Goal: Task Accomplishment & Management: Manage account settings

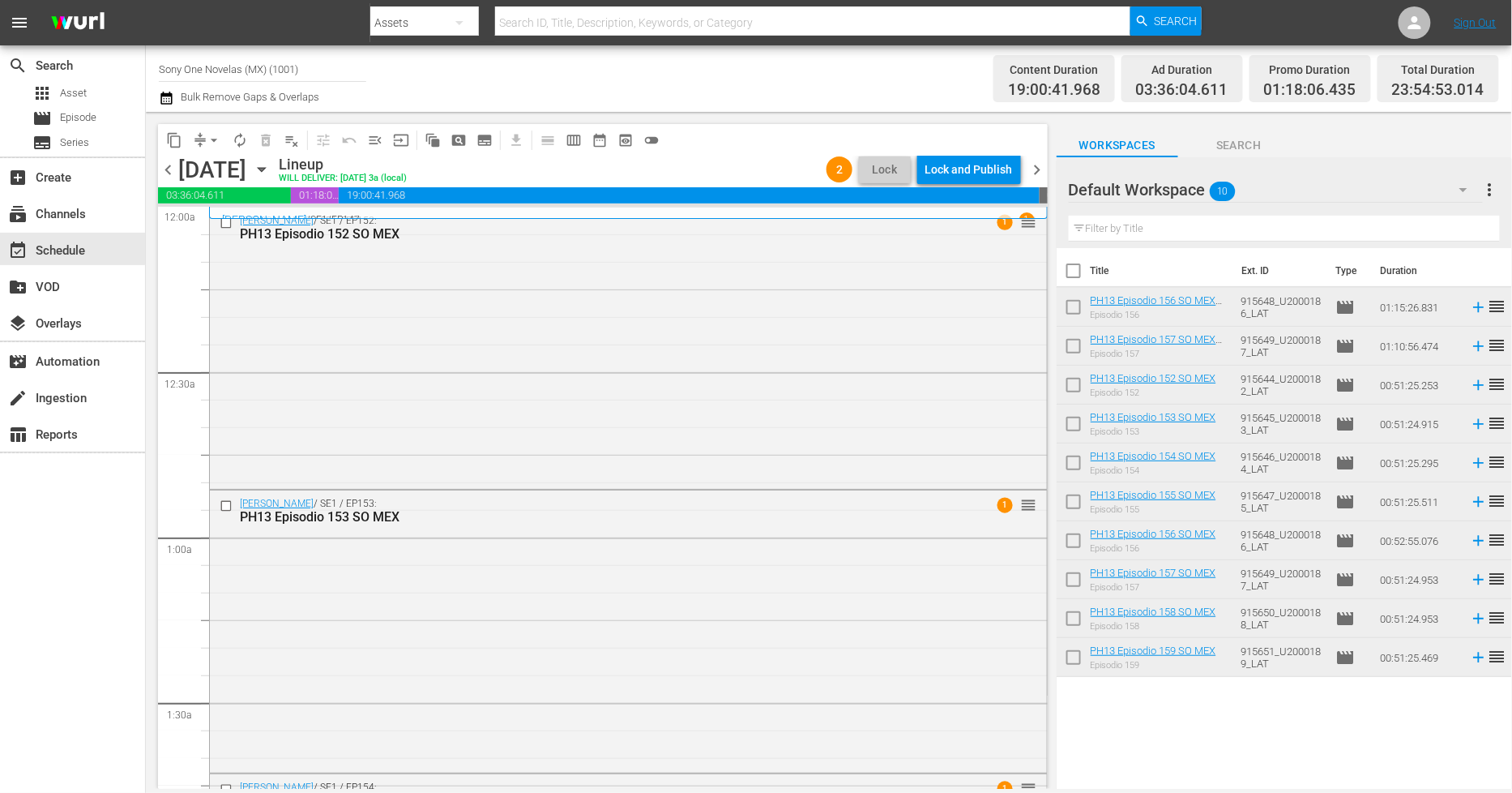
scroll to position [1350, 0]
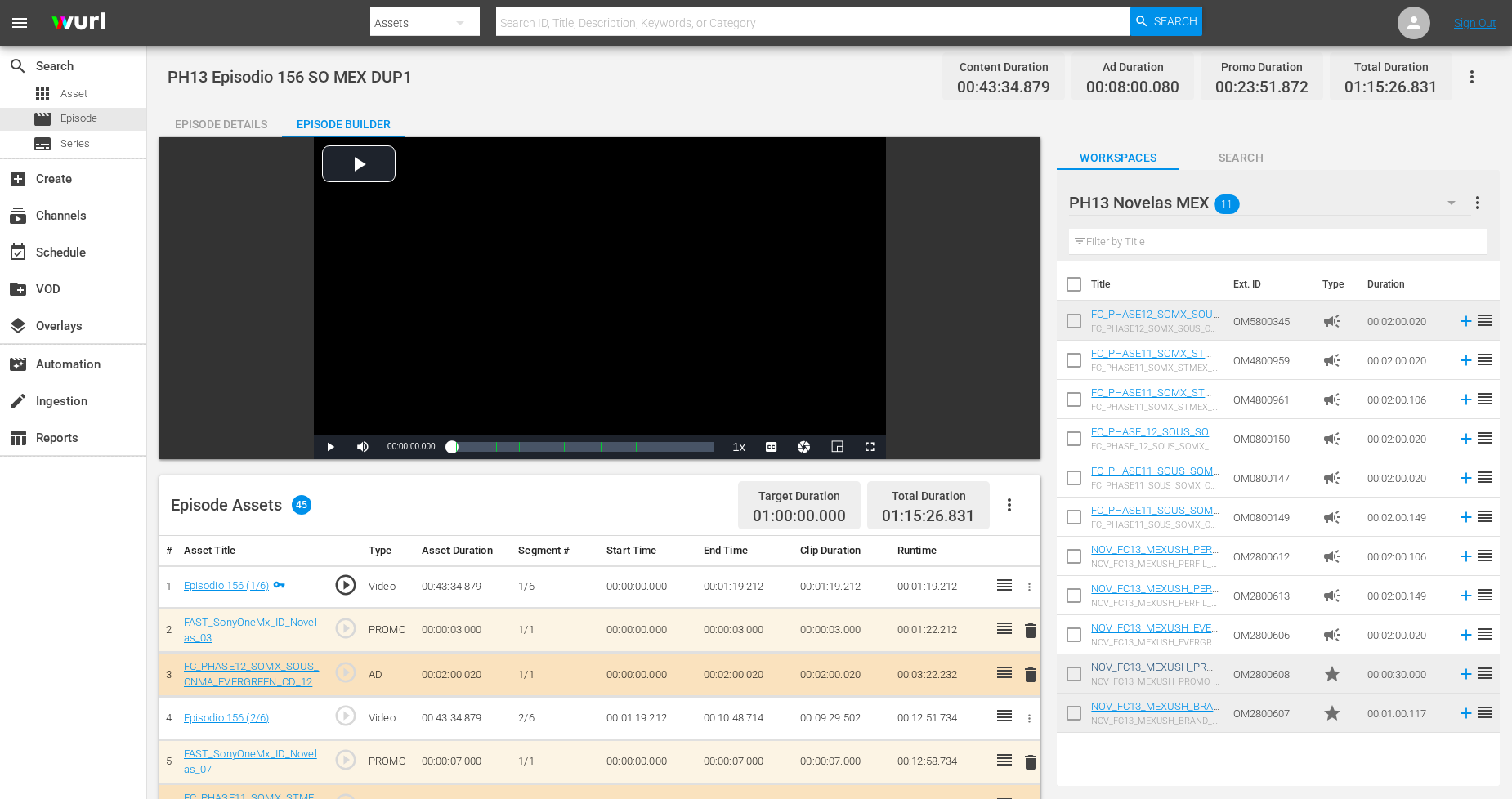
scroll to position [544, 0]
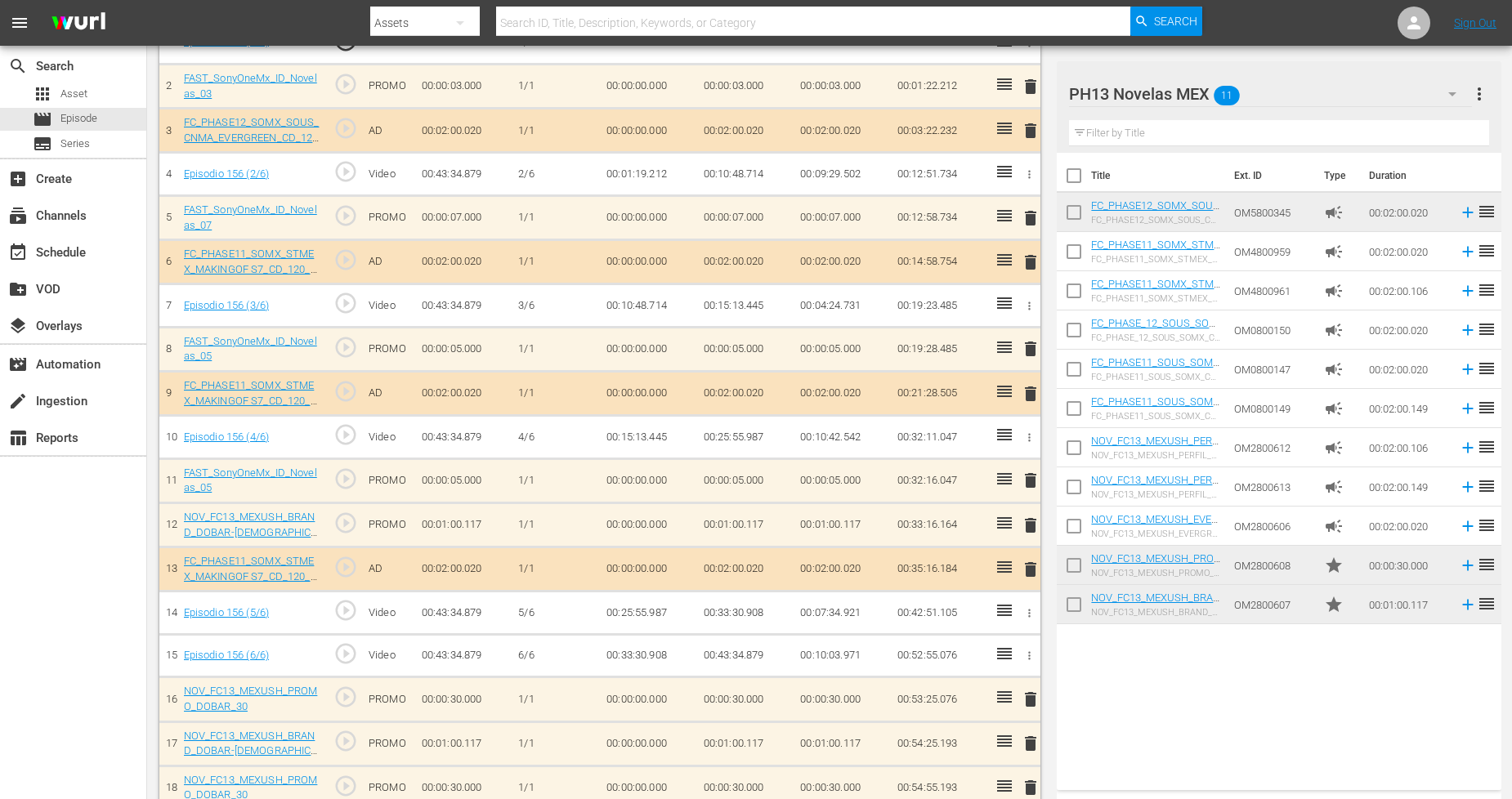
click at [1079, 606] on input "checkbox" at bounding box center [1074, 608] width 35 height 35
checkbox input "true"
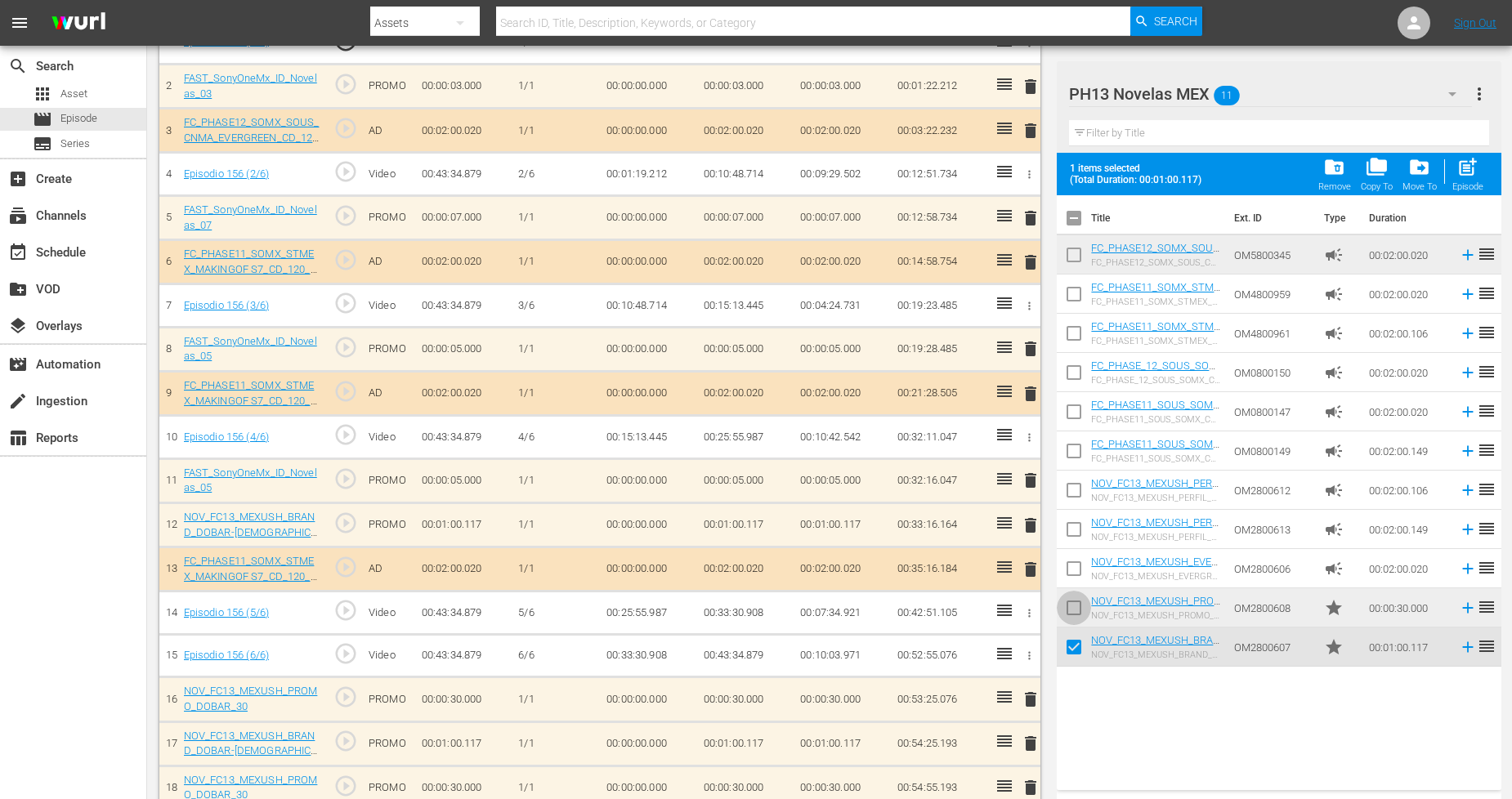
click at [1079, 606] on input "checkbox" at bounding box center [1074, 611] width 35 height 35
click at [1474, 161] on span "post_add" at bounding box center [1467, 167] width 22 height 22
checkbox input "false"
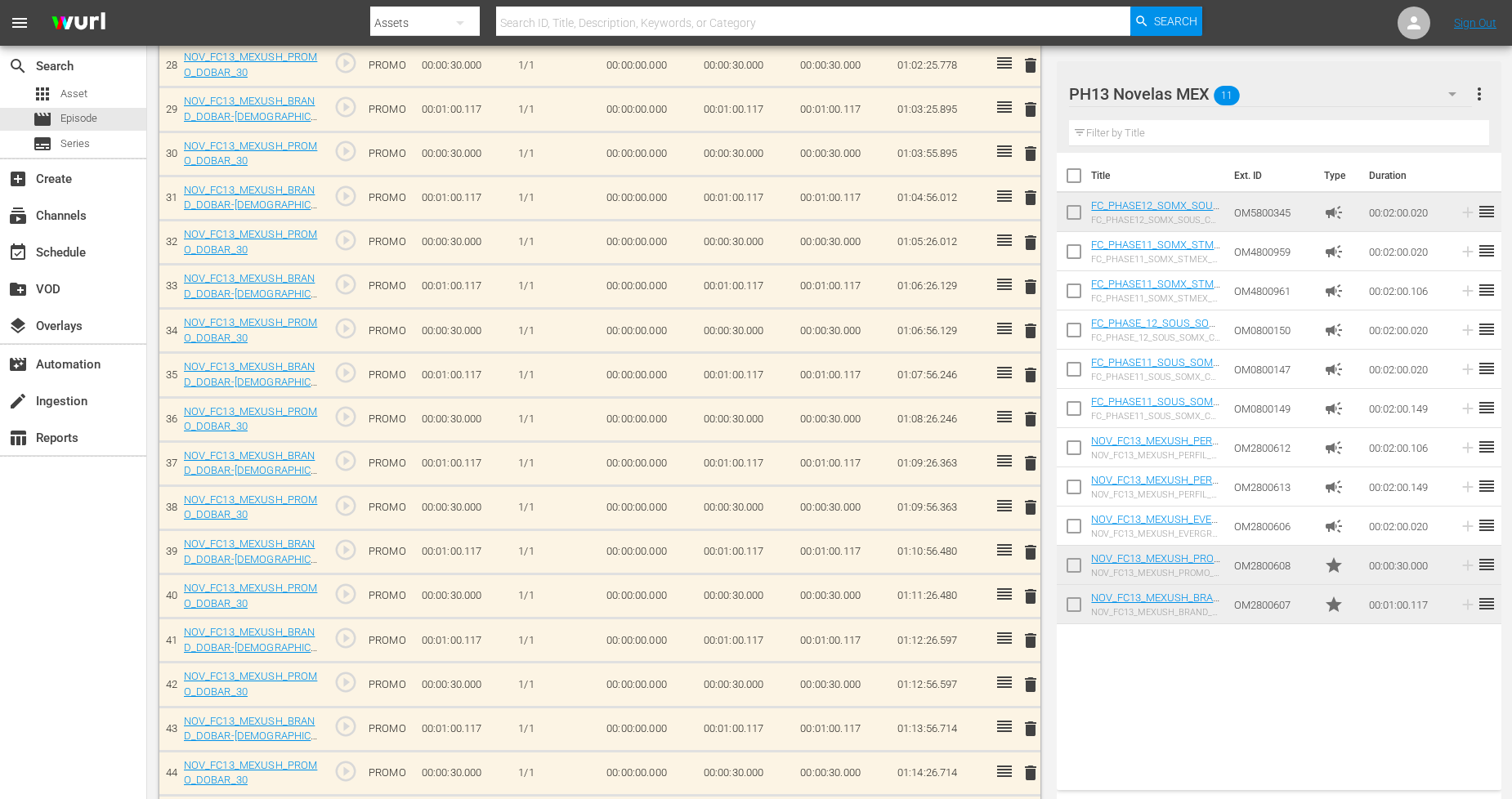
scroll to position [1767, 0]
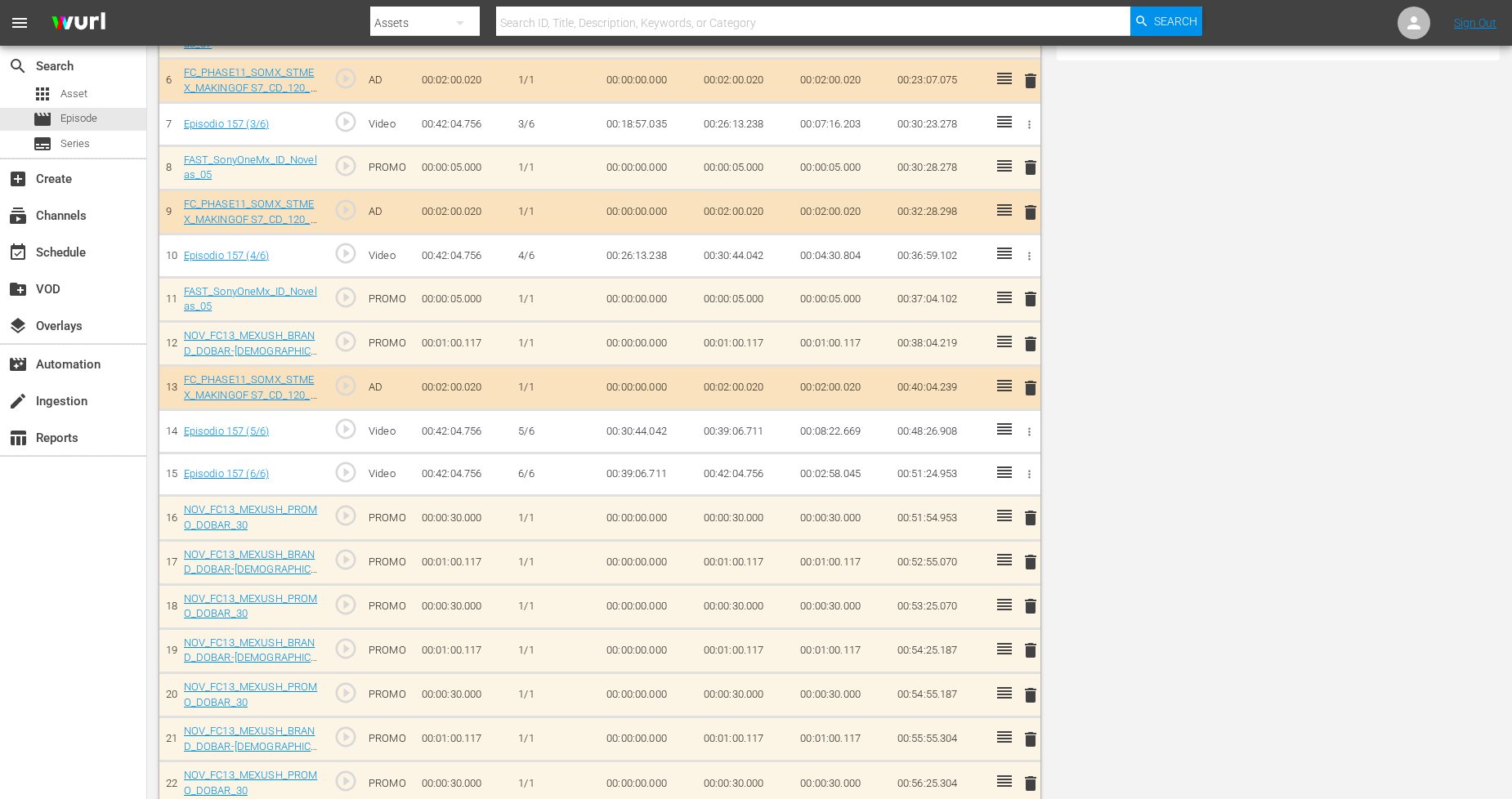
scroll to position [725, 0]
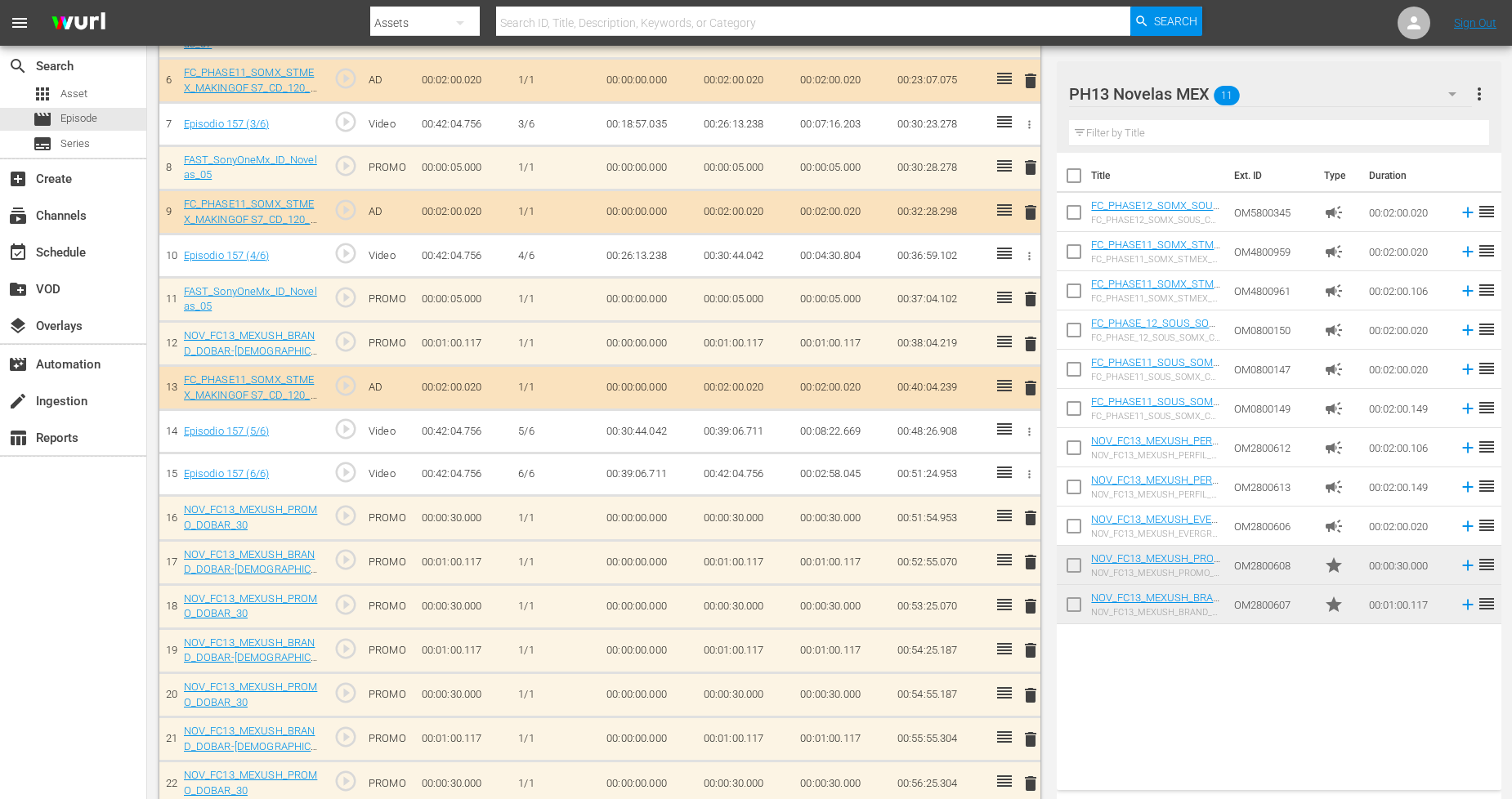
click at [1064, 611] on input "checkbox" at bounding box center [1074, 608] width 35 height 35
checkbox input "true"
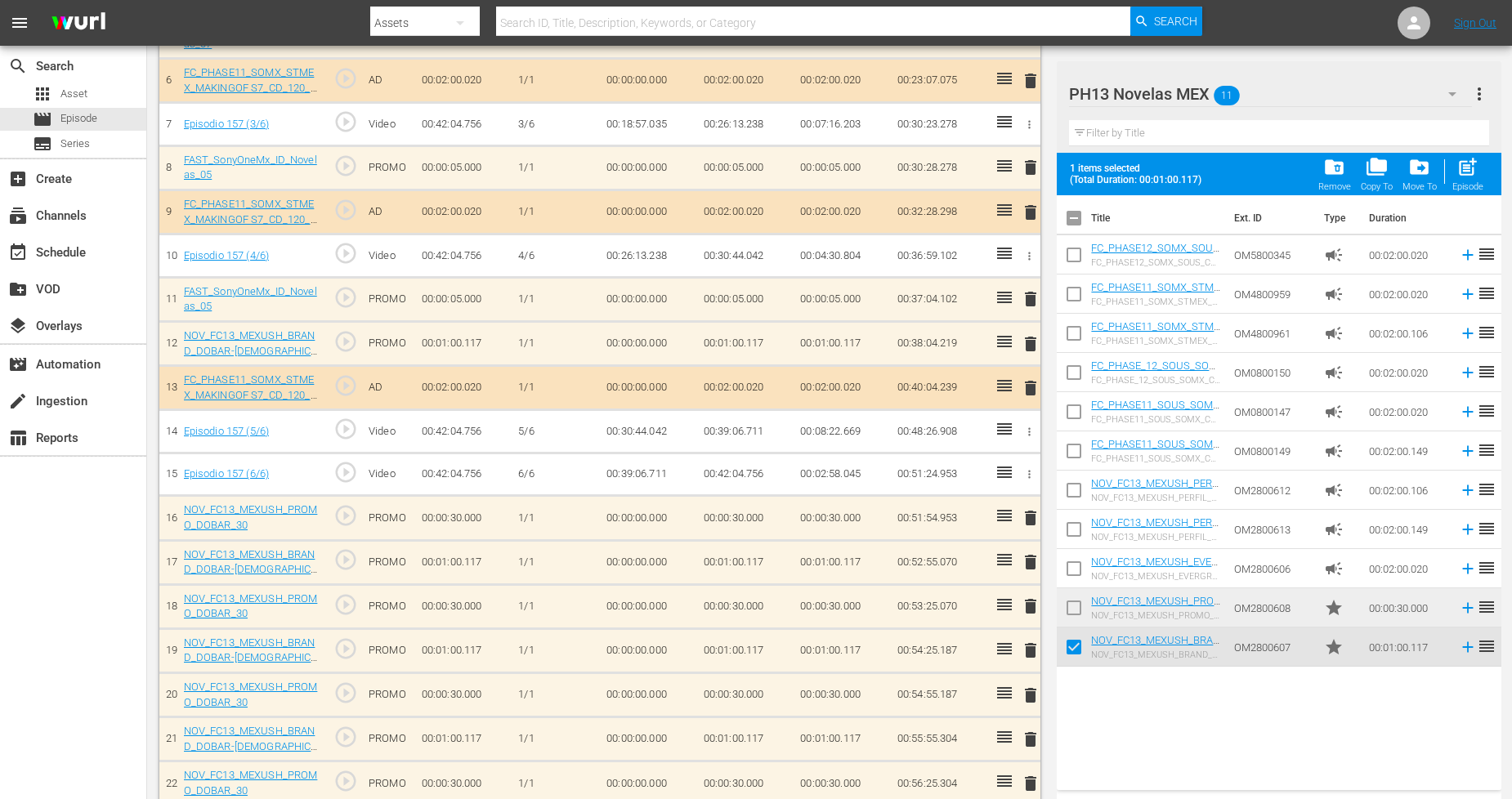
click at [1067, 608] on input "checkbox" at bounding box center [1074, 611] width 35 height 35
click at [1475, 163] on span "post_add" at bounding box center [1467, 167] width 22 height 22
checkbox input "false"
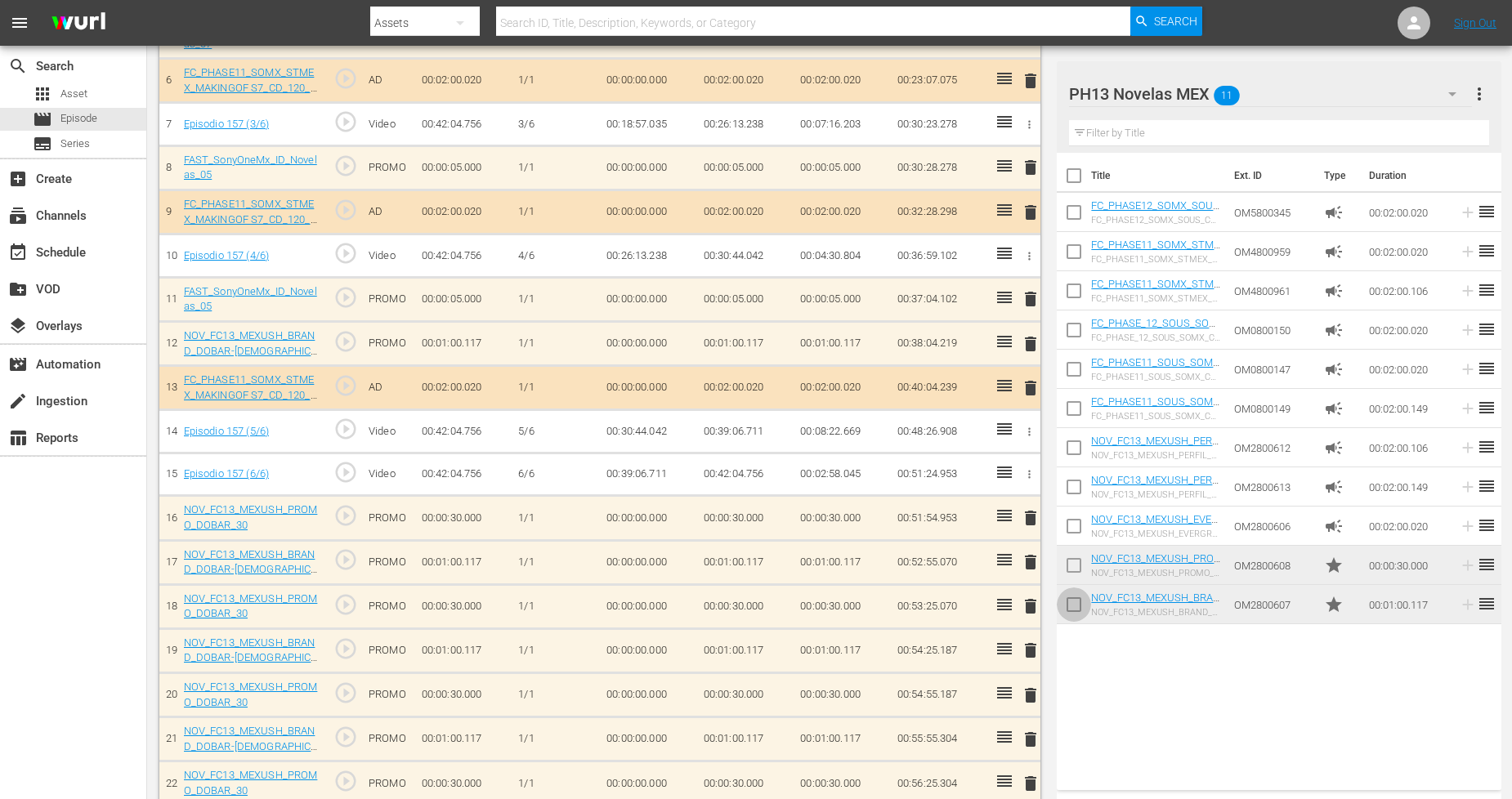
click at [1074, 605] on input "checkbox" at bounding box center [1074, 608] width 35 height 35
checkbox input "true"
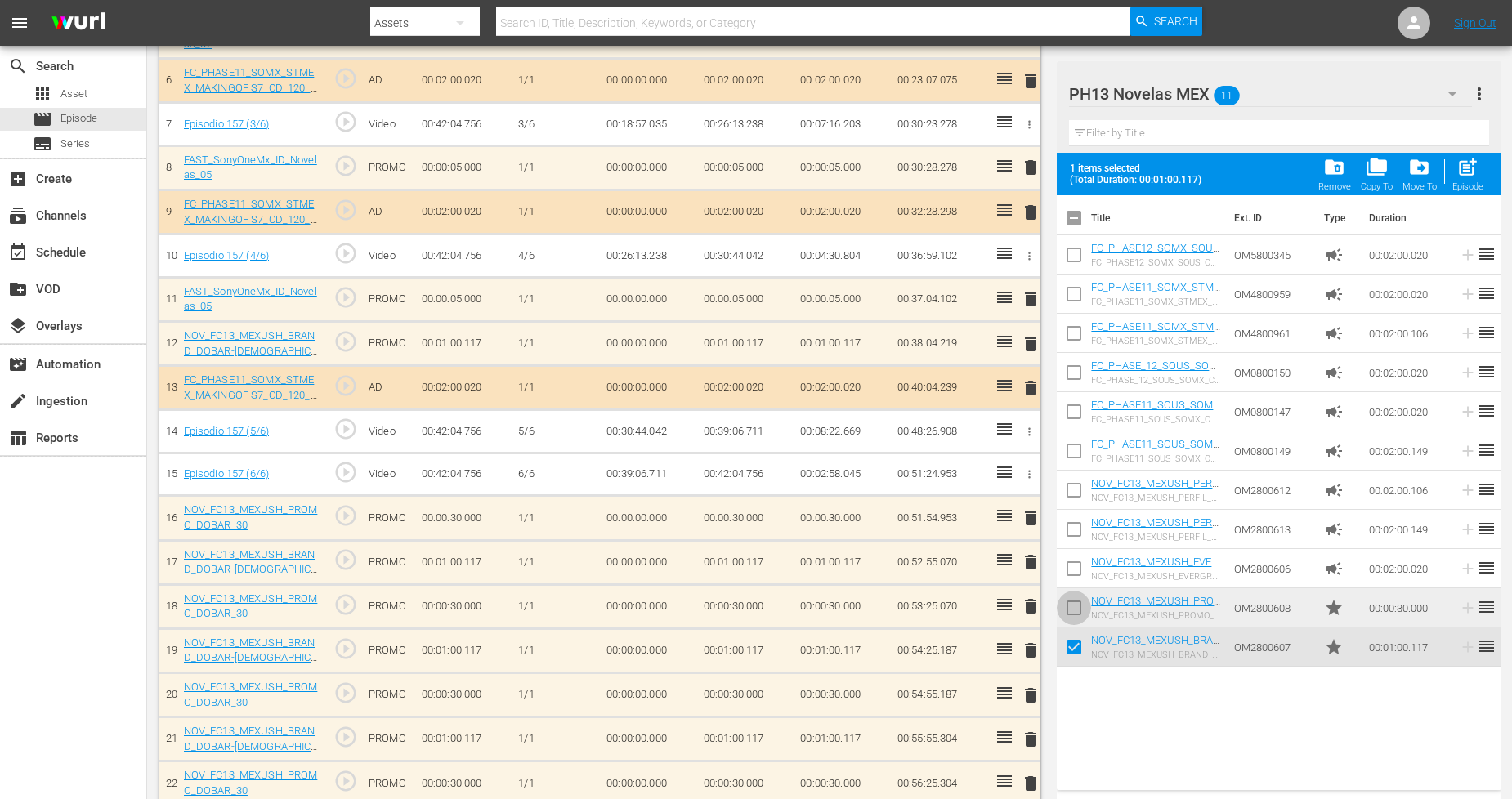
click at [1074, 605] on input "checkbox" at bounding box center [1074, 611] width 35 height 35
click at [1476, 173] on span "post_add" at bounding box center [1467, 167] width 22 height 22
checkbox input "false"
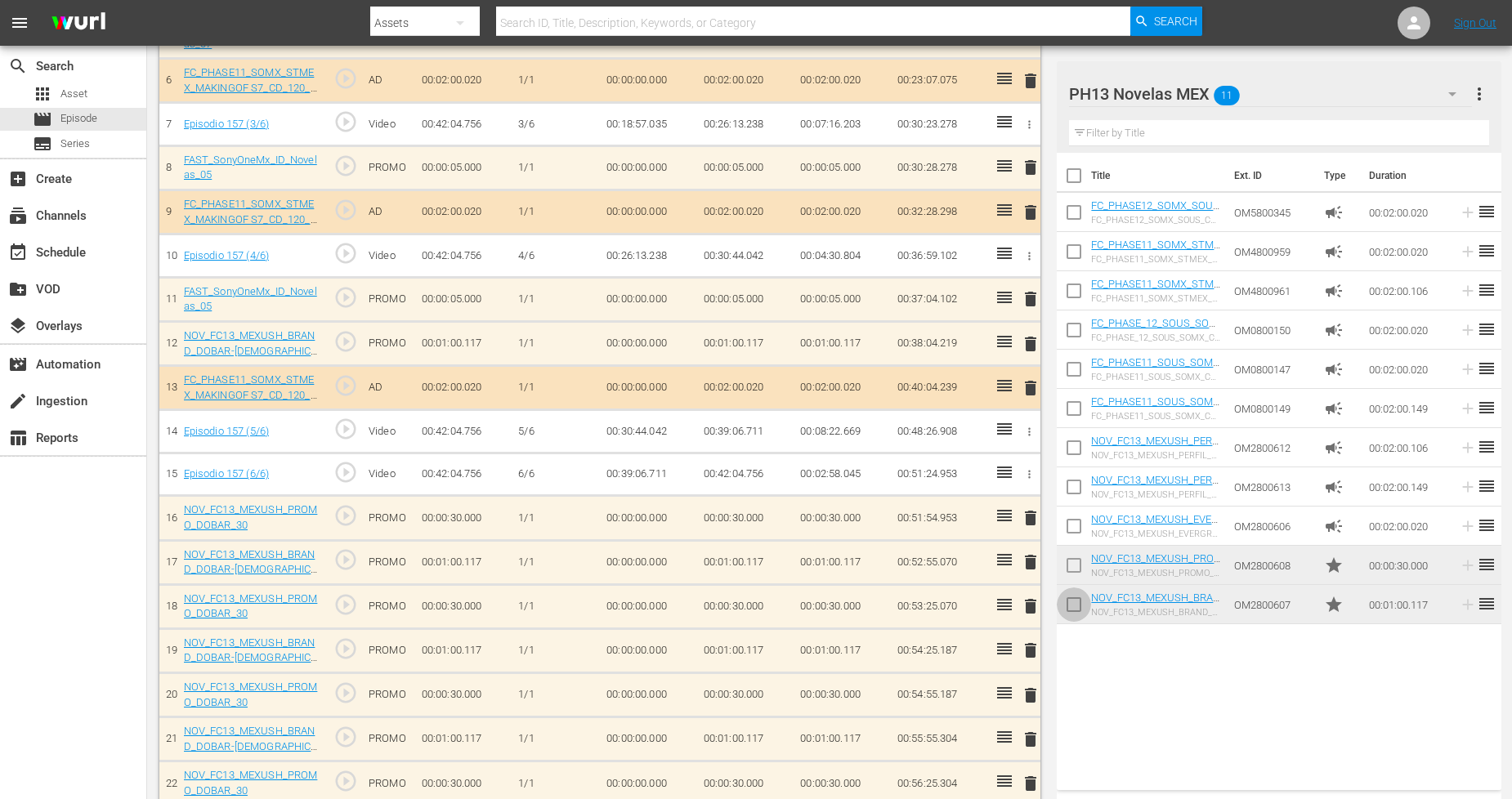
click at [1080, 607] on input "checkbox" at bounding box center [1074, 608] width 35 height 35
checkbox input "true"
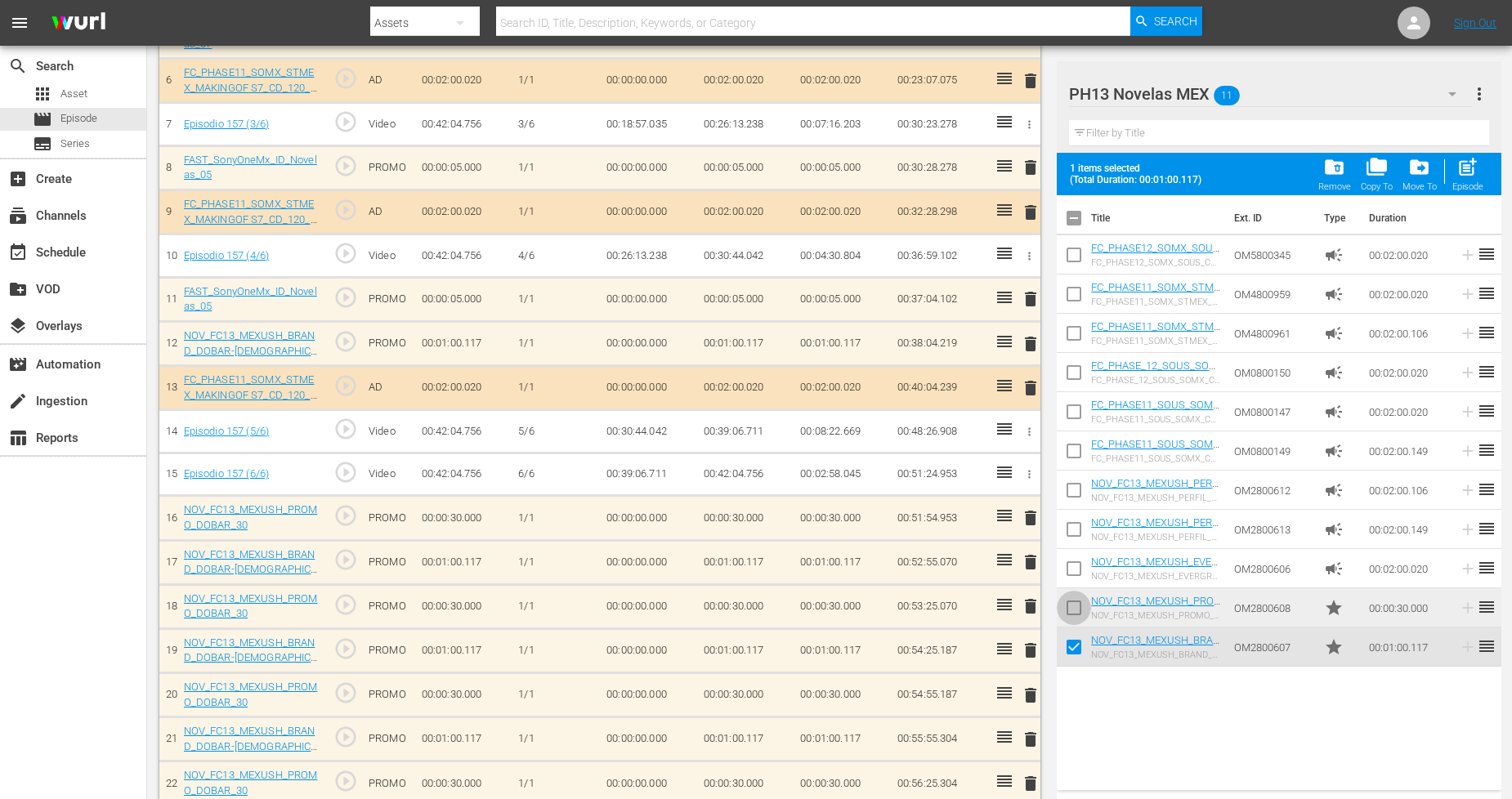
click at [1080, 607] on input "checkbox" at bounding box center [1074, 611] width 35 height 35
click at [1464, 173] on span "post_add" at bounding box center [1467, 167] width 22 height 22
checkbox input "false"
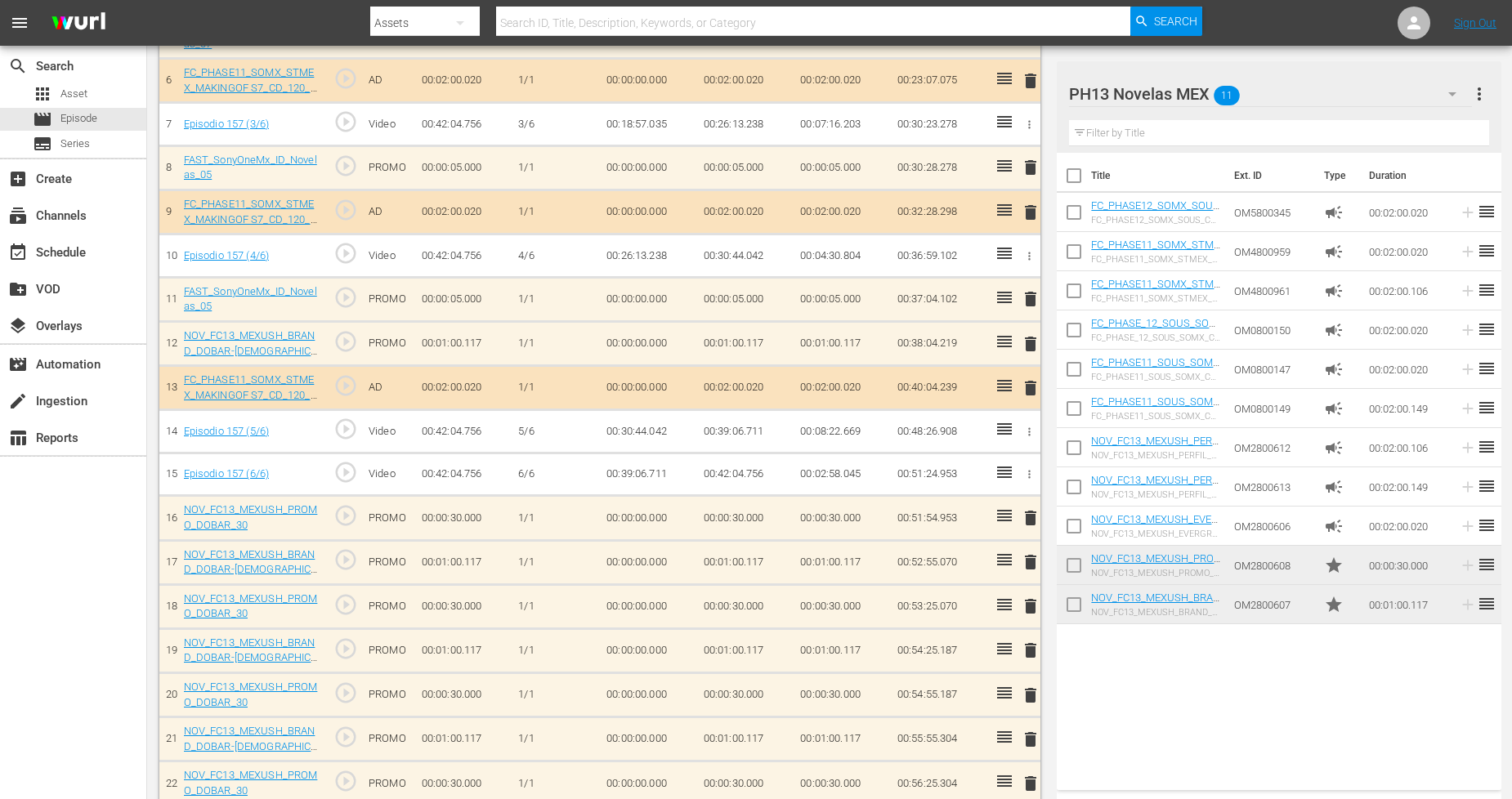
click at [1065, 615] on input "checkbox" at bounding box center [1074, 608] width 35 height 35
checkbox input "true"
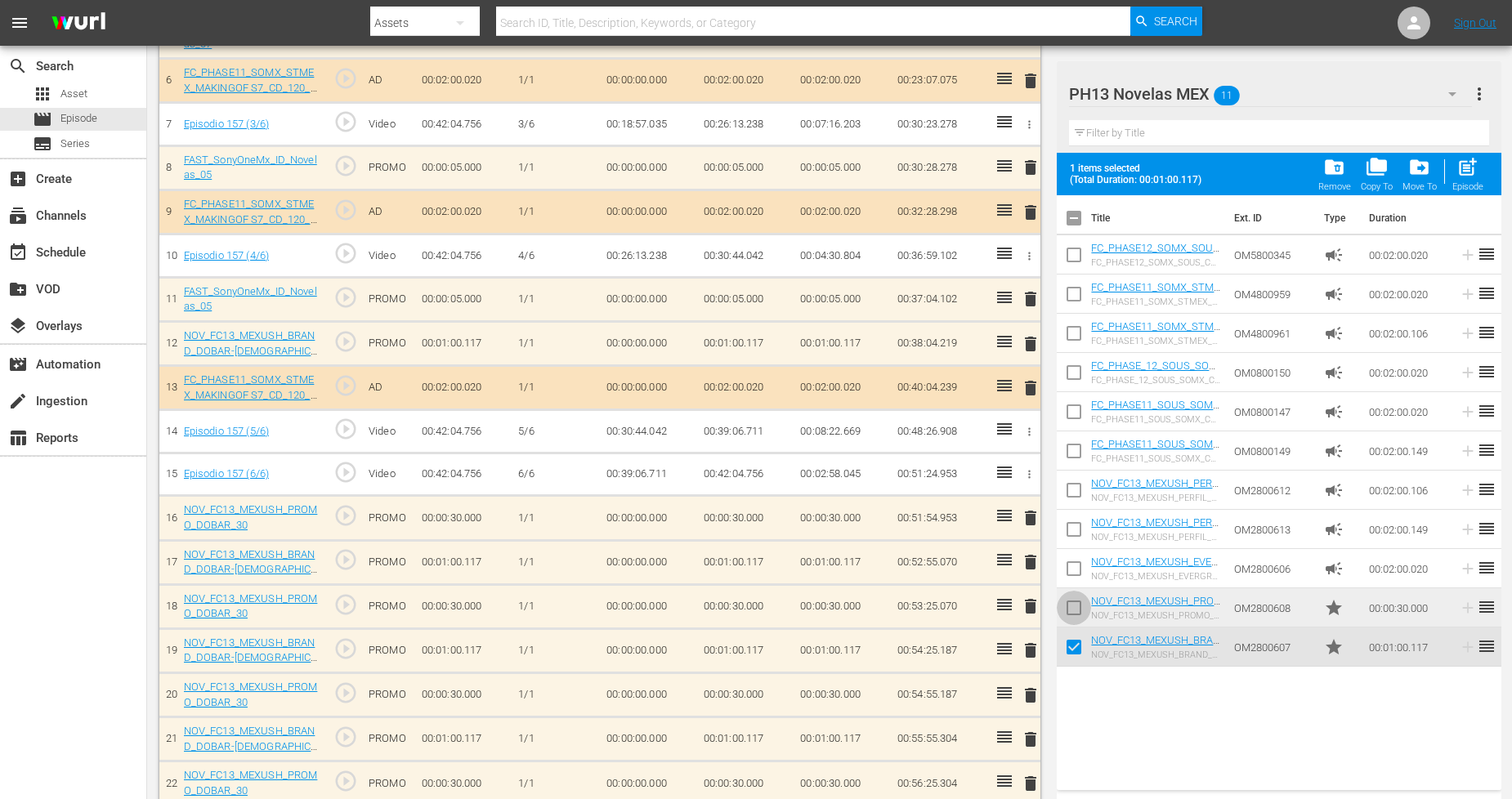
click at [1072, 613] on input "checkbox" at bounding box center [1074, 611] width 35 height 35
click at [1479, 176] on div "post_add Episode" at bounding box center [1468, 173] width 31 height 36
checkbox input "false"
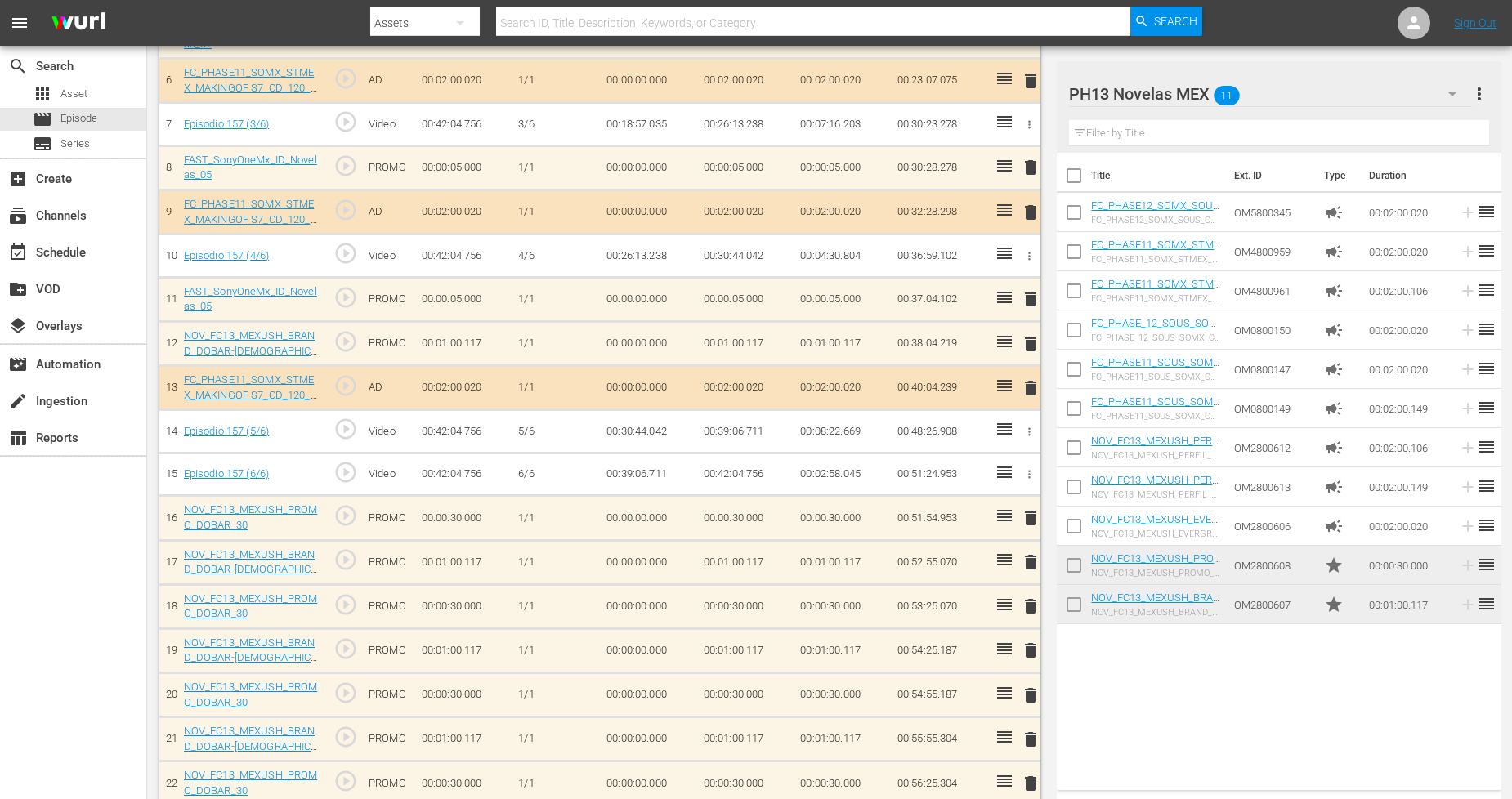
click at [1082, 605] on input "checkbox" at bounding box center [1074, 608] width 35 height 35
checkbox input "true"
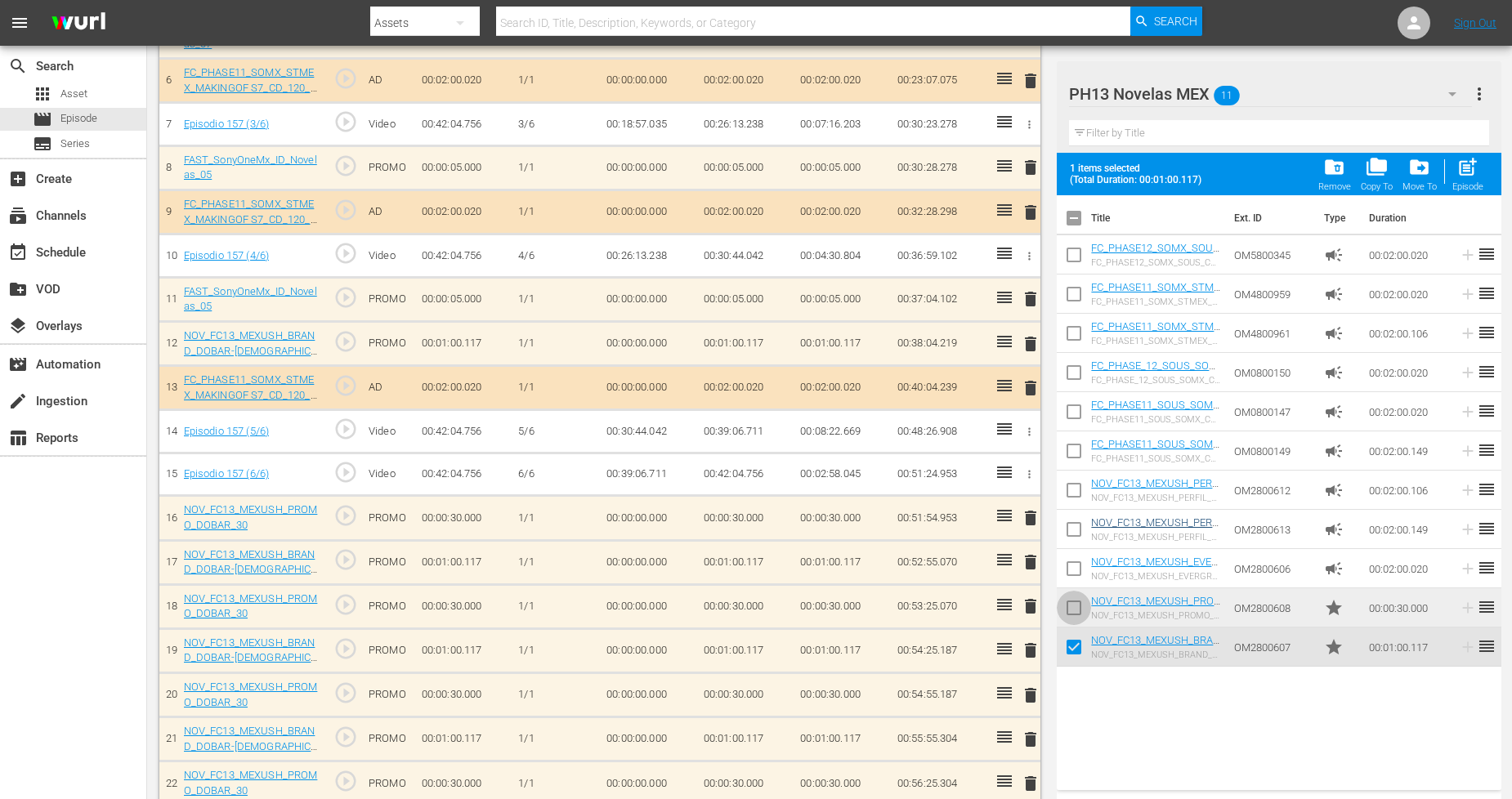
drag, startPoint x: 1082, startPoint y: 605, endPoint x: 1194, endPoint y: 523, distance: 138.8
click at [1081, 605] on input "checkbox" at bounding box center [1074, 611] width 35 height 35
click at [1475, 177] on span "post_add" at bounding box center [1467, 167] width 22 height 22
checkbox input "false"
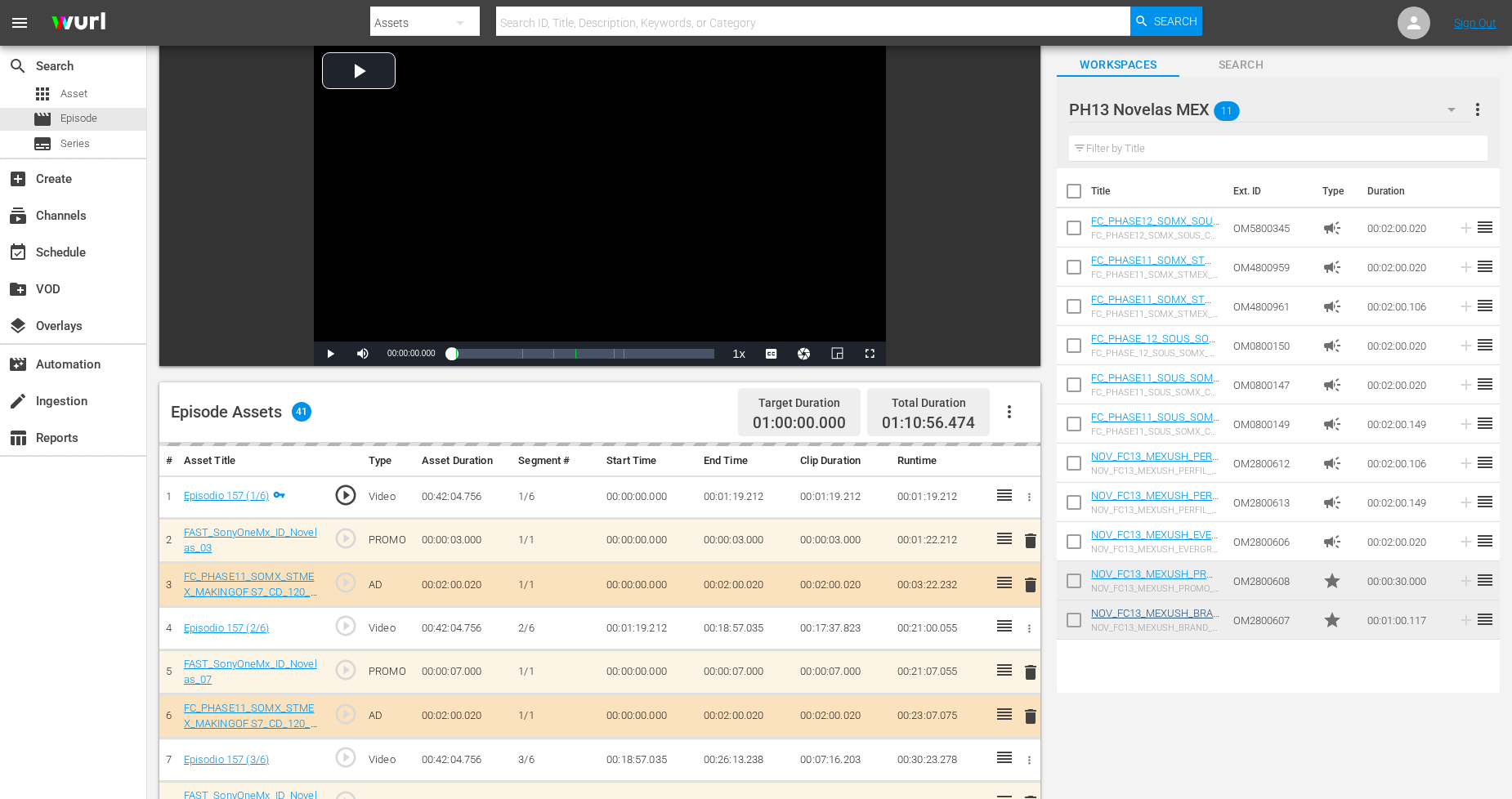
scroll to position [0, 0]
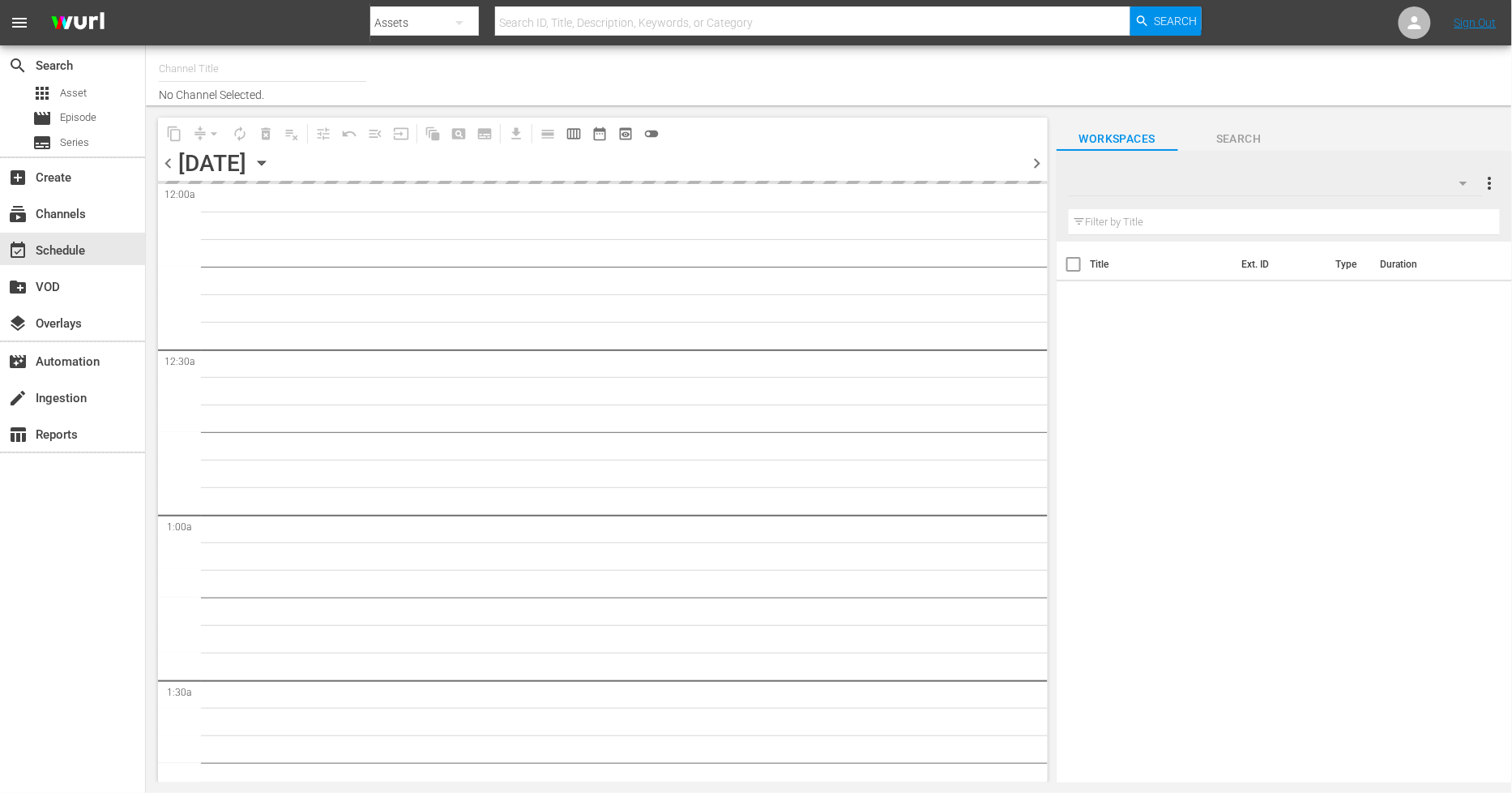
type input "Sony One Novelas (MX) (1001)"
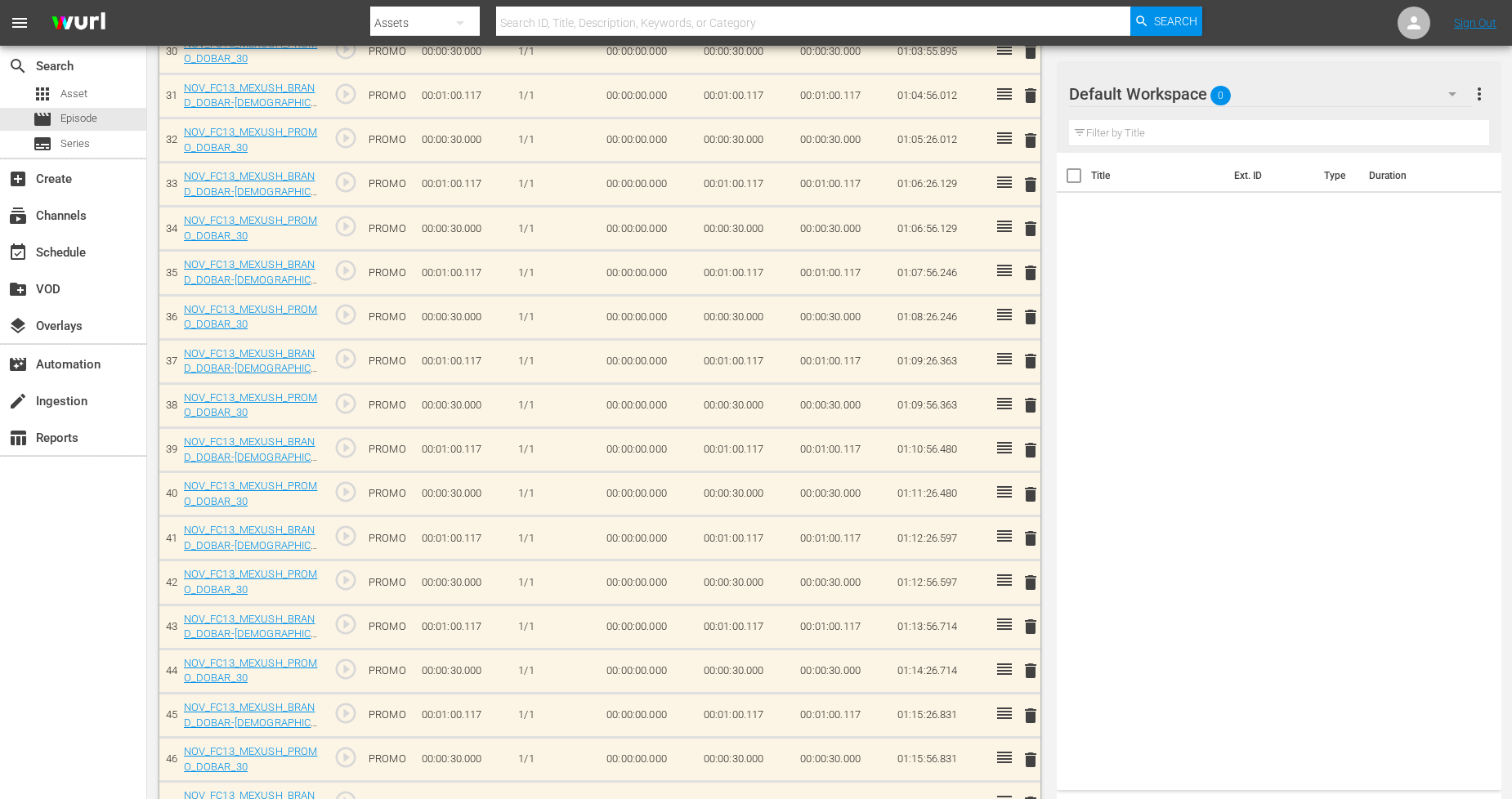
scroll to position [1852, 0]
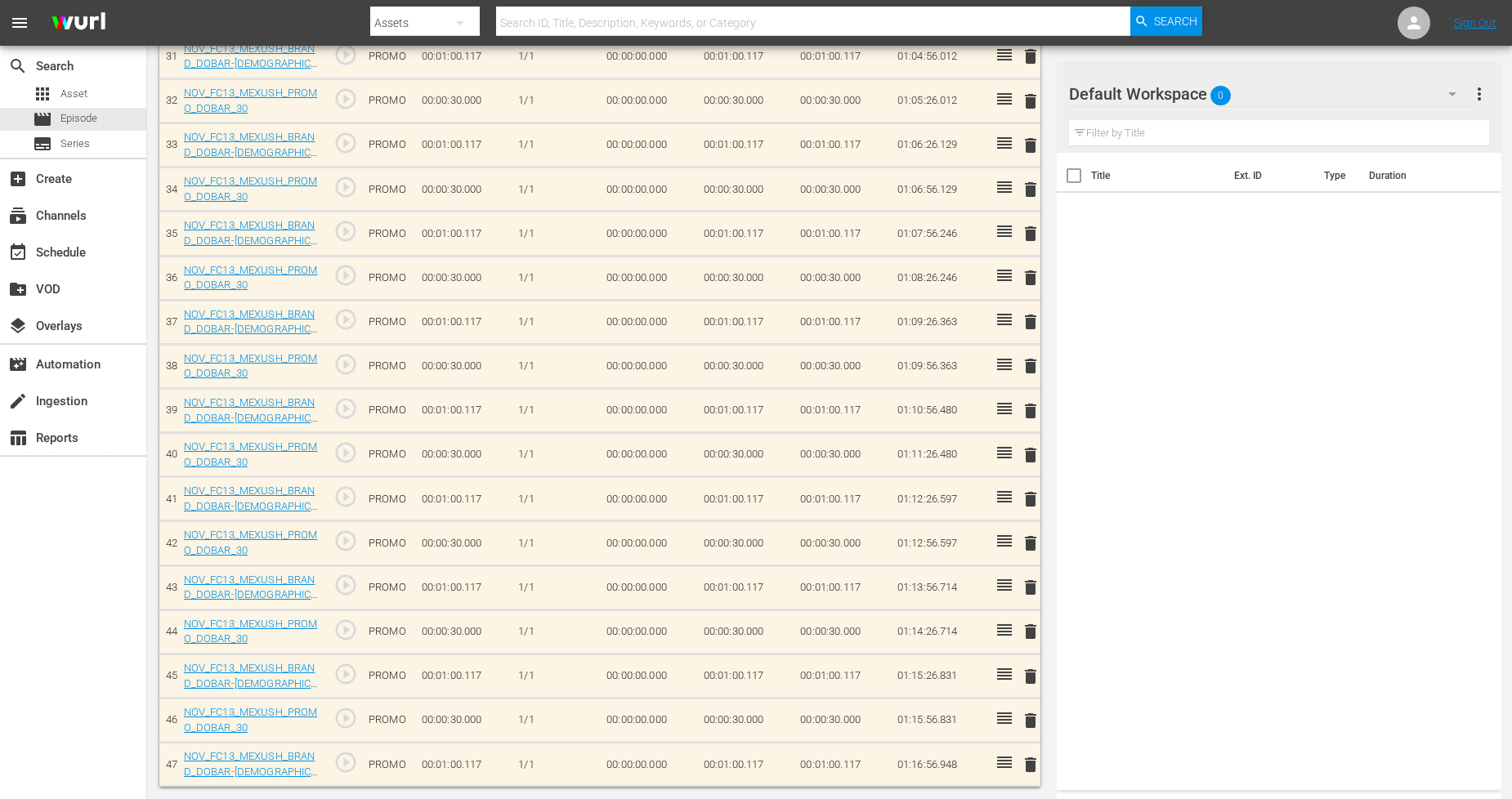
click at [1031, 762] on span "delete" at bounding box center [1030, 764] width 19 height 19
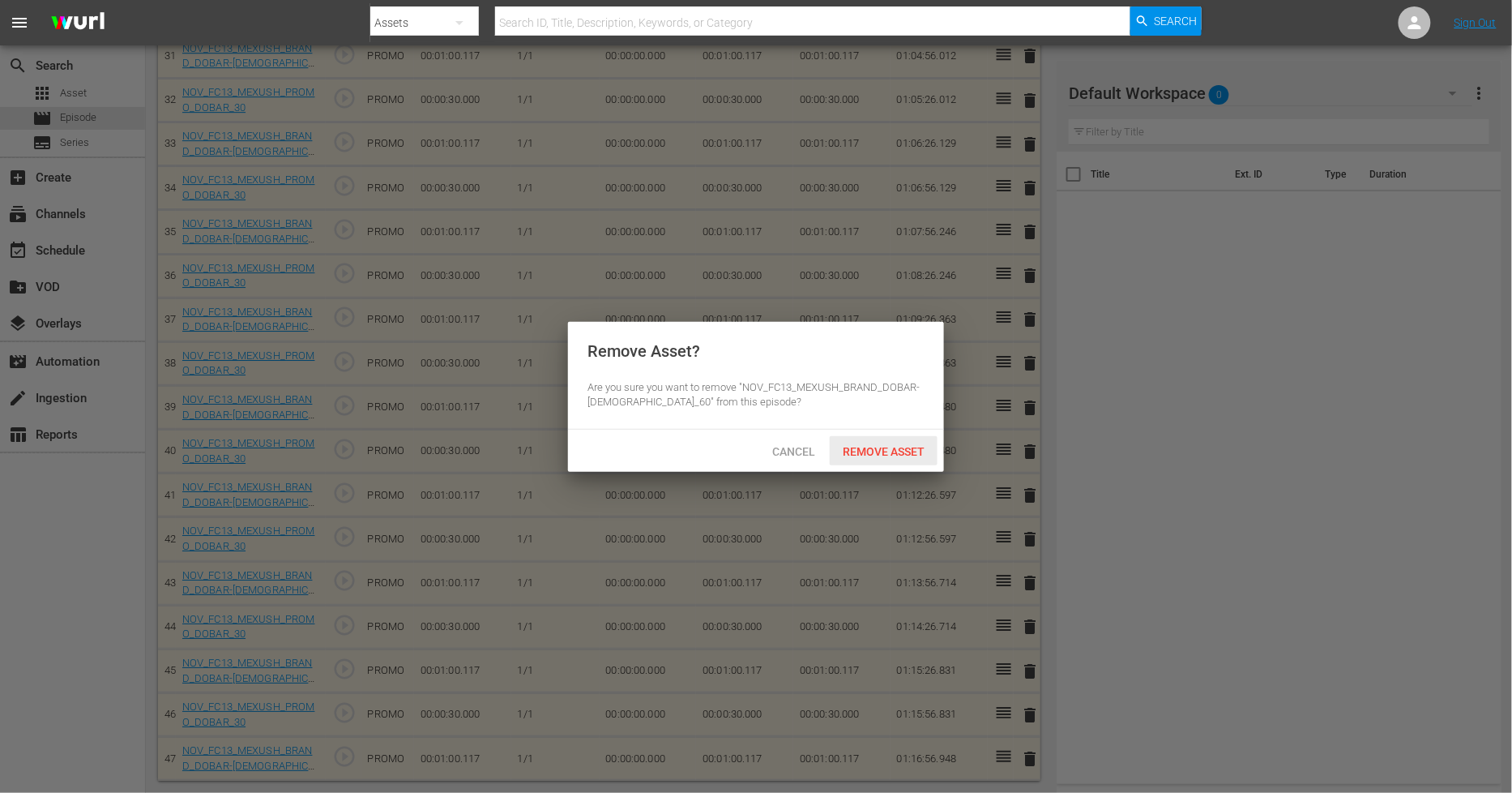
click at [872, 449] on span "Remove Asset" at bounding box center [883, 451] width 108 height 13
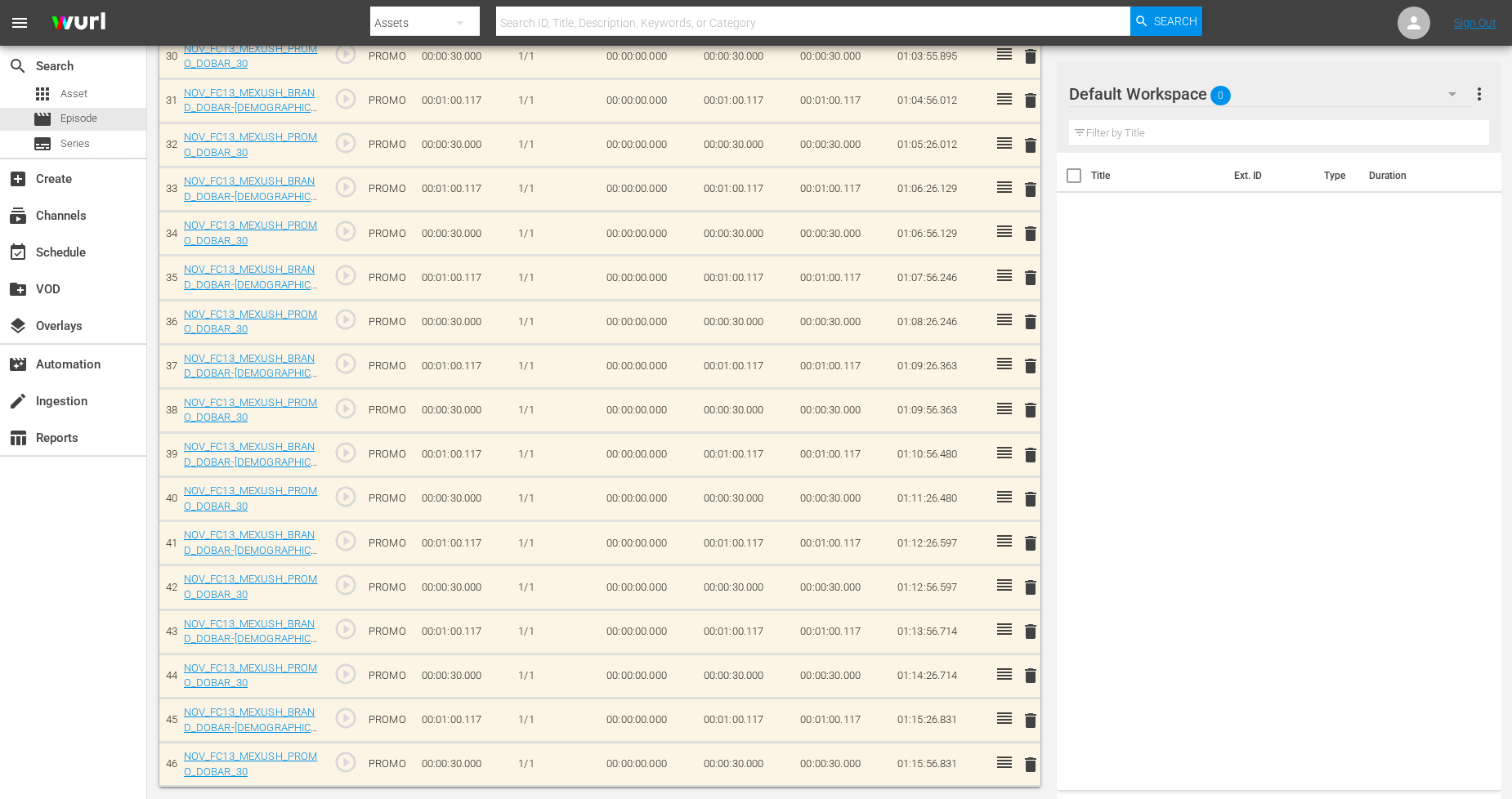
scroll to position [1808, 0]
click at [1030, 721] on span "delete" at bounding box center [1030, 720] width 19 height 19
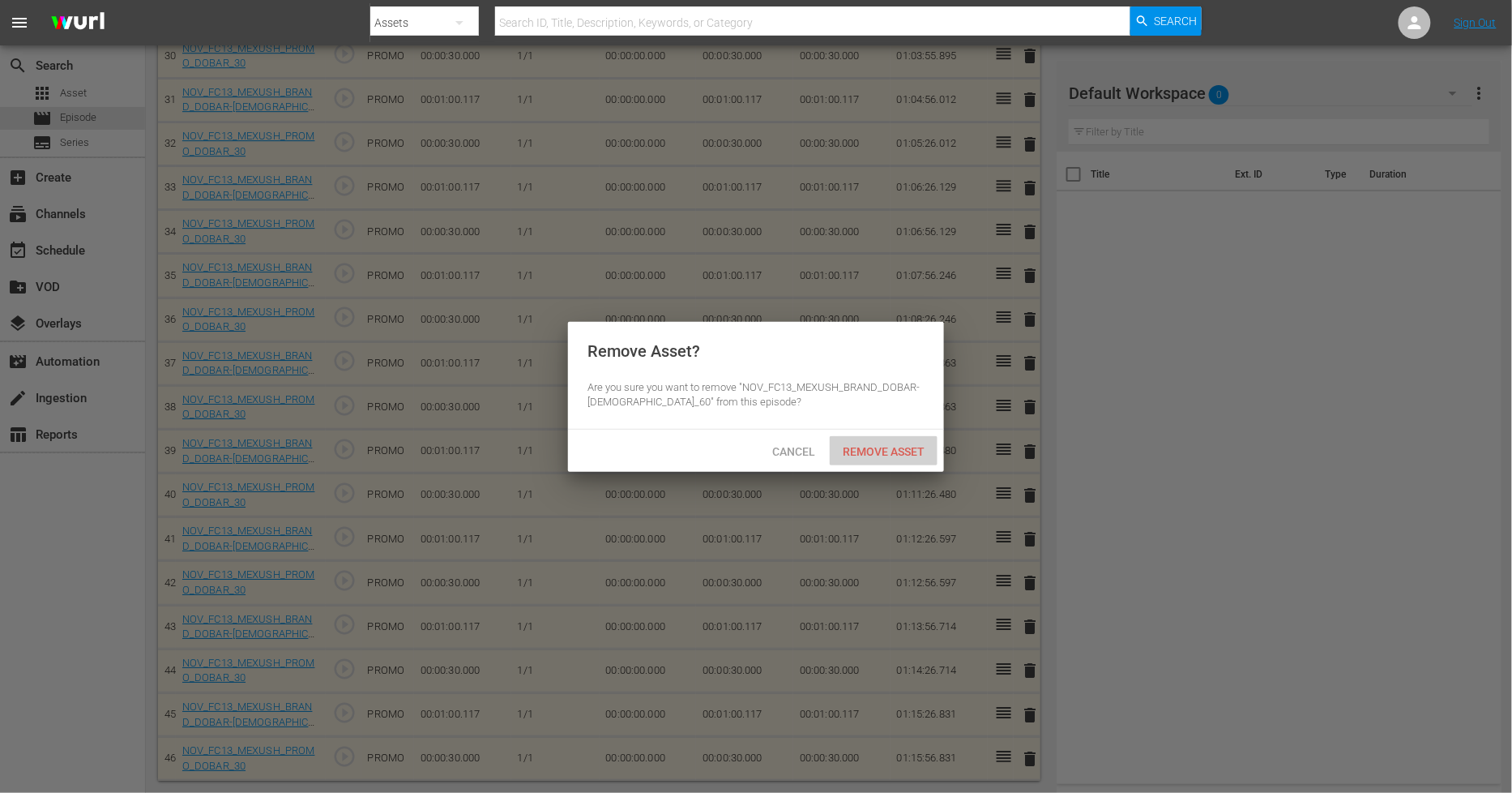
click at [922, 452] on span "Remove Asset" at bounding box center [883, 451] width 108 height 13
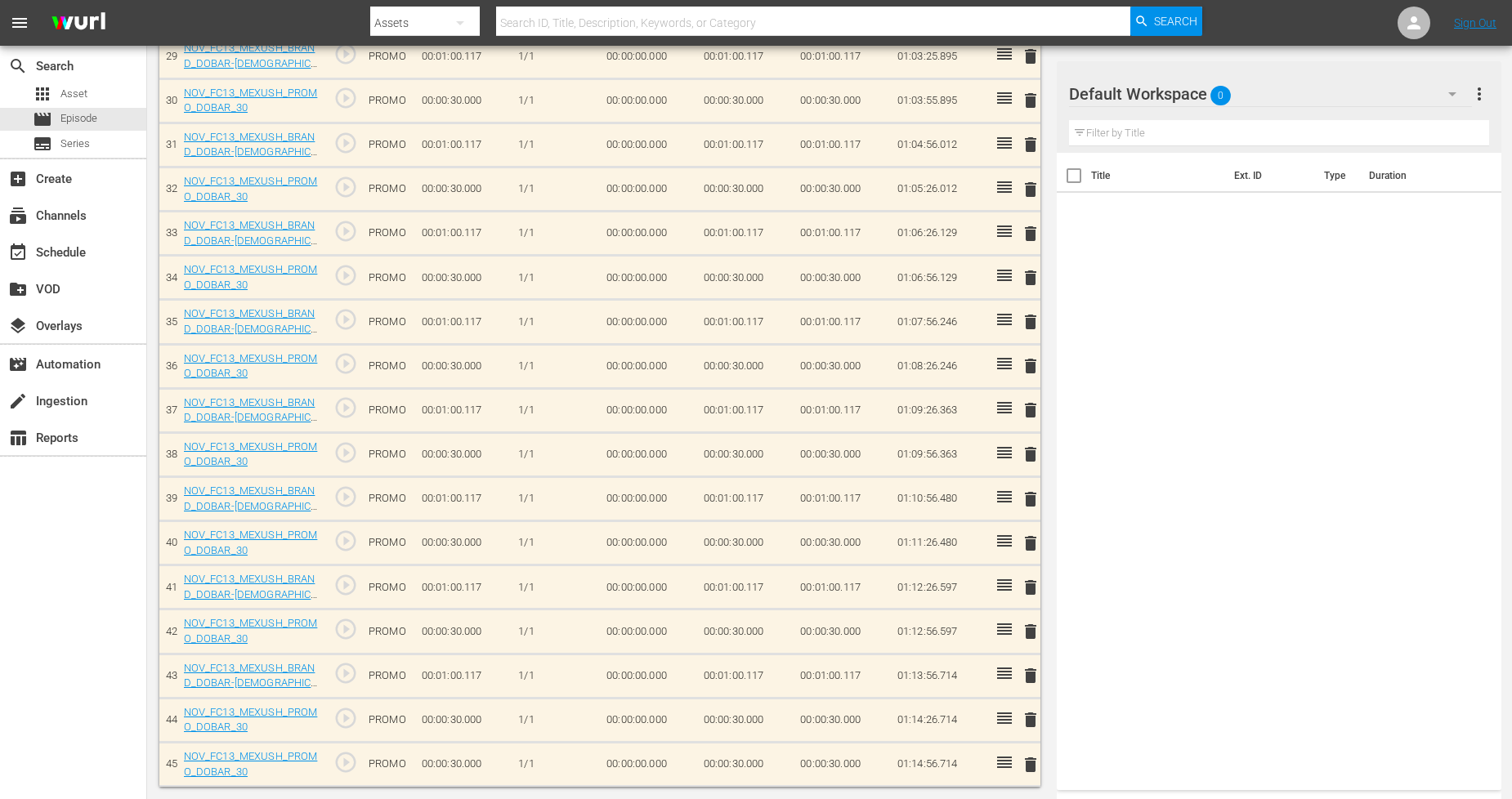
scroll to position [1762, 0]
click at [1034, 674] on span "delete" at bounding box center [1030, 675] width 19 height 19
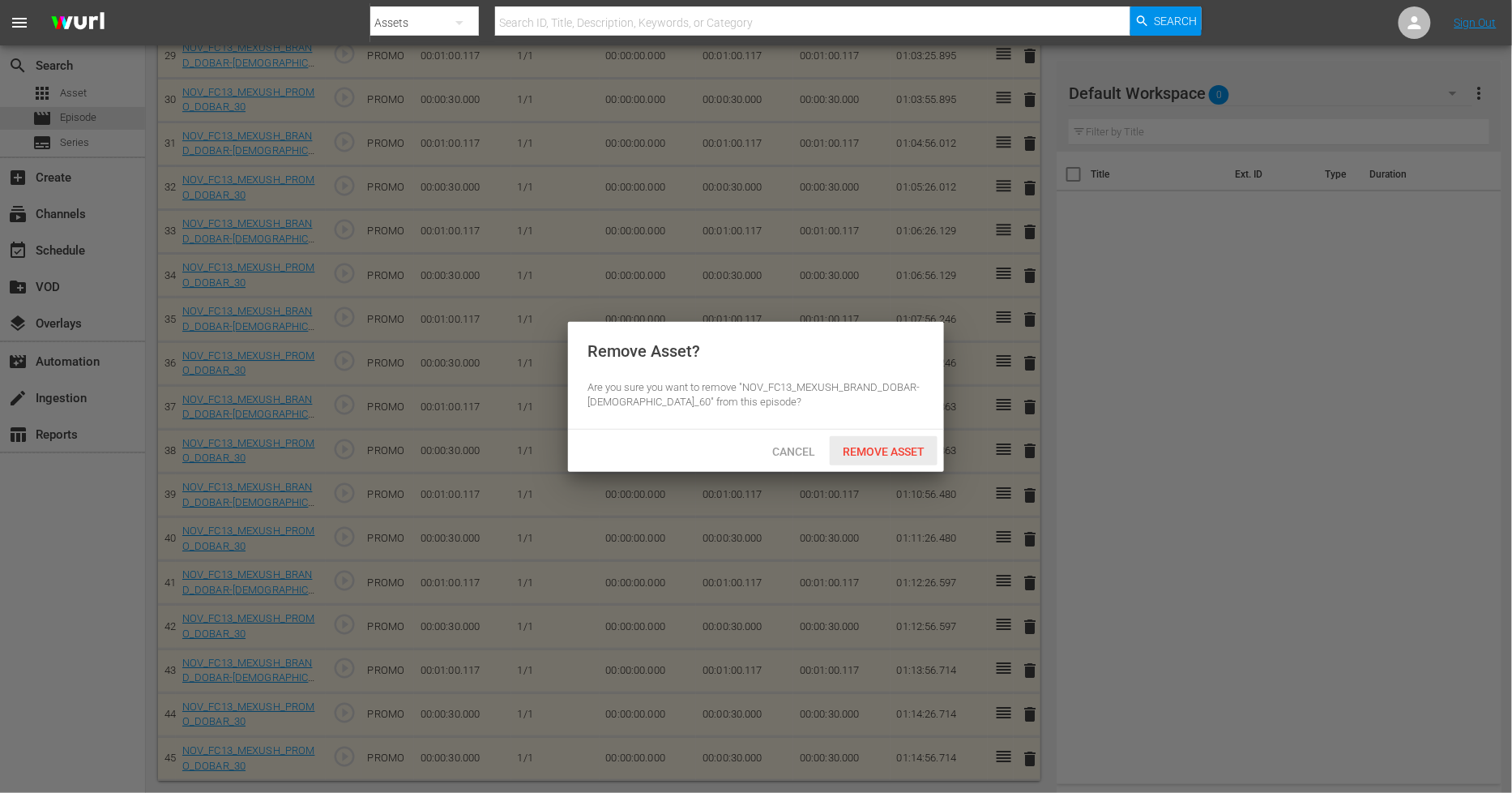
click at [898, 454] on span "Remove Asset" at bounding box center [883, 451] width 108 height 13
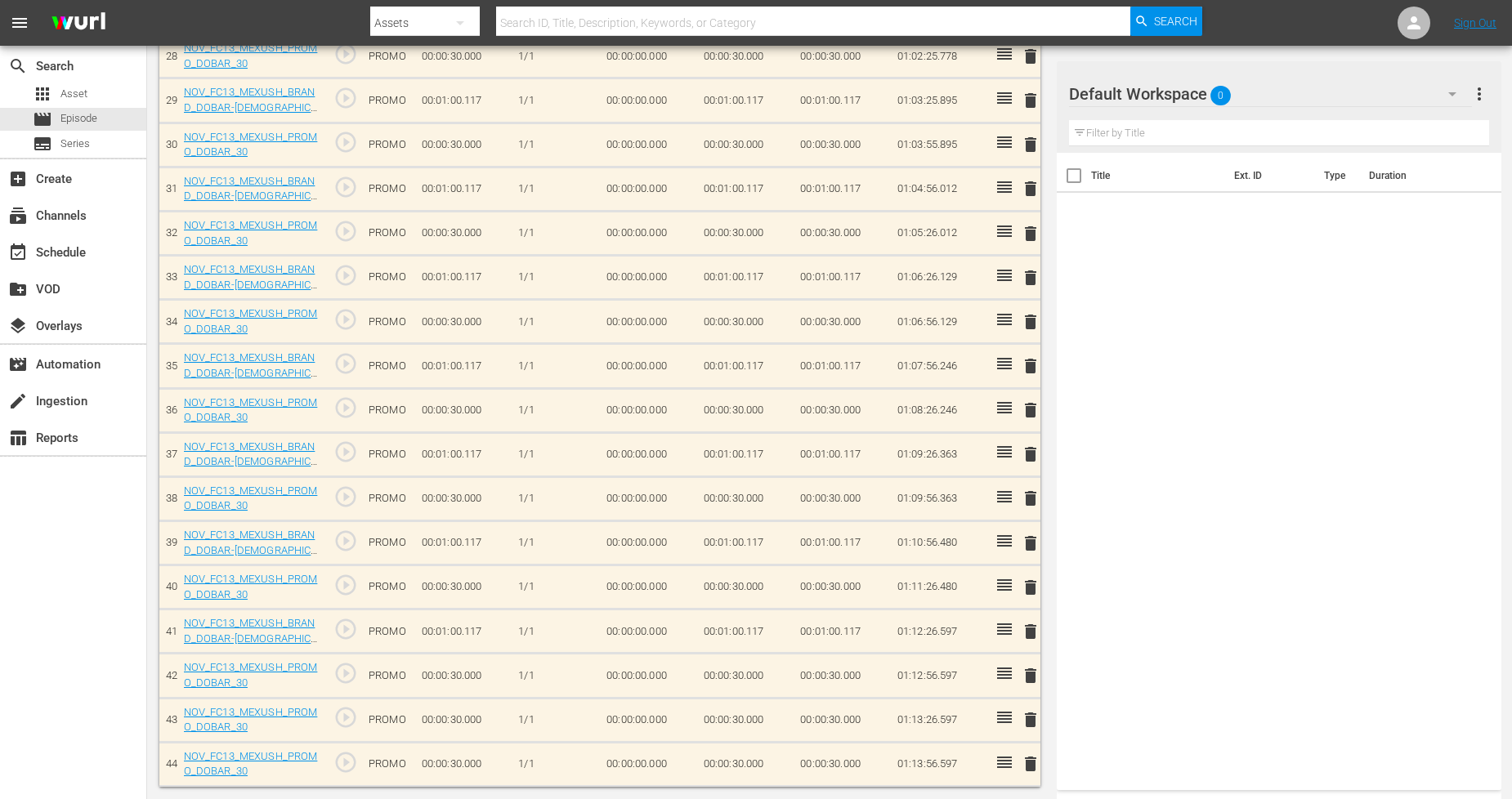
scroll to position [1719, 0]
click at [1035, 765] on span "delete" at bounding box center [1030, 763] width 19 height 19
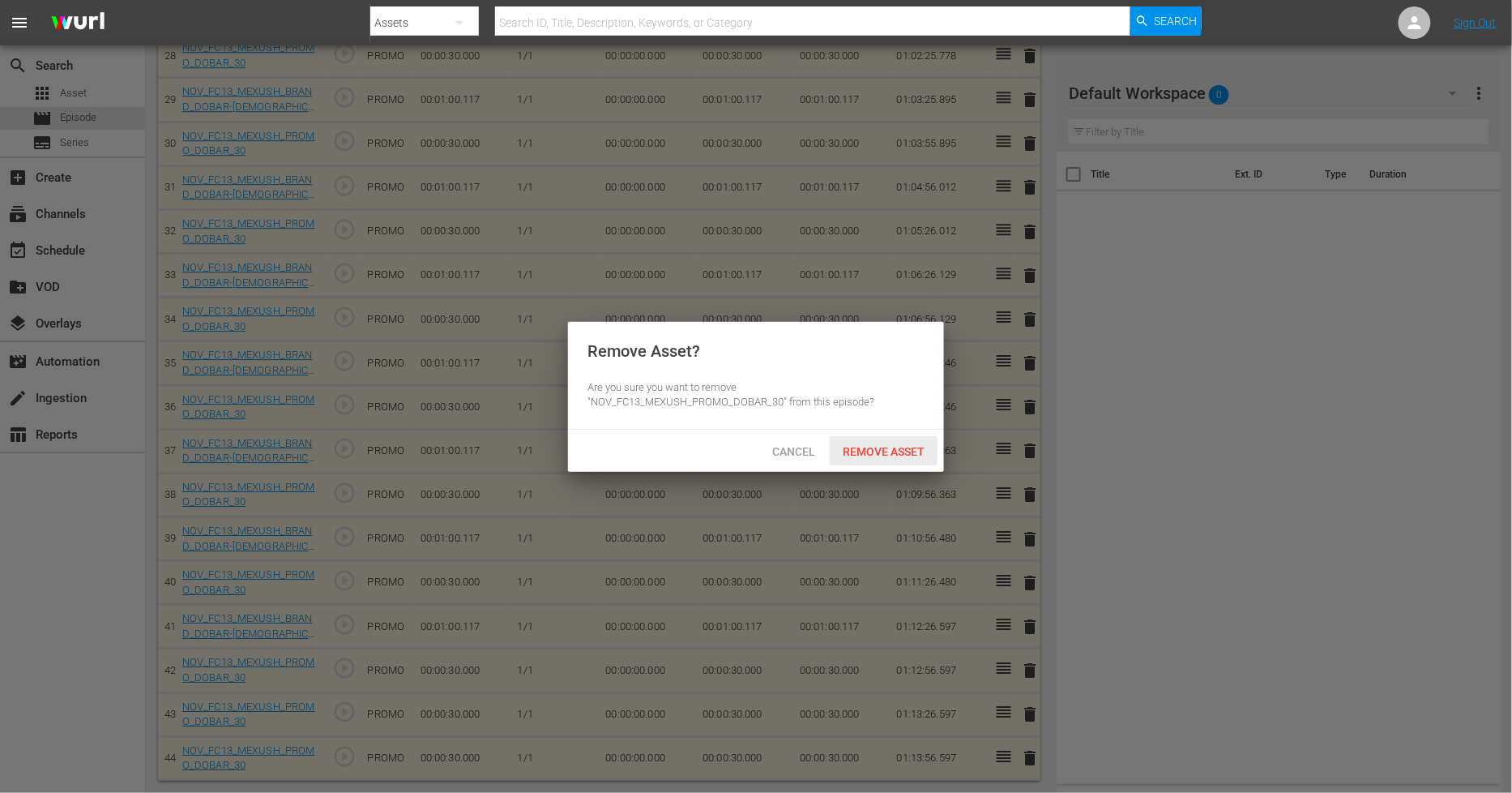
click at [920, 456] on span "Remove Asset" at bounding box center [883, 451] width 108 height 13
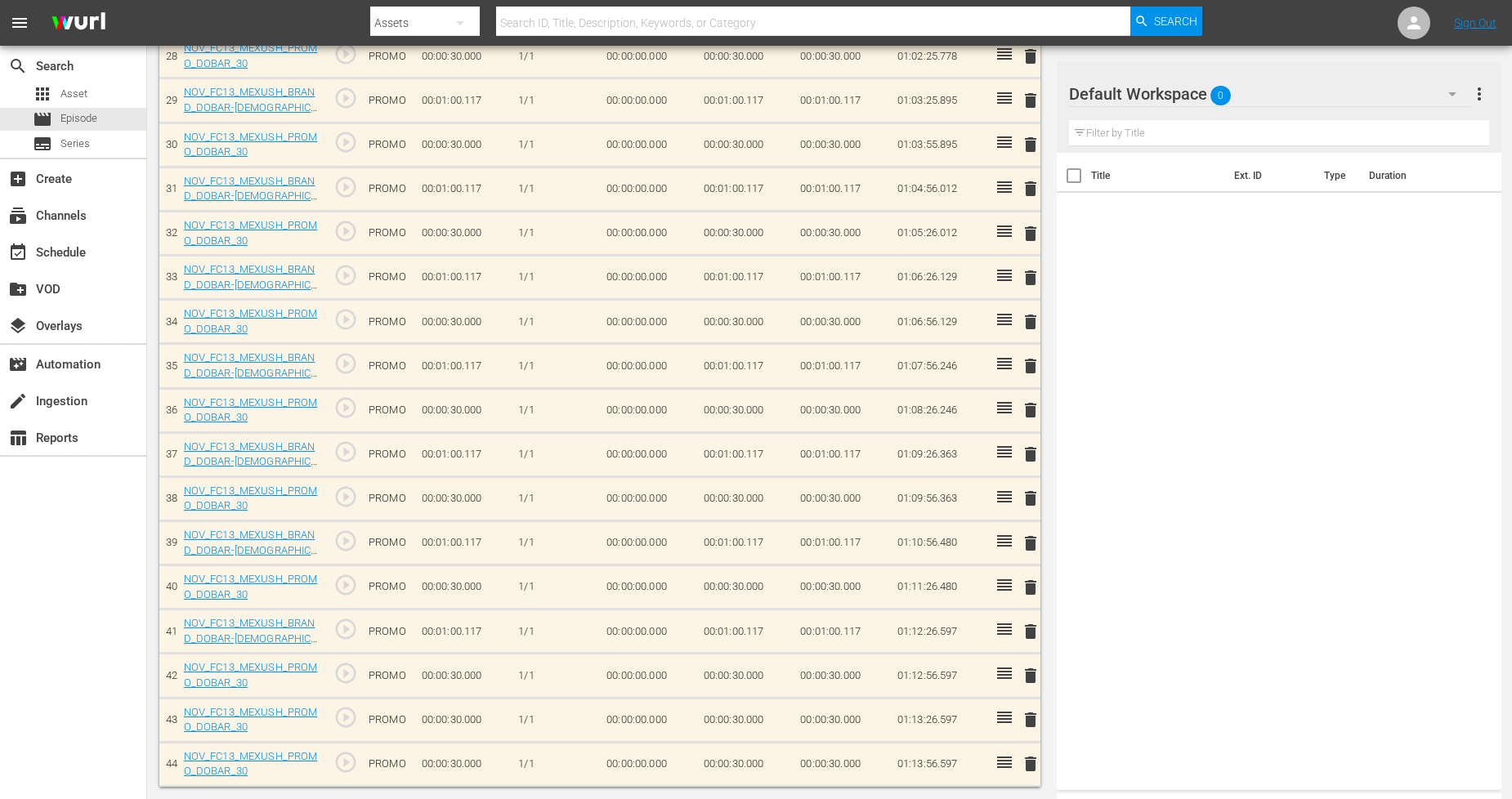
click at [1031, 727] on span "delete" at bounding box center [1030, 719] width 19 height 19
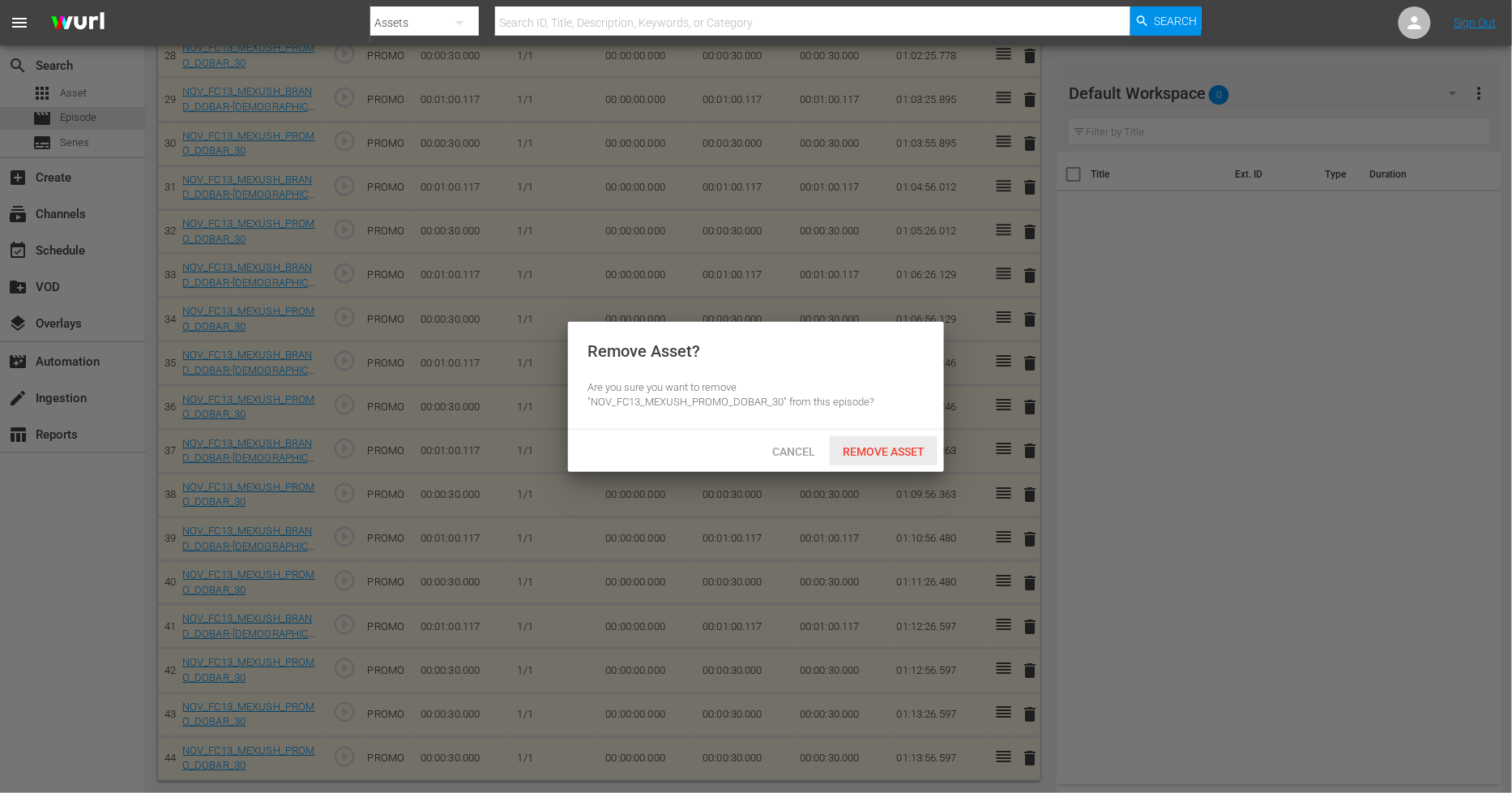
click at [884, 450] on span "Remove Asset" at bounding box center [883, 451] width 108 height 13
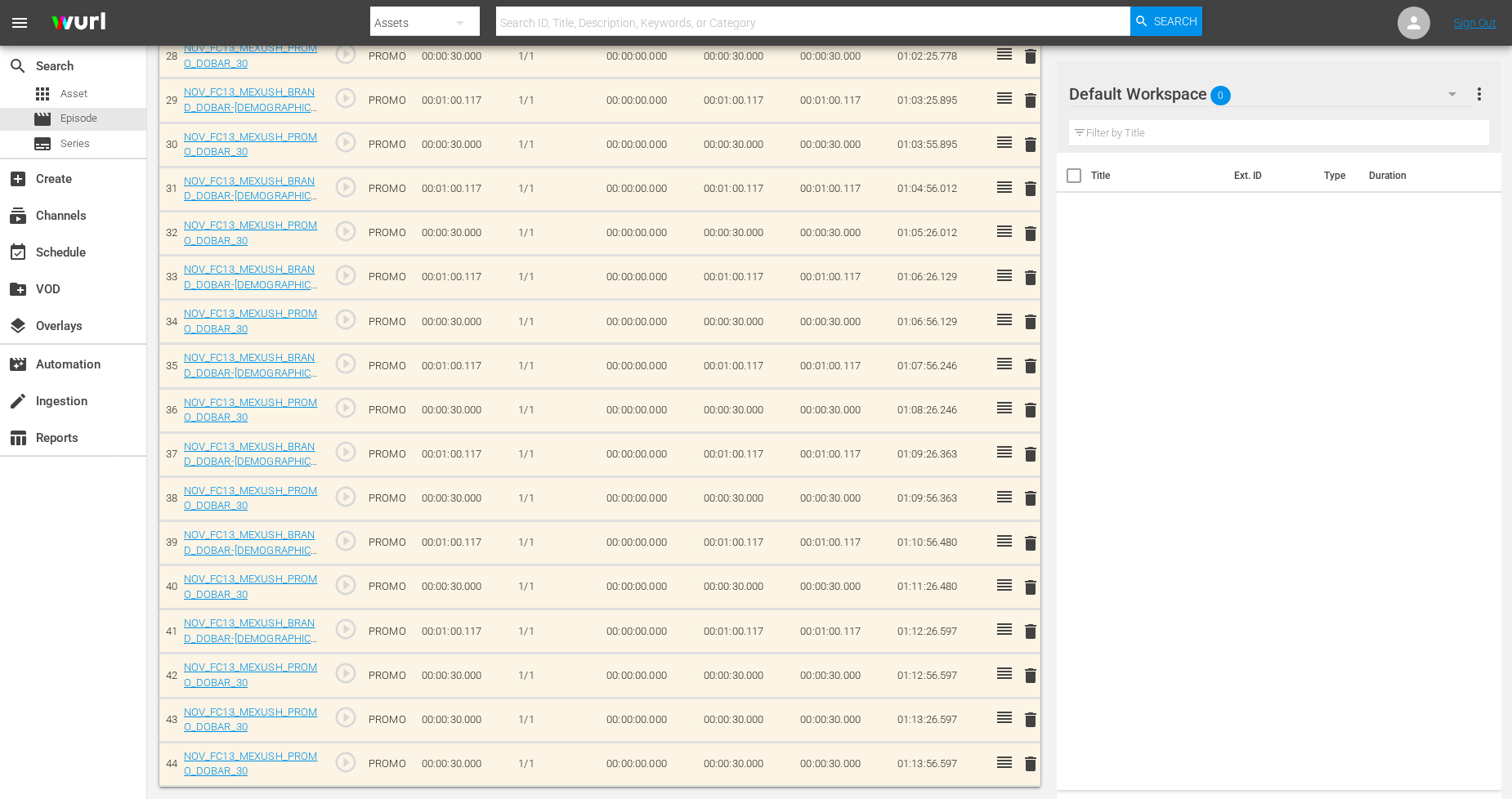
click at [1283, 100] on div "Default Workspace 0" at bounding box center [1270, 94] width 403 height 46
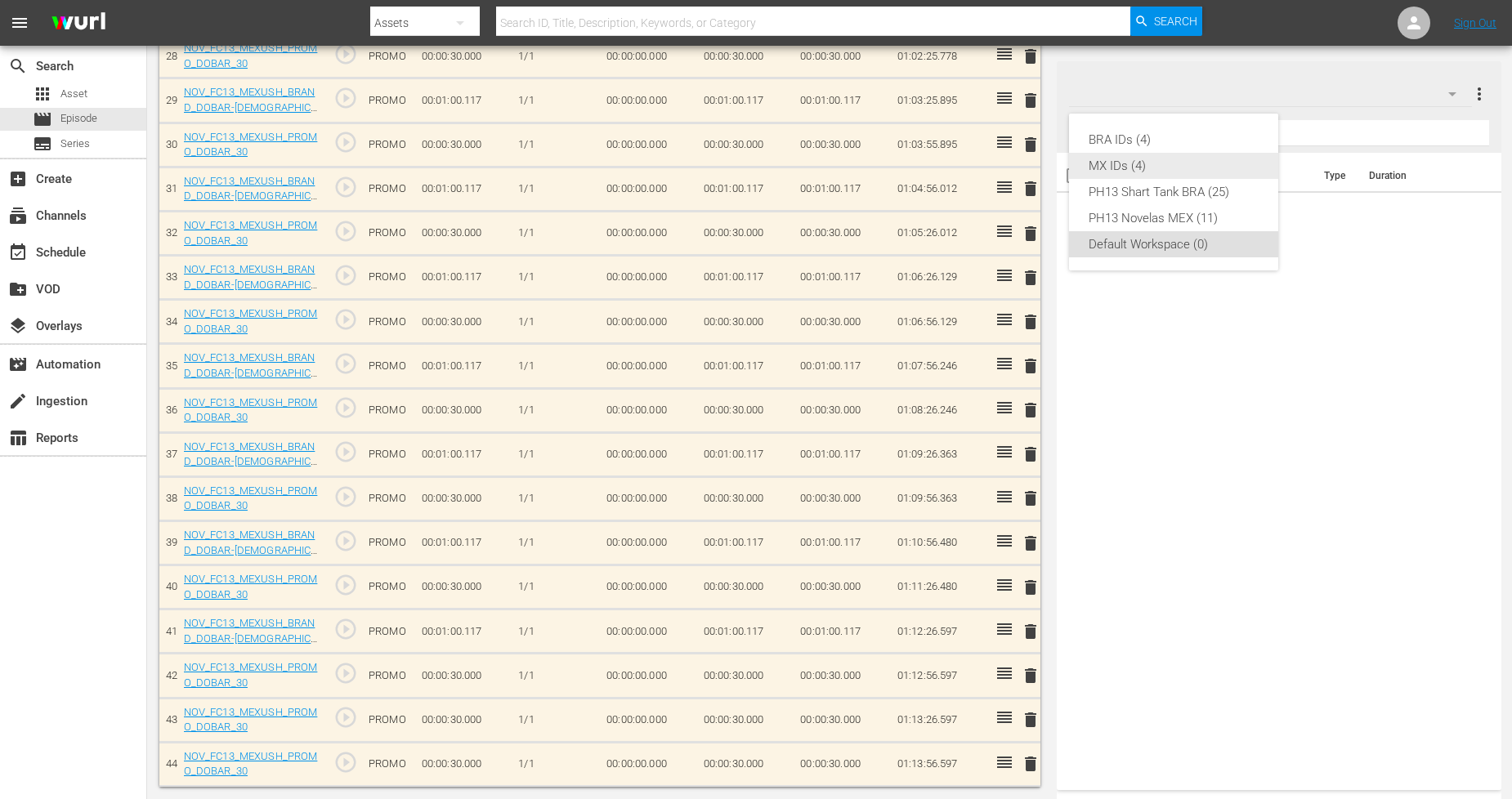
click at [1205, 163] on div "MX IDs (4)" at bounding box center [1174, 165] width 170 height 26
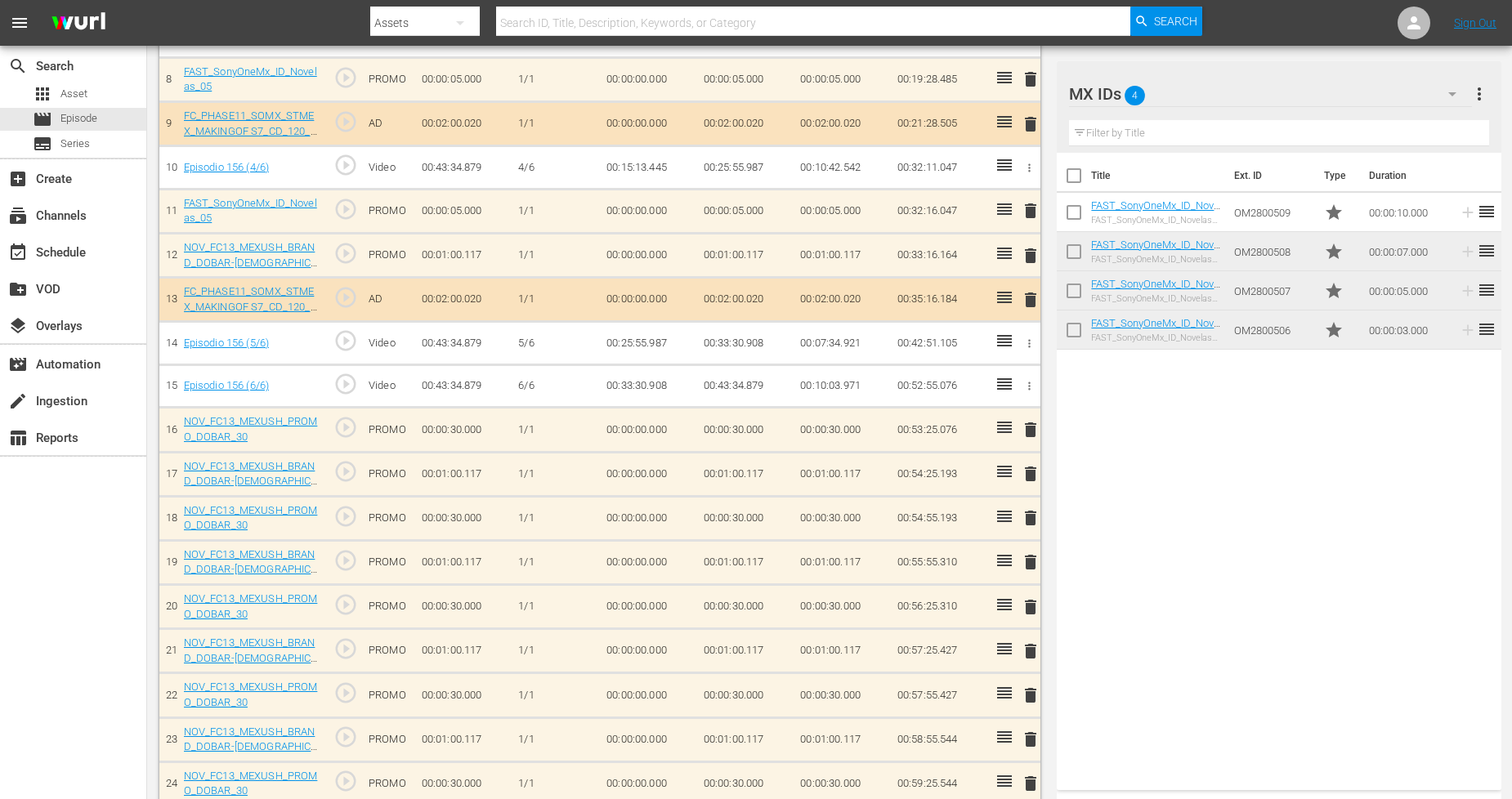
scroll to position [814, 0]
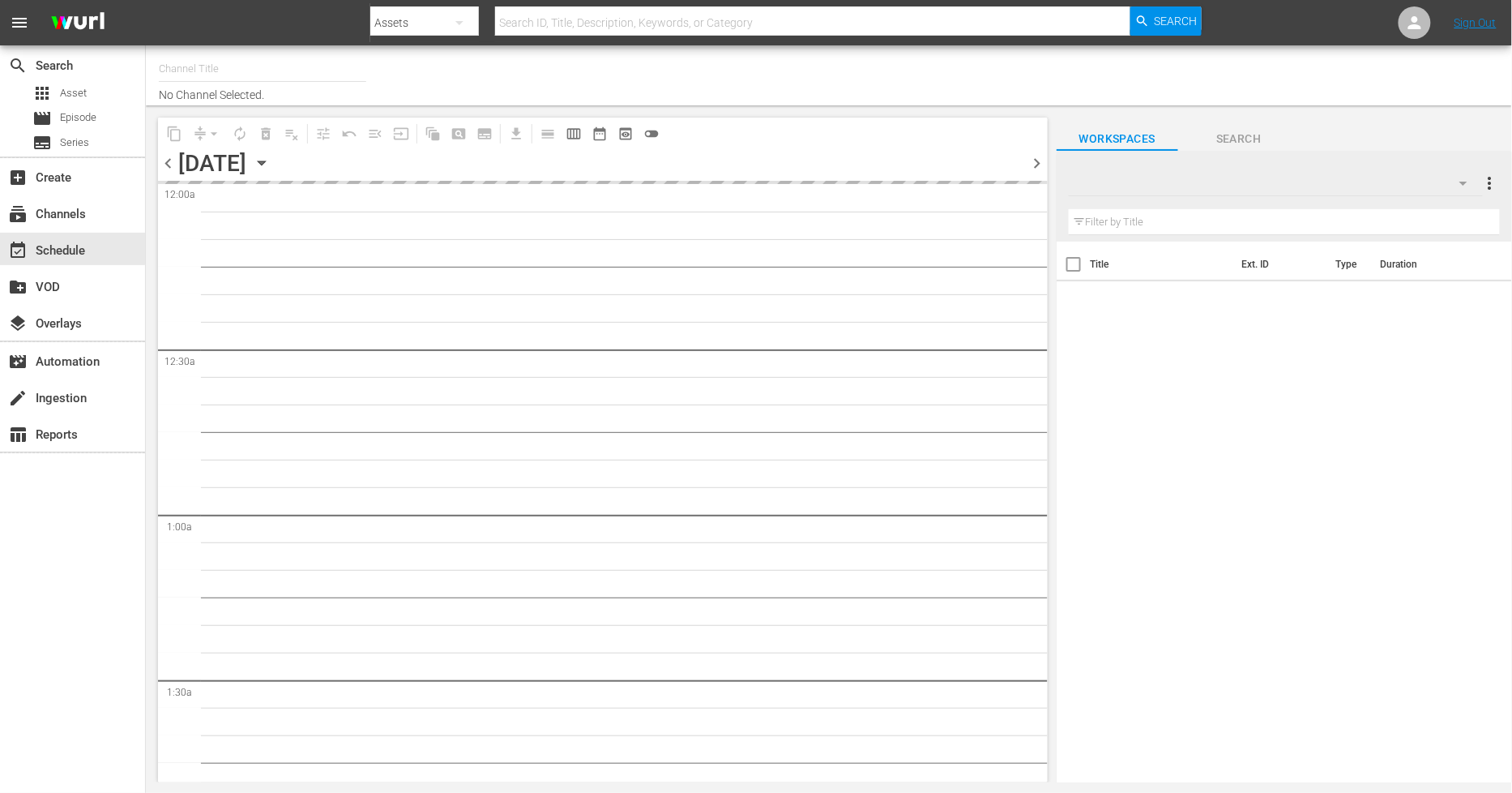
type input "Sony One Novelas (MX) (1001)"
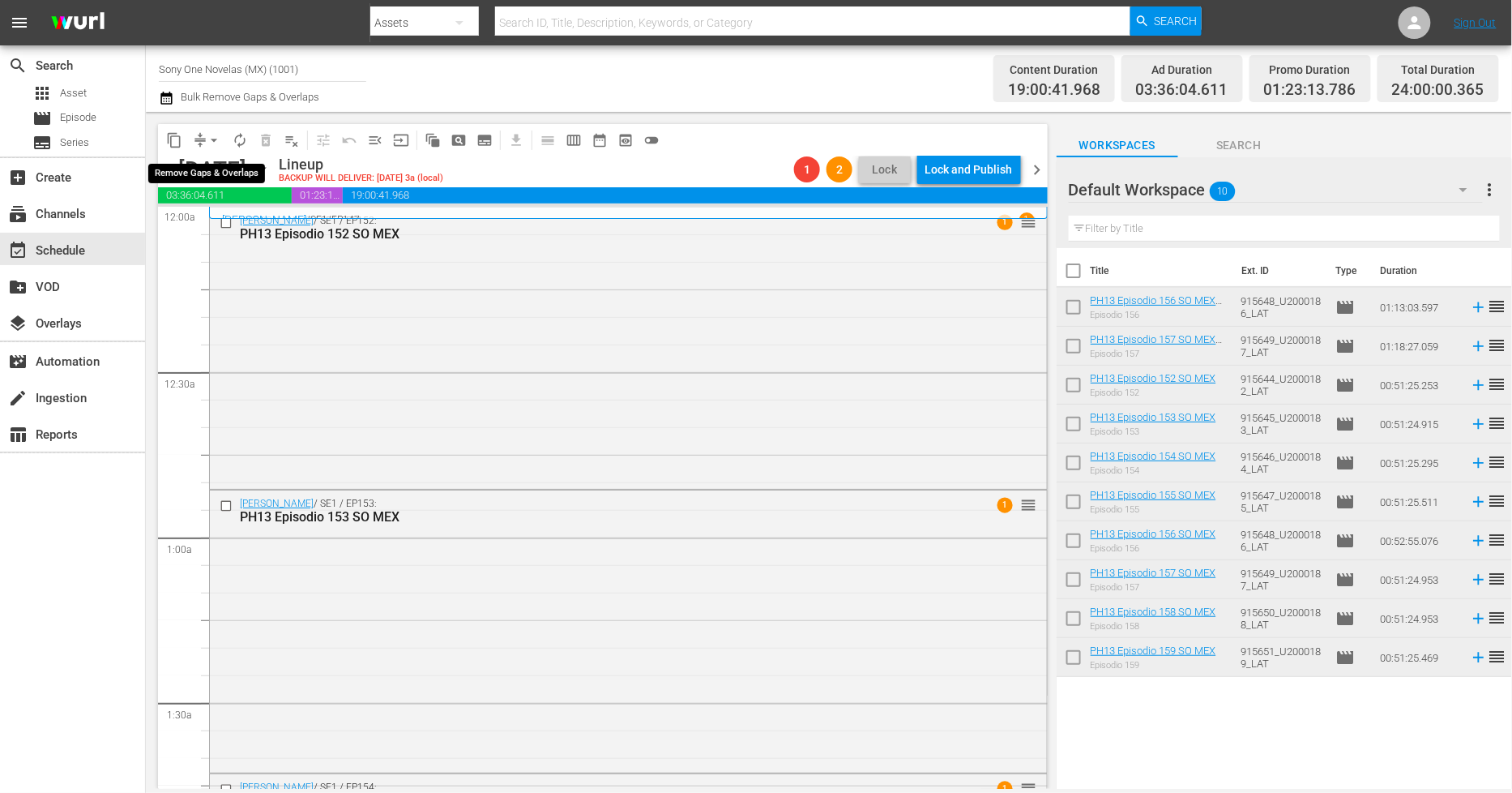
click at [207, 140] on span "arrow_drop_down" at bounding box center [214, 140] width 16 height 16
click at [235, 236] on li "Align to End of Previous Day" at bounding box center [215, 226] width 170 height 27
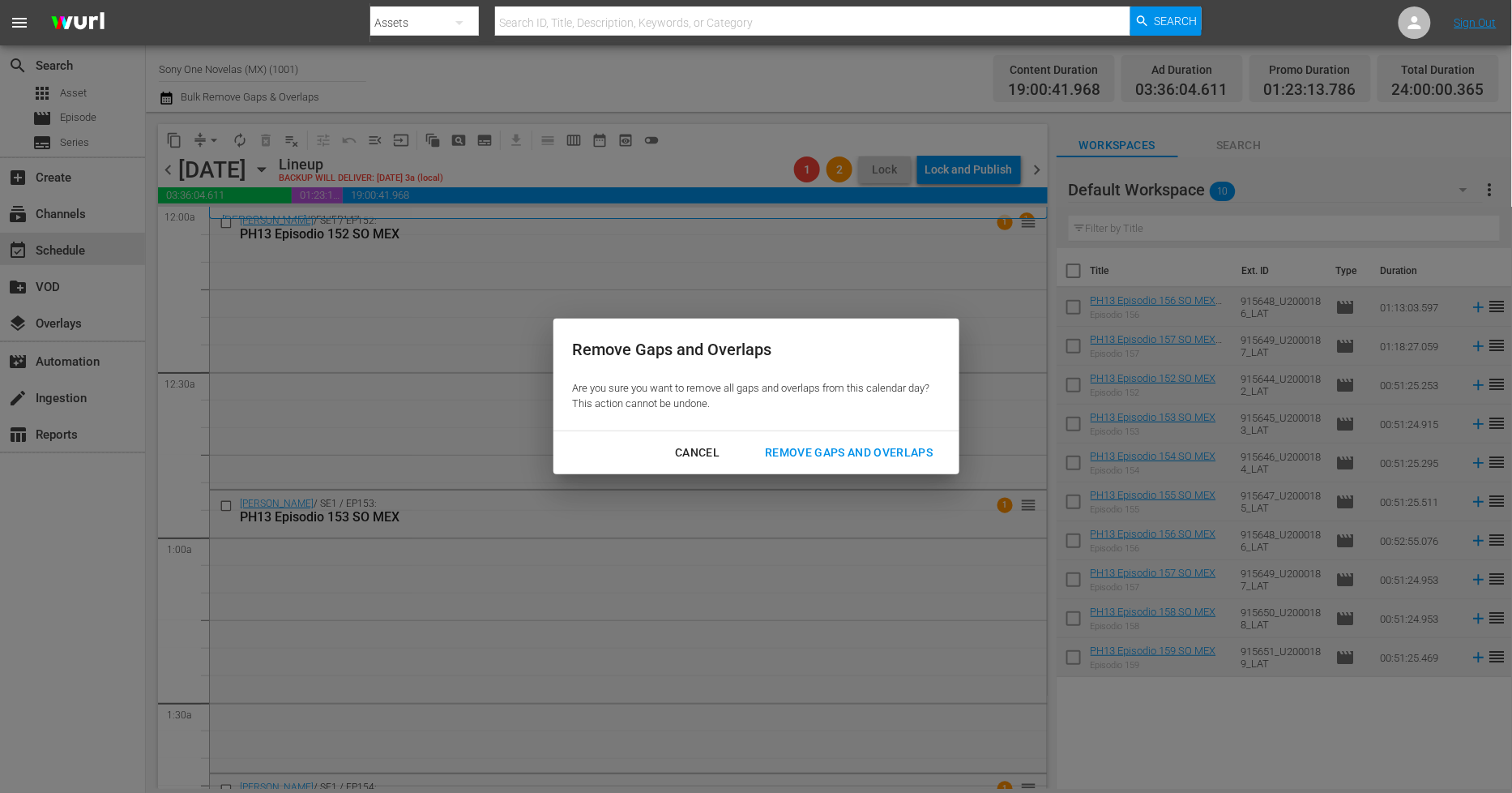
click at [806, 436] on div "Cancel Remove Gaps and Overlaps" at bounding box center [756, 452] width 406 height 43
click at [809, 450] on div "Remove Gaps and Overlaps" at bounding box center [849, 452] width 194 height 20
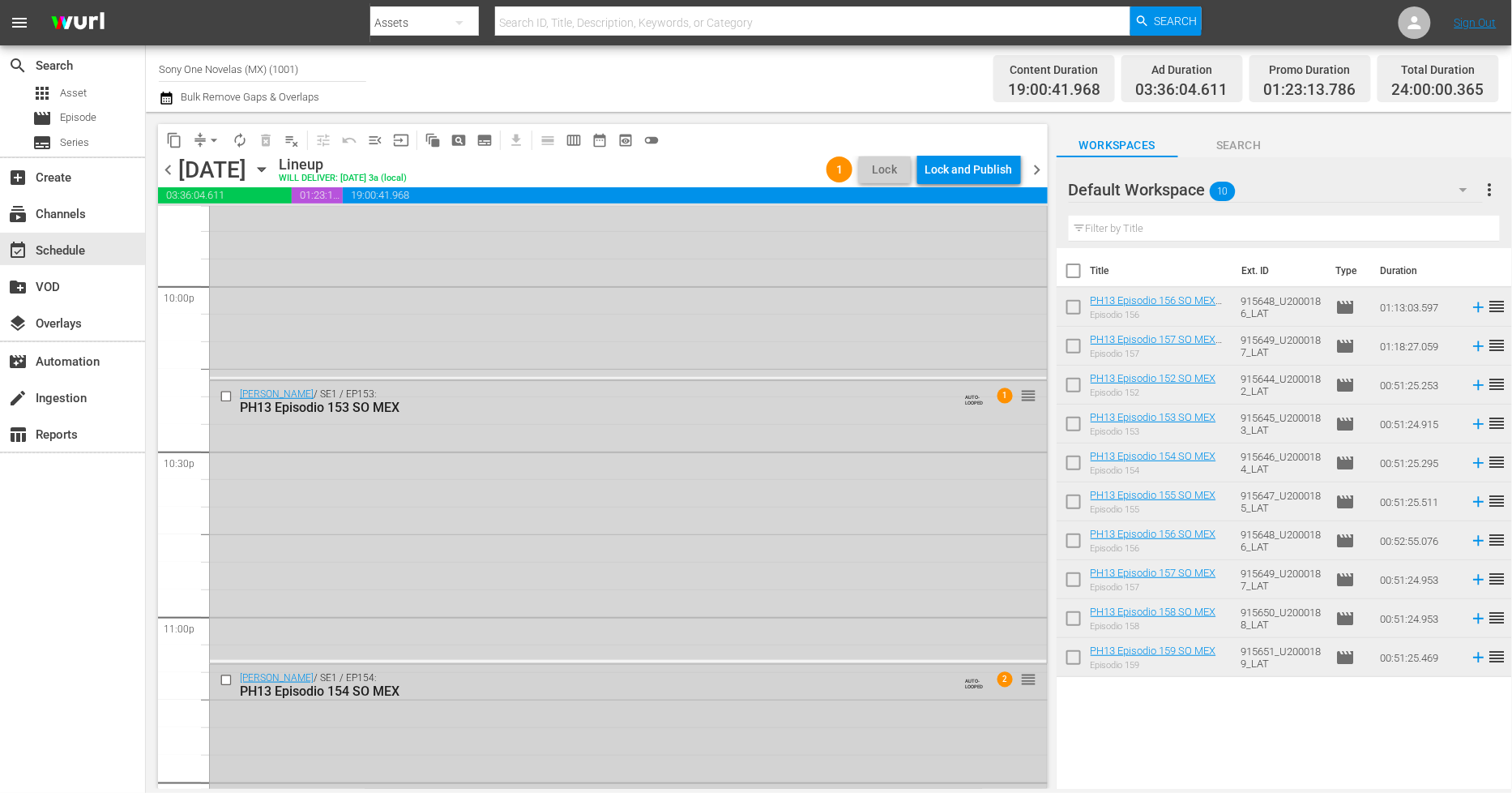
scroll to position [7355, 0]
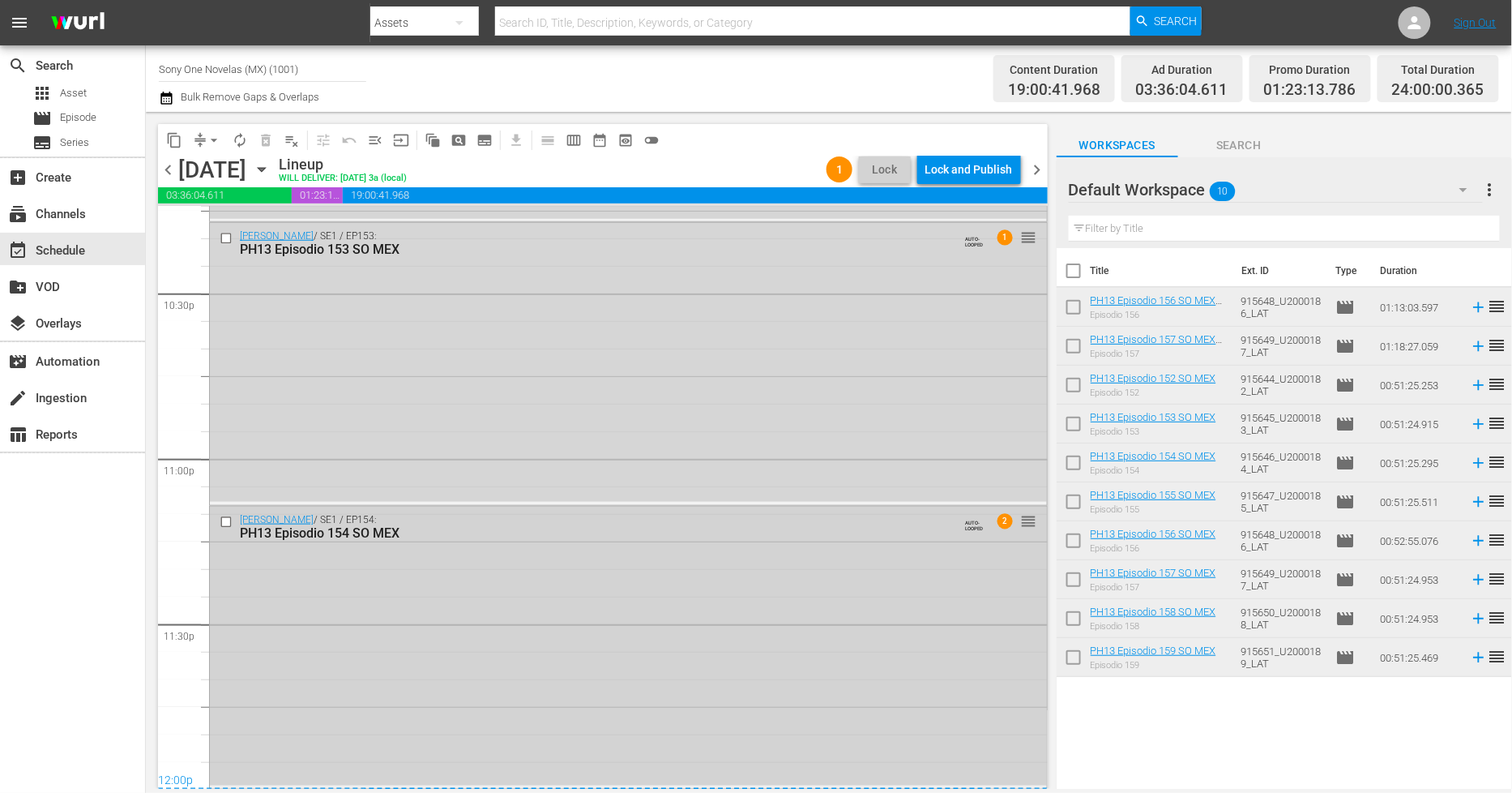
click at [495, 610] on div "Doña Bárbara / SE1 / EP154: PH13 Episodio 154 SO MEX AUTO-LOOPED 2 reorder" at bounding box center [629, 646] width 837 height 279
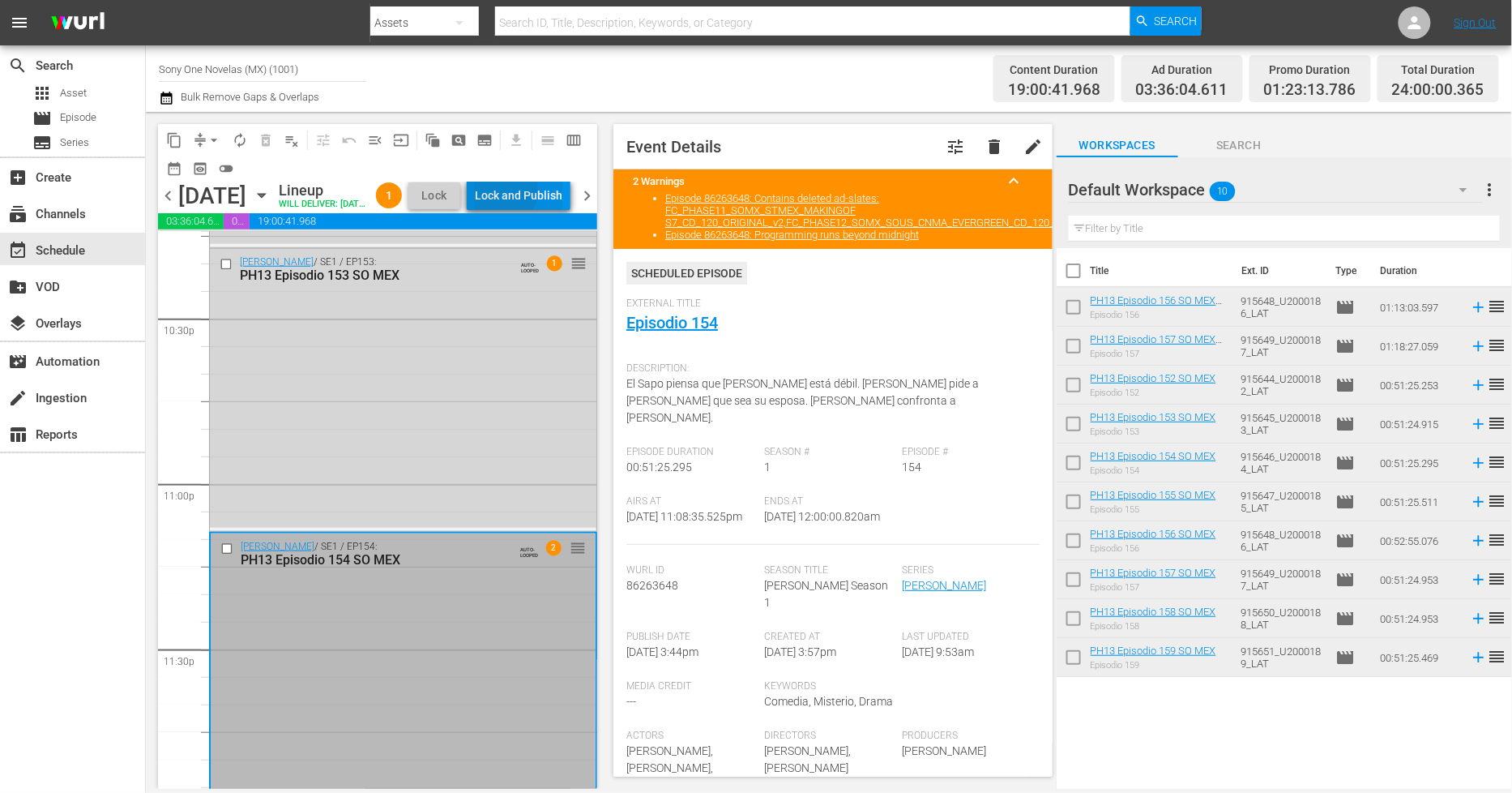
click at [527, 193] on div "Lock and Publish" at bounding box center [518, 195] width 88 height 29
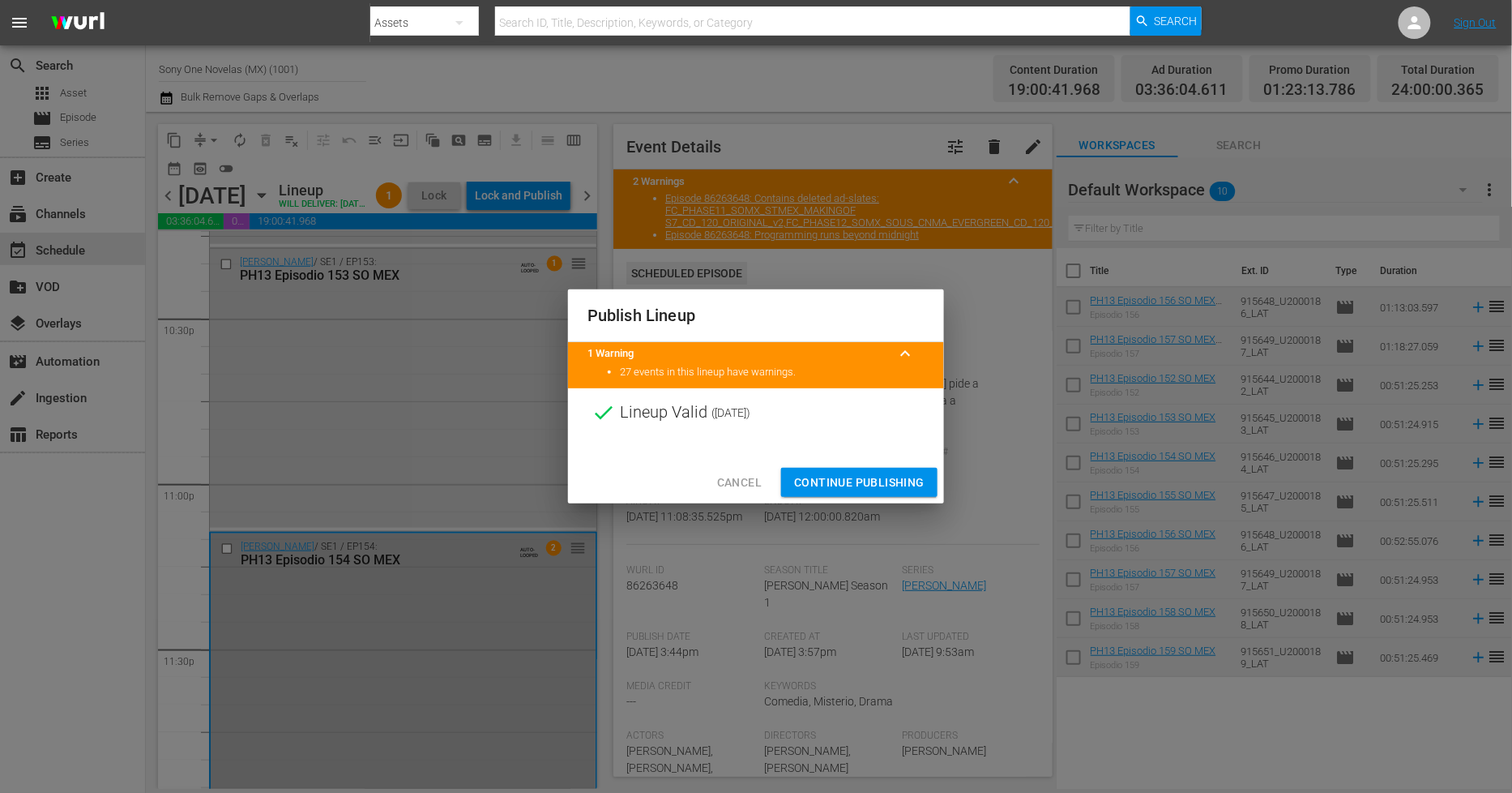
click at [864, 488] on span "Continue Publishing" at bounding box center [860, 483] width 130 height 20
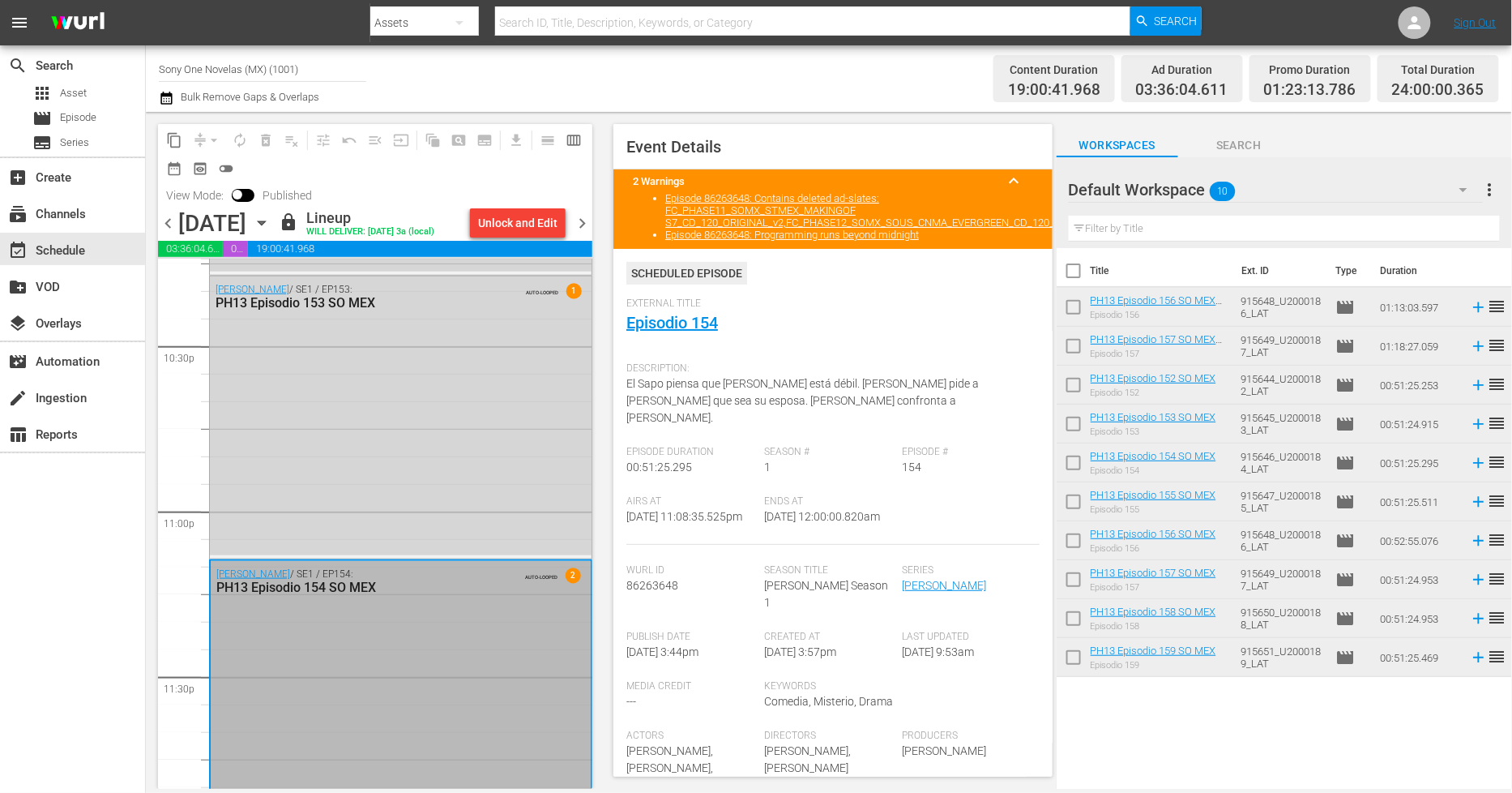
click at [579, 223] on span "chevron_right" at bounding box center [583, 223] width 20 height 20
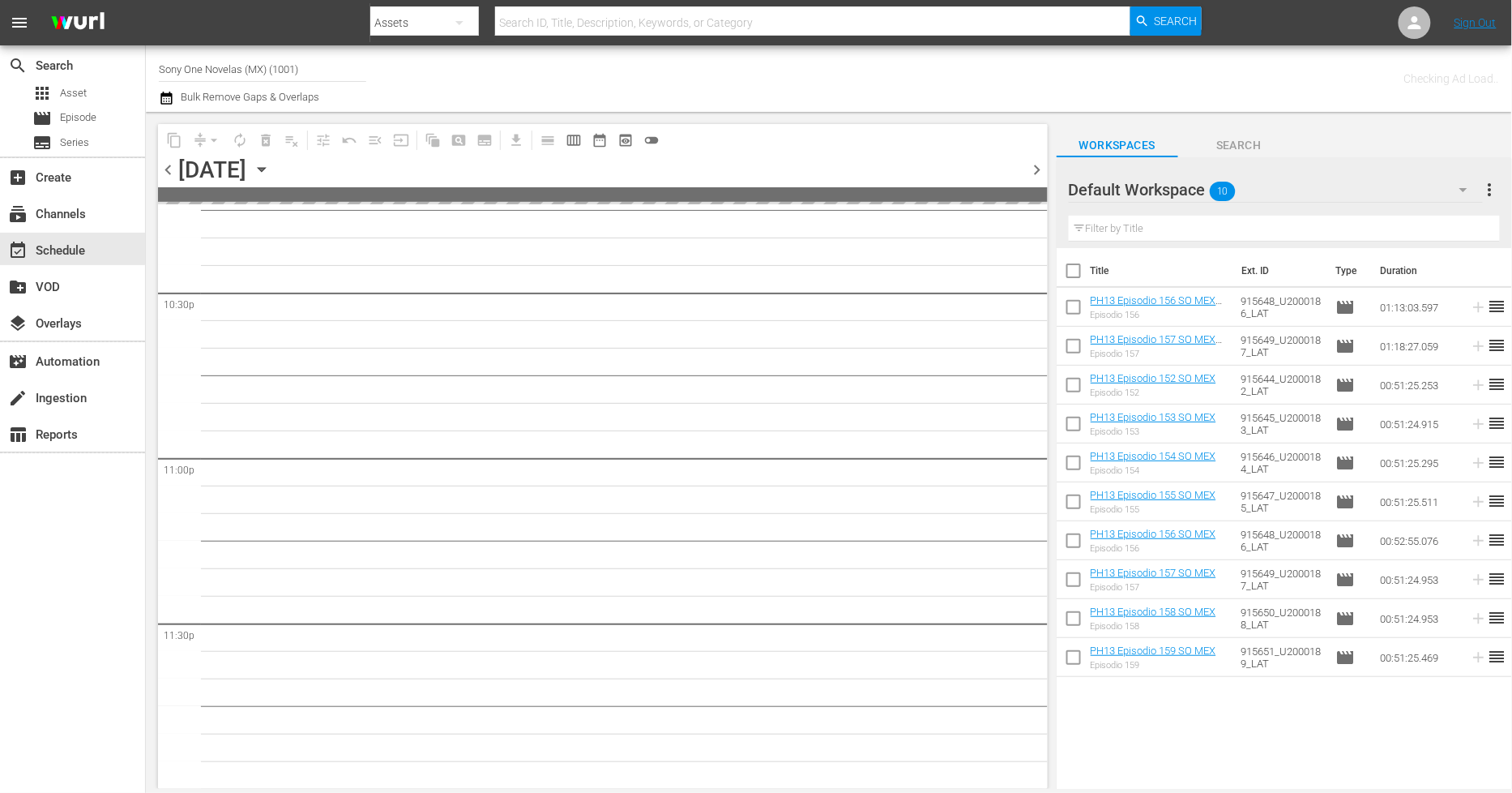
scroll to position [7355, 0]
click at [1074, 270] on input "checkbox" at bounding box center [1074, 275] width 34 height 34
checkbox input "true"
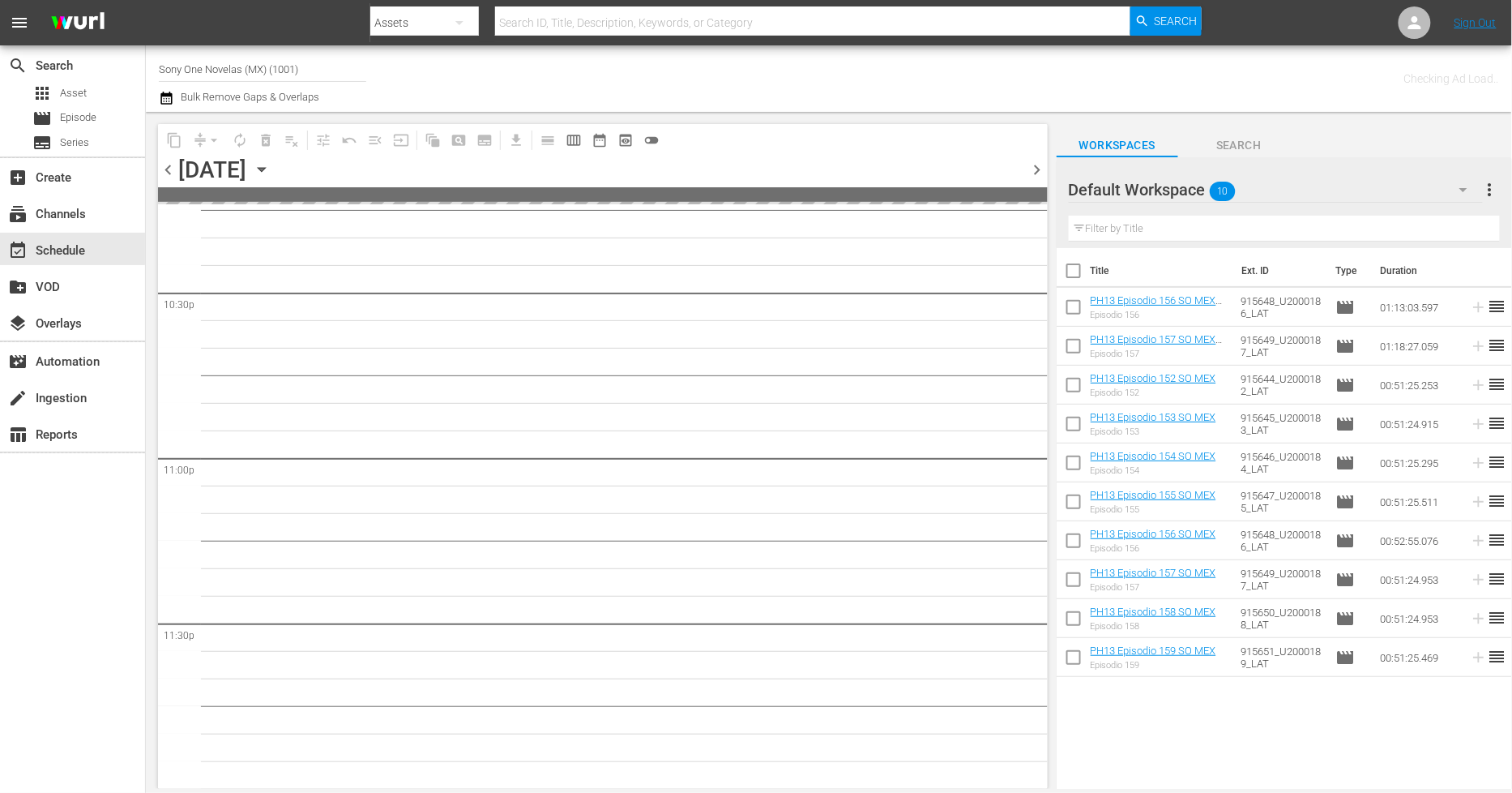
checkbox input "true"
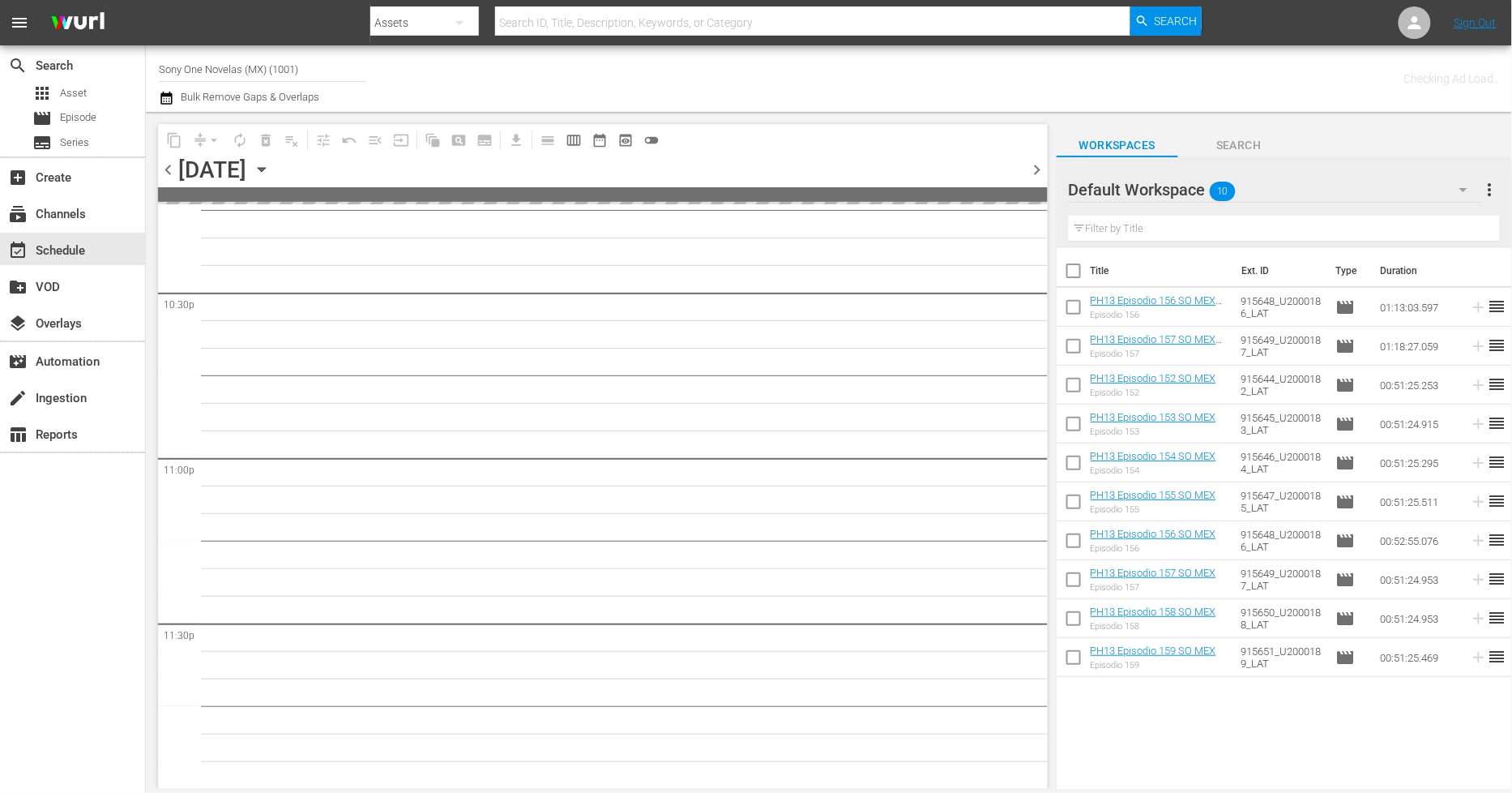
checkbox input "true"
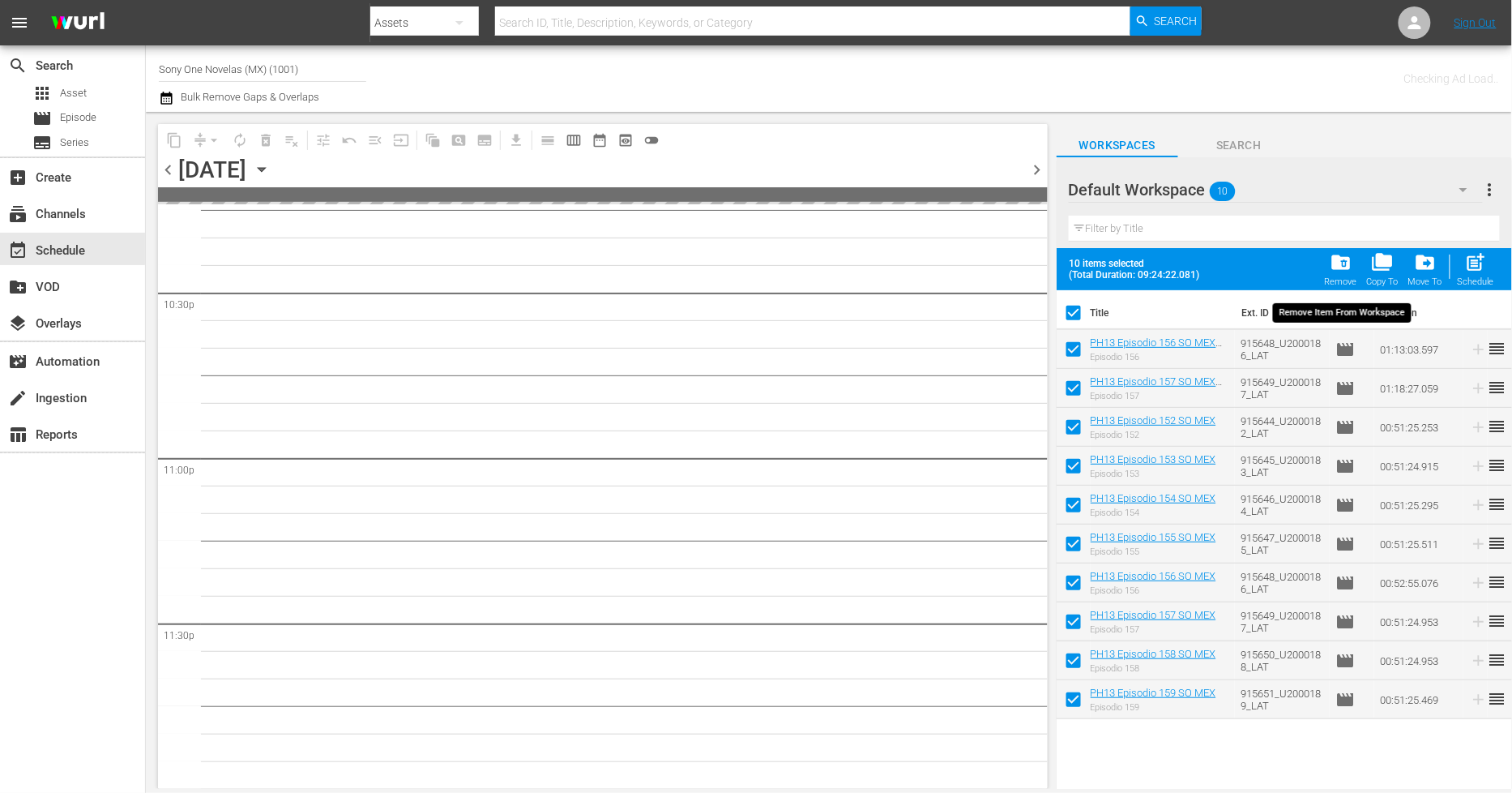
click at [1340, 271] on span "folder_delete" at bounding box center [1341, 262] width 22 height 22
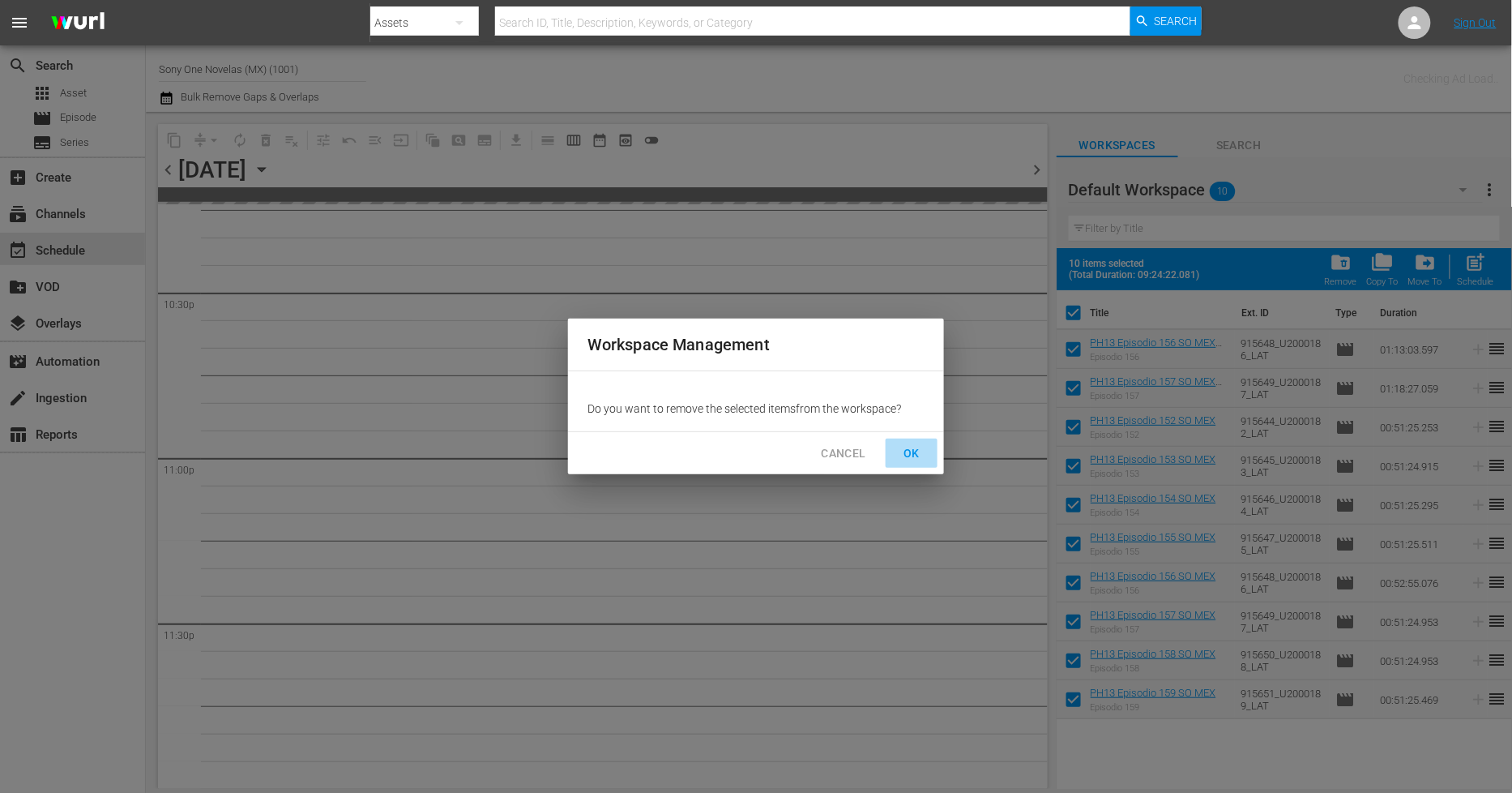
click at [914, 449] on span "OK" at bounding box center [911, 453] width 26 height 20
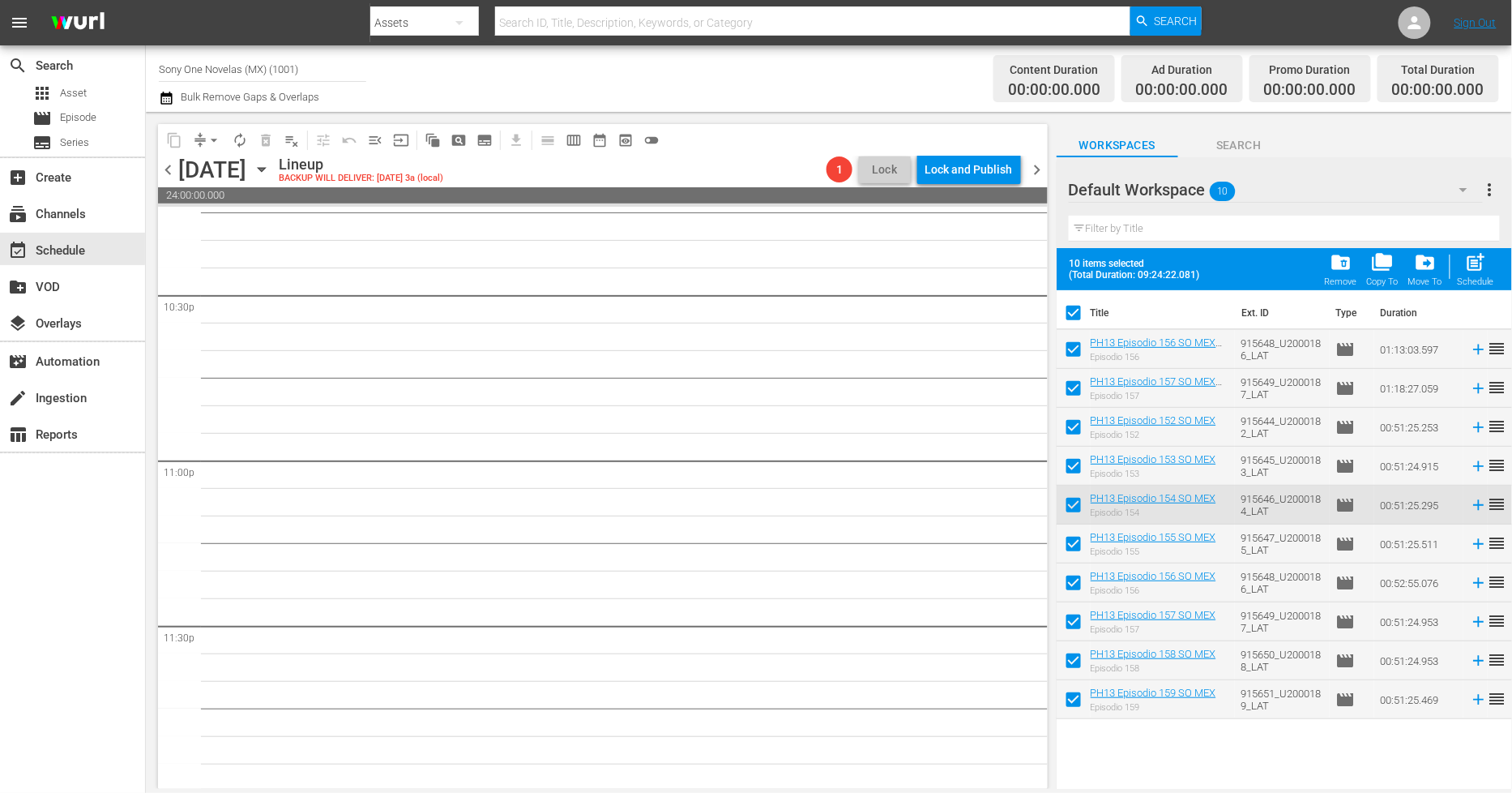
scroll to position [7355, 0]
checkbox input "false"
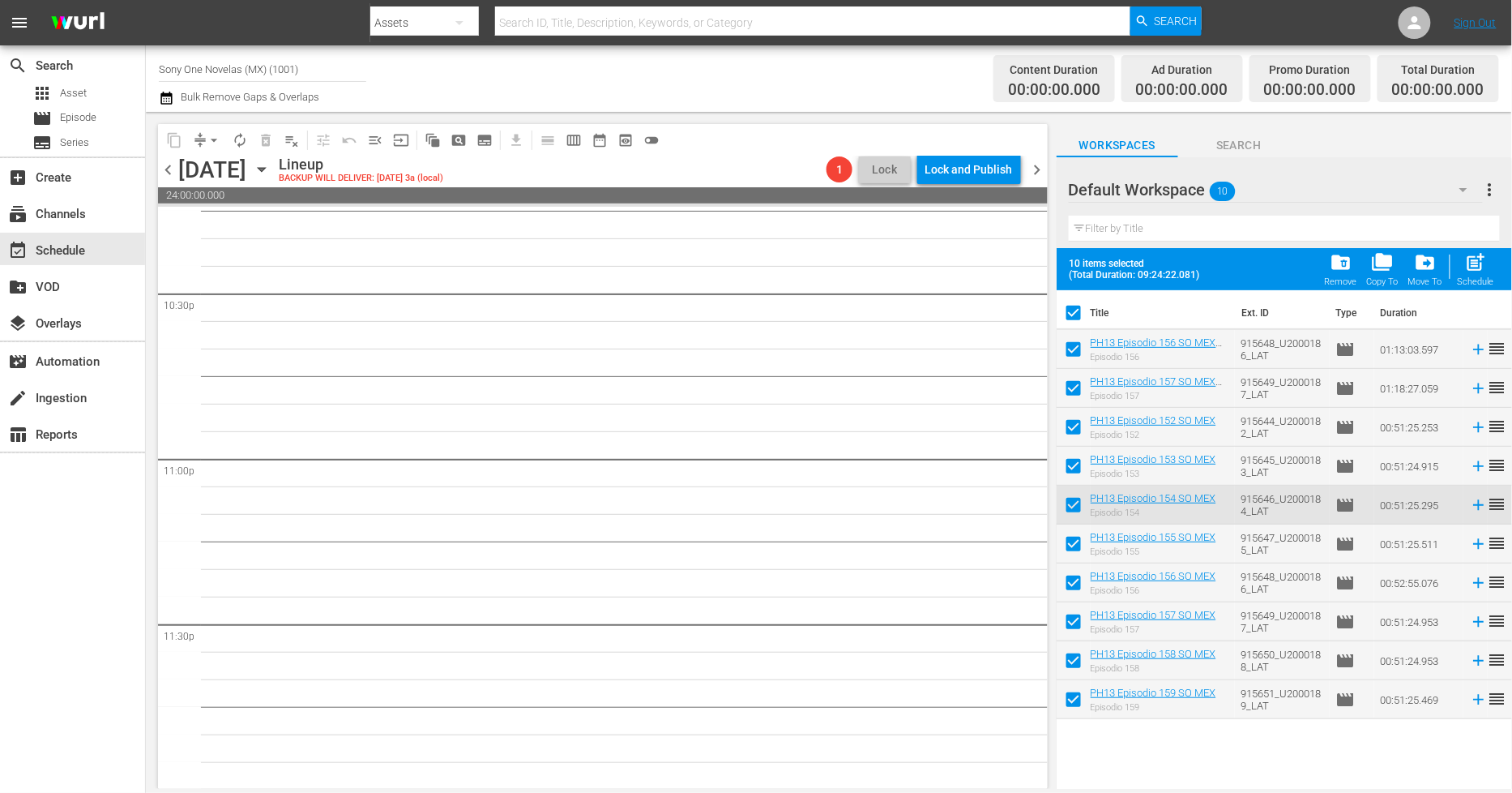
checkbox input "false"
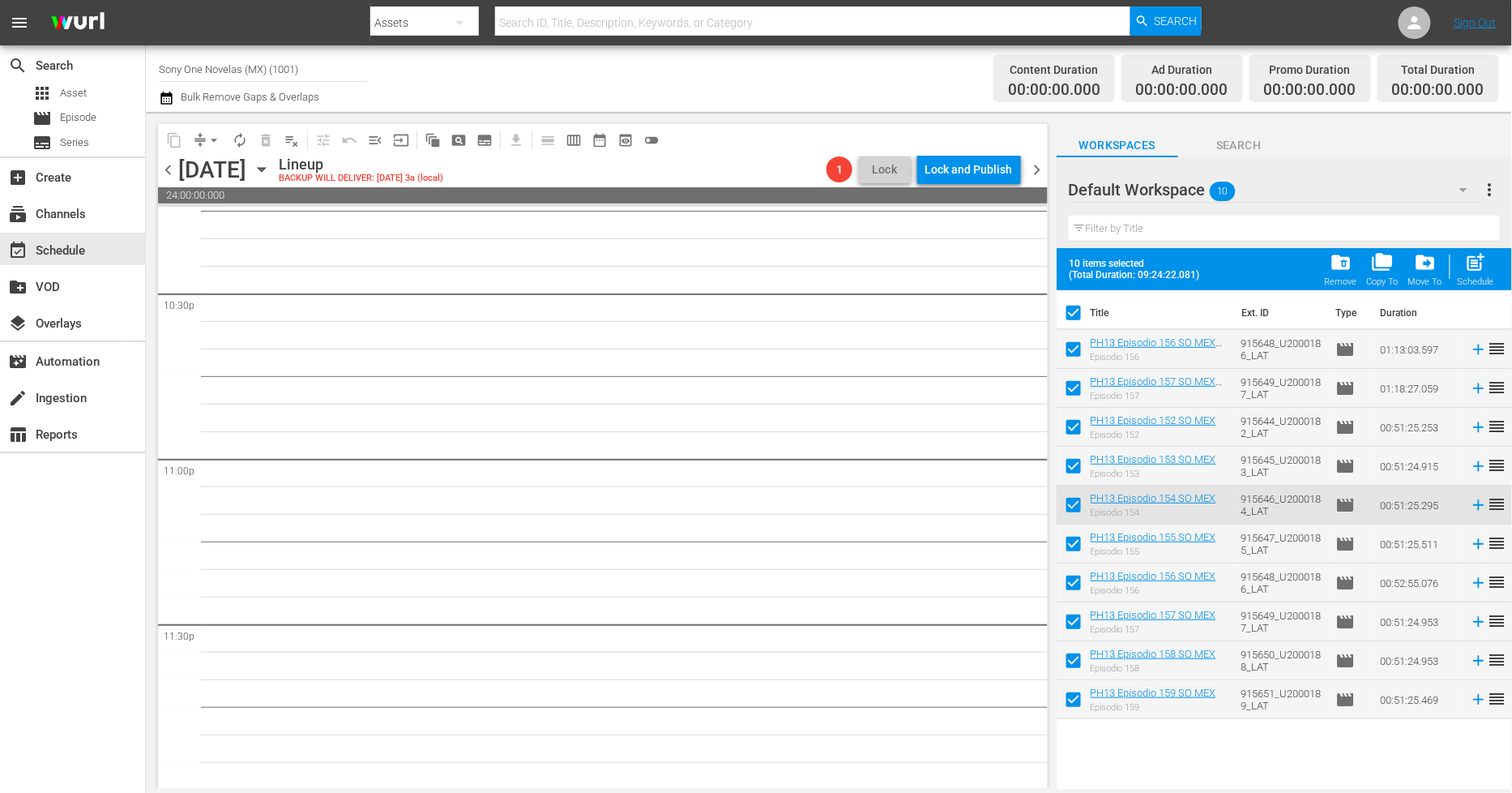
checkbox input "false"
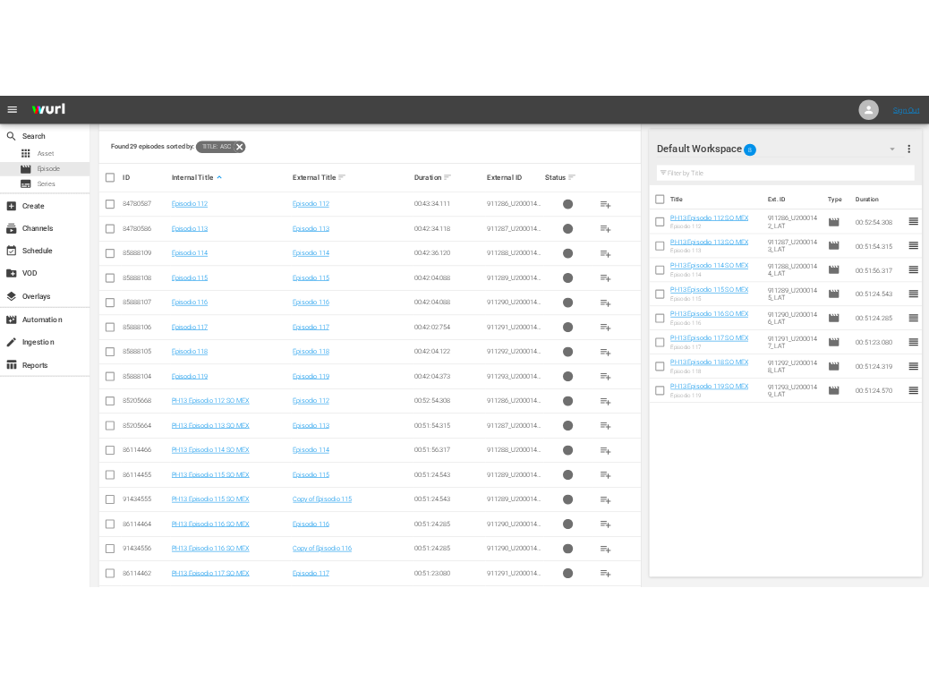
scroll to position [428, 0]
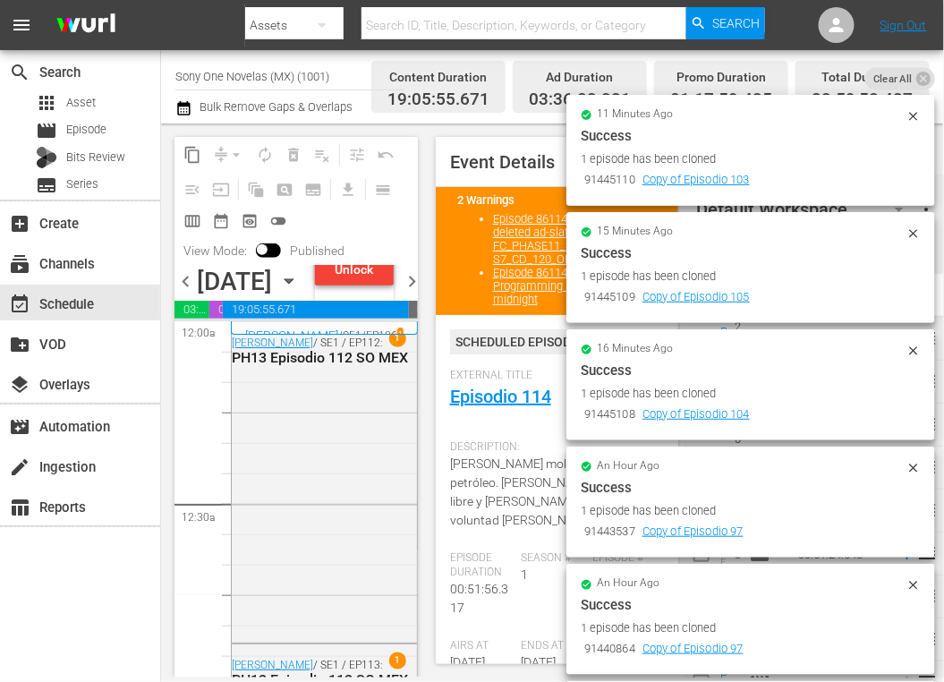
scroll to position [8087, 0]
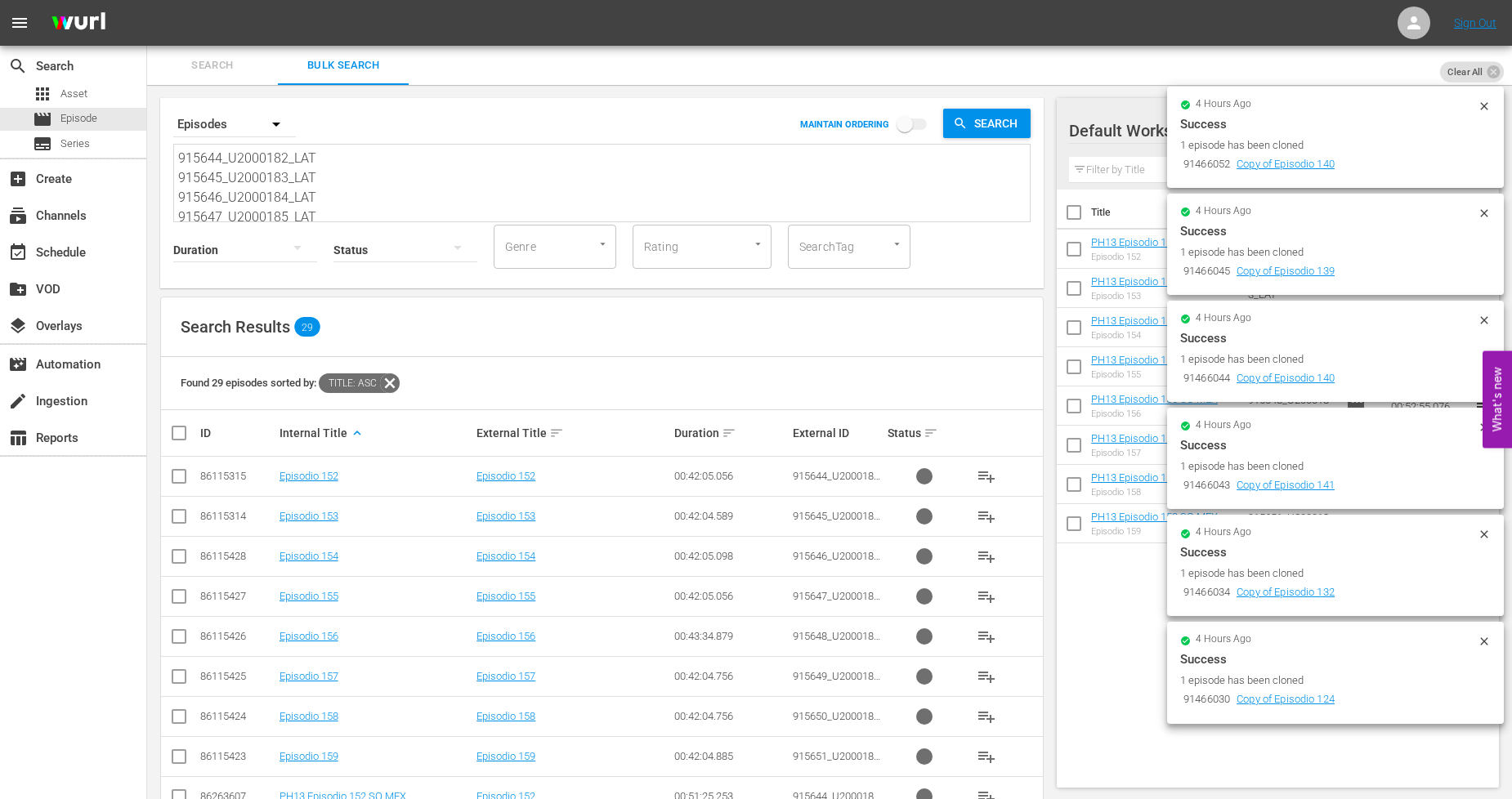
drag, startPoint x: 312, startPoint y: 207, endPoint x: 79, endPoint y: 11, distance: 304.5
paste textarea "1282_U2000138_LAT 911283_U2000139_LAT 911284_U2000140_LAT 911285_U2000141_LAT 9…"
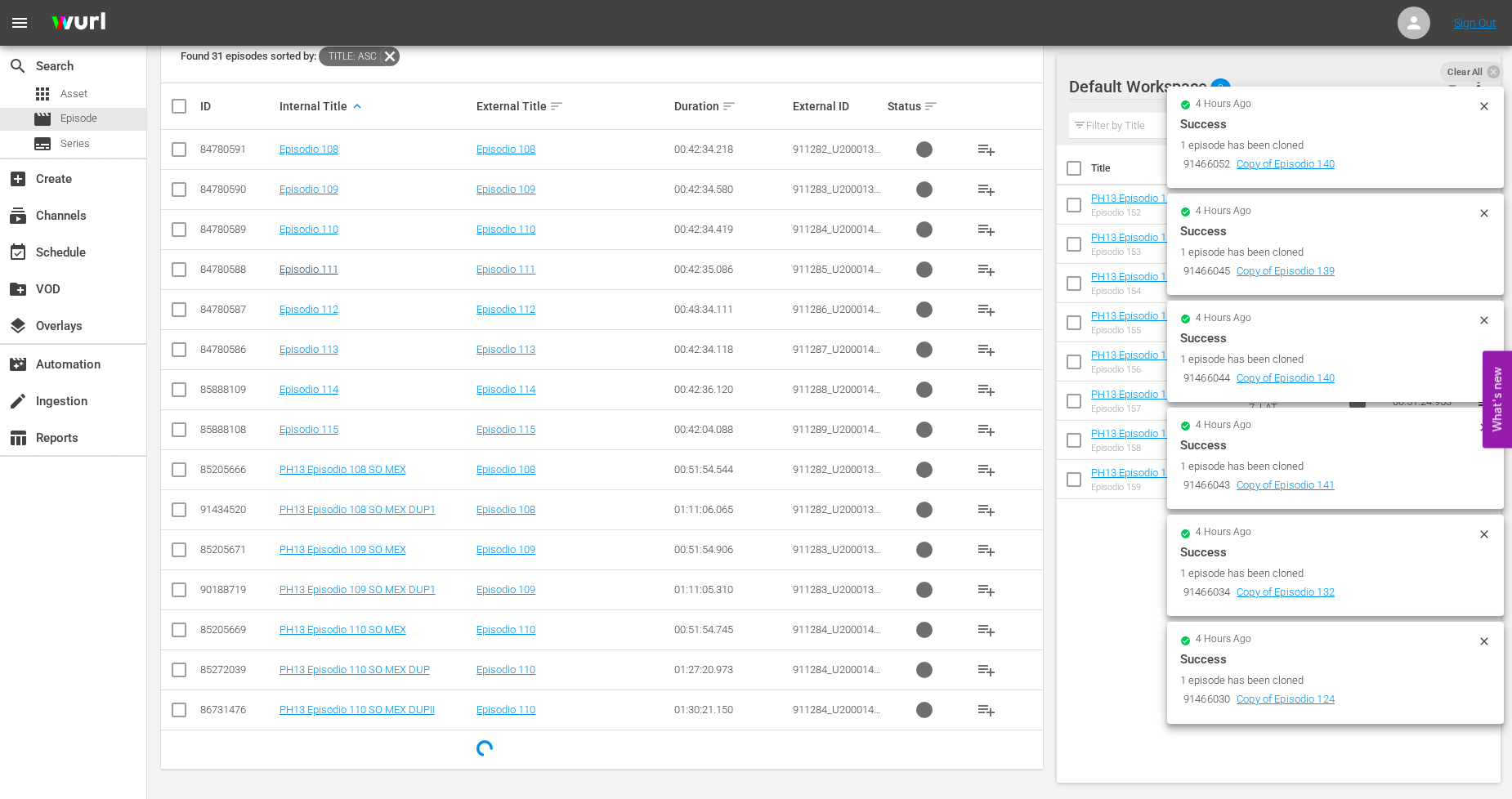
scroll to position [328, 0]
type textarea "911282_U2000138_LAT 911283_U2000139_LAT 911284_U2000140_LAT 911285_U2000141_LAT…"
click at [184, 468] on input "checkbox" at bounding box center [178, 471] width 19 height 19
checkbox input "true"
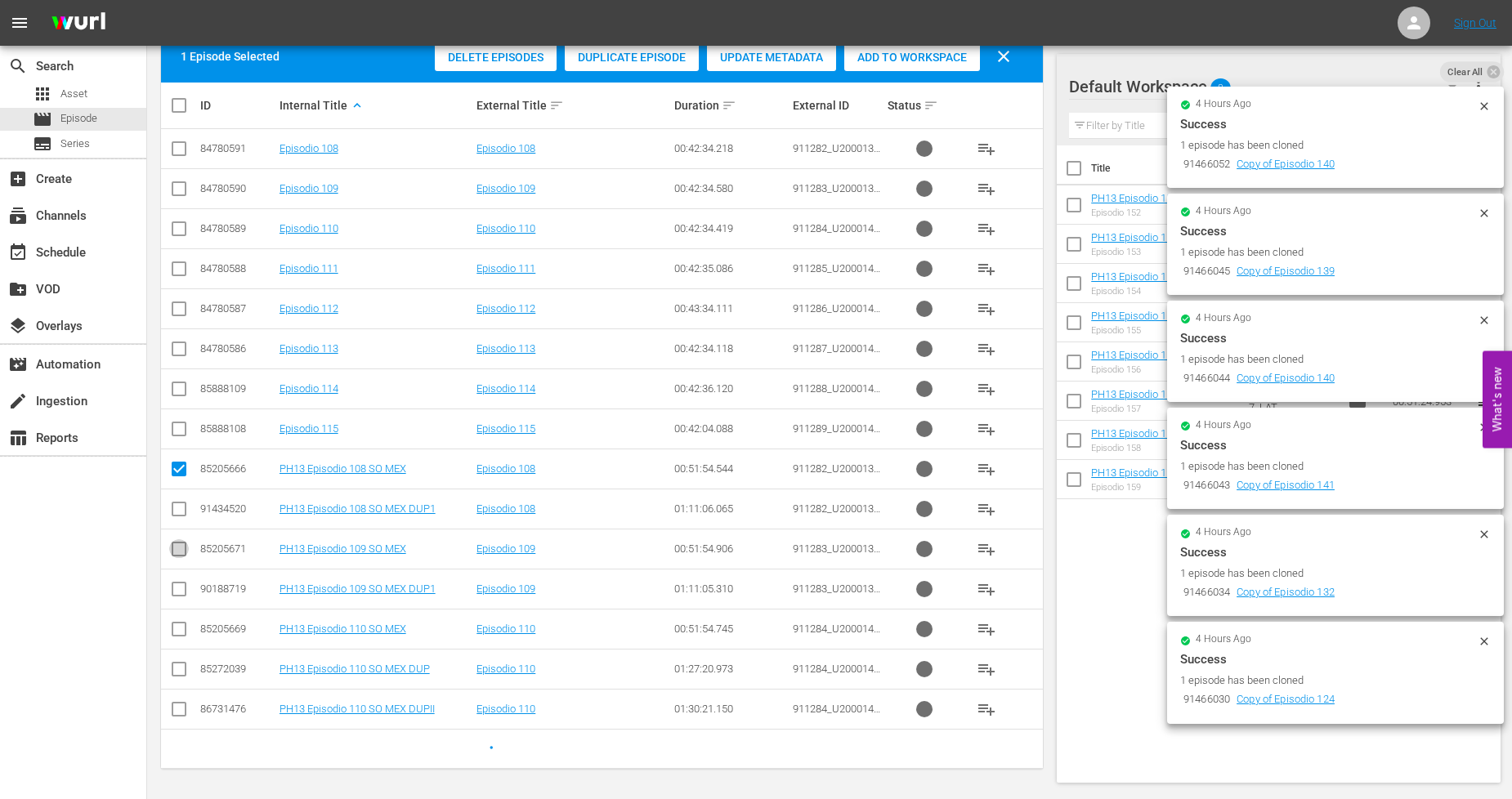
click at [178, 549] on input "checkbox" at bounding box center [178, 552] width 19 height 19
checkbox input "true"
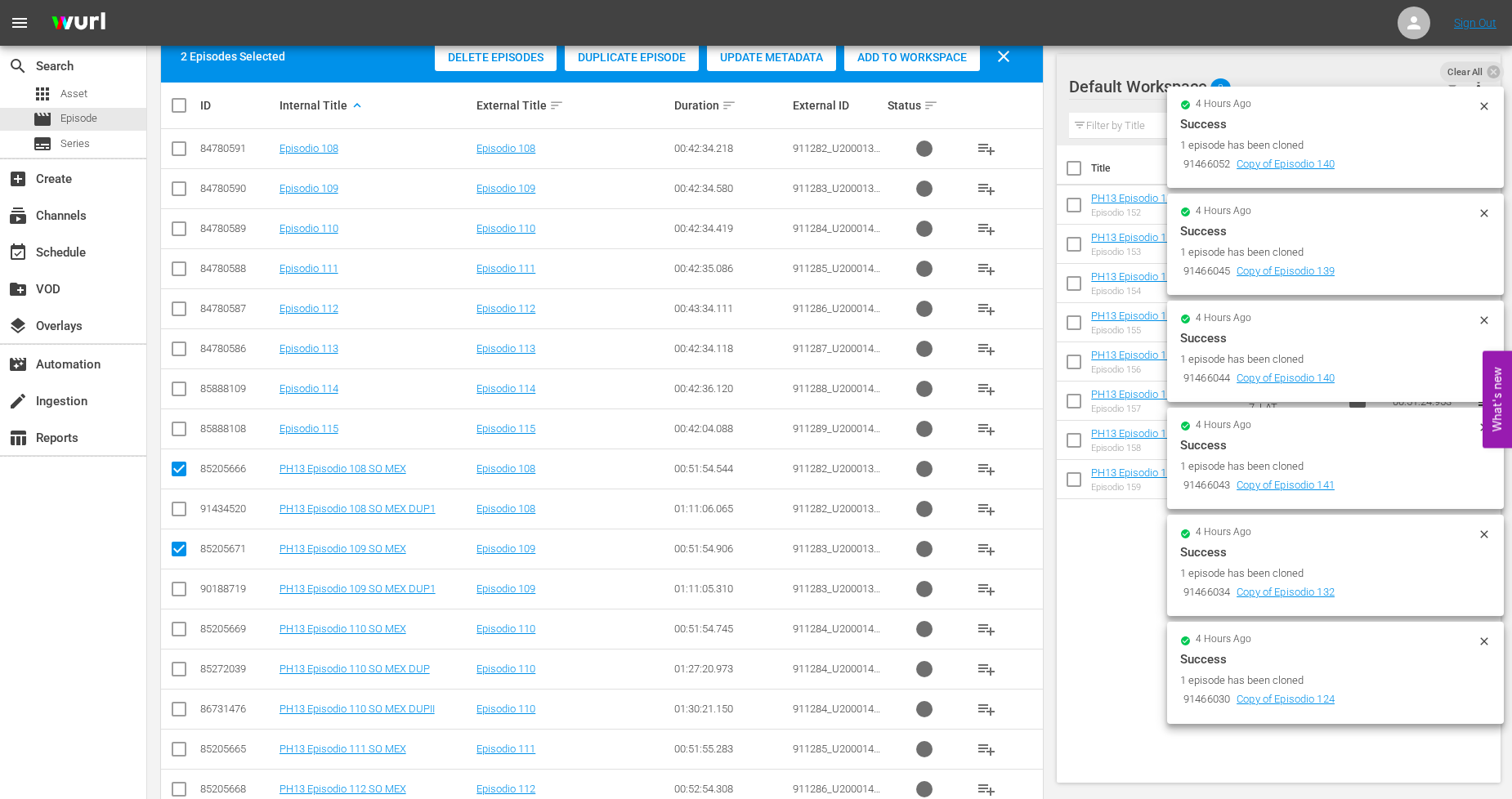
click at [174, 630] on input "checkbox" at bounding box center [178, 632] width 19 height 19
checkbox input "true"
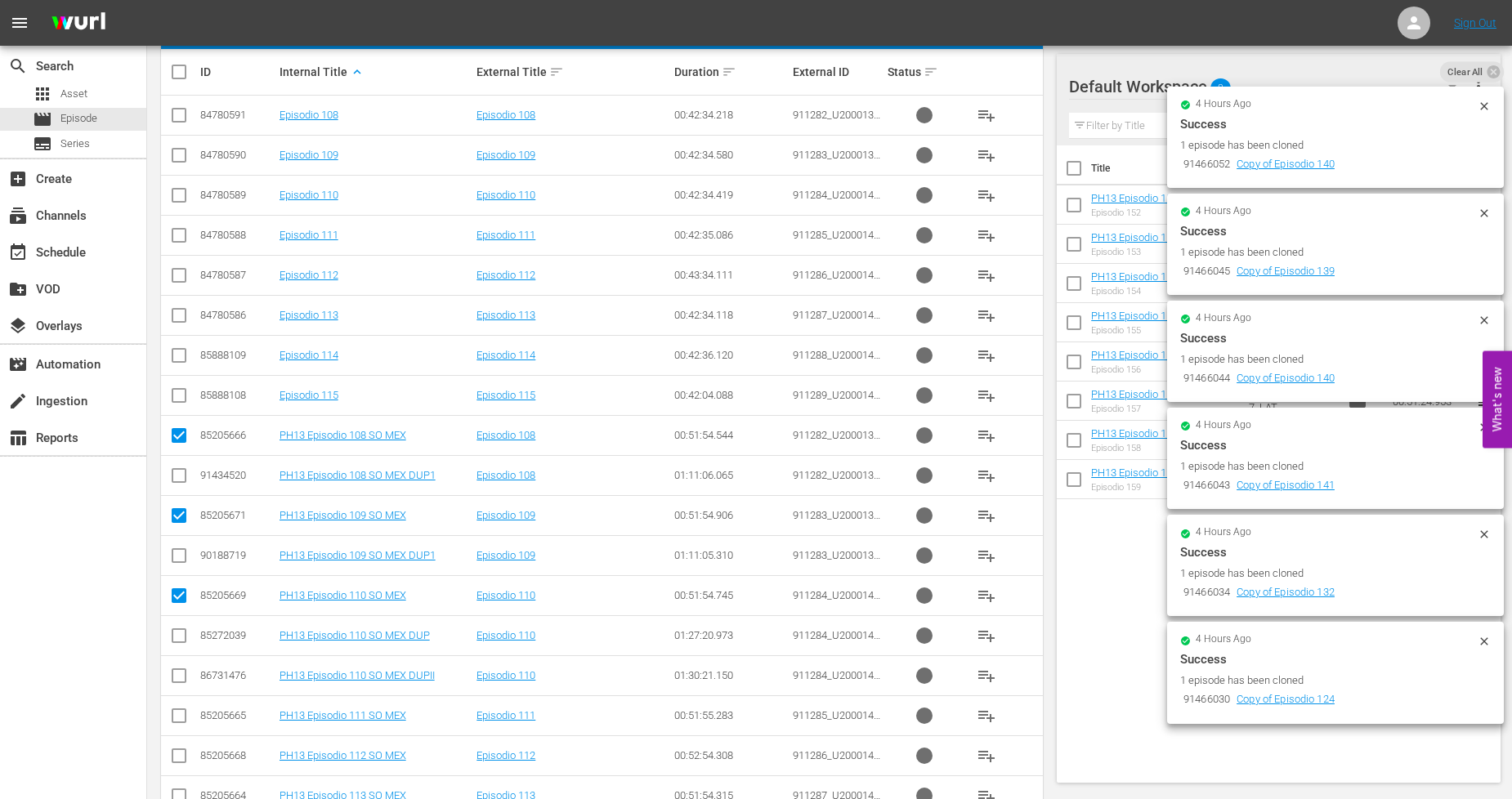
scroll to position [509, 0]
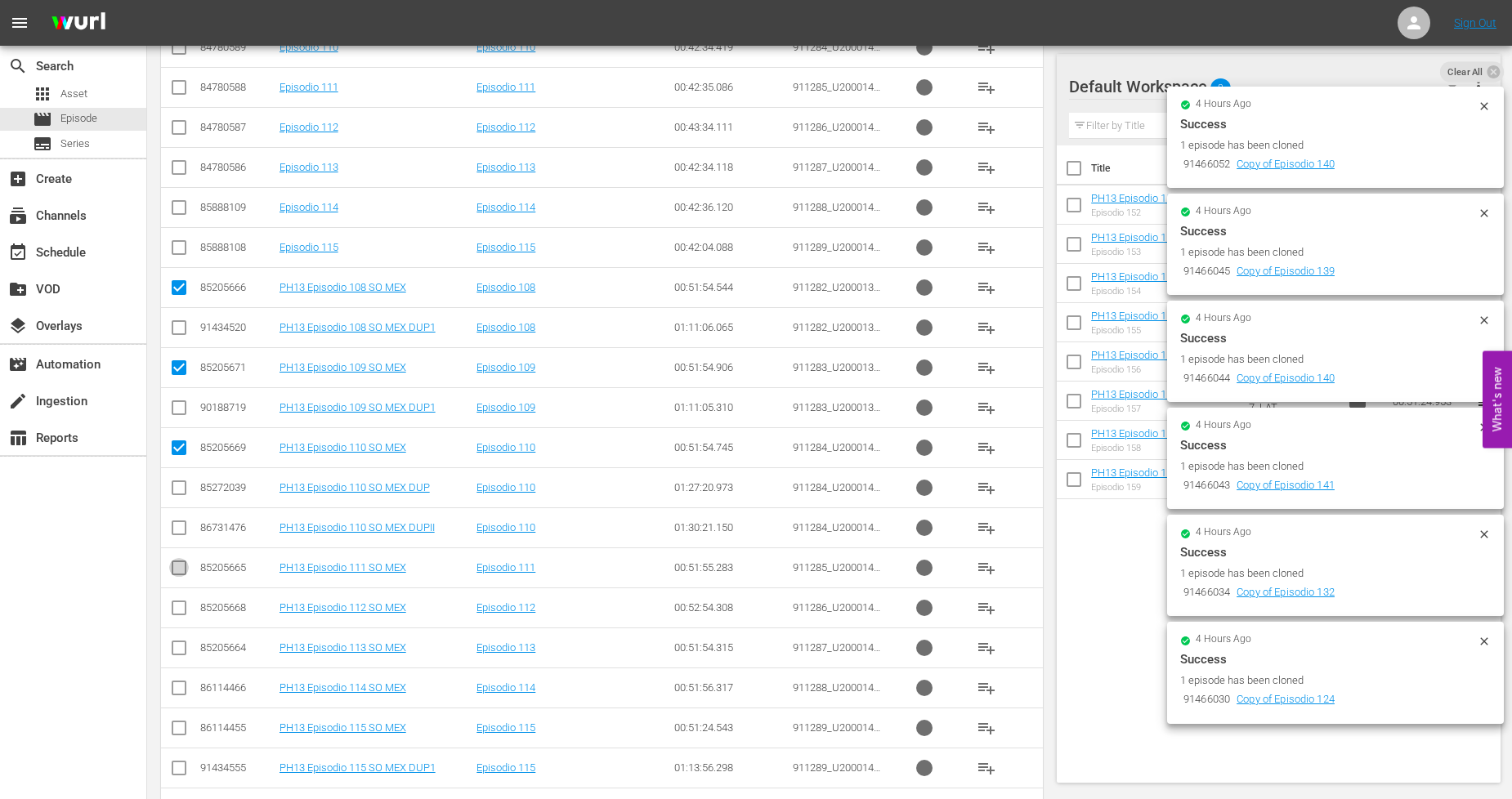
click at [172, 573] on input "checkbox" at bounding box center [178, 571] width 19 height 19
checkbox input "true"
click at [182, 606] on input "checkbox" at bounding box center [178, 610] width 19 height 19
checkbox input "true"
click at [182, 640] on icon at bounding box center [178, 647] width 19 height 19
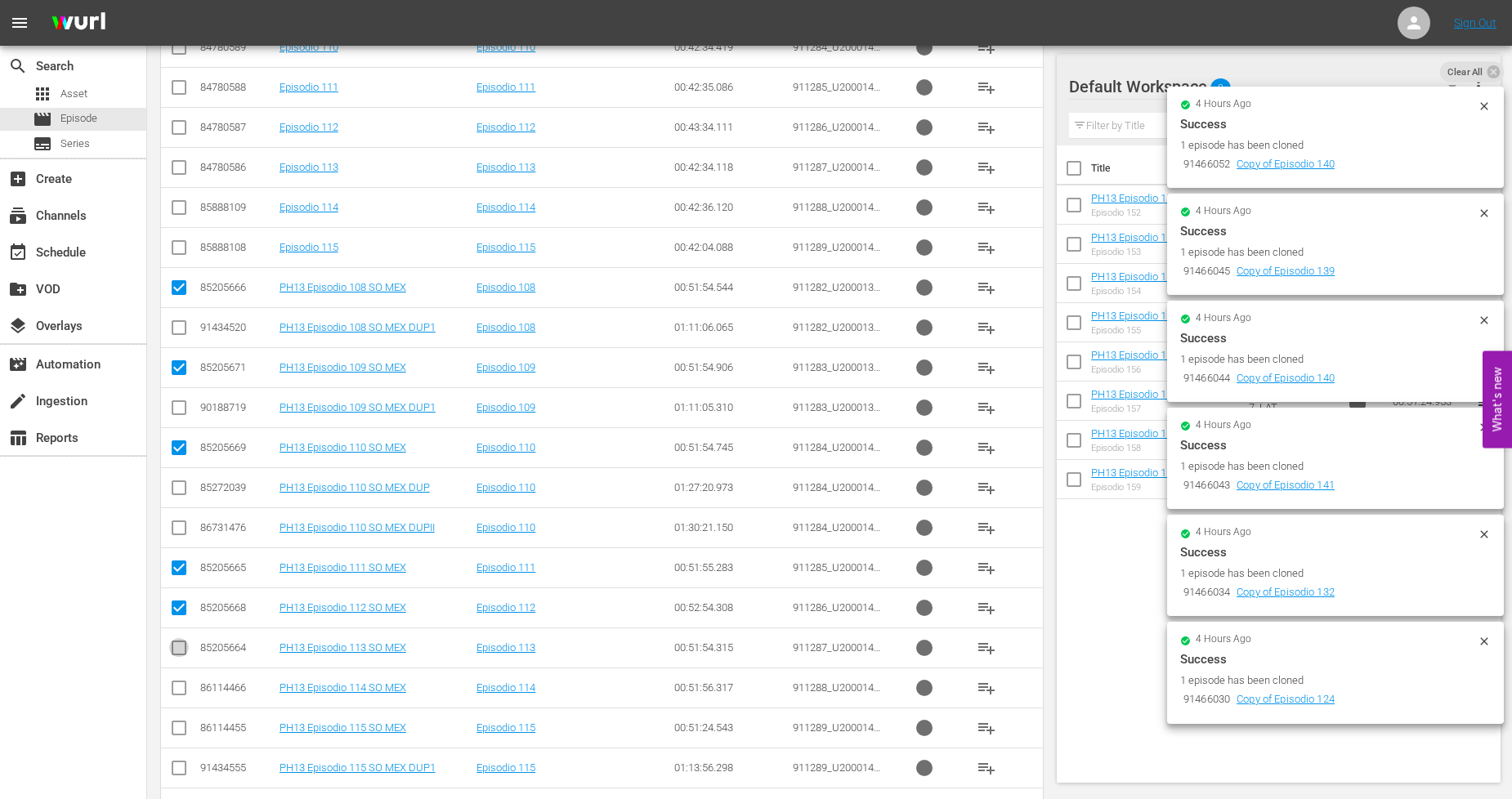
click at [182, 651] on input "checkbox" at bounding box center [178, 650] width 19 height 19
checkbox input "true"
click at [177, 695] on input "checkbox" at bounding box center [178, 690] width 19 height 19
checkbox input "true"
click at [175, 735] on input "checkbox" at bounding box center [178, 731] width 19 height 19
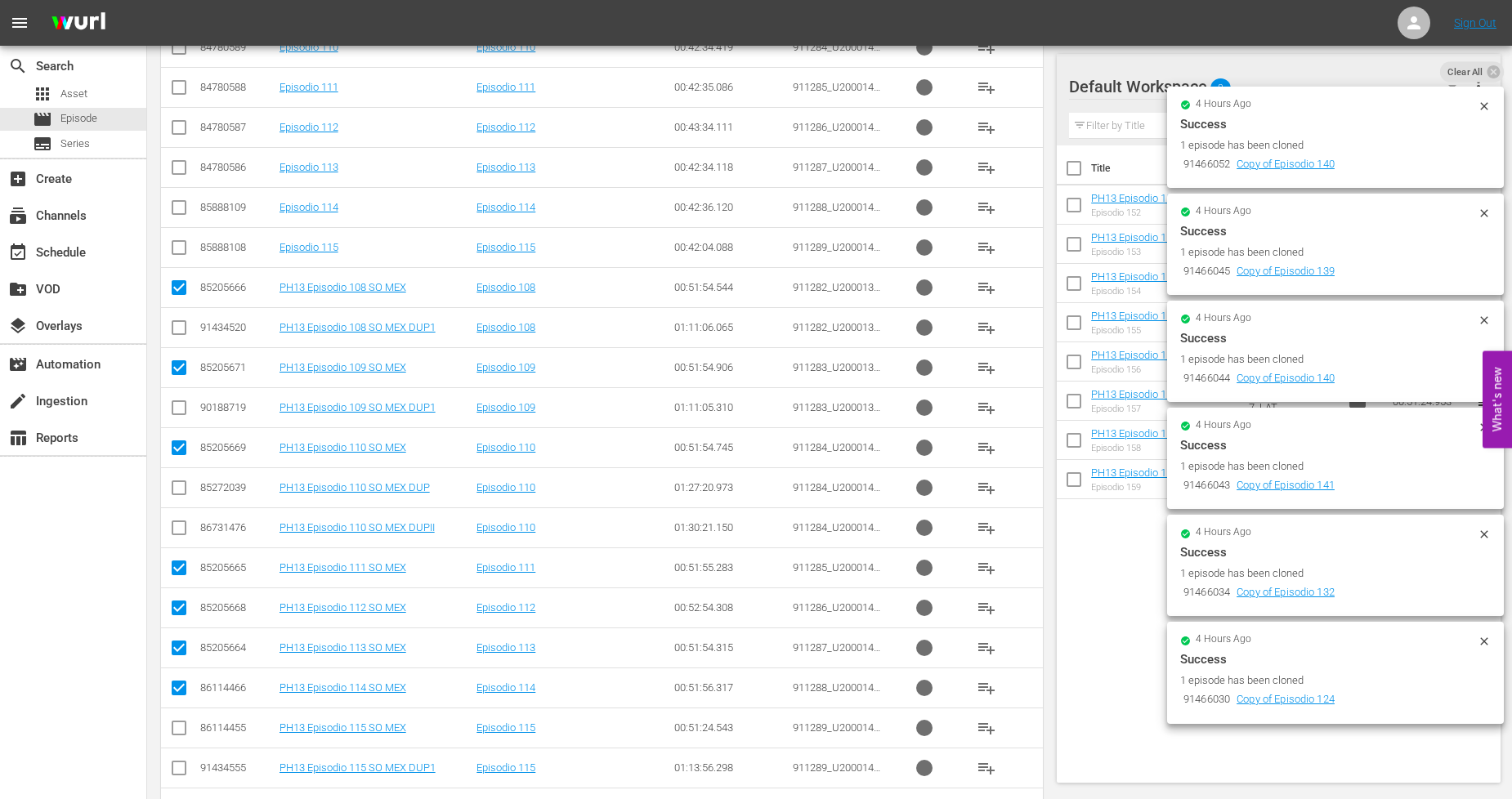
checkbox input "true"
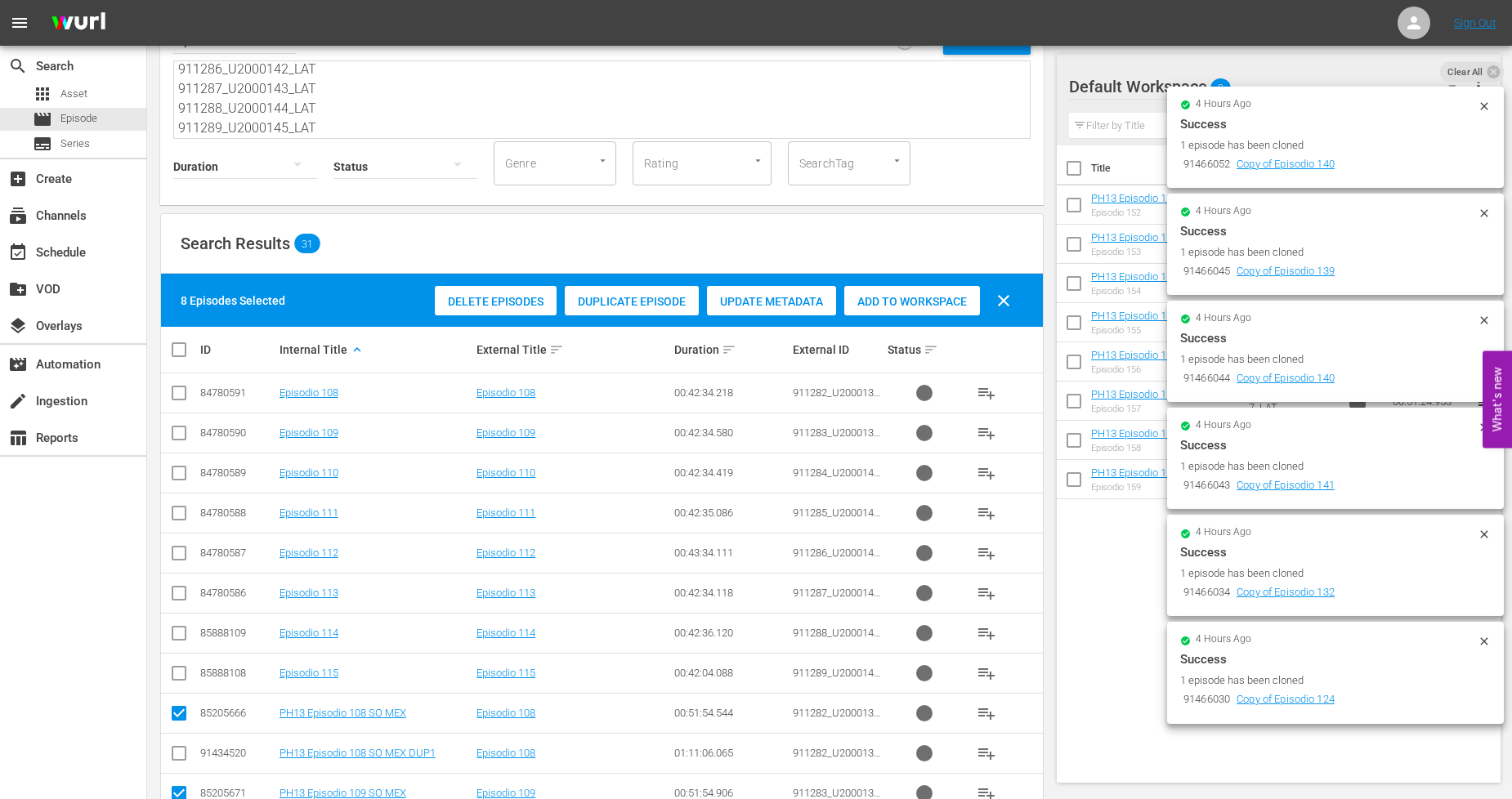
scroll to position [0, 0]
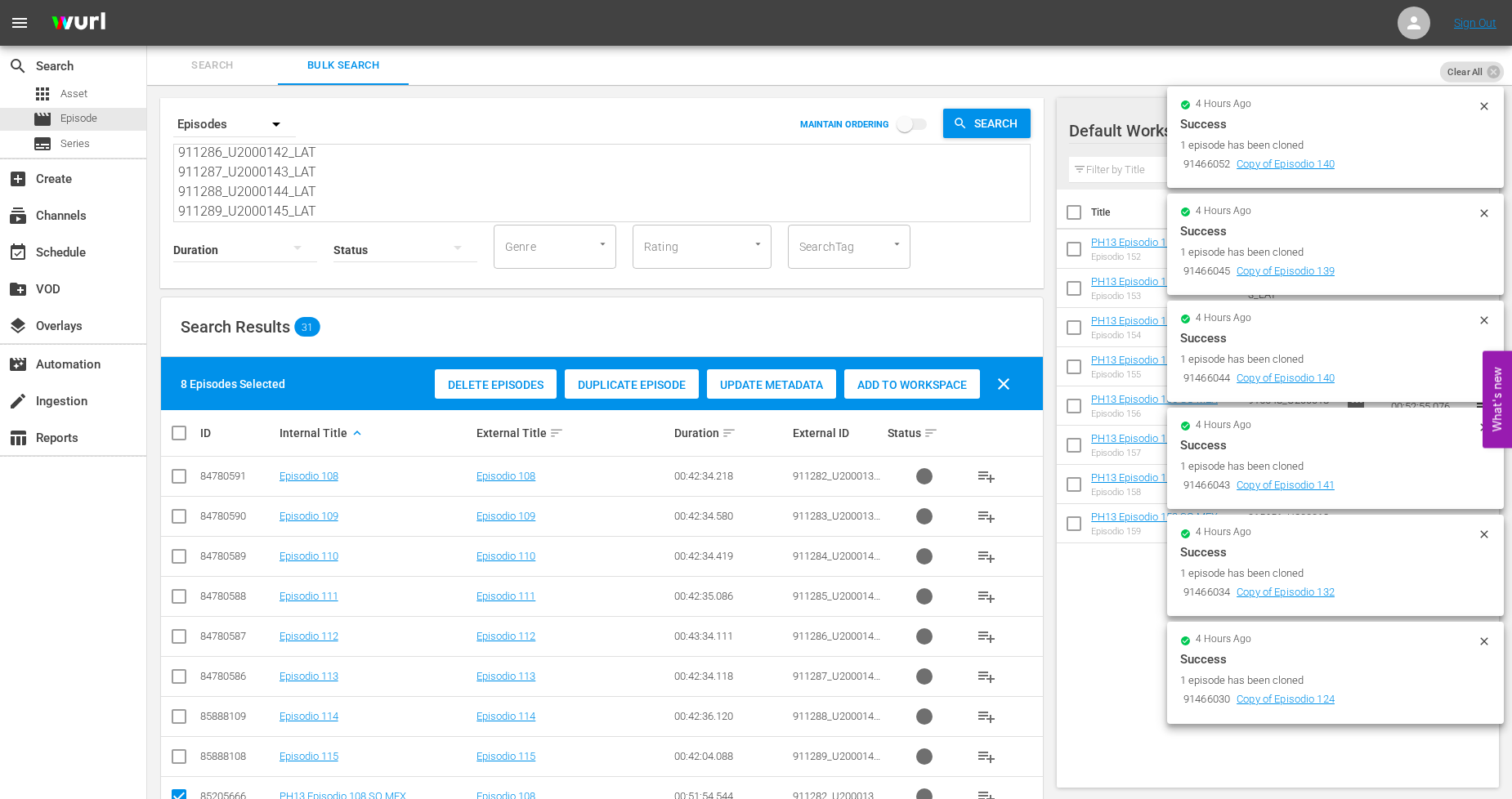
click at [910, 378] on span "Add to Workspace" at bounding box center [912, 384] width 135 height 13
click at [182, 430] on input "checkbox" at bounding box center [185, 432] width 33 height 19
checkbox input "true"
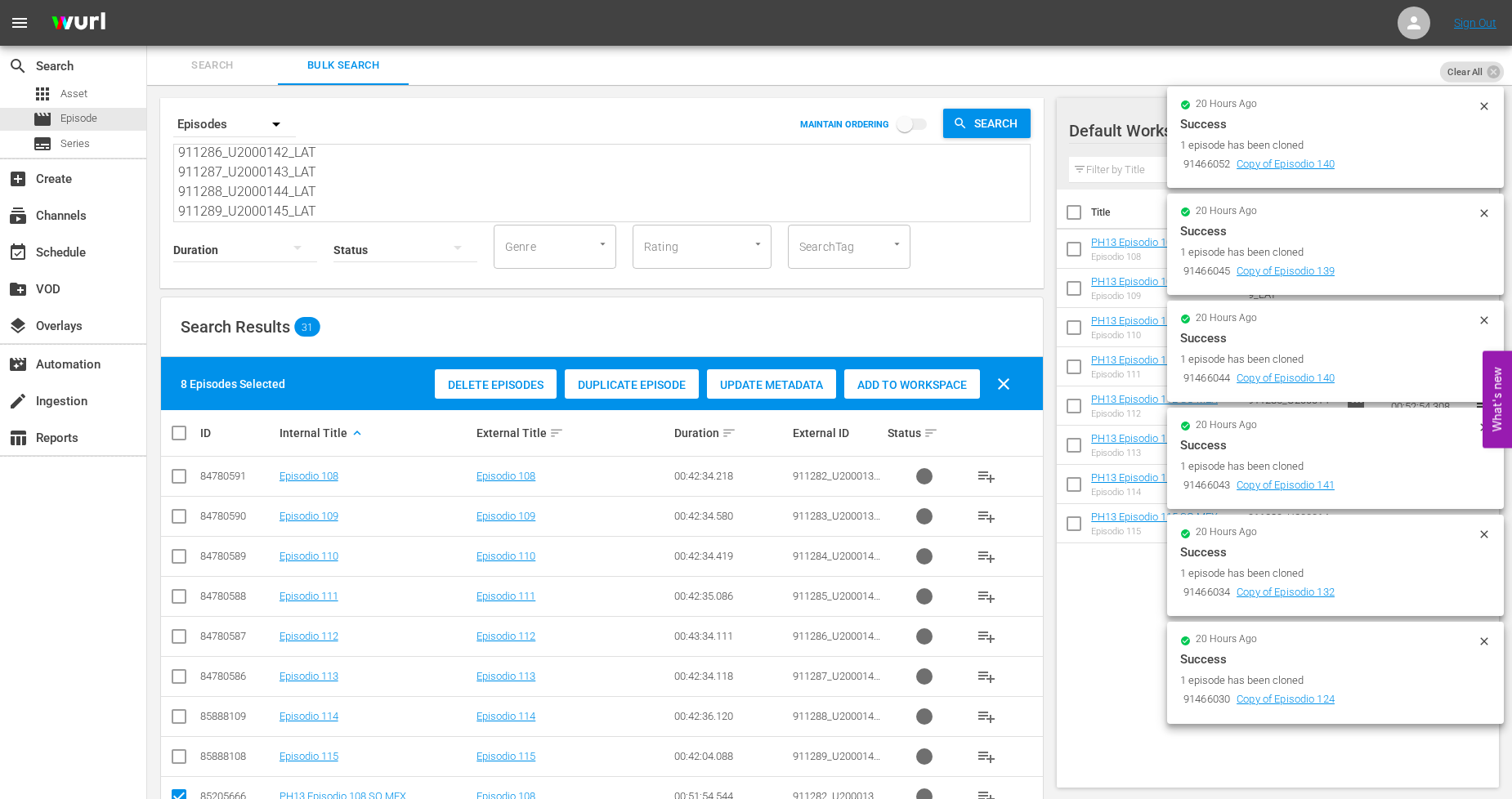
checkbox input "true"
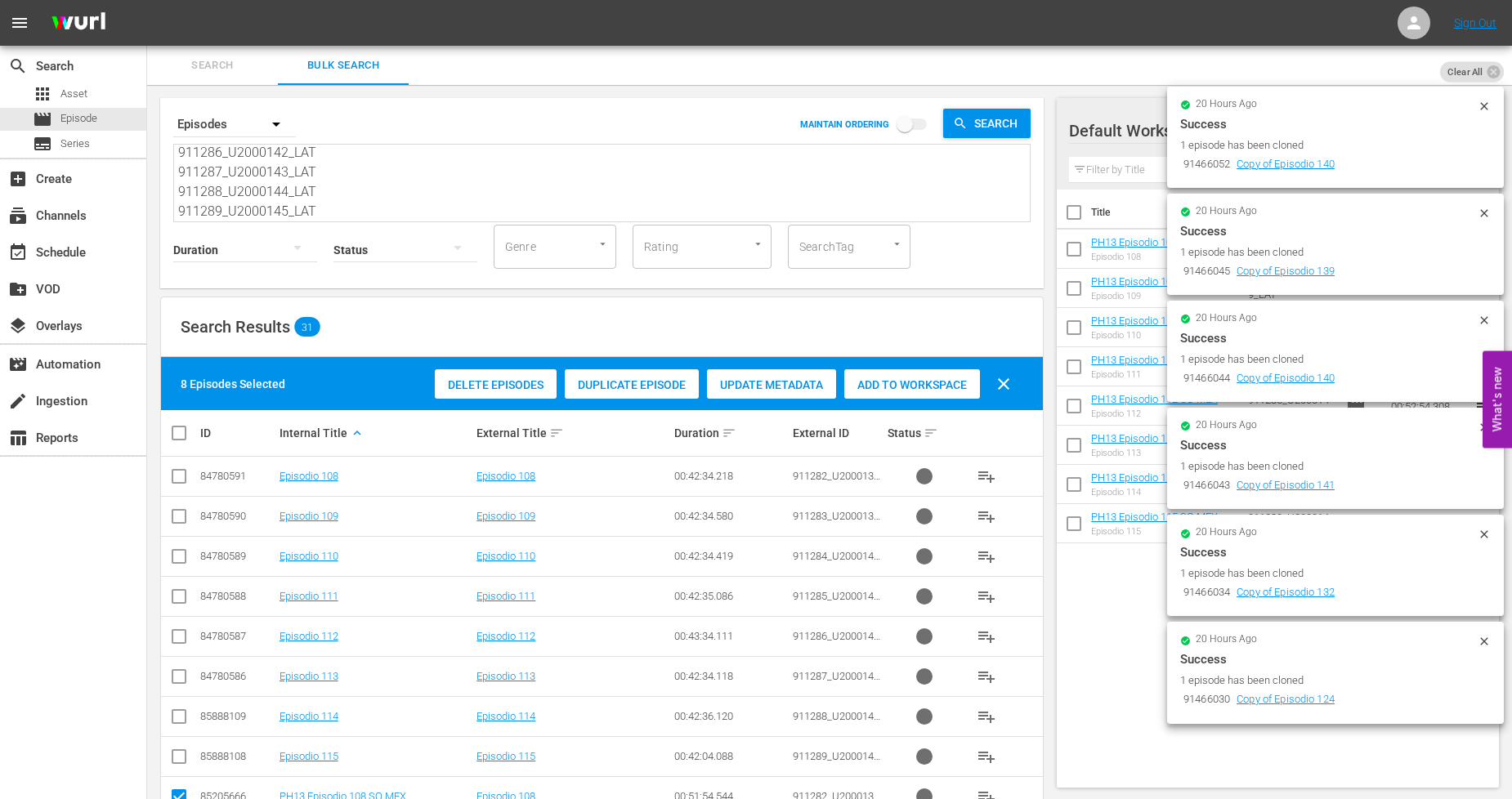
checkbox input "true"
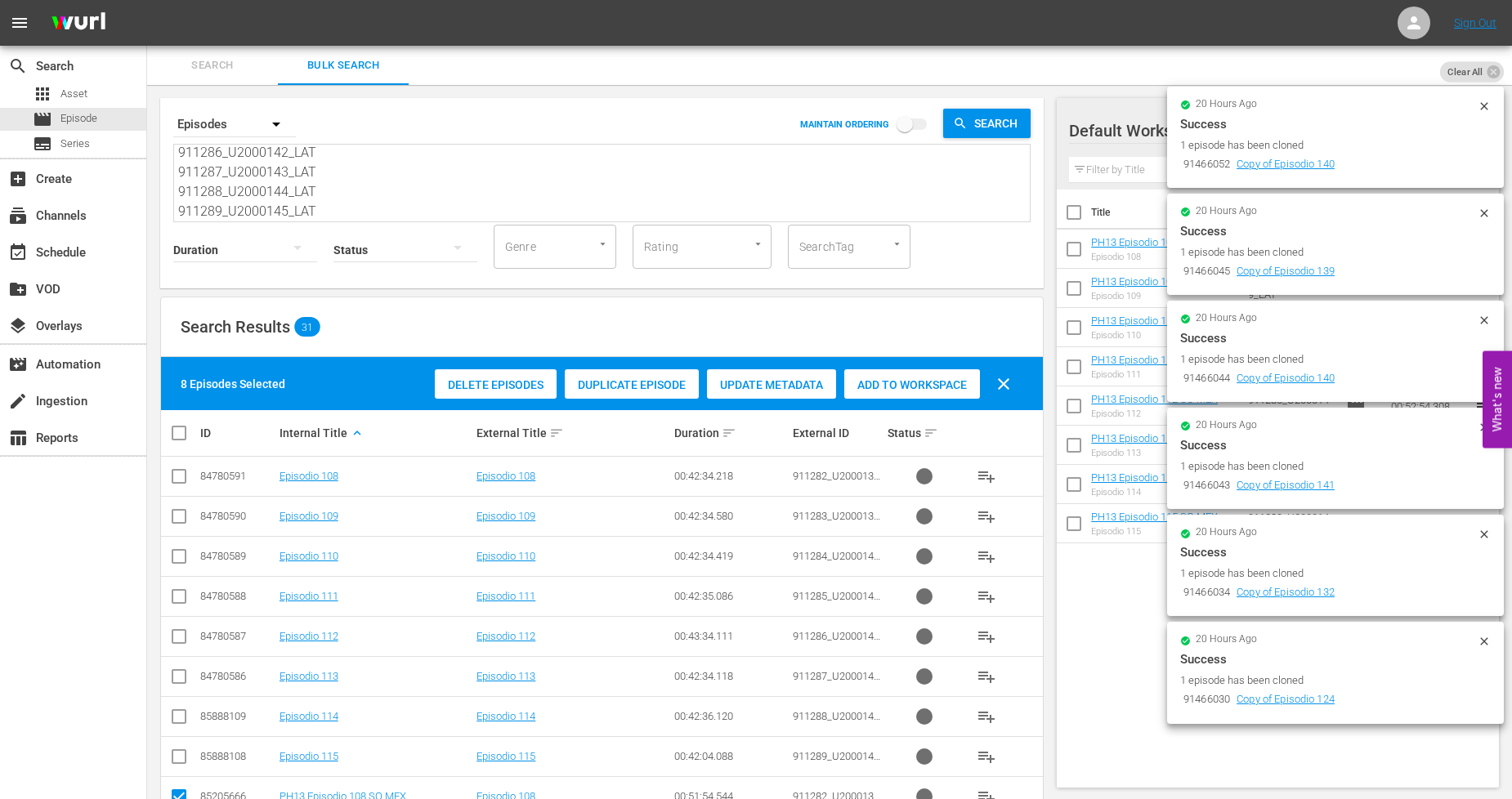
checkbox input "true"
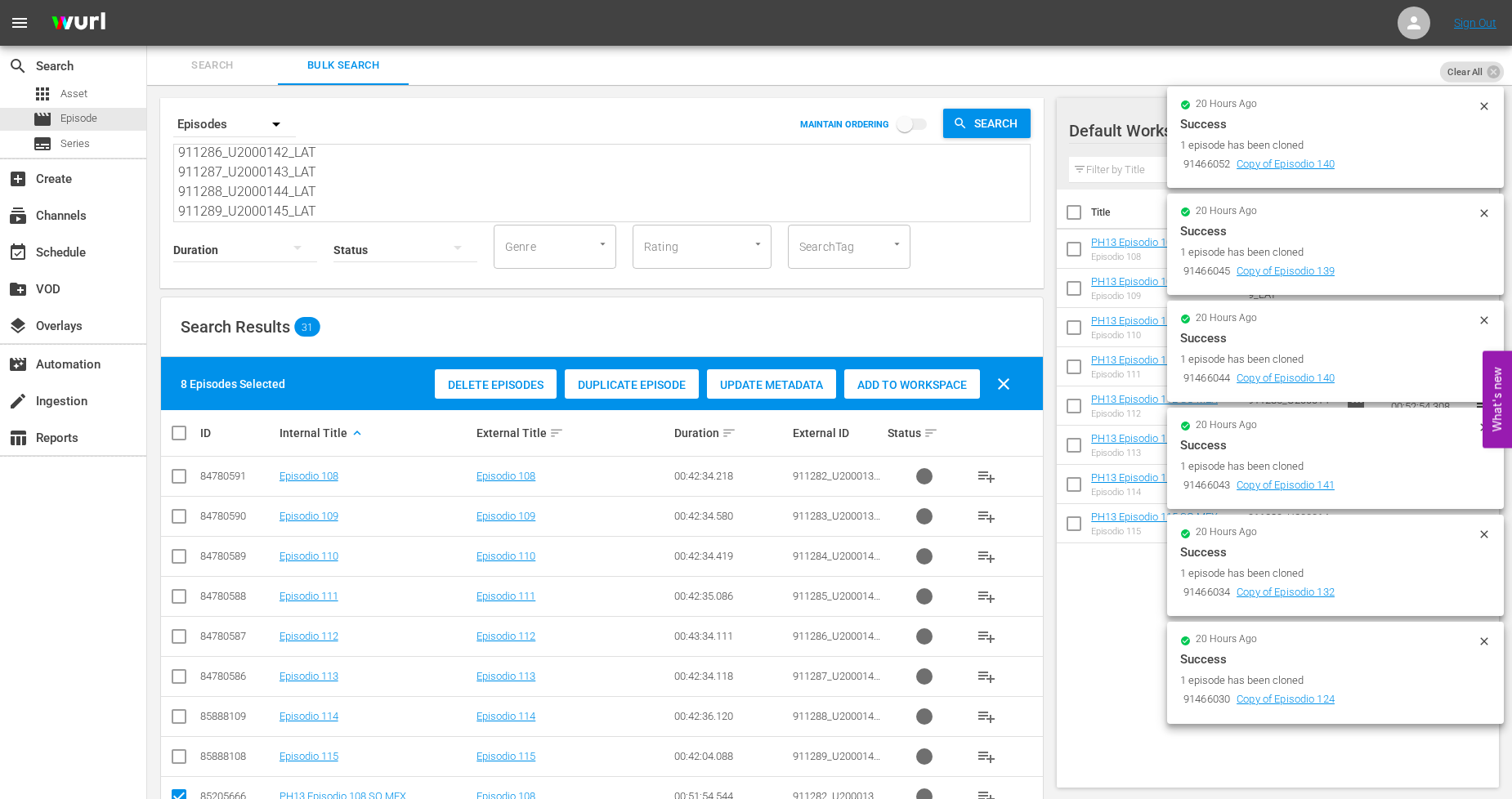
checkbox input "true"
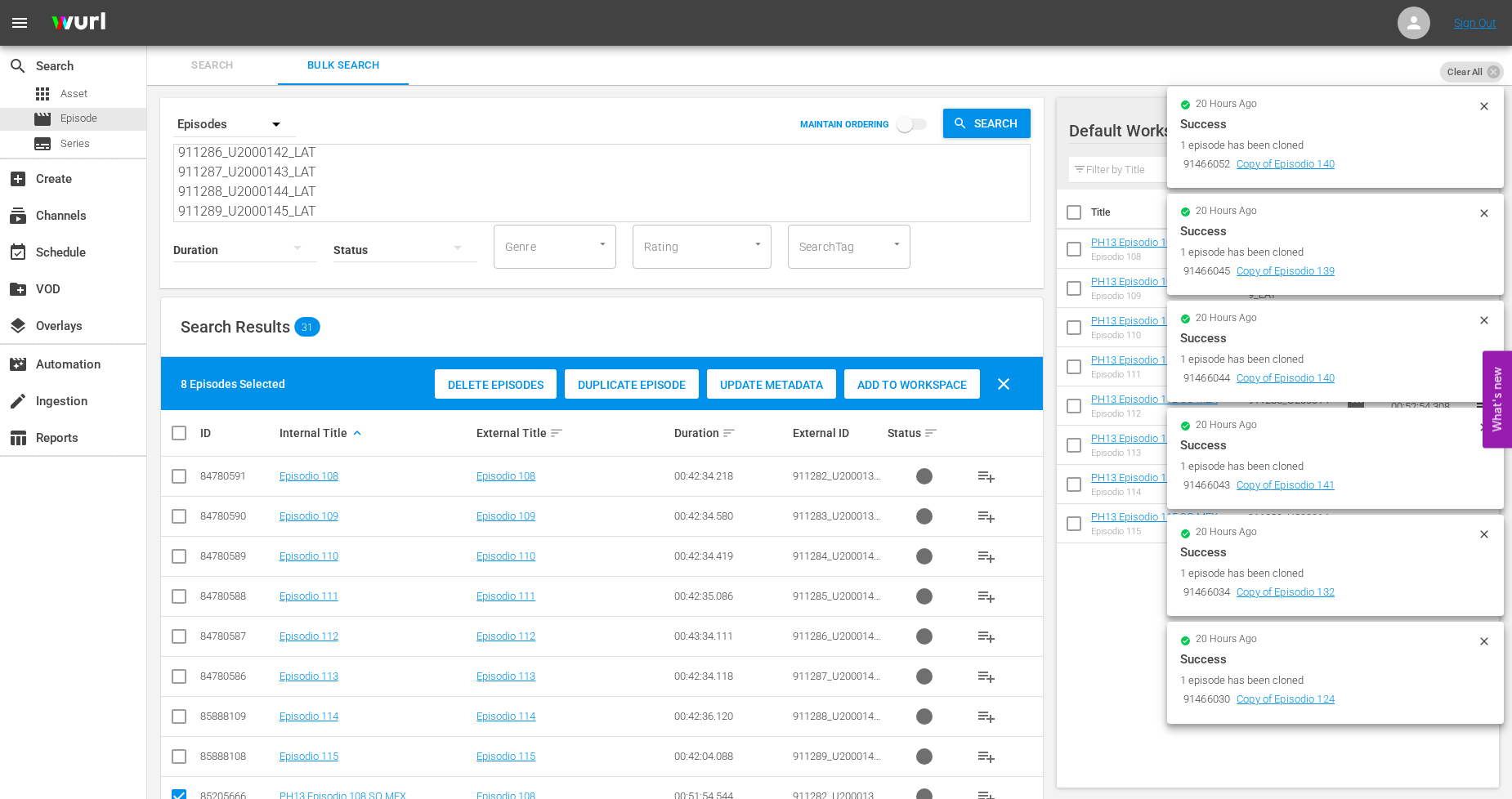
checkbox input "true"
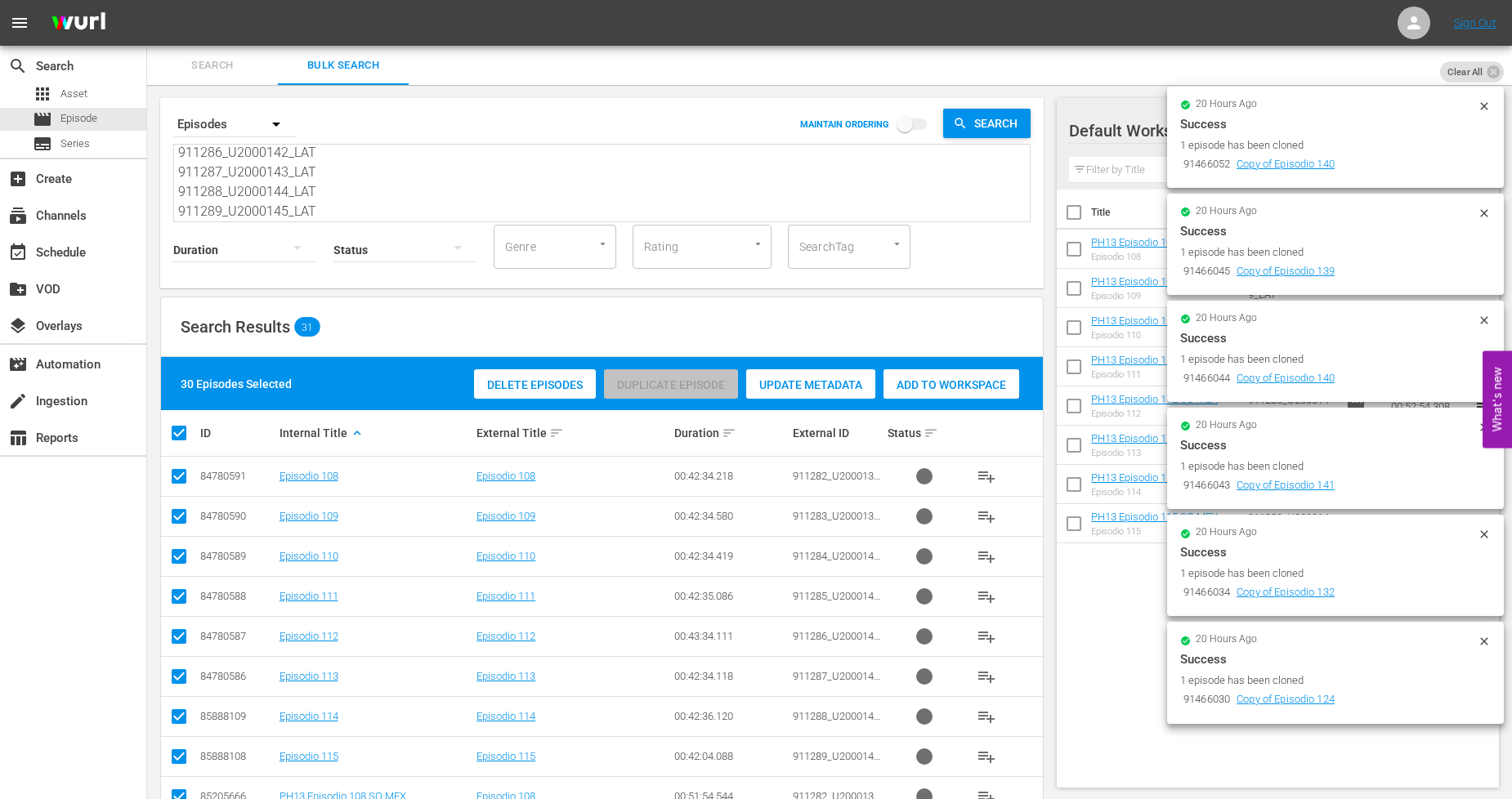
click at [182, 430] on input "checkbox" at bounding box center [185, 432] width 33 height 19
checkbox input "false"
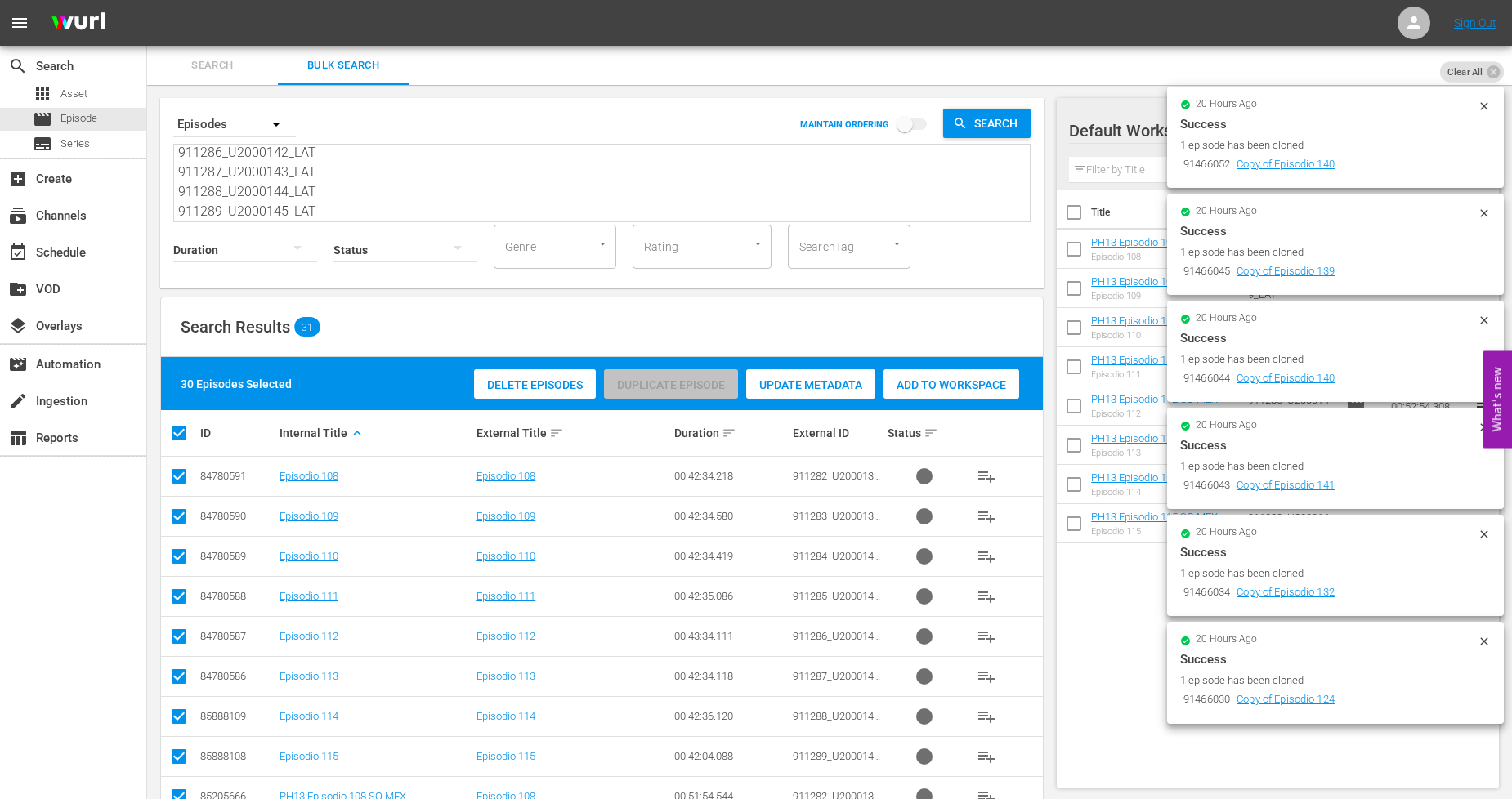
checkbox input "false"
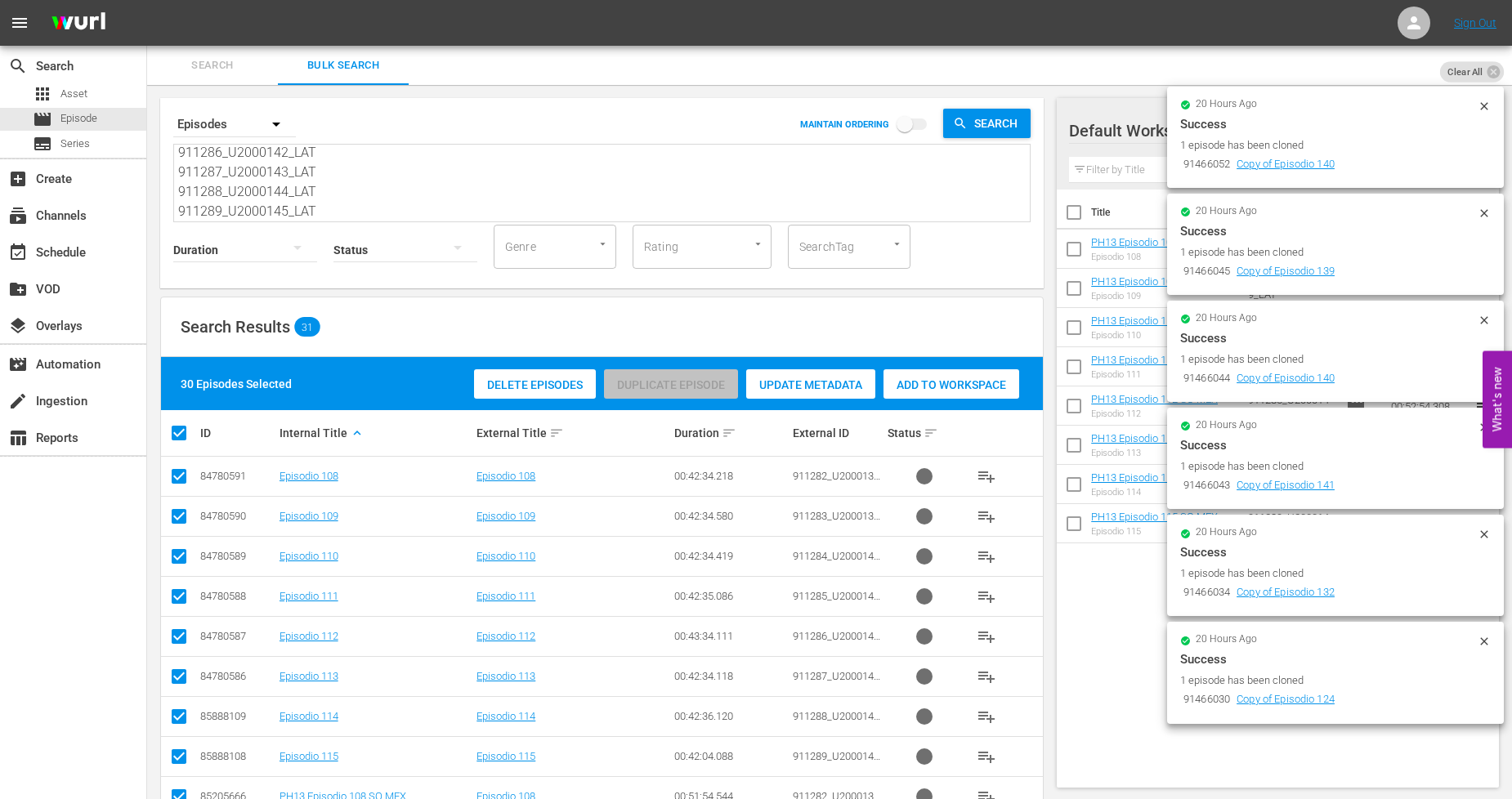
checkbox input "false"
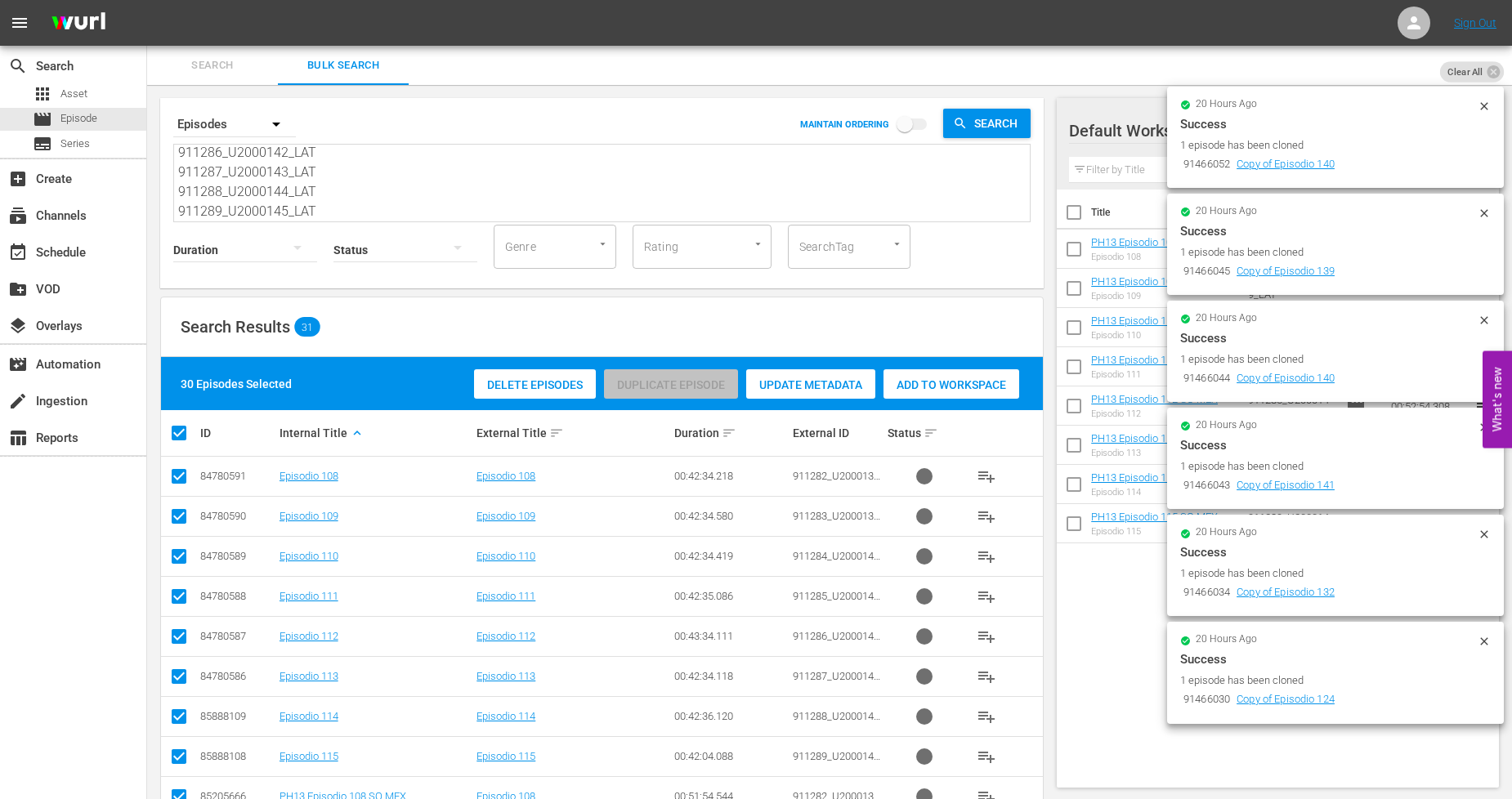
checkbox input "false"
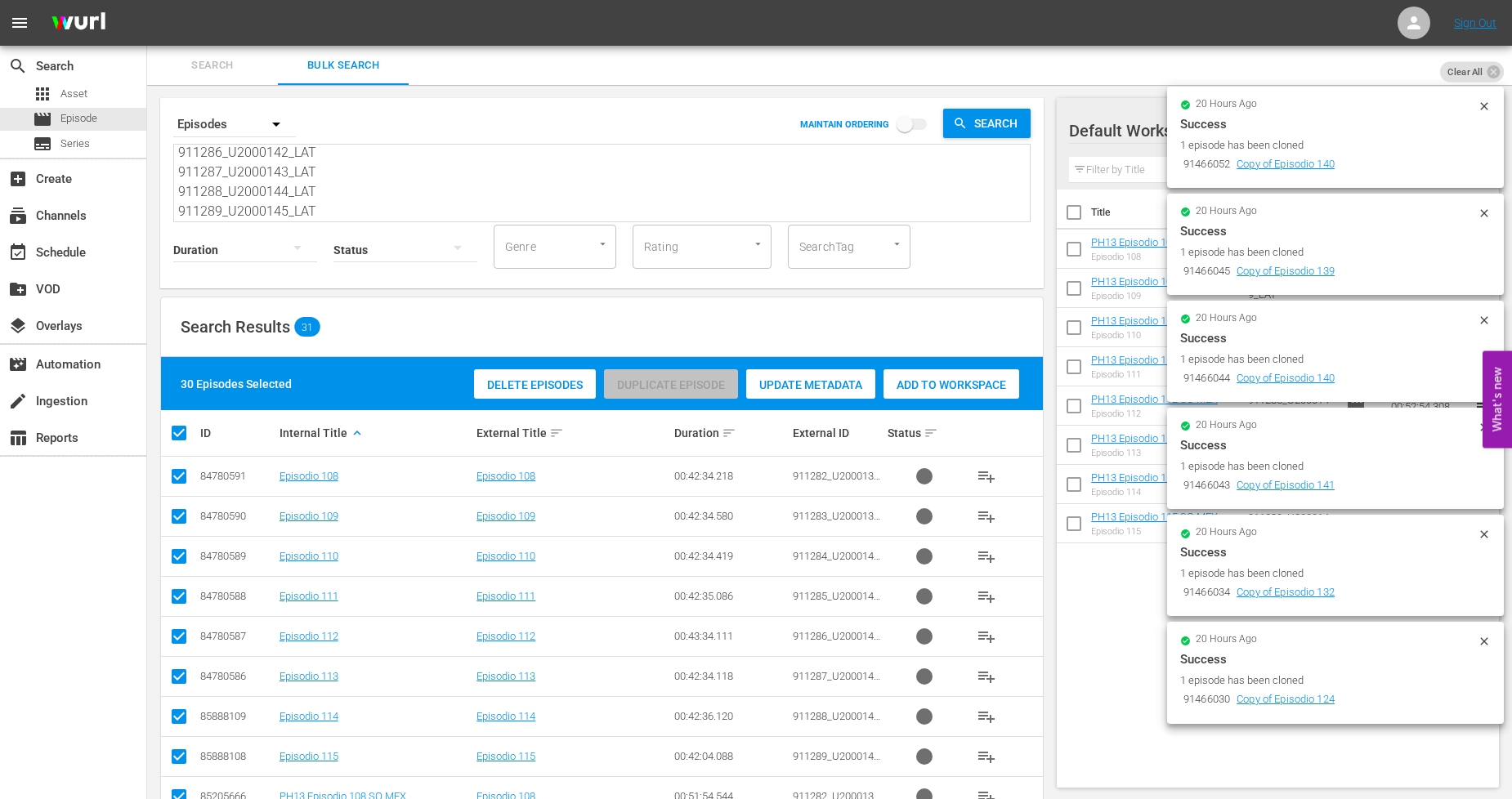
checkbox input "false"
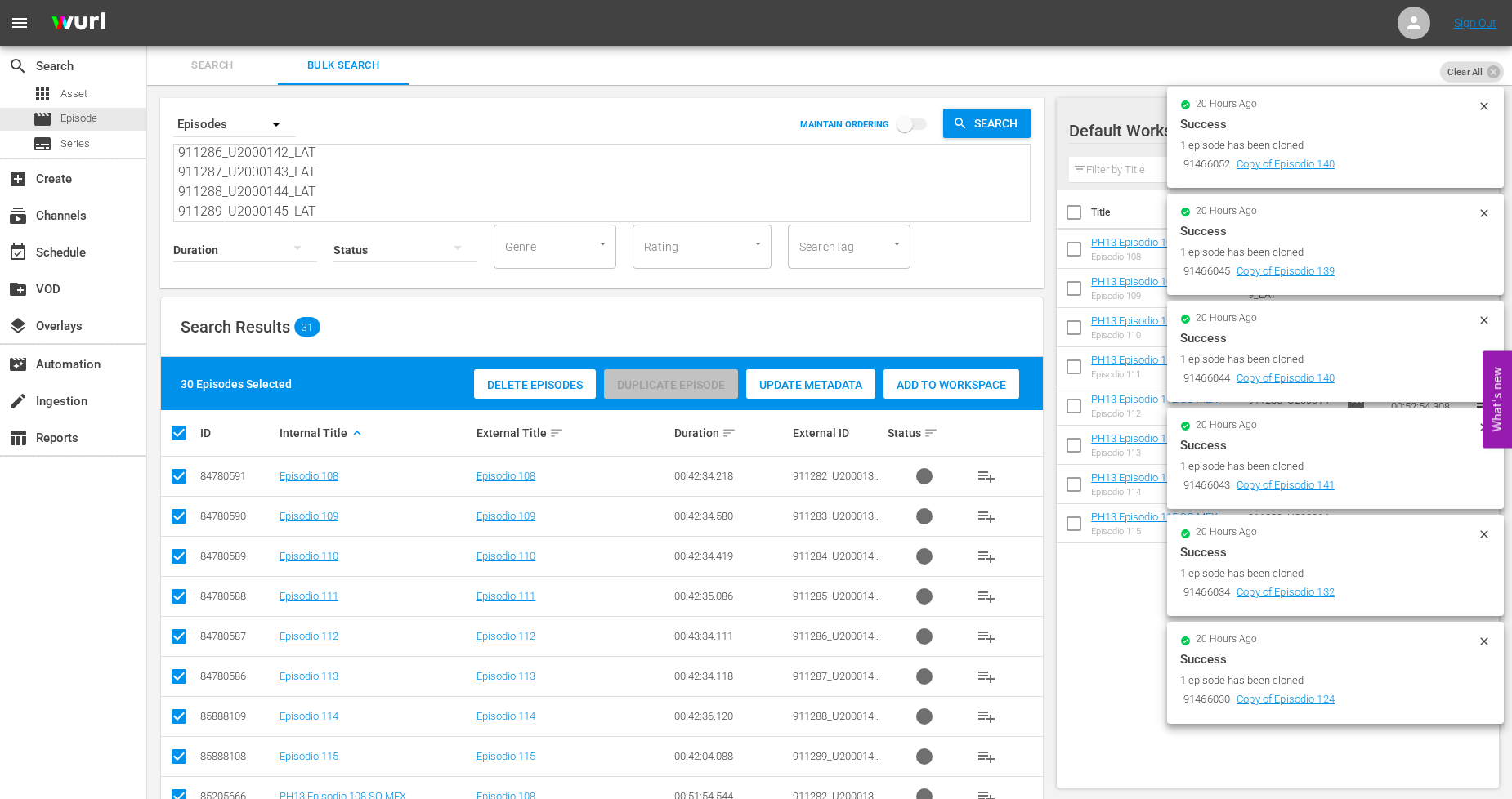
checkbox input "false"
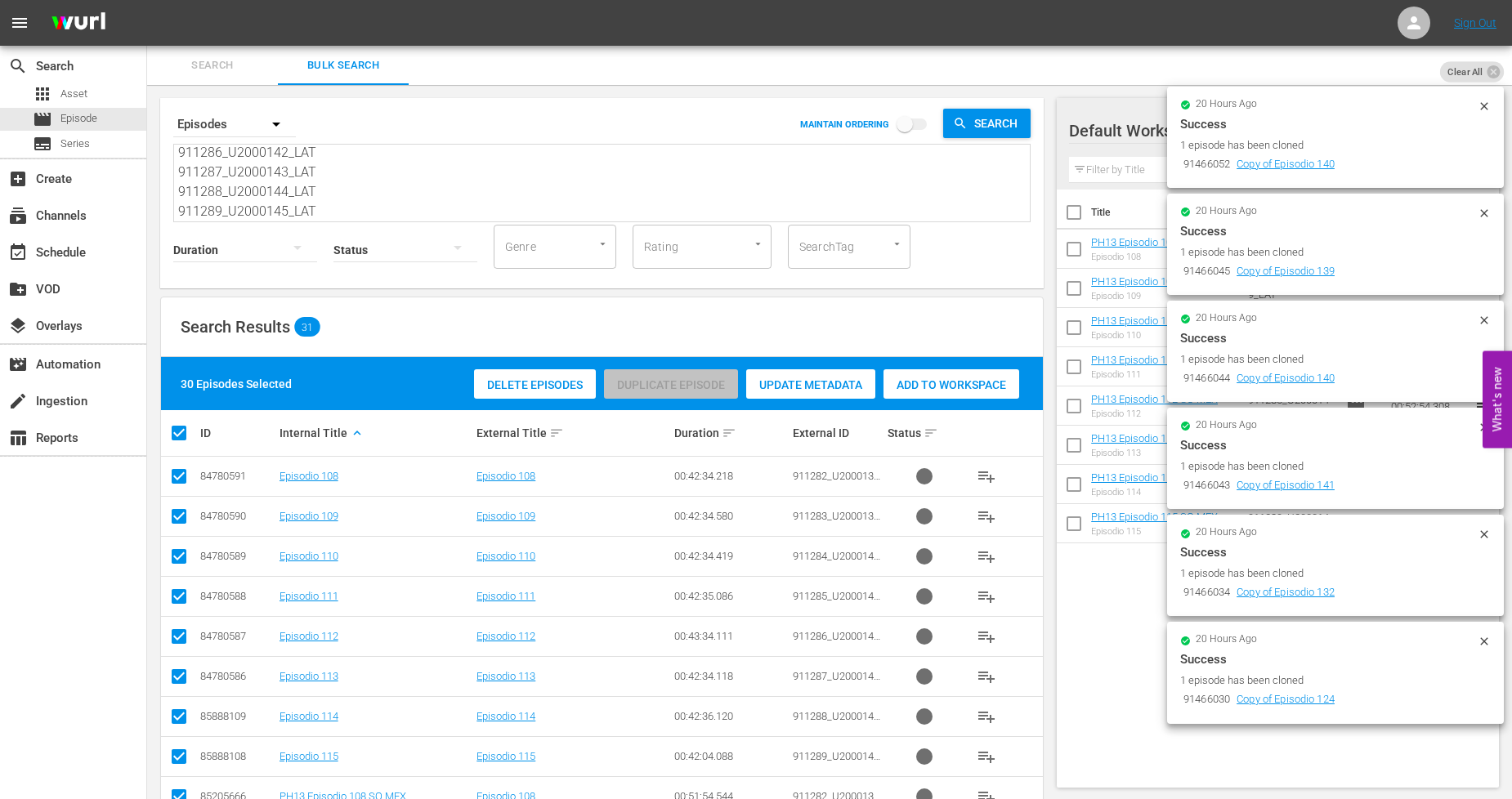
checkbox input "false"
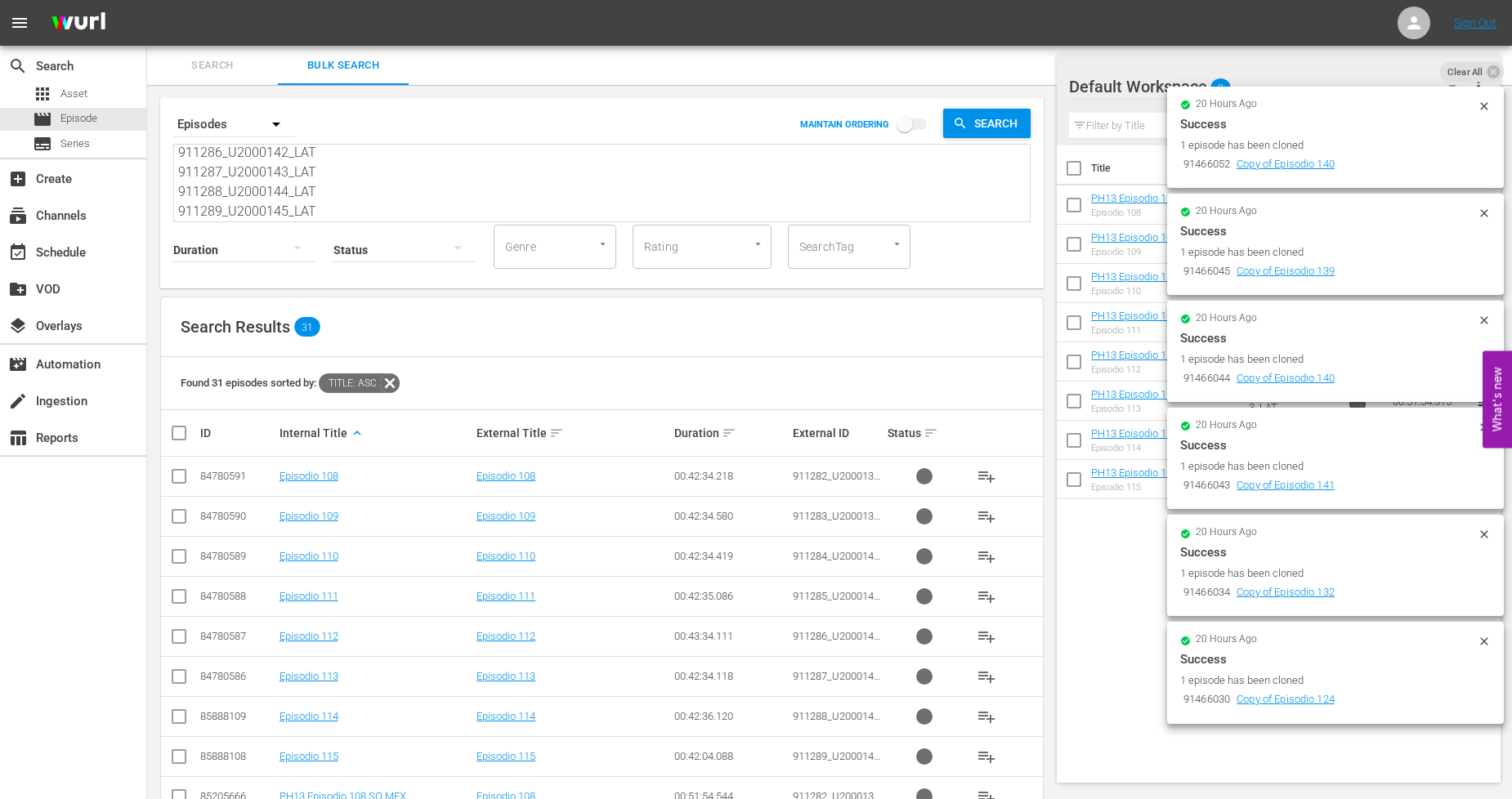
scroll to position [725, 0]
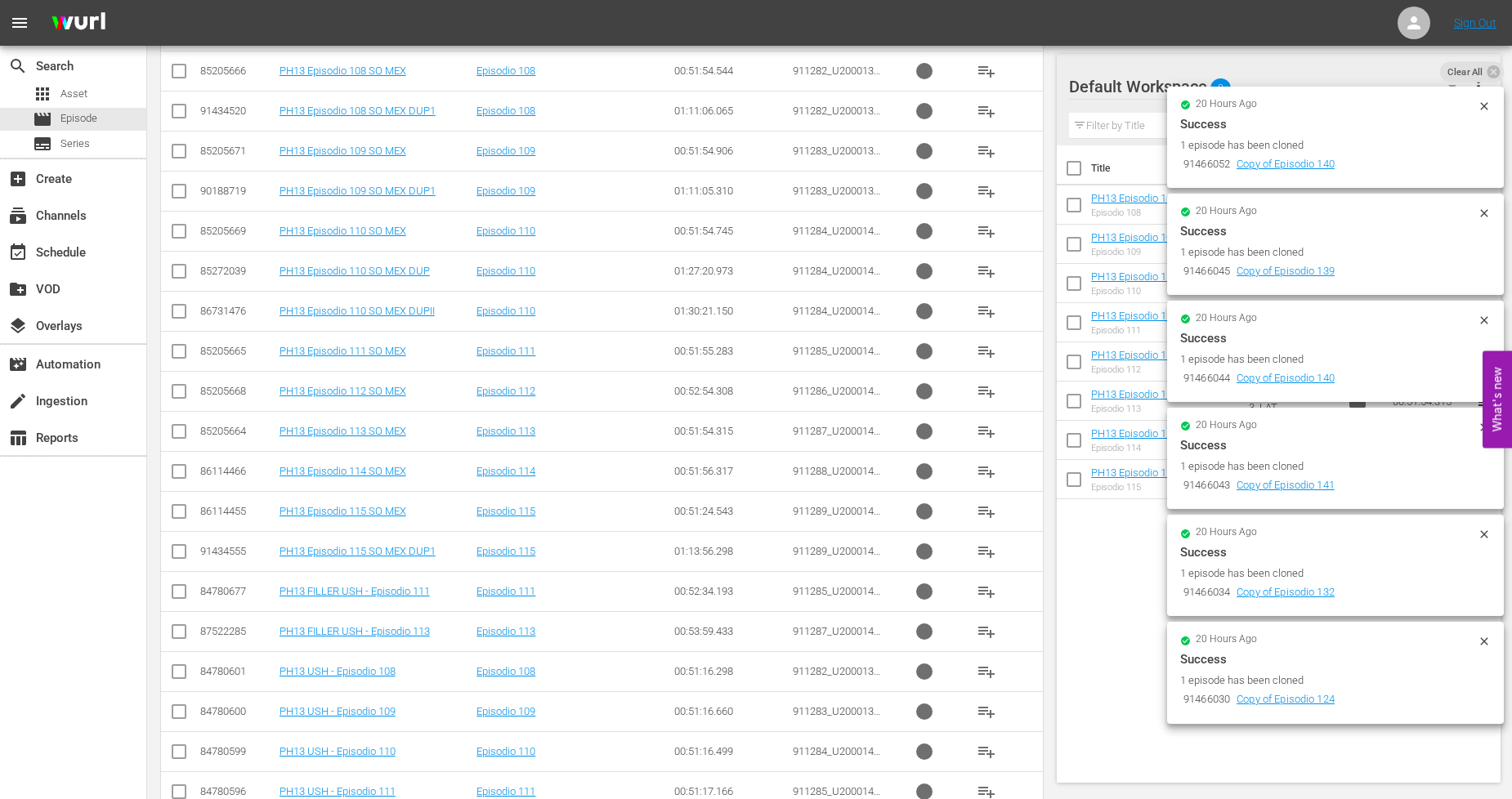
drag, startPoint x: 181, startPoint y: 394, endPoint x: 189, endPoint y: 392, distance: 8.2
click at [181, 394] on input "checkbox" at bounding box center [178, 394] width 19 height 19
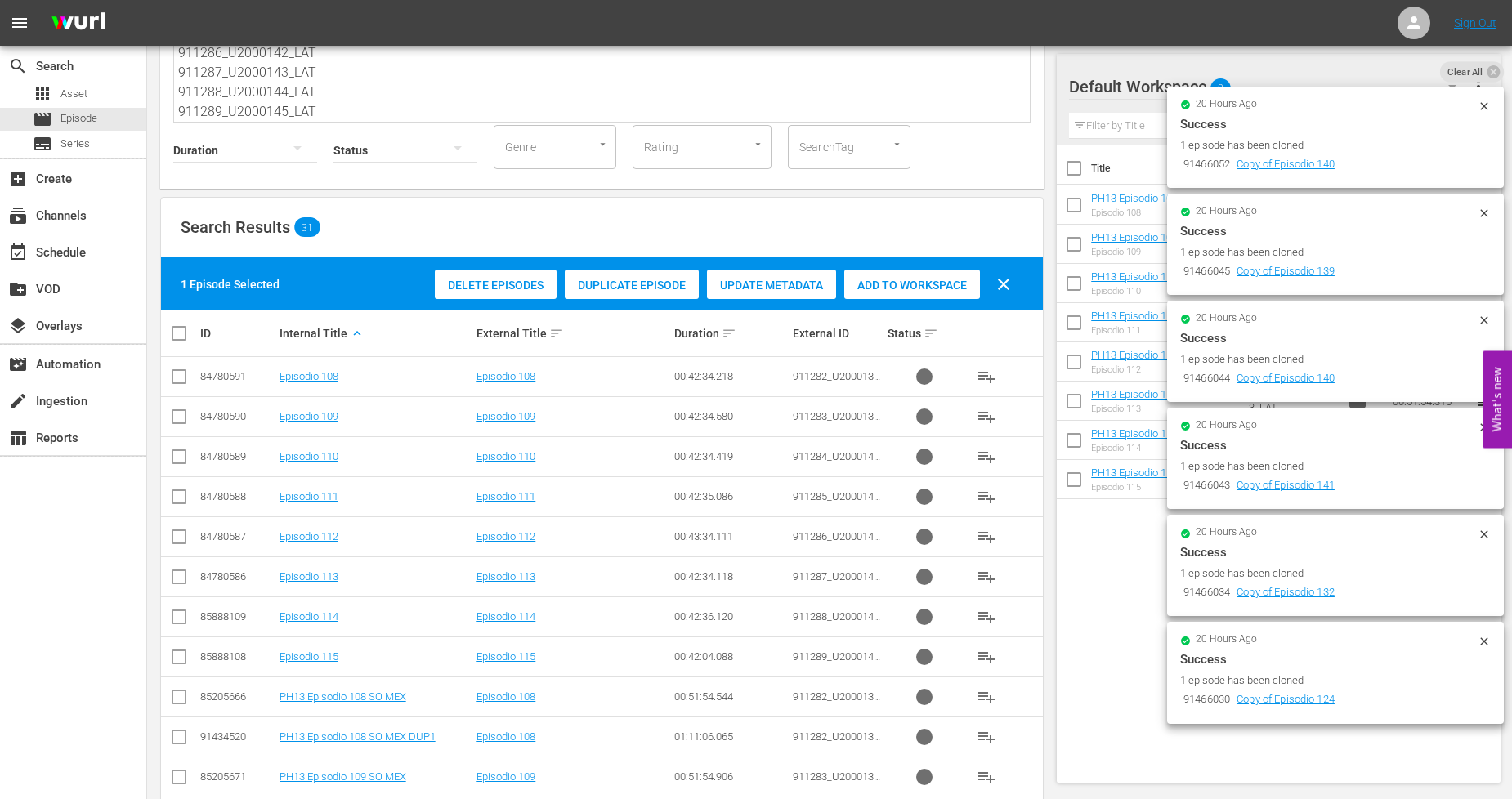
scroll to position [90, 0]
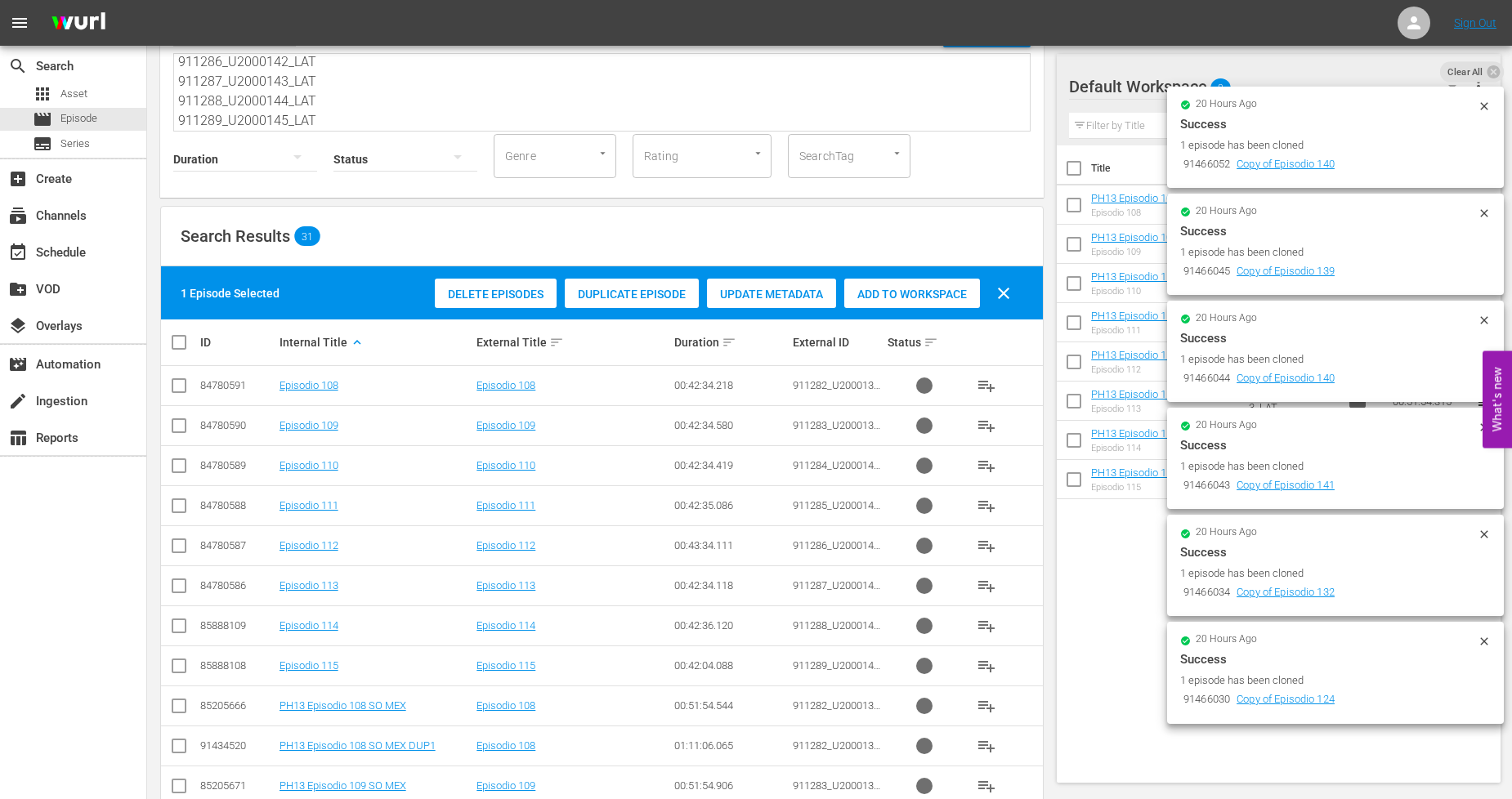
click at [610, 302] on div "Duplicate Episode" at bounding box center [631, 294] width 134 height 31
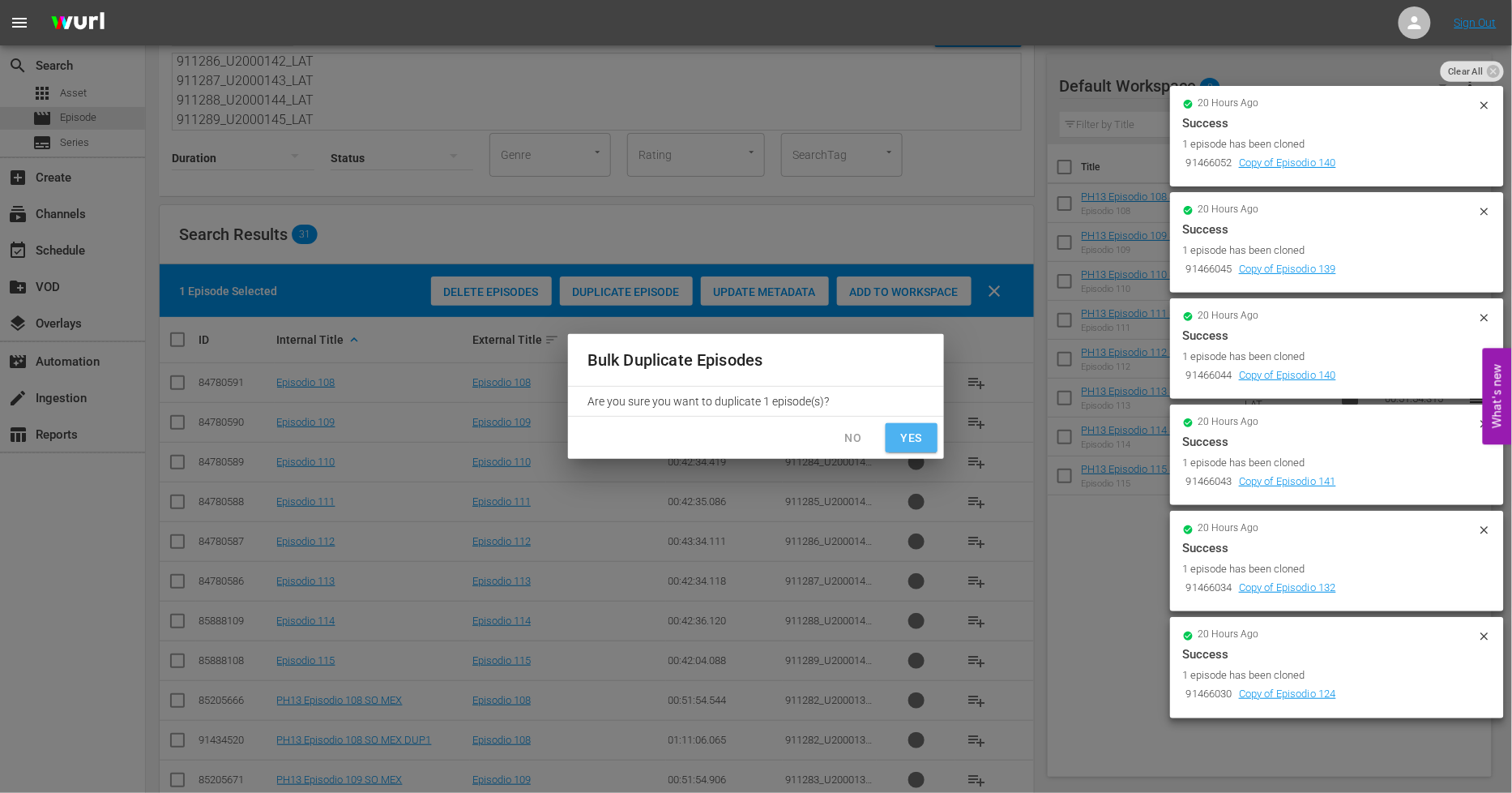
click at [929, 443] on button "Yes" at bounding box center [911, 438] width 52 height 30
checkbox input "false"
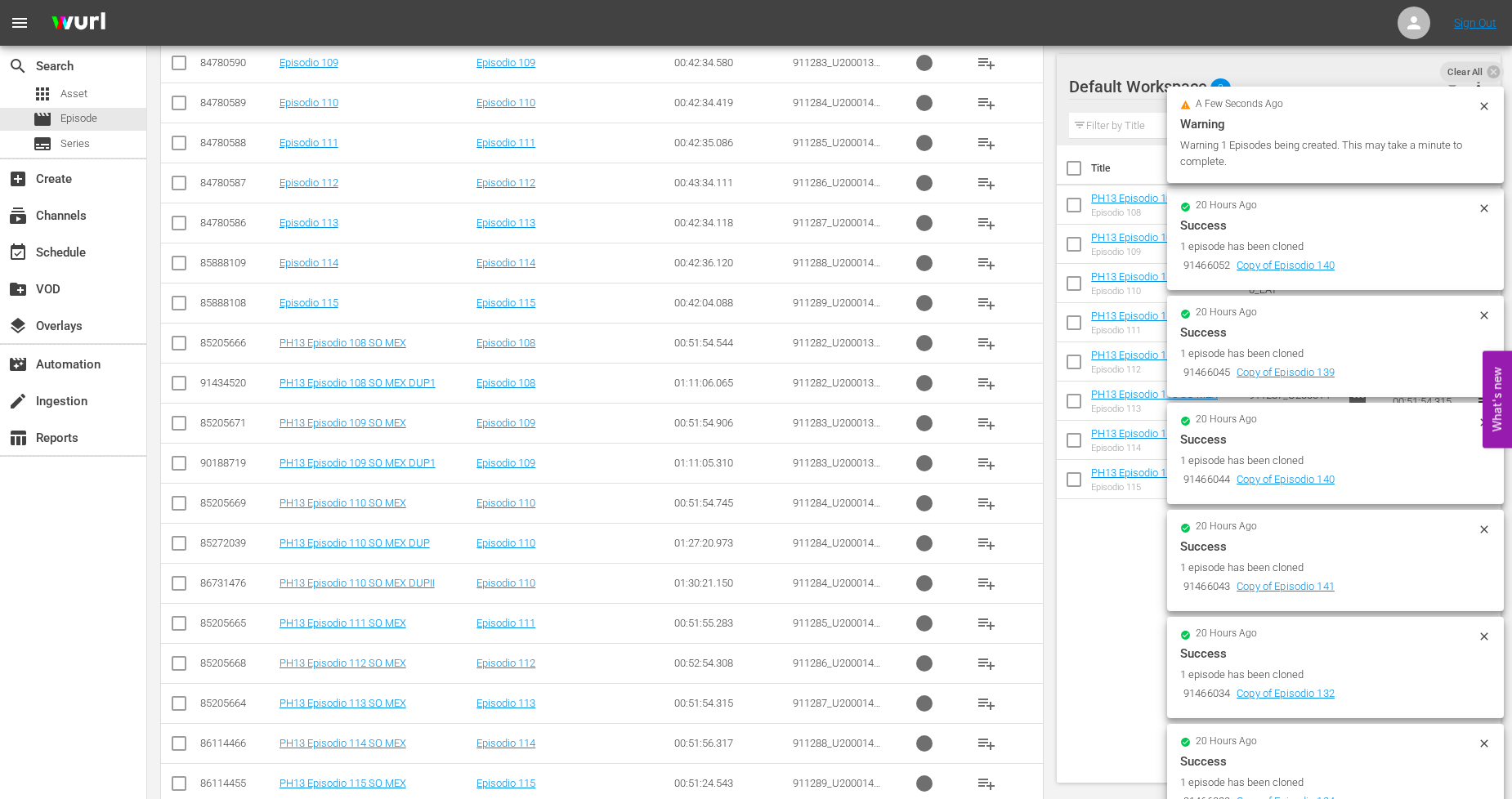
scroll to position [635, 0]
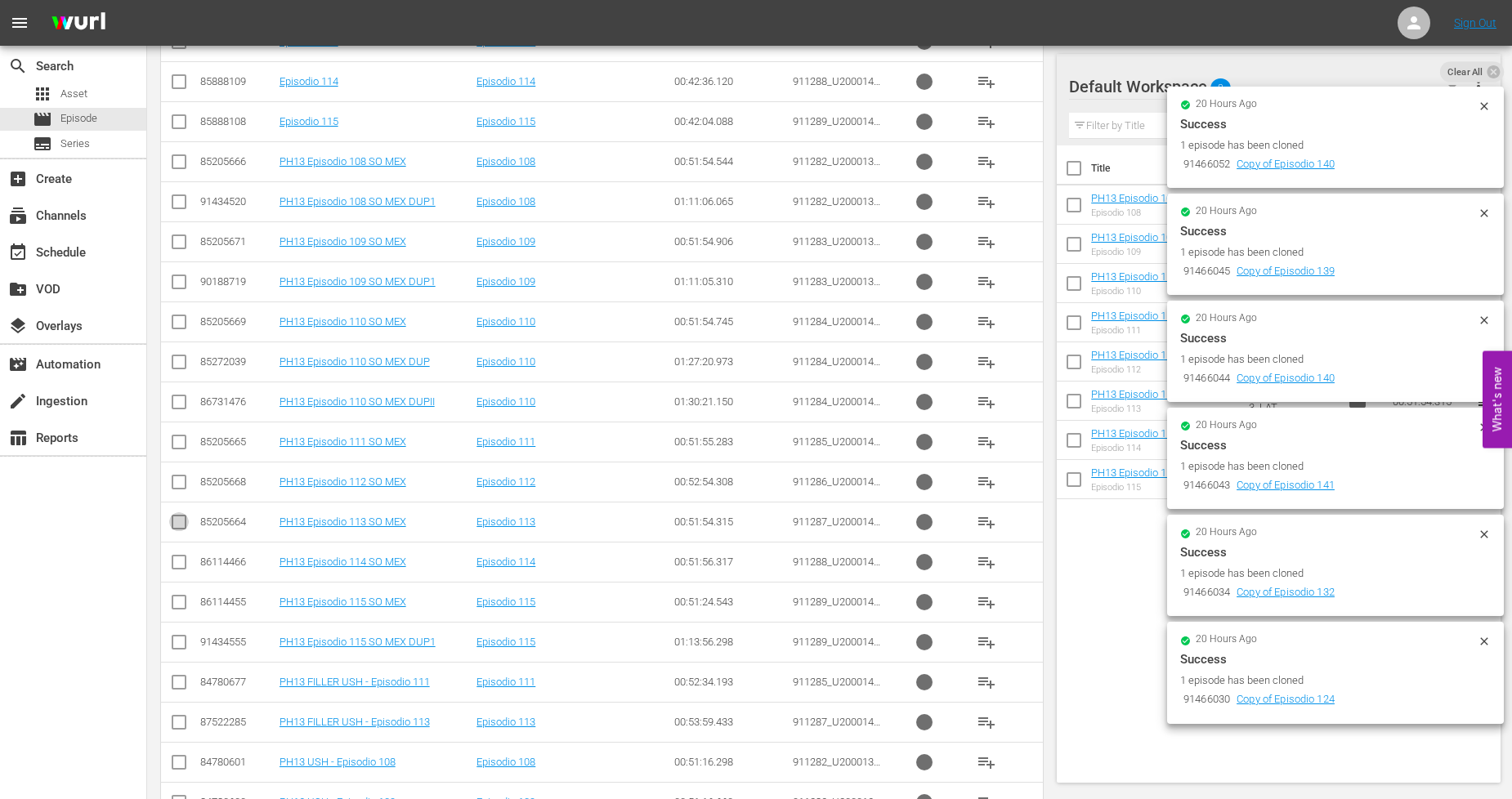
click at [180, 528] on input "checkbox" at bounding box center [178, 524] width 19 height 19
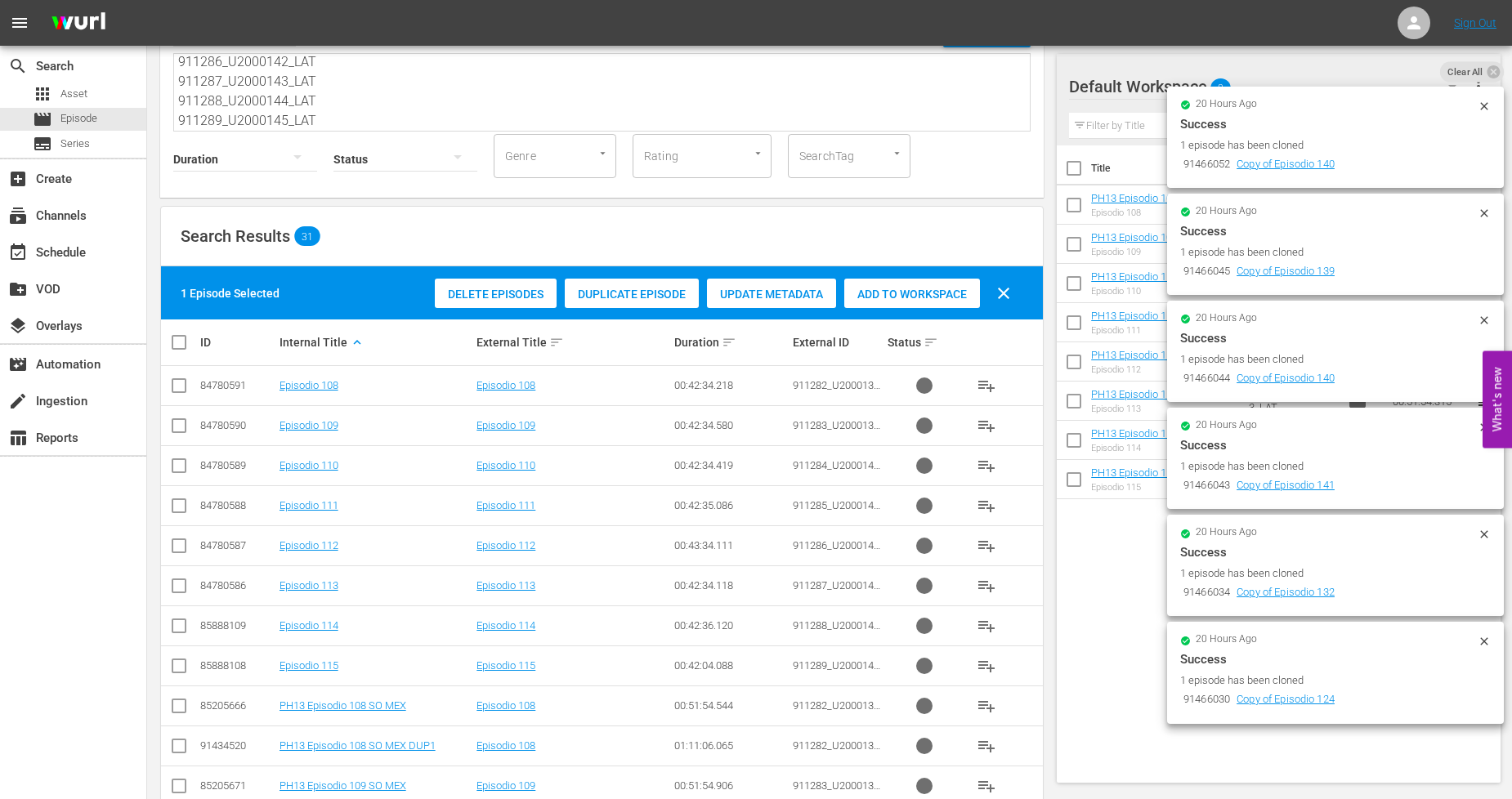
click at [651, 295] on span "Duplicate Episode" at bounding box center [631, 294] width 134 height 13
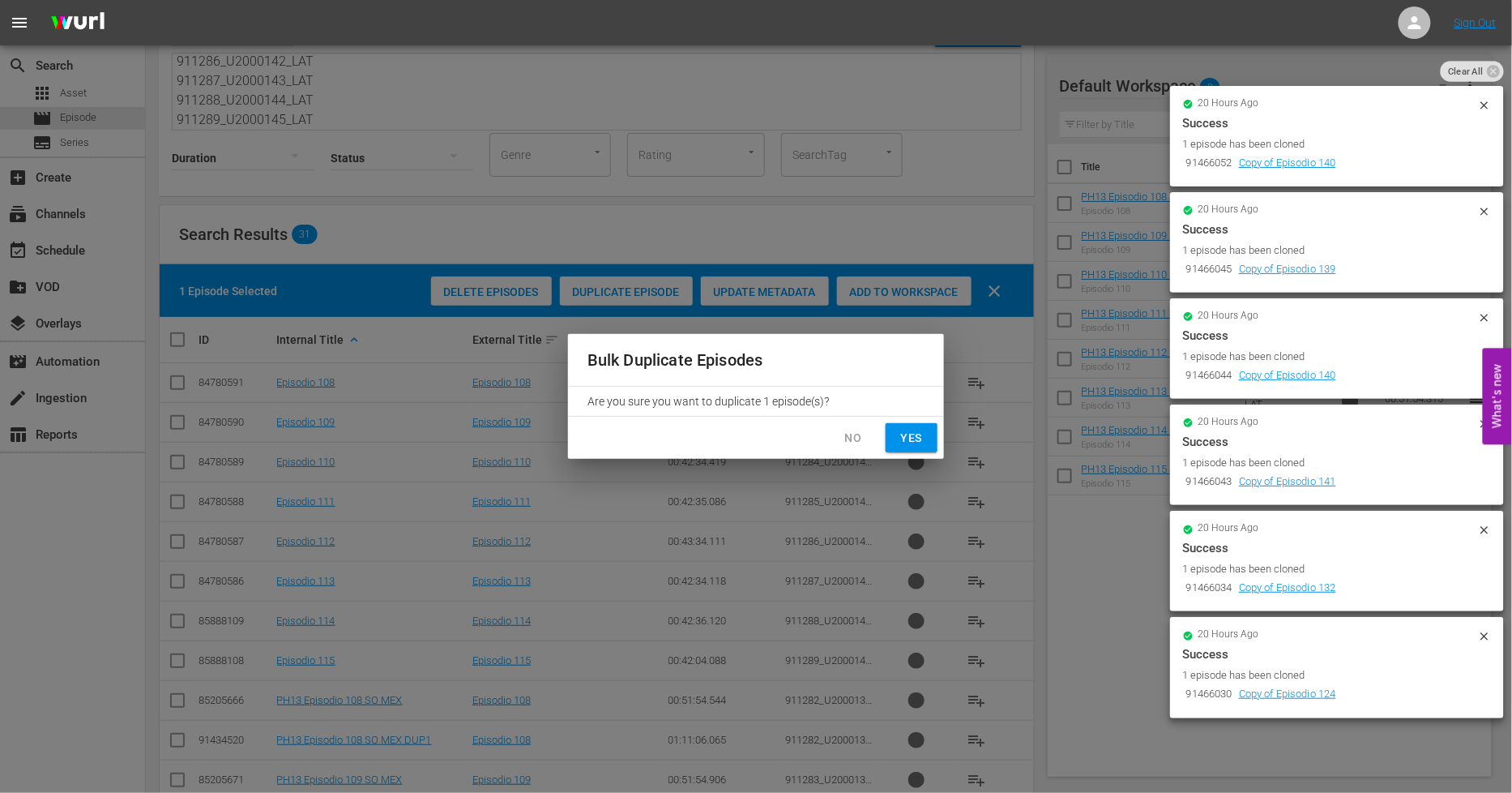
click at [906, 441] on span "Yes" at bounding box center [911, 438] width 26 height 20
checkbox input "false"
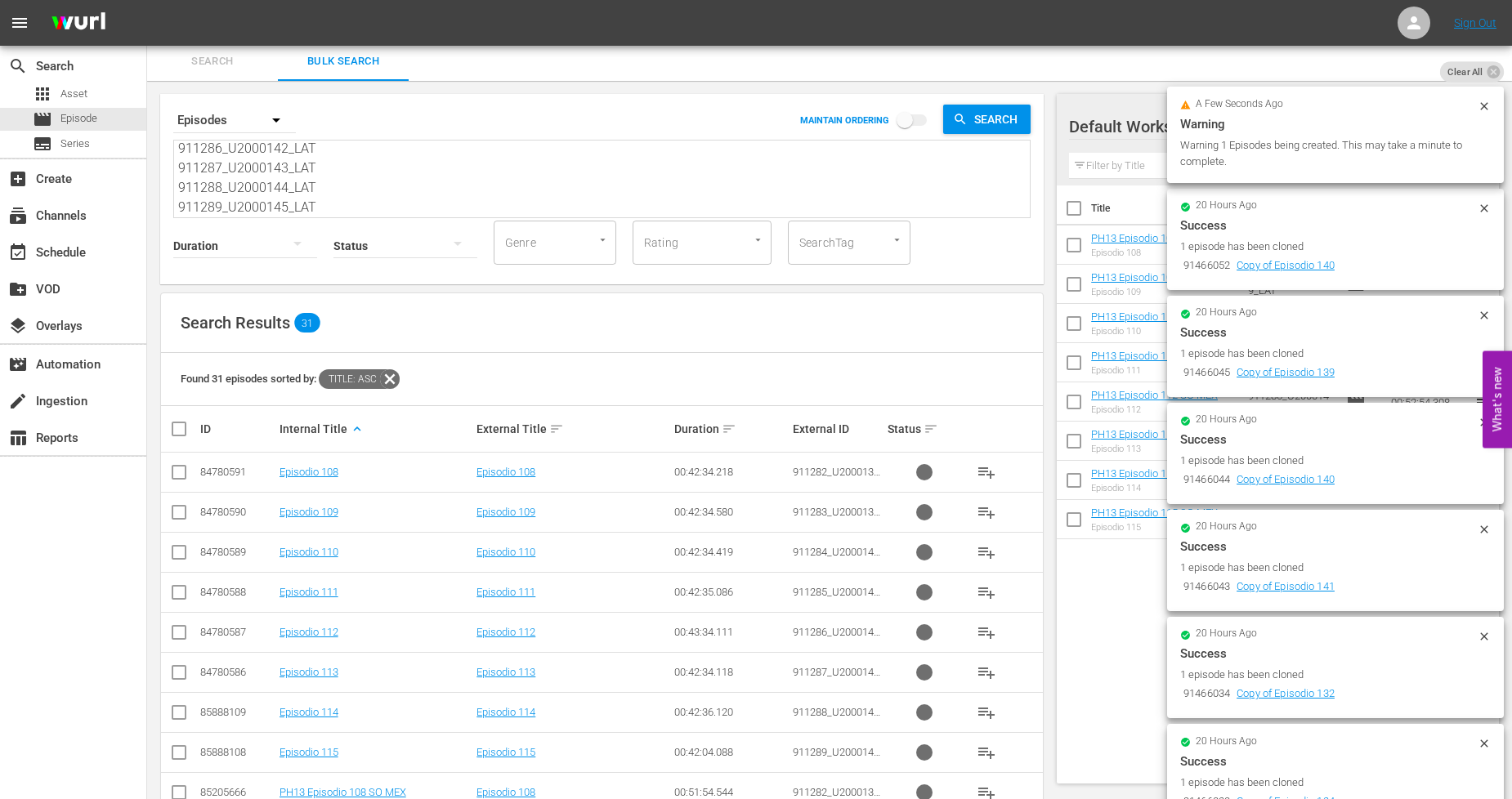
scroll to position [0, 0]
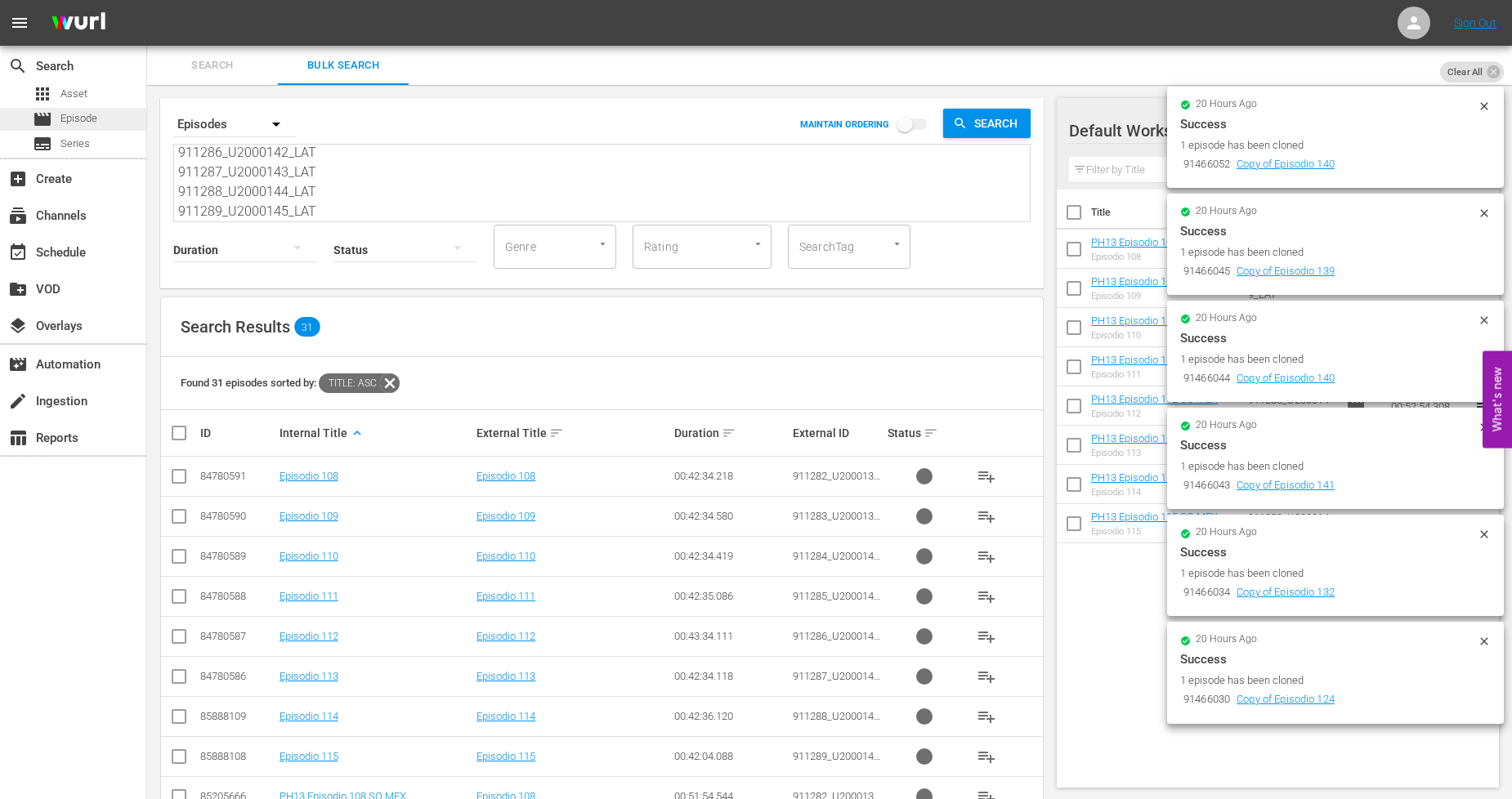
click at [115, 117] on div "movie Episode" at bounding box center [73, 119] width 146 height 23
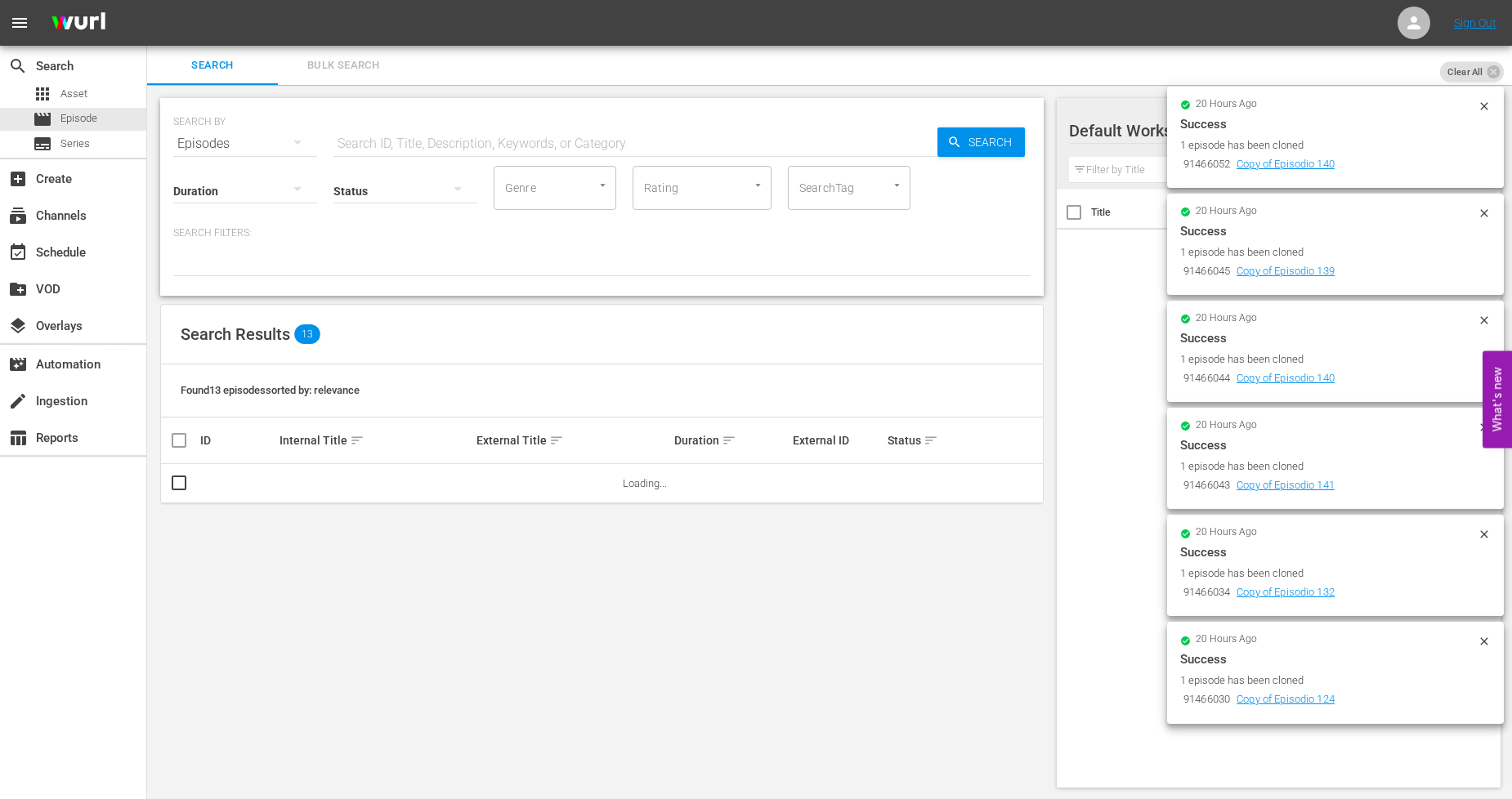
click at [345, 66] on span "Bulk Search" at bounding box center [344, 66] width 111 height 19
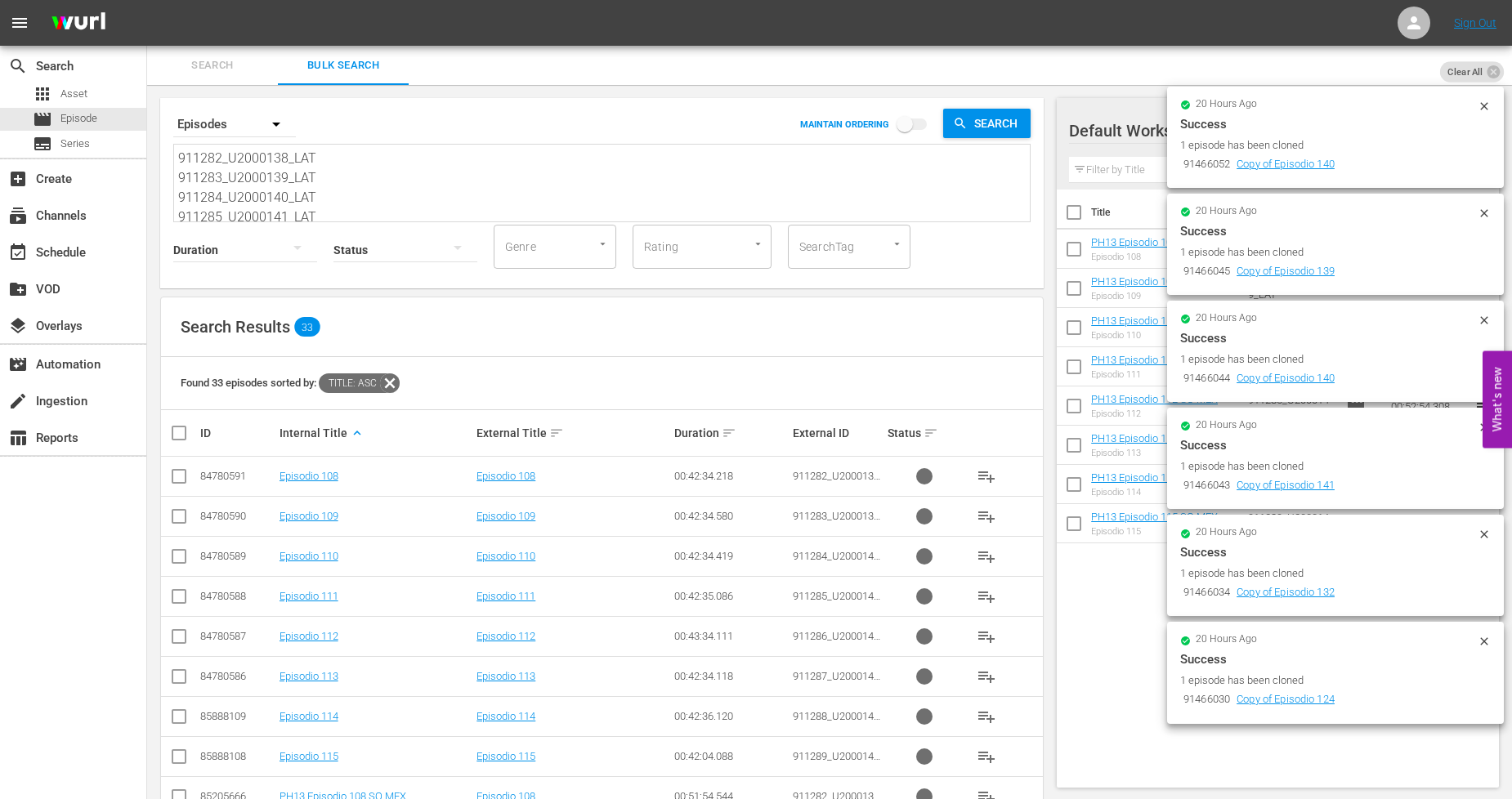
drag, startPoint x: 323, startPoint y: 213, endPoint x: -176, endPoint y: -110, distance: 594.4
click at [0, 0] on html "menu Sign Out search Search apps Asset movie Episode subtitles Series add_box C…" at bounding box center [756, 399] width 1512 height 799
paste textarea "90_U2000146_LAT 911291_U2000147_LAT 911292_U2000148_LAT 911293_U2000149_LAT 911…"
type textarea "911290_U2000146_LAT 911291_U2000147_LAT 911292_U2000148_LAT 911293_U2000149_LAT…"
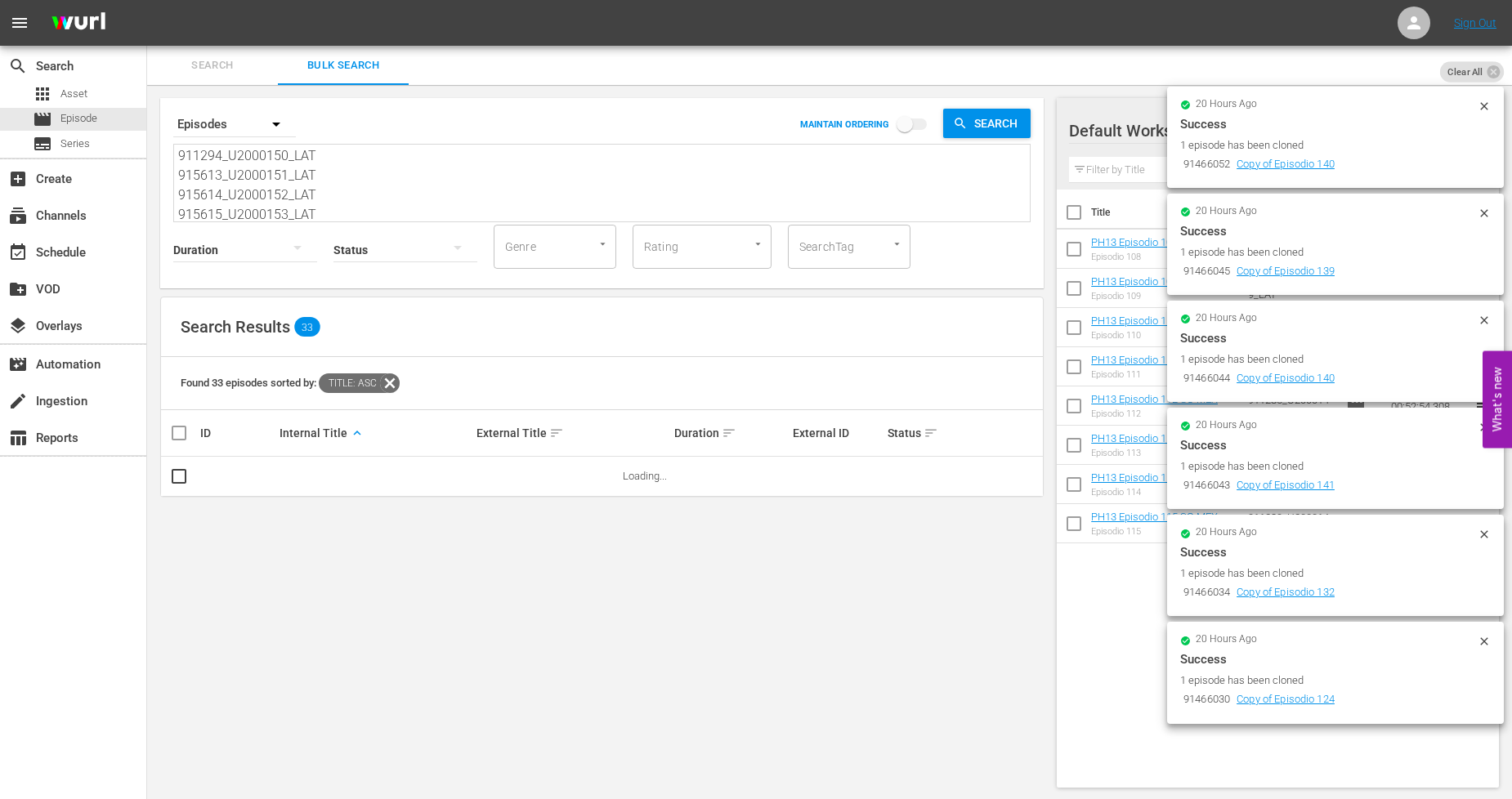
type textarea "911290_U2000146_LAT 911291_U2000147_LAT 911292_U2000148_LAT 911293_U2000149_LAT…"
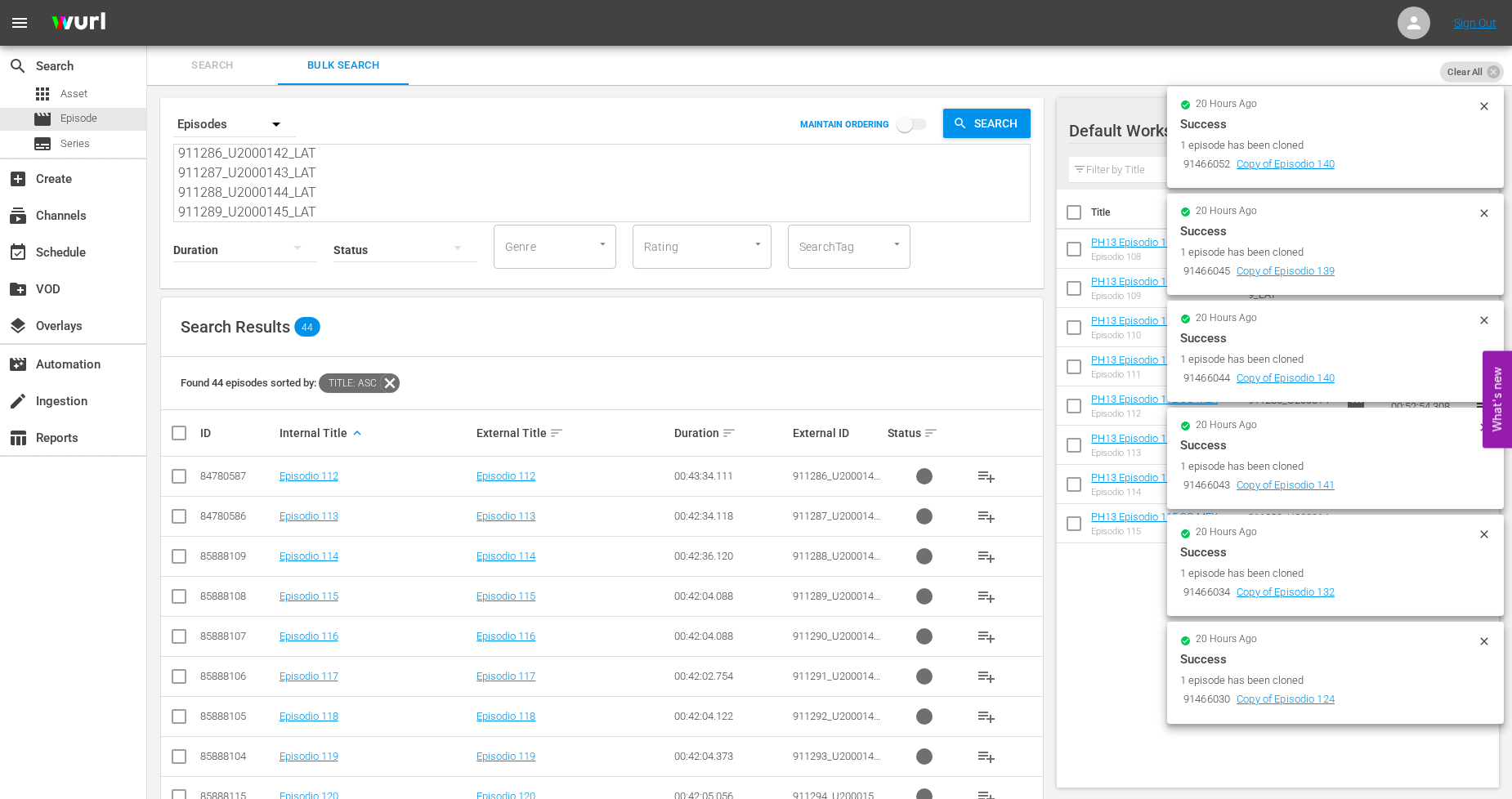
scroll to position [0, 0]
drag, startPoint x: 317, startPoint y: 214, endPoint x: -143, endPoint y: -110, distance: 562.7
click at [0, 0] on html "menu Sign Out search Search apps Asset movie Episode subtitles Series add_box C…" at bounding box center [756, 399] width 1512 height 799
paste textarea "911290_U2000146_LAT 911291_U2000147_LAT 911292_U2000148_LAT 911293_U2000149_LAT…"
type textarea "911290_U2000146_LAT 911291_U2000147_LAT 911292_U2000148_LAT 911293_U2000149_LAT…"
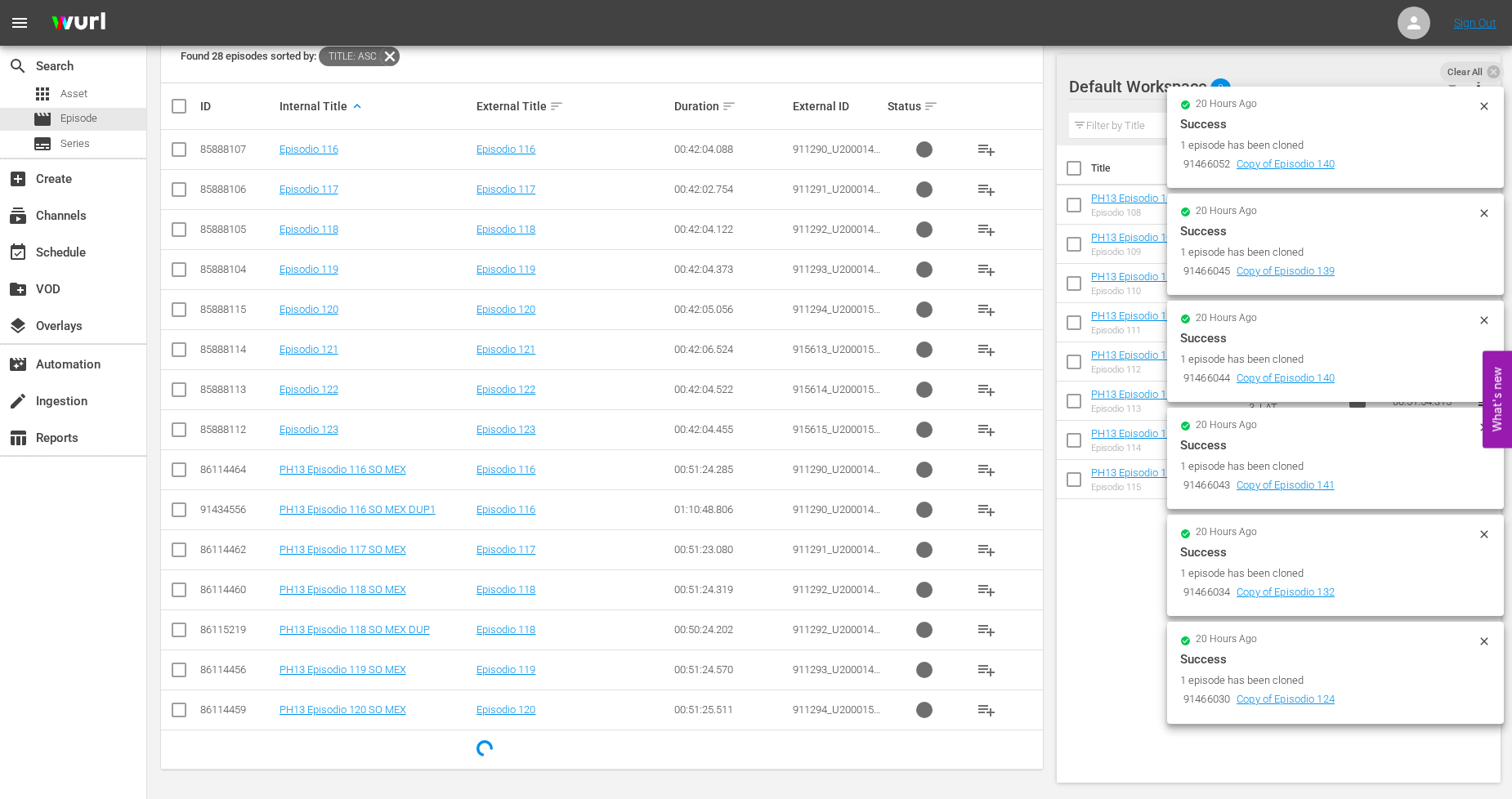
scroll to position [328, 0]
type textarea "911290_U2000146_LAT 911291_U2000147_LAT 911292_U2000148_LAT 911293_U2000149_LAT…"
click at [182, 468] on input "checkbox" at bounding box center [178, 471] width 19 height 19
checkbox input "true"
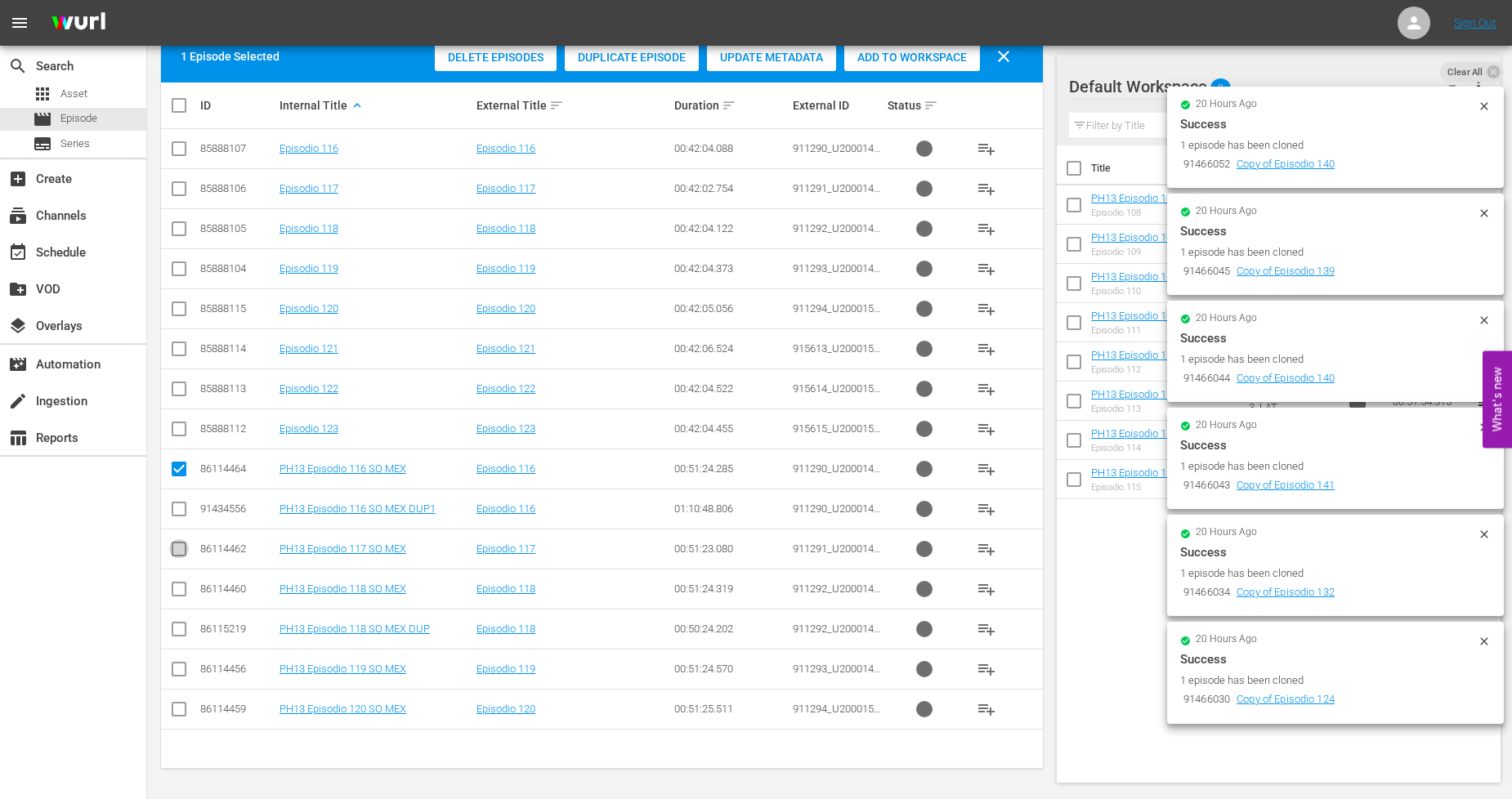
click at [181, 547] on input "checkbox" at bounding box center [178, 552] width 19 height 19
checkbox input "true"
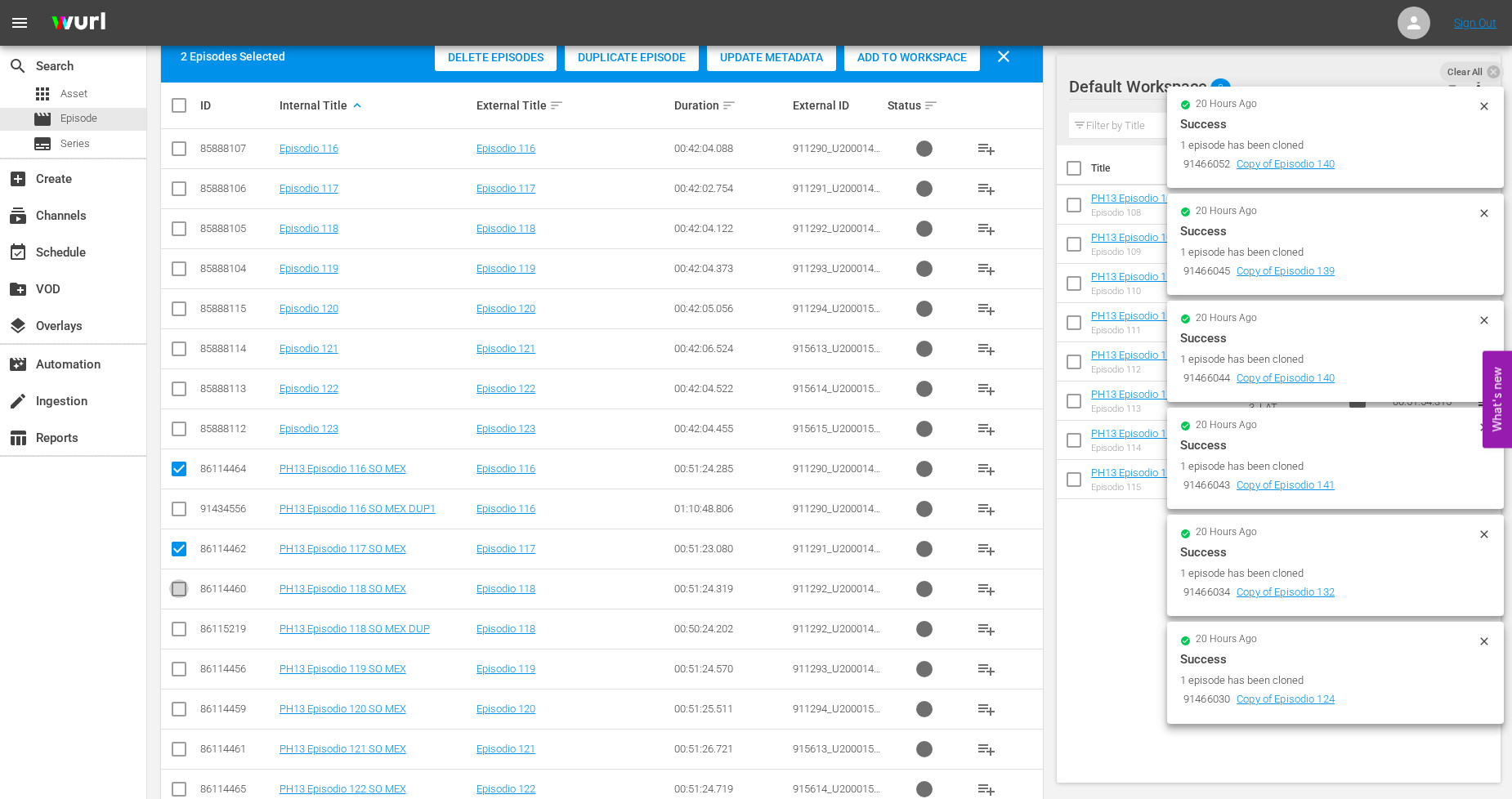
click at [176, 590] on input "checkbox" at bounding box center [178, 592] width 19 height 19
checkbox input "true"
click at [181, 662] on input "checkbox" at bounding box center [178, 671] width 19 height 19
checkbox input "true"
click at [178, 708] on input "checkbox" at bounding box center [178, 711] width 19 height 19
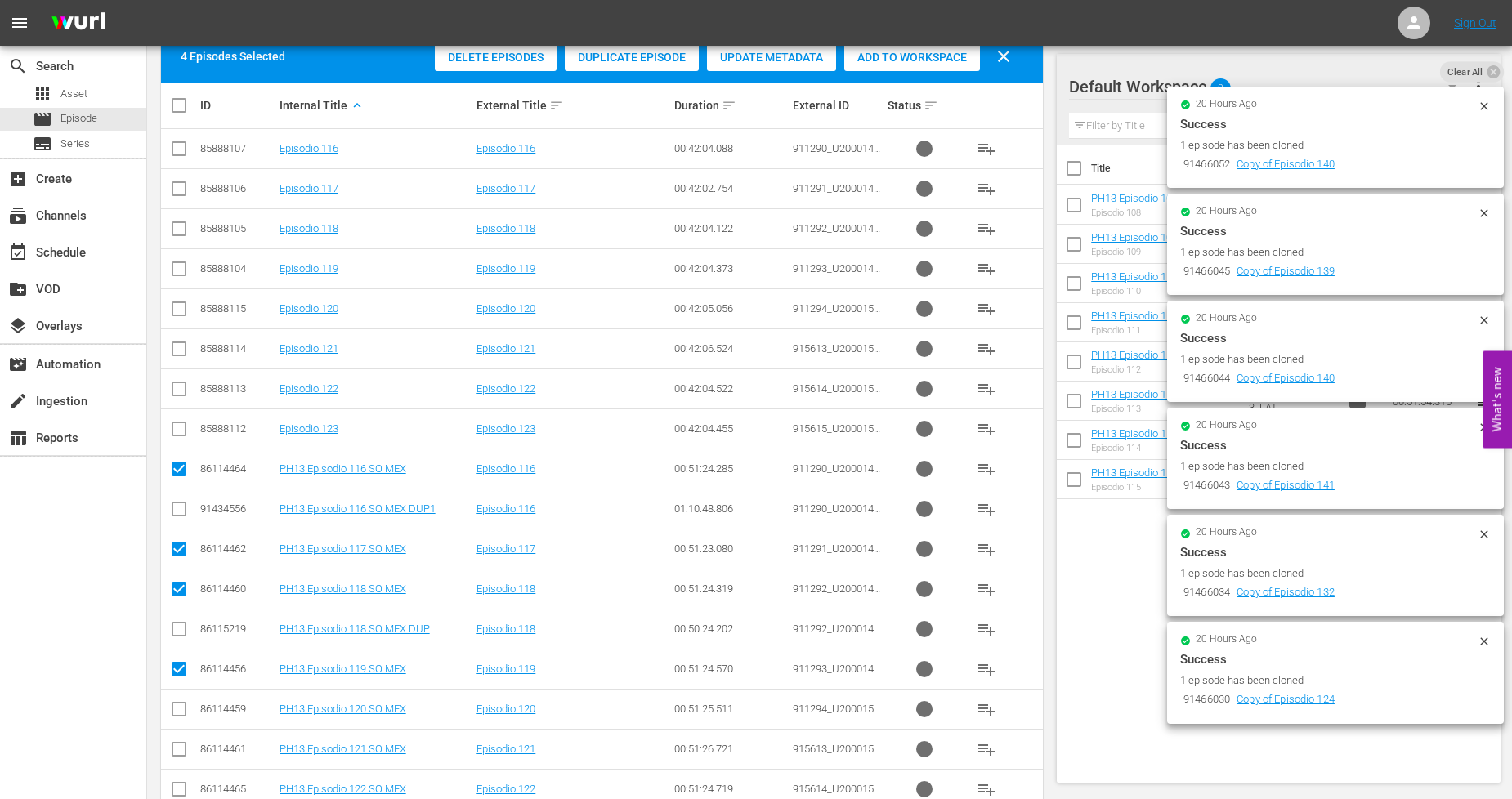
checkbox input "true"
click at [181, 750] on input "checkbox" at bounding box center [178, 752] width 19 height 19
checkbox input "true"
click at [174, 794] on input "checkbox" at bounding box center [178, 792] width 19 height 19
checkbox input "true"
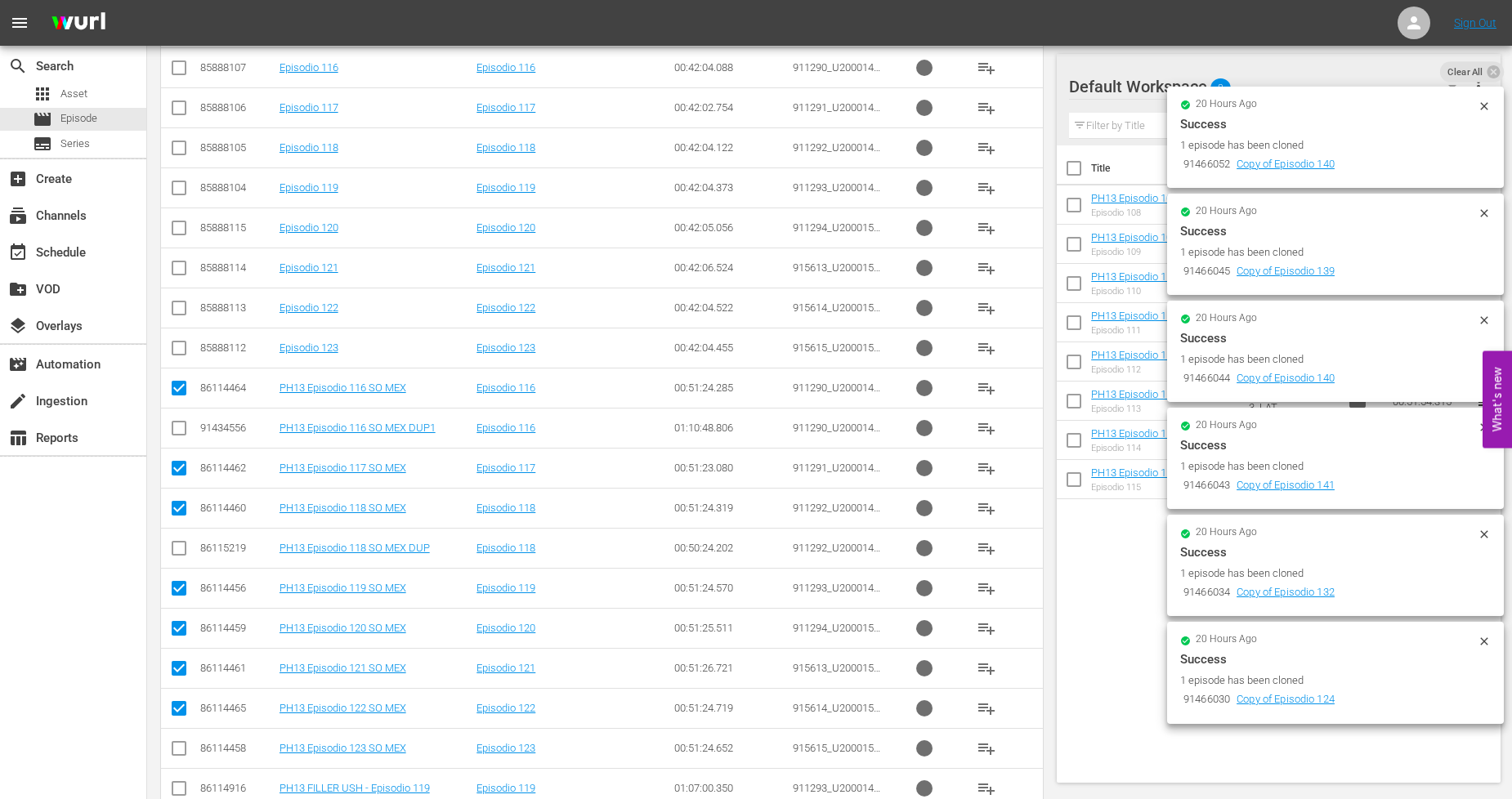
scroll to position [509, 0]
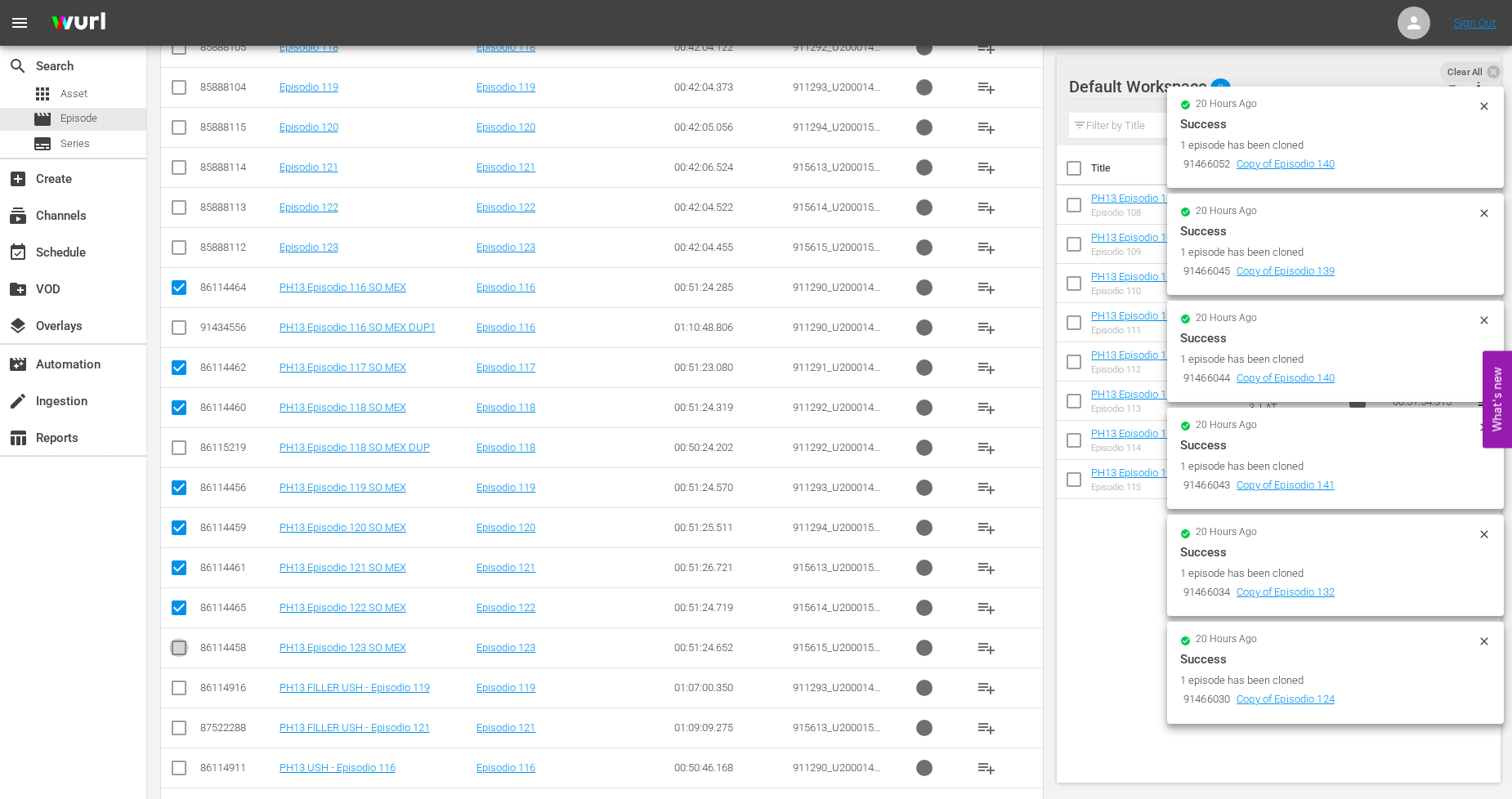
click at [182, 656] on input "checkbox" at bounding box center [178, 650] width 19 height 19
checkbox input "true"
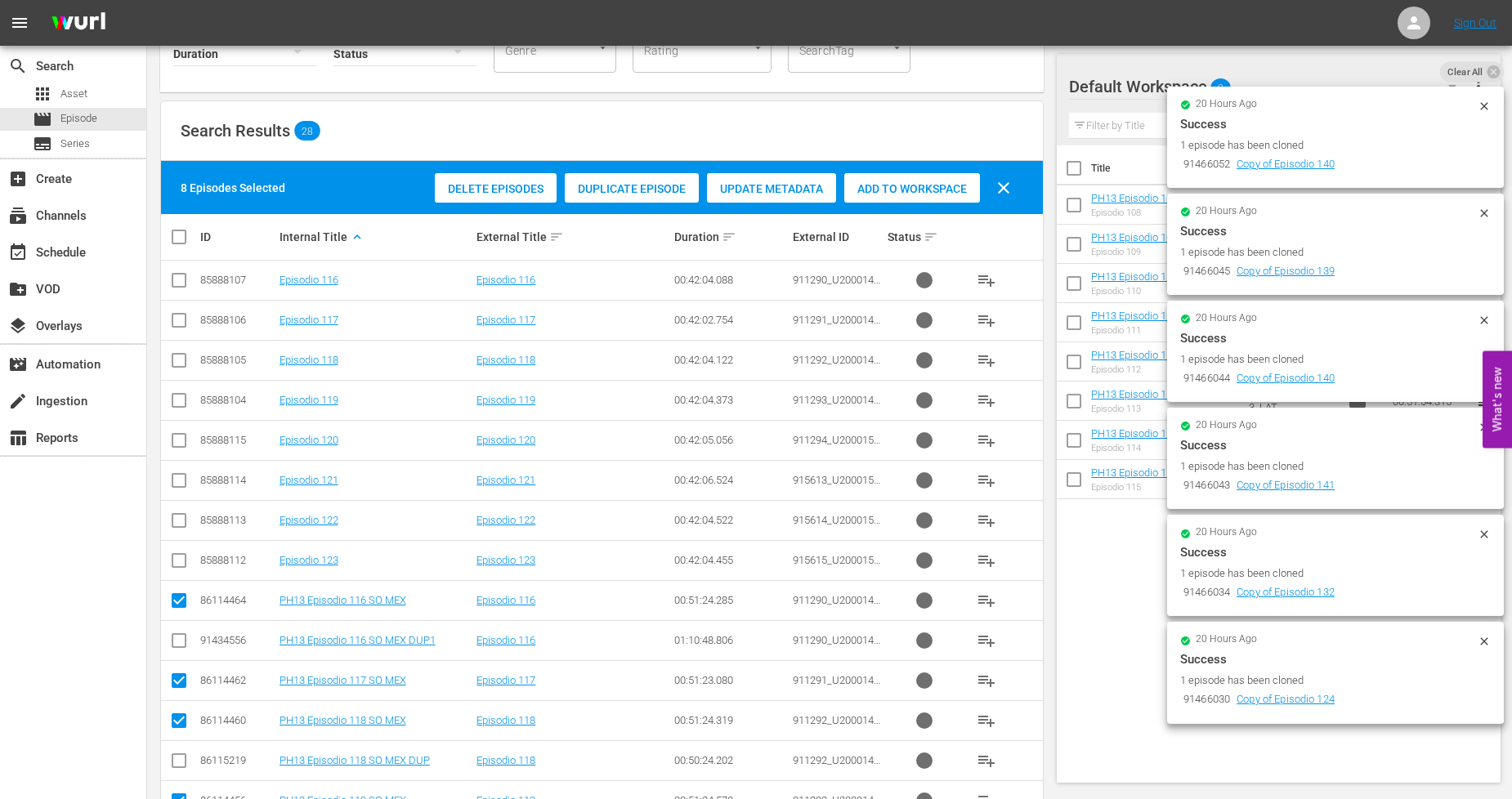
scroll to position [0, 0]
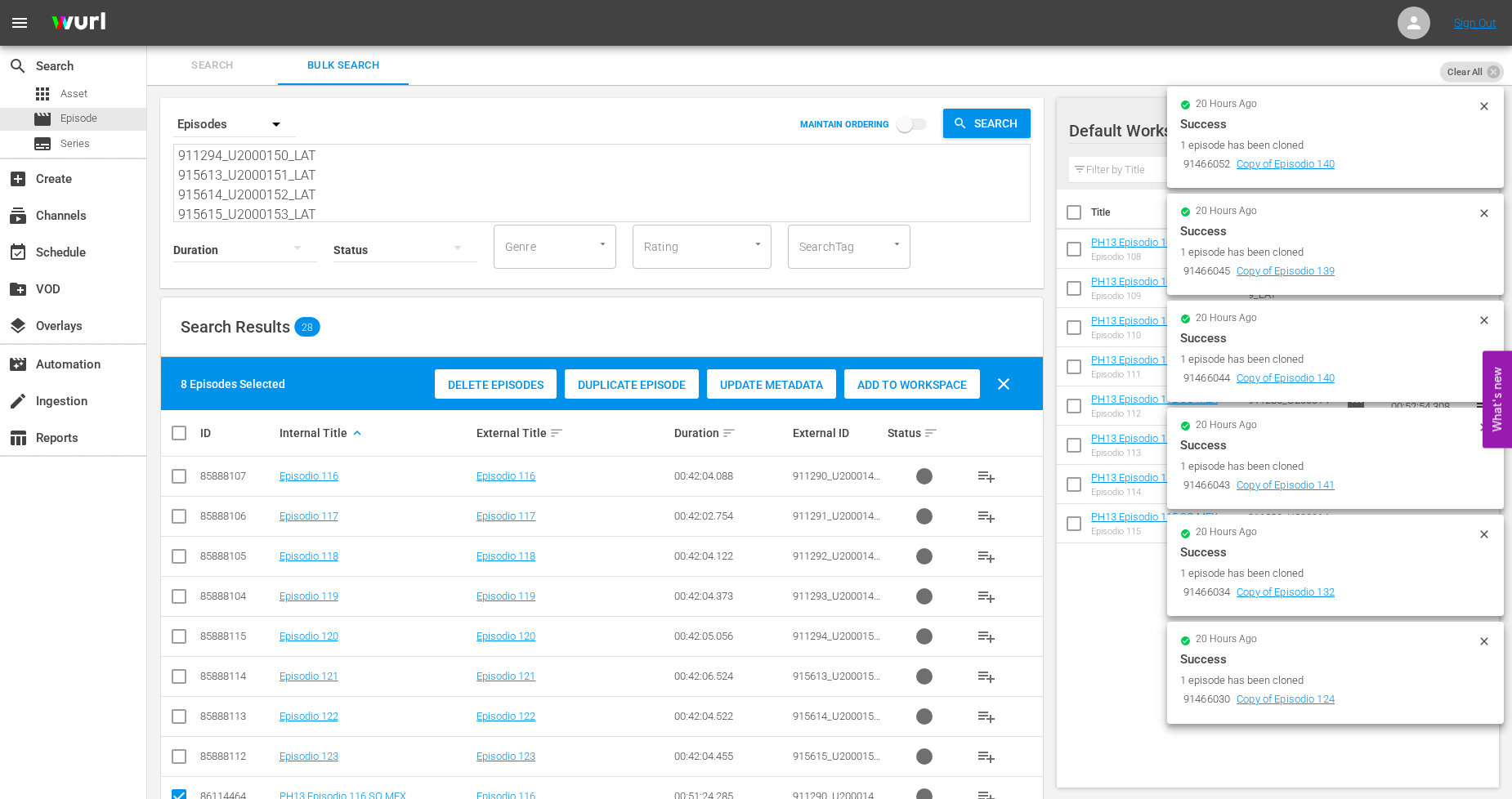
click at [940, 387] on span "Add to Workspace" at bounding box center [912, 384] width 135 height 13
click at [173, 437] on input "checkbox" at bounding box center [185, 432] width 33 height 19
checkbox input "true"
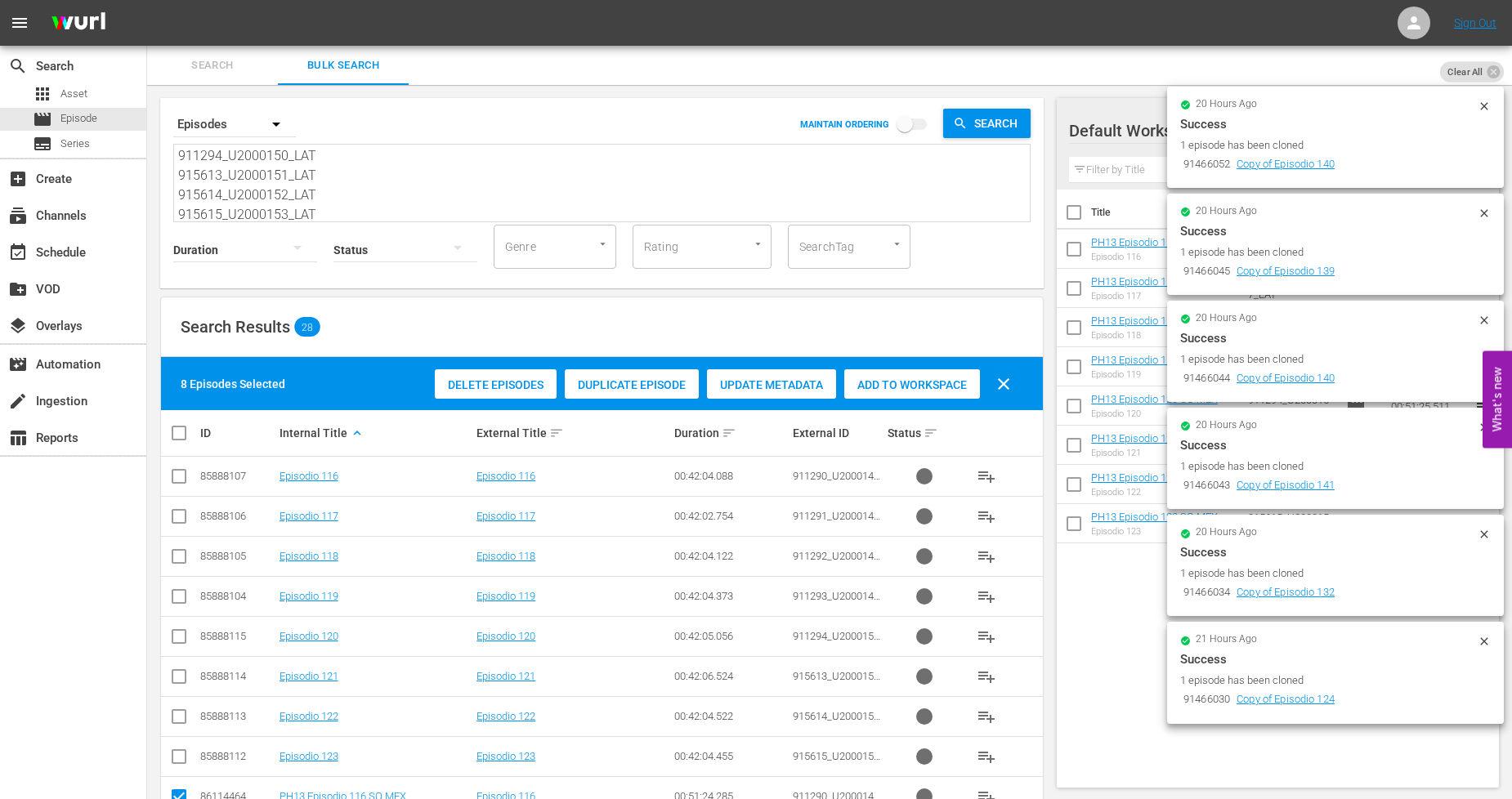
checkbox input "true"
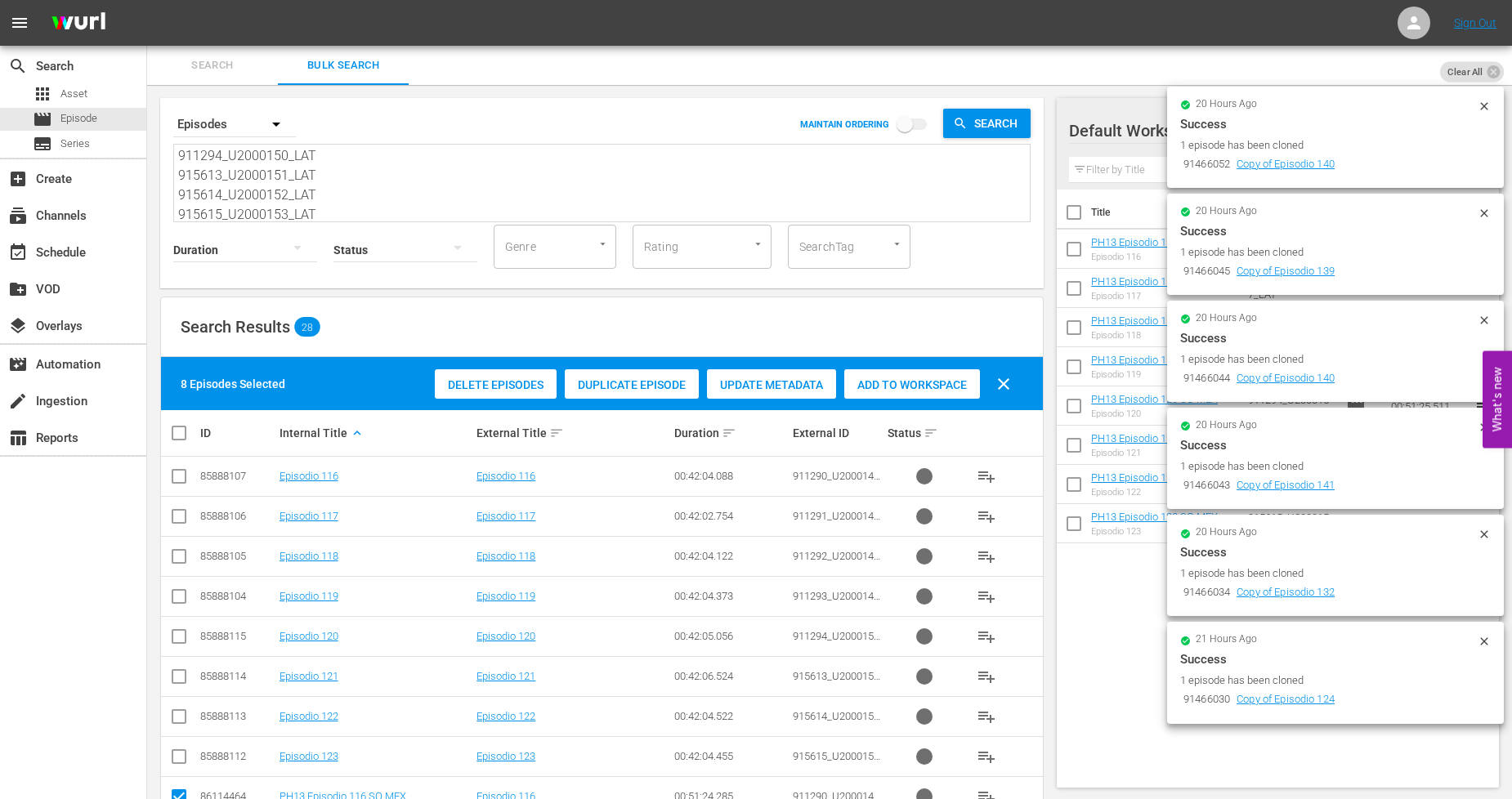
checkbox input "true"
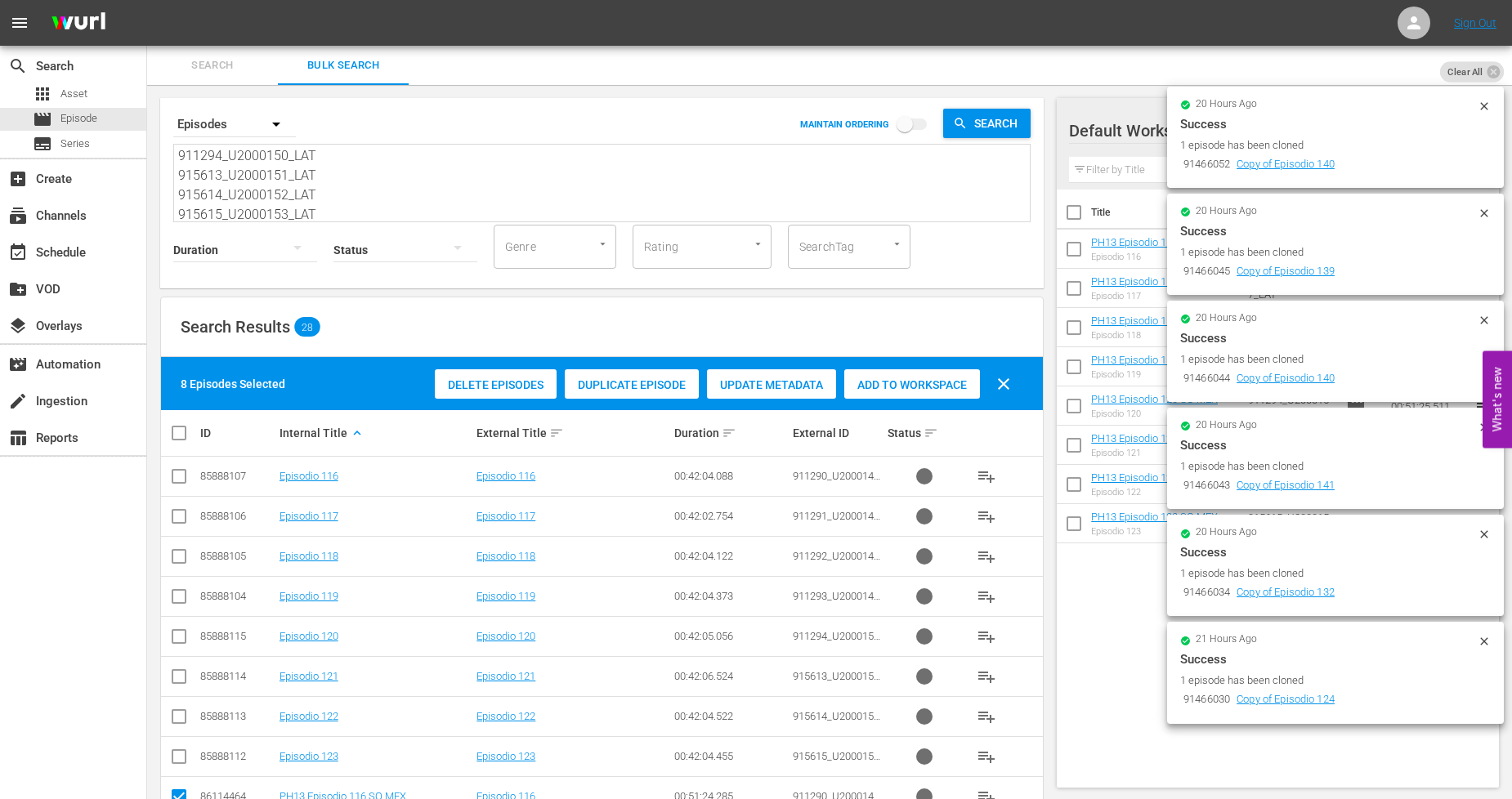
checkbox input "true"
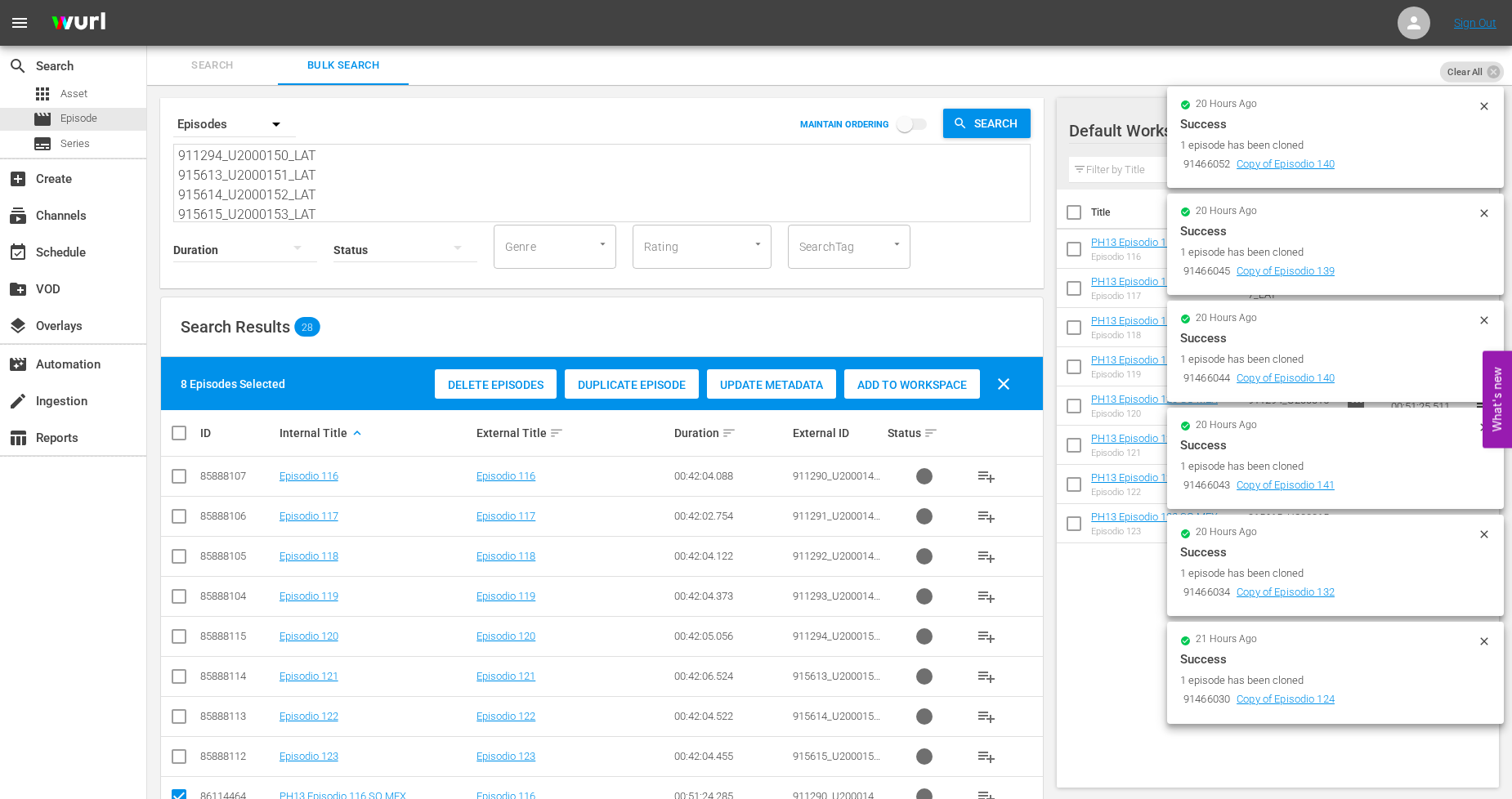
checkbox input "true"
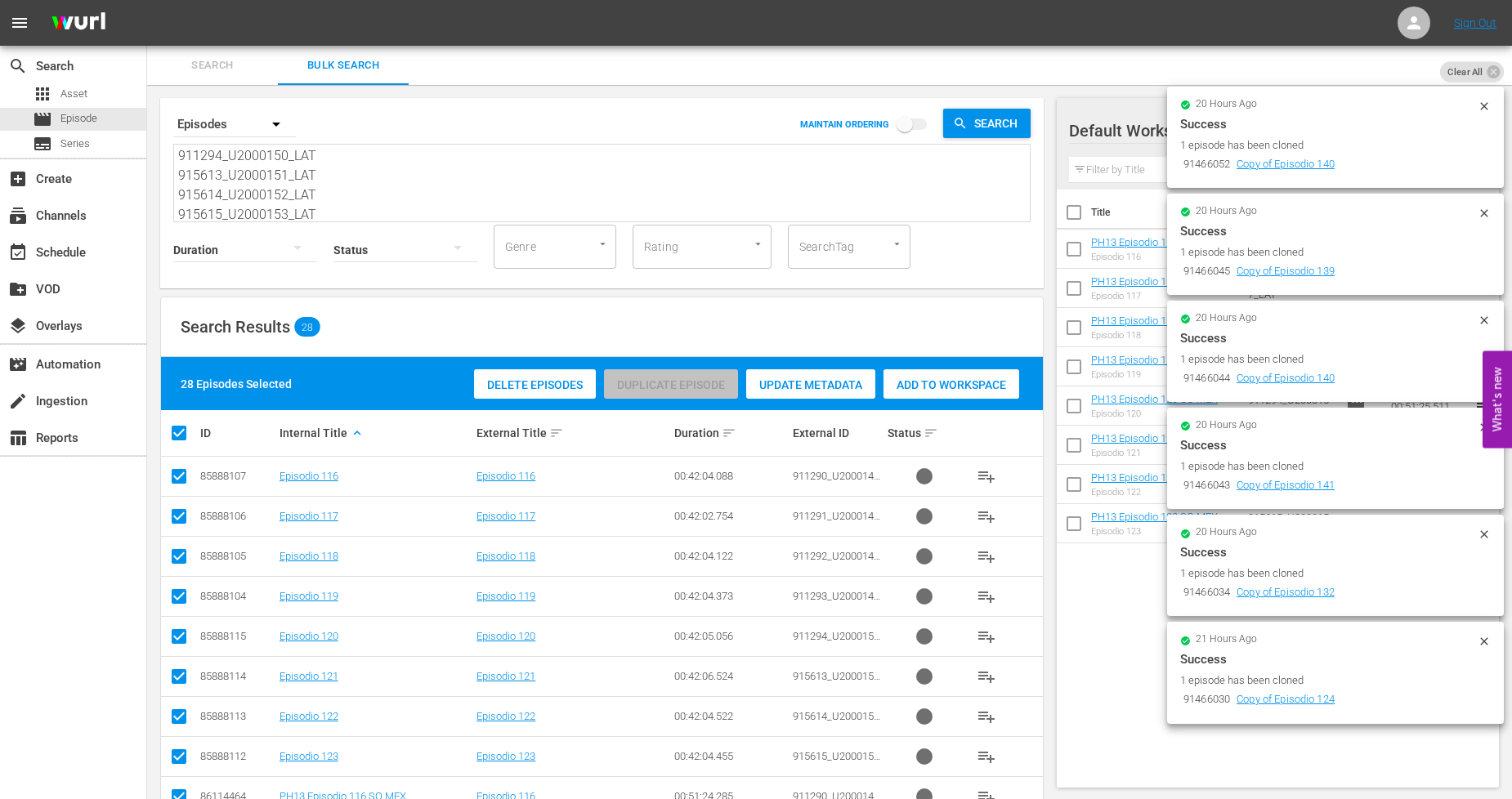
click at [173, 437] on input "checkbox" at bounding box center [185, 432] width 33 height 19
checkbox input "false"
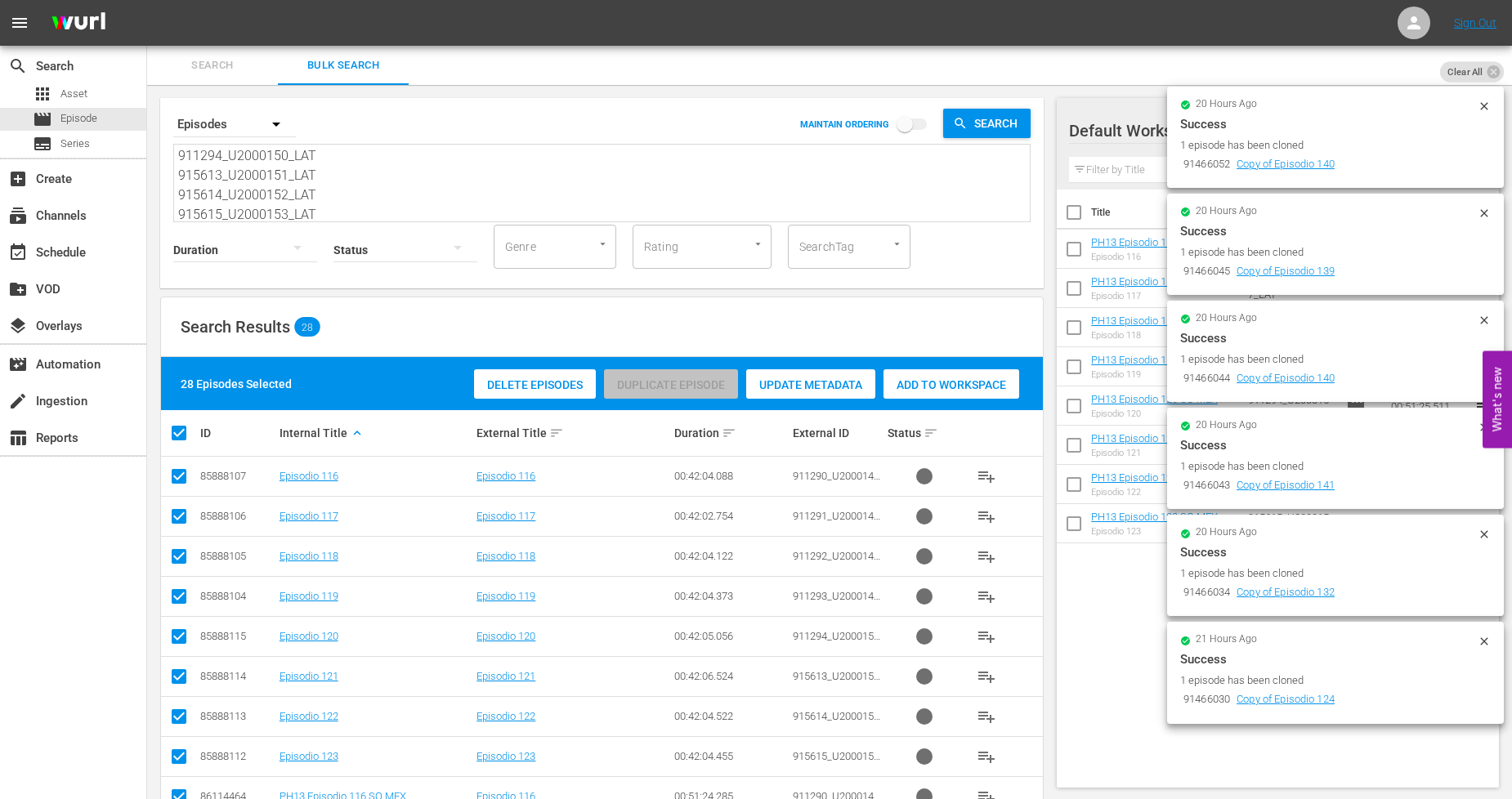
checkbox input "false"
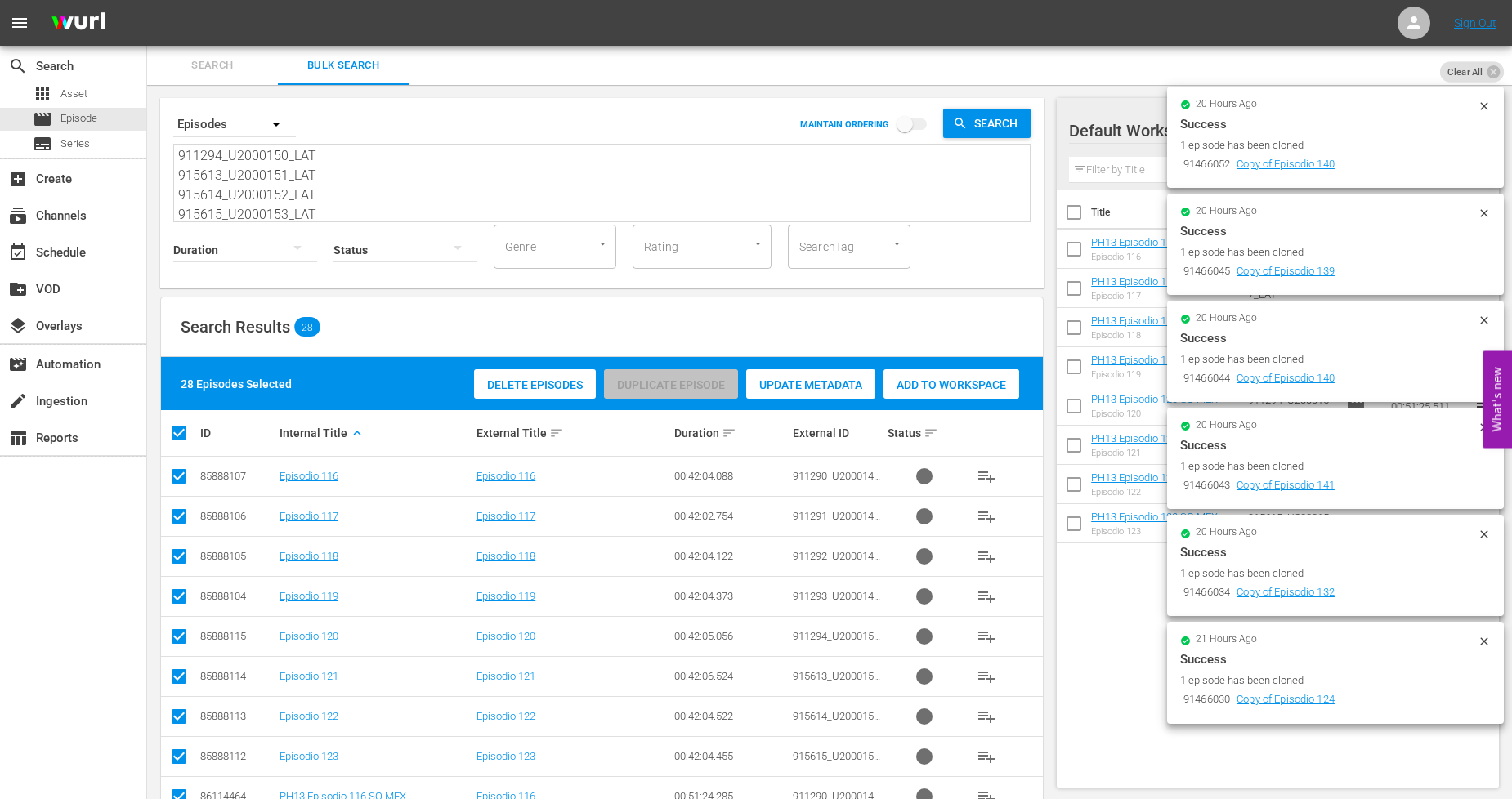
checkbox input "false"
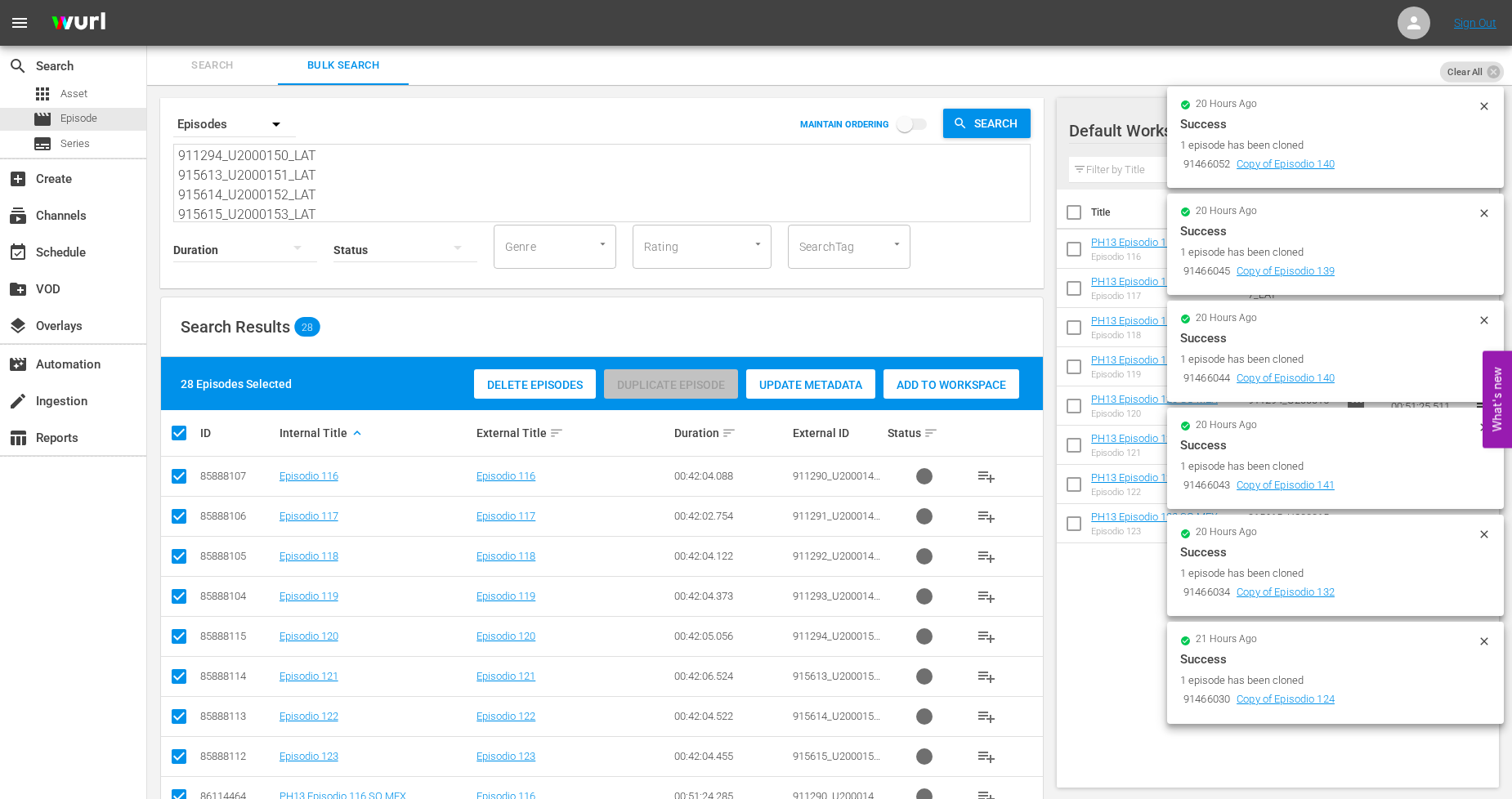
checkbox input "false"
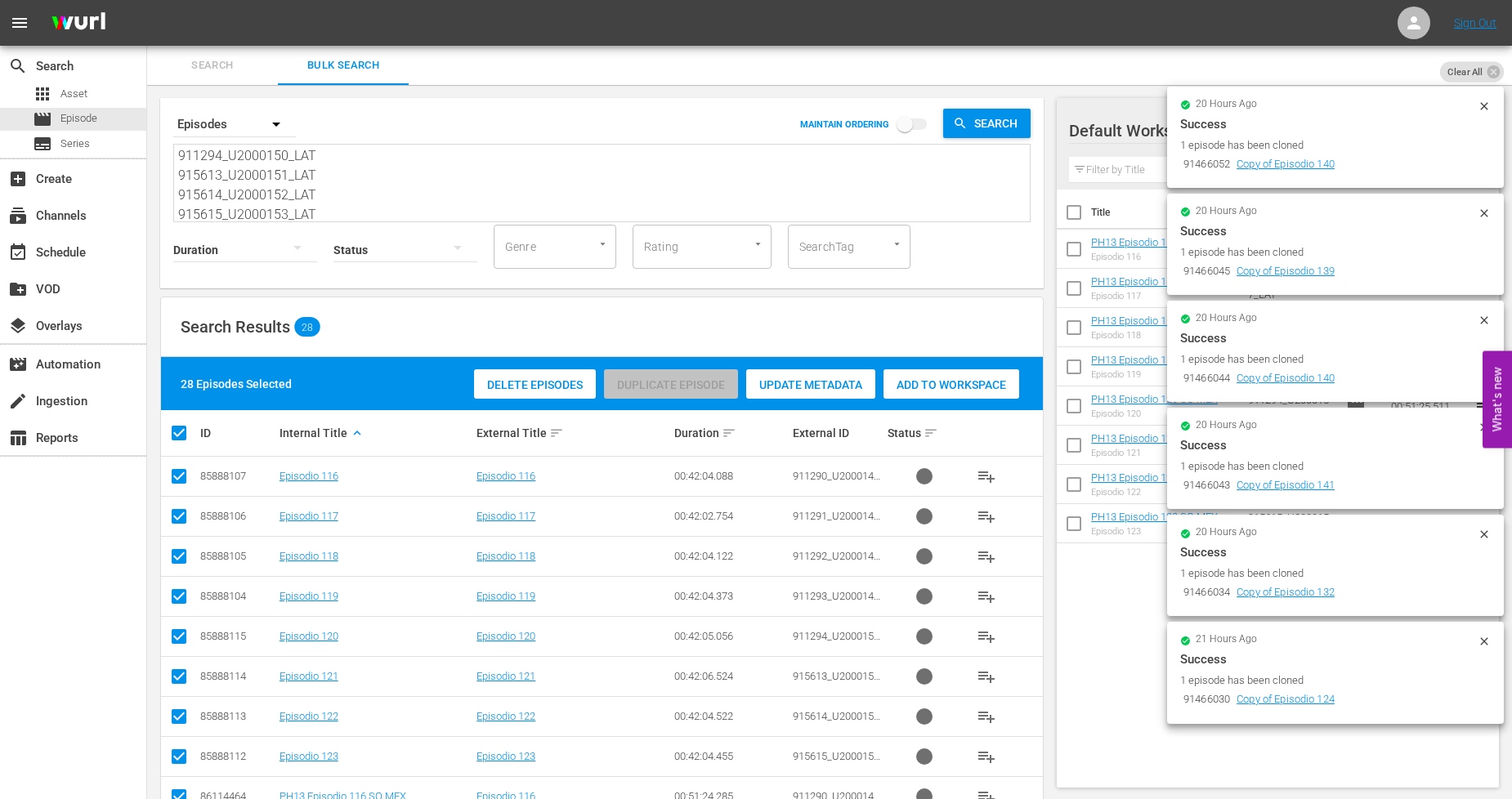
checkbox input "false"
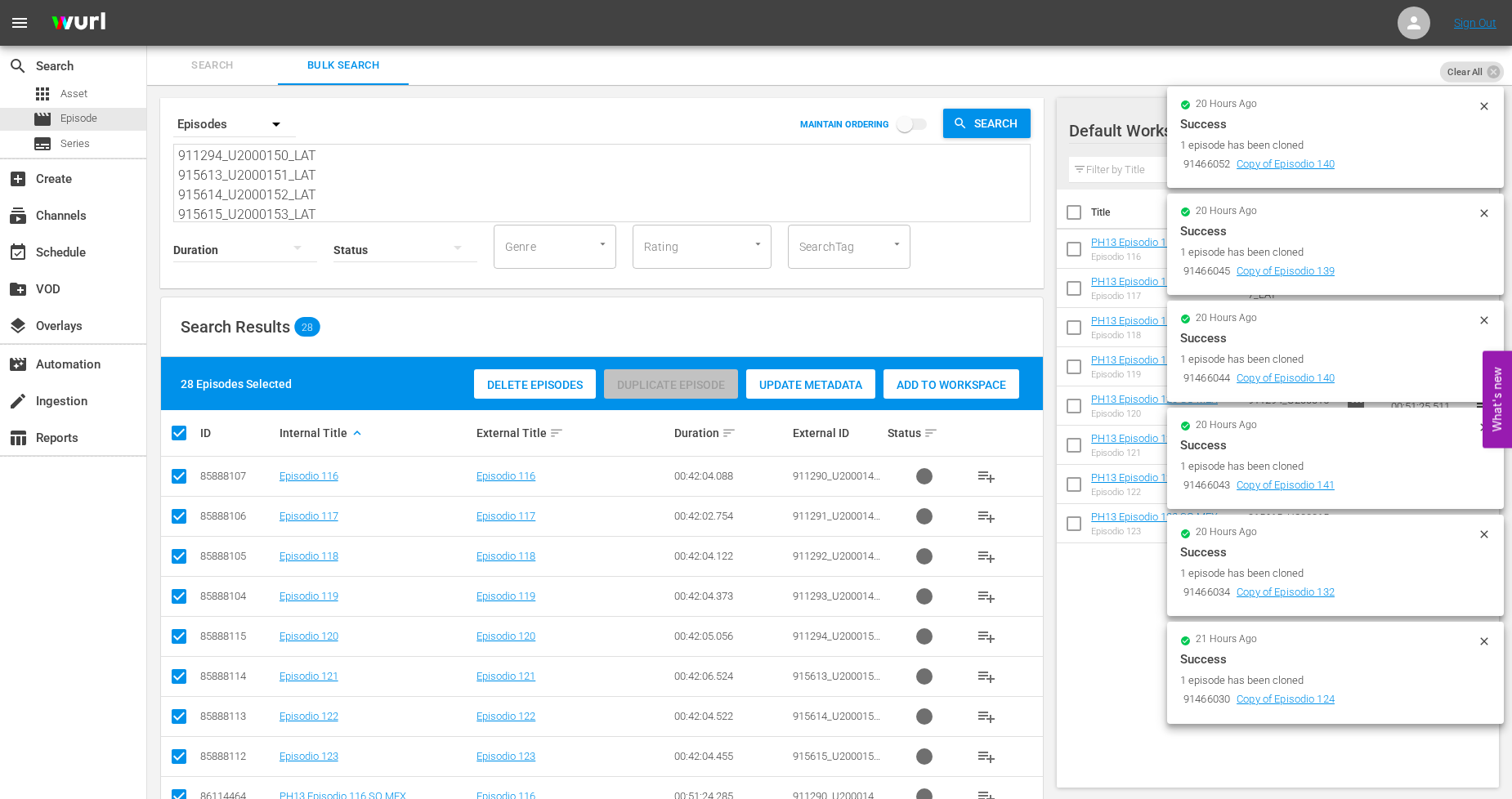
checkbox input "false"
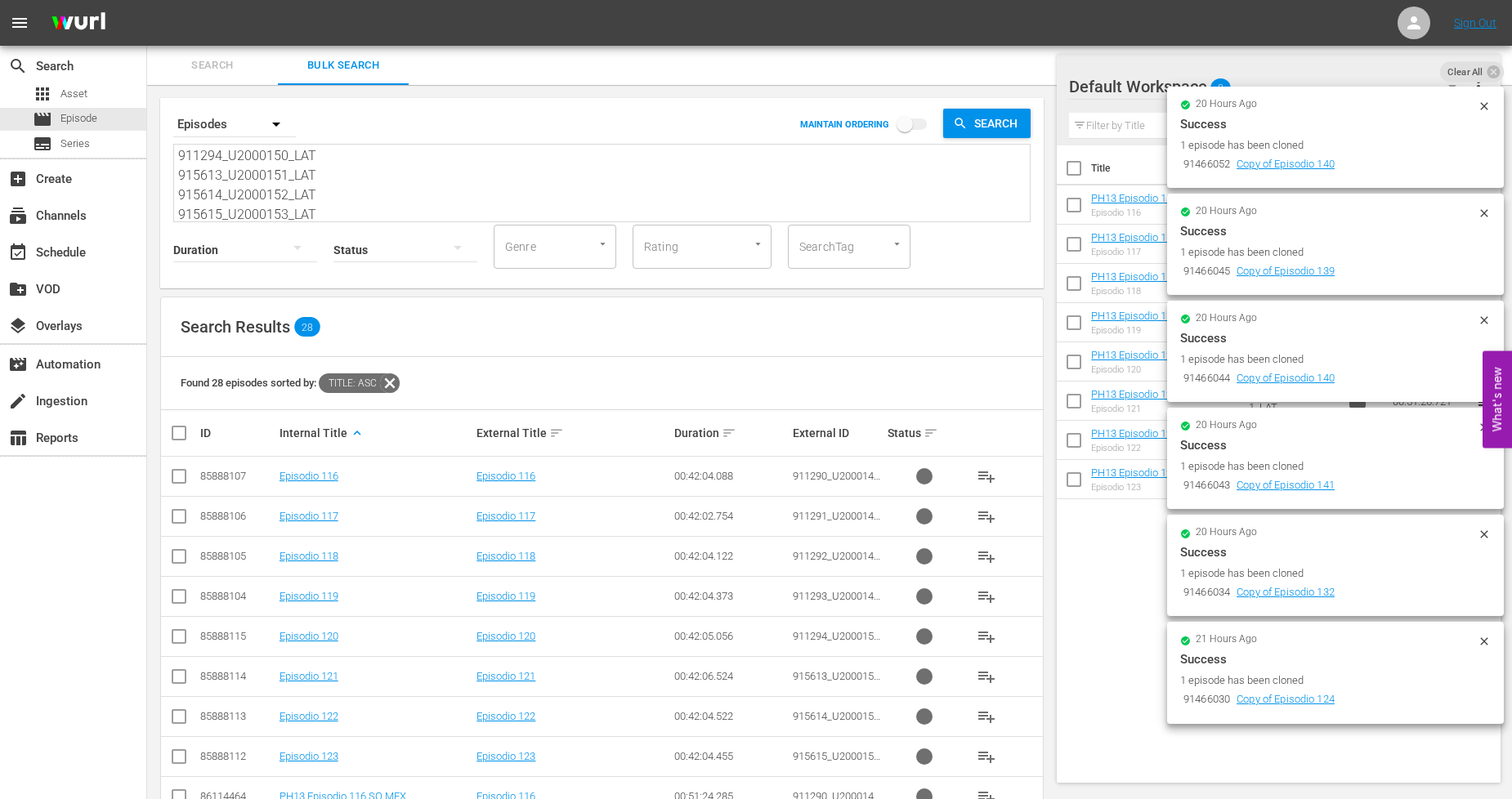
scroll to position [635, 0]
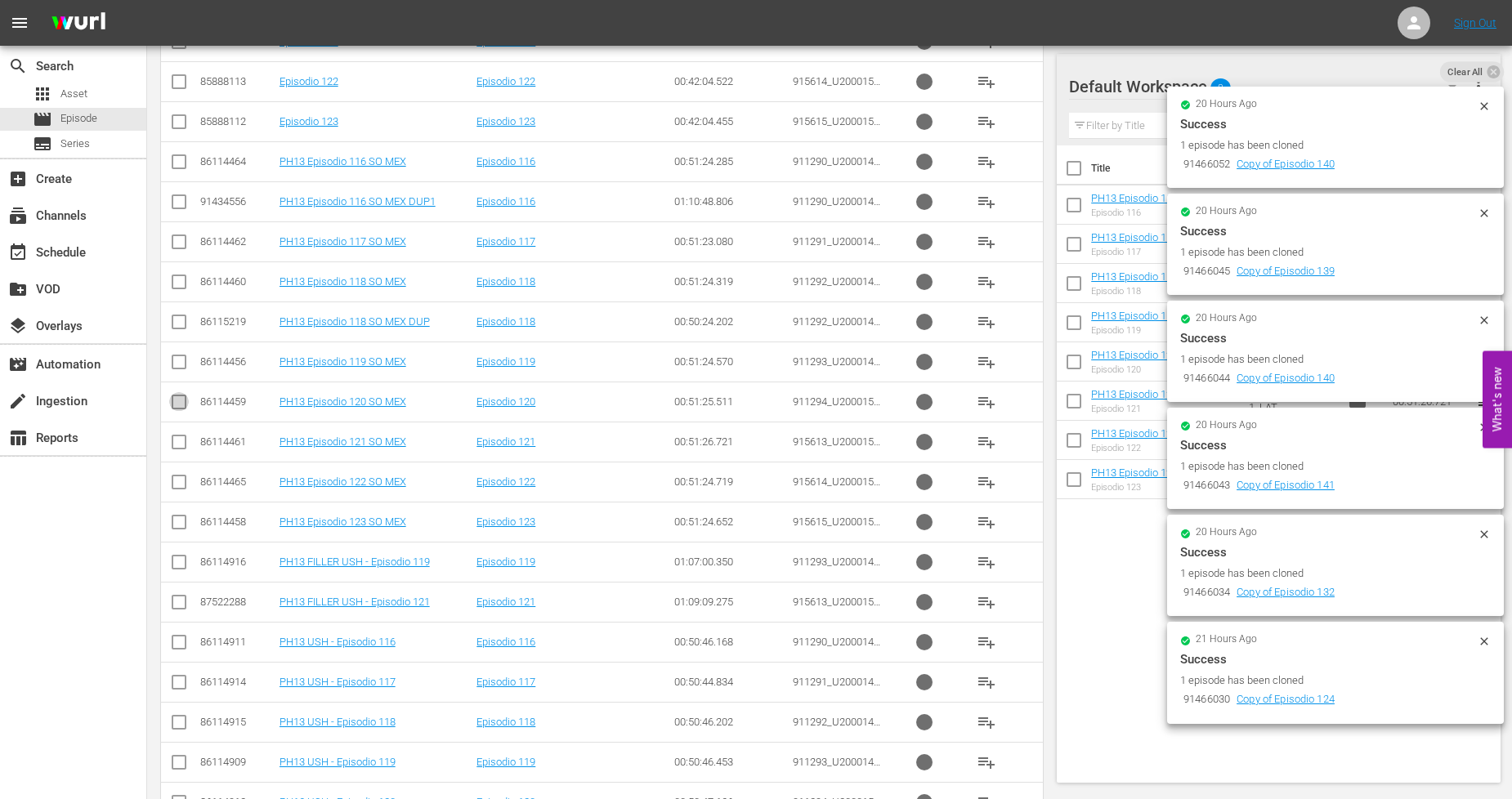
click at [177, 404] on input "checkbox" at bounding box center [178, 405] width 19 height 19
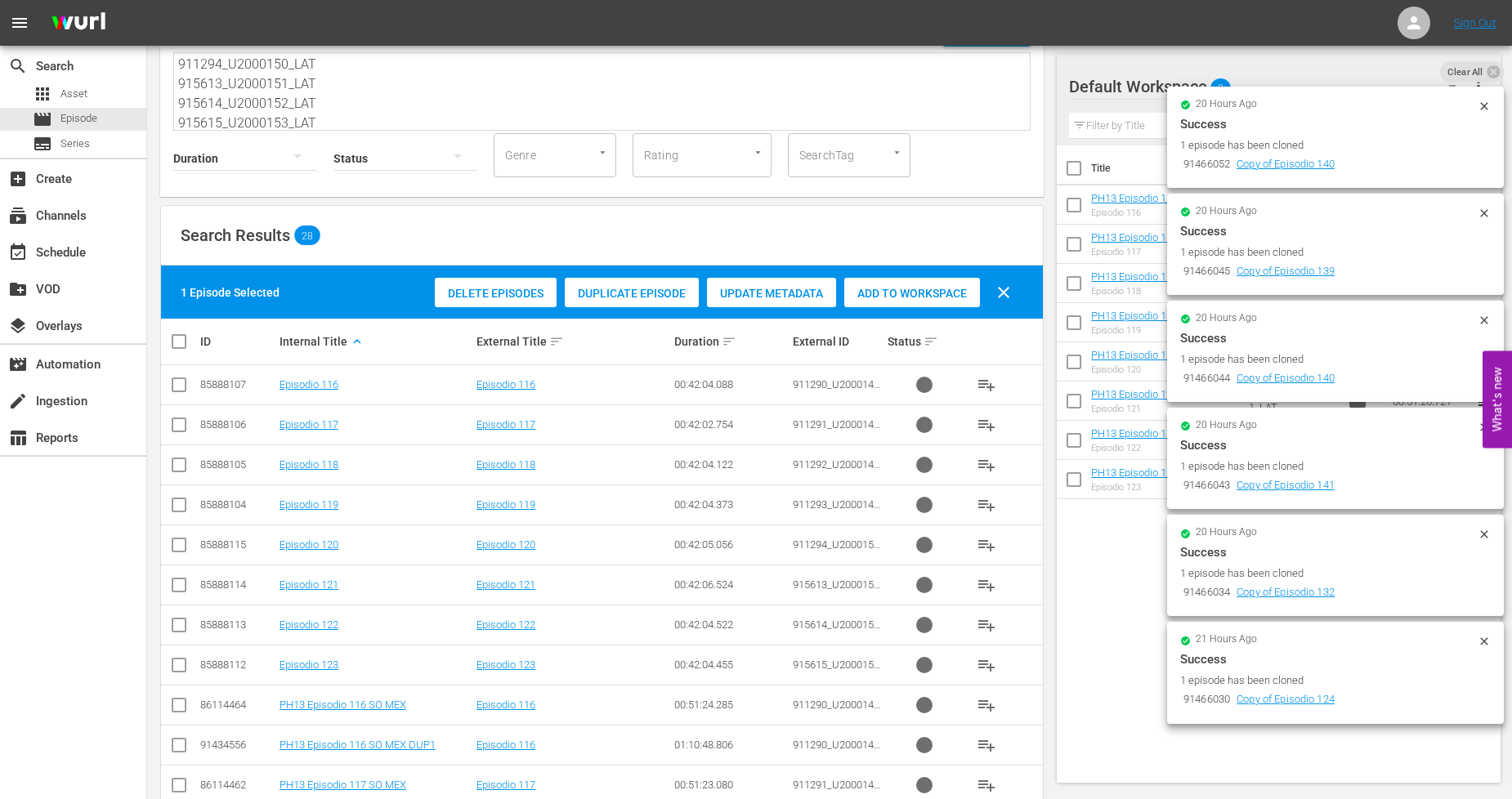
scroll to position [90, 0]
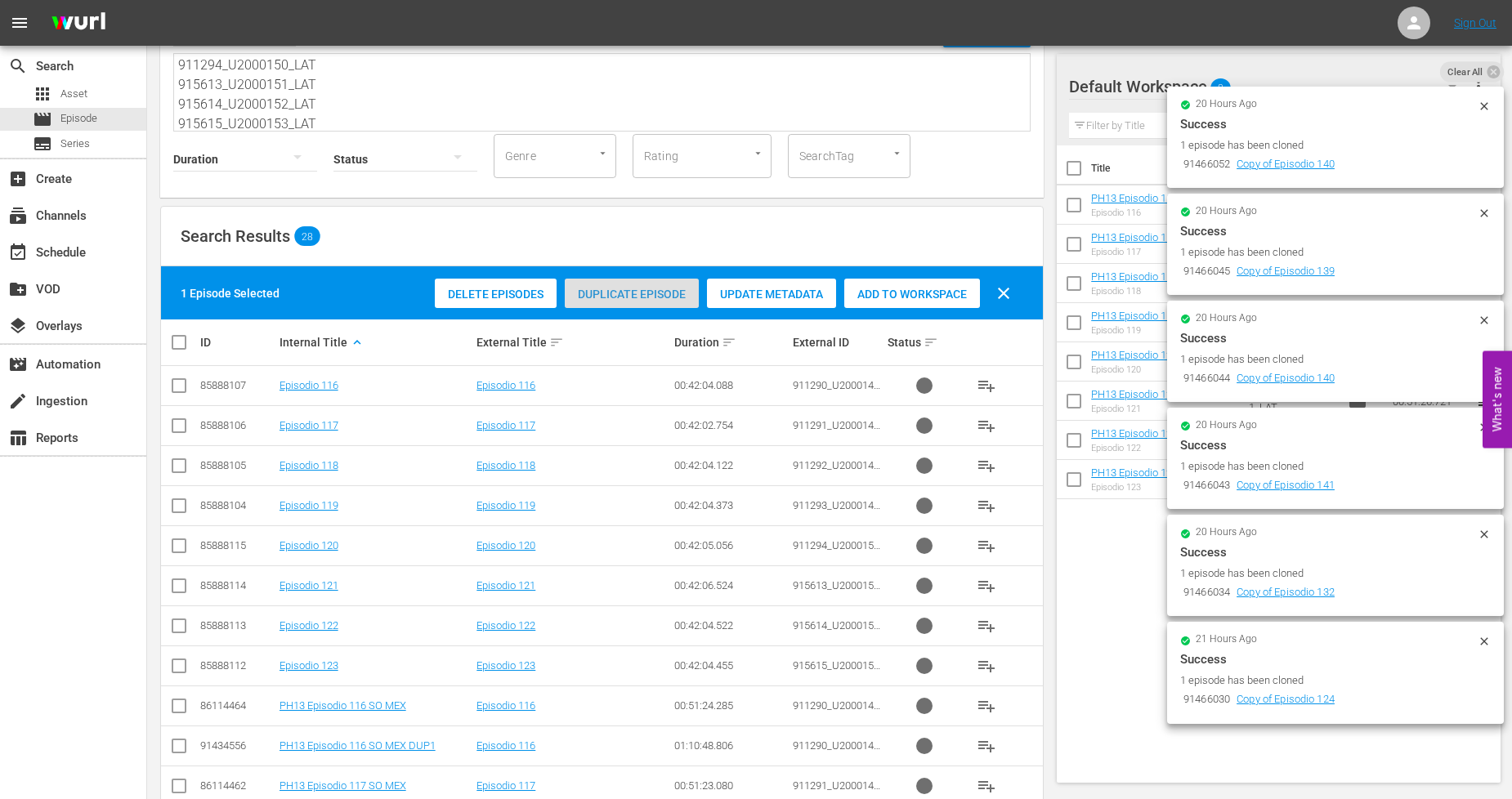
click at [671, 300] on div "Duplicate Episode" at bounding box center [631, 294] width 134 height 31
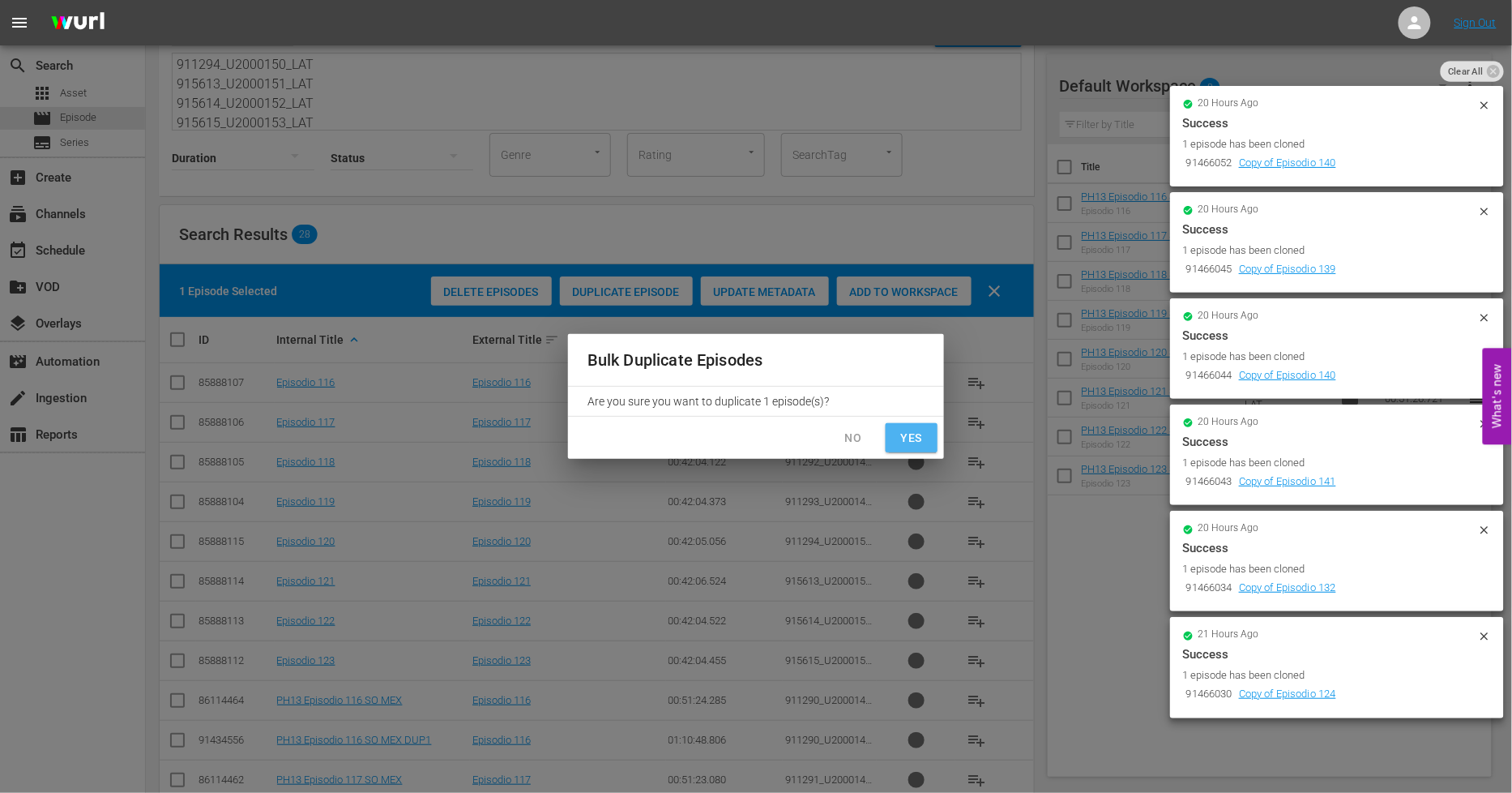
click at [920, 436] on span "Yes" at bounding box center [911, 438] width 26 height 20
checkbox input "false"
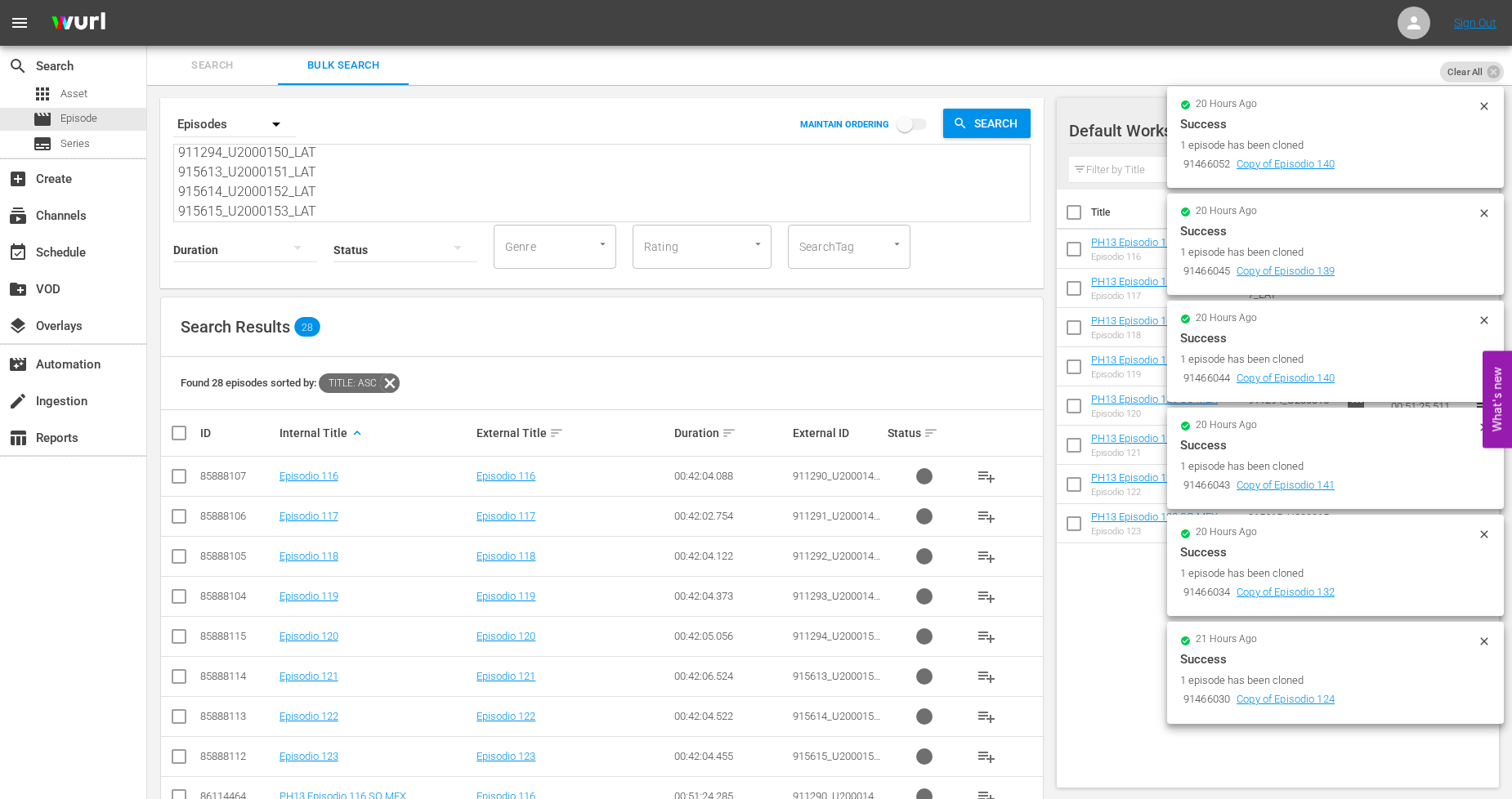
scroll to position [0, 0]
drag, startPoint x: 323, startPoint y: 205, endPoint x: 92, endPoint y: 47, distance: 279.9
click at [147, 0] on div "search Search apps Asset movie Episode subtitles Series add_box Create subscrip…" at bounding box center [830, 0] width 1365 height 0
paste textarea "5652_U2000190_LAT 926400_U2000191_LAT 926401_U2000192_LAT 926402_U2000193_LAT 9…"
type textarea "915652_U2000190_LAT 926400_U2000191_LAT 926401_U2000192_LAT 926402_U2000193_LAT…"
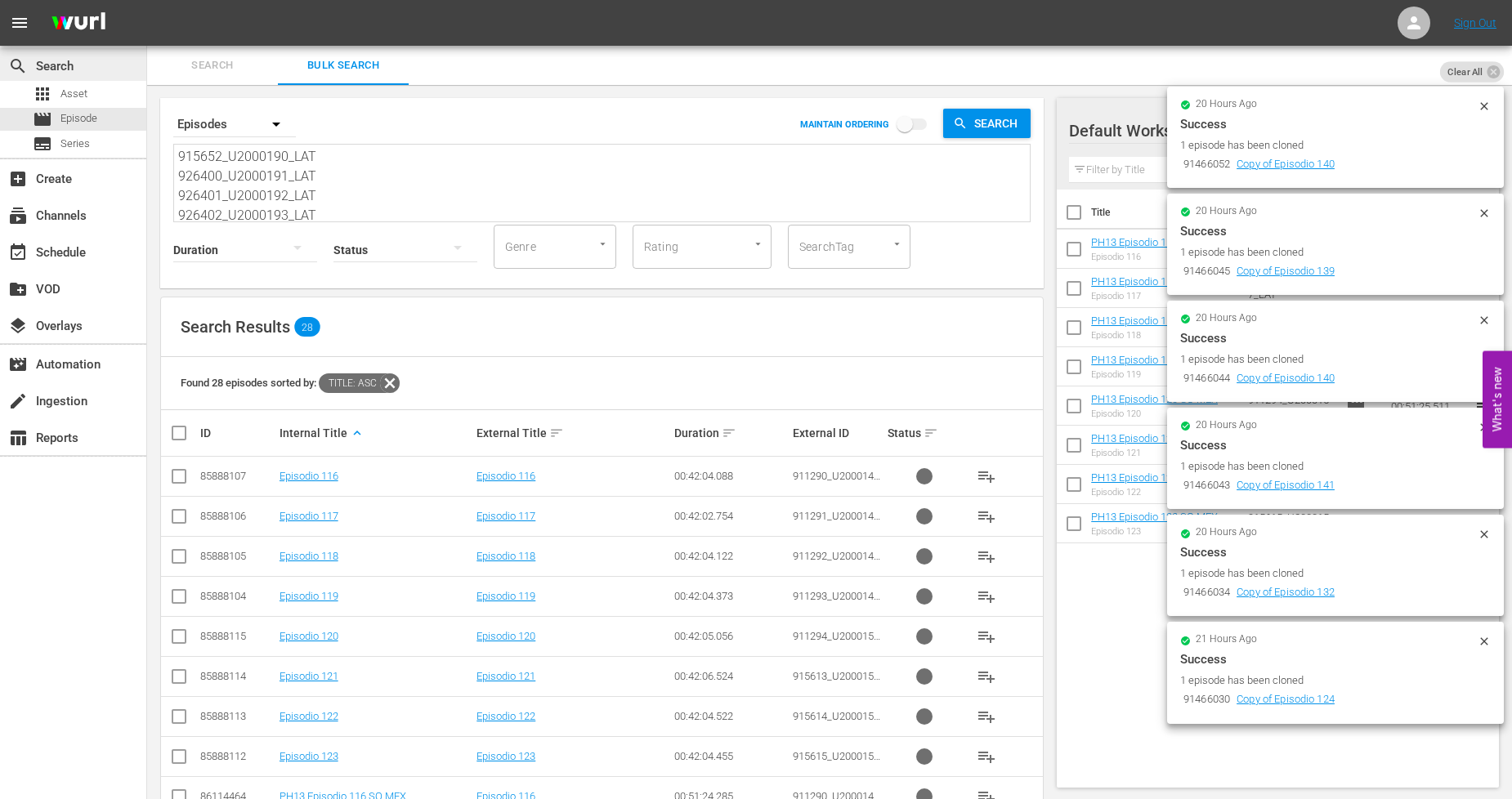
scroll to position [79, 0]
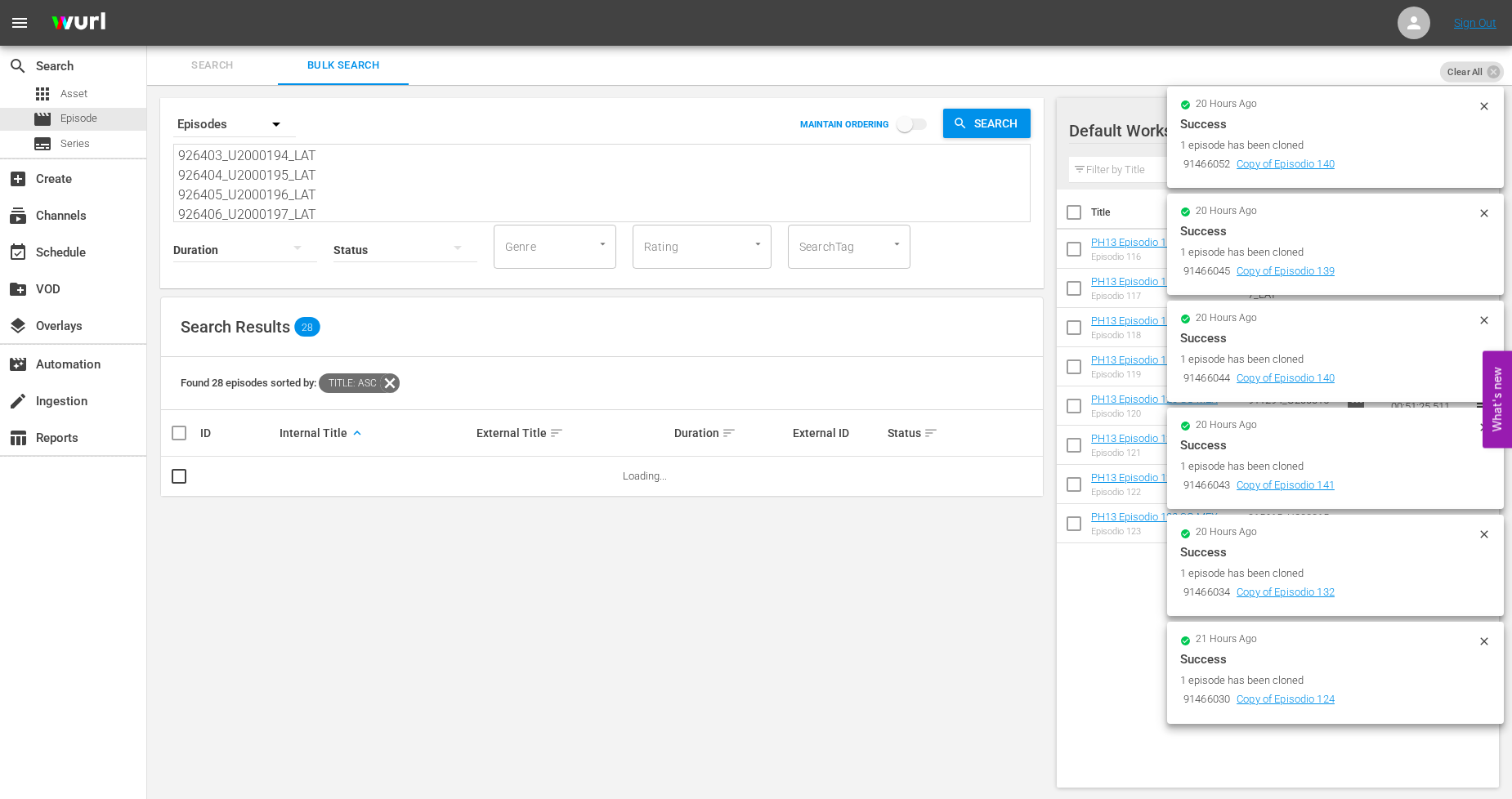
type textarea "915652_U2000190_LAT 926400_U2000191_LAT 926401_U2000192_LAT 926402_U2000193_LAT…"
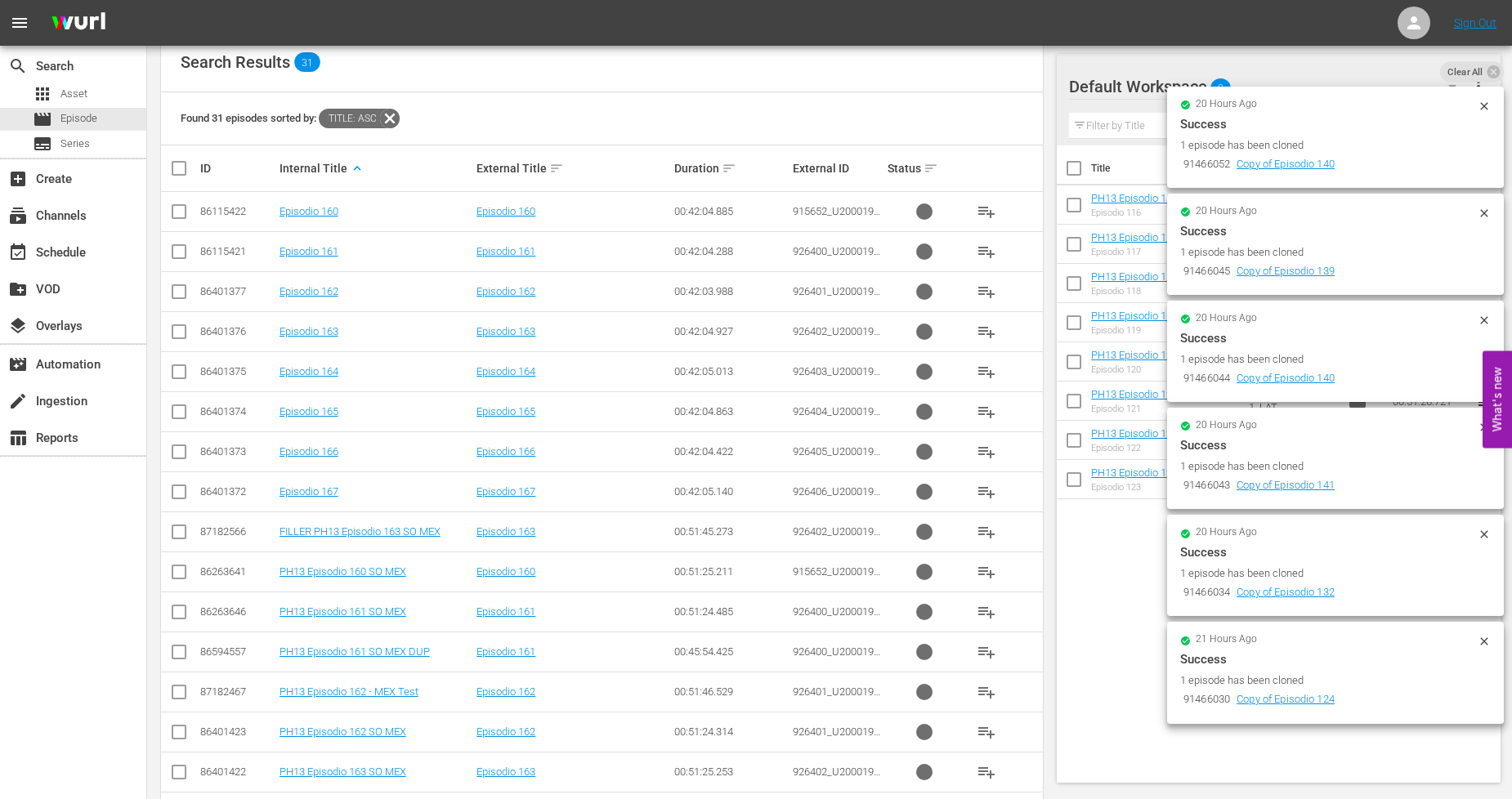
scroll to position [328, 0]
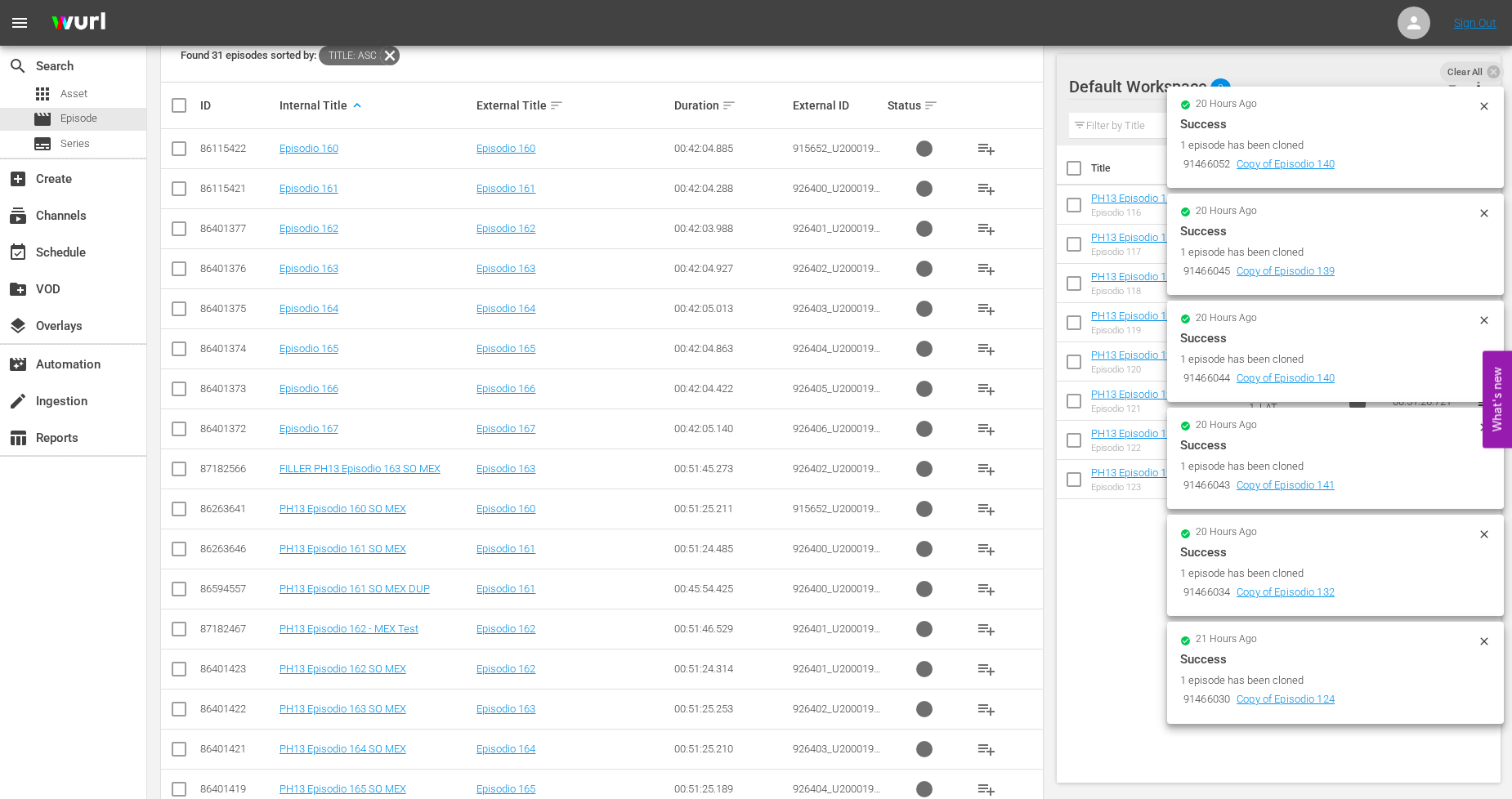
click at [172, 513] on input "checkbox" at bounding box center [178, 511] width 19 height 19
checkbox input "true"
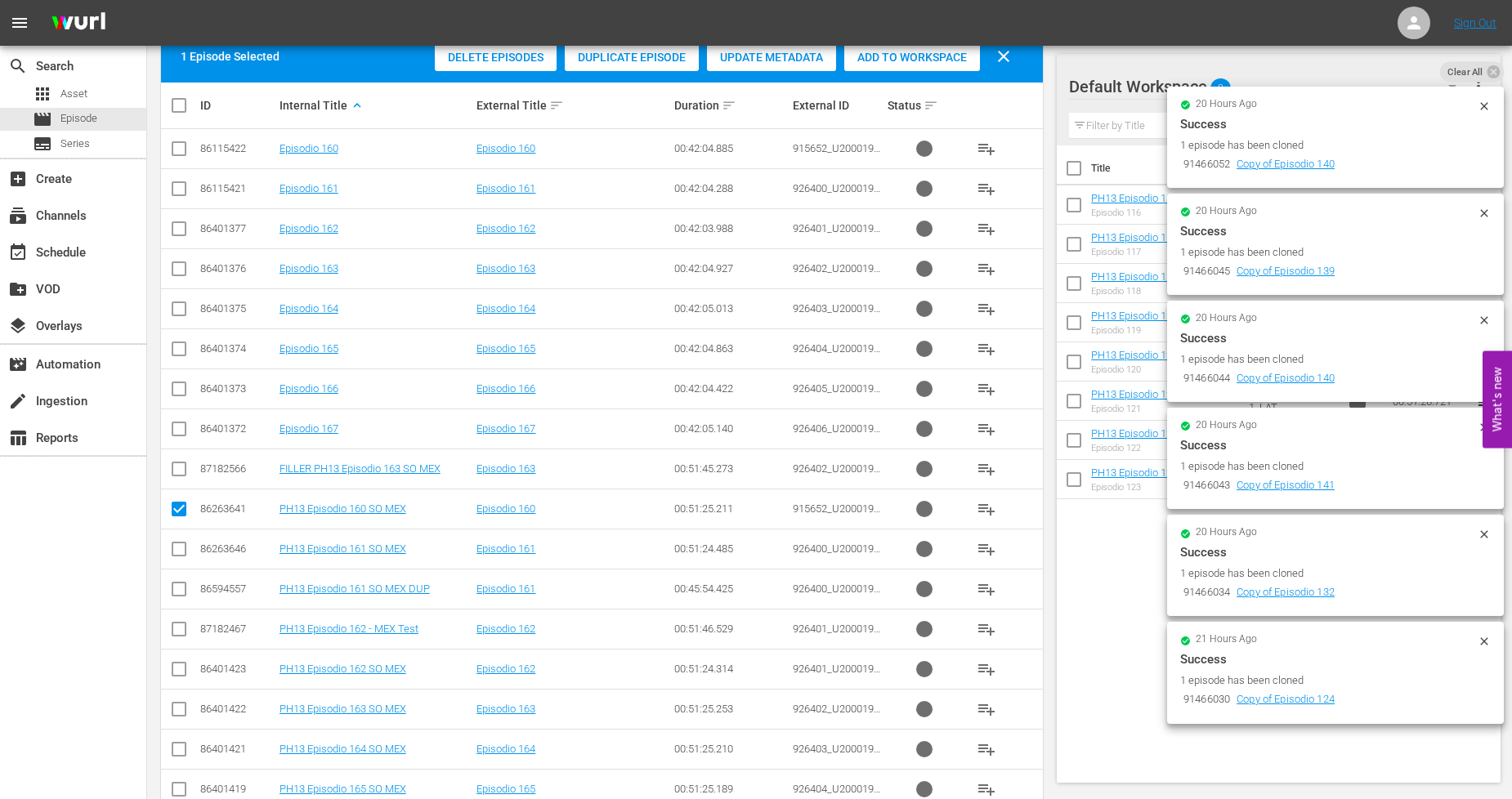
click at [169, 558] on input "checkbox" at bounding box center [178, 552] width 19 height 19
checkbox input "true"
click at [172, 675] on input "checkbox" at bounding box center [178, 671] width 19 height 19
checkbox input "true"
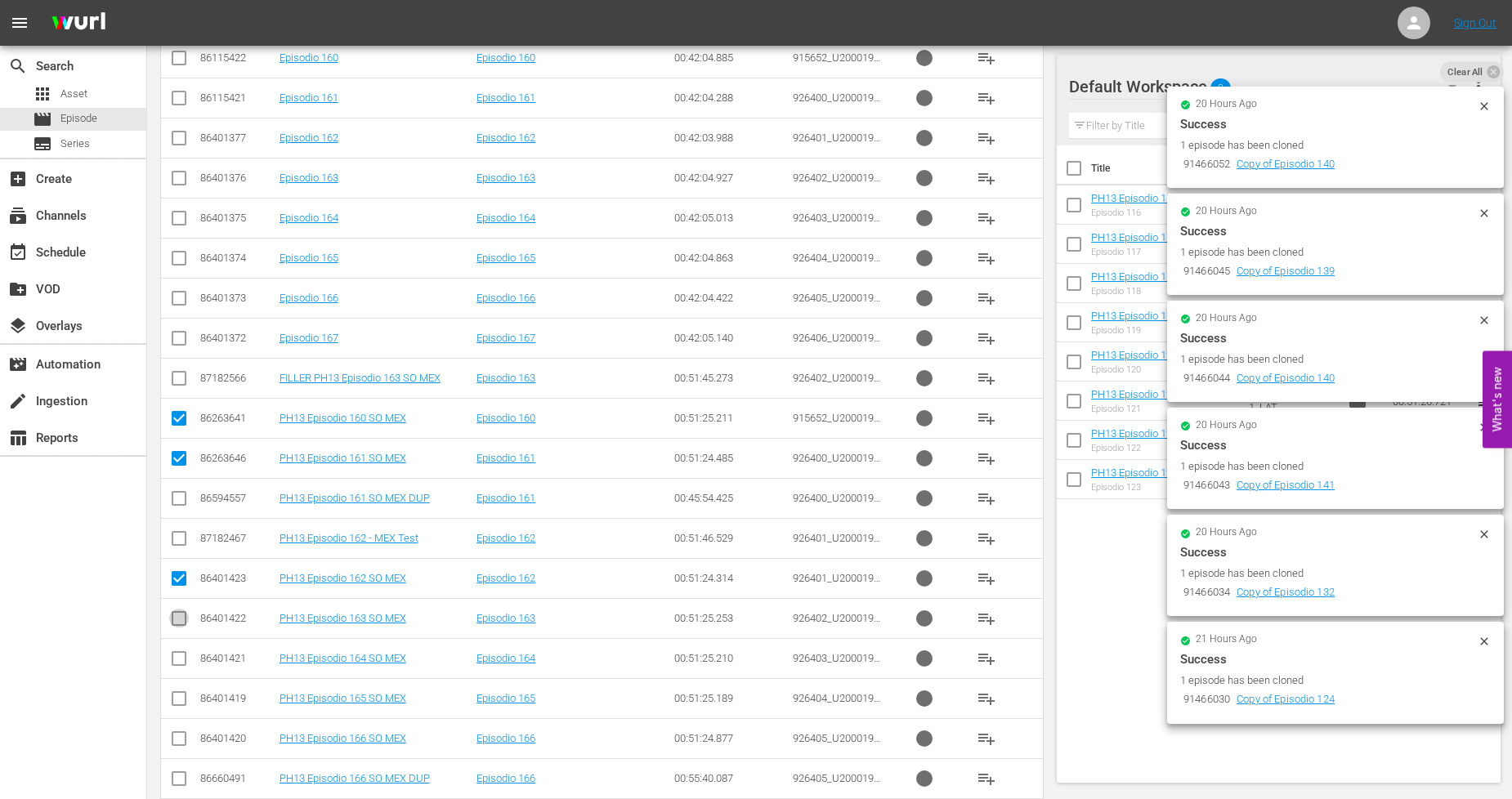
click at [177, 625] on input "checkbox" at bounding box center [178, 621] width 19 height 19
checkbox input "true"
click at [177, 656] on input "checkbox" at bounding box center [178, 661] width 19 height 19
checkbox input "true"
click at [177, 690] on icon at bounding box center [178, 698] width 19 height 19
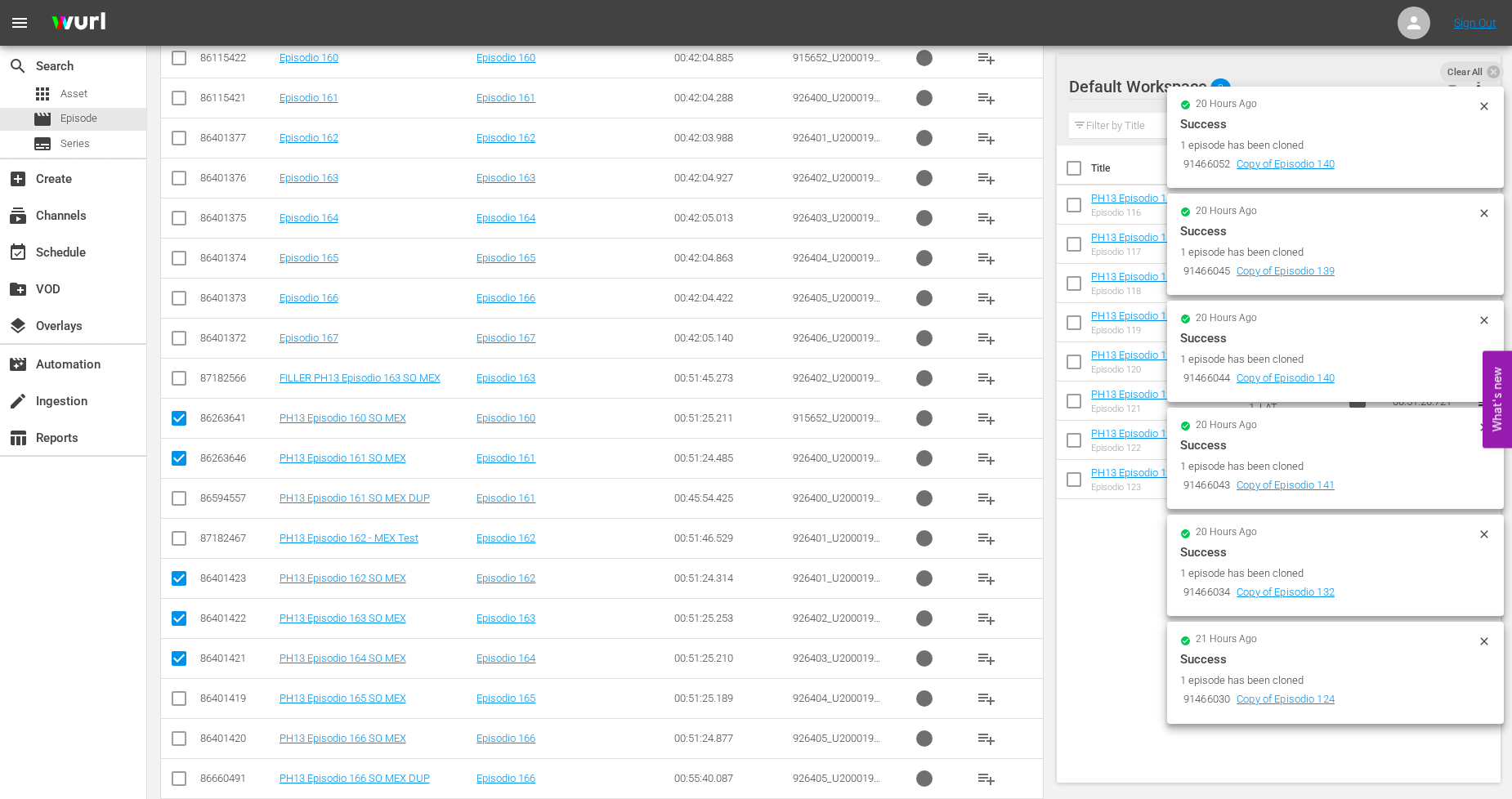
click at [178, 702] on input "checkbox" at bounding box center [178, 701] width 19 height 19
checkbox input "true"
click at [178, 737] on input "checkbox" at bounding box center [178, 741] width 19 height 19
checkbox input "true"
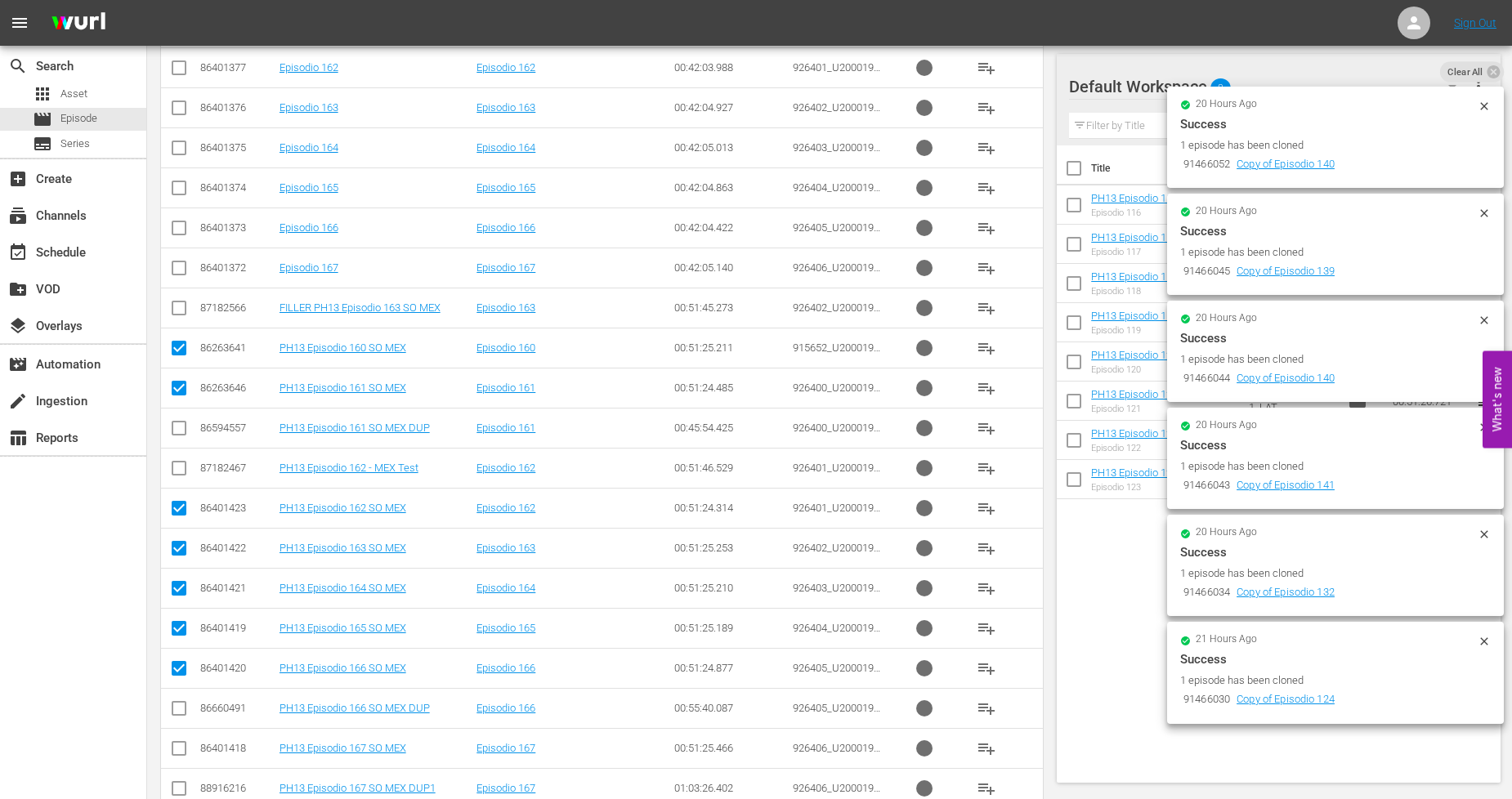
scroll to position [509, 0]
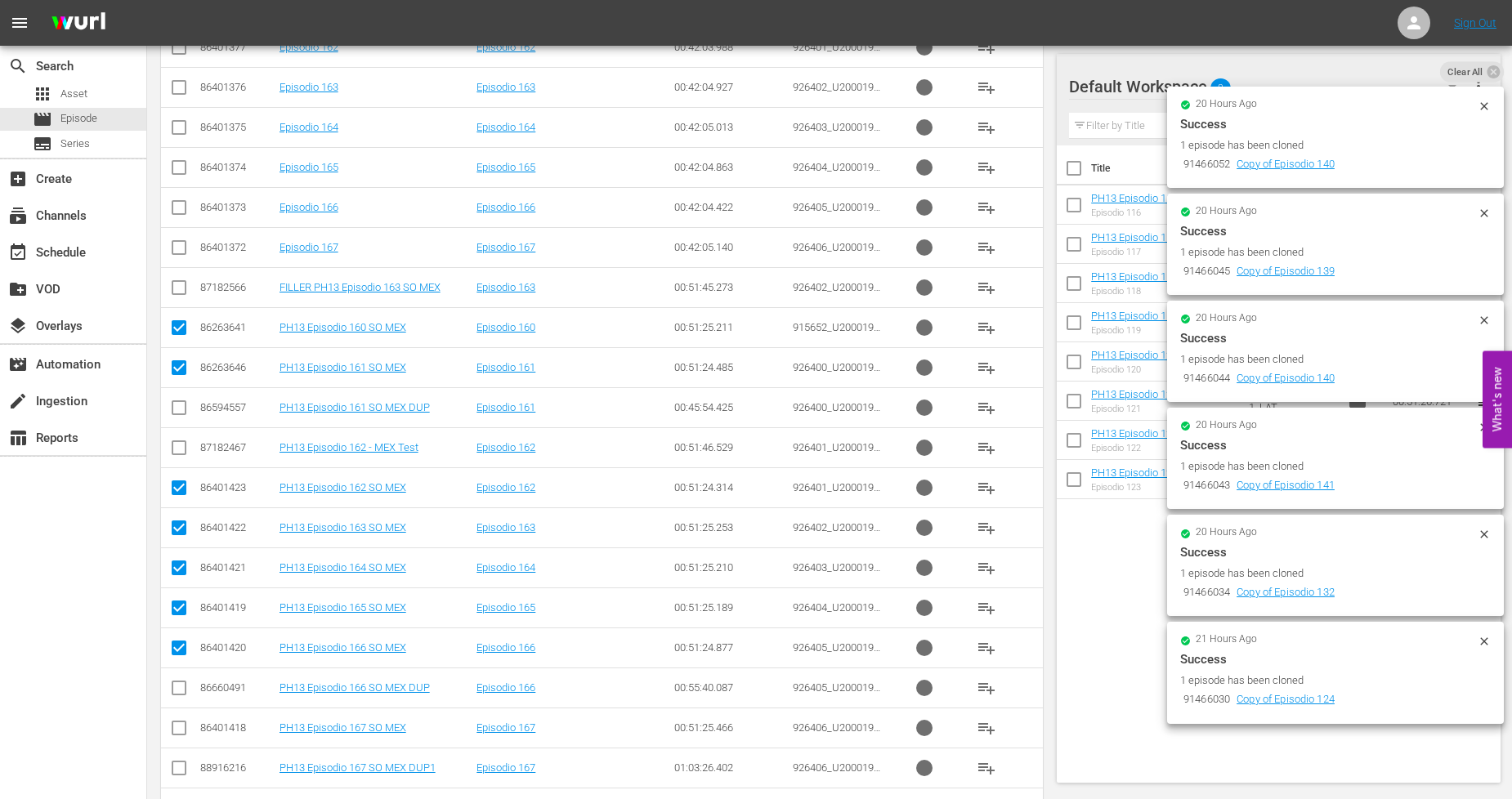
click at [176, 731] on input "checkbox" at bounding box center [178, 731] width 19 height 19
checkbox input "true"
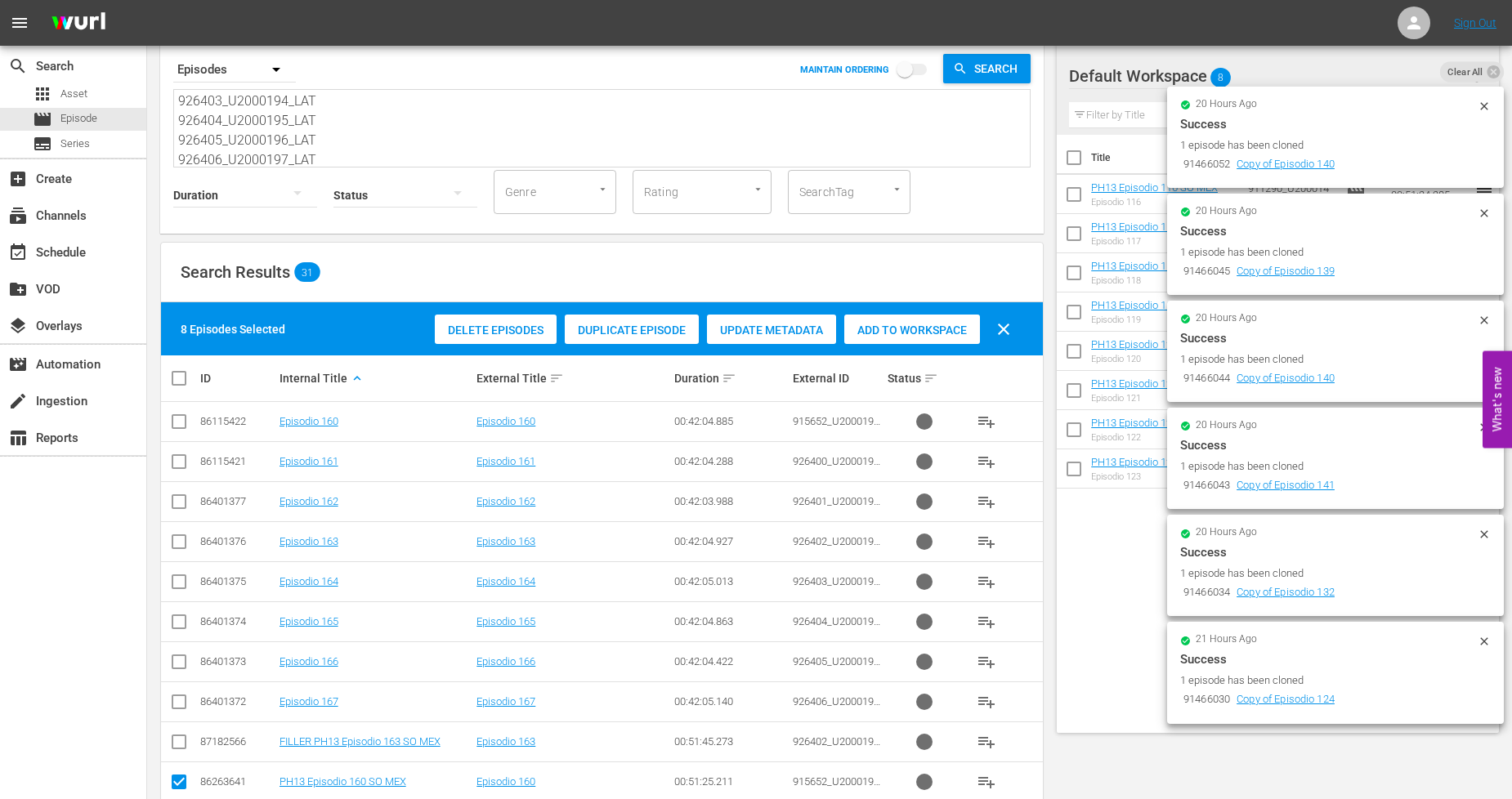
scroll to position [0, 0]
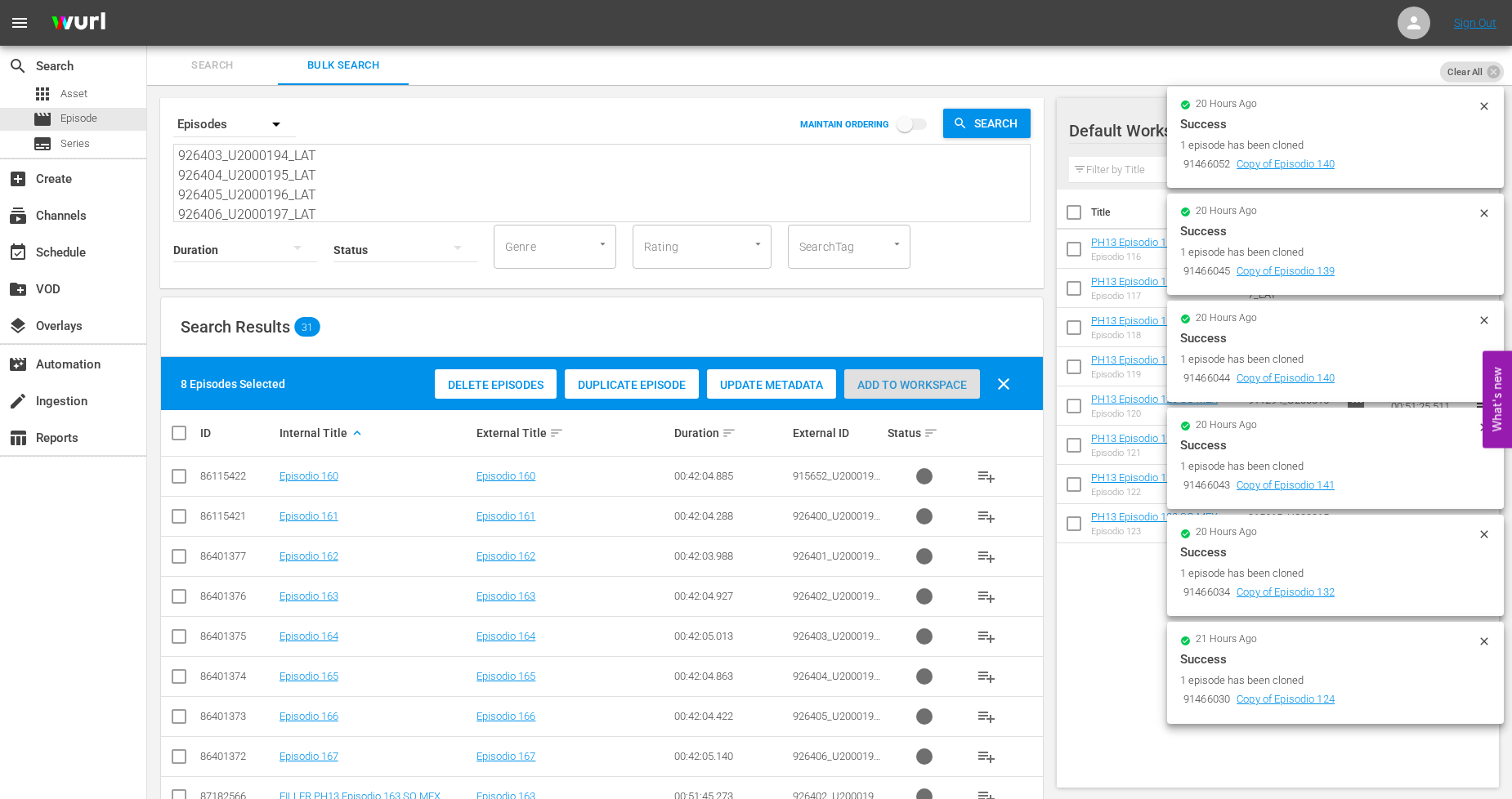
click at [889, 386] on span "Add to Workspace" at bounding box center [912, 384] width 135 height 13
click at [181, 430] on input "checkbox" at bounding box center [185, 432] width 33 height 19
checkbox input "true"
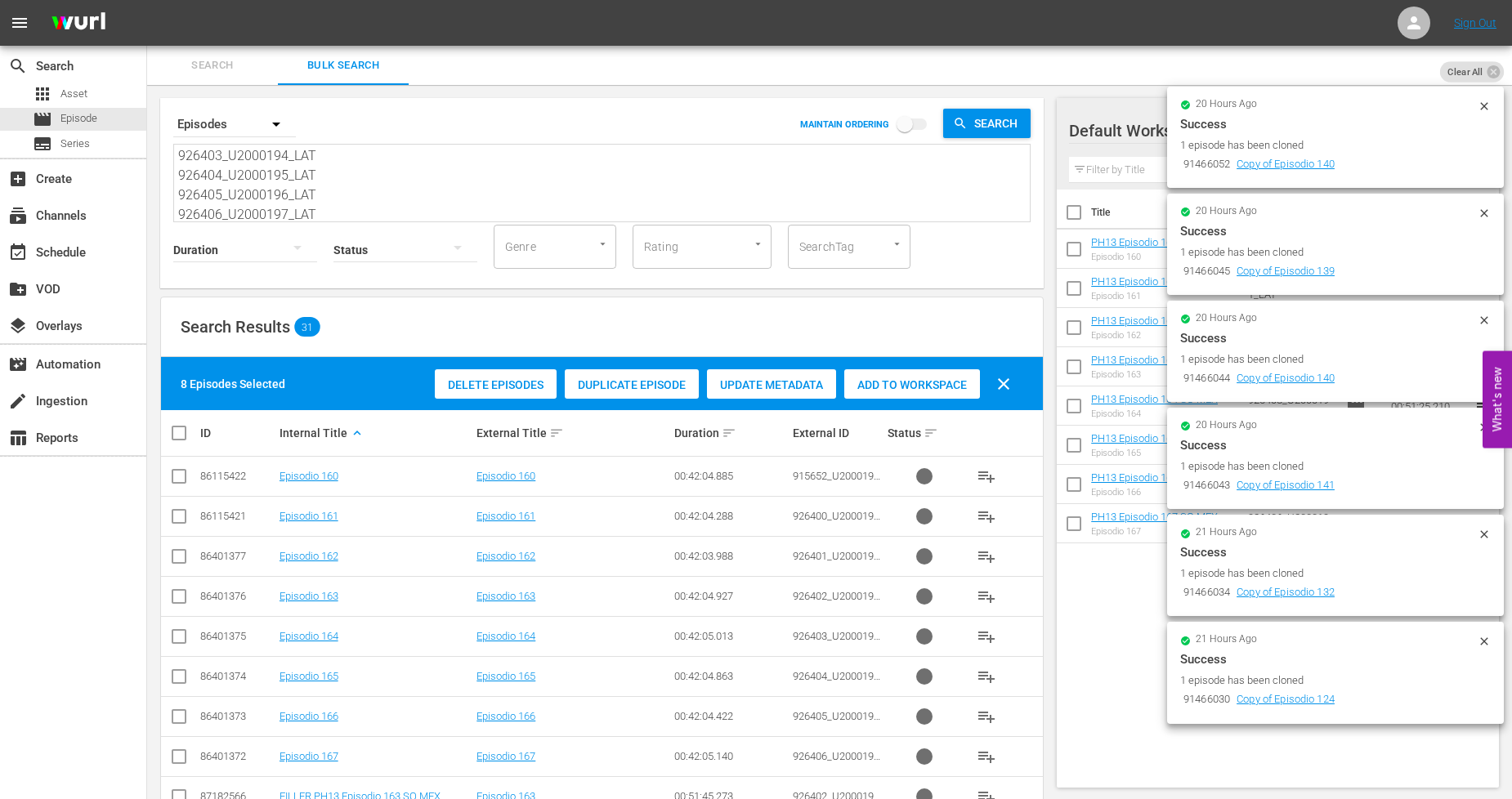
checkbox input "true"
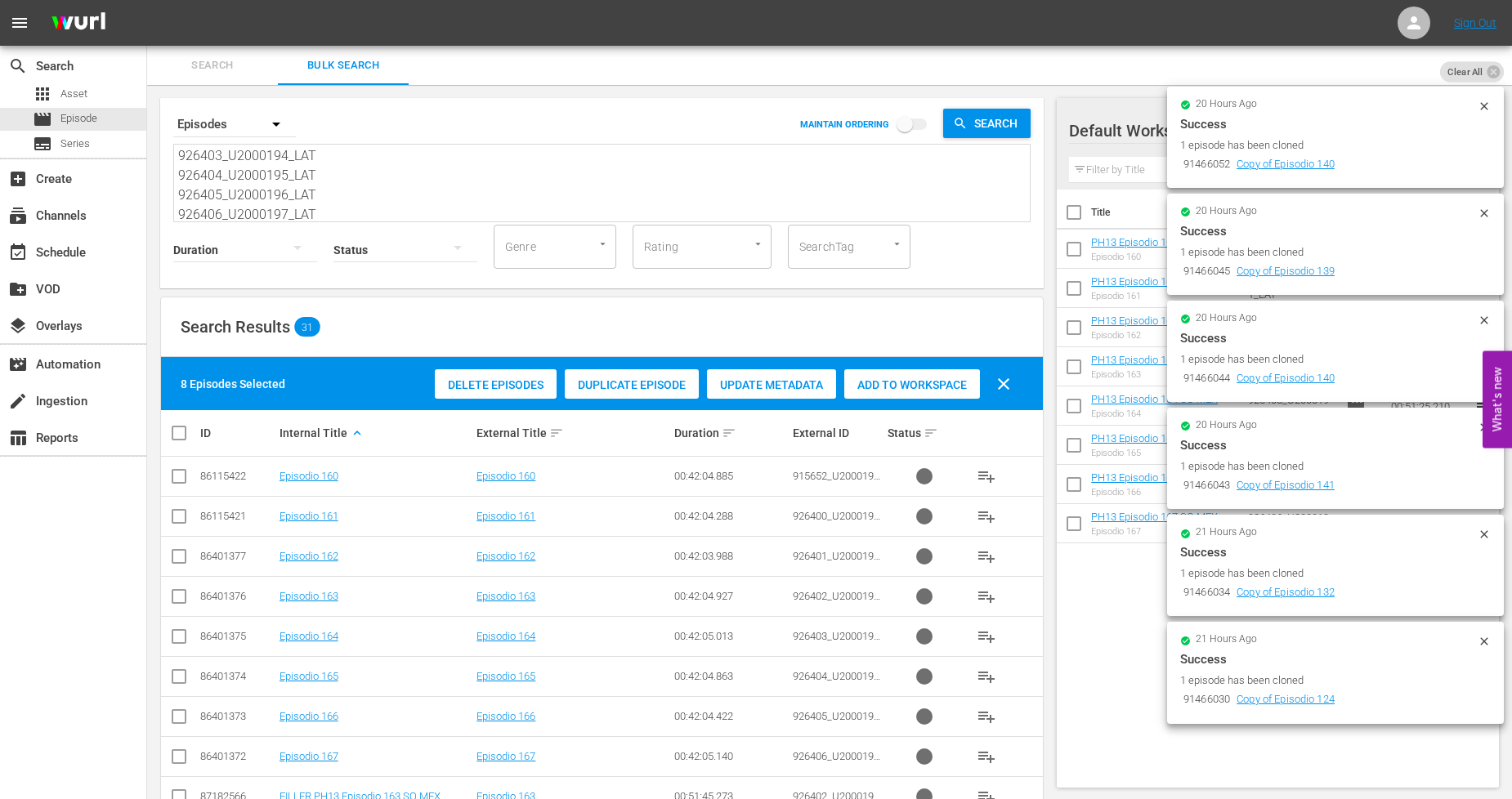
checkbox input "true"
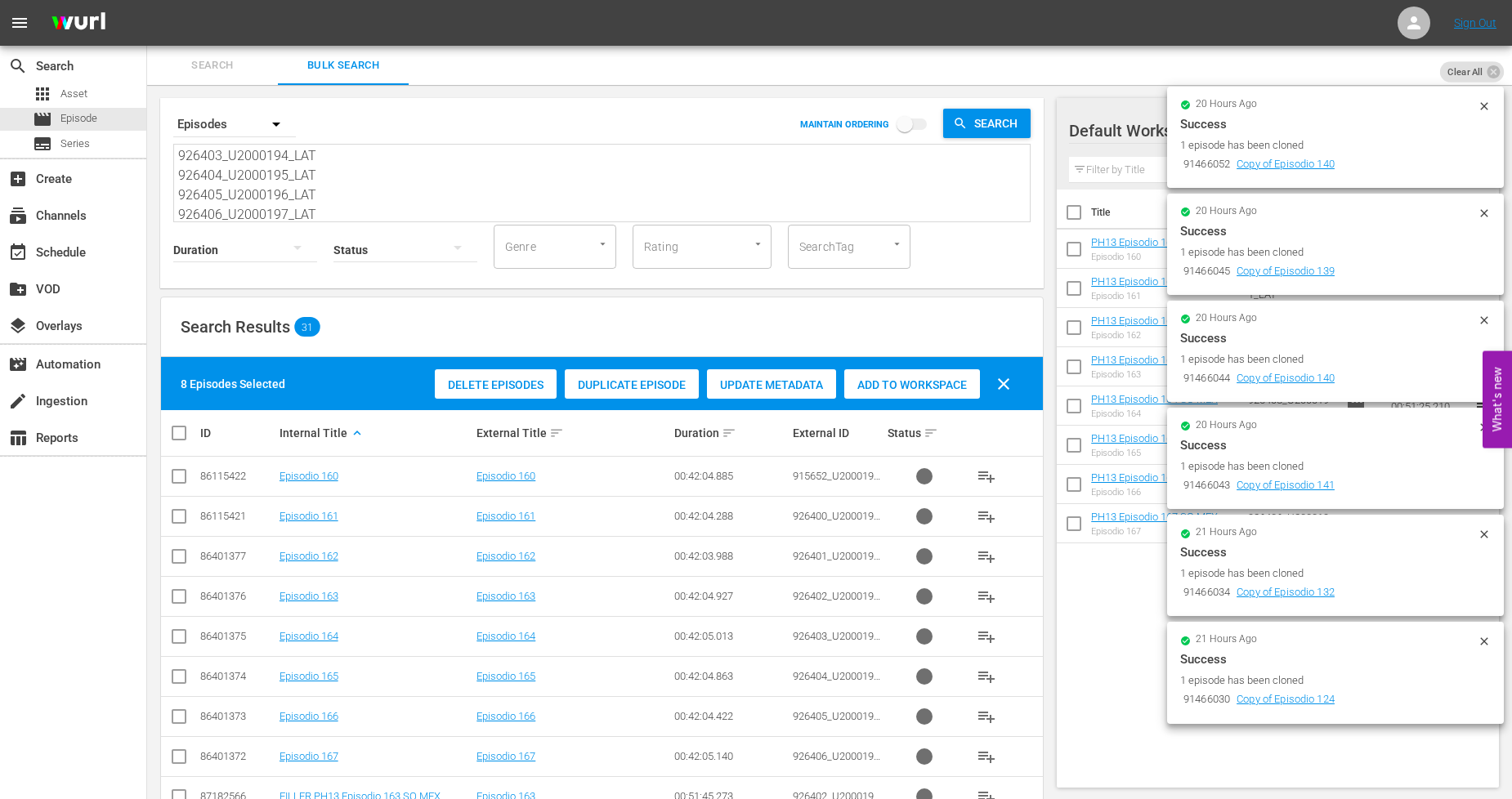
checkbox input "true"
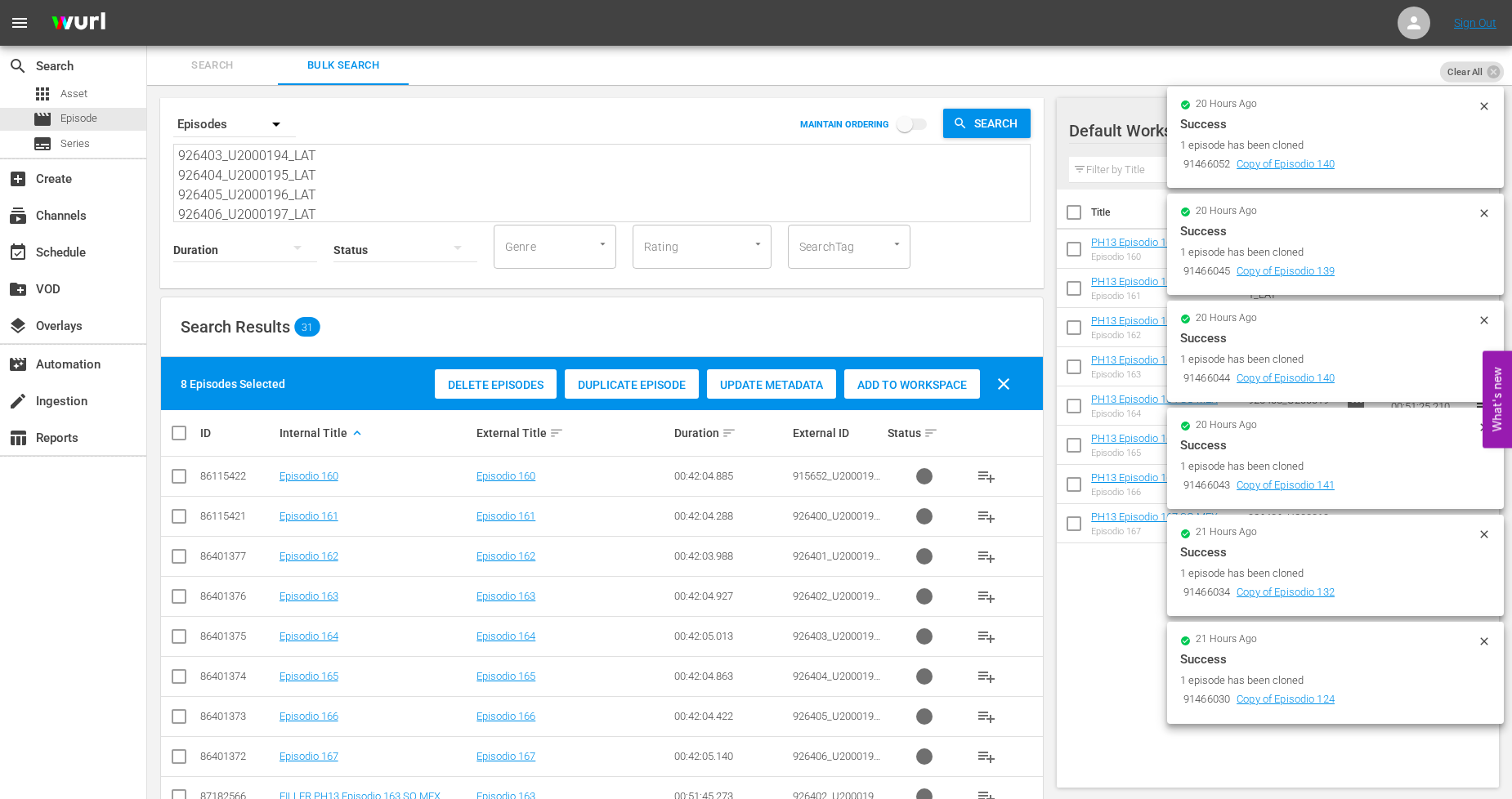
checkbox input "true"
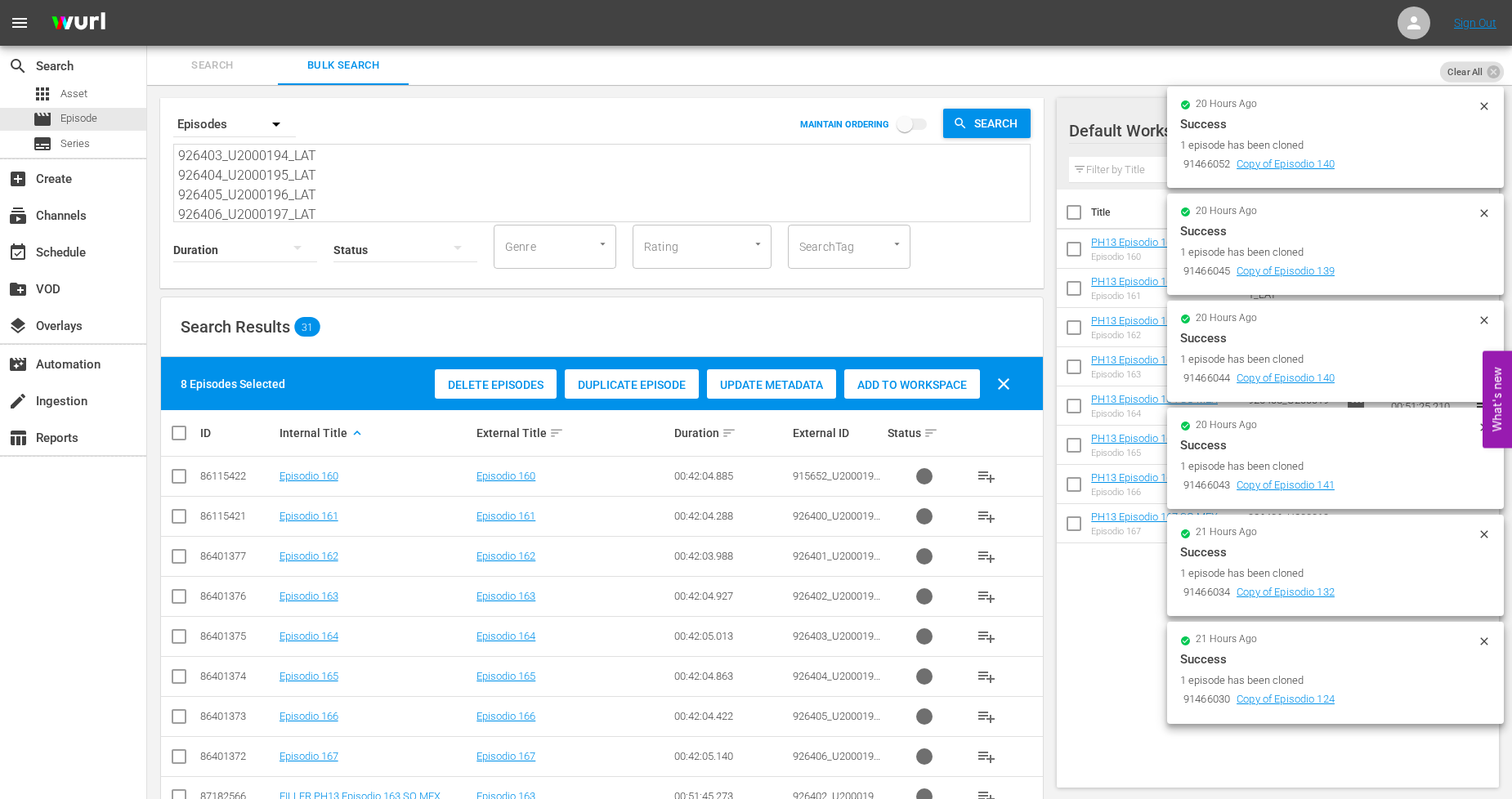
checkbox input "true"
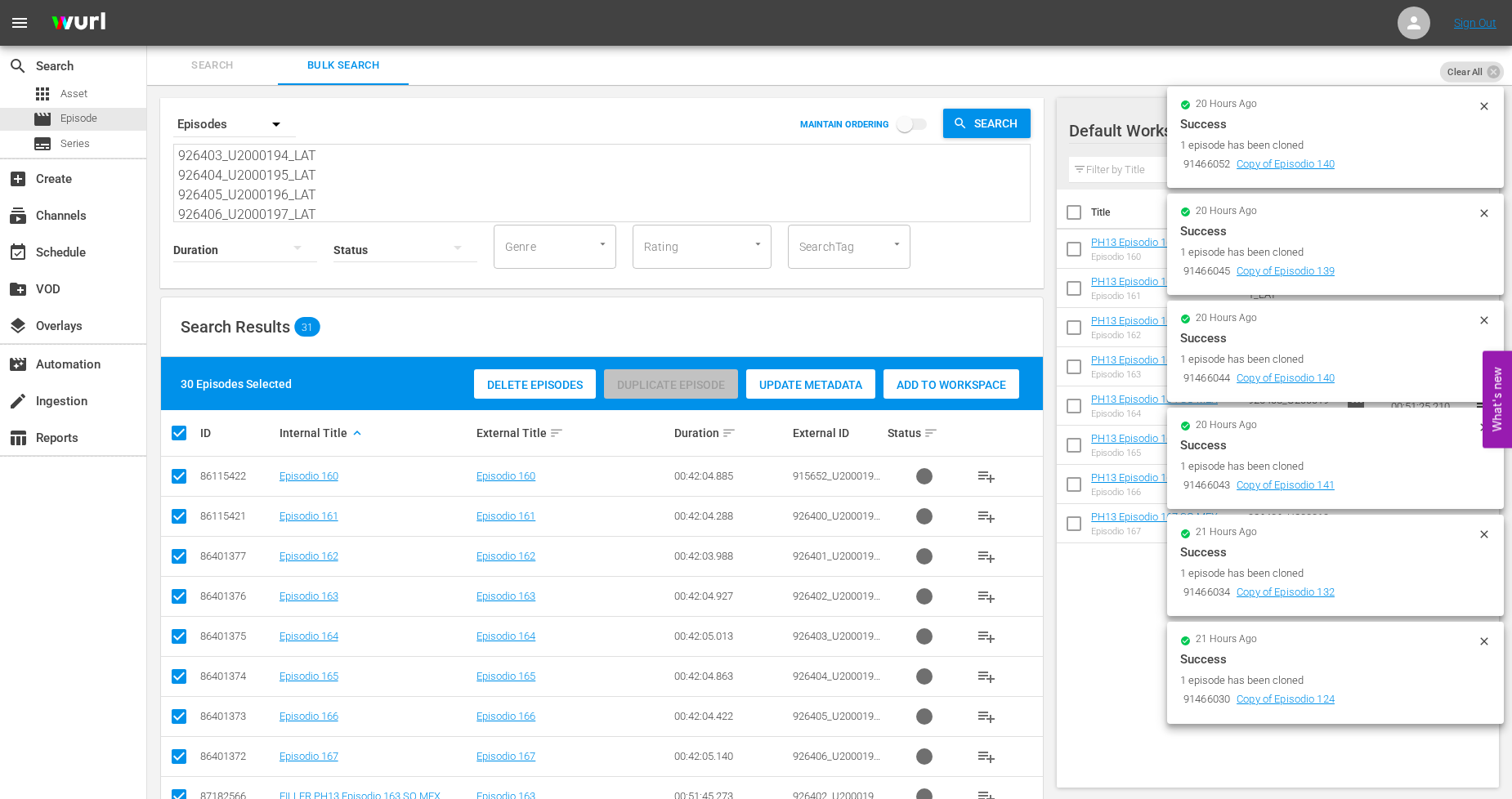
click at [181, 430] on input "checkbox" at bounding box center [185, 432] width 33 height 19
checkbox input "false"
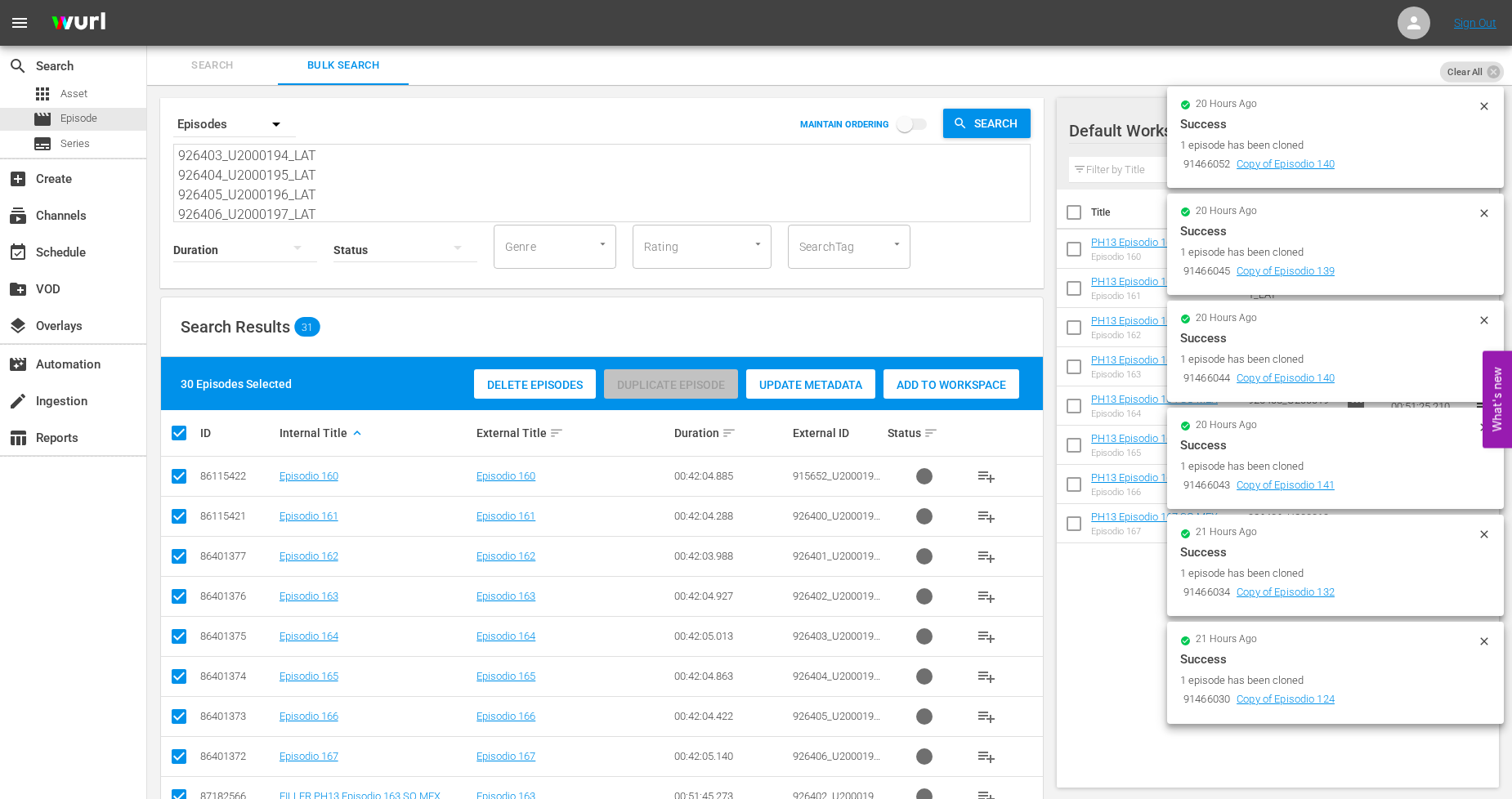
checkbox input "false"
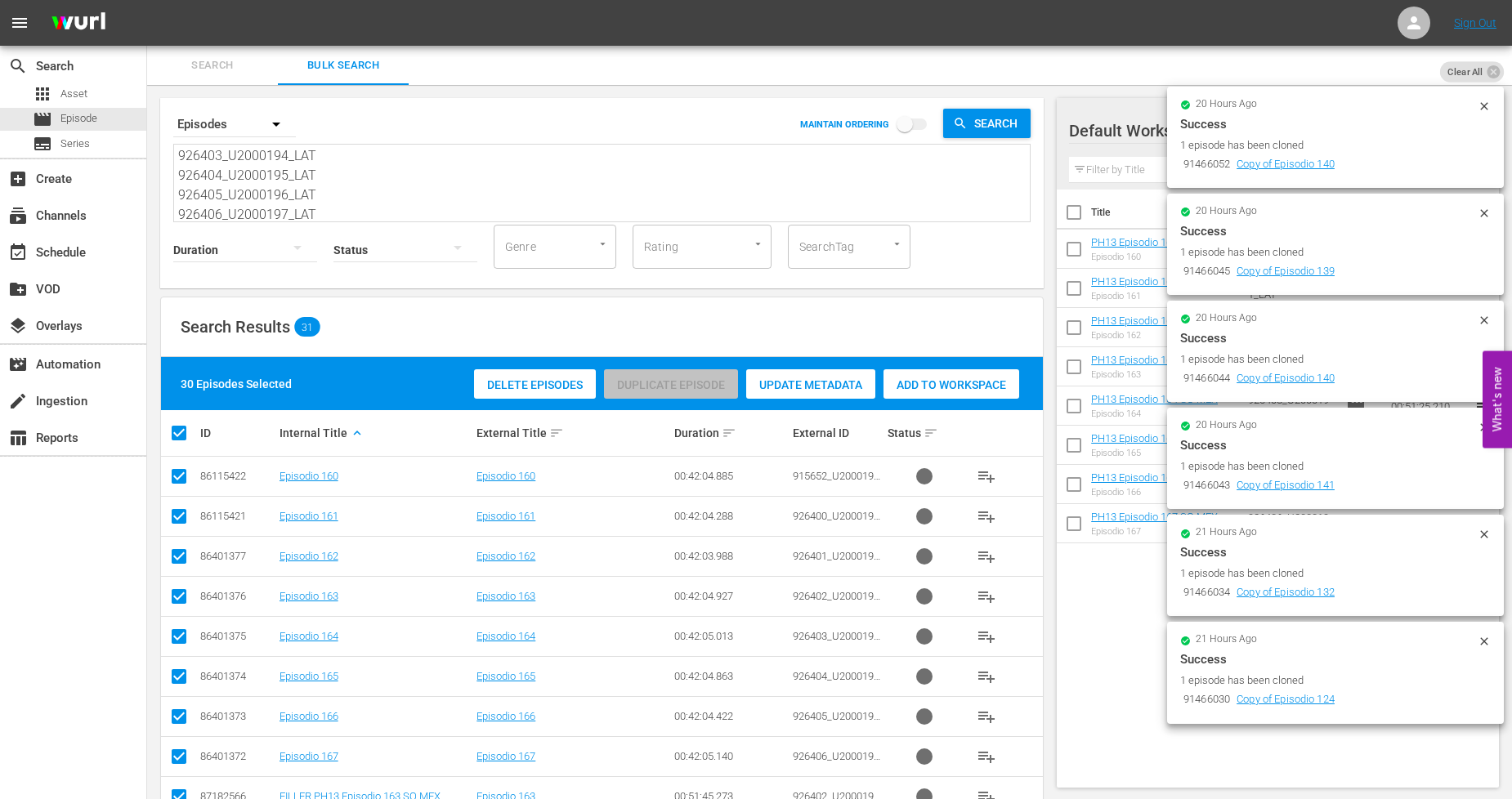
checkbox input "false"
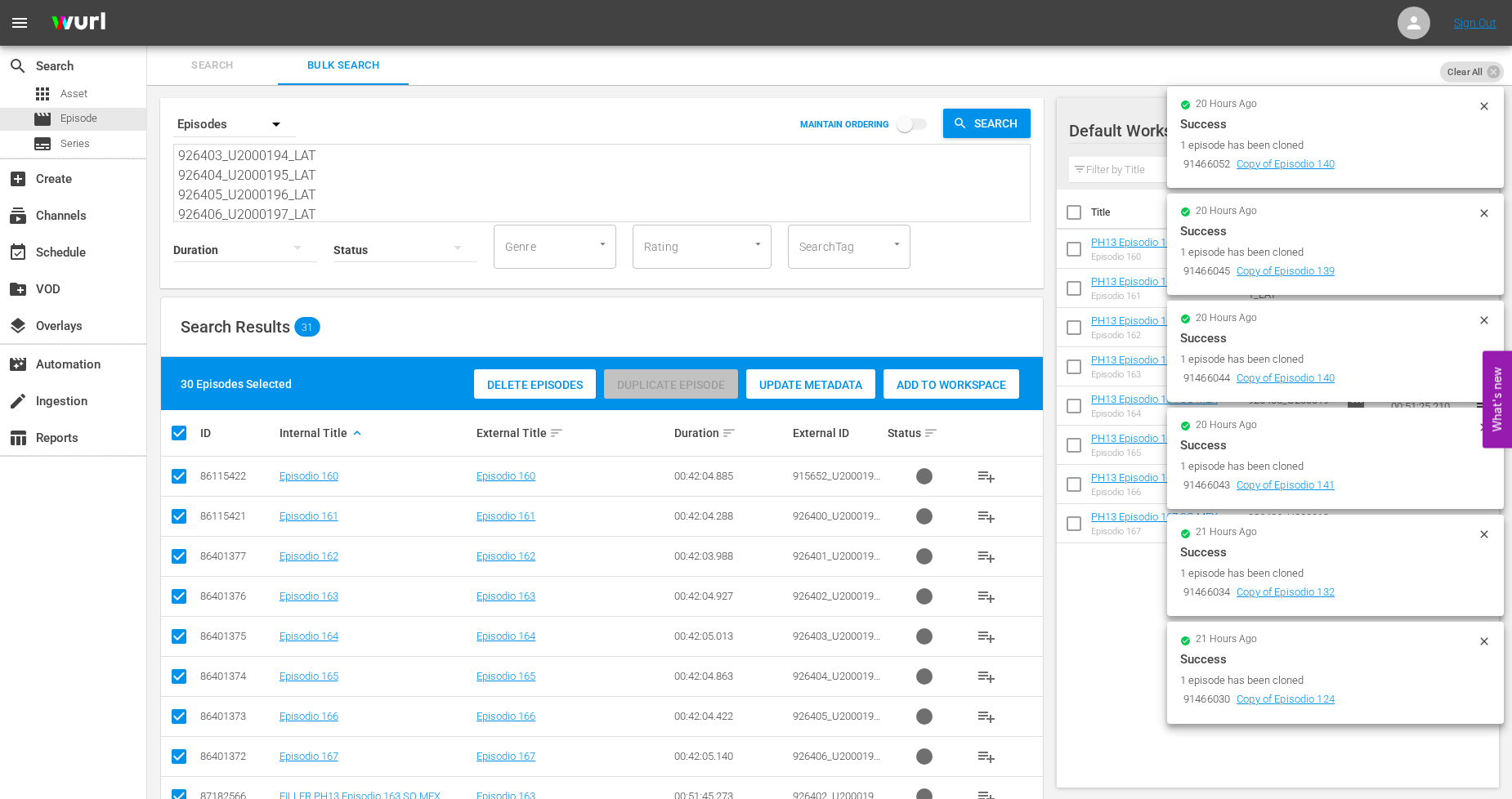
checkbox input "false"
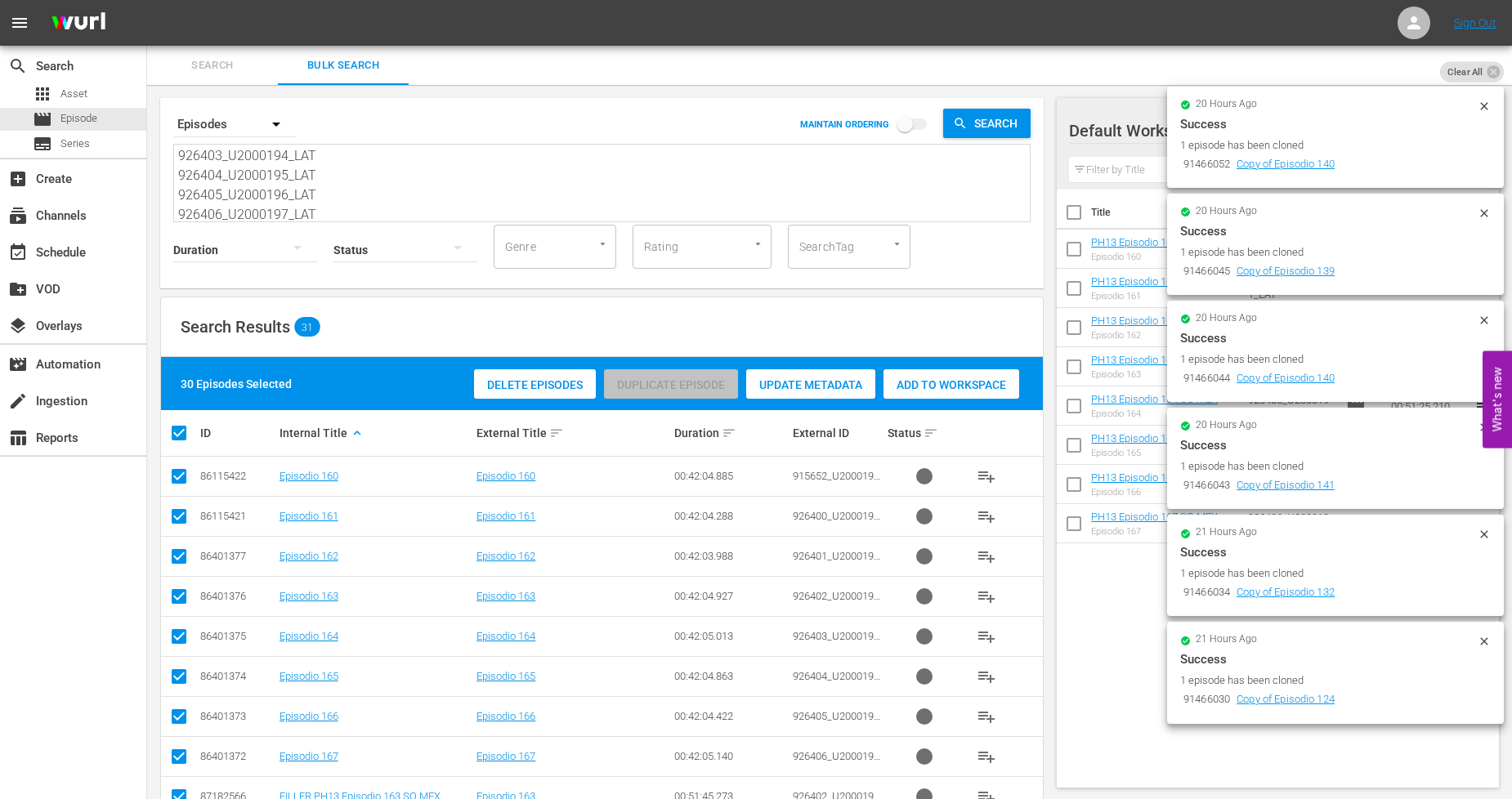
checkbox input "false"
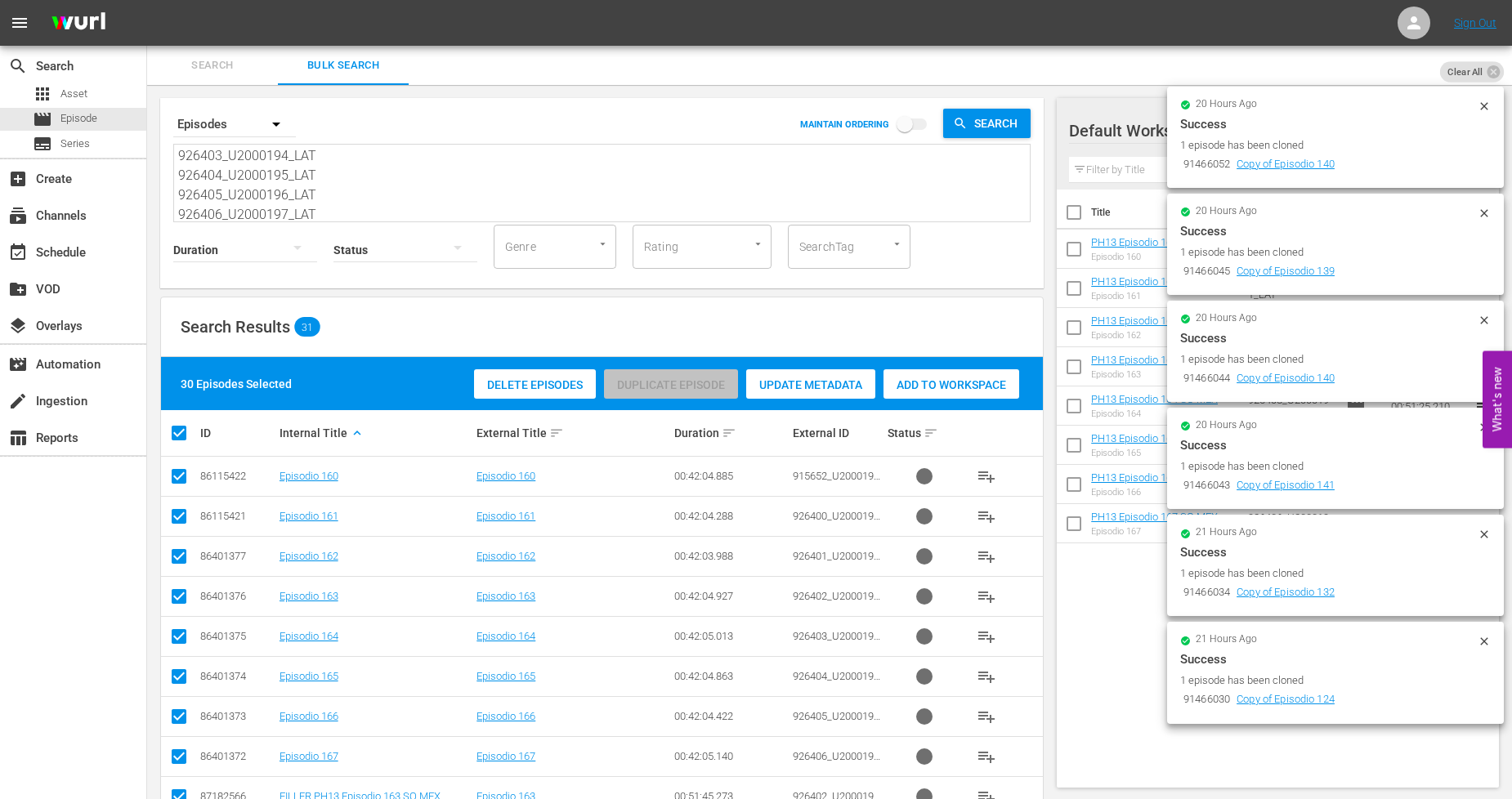
checkbox input "false"
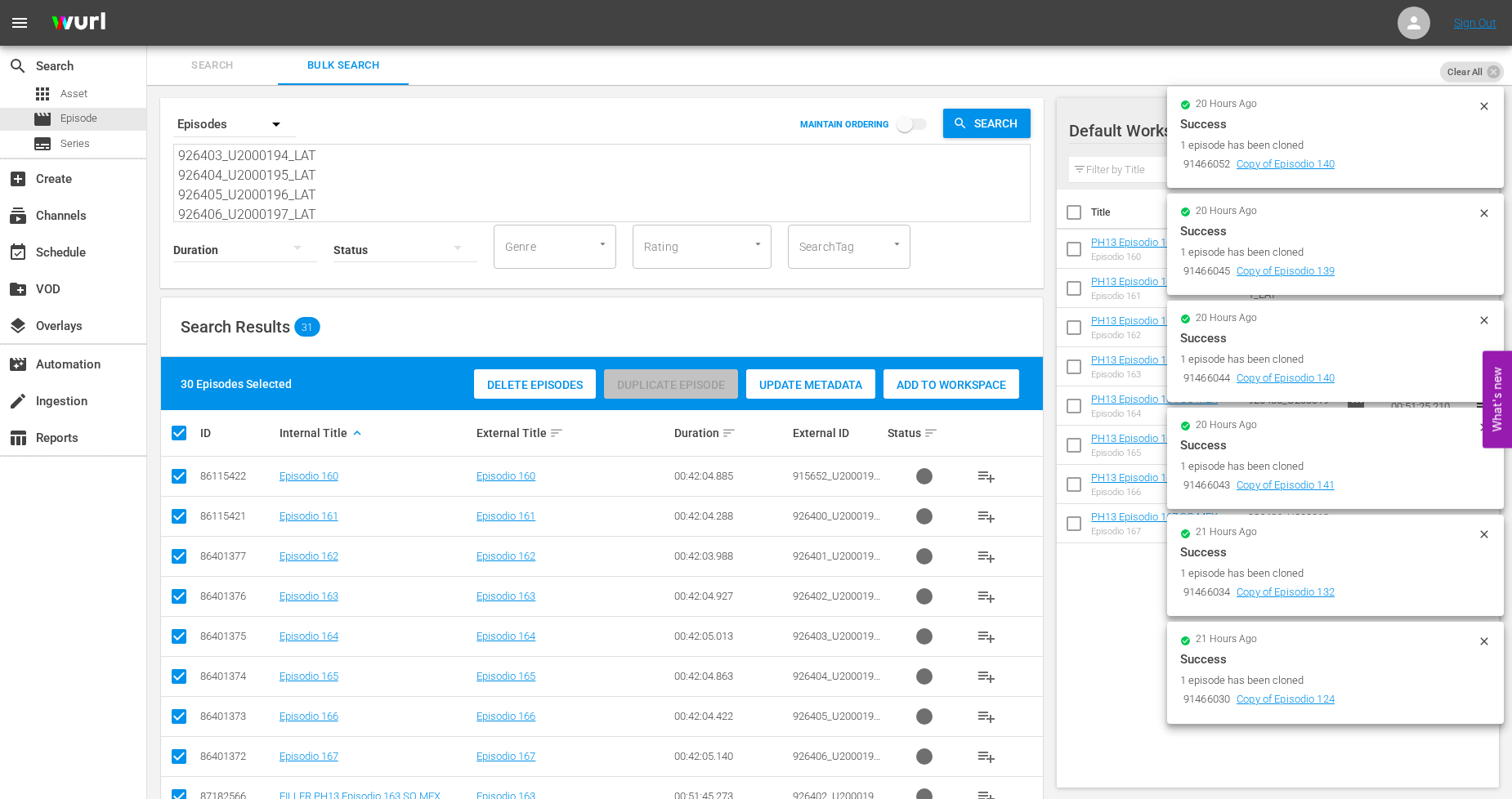
checkbox input "false"
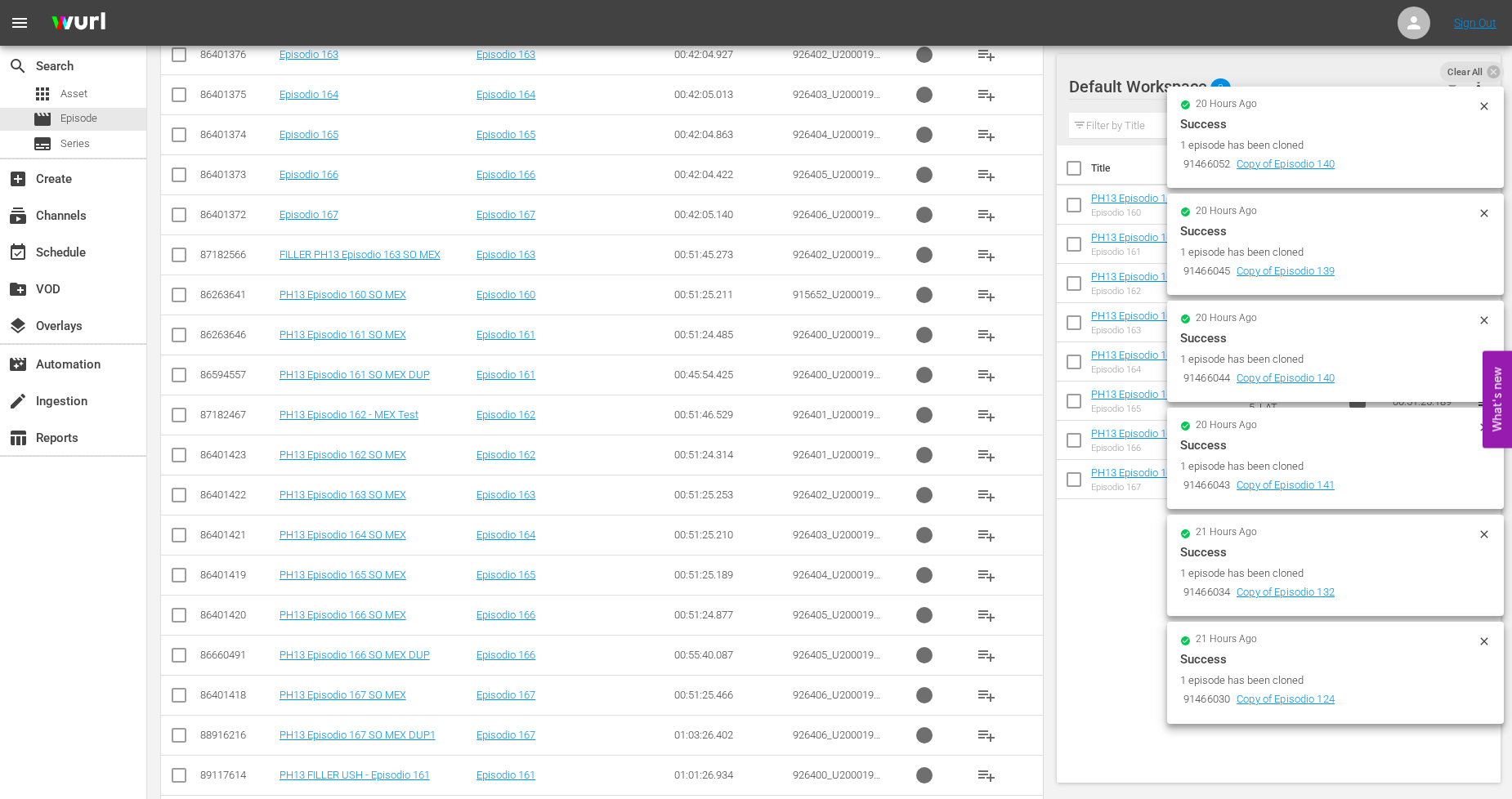
scroll to position [544, 0]
click at [176, 535] on input "checkbox" at bounding box center [178, 535] width 19 height 19
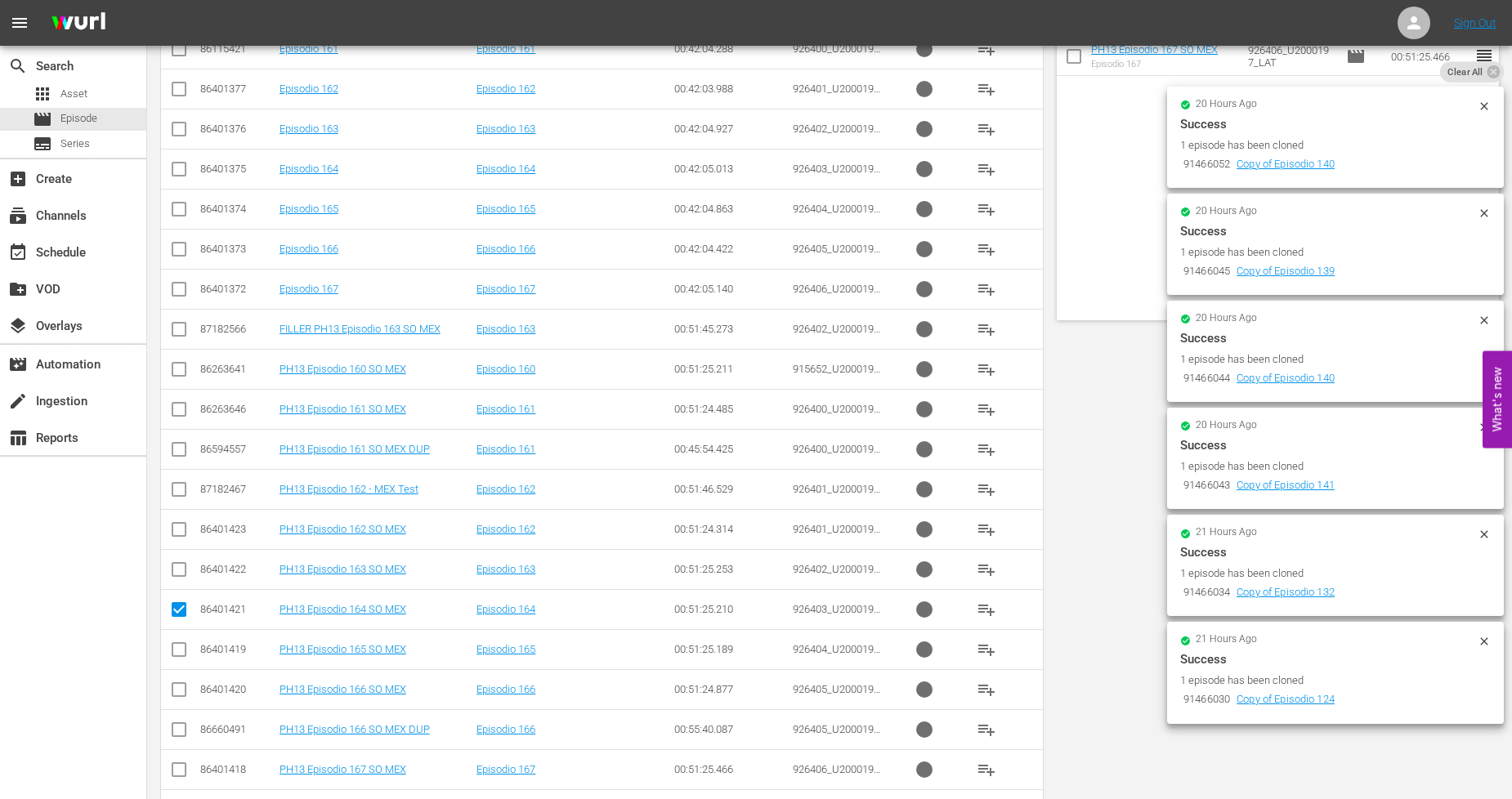
scroll to position [0, 0]
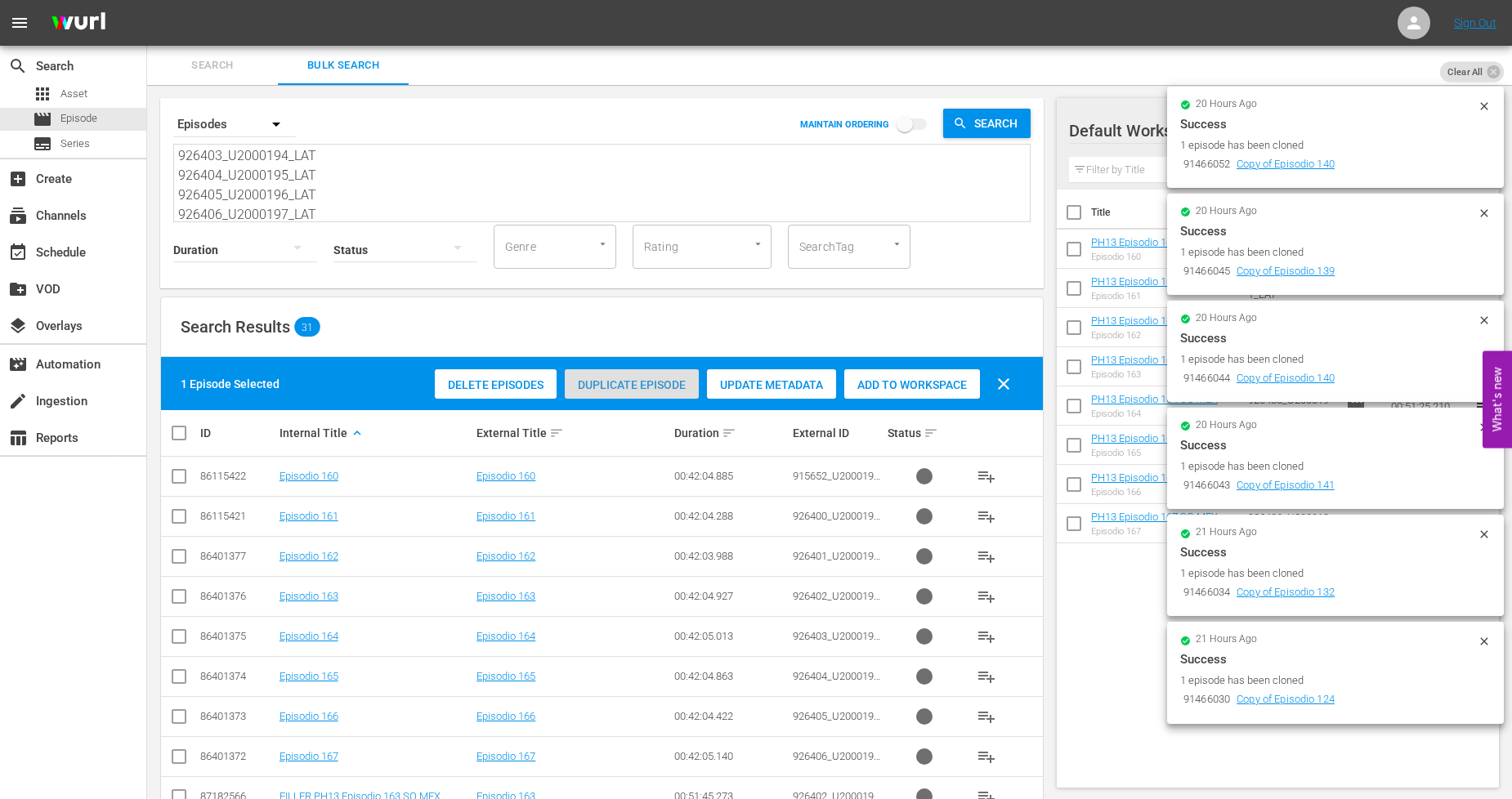
click at [603, 388] on span "Duplicate Episode" at bounding box center [631, 384] width 134 height 13
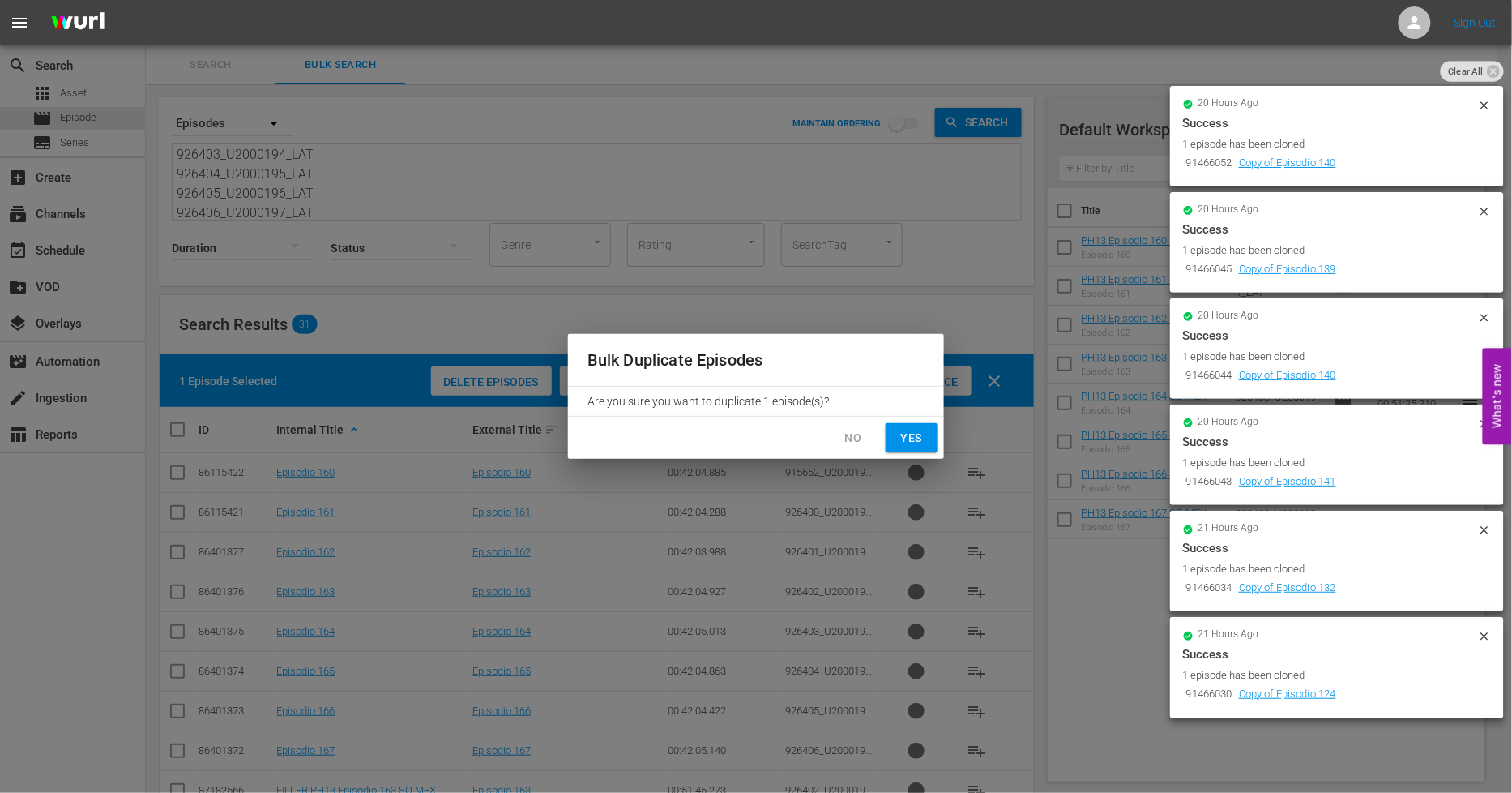
click at [892, 440] on button "Yes" at bounding box center [911, 438] width 52 height 30
checkbox input "false"
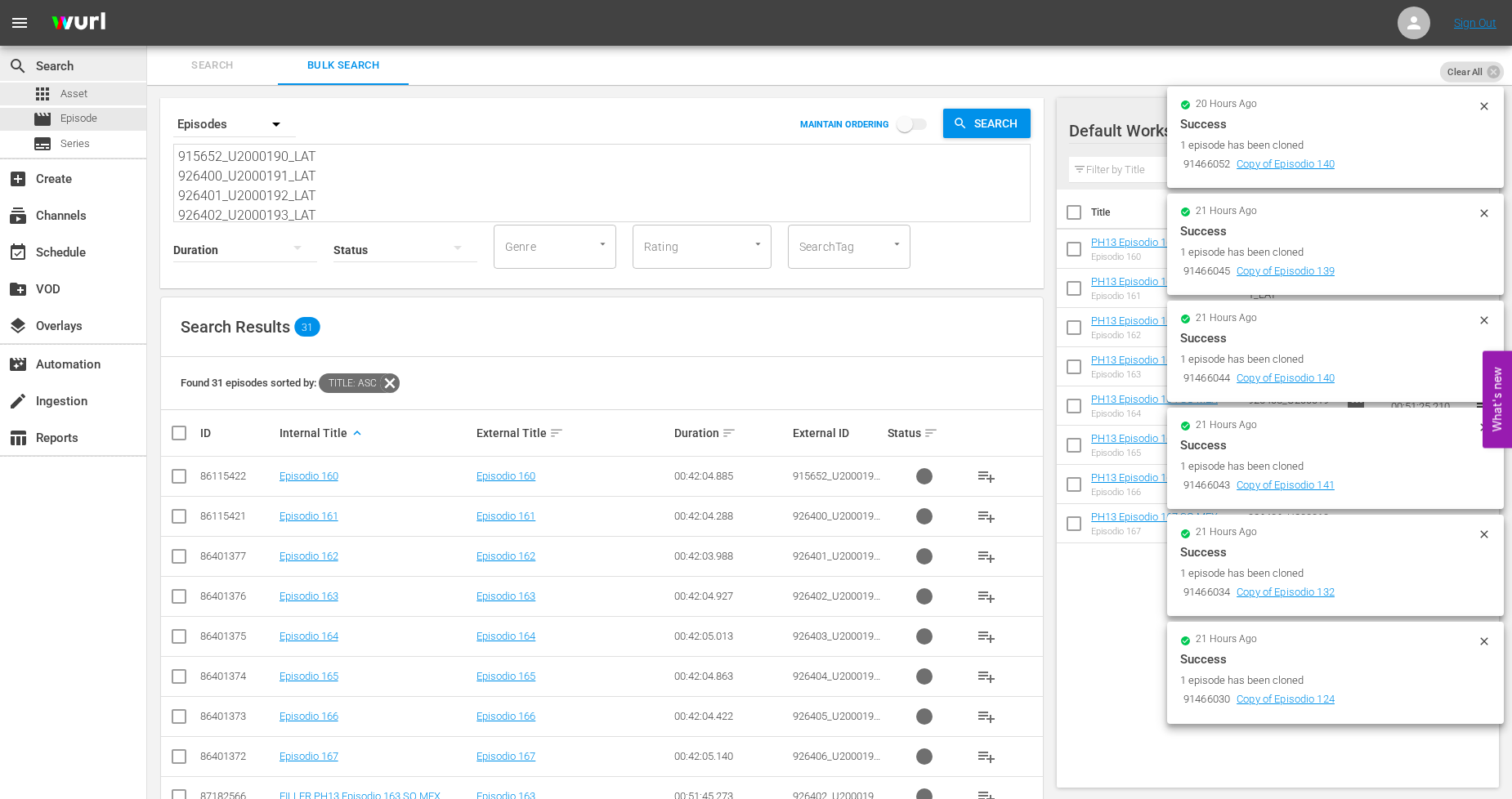
drag, startPoint x: 322, startPoint y: 206, endPoint x: 111, endPoint y: 78, distance: 246.8
click at [147, 0] on div "search Search apps Asset movie Episode subtitles Series add_box Create subscrip…" at bounding box center [830, 0] width 1365 height 0
paste textarea "26407_U2000198_LAT 926408_U2000199_LAT 926409_U2000200_LAT 926410_U2000201_LAT …"
type textarea "926407_U2000198_LAT 926408_U2000199_LAT 926409_U2000200_LAT 926410_U2000201_LAT…"
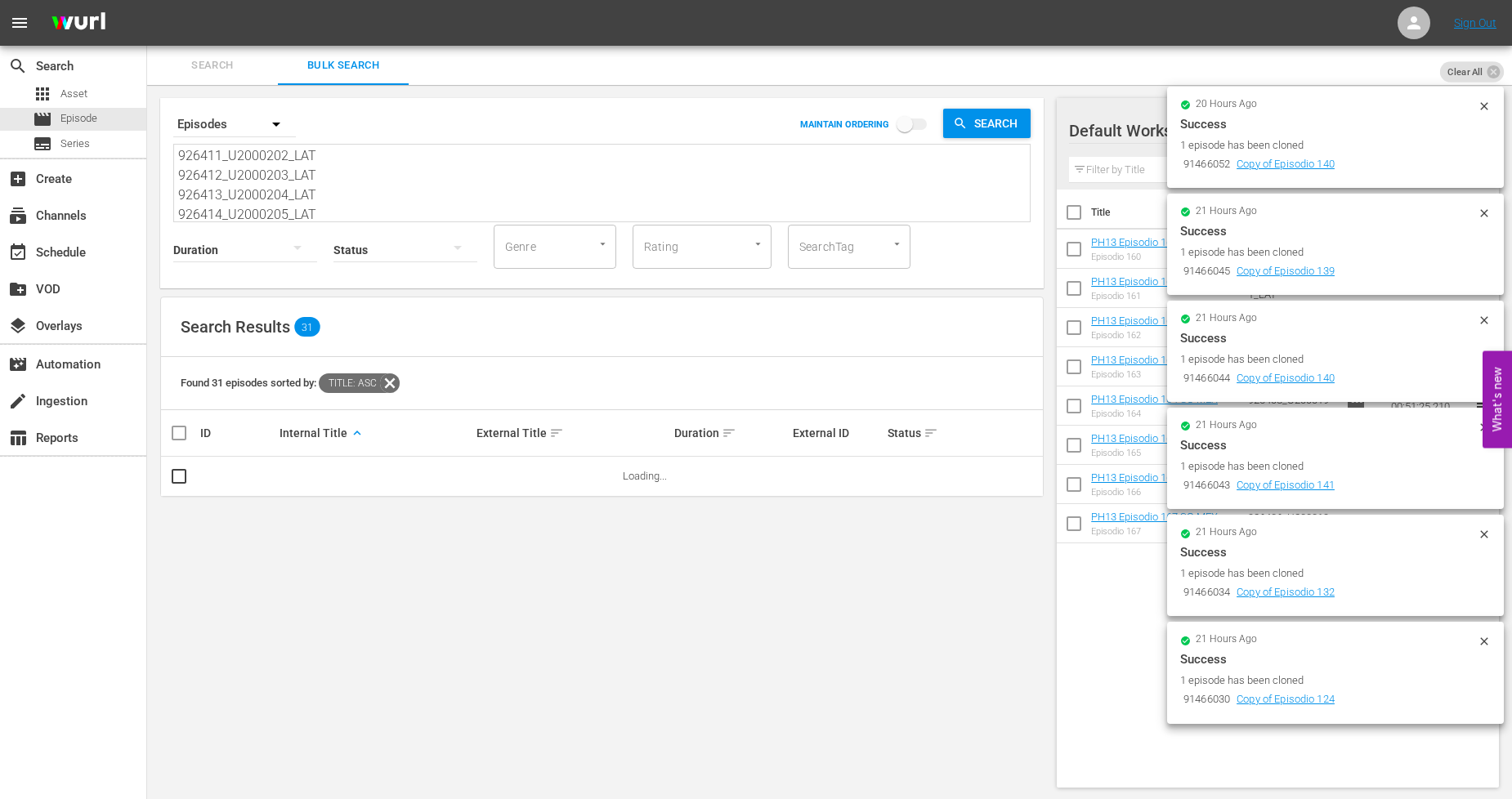
click at [1484, 638] on icon at bounding box center [1484, 641] width 13 height 13
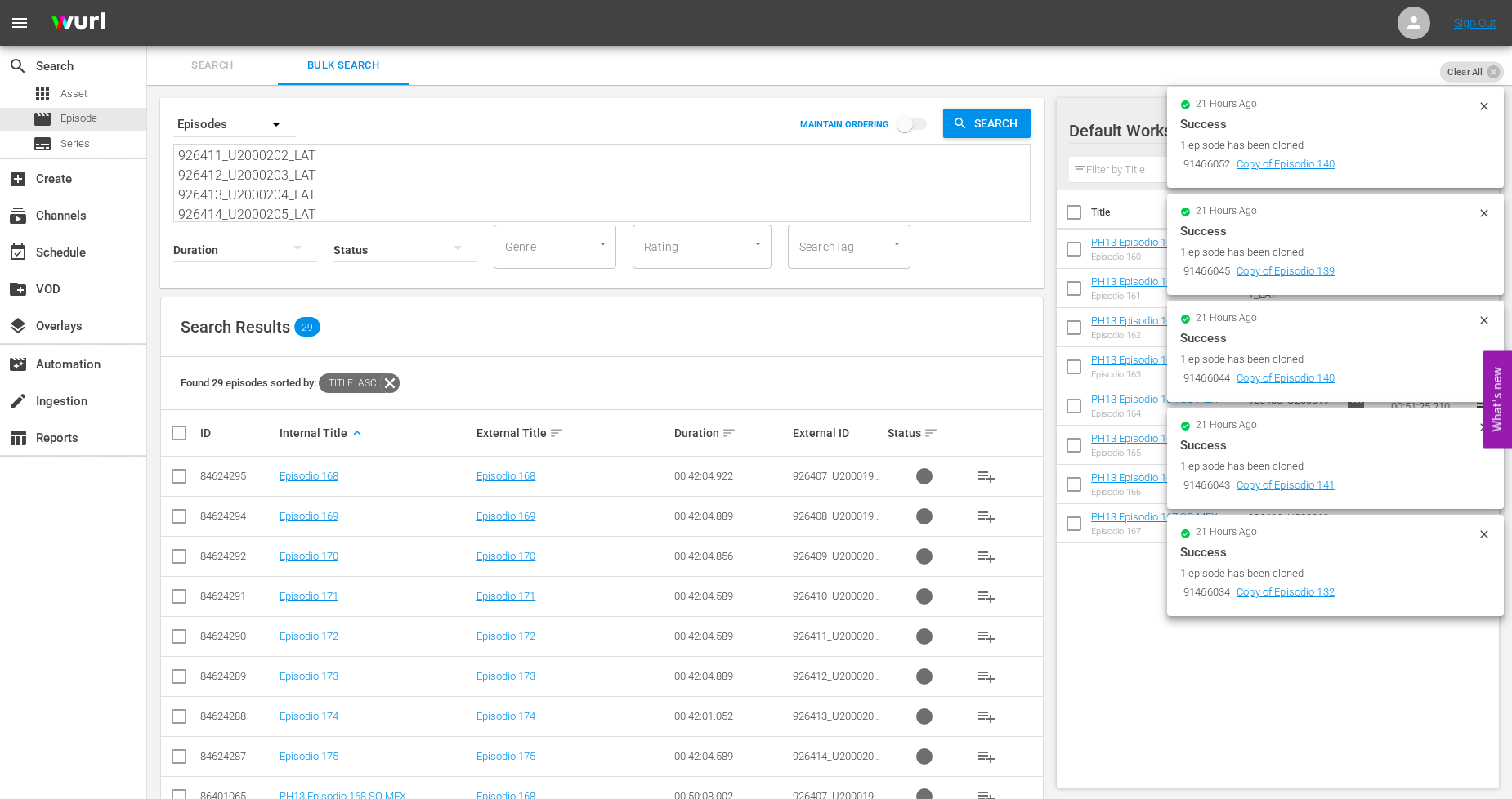
click at [1485, 532] on icon at bounding box center [1484, 534] width 13 height 13
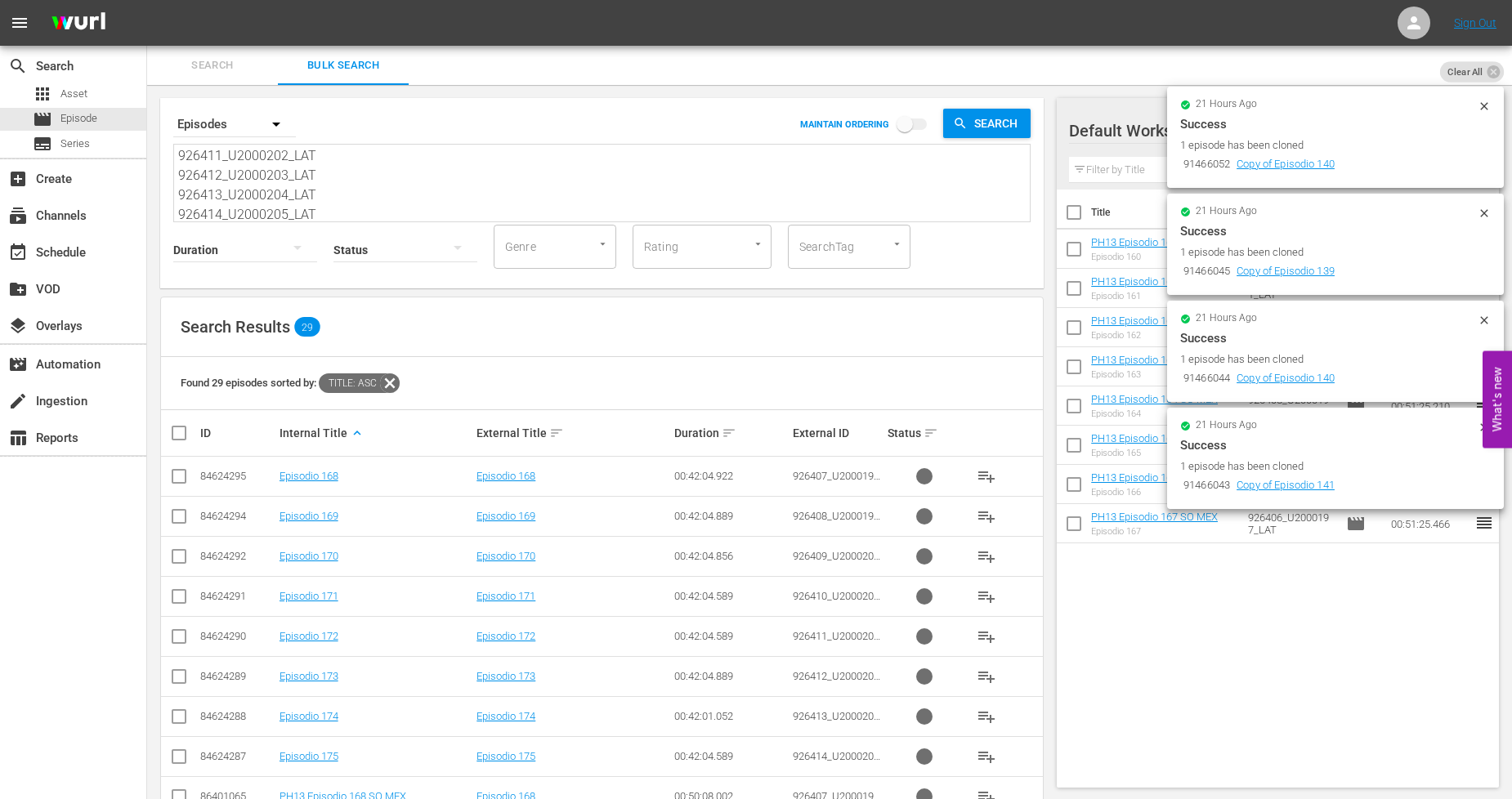
click at [1486, 316] on icon at bounding box center [1484, 321] width 13 height 13
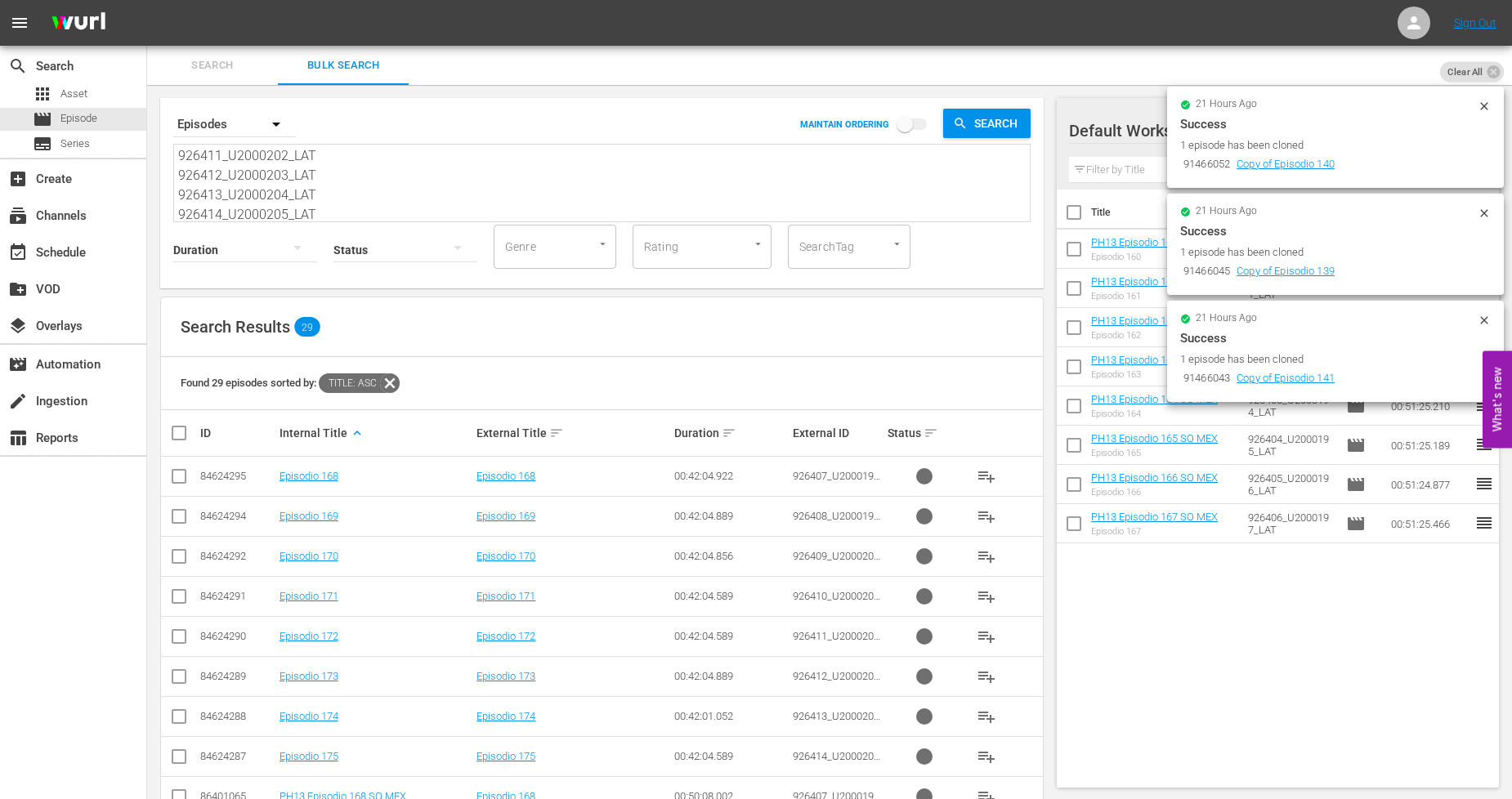
click at [1487, 213] on icon at bounding box center [1484, 213] width 7 height 7
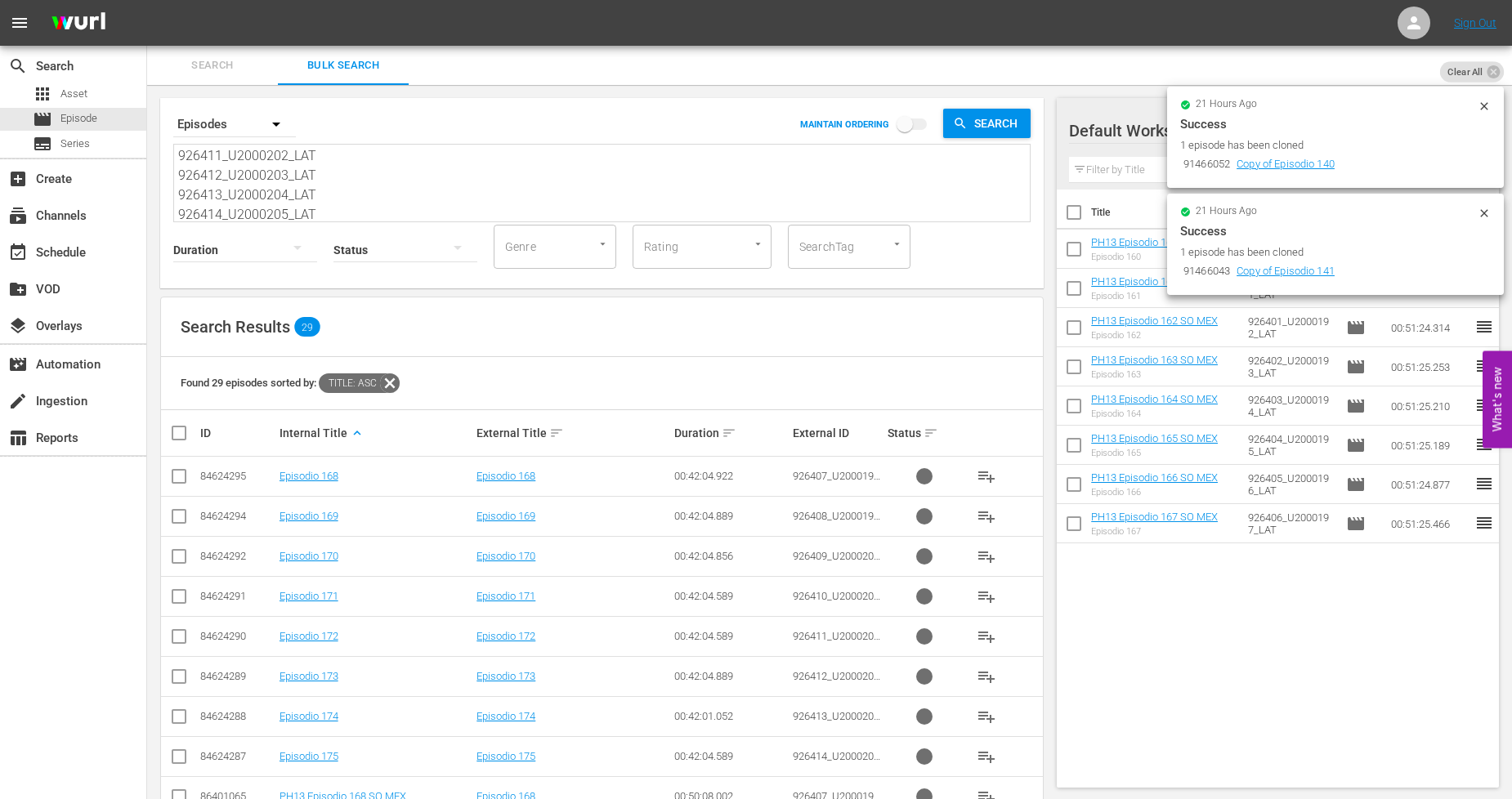
click at [1486, 110] on icon at bounding box center [1484, 106] width 13 height 13
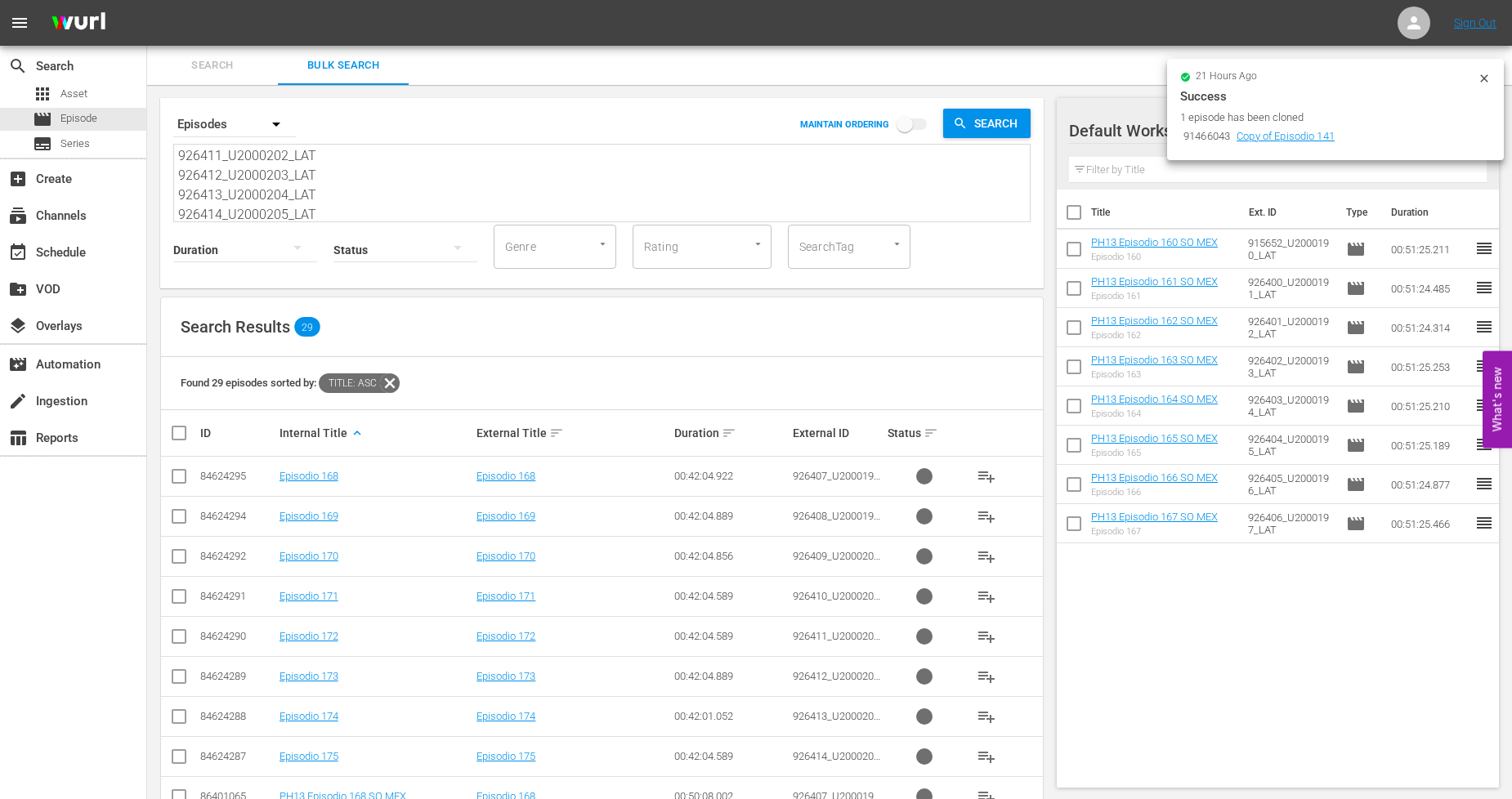
click at [1488, 79] on icon at bounding box center [1484, 79] width 13 height 13
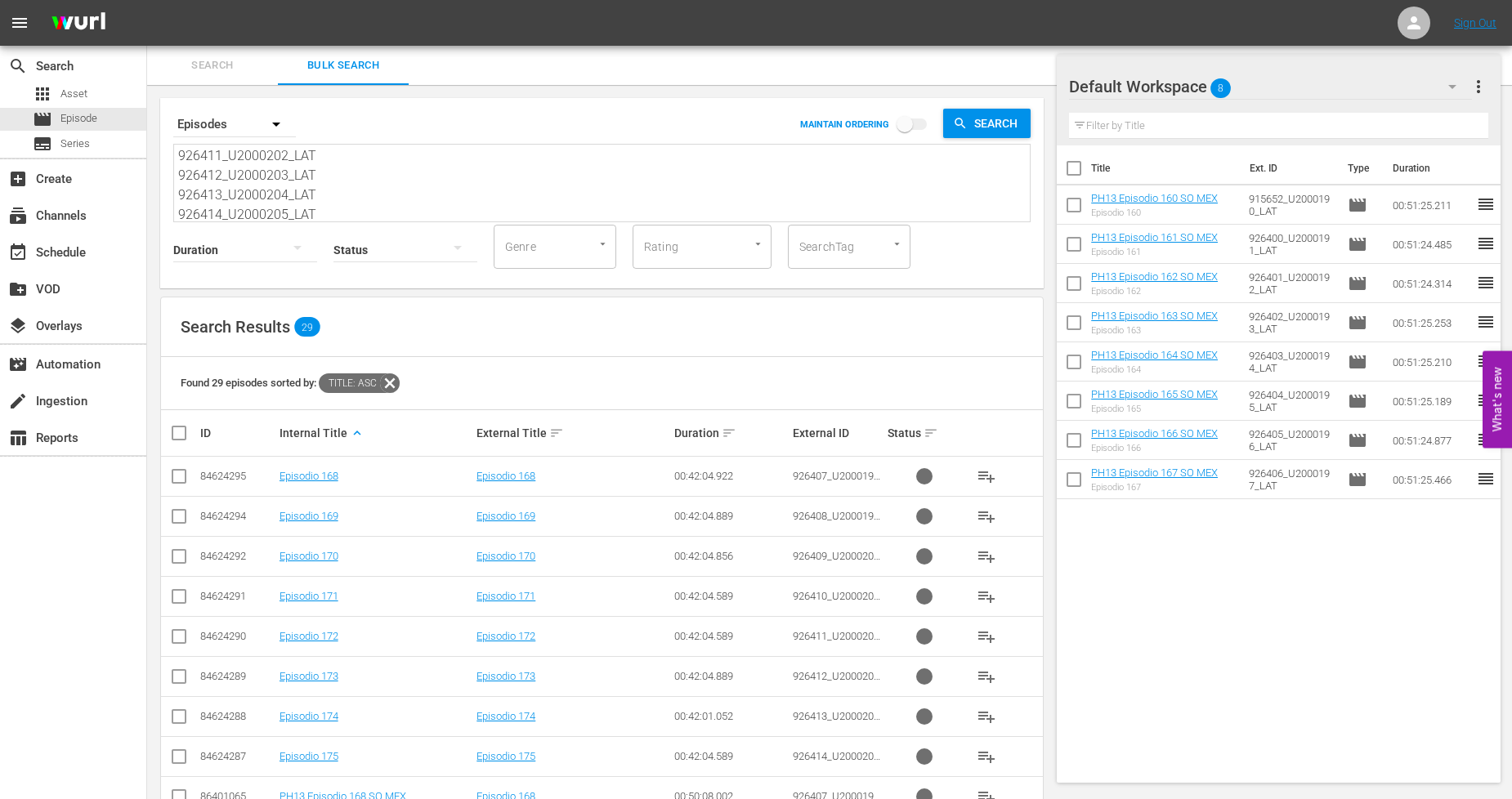
scroll to position [328, 0]
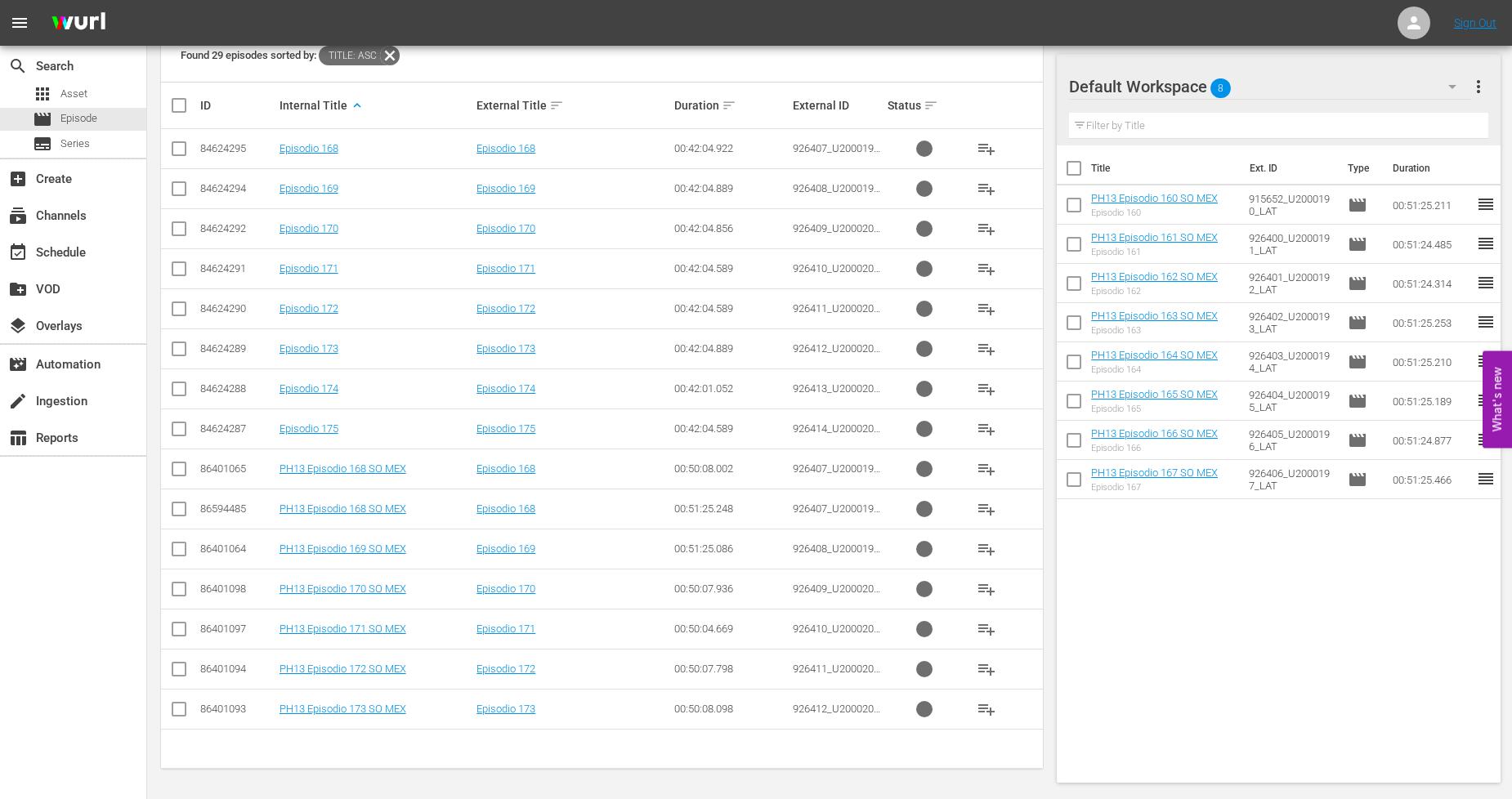
click at [176, 470] on input "checkbox" at bounding box center [178, 471] width 19 height 19
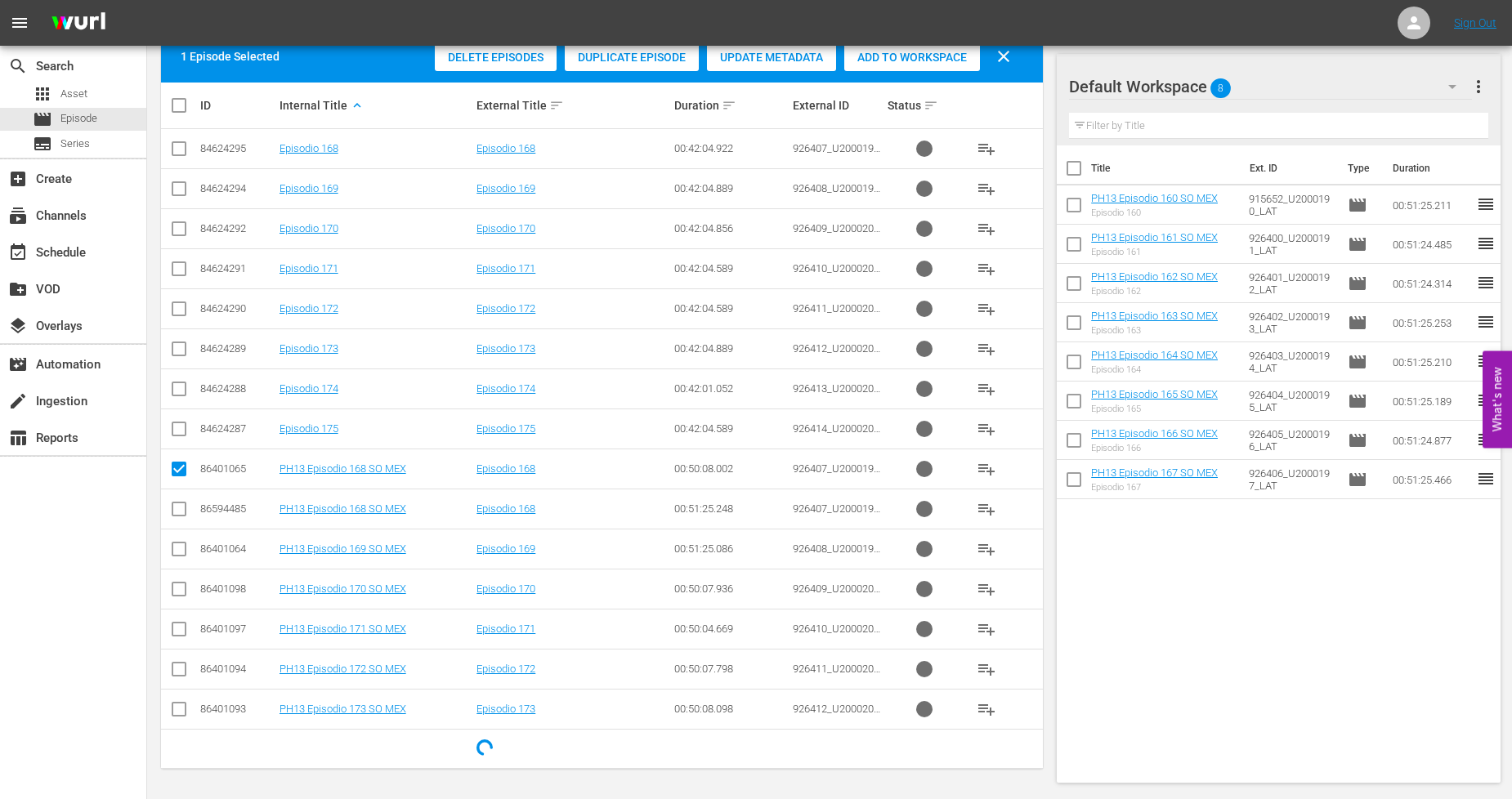
click at [177, 513] on input "checkbox" at bounding box center [178, 511] width 19 height 19
click at [178, 468] on input "checkbox" at bounding box center [178, 471] width 19 height 19
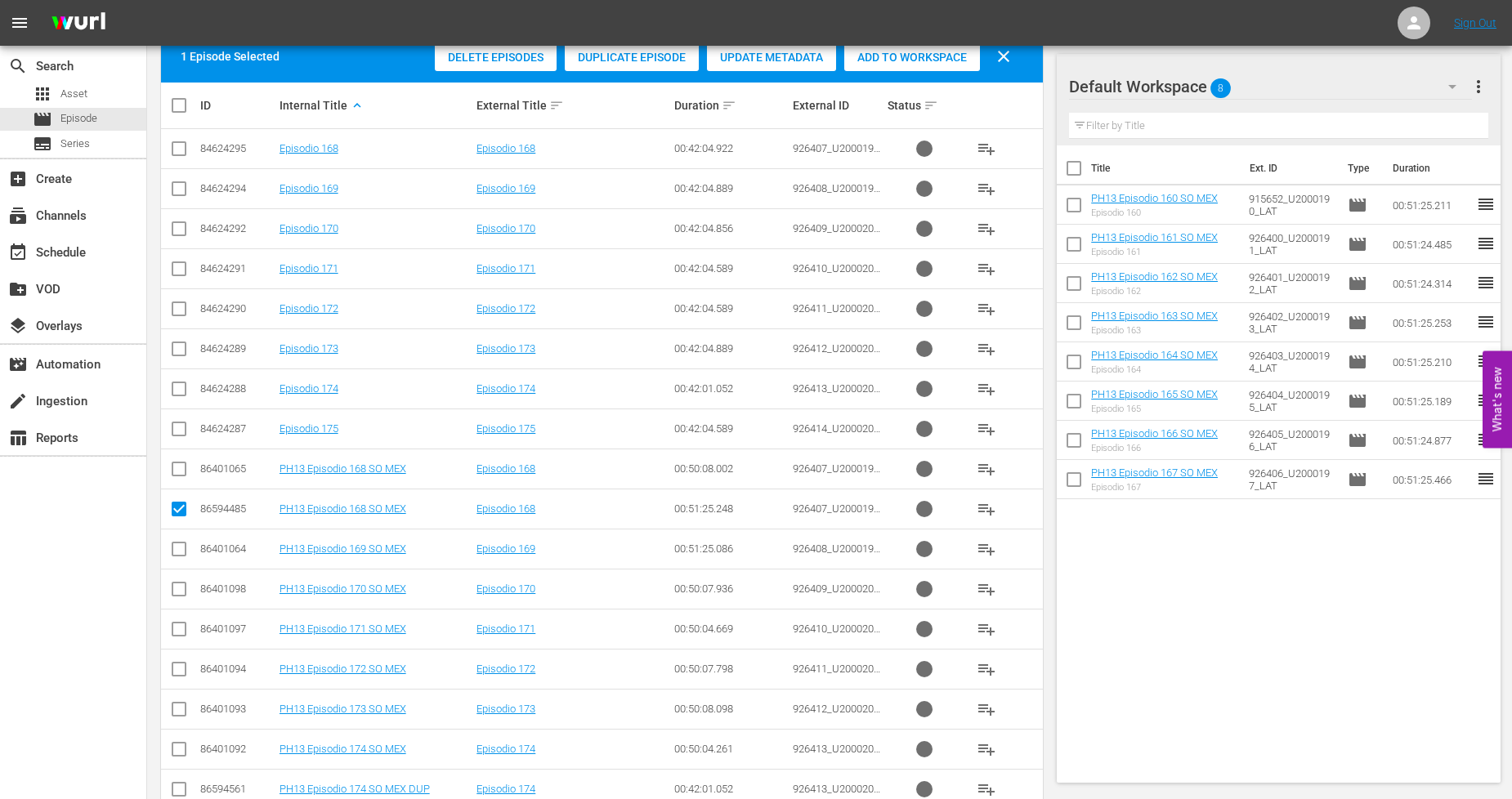
click at [180, 546] on input "checkbox" at bounding box center [178, 552] width 19 height 19
click at [175, 596] on input "checkbox" at bounding box center [178, 592] width 19 height 19
click at [183, 633] on input "checkbox" at bounding box center [178, 632] width 19 height 19
click at [182, 671] on input "checkbox" at bounding box center [178, 671] width 19 height 19
click at [182, 716] on input "checkbox" at bounding box center [178, 711] width 19 height 19
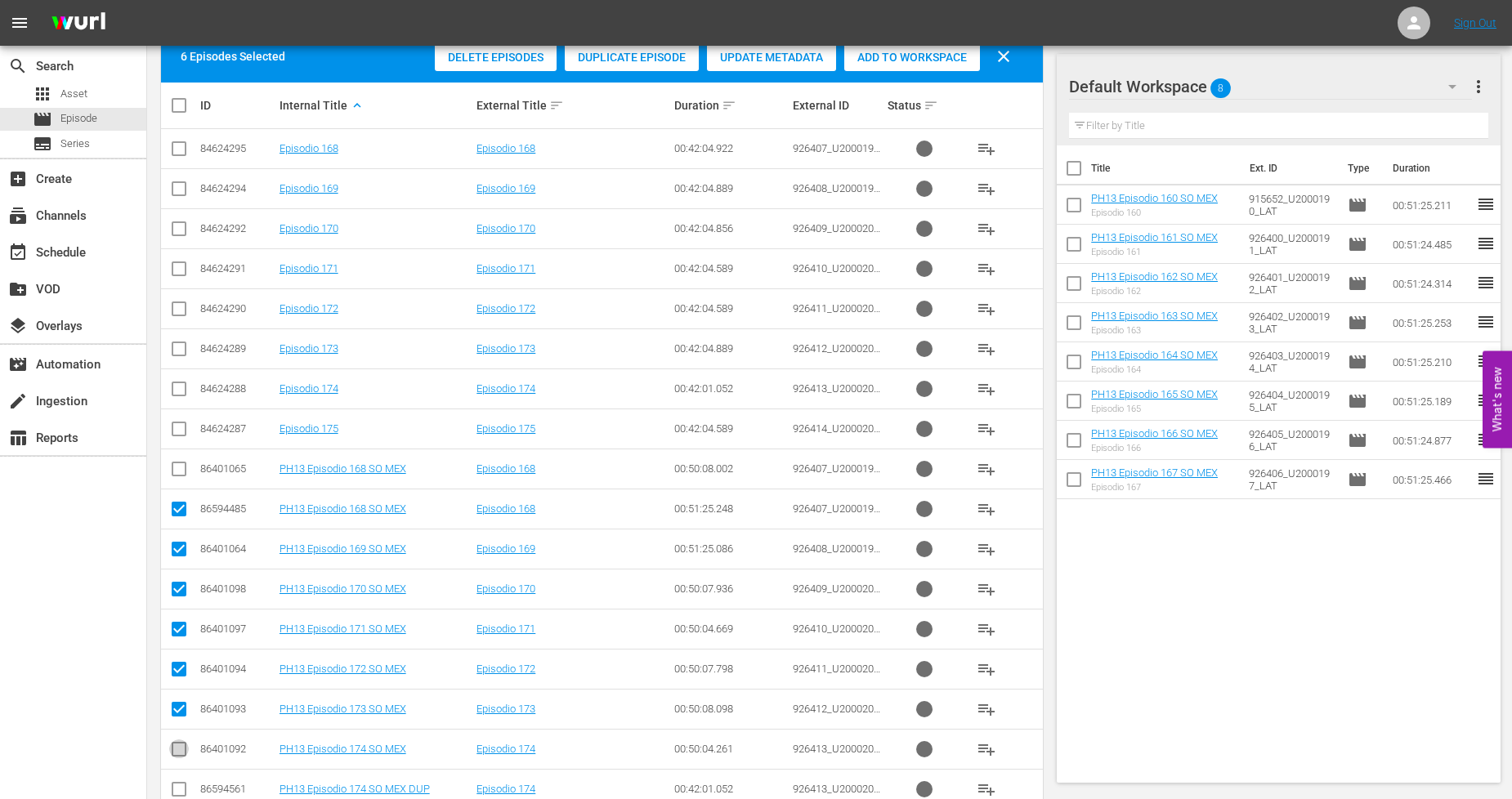
click at [176, 750] on input "checkbox" at bounding box center [178, 752] width 19 height 19
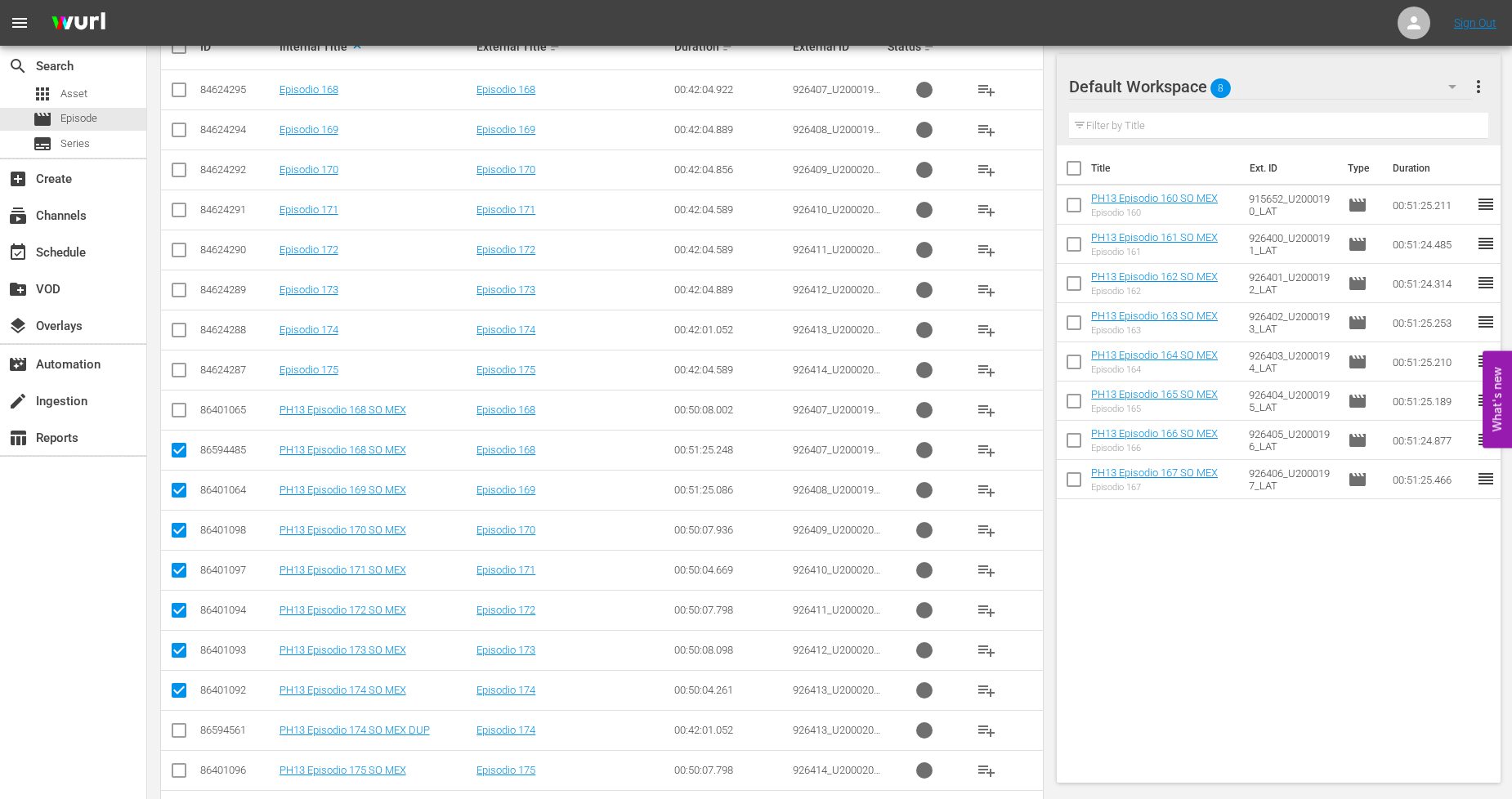
scroll to position [418, 0]
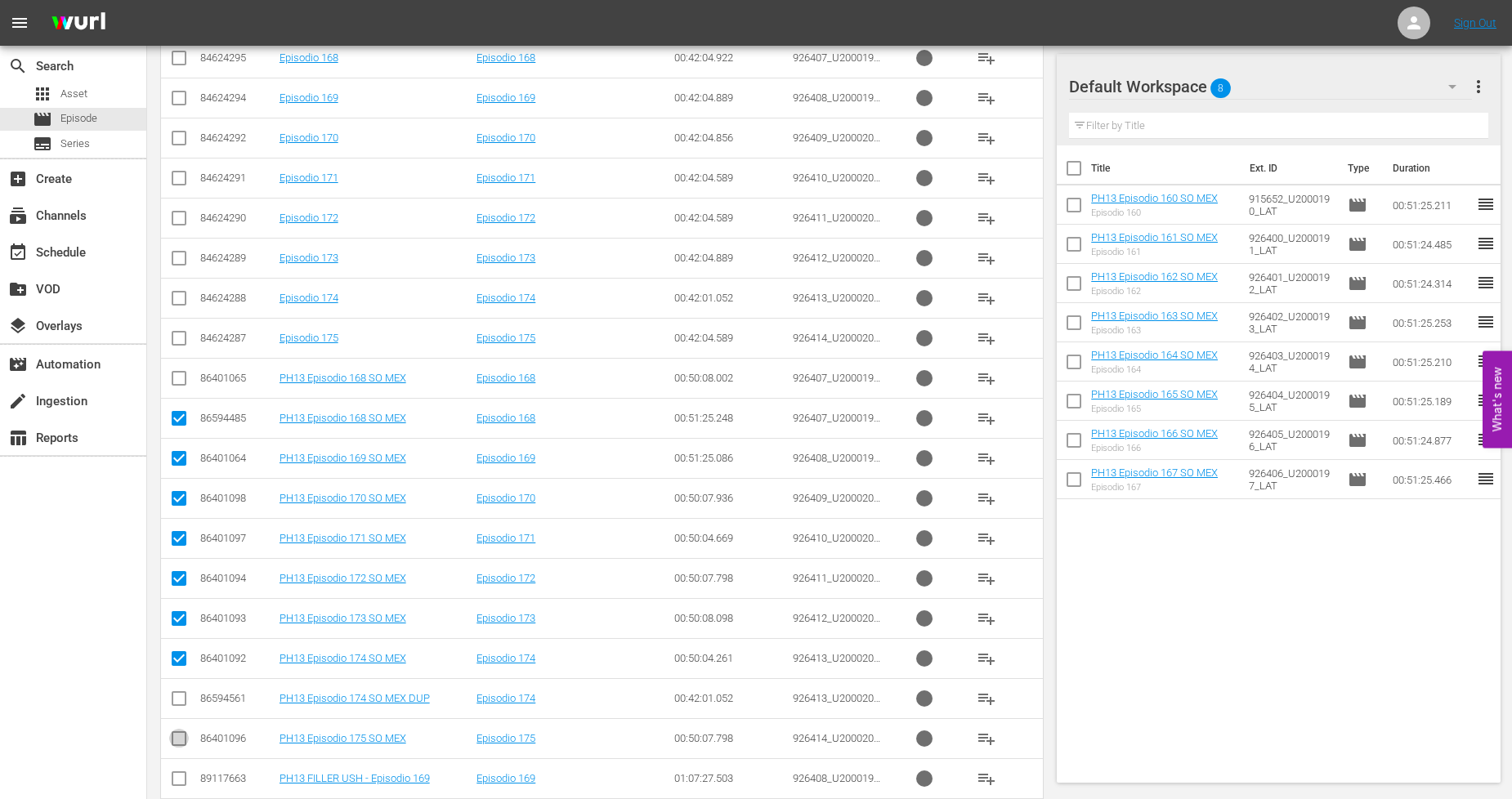
click at [181, 733] on input "checkbox" at bounding box center [178, 741] width 19 height 19
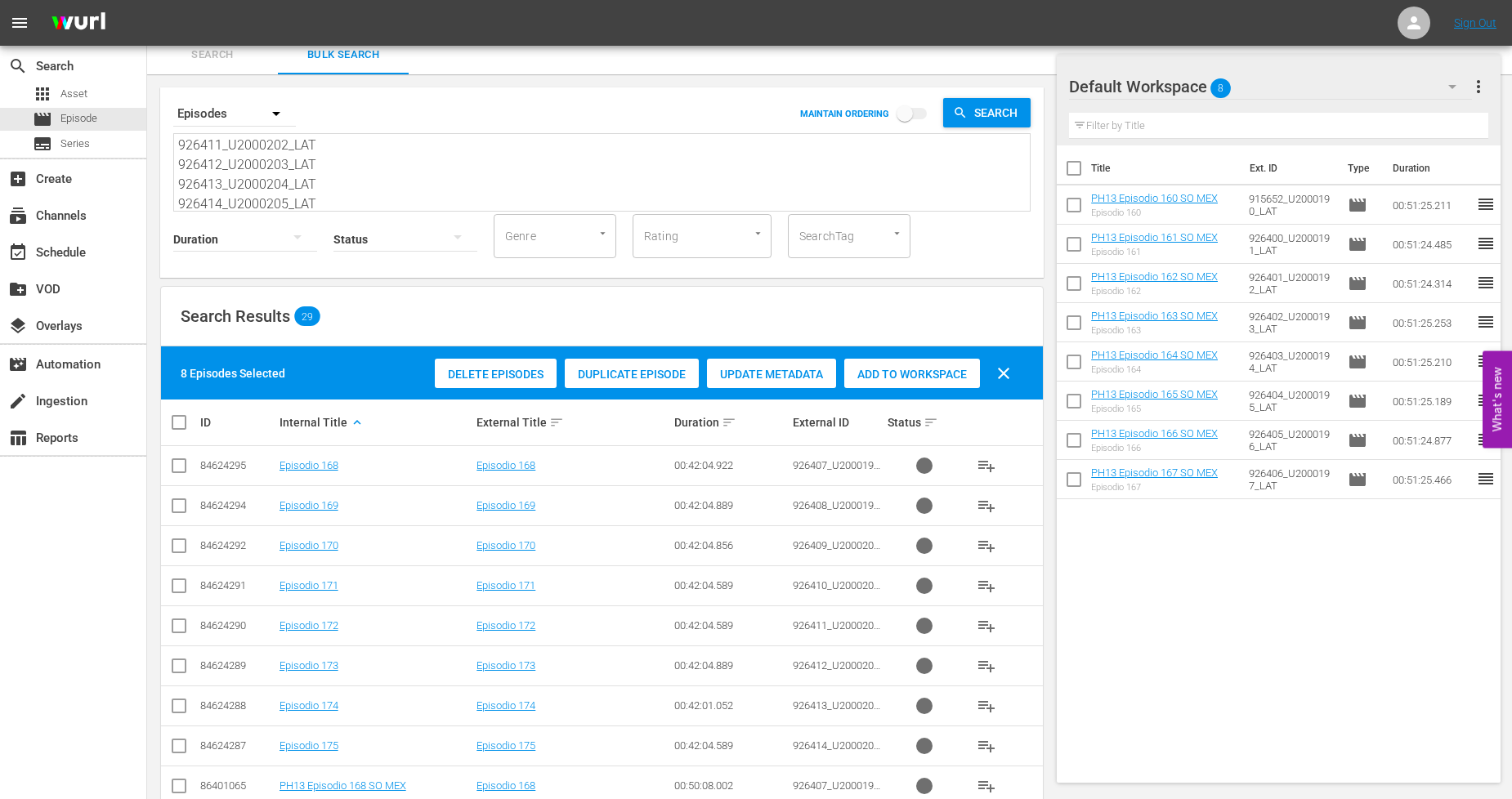
scroll to position [0, 0]
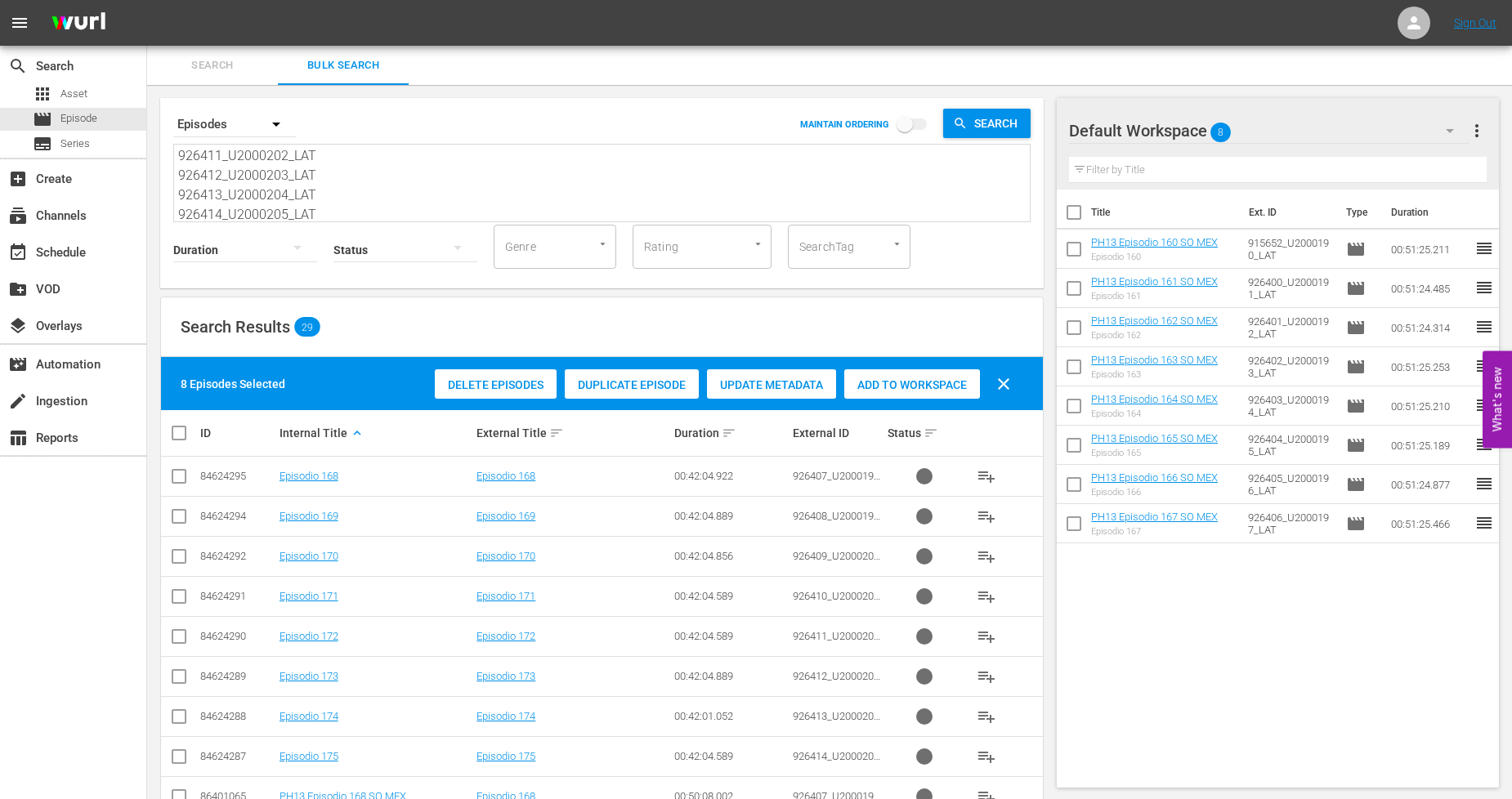
click at [913, 393] on div "Add to Workspace" at bounding box center [912, 384] width 135 height 31
click at [175, 429] on input "checkbox" at bounding box center [185, 432] width 33 height 19
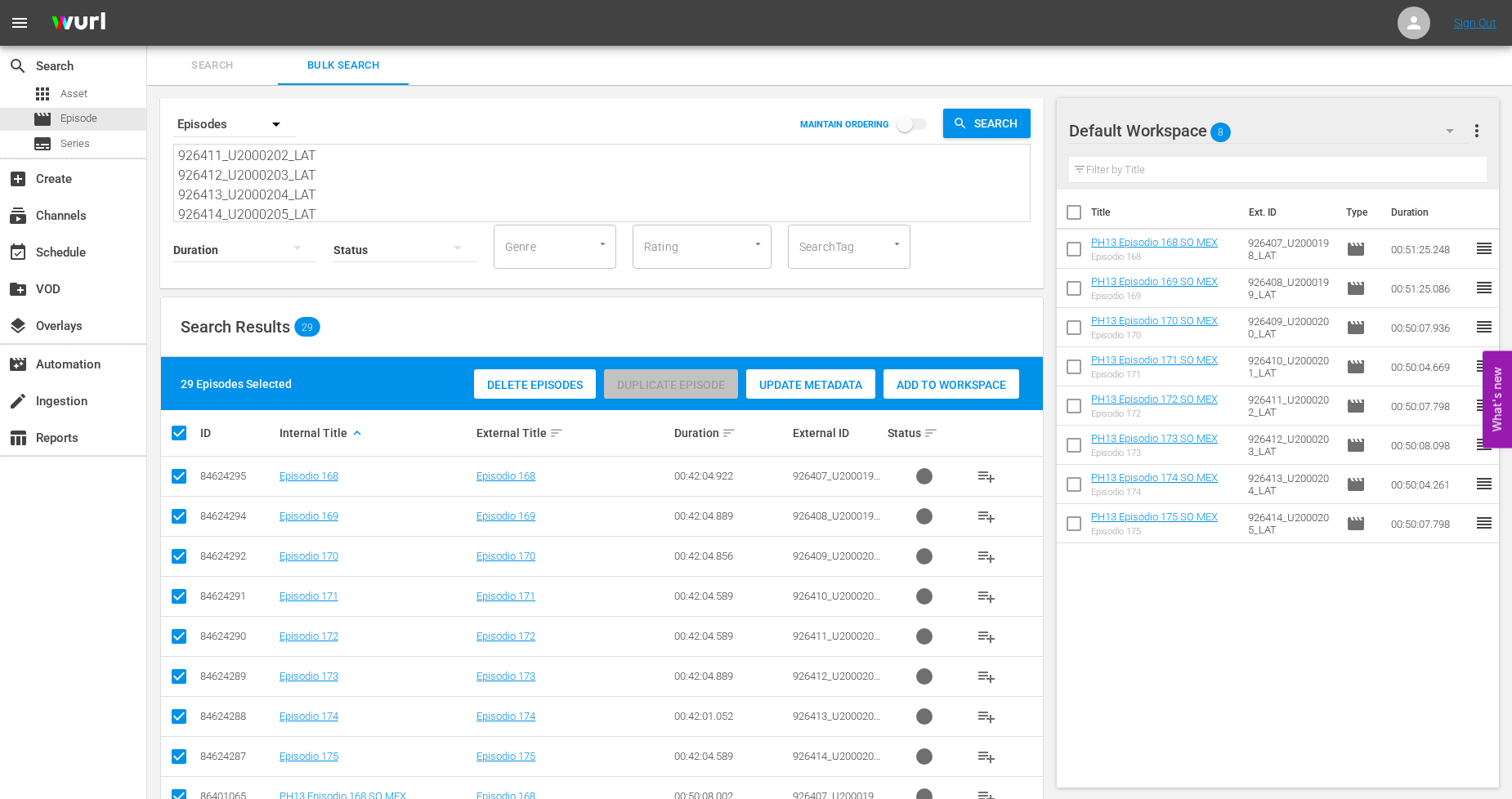
click at [175, 429] on input "checkbox" at bounding box center [185, 432] width 33 height 19
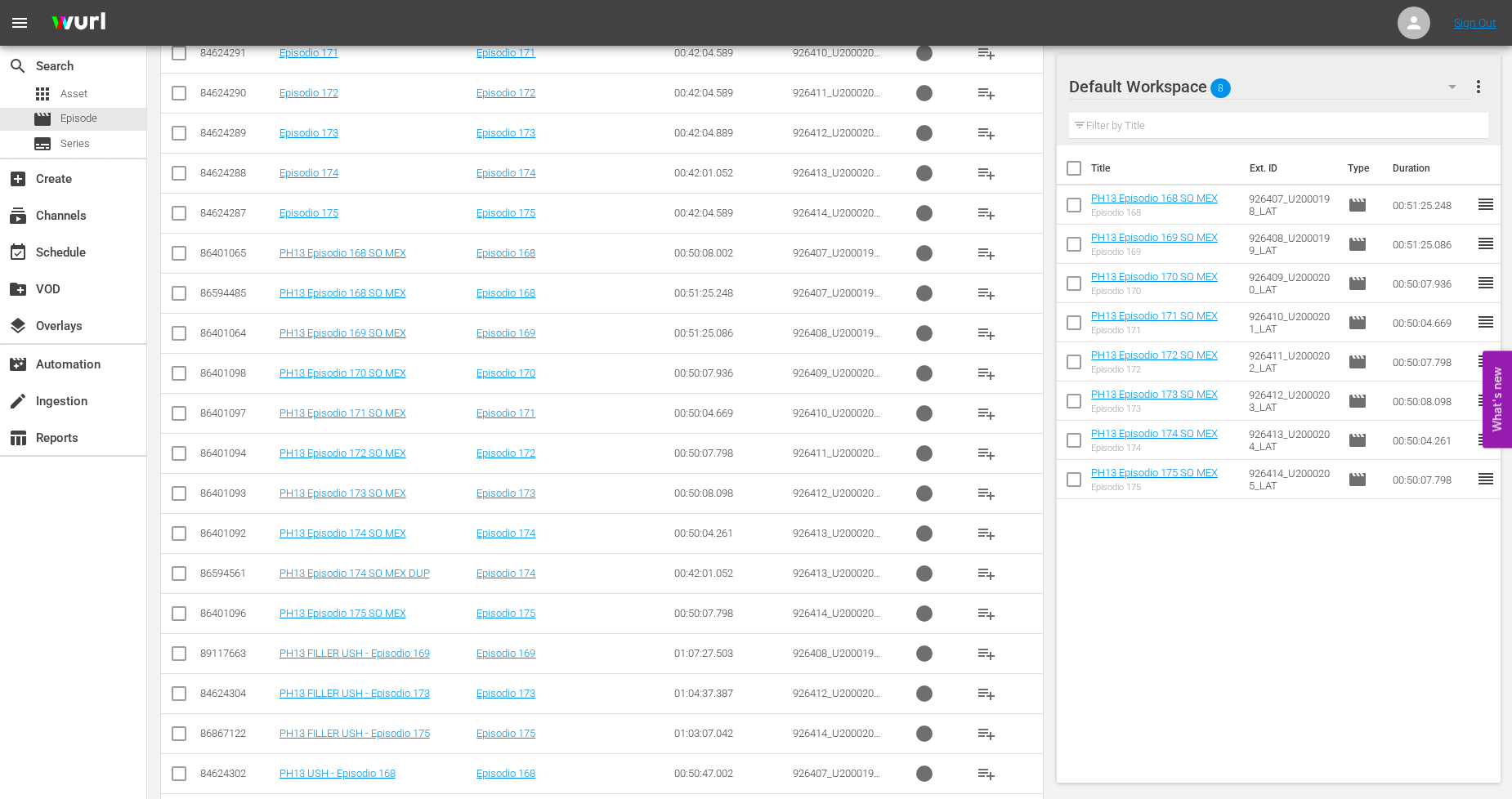
scroll to position [544, 0]
click at [183, 456] on input "checkbox" at bounding box center [178, 455] width 19 height 19
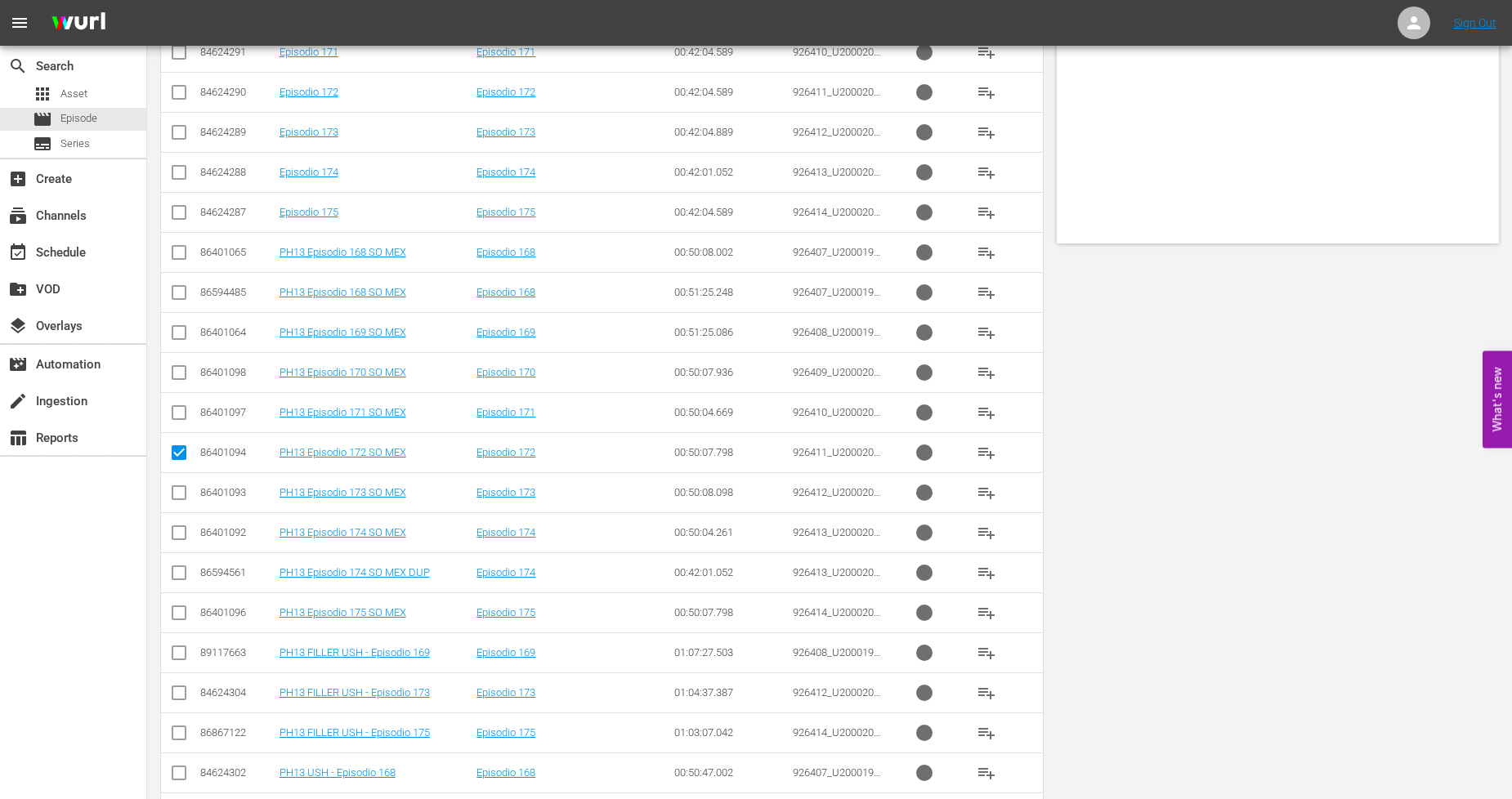
scroll to position [0, 0]
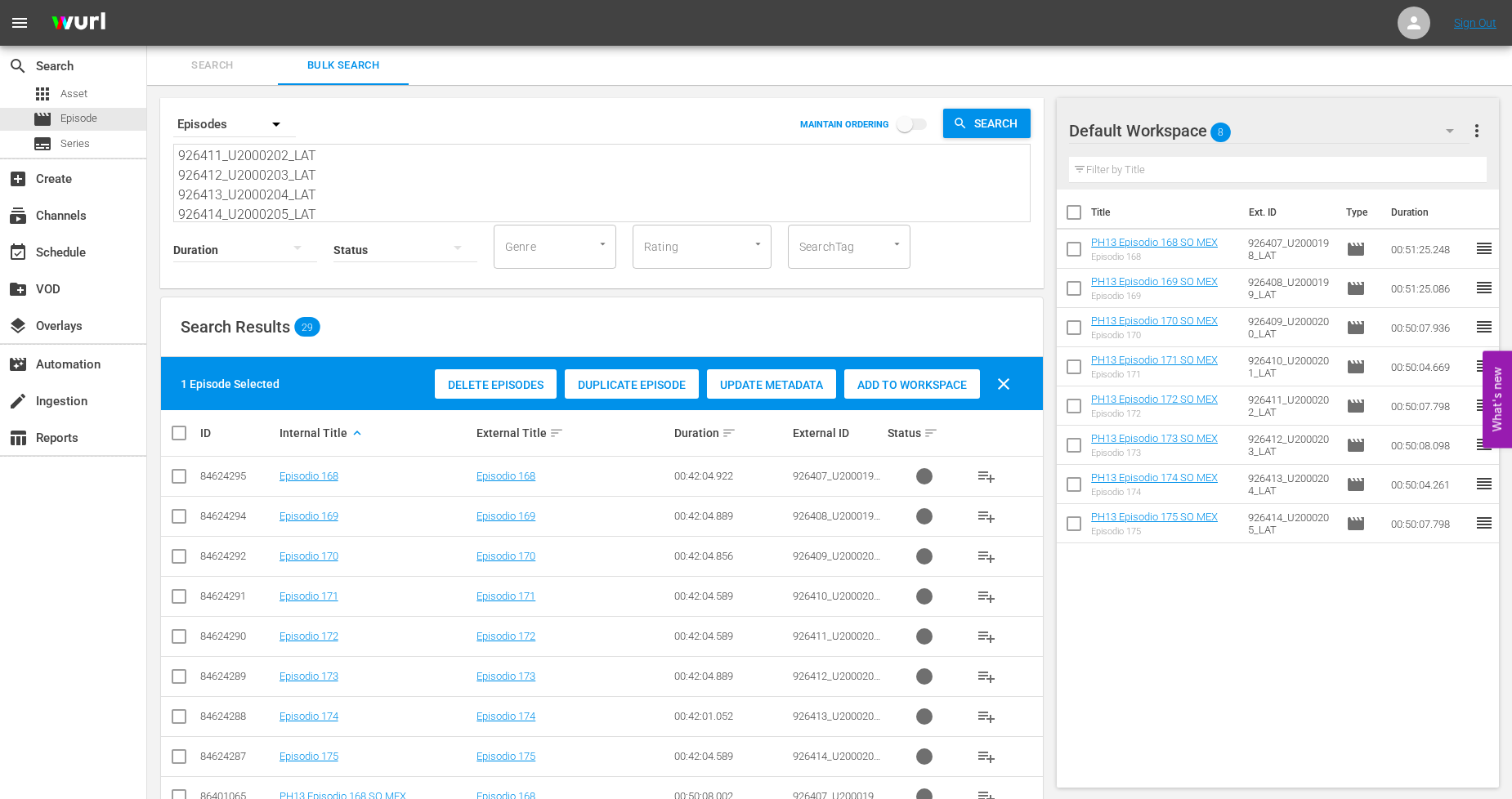
click at [607, 390] on span "Duplicate Episode" at bounding box center [631, 384] width 134 height 13
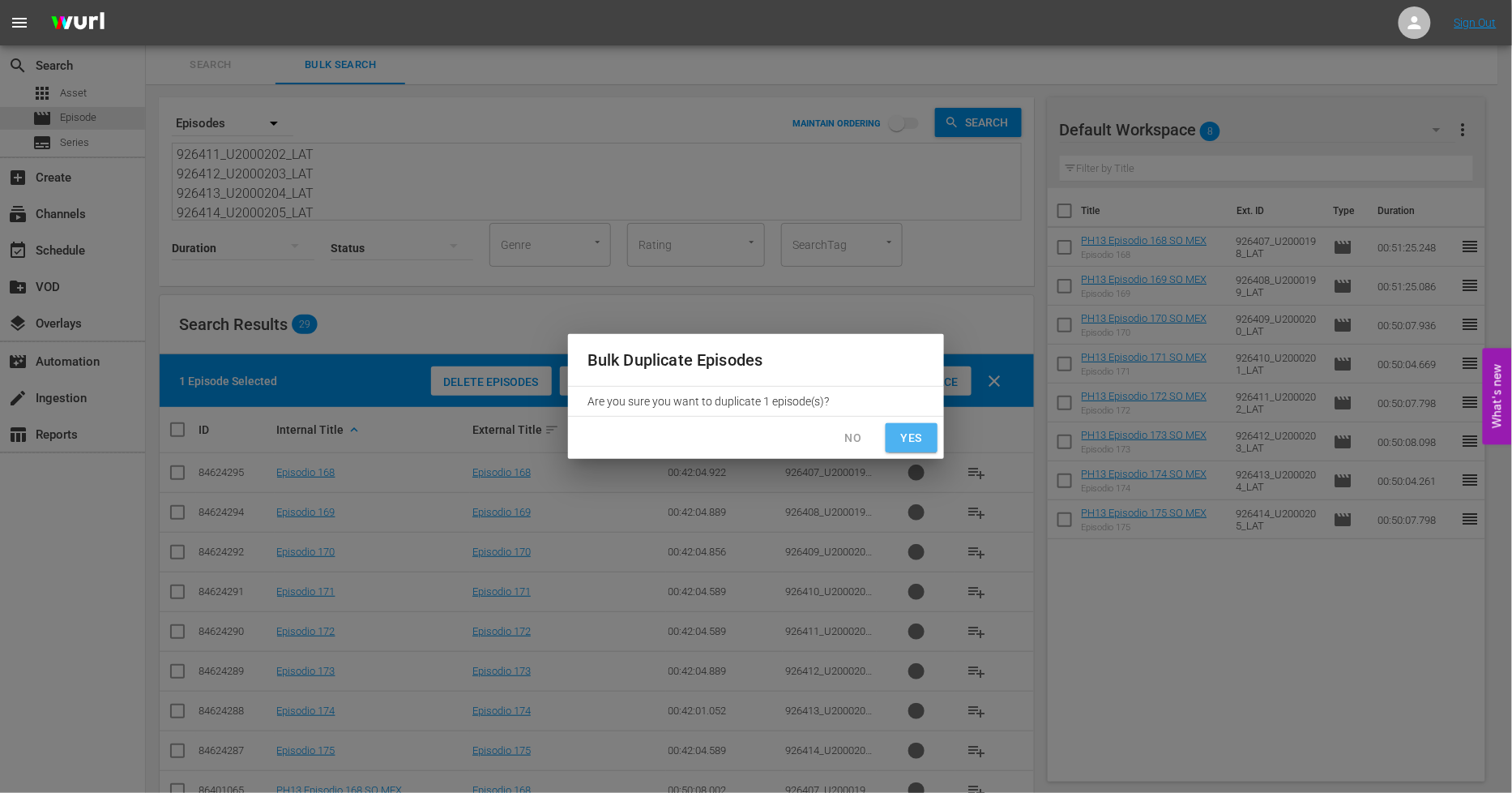
click at [914, 442] on span "Yes" at bounding box center [911, 438] width 26 height 20
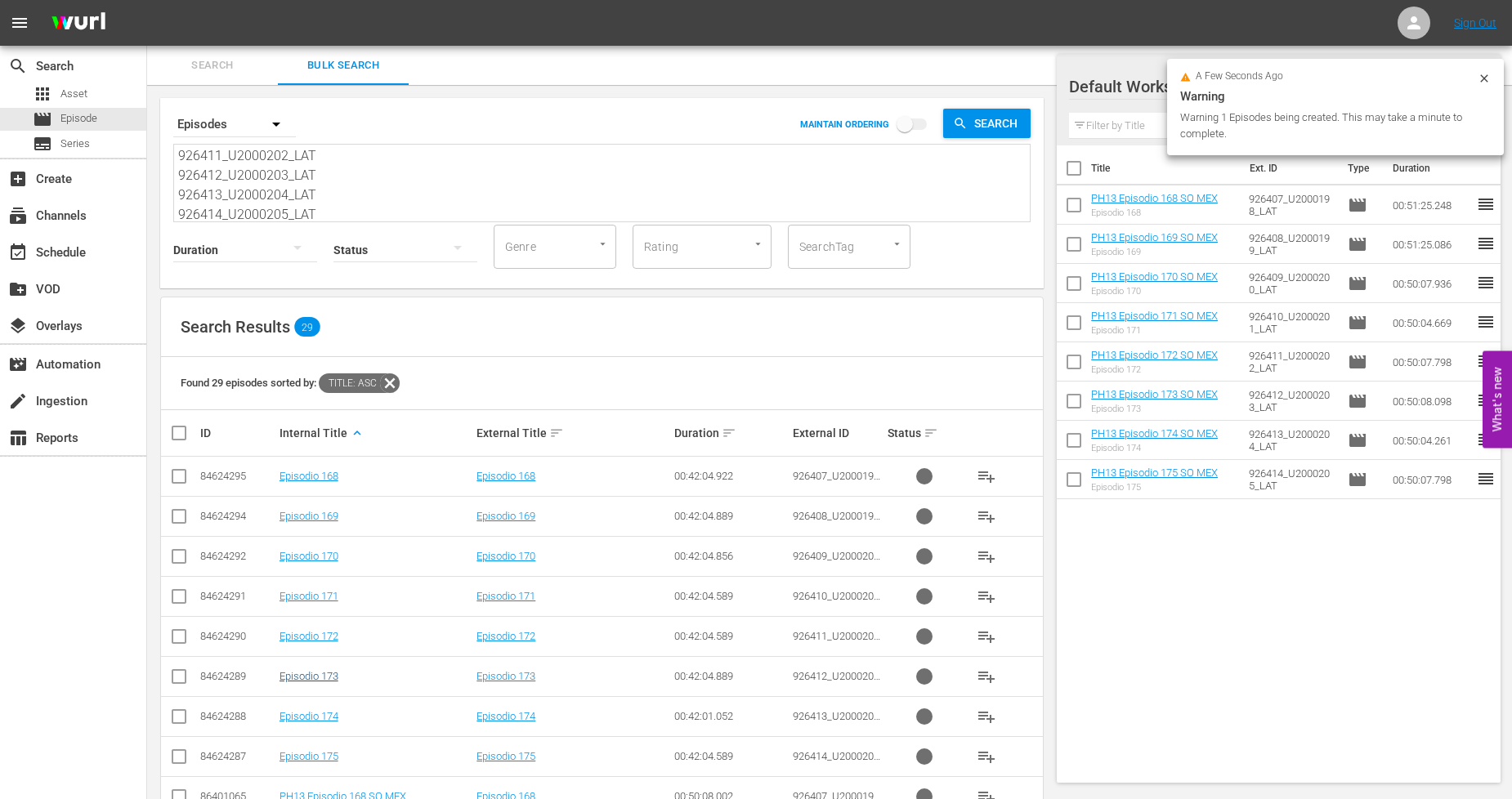
scroll to position [272, 0]
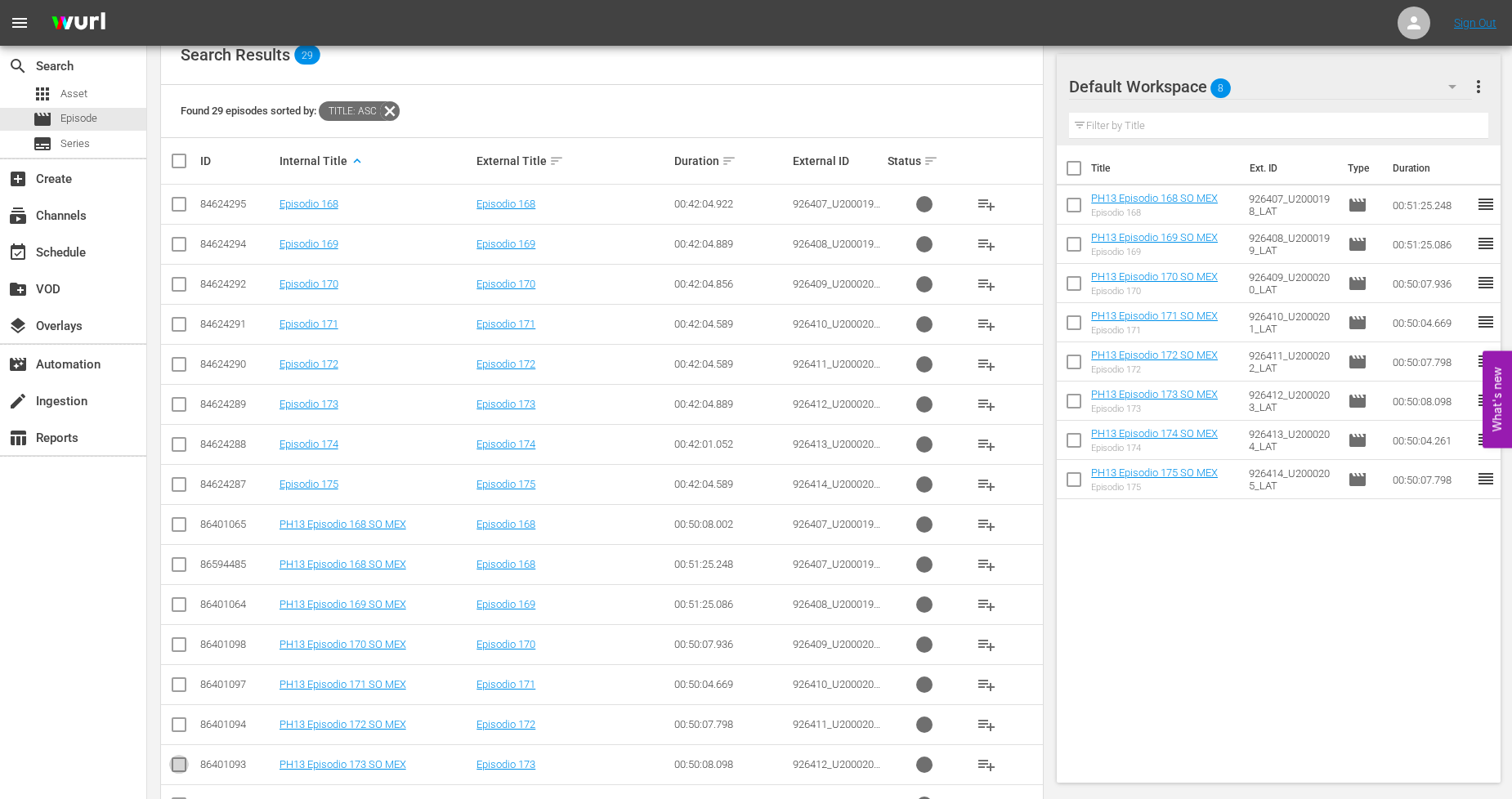
click at [186, 768] on input "checkbox" at bounding box center [178, 767] width 19 height 19
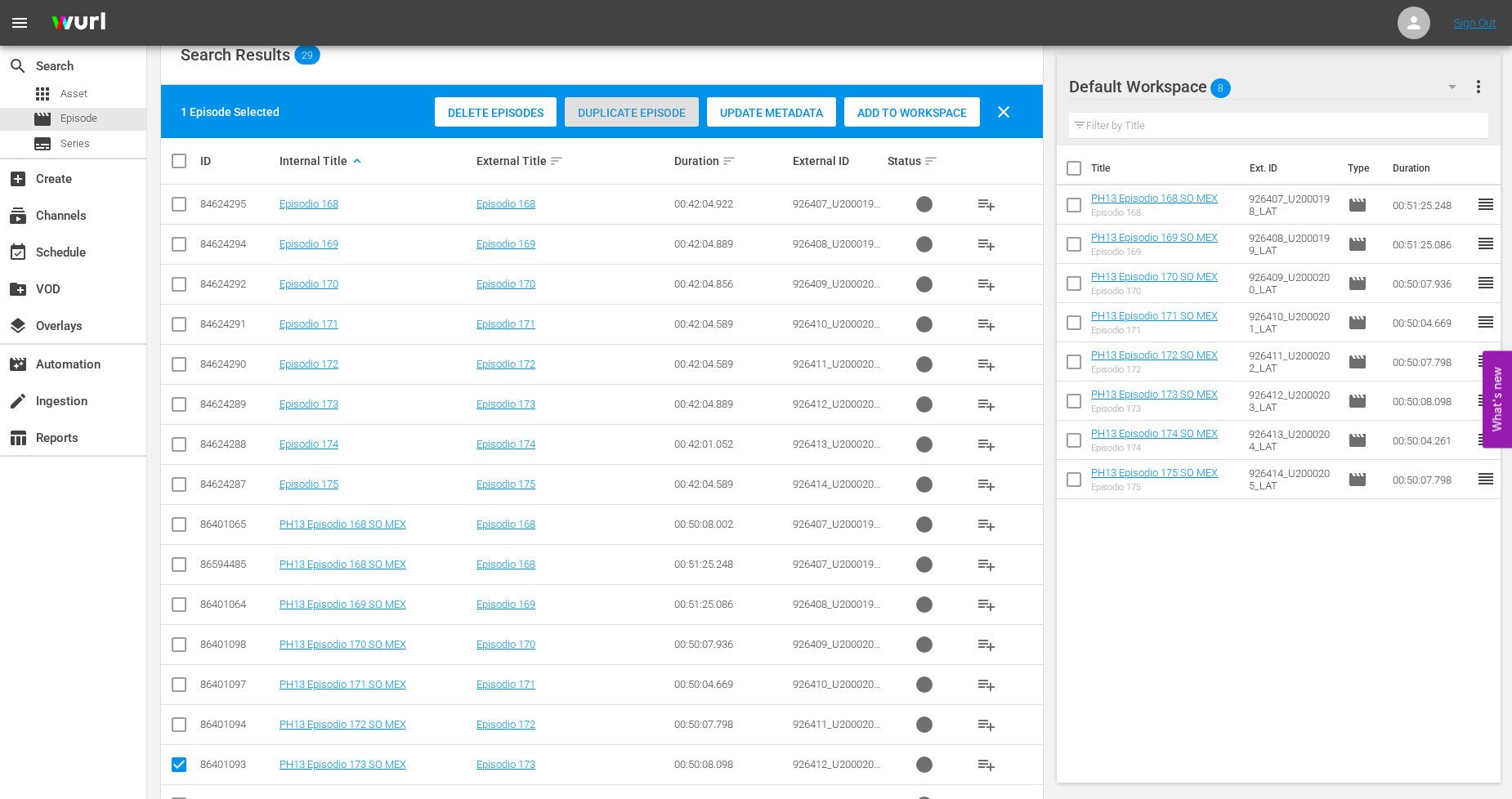
click at [608, 108] on span "Duplicate Episode" at bounding box center [631, 112] width 134 height 13
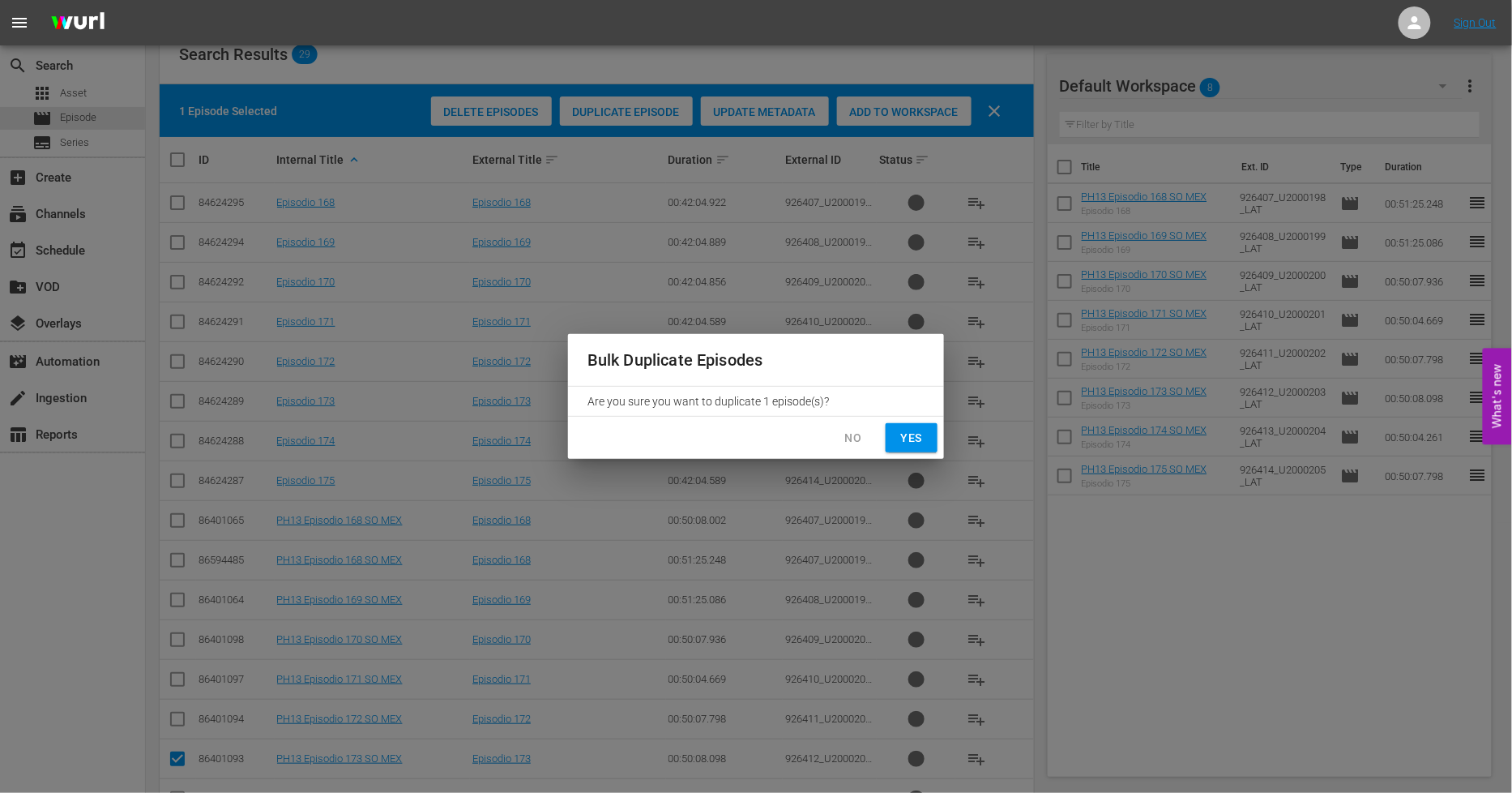
click at [921, 428] on span "Yes" at bounding box center [911, 438] width 26 height 20
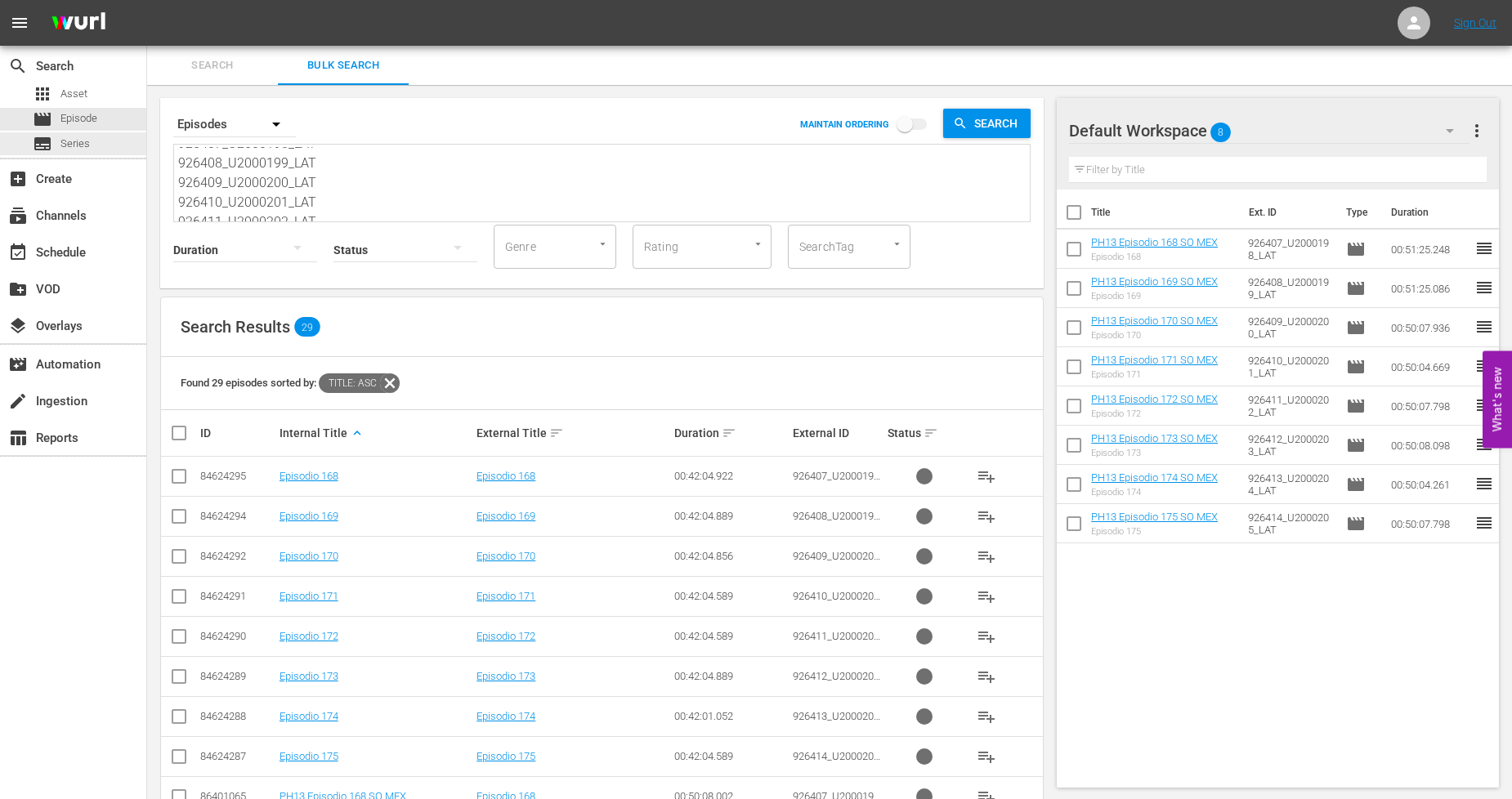
scroll to position [0, 0]
drag, startPoint x: 327, startPoint y: 205, endPoint x: -90, endPoint y: 12, distance: 459.5
click at [0, 12] on html "menu Sign Out search Search apps Asset movie Episode subtitles Series add_box C…" at bounding box center [756, 399] width 1512 height 799
paste textarea "15_U2000206_LAT 926416_U2000207_LAT 926417_U2000208_LAT 926418_U2000209_LAT 926…"
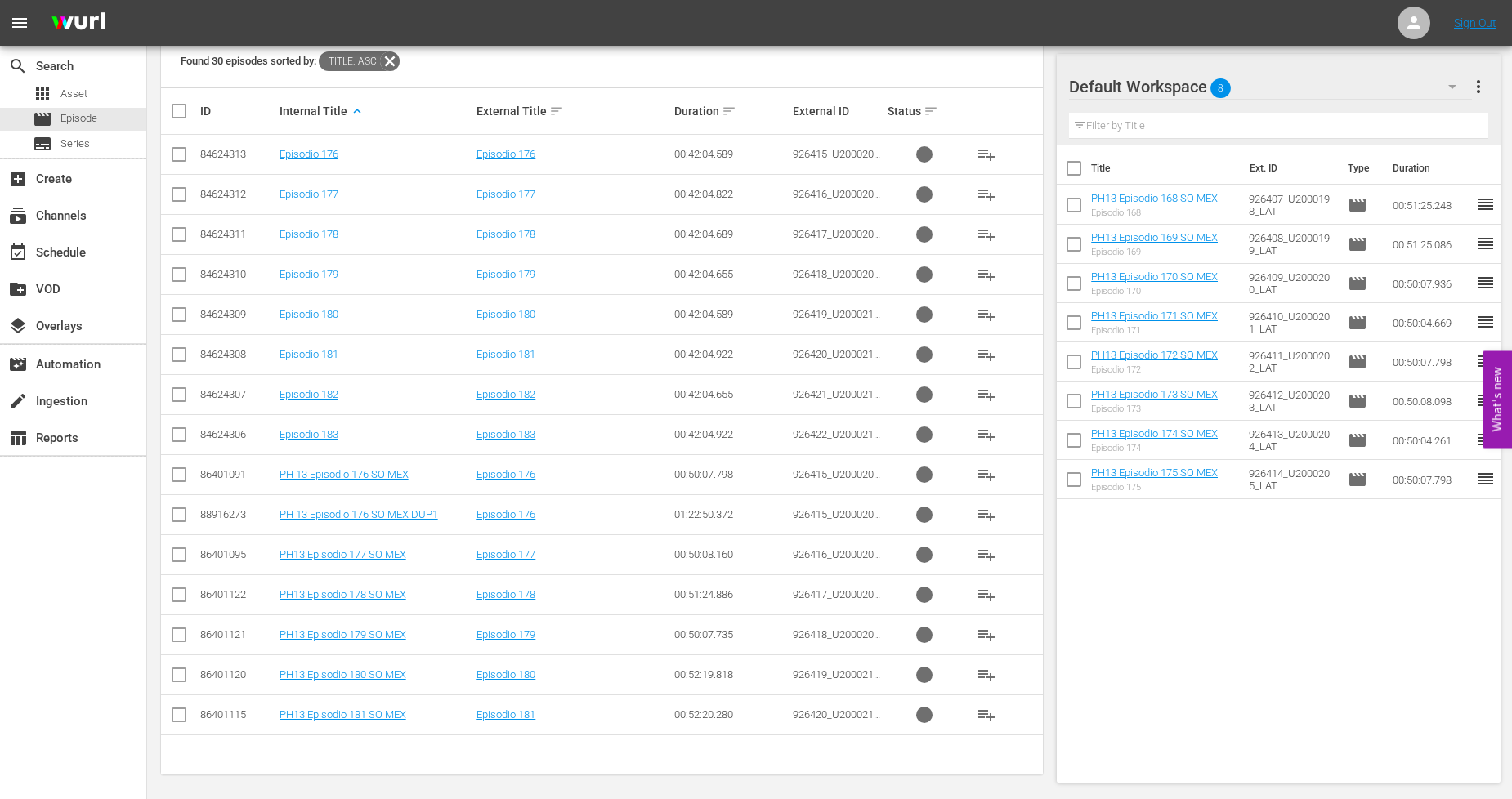
scroll to position [328, 0]
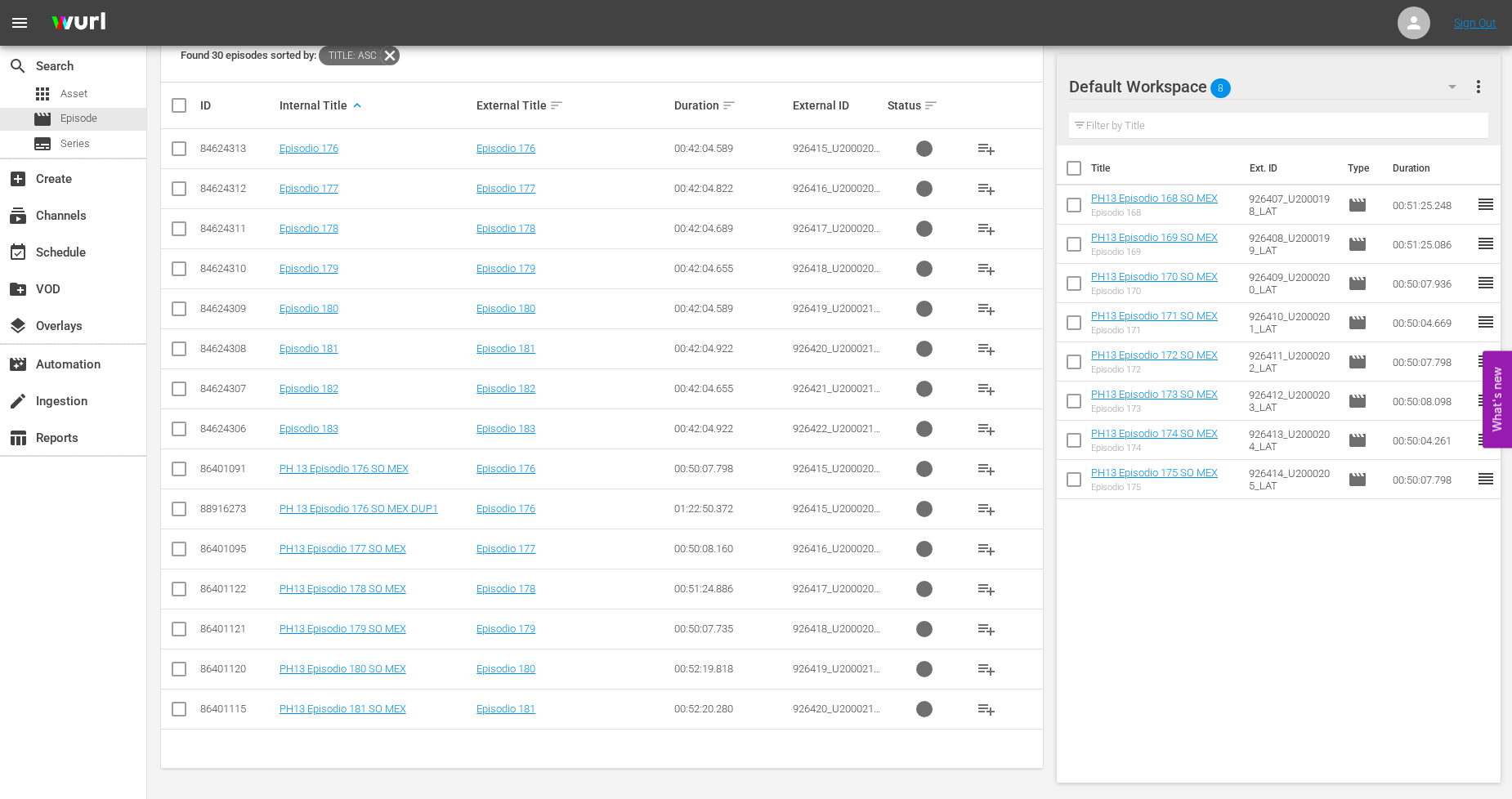
click at [185, 463] on input "checkbox" at bounding box center [178, 471] width 19 height 19
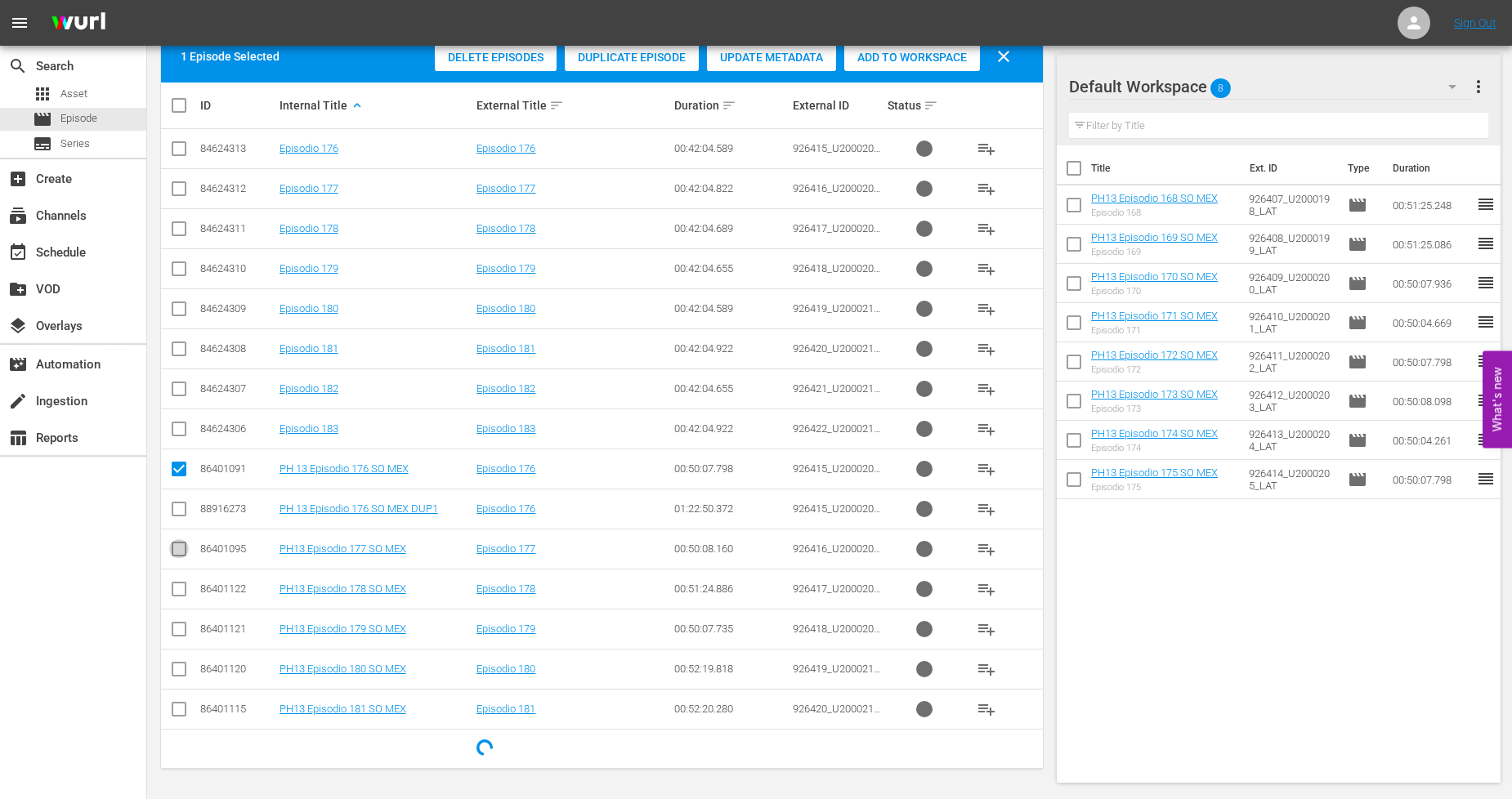
click at [183, 550] on input "checkbox" at bounding box center [178, 552] width 19 height 19
click at [182, 585] on input "checkbox" at bounding box center [178, 592] width 19 height 19
click at [180, 631] on input "checkbox" at bounding box center [178, 632] width 19 height 19
click at [177, 668] on input "checkbox" at bounding box center [178, 671] width 19 height 19
click at [182, 710] on input "checkbox" at bounding box center [178, 711] width 19 height 19
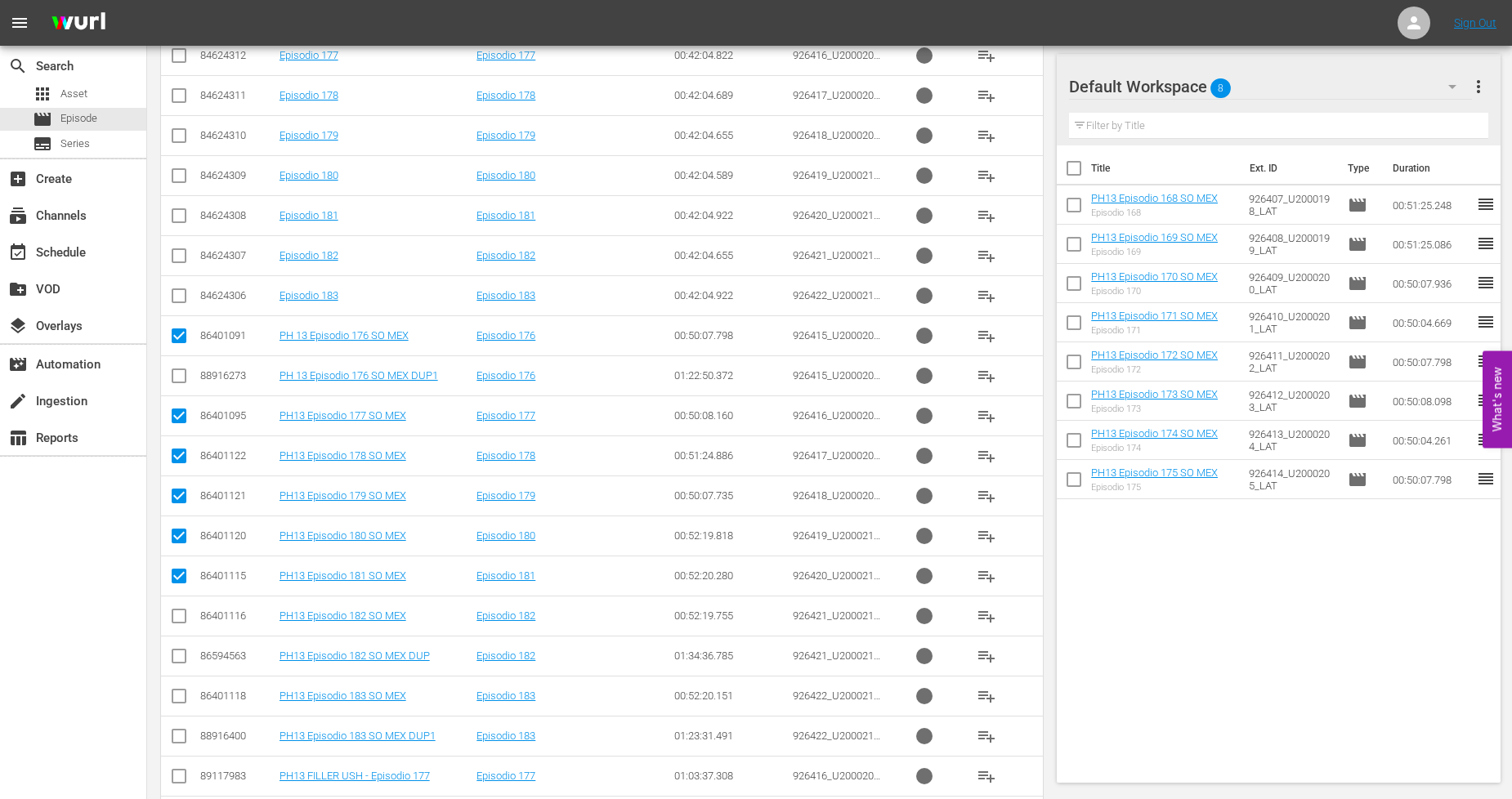
scroll to position [509, 0]
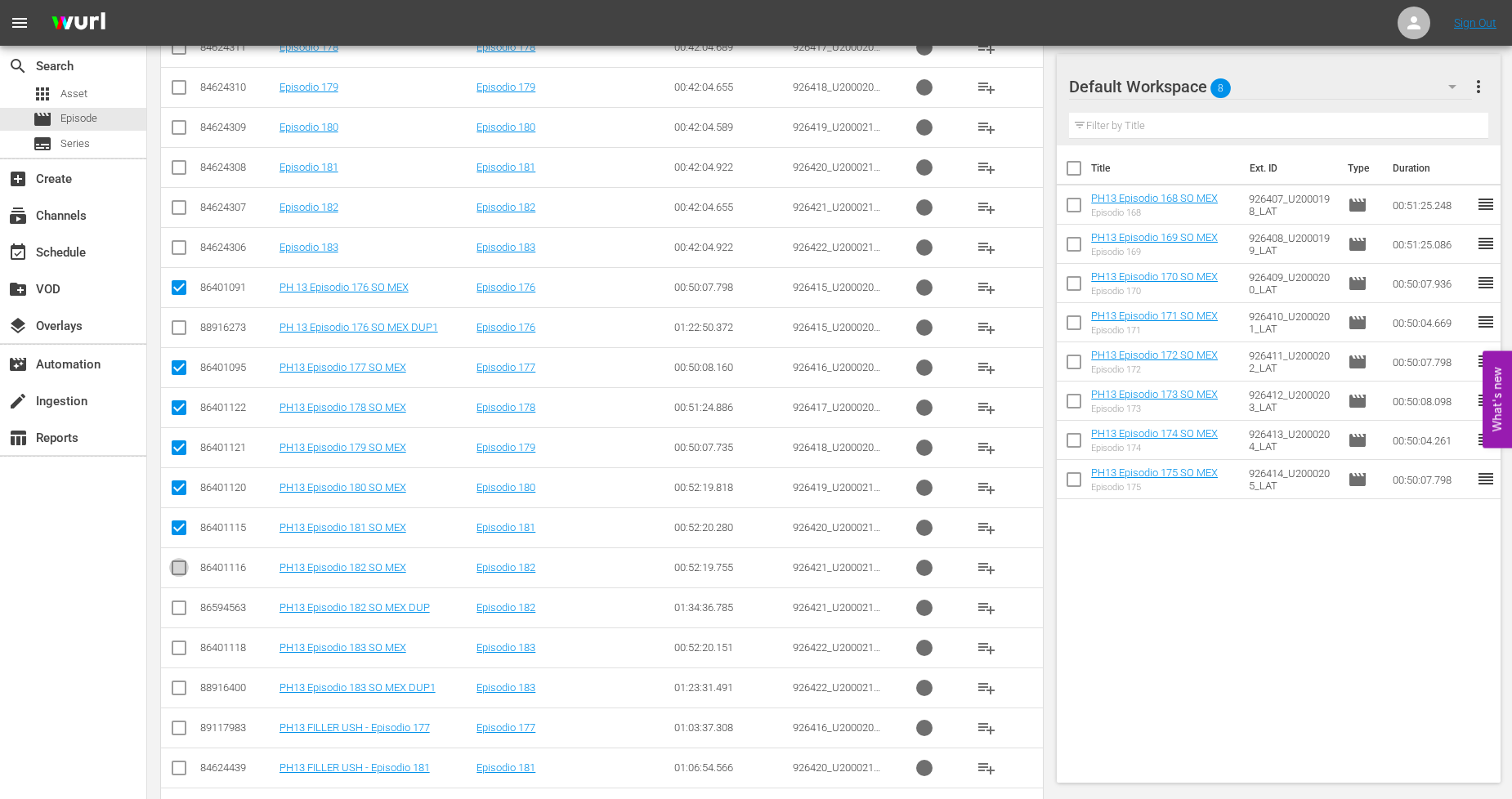
click at [182, 567] on input "checkbox" at bounding box center [178, 571] width 19 height 19
click at [184, 656] on input "checkbox" at bounding box center [178, 650] width 19 height 19
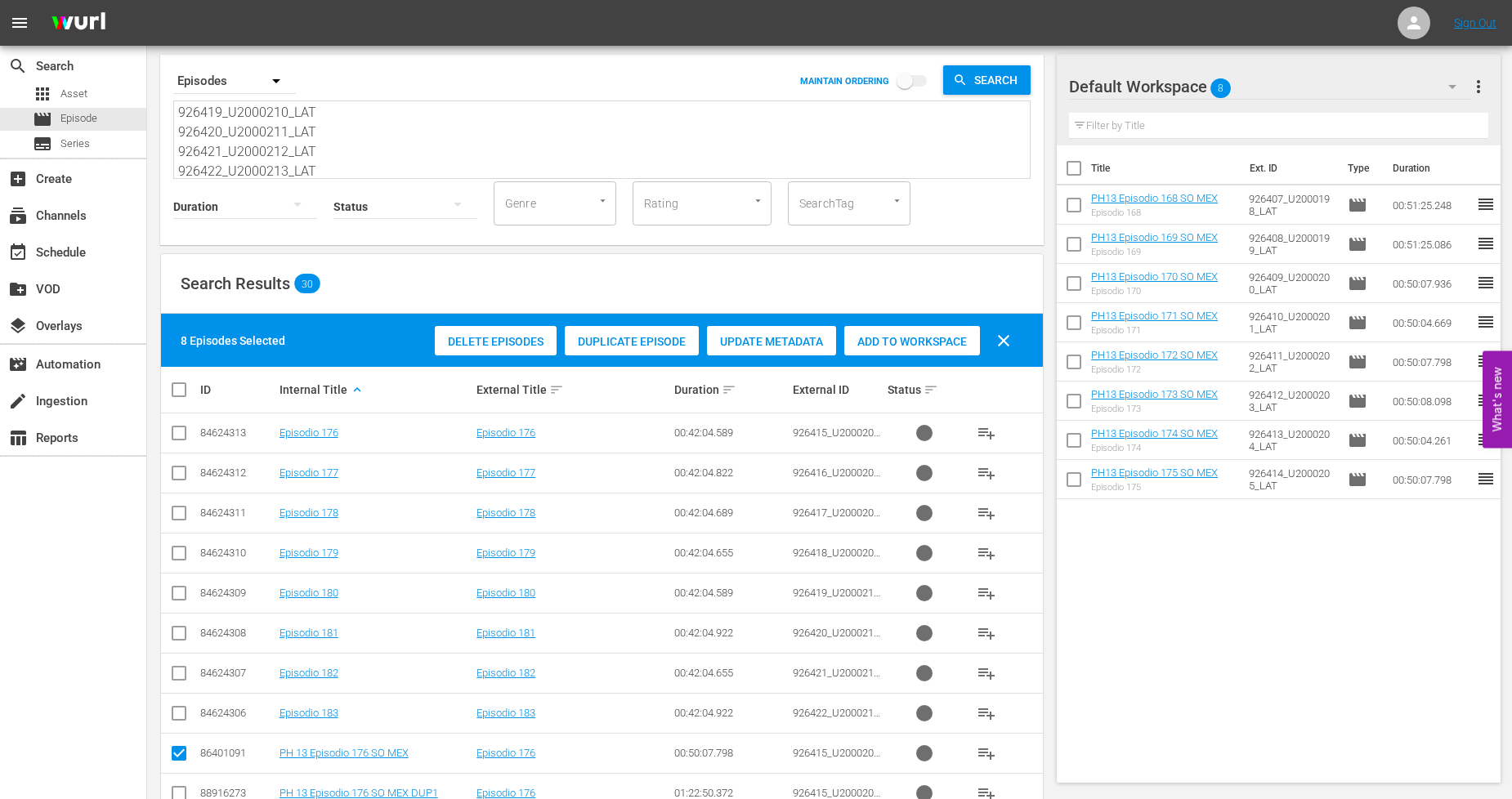
scroll to position [0, 0]
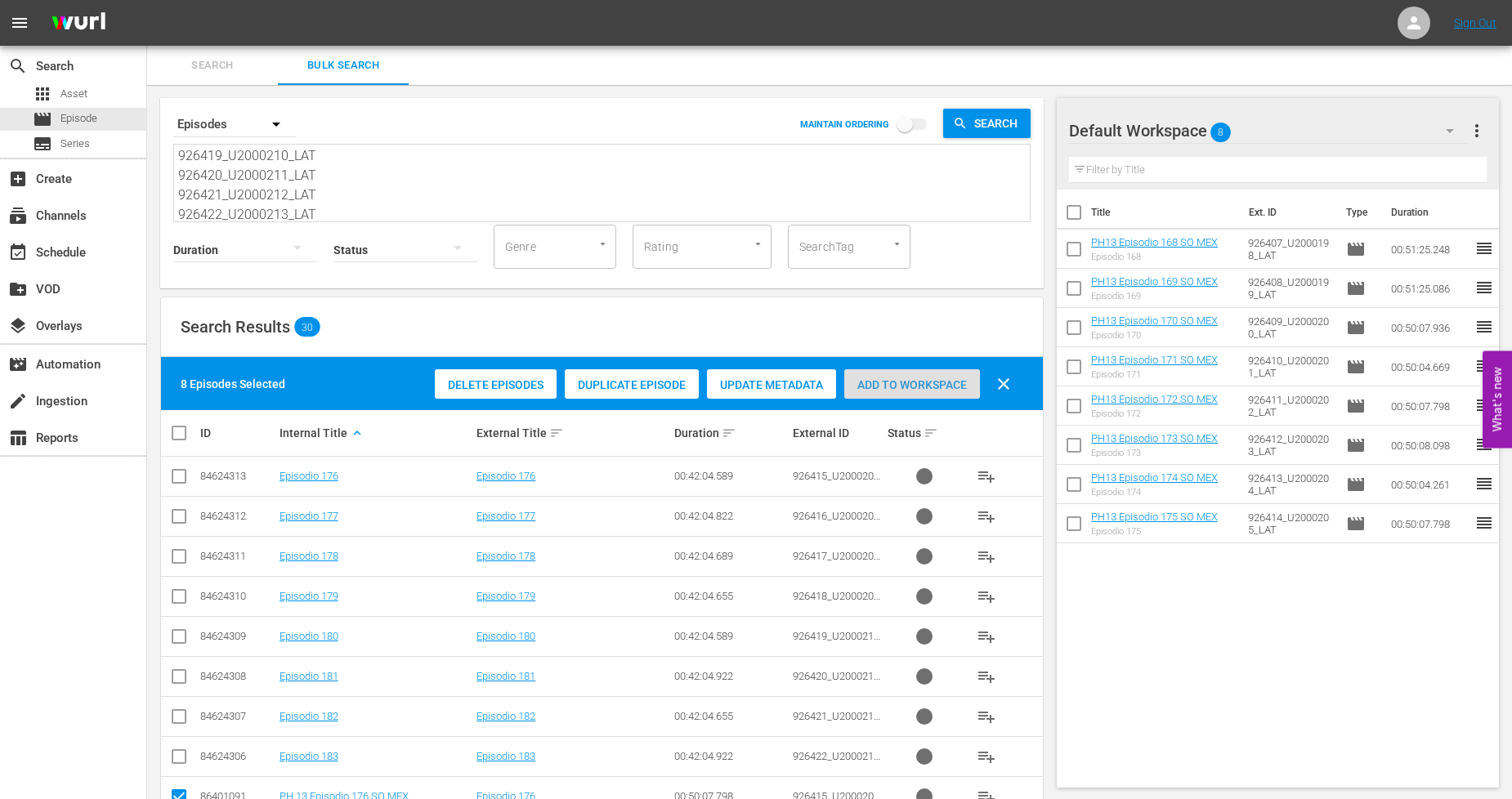
click at [897, 380] on span "Add to Workspace" at bounding box center [912, 384] width 135 height 13
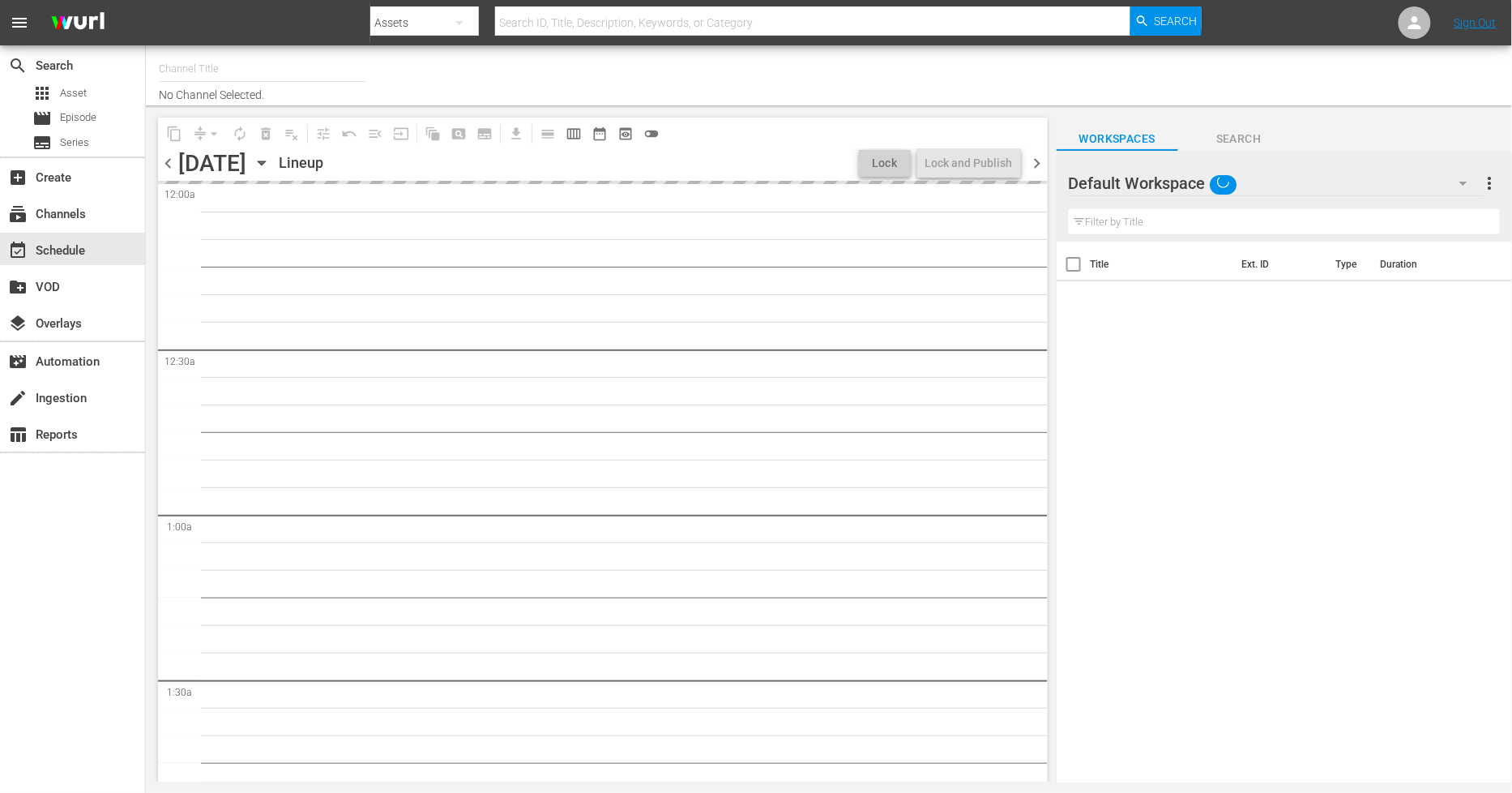
type input "Sony One Novelas (MX) (1001)"
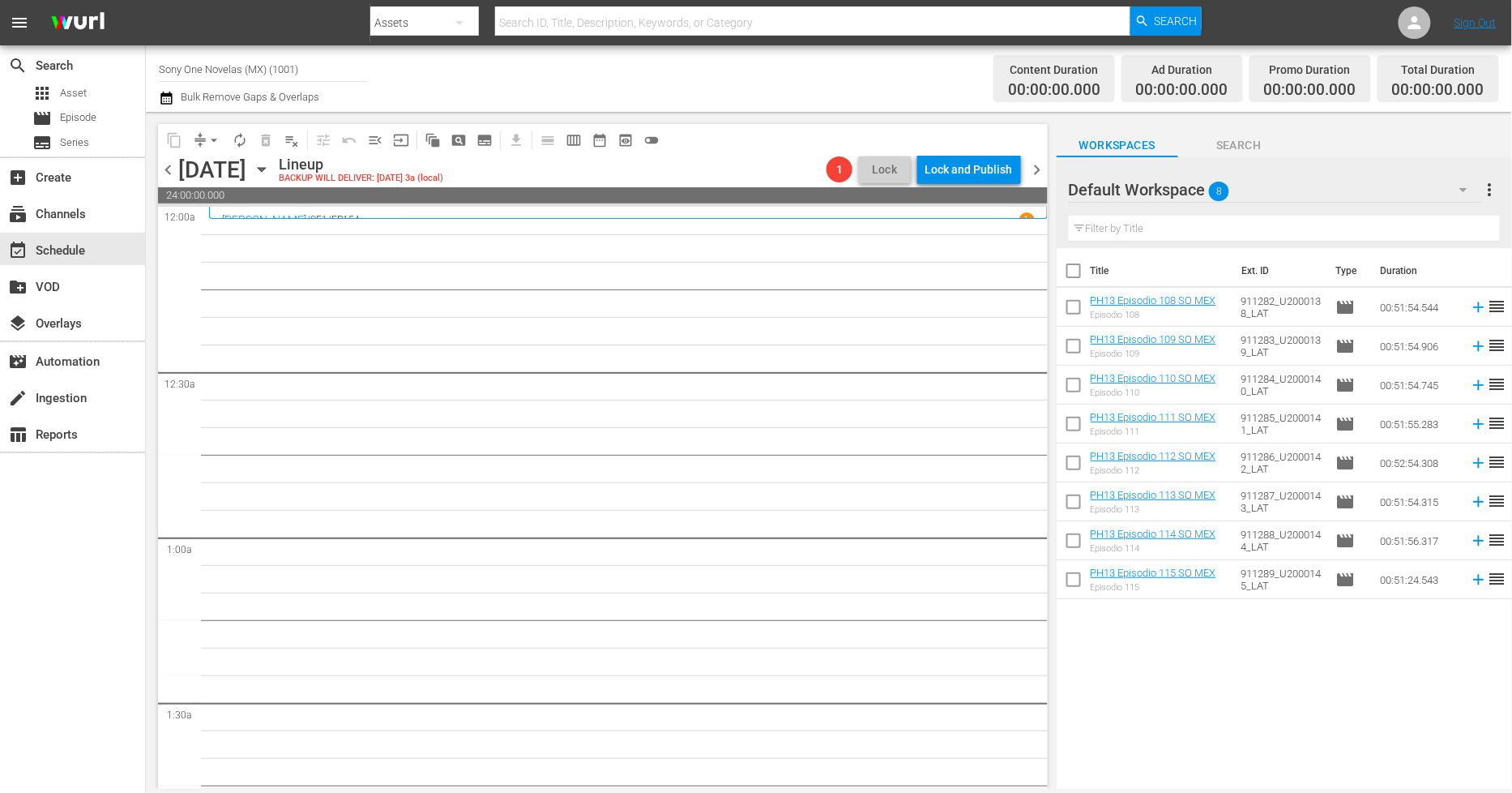
click at [1075, 272] on input "checkbox" at bounding box center [1074, 275] width 34 height 34
checkbox input "true"
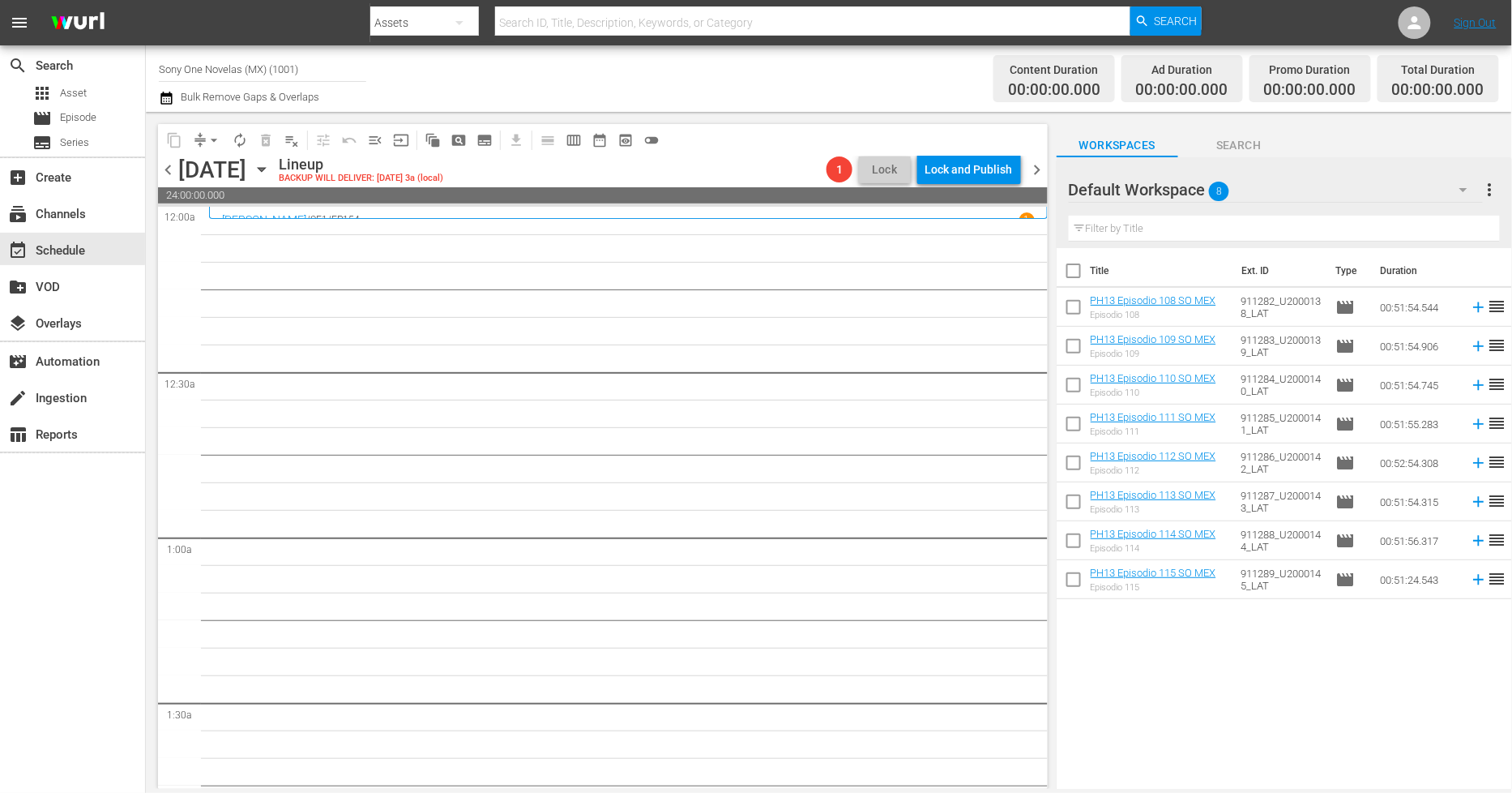
checkbox input "true"
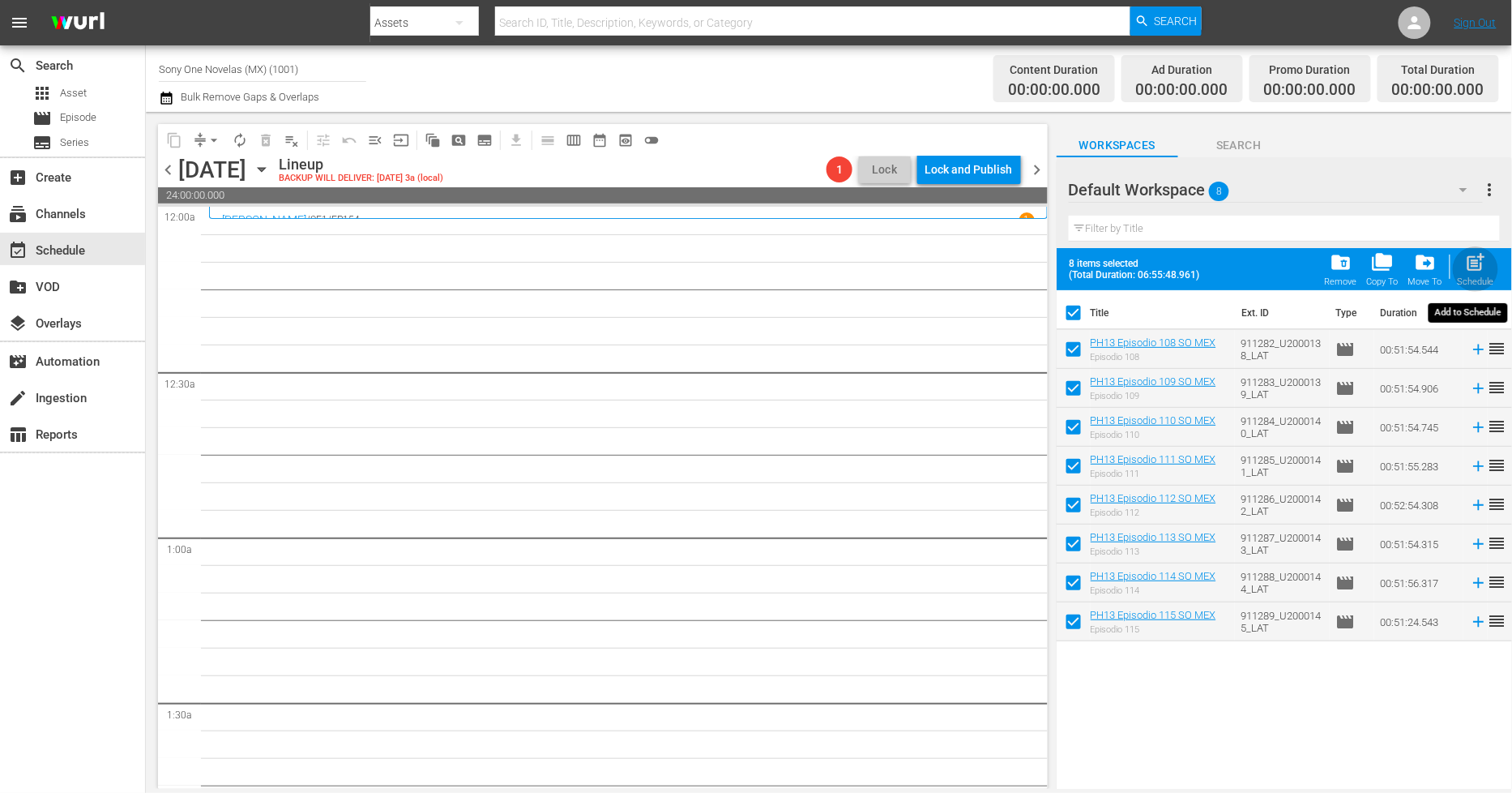
click at [1479, 257] on span "post_add" at bounding box center [1476, 262] width 22 height 22
checkbox input "false"
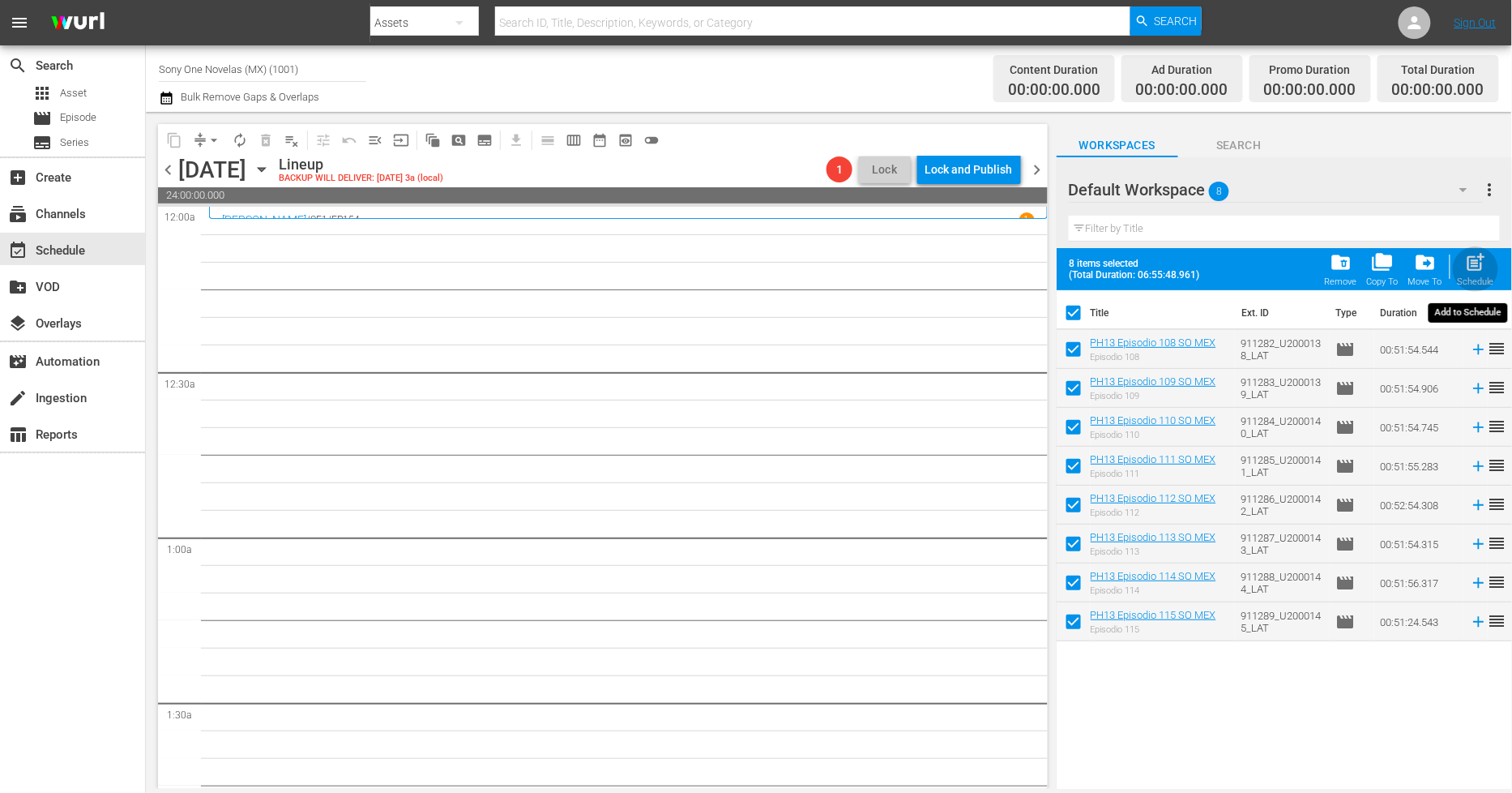
checkbox input "false"
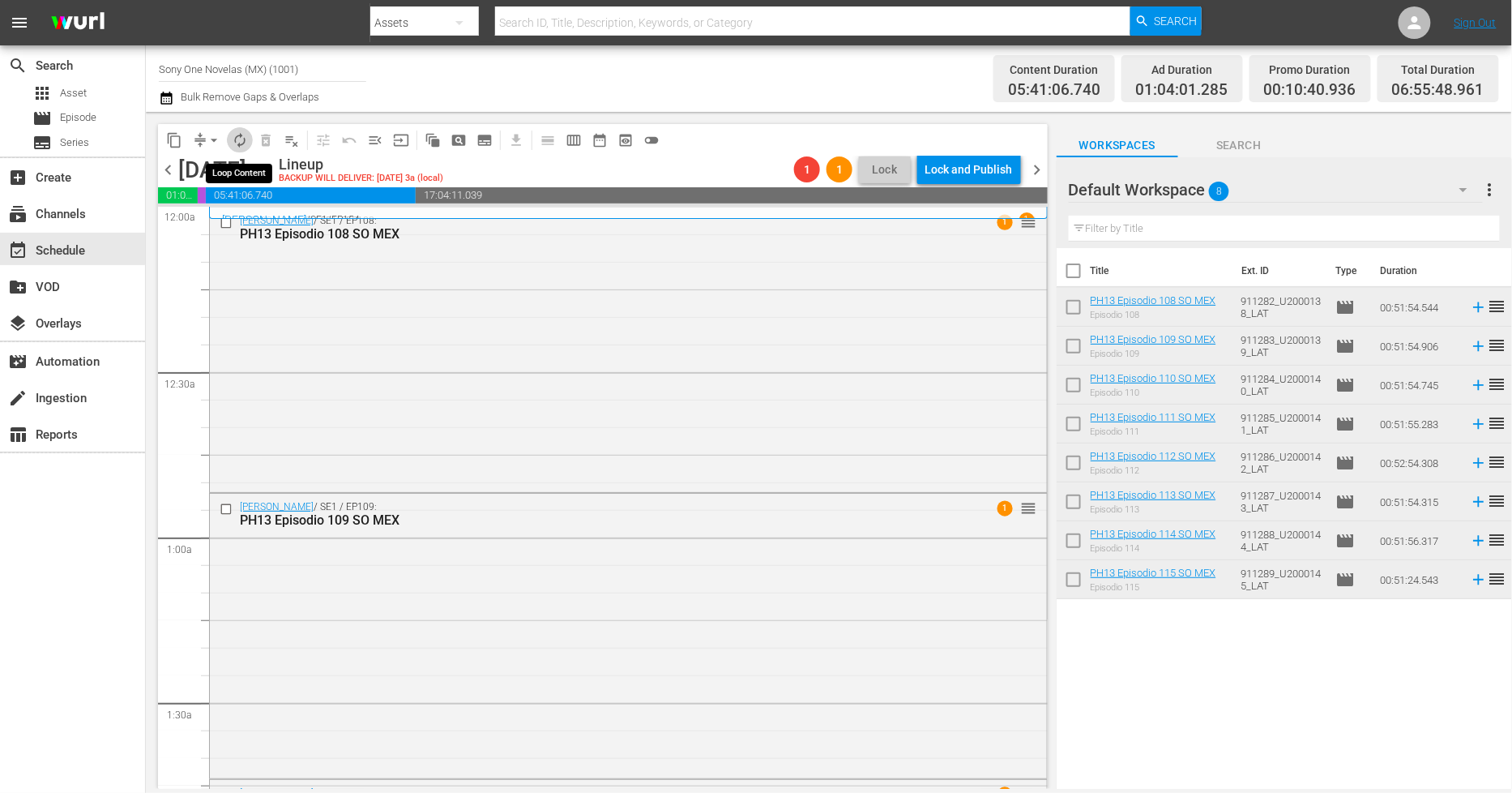
click at [240, 141] on span "autorenew_outlined" at bounding box center [240, 140] width 16 height 16
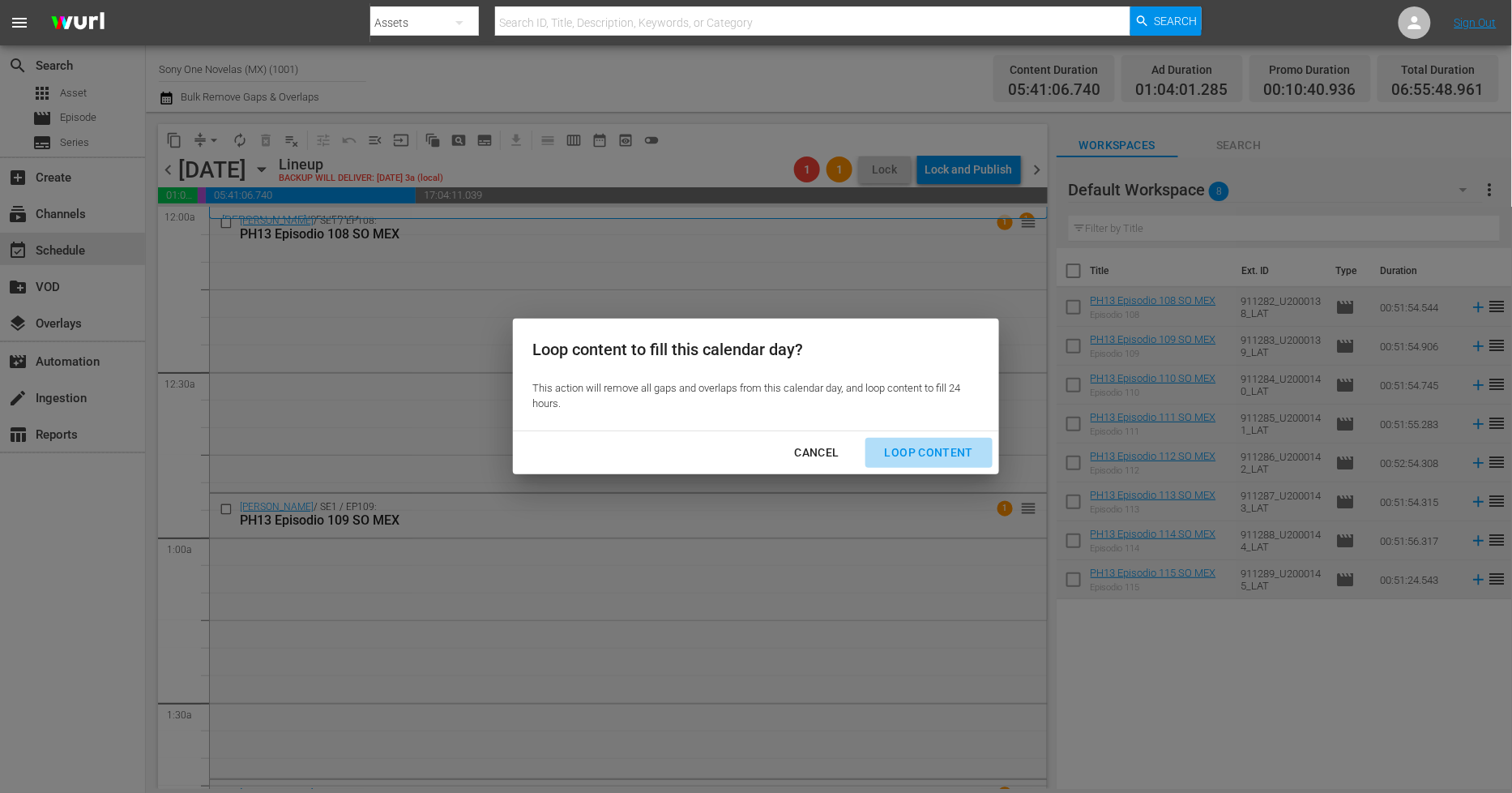
click at [965, 452] on div "Loop Content" at bounding box center [929, 452] width 114 height 20
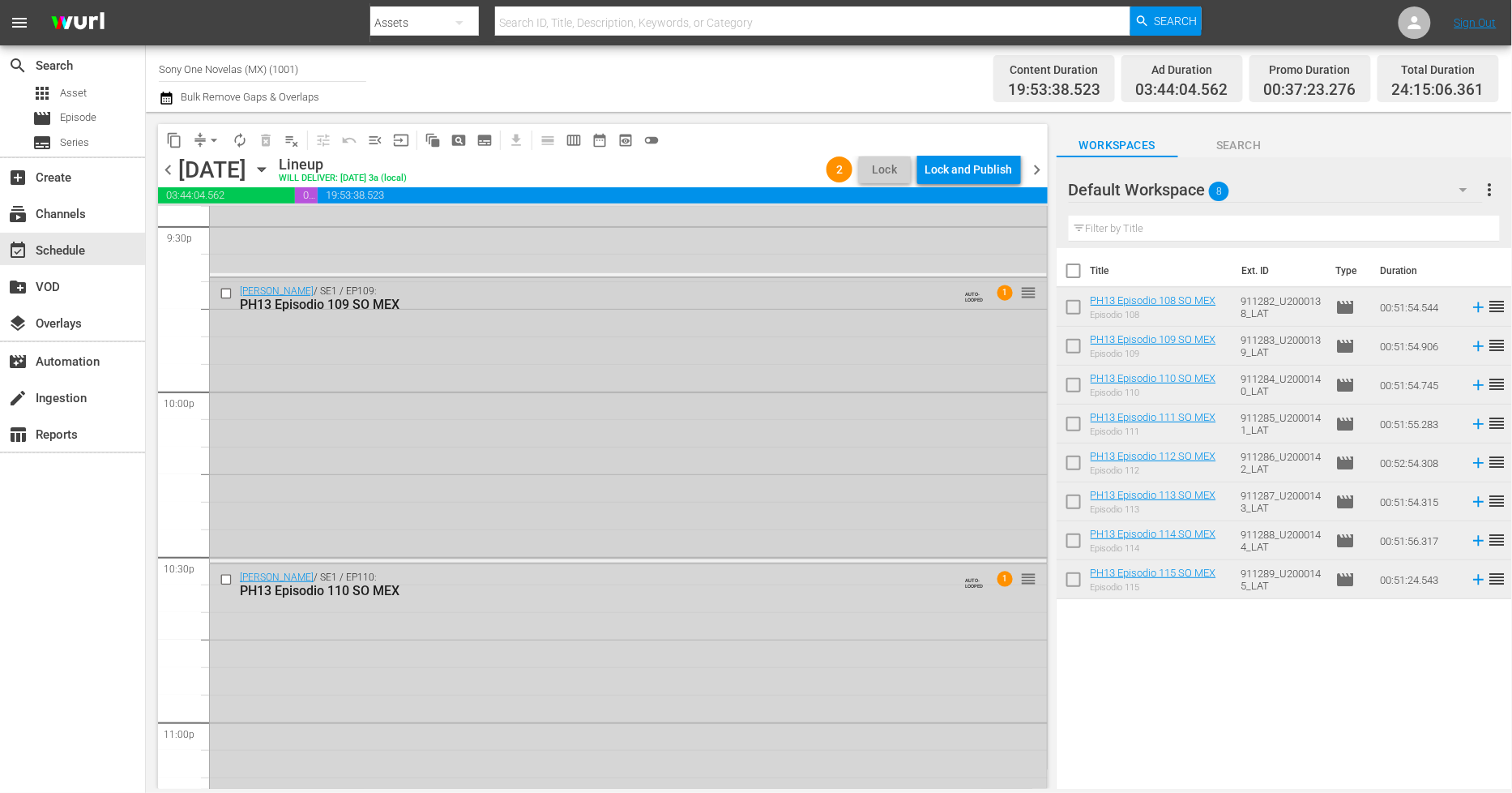
scroll to position [7439, 0]
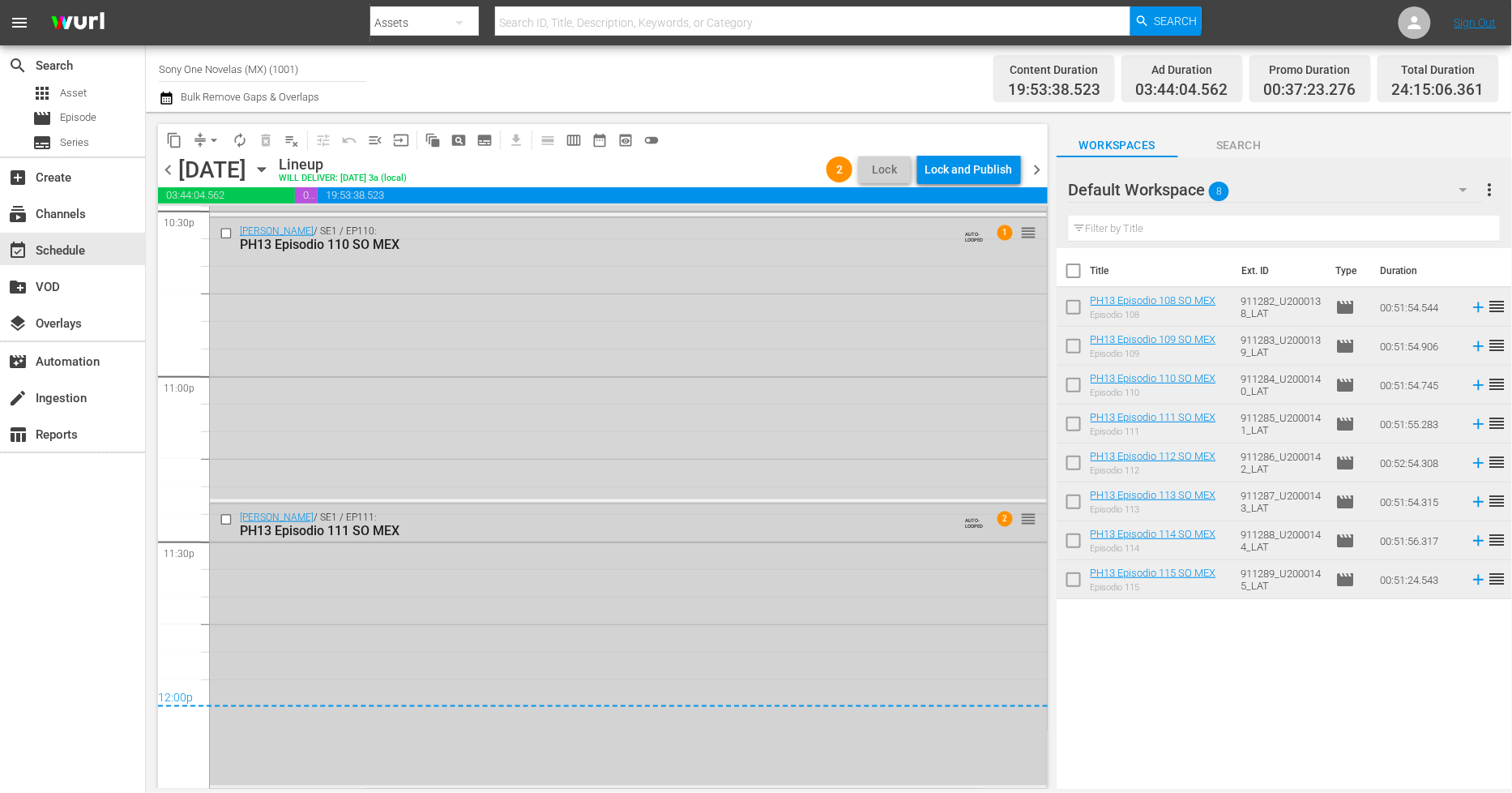
click at [492, 642] on div "[PERSON_NAME] / SE1 / EP111: PH13 Episodio 111 SO MEX AUTO-LOOPED 2 reorder" at bounding box center [629, 644] width 837 height 281
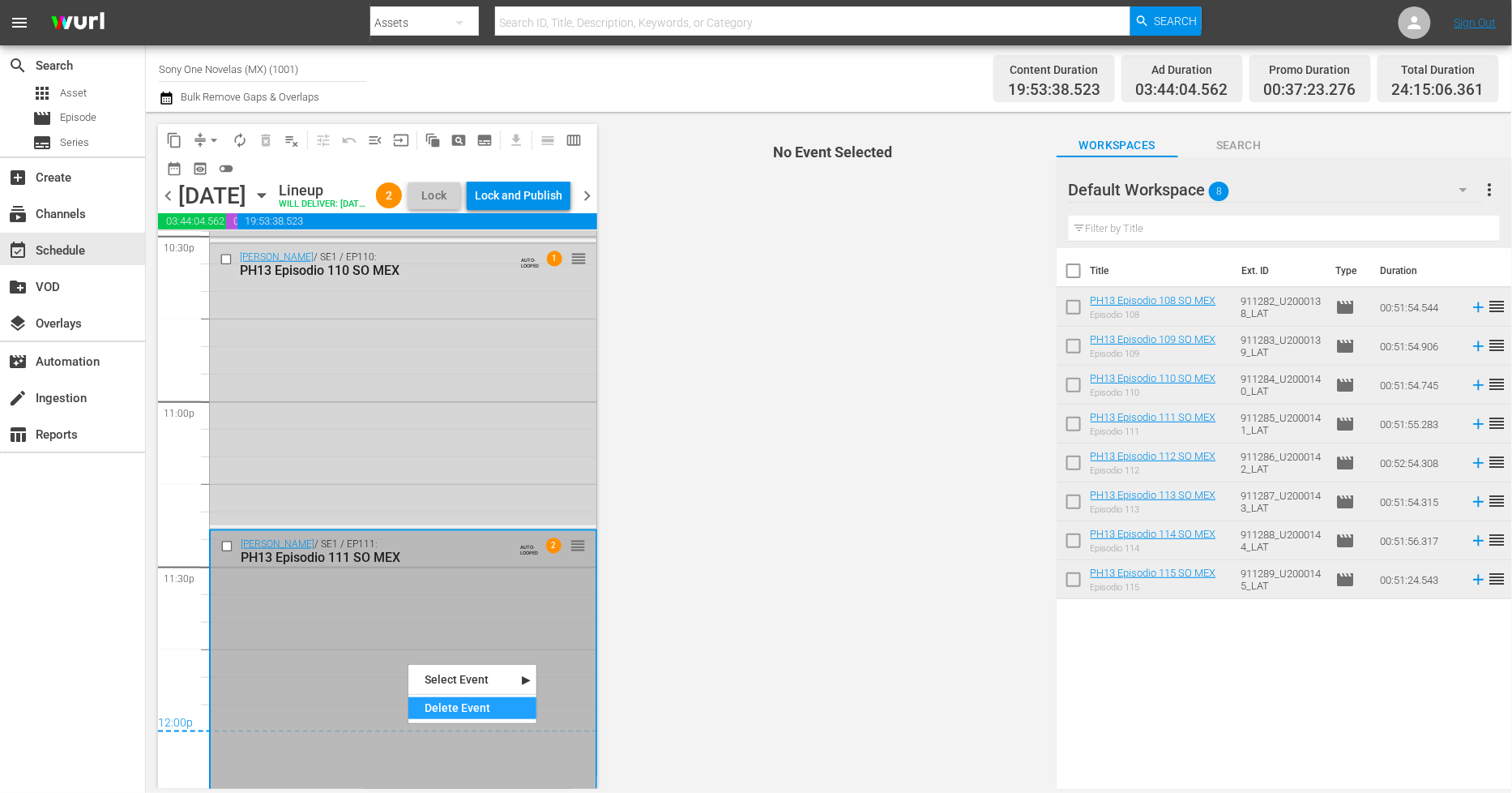
click at [456, 711] on div "Delete Event" at bounding box center [472, 708] width 128 height 22
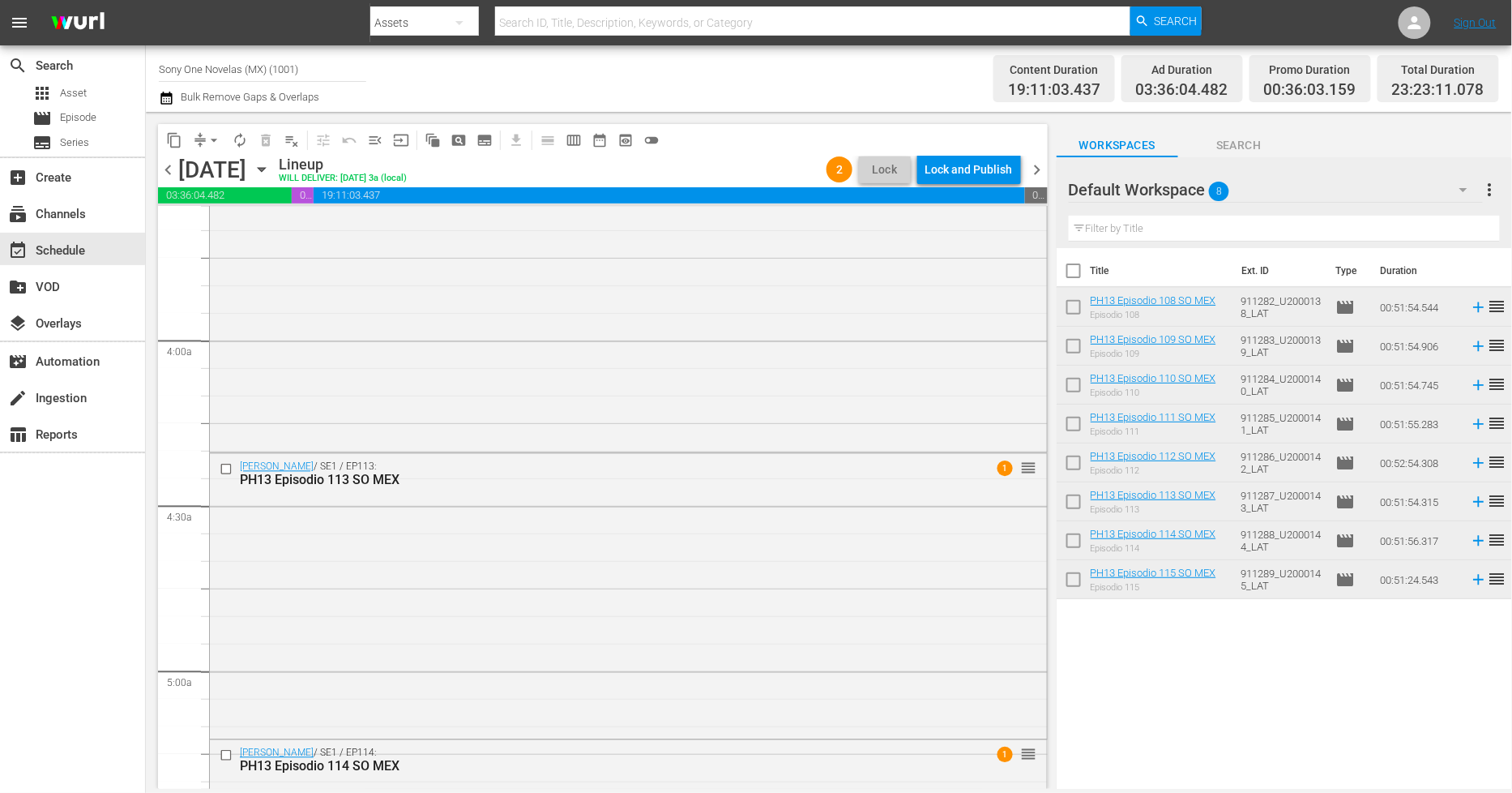
scroll to position [1230, 0]
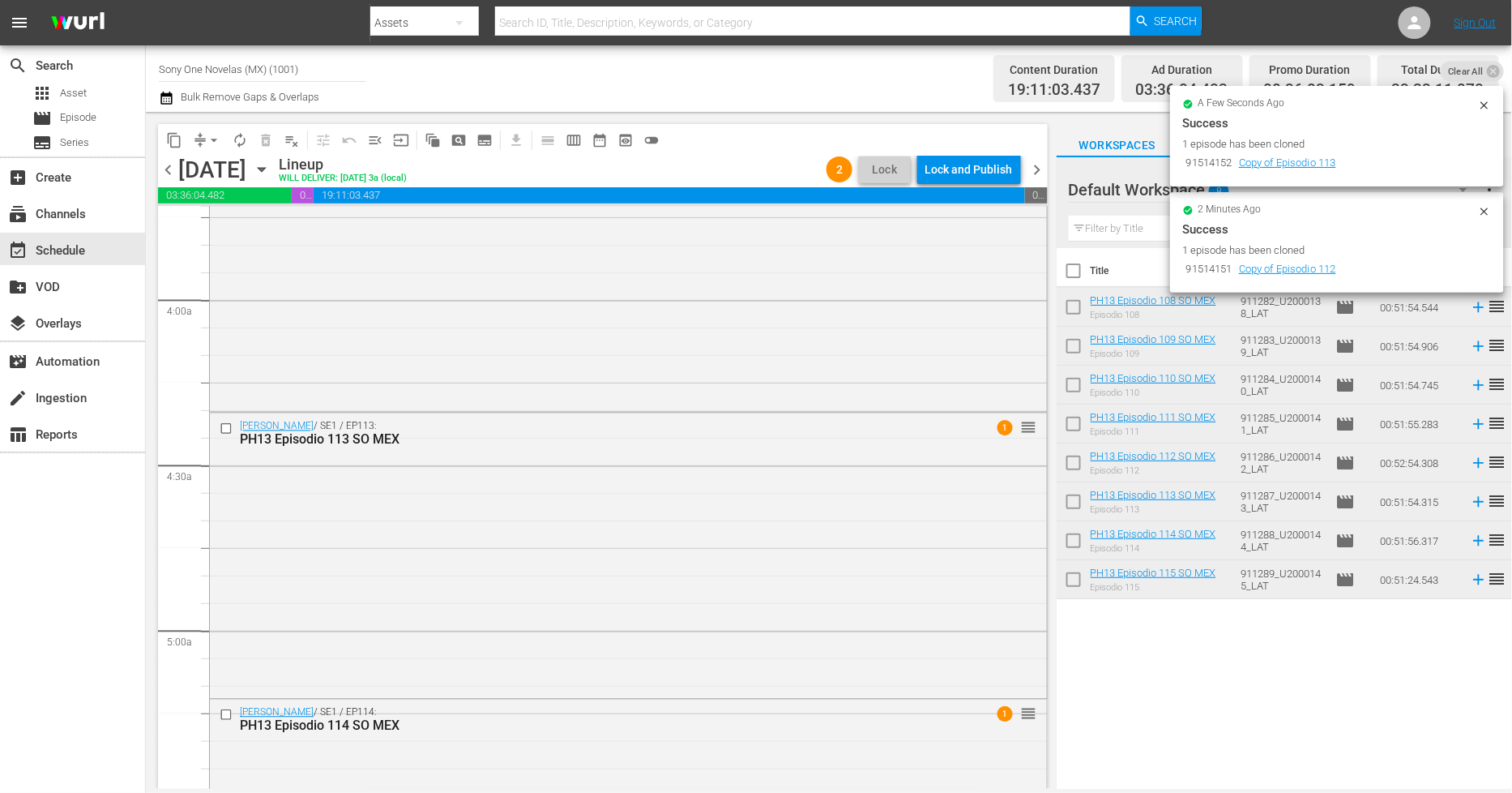
click at [1485, 106] on icon at bounding box center [1484, 105] width 7 height 7
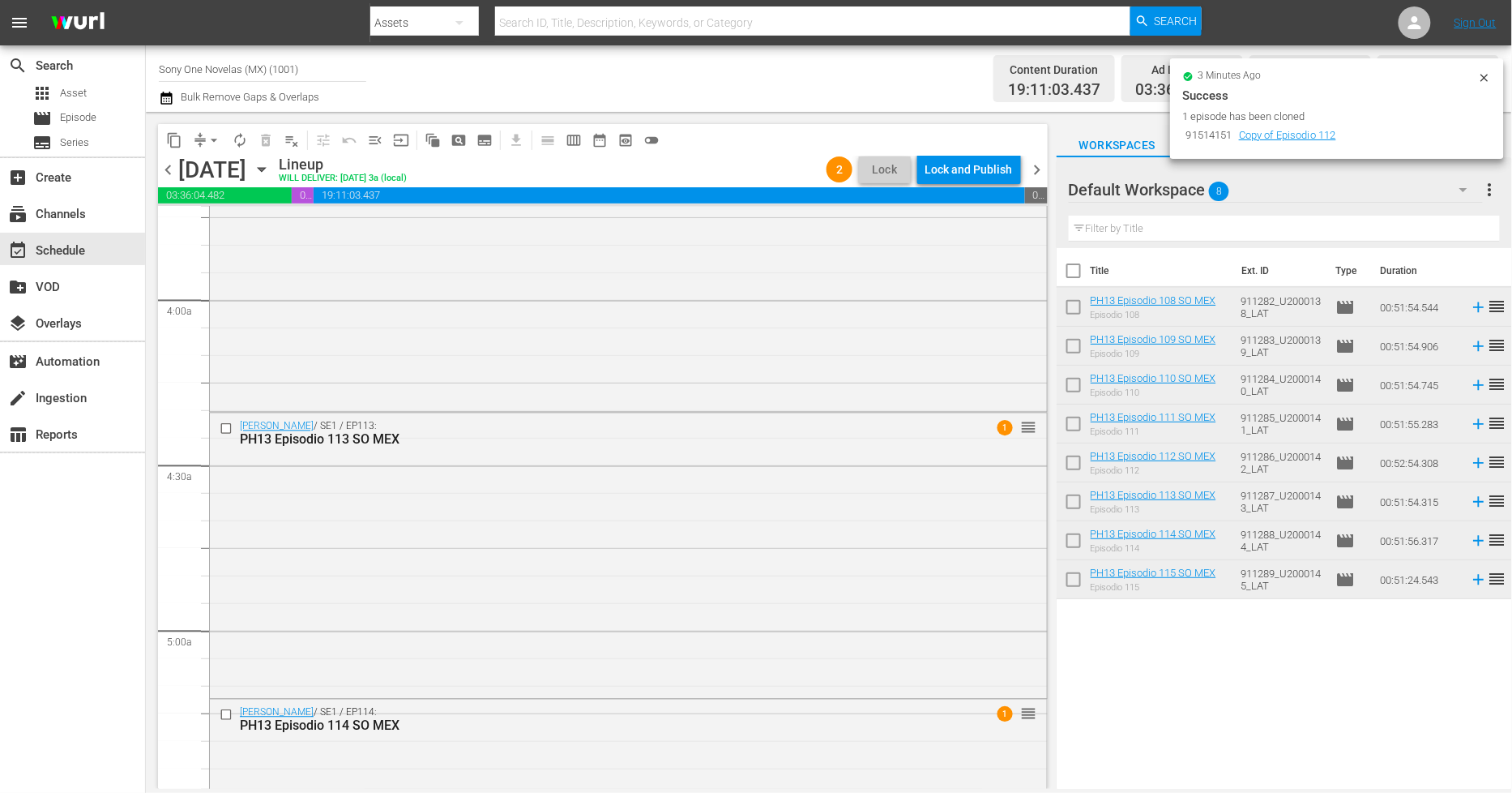
click at [1488, 76] on icon at bounding box center [1485, 78] width 13 height 13
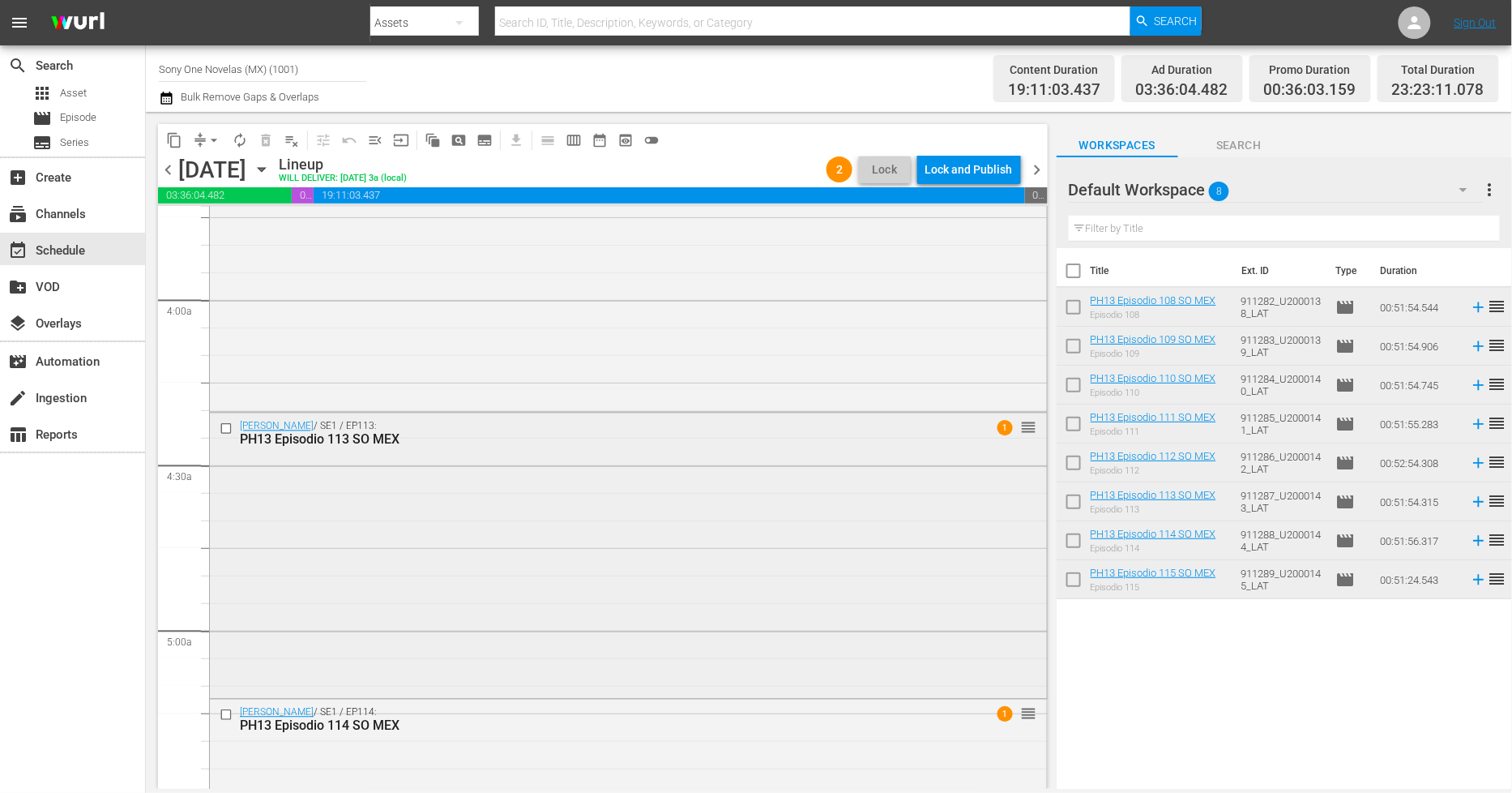
click at [563, 597] on div "[PERSON_NAME] / SE1 / EP113: PH13 Episodio 113 SO MEX 1 reorder" at bounding box center [629, 554] width 837 height 281
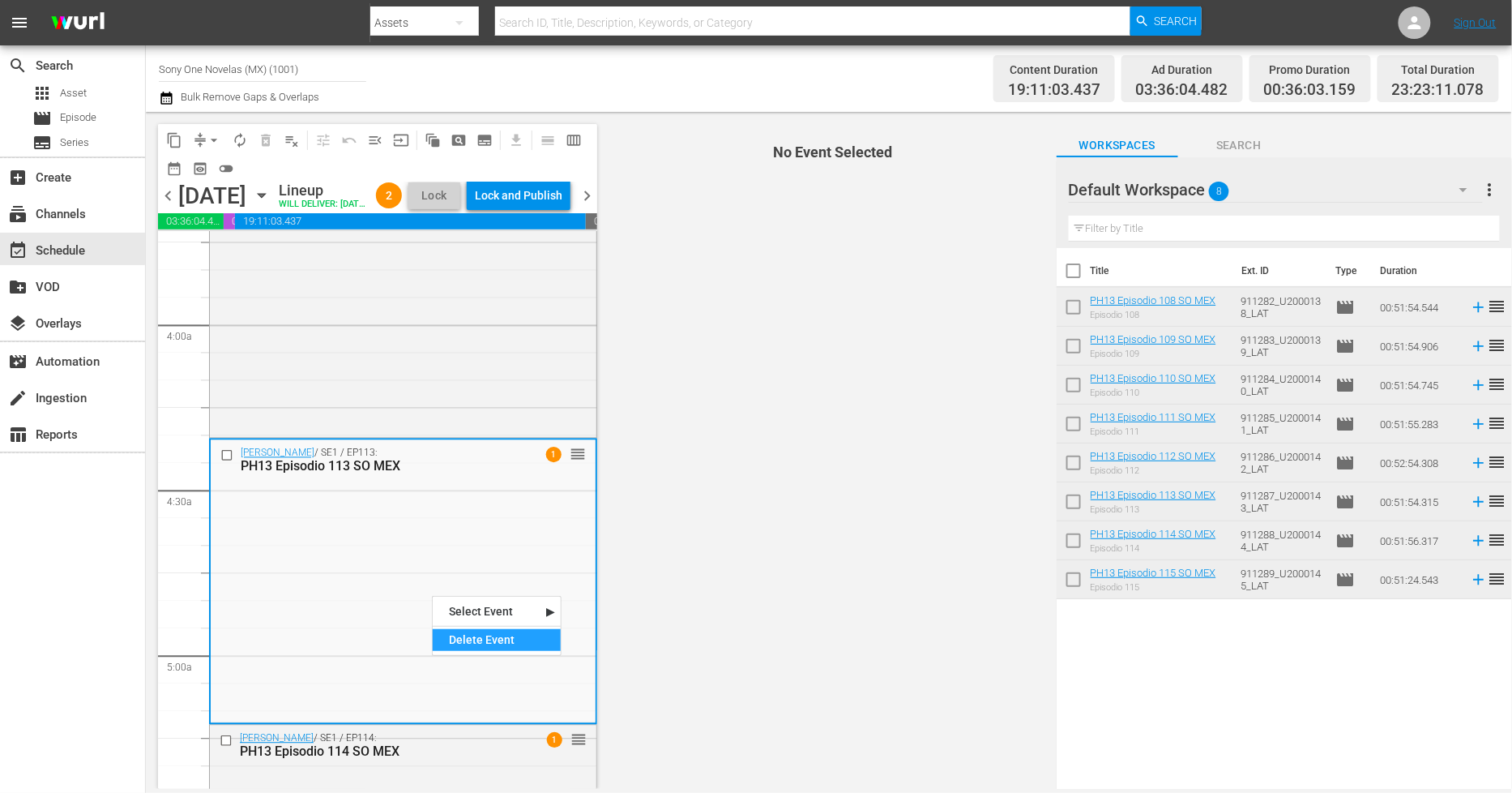
click at [496, 635] on div "Delete Event" at bounding box center [496, 640] width 128 height 22
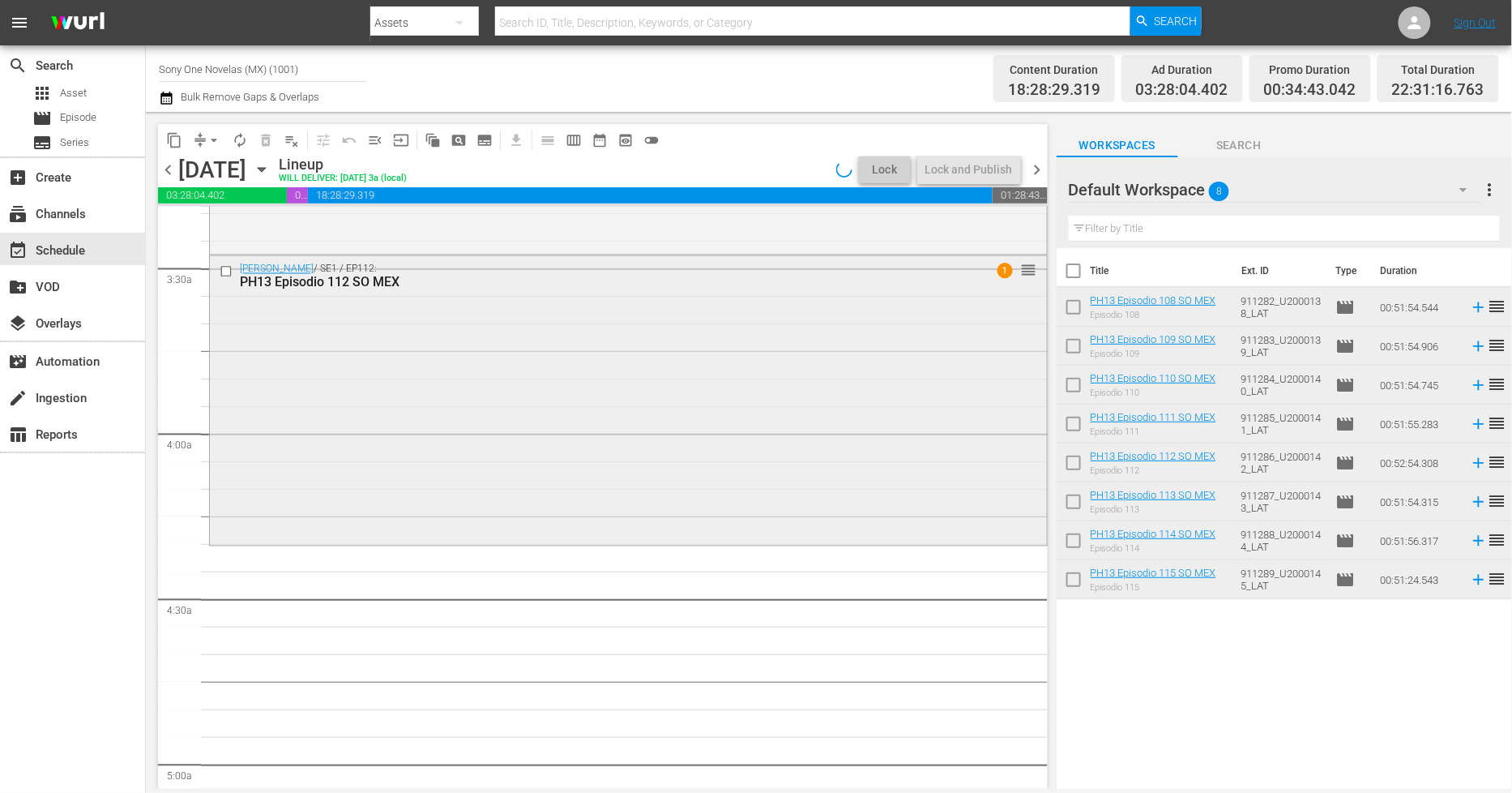
scroll to position [960, 0]
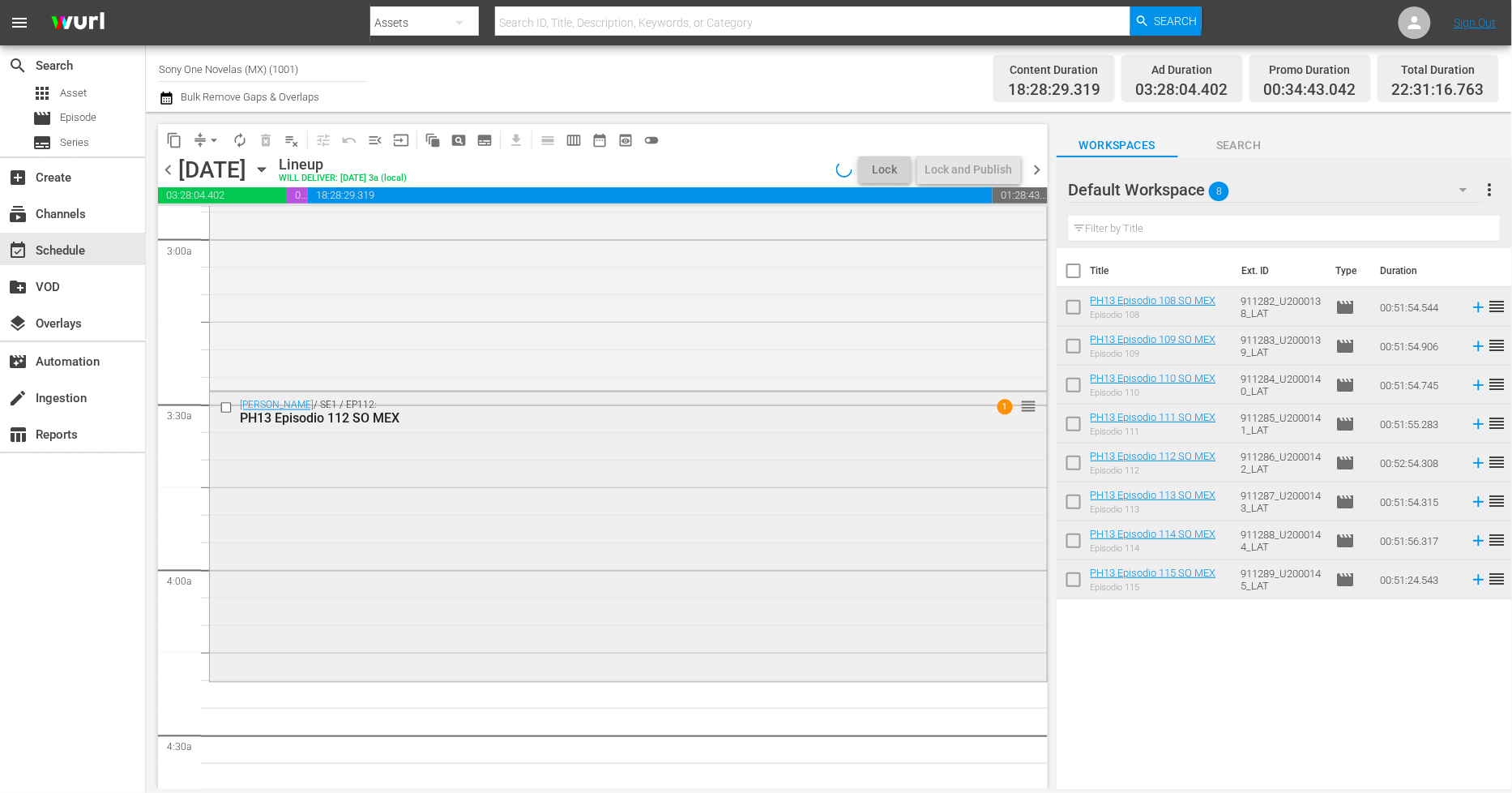
click at [429, 513] on div "[PERSON_NAME] / SE1 / EP112: PH13 Episodio 112 SO MEX 1 reorder" at bounding box center [629, 536] width 837 height 287
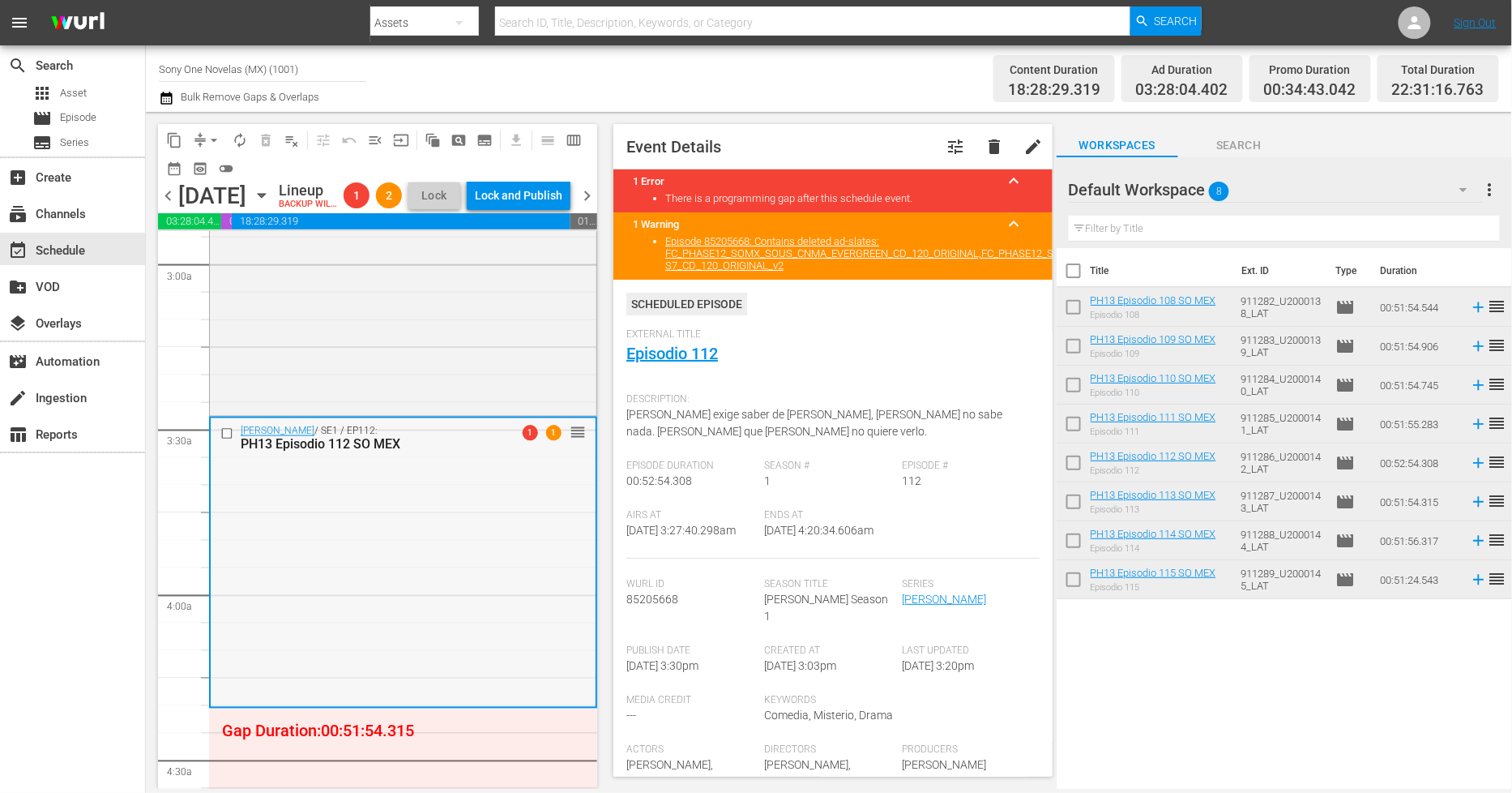
click at [463, 542] on div "[PERSON_NAME] / SE1 / EP112: PH13 Episodio 112 SO MEX 1 1 reorder" at bounding box center [403, 562] width 385 height 287
click at [504, 577] on div "Delete Event" at bounding box center [527, 587] width 128 height 22
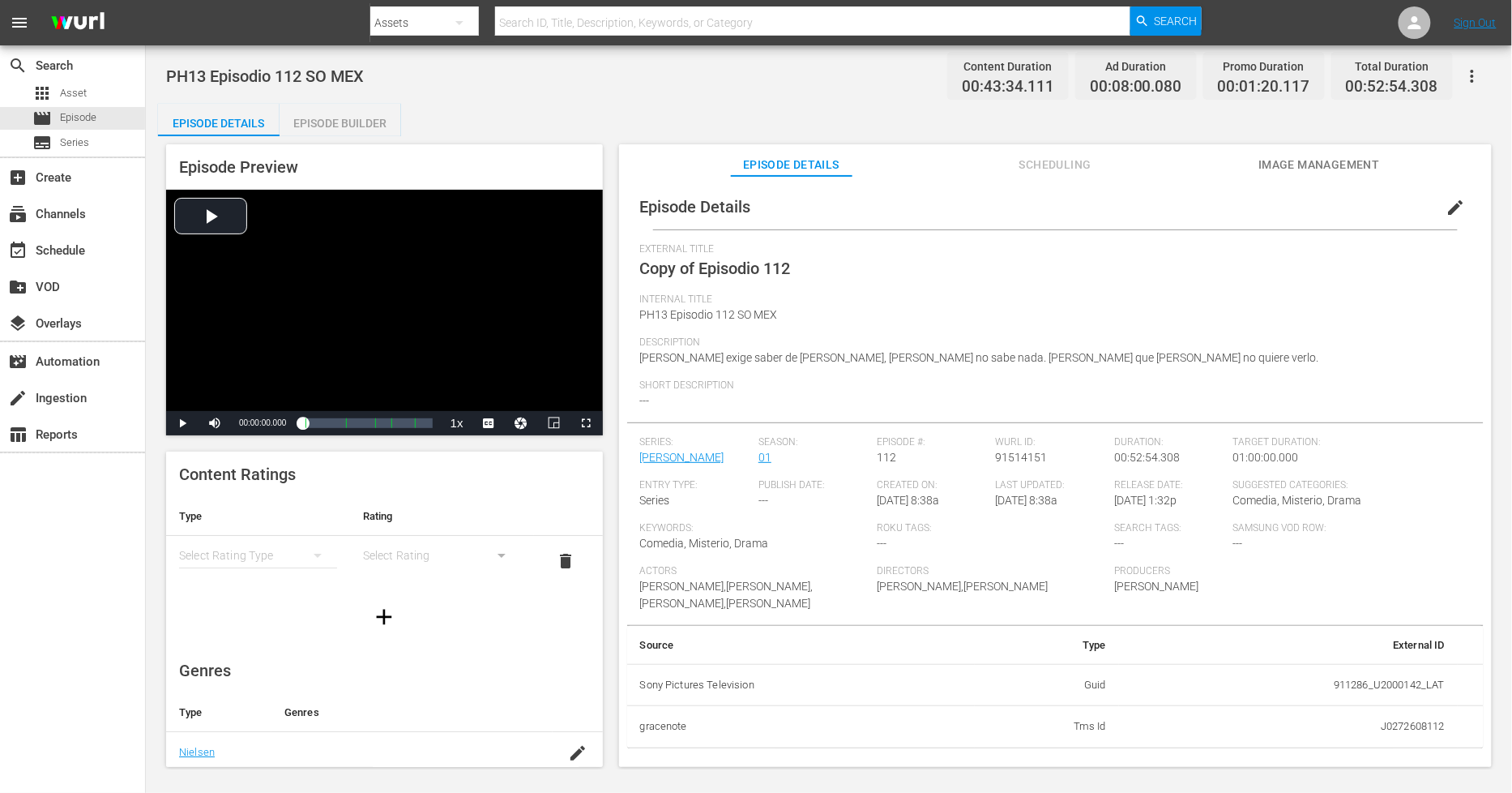
click at [1361, 213] on span "edit" at bounding box center [1456, 207] width 19 height 19
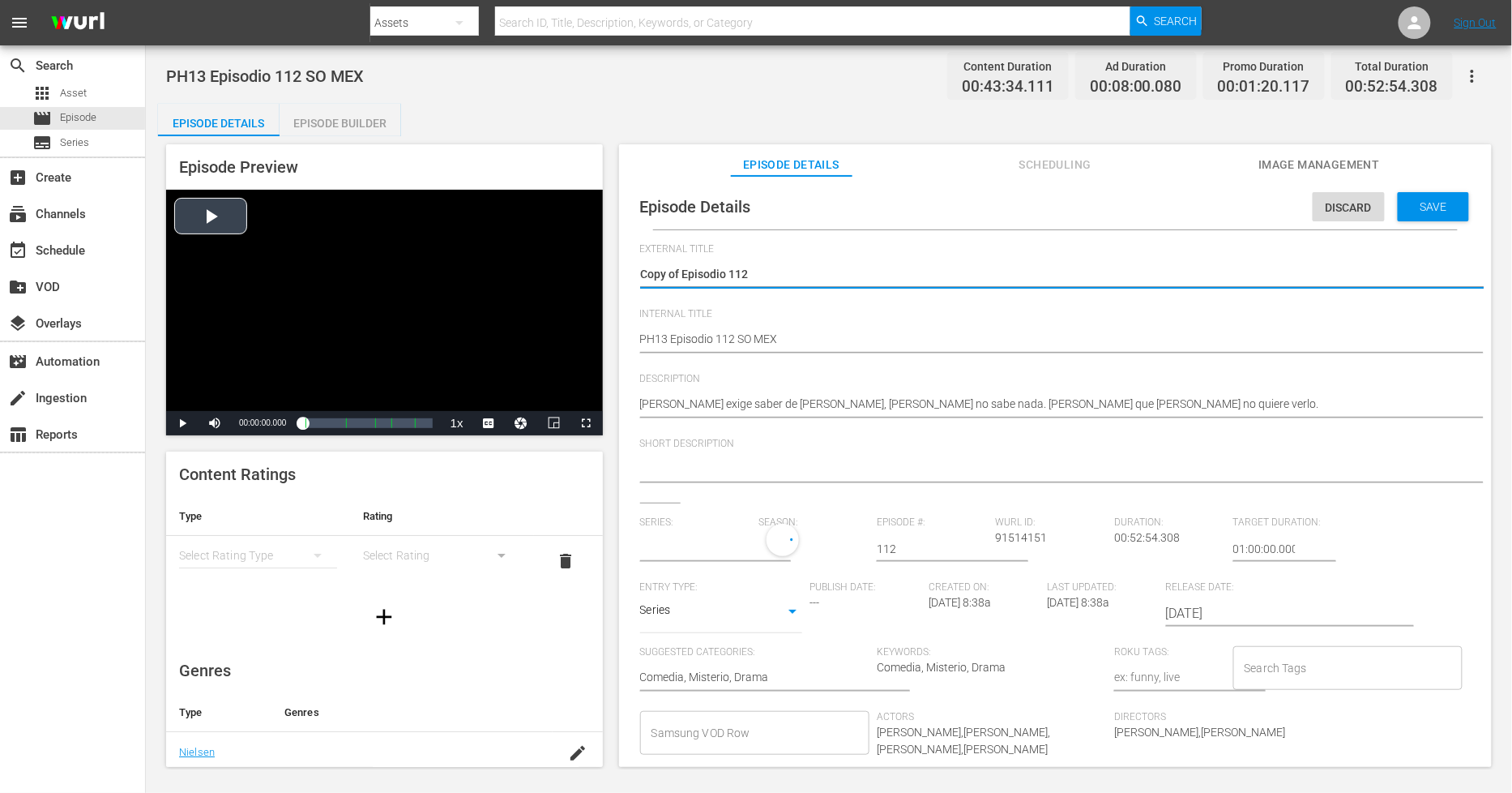
drag, startPoint x: 682, startPoint y: 269, endPoint x: 303, endPoint y: 271, distance: 379.0
click at [303, 271] on div "Episode Preview Video Player is loading. Play Video Play Mute Current Time 00:0…" at bounding box center [828, 458] width 1342 height 643
type textarea "Episodio 112"
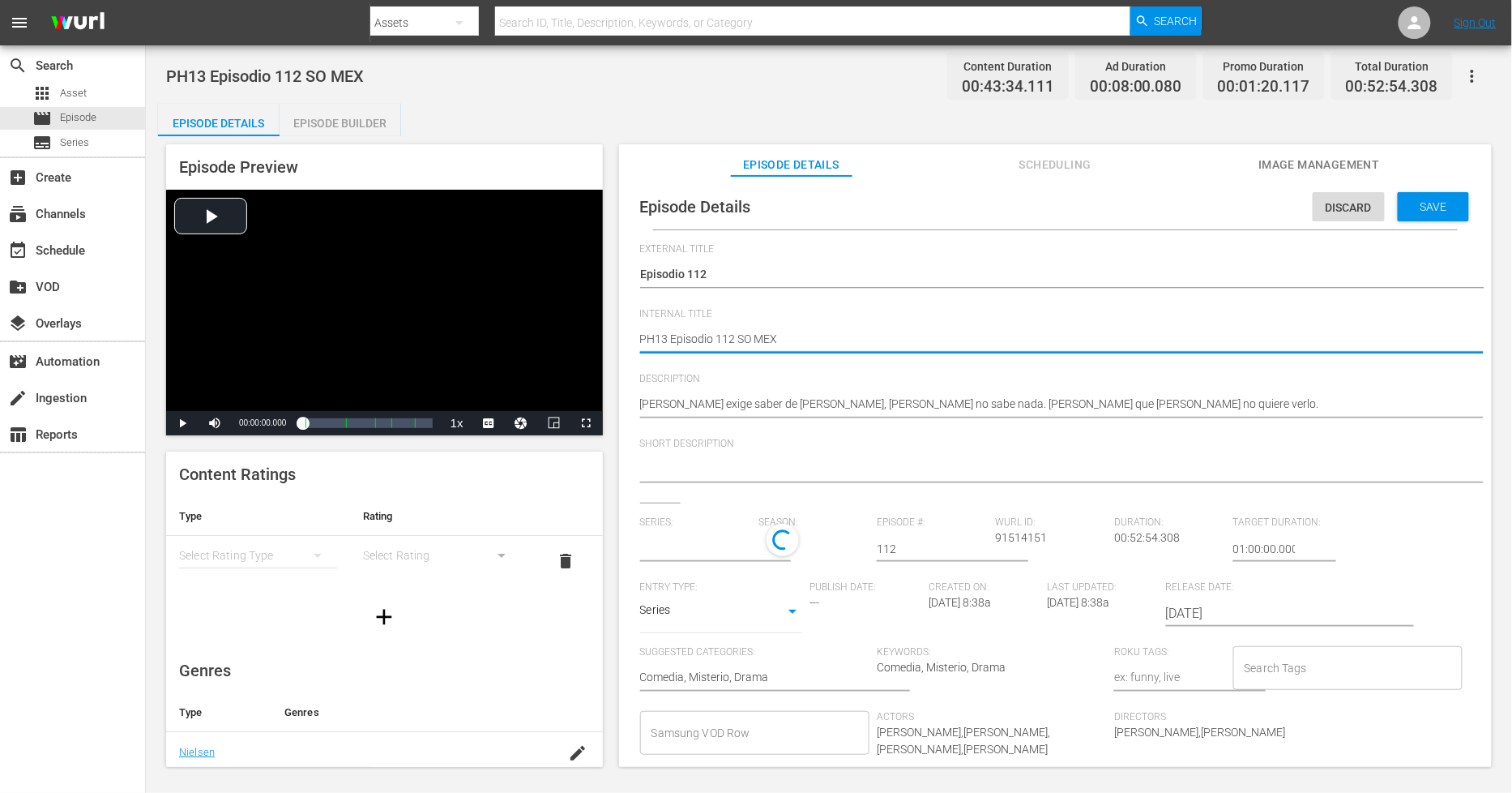
type input "[PERSON_NAME]"
type textarea "PH13 Episodio 112 SO MEX"
type textarea "PH13 Episodio 112 SO MEX D"
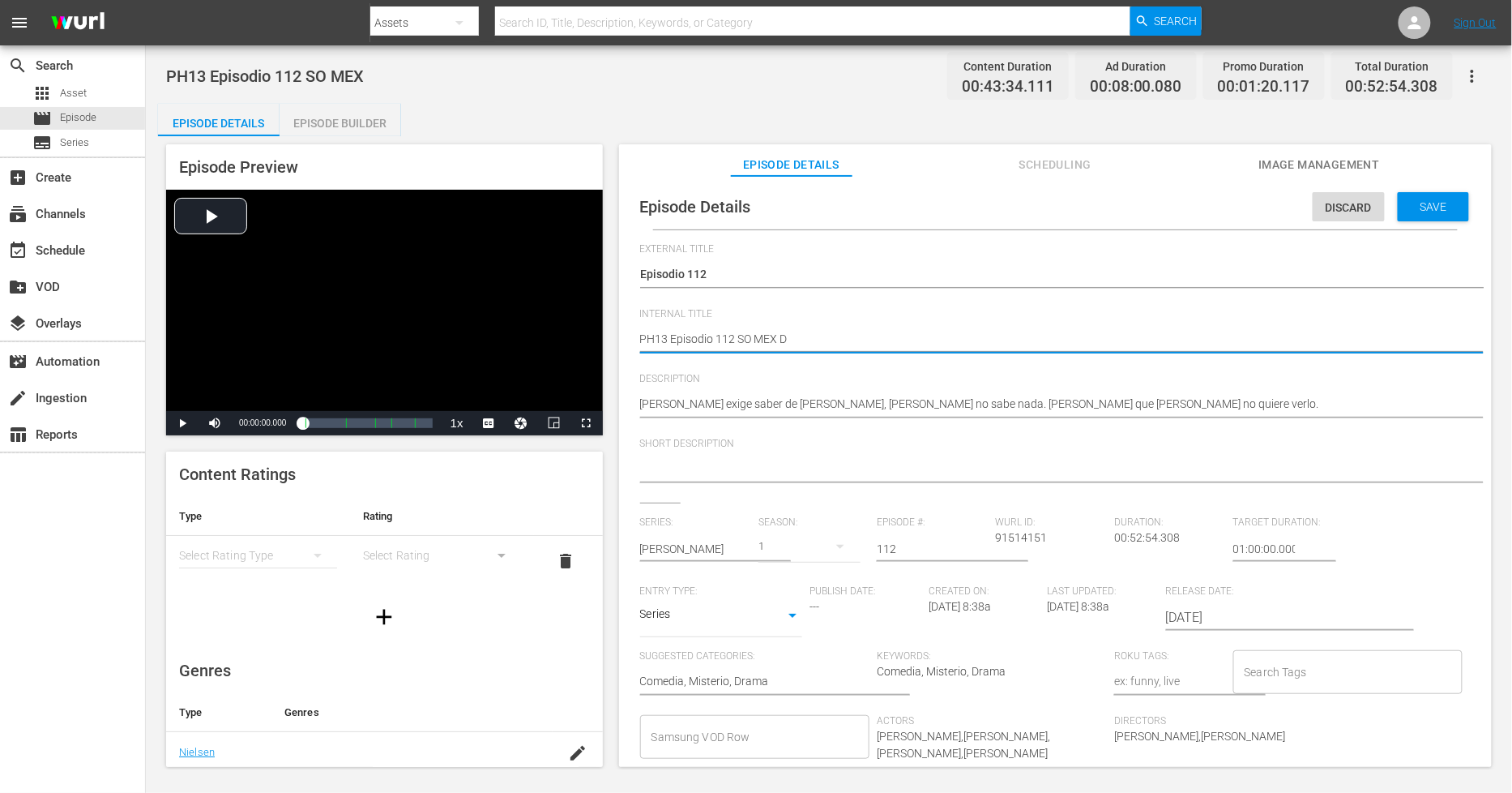
type textarea "PH13 Episodio 112 SO MEX DU"
type textarea "PH13 Episodio 112 SO MEX DUP"
type textarea "PH13 Episodio 112 SO MEX DUP1"
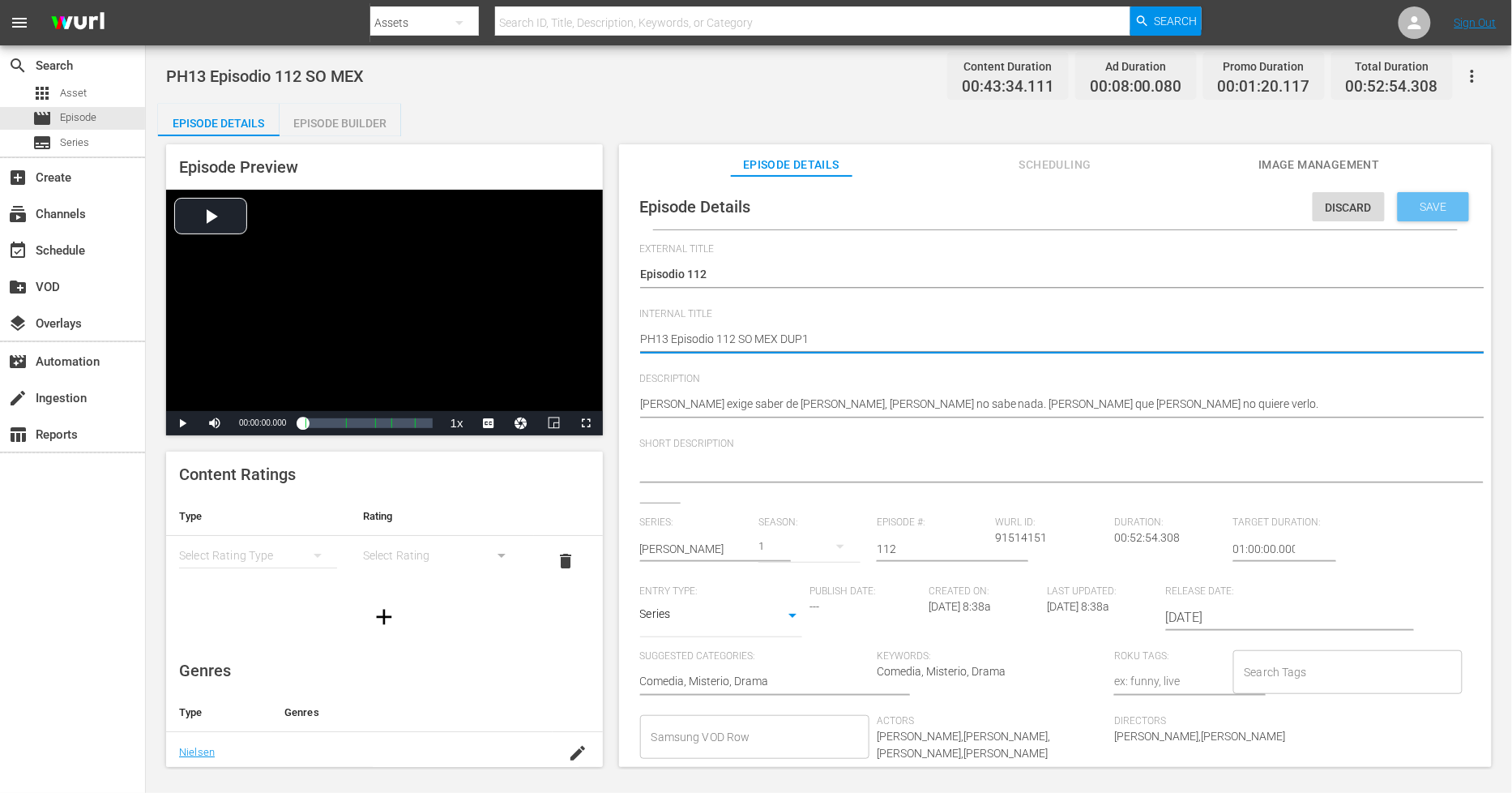
type textarea "PH13 Episodio 112 SO MEX DUP1"
click at [1361, 211] on div "Save" at bounding box center [1433, 207] width 72 height 29
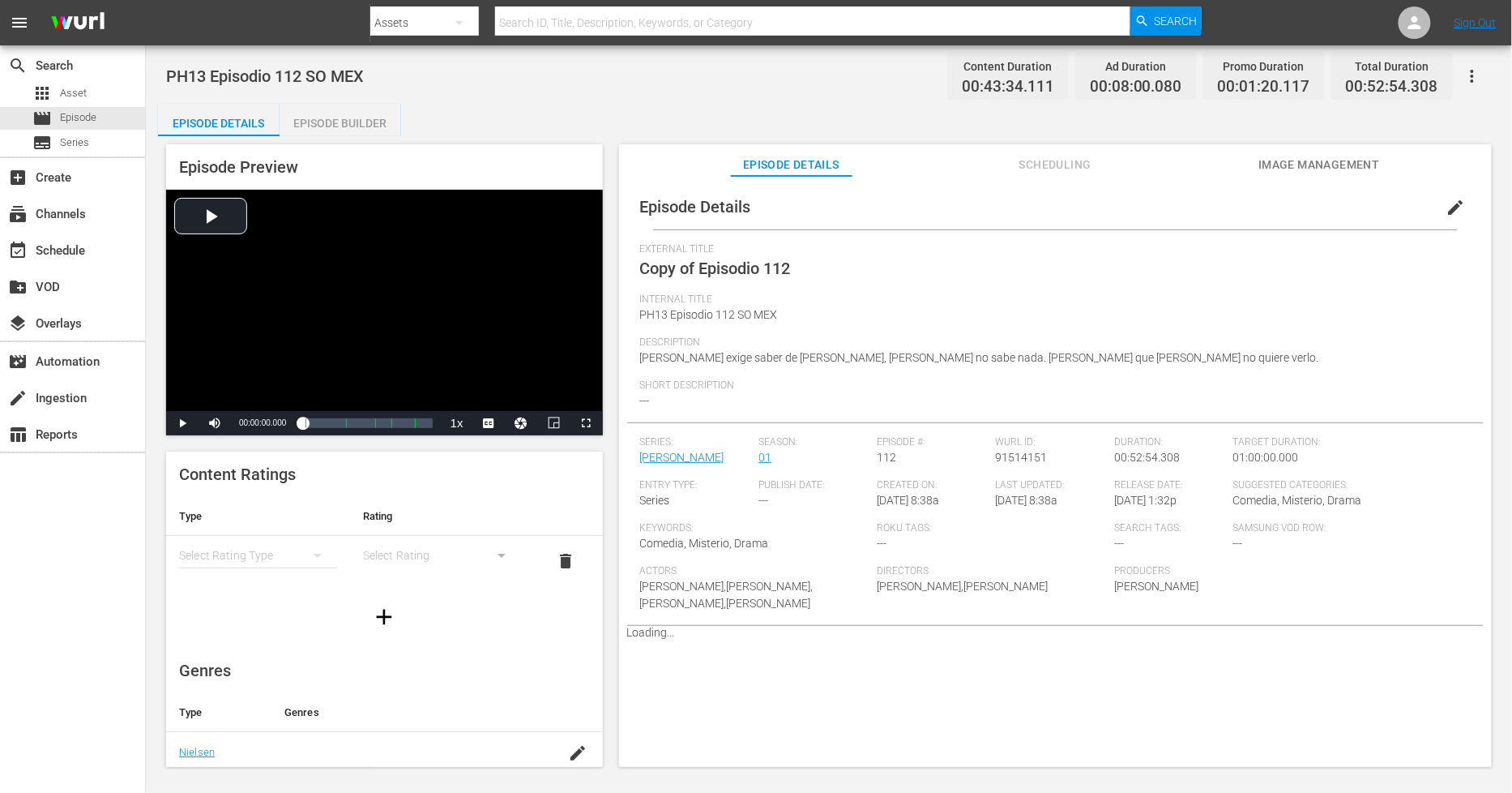
click at [345, 130] on div "Episode Builder" at bounding box center [341, 123] width 121 height 39
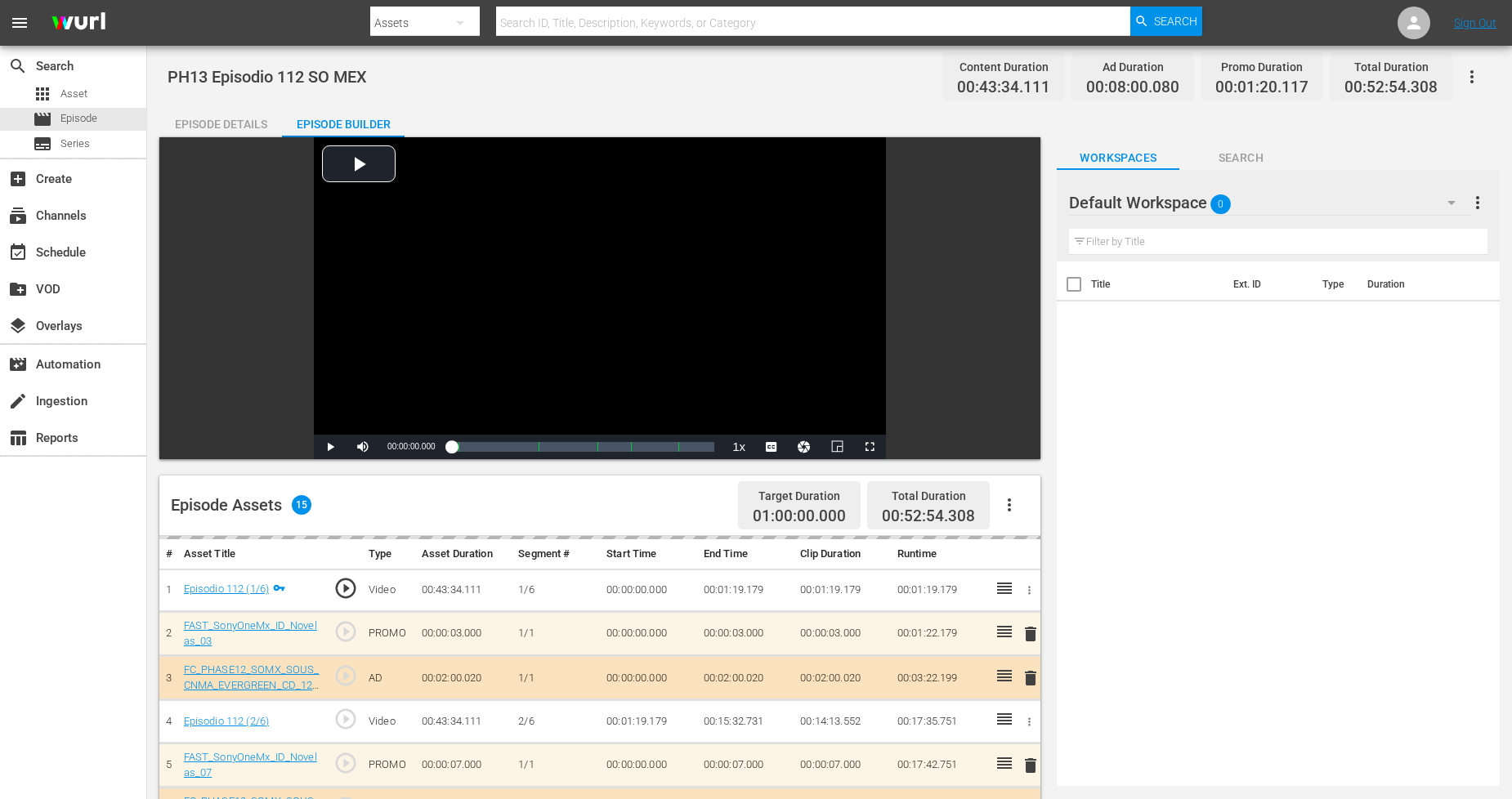
click at [1351, 199] on div "Default Workspace 0" at bounding box center [1269, 203] width 401 height 46
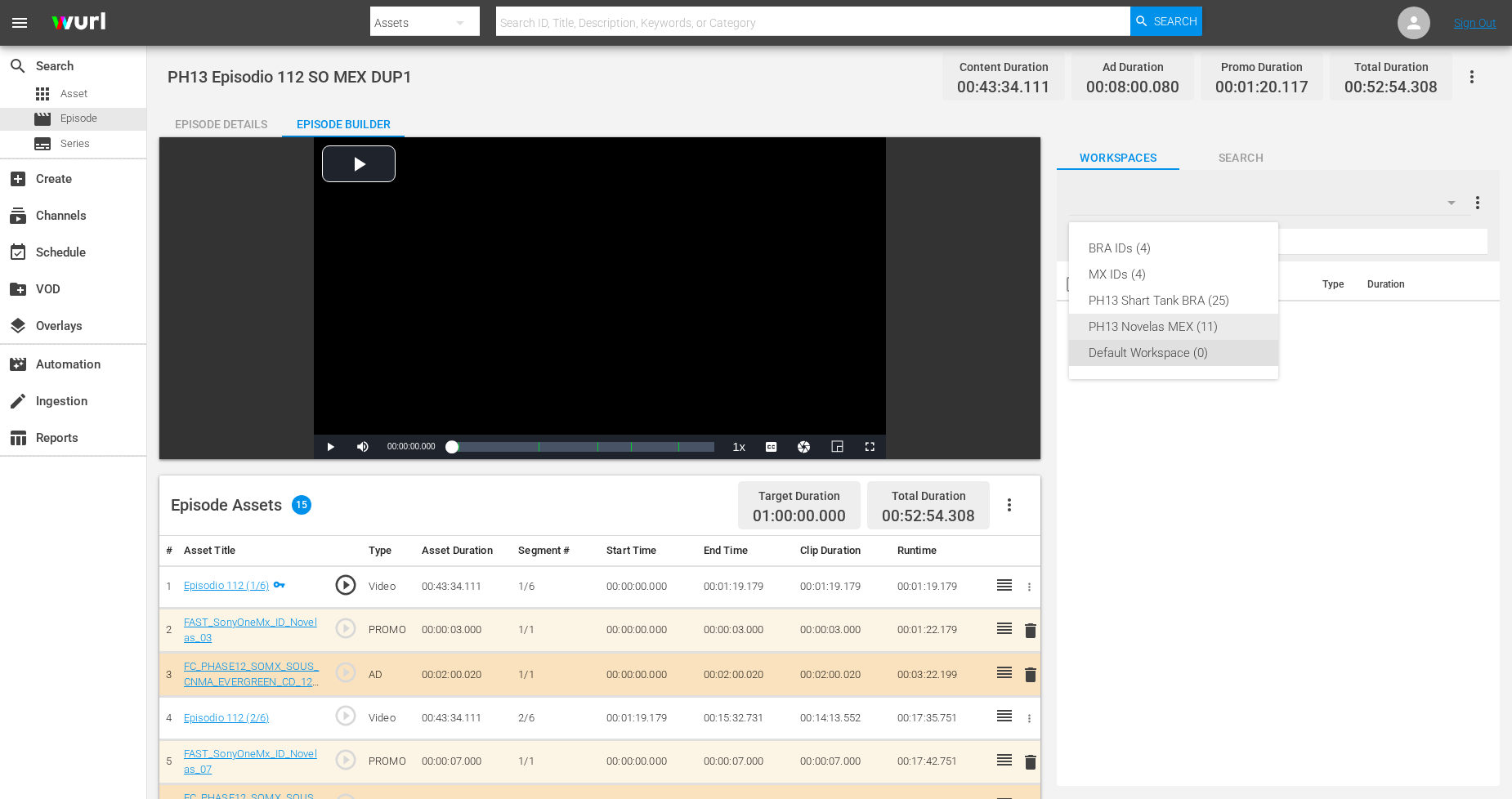
click at [1168, 325] on div "PH13 Novelas MEX (11)" at bounding box center [1174, 327] width 170 height 26
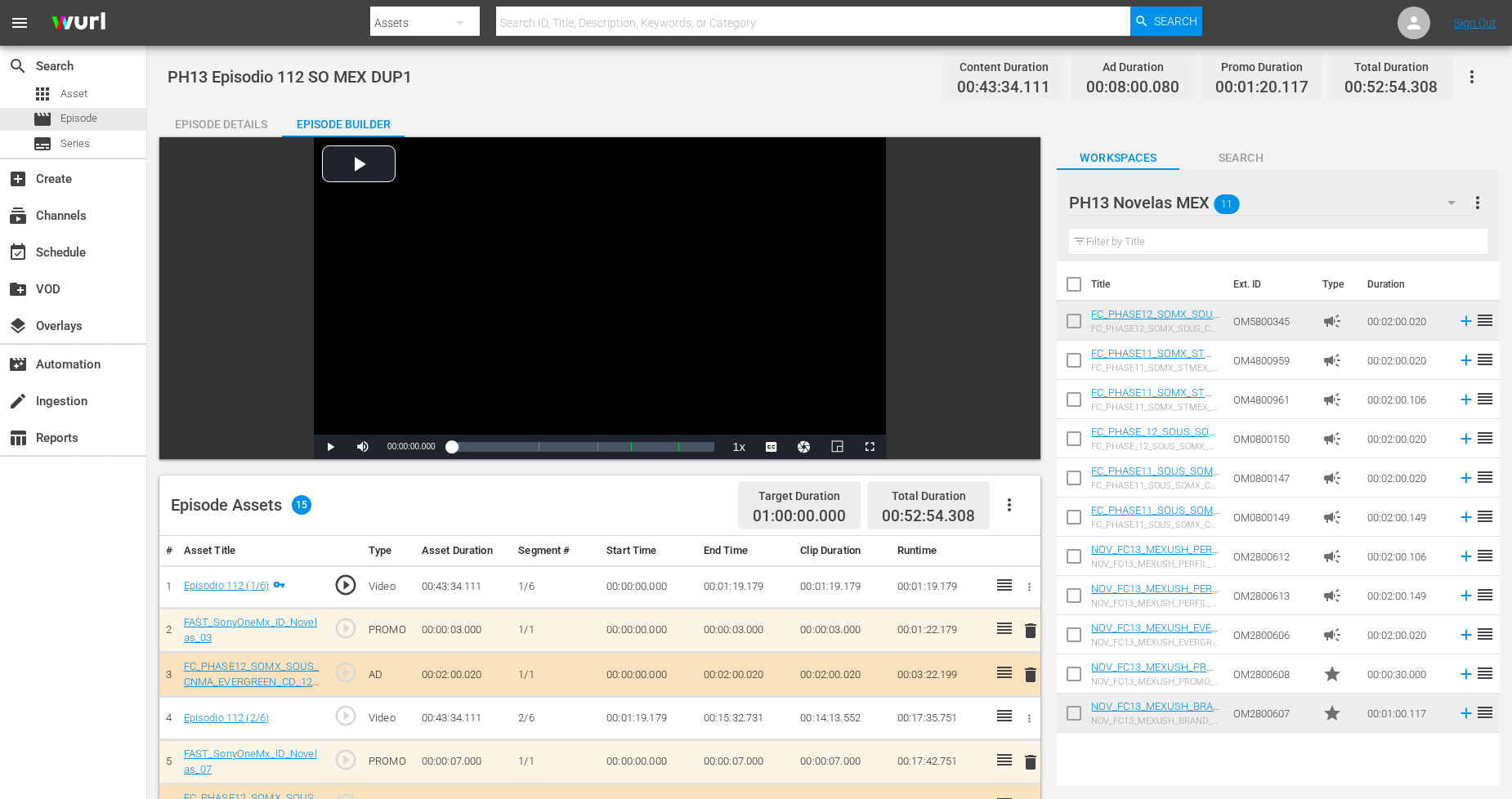
click at [1077, 719] on input "checkbox" at bounding box center [1074, 717] width 35 height 35
checkbox input "true"
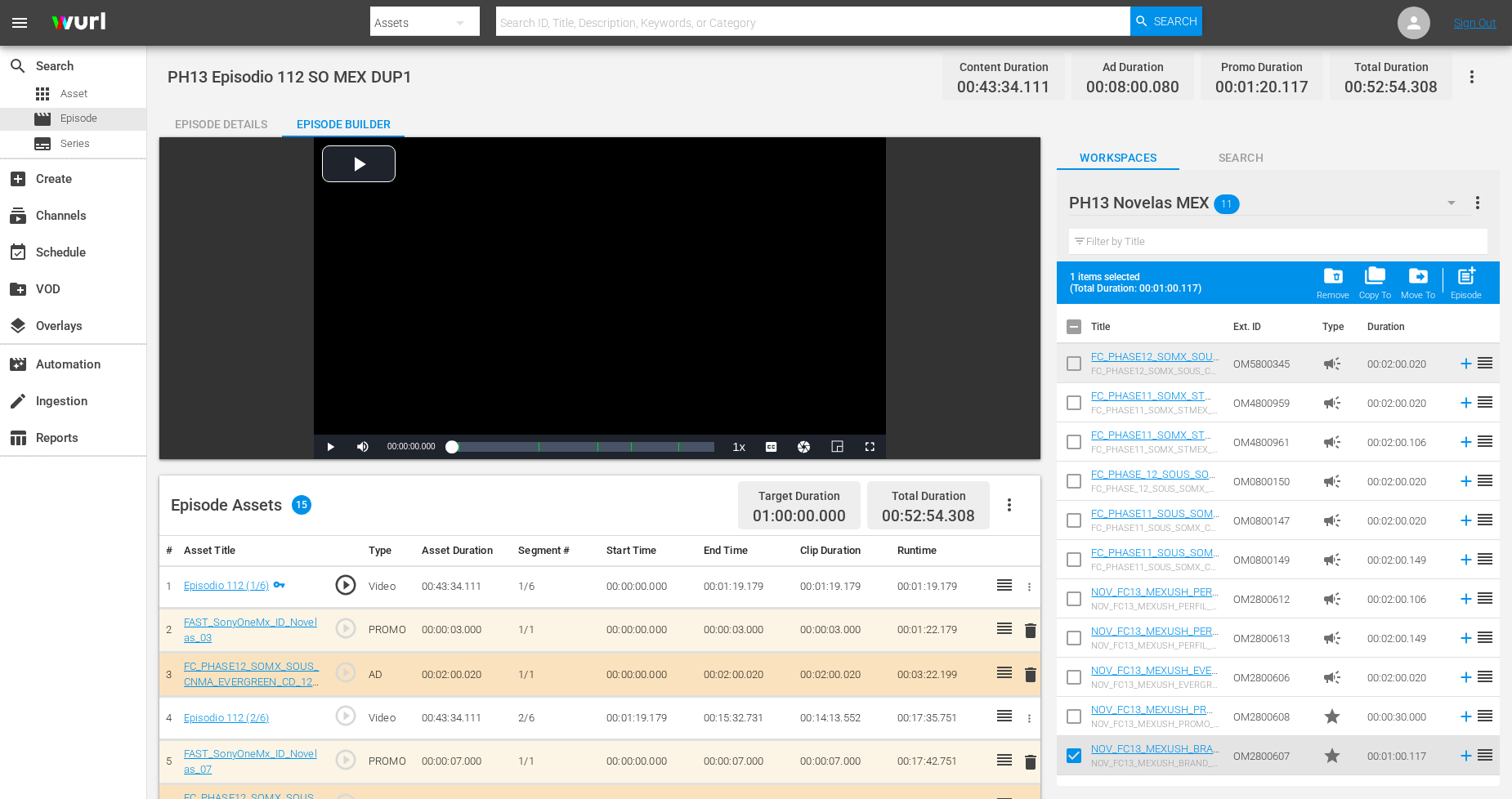
click at [1075, 717] on input "checkbox" at bounding box center [1074, 720] width 35 height 35
click at [1372, 282] on span "post_add" at bounding box center [1466, 276] width 22 height 22
checkbox input "false"
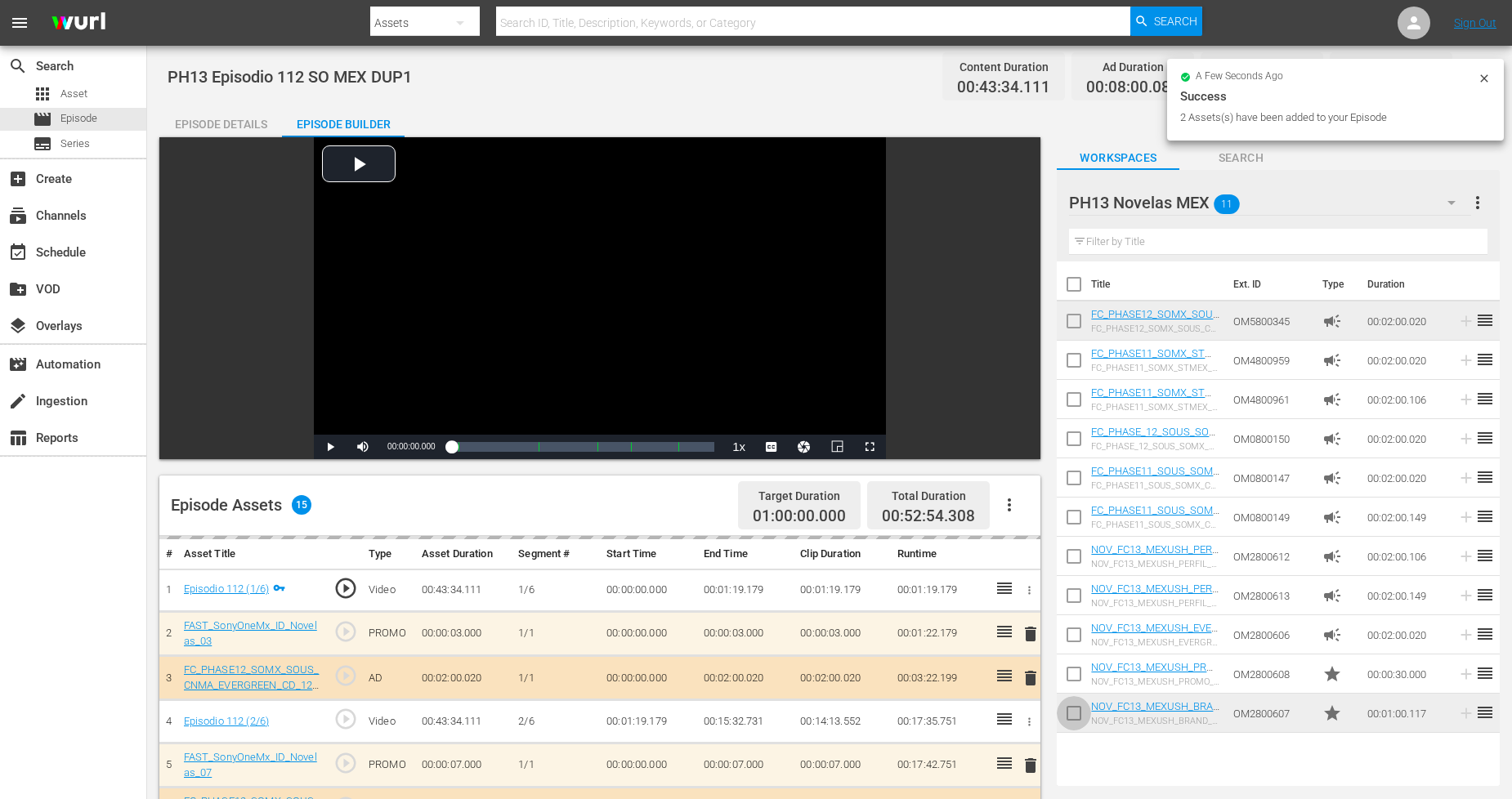
click at [1074, 711] on input "checkbox" at bounding box center [1074, 717] width 35 height 35
checkbox input "true"
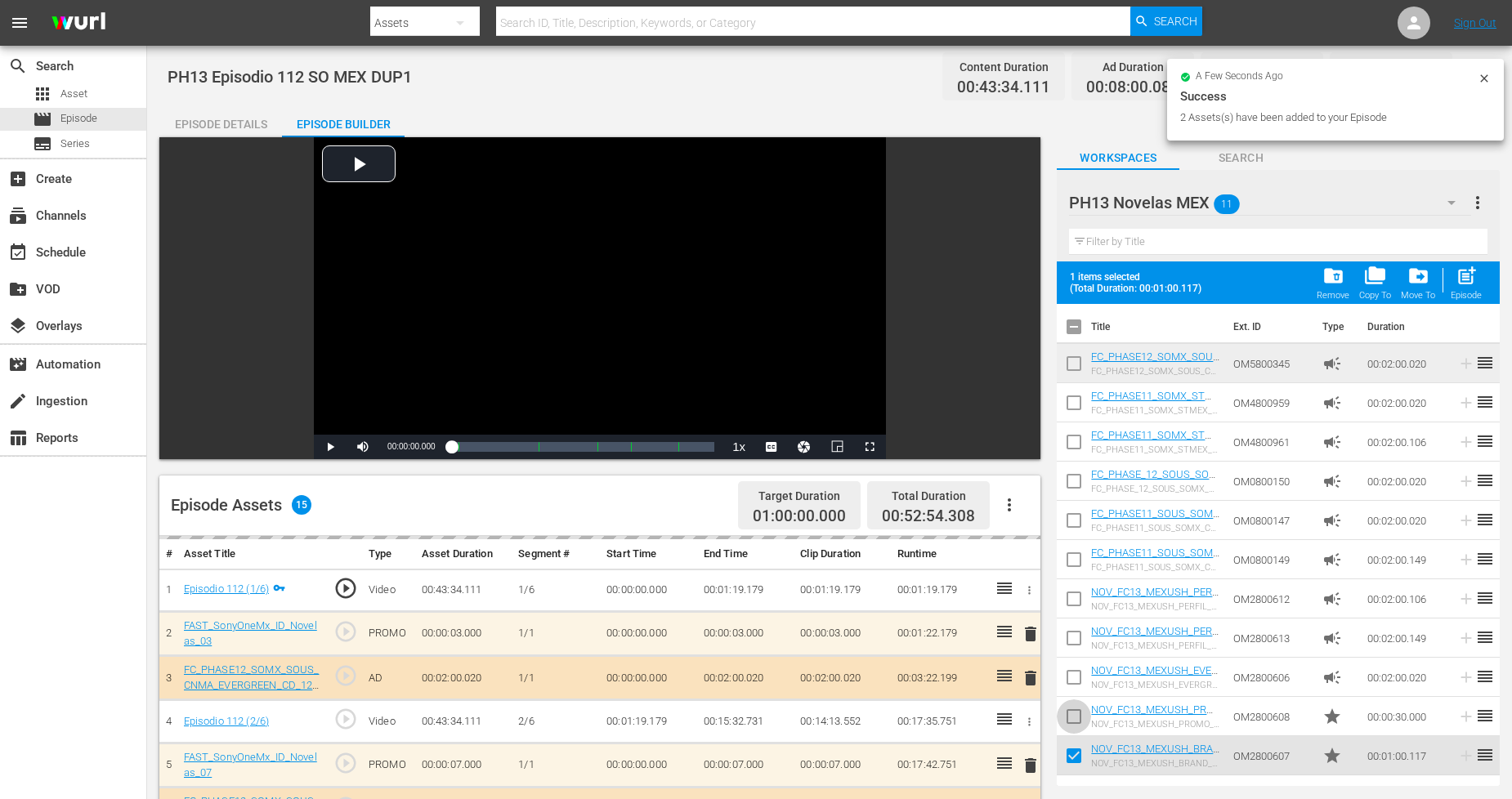
click at [1074, 711] on input "checkbox" at bounding box center [1074, 720] width 35 height 35
click at [1372, 290] on div "Episode" at bounding box center [1466, 296] width 31 height 11
checkbox input "false"
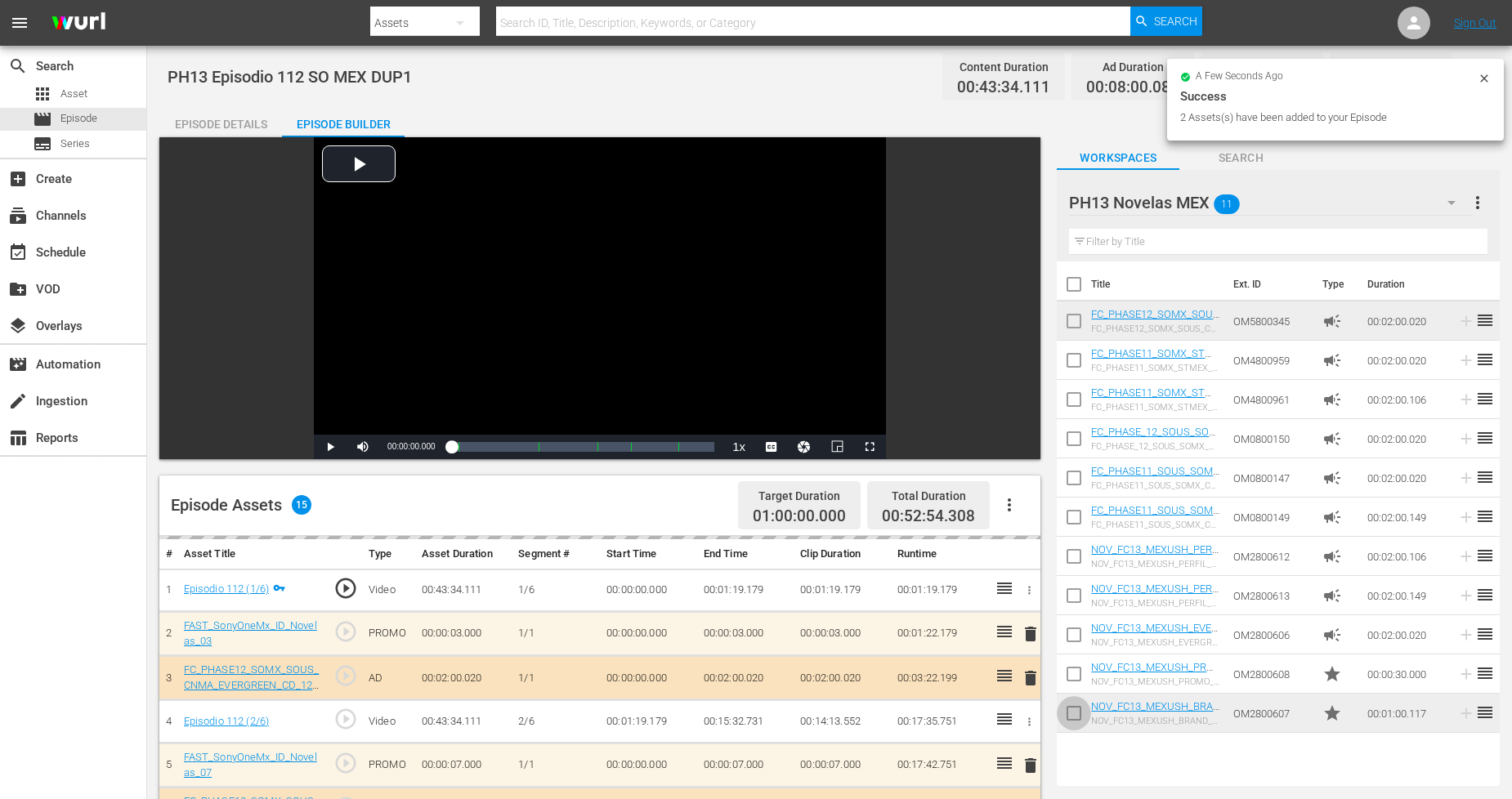
click at [1076, 716] on input "checkbox" at bounding box center [1074, 717] width 35 height 35
checkbox input "true"
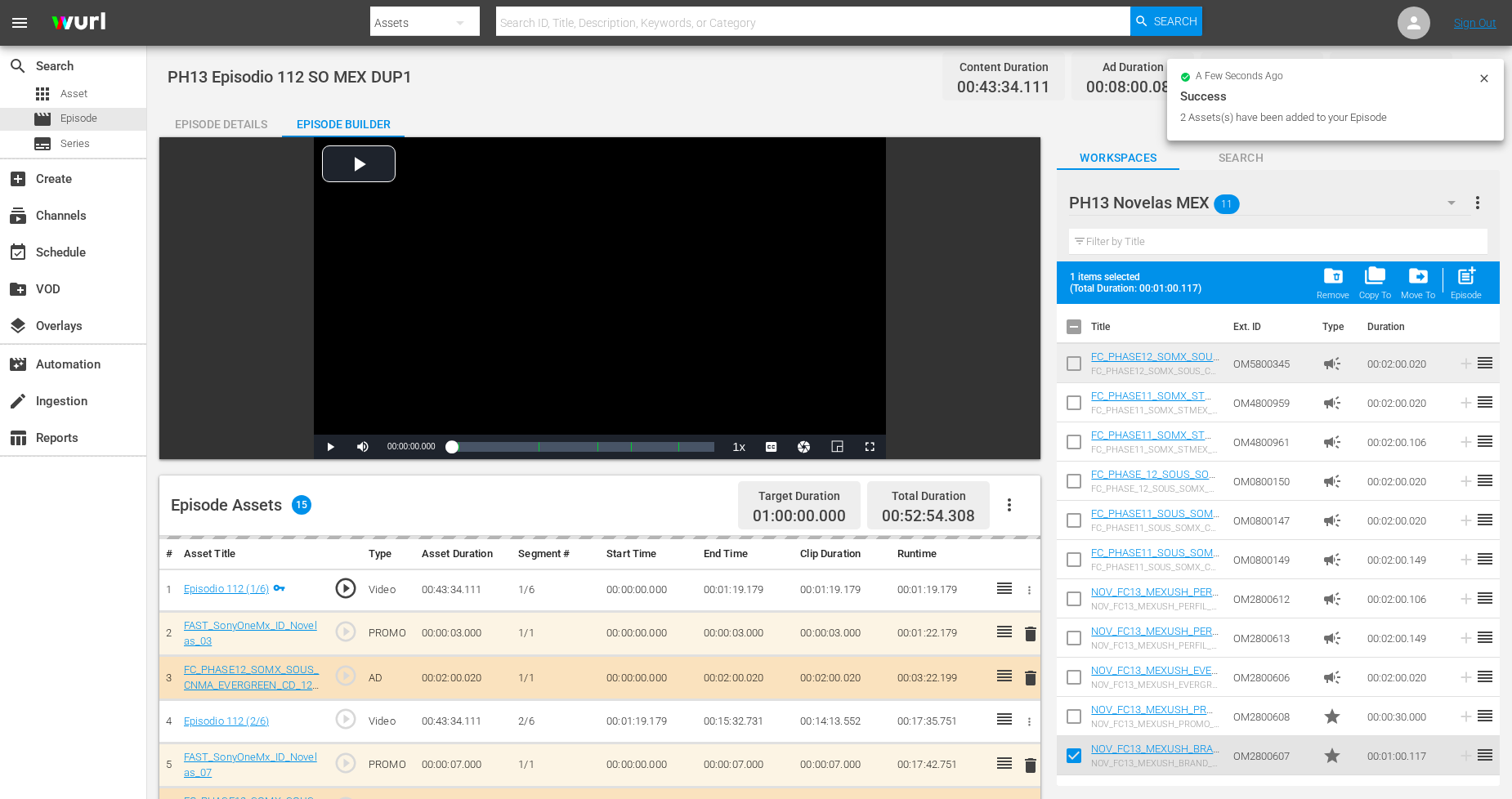
click at [1076, 714] on input "checkbox" at bounding box center [1074, 720] width 35 height 35
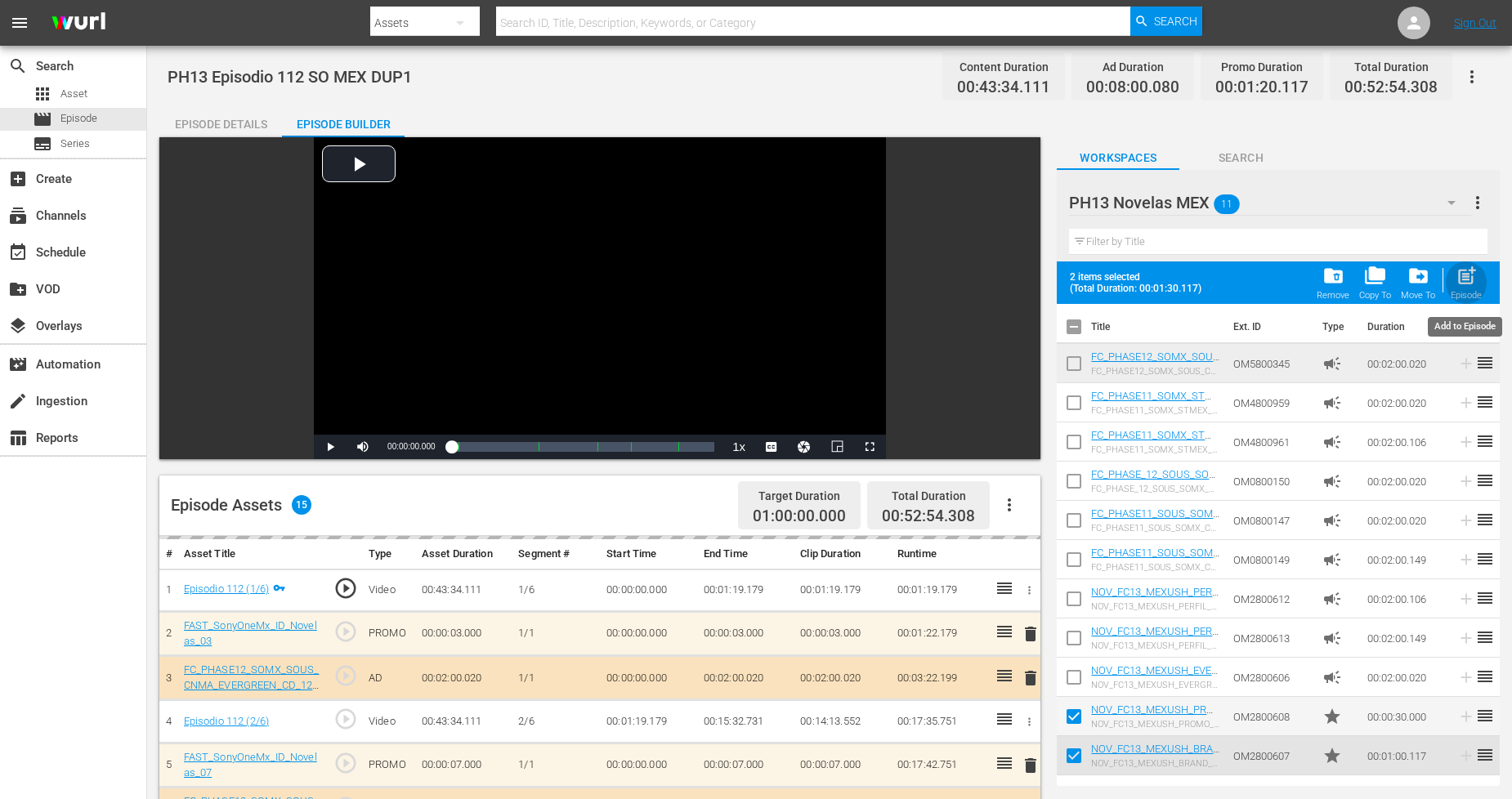
click at [1372, 294] on div "Episode" at bounding box center [1466, 296] width 31 height 11
checkbox input "false"
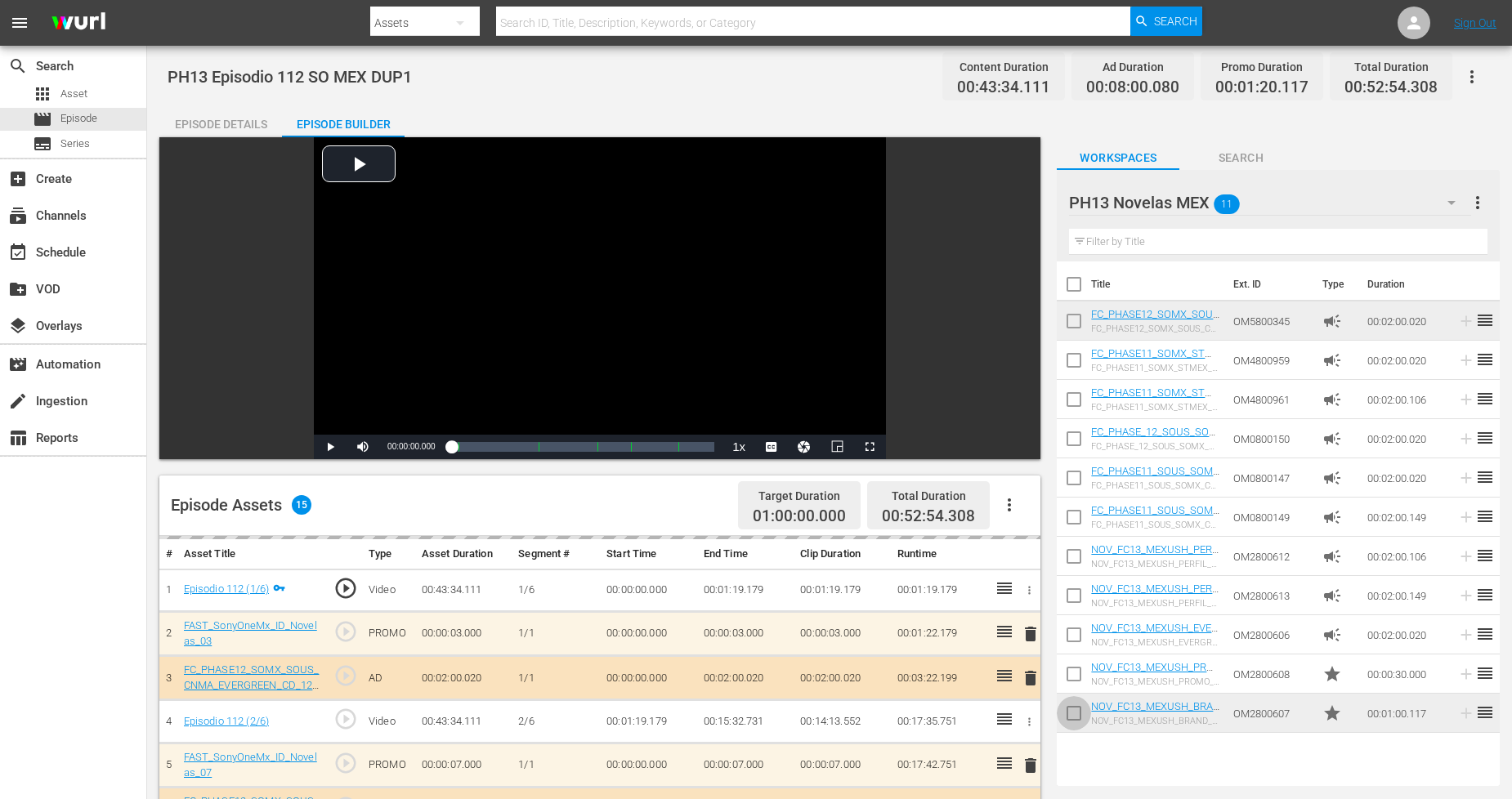
click at [1075, 713] on input "checkbox" at bounding box center [1074, 717] width 35 height 35
checkbox input "true"
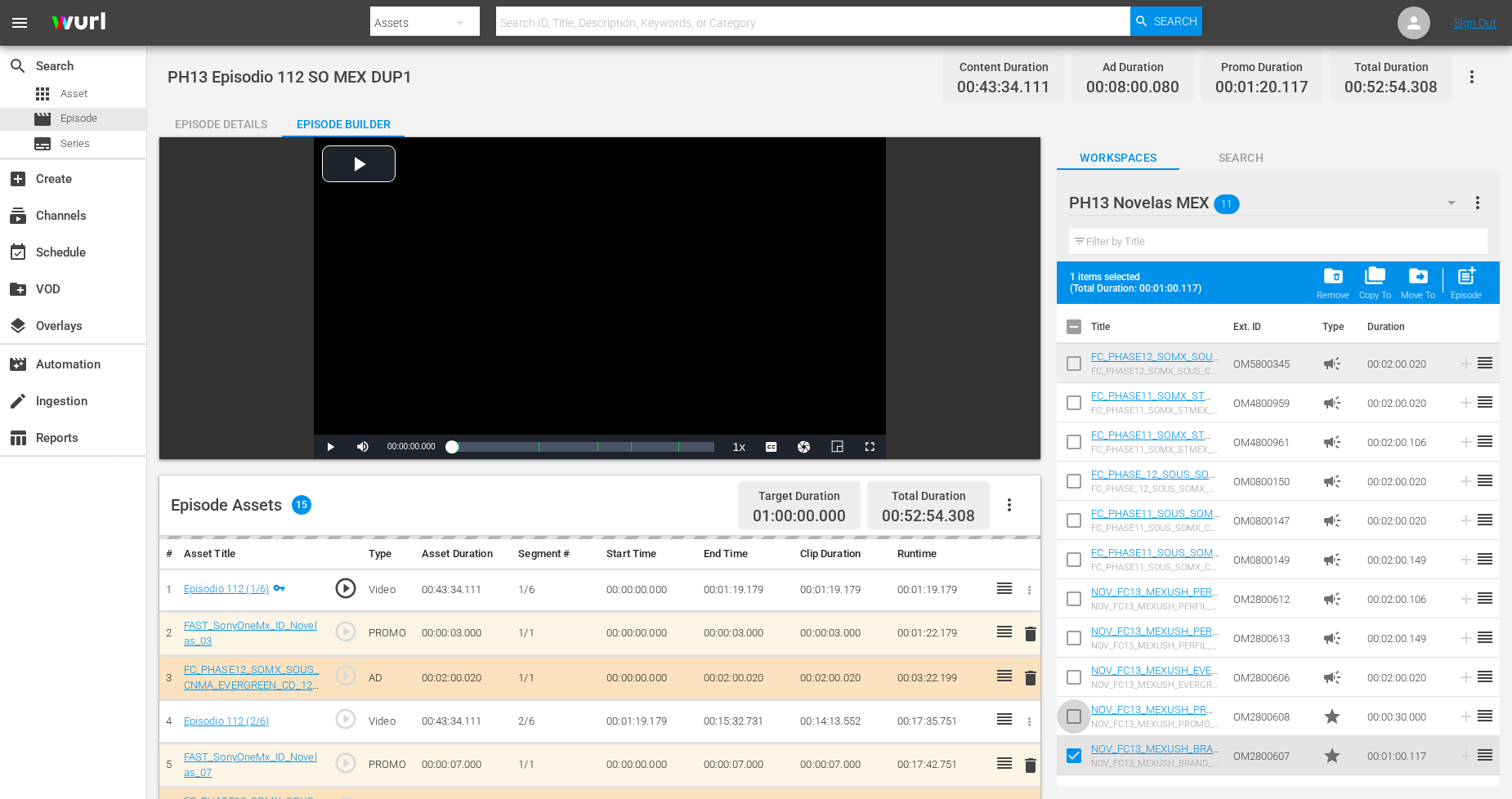
click at [1075, 713] on input "checkbox" at bounding box center [1074, 720] width 35 height 35
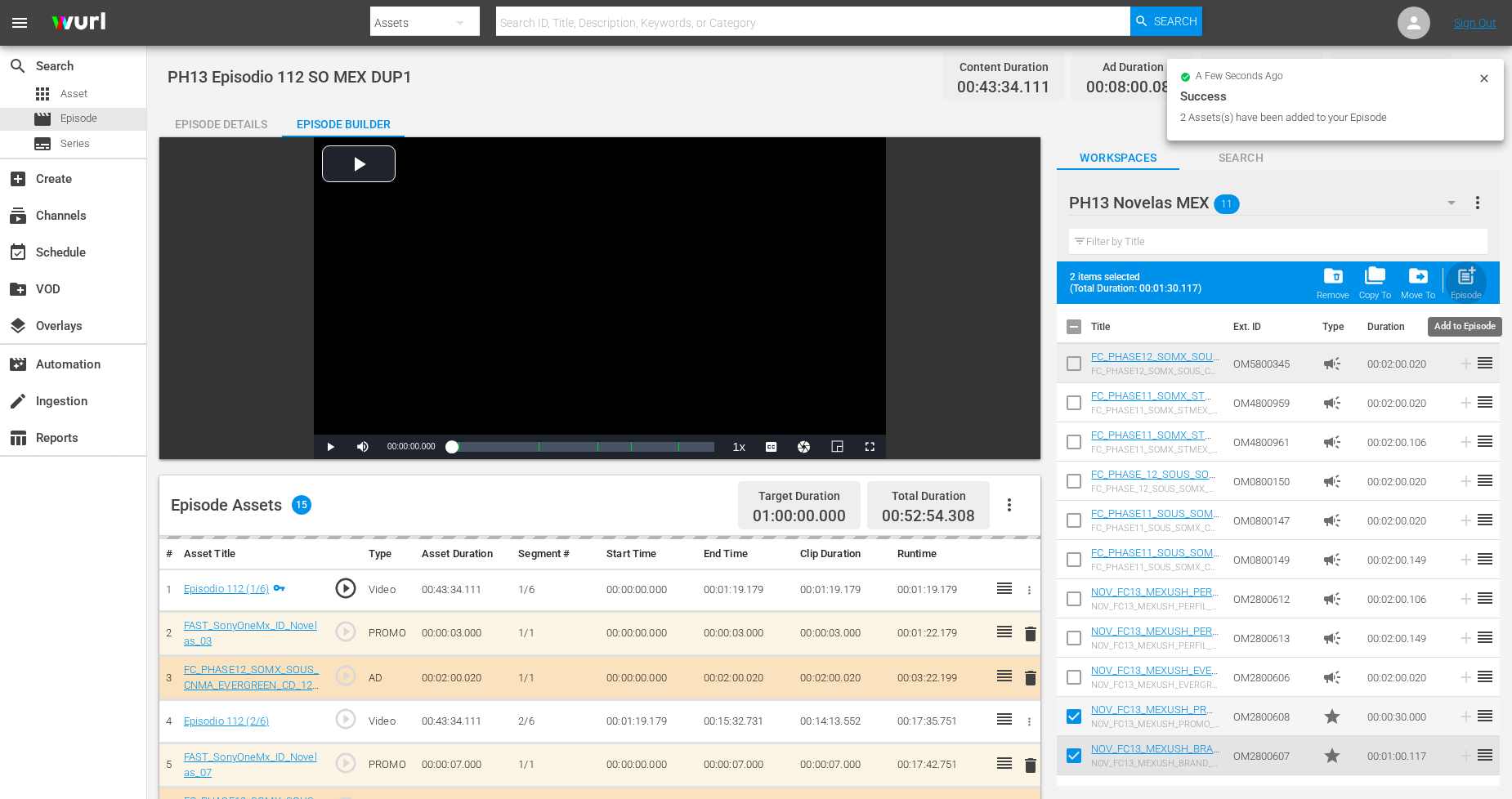
click at [1372, 289] on div "post_add Episode" at bounding box center [1466, 282] width 31 height 36
checkbox input "false"
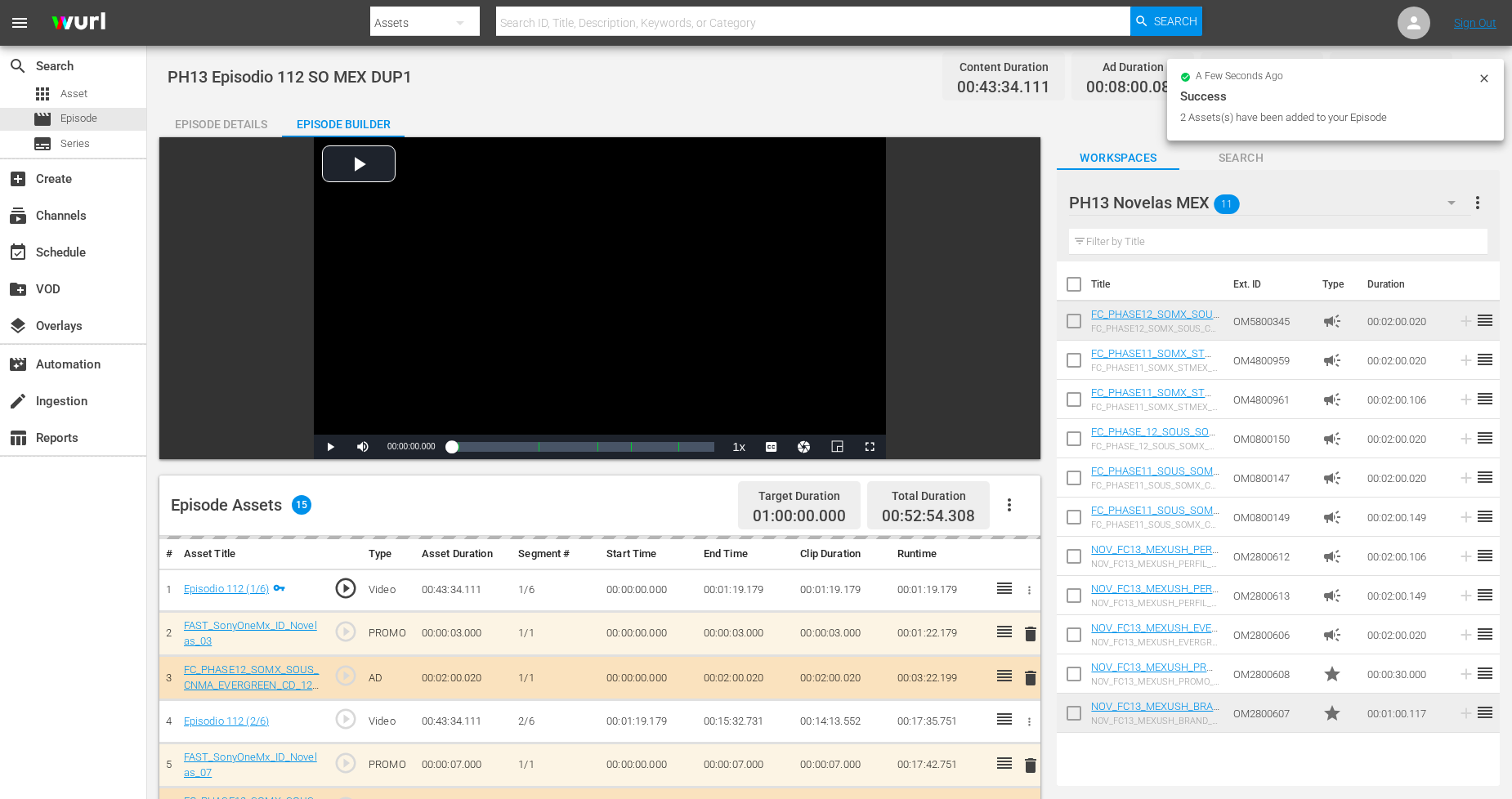
click at [1074, 719] on input "checkbox" at bounding box center [1074, 717] width 35 height 35
checkbox input "true"
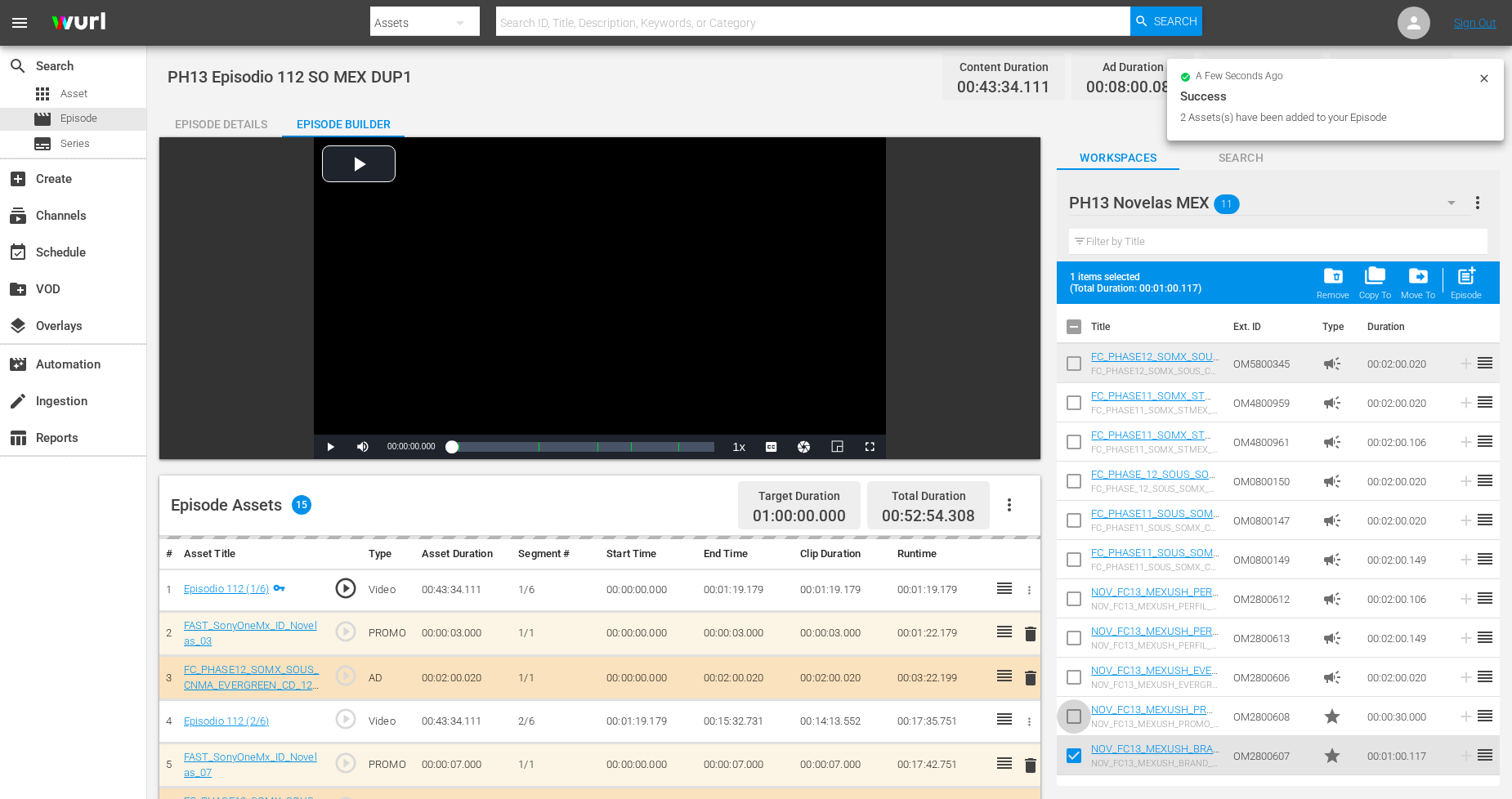
click at [1073, 719] on input "checkbox" at bounding box center [1074, 720] width 35 height 35
click at [1372, 286] on span "post_add" at bounding box center [1466, 276] width 22 height 22
checkbox input "false"
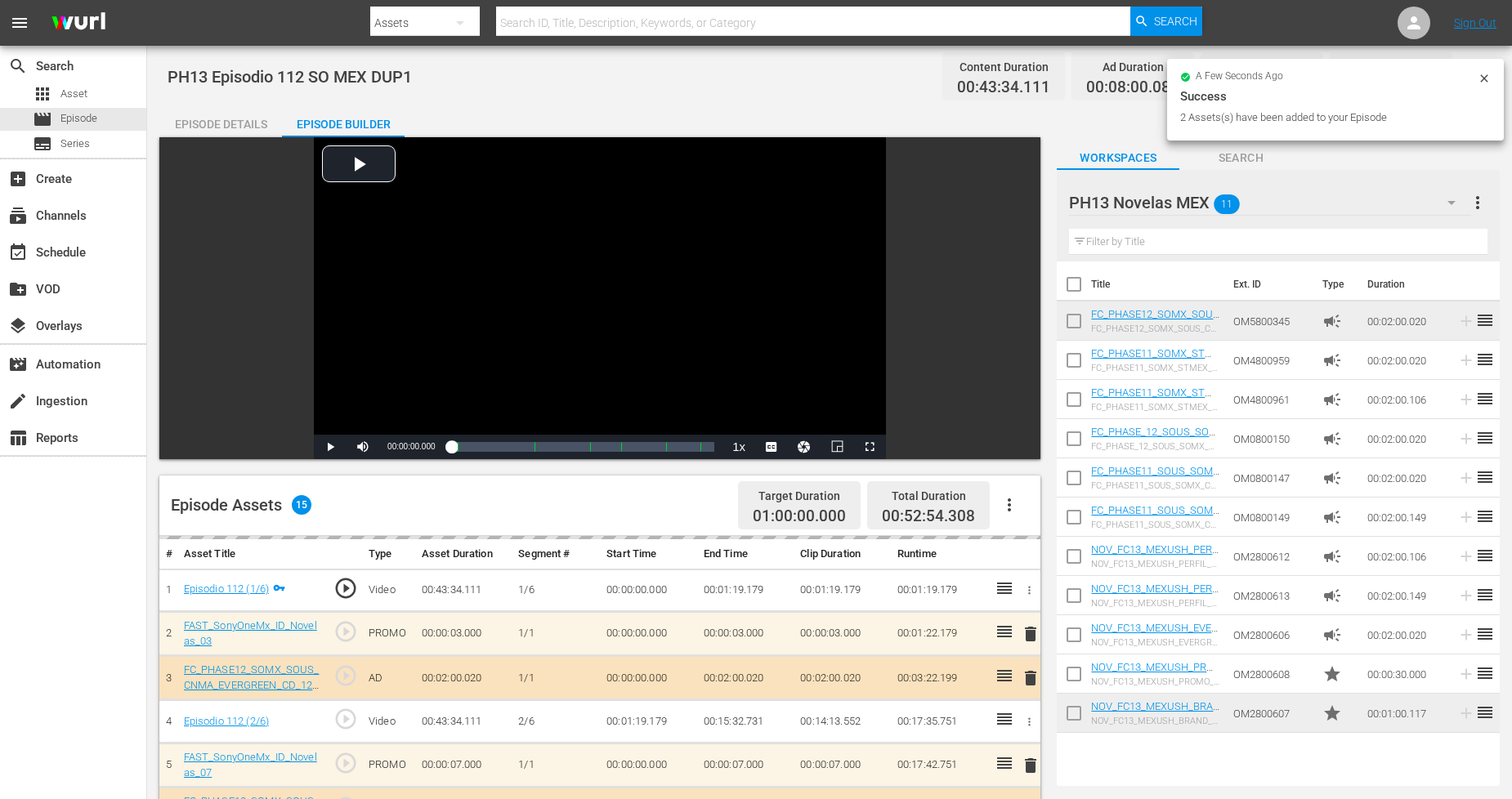
click at [1067, 719] on input "checkbox" at bounding box center [1074, 717] width 35 height 35
checkbox input "true"
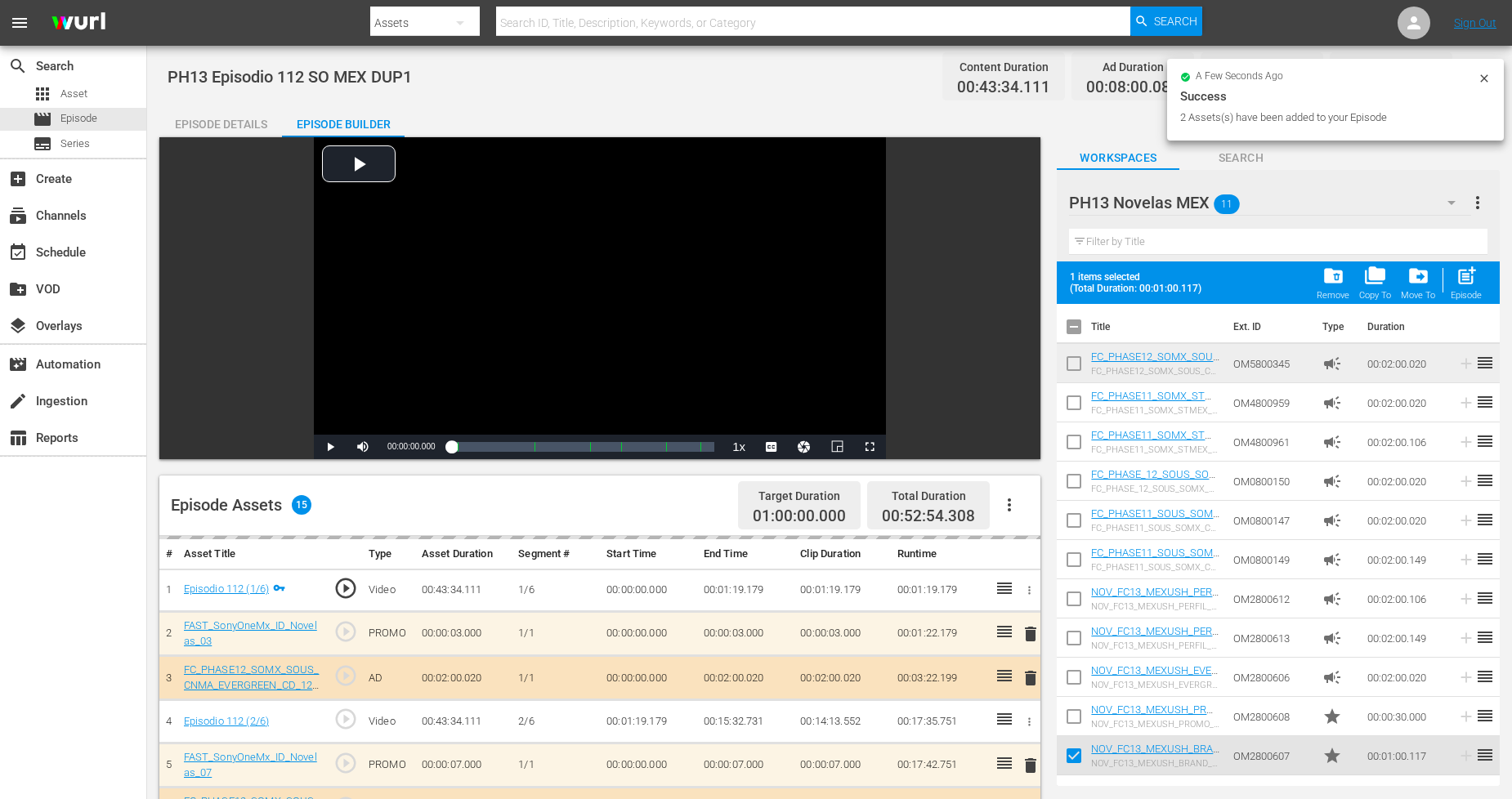
click at [1067, 719] on input "checkbox" at bounding box center [1074, 720] width 35 height 35
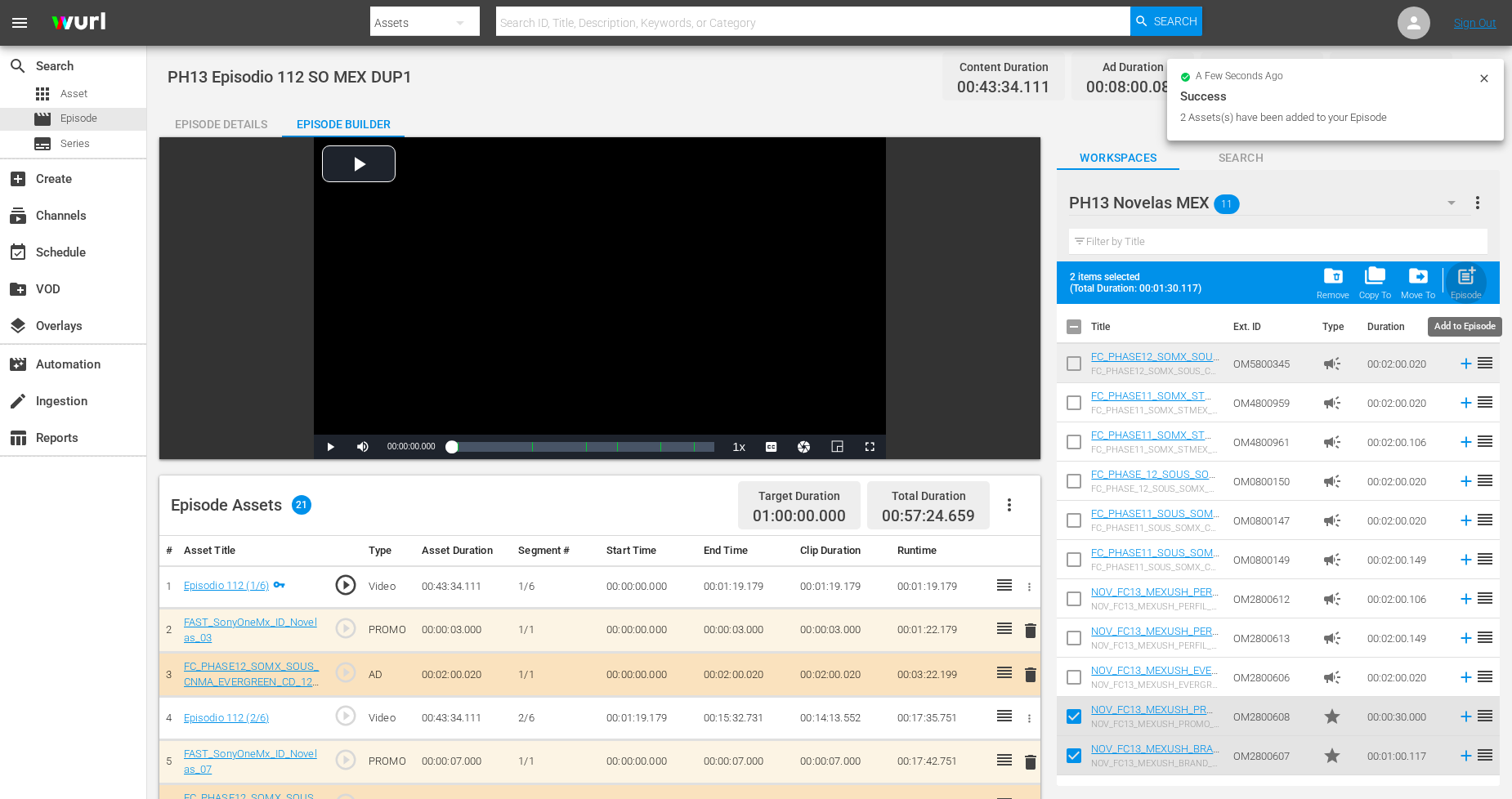
click at [1372, 294] on div "Episode" at bounding box center [1466, 296] width 31 height 11
checkbox input "false"
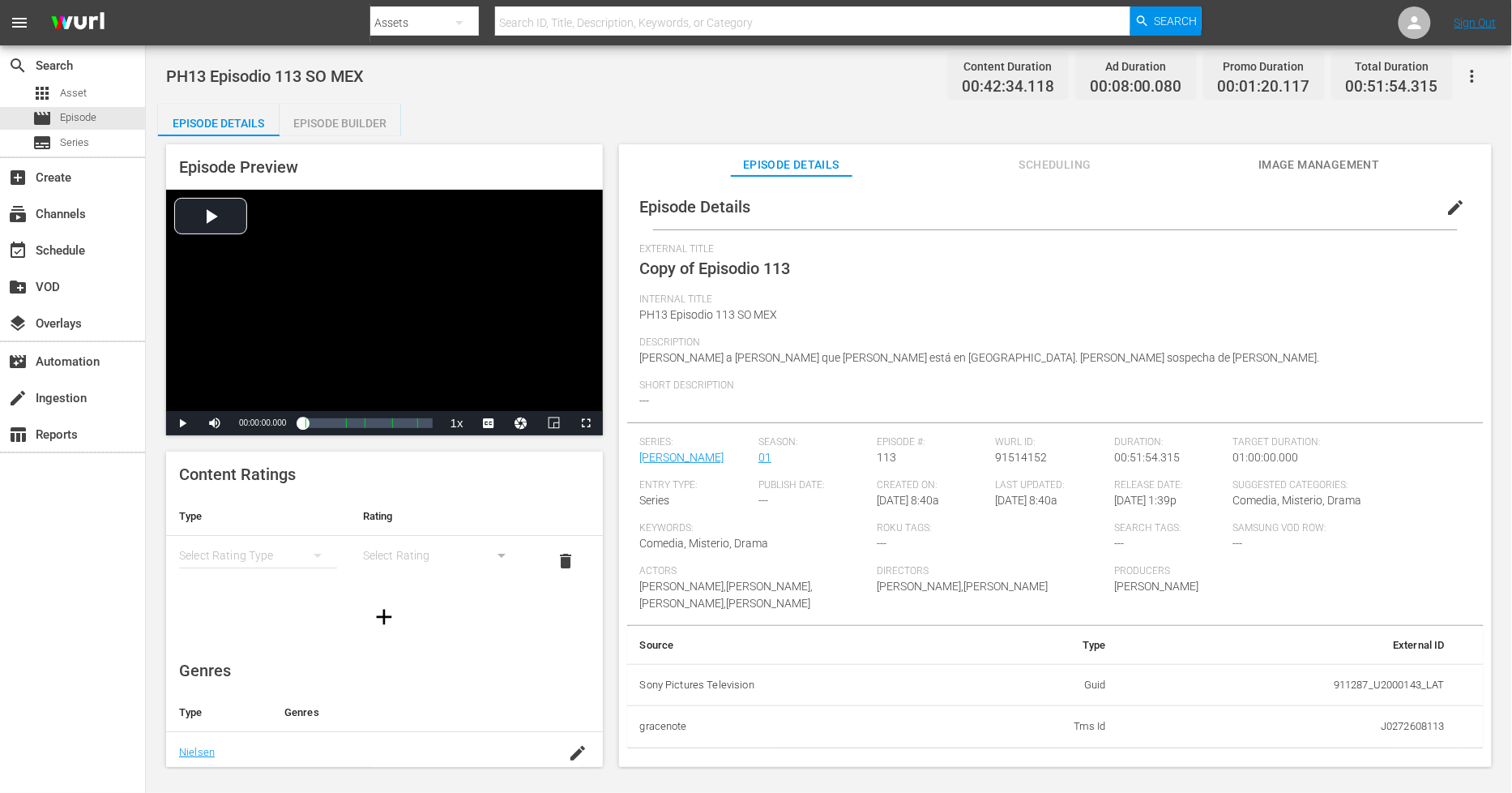
click at [1447, 208] on span "edit" at bounding box center [1456, 207] width 19 height 19
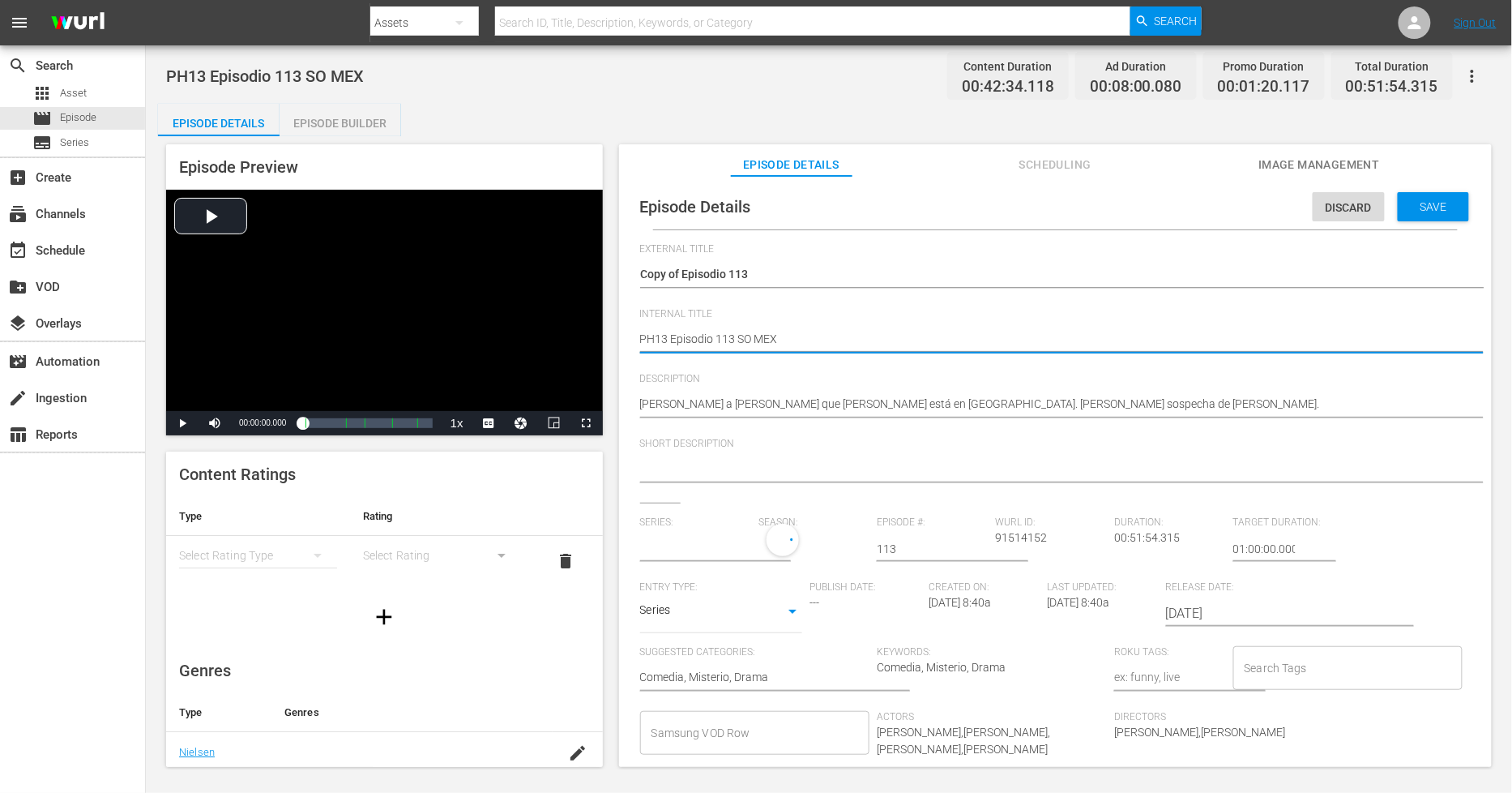
type textarea "PH13 Episodio 113 SO MEX"
type textarea "PH13 Episodio 113 SO MEX D"
type textarea "PH13 Episodio 113 SO MEX DU"
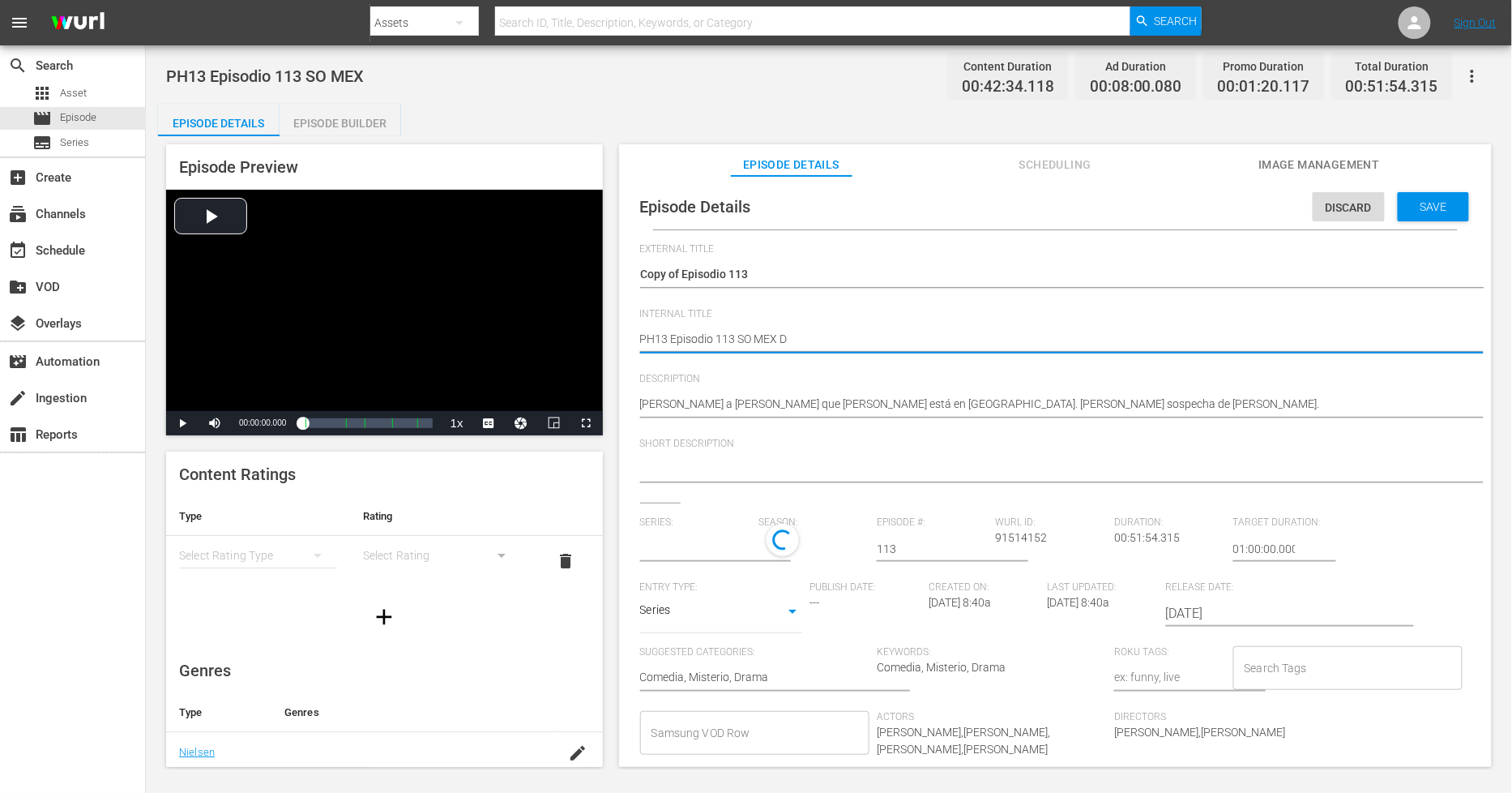
type textarea "PH13 Episodio 113 SO MEX DU"
type textarea "PH13 Episodio 113 SO MEX DUP"
type textarea "PH13 Episodio 113 SO MEX DUP1"
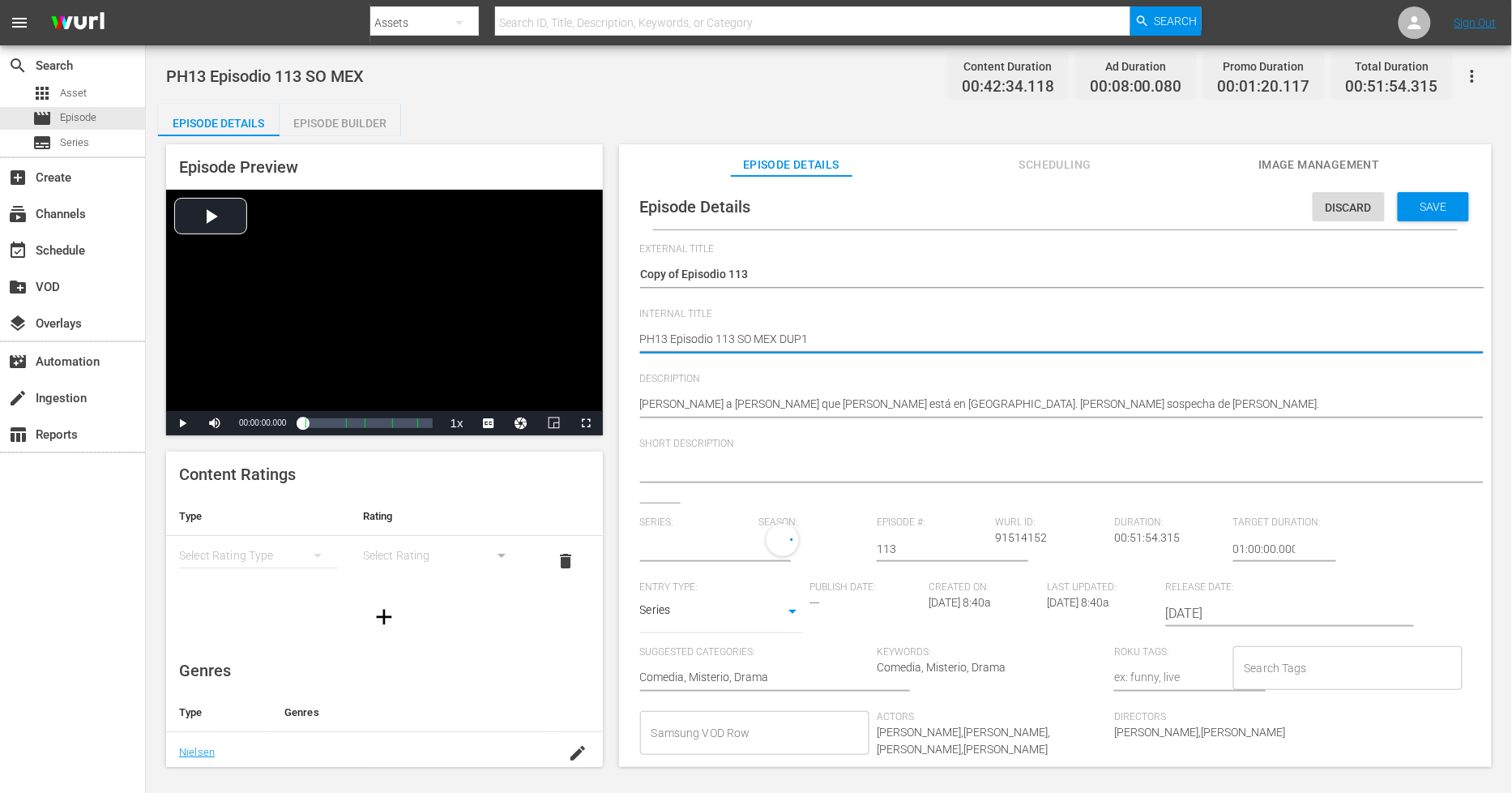
type input "[PERSON_NAME]"
type textarea "PH13 Episodio 113 SO MEX DUP1"
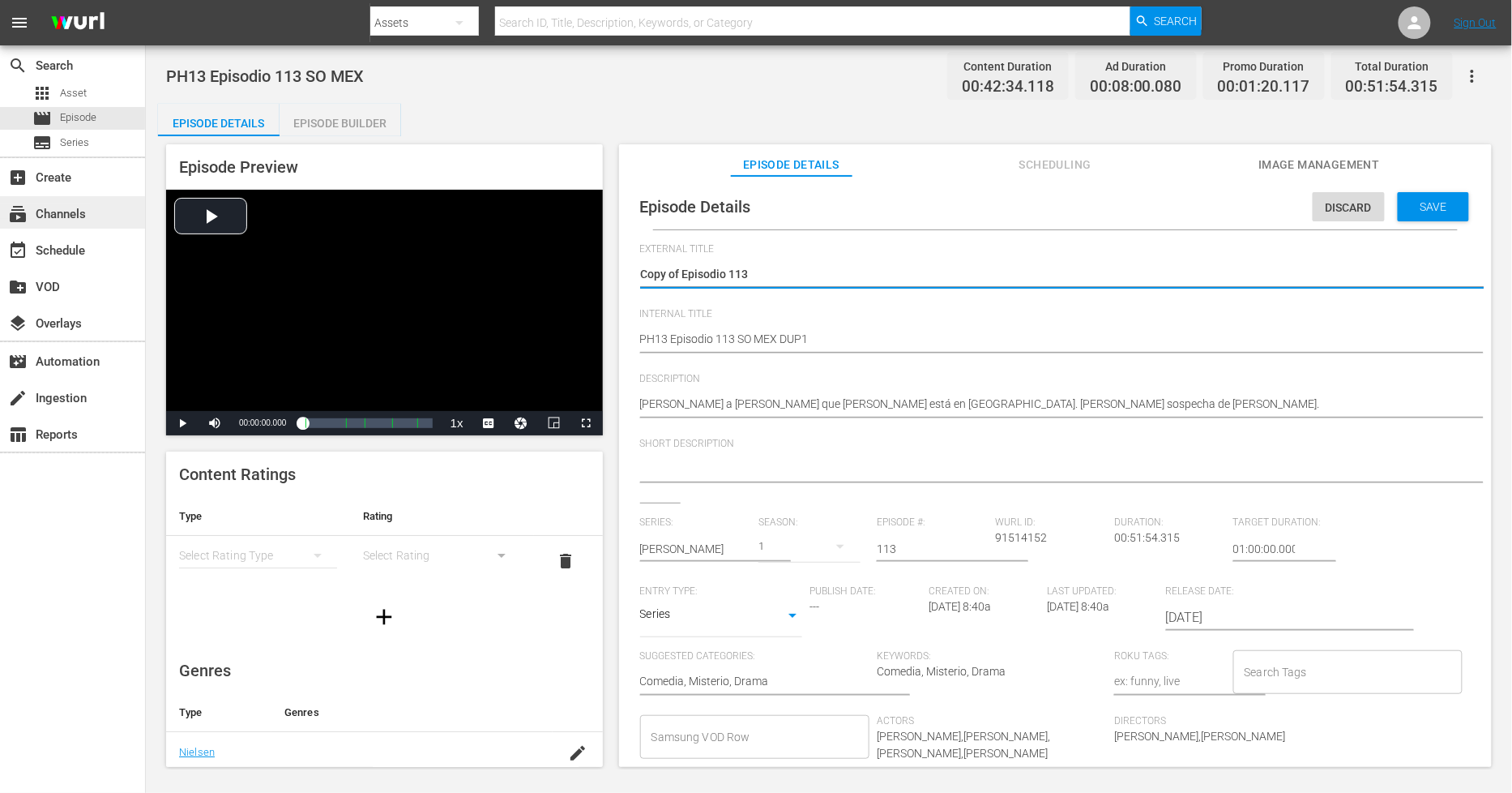
drag, startPoint x: 683, startPoint y: 266, endPoint x: 5, endPoint y: 205, distance: 680.7
type textarea "Episodio 113"
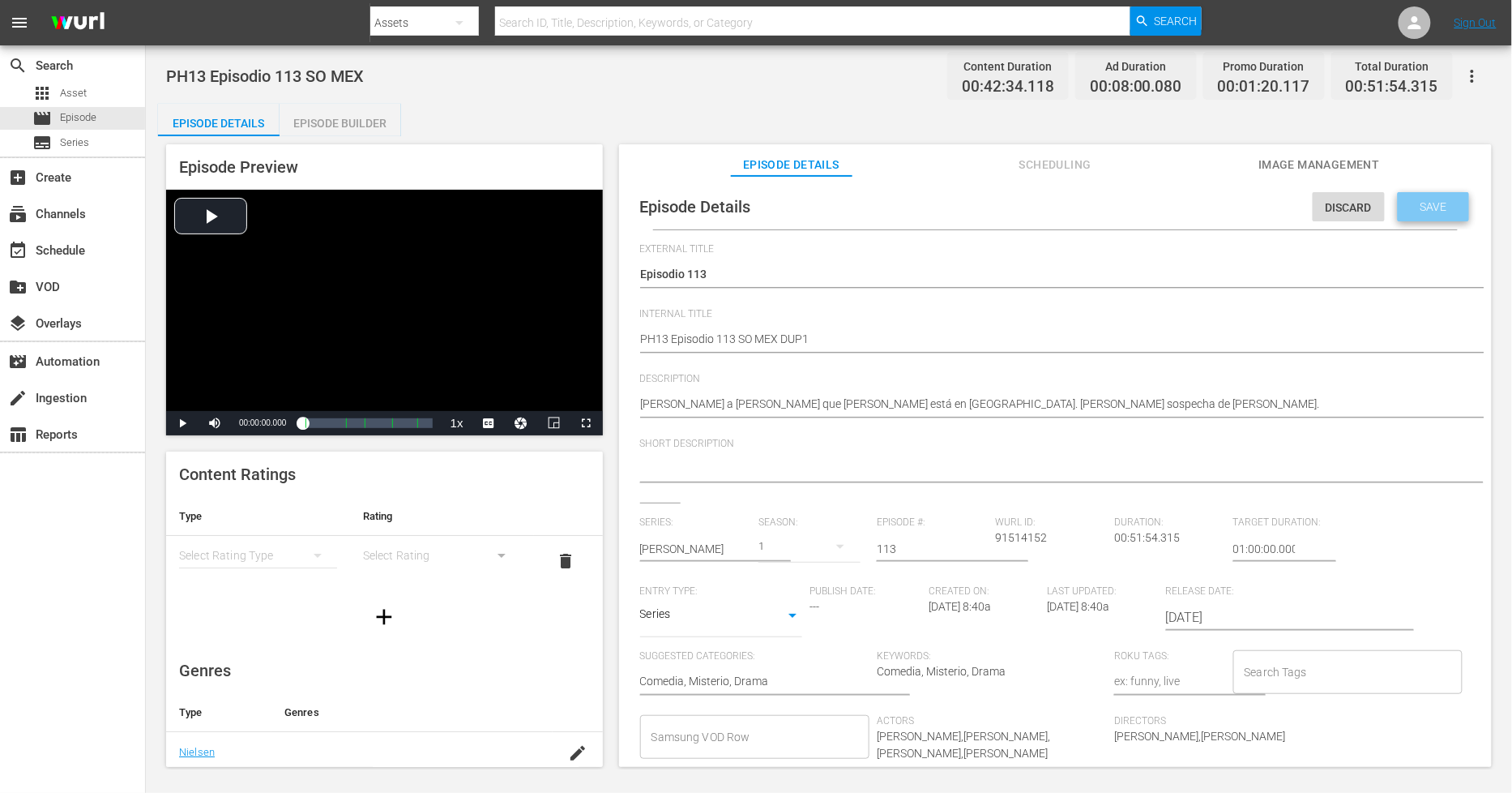
click at [1408, 208] on span "Save" at bounding box center [1434, 207] width 53 height 13
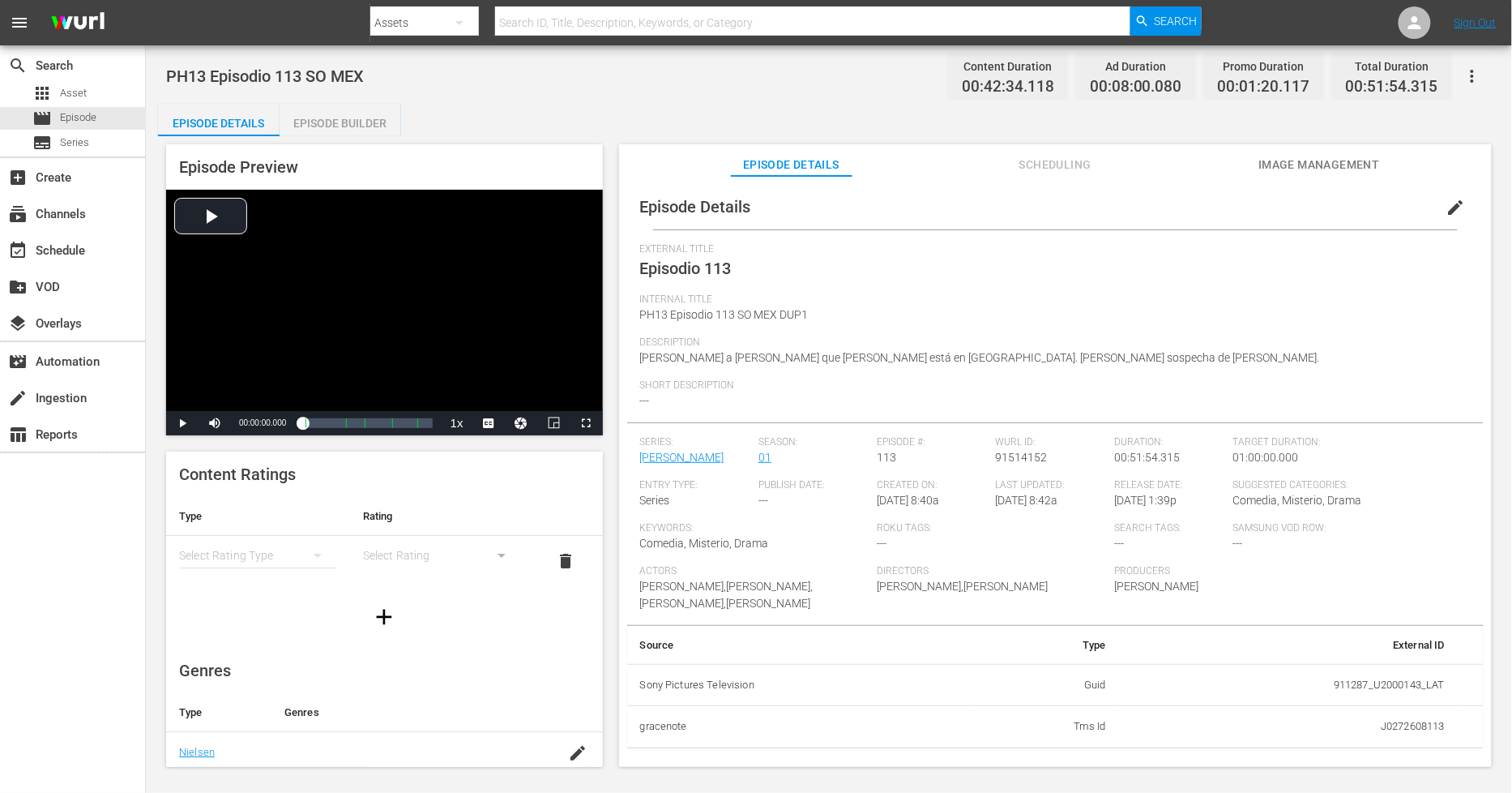
click at [371, 120] on div "Episode Builder" at bounding box center [341, 123] width 121 height 39
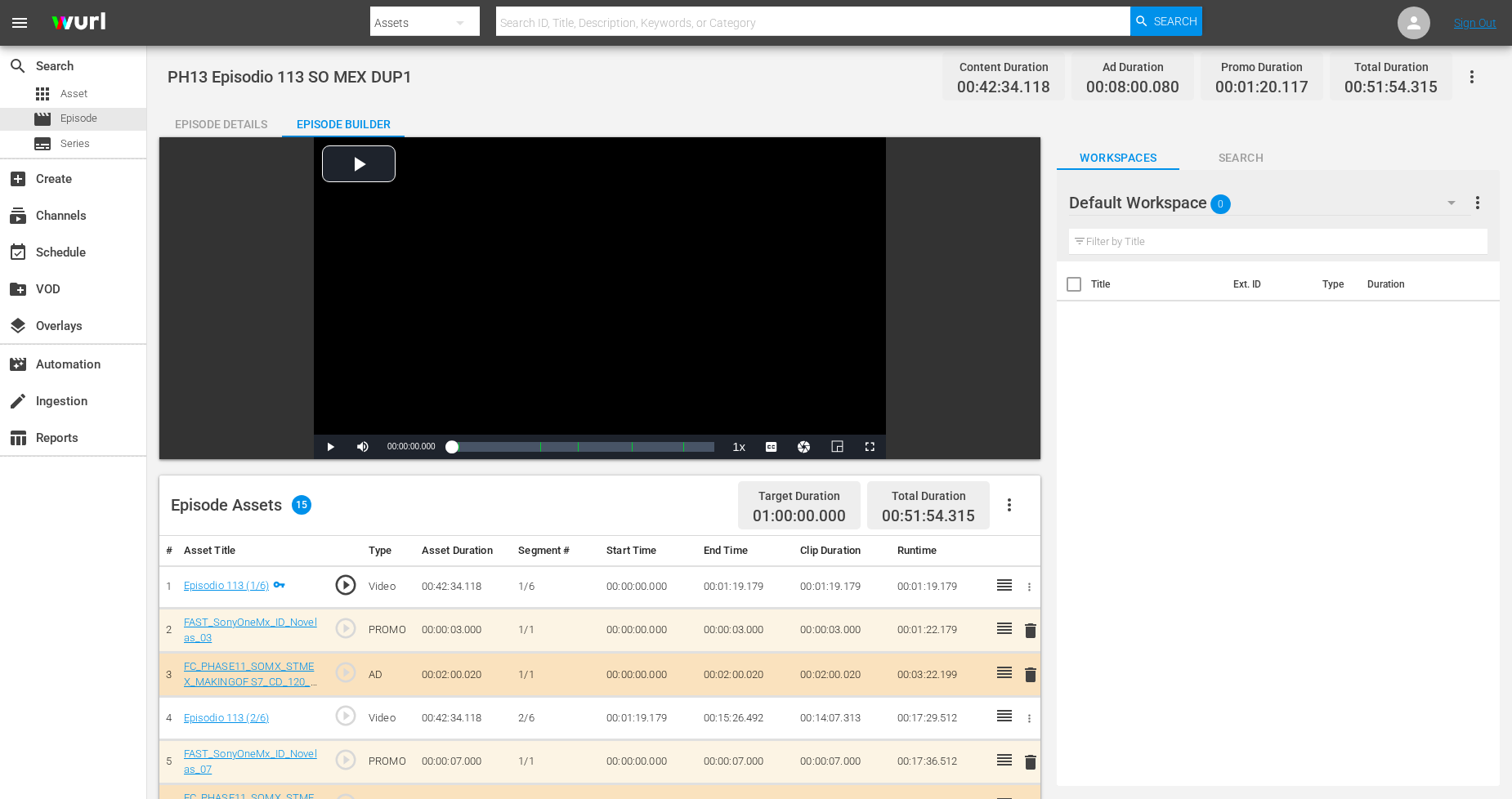
click at [1377, 216] on div "Default Workspace 0" at bounding box center [1269, 203] width 401 height 46
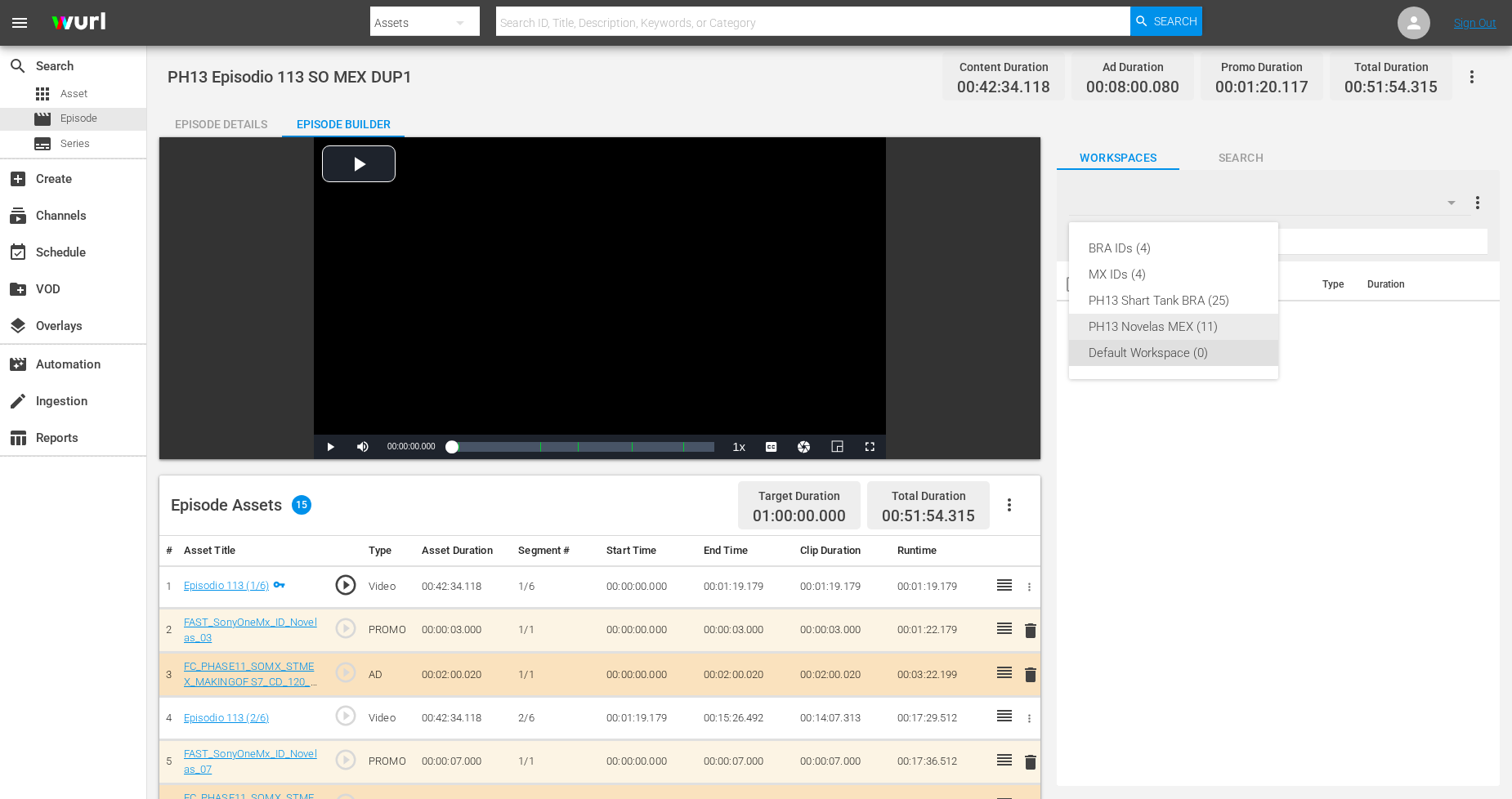
drag, startPoint x: 1194, startPoint y: 320, endPoint x: 1175, endPoint y: 315, distance: 19.6
click at [1193, 320] on div "PH13 Novelas MEX (11)" at bounding box center [1174, 327] width 170 height 26
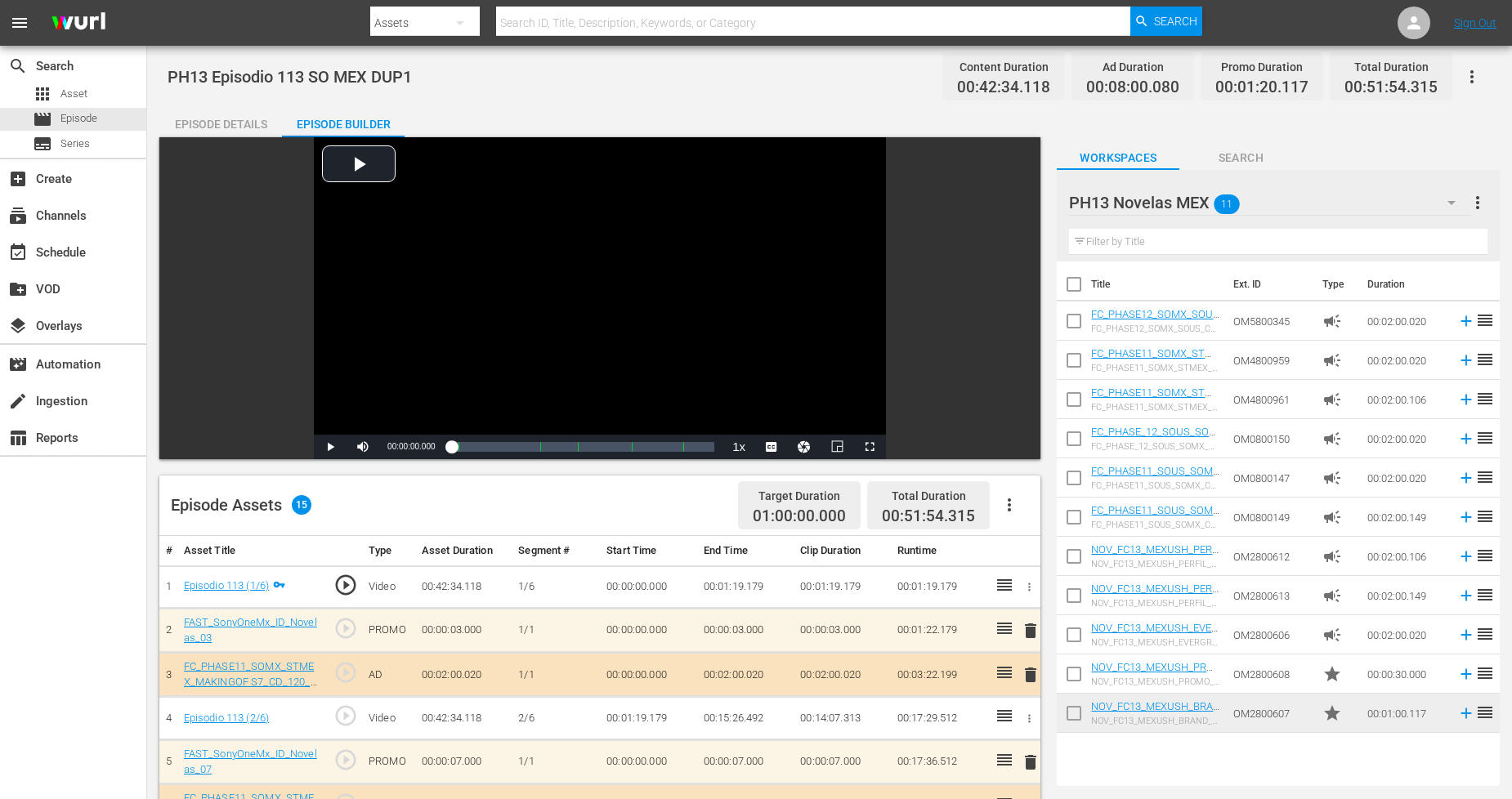
click at [1071, 714] on input "checkbox" at bounding box center [1074, 717] width 35 height 35
checkbox input "true"
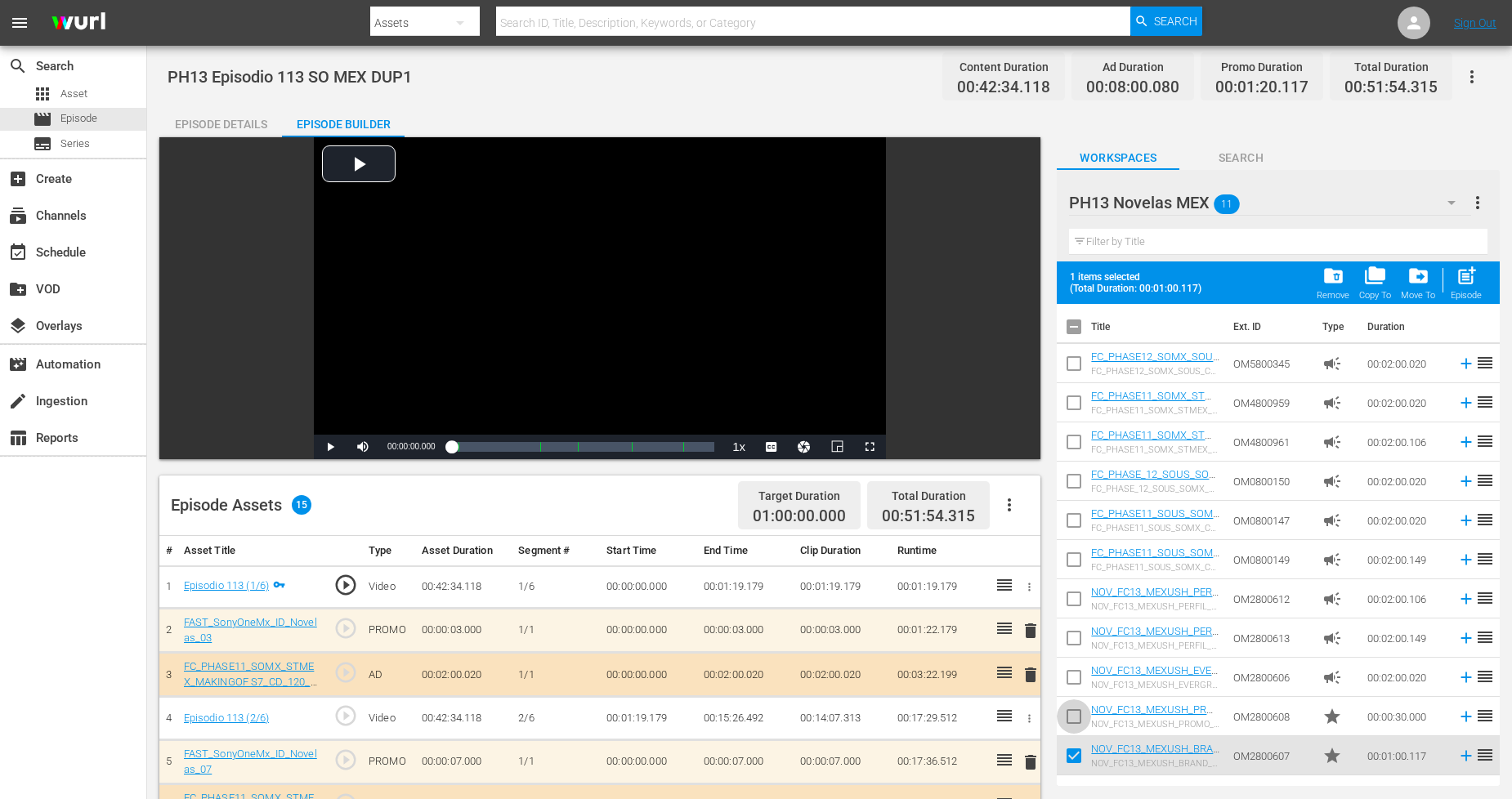
click at [1072, 714] on input "checkbox" at bounding box center [1074, 720] width 35 height 35
click at [1461, 281] on span "post_add" at bounding box center [1466, 276] width 22 height 22
checkbox input "false"
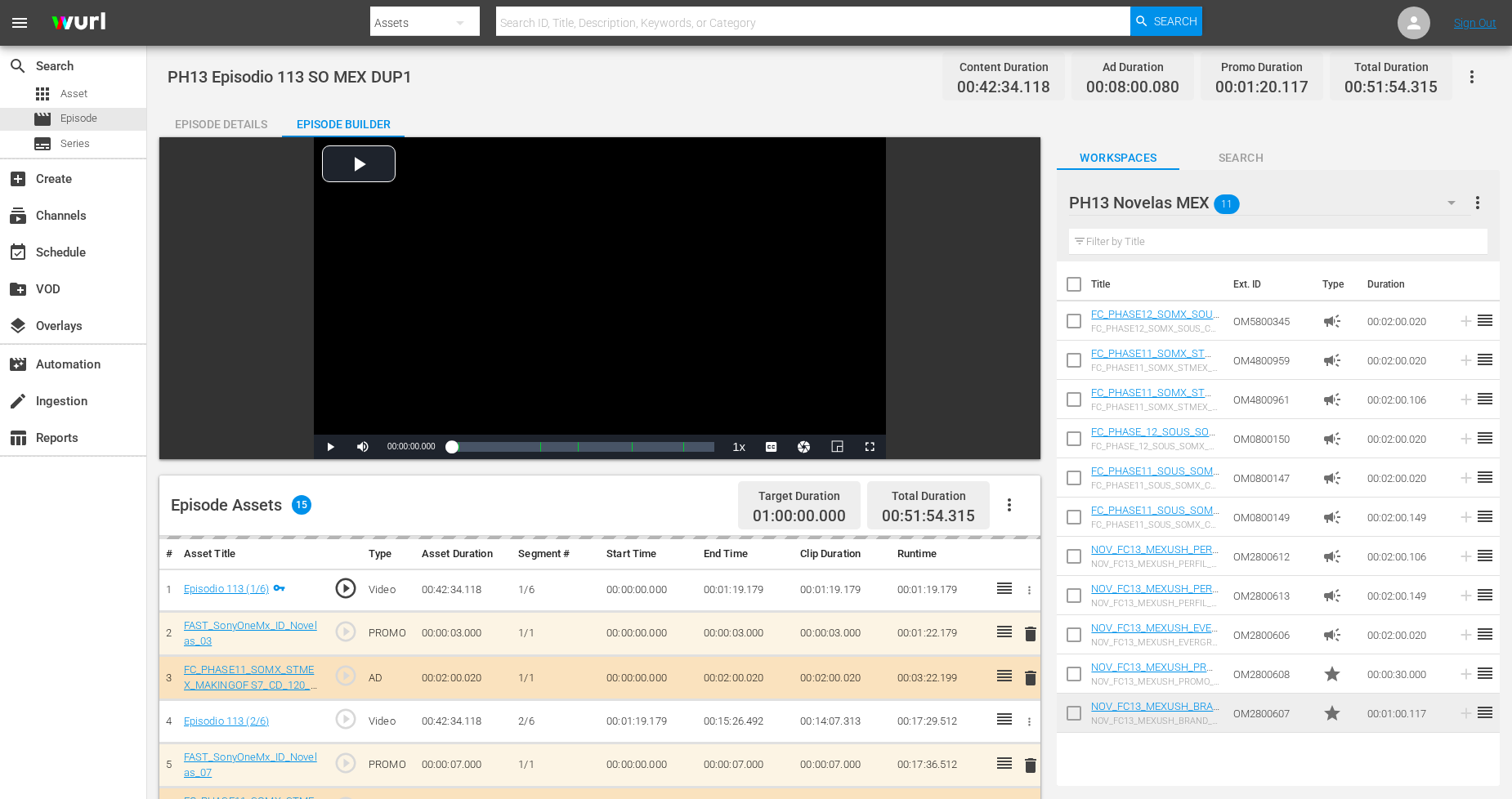
click at [1071, 709] on input "checkbox" at bounding box center [1074, 717] width 35 height 35
checkbox input "true"
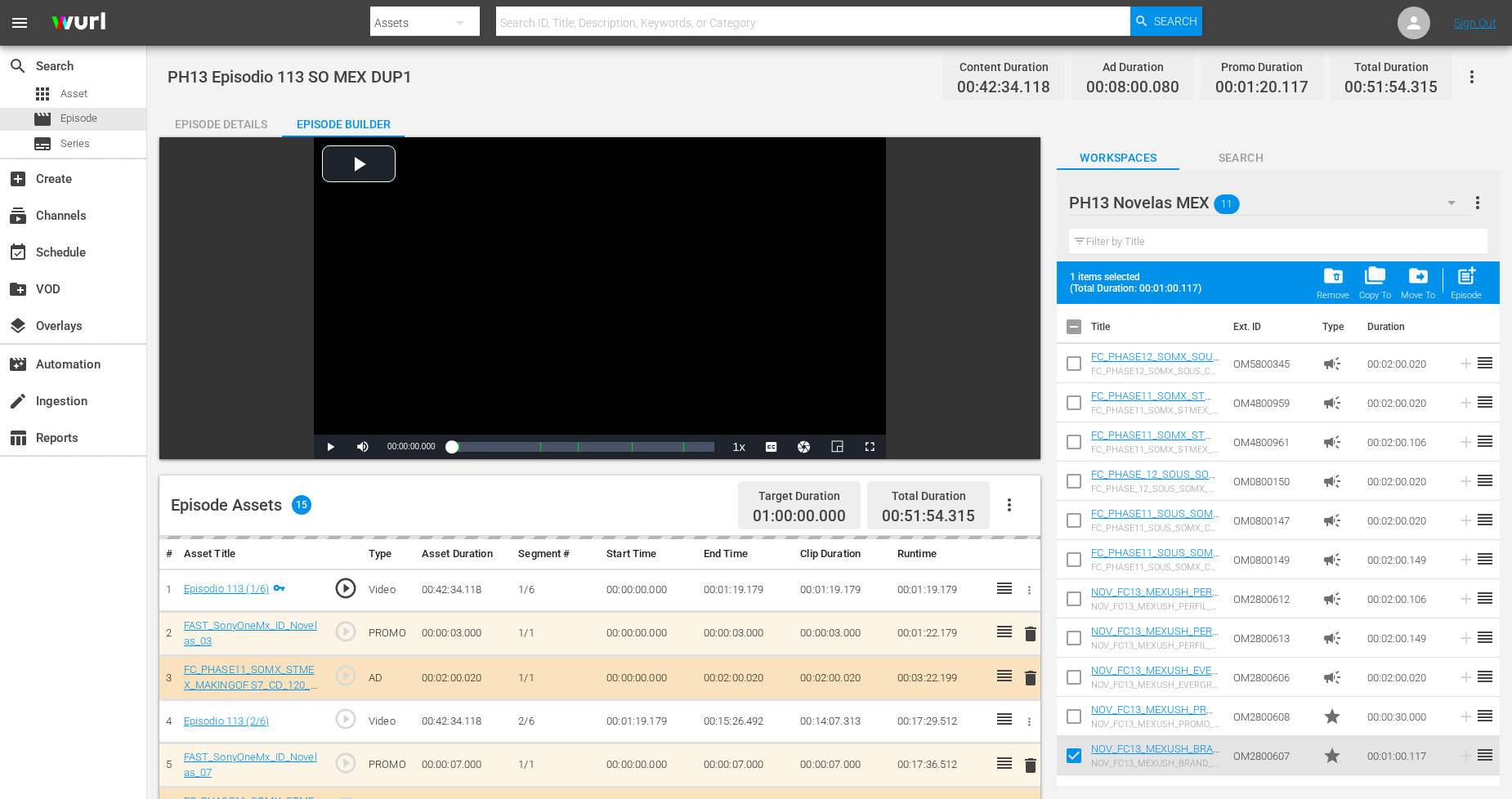
click at [1071, 709] on input "checkbox" at bounding box center [1074, 720] width 35 height 35
click at [1459, 289] on div "post_add Episode" at bounding box center [1466, 282] width 31 height 36
checkbox input "false"
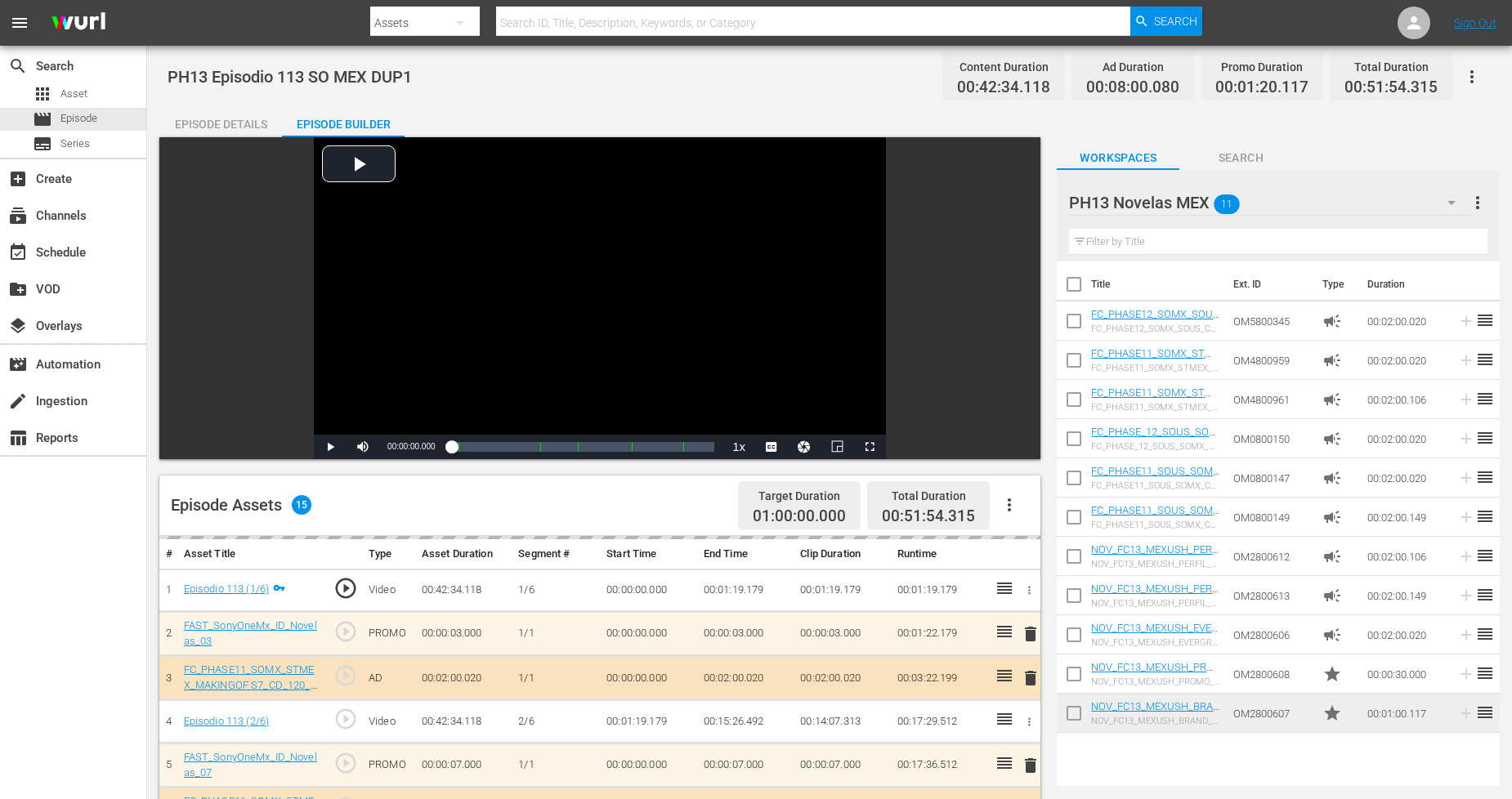
click at [1081, 720] on input "checkbox" at bounding box center [1074, 717] width 35 height 35
checkbox input "true"
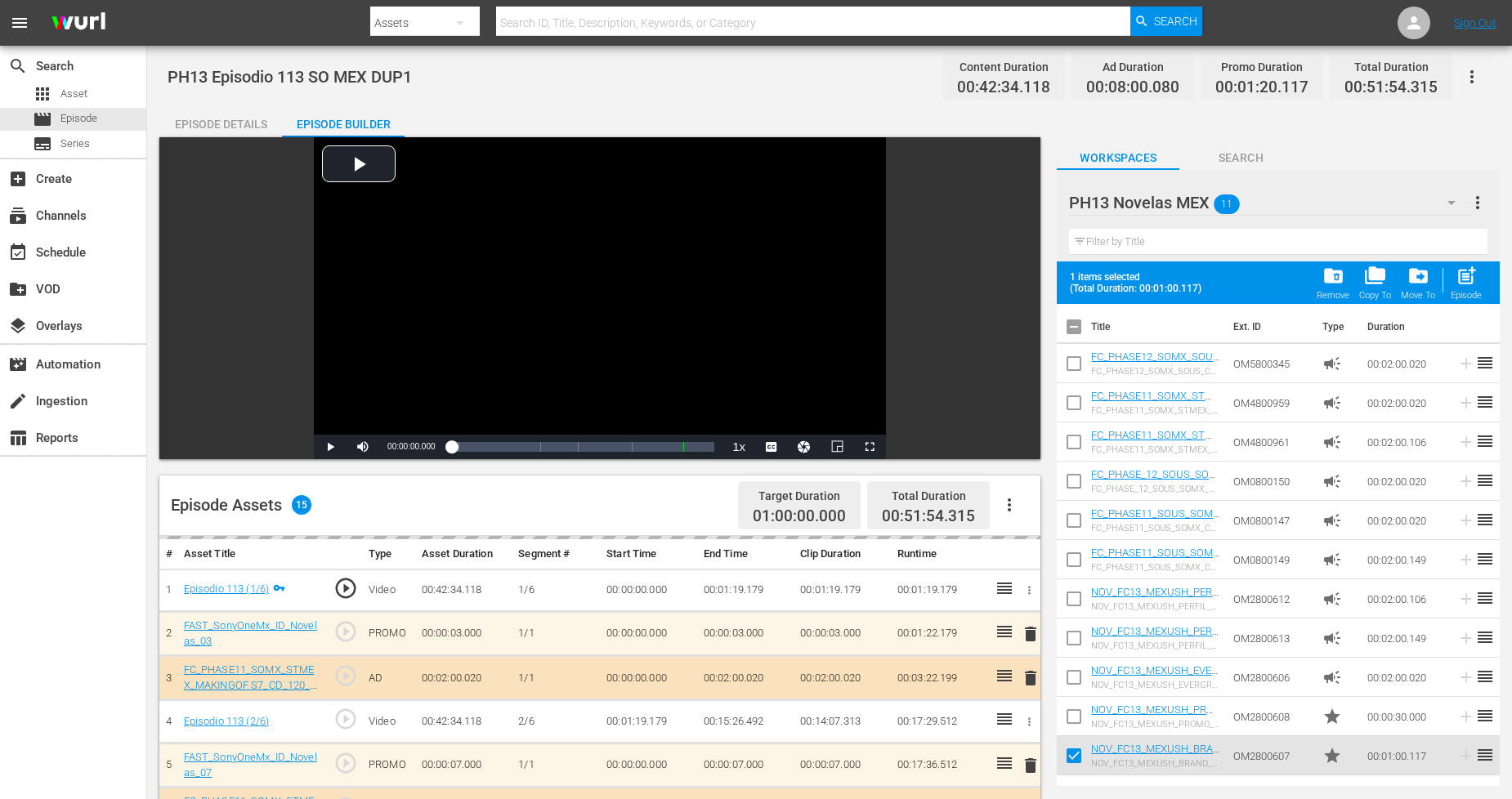
click at [1081, 720] on input "checkbox" at bounding box center [1074, 720] width 35 height 35
click at [1471, 284] on span "post_add" at bounding box center [1466, 276] width 22 height 22
checkbox input "false"
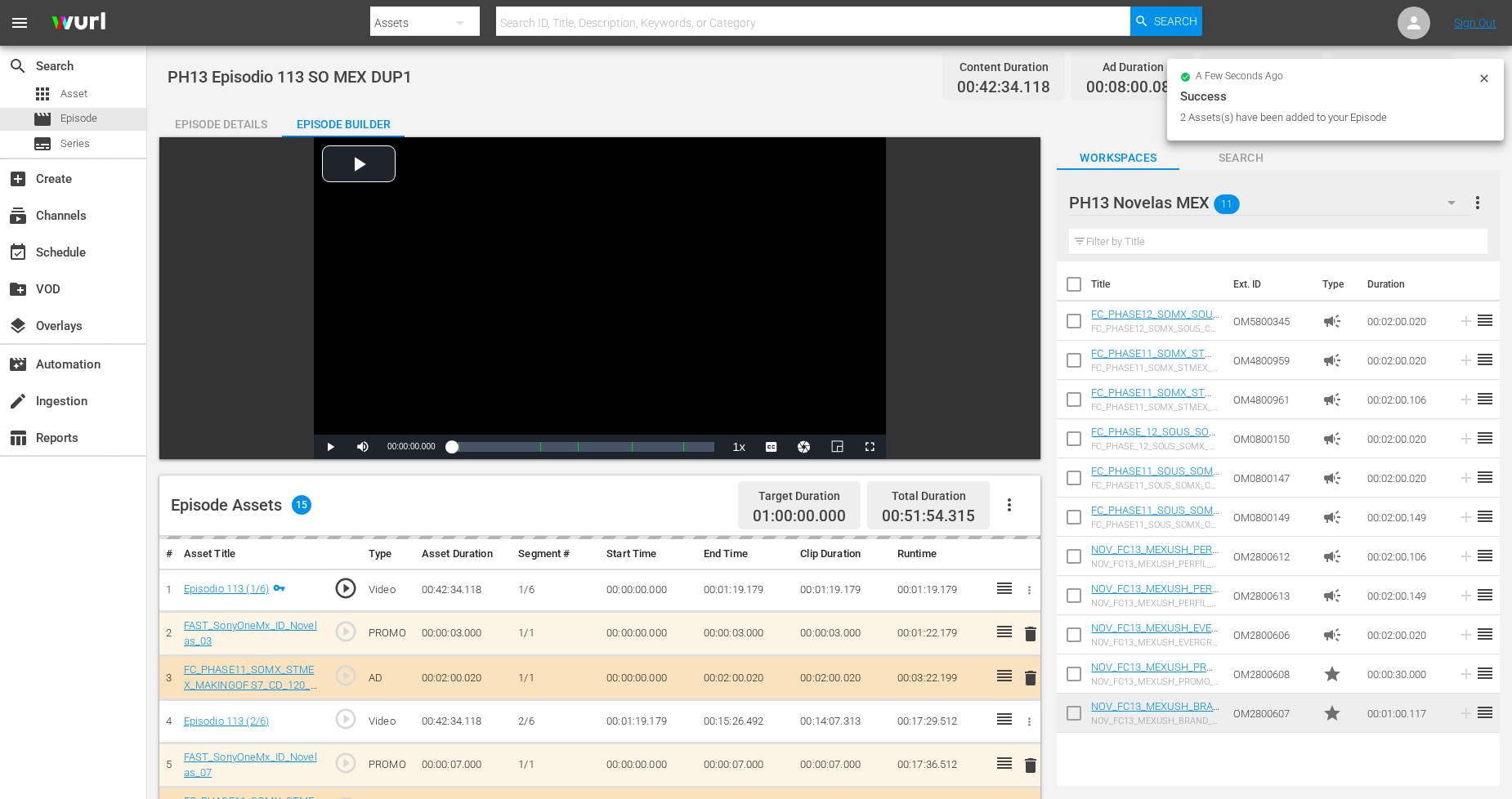
click at [1079, 716] on input "checkbox" at bounding box center [1074, 717] width 35 height 35
checkbox input "true"
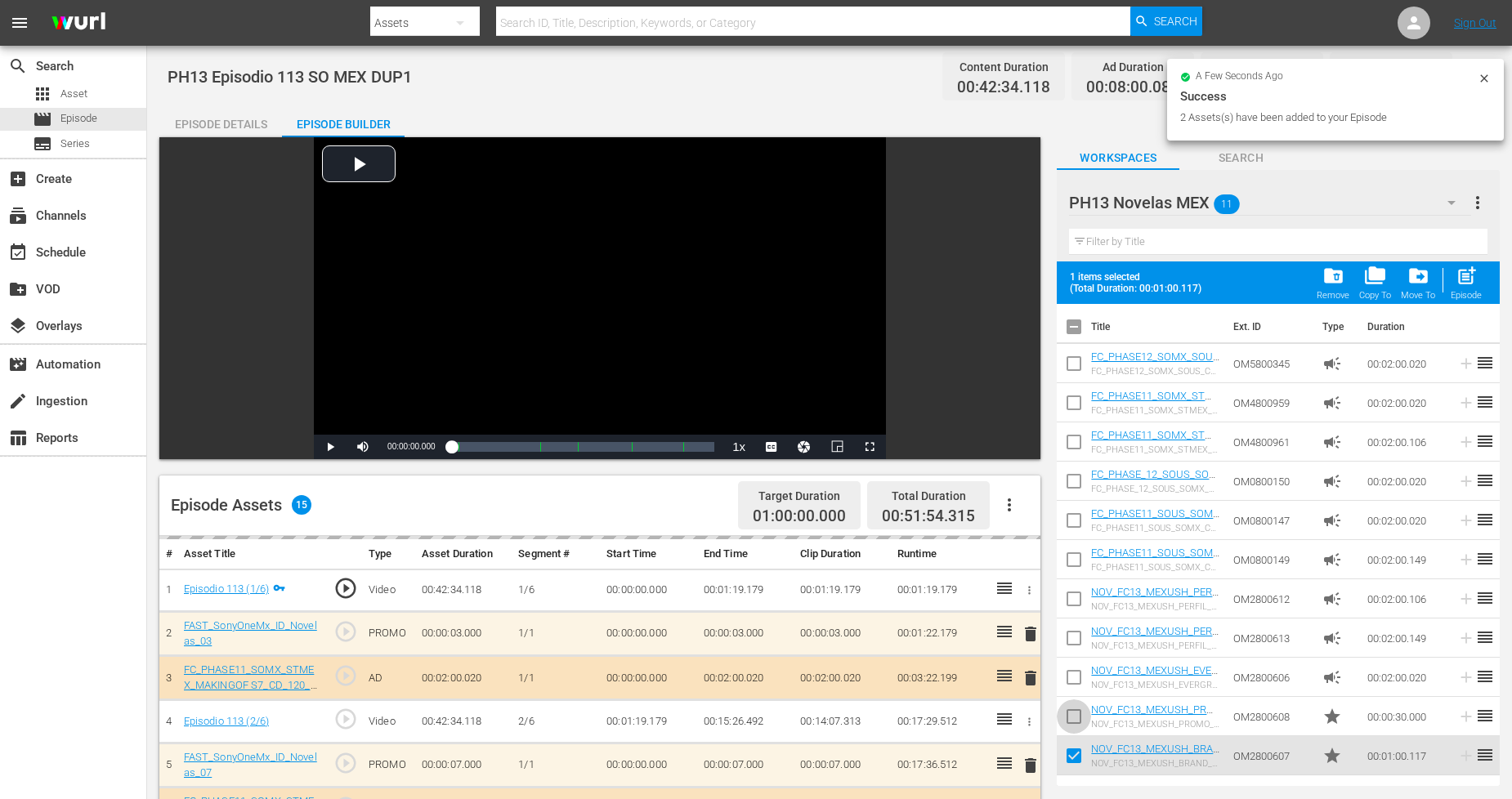
click at [1079, 716] on input "checkbox" at bounding box center [1074, 720] width 35 height 35
click at [1461, 286] on span "post_add" at bounding box center [1466, 276] width 22 height 22
checkbox input "false"
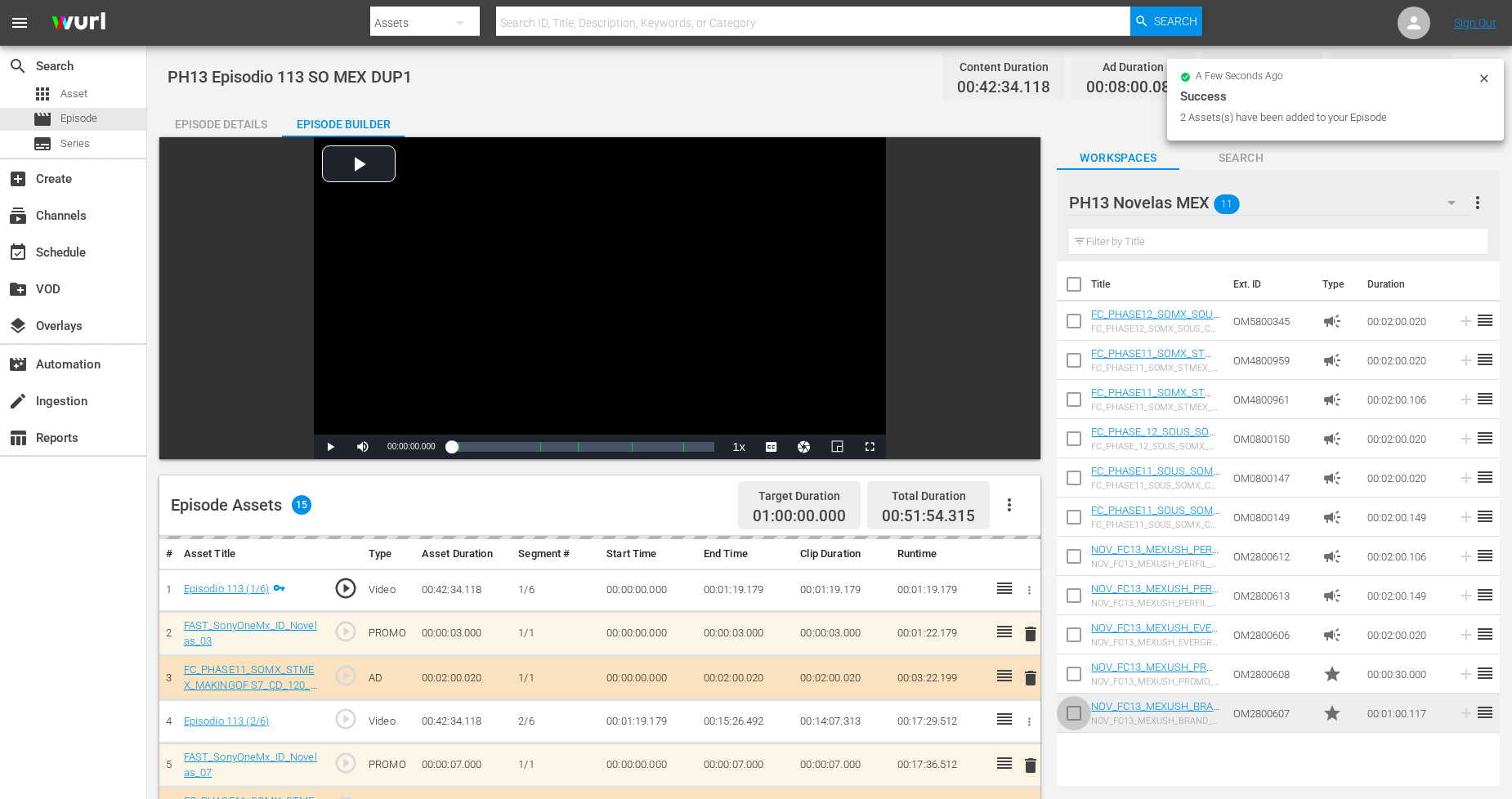
click at [1082, 720] on input "checkbox" at bounding box center [1074, 717] width 35 height 35
checkbox input "true"
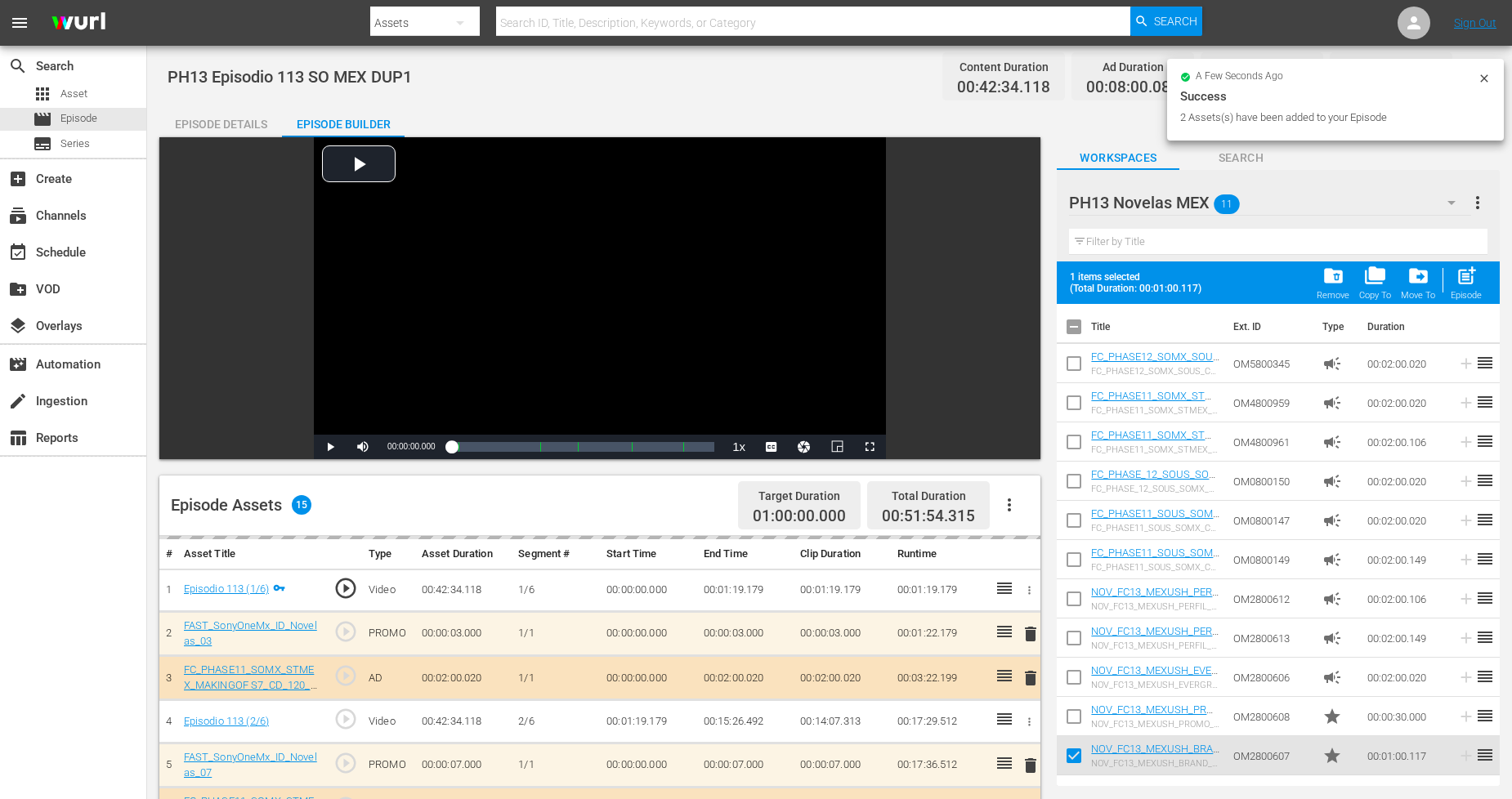
click at [1082, 720] on input "checkbox" at bounding box center [1074, 720] width 35 height 35
click at [1476, 284] on span "post_add" at bounding box center [1466, 276] width 22 height 22
checkbox input "false"
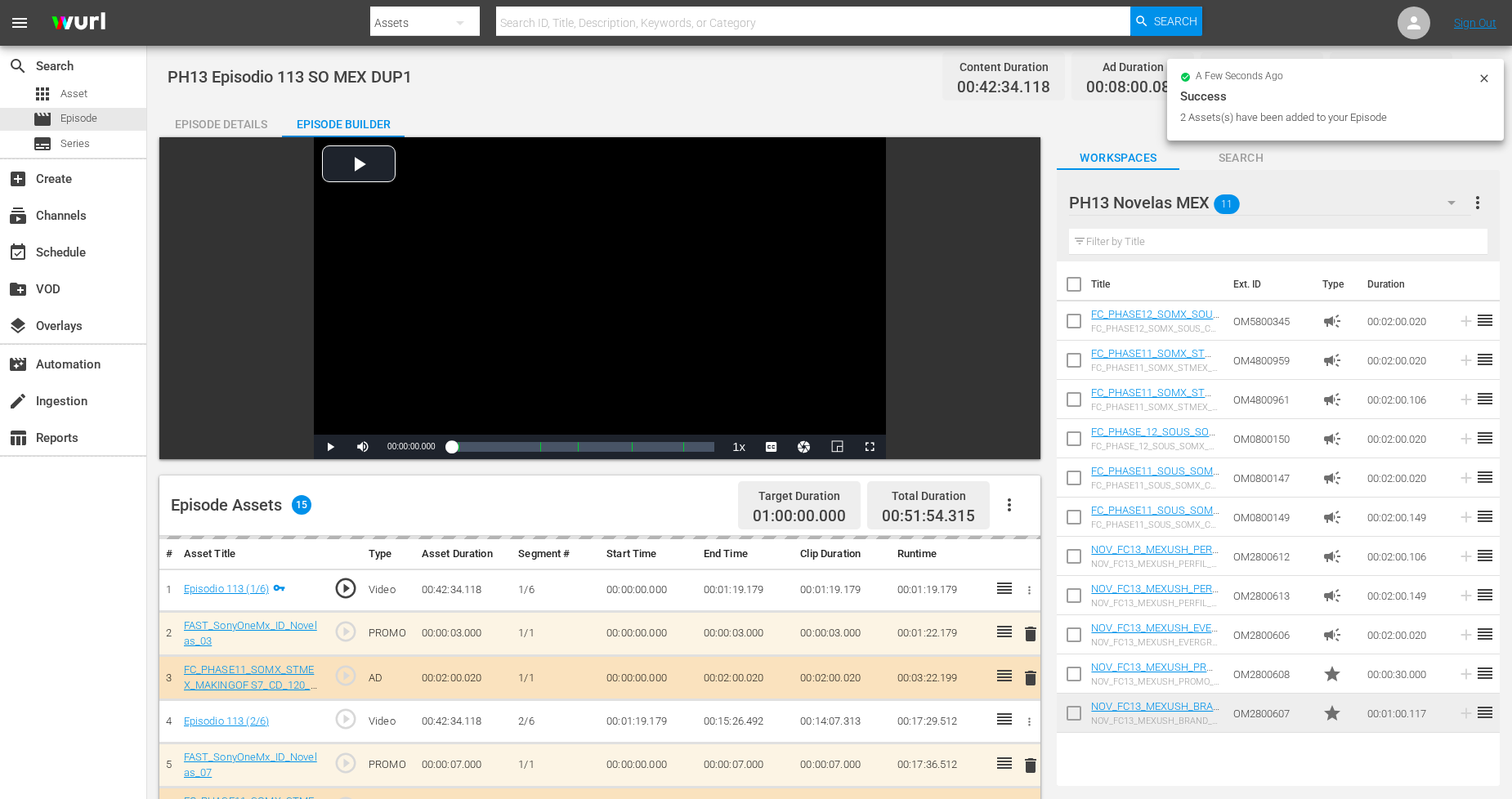
click at [1081, 709] on input "checkbox" at bounding box center [1074, 717] width 35 height 35
checkbox input "true"
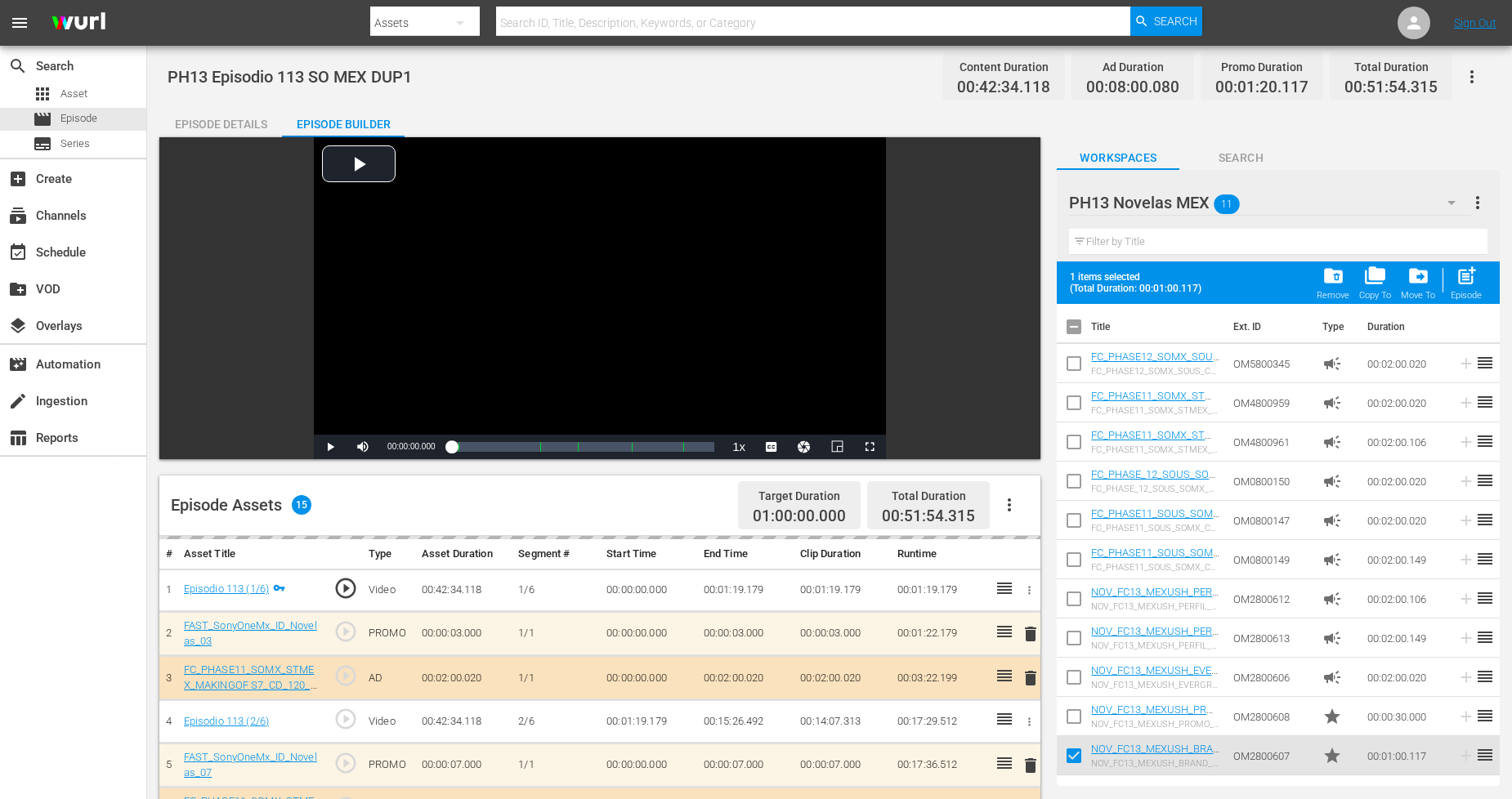
click at [1081, 709] on input "checkbox" at bounding box center [1074, 720] width 35 height 35
click at [1474, 273] on span "post_add" at bounding box center [1466, 276] width 22 height 22
checkbox input "false"
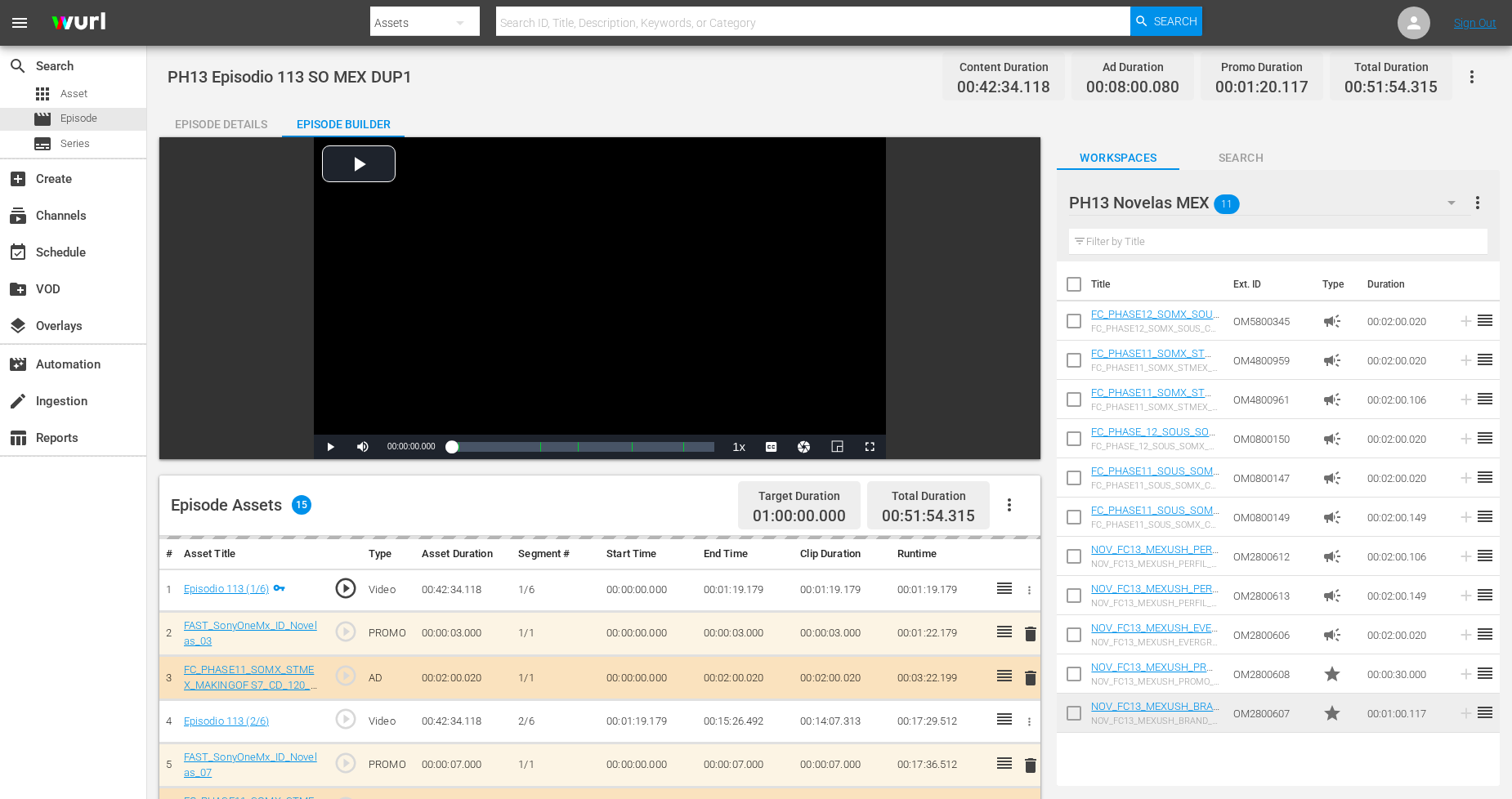
click at [1074, 714] on input "checkbox" at bounding box center [1074, 717] width 35 height 35
checkbox input "true"
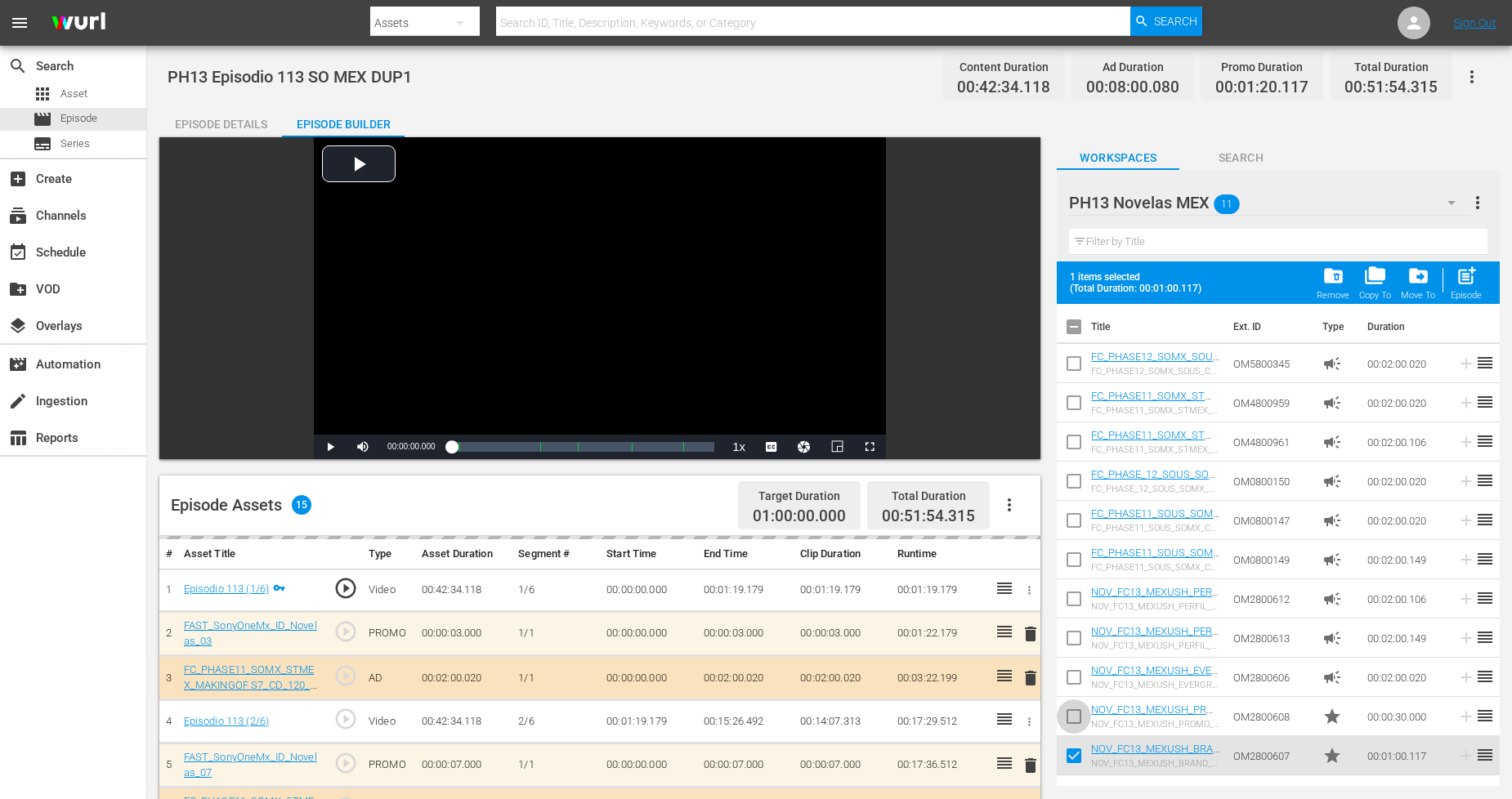
click at [1074, 712] on input "checkbox" at bounding box center [1074, 720] width 35 height 35
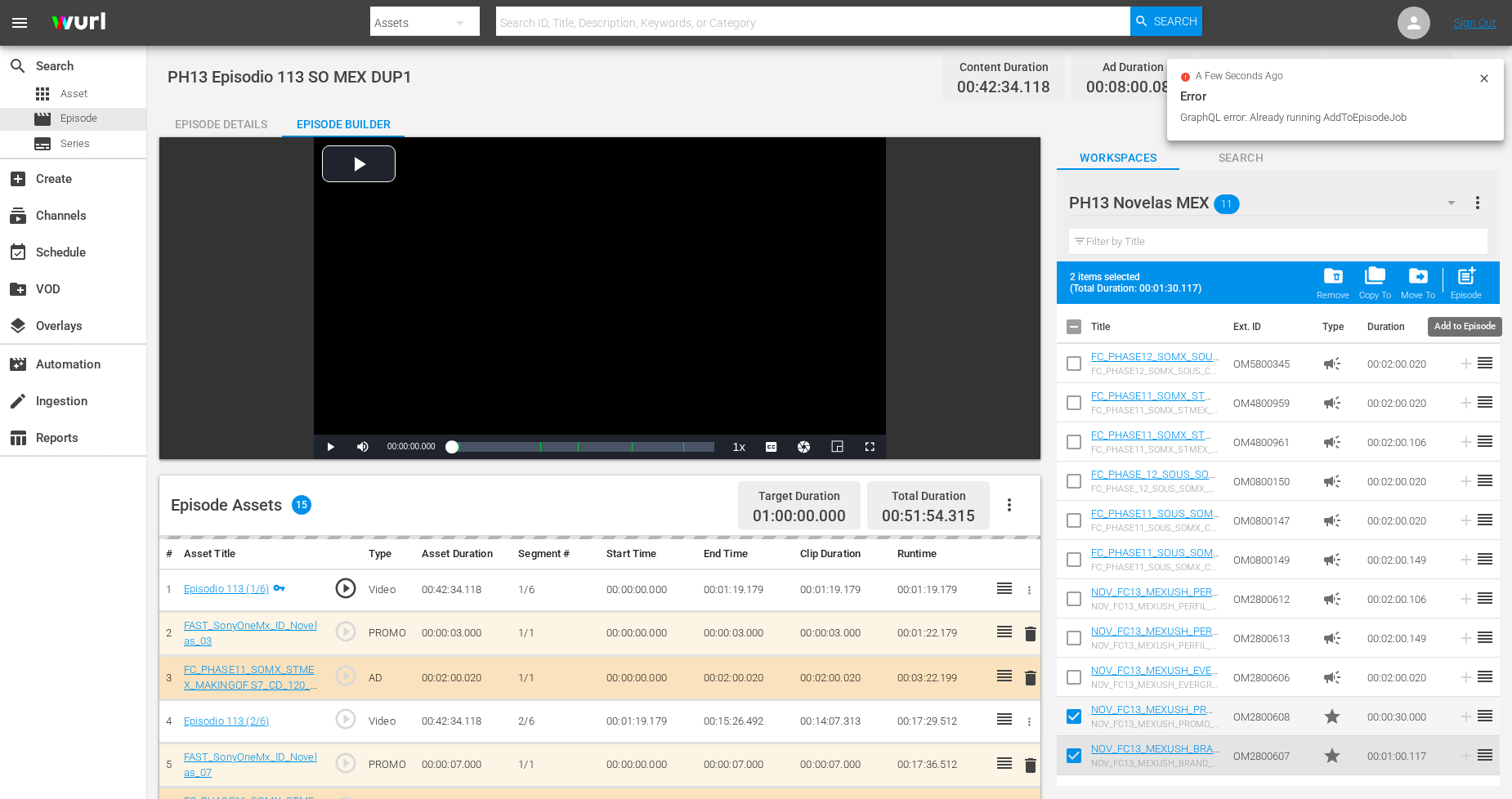
click at [1467, 279] on span "post_add" at bounding box center [1466, 276] width 22 height 22
checkbox input "false"
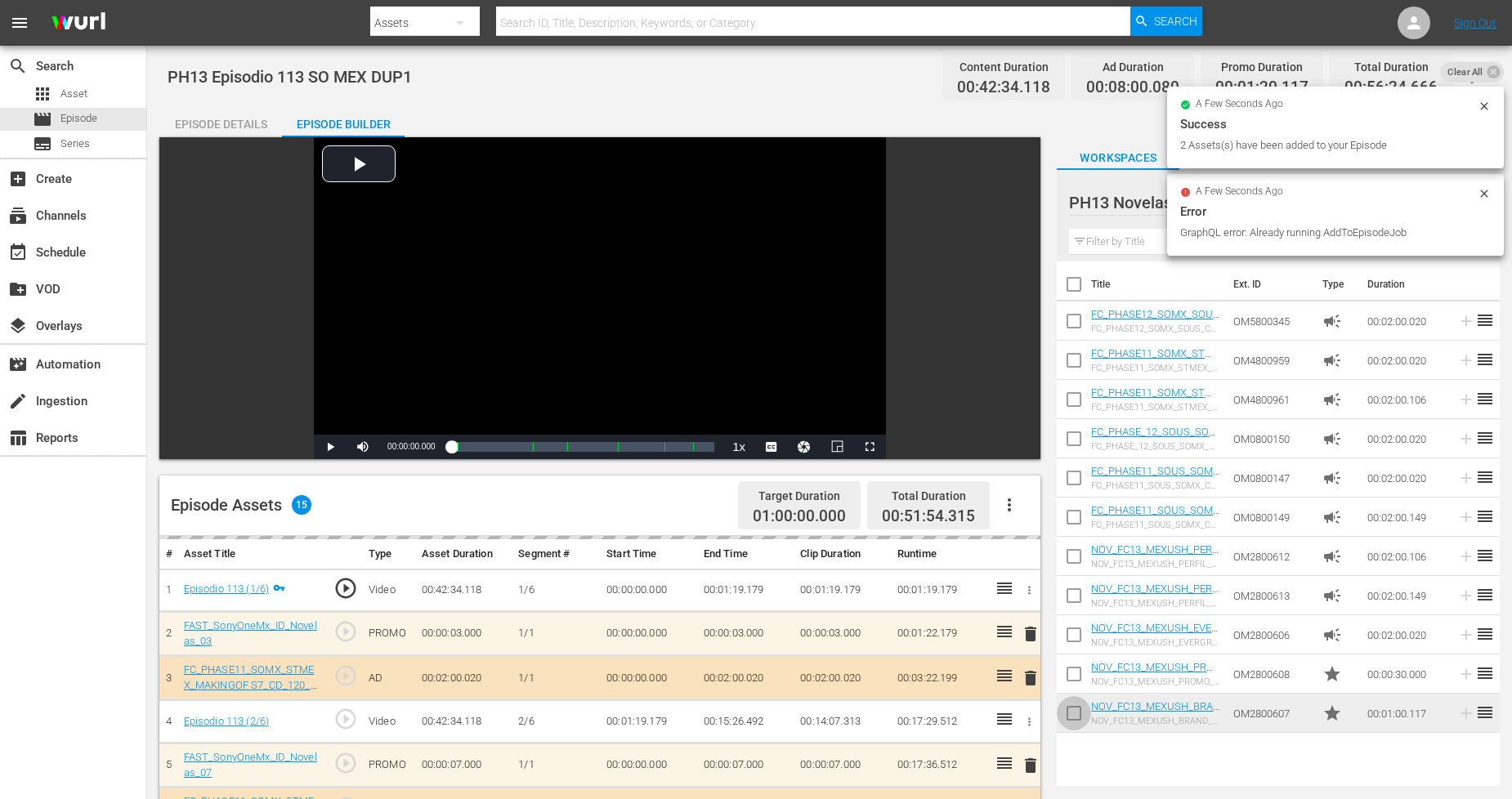
click at [1073, 720] on input "checkbox" at bounding box center [1074, 717] width 35 height 35
checkbox input "true"
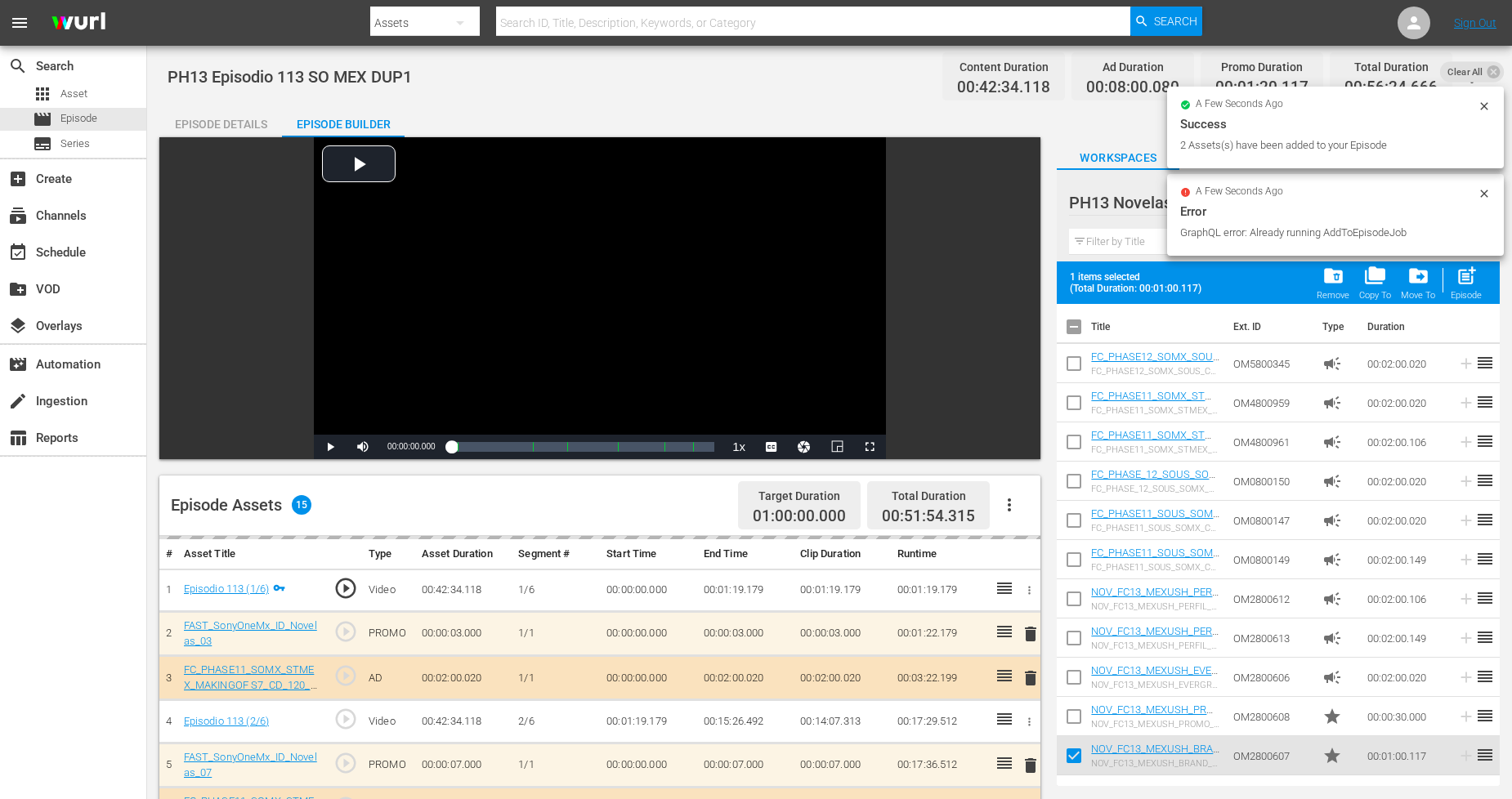
click at [1076, 696] on tbody "FC_PHASE12_SOMX_SOUS_CNMA_EVERGREEN_CD_120_ORIGINAL FC_PHASE12_SOMX_SOUS_CNMA_E…" at bounding box center [1278, 560] width 443 height 431
click at [1074, 717] on input "checkbox" at bounding box center [1074, 720] width 35 height 35
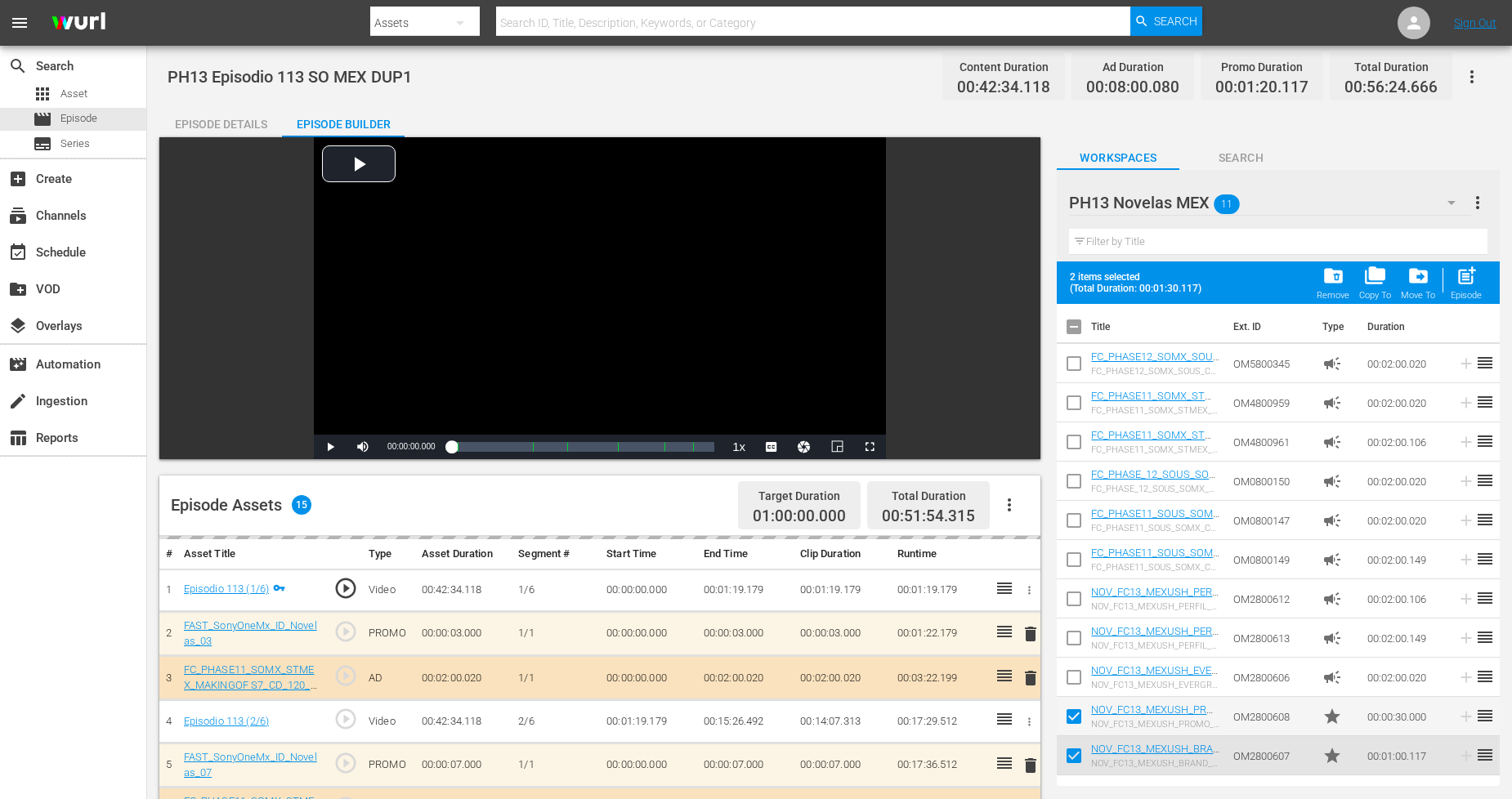
click at [1472, 288] on div "post_add Episode" at bounding box center [1466, 282] width 31 height 36
checkbox input "false"
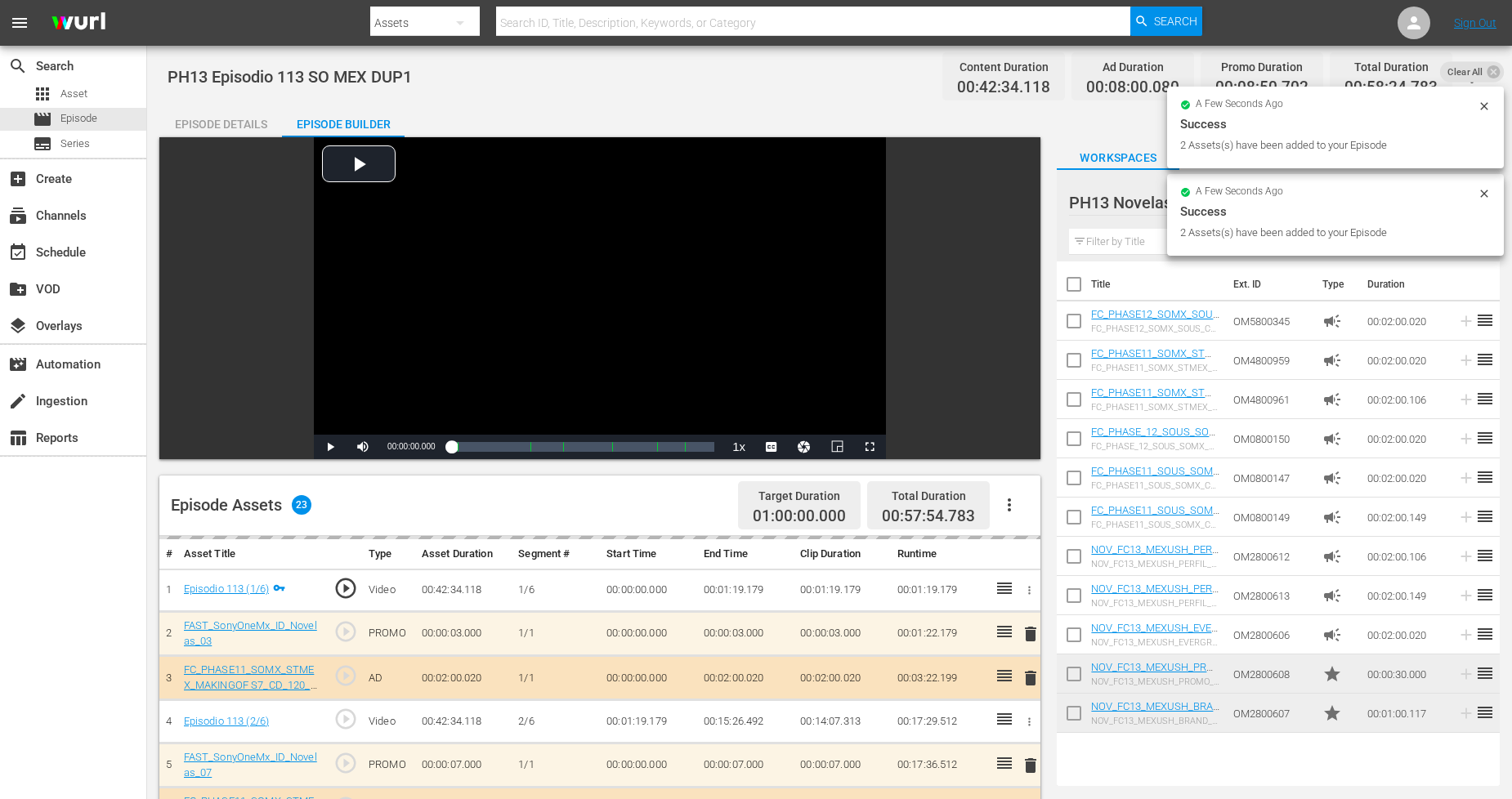
click at [1076, 713] on input "checkbox" at bounding box center [1074, 717] width 35 height 35
checkbox input "true"
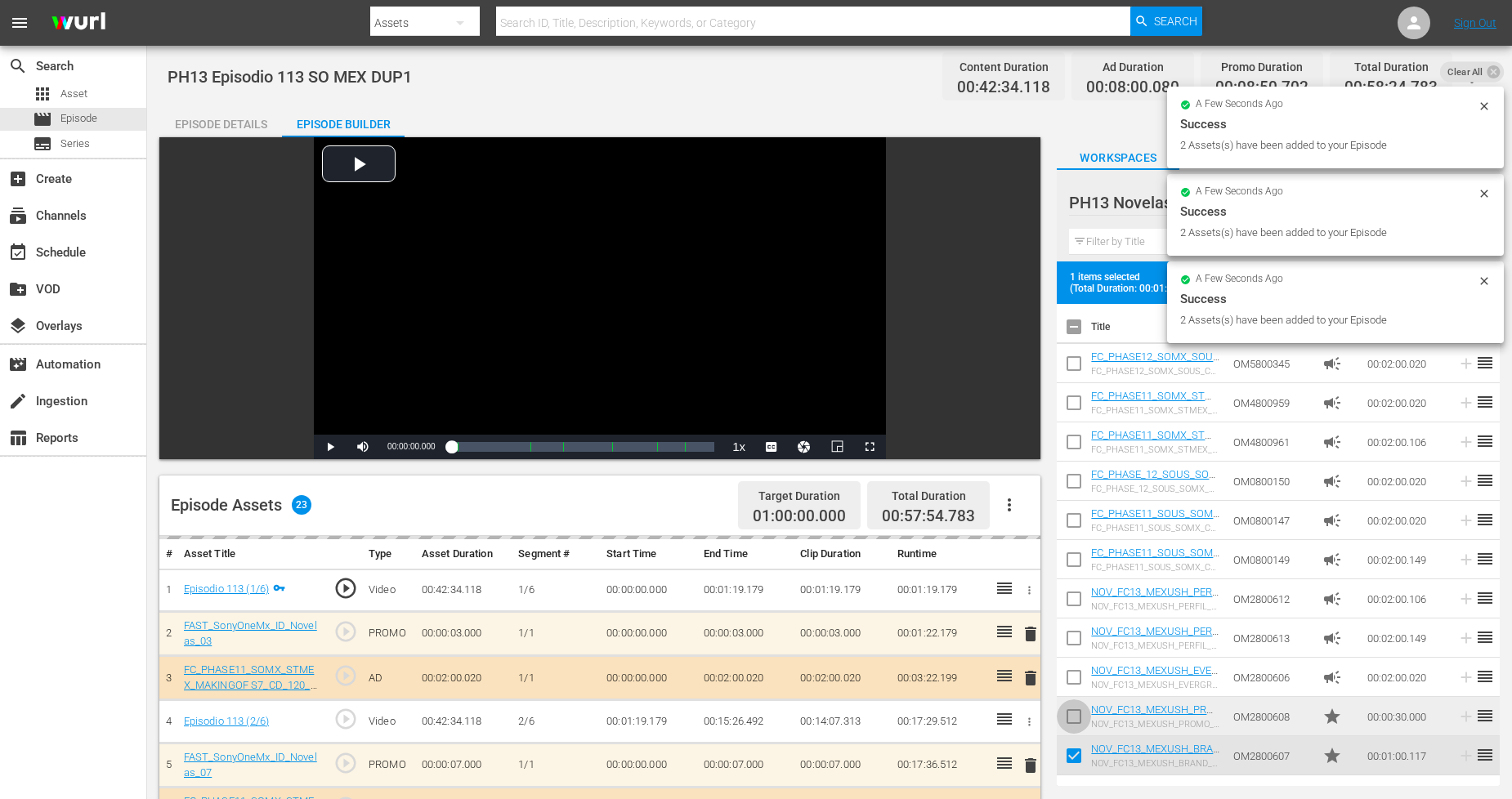
click at [1075, 709] on input "checkbox" at bounding box center [1074, 720] width 35 height 35
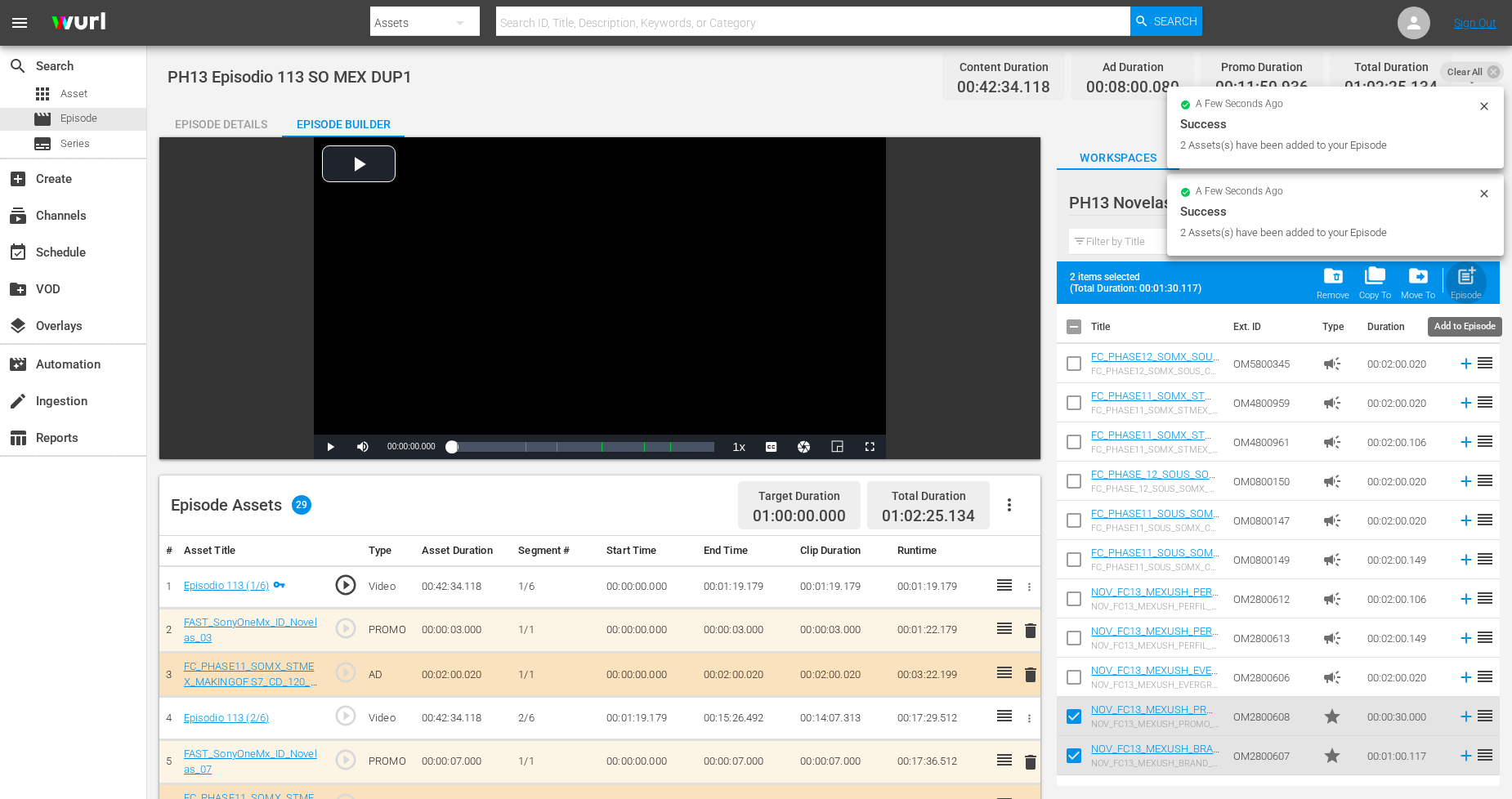
click at [1452, 287] on div "post_add Episode" at bounding box center [1466, 282] width 31 height 36
checkbox input "false"
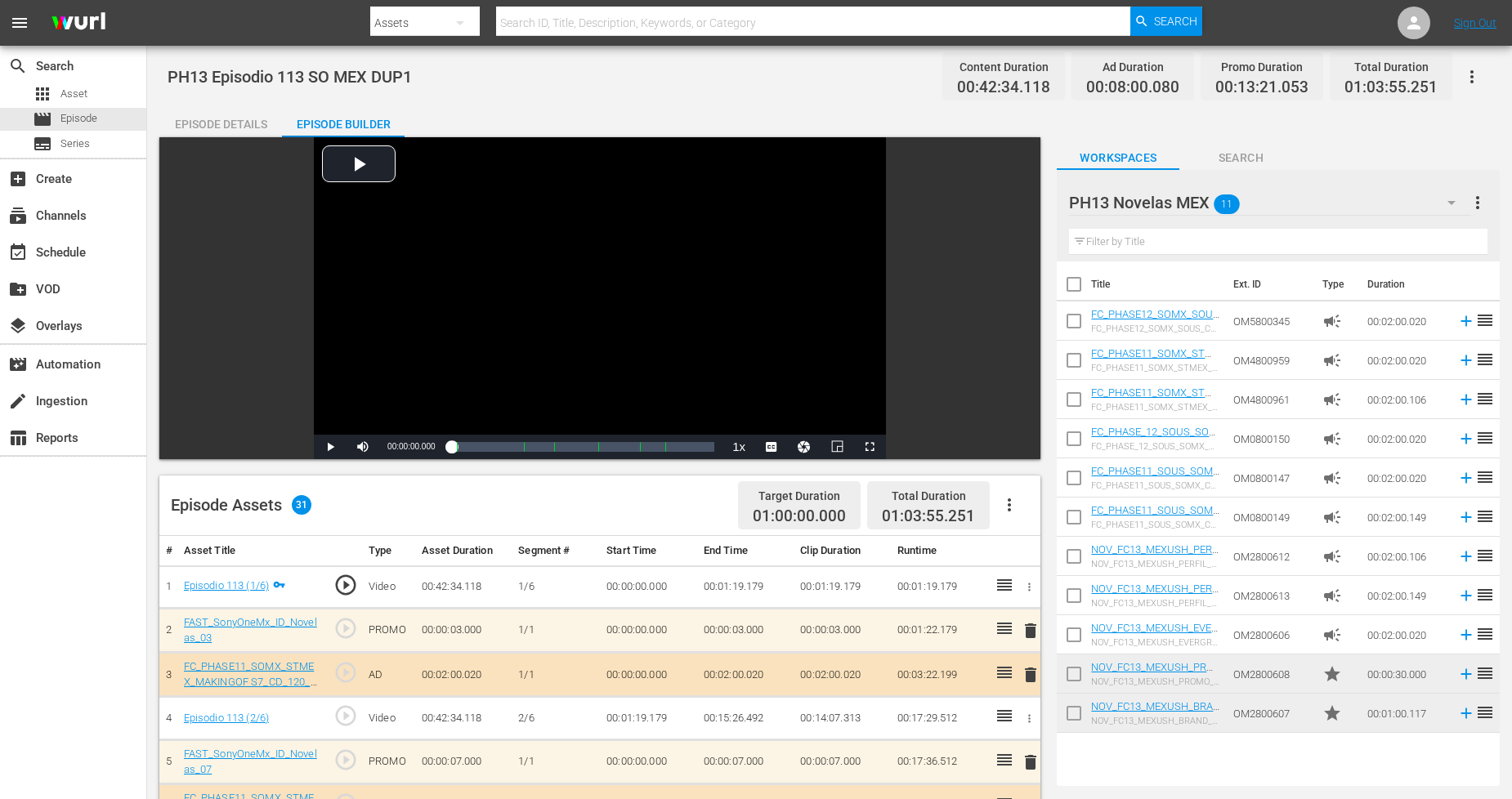
click at [1073, 720] on input "checkbox" at bounding box center [1074, 717] width 35 height 35
checkbox input "true"
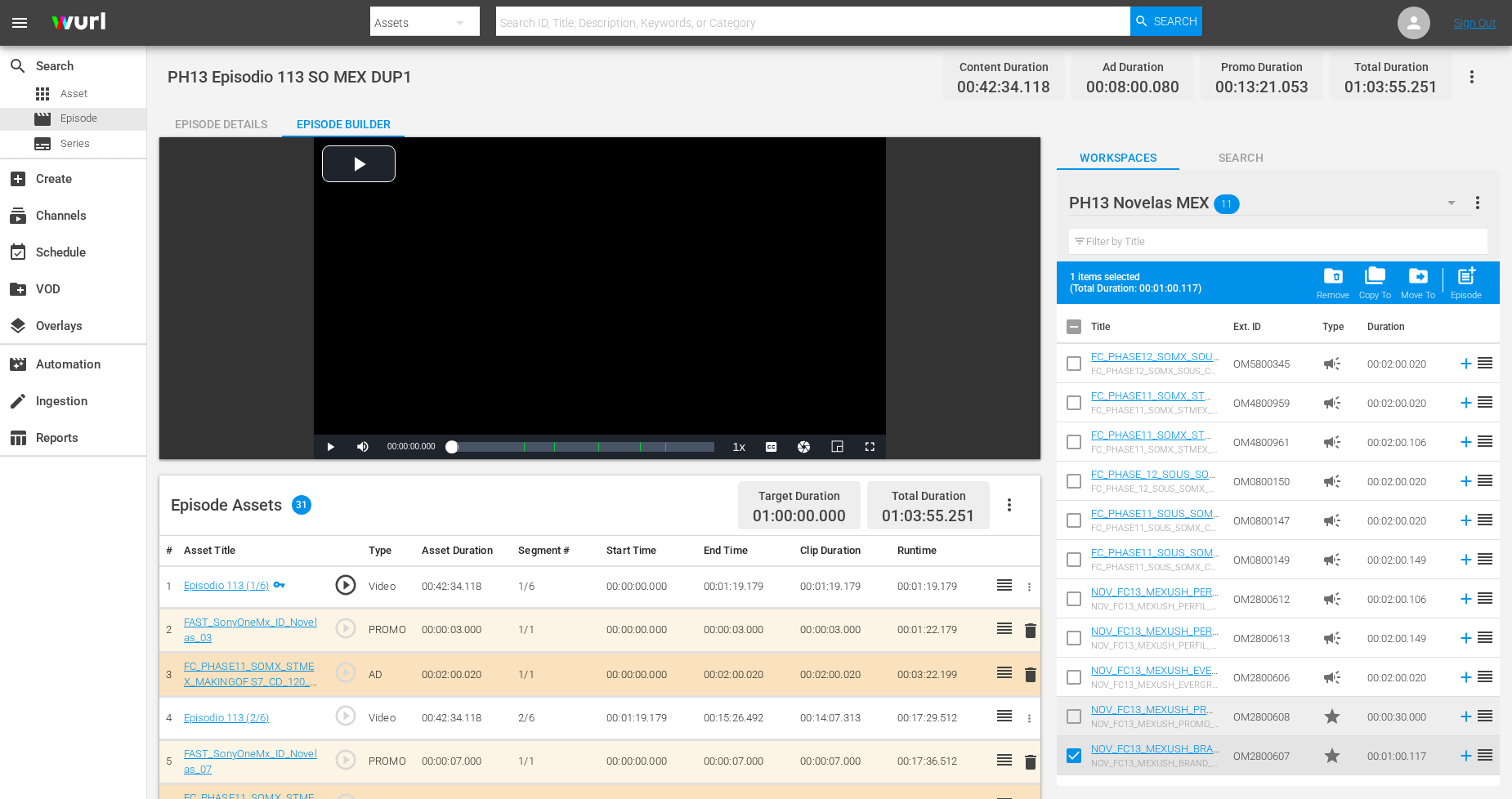
click at [1073, 720] on input "checkbox" at bounding box center [1074, 720] width 35 height 35
click at [1463, 271] on span "post_add" at bounding box center [1466, 276] width 22 height 22
checkbox input "false"
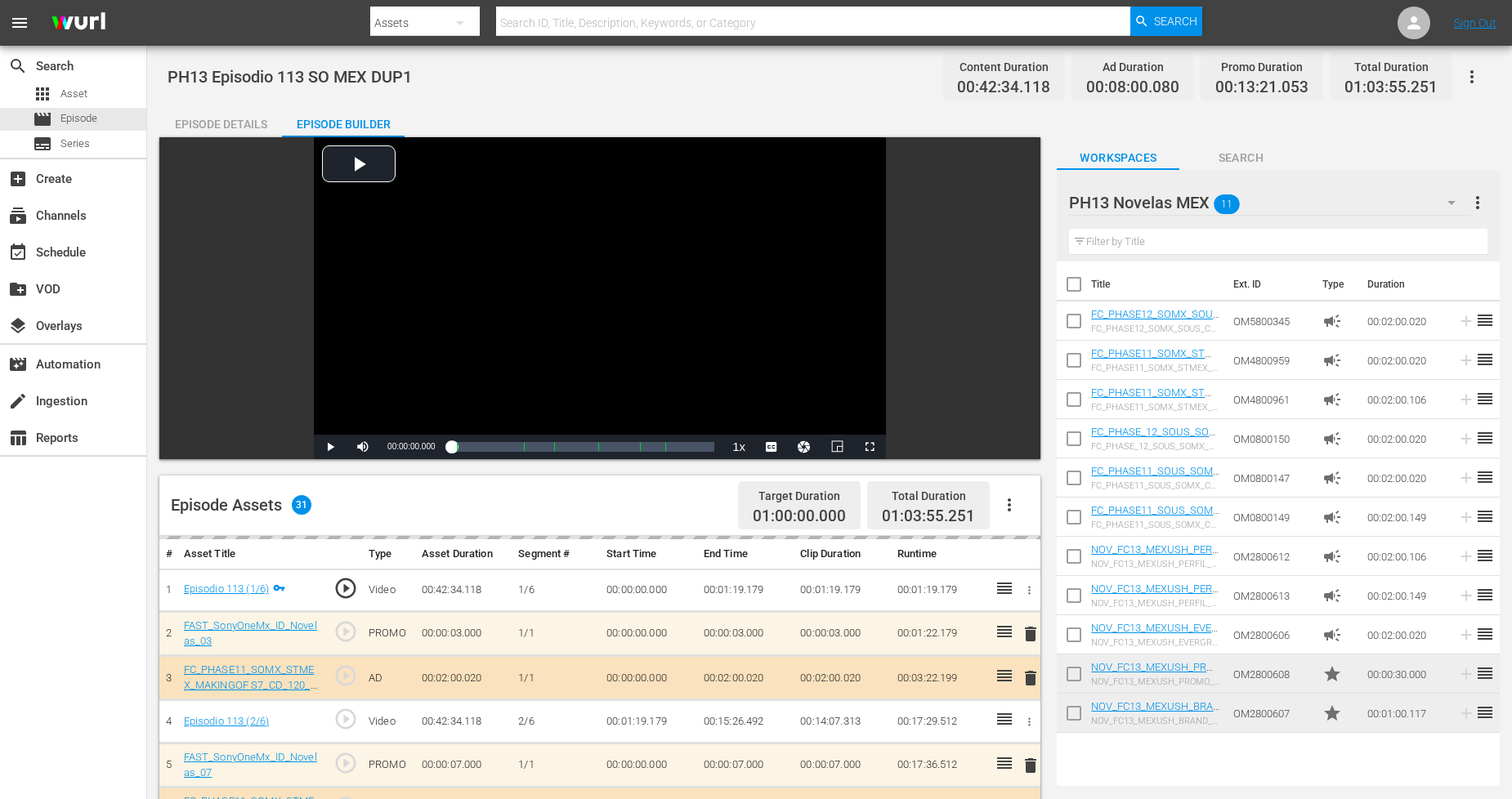
click at [1068, 713] on input "checkbox" at bounding box center [1074, 717] width 35 height 35
checkbox input "true"
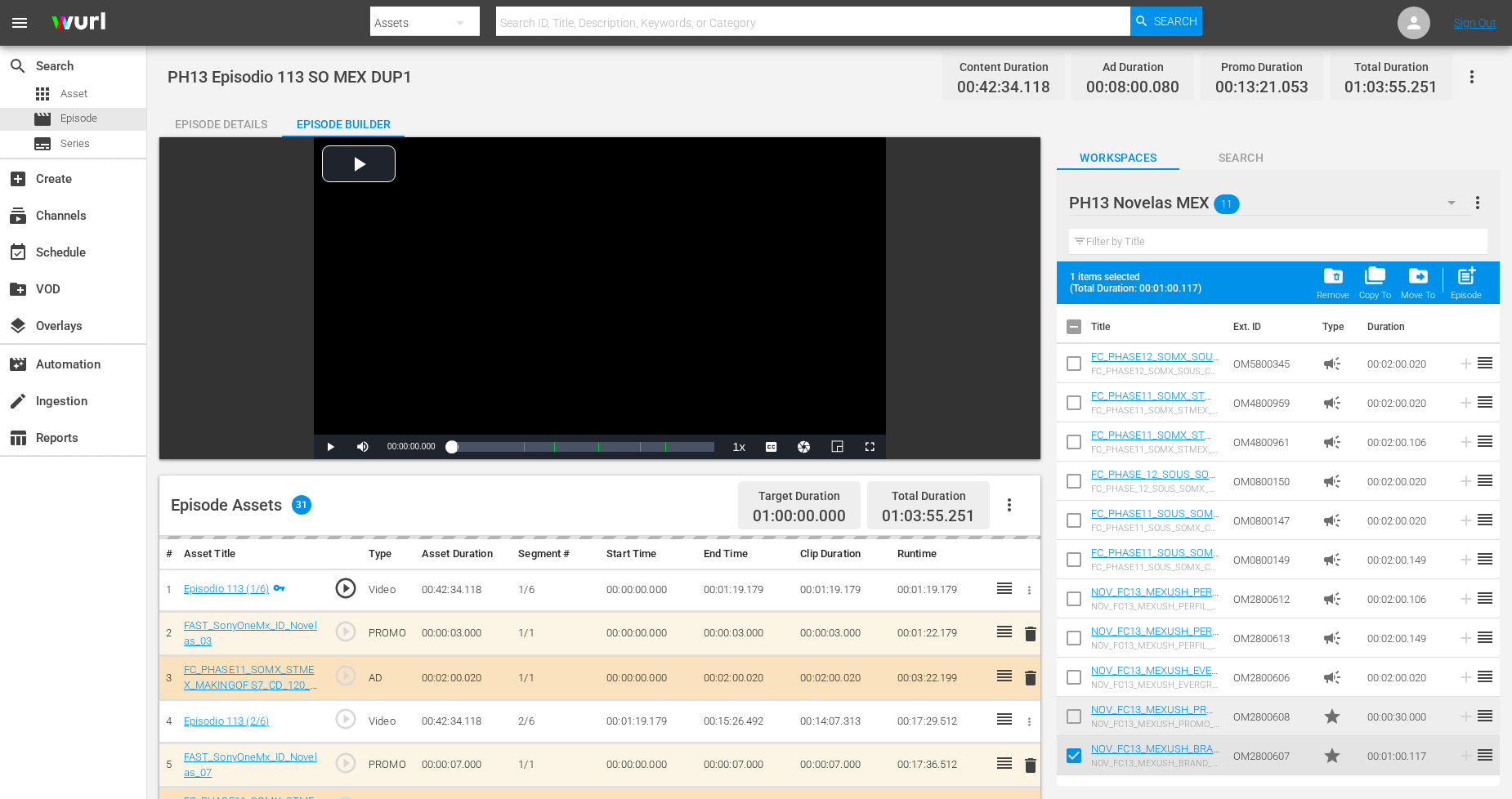
click at [1068, 712] on input "checkbox" at bounding box center [1074, 720] width 35 height 35
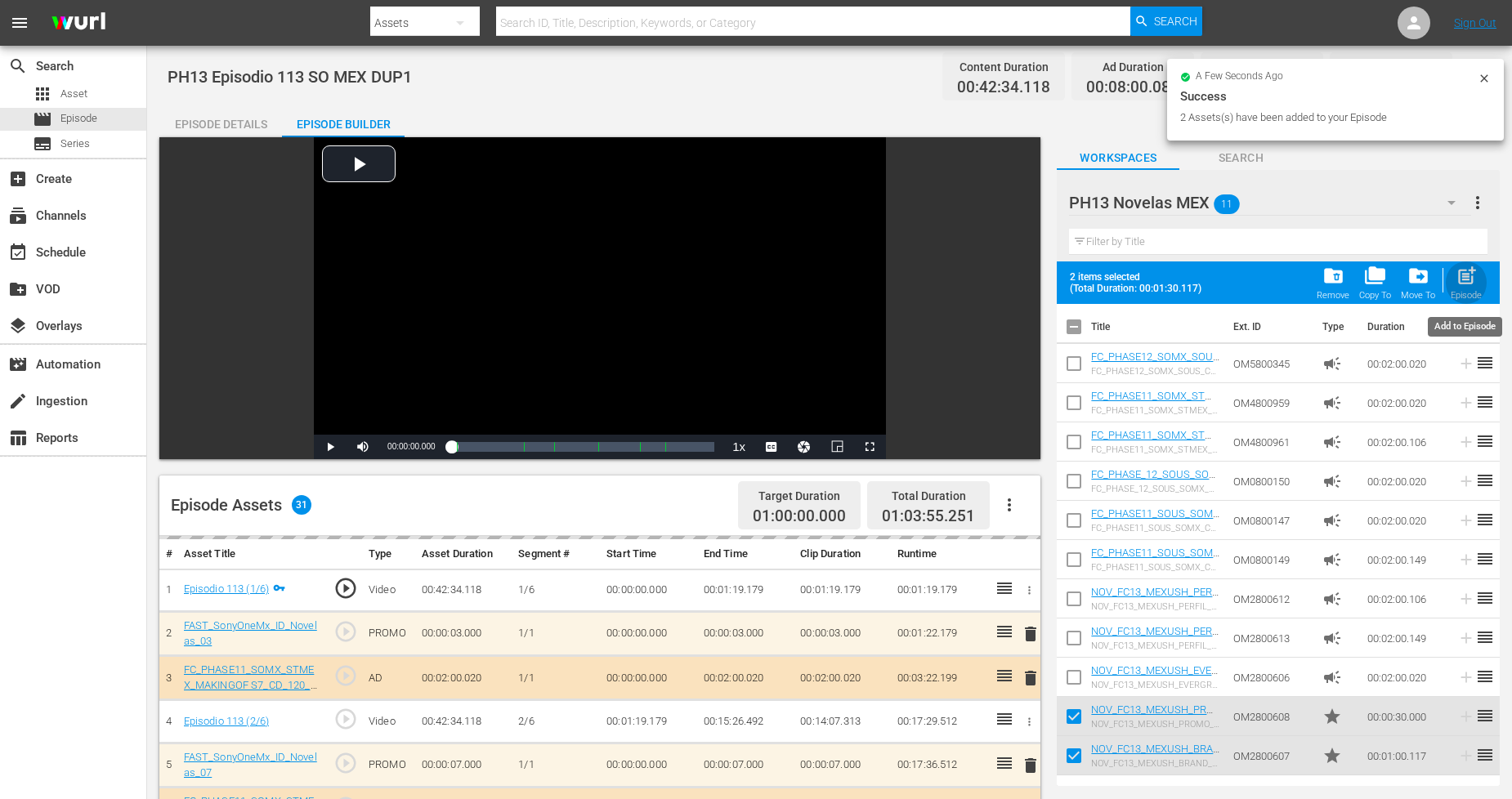
click at [1463, 284] on span "post_add" at bounding box center [1466, 276] width 22 height 22
checkbox input "false"
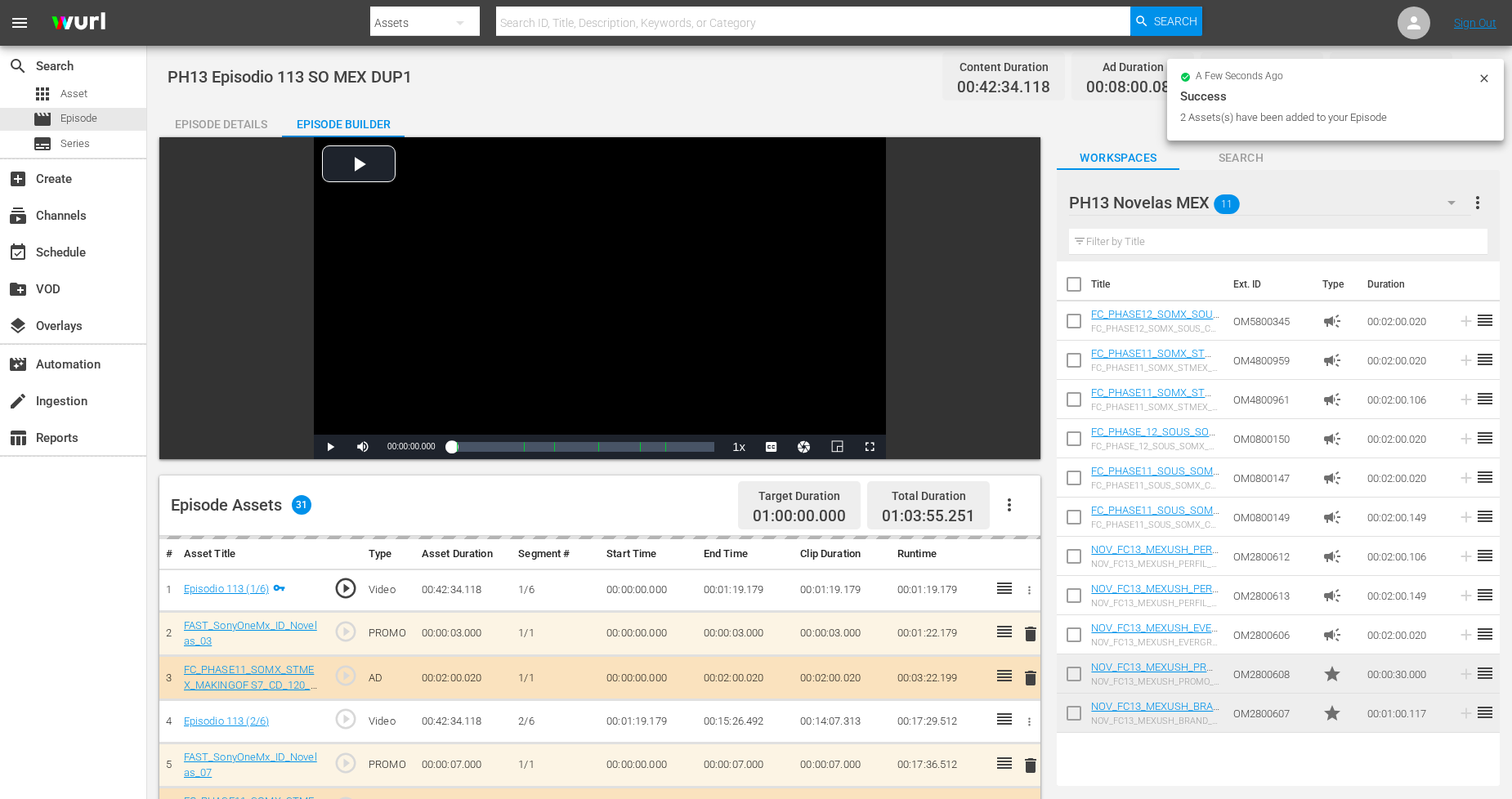
click at [1069, 724] on input "checkbox" at bounding box center [1074, 717] width 35 height 35
checkbox input "true"
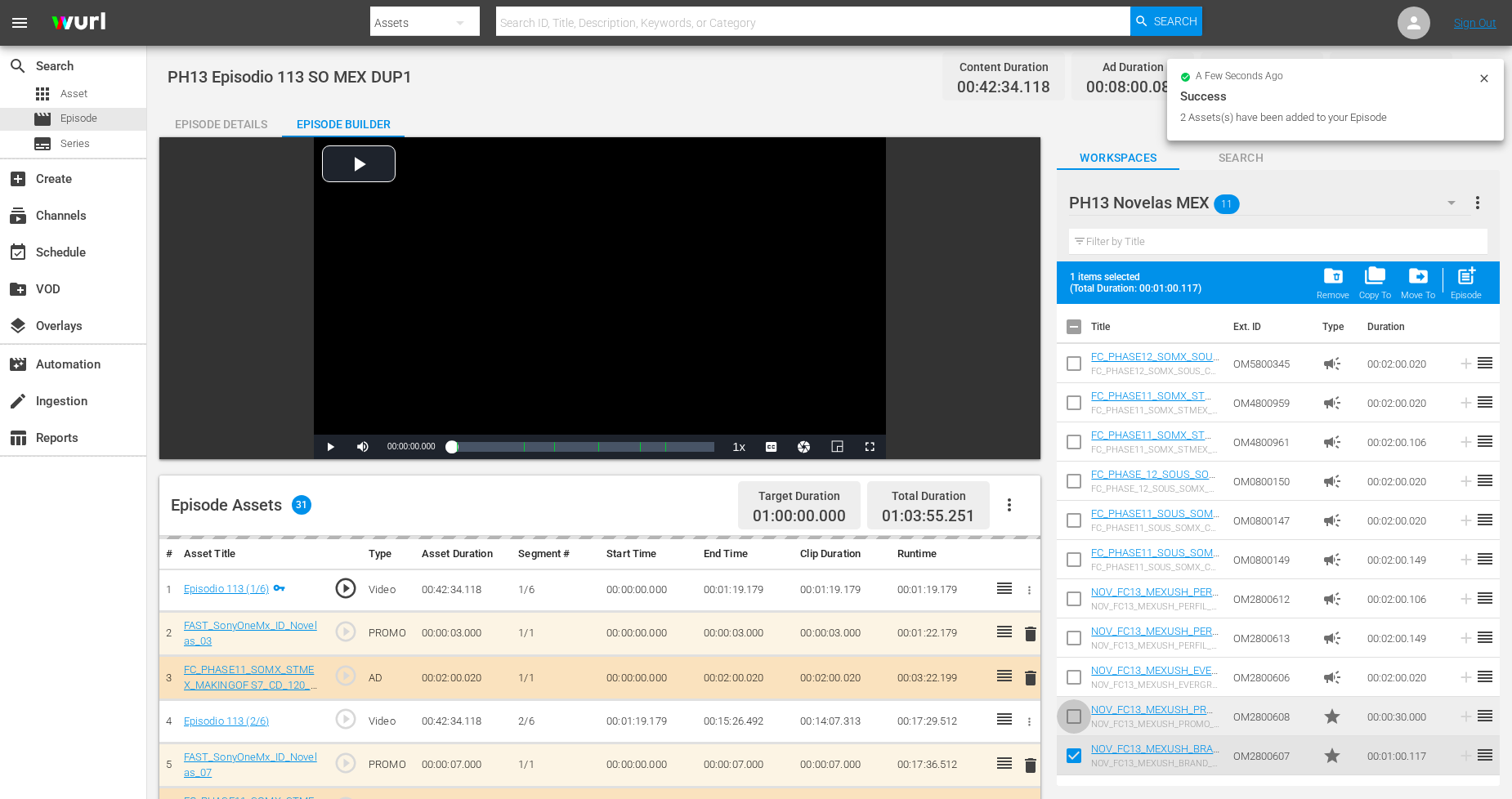
click at [1073, 722] on input "checkbox" at bounding box center [1074, 720] width 35 height 35
click at [1468, 273] on span "post_add" at bounding box center [1466, 276] width 22 height 22
checkbox input "false"
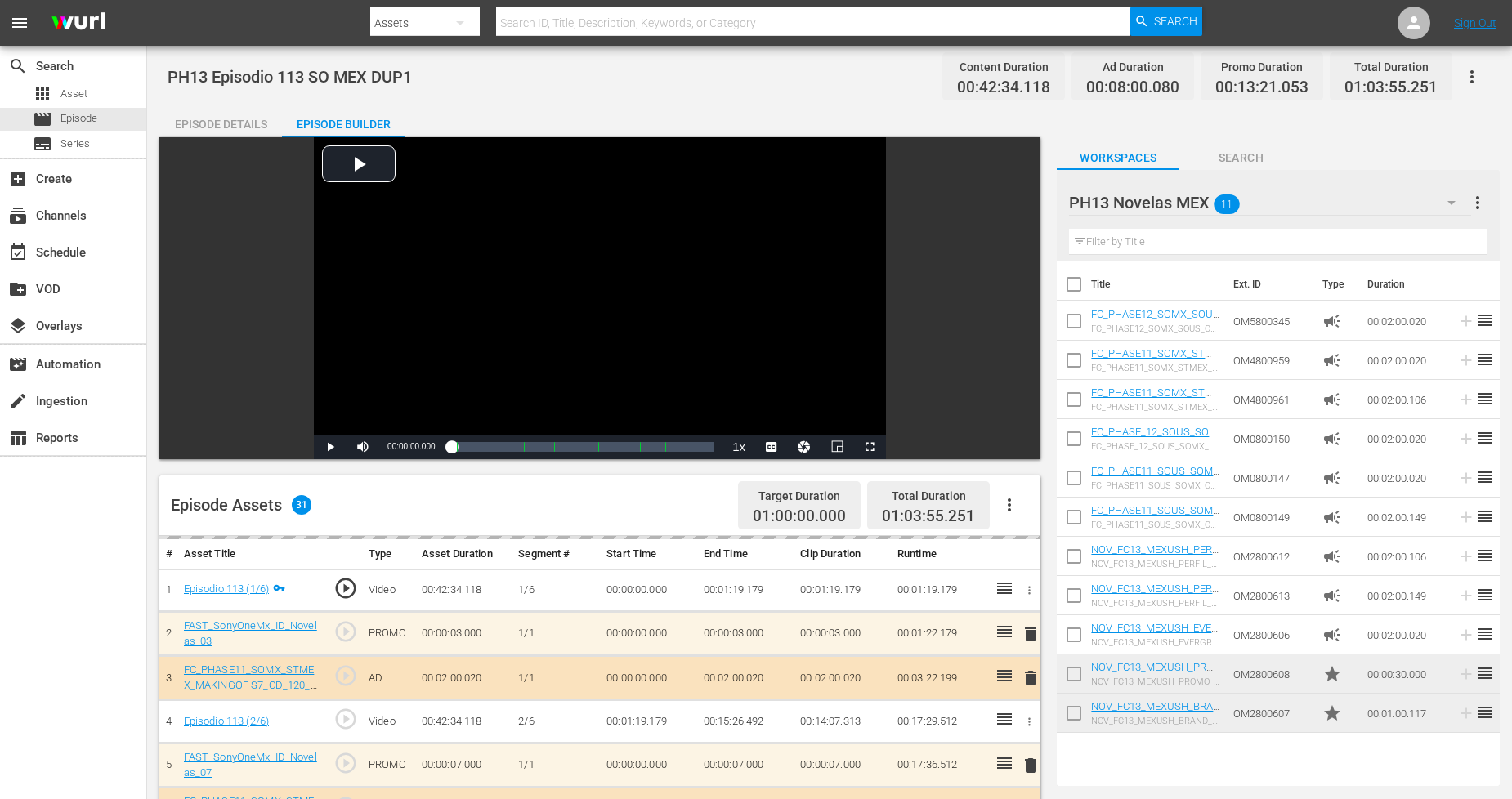
click at [1068, 712] on input "checkbox" at bounding box center [1074, 717] width 35 height 35
checkbox input "true"
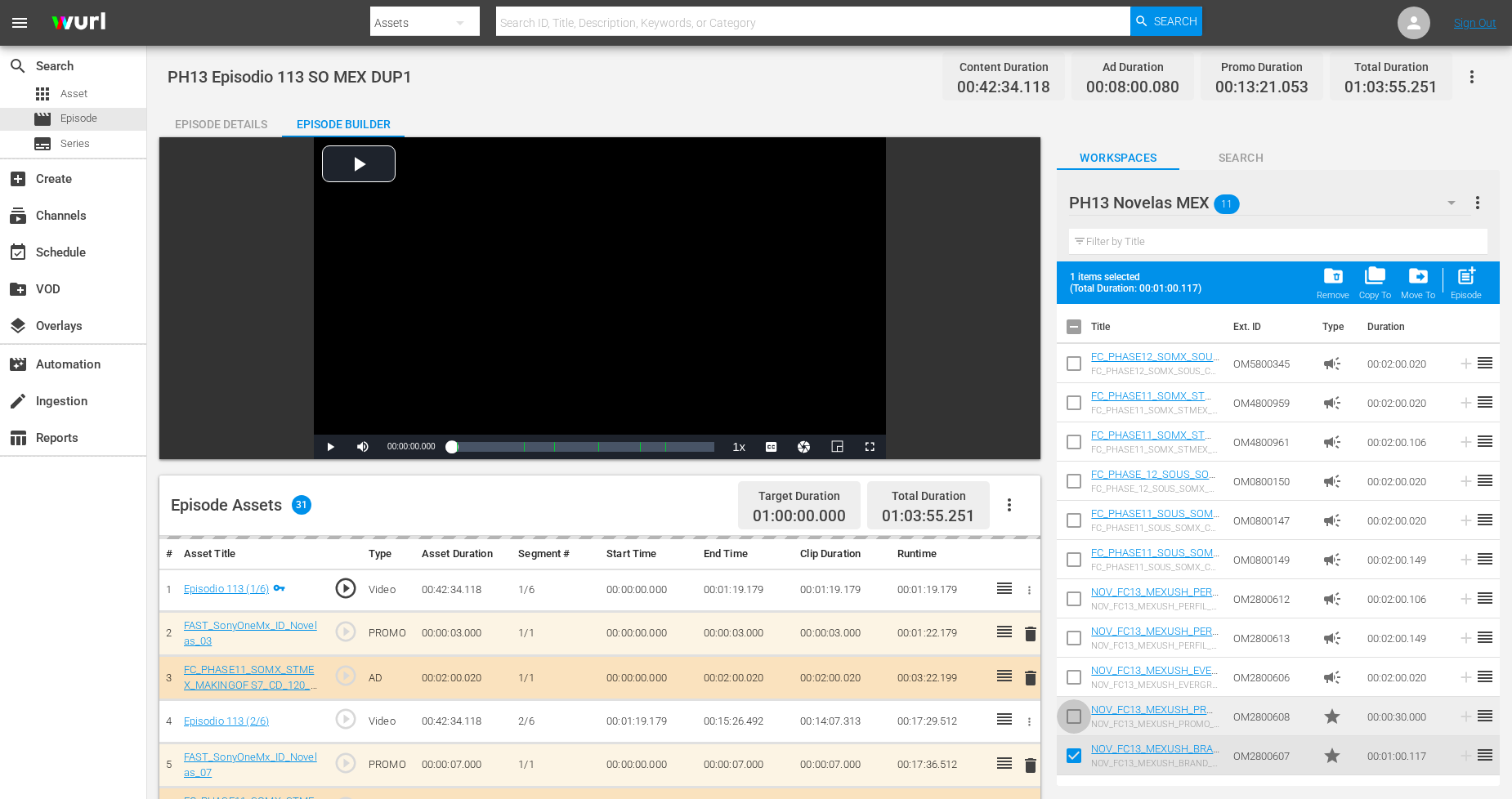
click at [1076, 704] on input "checkbox" at bounding box center [1074, 720] width 35 height 35
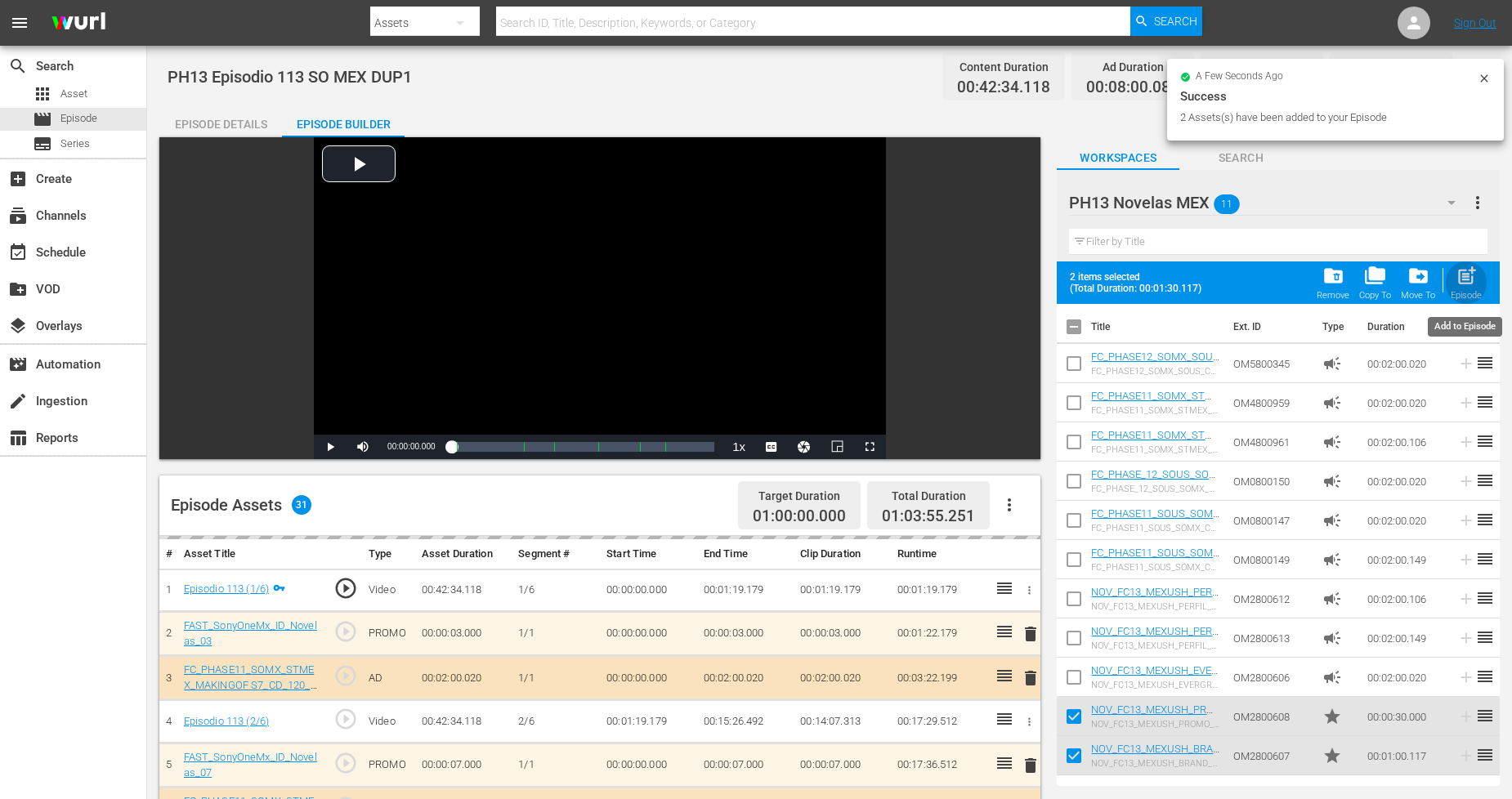
drag, startPoint x: 1473, startPoint y: 280, endPoint x: 1458, endPoint y: 310, distance: 33.5
click at [1472, 283] on span "post_add" at bounding box center [1466, 276] width 22 height 22
checkbox input "false"
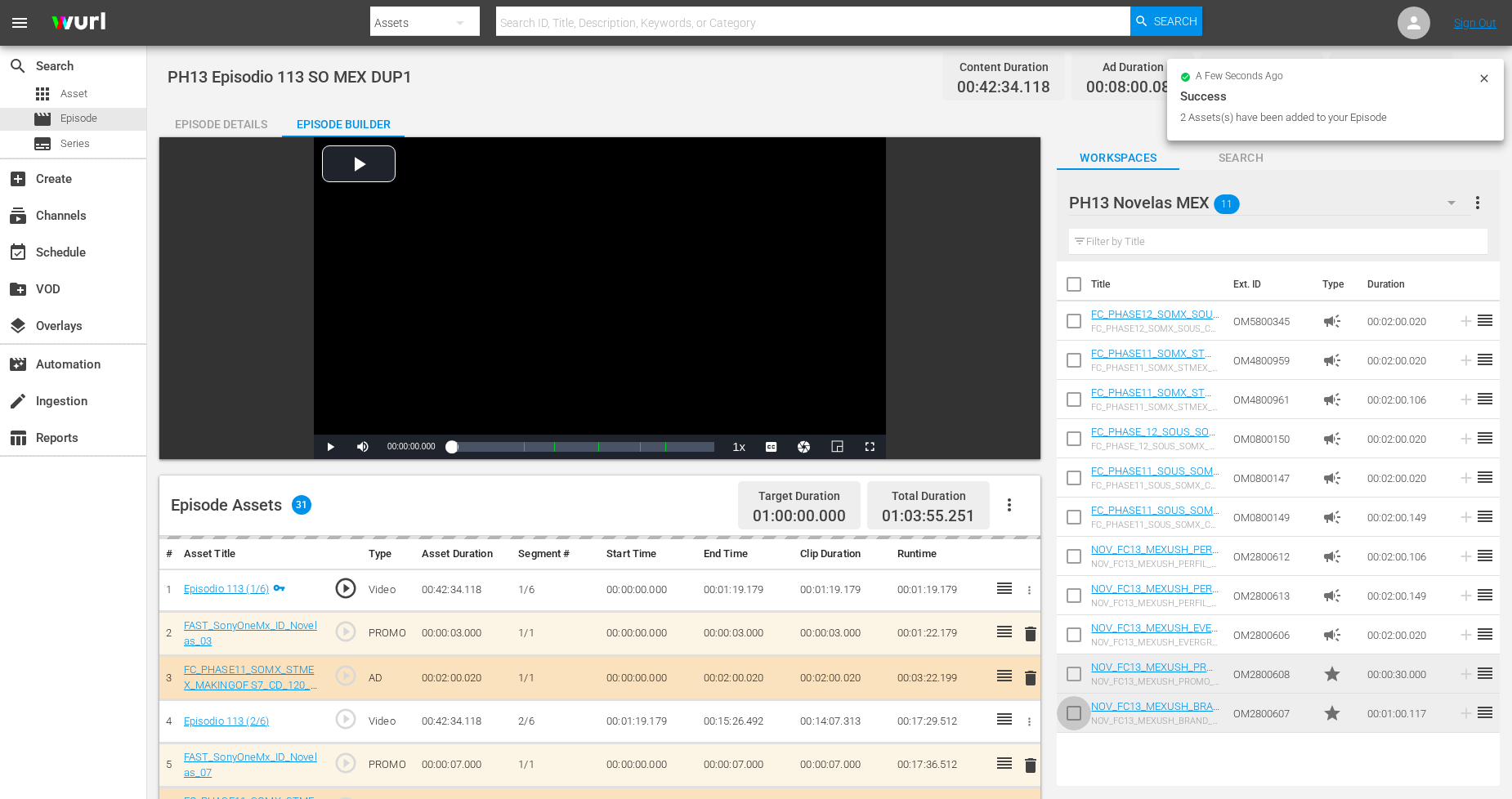
click at [1073, 703] on input "checkbox" at bounding box center [1074, 717] width 35 height 35
checkbox input "true"
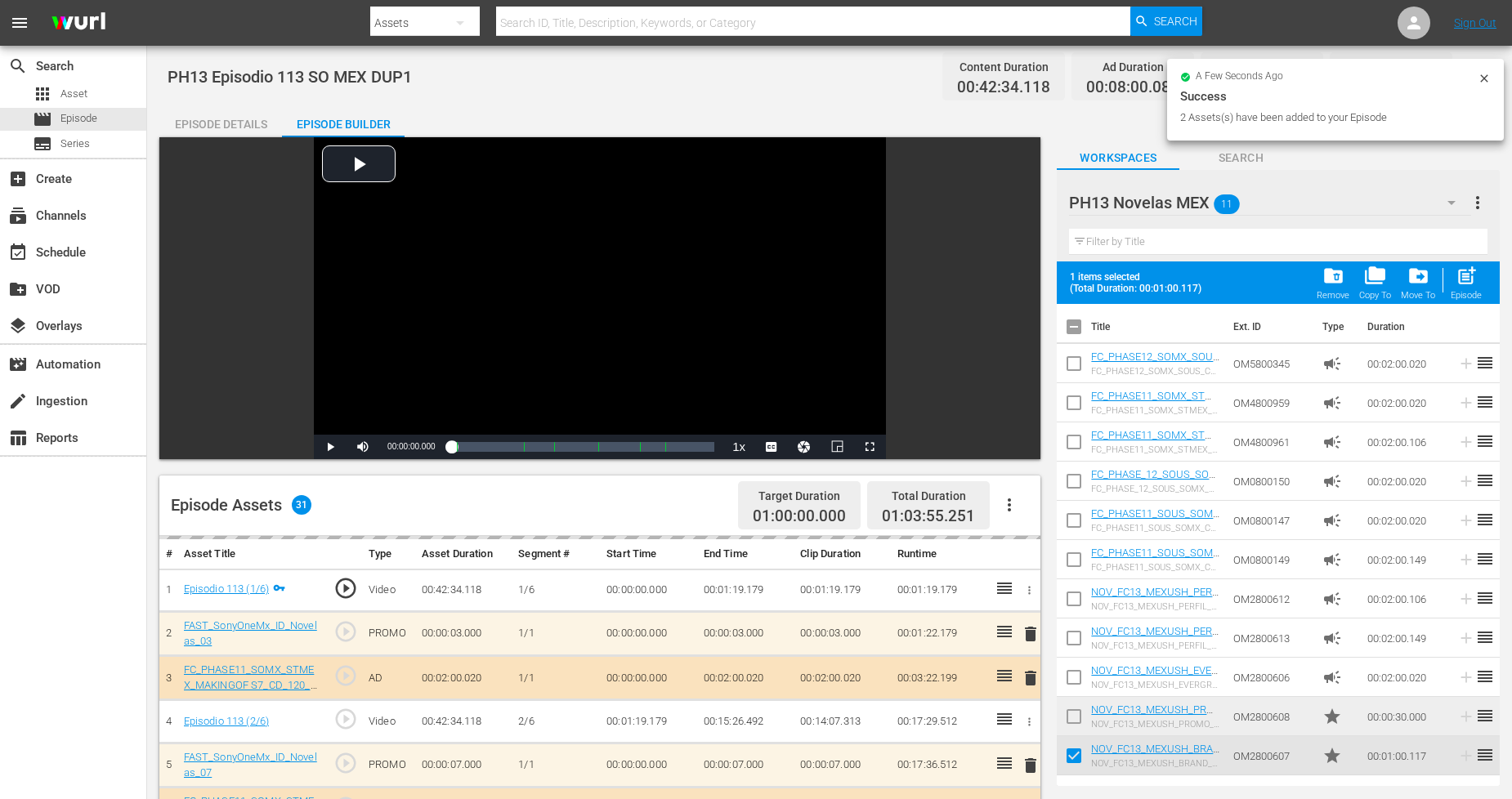
click at [1073, 703] on input "checkbox" at bounding box center [1074, 720] width 35 height 35
click at [1469, 283] on span "post_add" at bounding box center [1466, 276] width 22 height 22
checkbox input "false"
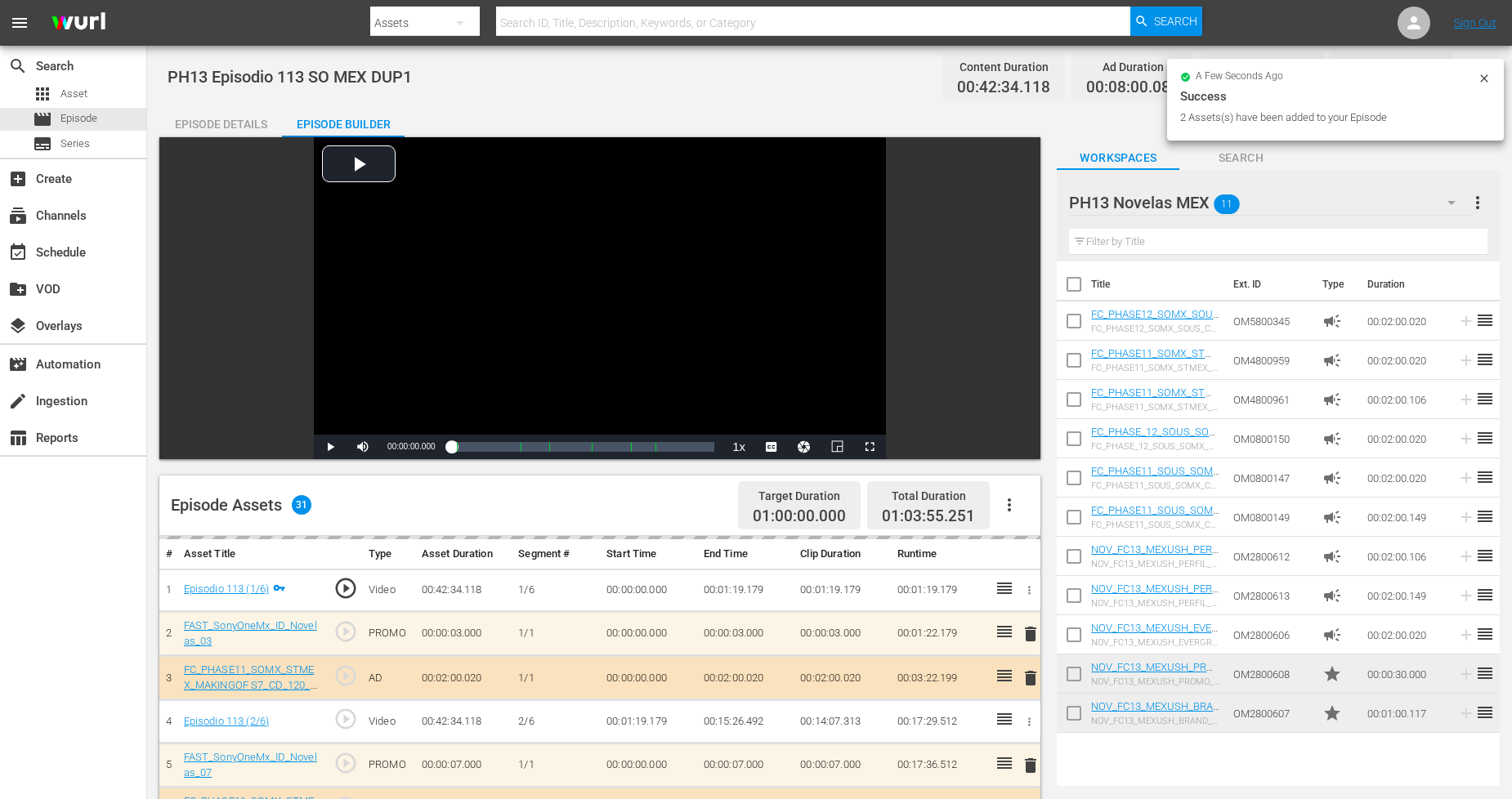
click at [1074, 719] on input "checkbox" at bounding box center [1074, 717] width 35 height 35
checkbox input "true"
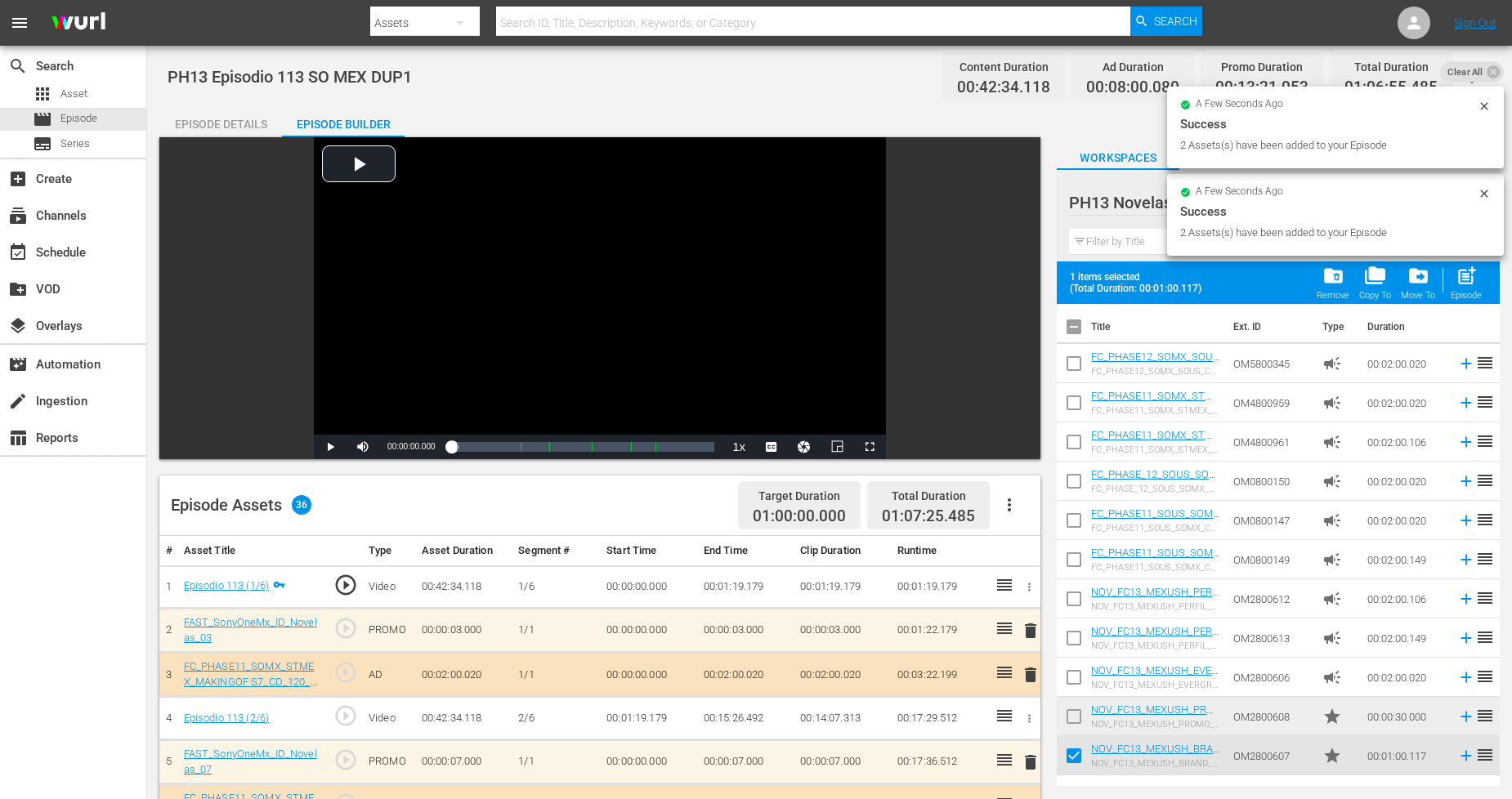
click at [1074, 711] on input "checkbox" at bounding box center [1074, 720] width 35 height 35
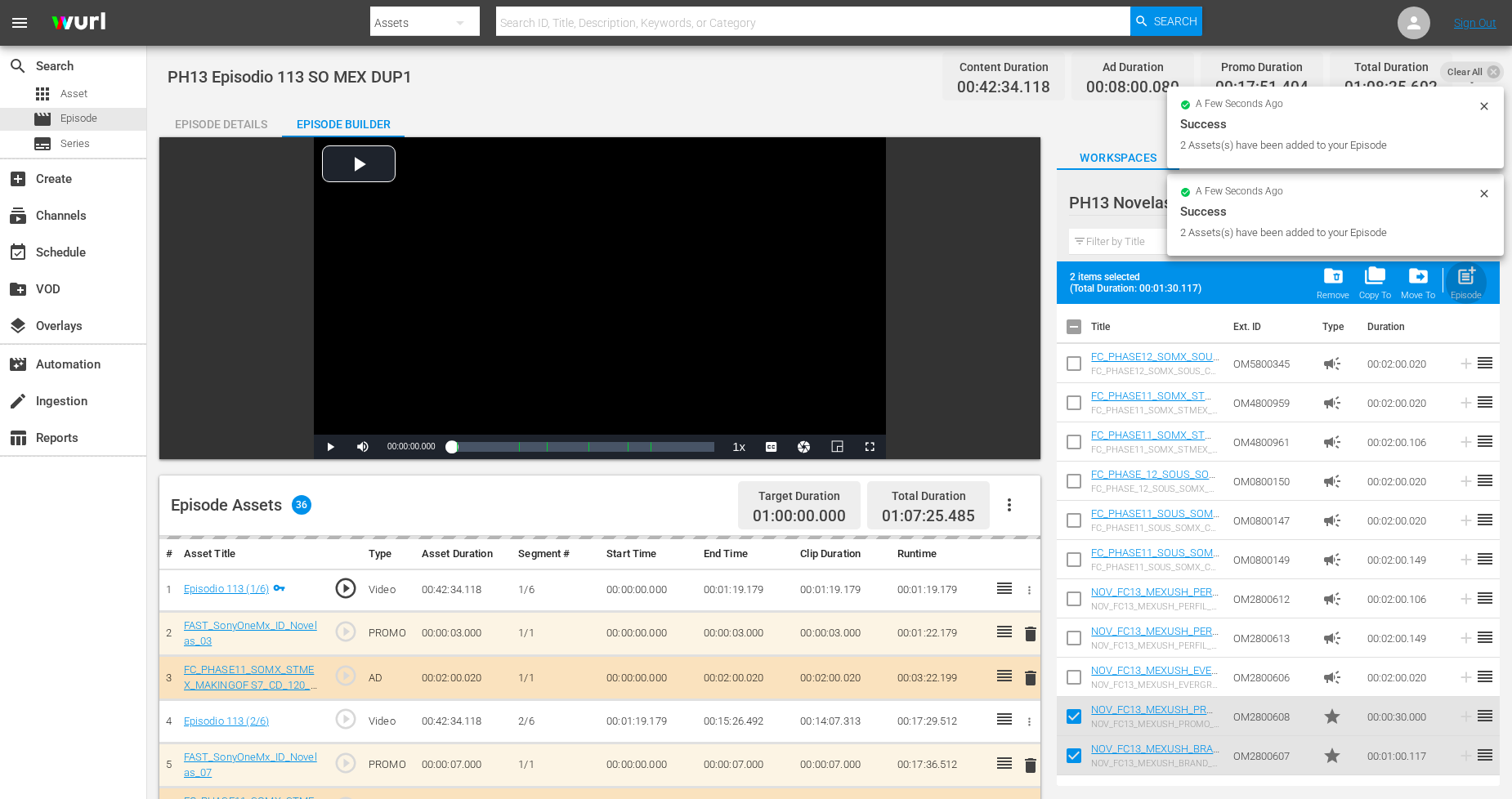
click at [1469, 290] on div "Episode" at bounding box center [1466, 296] width 31 height 11
checkbox input "false"
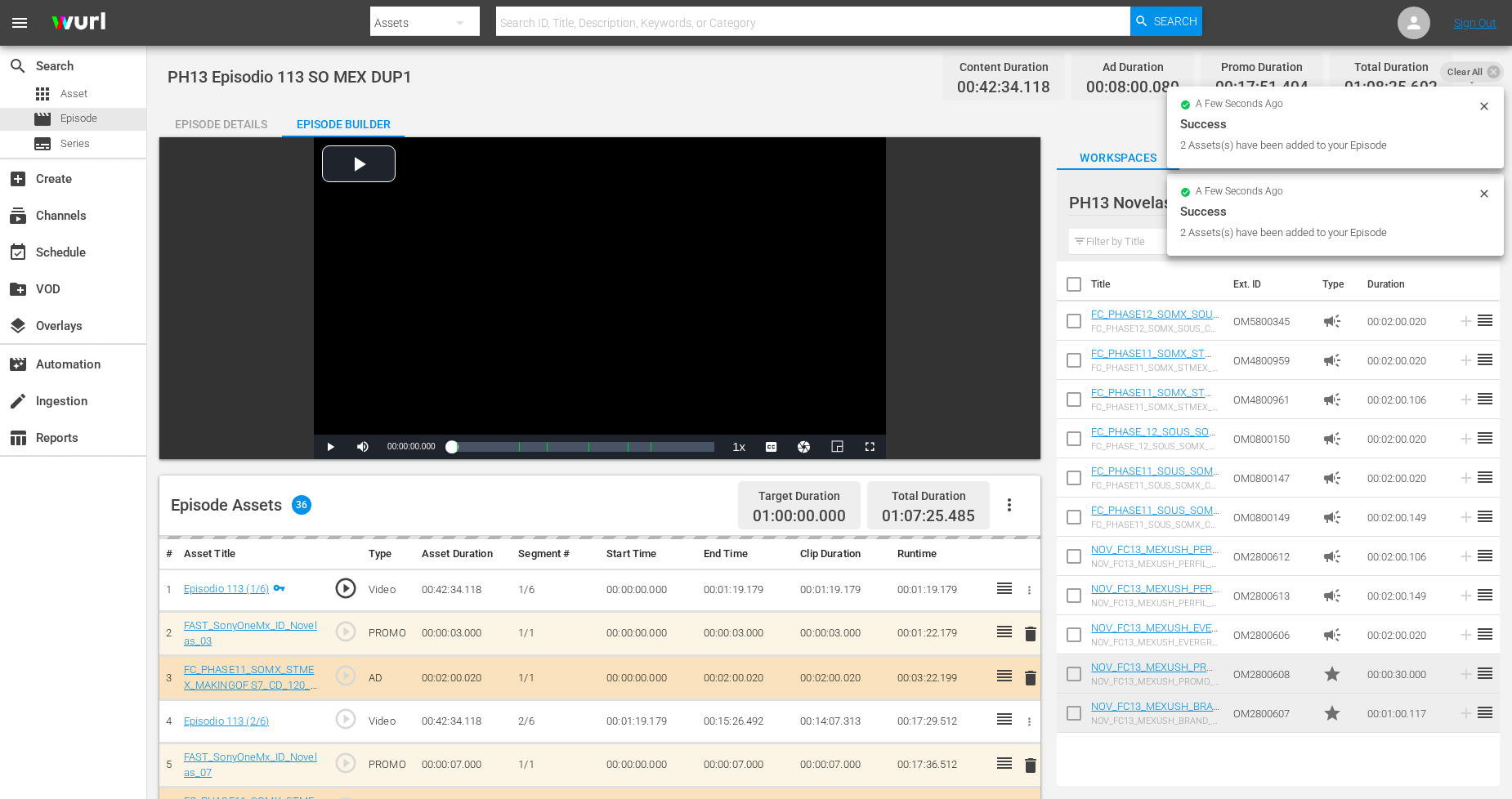
click at [1076, 716] on input "checkbox" at bounding box center [1074, 717] width 35 height 35
checkbox input "true"
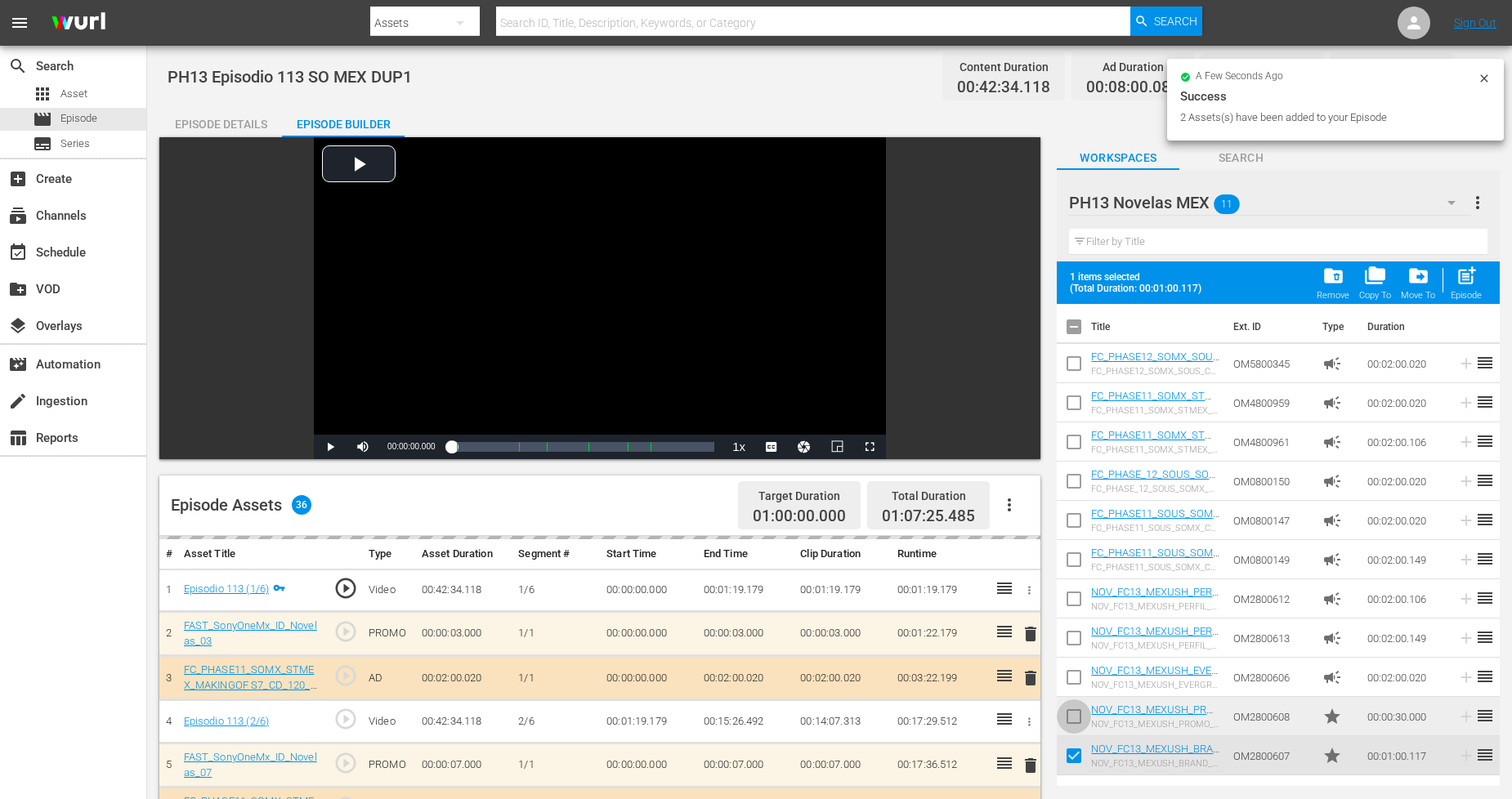
click at [1080, 709] on input "checkbox" at bounding box center [1074, 720] width 35 height 35
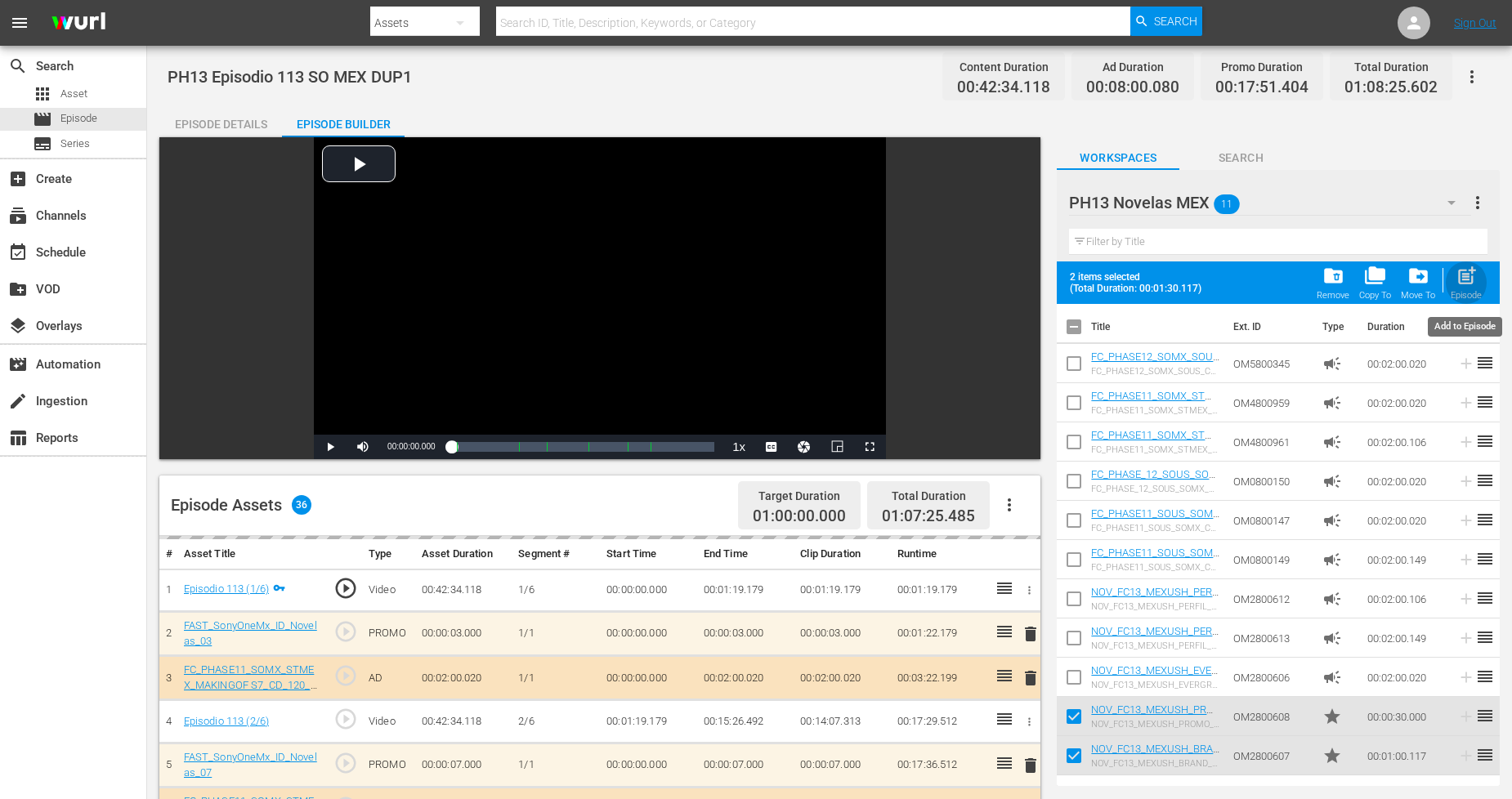
click at [1483, 290] on button "post_add Episode" at bounding box center [1465, 282] width 41 height 46
checkbox input "false"
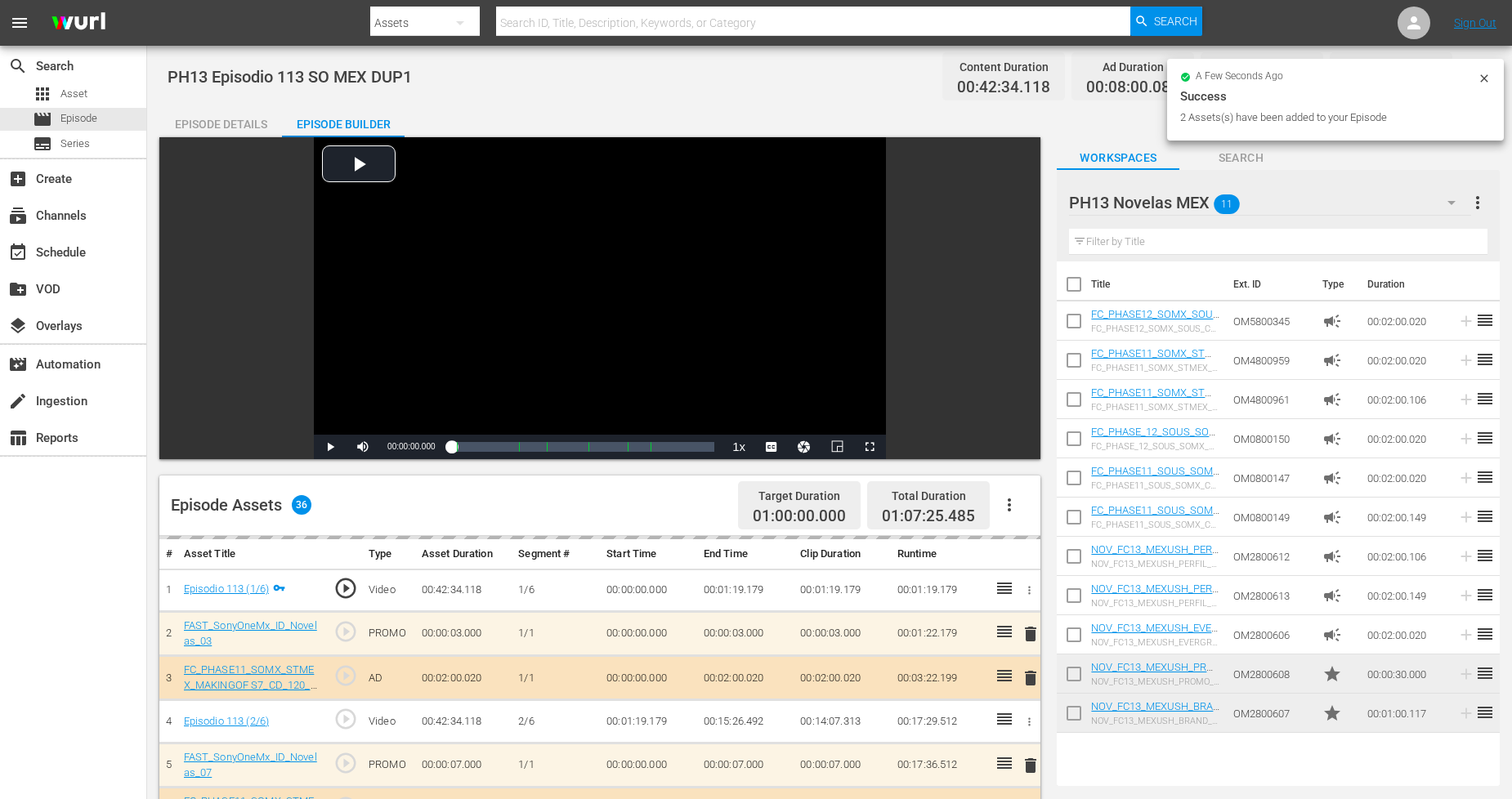
click at [1068, 721] on input "checkbox" at bounding box center [1074, 717] width 35 height 35
checkbox input "true"
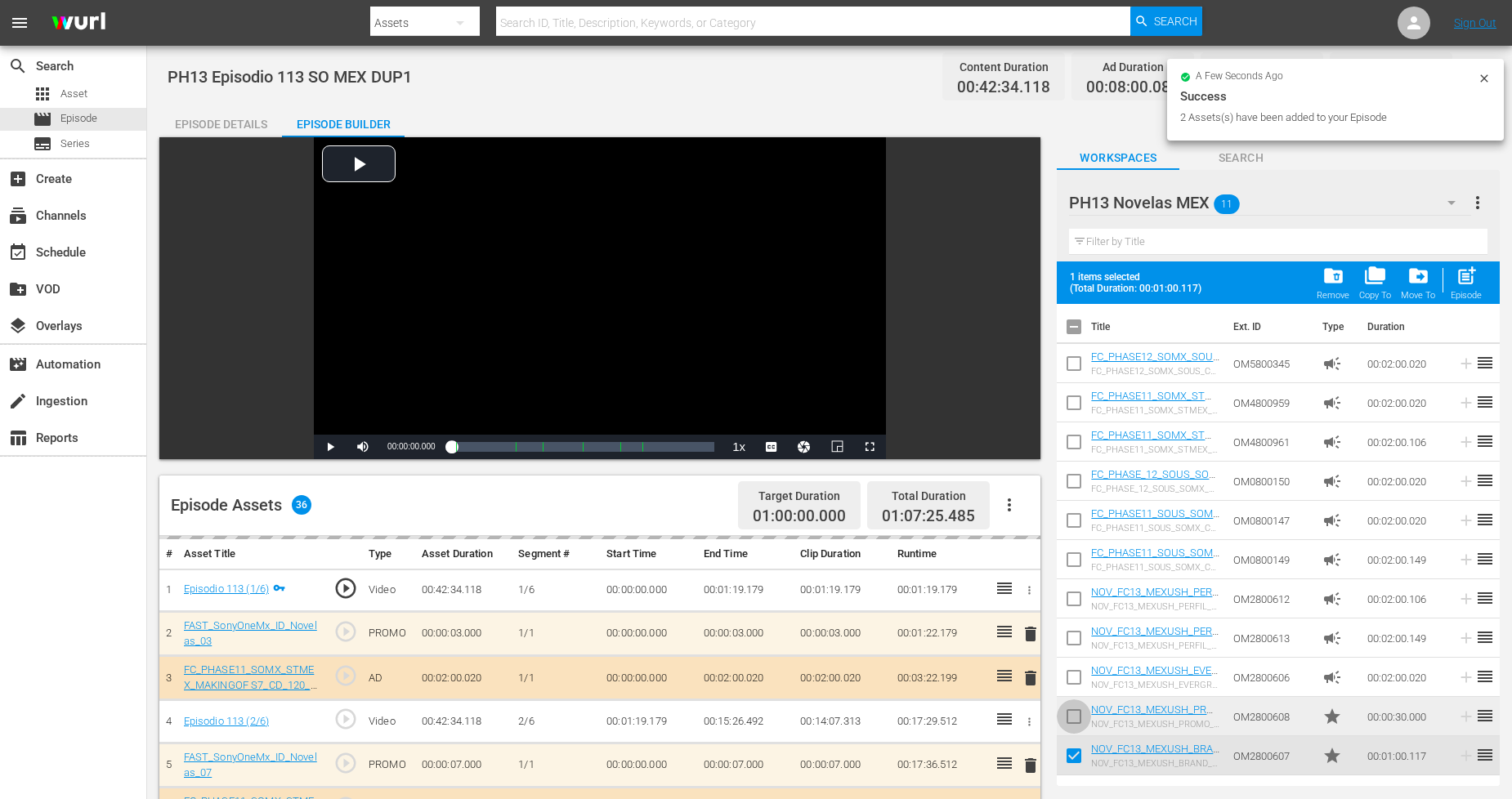
click at [1072, 712] on input "checkbox" at bounding box center [1074, 720] width 35 height 35
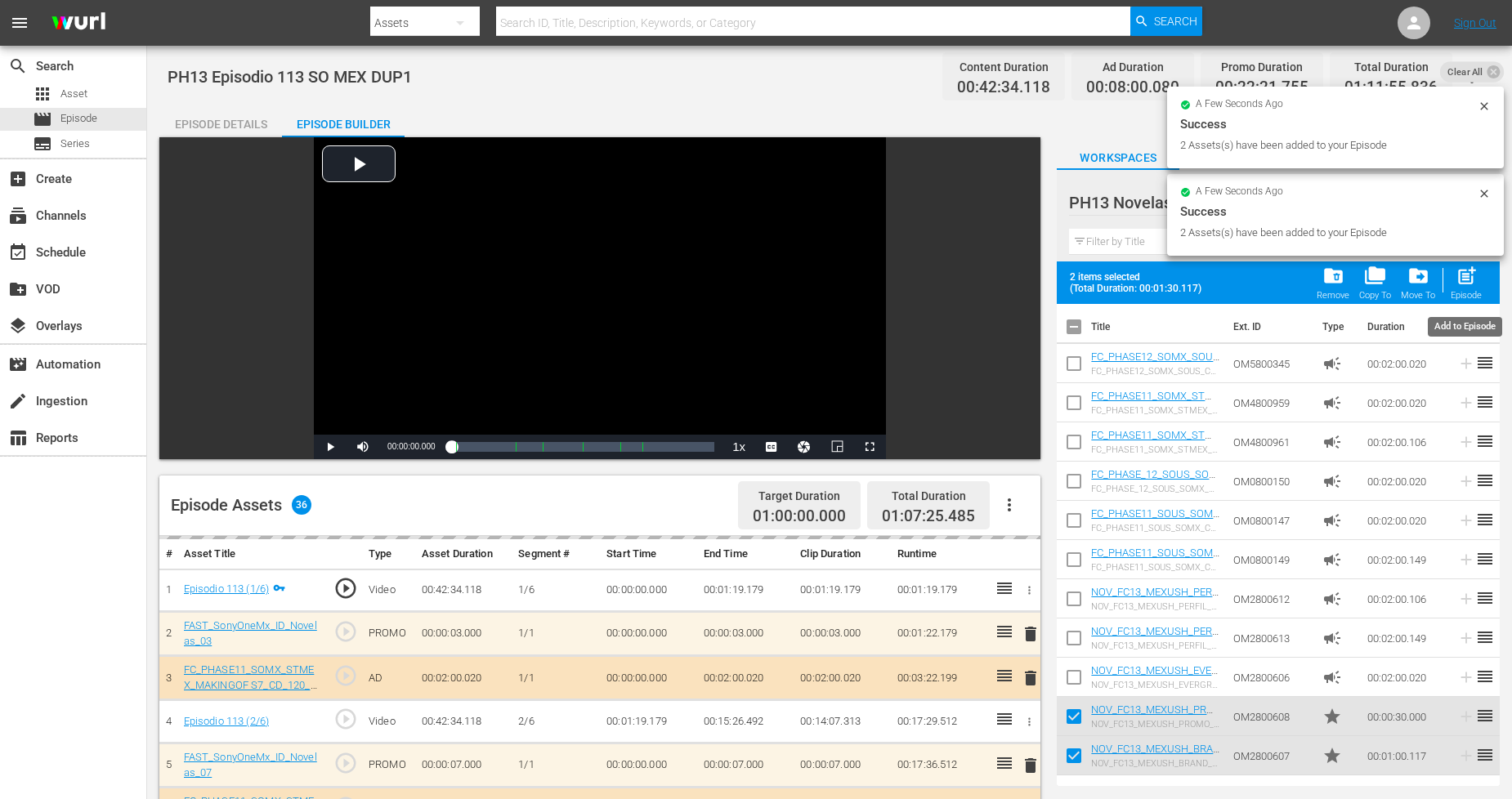
click at [1466, 295] on div "Episode" at bounding box center [1466, 296] width 31 height 11
checkbox input "false"
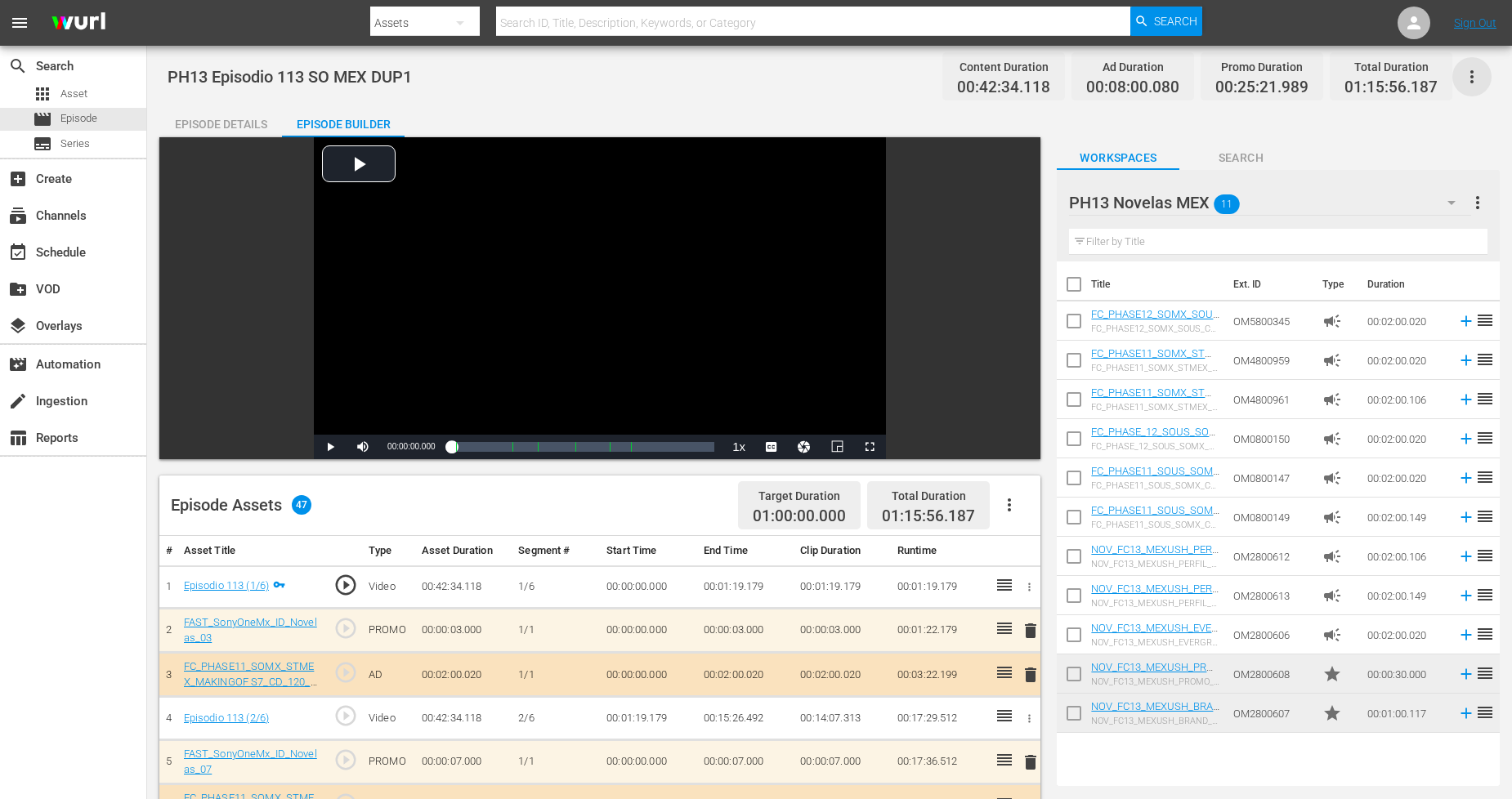
click at [1480, 80] on icon "button" at bounding box center [1471, 76] width 19 height 19
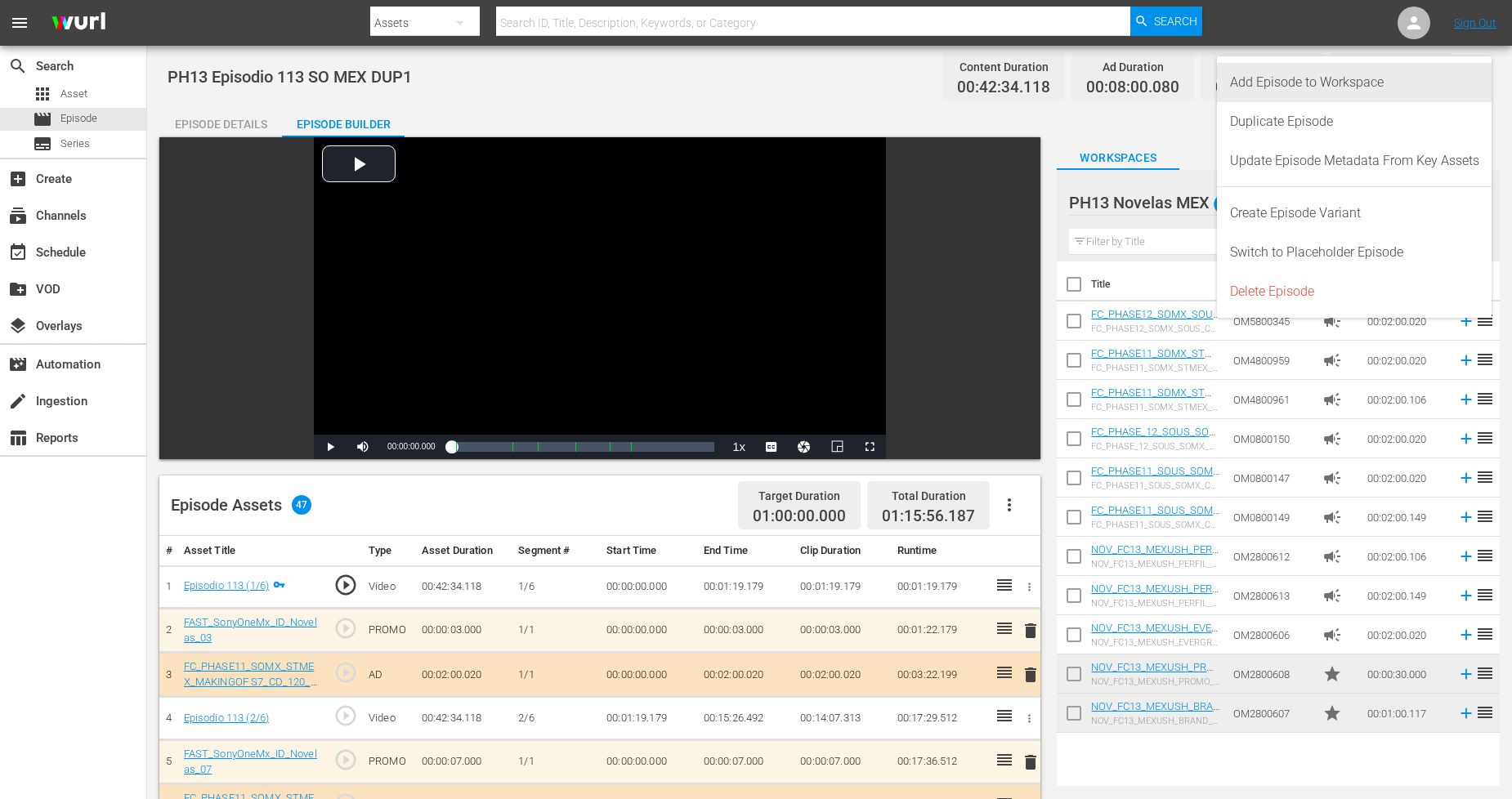
click at [1445, 96] on div "Add Episode to Workspace" at bounding box center [1354, 82] width 249 height 39
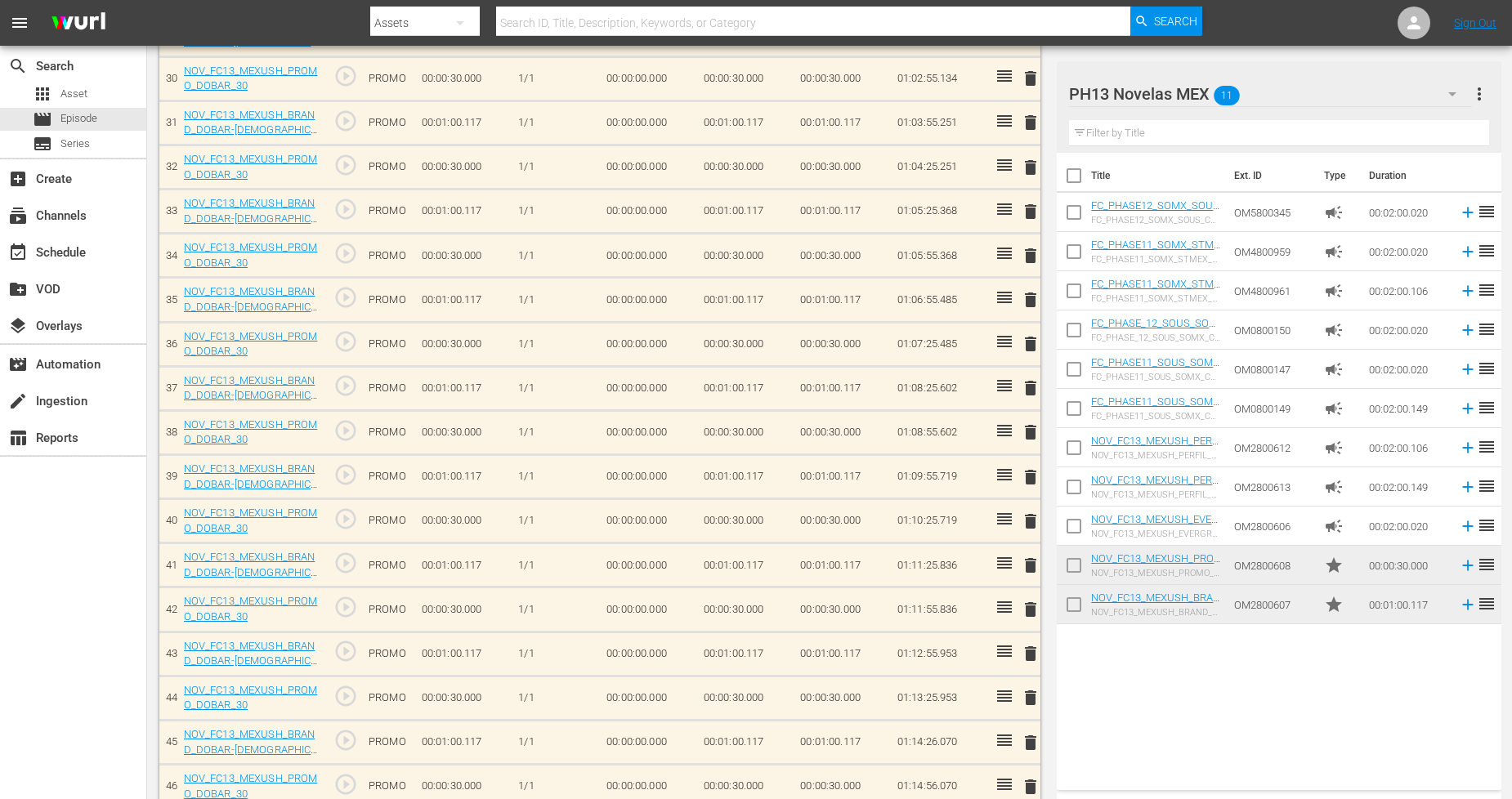
scroll to position [1852, 0]
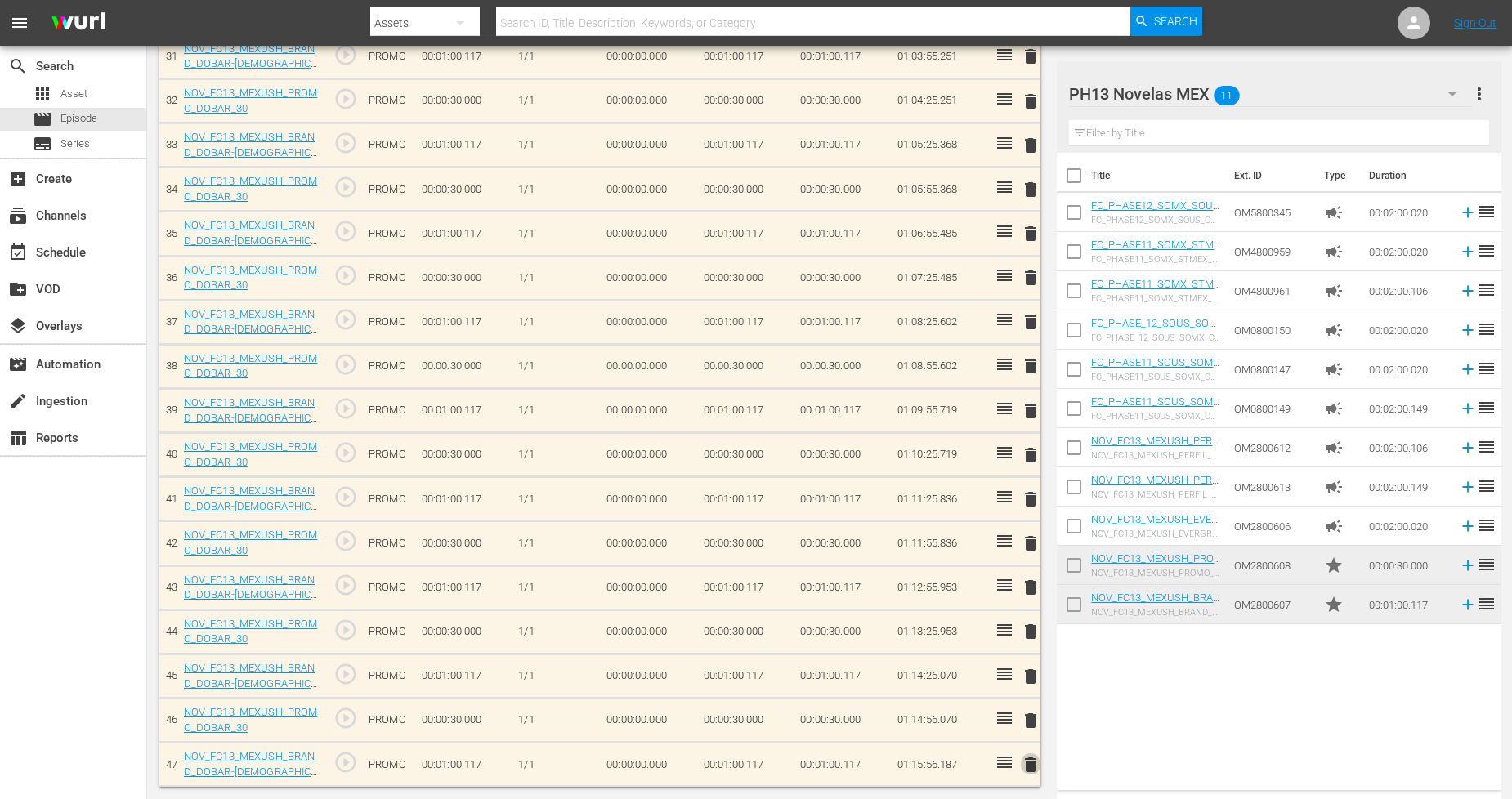
click at [1033, 770] on span "delete" at bounding box center [1030, 764] width 19 height 19
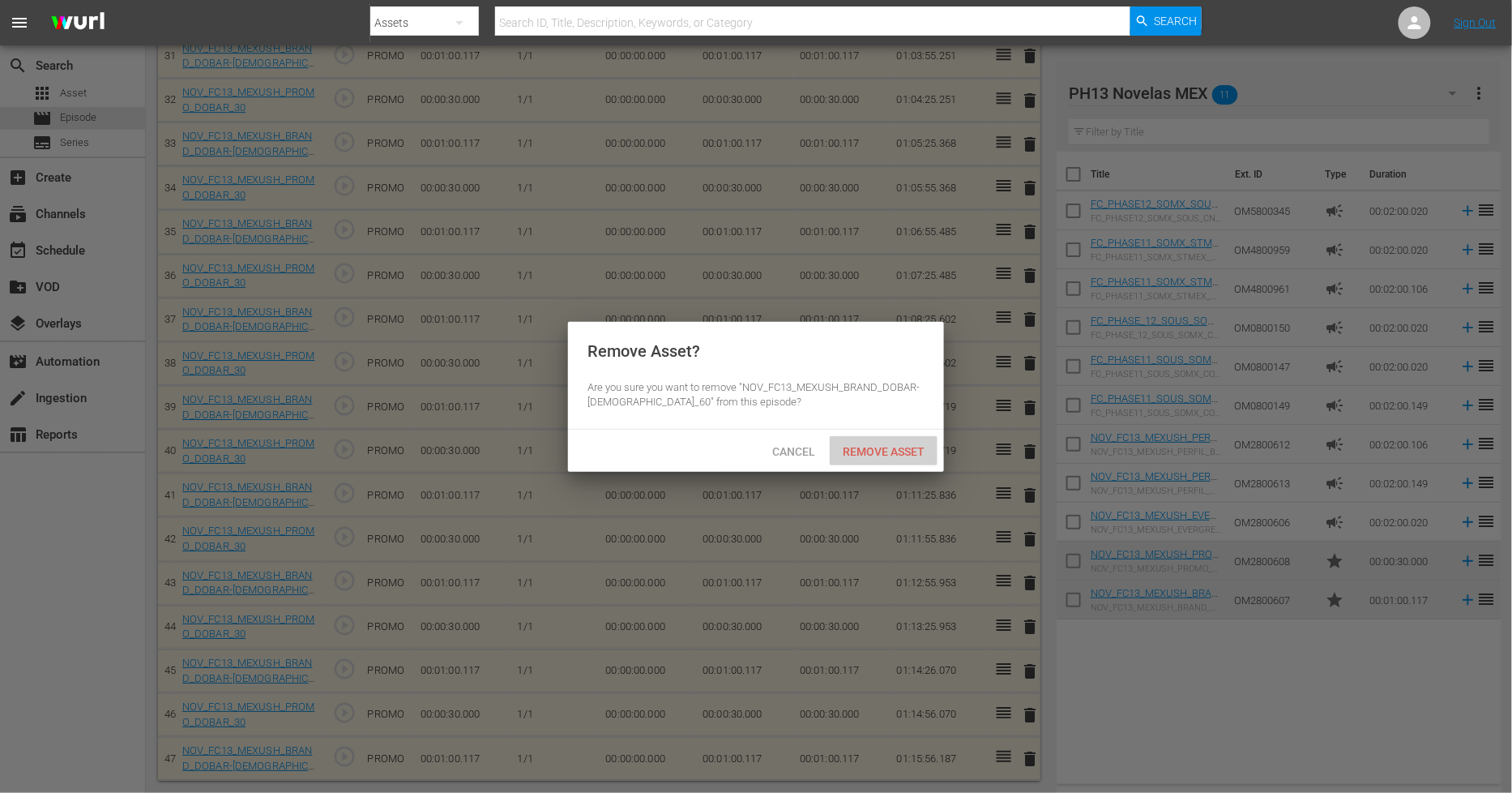
click at [926, 448] on span "Remove Asset" at bounding box center [883, 451] width 108 height 13
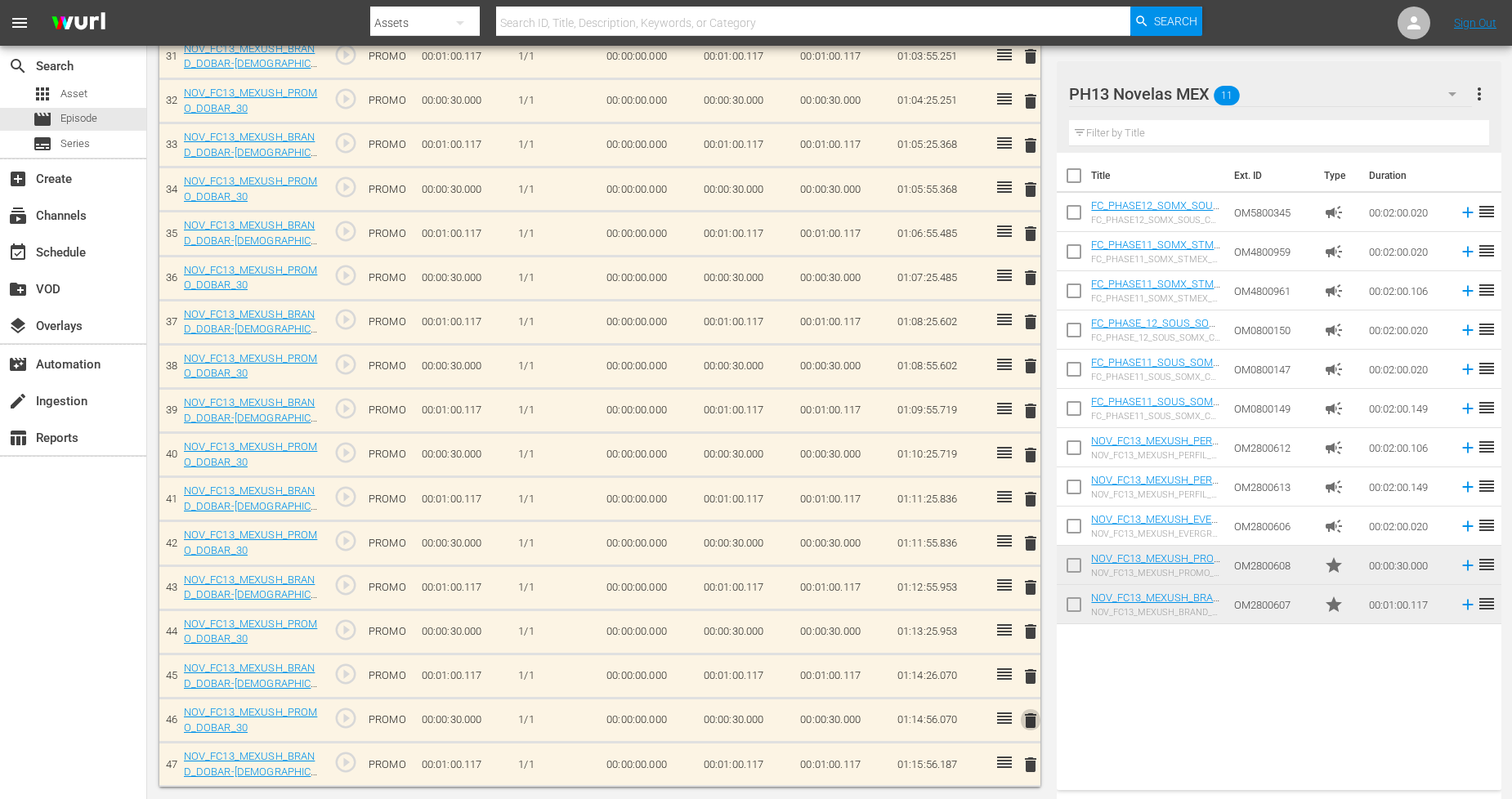
click at [1027, 714] on span "delete" at bounding box center [1030, 720] width 19 height 19
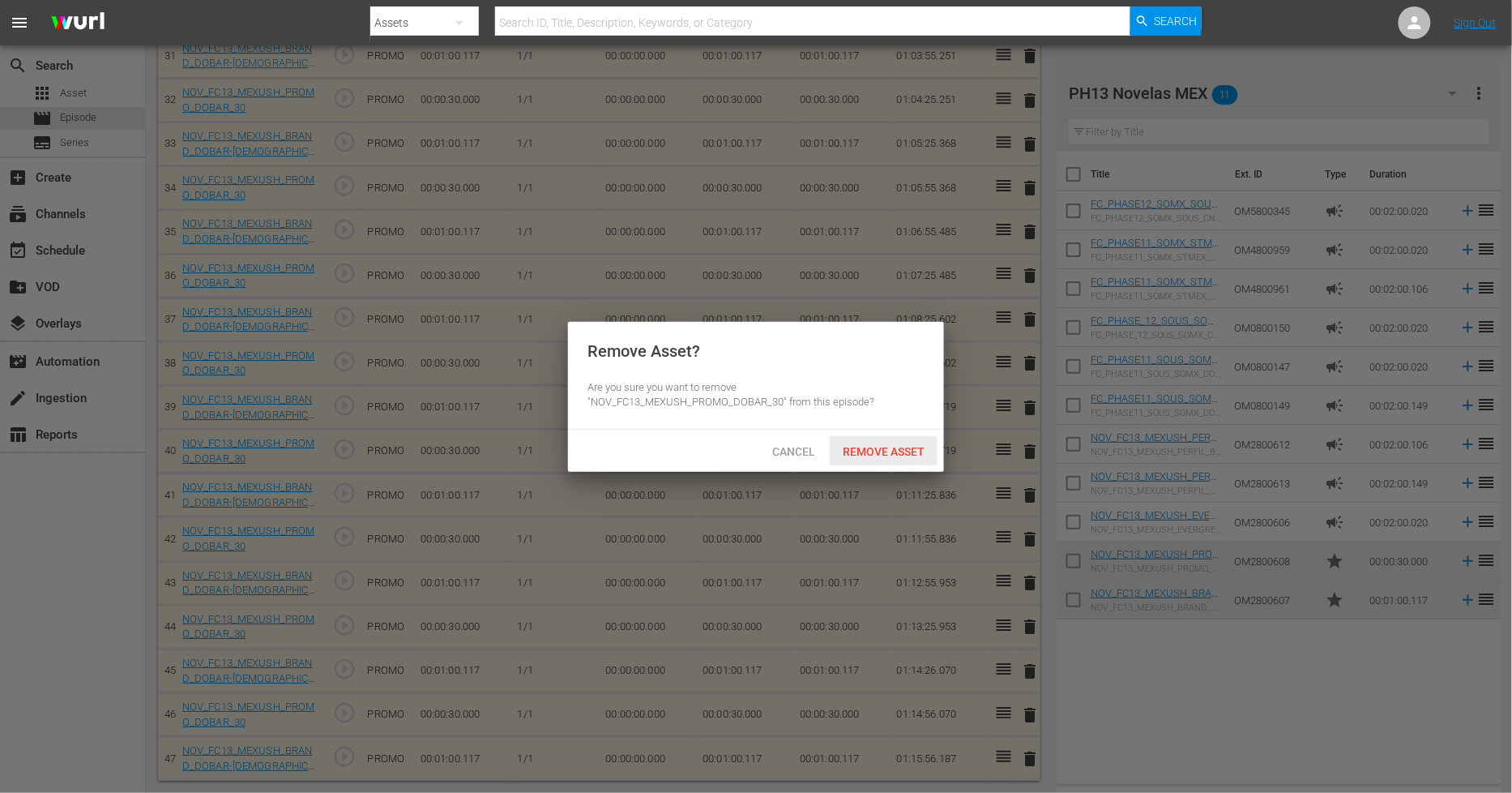
click at [861, 452] on span "Remove Asset" at bounding box center [883, 451] width 108 height 13
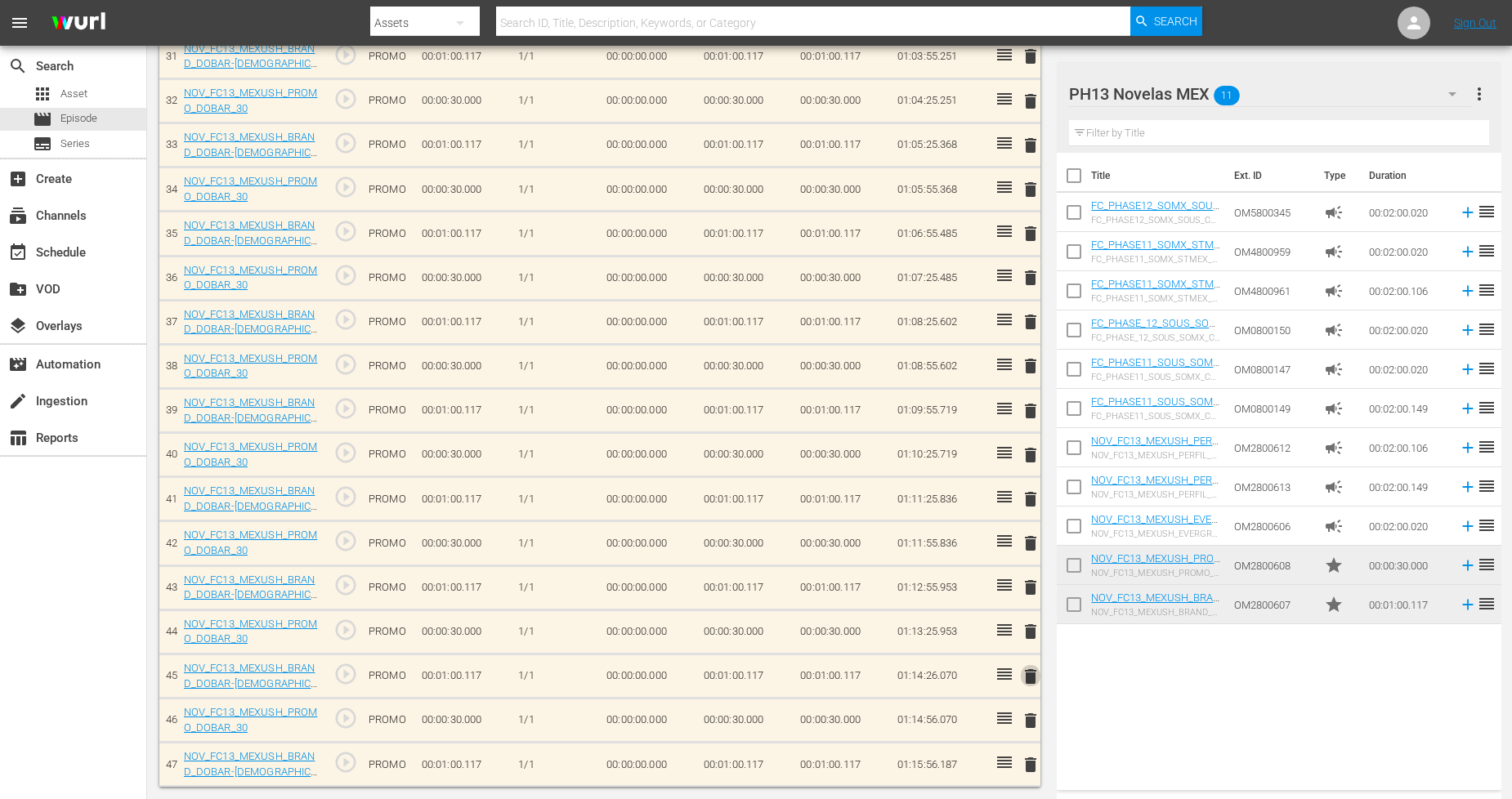
click at [1030, 677] on span "delete" at bounding box center [1030, 676] width 19 height 19
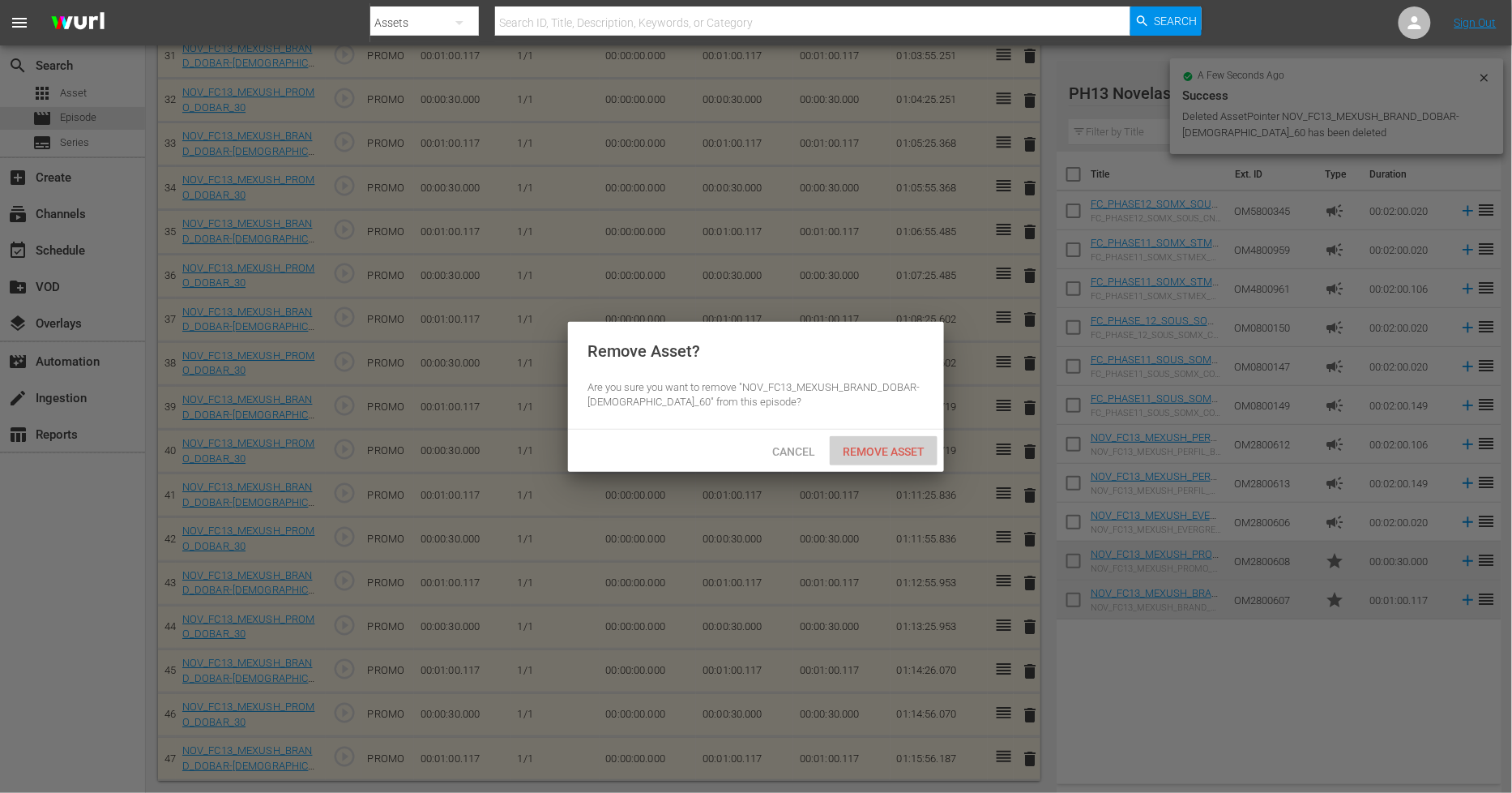
click at [902, 458] on div "Remove Asset" at bounding box center [883, 450] width 108 height 30
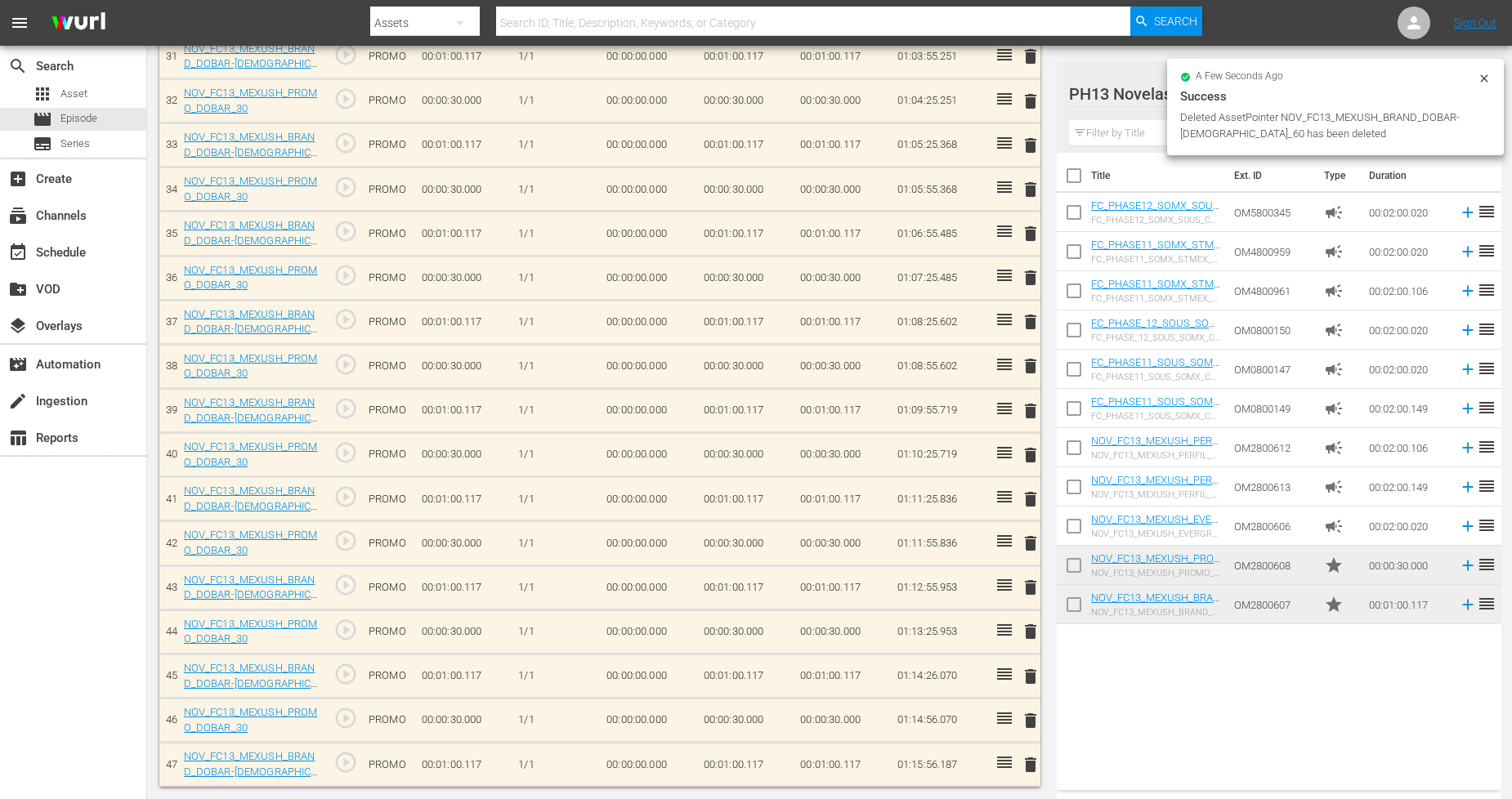
click at [1033, 633] on span "delete" at bounding box center [1030, 631] width 19 height 19
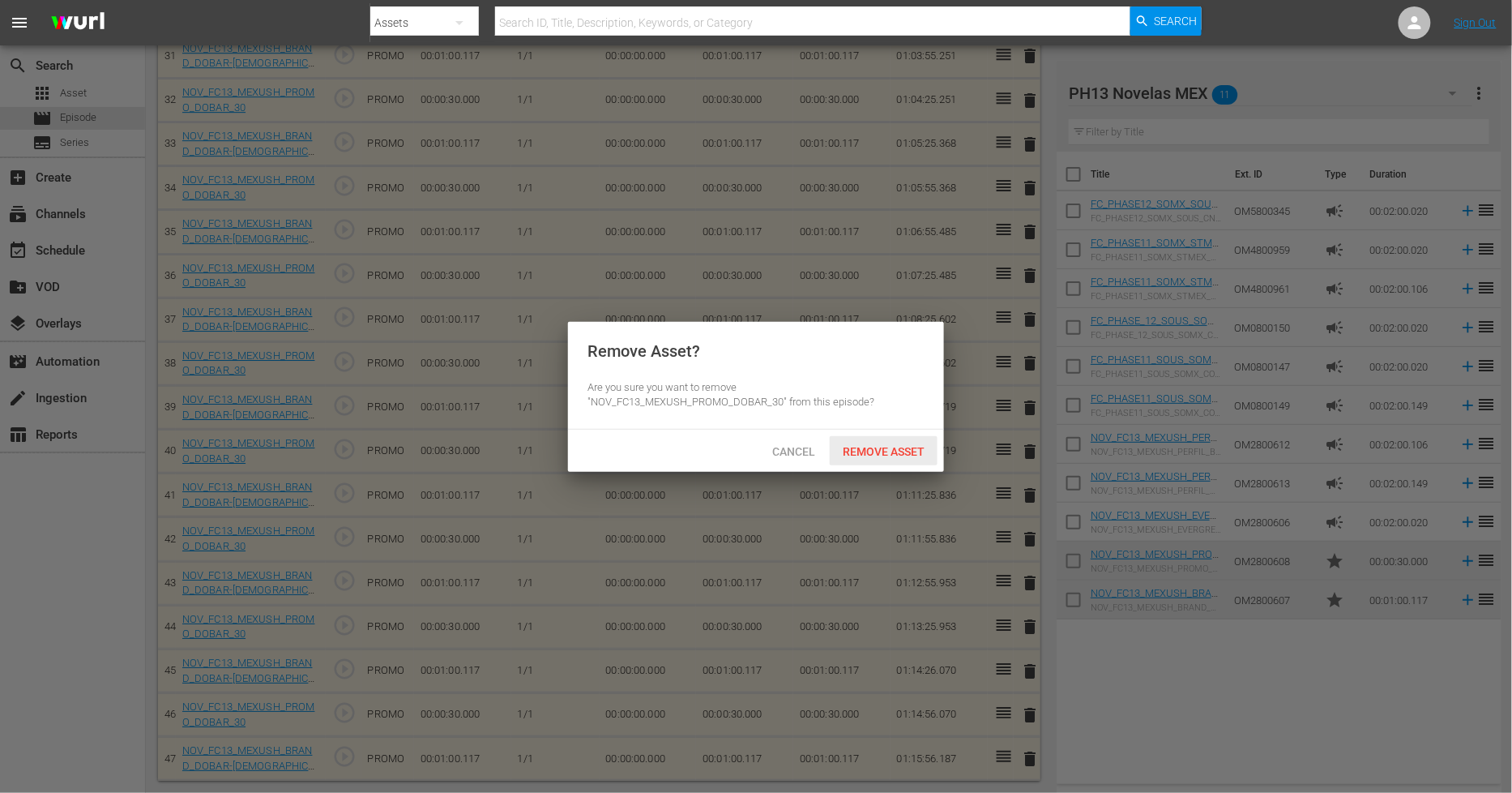
click at [908, 452] on span "Remove Asset" at bounding box center [883, 451] width 108 height 13
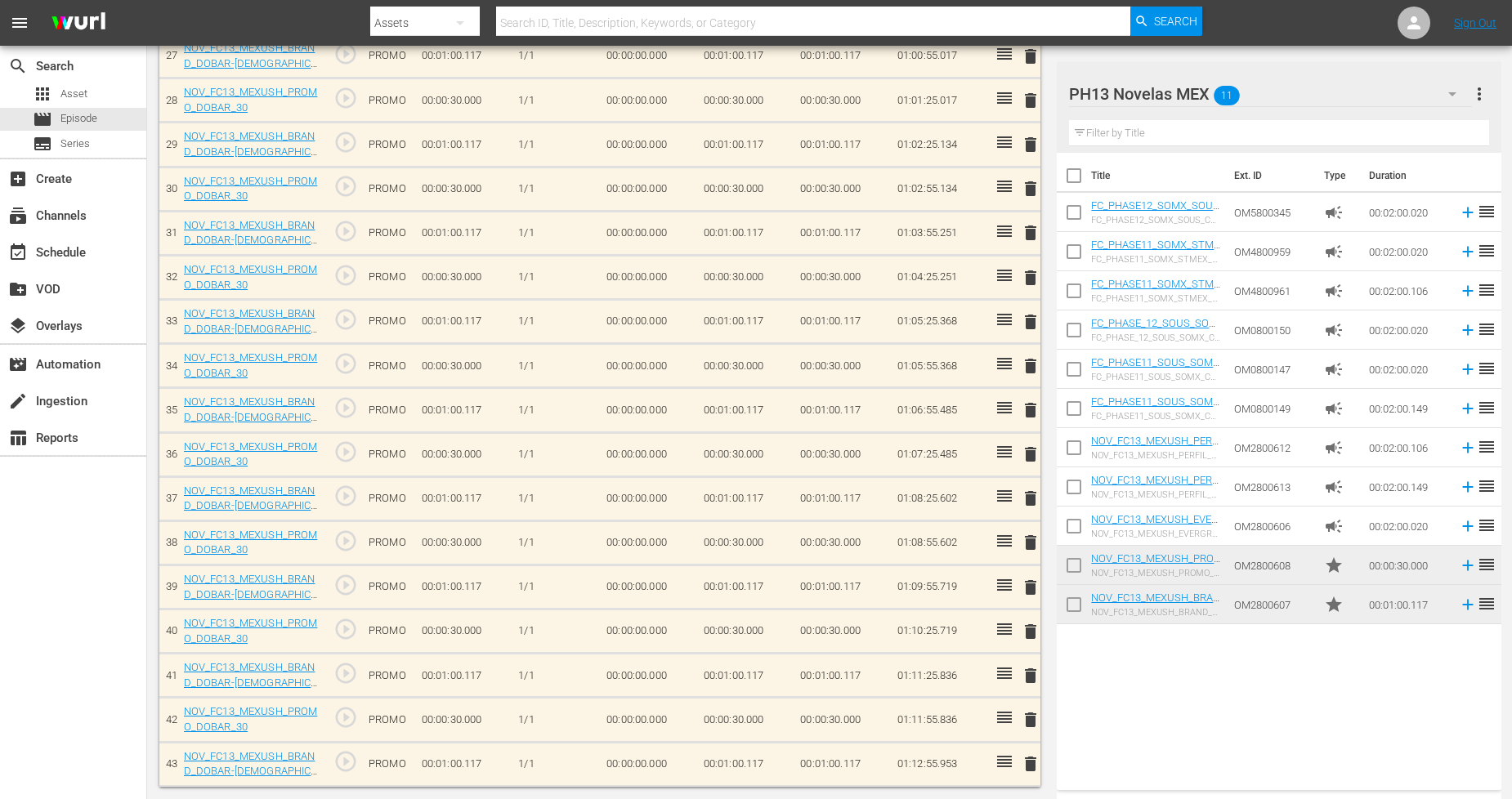
click at [1035, 762] on span "delete" at bounding box center [1030, 763] width 19 height 19
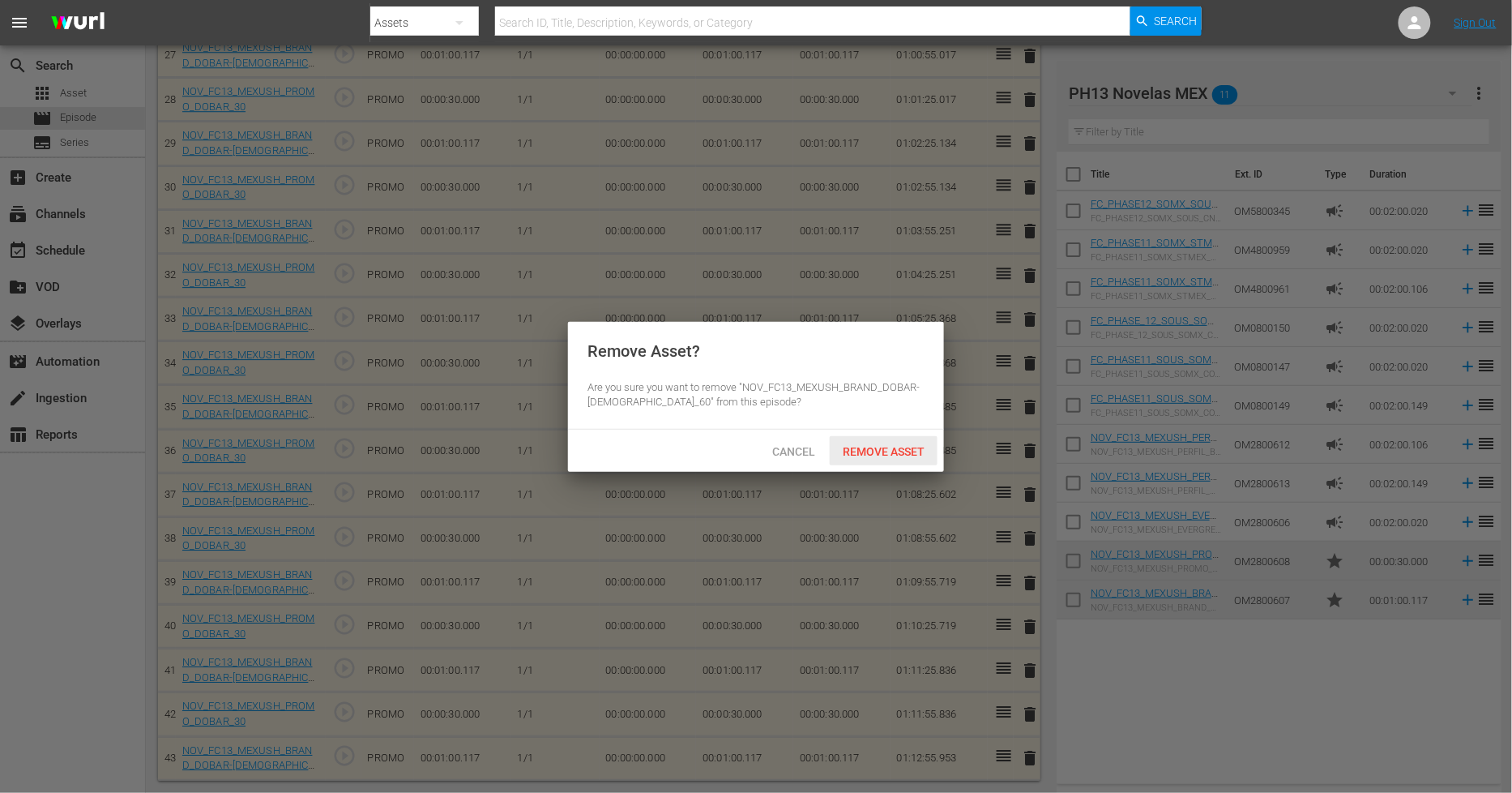
click at [909, 451] on span "Remove Asset" at bounding box center [883, 451] width 108 height 13
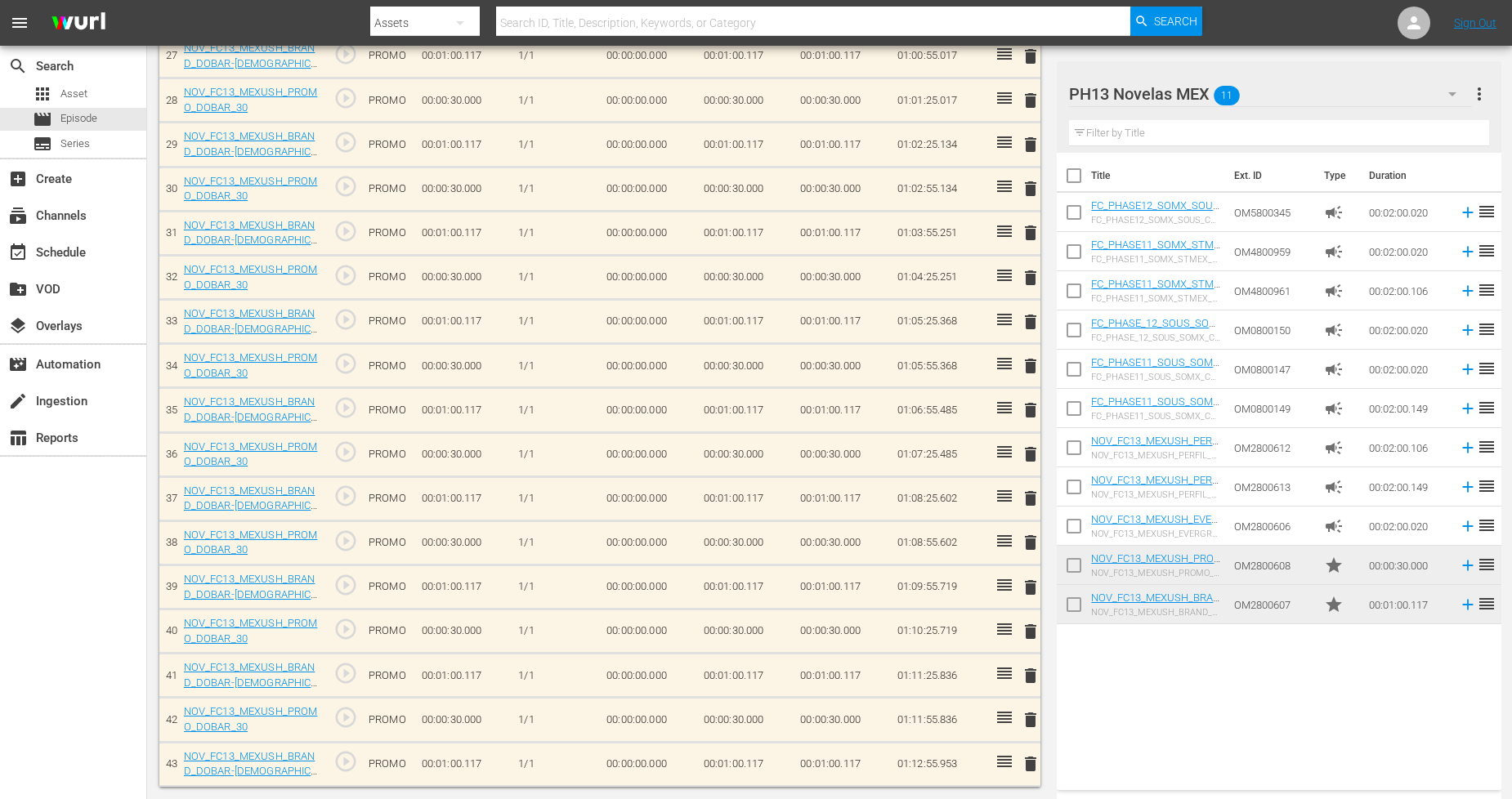
click at [1033, 725] on span "delete" at bounding box center [1030, 719] width 19 height 19
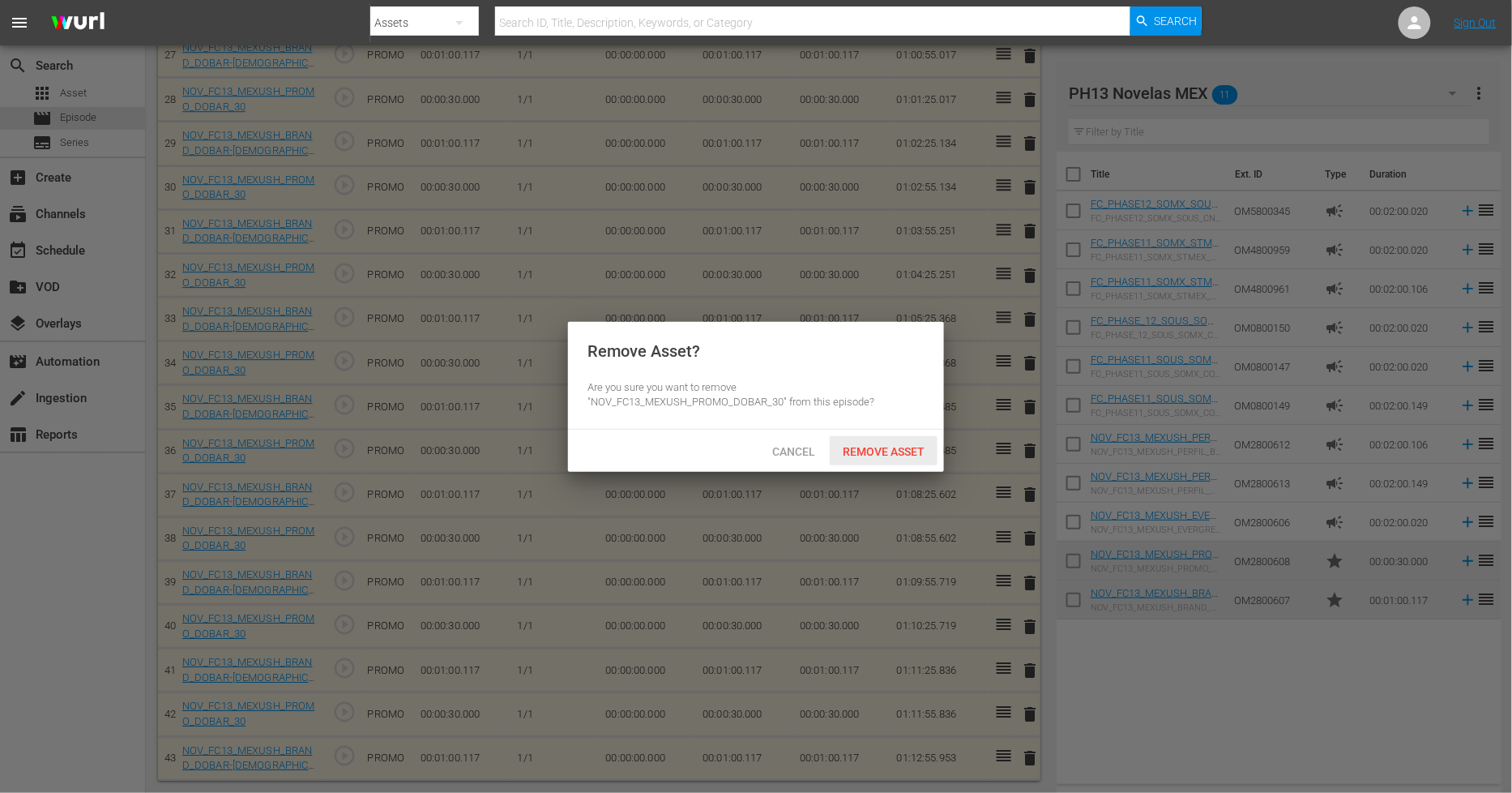
drag, startPoint x: 881, startPoint y: 443, endPoint x: 881, endPoint y: 462, distance: 19.0
click at [881, 462] on div "Remove Asset" at bounding box center [883, 450] width 108 height 30
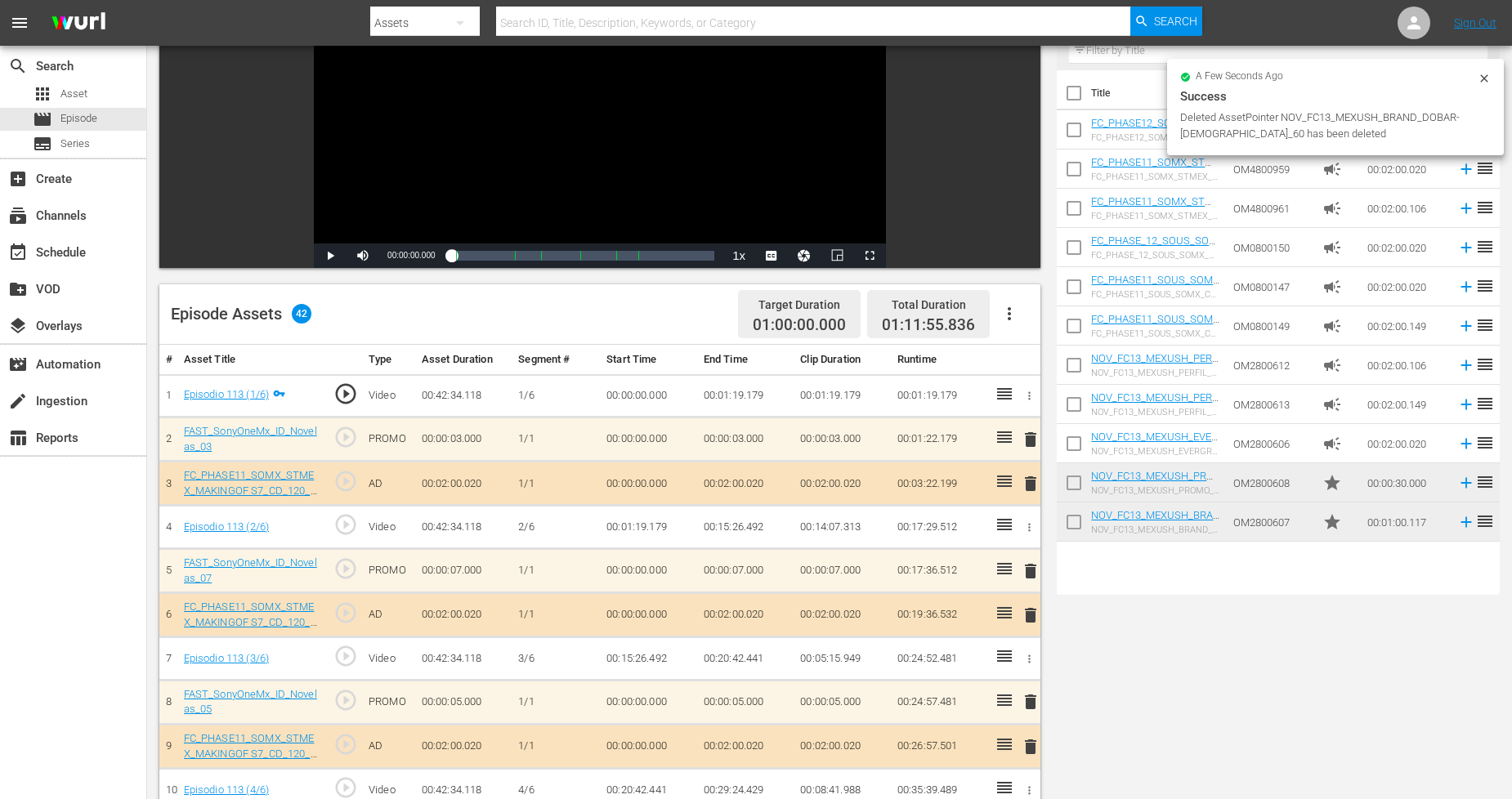
scroll to position [0, 0]
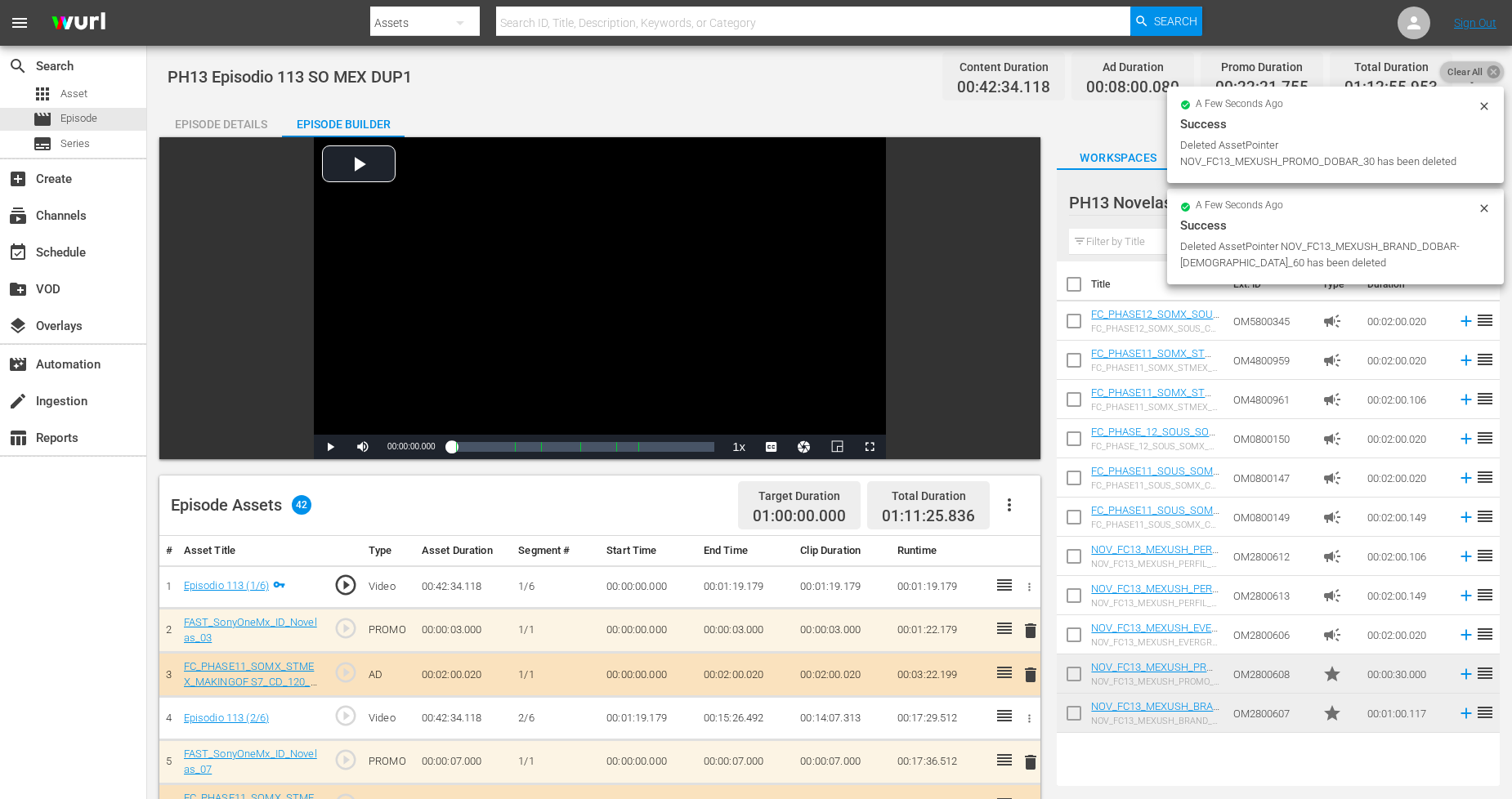
click at [1486, 74] on icon at bounding box center [1493, 71] width 16 height 16
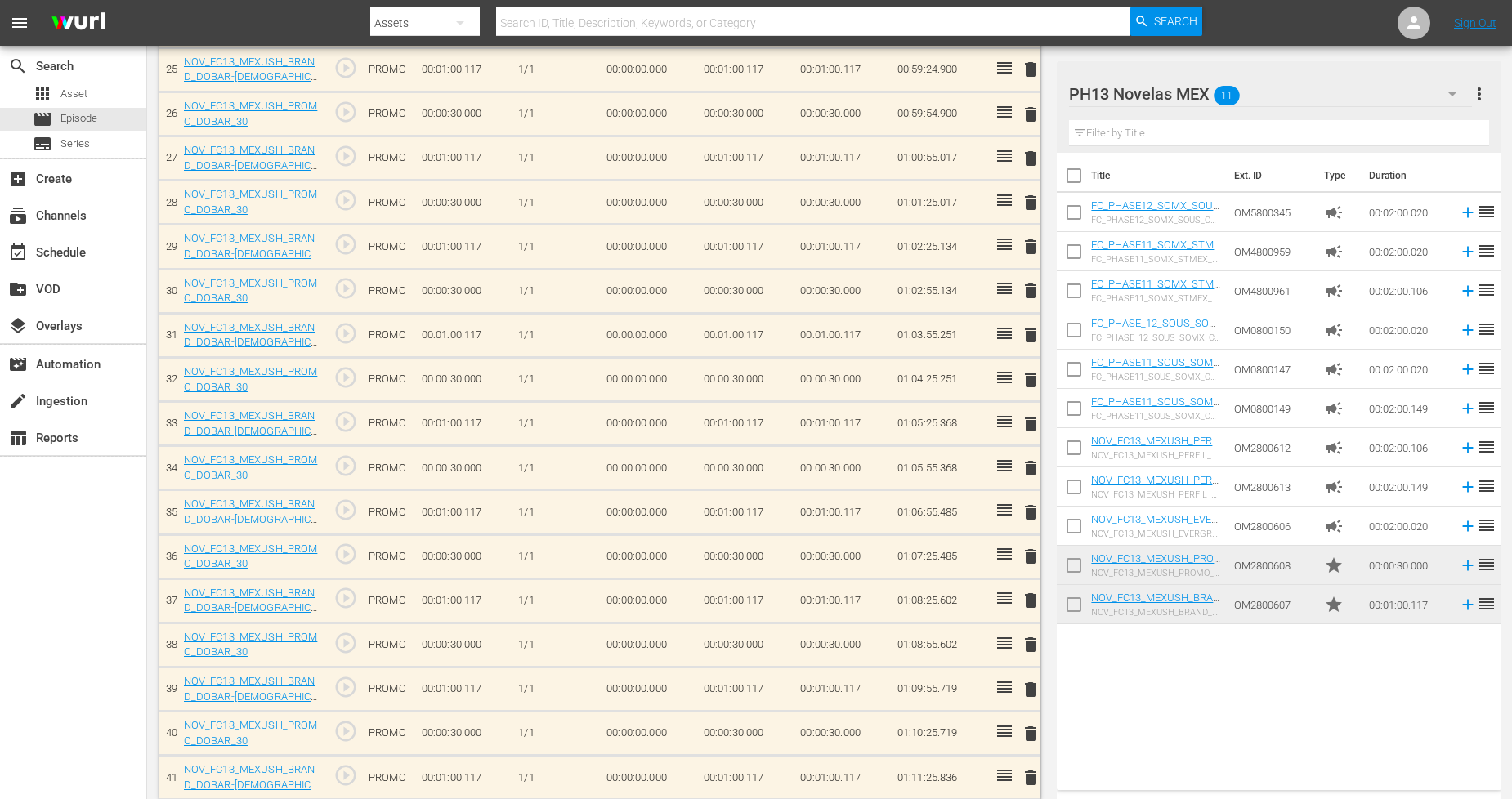
scroll to position [1586, 0]
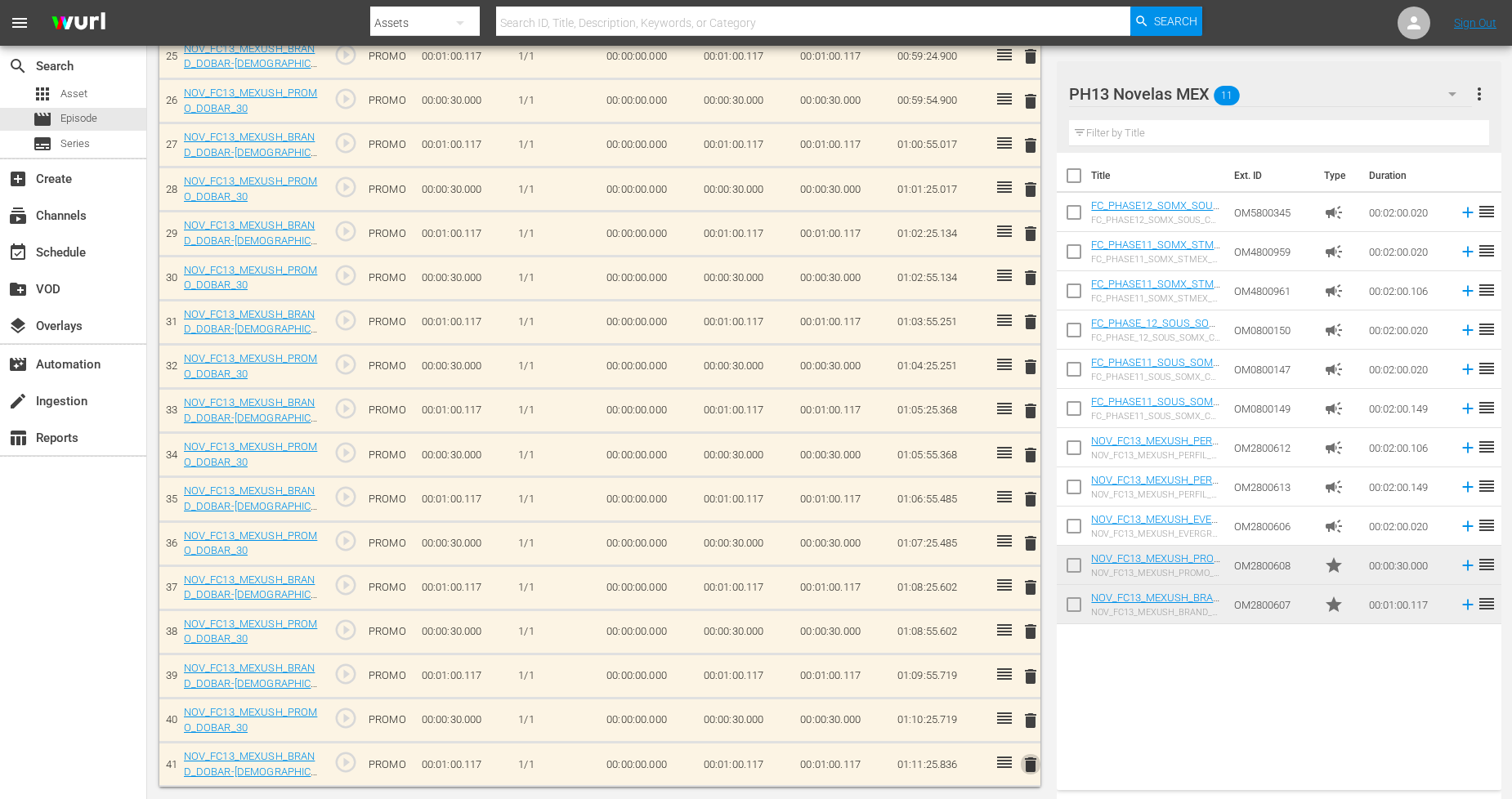
click at [1033, 768] on span "delete" at bounding box center [1030, 764] width 19 height 19
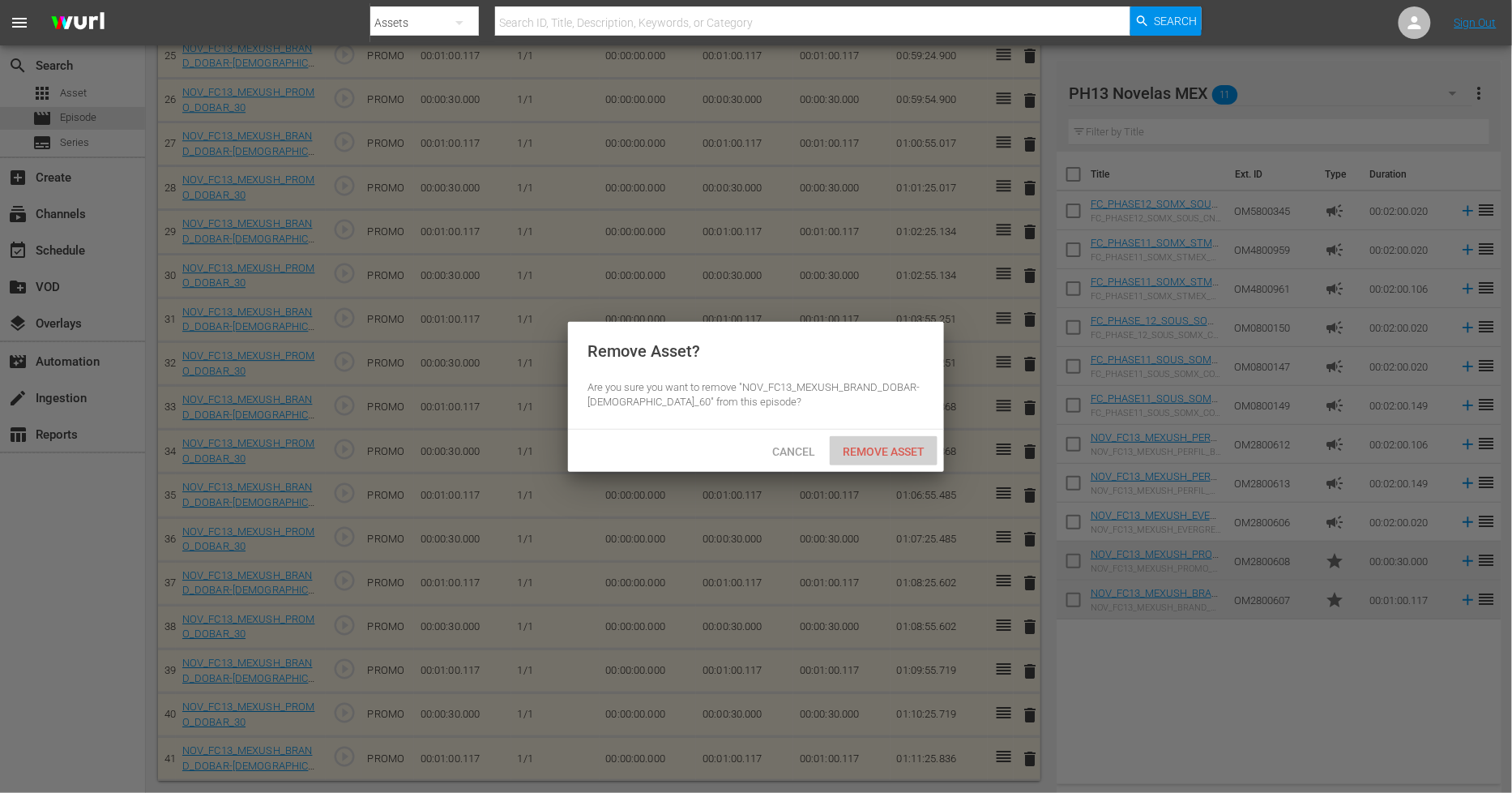
click at [913, 449] on span "Remove Asset" at bounding box center [883, 451] width 108 height 13
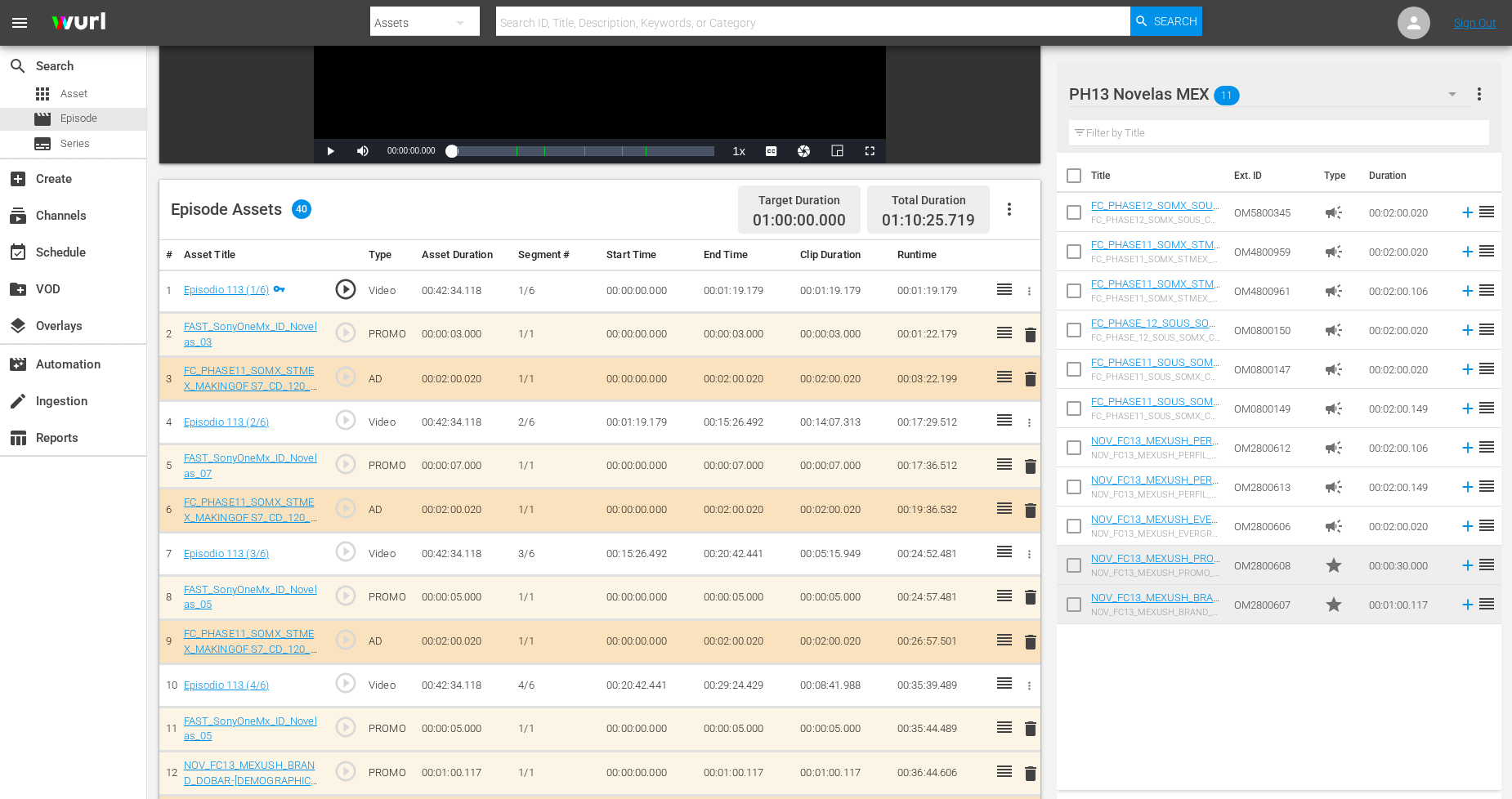
scroll to position [497, 0]
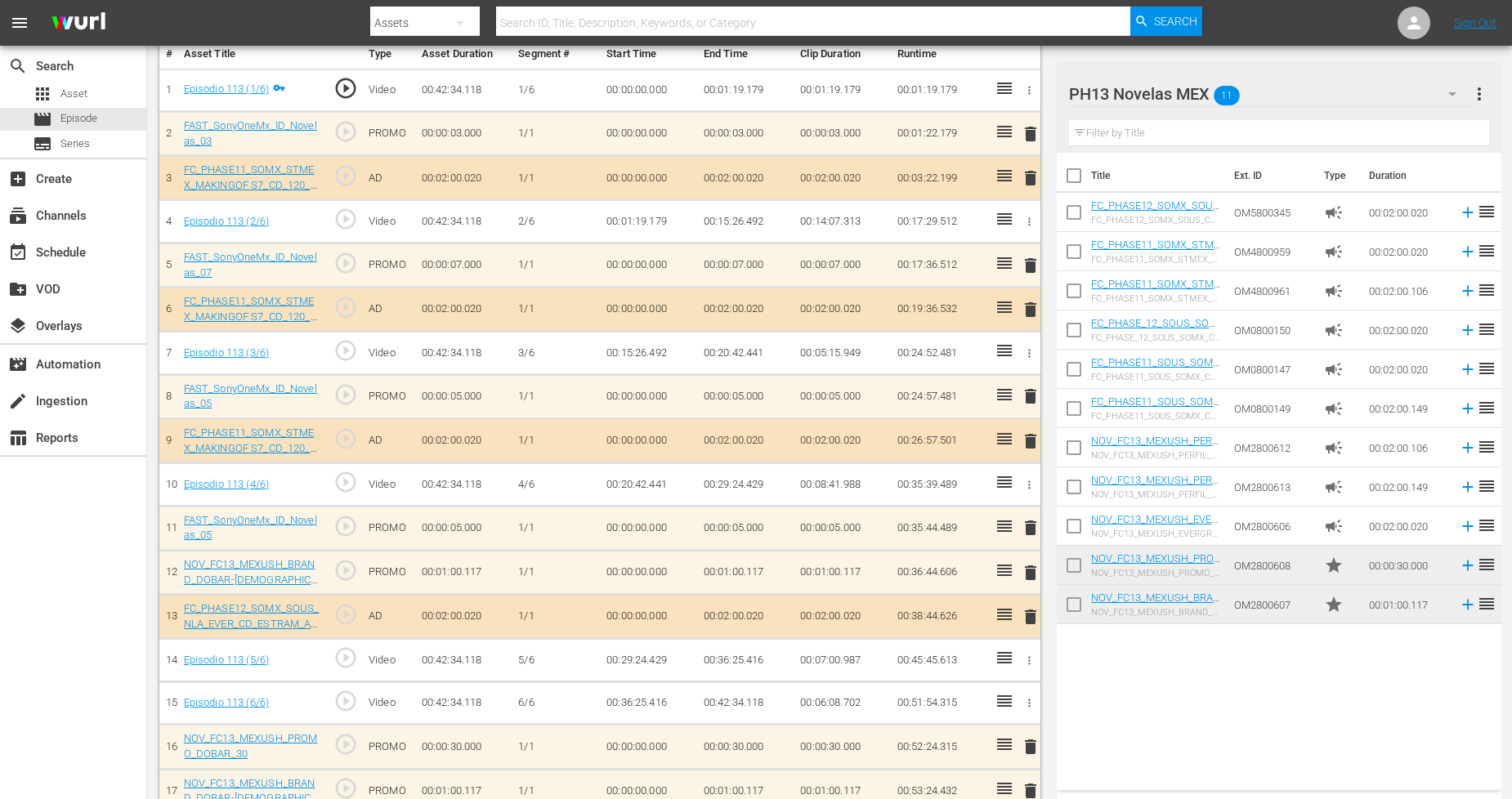
click at [1030, 529] on span "delete" at bounding box center [1030, 527] width 19 height 19
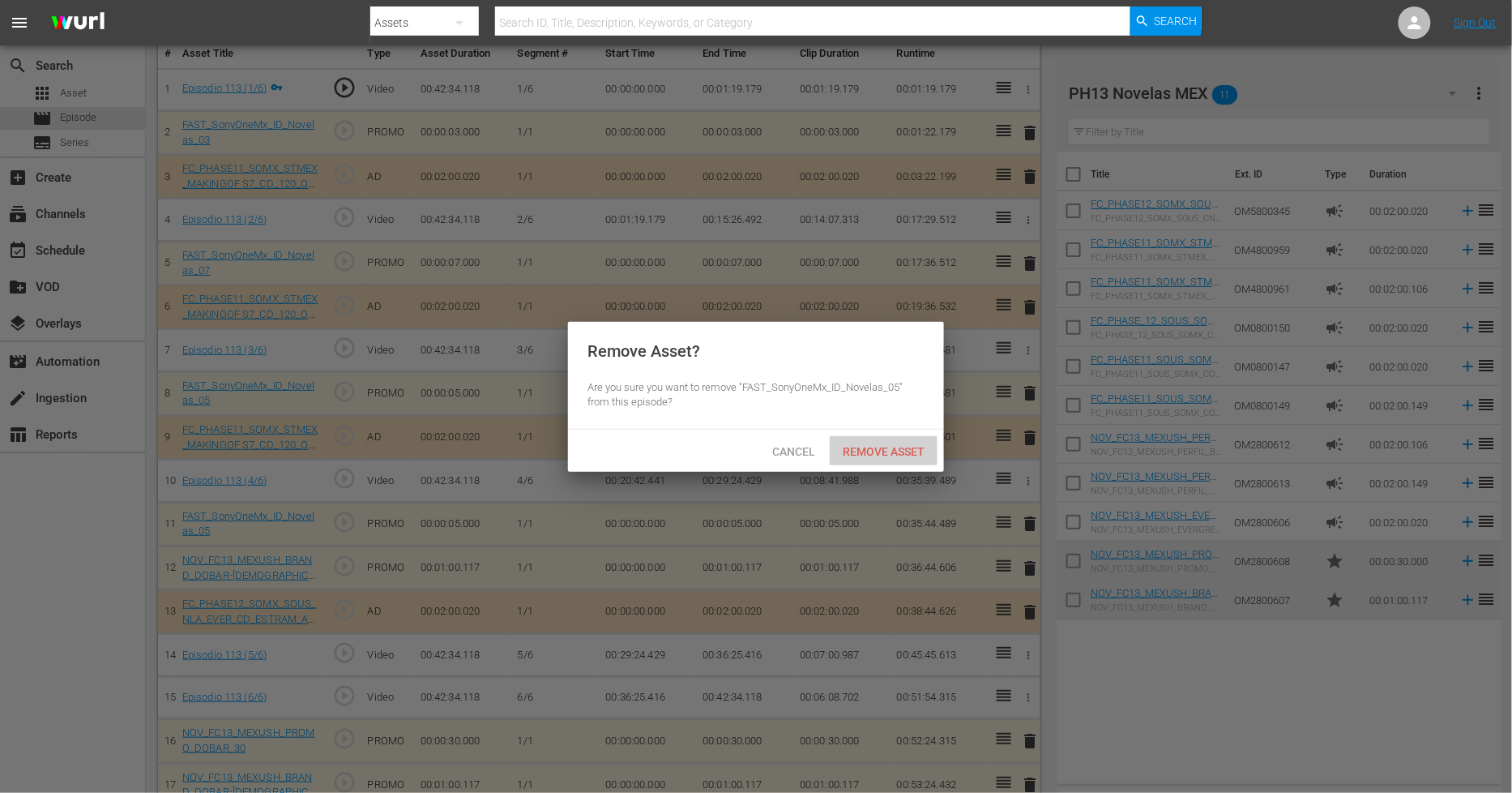
click at [896, 460] on div "Remove Asset" at bounding box center [883, 450] width 108 height 30
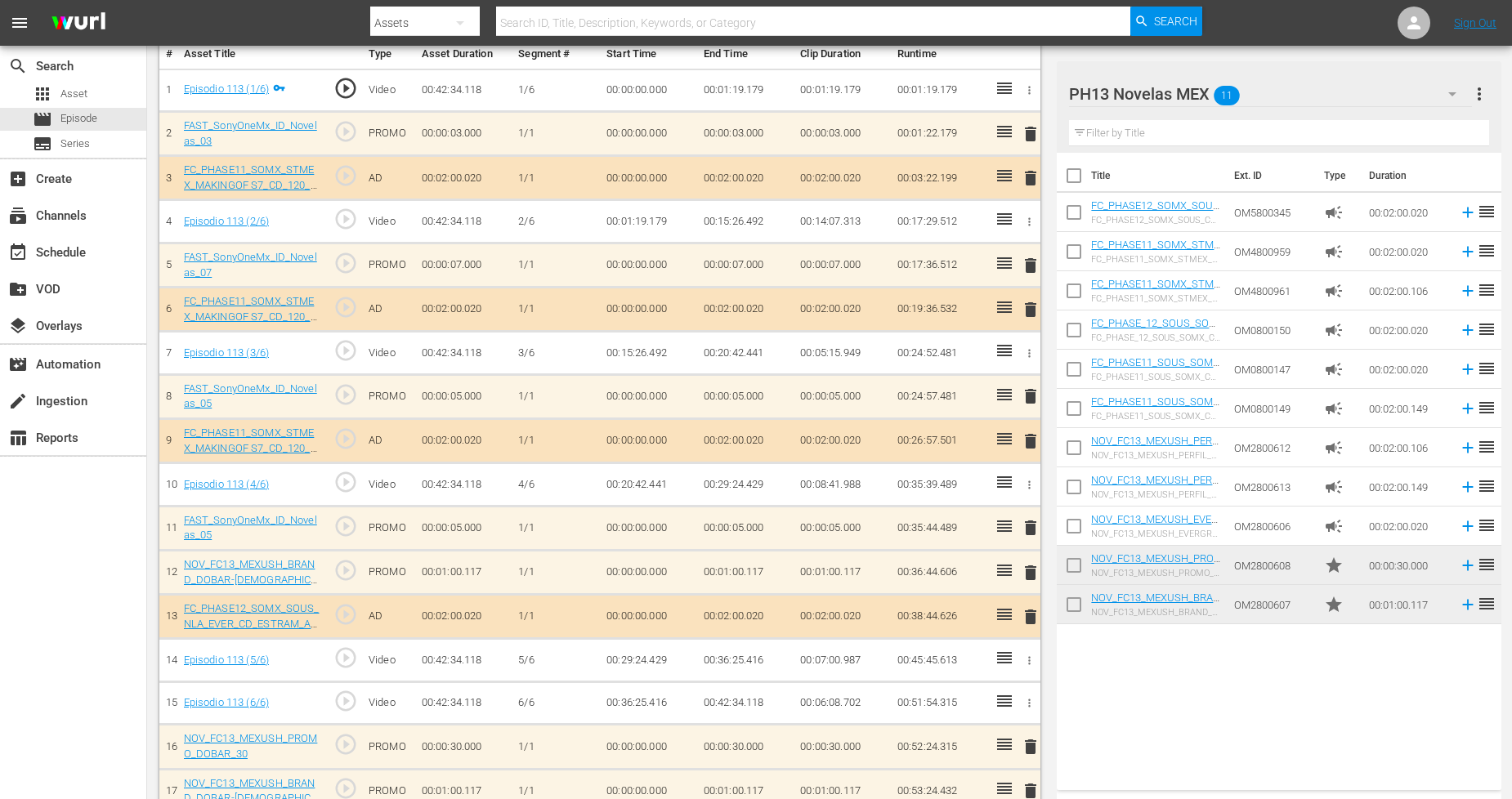
click at [1310, 93] on div "PH13 Novelas MEX 11" at bounding box center [1270, 94] width 403 height 46
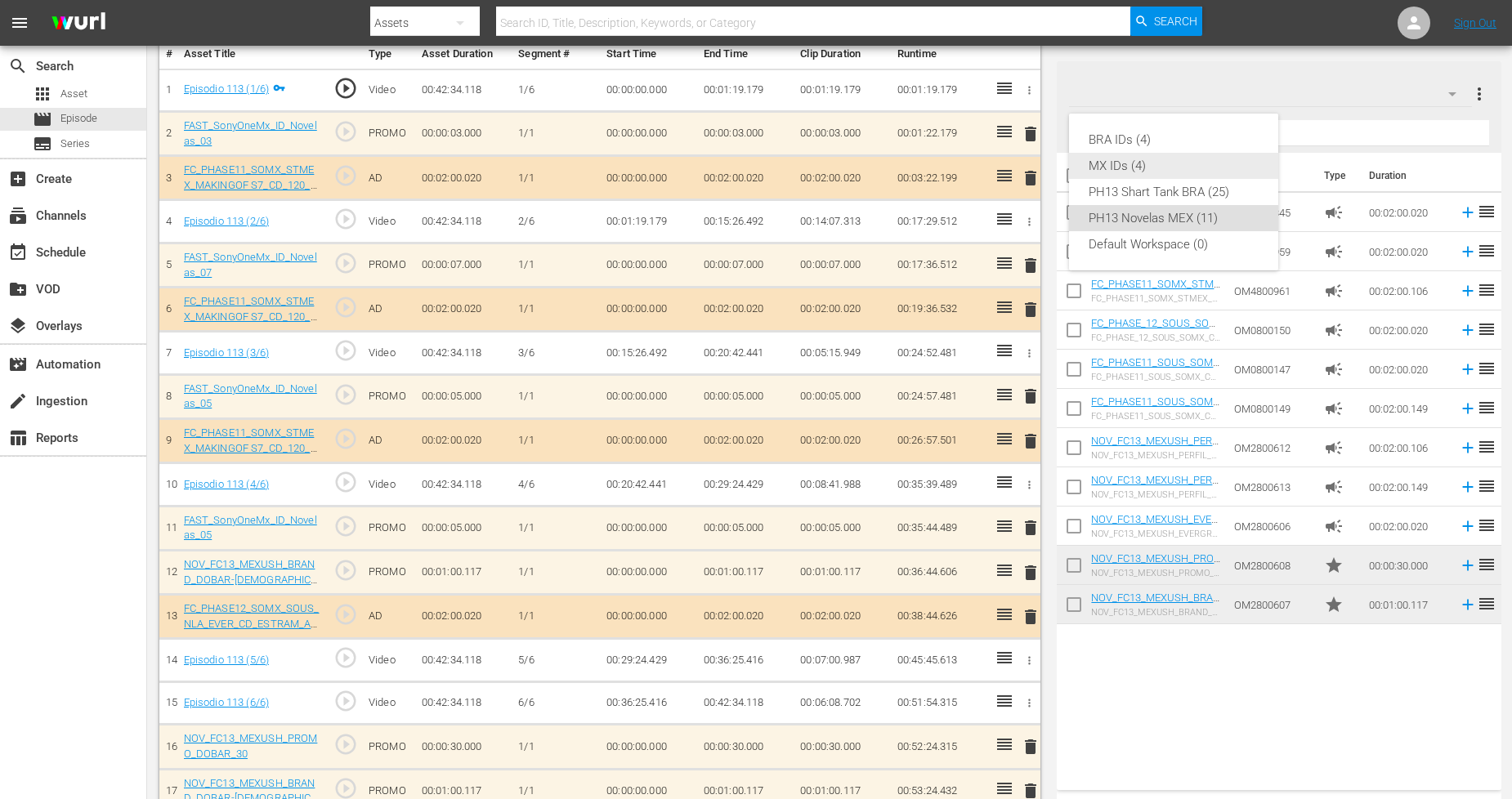
click at [1161, 165] on div "MX IDs (4)" at bounding box center [1174, 165] width 170 height 26
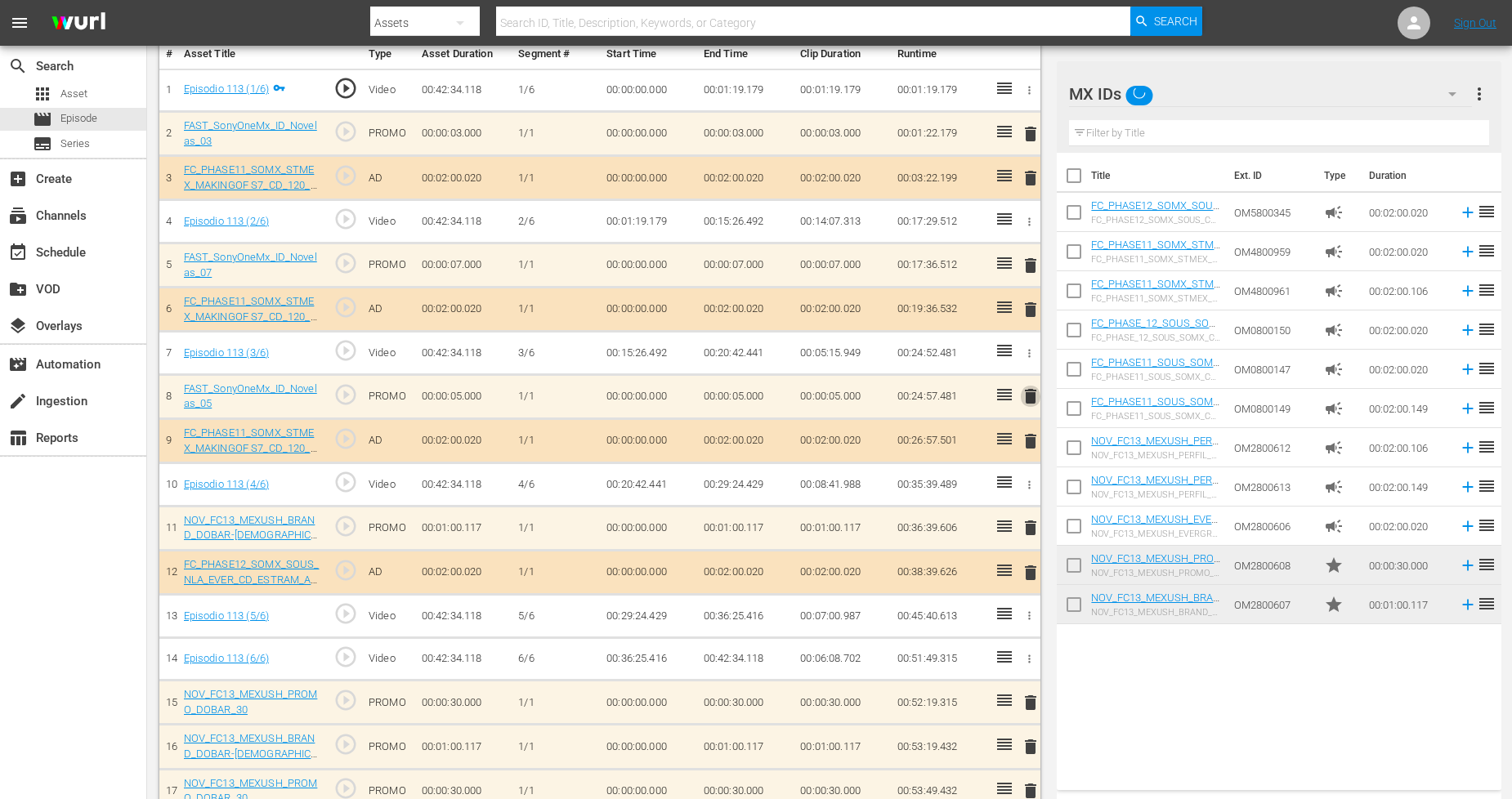
click at [1033, 392] on span "delete" at bounding box center [1030, 395] width 19 height 19
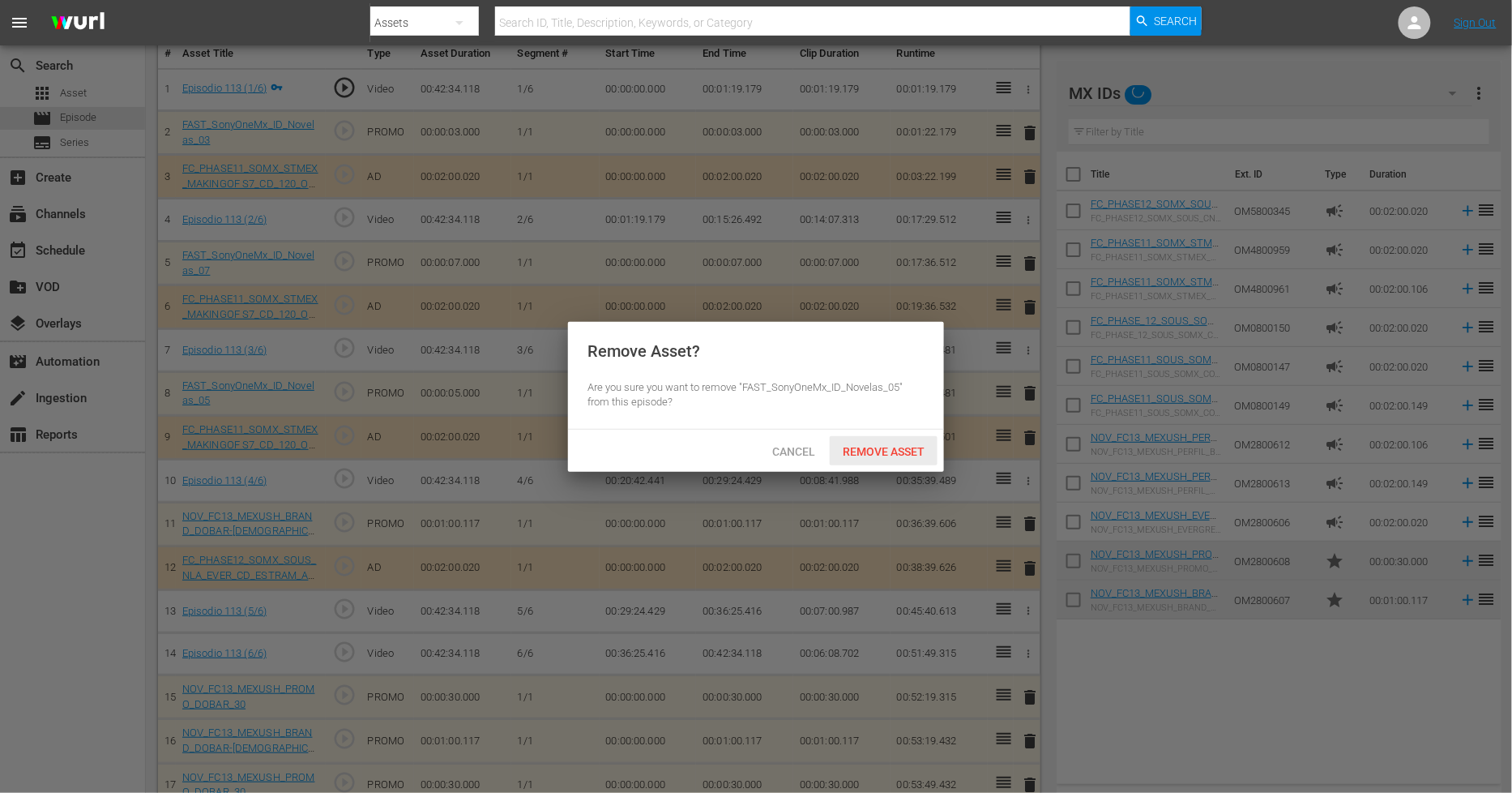
click at [924, 458] on div "Remove Asset" at bounding box center [883, 450] width 108 height 30
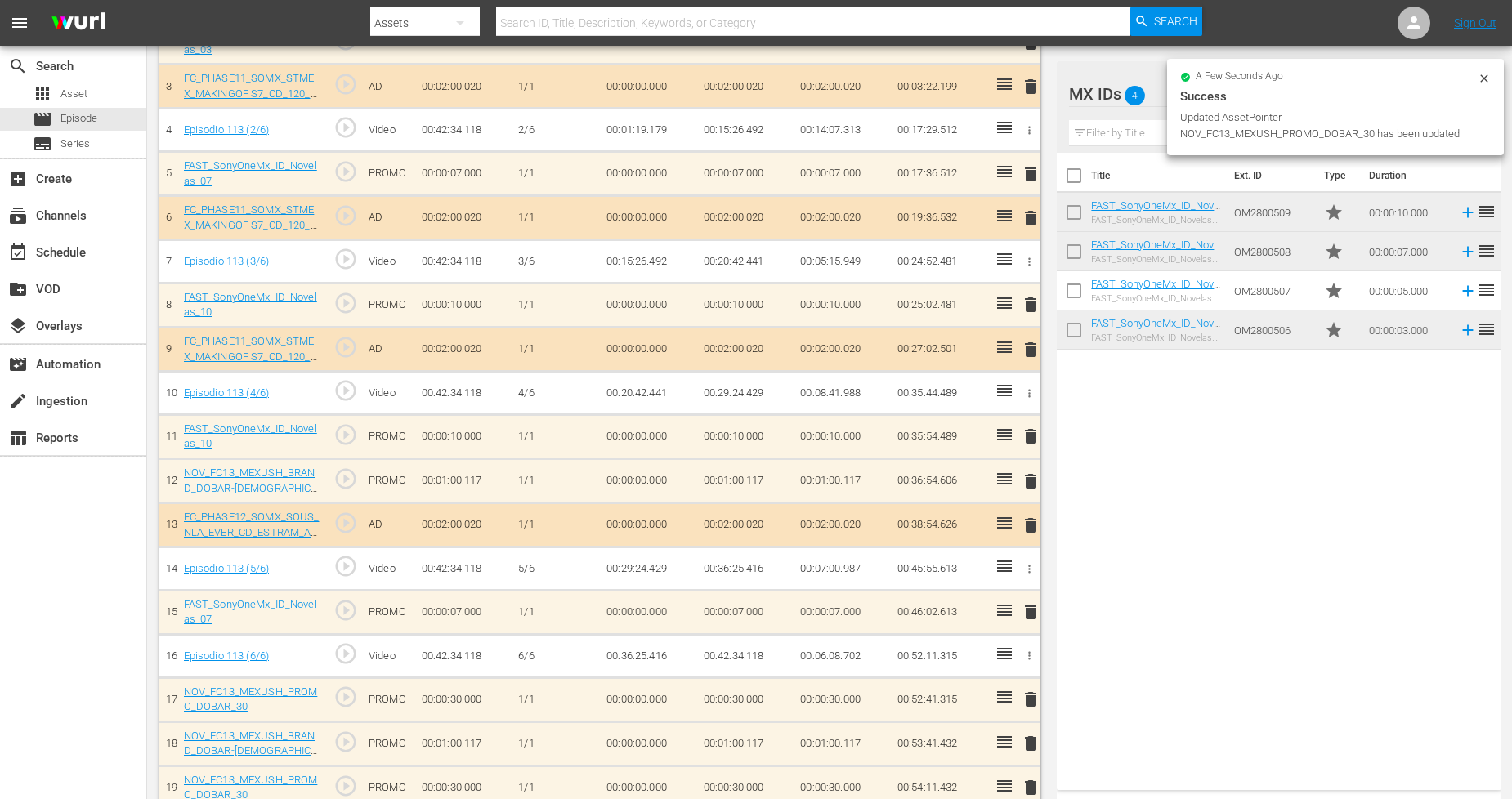
scroll to position [584, 0]
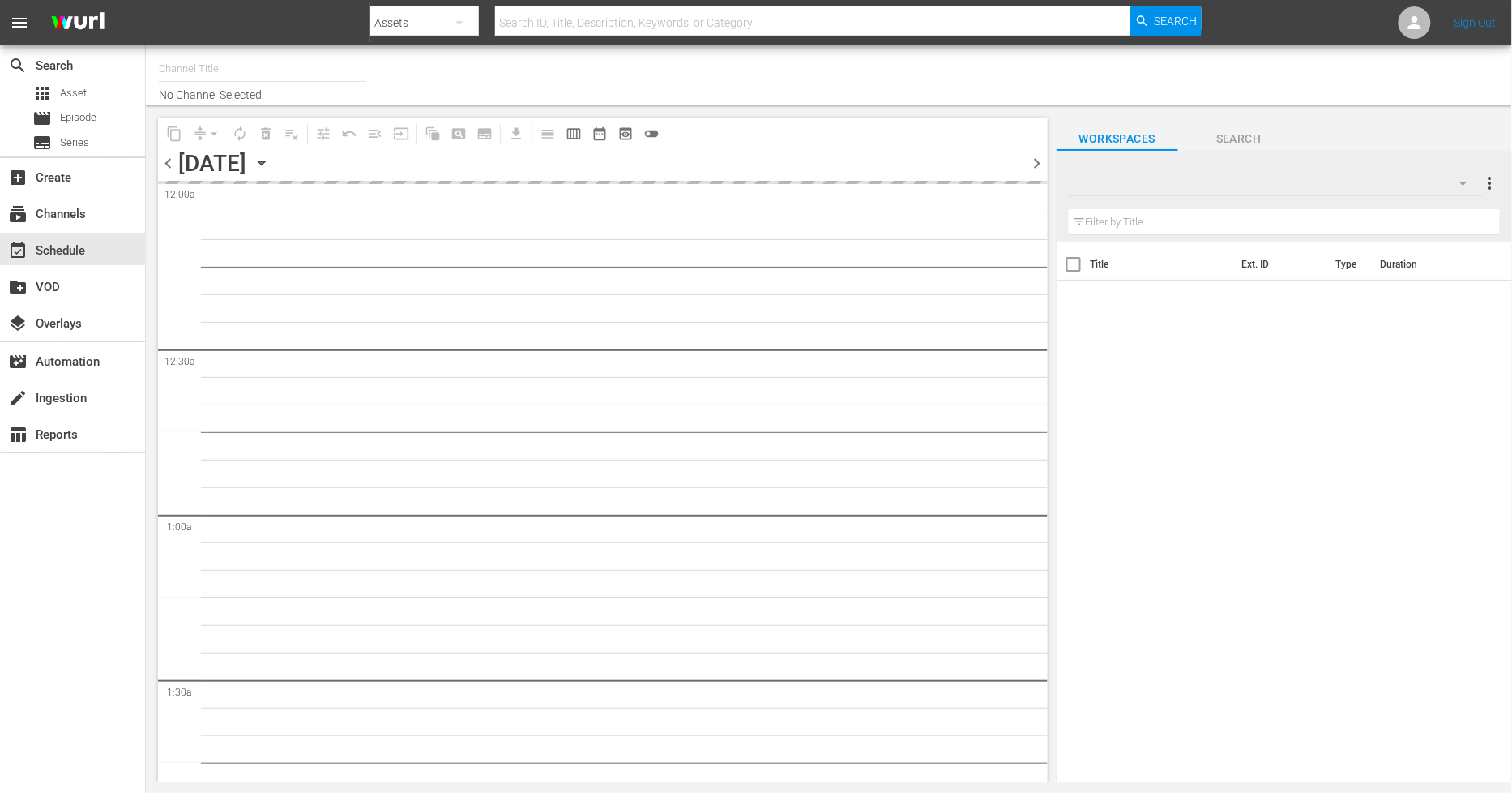
type input "Sony One Novelas (MX) (1001)"
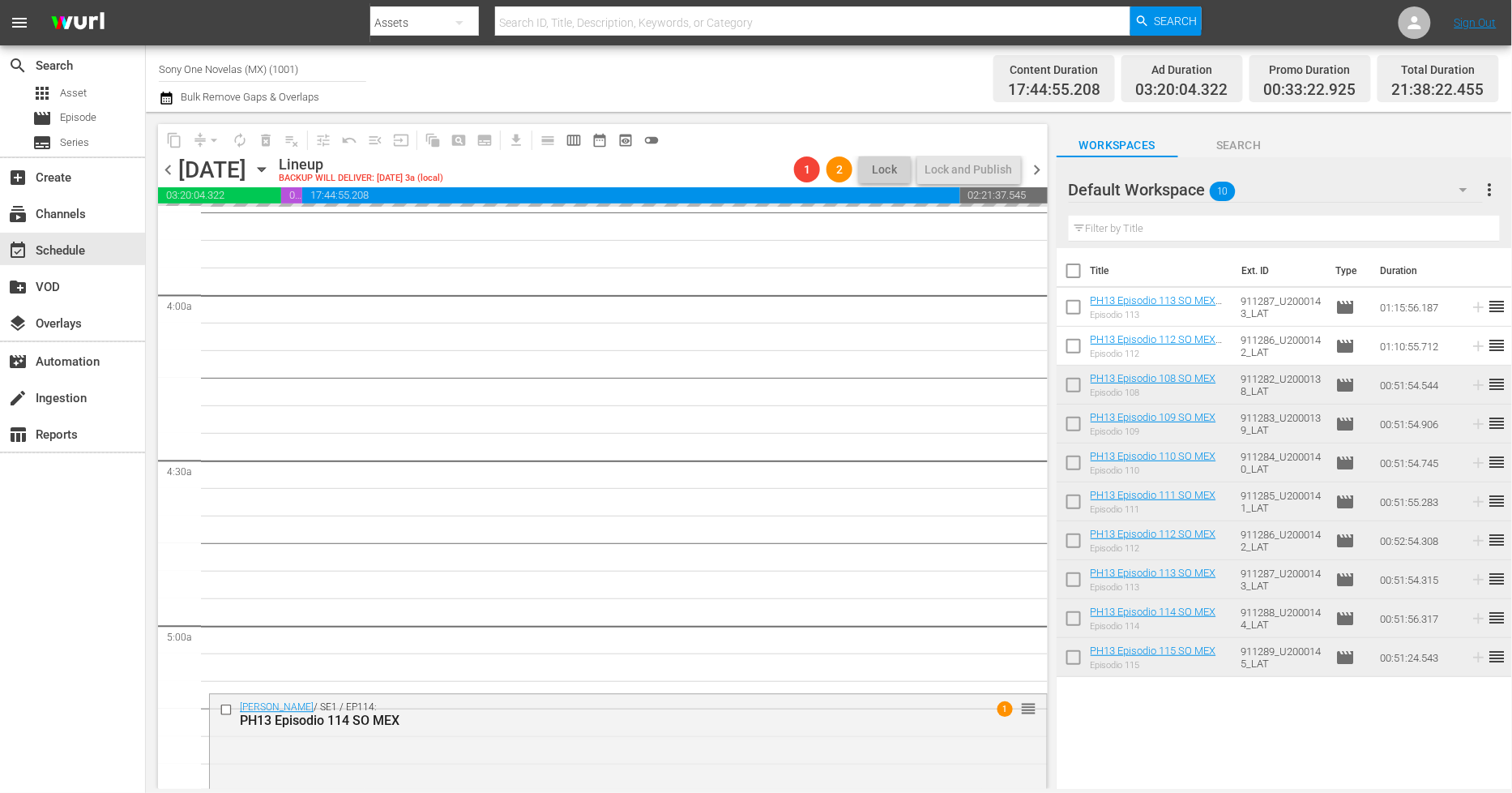
scroll to position [1261, 0]
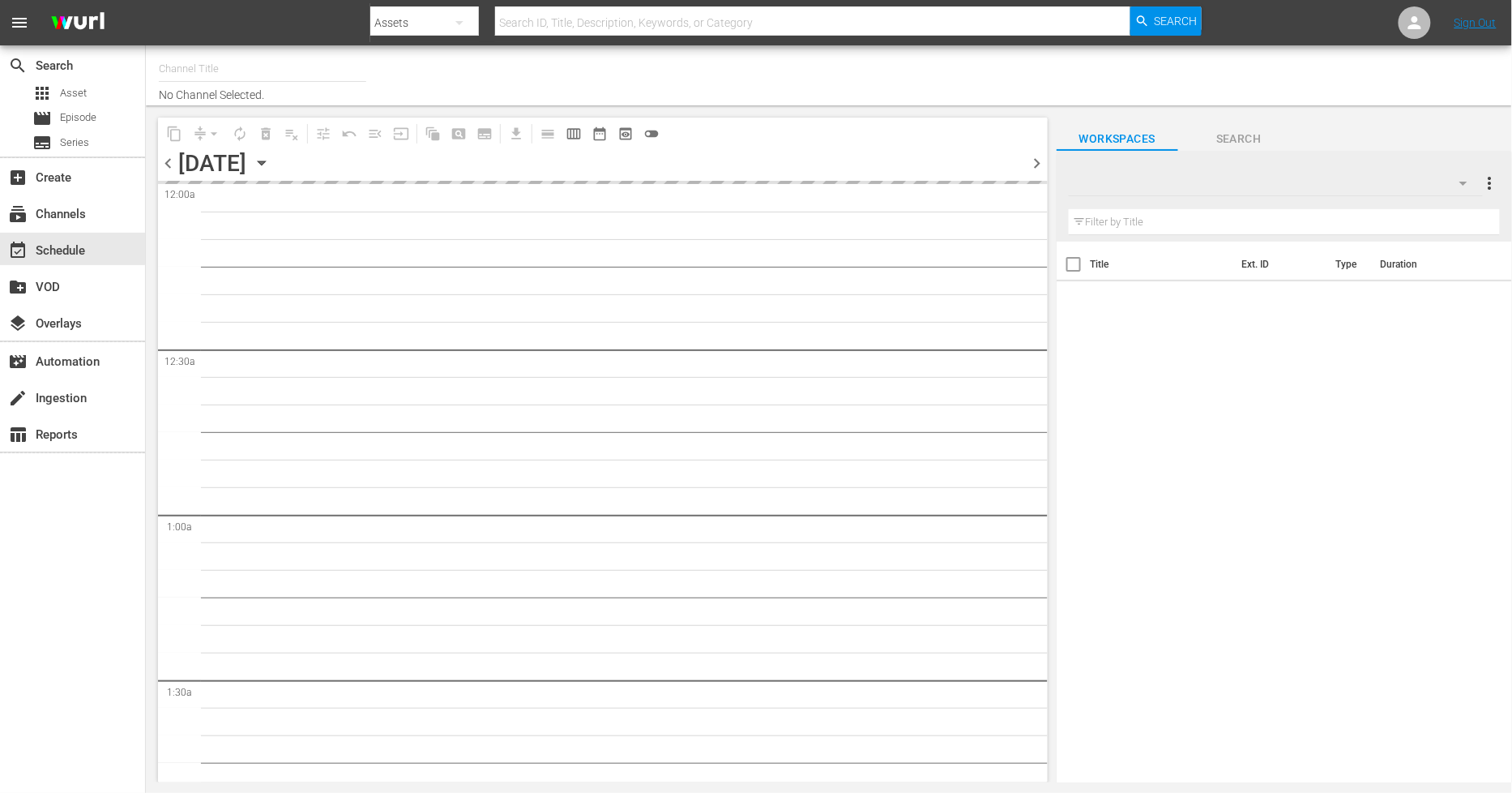
type input "Sony One Novelas (MX) (1001)"
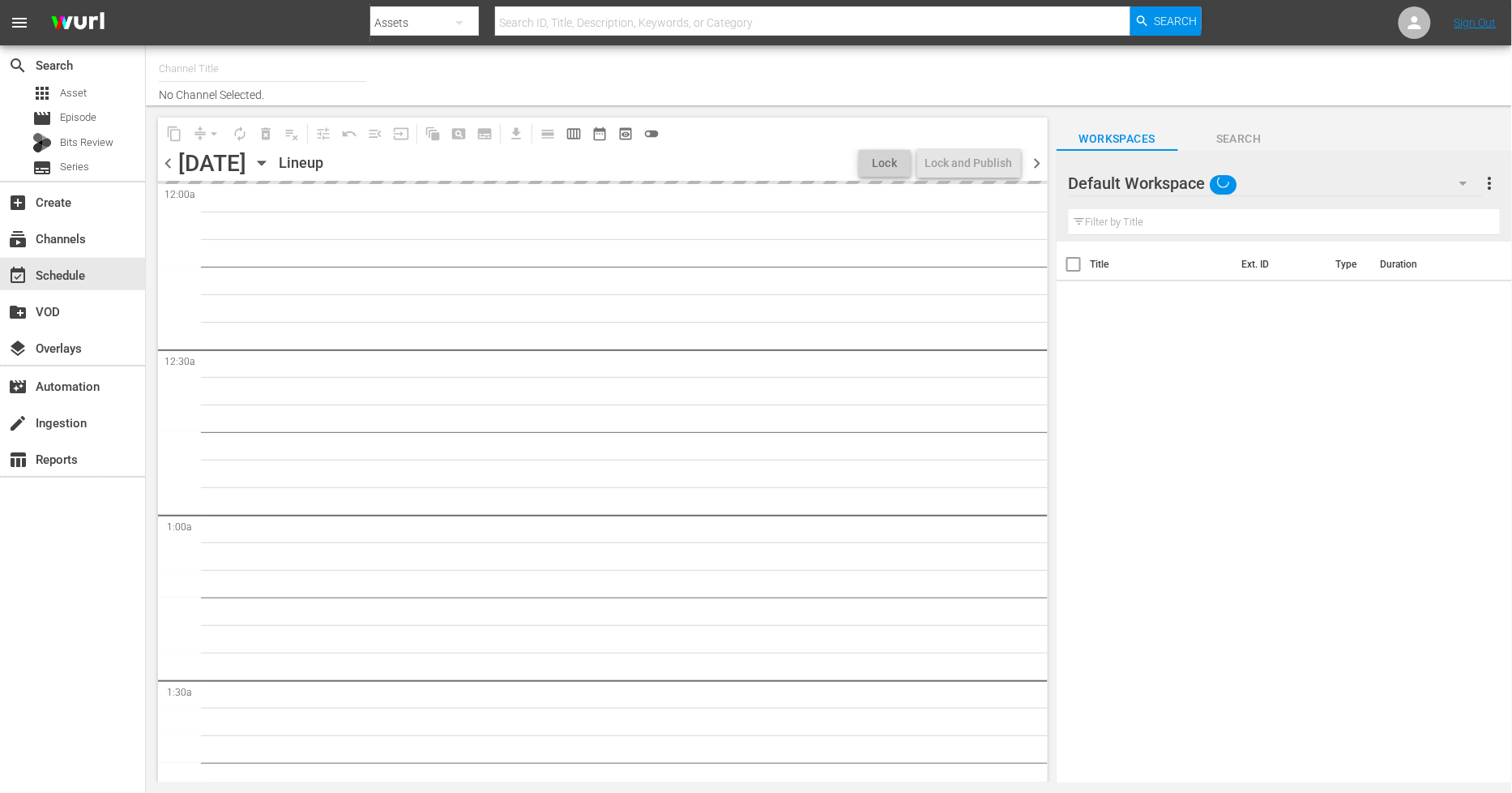
type input "Sony One Novelas (MX) (1001)"
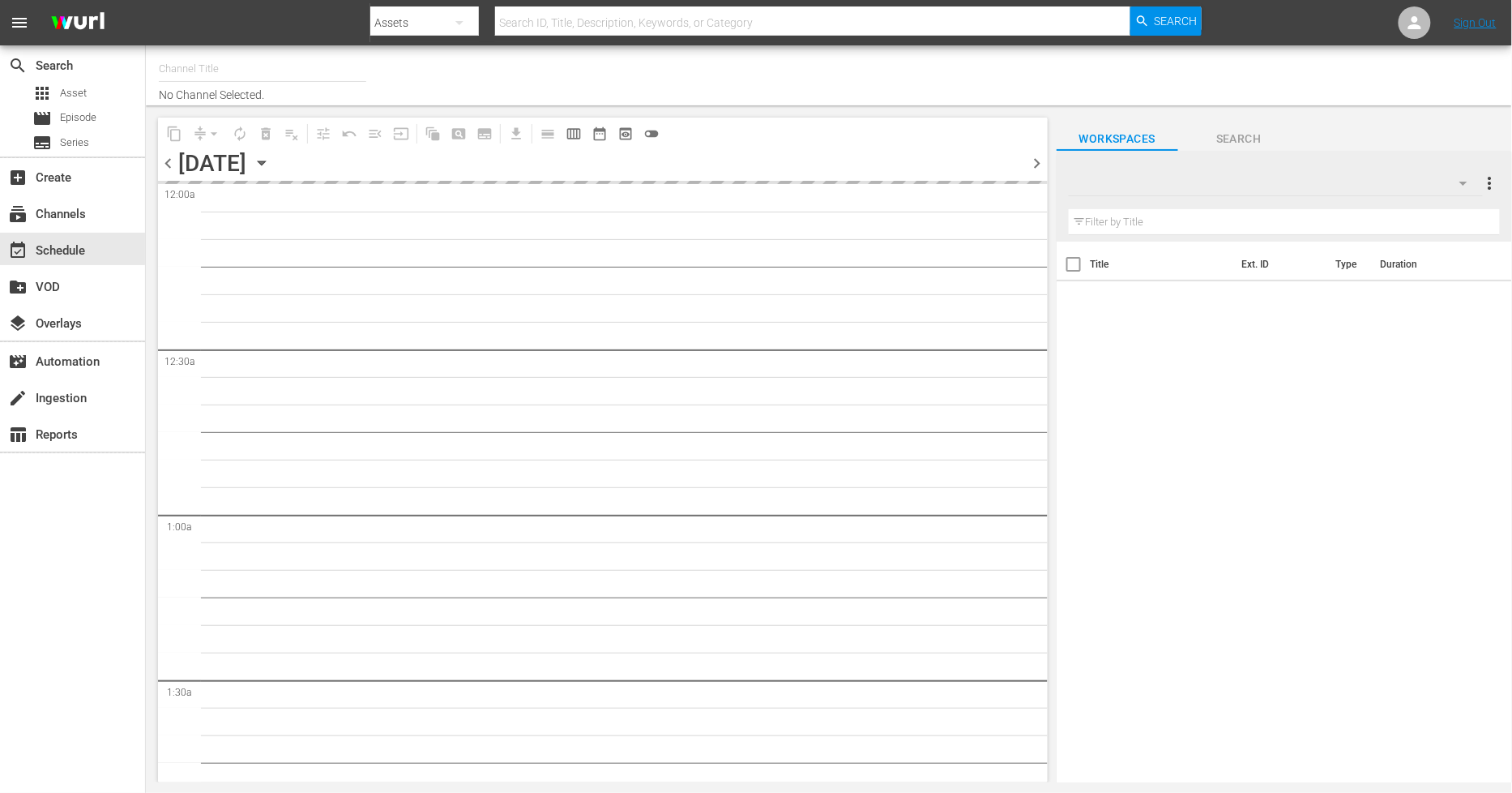
type input "Sony One Novelas (MX) (1001)"
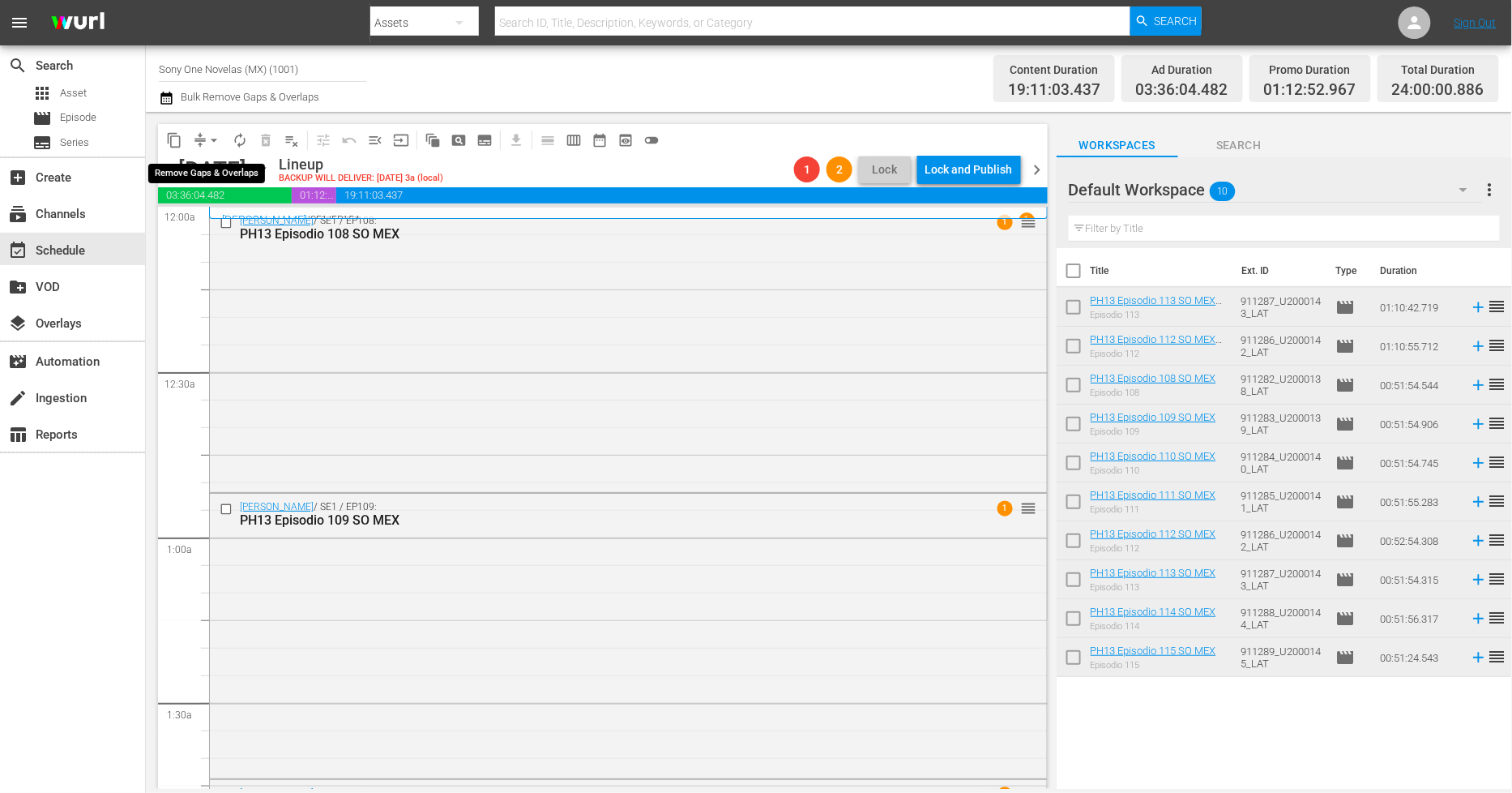
click at [217, 140] on span "arrow_drop_down" at bounding box center [214, 140] width 16 height 16
click at [242, 229] on li "Align to End of Previous Day" at bounding box center [215, 226] width 170 height 27
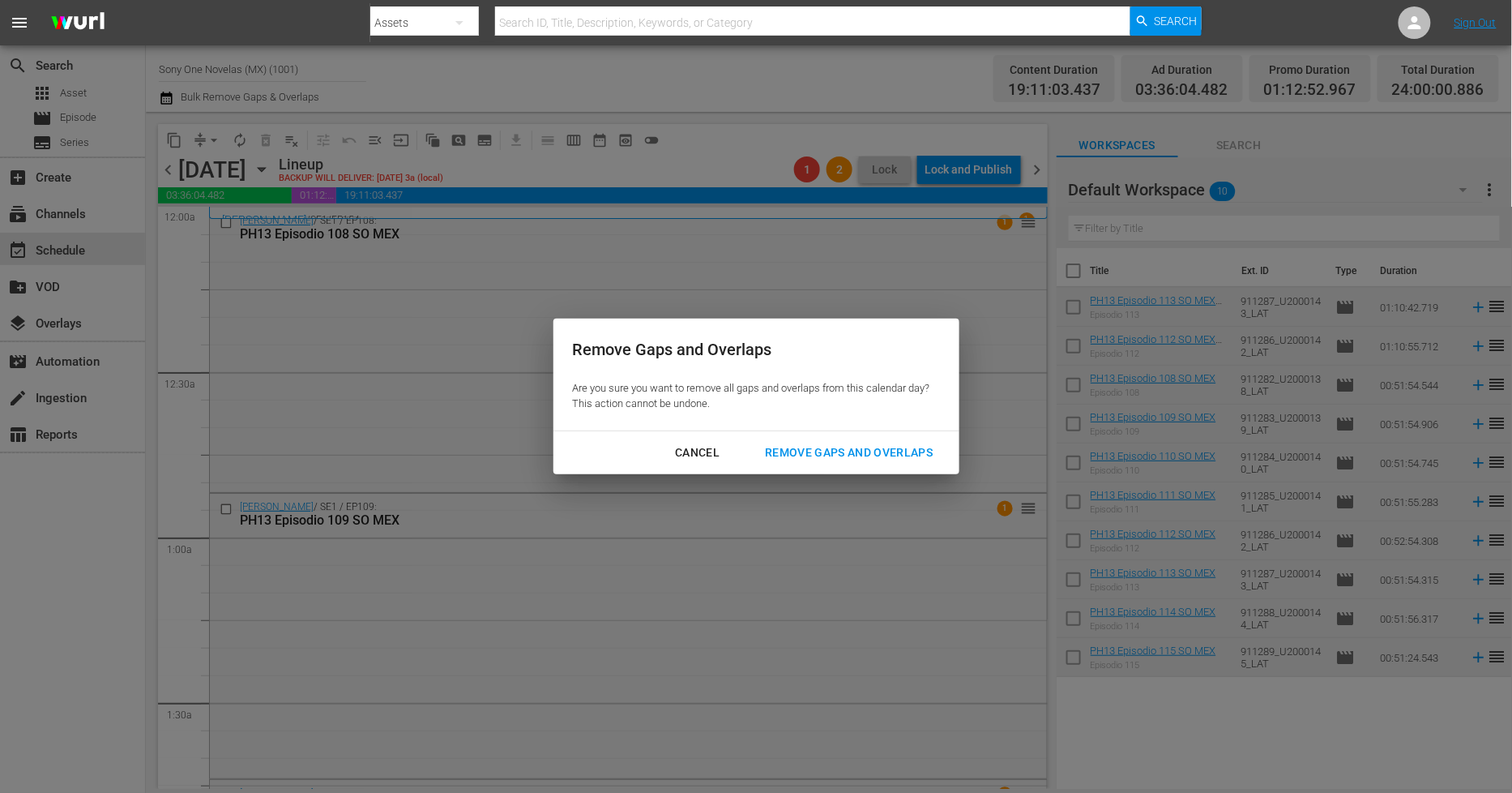
click at [859, 466] on button "Remove Gaps and Overlaps" at bounding box center [849, 452] width 207 height 30
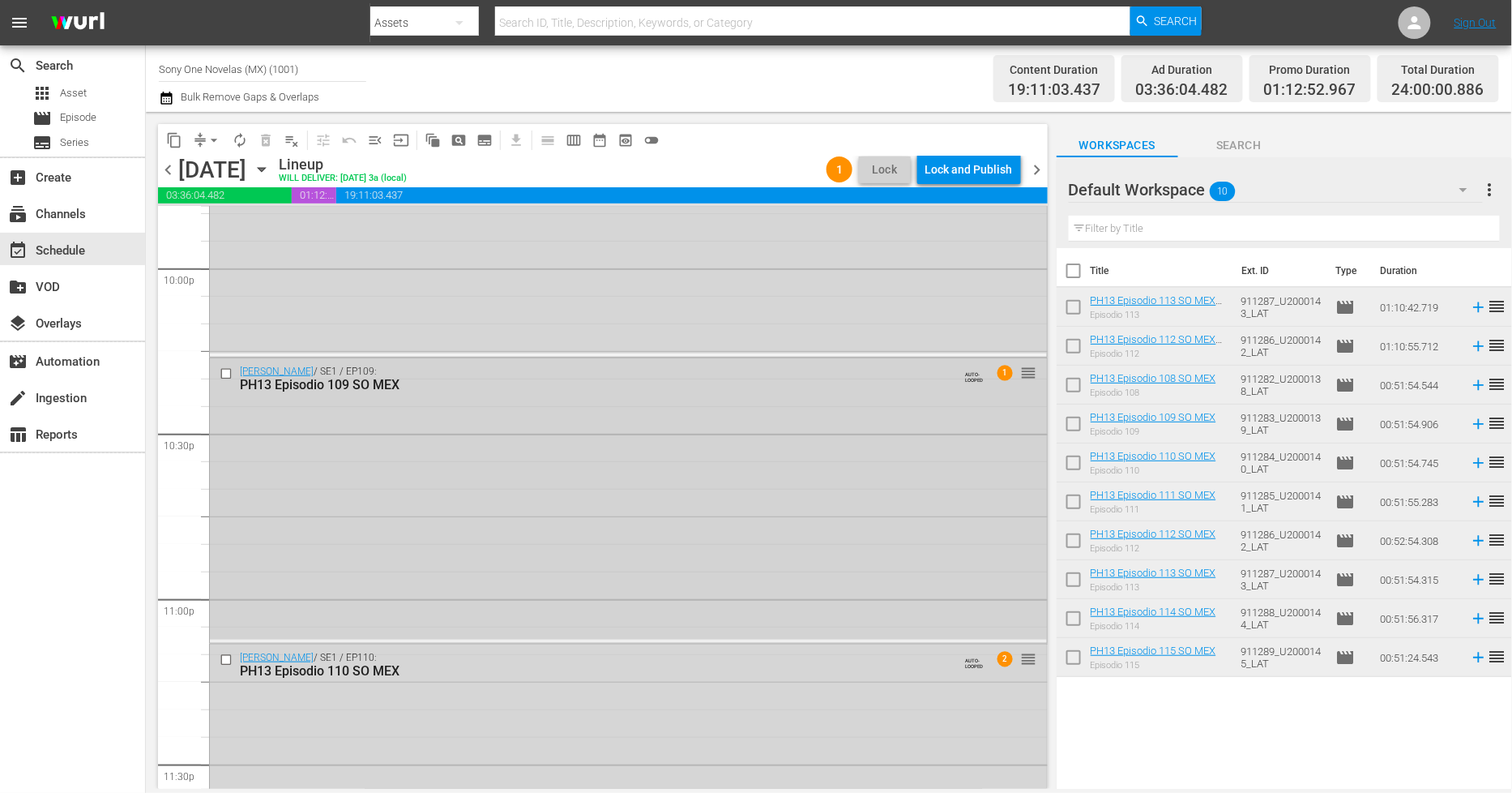
scroll to position [7355, 0]
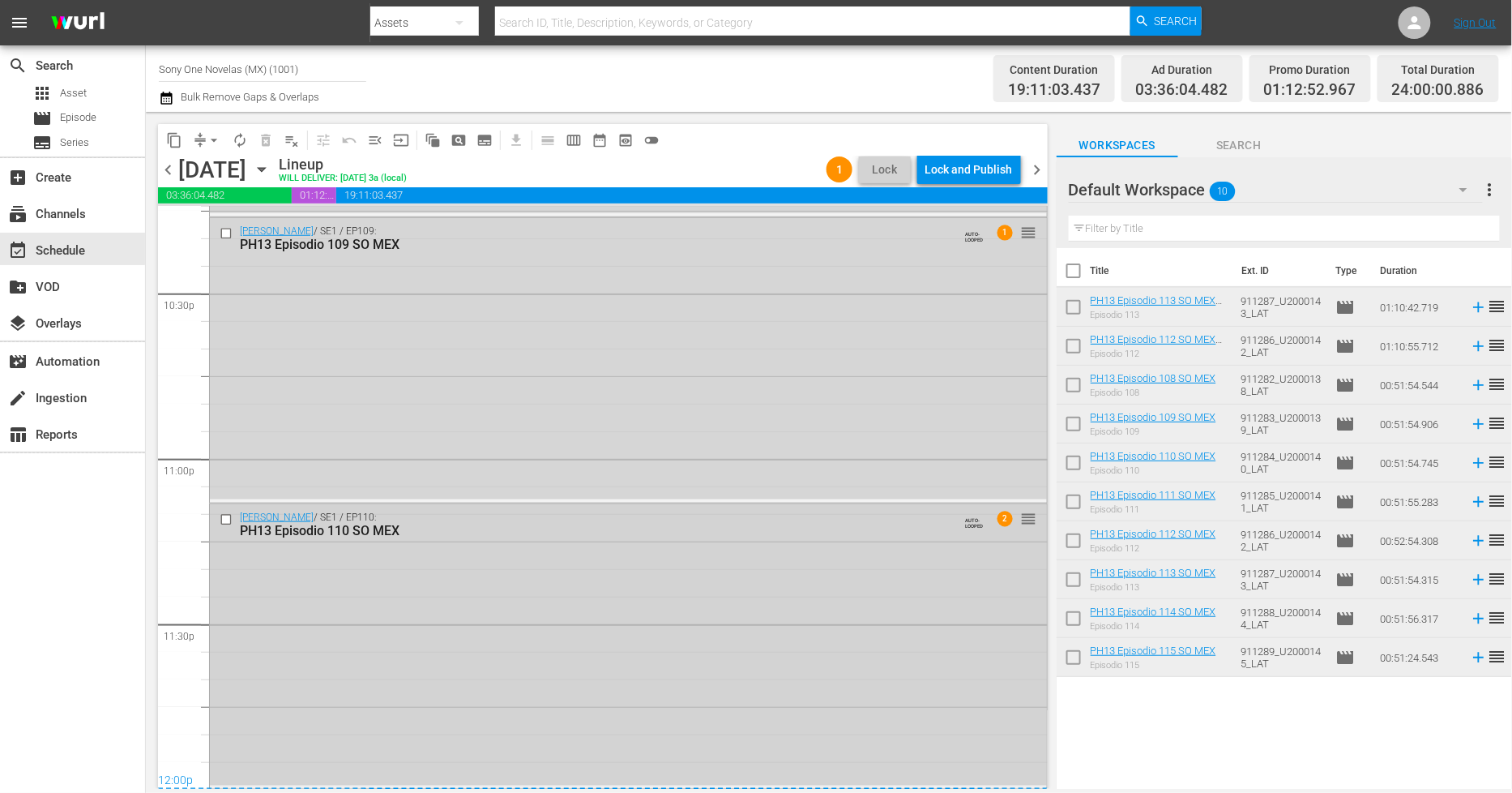
click at [392, 629] on div "[PERSON_NAME] / SE1 / EP110: PH13 Episodio 110 SO MEX AUTO-LOOPED 2 reorder" at bounding box center [629, 644] width 837 height 281
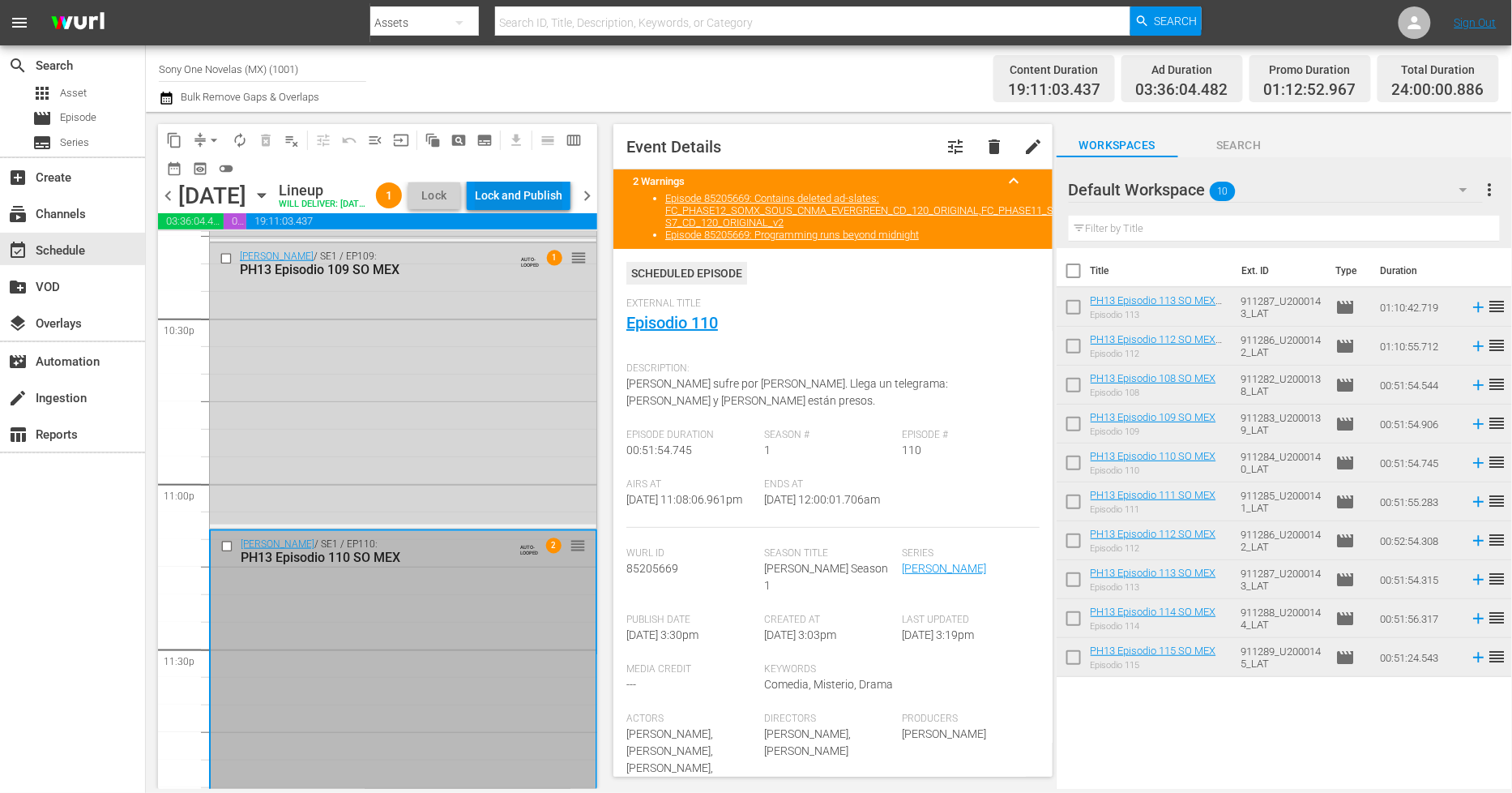
click at [550, 190] on div "Lock and Publish" at bounding box center [518, 195] width 88 height 29
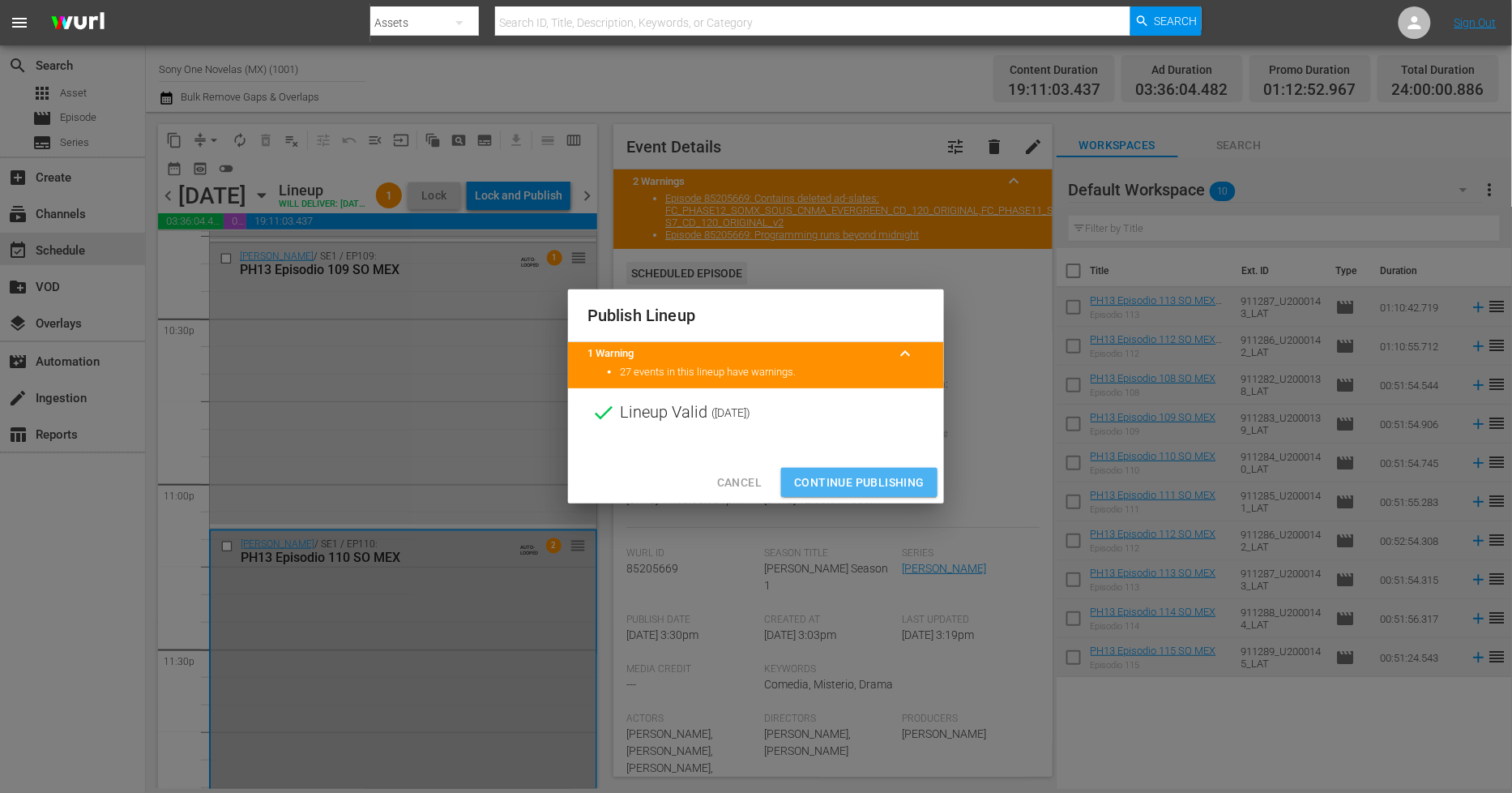
click at [869, 476] on span "Continue Publishing" at bounding box center [860, 483] width 130 height 20
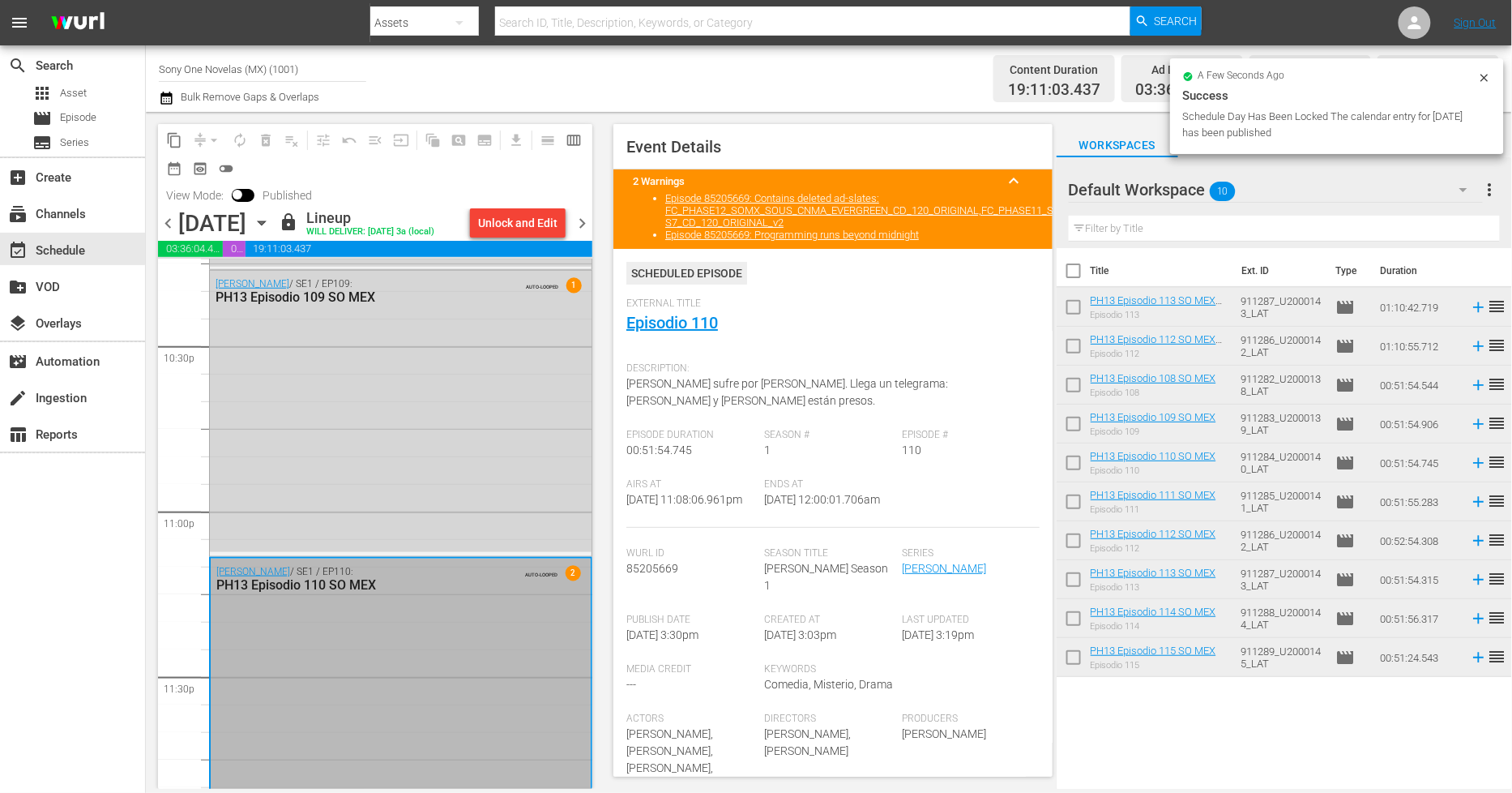
click at [580, 224] on span "chevron_right" at bounding box center [583, 223] width 20 height 20
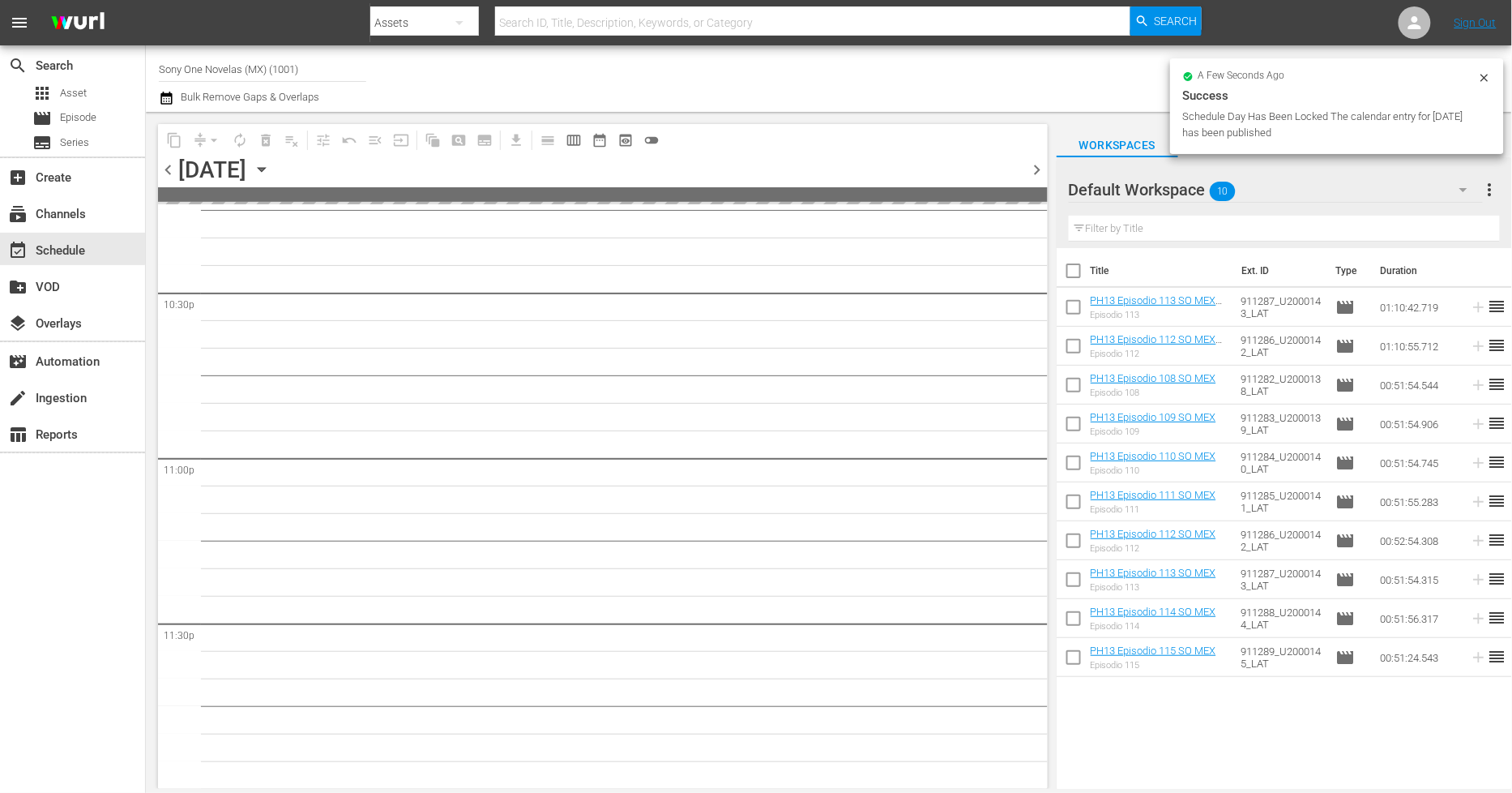
scroll to position [7355, 0]
click at [1080, 269] on input "checkbox" at bounding box center [1074, 275] width 34 height 34
checkbox input "true"
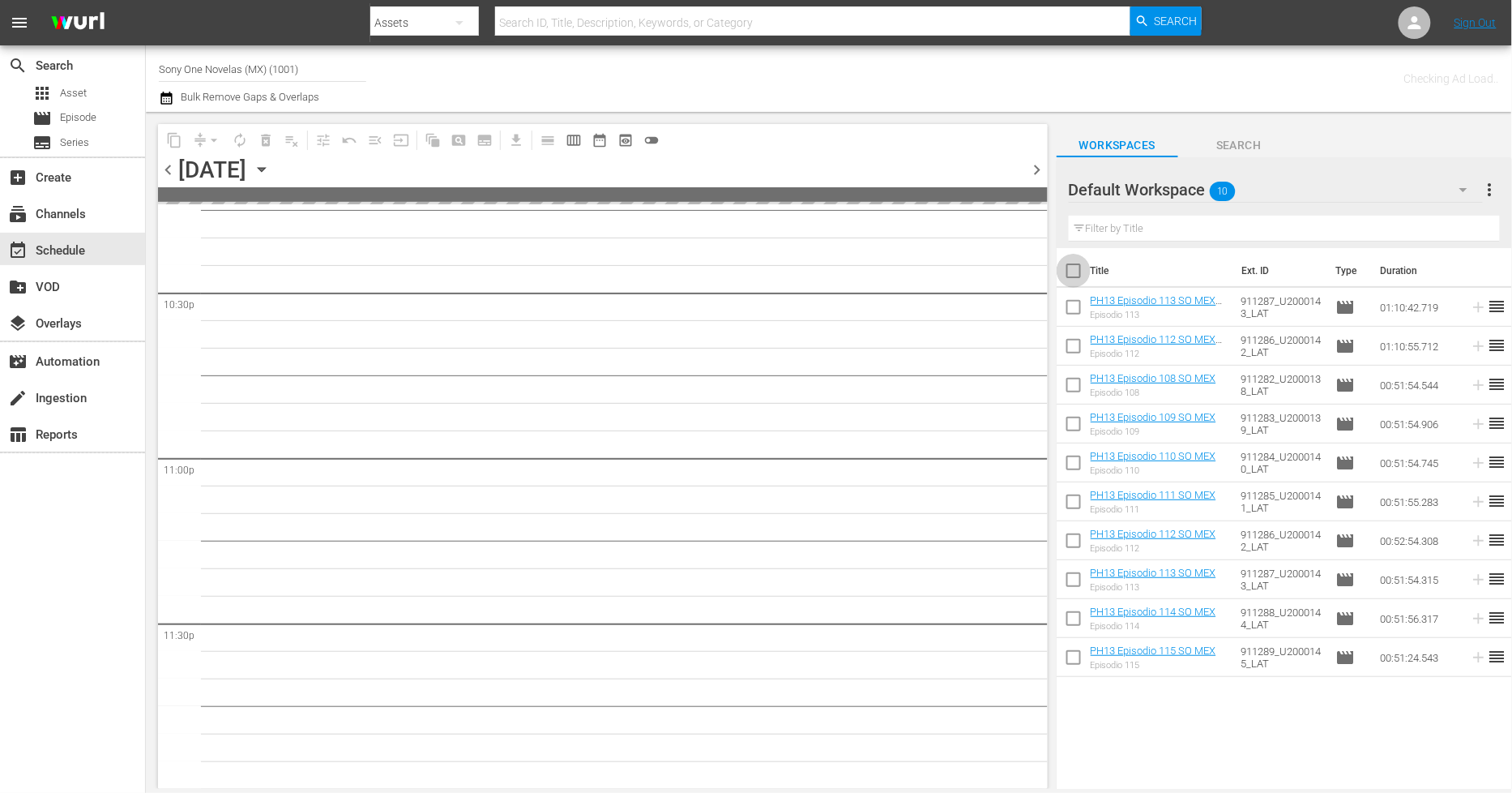
checkbox input "true"
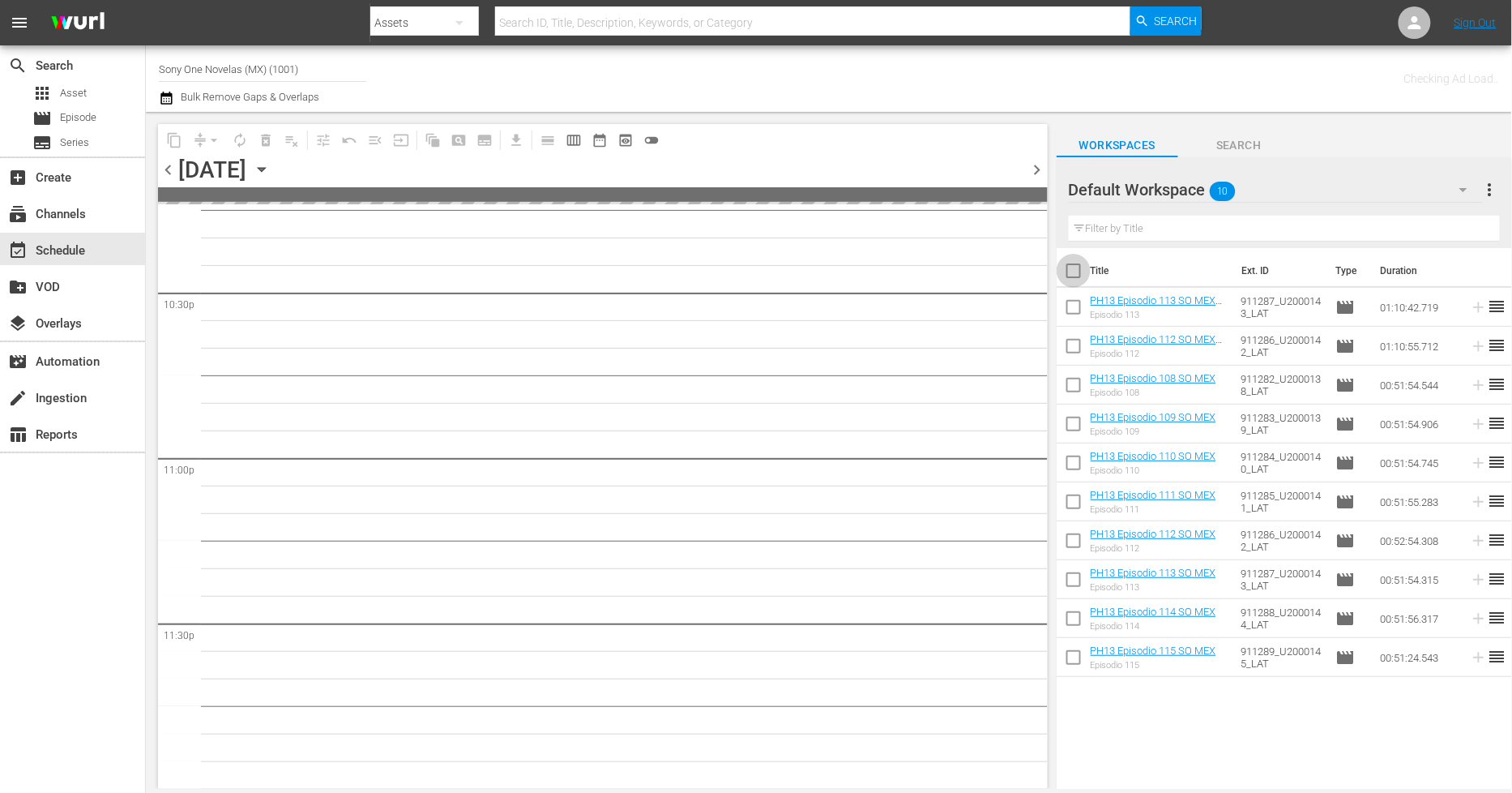
checkbox input "true"
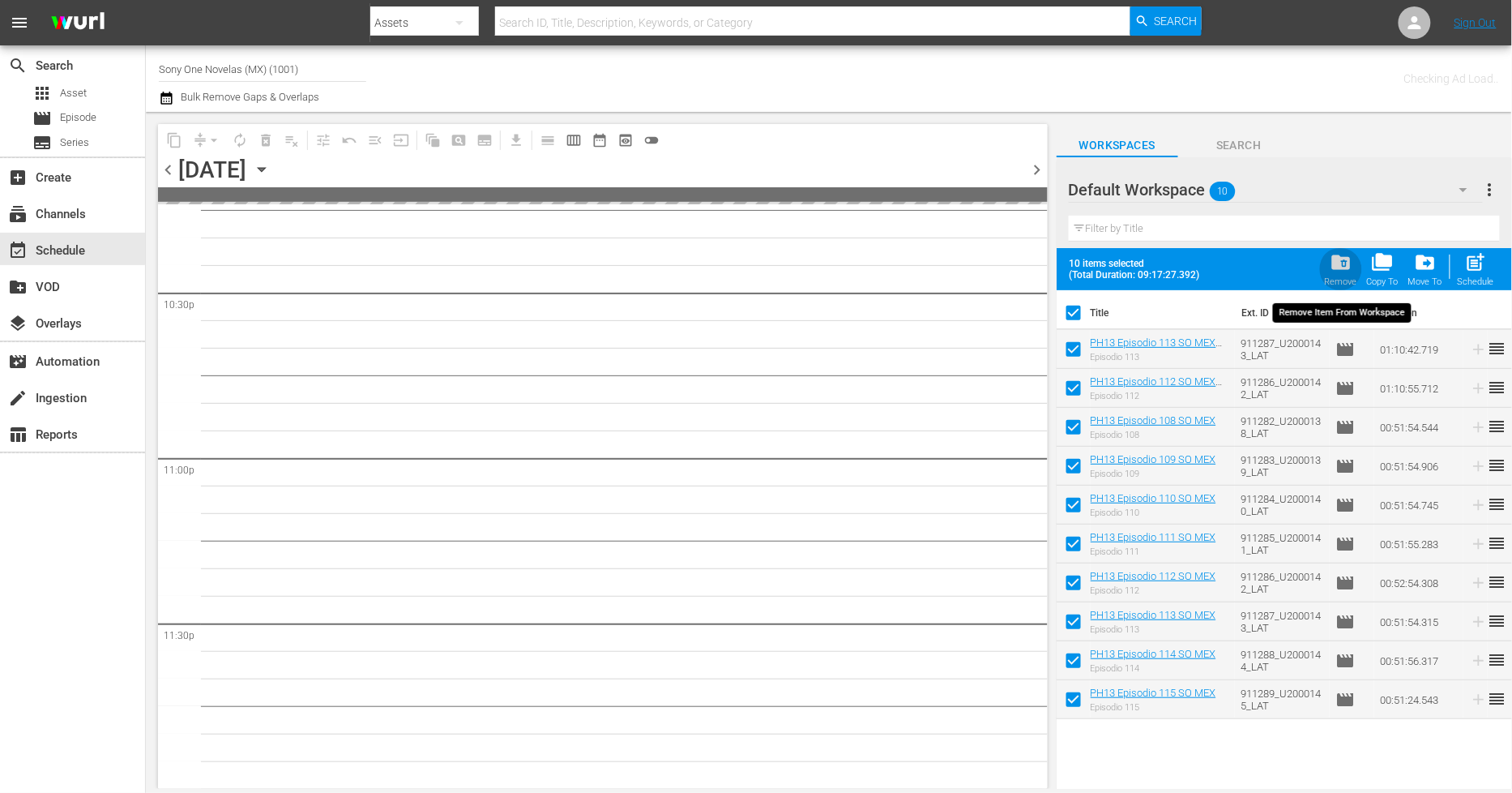
click at [1350, 276] on div "folder_delete Remove" at bounding box center [1342, 268] width 33 height 35
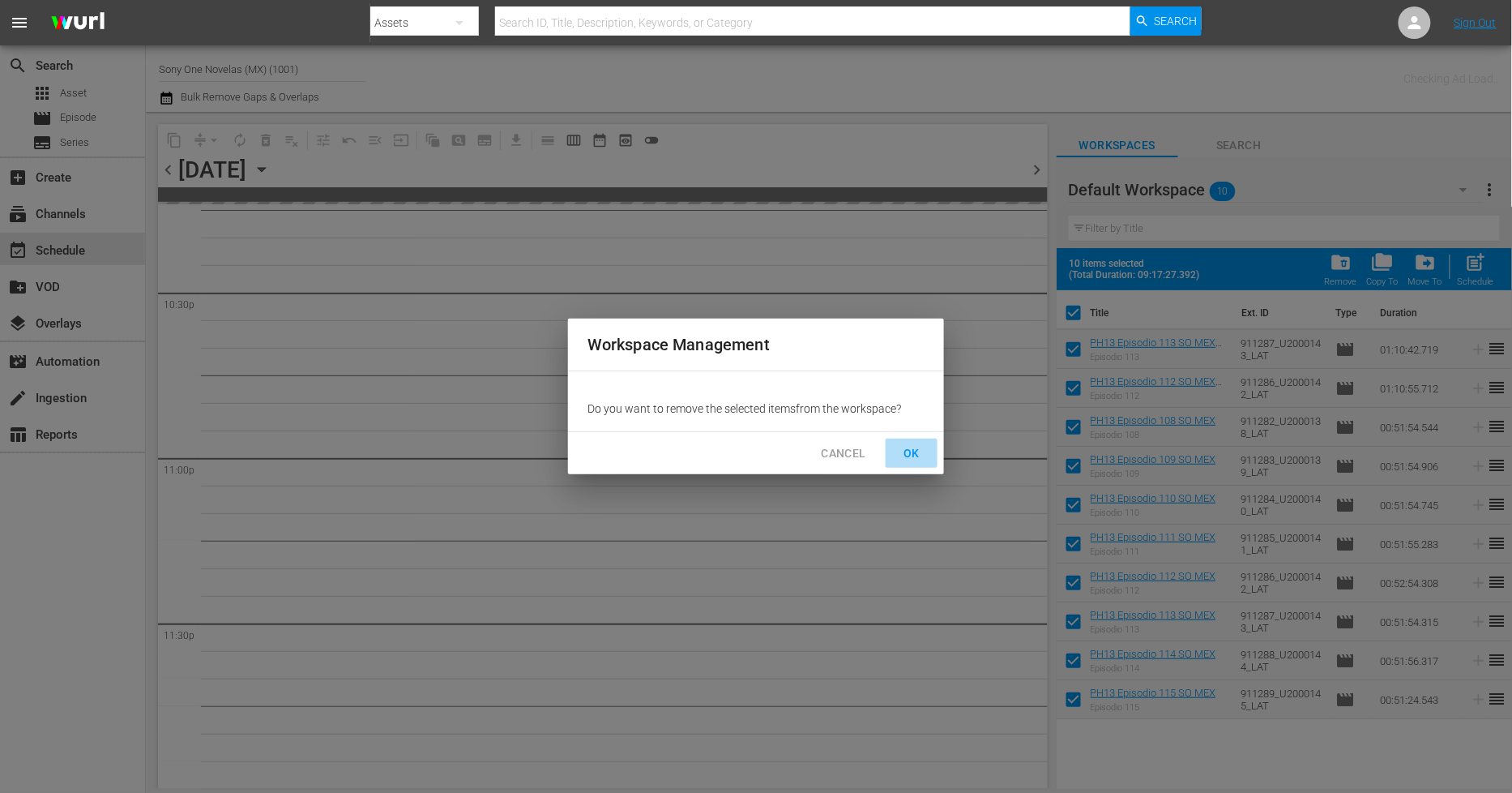
click at [919, 451] on span "OK" at bounding box center [911, 453] width 26 height 20
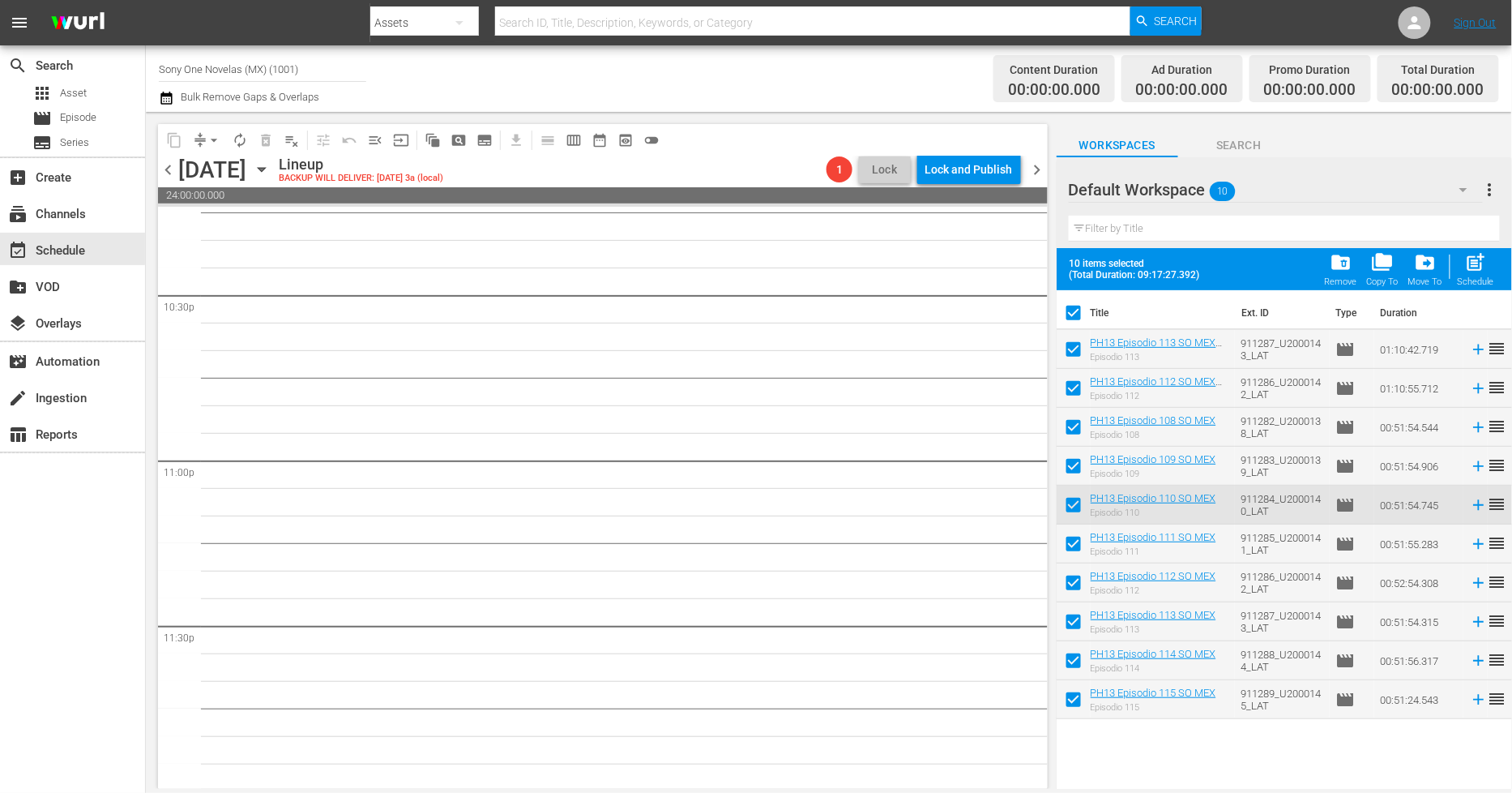
scroll to position [7355, 0]
checkbox input "false"
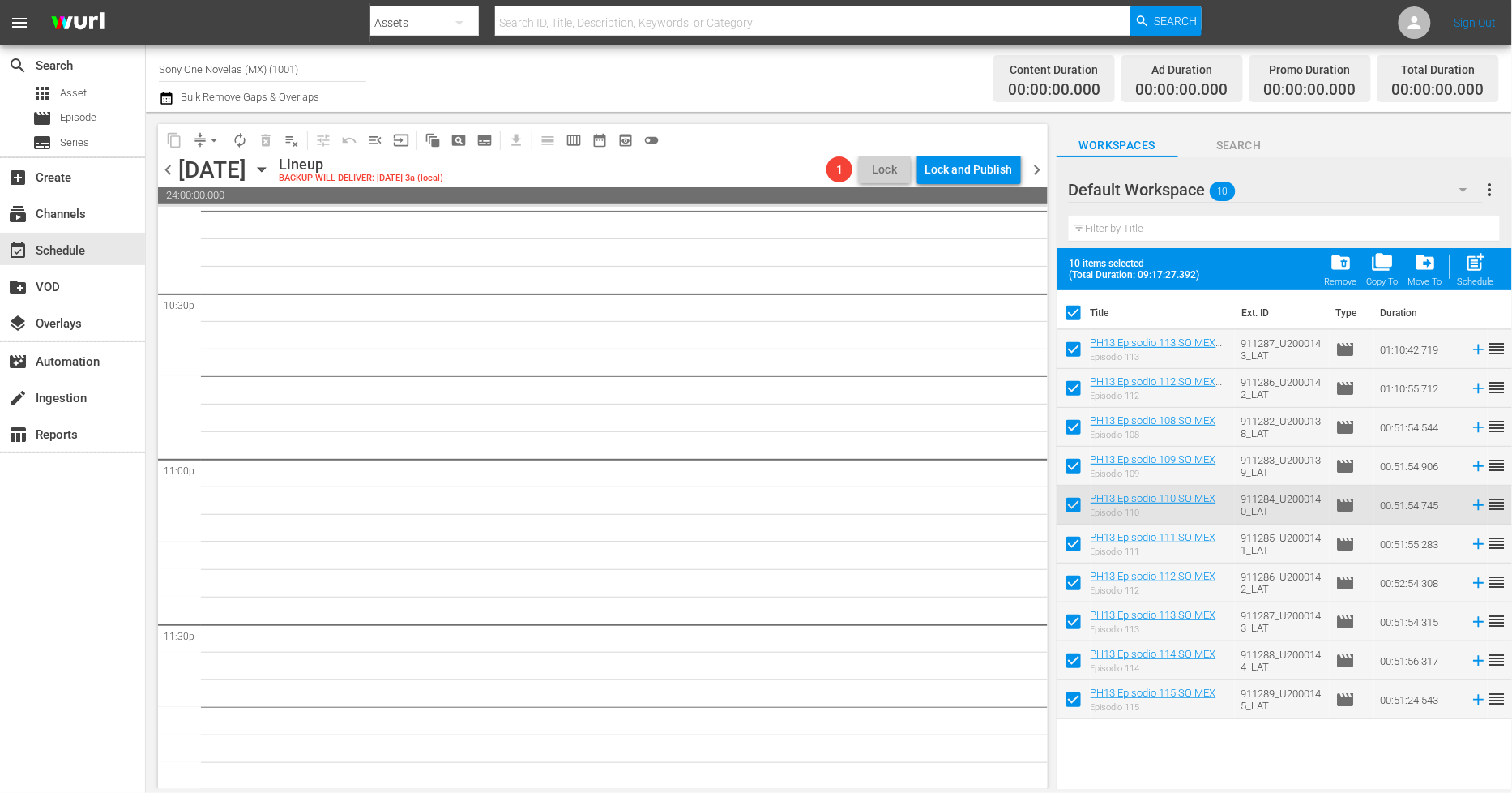
checkbox input "false"
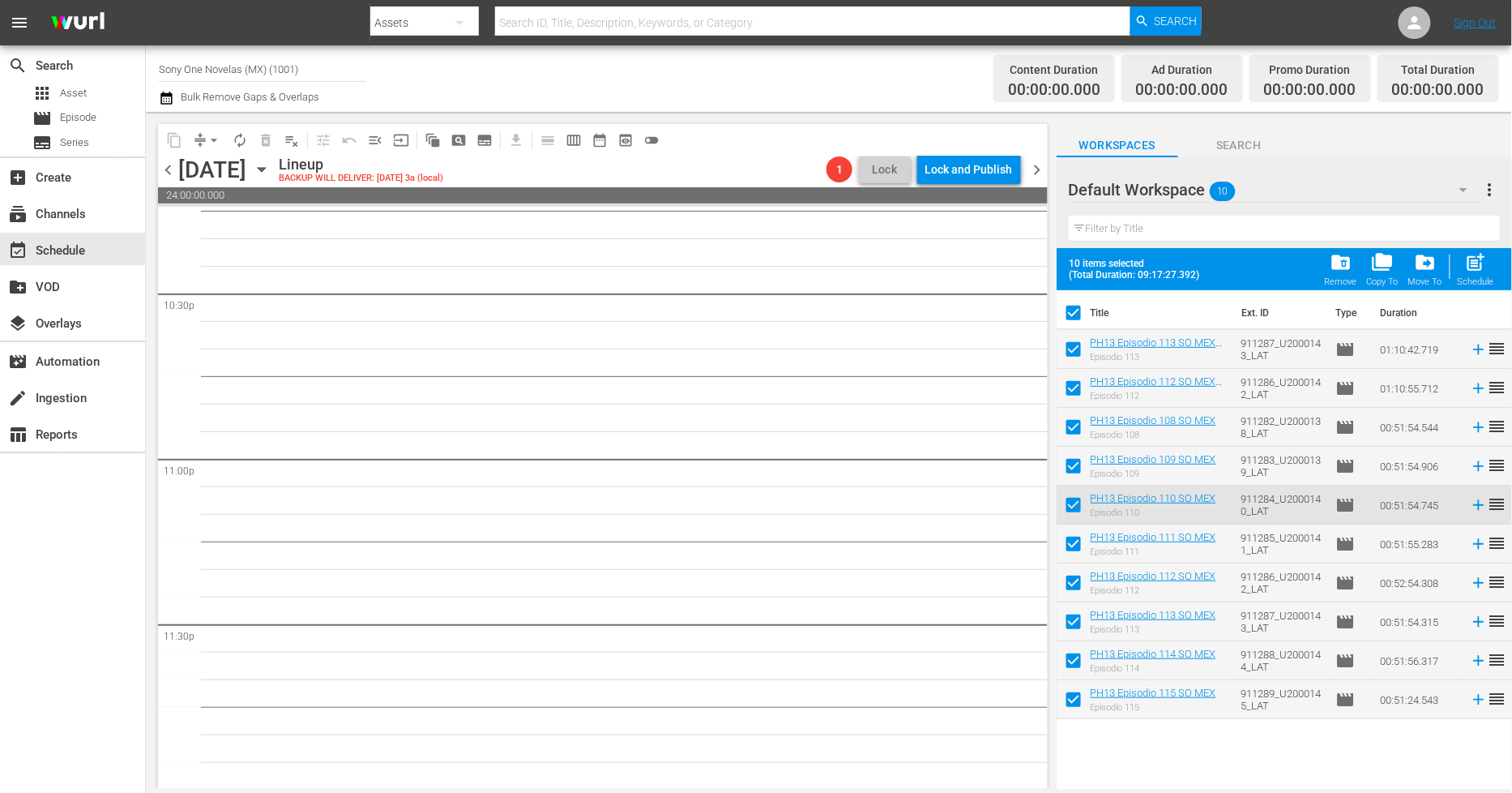
checkbox input "false"
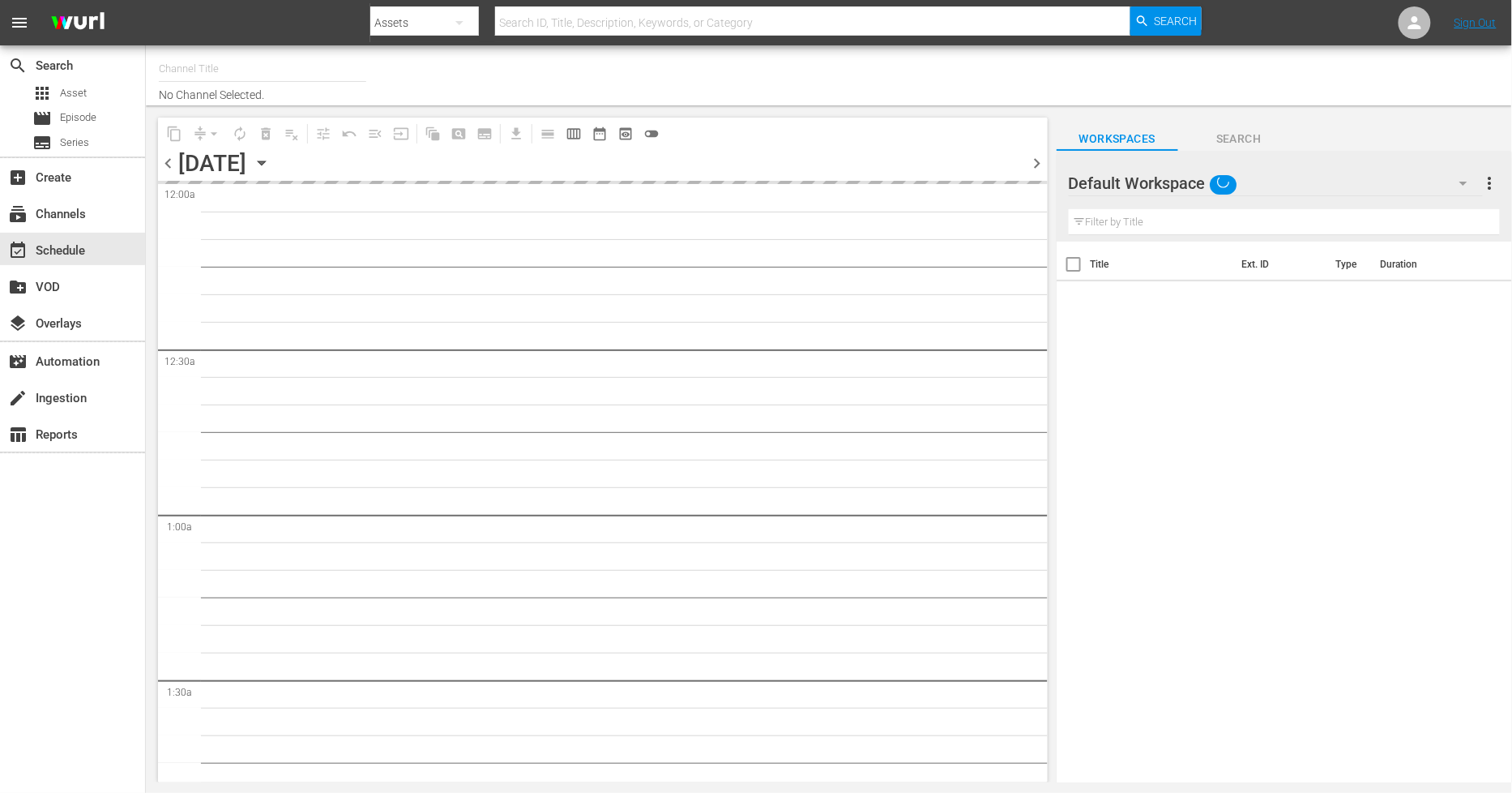
type input "Sony One Novelas (MX) (1001)"
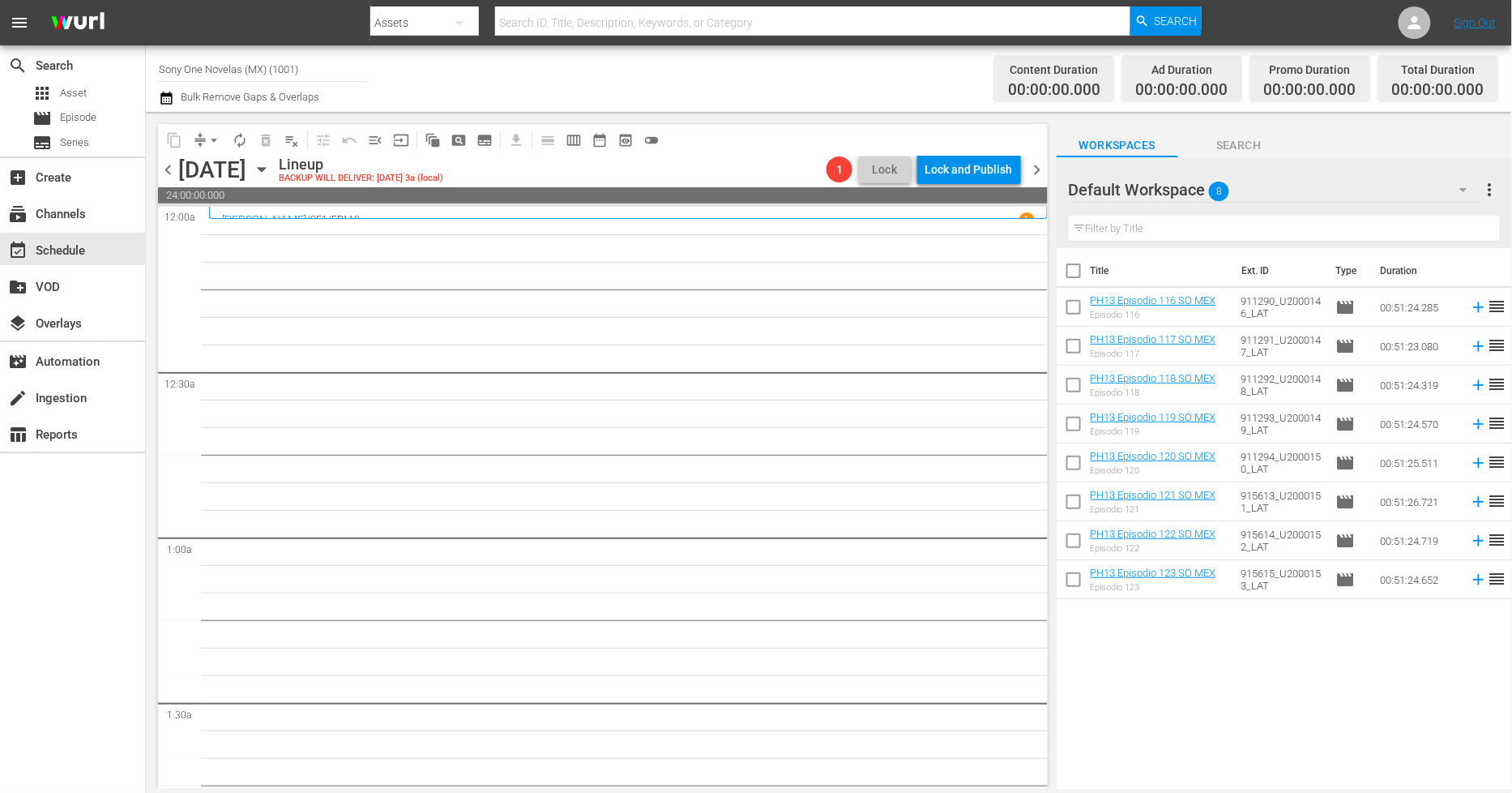
click at [1074, 273] on input "checkbox" at bounding box center [1074, 275] width 34 height 34
checkbox input "true"
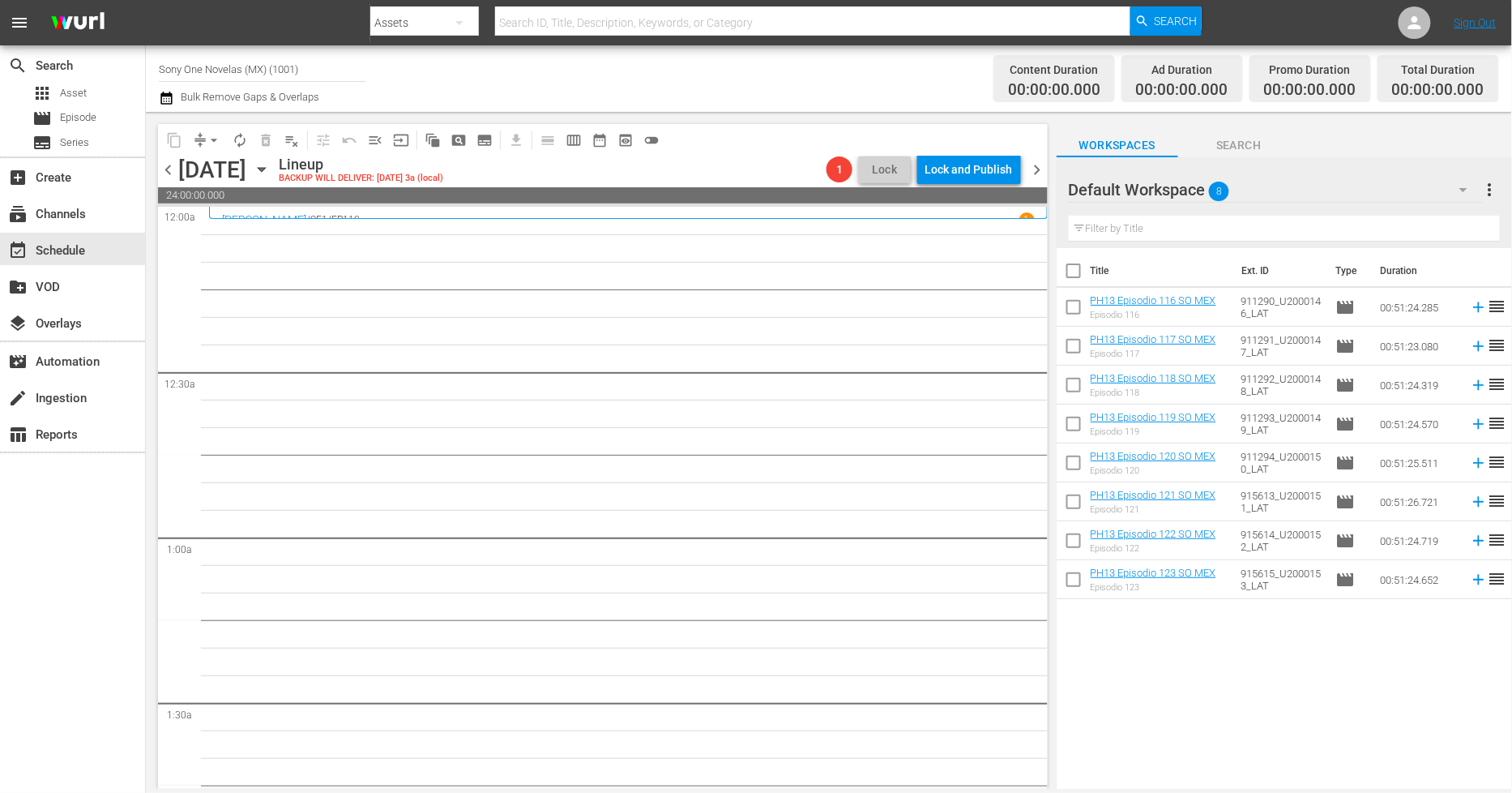
checkbox input "true"
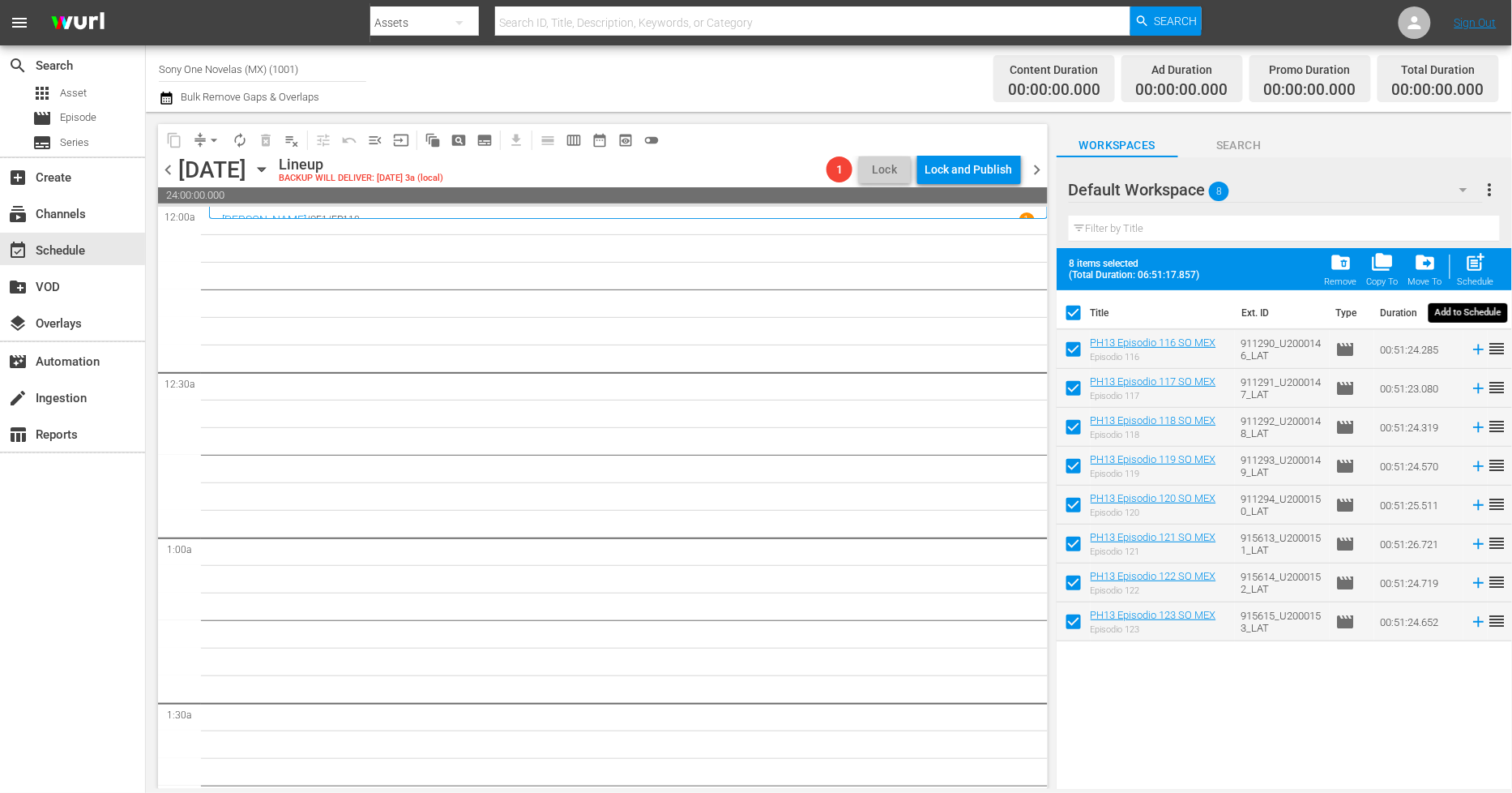
click at [1469, 253] on span "post_add" at bounding box center [1476, 262] width 22 height 22
checkbox input "false"
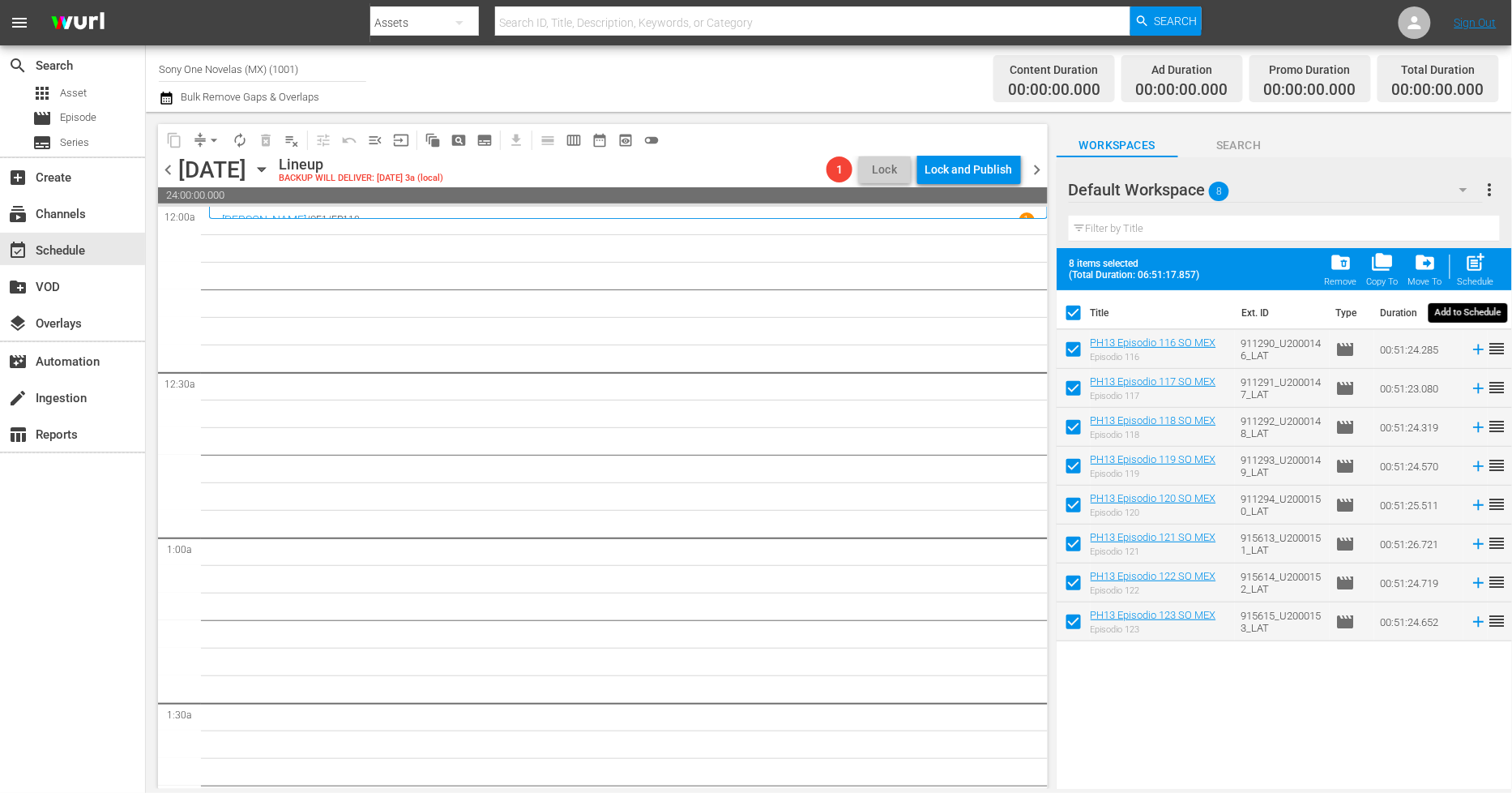
checkbox input "false"
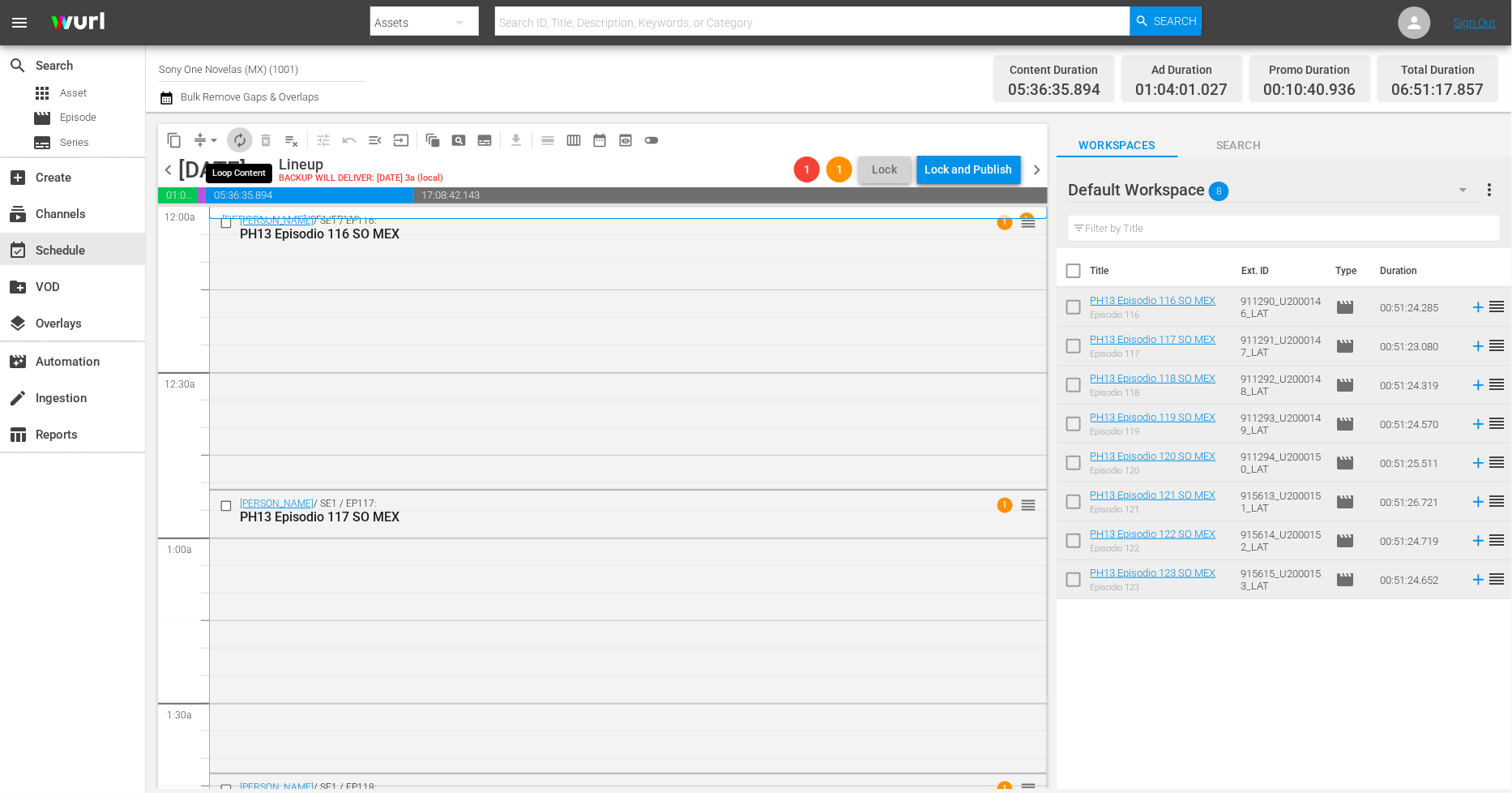
click at [242, 142] on span "autorenew_outlined" at bounding box center [240, 140] width 16 height 16
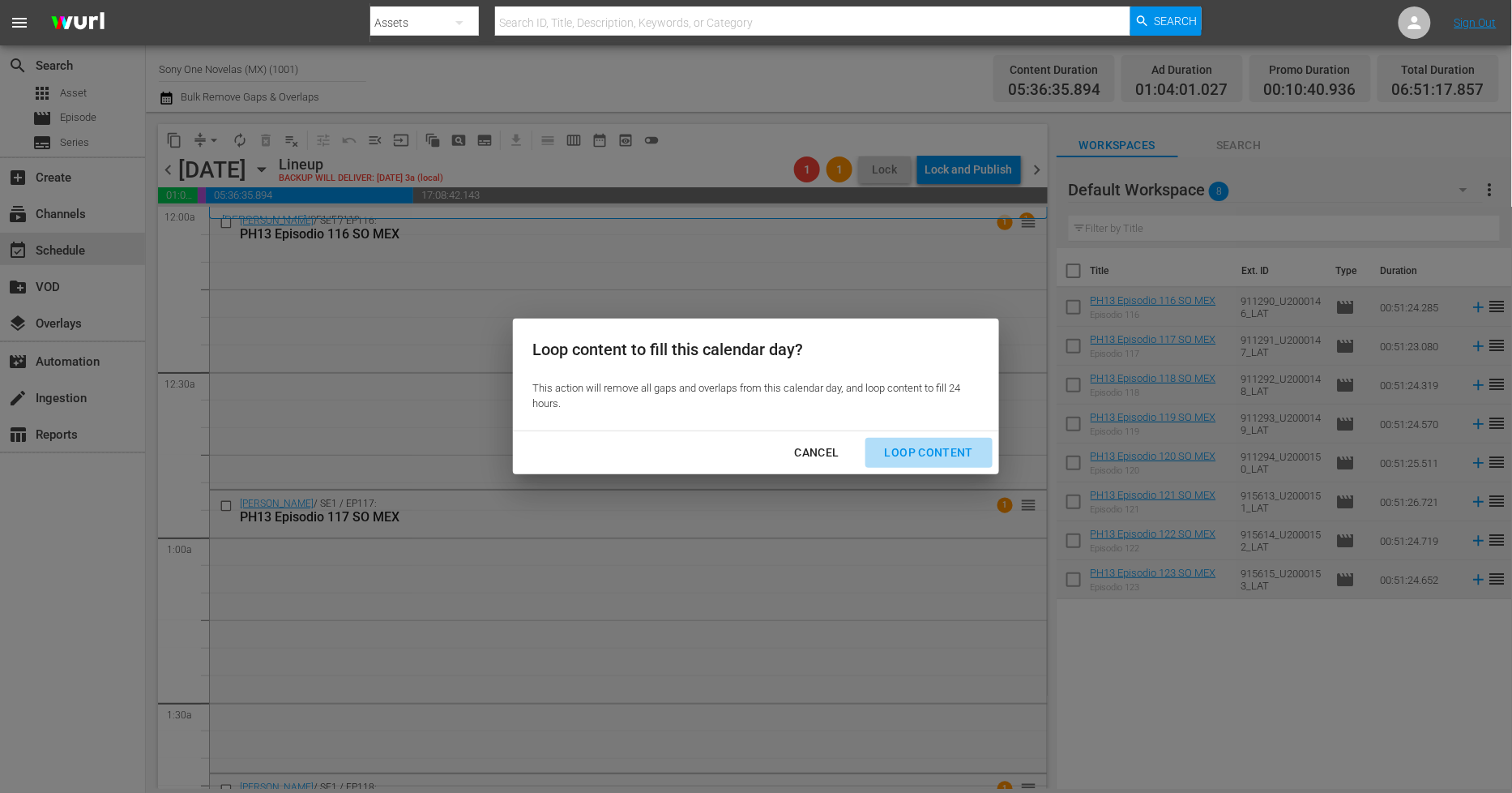
click at [937, 451] on div "Loop Content" at bounding box center [929, 452] width 114 height 20
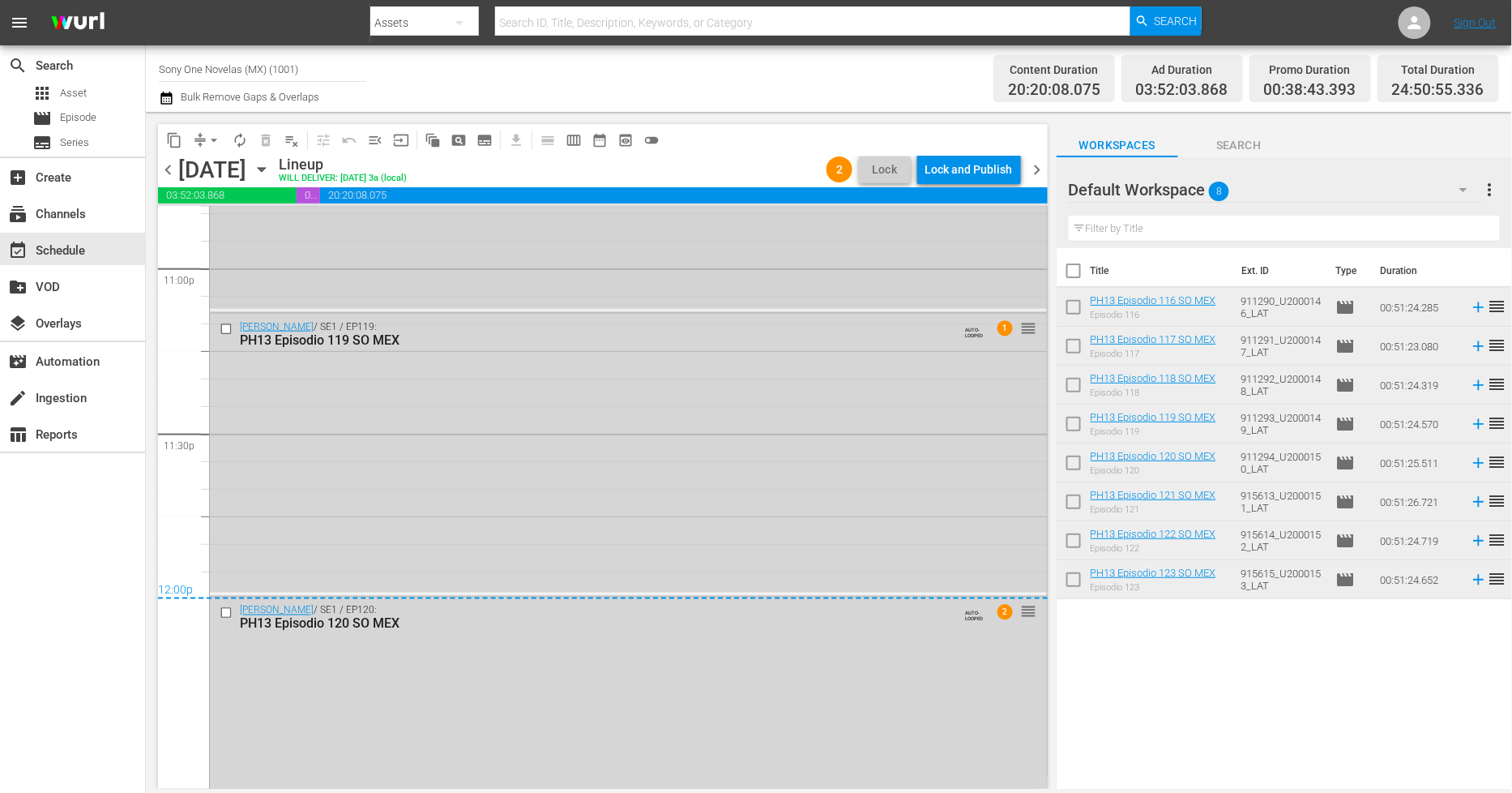
scroll to position [7637, 0]
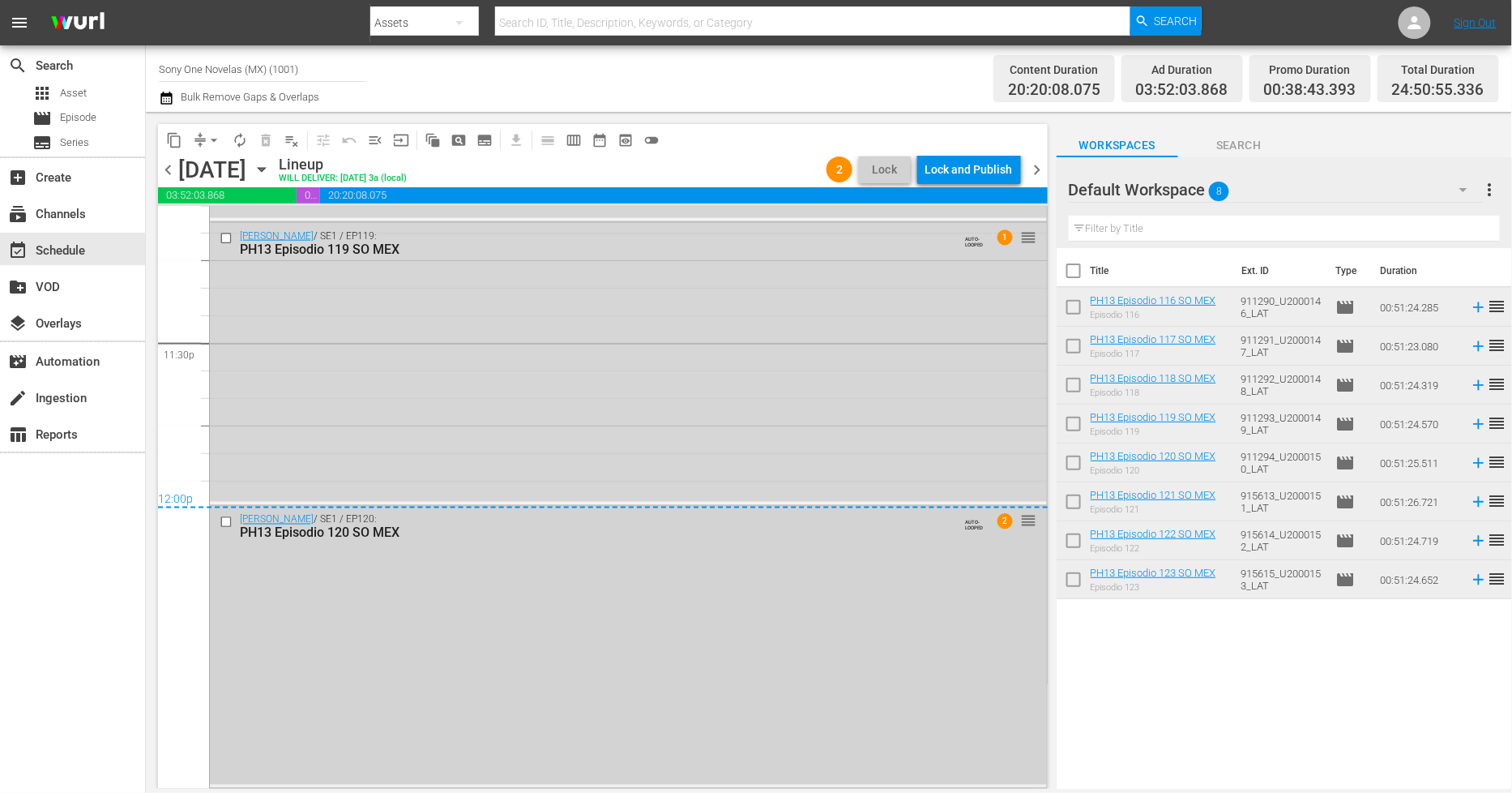
click at [479, 624] on div "Doña Bárbara / SE1 / EP120: PH13 Episodio 120 SO MEX AUTO-LOOPED 2 reorder" at bounding box center [629, 646] width 837 height 279
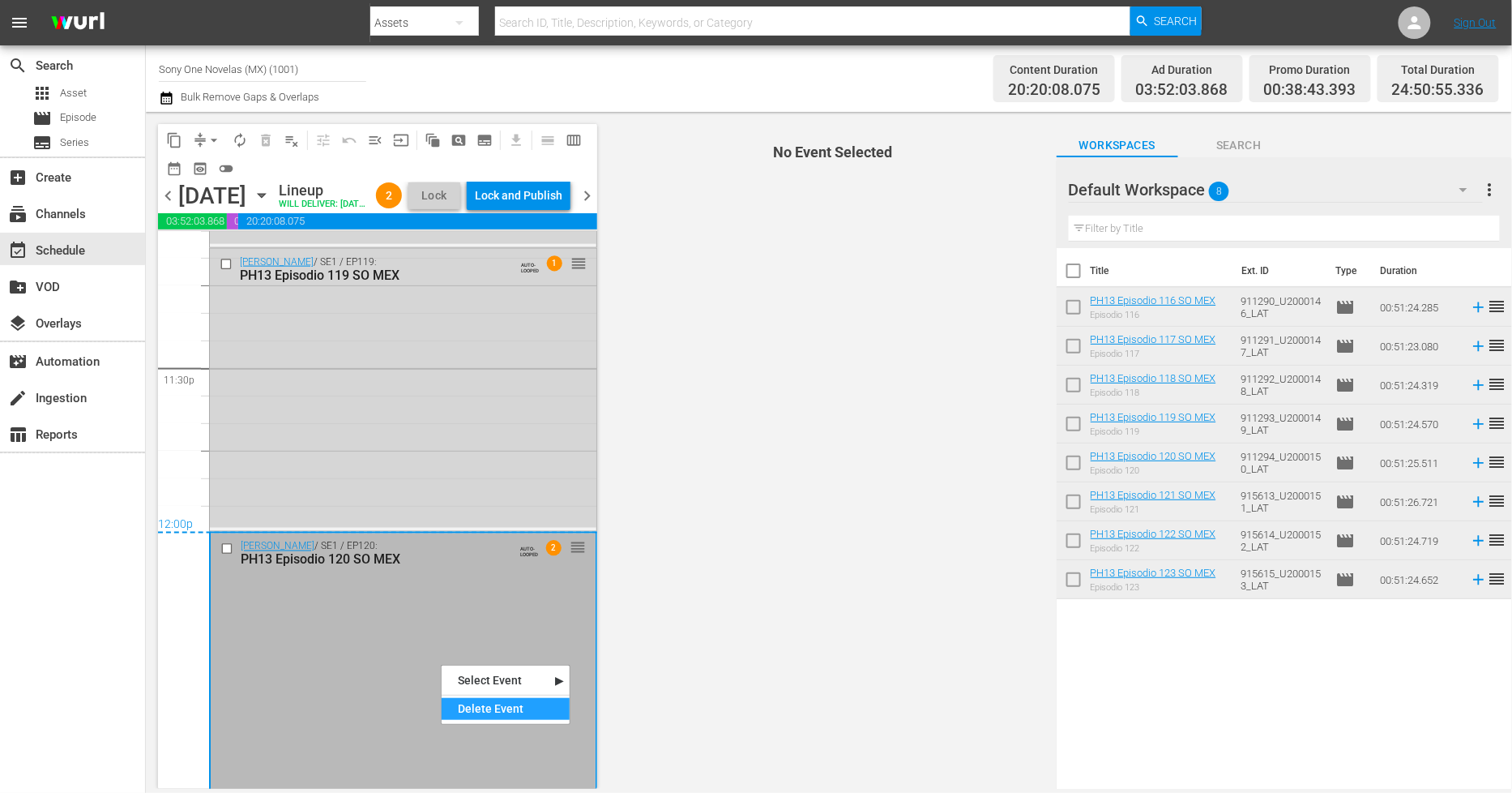
click at [496, 714] on div "Delete Event" at bounding box center [506, 709] width 128 height 22
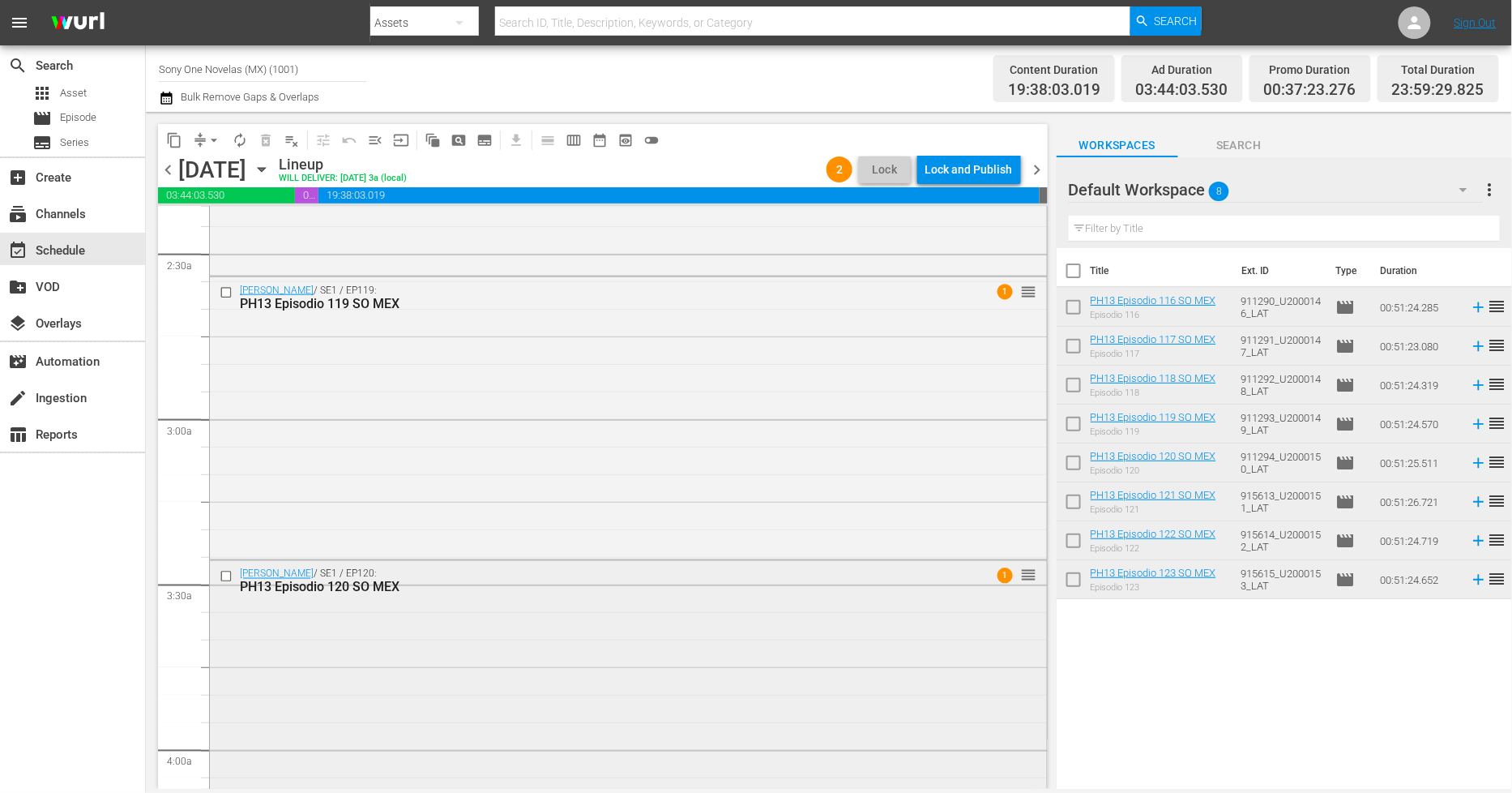
scroll to position [811, 0]
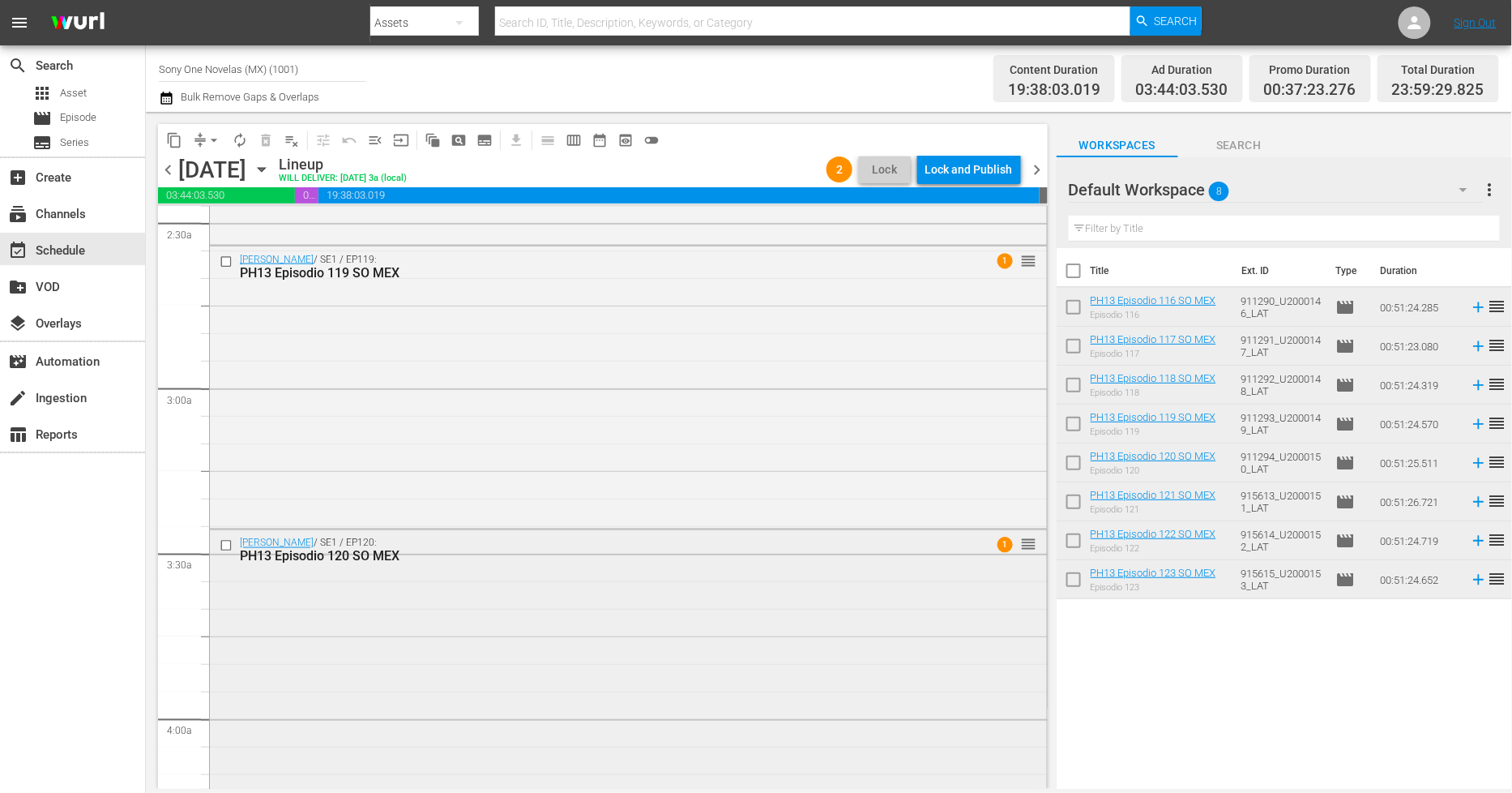
click at [438, 651] on div "Doña Bárbara / SE1 / EP120: PH13 Episodio 120 SO MEX 1 reorder" at bounding box center [629, 670] width 837 height 279
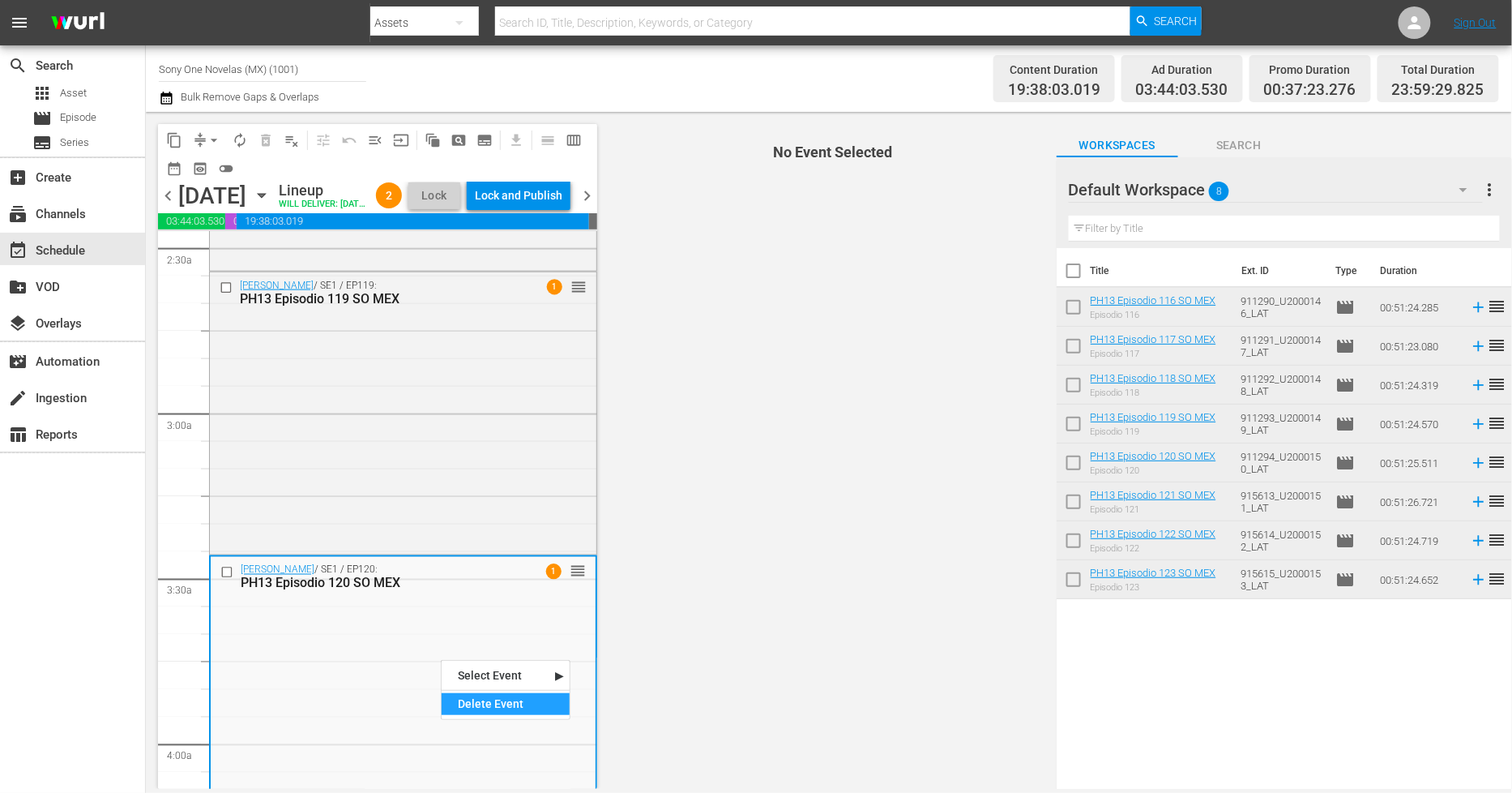
click at [501, 710] on div "Delete Event" at bounding box center [506, 704] width 128 height 22
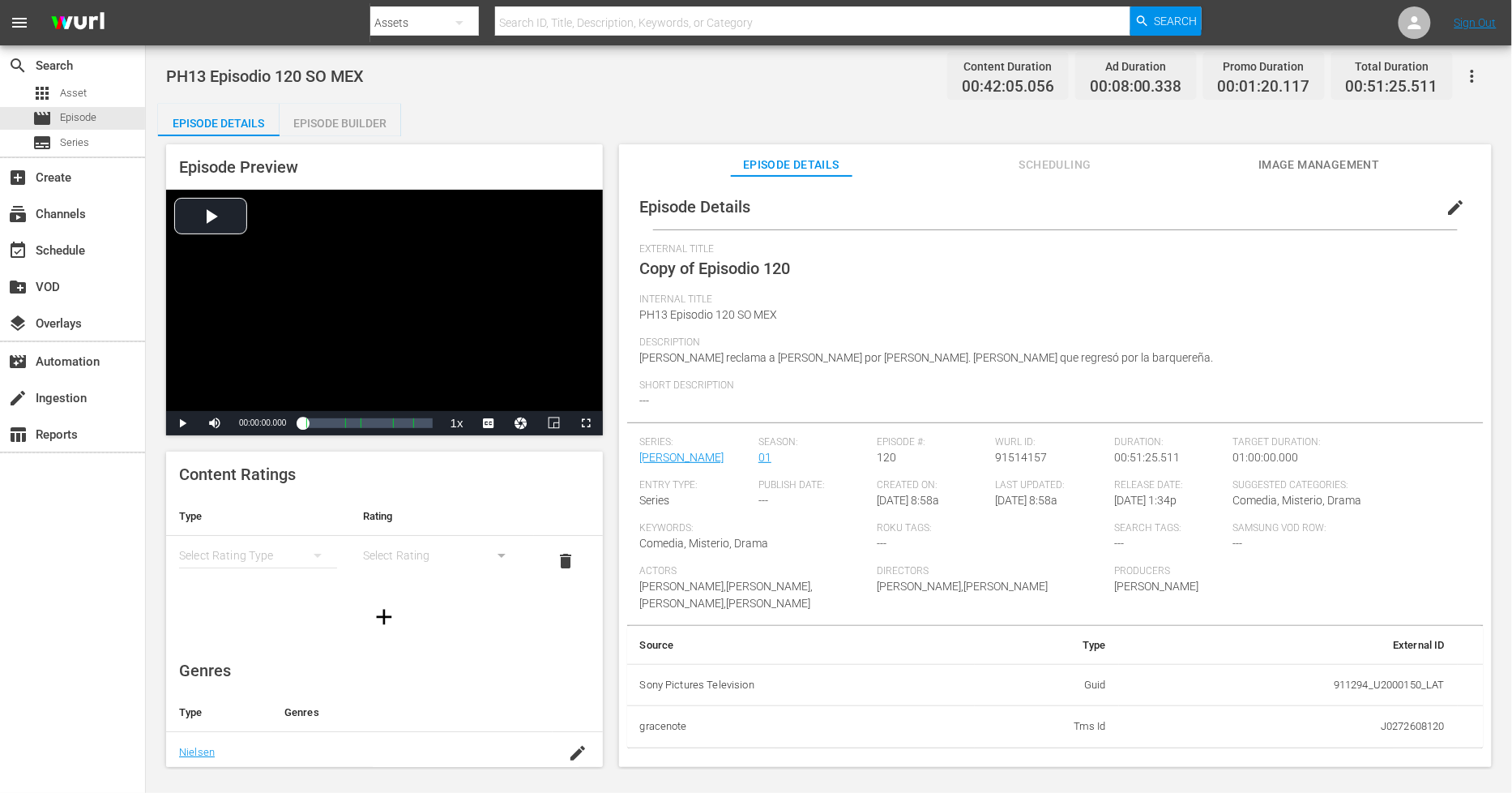
click at [1449, 208] on span "edit" at bounding box center [1456, 207] width 19 height 19
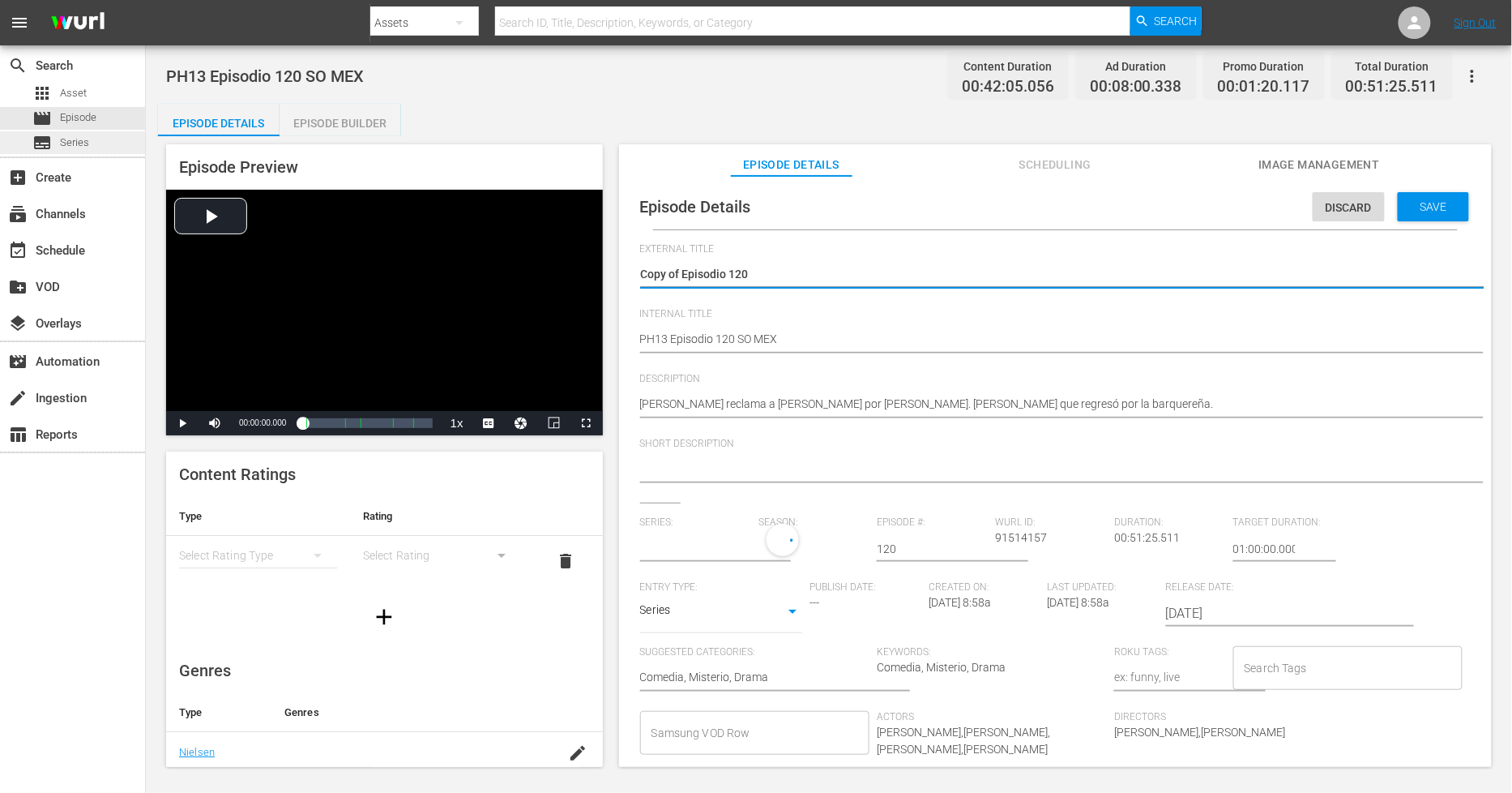
drag, startPoint x: 685, startPoint y: 276, endPoint x: 41, endPoint y: 132, distance: 659.9
click at [146, 0] on div "search Search apps Asset movie Episode subtitles Series add_box Create subscrip…" at bounding box center [829, 0] width 1366 height 0
type textarea "Episodio 120"
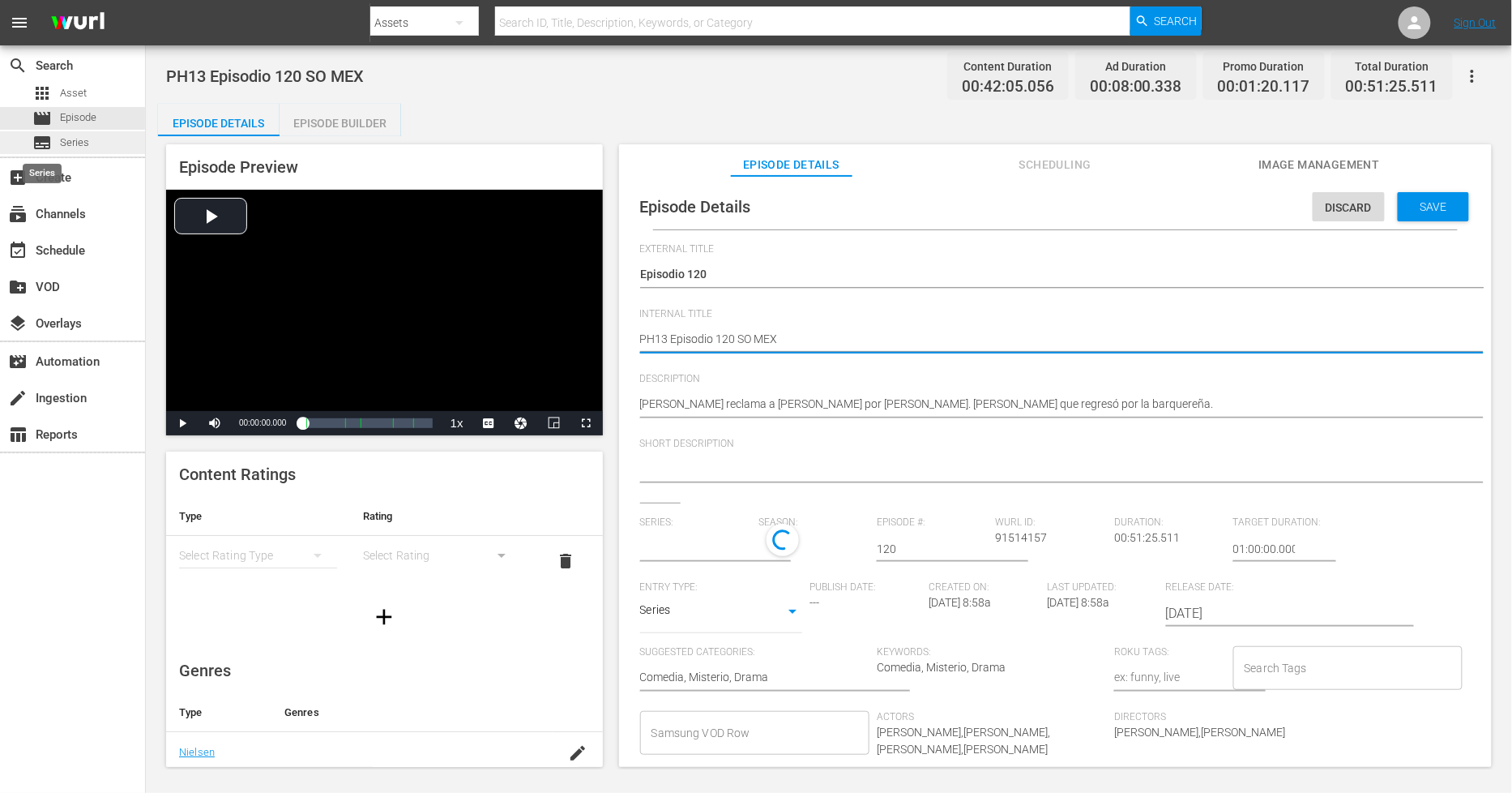
type input "[PERSON_NAME]"
click at [852, 345] on textarea "PH13 Episodio 120 SO MEX" at bounding box center [1052, 340] width 823 height 19
type textarea "PH13 Episodio 120 SO MEX"
type textarea "PH13 Episodio 120 SO MEX D"
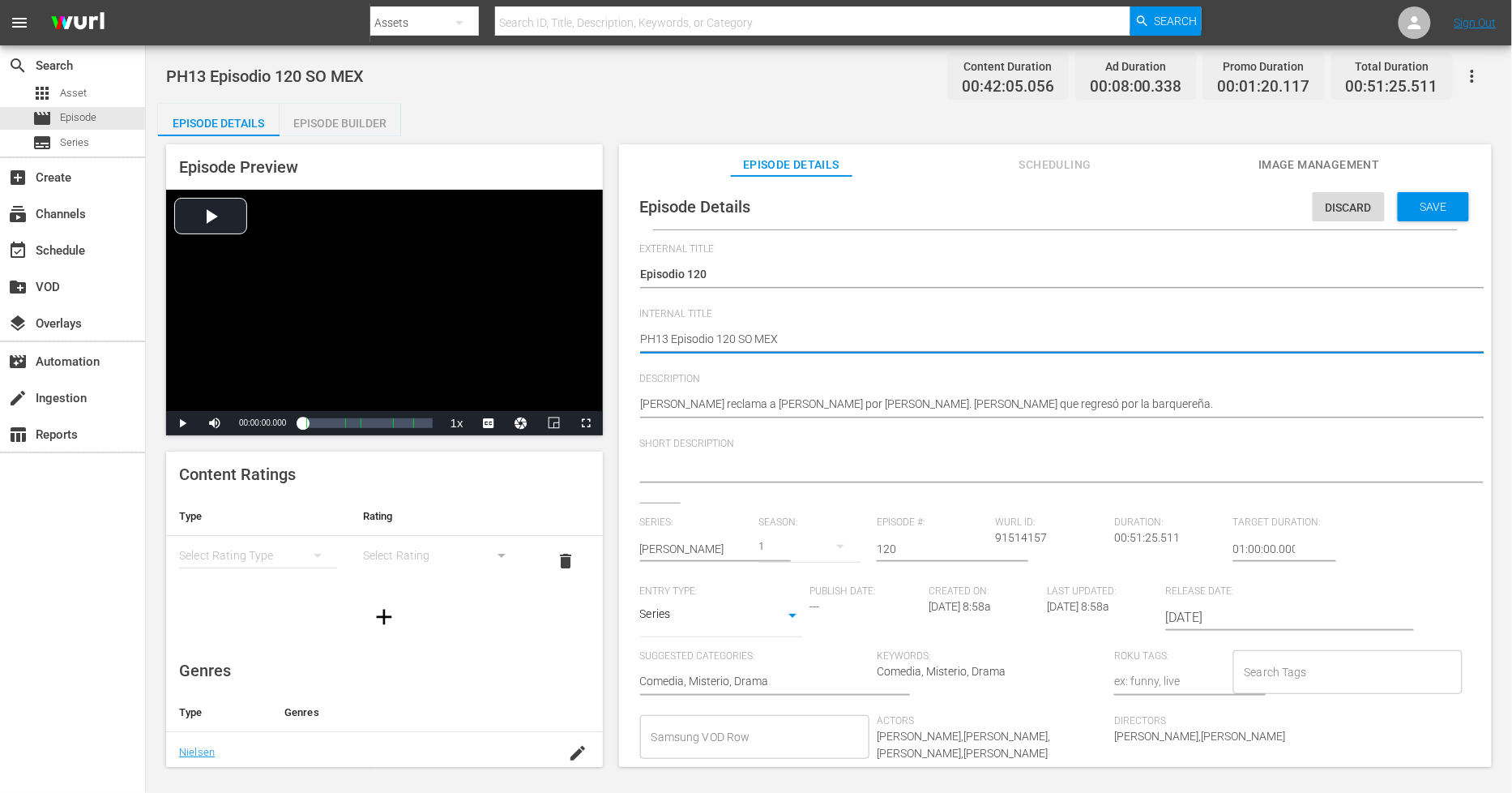
type textarea "PH13 Episodio 120 SO MEX D"
type textarea "PH13 Episodio 120 SO MEX DU"
type textarea "PH13 Episodio 120 SO MEX DUP"
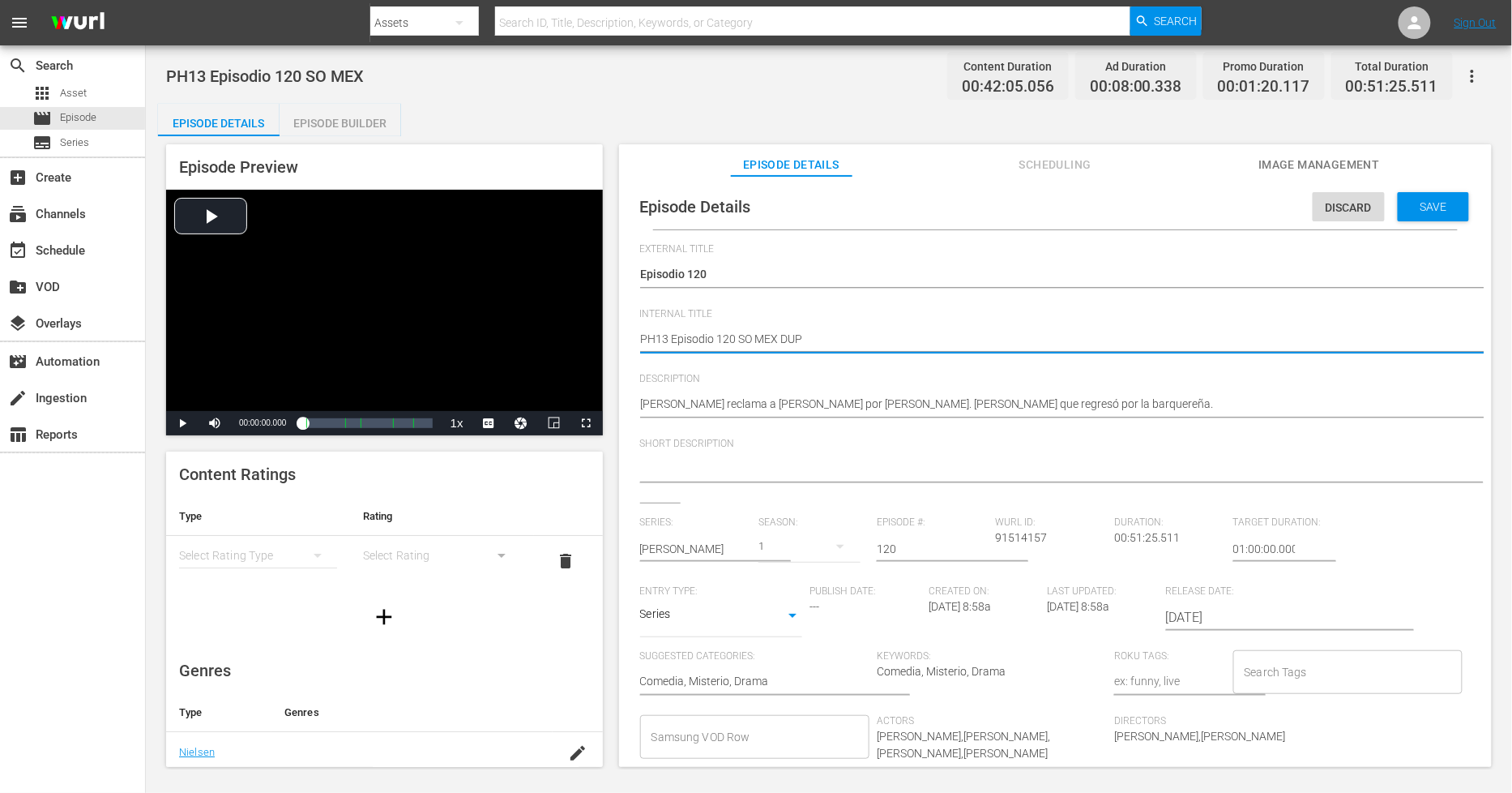
type textarea "PH13 Episodio 120 SO MEX DUP1"
click at [1415, 204] on span "Save" at bounding box center [1434, 207] width 53 height 13
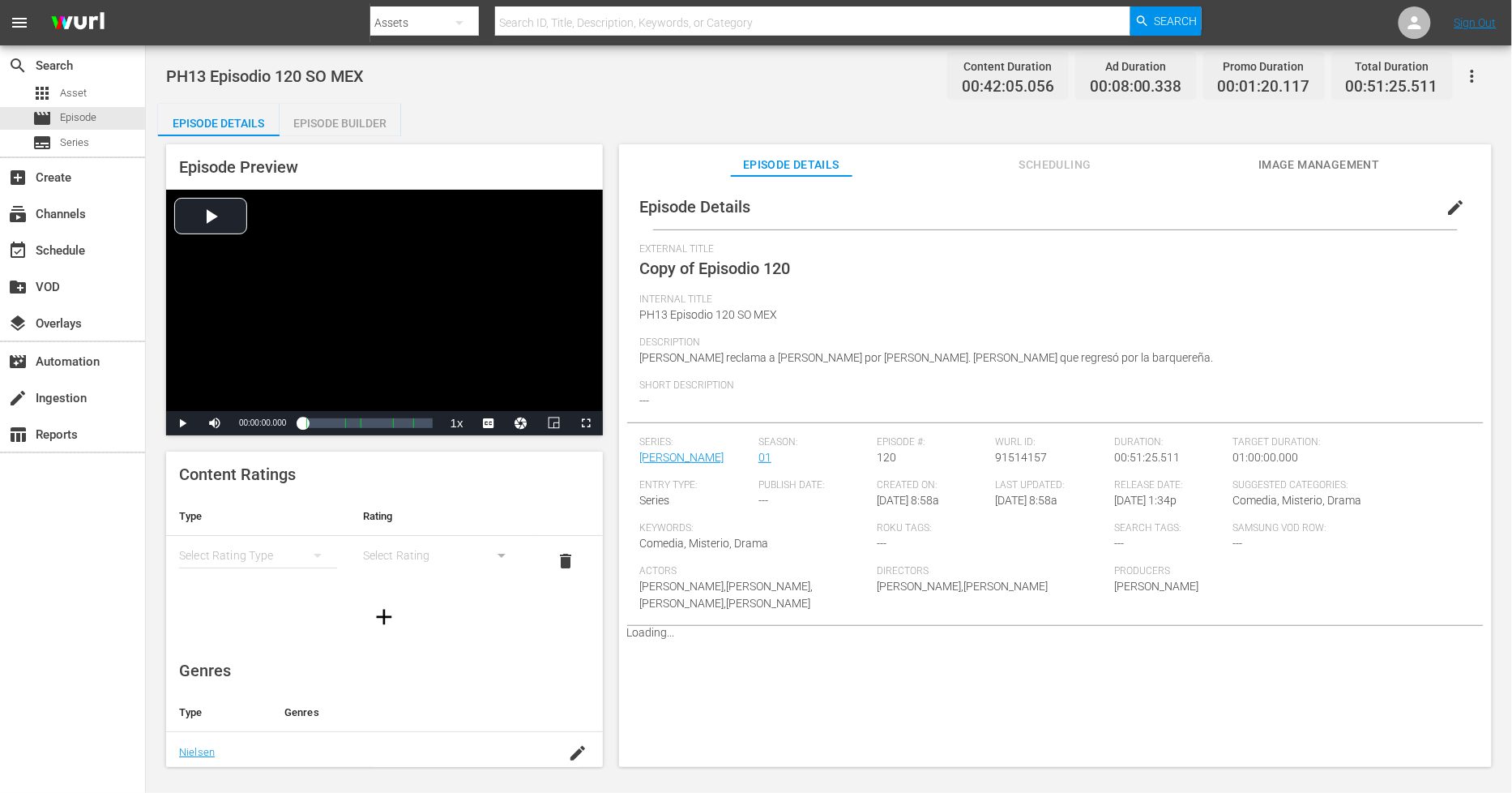
click at [363, 125] on div "Episode Builder" at bounding box center [341, 123] width 121 height 39
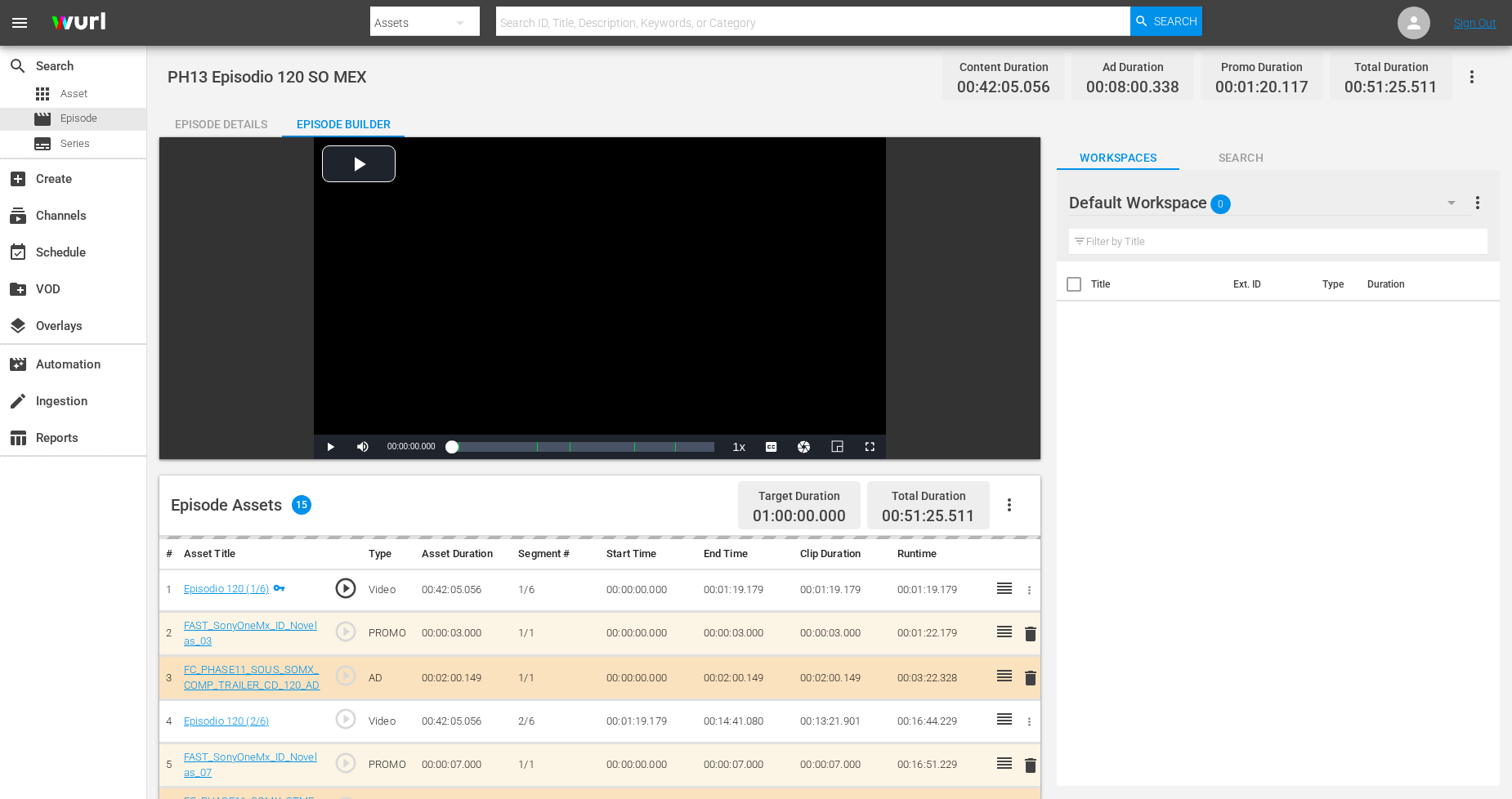
click at [1349, 205] on div "Default Workspace 0" at bounding box center [1269, 203] width 401 height 46
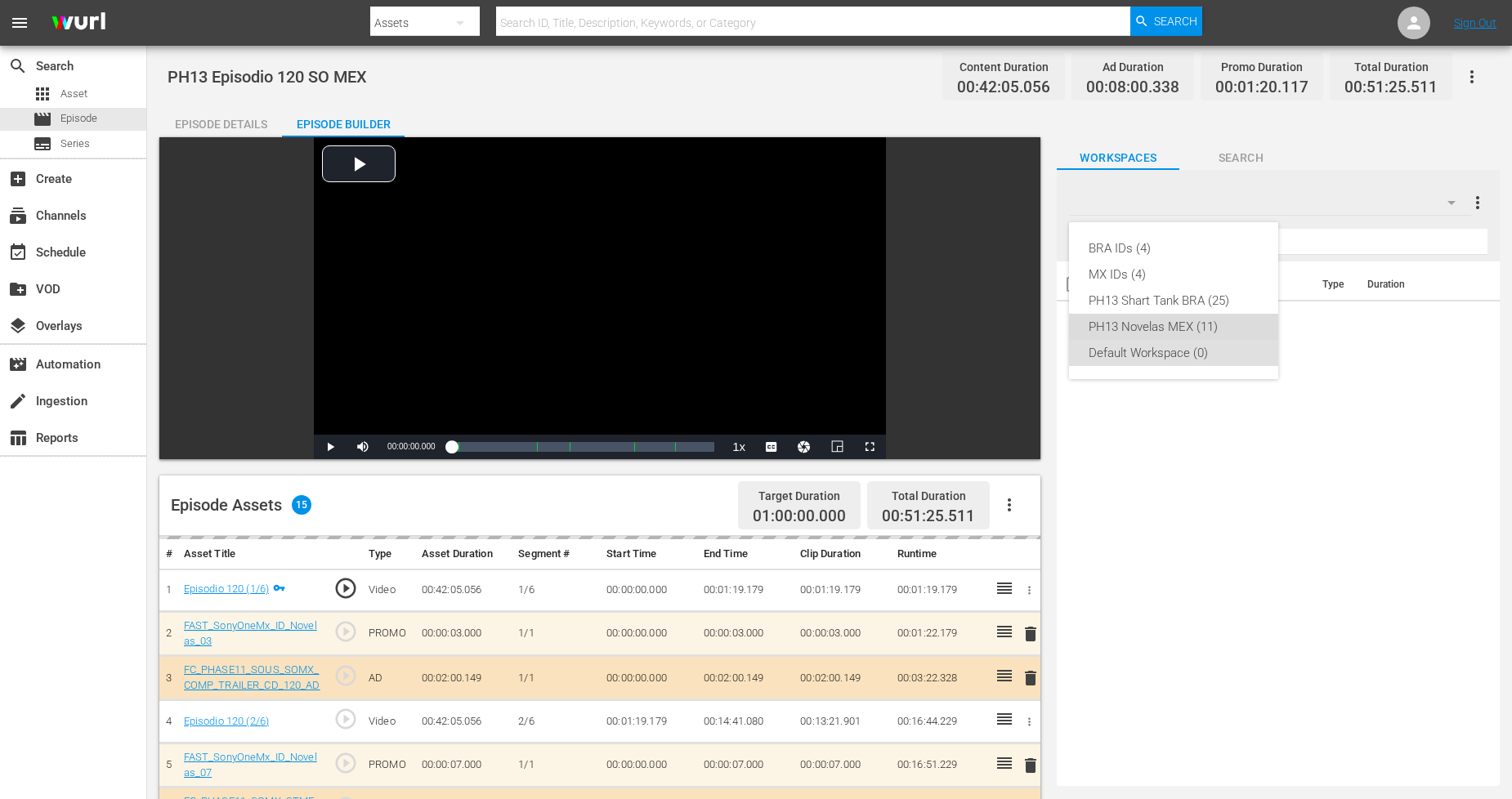
click at [1215, 322] on div "PH13 Novelas MEX (11)" at bounding box center [1174, 327] width 170 height 26
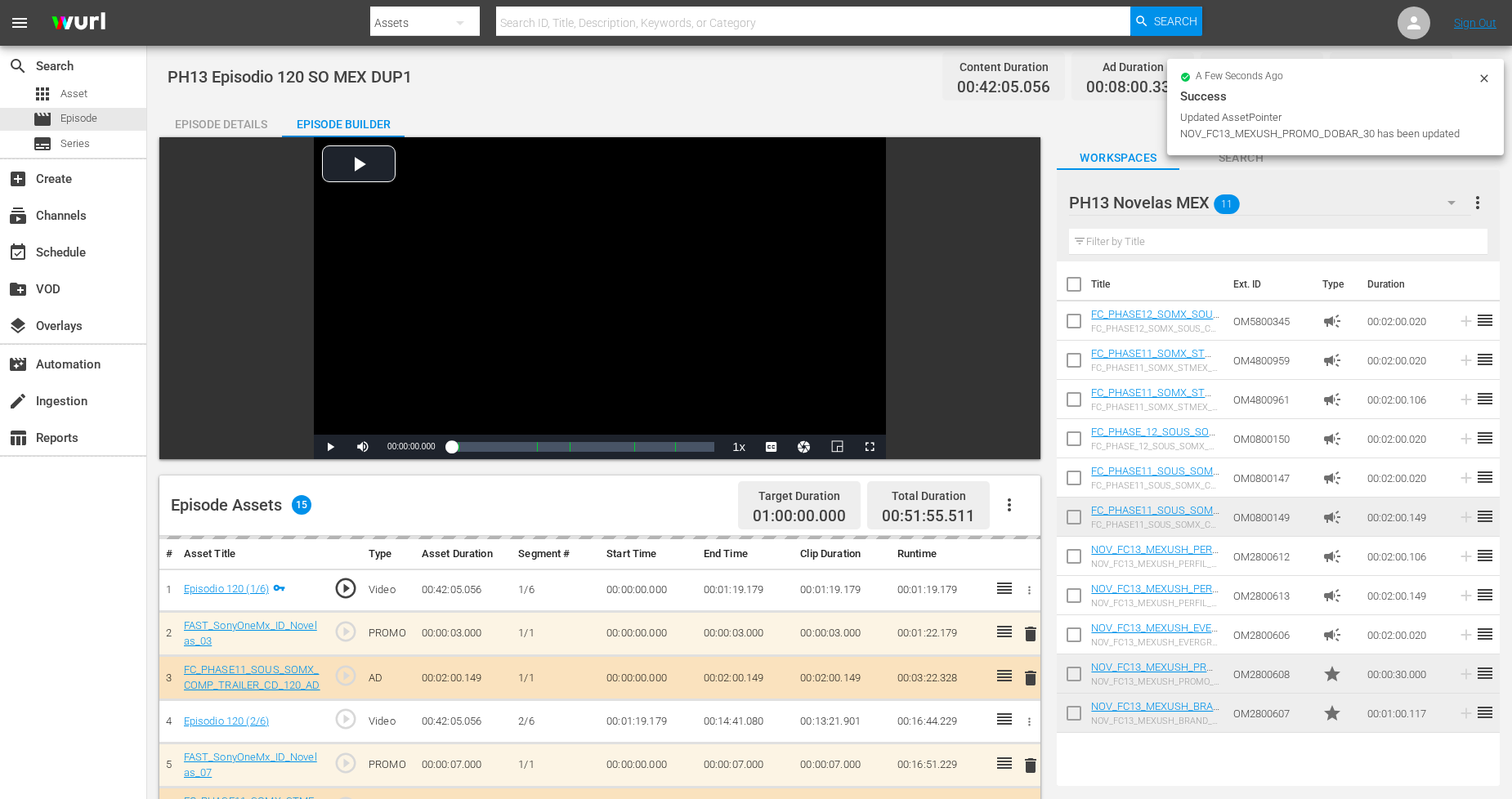
click at [1485, 78] on icon at bounding box center [1484, 78] width 7 height 7
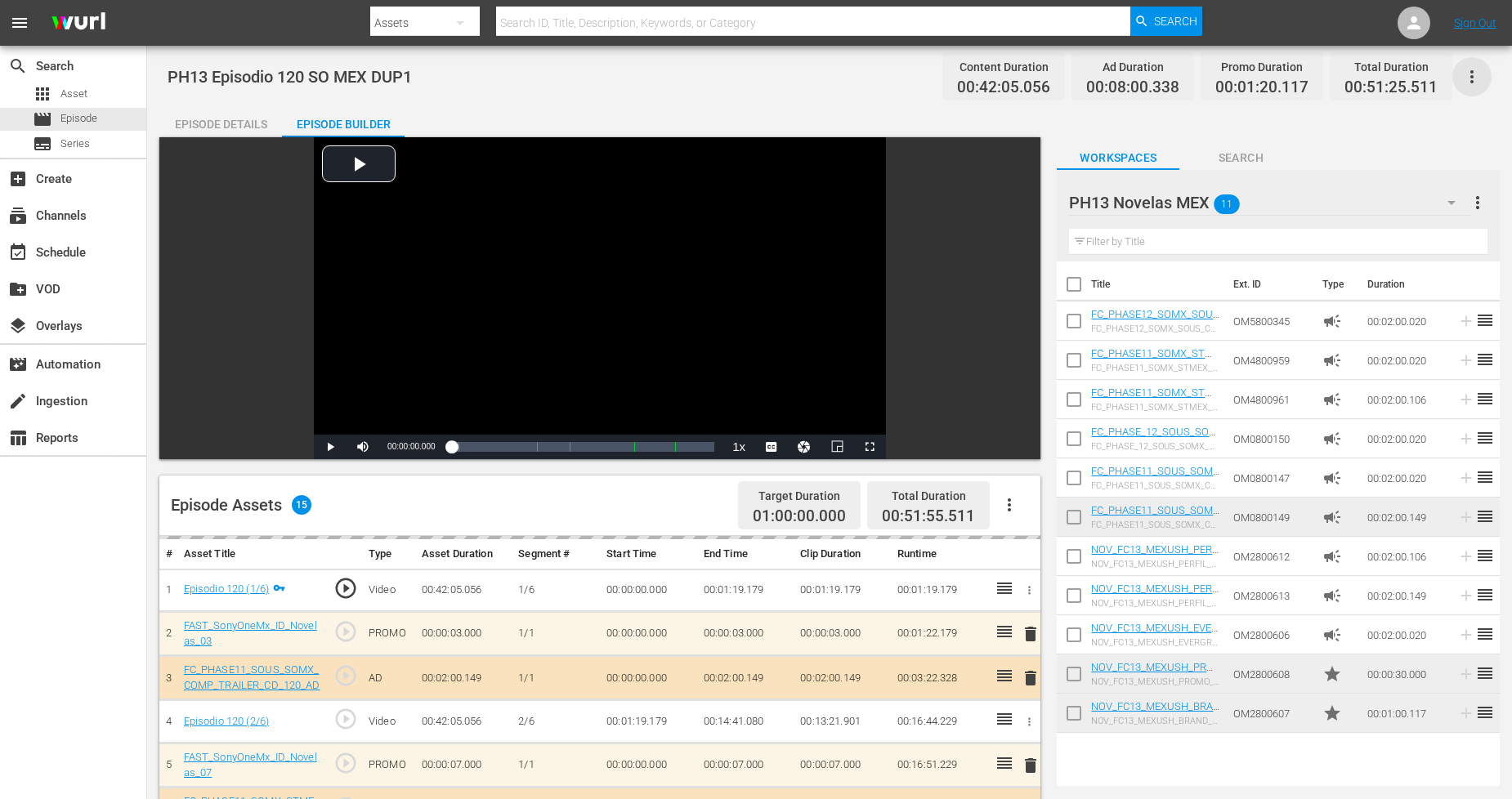
click at [1476, 74] on icon "button" at bounding box center [1471, 76] width 19 height 19
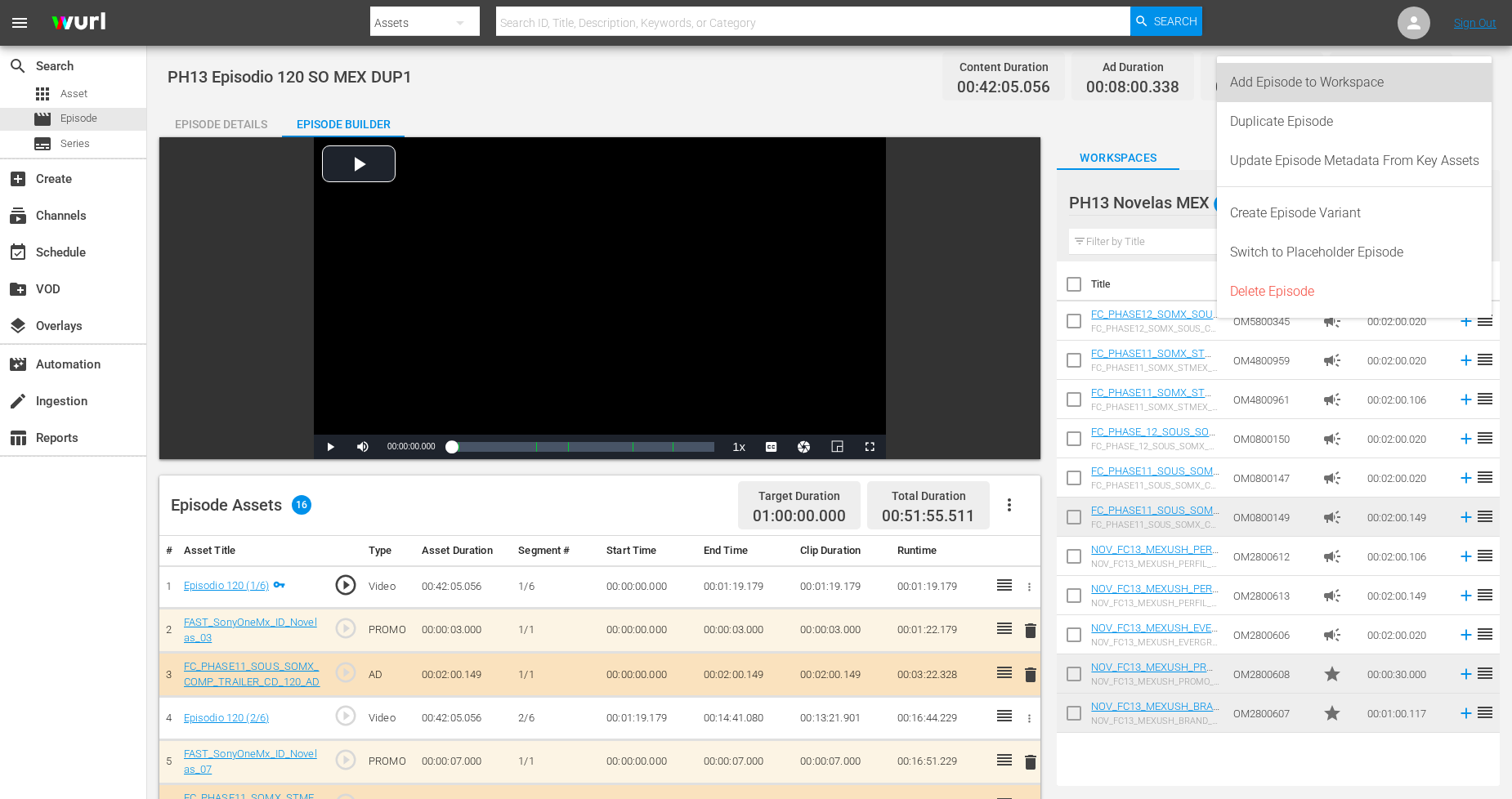
click at [1476, 74] on div "Add Episode to Workspace" at bounding box center [1354, 82] width 249 height 39
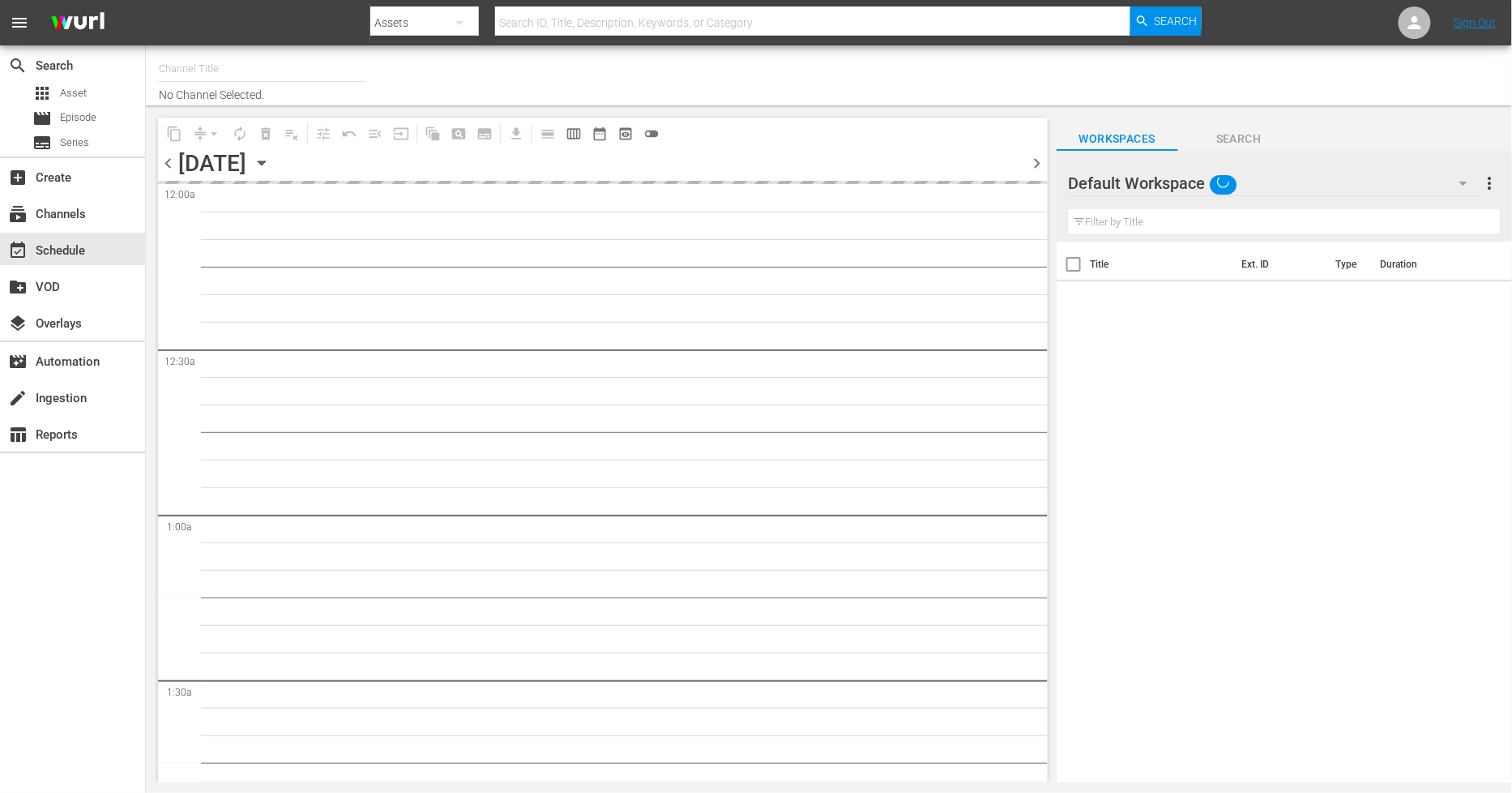
type input "Sony One Novelas (MX) (1001)"
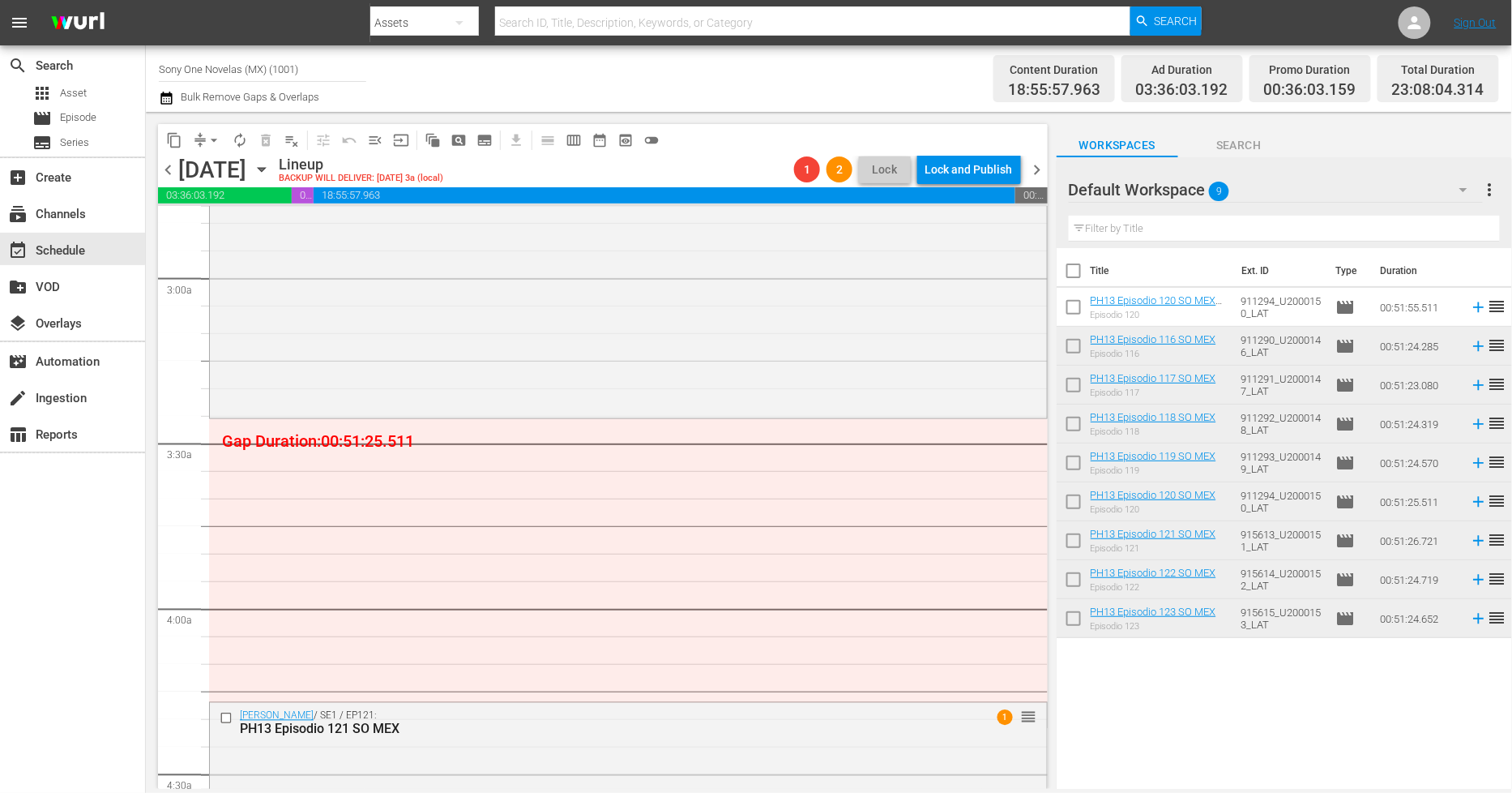
scroll to position [935, 0]
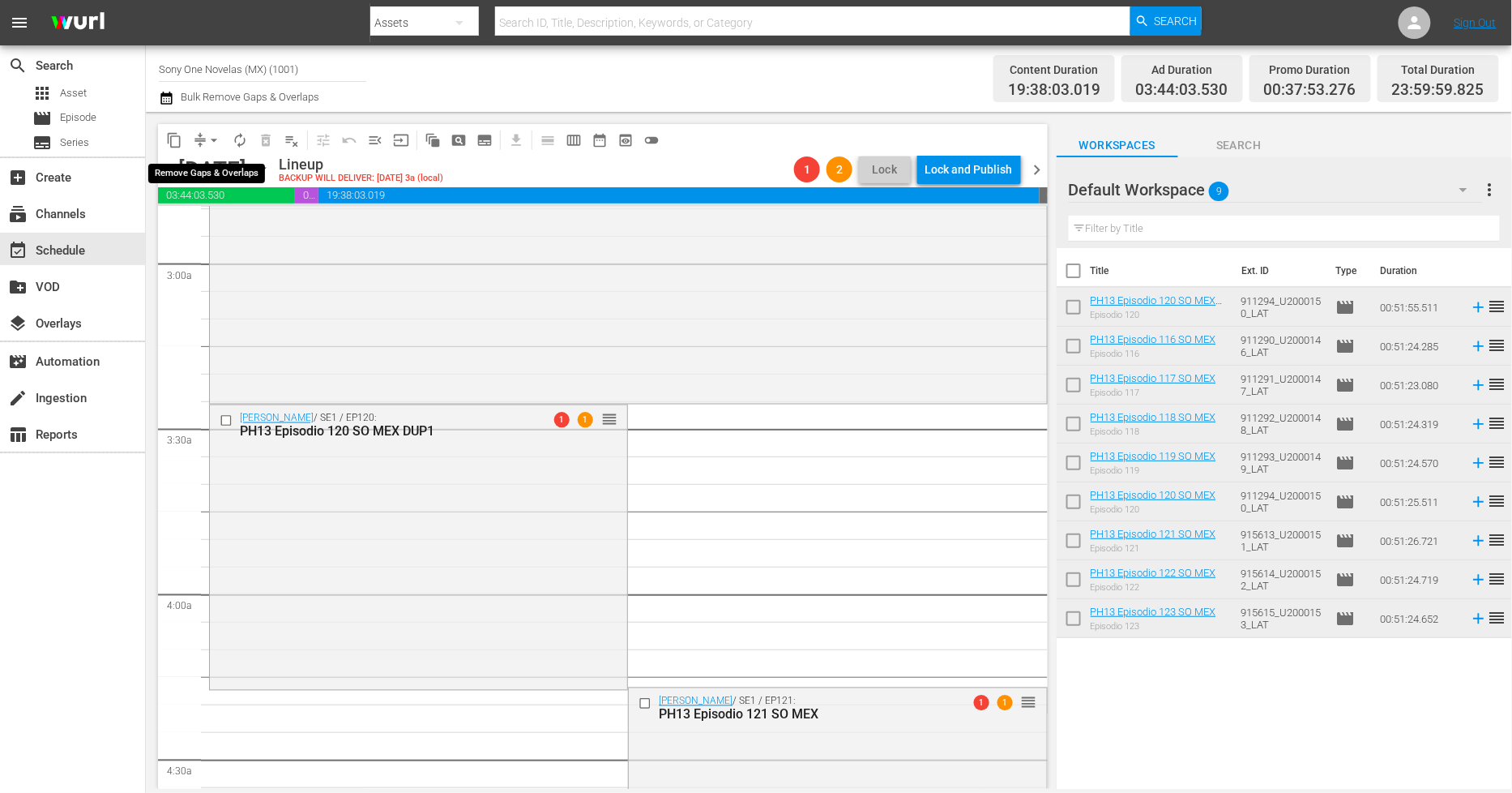
click at [217, 139] on span "arrow_drop_down" at bounding box center [214, 140] width 16 height 16
click at [219, 233] on li "Align to End of Previous Day" at bounding box center [215, 226] width 170 height 27
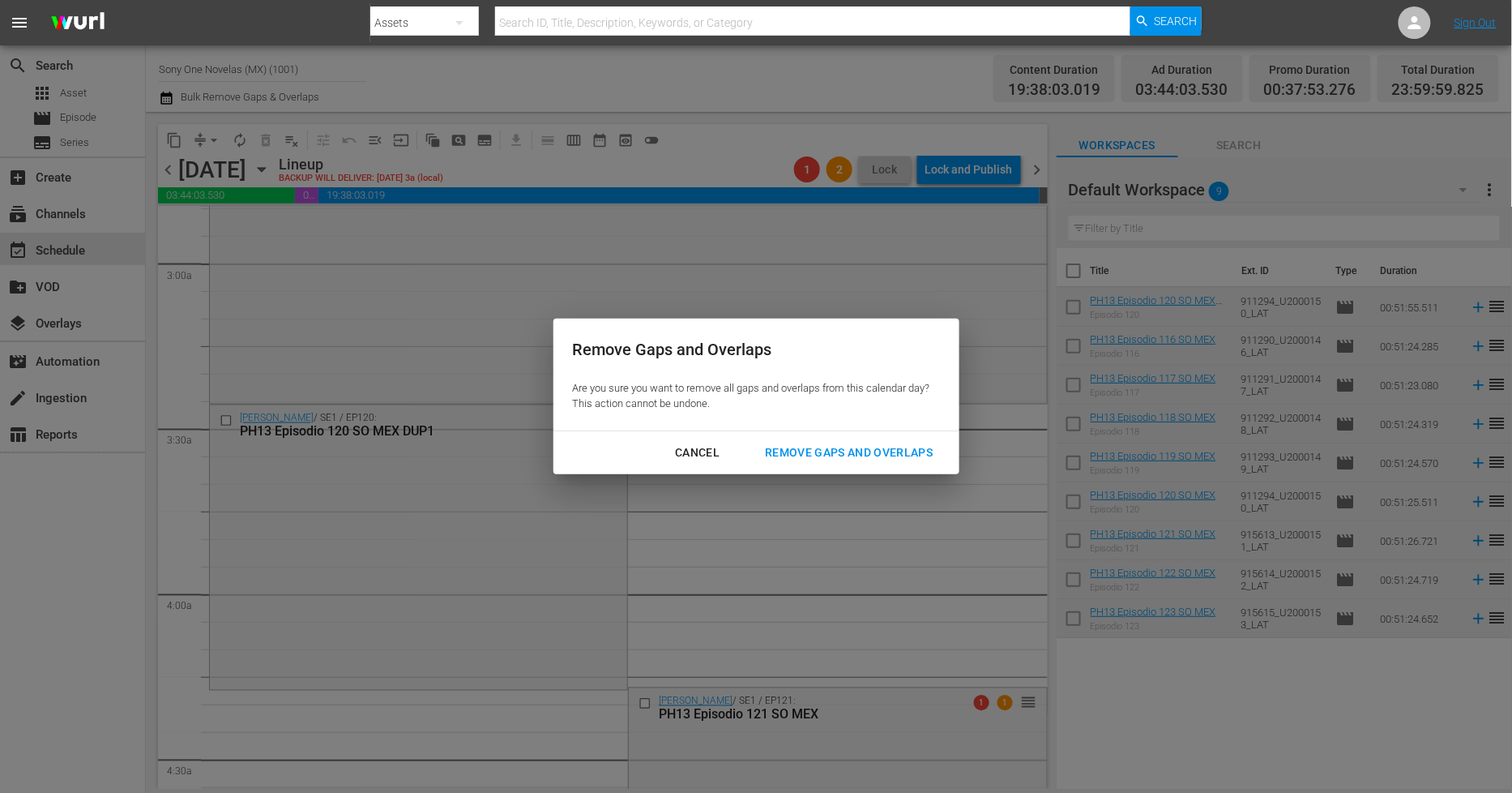
click at [848, 457] on div "Remove Gaps and Overlaps" at bounding box center [849, 452] width 194 height 20
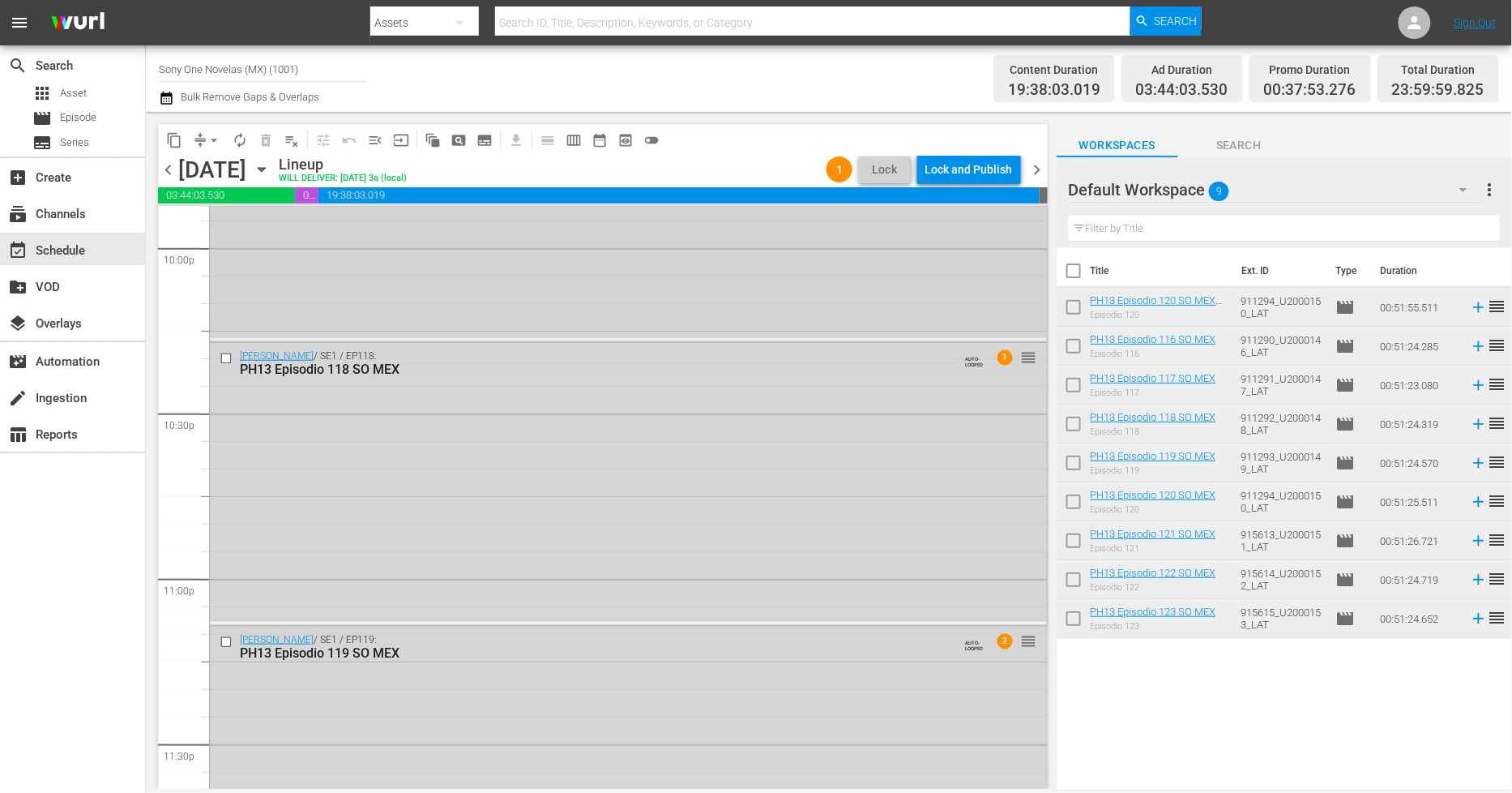
scroll to position [7355, 0]
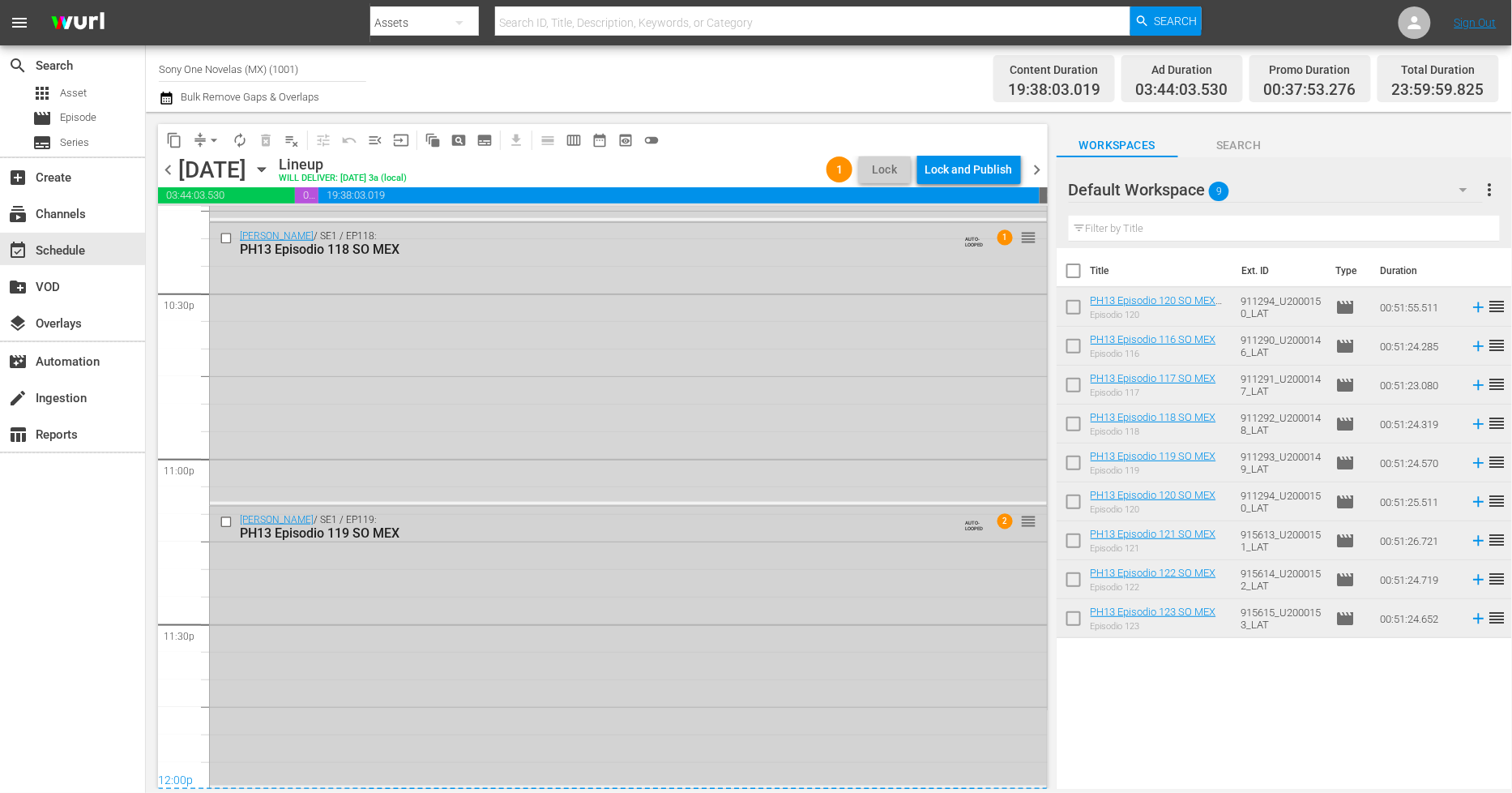
click at [409, 672] on div "Doña Bárbara / SE1 / EP119: PH13 Episodio 119 SO MEX AUTO-LOOPED 2 reorder" at bounding box center [629, 646] width 837 height 279
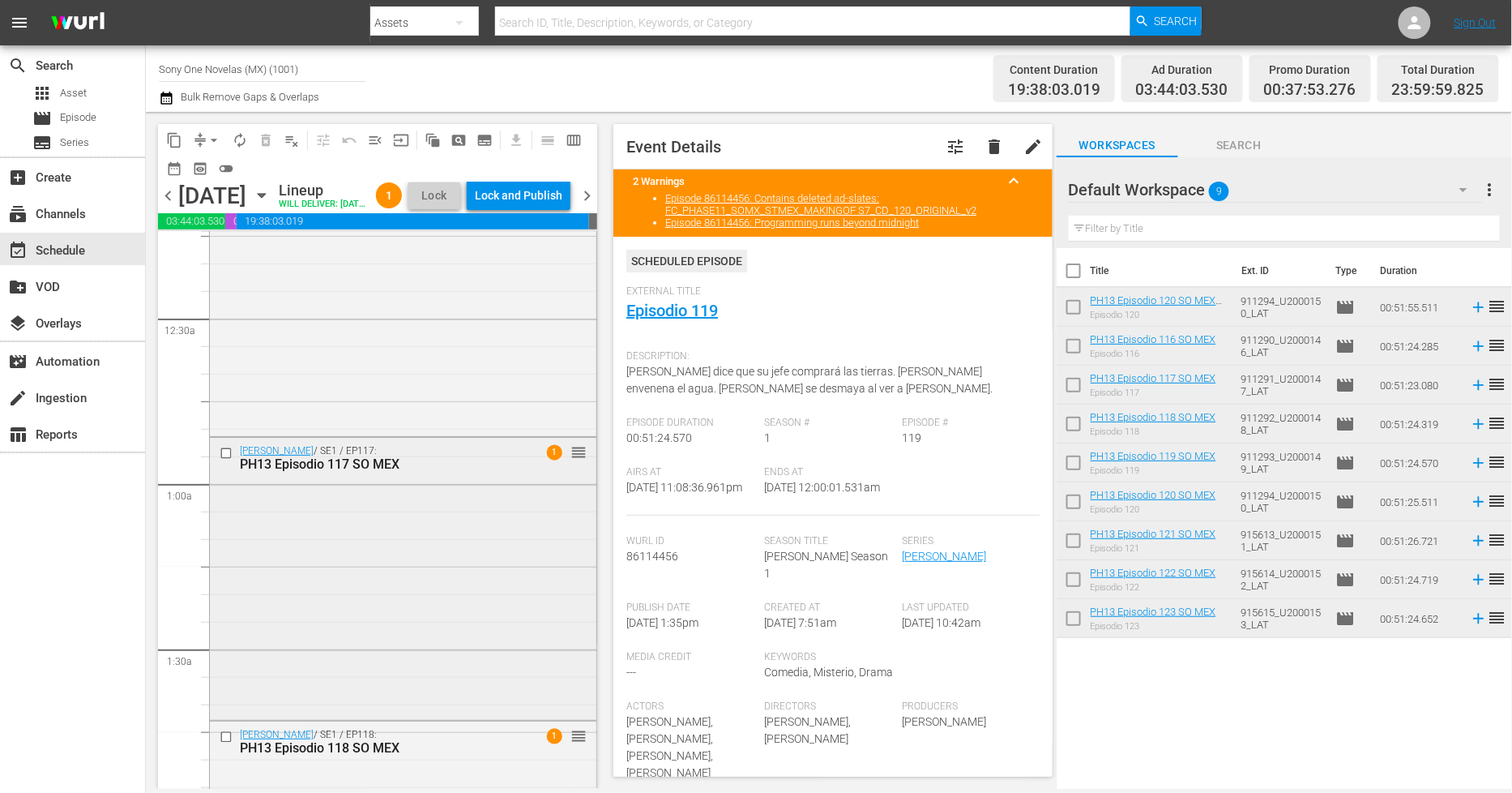
scroll to position [0, 0]
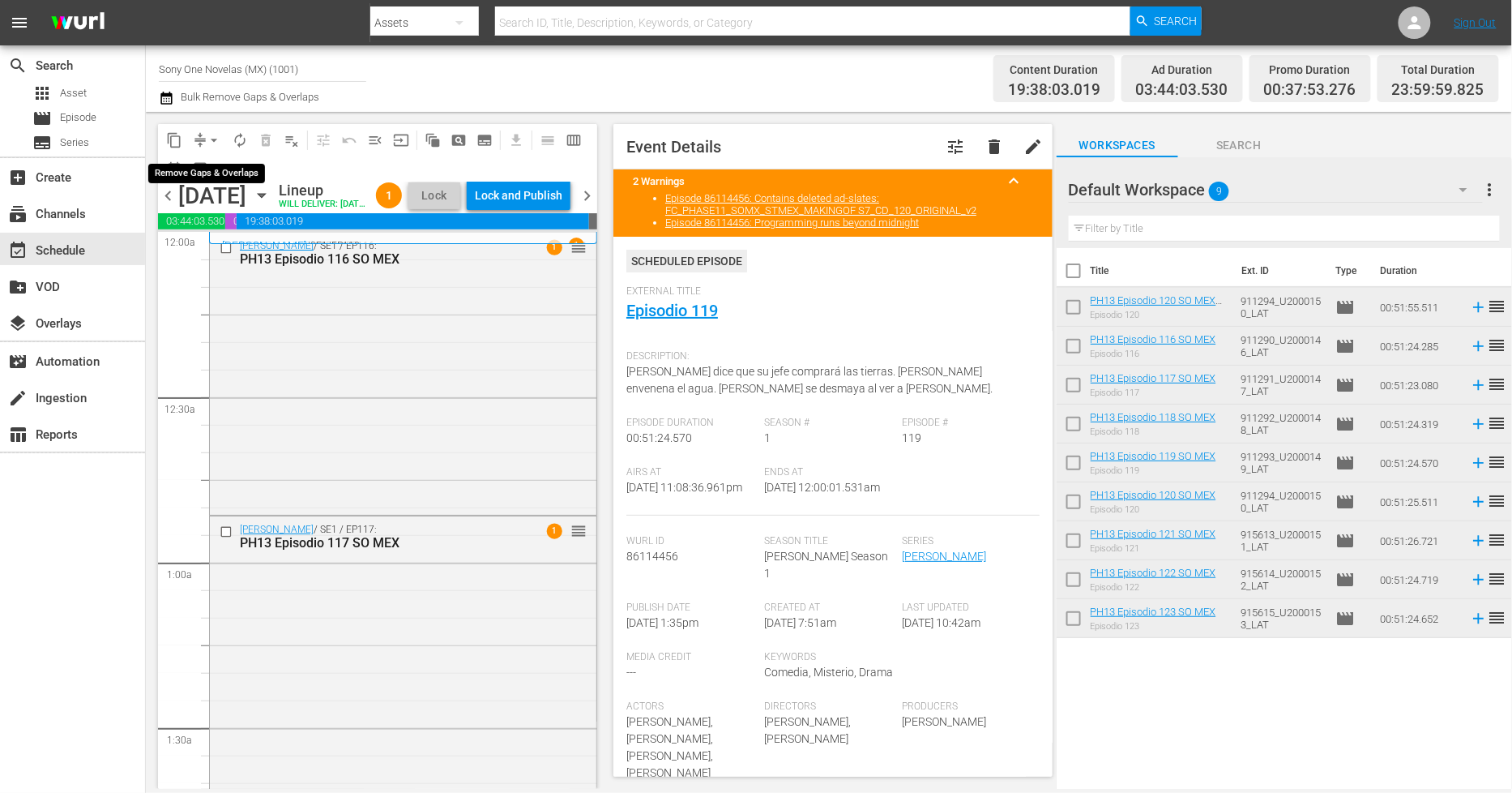
click at [211, 139] on span "arrow_drop_down" at bounding box center [214, 140] width 16 height 16
click at [227, 215] on li "Align to End of Previous Day" at bounding box center [215, 226] width 170 height 27
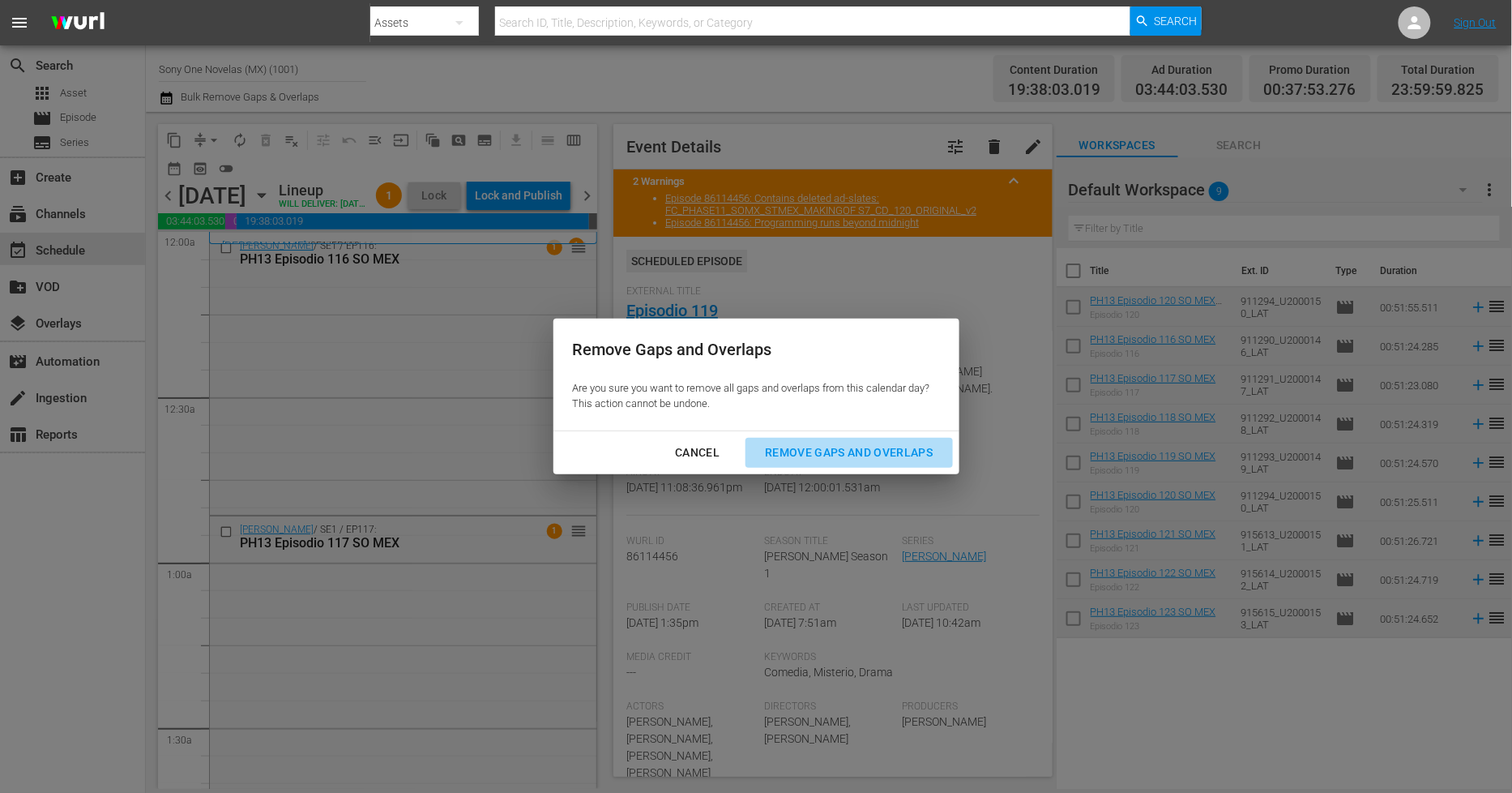
click at [829, 449] on div "Remove Gaps and Overlaps" at bounding box center [849, 452] width 194 height 20
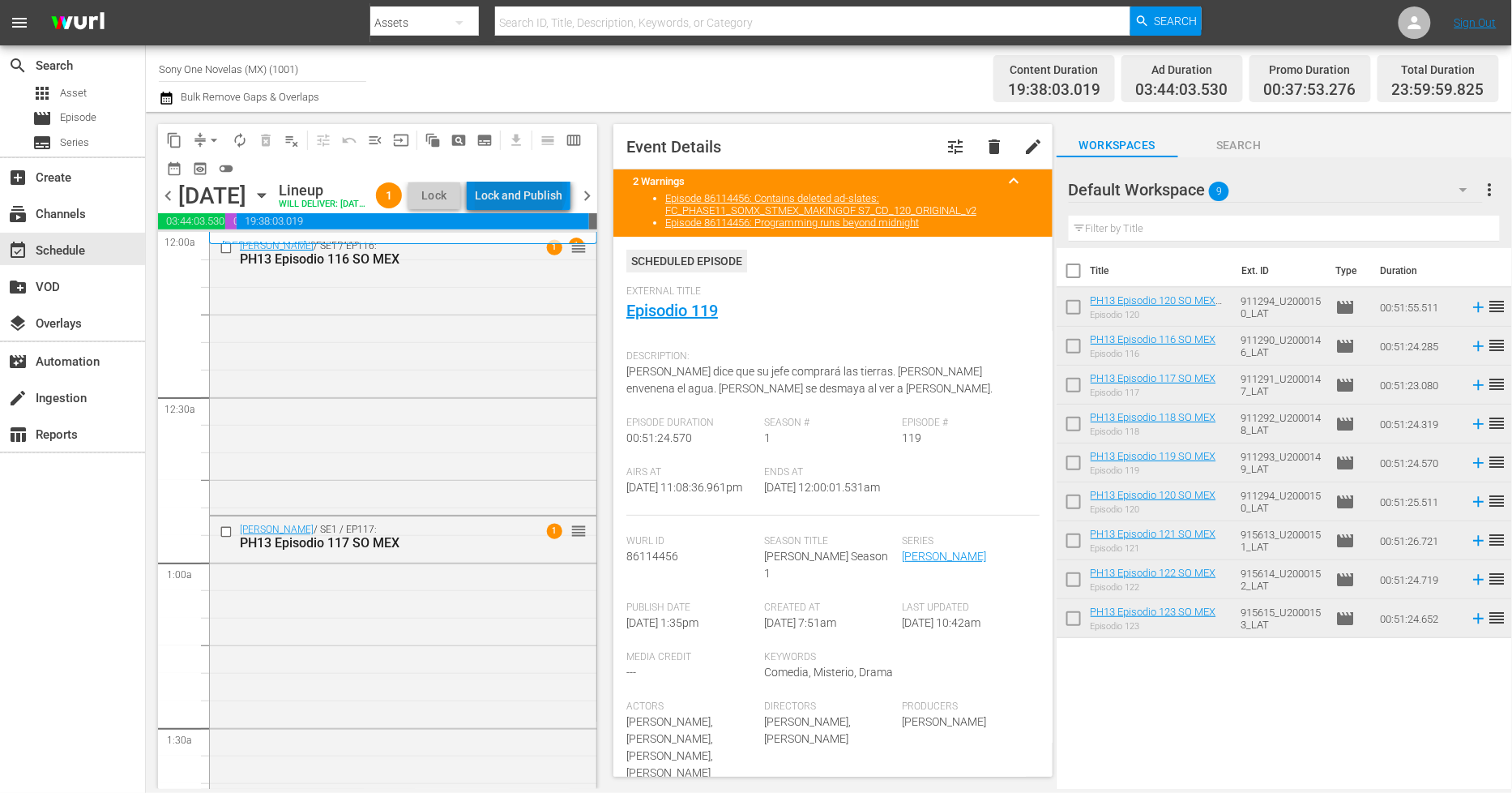
click at [550, 190] on div "Lock and Publish" at bounding box center [518, 195] width 88 height 29
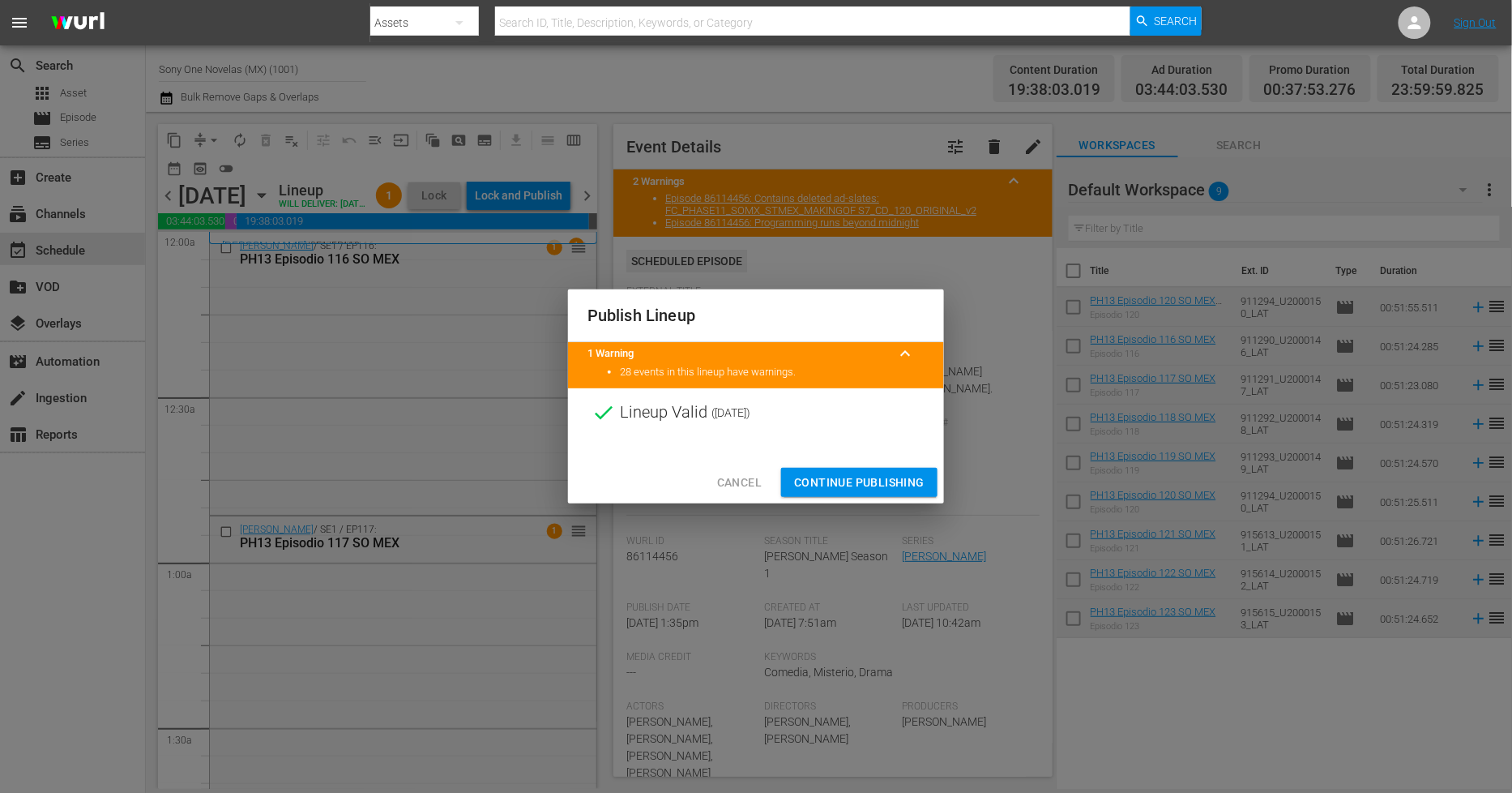
click at [837, 476] on span "Continue Publishing" at bounding box center [860, 483] width 130 height 20
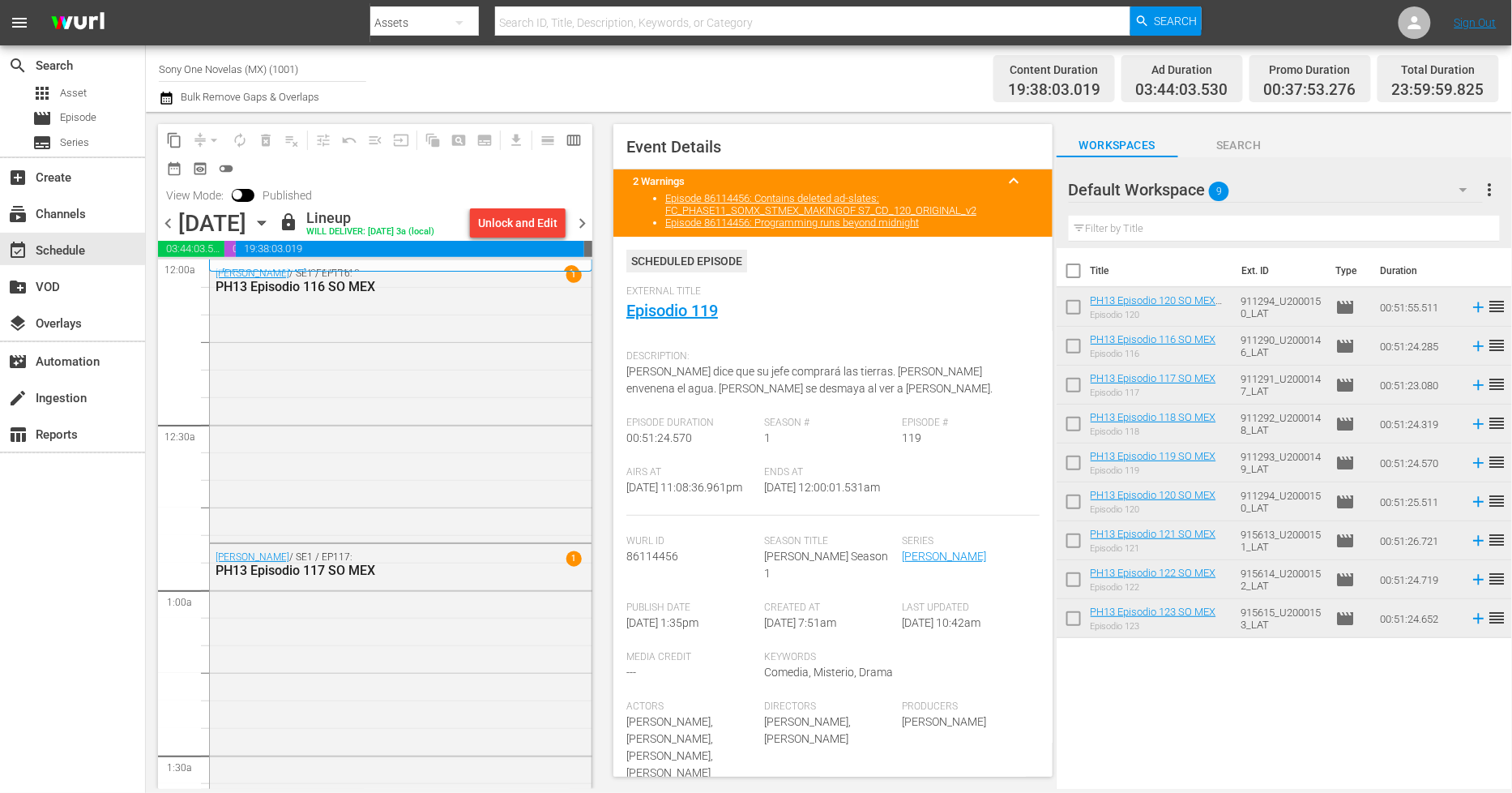
click at [579, 217] on span "chevron_right" at bounding box center [583, 223] width 20 height 20
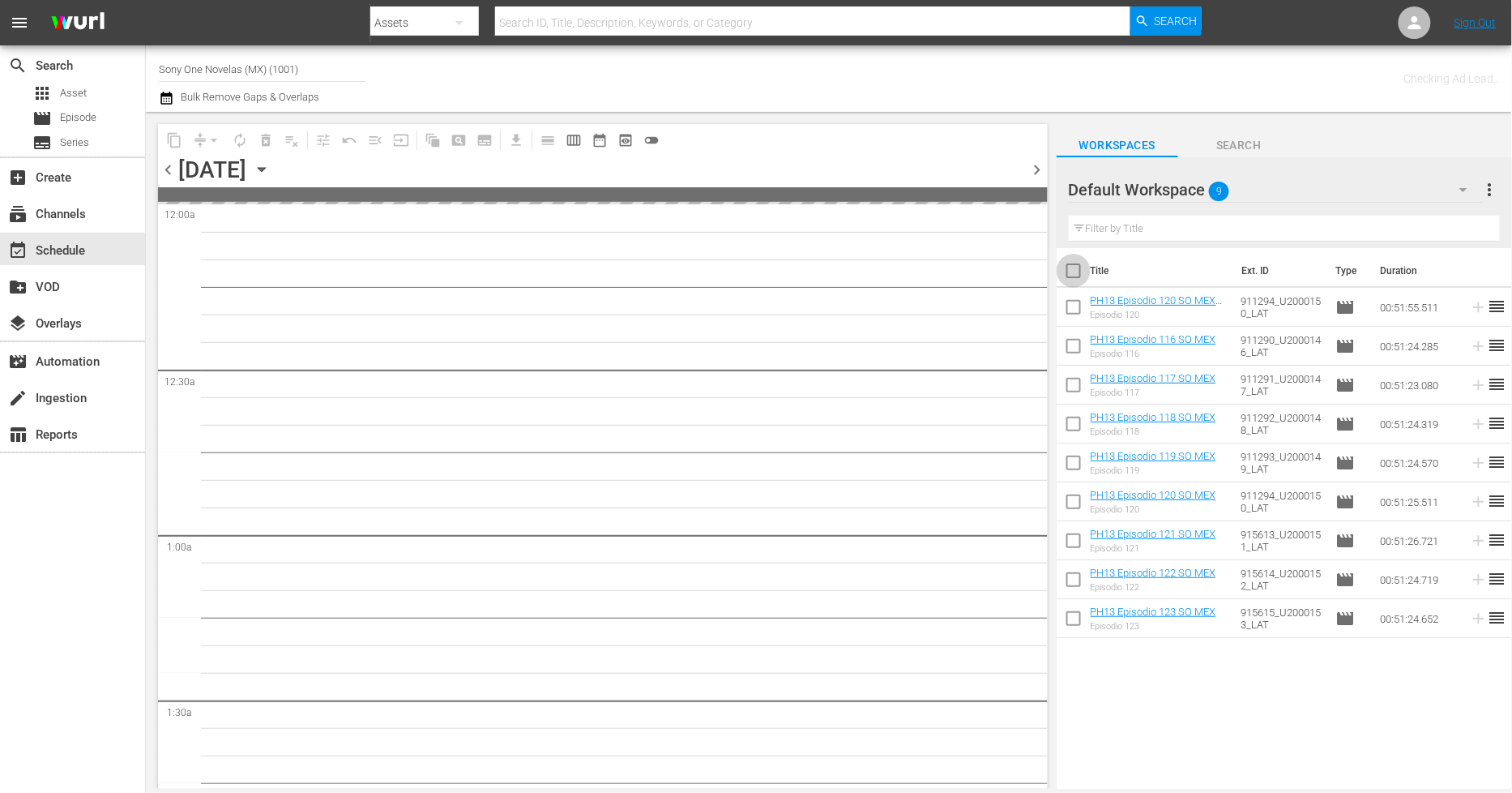
click at [1073, 271] on input "checkbox" at bounding box center [1074, 275] width 34 height 34
checkbox input "true"
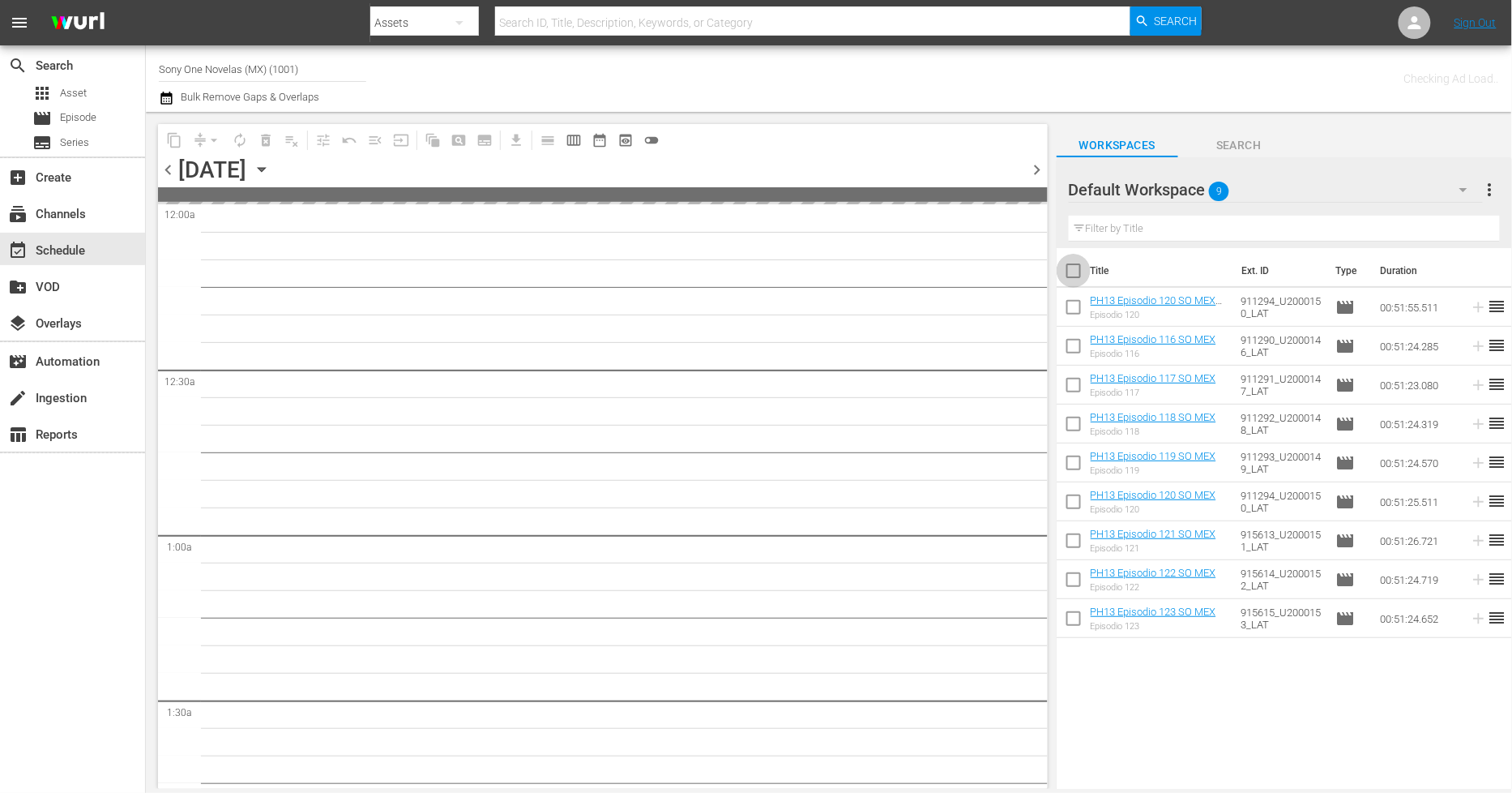
checkbox input "true"
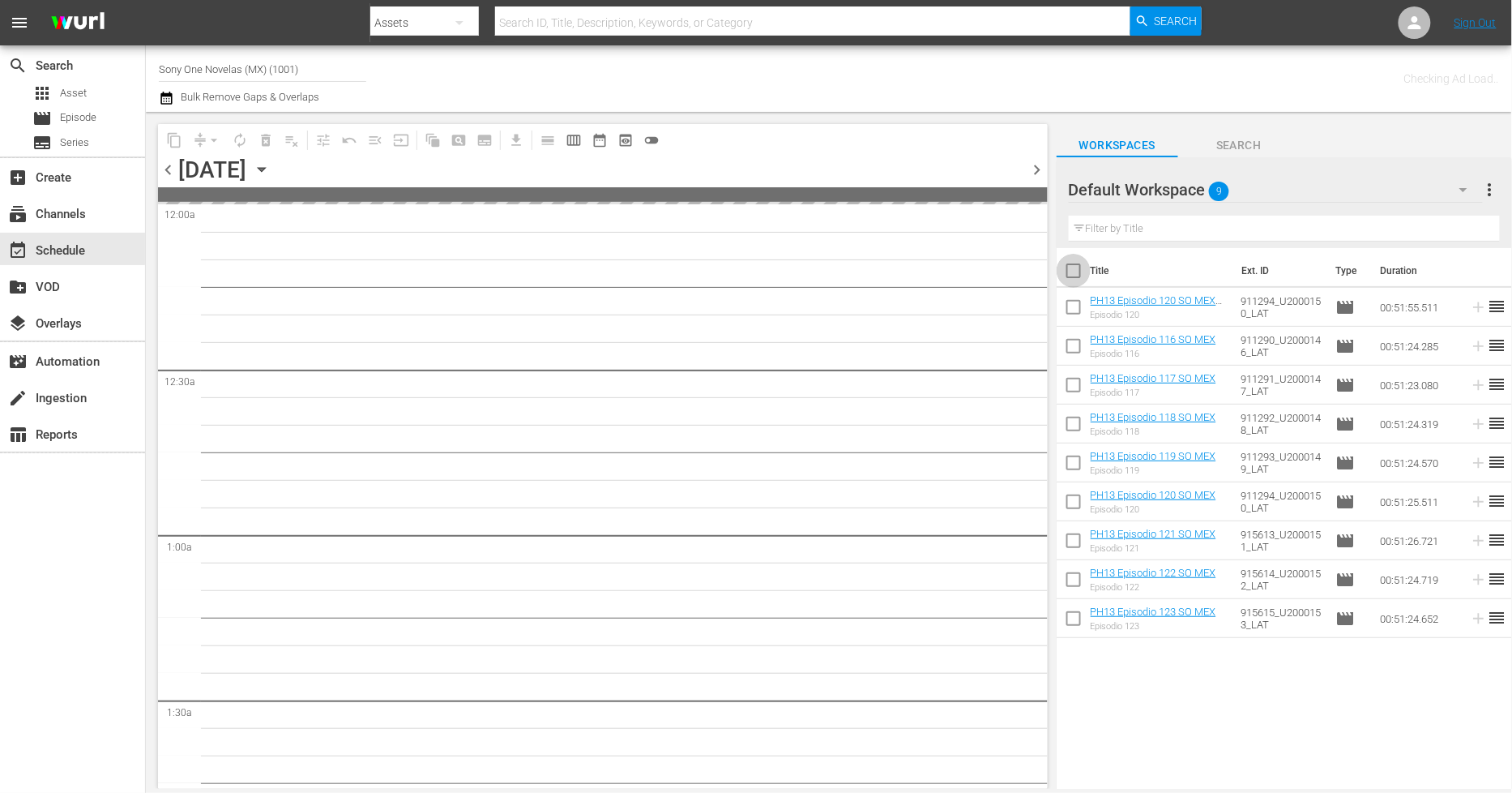
checkbox input "true"
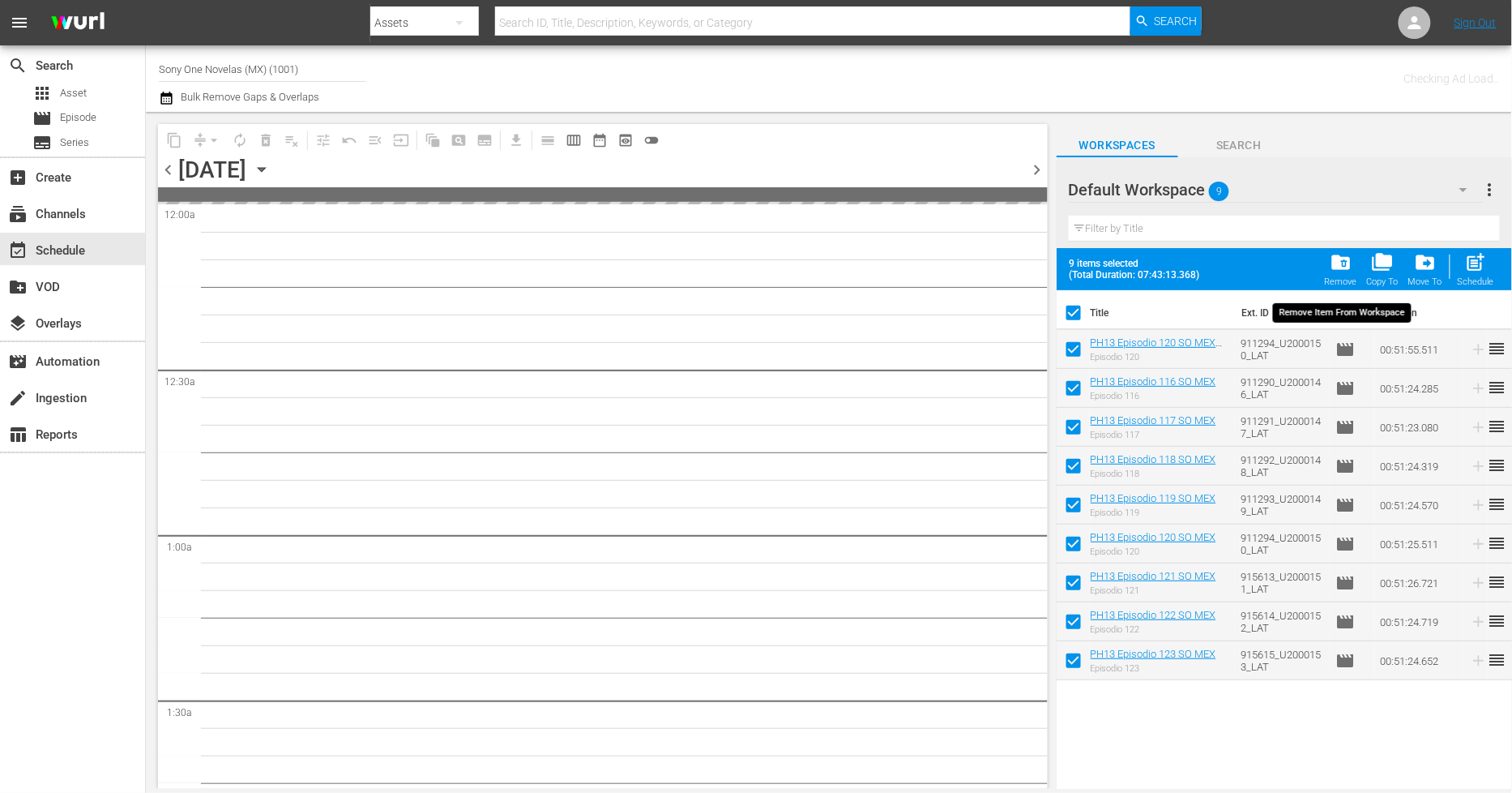
click at [1345, 257] on span "folder_delete" at bounding box center [1341, 262] width 22 height 22
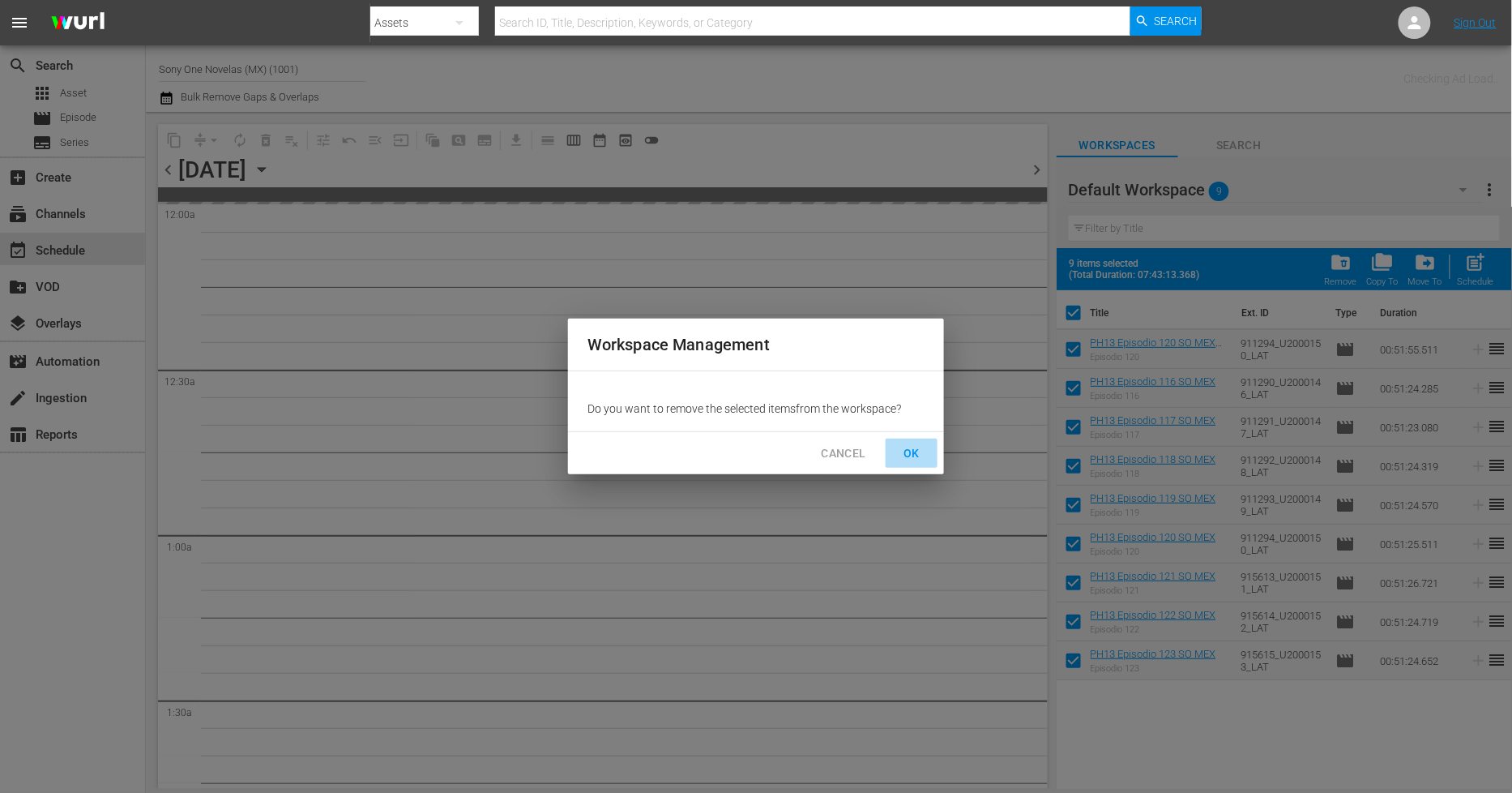
click at [919, 450] on span "OK" at bounding box center [911, 453] width 26 height 20
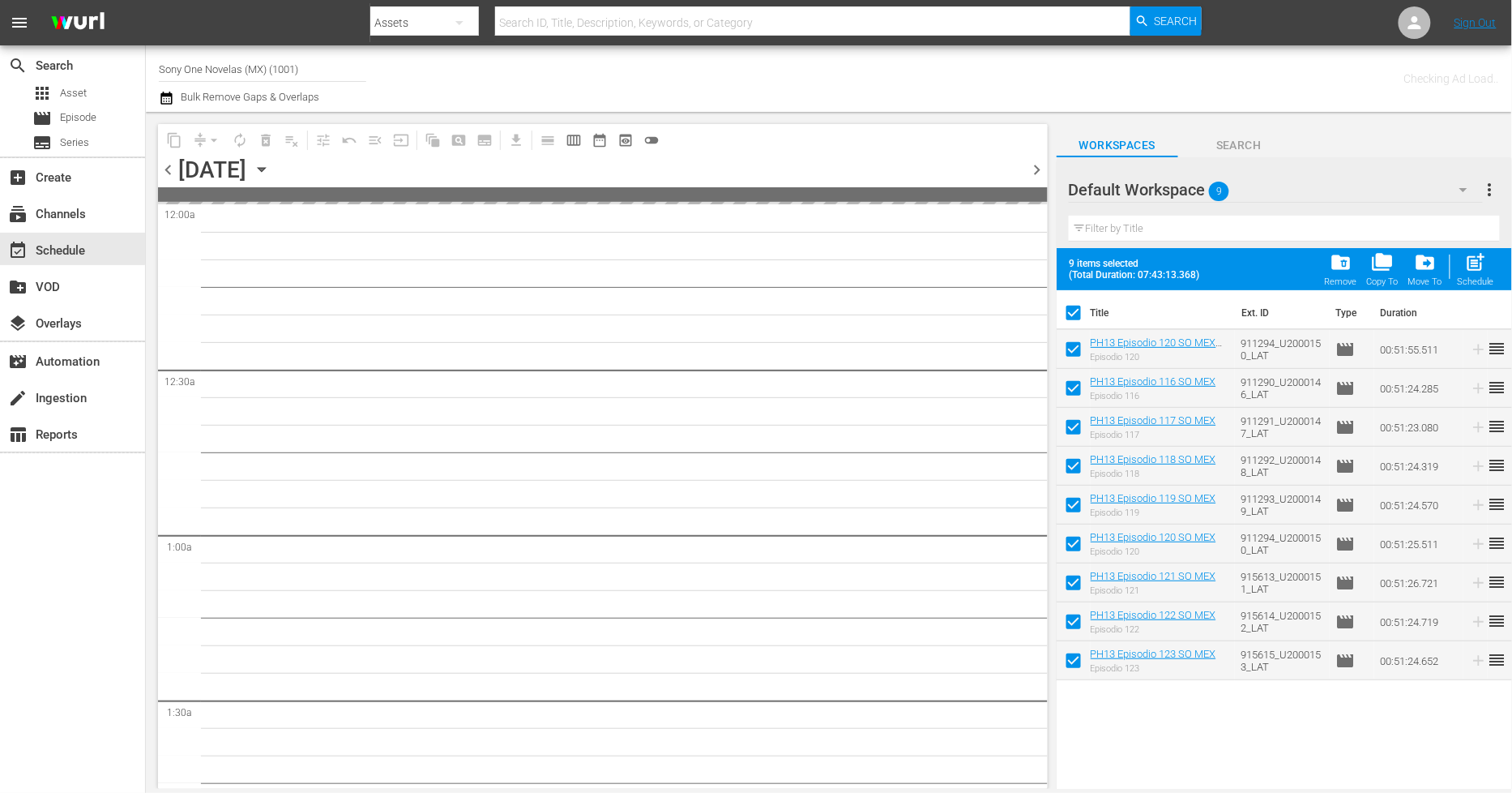
checkbox input "false"
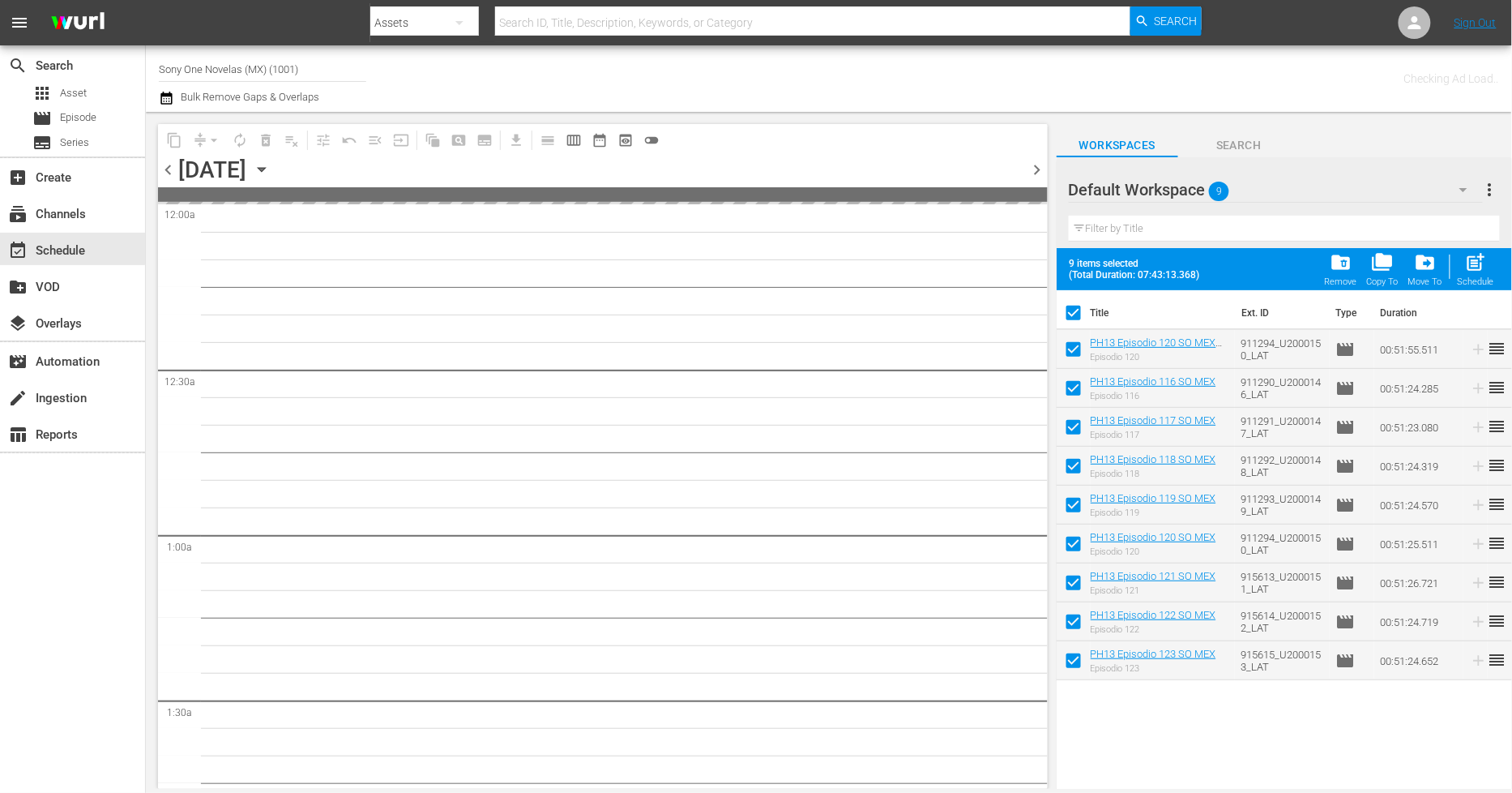
checkbox input "false"
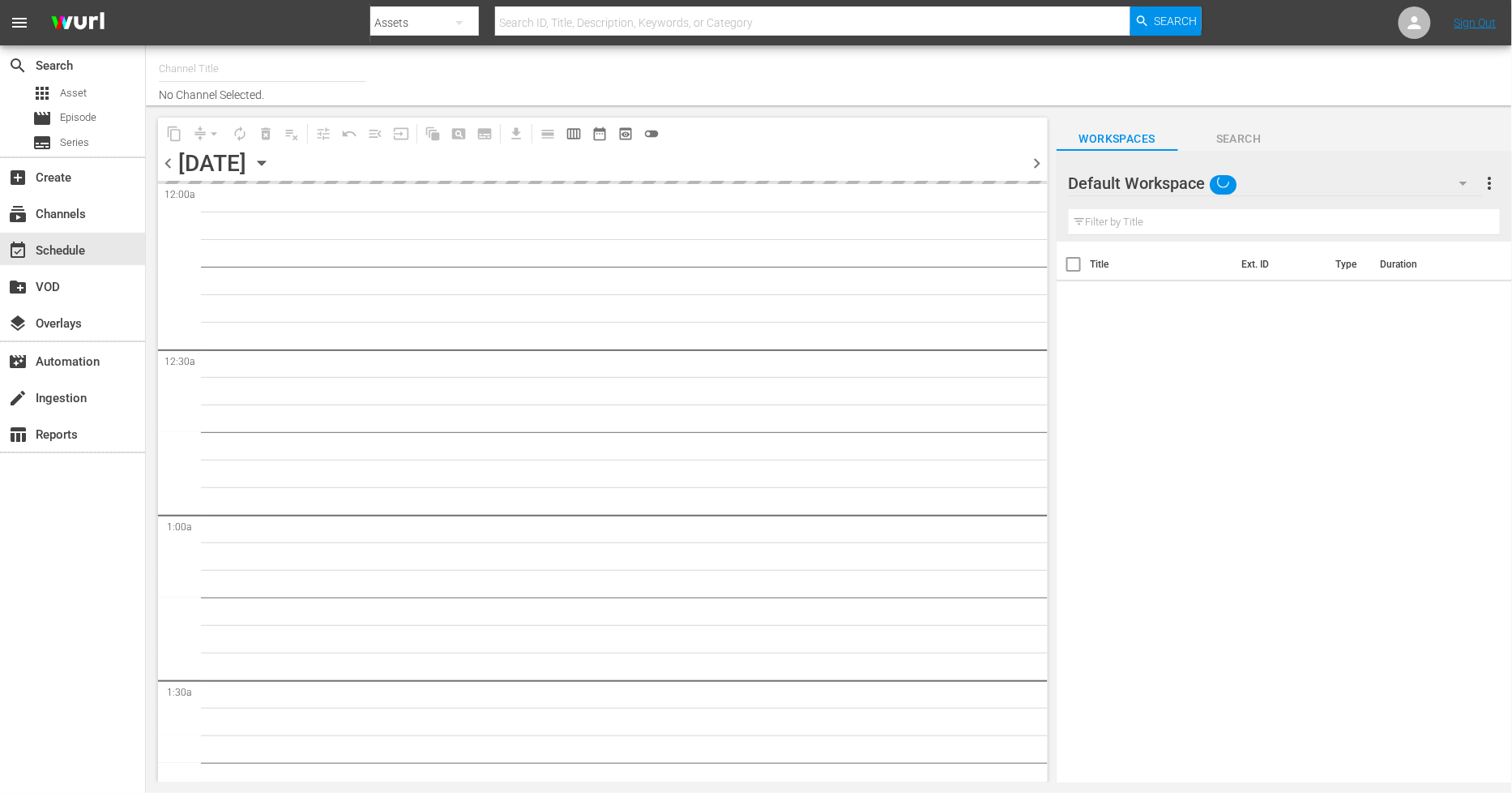
type input "Sony One Novelas (MX) (1001)"
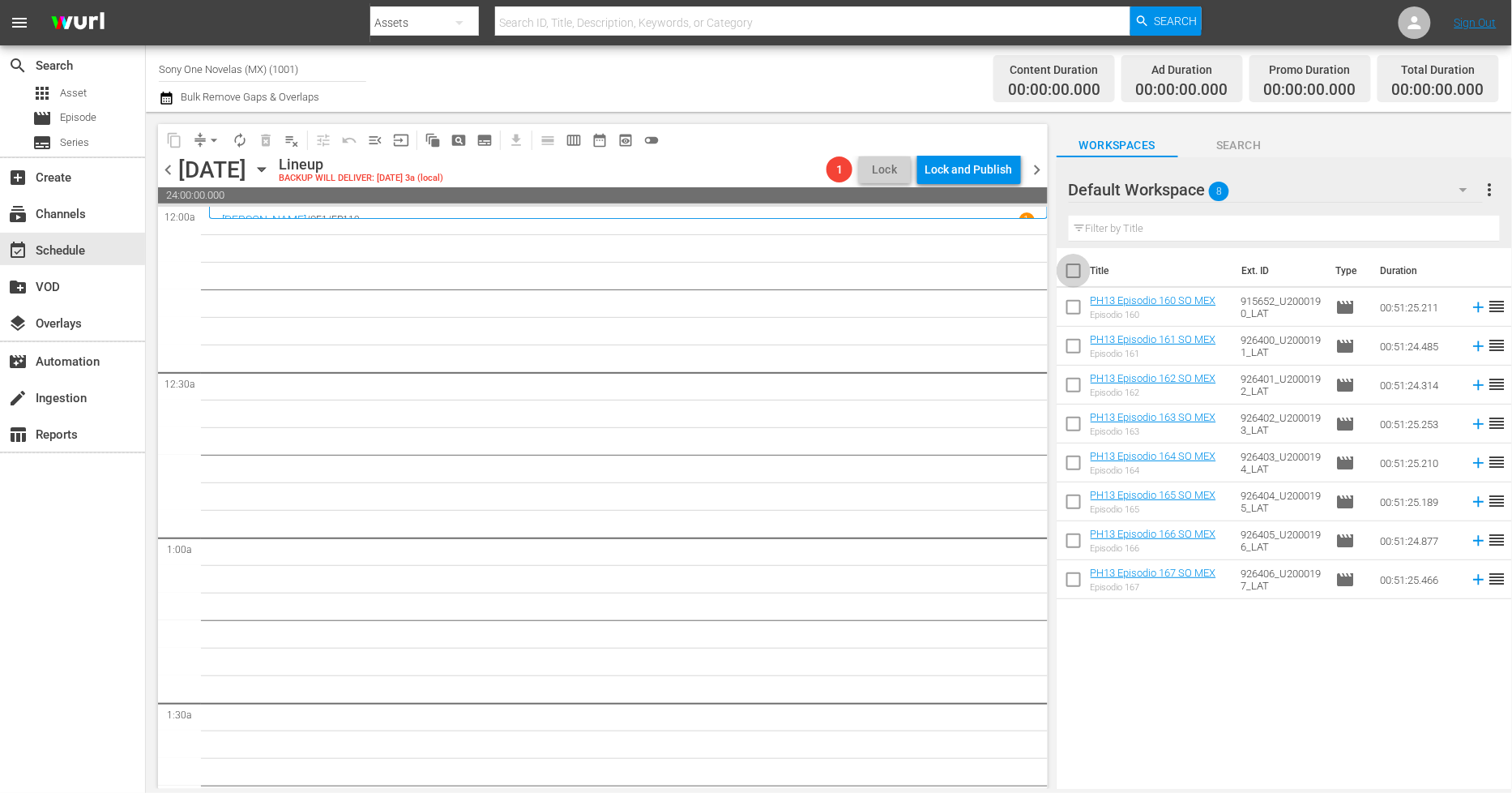
click at [1078, 270] on input "checkbox" at bounding box center [1074, 275] width 34 height 34
checkbox input "true"
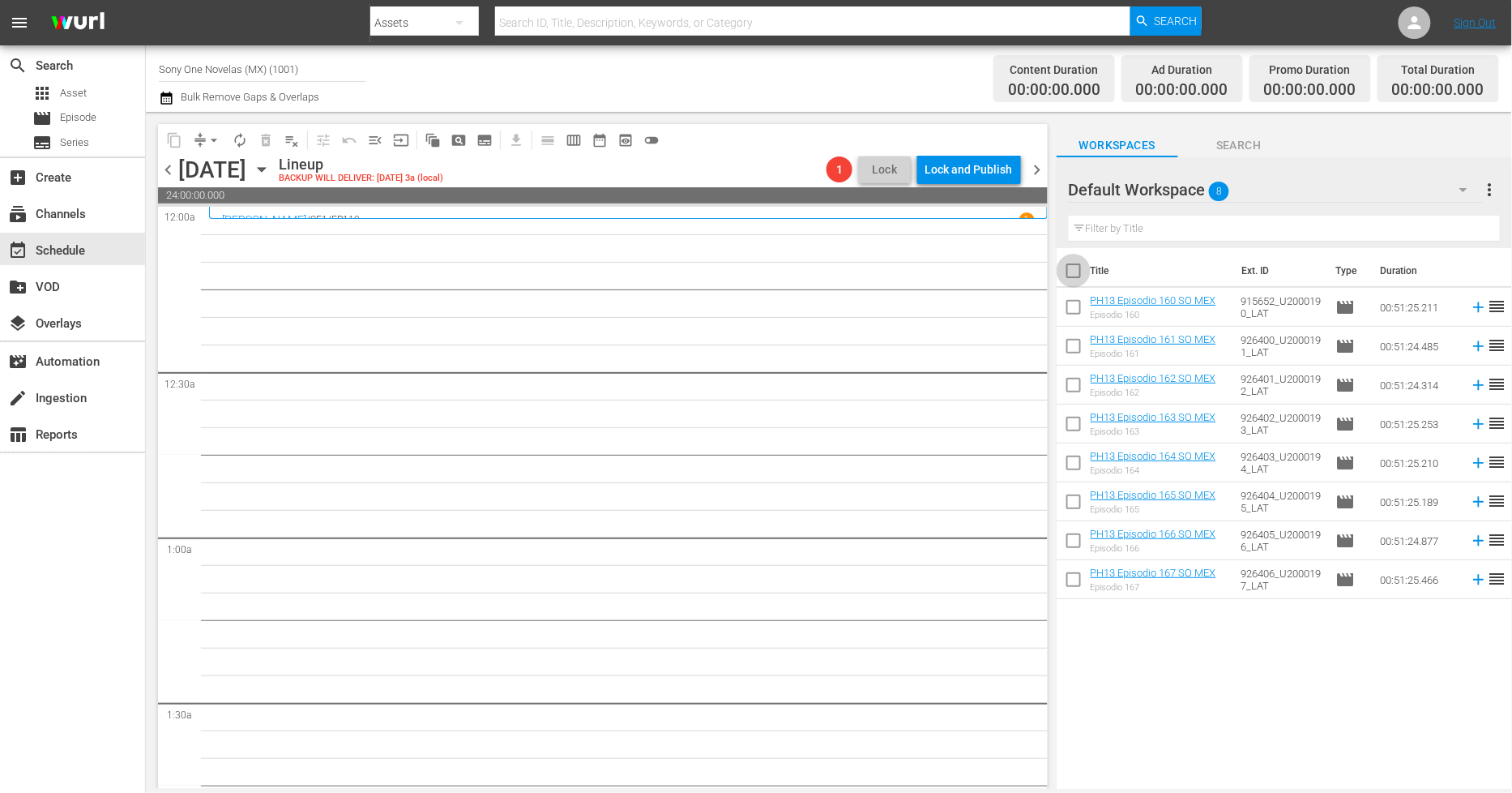
checkbox input "true"
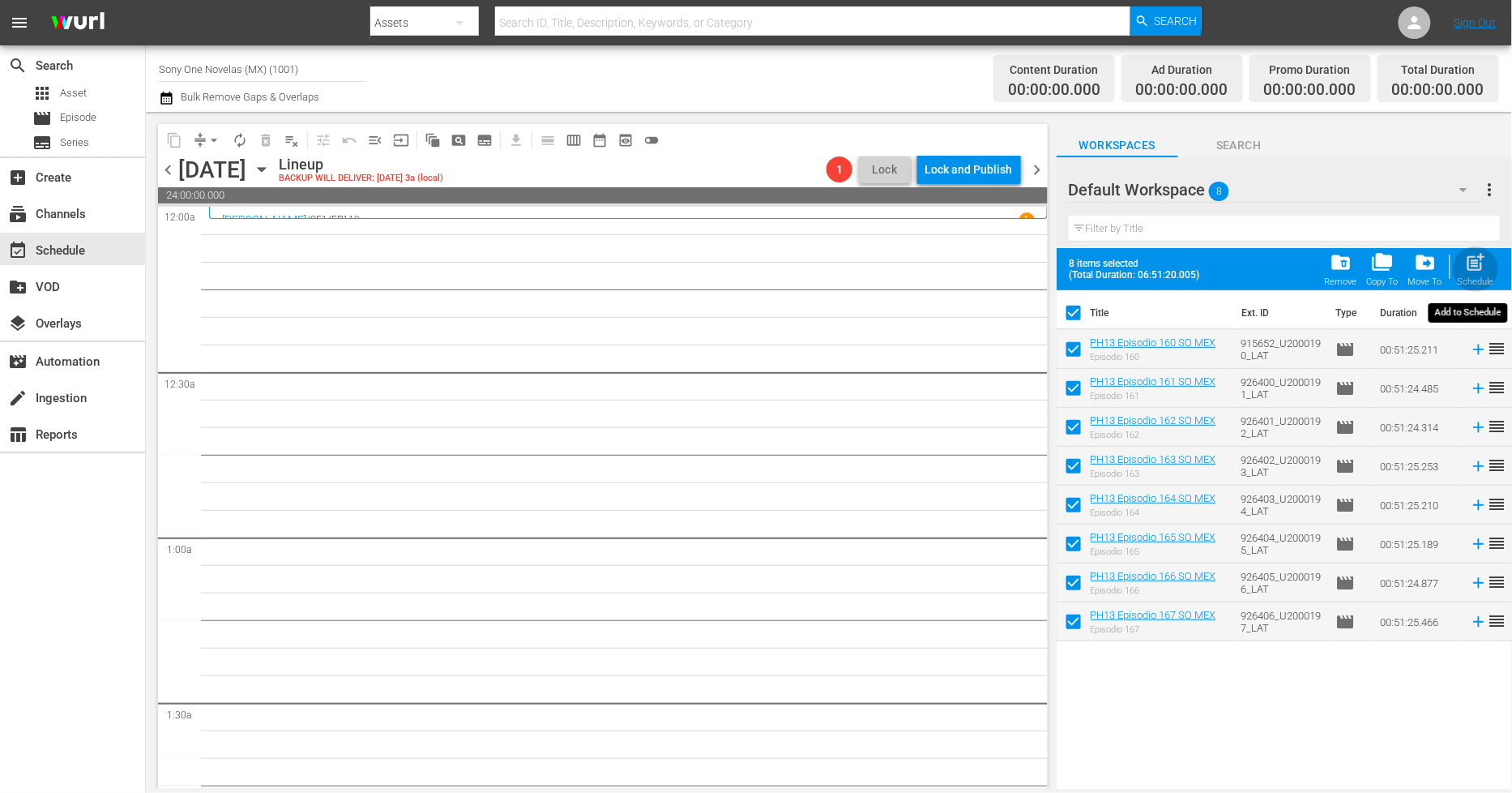
click at [1473, 266] on span "post_add" at bounding box center [1476, 262] width 22 height 22
checkbox input "false"
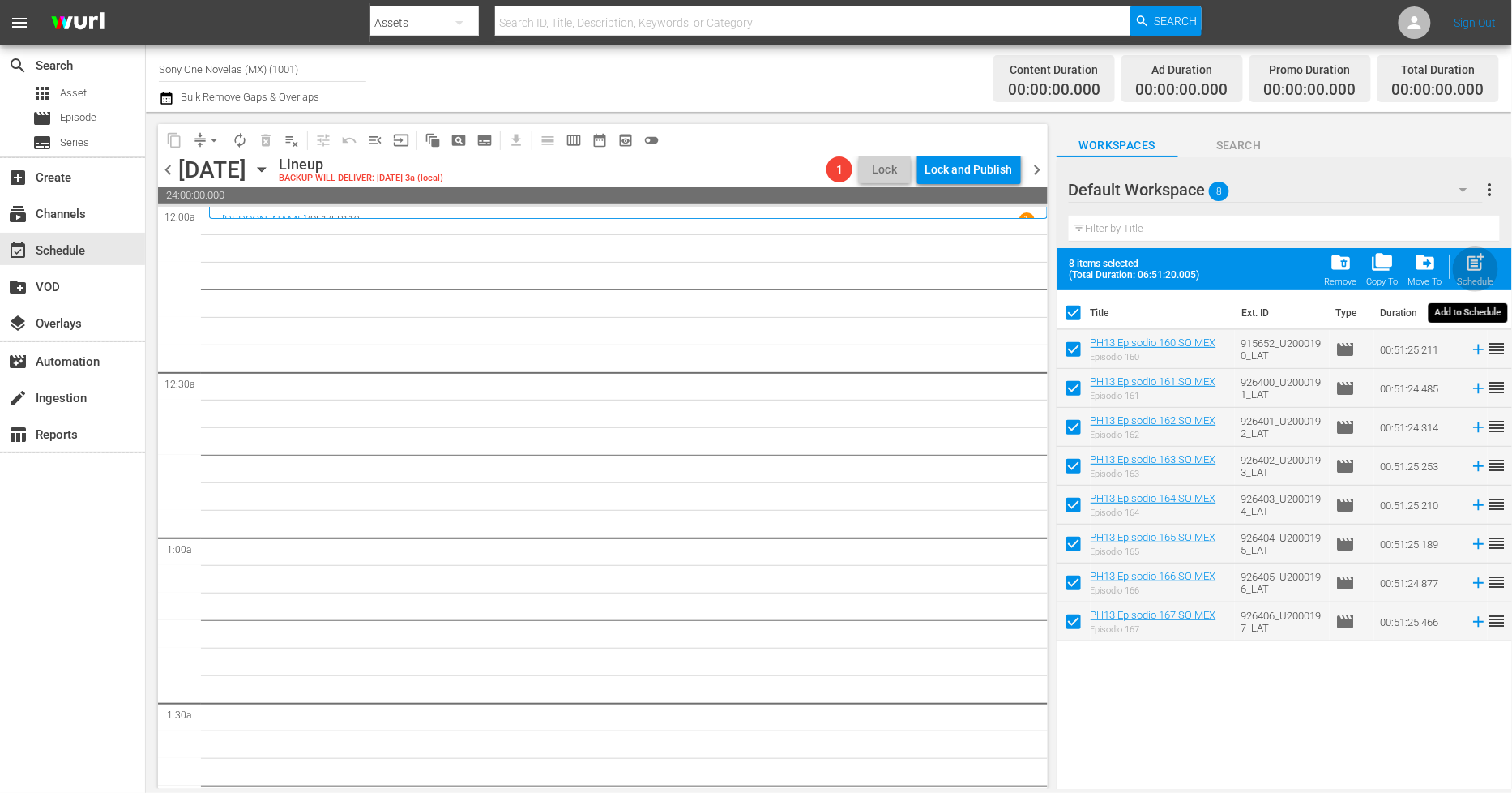
checkbox input "false"
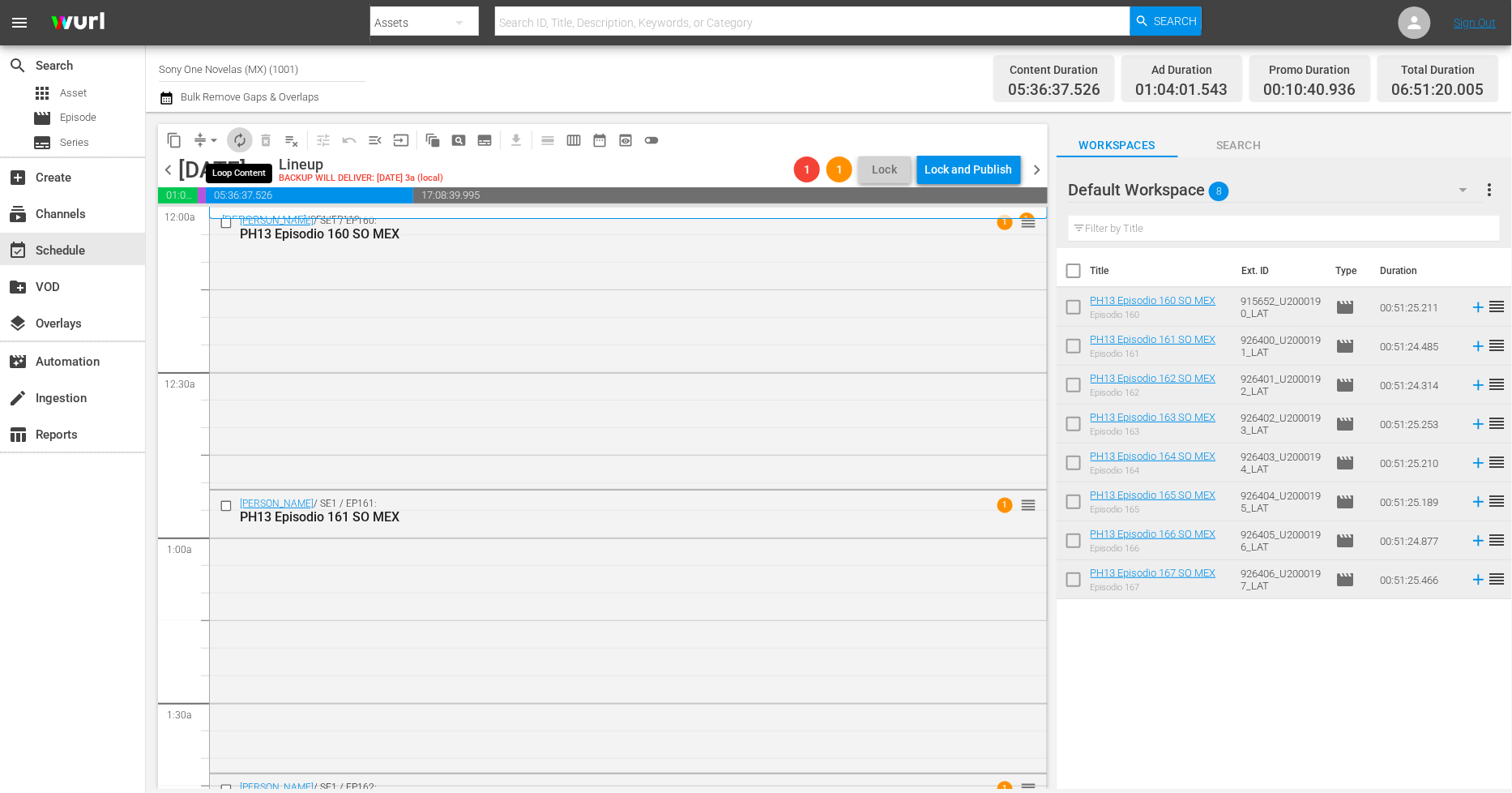
click at [238, 142] on span "autorenew_outlined" at bounding box center [240, 140] width 16 height 16
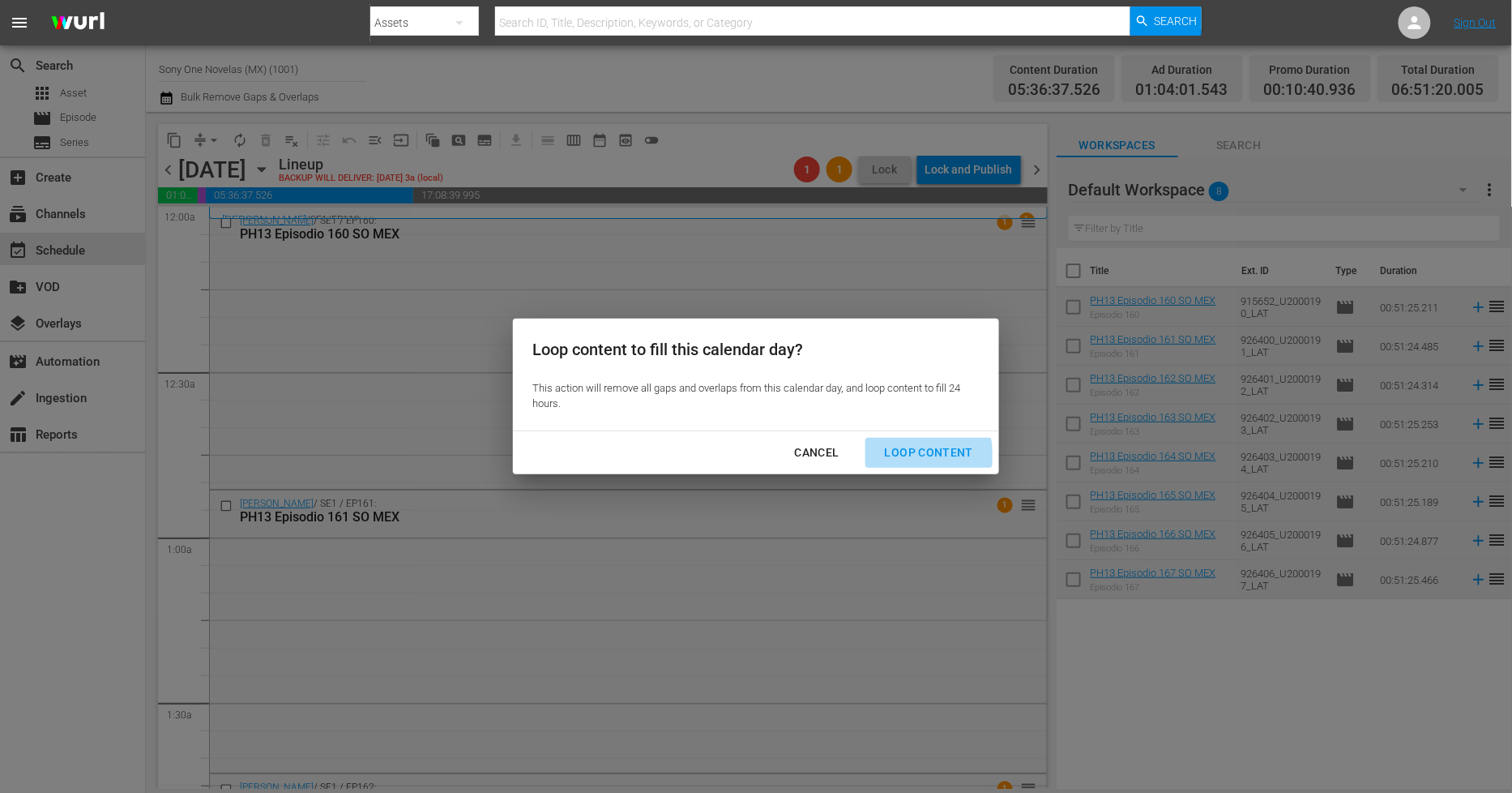
click at [896, 459] on div "Loop Content" at bounding box center [929, 452] width 114 height 20
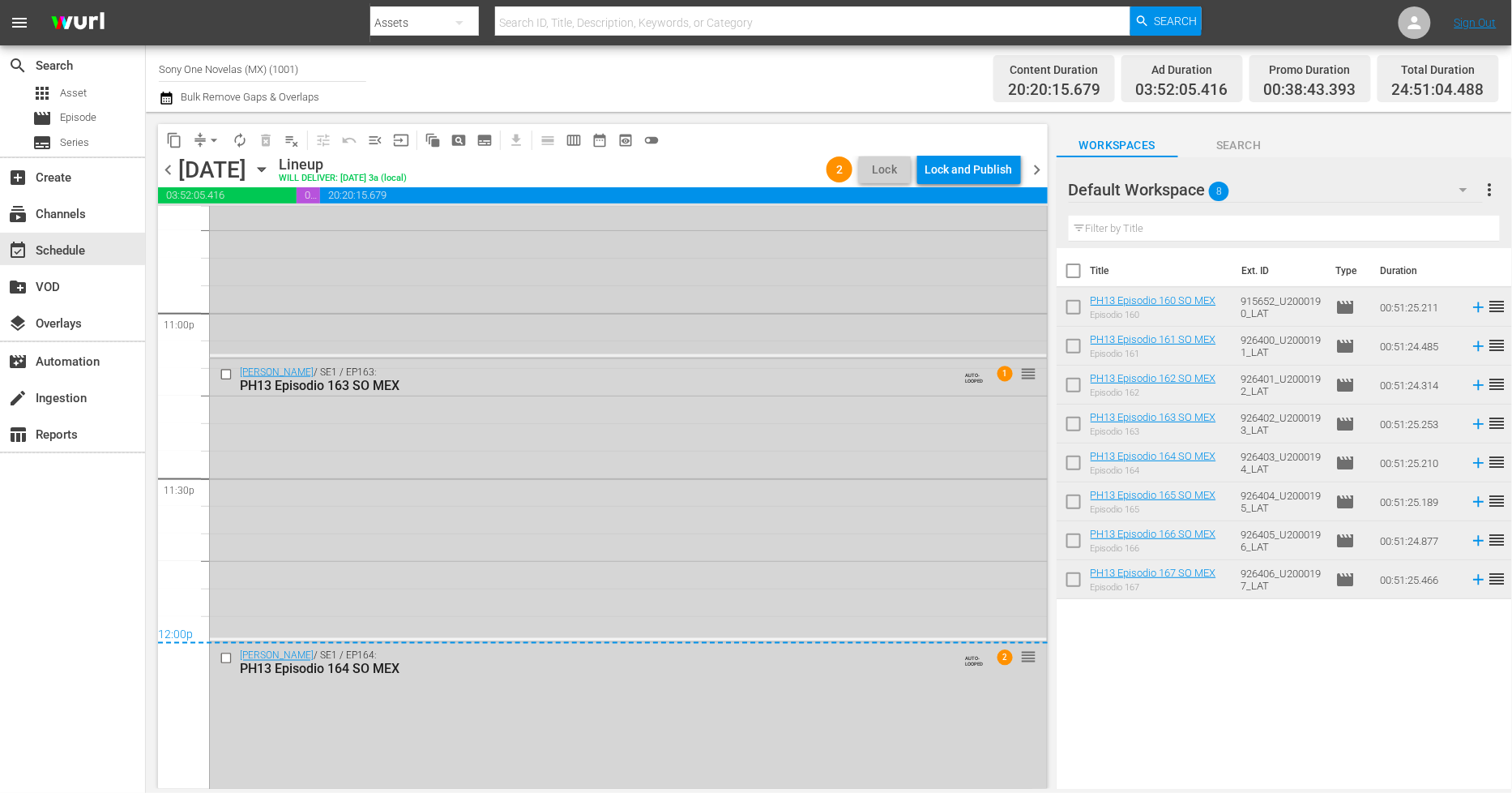
scroll to position [7638, 0]
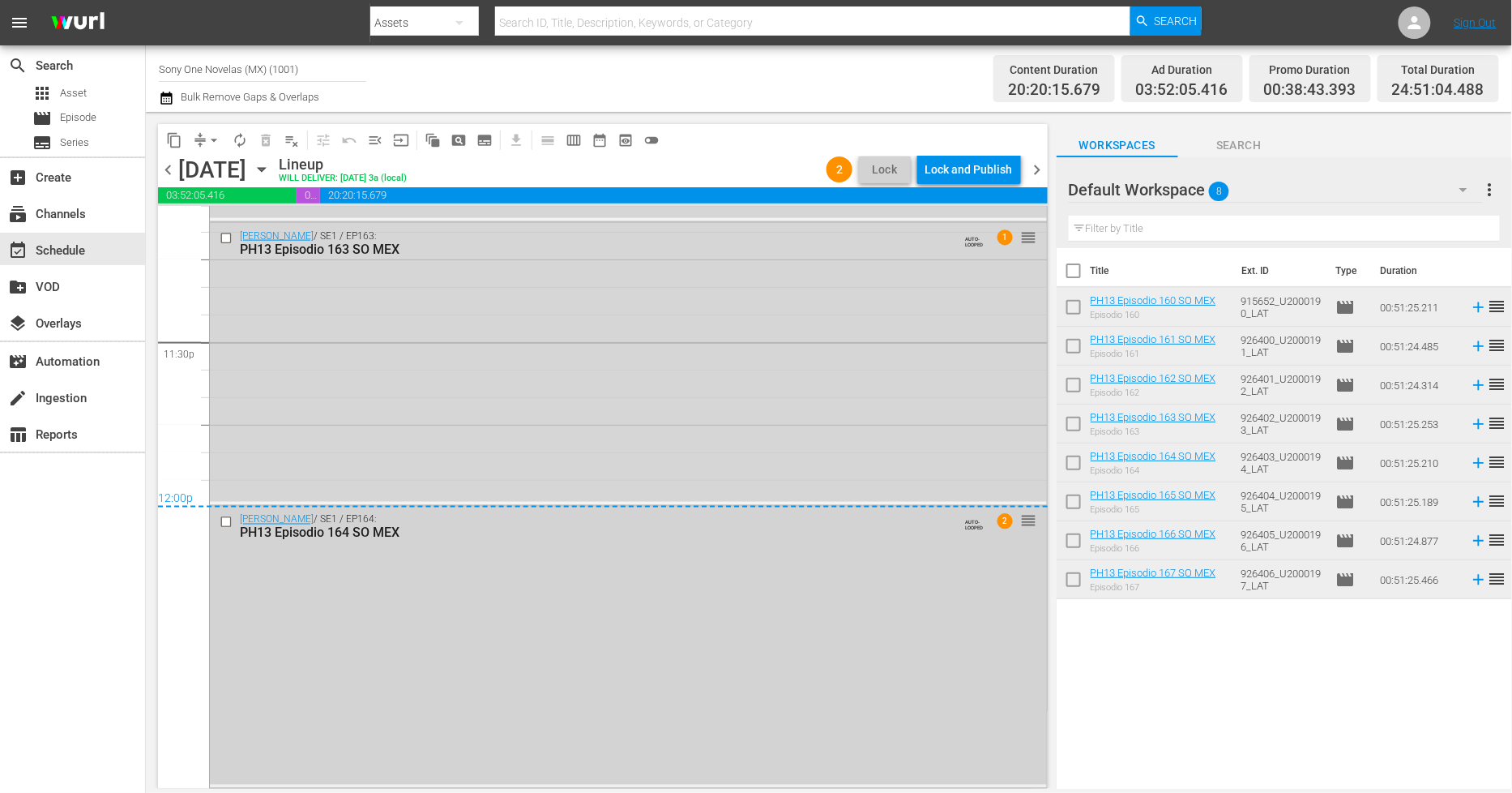
click at [526, 647] on div "[PERSON_NAME] / SE1 / EP164: PH13 Episodio 164 SO MEX AUTO-LOOPED 2 reorder" at bounding box center [629, 646] width 837 height 279
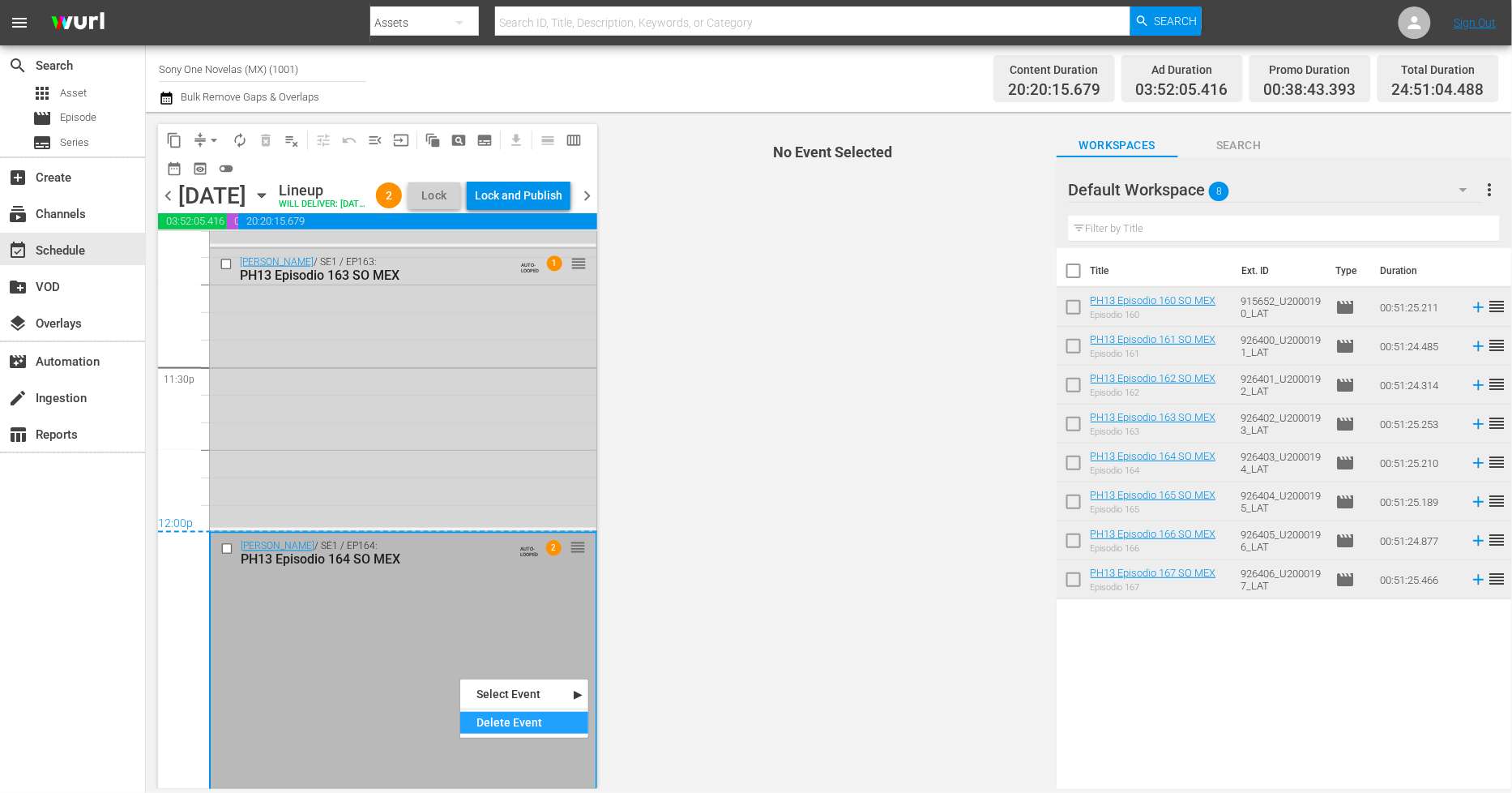
click at [486, 727] on div "Delete Event" at bounding box center [524, 722] width 128 height 22
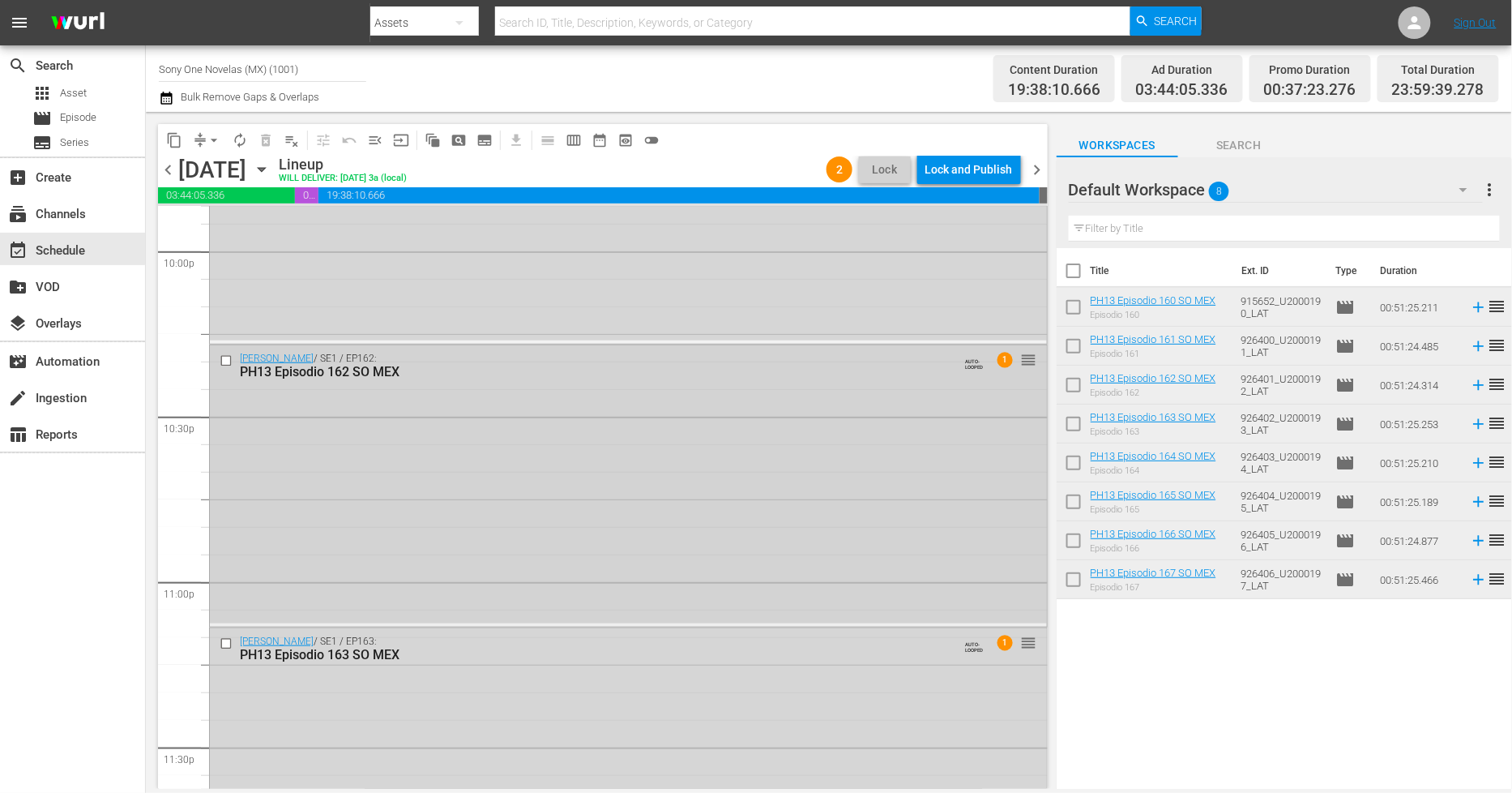
scroll to position [7355, 0]
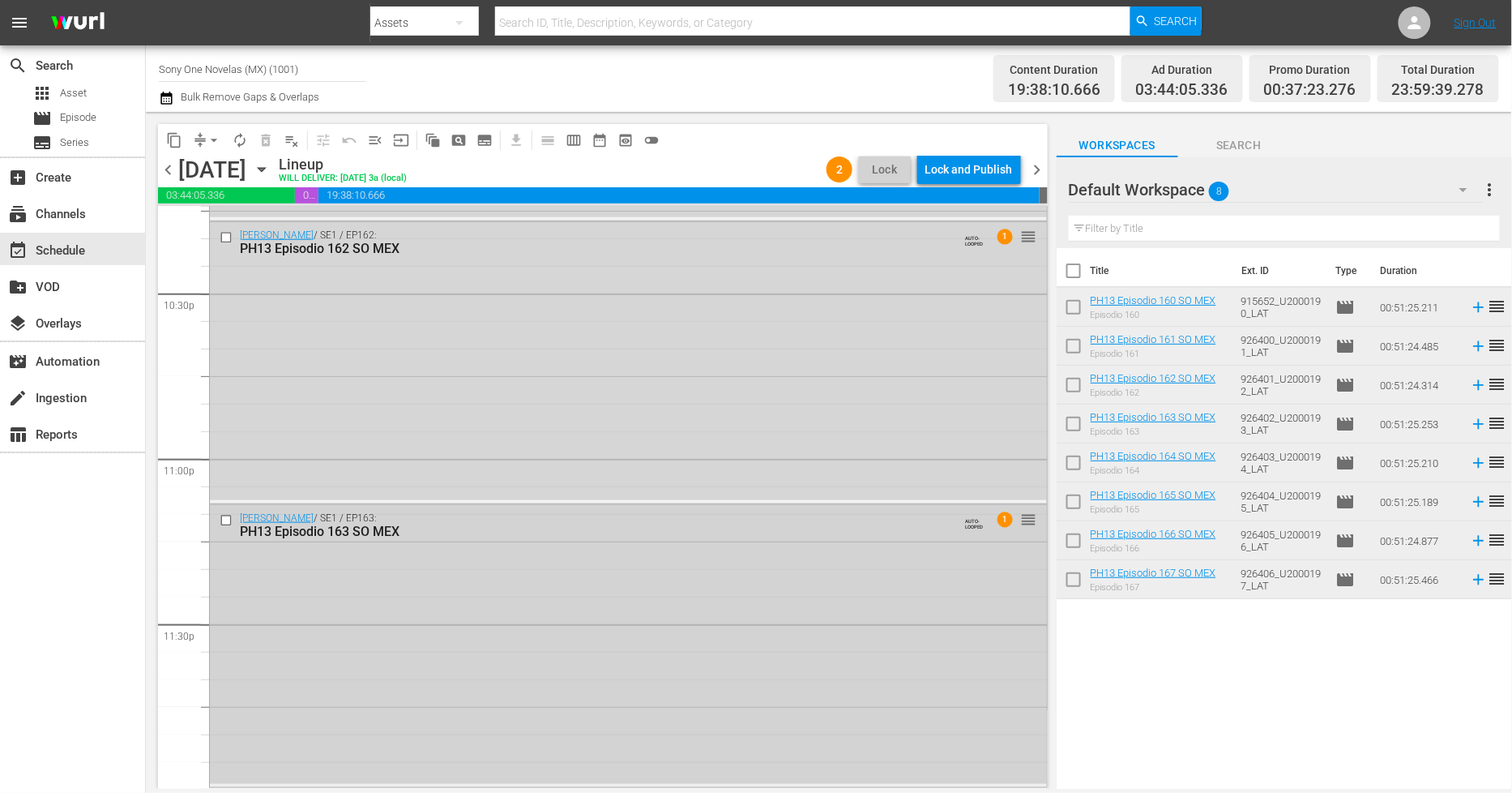
click at [472, 604] on div "[PERSON_NAME] / SE1 / EP163: PH13 Episodio 163 SO MEX AUTO-LOOPED 1 reorder" at bounding box center [629, 644] width 837 height 279
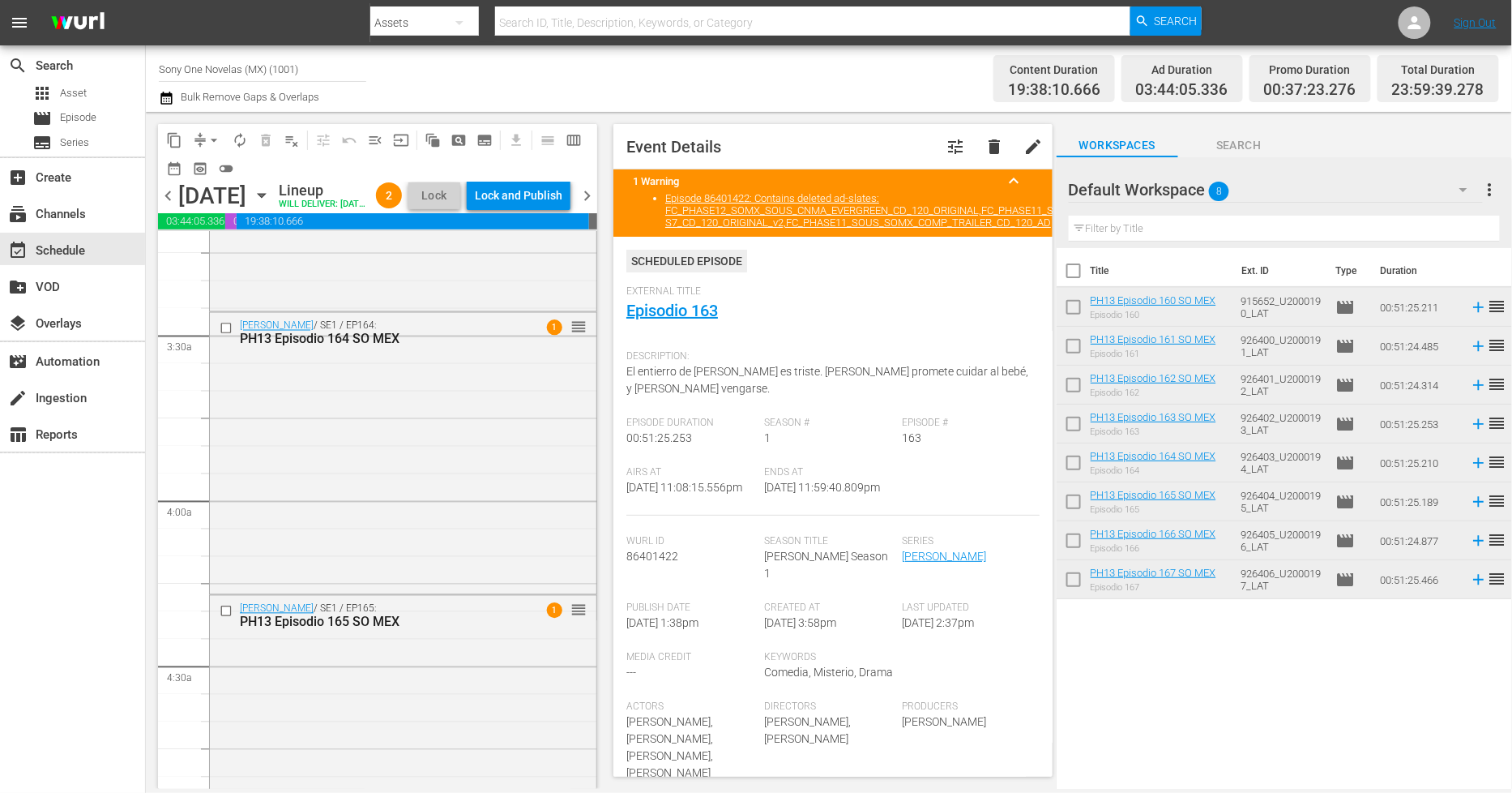
scroll to position [1049, 0]
click at [462, 561] on div "[PERSON_NAME] / SE1 / EP164: PH13 Episodio 164 SO MEX 1 reorder" at bounding box center [403, 457] width 387 height 279
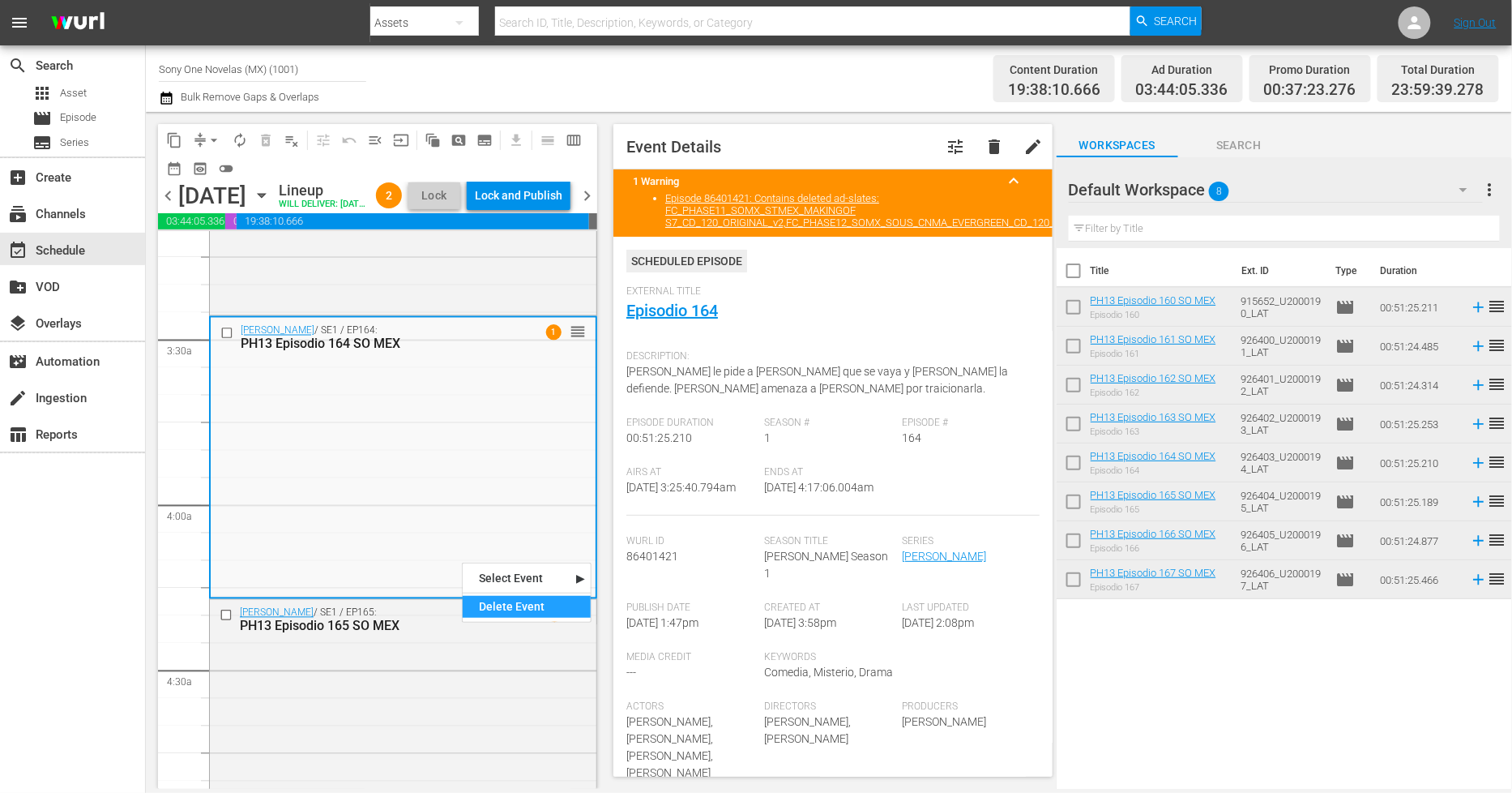
click at [508, 609] on div "Delete Event" at bounding box center [526, 607] width 128 height 22
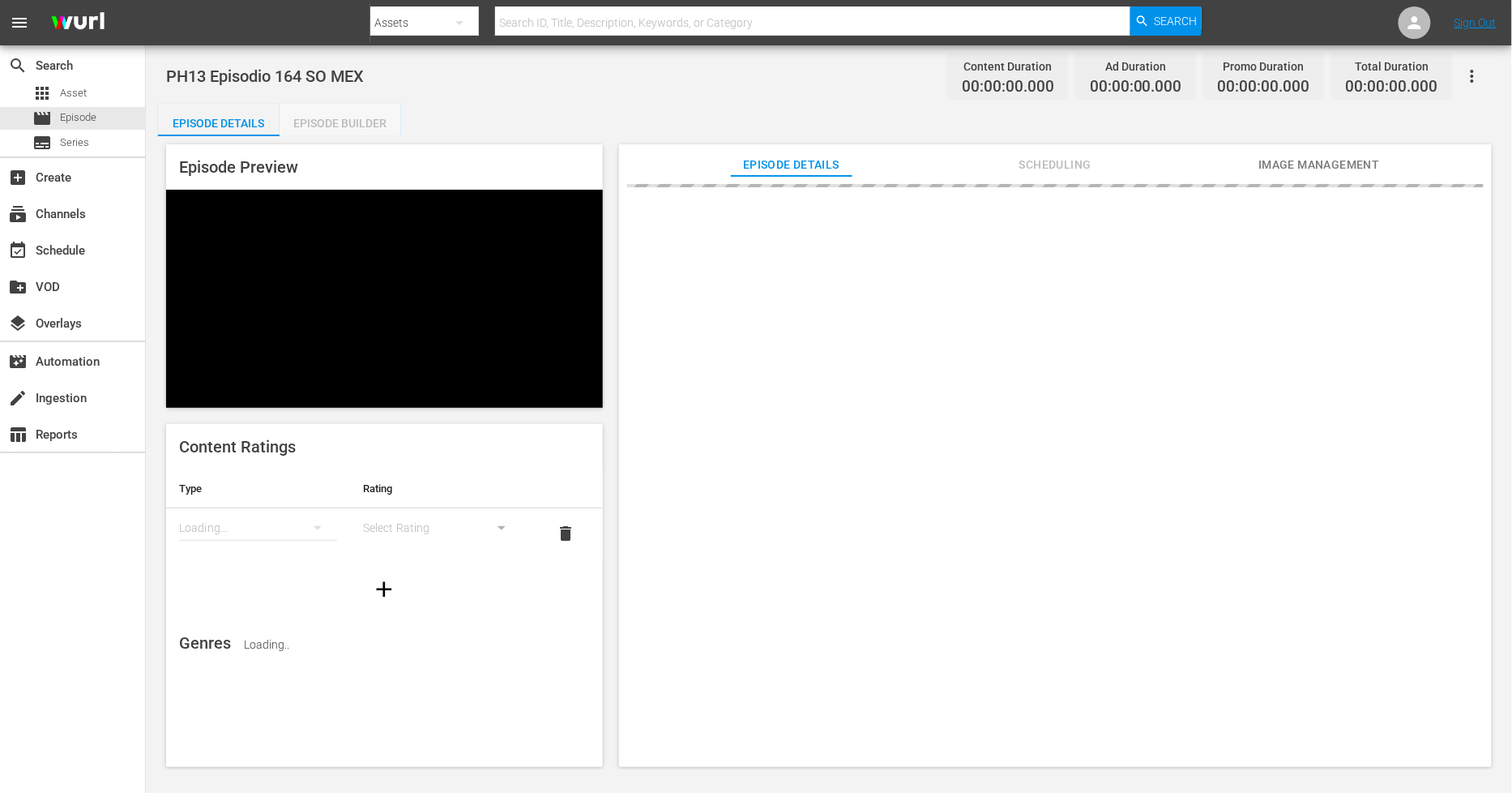
click at [355, 131] on div "Episode Builder" at bounding box center [341, 123] width 121 height 39
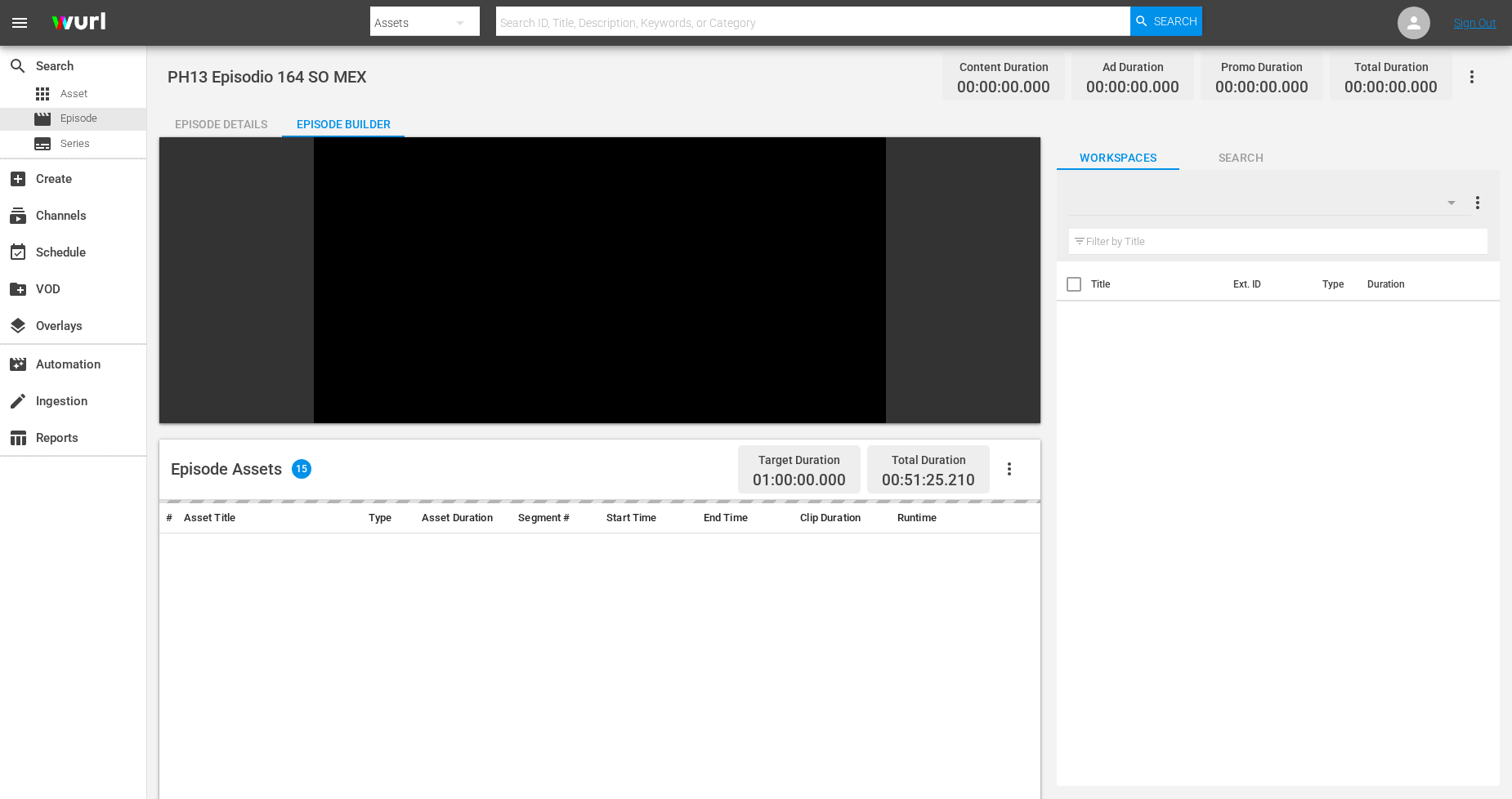
click at [1282, 185] on div at bounding box center [1269, 203] width 401 height 46
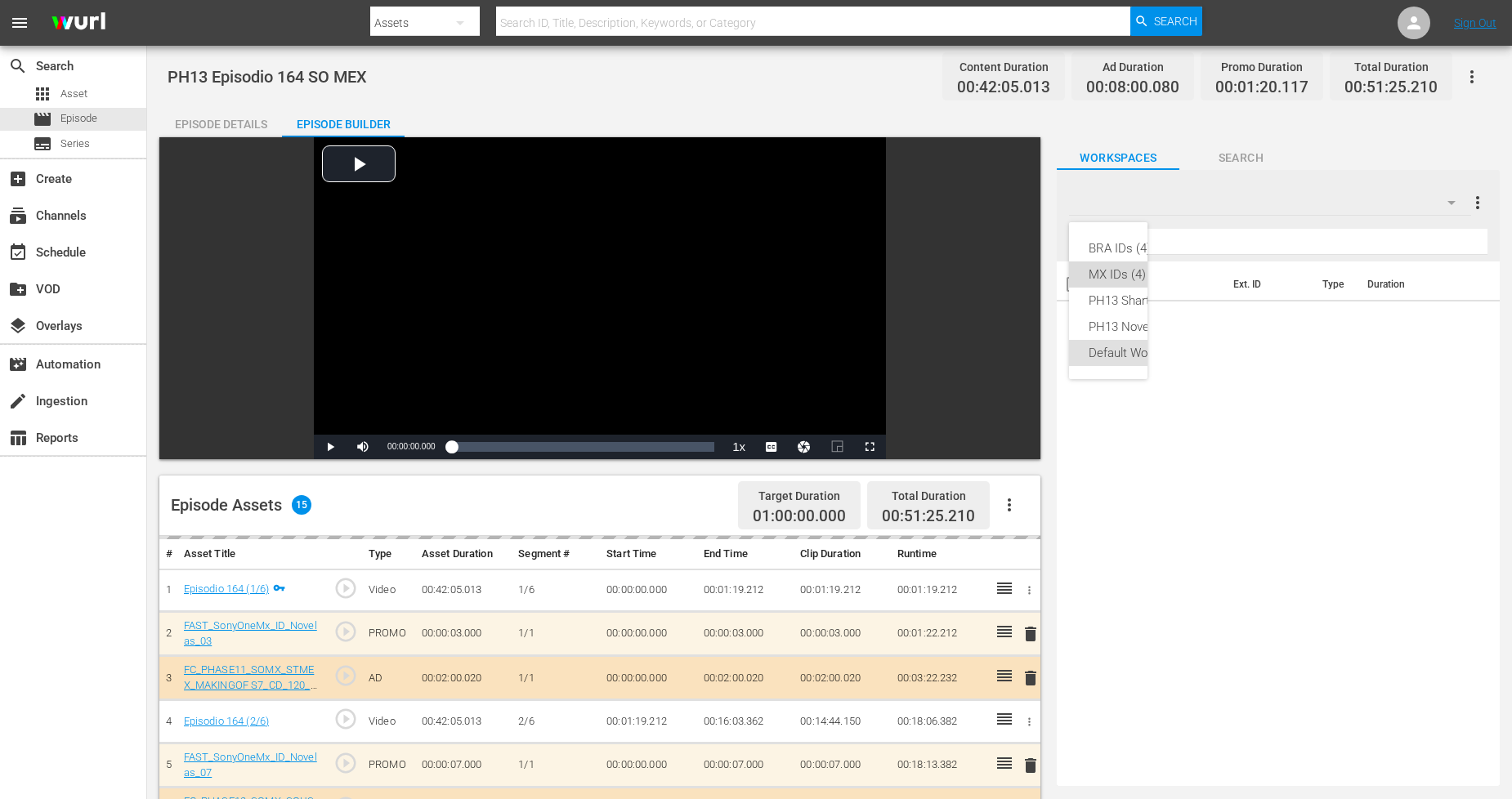
click at [1120, 279] on div "MX IDs (4)" at bounding box center [1159, 274] width 141 height 26
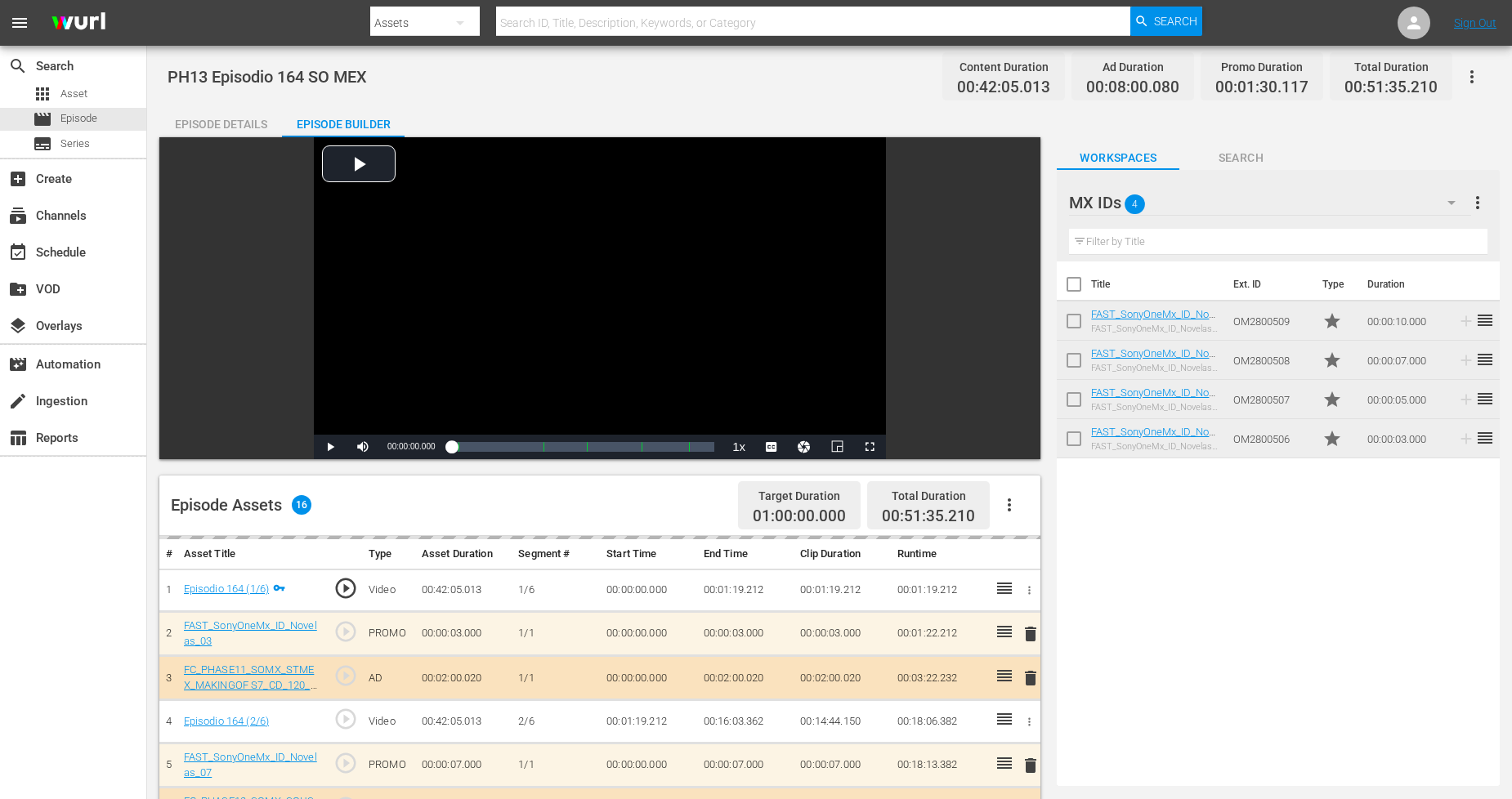
click at [256, 117] on div "Episode Details" at bounding box center [220, 124] width 122 height 39
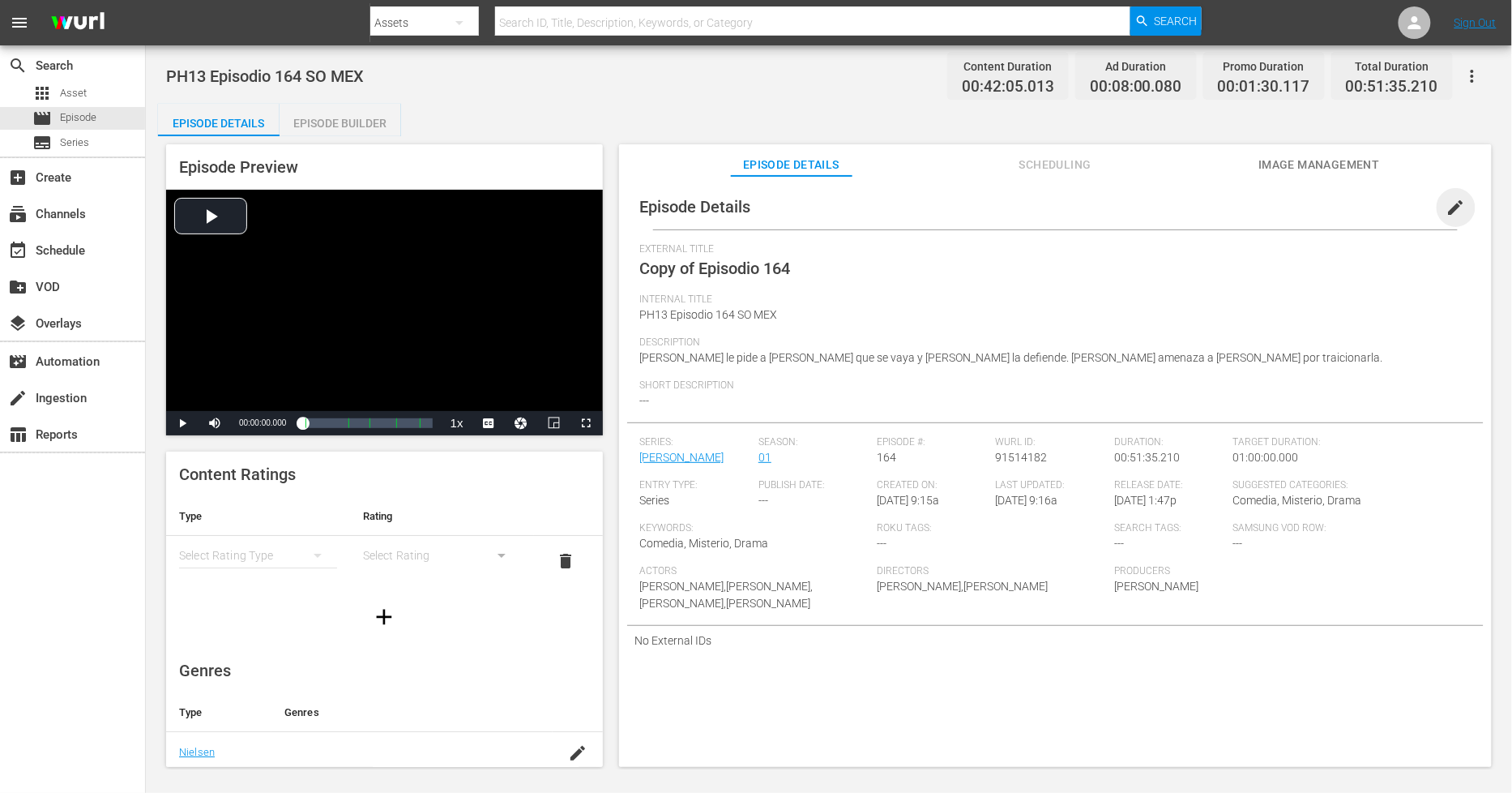
click at [1449, 206] on span "edit" at bounding box center [1456, 207] width 19 height 19
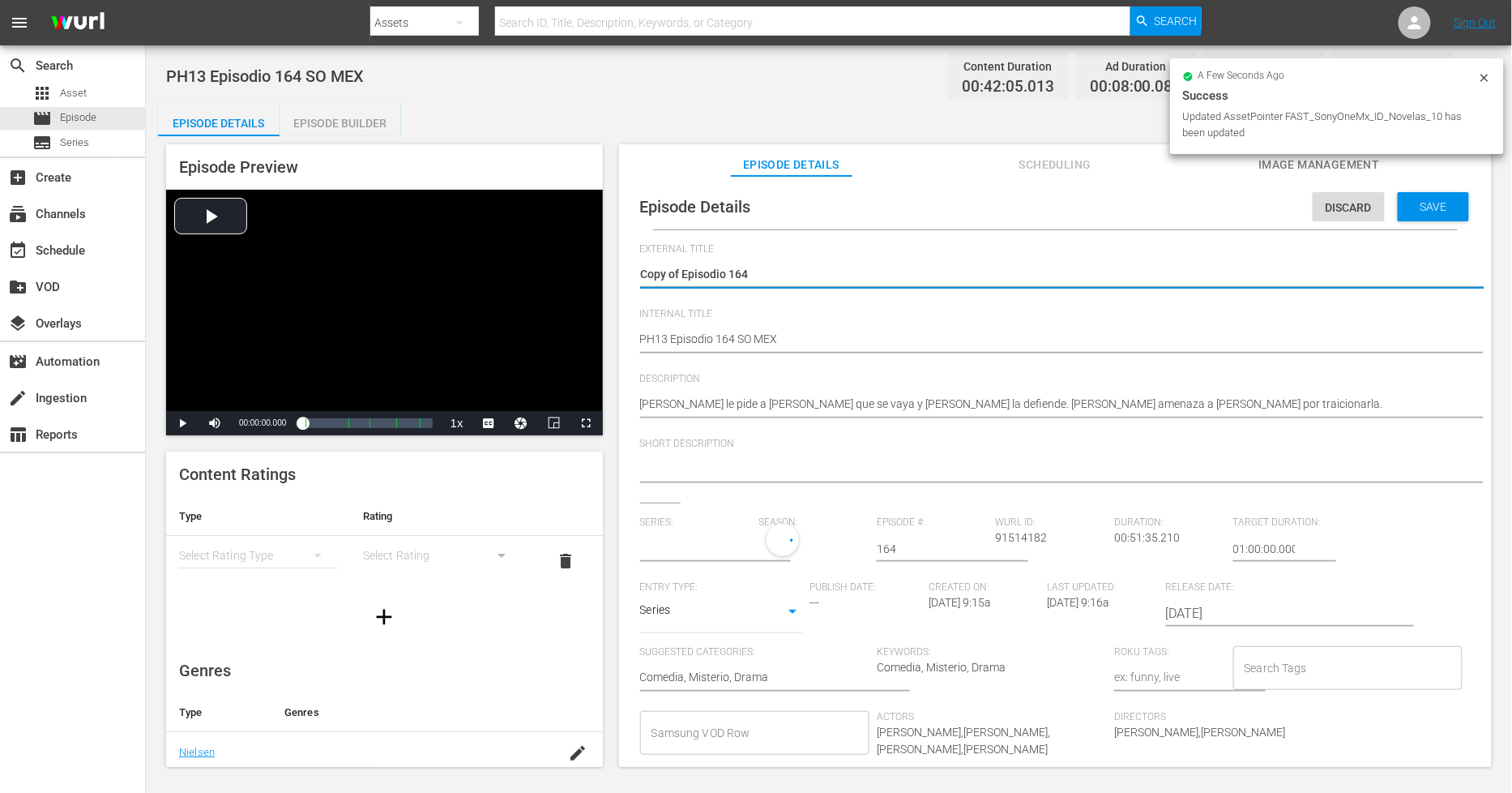
drag, startPoint x: 684, startPoint y: 268, endPoint x: -235, endPoint y: 280, distance: 919.1
type textarea "Episodio 164"
type input "[PERSON_NAME]"
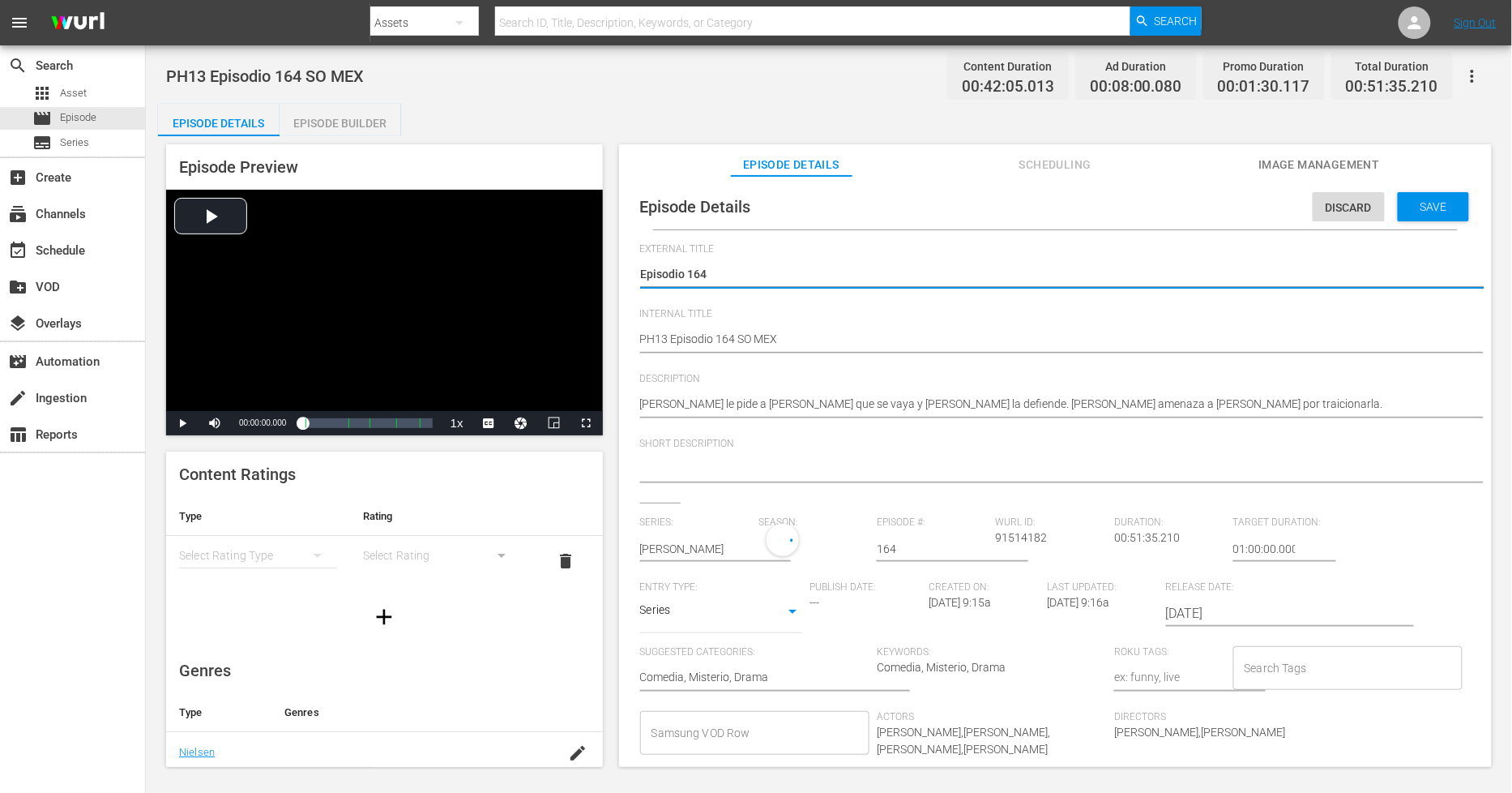
type textarea "Episodio 164"
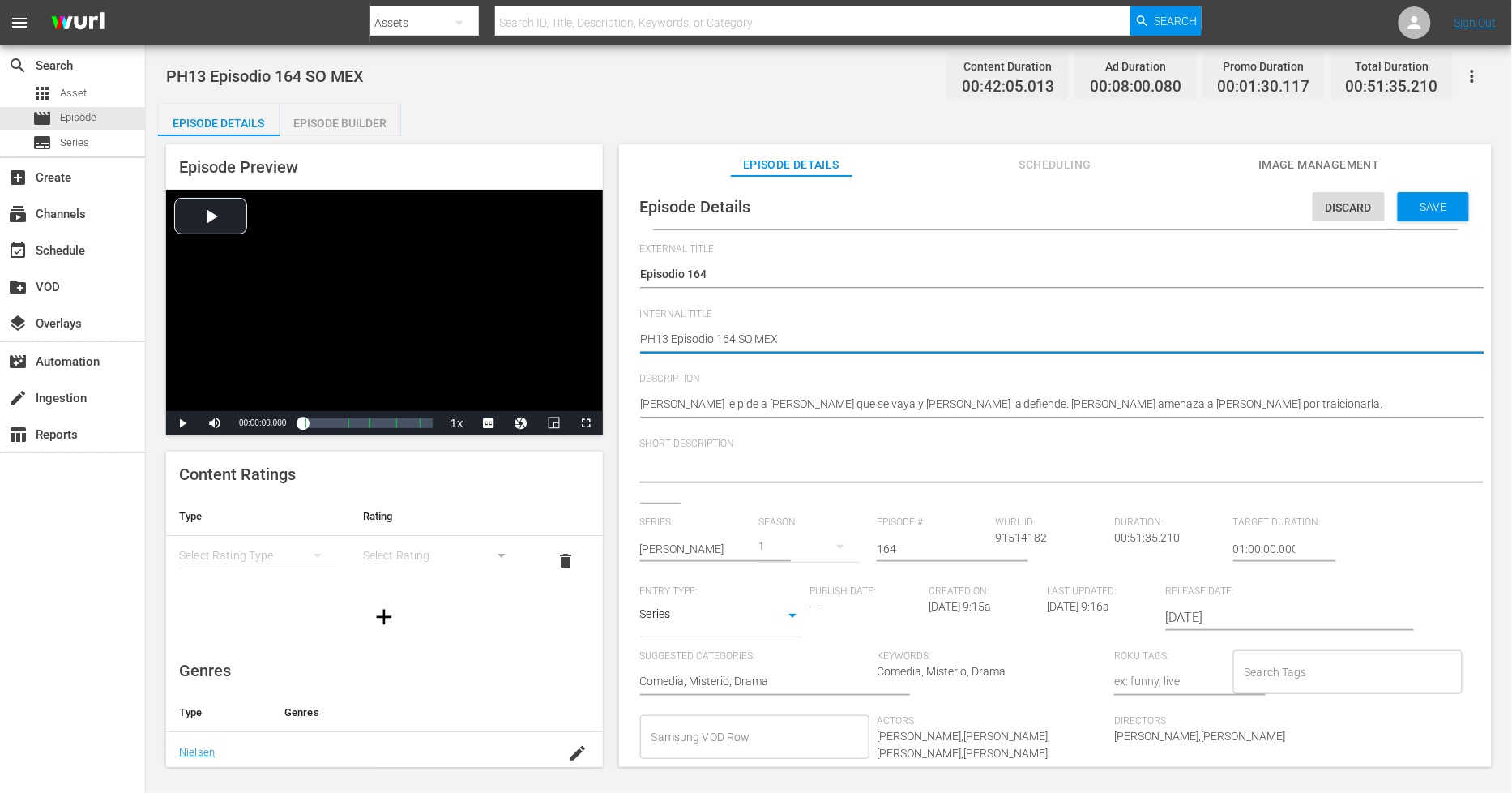
type textarea "PH13 Episodio 164 SO MEX"
type textarea "PH13 Episodio 164 SO MEX D"
type textarea "PH13 Episodio 164 SO MEX DU"
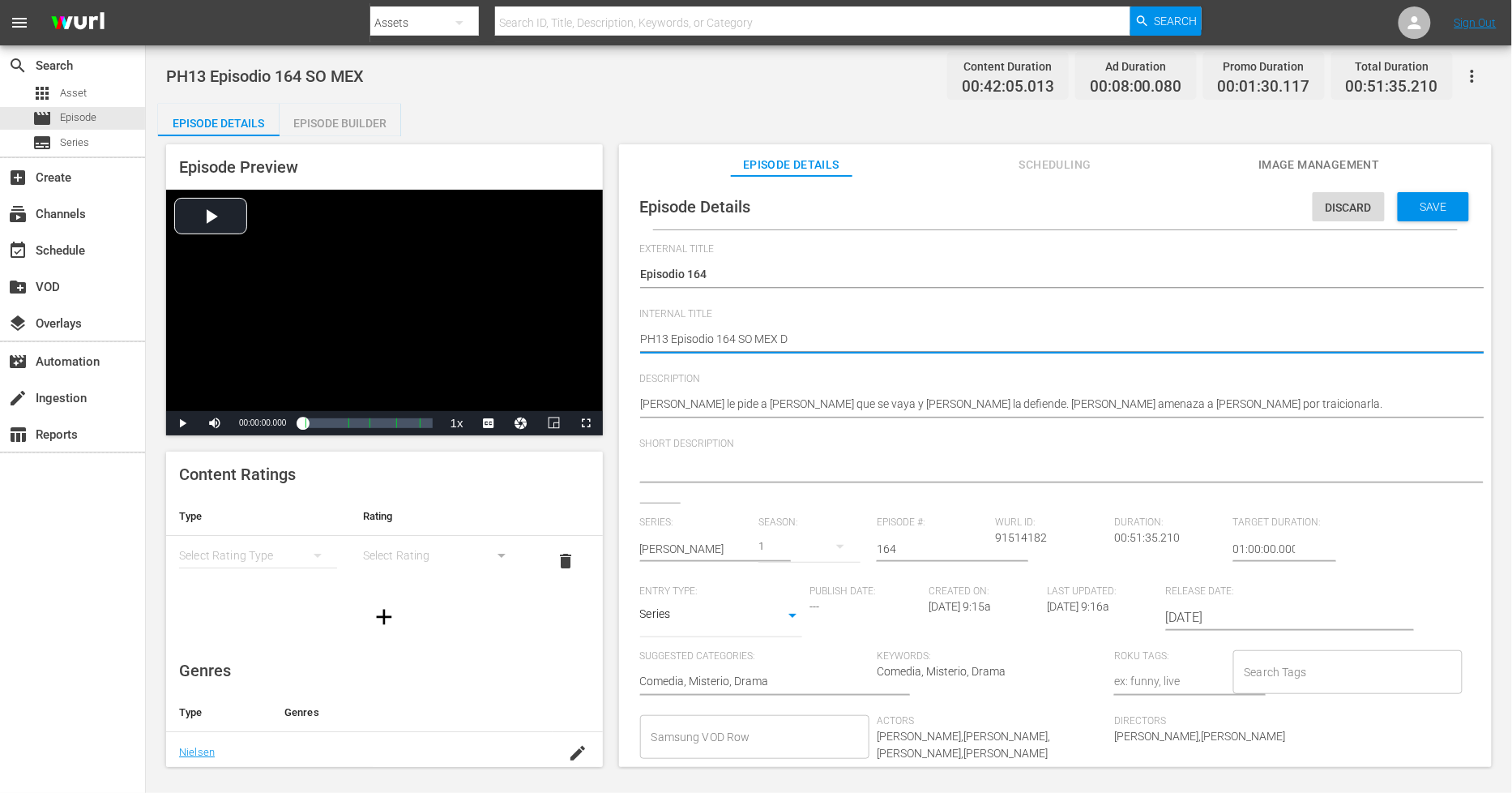
type textarea "PH13 Episodio 164 SO MEX DU"
type textarea "PH13 Episodio 164 SO MEX DUP"
type textarea "PH13 Episodio 164 SO MEX DUP1"
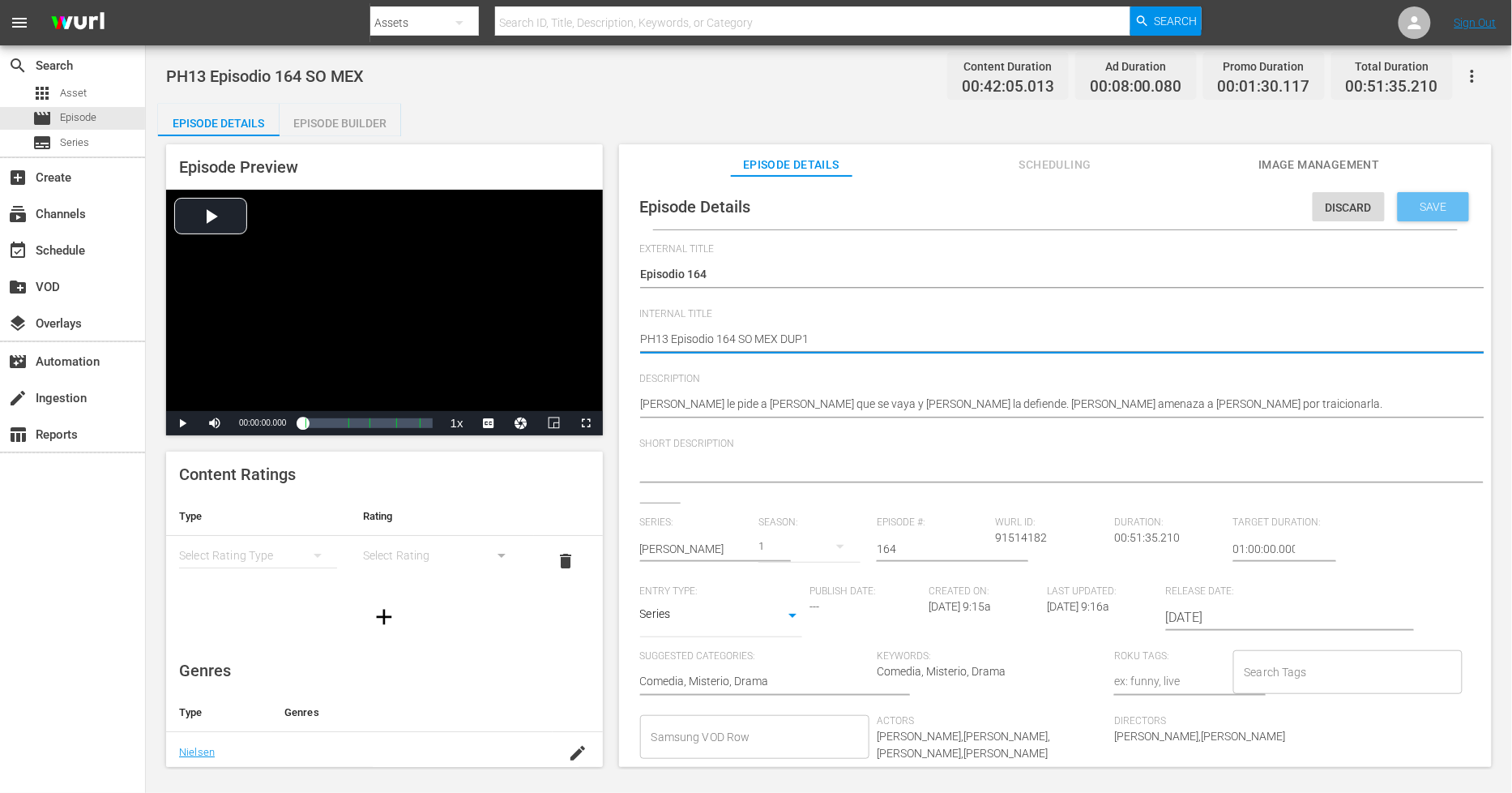
click at [1434, 204] on span "Save" at bounding box center [1434, 207] width 53 height 13
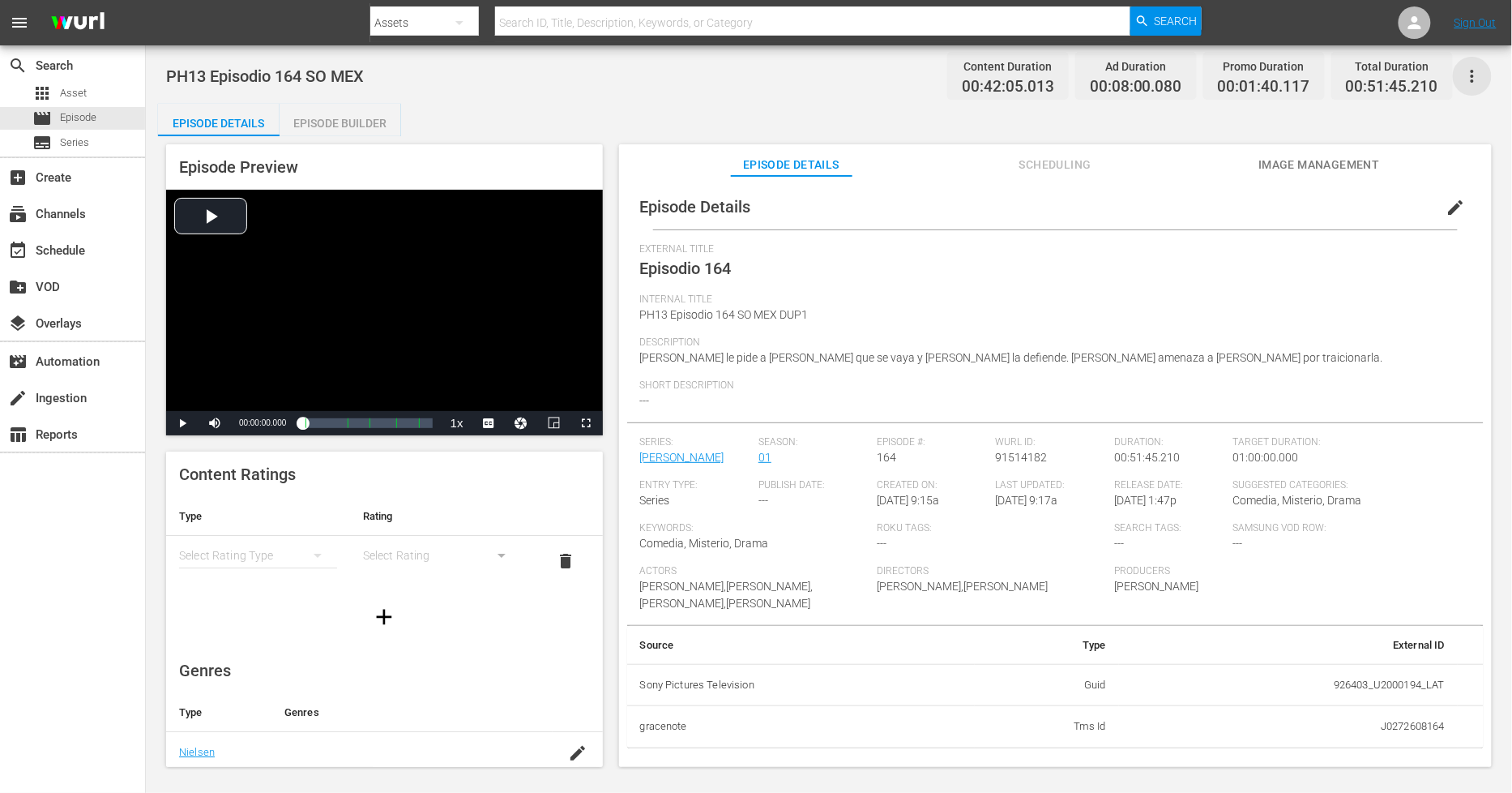
click at [1475, 77] on icon "button" at bounding box center [1472, 75] width 19 height 19
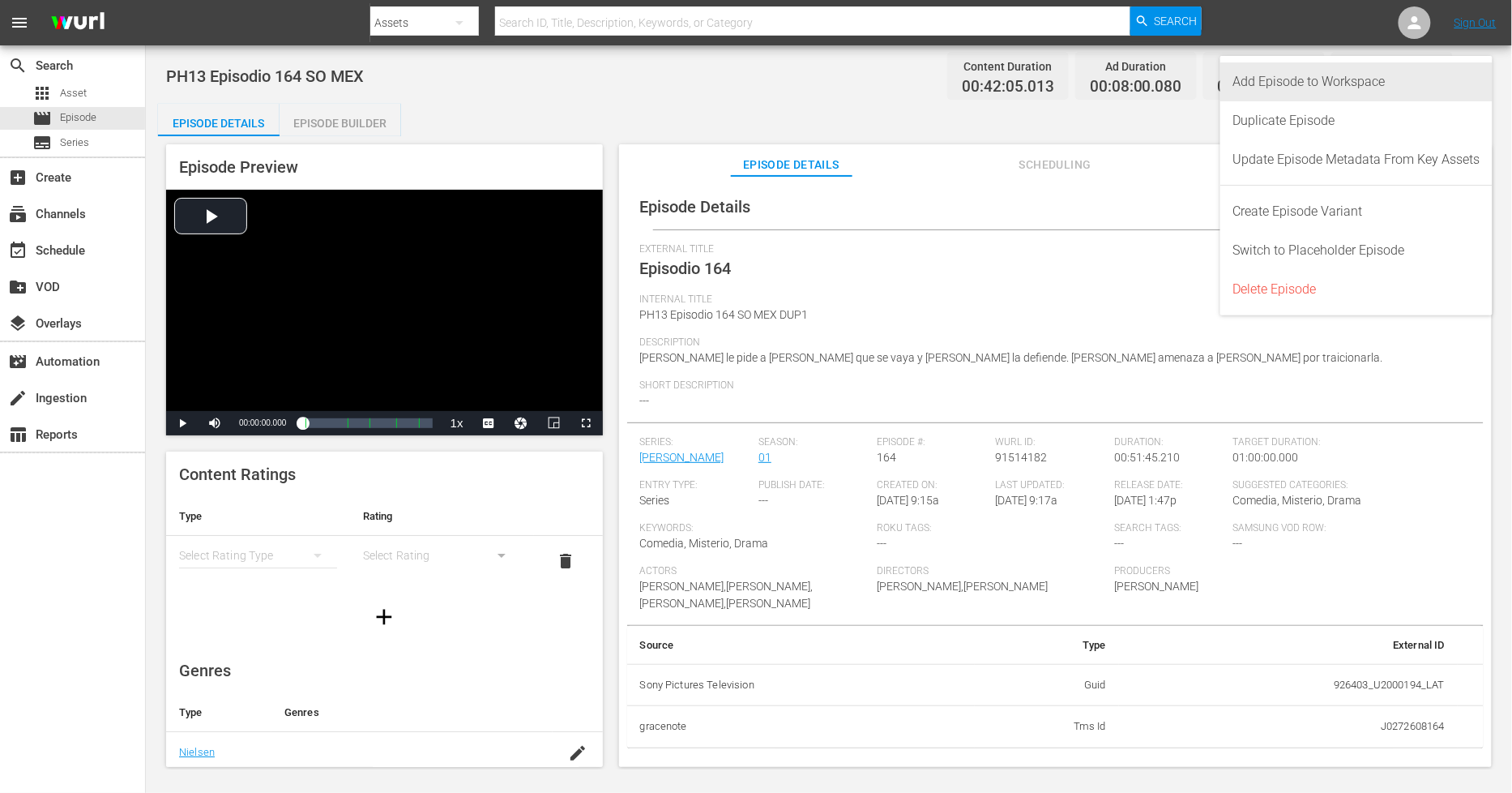
click at [1459, 89] on div "Add Episode to Workspace" at bounding box center [1357, 82] width 247 height 39
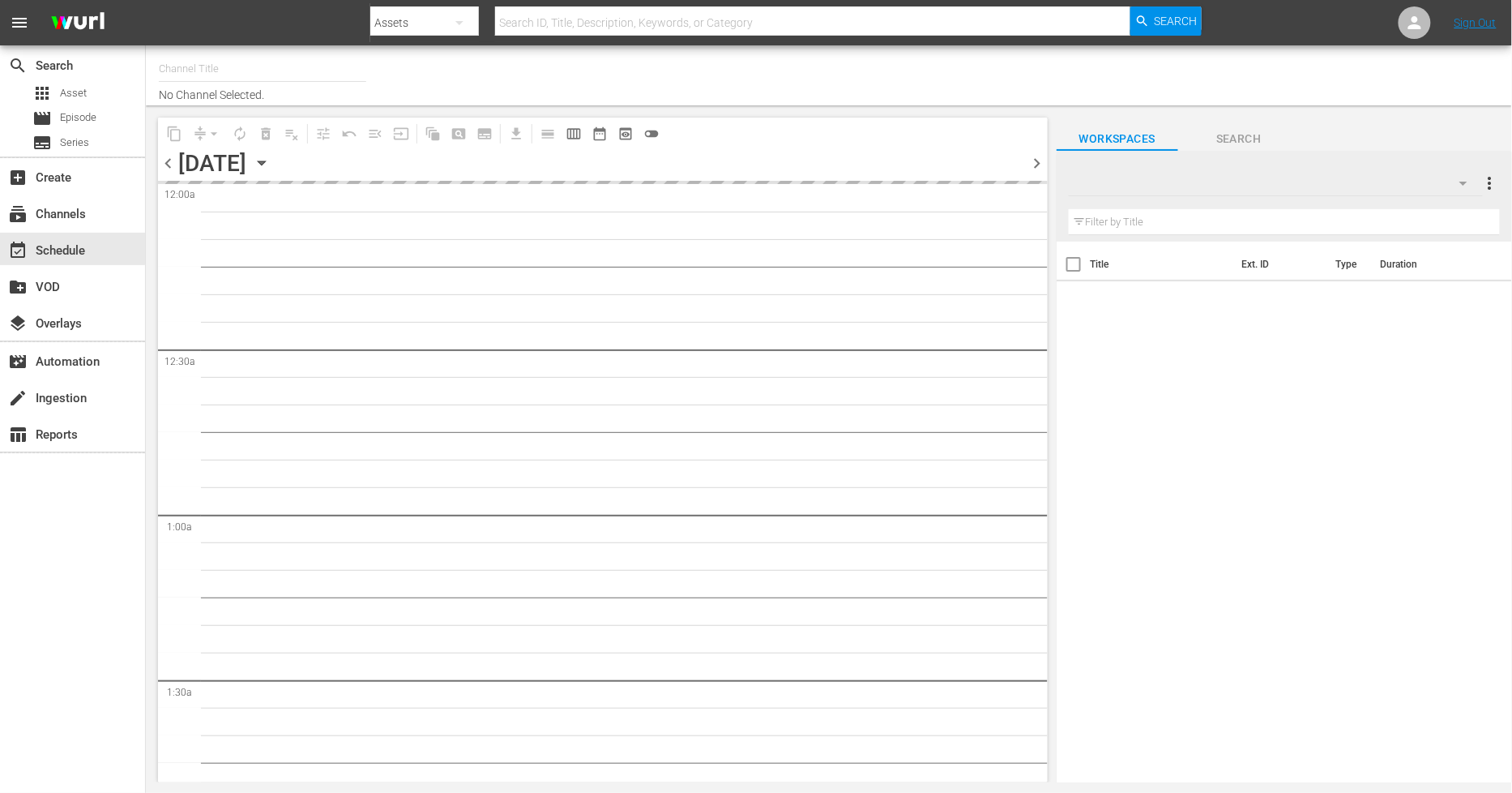
type input "Sony One Novelas (MX) (1001)"
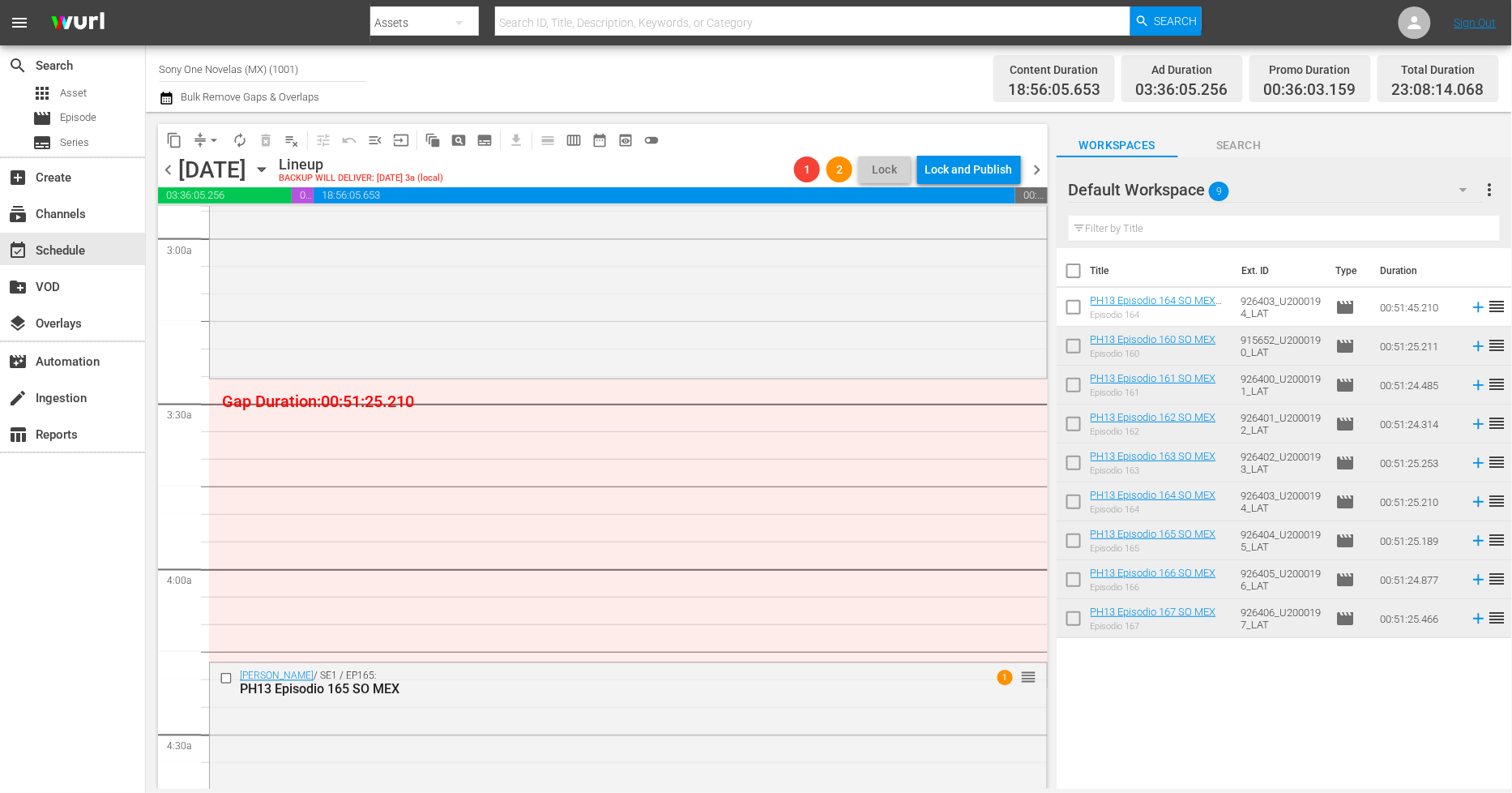
scroll to position [991, 0]
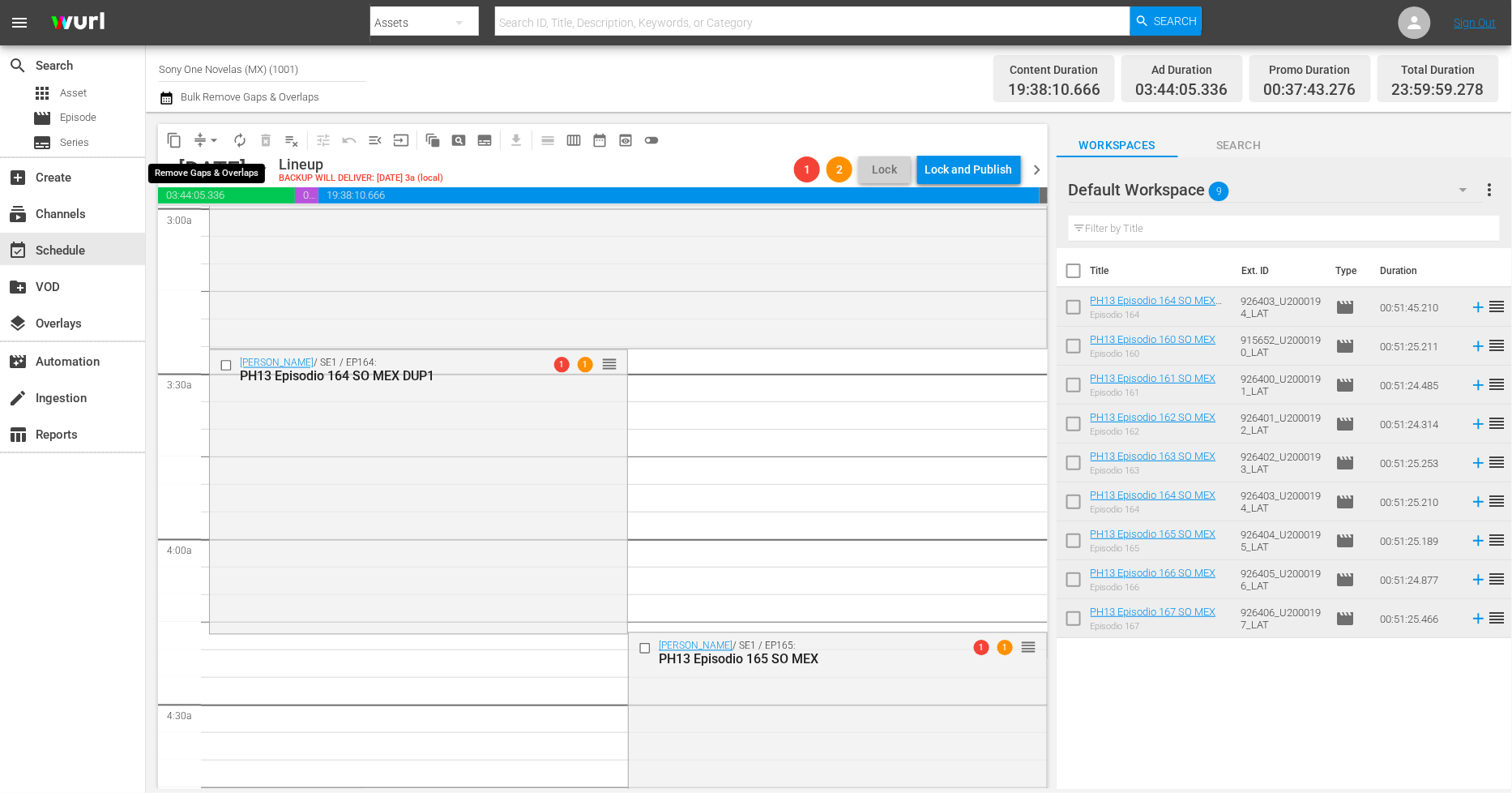
click at [211, 139] on span "arrow_drop_down" at bounding box center [214, 140] width 16 height 16
click at [222, 220] on li "Align to End of Previous Day" at bounding box center [215, 226] width 170 height 27
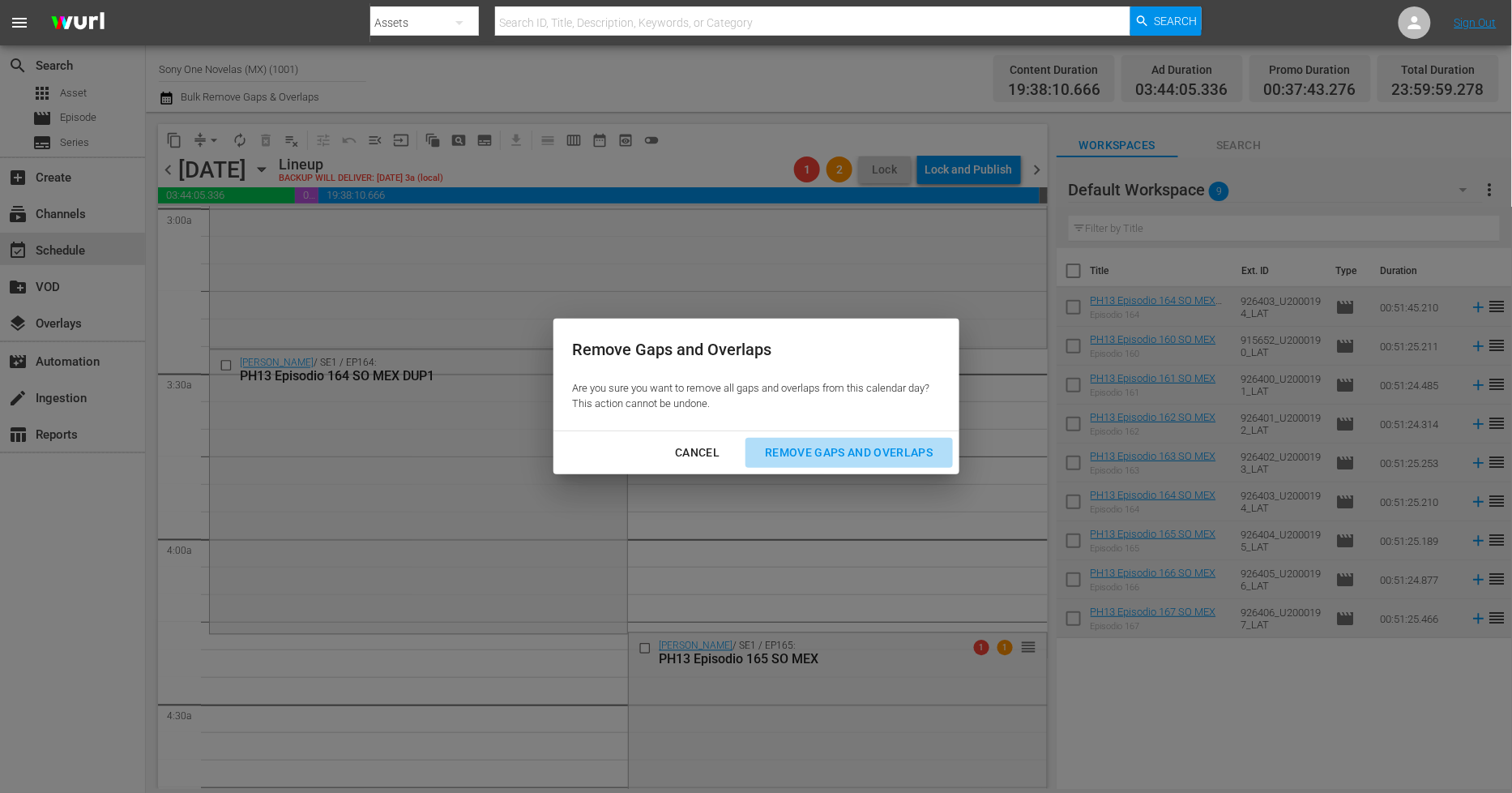
click at [881, 442] on div "Remove Gaps and Overlaps" at bounding box center [849, 452] width 194 height 20
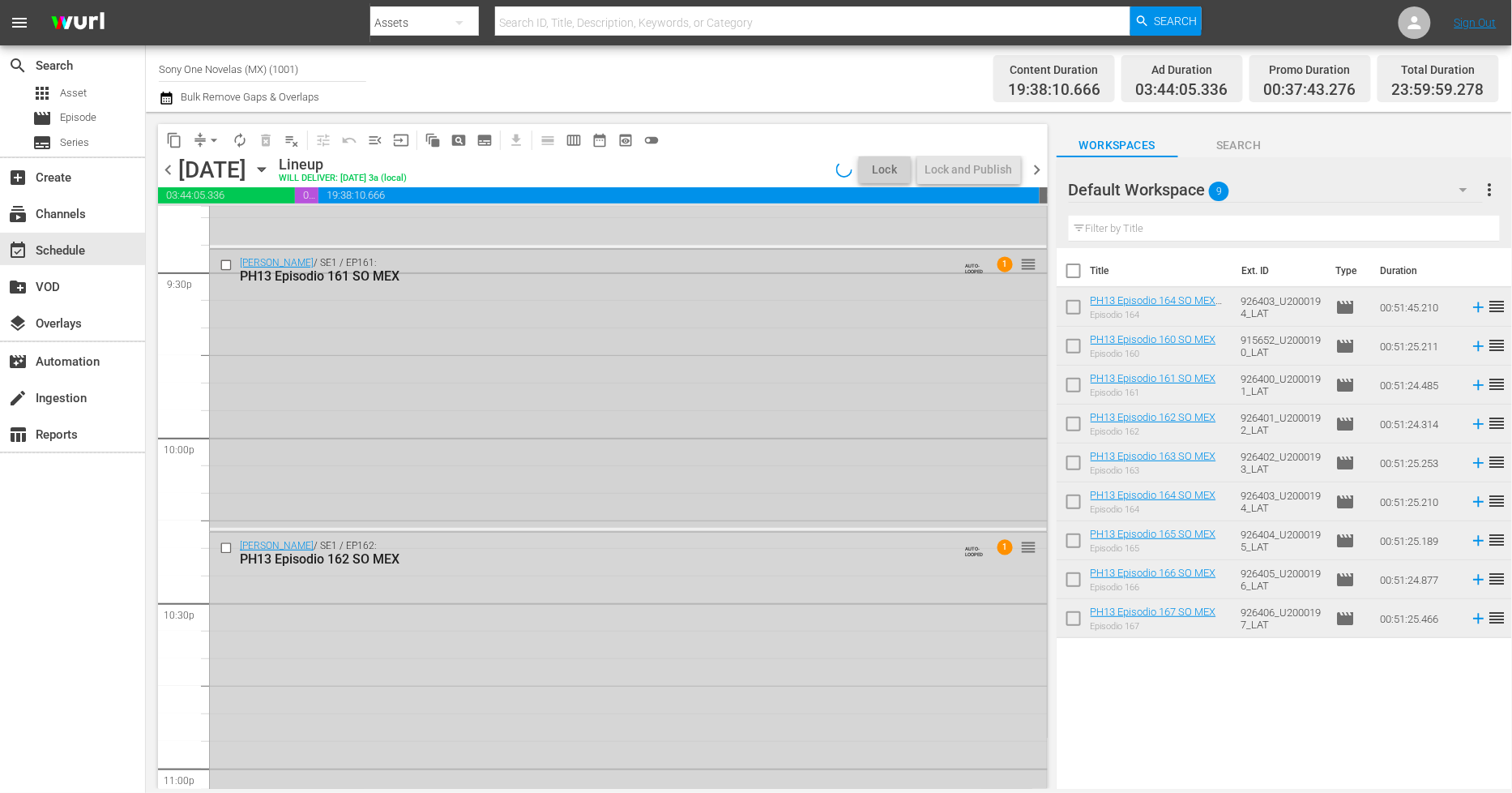
scroll to position [7355, 0]
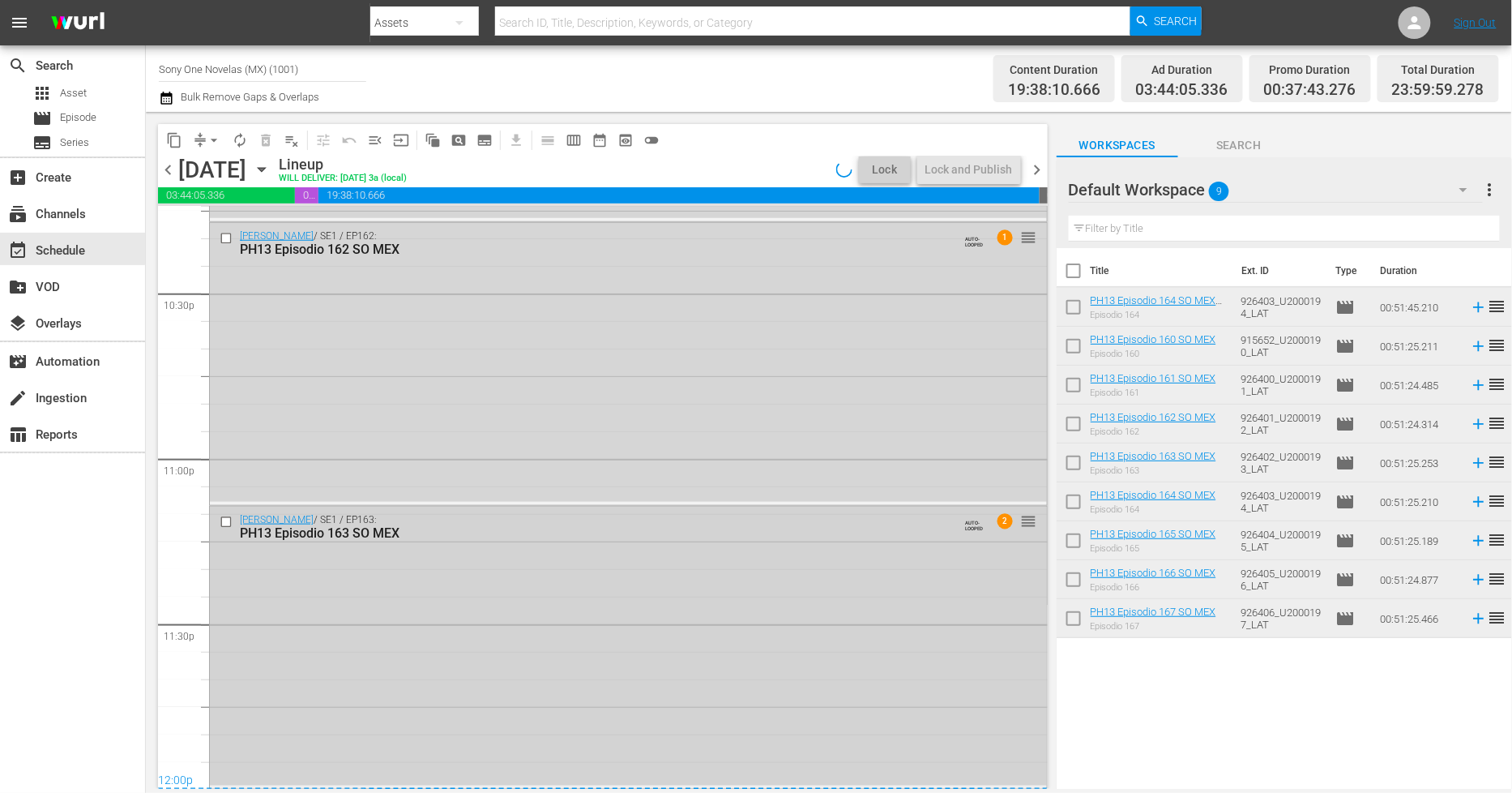
click at [555, 592] on div "Doña Bárbara / SE1 / EP163: PH13 Episodio 163 SO MEX AUTO-LOOPED 2 reorder" at bounding box center [629, 646] width 837 height 279
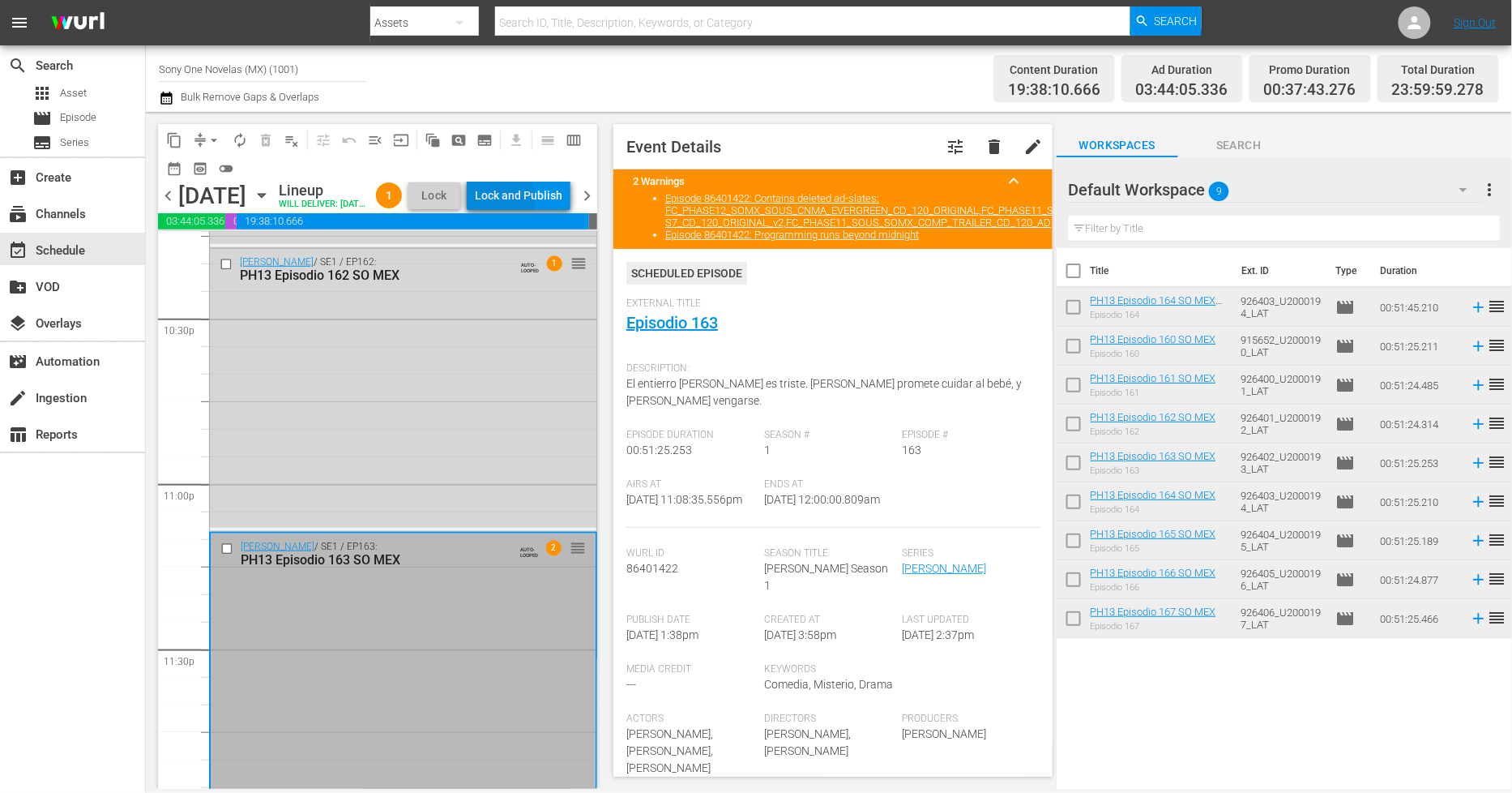
click at [536, 201] on div "Lock and Publish" at bounding box center [518, 195] width 88 height 29
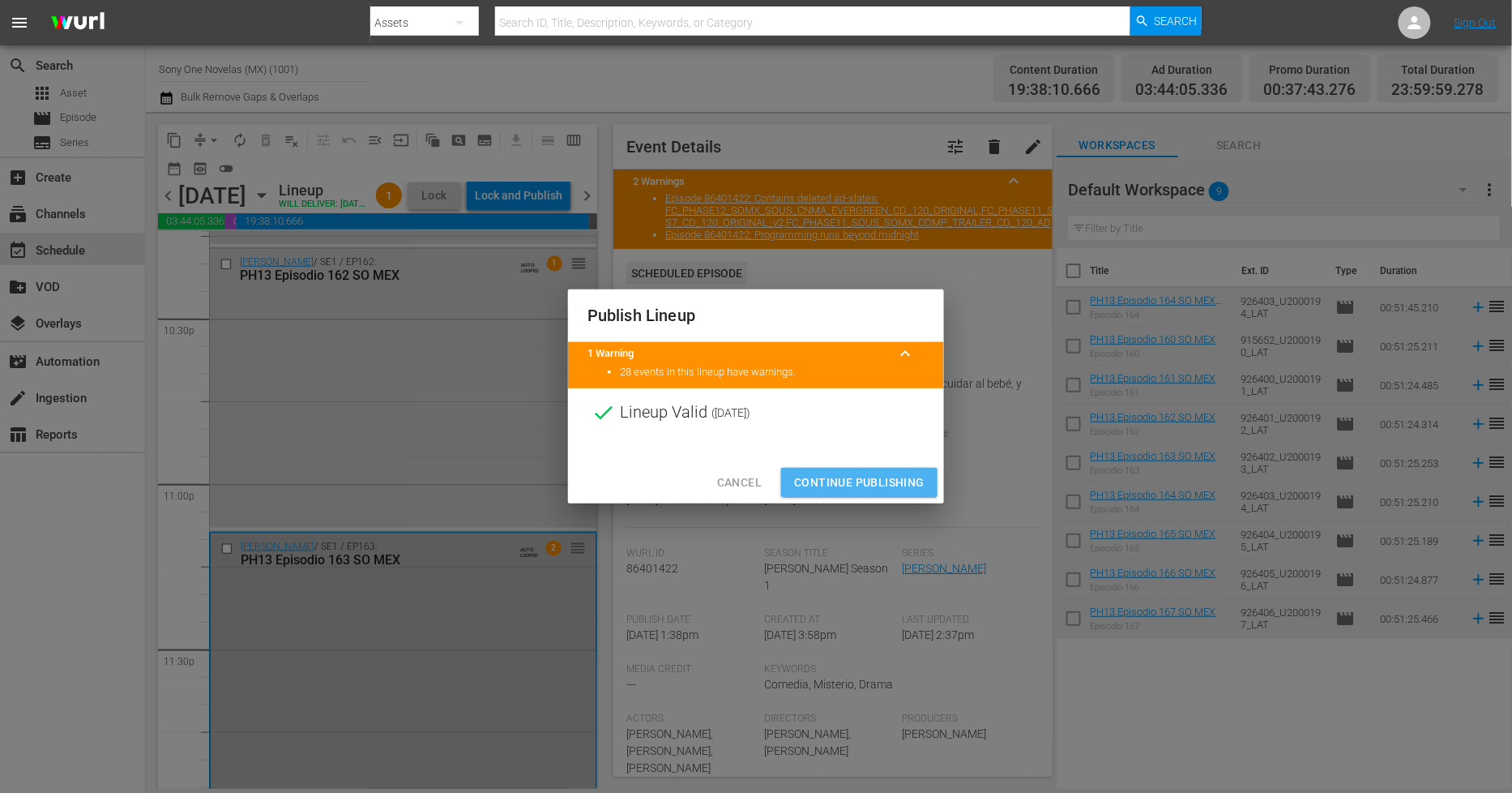
click at [837, 488] on span "Continue Publishing" at bounding box center [860, 483] width 130 height 20
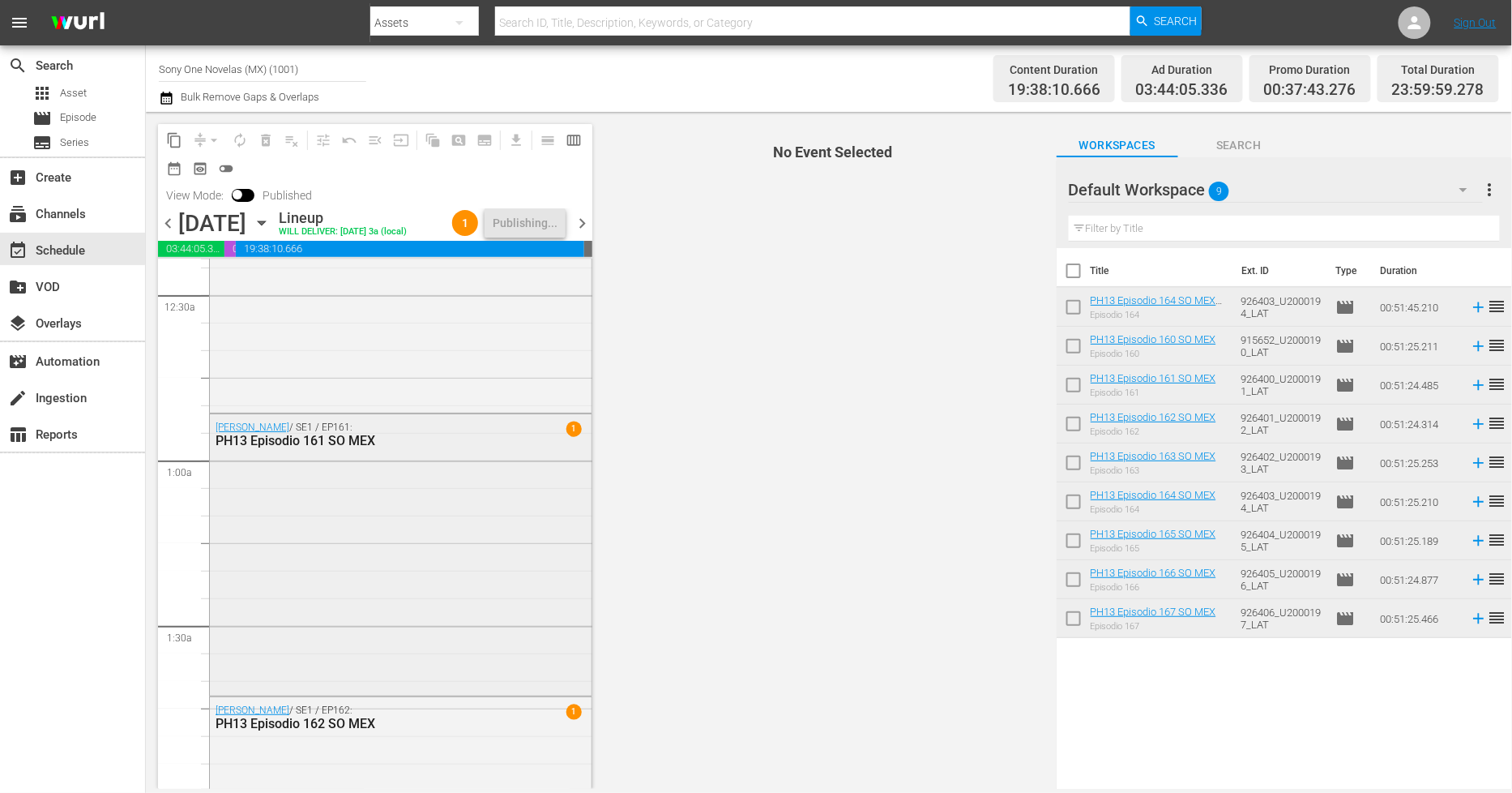
scroll to position [0, 0]
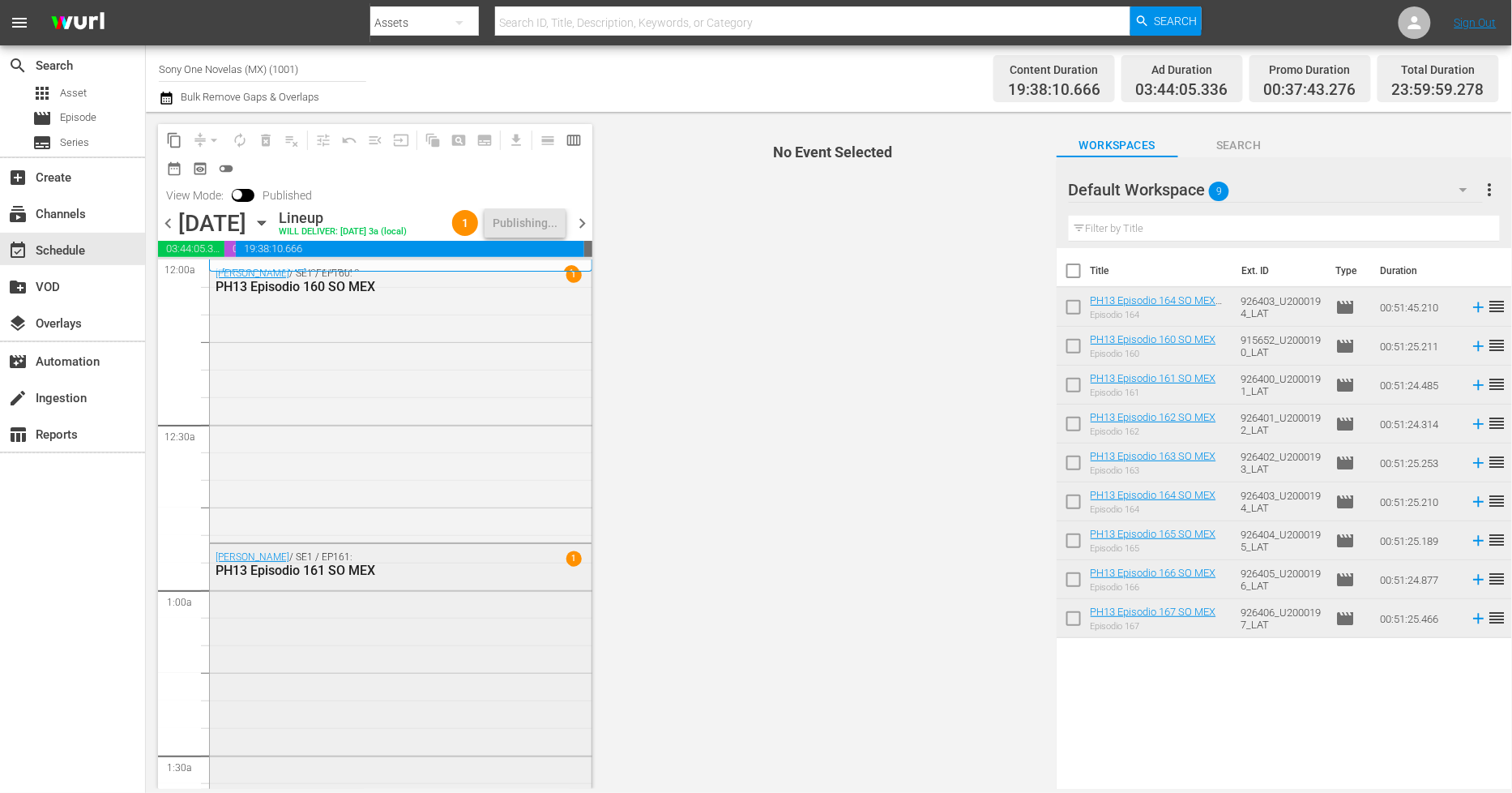
click at [474, 430] on div "Doña Bárbara / SE1 / EP160: PH13 Episodio 160 SO MEX 1" at bounding box center [400, 400] width 381 height 279
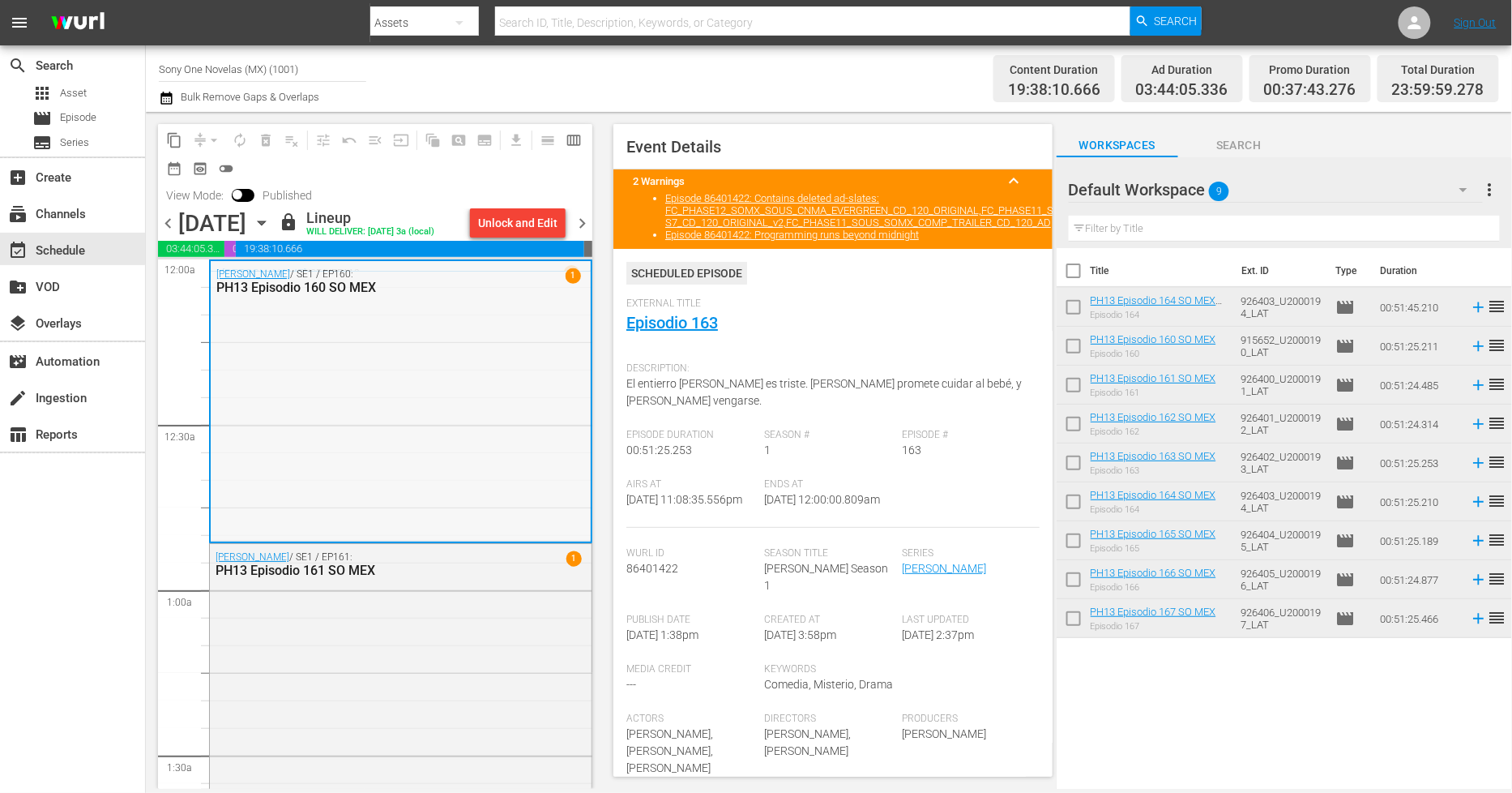
click at [440, 444] on div "Doña Bárbara / SE1 / EP160: PH13 Episodio 160 SO MEX 1" at bounding box center [401, 401] width 380 height 279
click at [342, 676] on div "Doña Bárbara / SE1 / EP161: PH13 Episodio 161 SO MEX 1" at bounding box center [400, 683] width 381 height 279
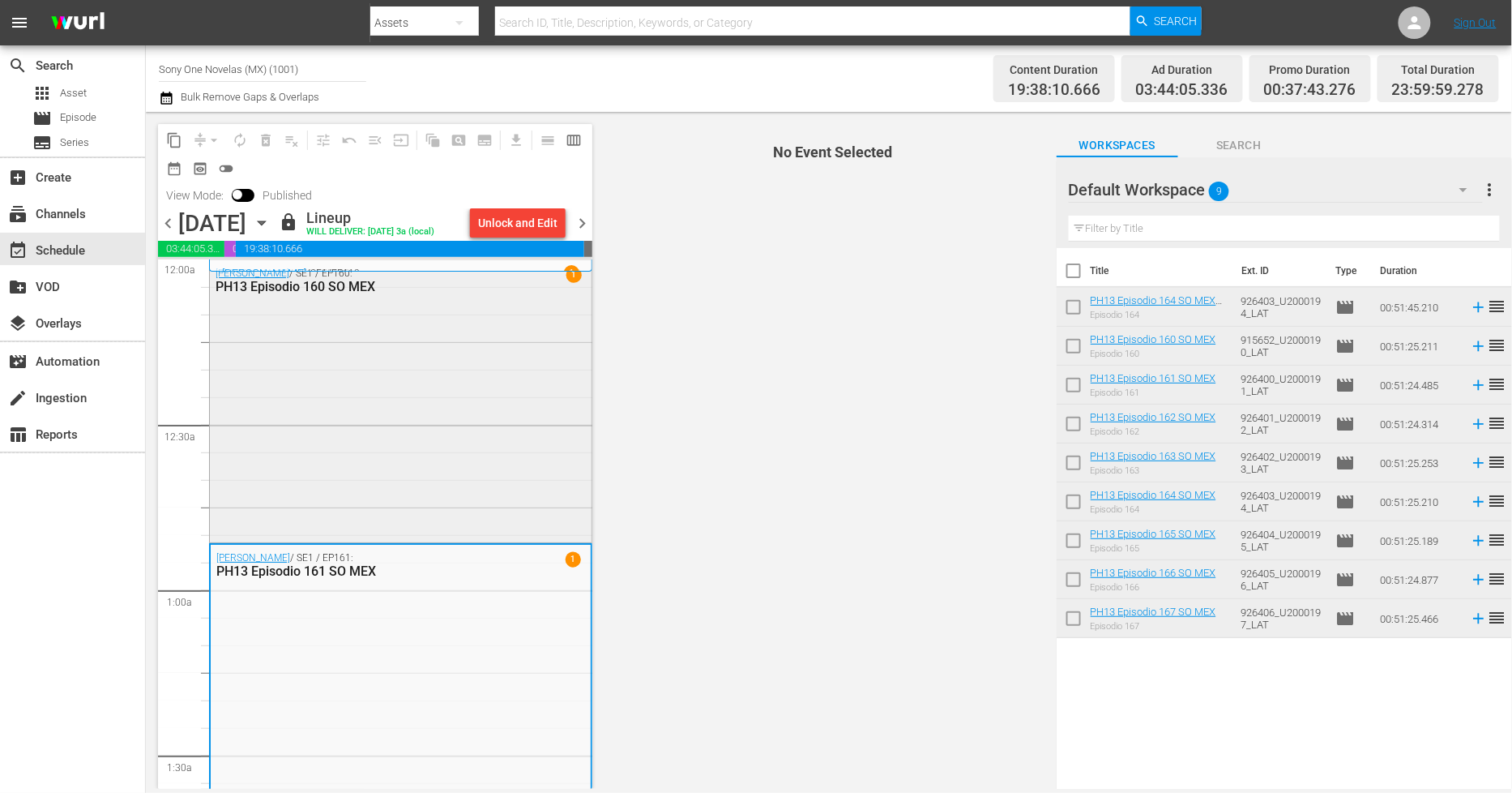
click at [373, 483] on div "Doña Bárbara / SE1 / EP160: PH13 Episodio 160 SO MEX 1" at bounding box center [400, 400] width 381 height 279
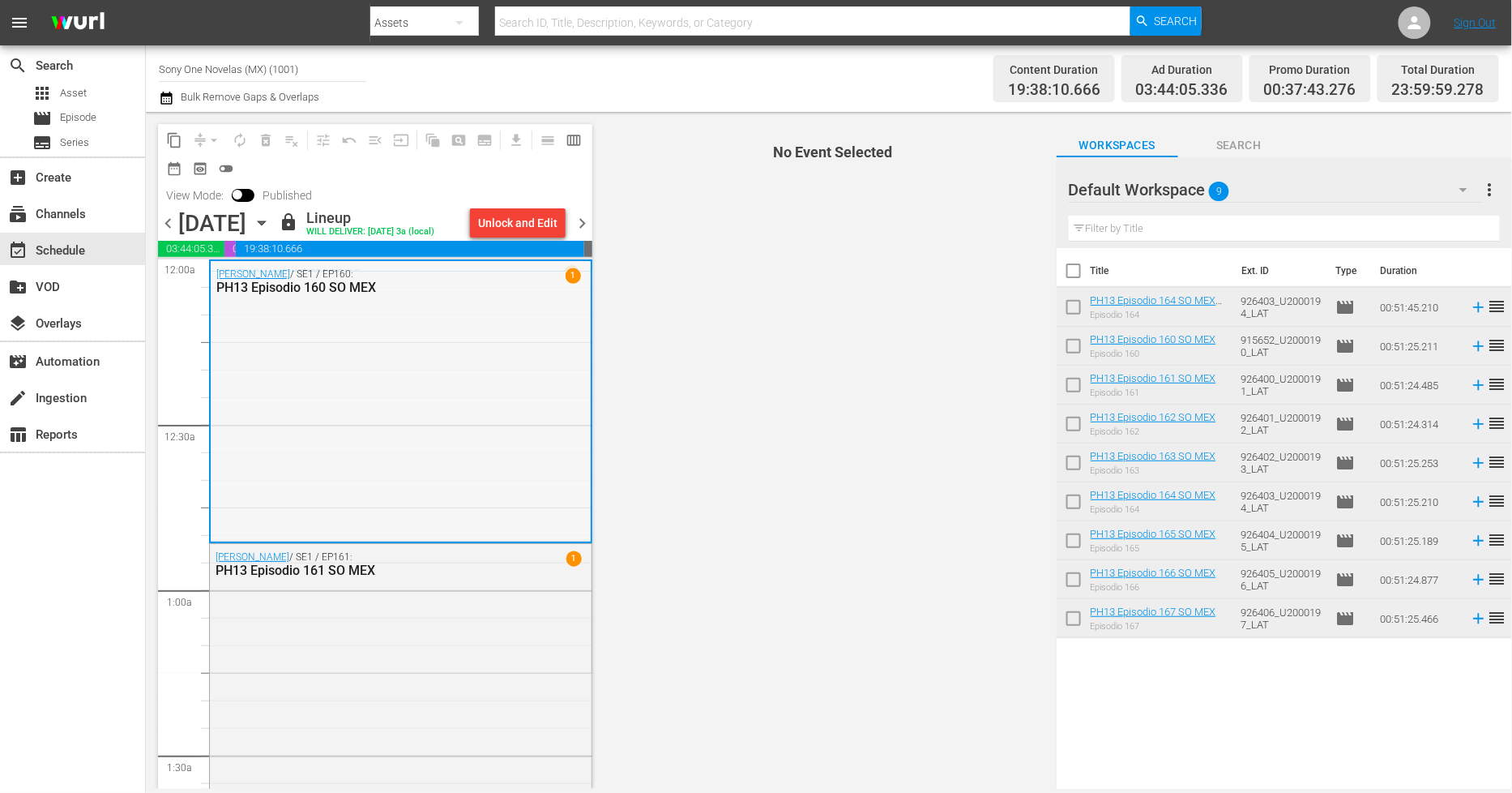
click at [397, 393] on div "Doña Bárbara / SE1 / EP160: PH13 Episodio 160 SO MEX 1" at bounding box center [401, 401] width 380 height 279
click at [545, 226] on div "Unlock and Edit" at bounding box center [518, 223] width 80 height 29
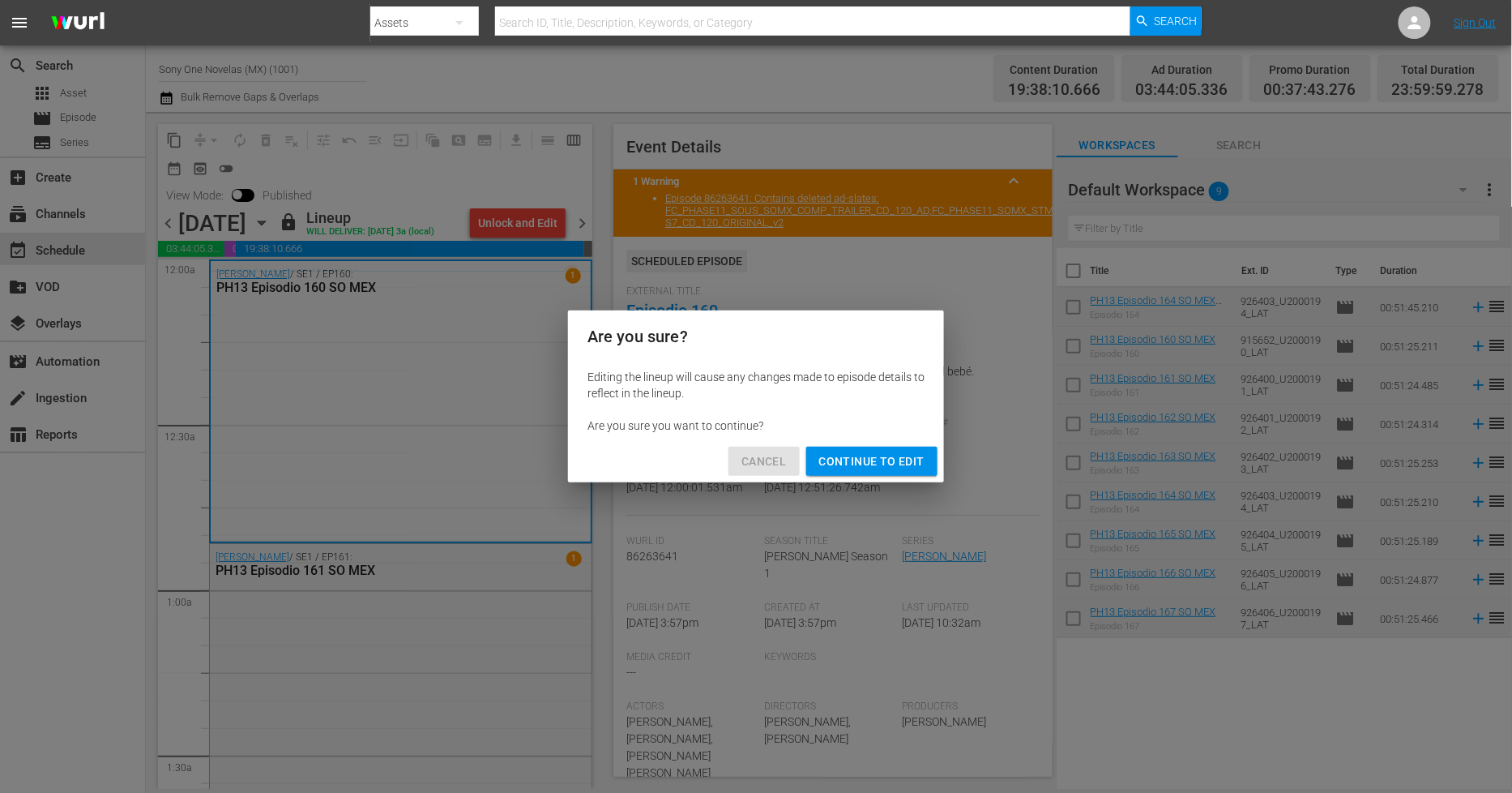
click at [763, 459] on span "Cancel" at bounding box center [764, 461] width 44 height 20
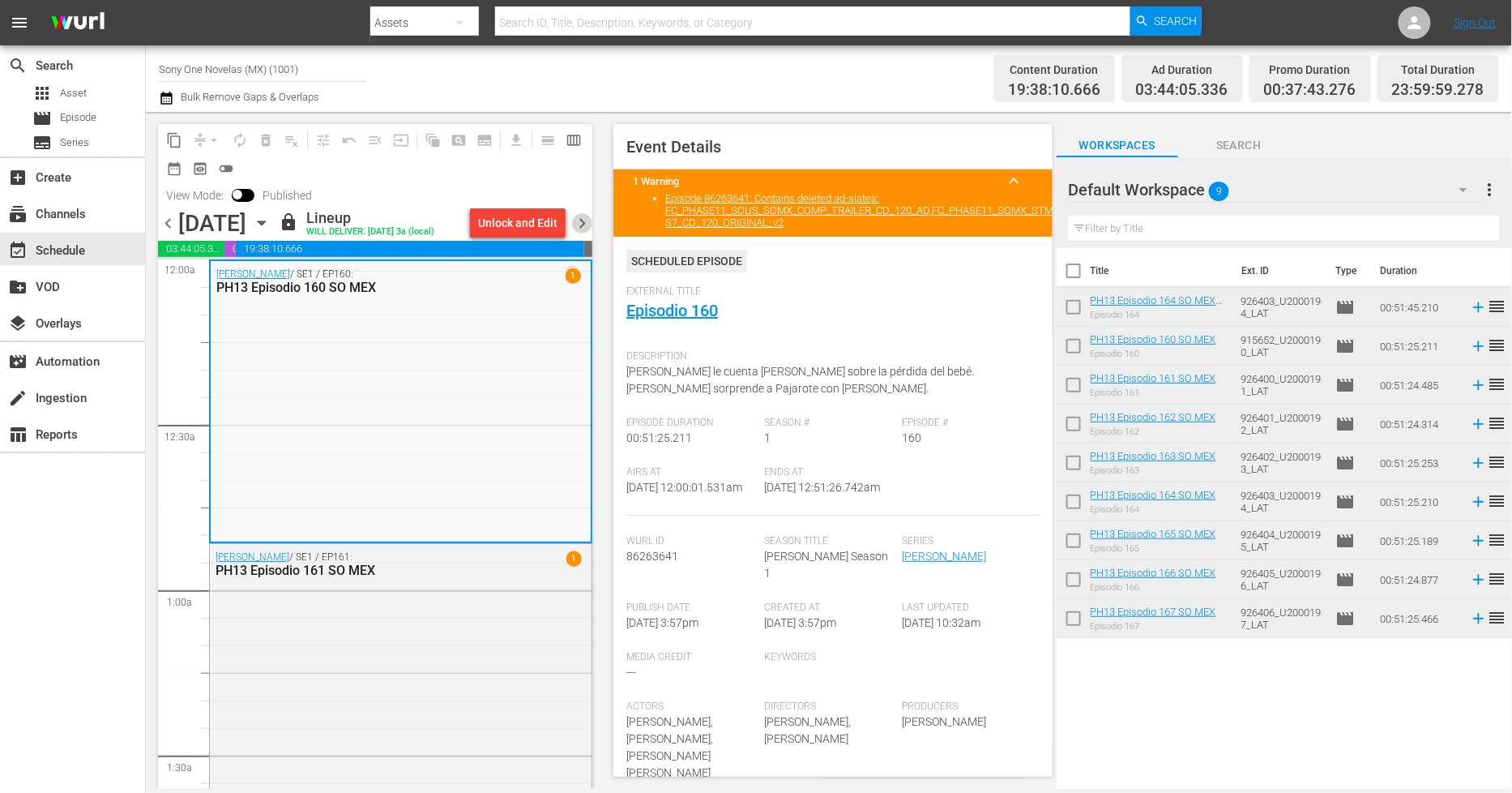
click at [583, 228] on span "chevron_right" at bounding box center [583, 223] width 20 height 20
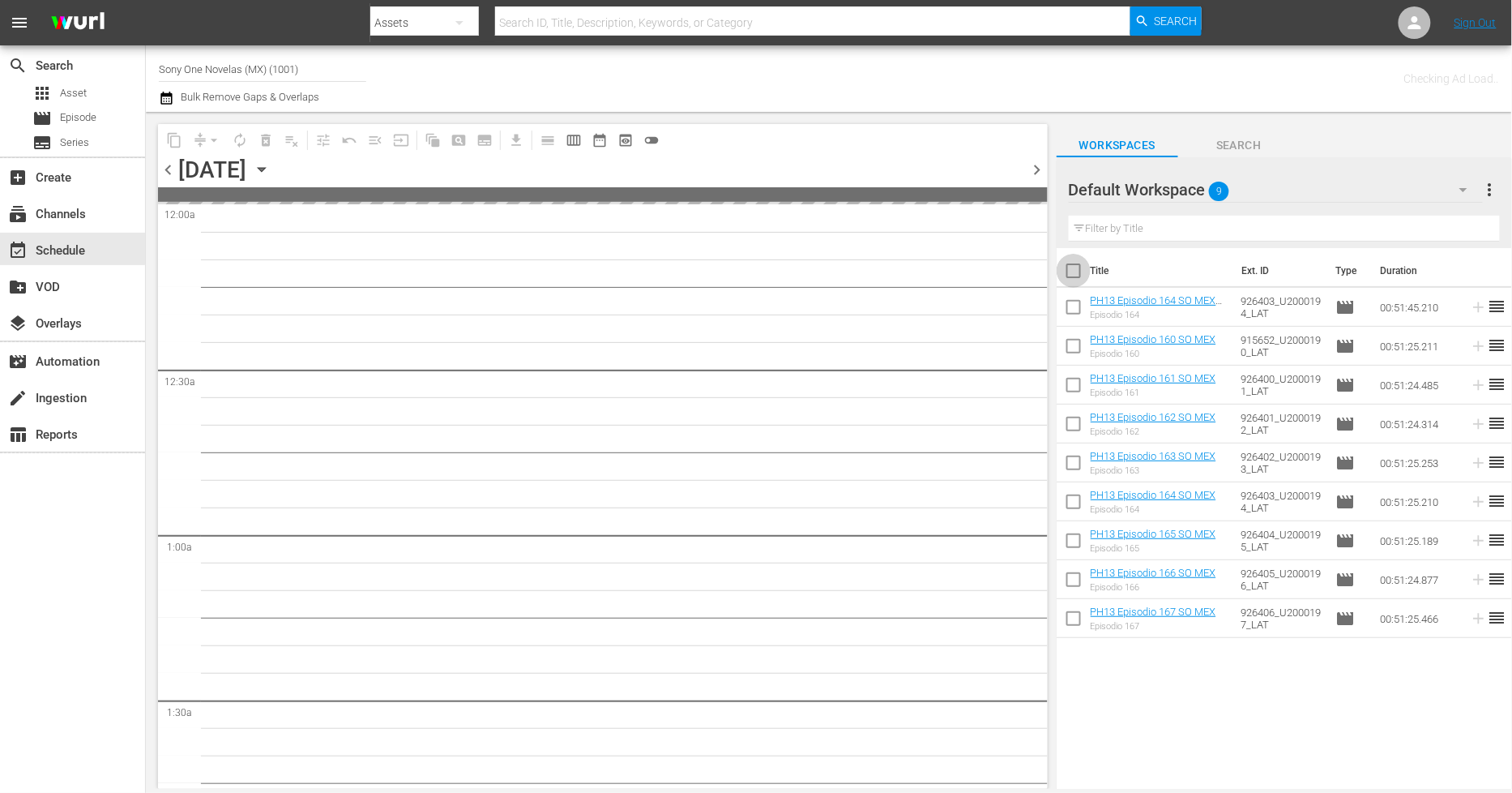
click at [1067, 278] on input "checkbox" at bounding box center [1074, 275] width 34 height 34
checkbox input "true"
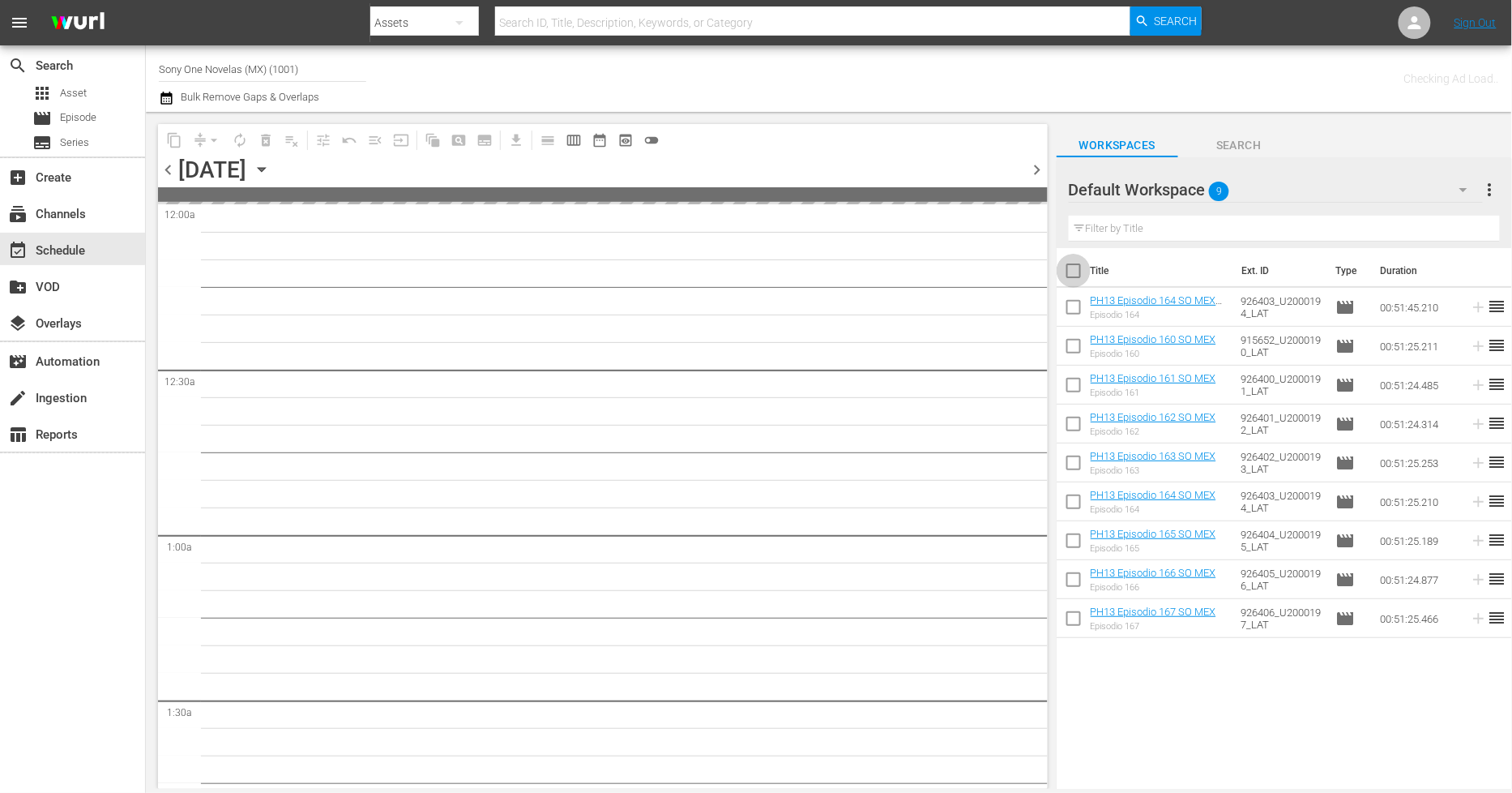
checkbox input "true"
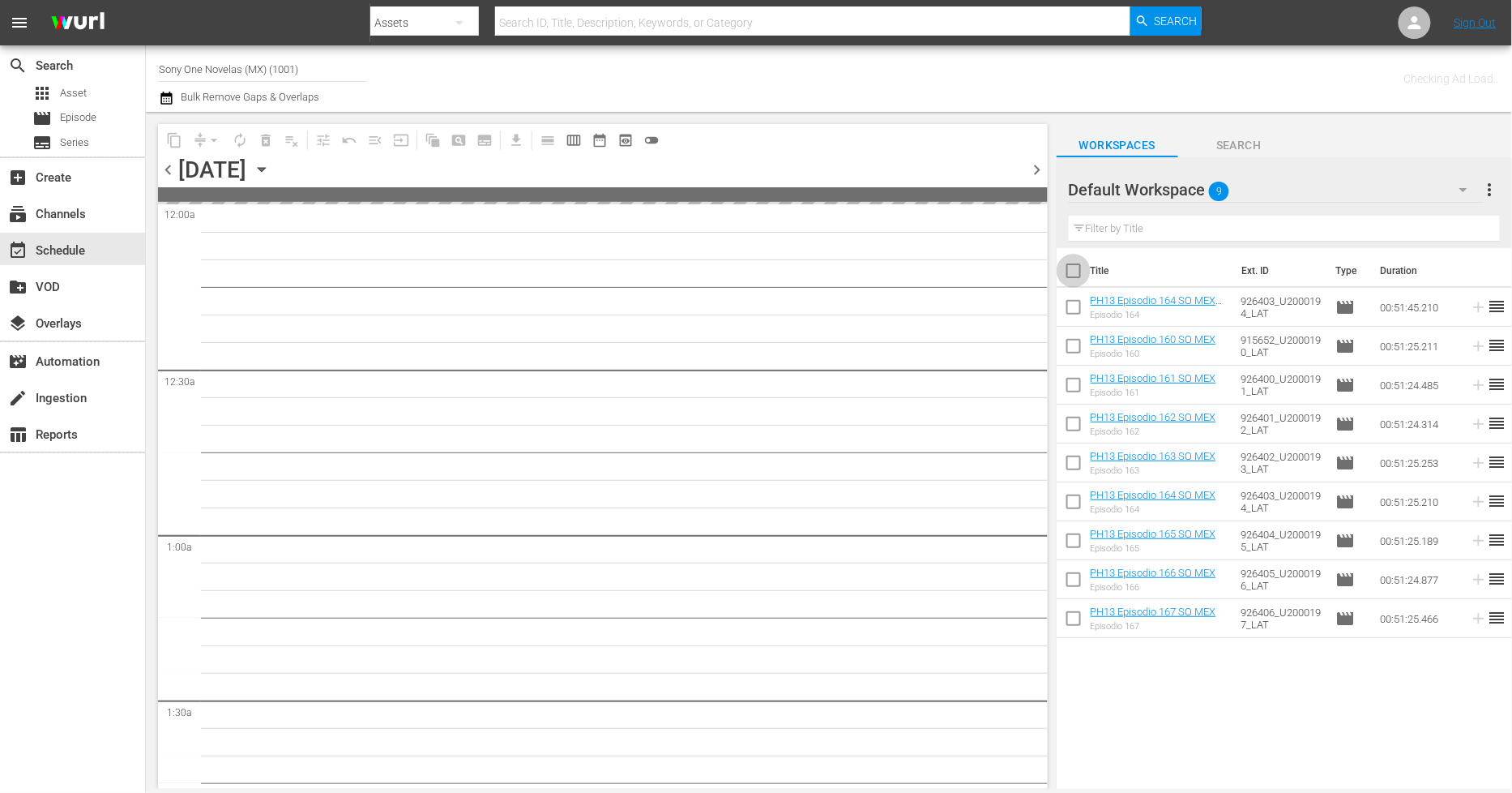
checkbox input "true"
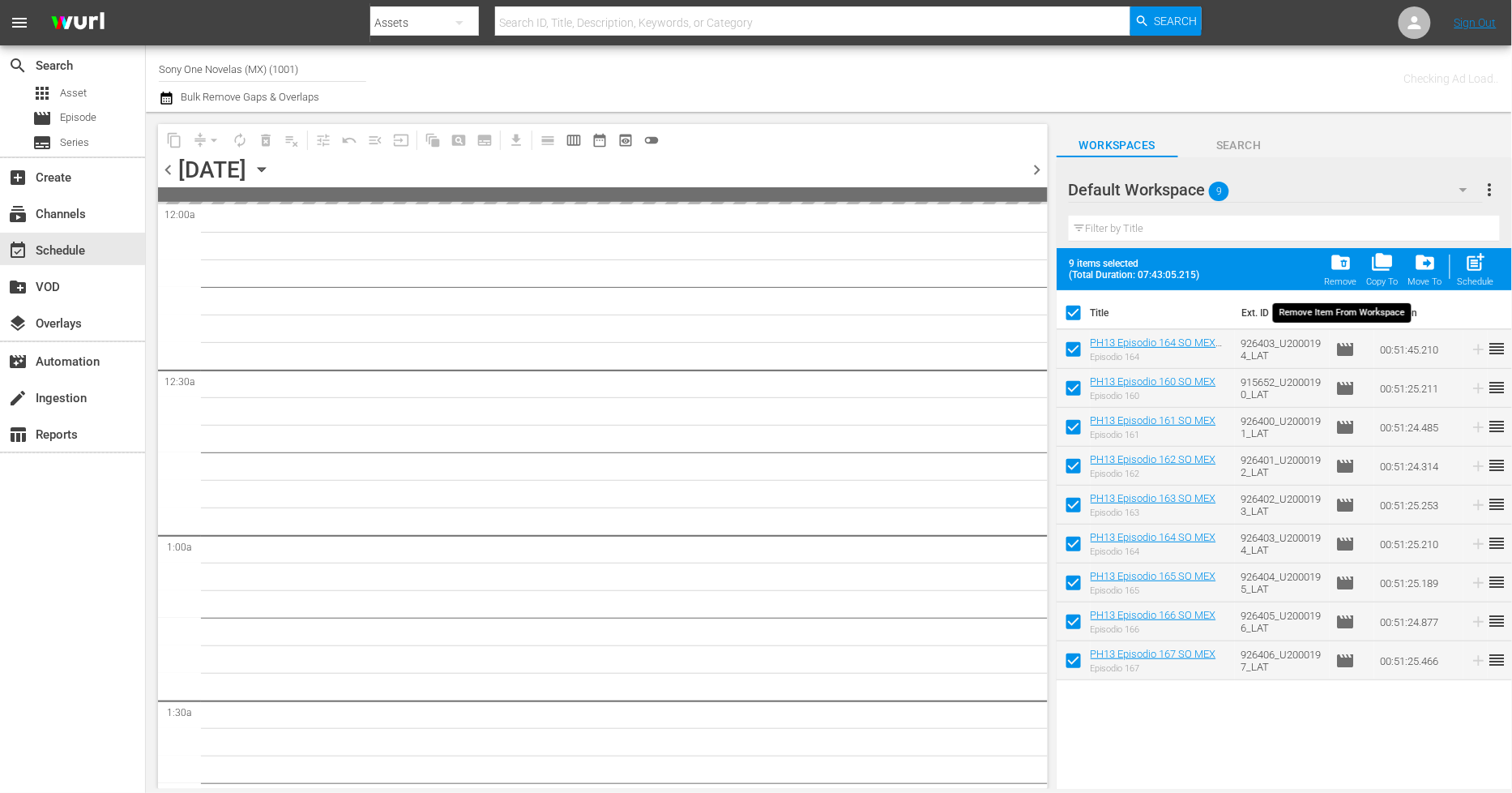
click at [1338, 274] on div "folder_delete Remove" at bounding box center [1342, 268] width 33 height 35
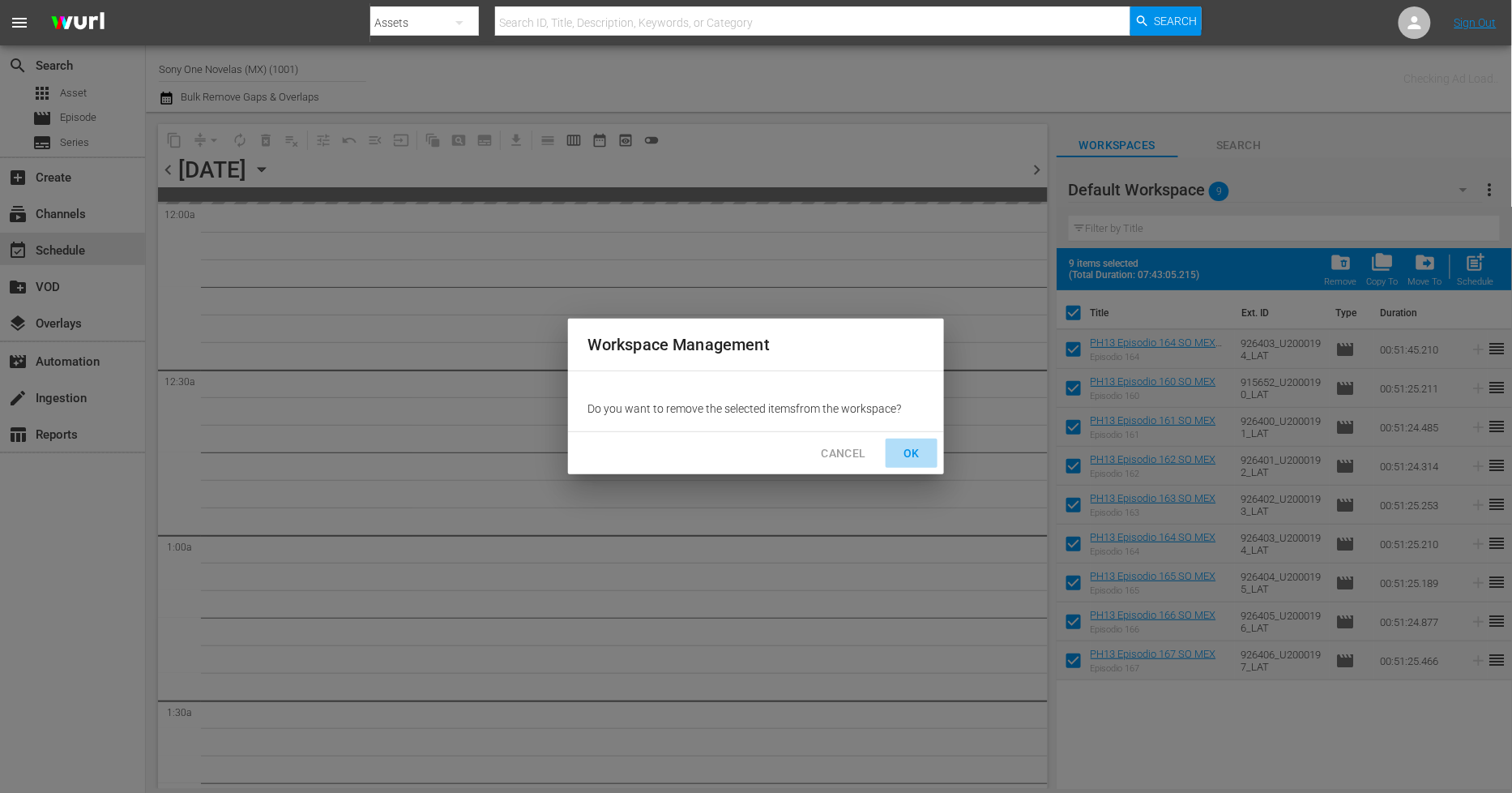
click at [906, 451] on span "OK" at bounding box center [911, 453] width 26 height 20
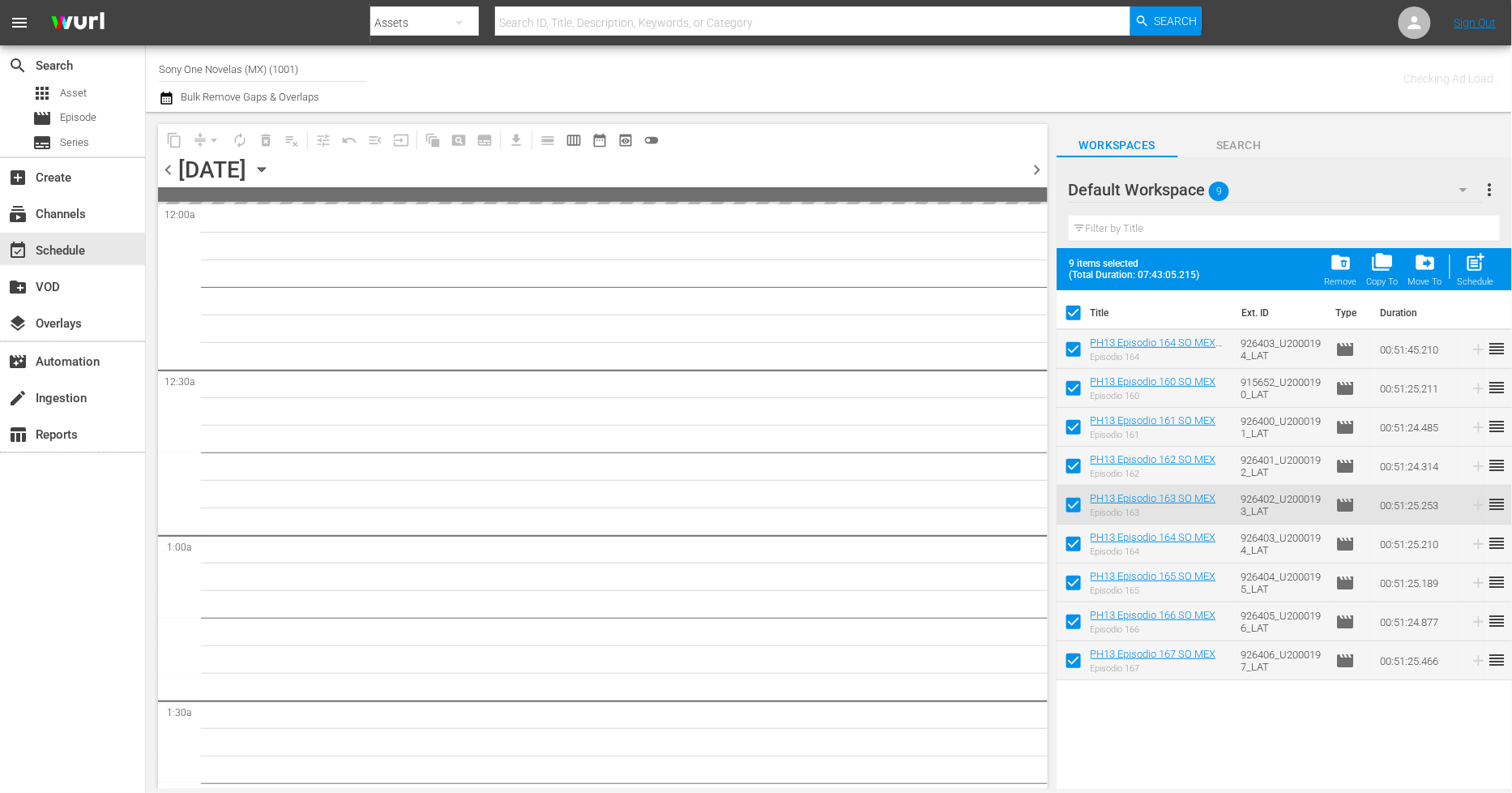
checkbox input "false"
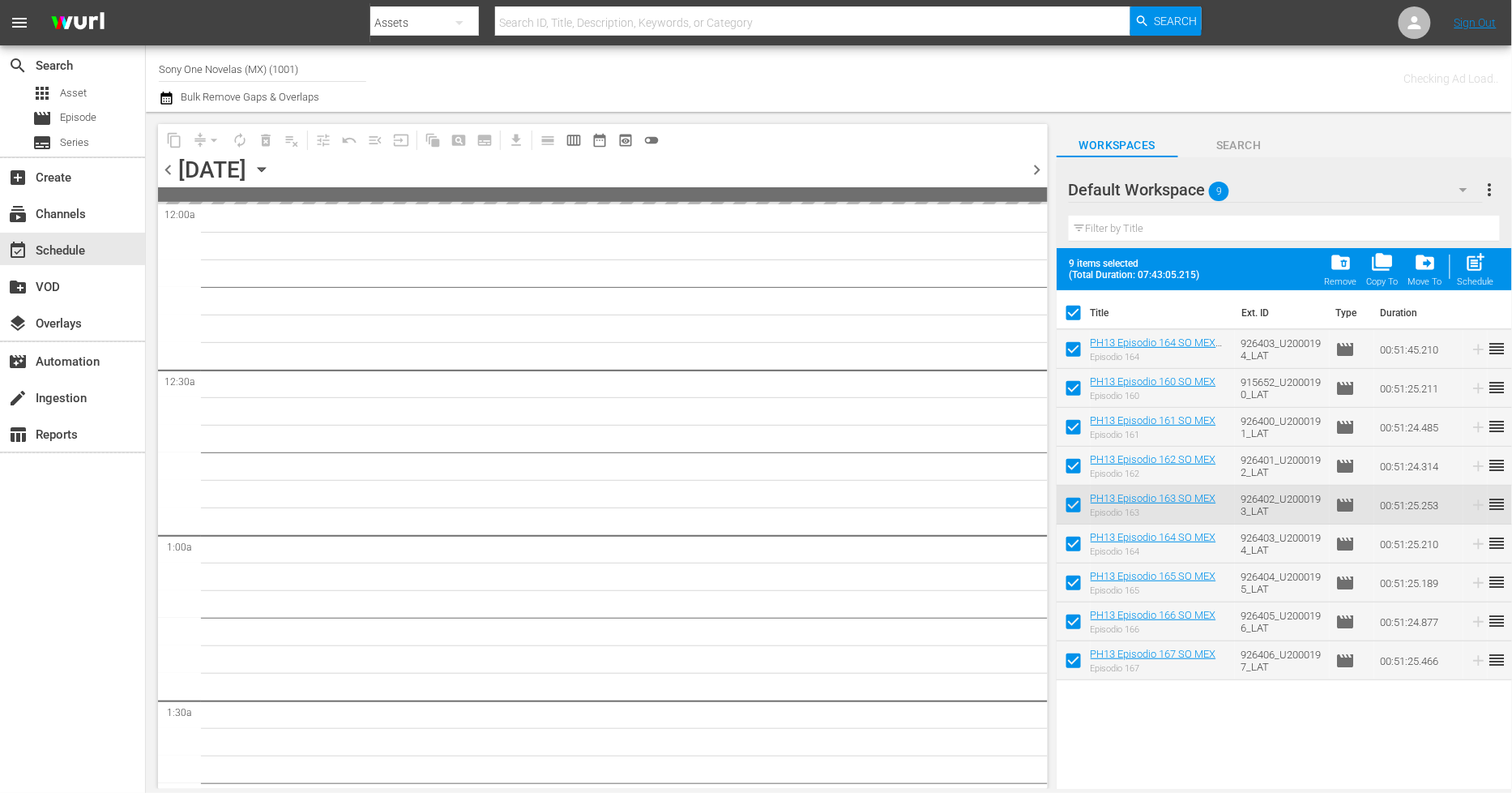
checkbox input "false"
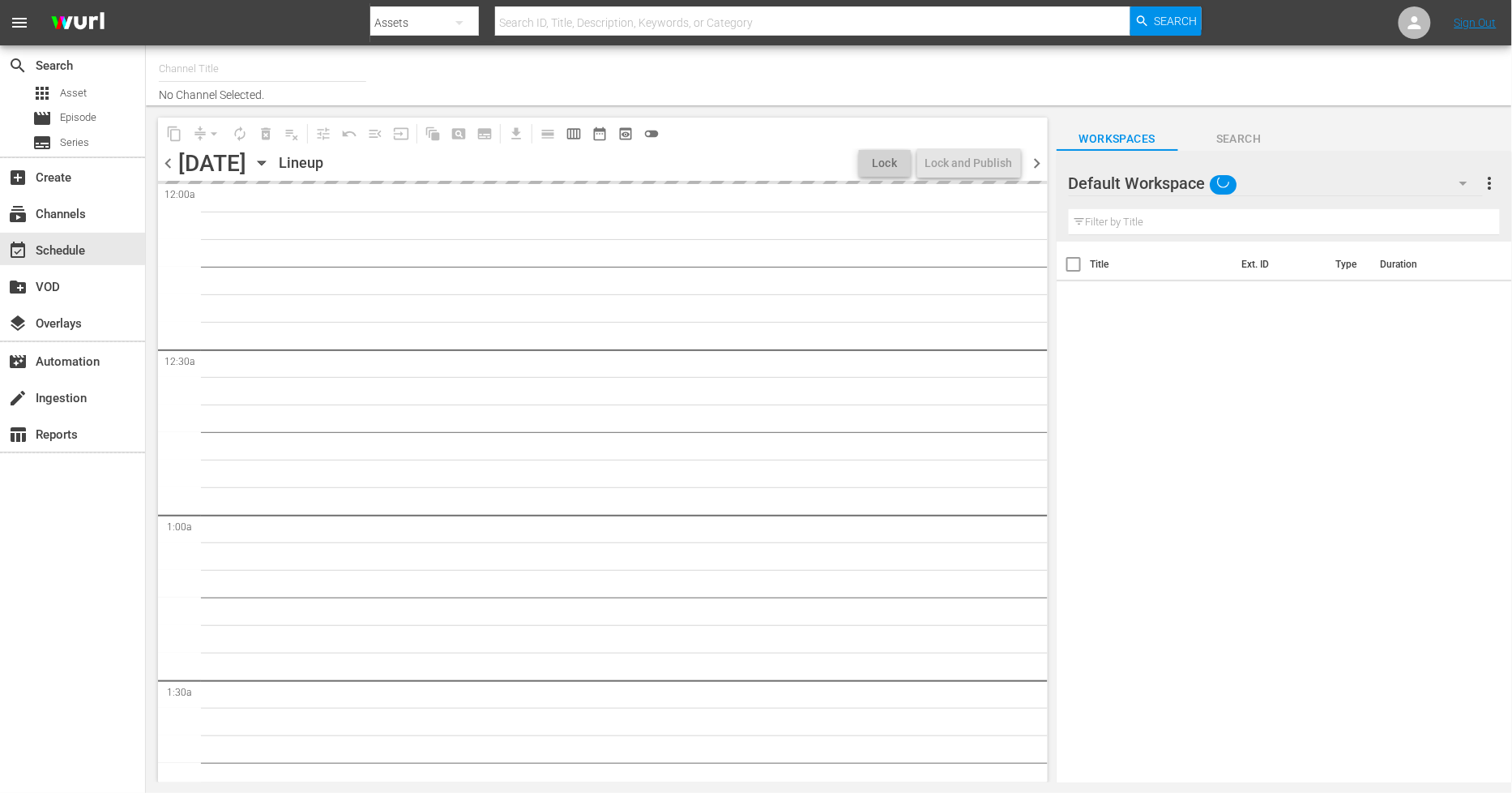
type input "Sony One Novelas (MX) (1001)"
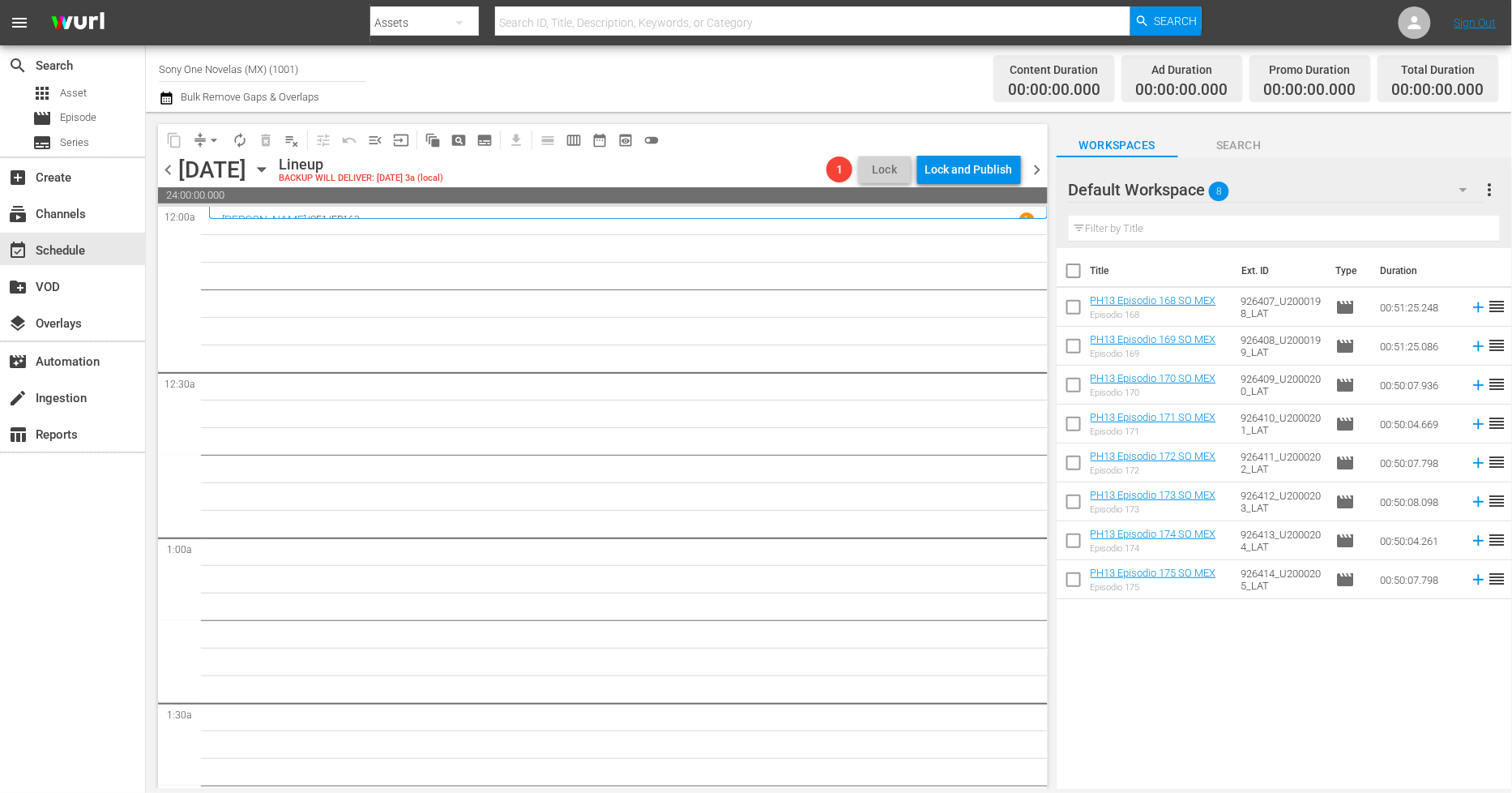
click at [1075, 270] on input "checkbox" at bounding box center [1074, 275] width 34 height 34
checkbox input "true"
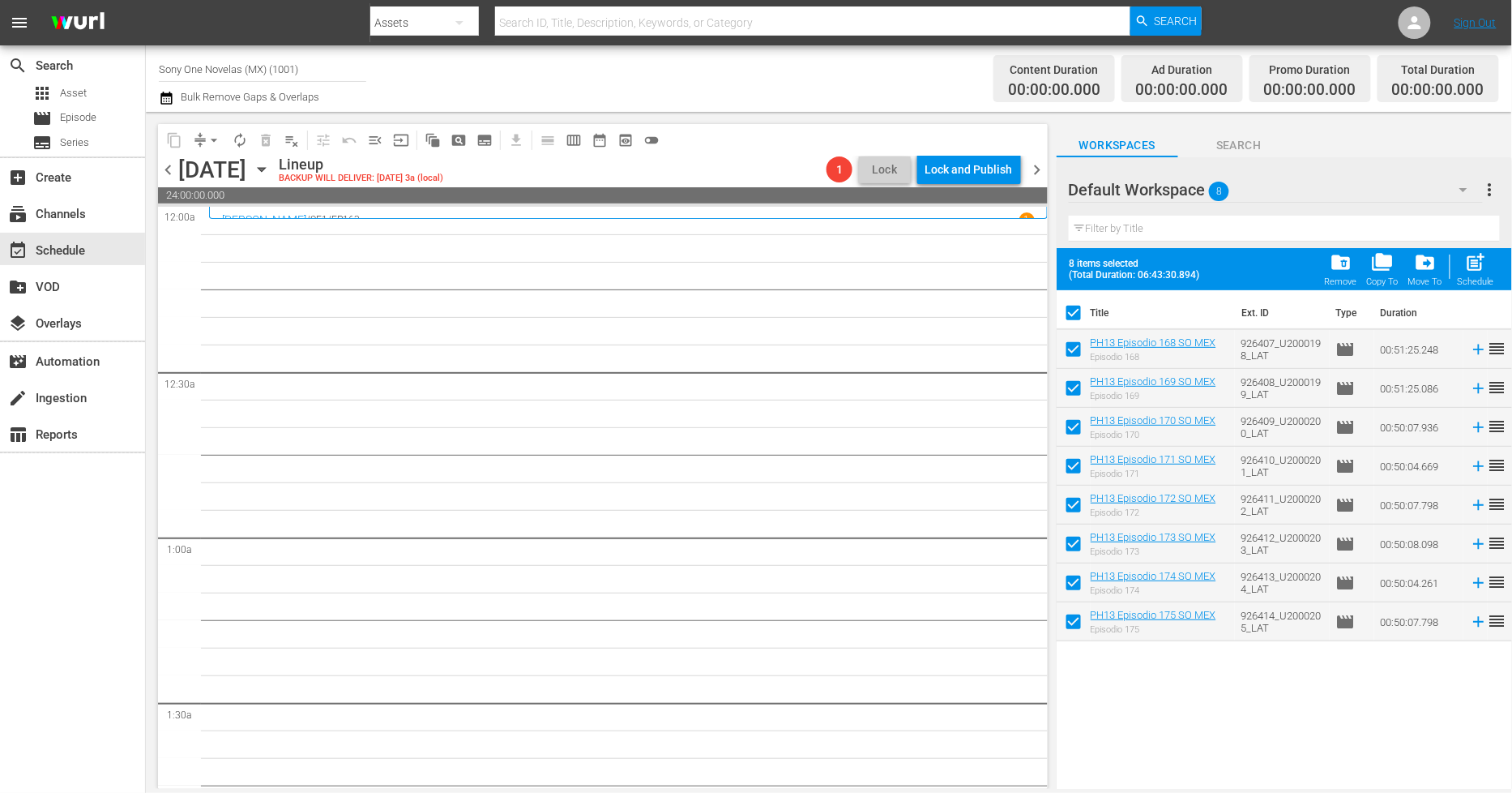
checkbox input "true"
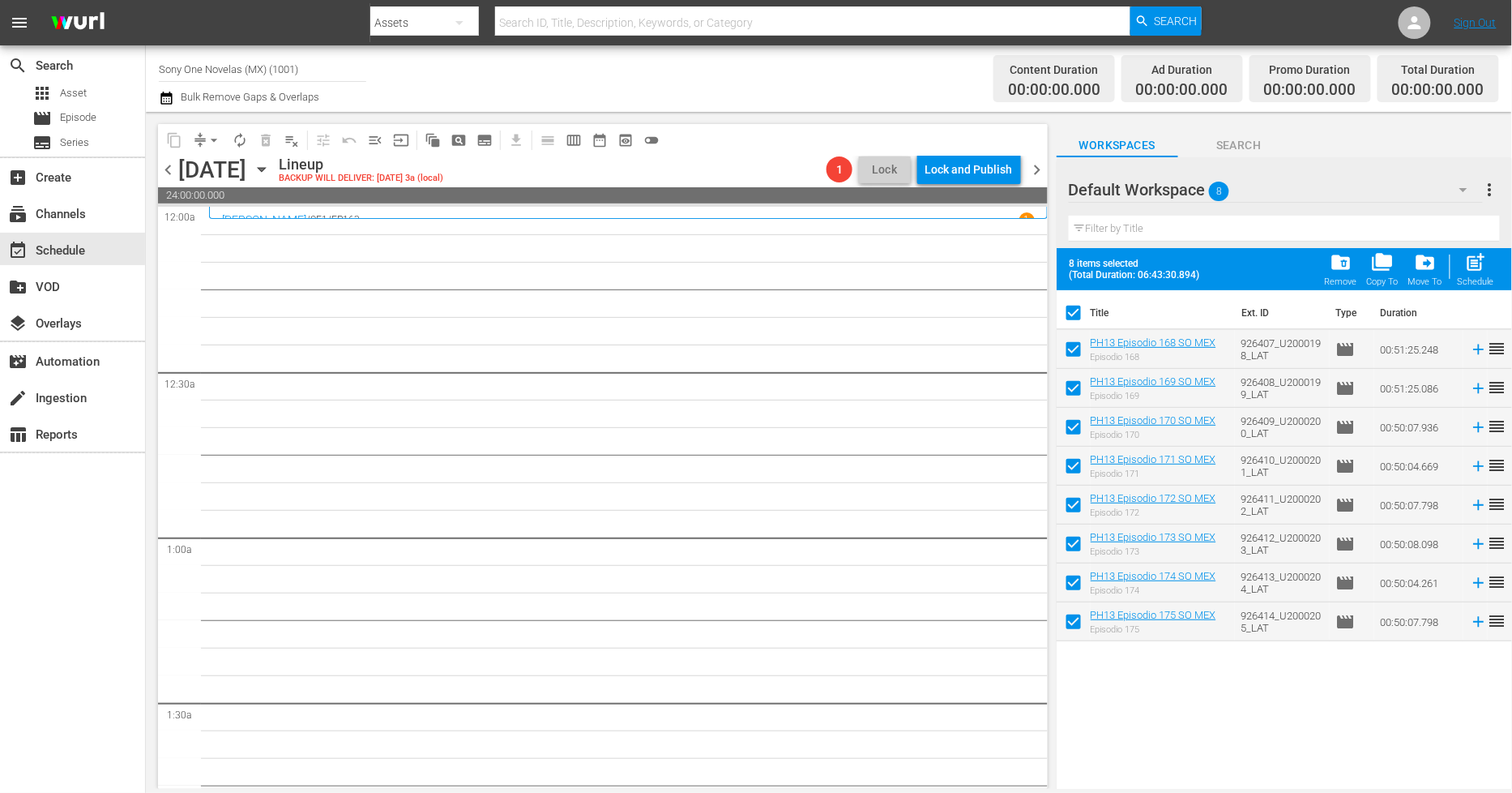
checkbox input "true"
click at [1477, 259] on span "post_add" at bounding box center [1476, 262] width 22 height 22
checkbox input "false"
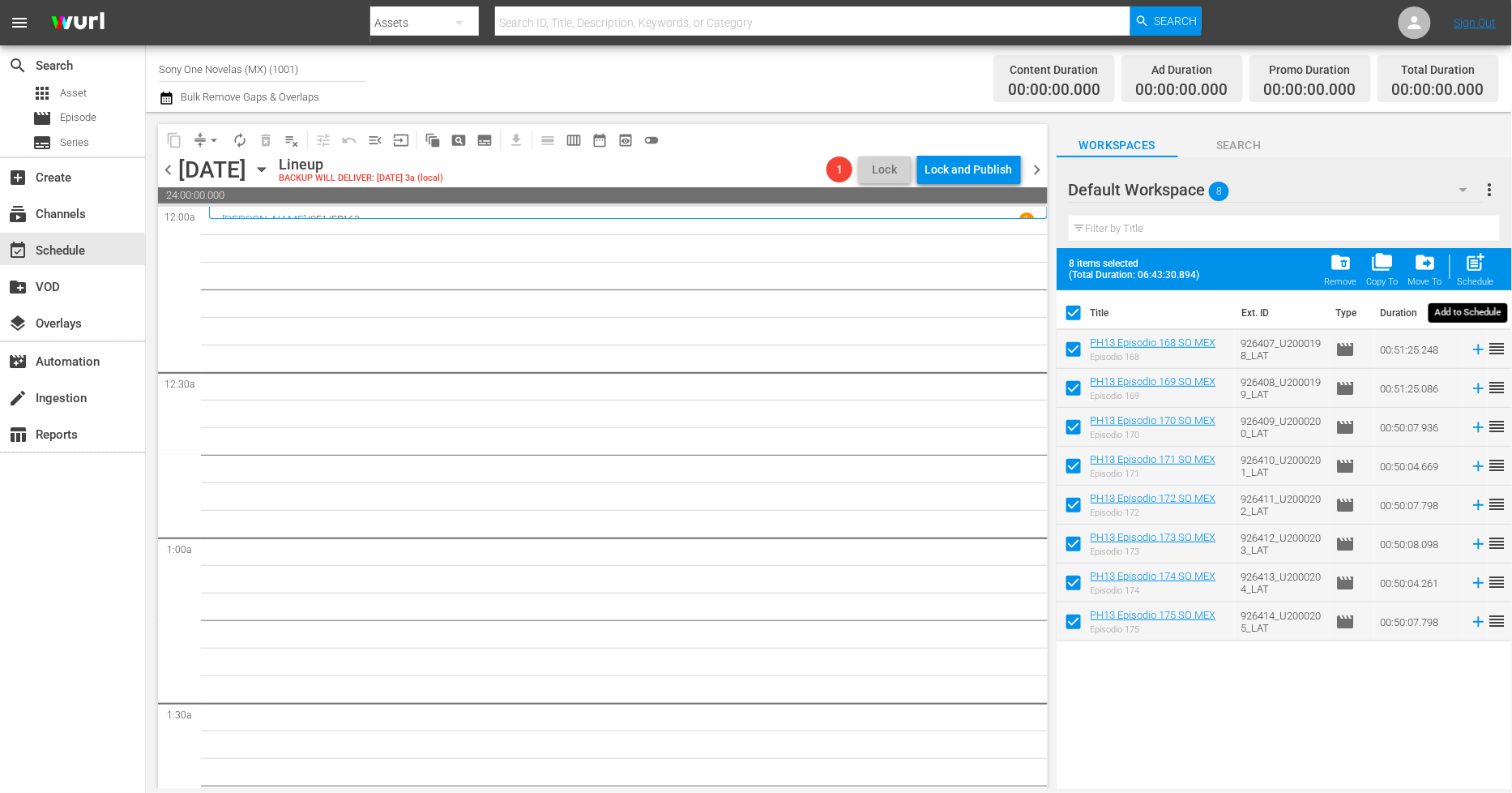
checkbox input "false"
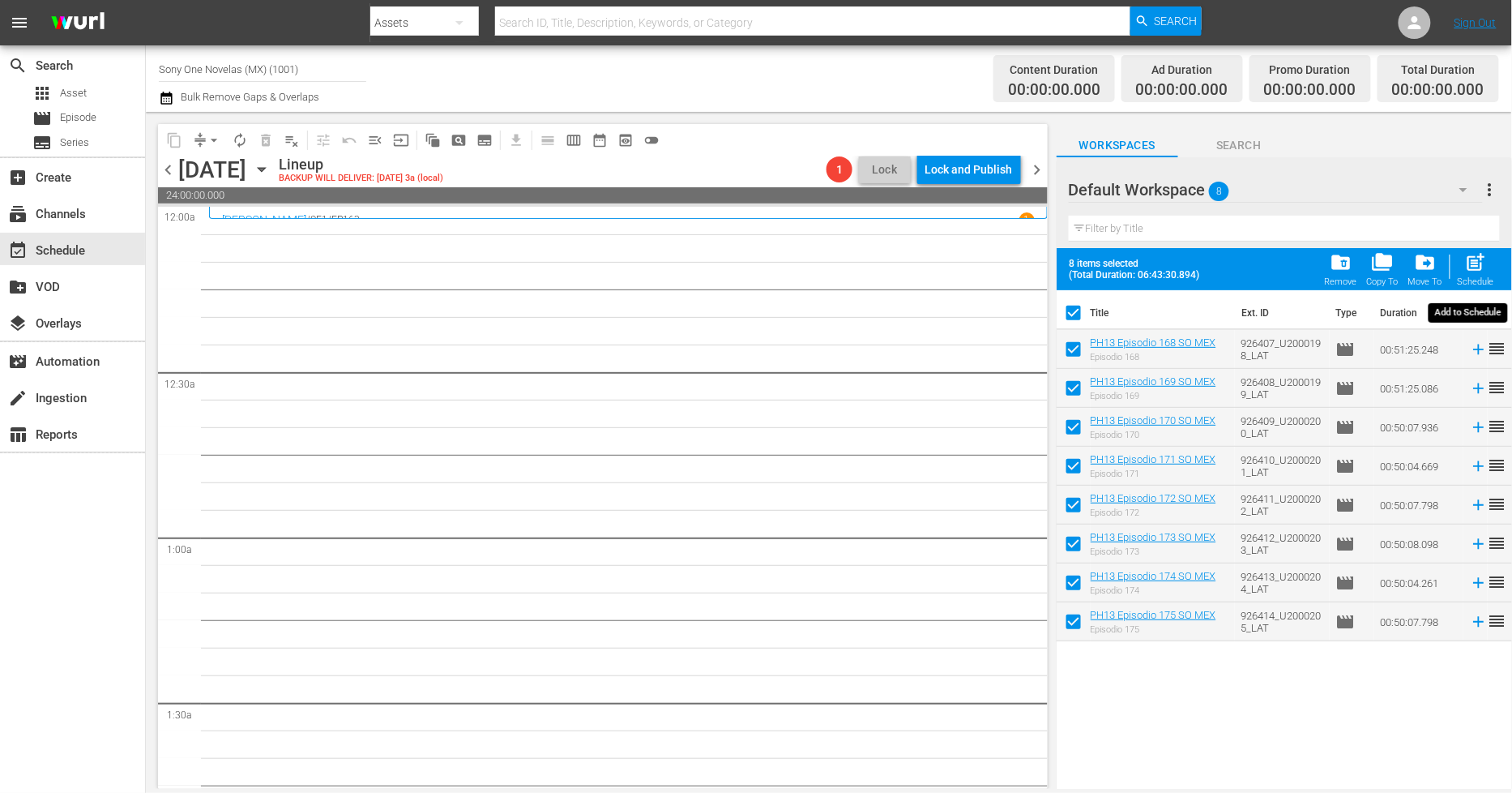
checkbox input "false"
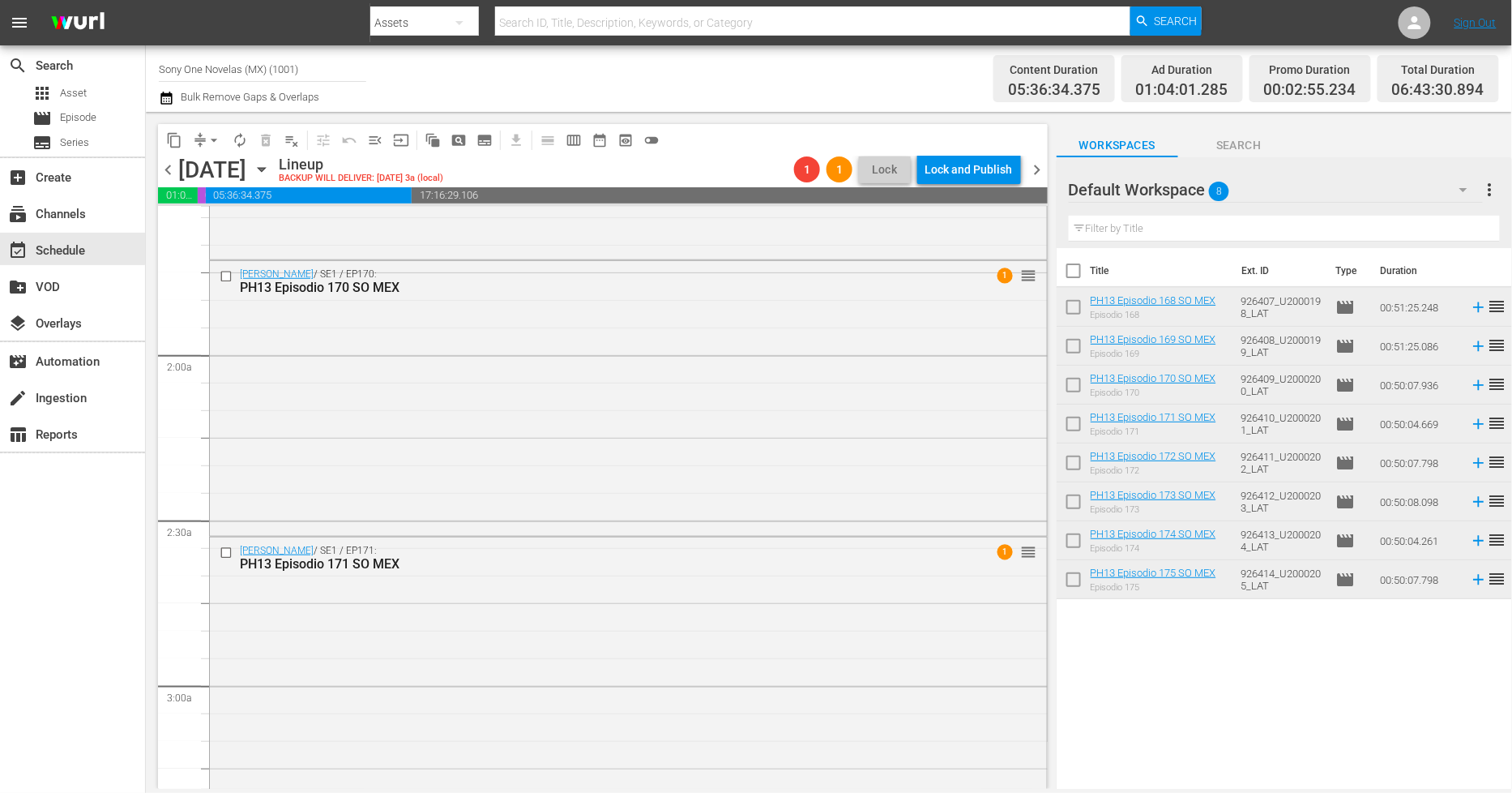
scroll to position [540, 0]
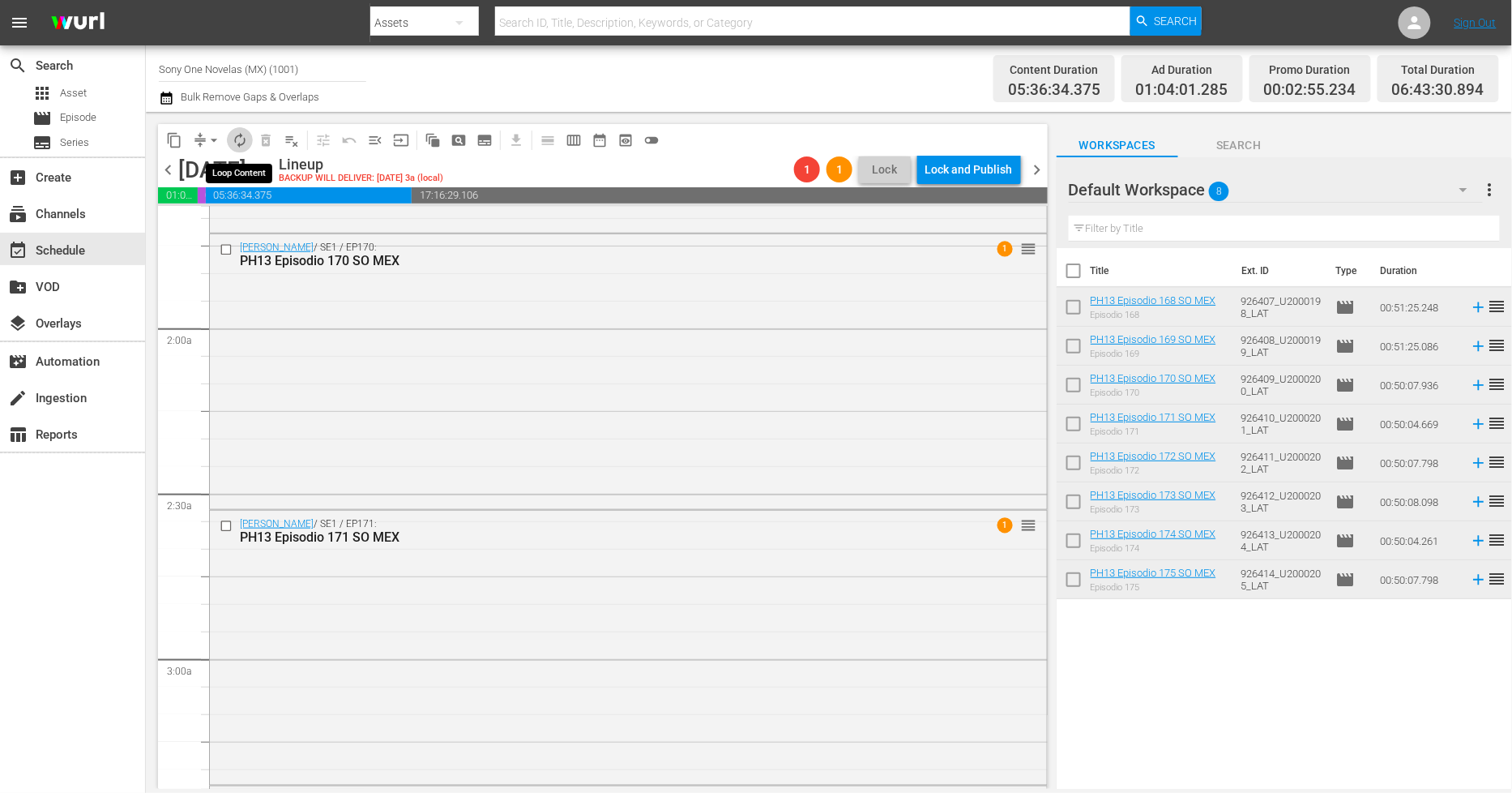
click at [237, 139] on span "autorenew_outlined" at bounding box center [240, 140] width 16 height 16
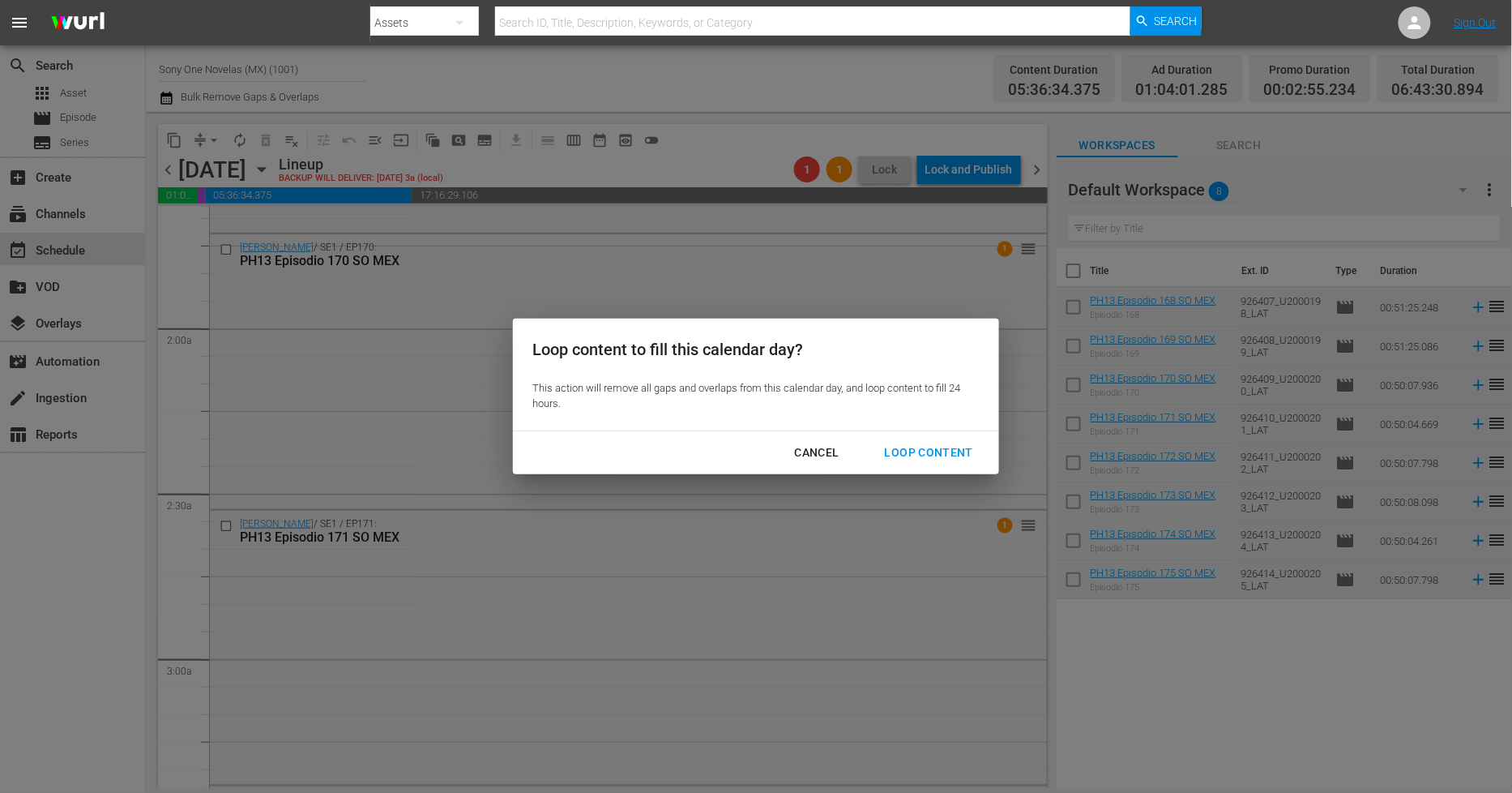
click at [951, 441] on button "Loop Content" at bounding box center [929, 452] width 127 height 30
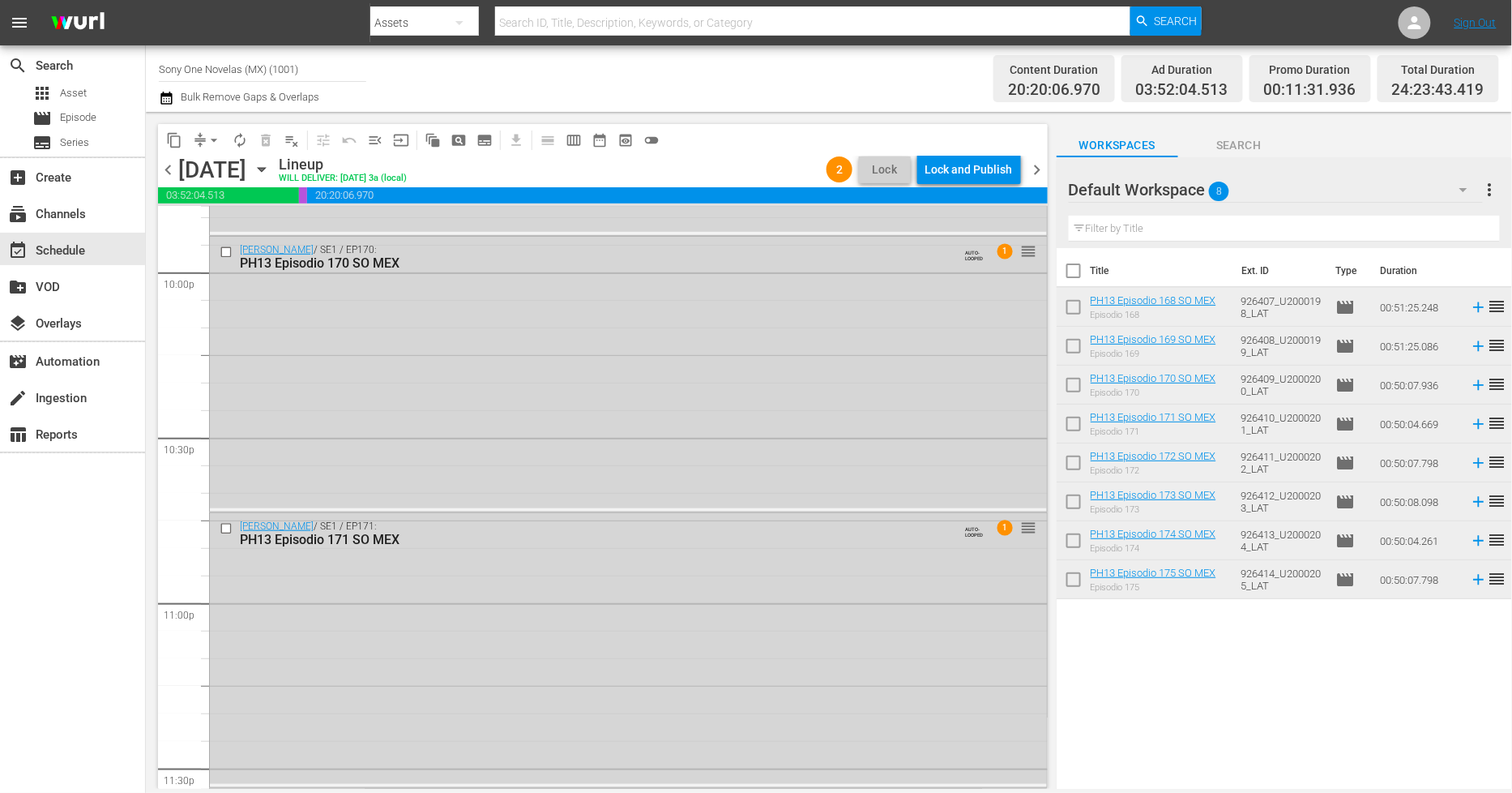
scroll to position [7486, 0]
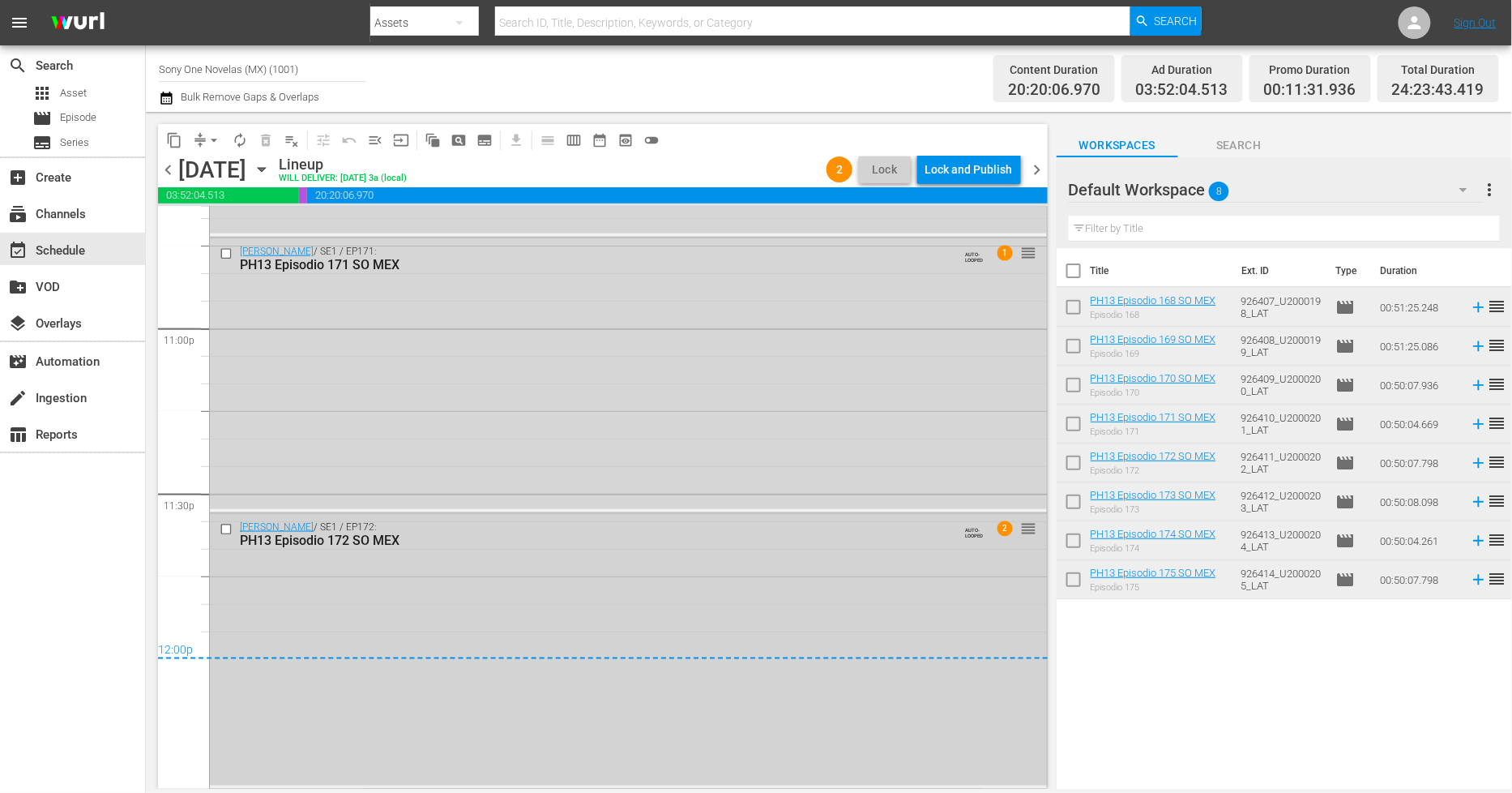
click at [374, 612] on div "Doña Bárbara / SE1 / EP172: PH13 Episodio 172 SO MEX AUTO-LOOPED 2 reorder" at bounding box center [629, 650] width 837 height 272
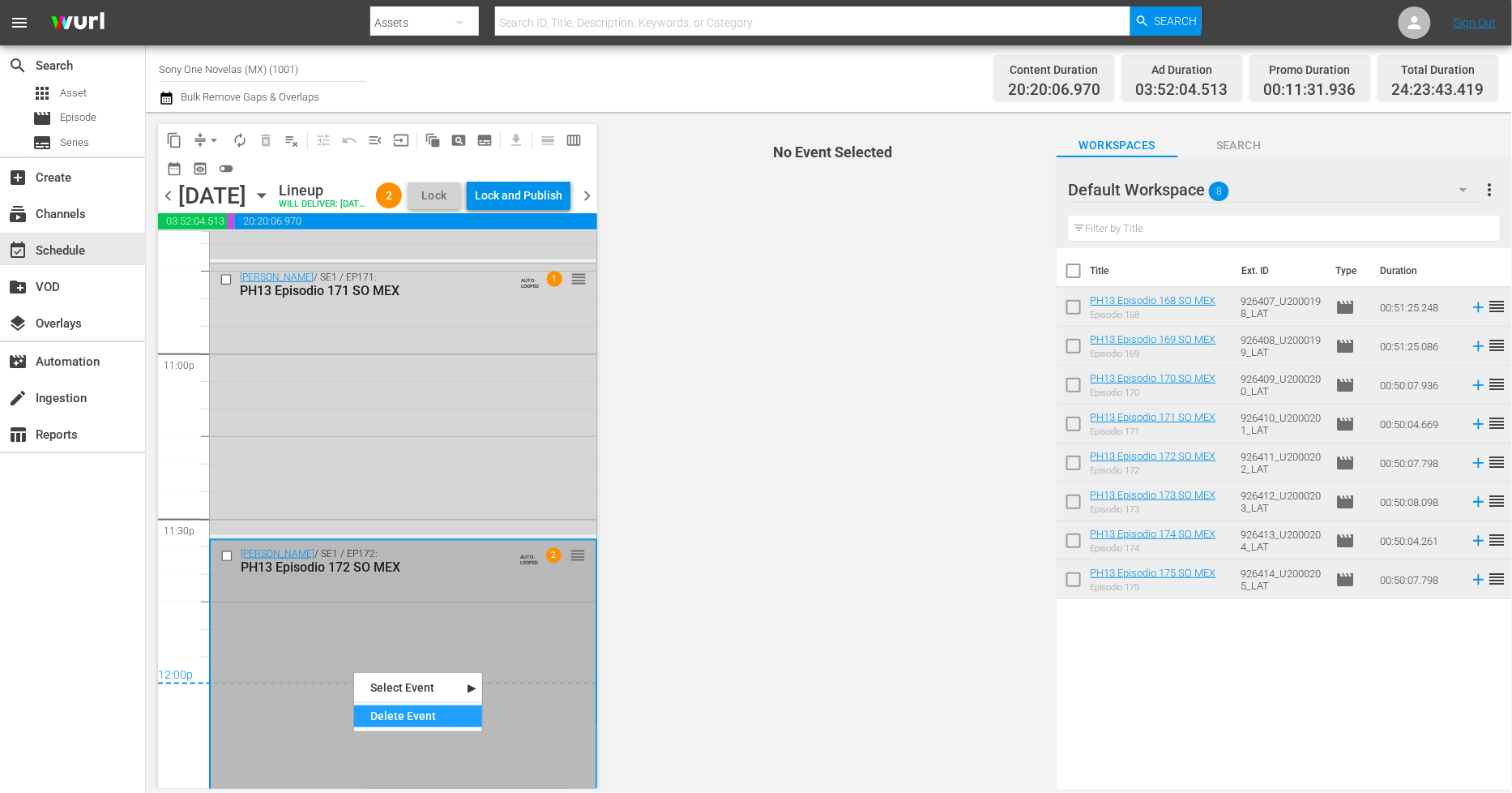
click at [391, 718] on div "Delete Event" at bounding box center [418, 716] width 128 height 22
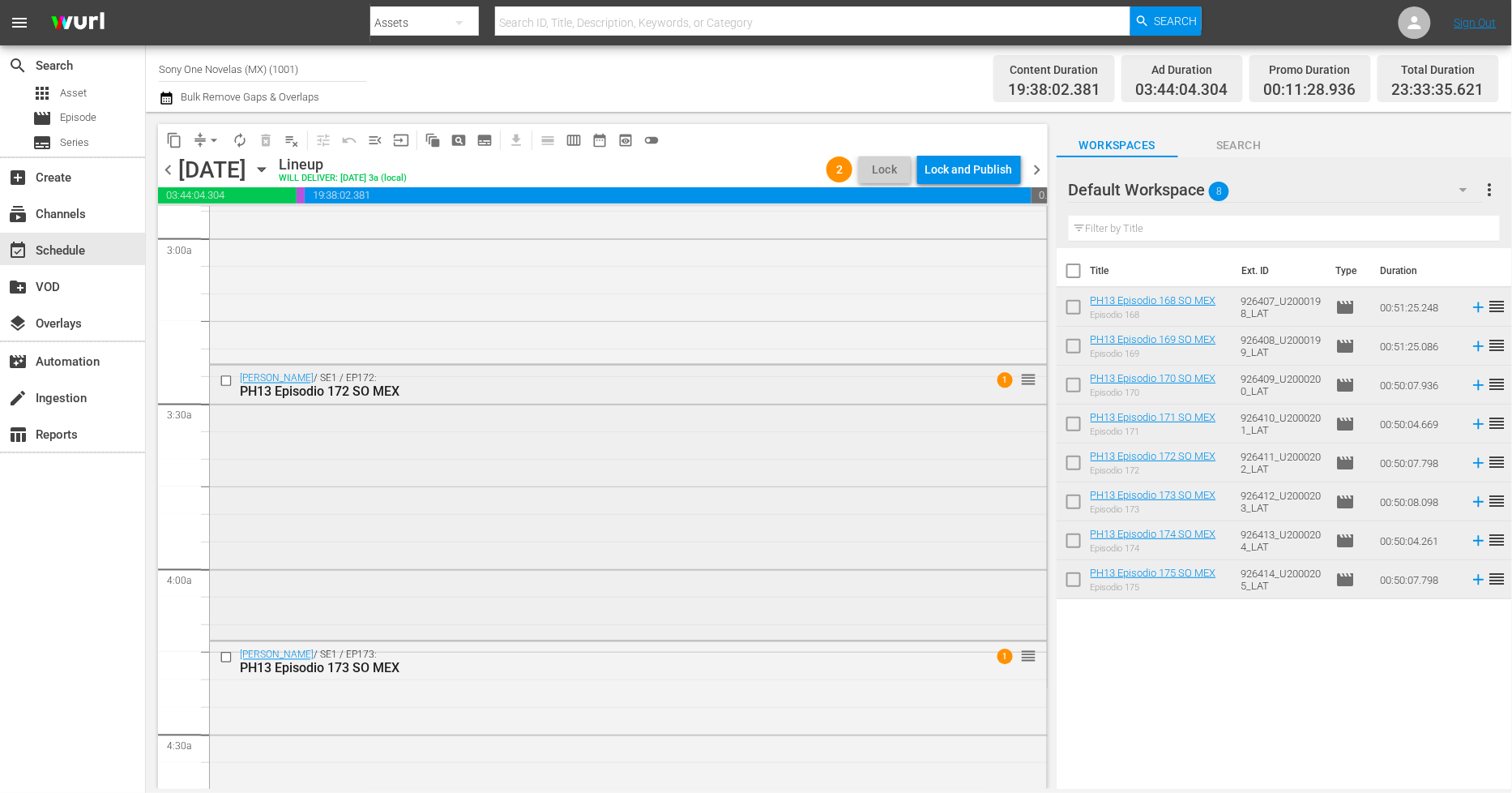
scroll to position [1049, 0]
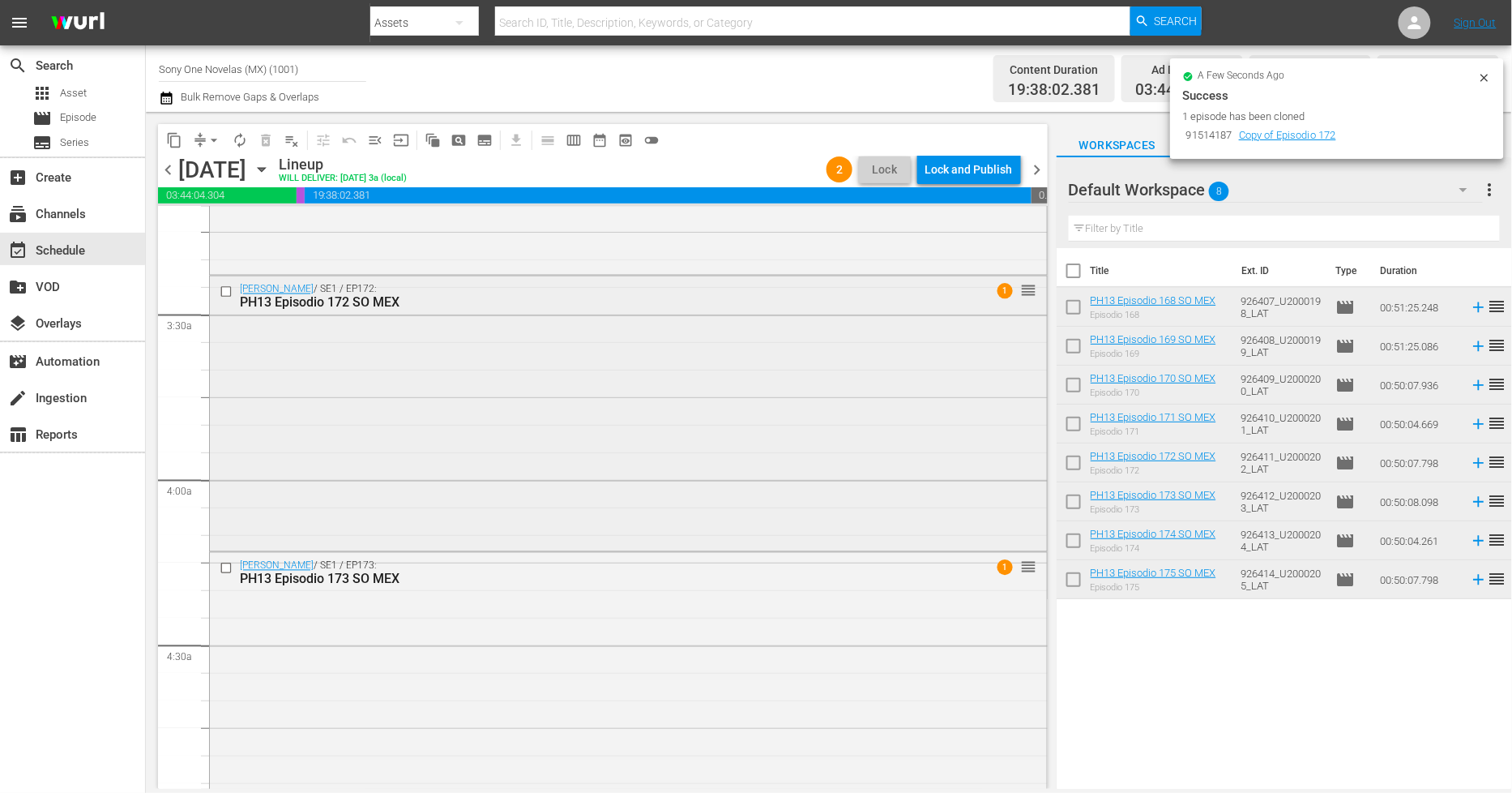
click at [399, 418] on div "Doña Bárbara / SE1 / EP172: PH13 Episodio 172 SO MEX 1 reorder" at bounding box center [629, 412] width 837 height 272
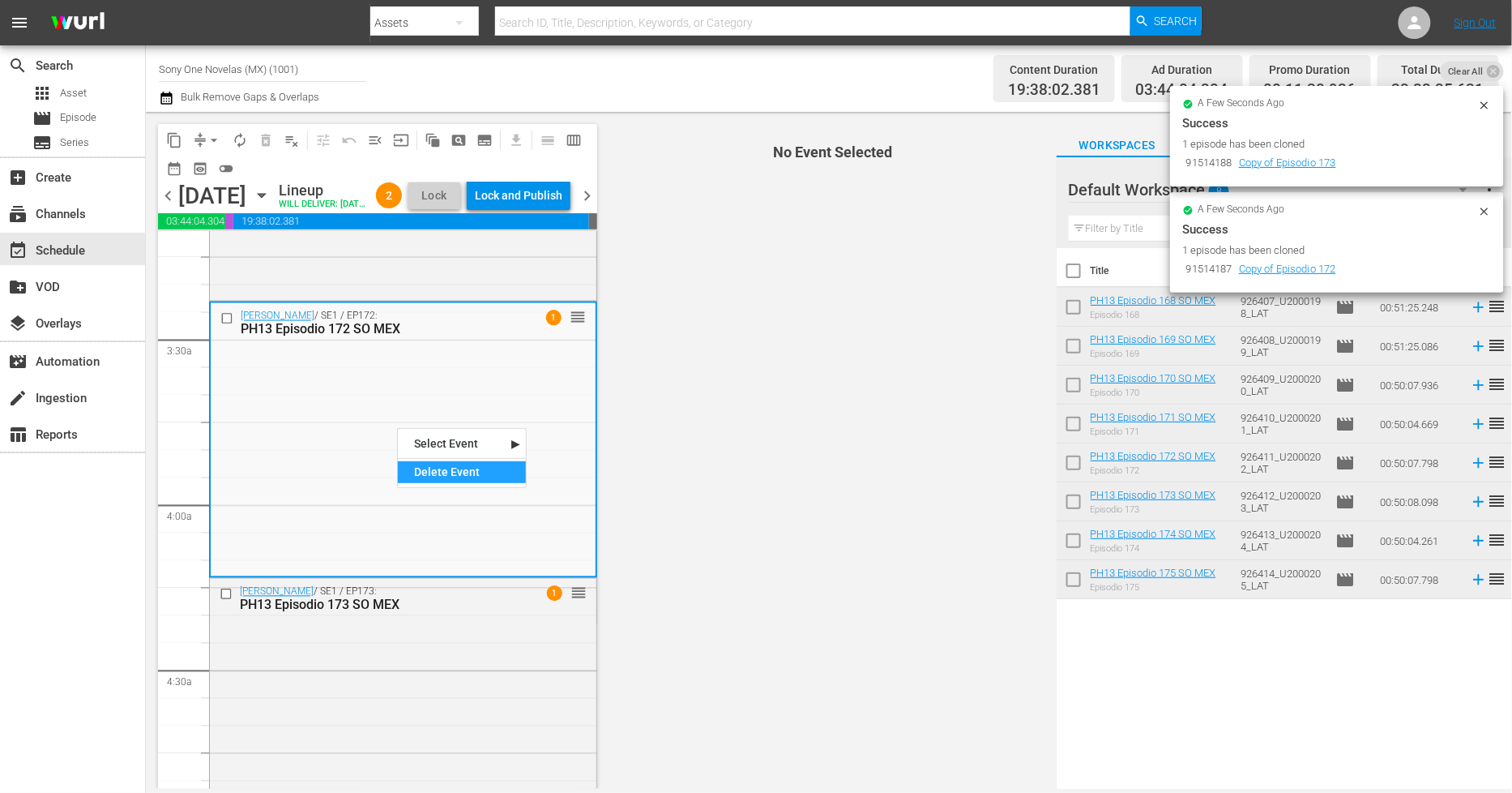
click at [449, 470] on div "Delete Event" at bounding box center [461, 472] width 128 height 22
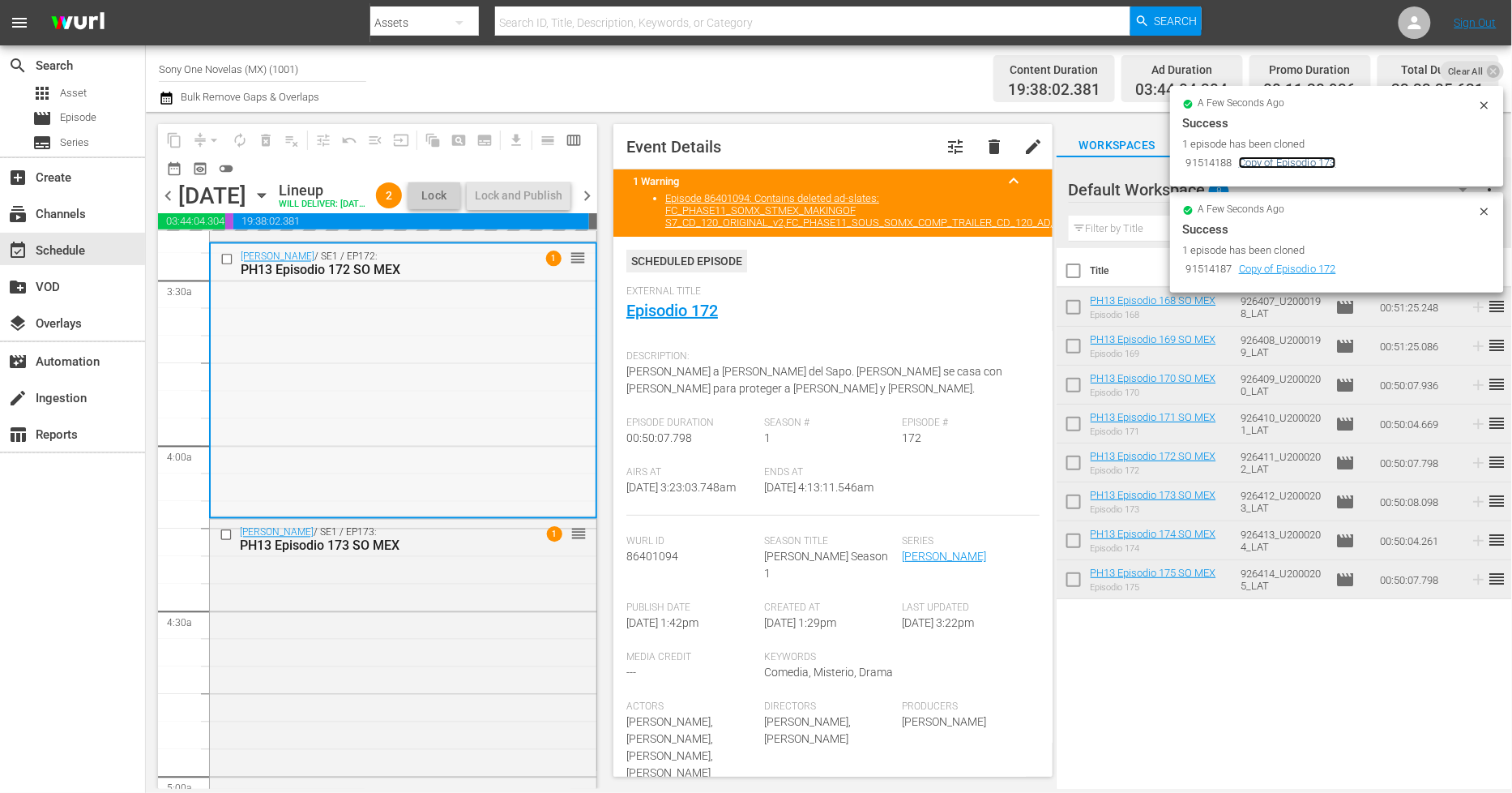
scroll to position [1140, 0]
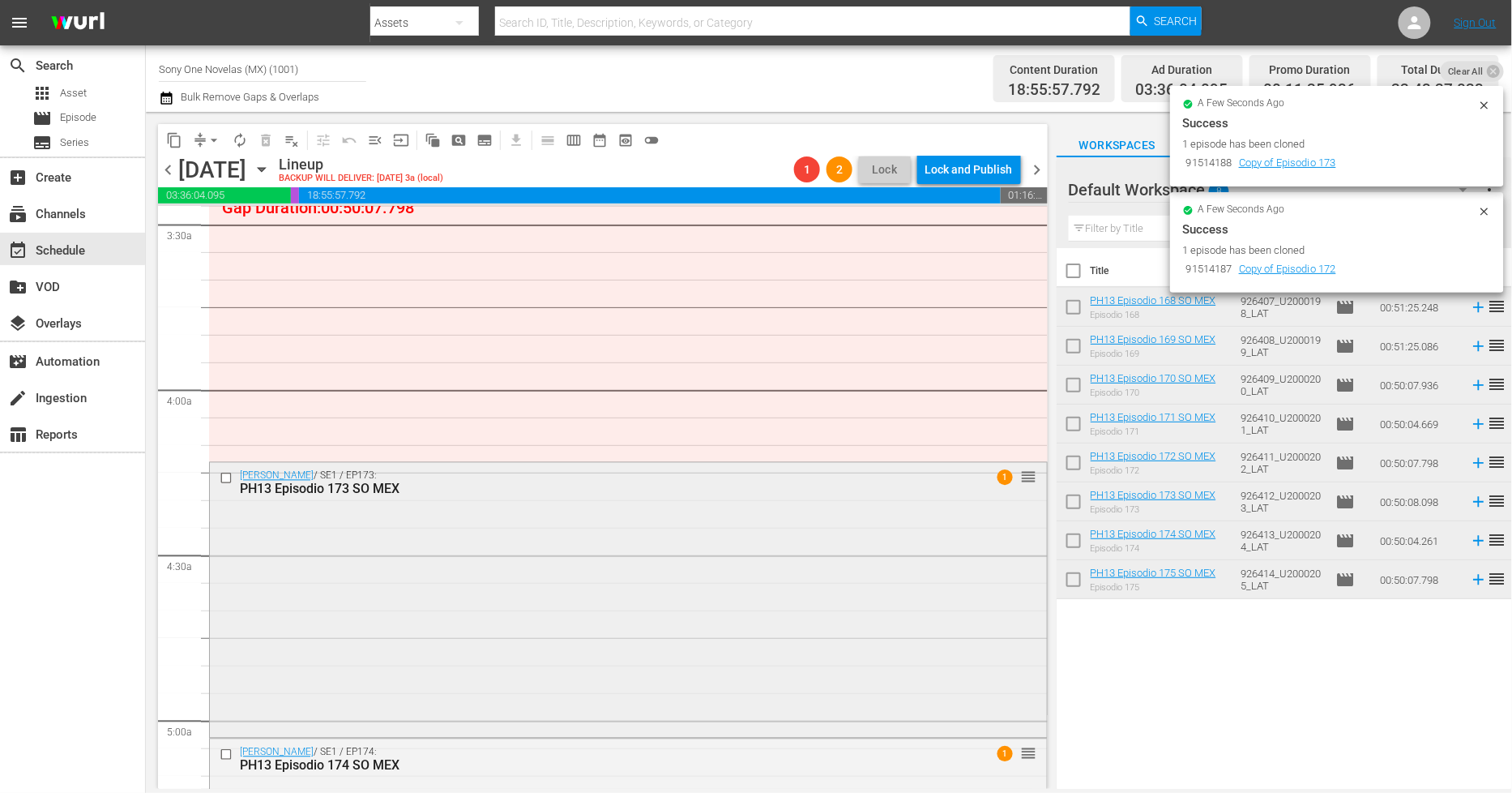
click at [405, 533] on div "Doña Bárbara / SE1 / EP173: PH13 Episodio 173 SO MEX 1 reorder" at bounding box center [629, 599] width 837 height 272
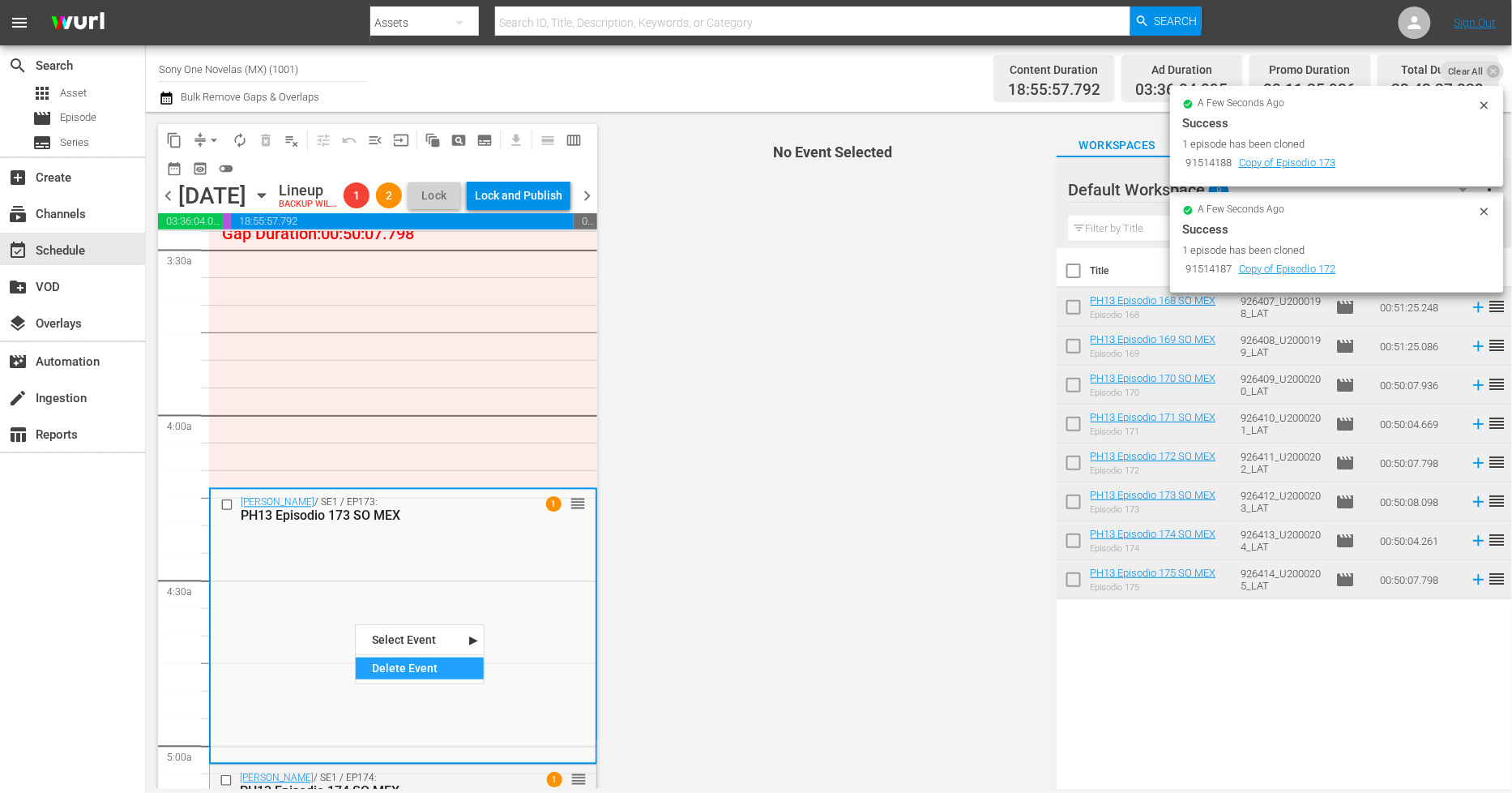
click at [414, 676] on div "Delete Event" at bounding box center [419, 668] width 128 height 22
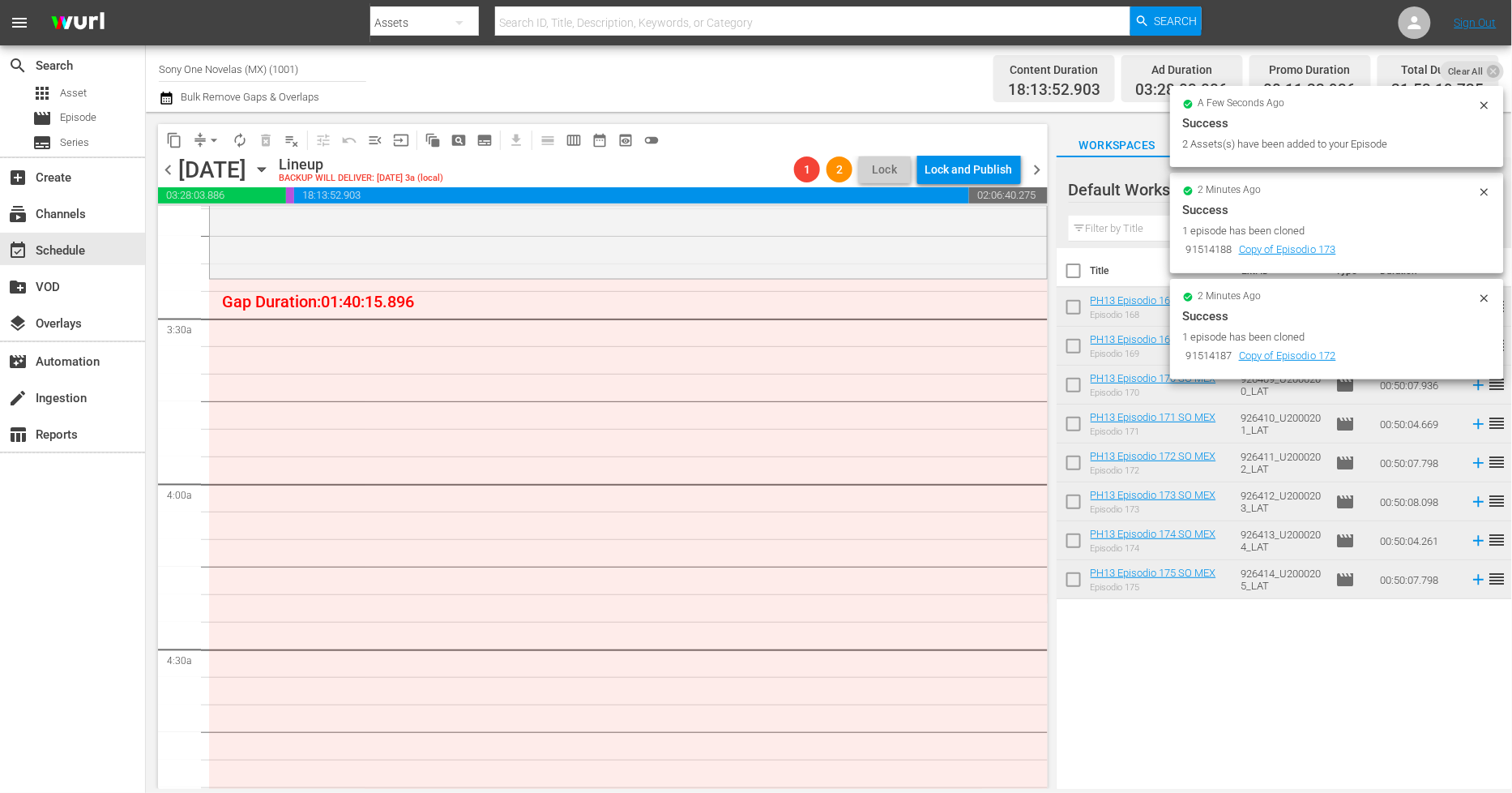
scroll to position [780, 0]
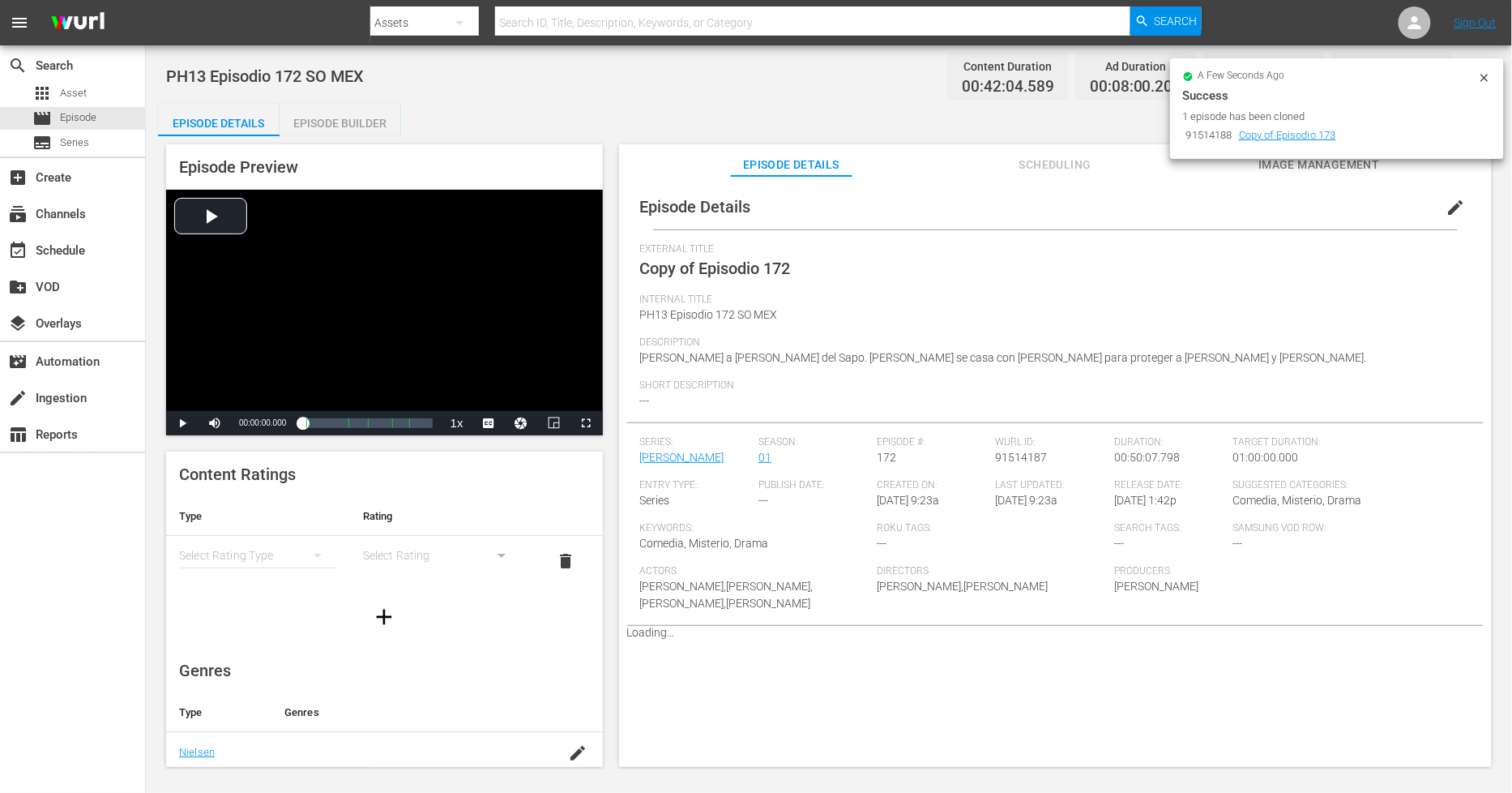
click at [1361, 204] on span "edit" at bounding box center [1456, 207] width 19 height 19
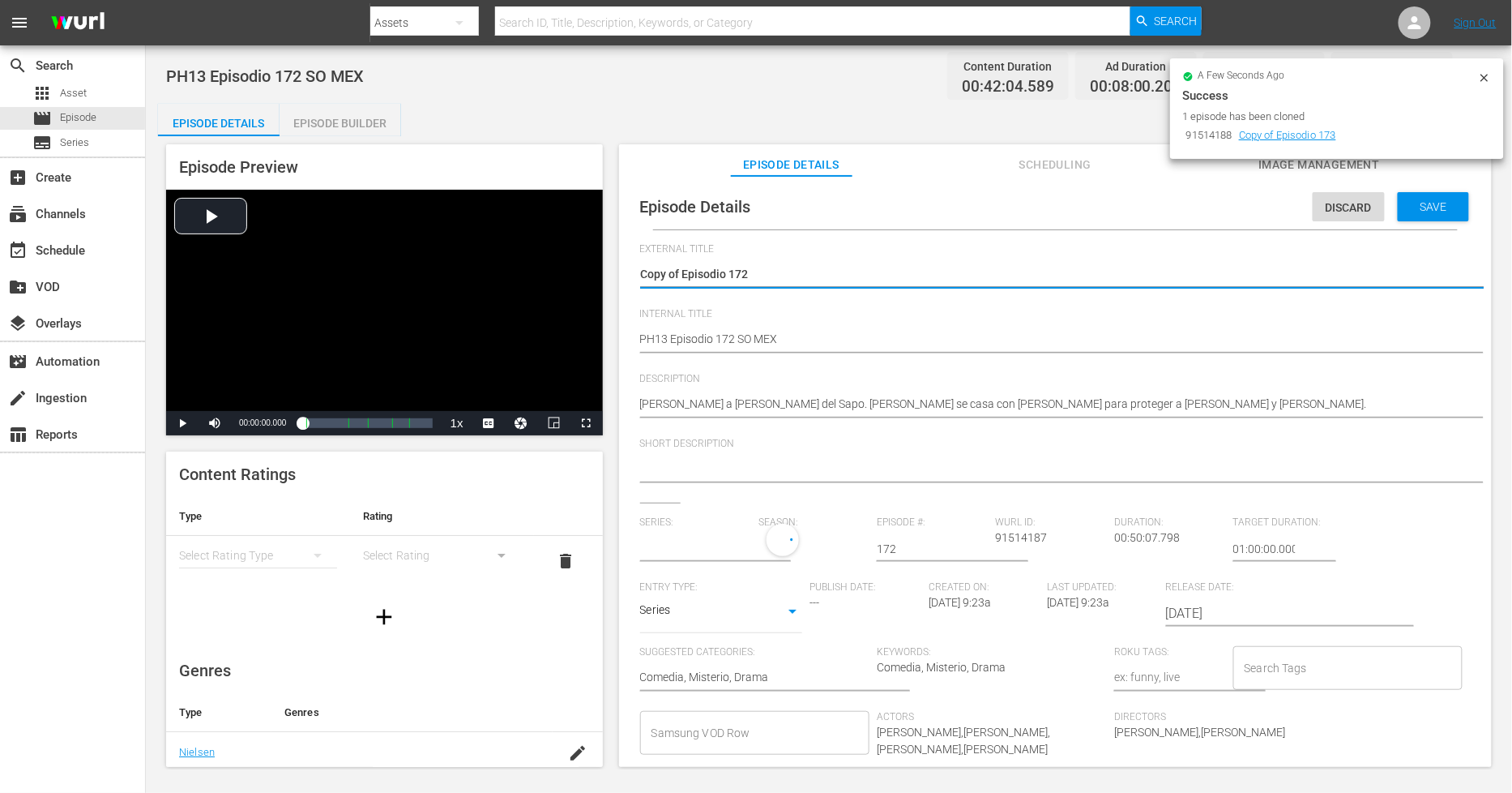
drag, startPoint x: 683, startPoint y: 280, endPoint x: 151, endPoint y: 232, distance: 534.2
click at [149, 240] on div "PH13 Episodio 172 SO MEX Content Duration 00:42:04.589 Ad Duration 00:08:00.209…" at bounding box center [829, 407] width 1366 height 724
type textarea "Episodio 172"
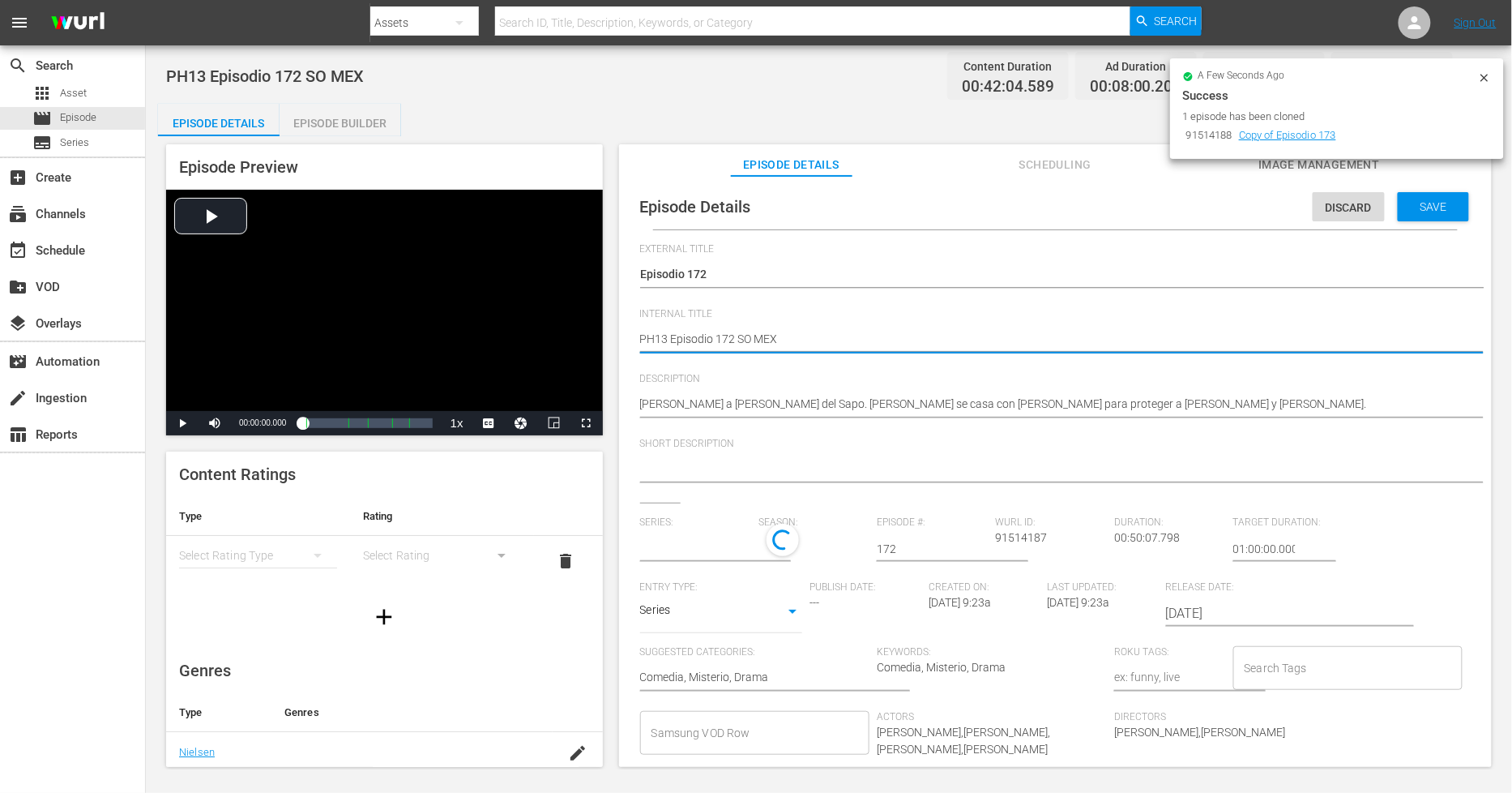
type textarea "PH13 Episodio 172 SO MEX"
type textarea "PH13 Episodio 172 SO MEX D"
type textarea "PH13 Episodio 172 SO MEX DU"
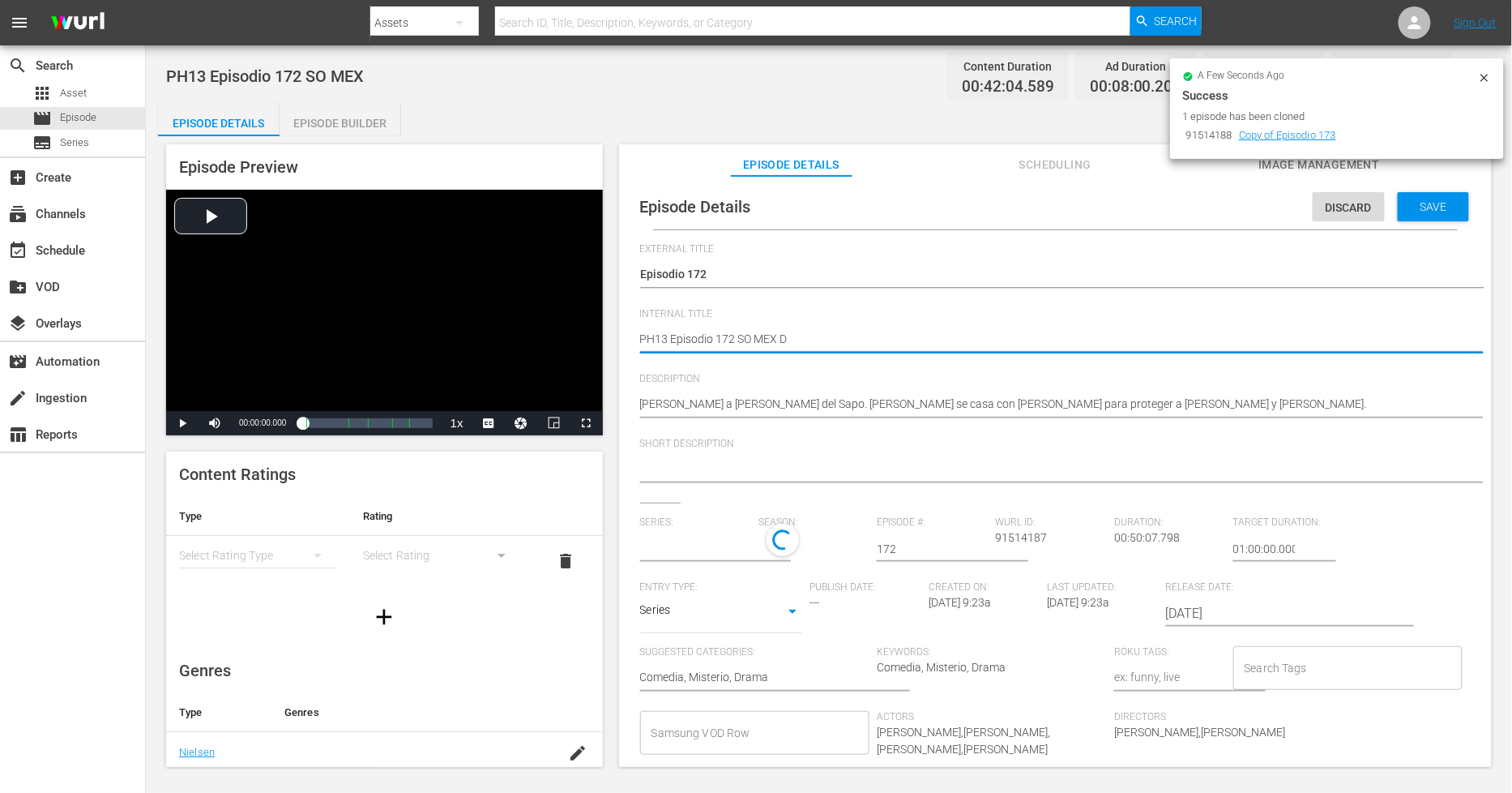
type textarea "PH13 Episodio 172 SO MEX DU"
type textarea "PH13 Episodio 172 SO MEX DUP"
type textarea "PH13 Episodio 172 SO MEX DUP1"
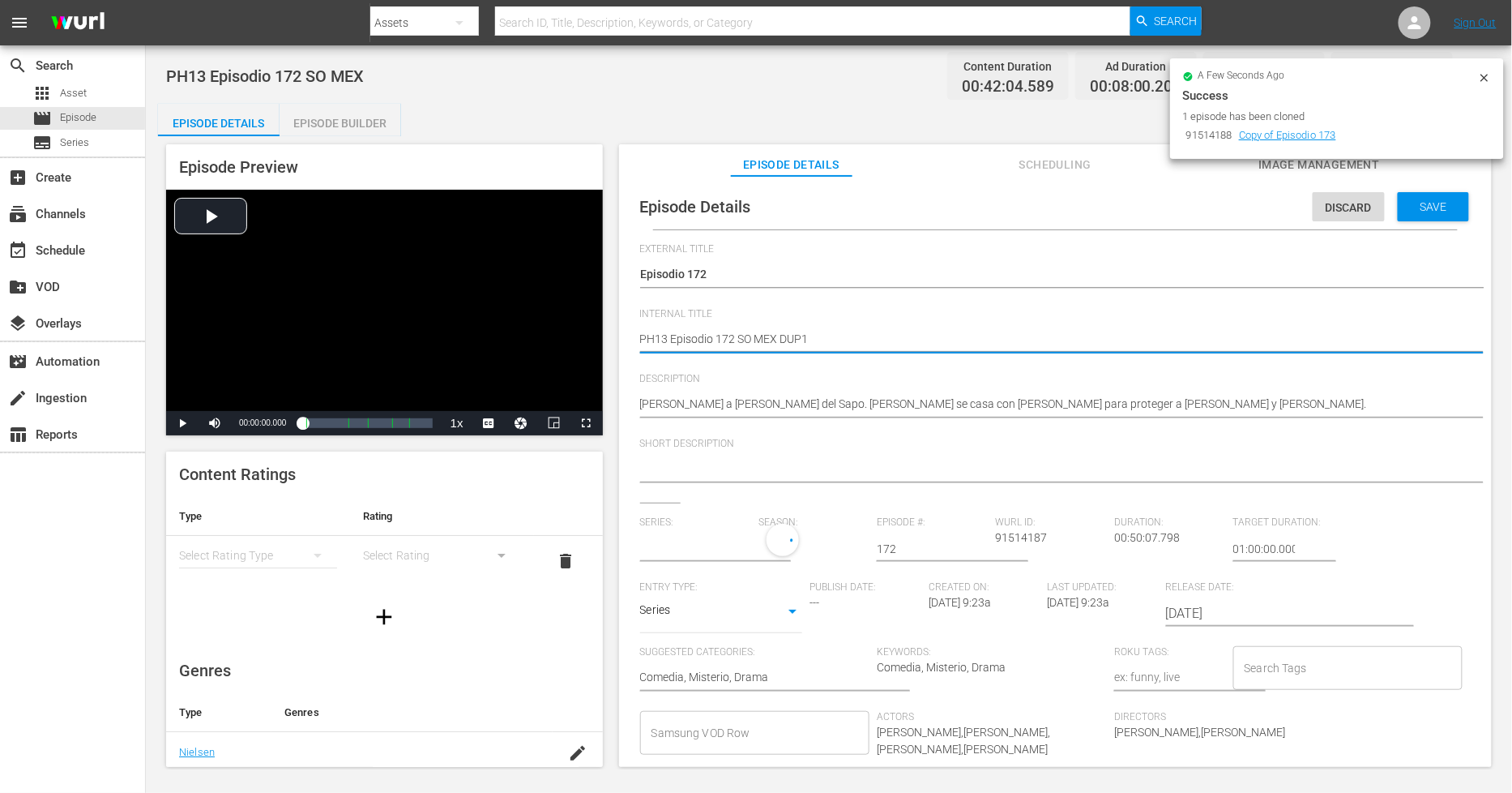
type input "[PERSON_NAME]"
type textarea "PH13 Episodio 172 SO MEX DUP1"
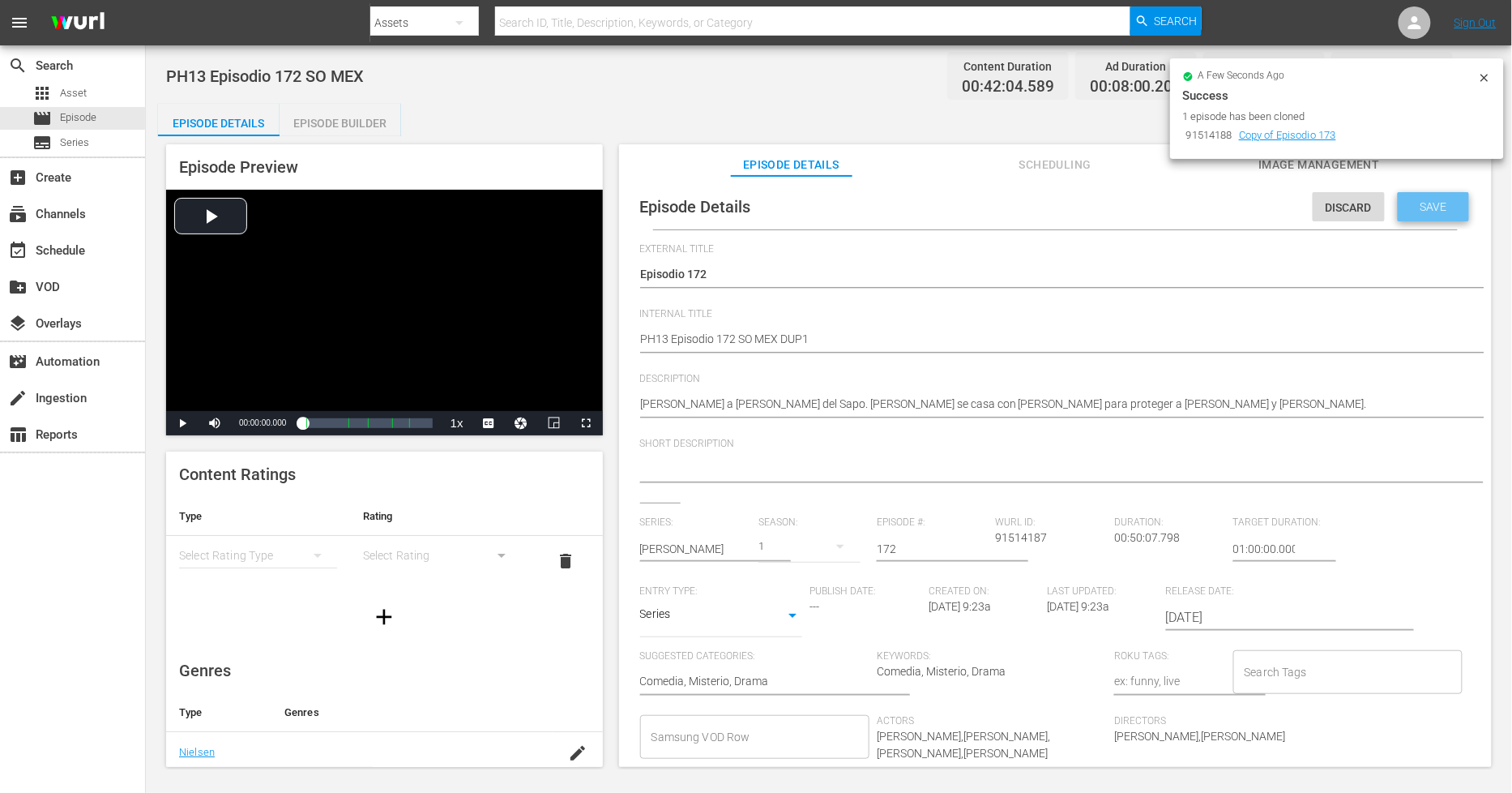
drag, startPoint x: 1421, startPoint y: 214, endPoint x: 1039, endPoint y: 214, distance: 382.0
click at [1361, 214] on div "Save" at bounding box center [1433, 207] width 72 height 29
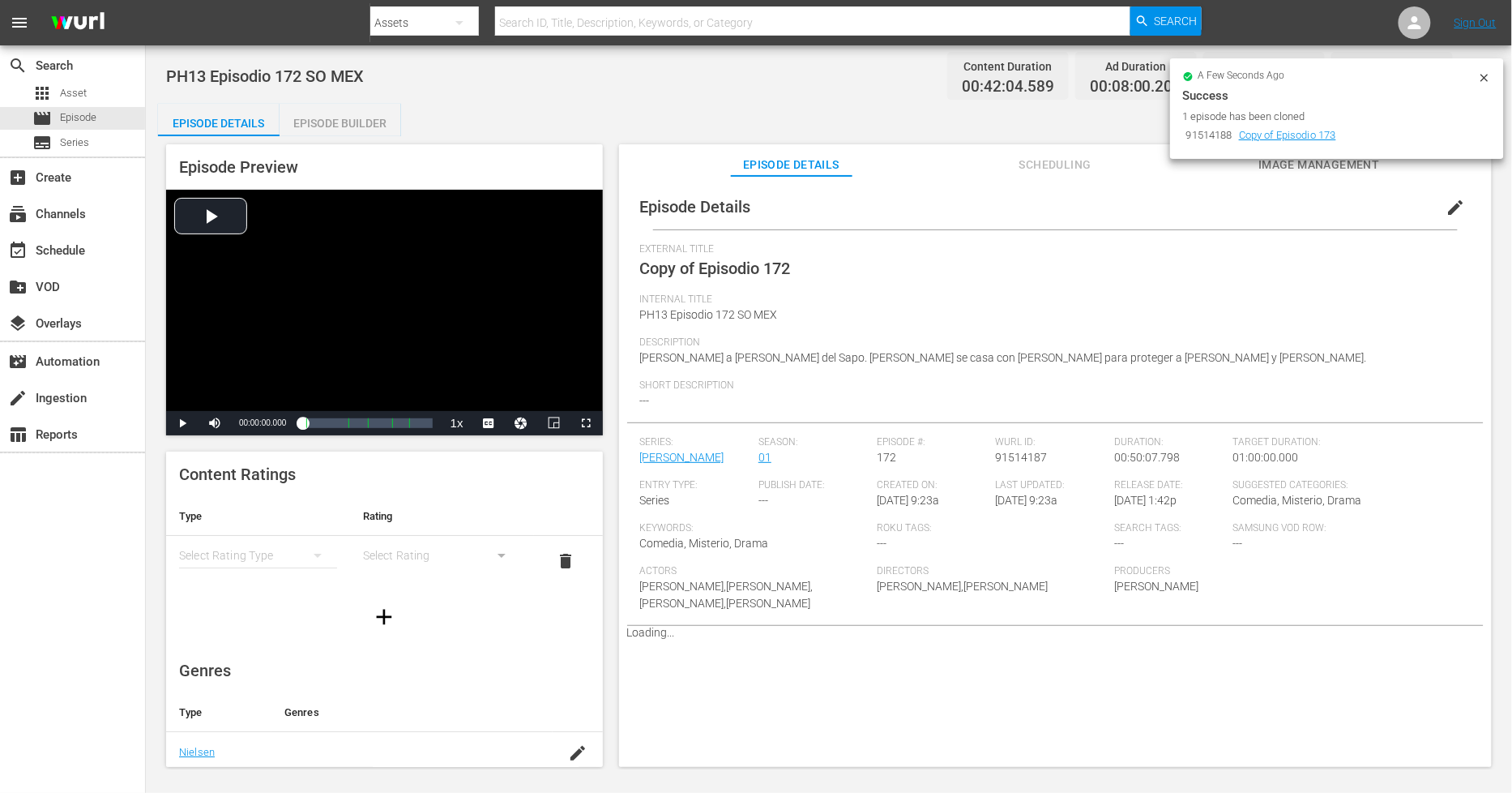
click at [349, 124] on div "Episode Builder" at bounding box center [341, 123] width 121 height 39
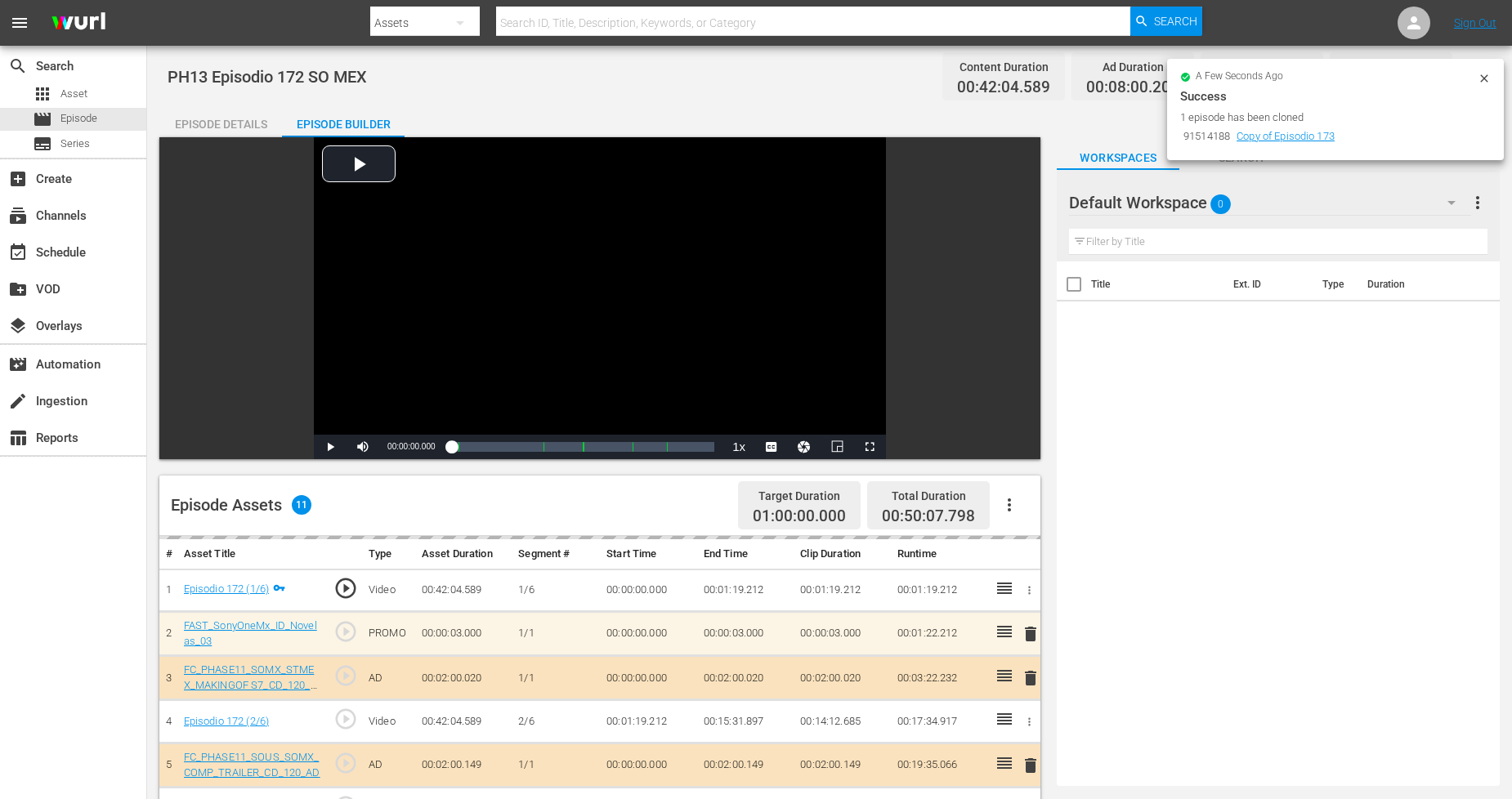
click at [1287, 199] on div "Default Workspace 0" at bounding box center [1269, 203] width 401 height 46
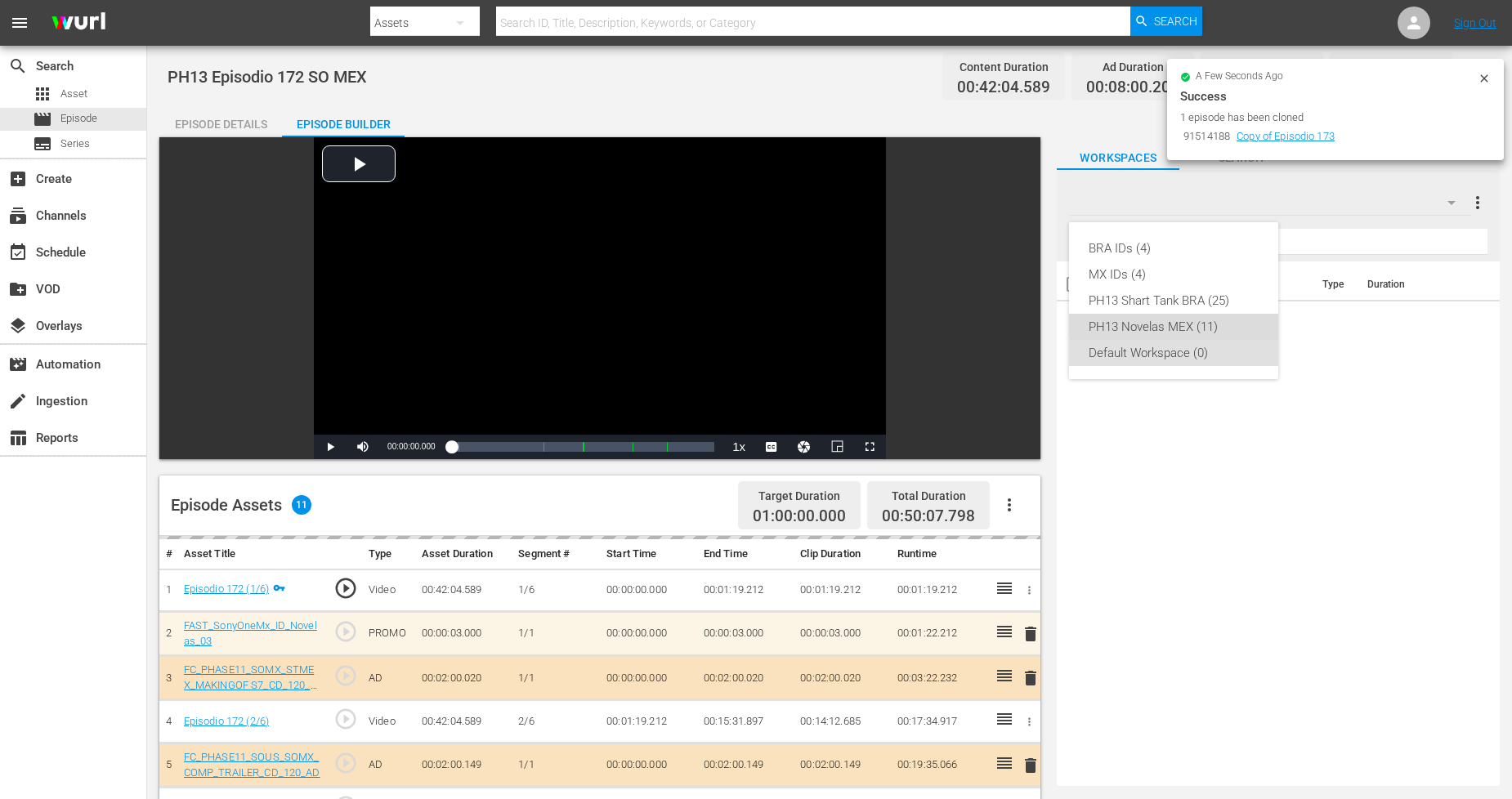
click at [1198, 321] on div "PH13 Novelas MEX (11)" at bounding box center [1174, 327] width 170 height 26
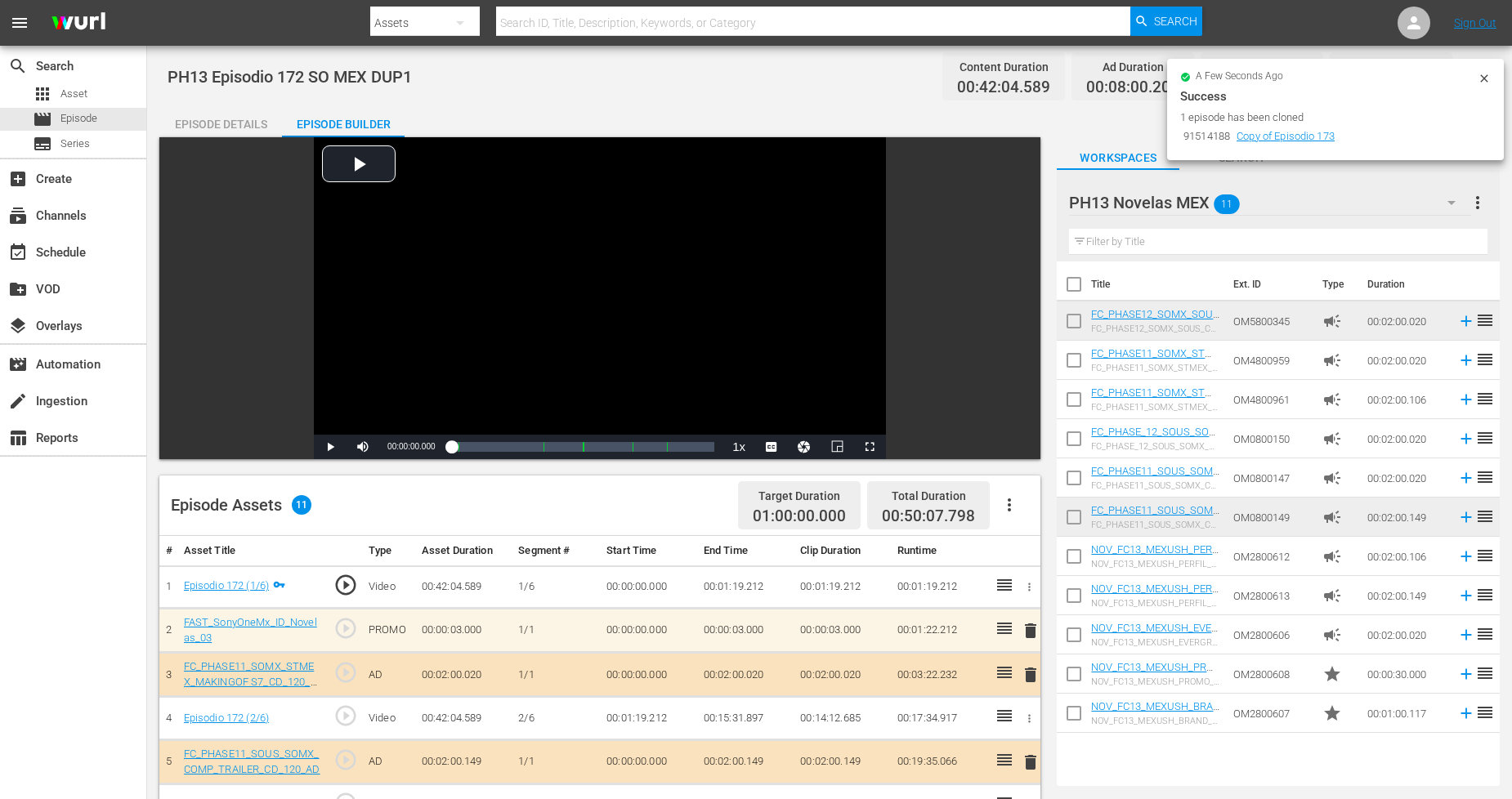
click at [1073, 719] on input "checkbox" at bounding box center [1074, 717] width 35 height 35
checkbox input "true"
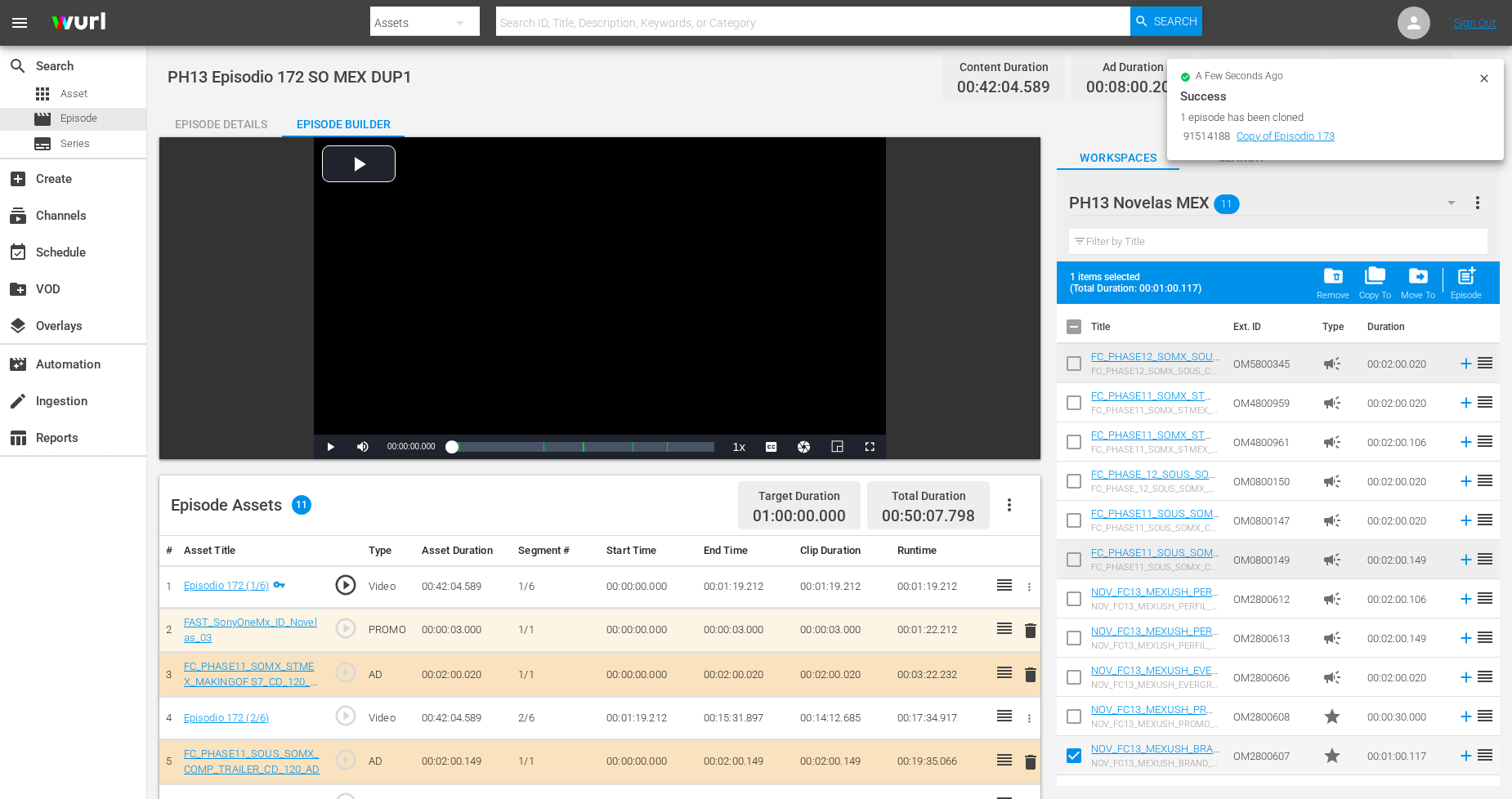
click at [1073, 719] on input "checkbox" at bounding box center [1074, 720] width 35 height 35
click at [1372, 288] on div "post_add Episode" at bounding box center [1466, 282] width 31 height 36
checkbox input "false"
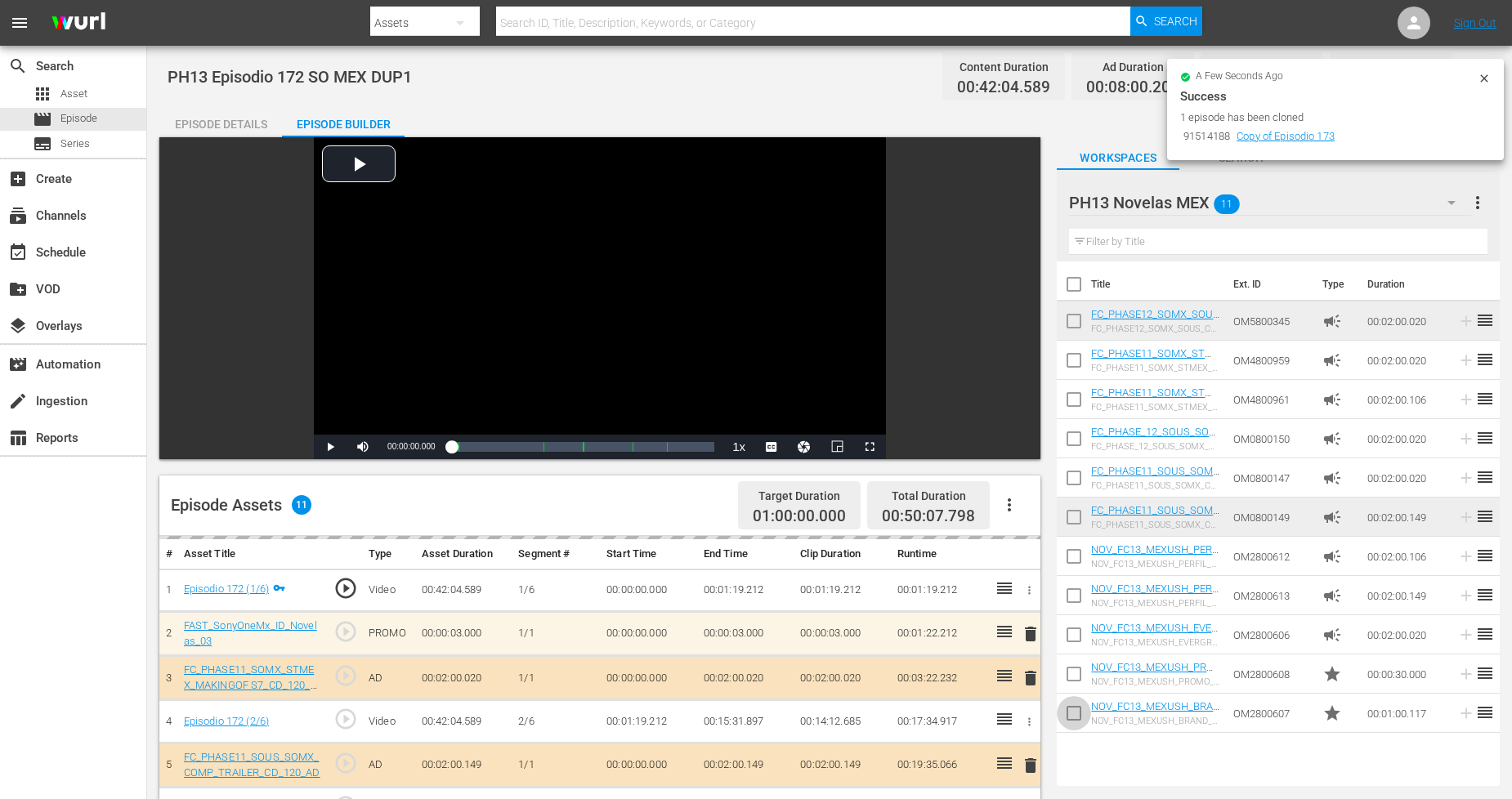
click at [1071, 717] on input "checkbox" at bounding box center [1074, 717] width 35 height 35
checkbox input "true"
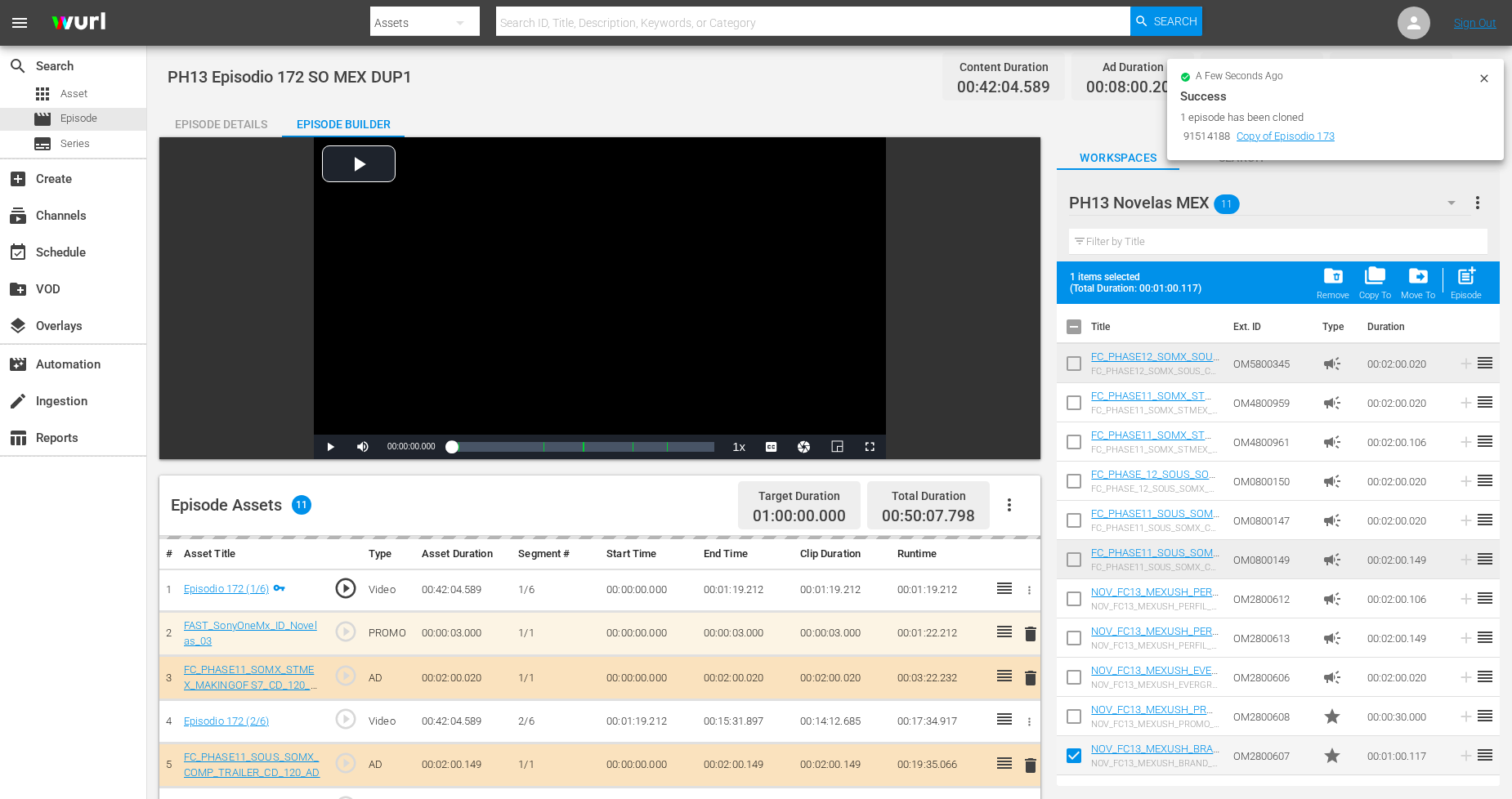
click at [1071, 717] on input "checkbox" at bounding box center [1074, 720] width 35 height 35
click at [1372, 288] on div "post_add Episode" at bounding box center [1466, 282] width 31 height 36
checkbox input "false"
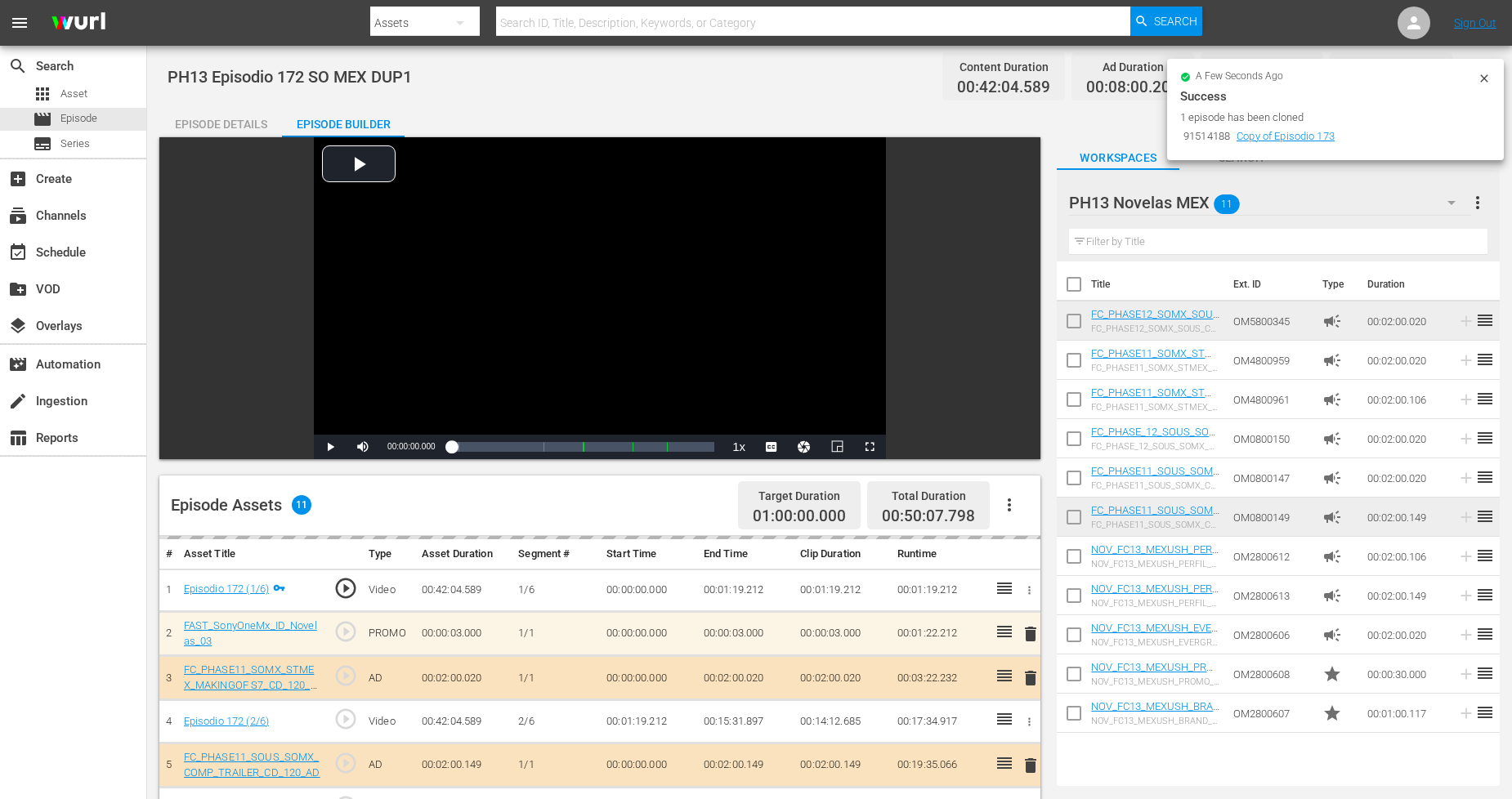
click at [1081, 717] on input "checkbox" at bounding box center [1074, 717] width 35 height 35
checkbox input "true"
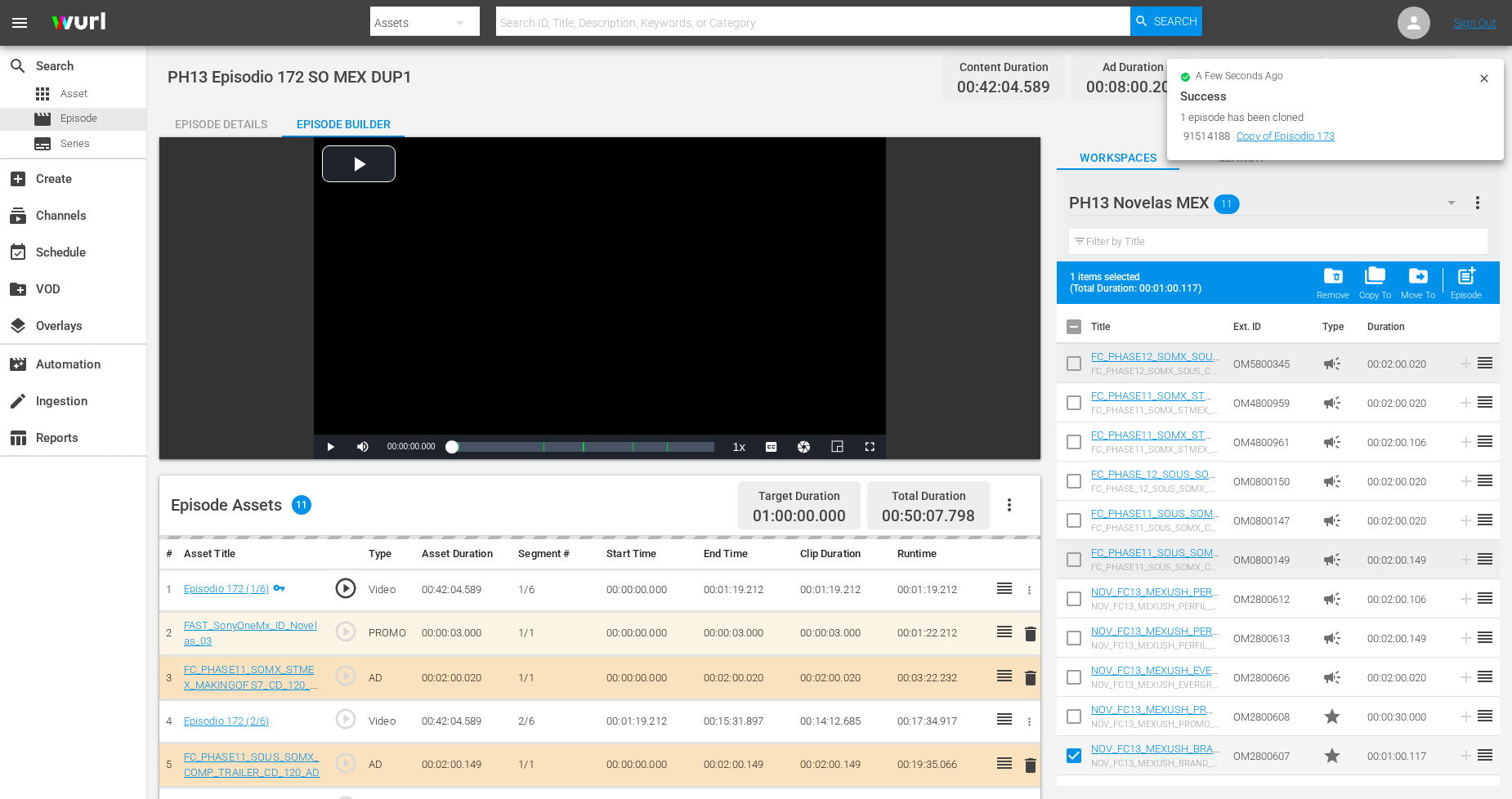
click at [1080, 708] on input "checkbox" at bounding box center [1074, 720] width 35 height 35
click at [1372, 287] on span "post_add" at bounding box center [1466, 276] width 22 height 22
checkbox input "false"
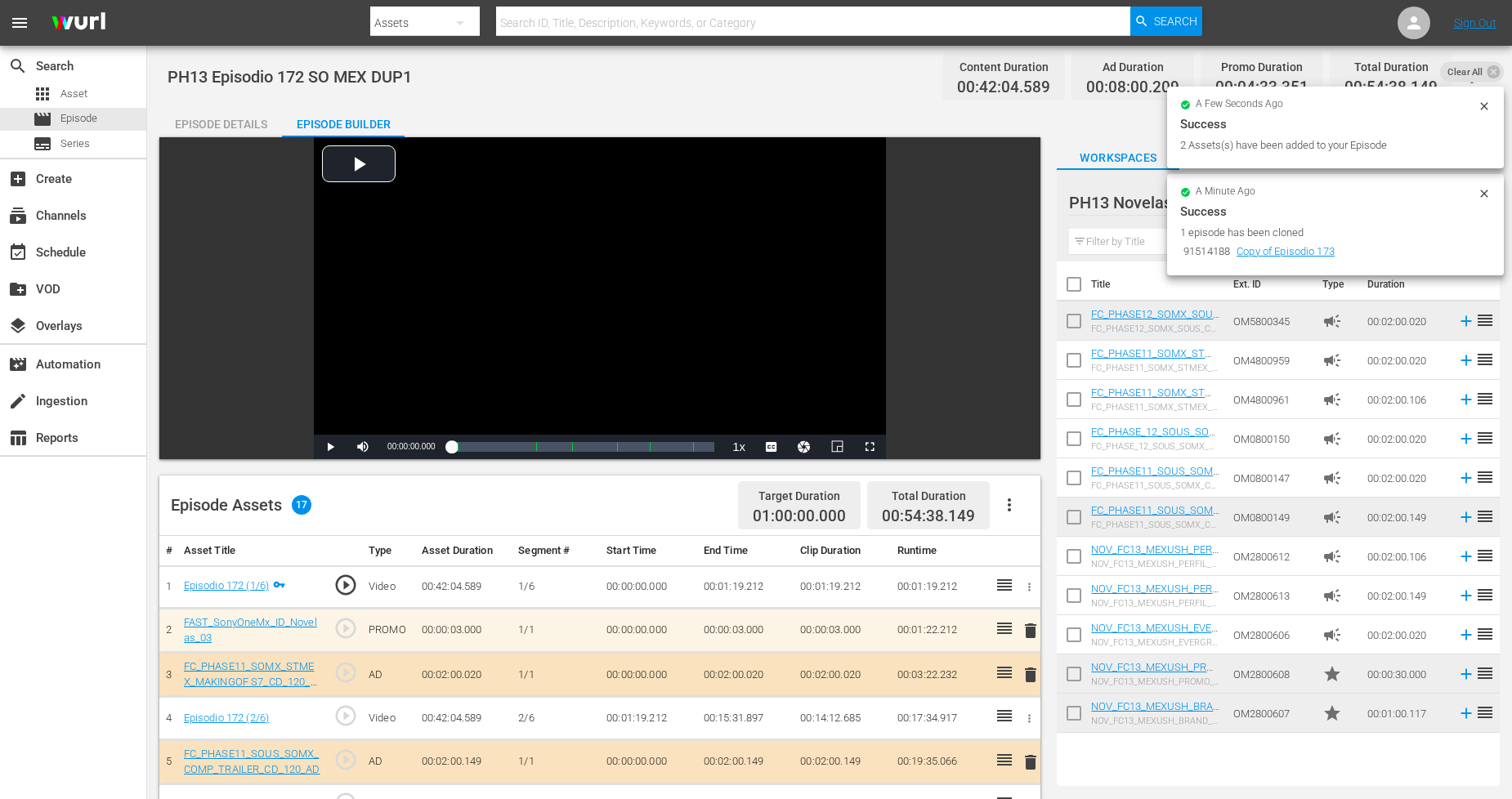
click at [1076, 714] on input "checkbox" at bounding box center [1074, 717] width 35 height 35
checkbox input "true"
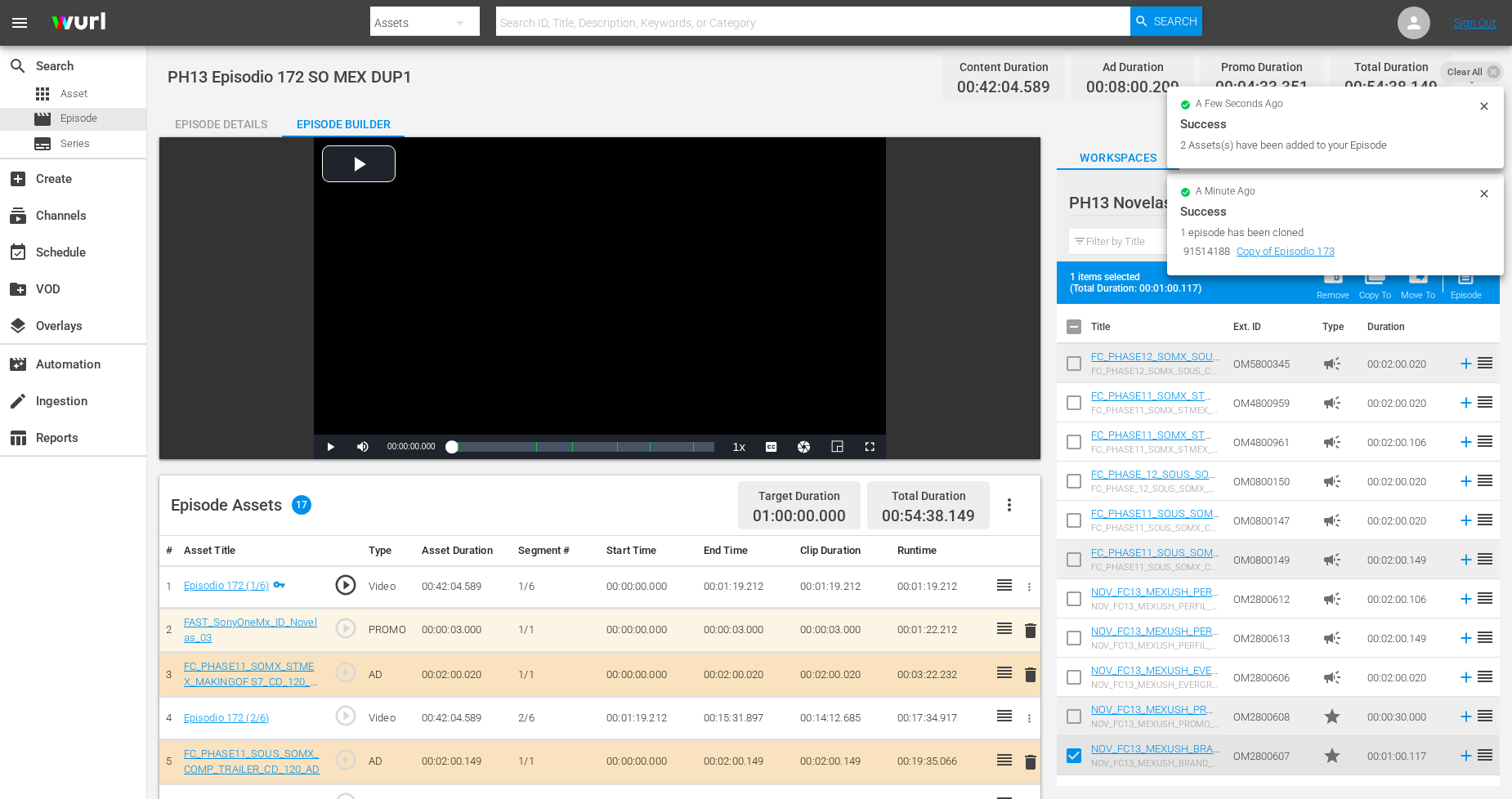
click at [1076, 714] on input "checkbox" at bounding box center [1074, 720] width 35 height 35
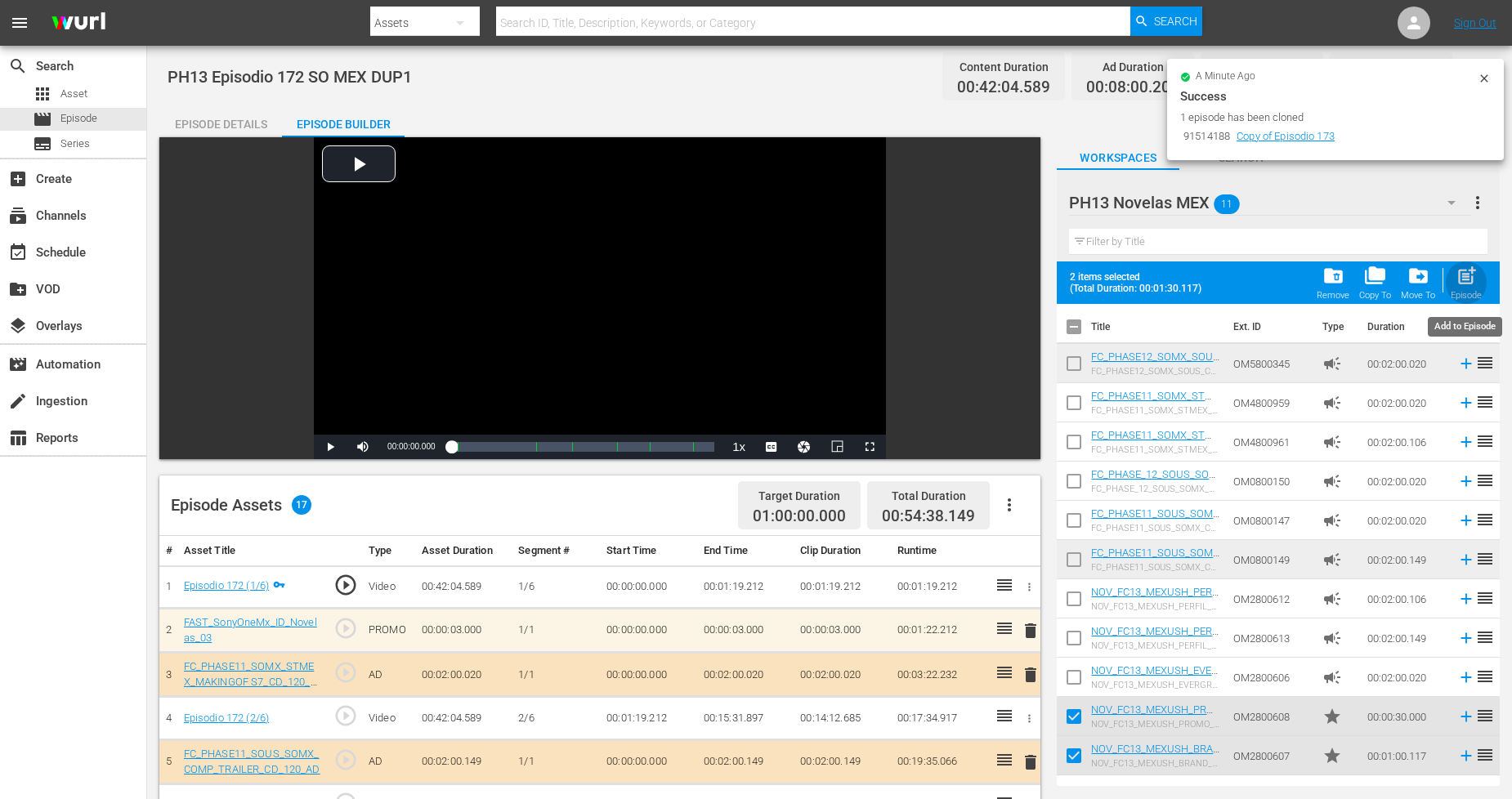
click at [1372, 287] on span "post_add" at bounding box center [1466, 276] width 22 height 22
checkbox input "false"
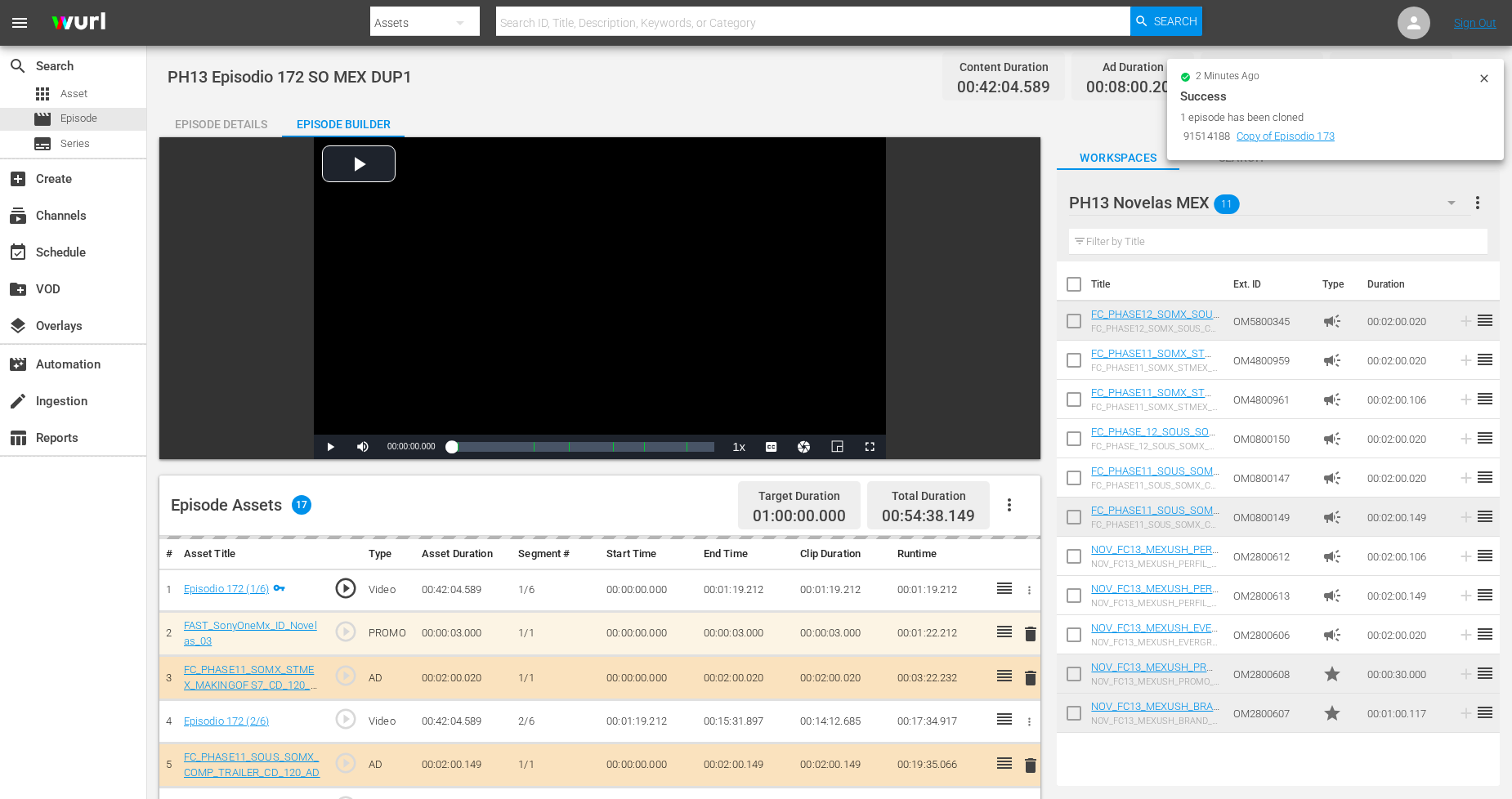
click at [1080, 719] on input "checkbox" at bounding box center [1074, 717] width 35 height 35
checkbox input "true"
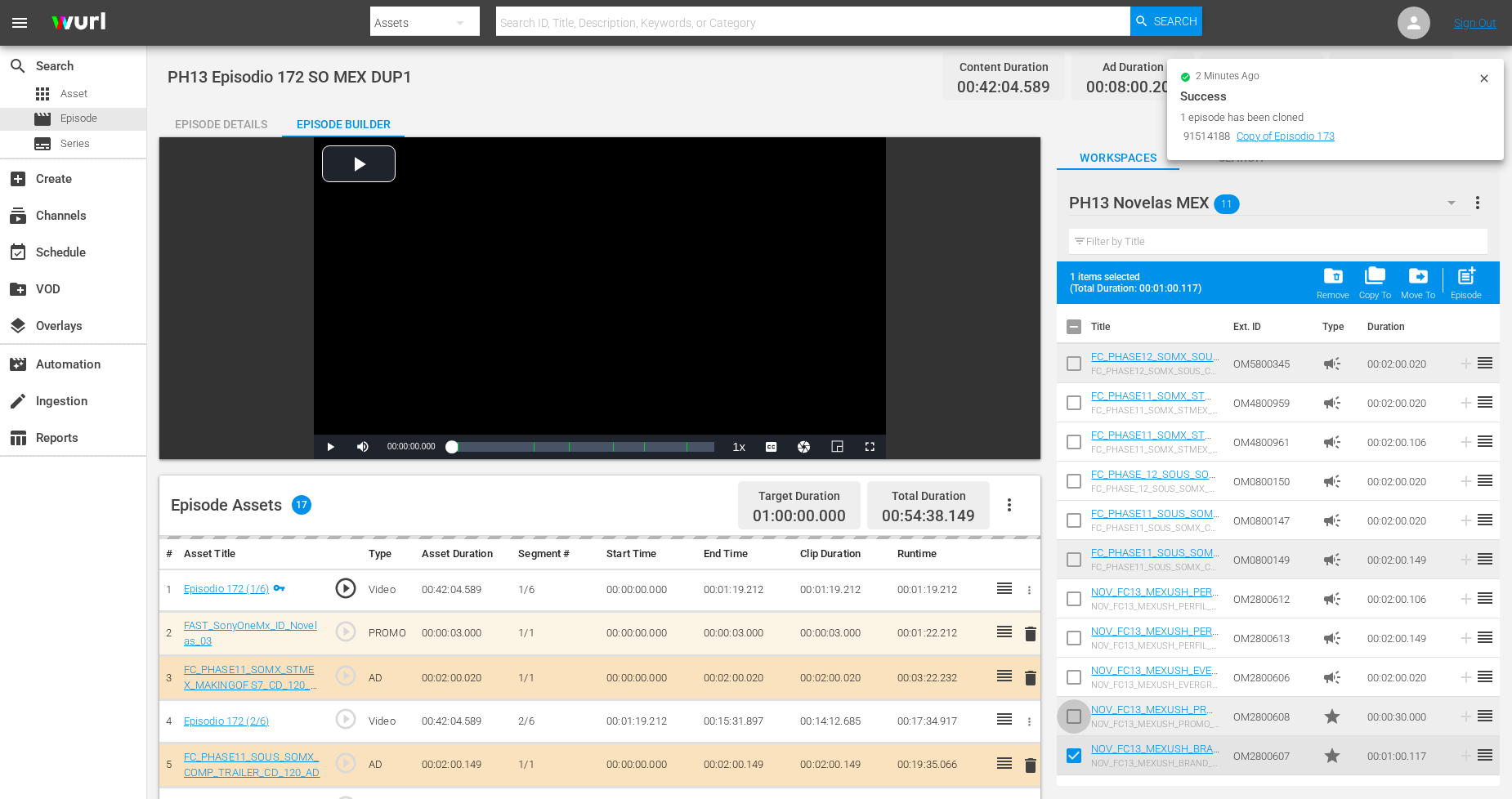
click at [1080, 719] on input "checkbox" at bounding box center [1074, 720] width 35 height 35
click at [1372, 284] on span "post_add" at bounding box center [1466, 276] width 22 height 22
checkbox input "false"
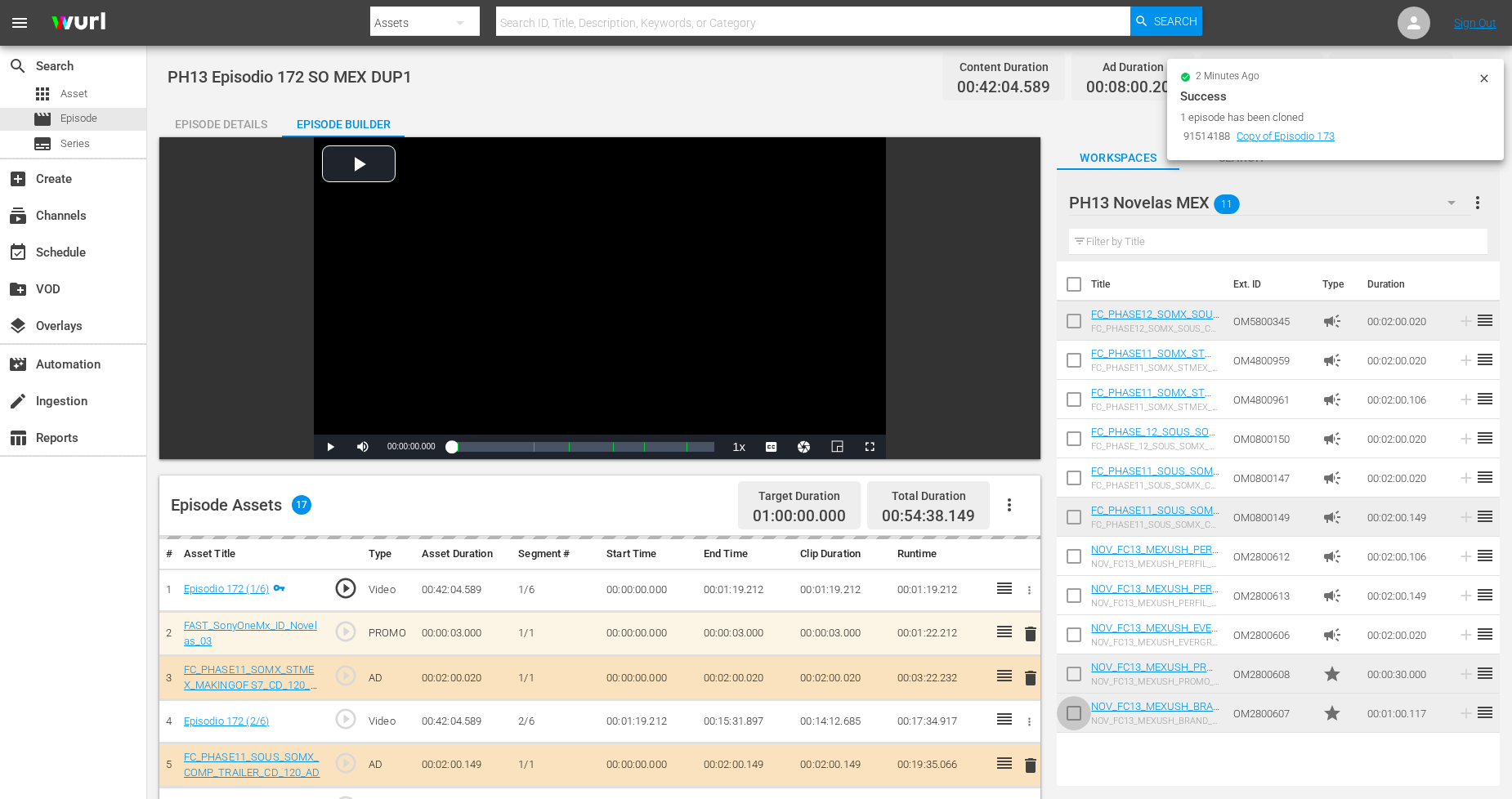
click at [1066, 711] on input "checkbox" at bounding box center [1074, 717] width 35 height 35
checkbox input "true"
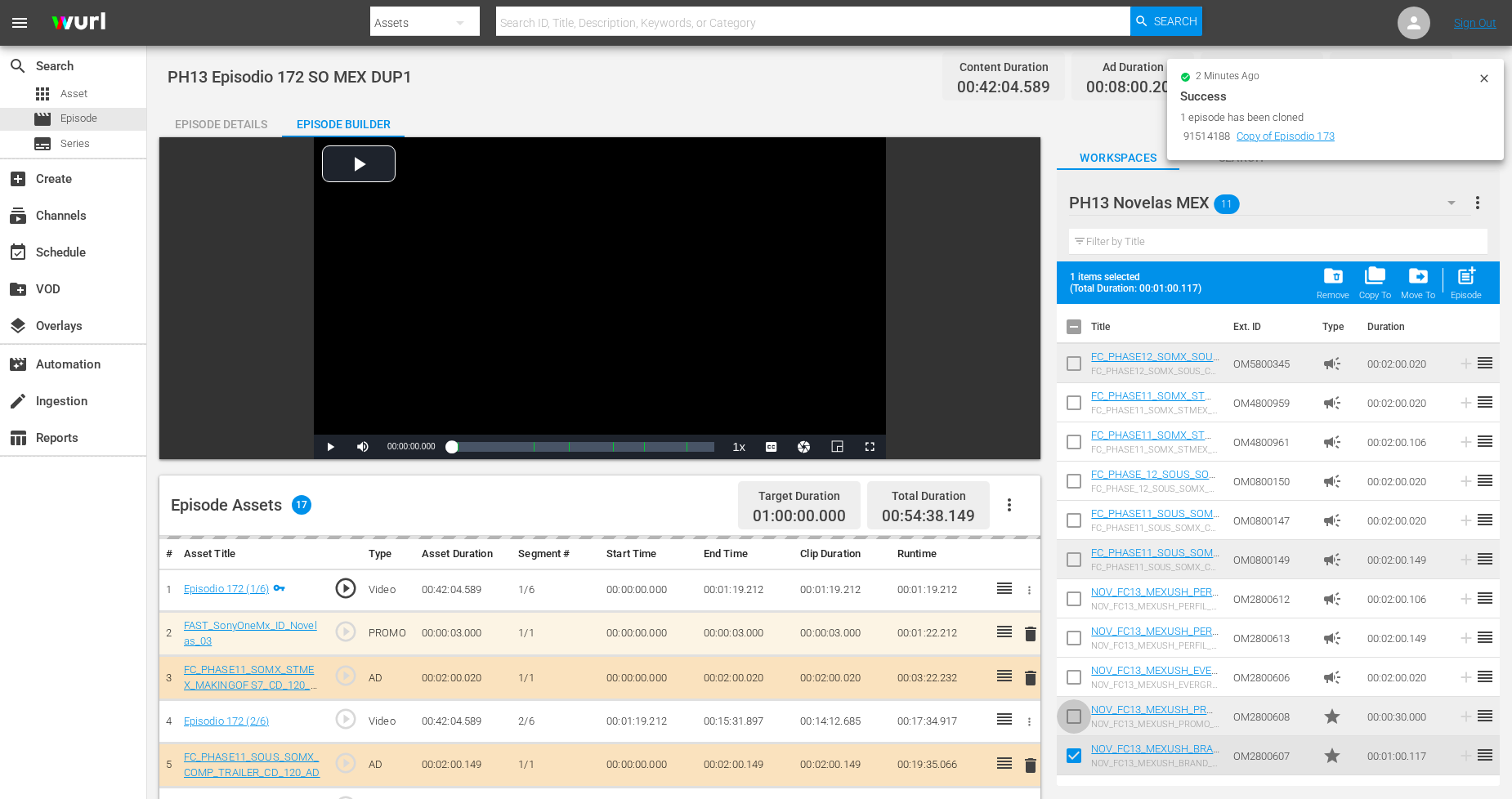
click at [1066, 711] on input "checkbox" at bounding box center [1074, 720] width 35 height 35
click at [1372, 268] on span "post_add" at bounding box center [1466, 276] width 22 height 22
checkbox input "false"
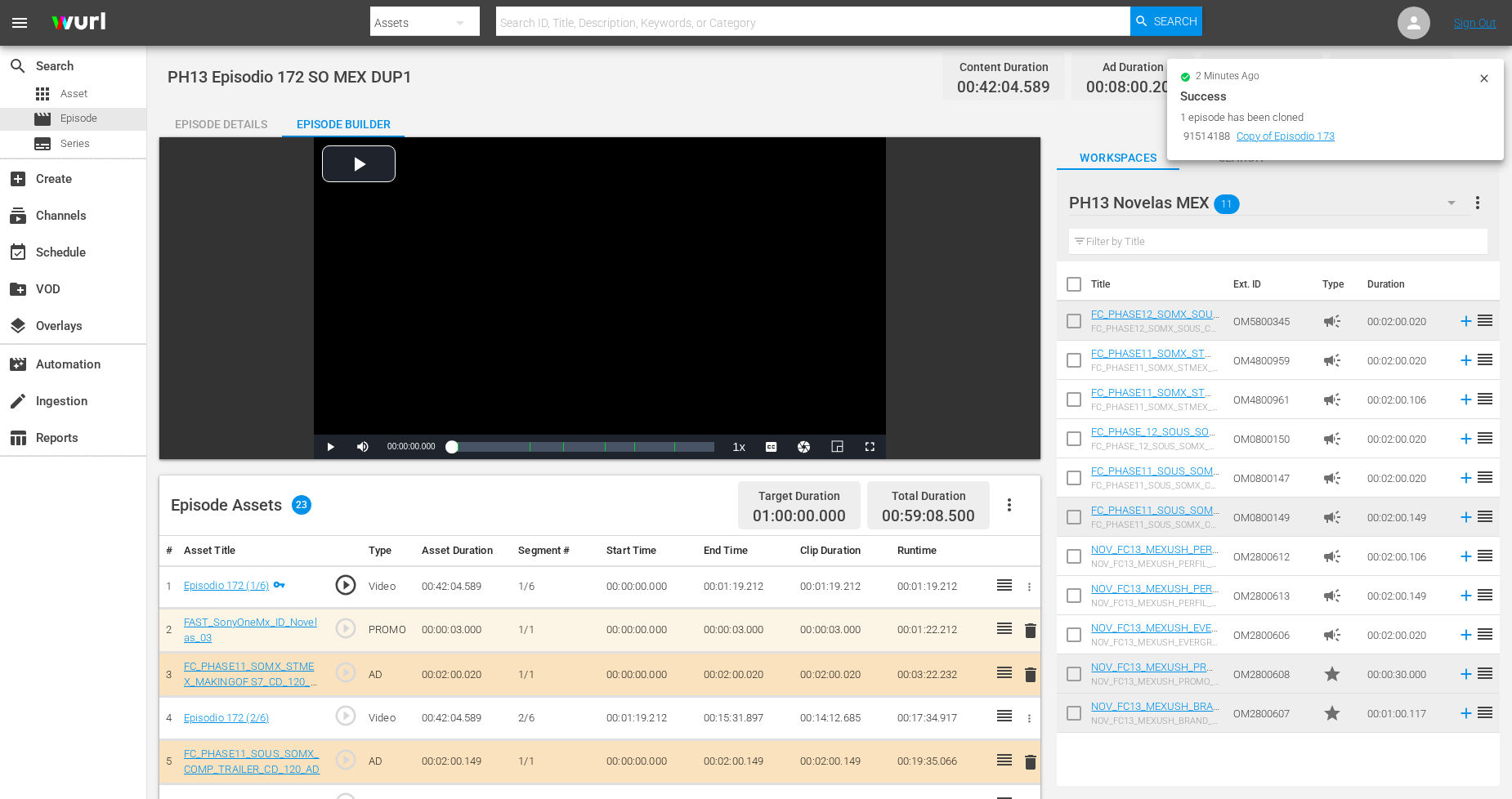
click at [1071, 709] on input "checkbox" at bounding box center [1074, 717] width 35 height 35
checkbox input "true"
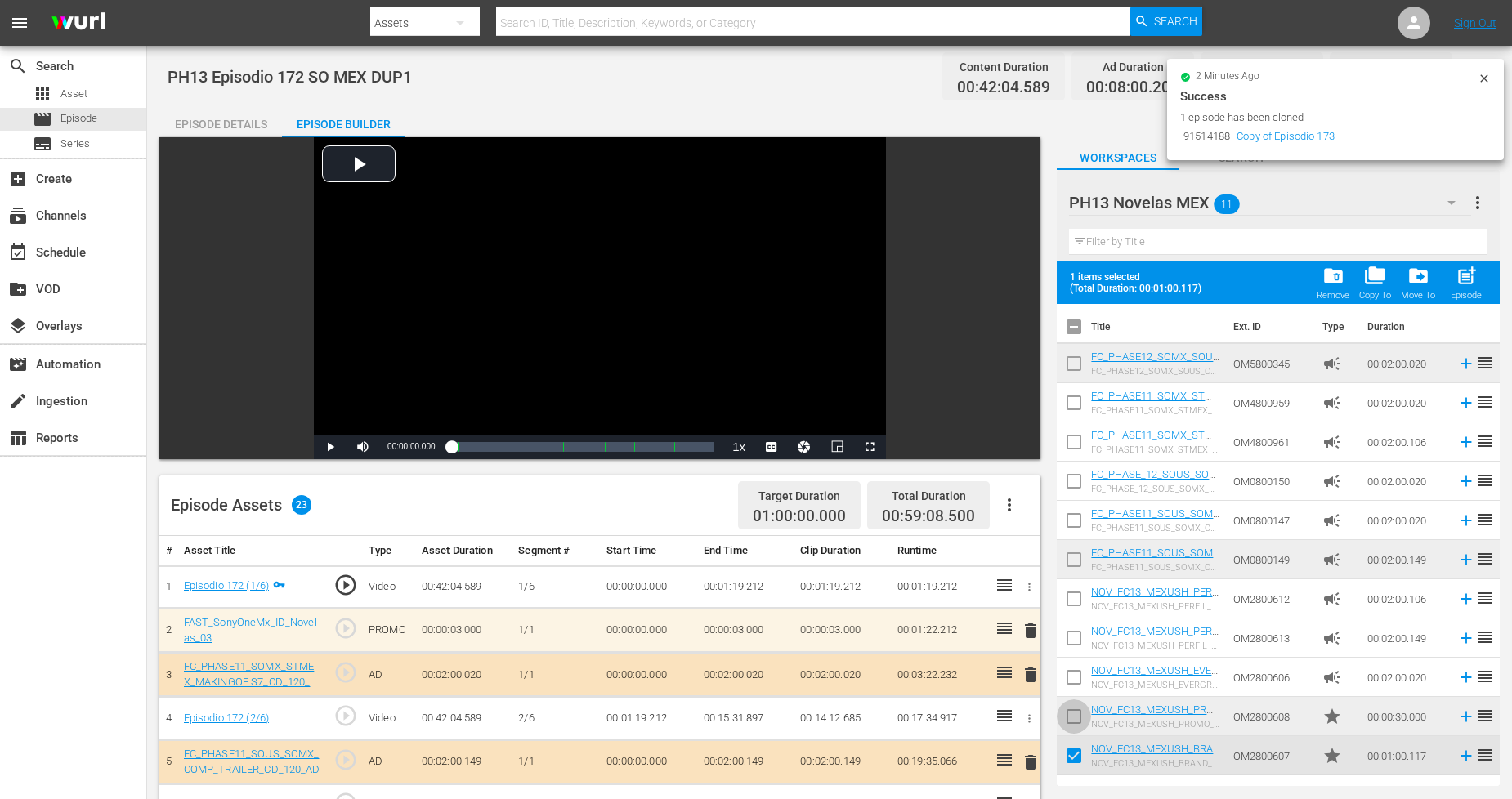
click at [1073, 705] on input "checkbox" at bounding box center [1074, 720] width 35 height 35
click at [1372, 283] on span "post_add" at bounding box center [1466, 276] width 22 height 22
checkbox input "false"
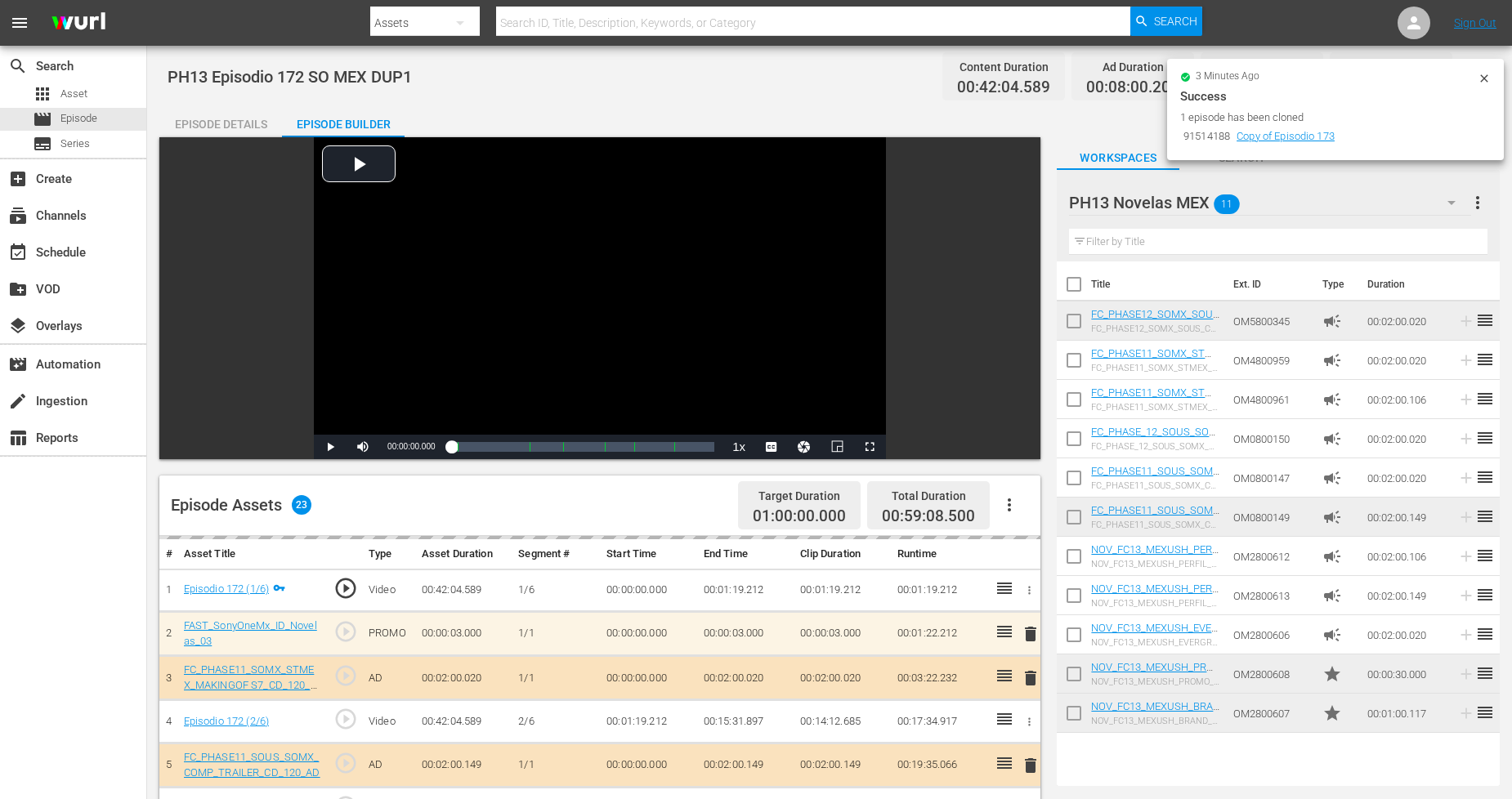
click at [1372, 77] on icon at bounding box center [1484, 79] width 13 height 13
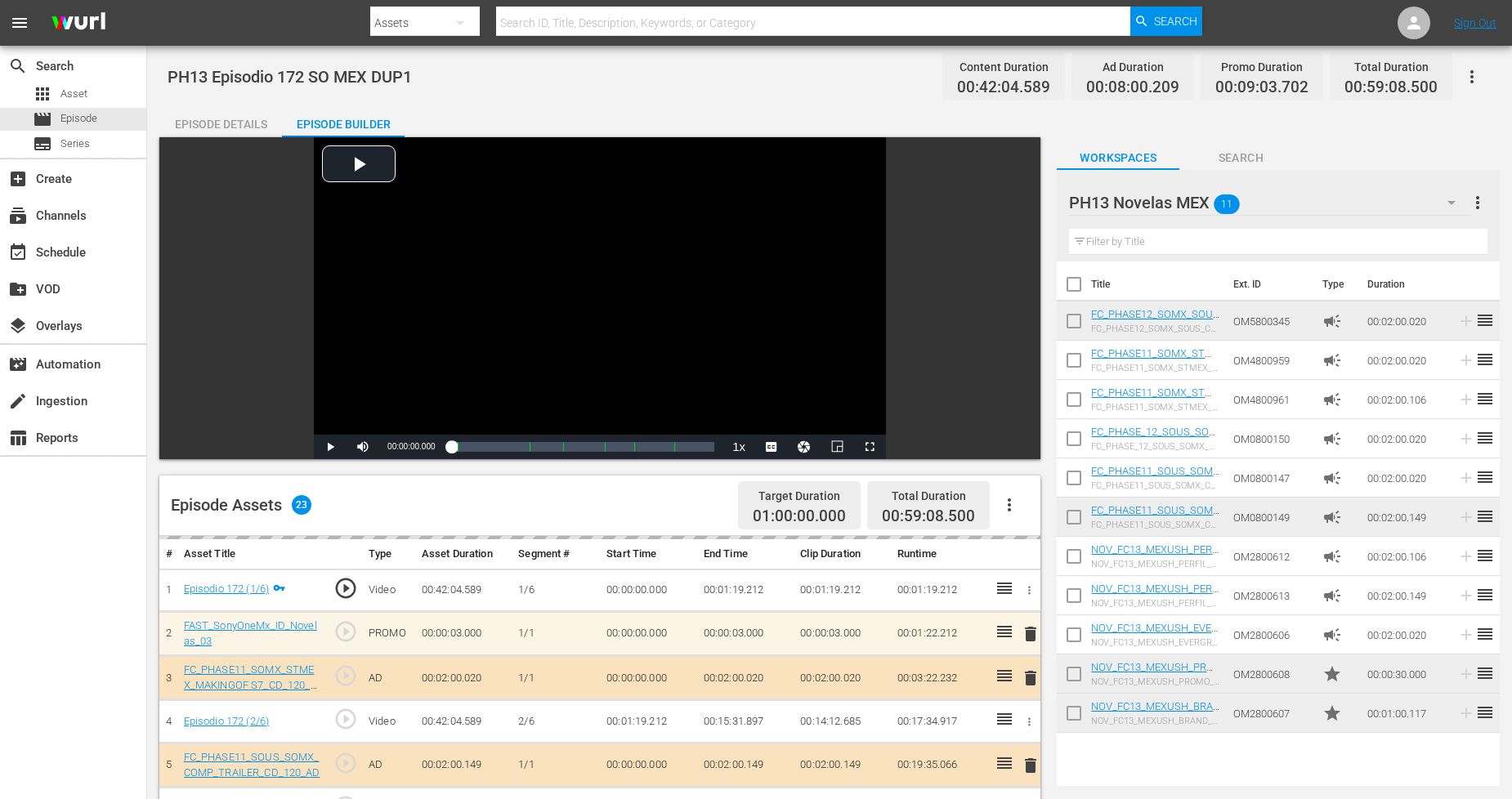
click at [1372, 75] on icon "button" at bounding box center [1471, 76] width 19 height 19
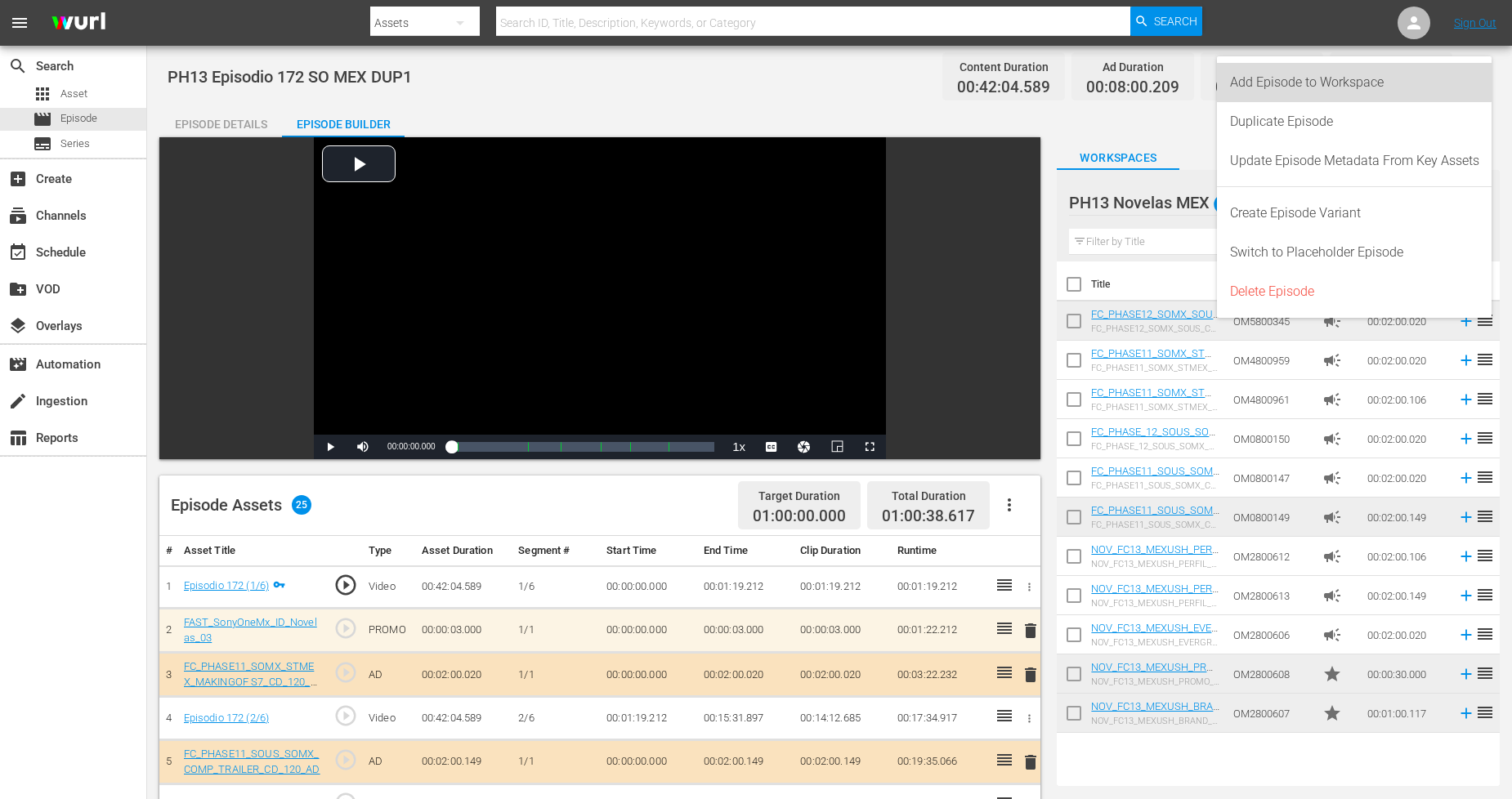
click at [1349, 74] on div "Add Episode to Workspace" at bounding box center [1354, 82] width 249 height 39
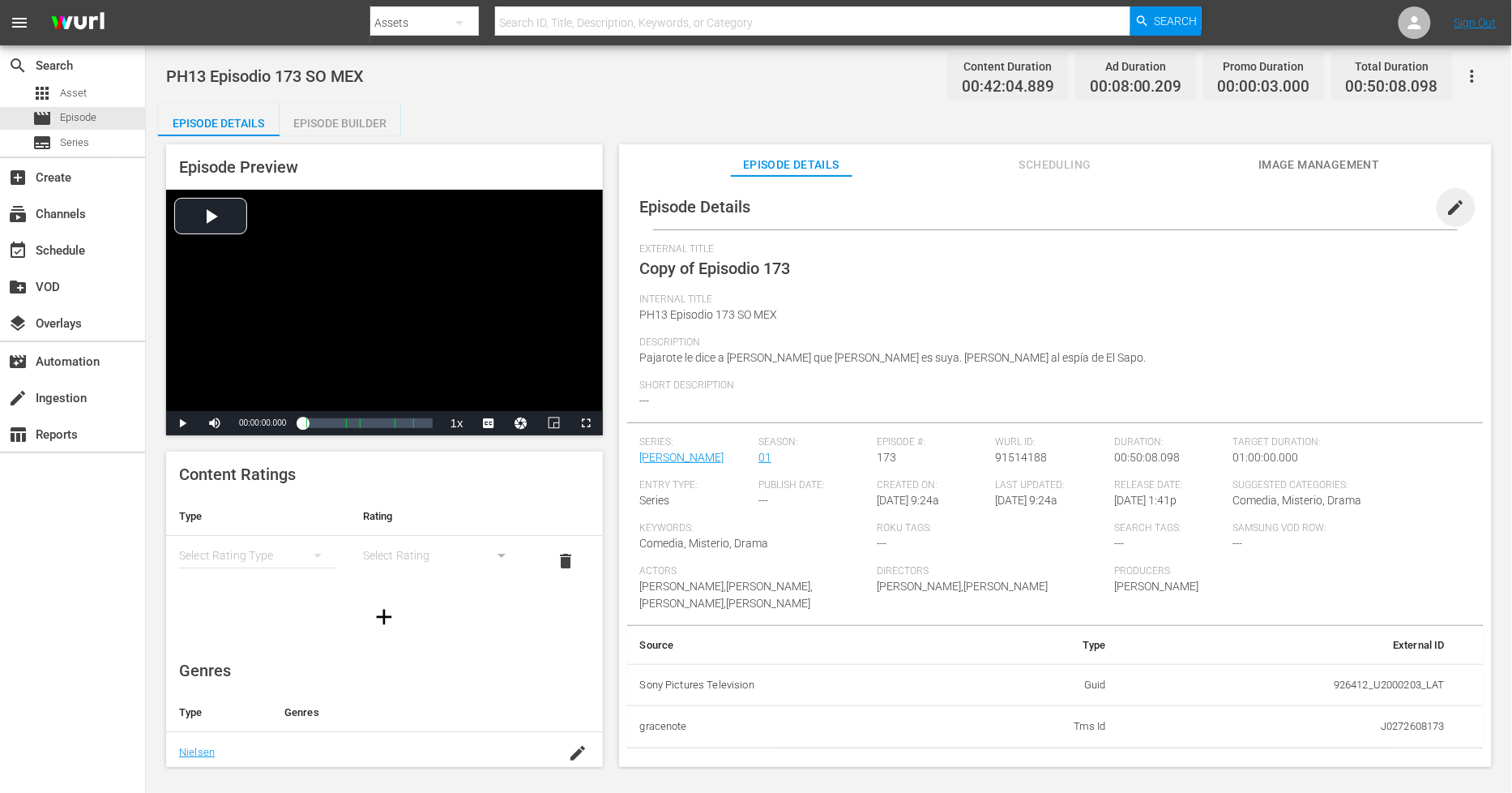
click at [1361, 200] on span "edit" at bounding box center [1456, 207] width 19 height 19
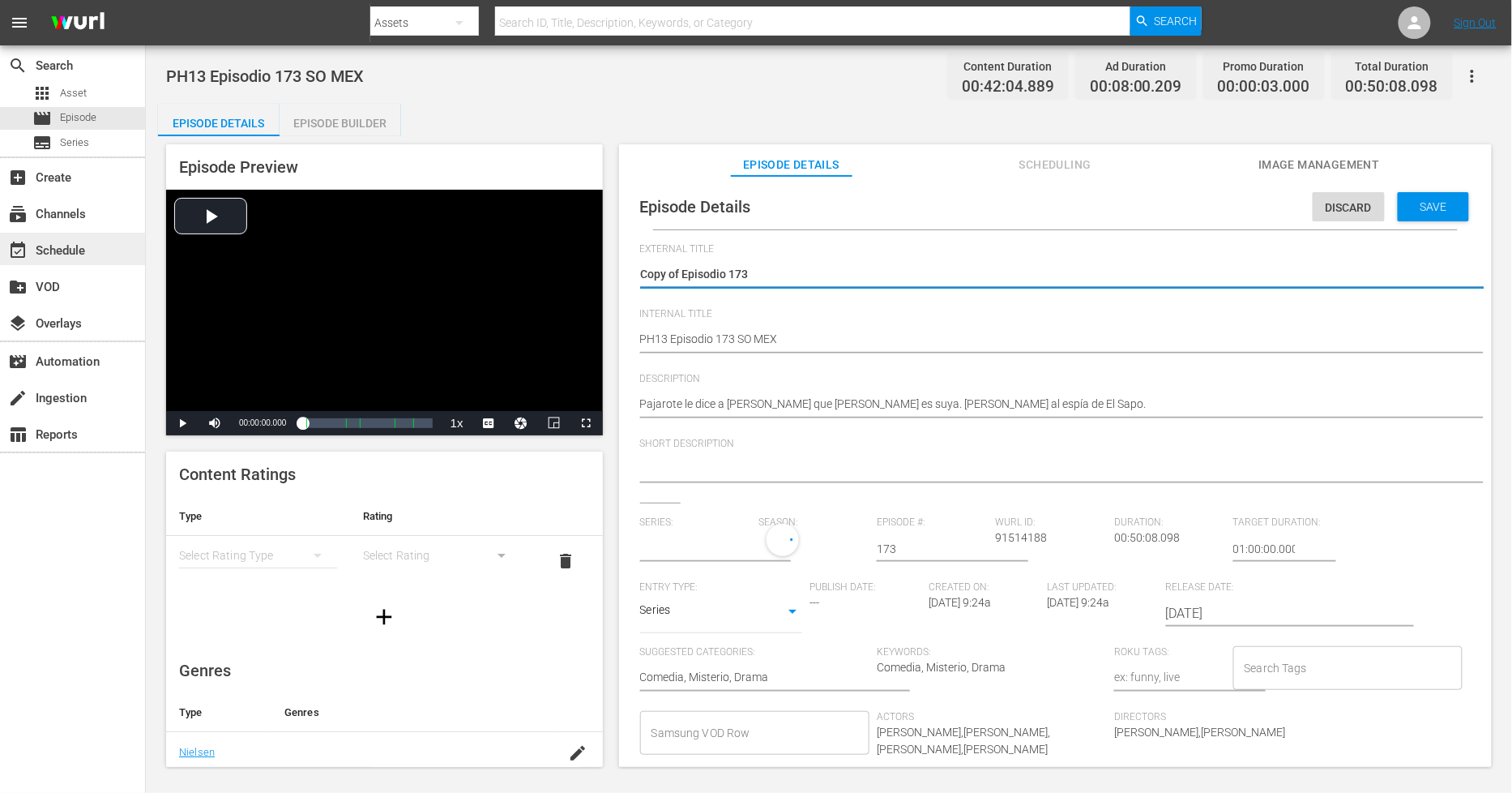
drag, startPoint x: 681, startPoint y: 272, endPoint x: 0, endPoint y: 238, distance: 681.8
click at [146, 0] on div "search Search apps Asset movie Episode subtitles Series add_box Create subscrip…" at bounding box center [829, 0] width 1366 height 0
type textarea "Episodio 173"
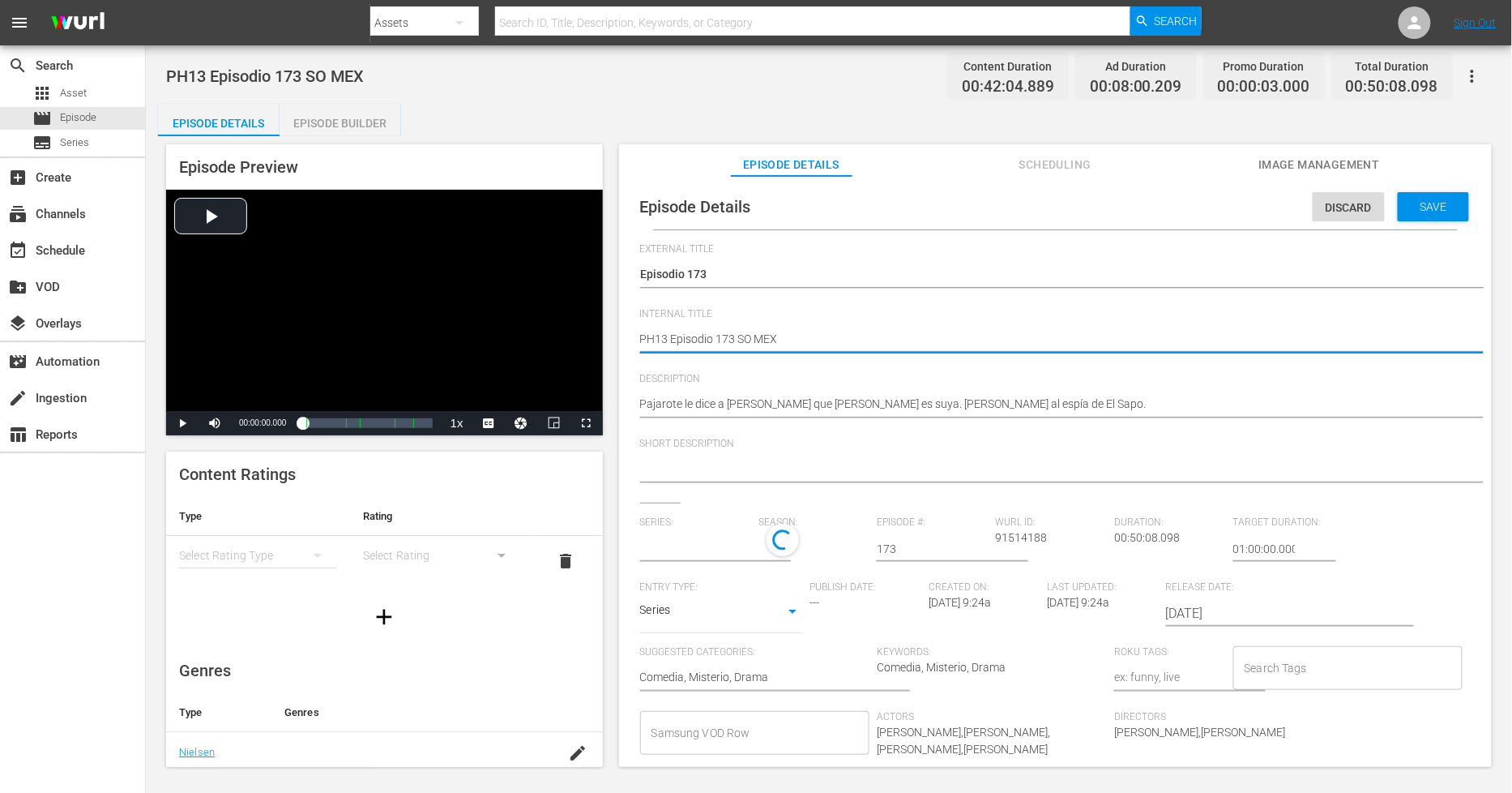
type textarea "PH13 Episodio 173 SO MEX"
type textarea "PH13 Episodio 173 SO MEX D"
type textarea "PH13 Episodio 173 SO MEX DU"
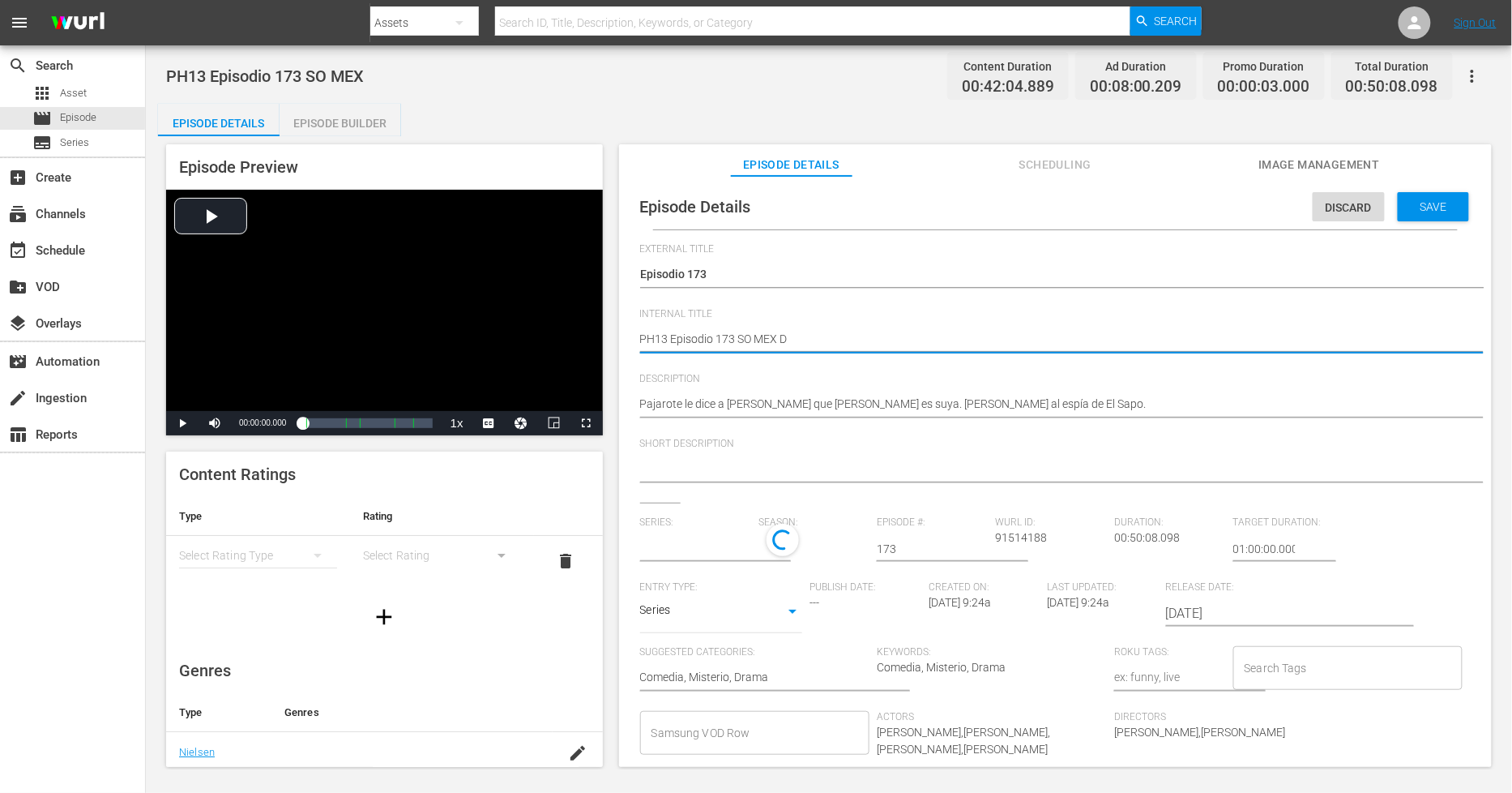
type textarea "PH13 Episodio 173 SO MEX DU"
type textarea "PH13 Episodio 173 SO MEX DUP"
type textarea "PH13 Episodio 173 SO MEX DUP1"
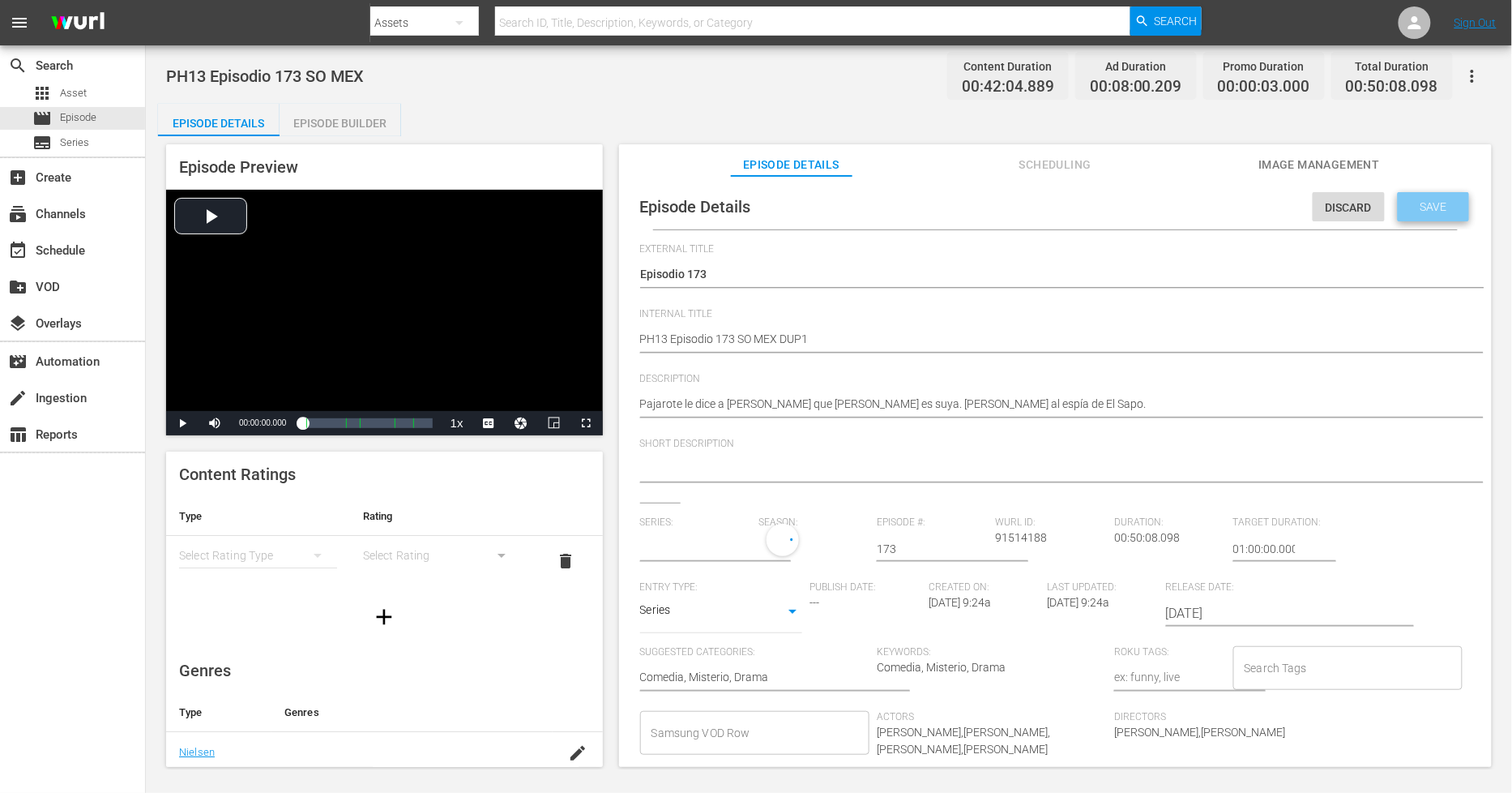
click at [1361, 201] on span "Save" at bounding box center [1434, 207] width 53 height 13
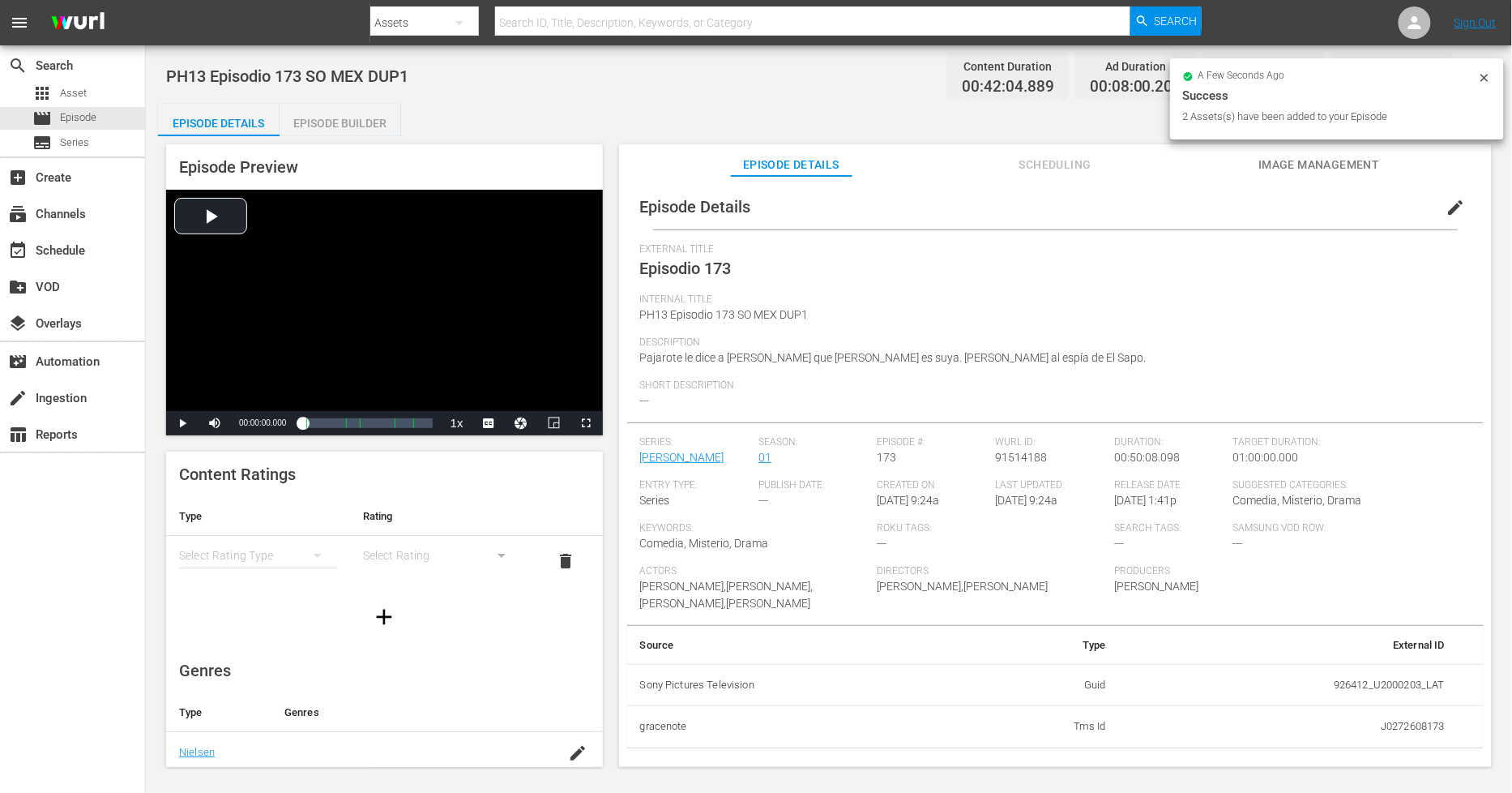
click at [358, 140] on div "Episode Preview Video Player is loading. Play Video Play Mute Current Time 00:0…" at bounding box center [828, 458] width 1342 height 643
drag, startPoint x: 355, startPoint y: 127, endPoint x: 395, endPoint y: 128, distance: 40.0
click at [357, 127] on div "Episode Builder" at bounding box center [341, 123] width 121 height 39
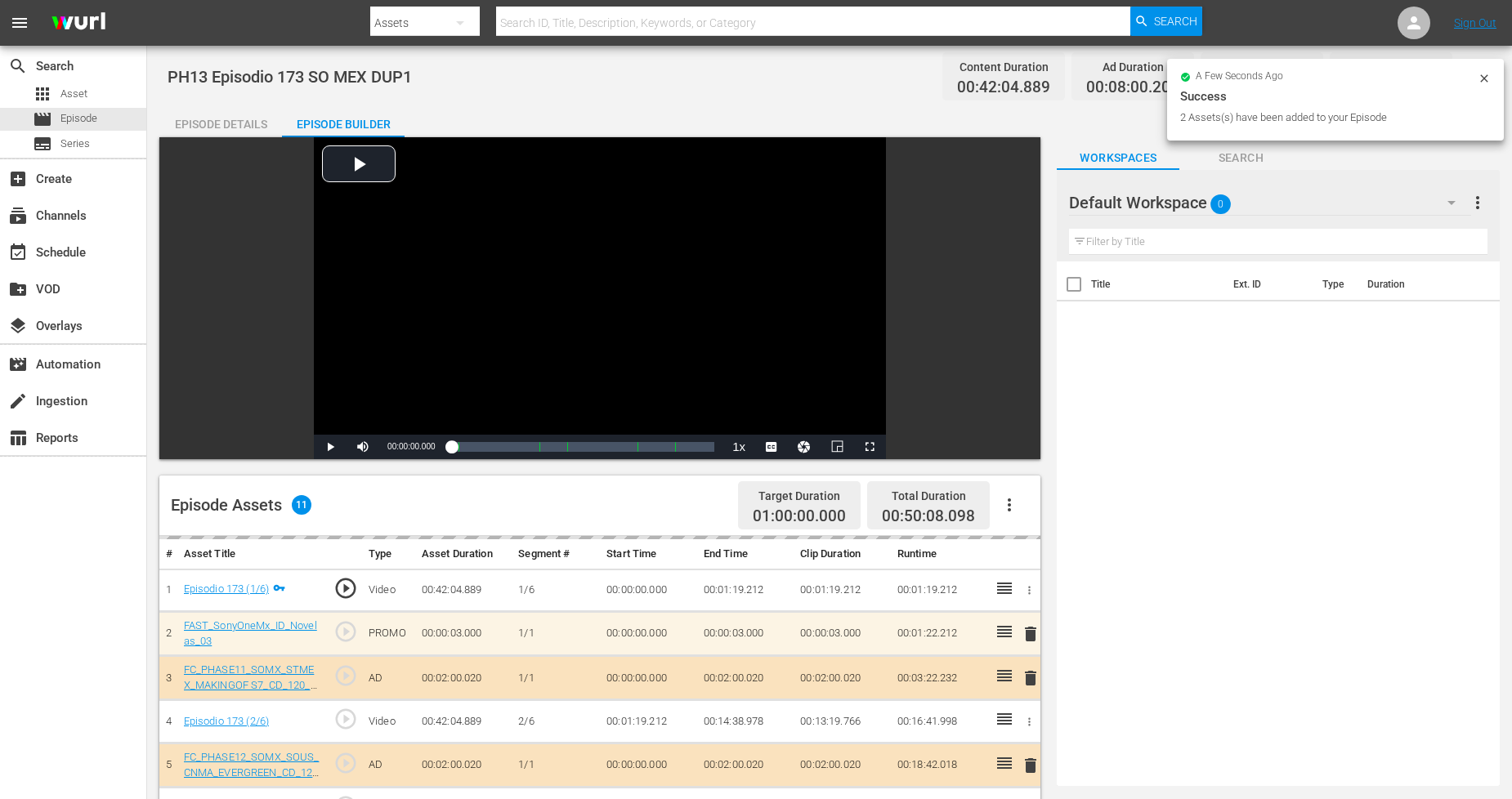
click at [1277, 213] on div "Default Workspace 0" at bounding box center [1269, 203] width 401 height 46
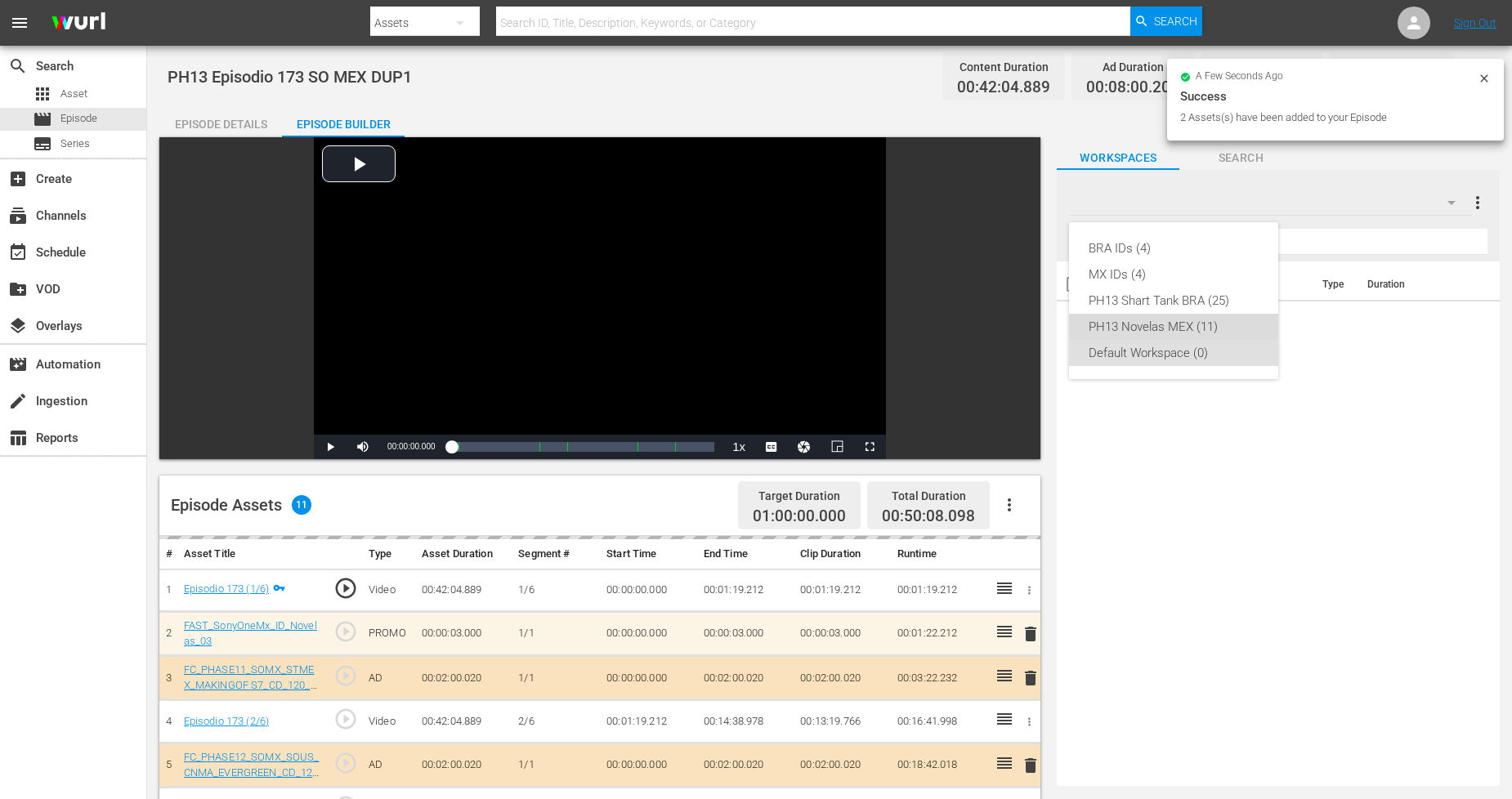
click at [1198, 331] on div "PH13 Novelas MEX (11)" at bounding box center [1174, 327] width 170 height 26
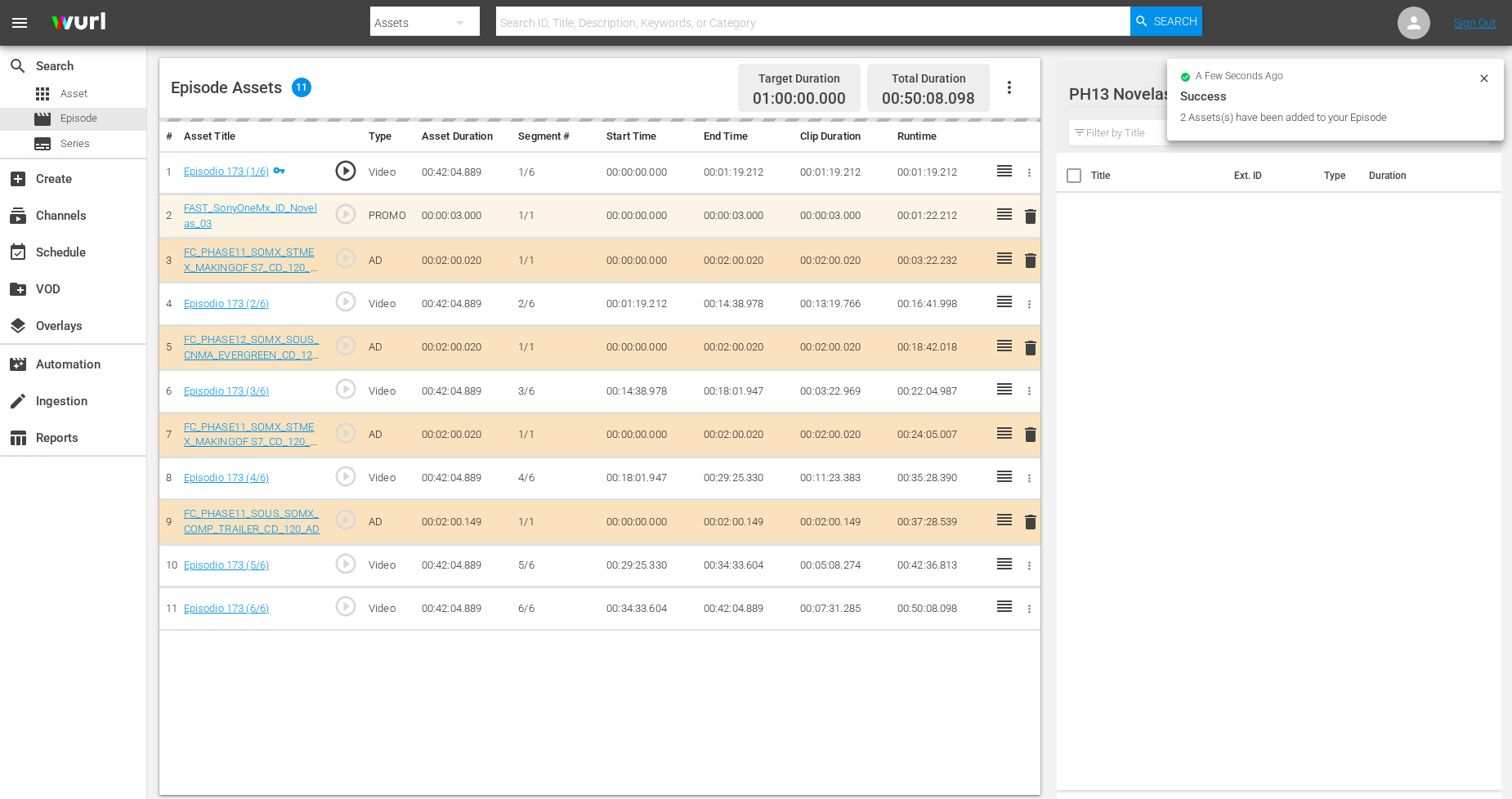
scroll to position [425, 0]
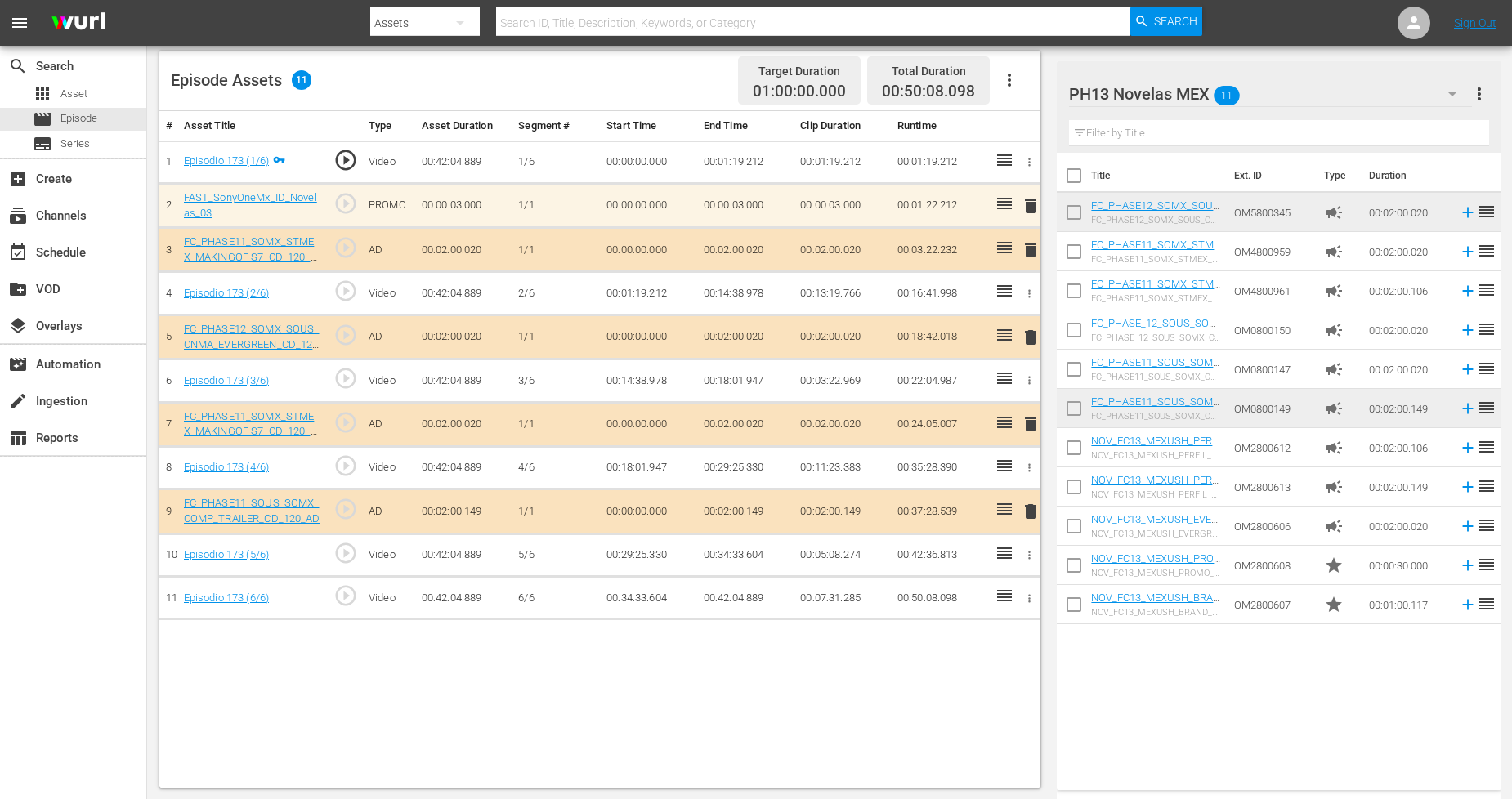
click at [1084, 601] on input "checkbox" at bounding box center [1074, 608] width 35 height 35
checkbox input "true"
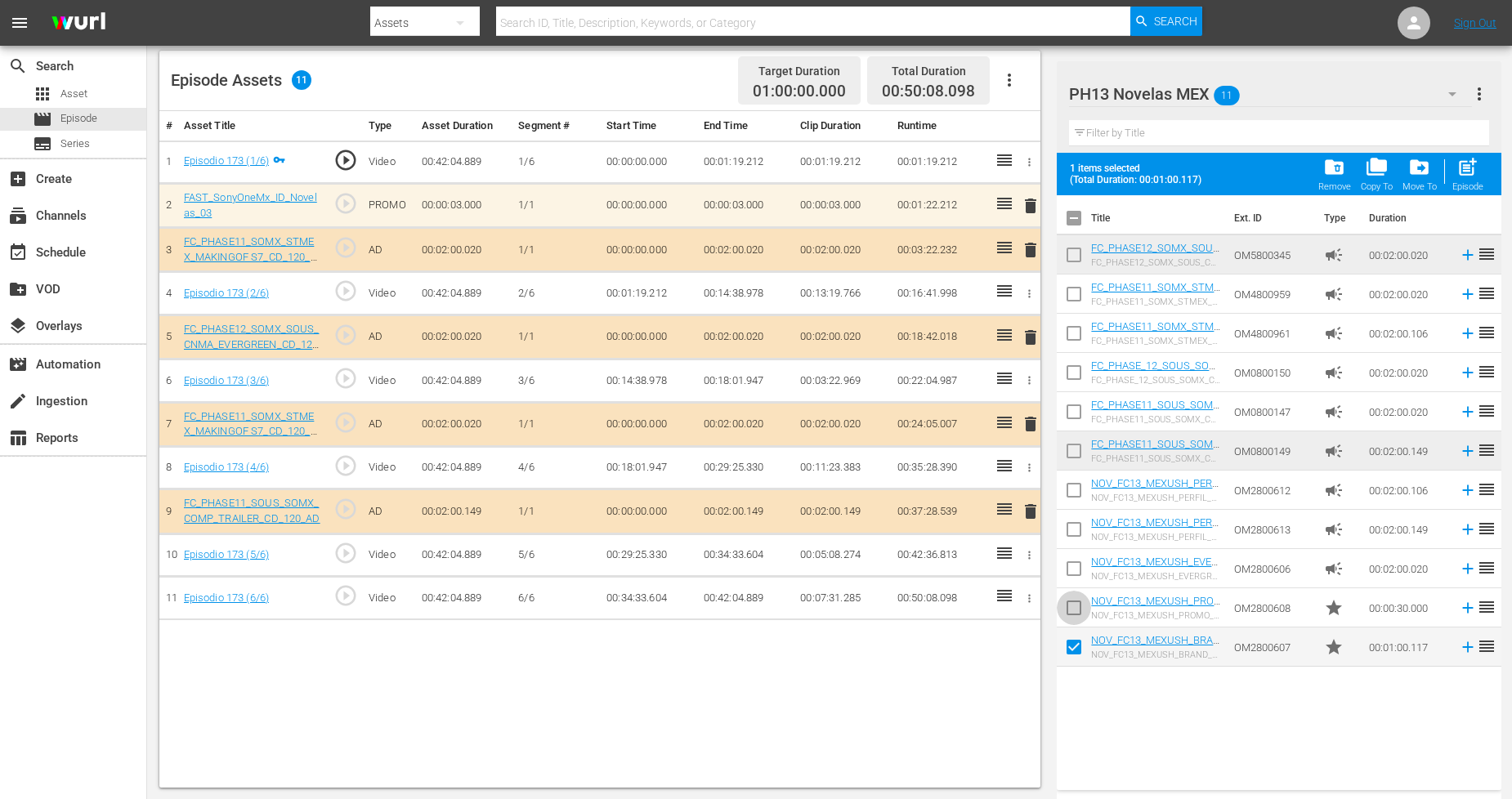
click at [1082, 600] on input "checkbox" at bounding box center [1074, 611] width 35 height 35
click at [1372, 174] on div "post_add Episode" at bounding box center [1468, 173] width 31 height 36
checkbox input "false"
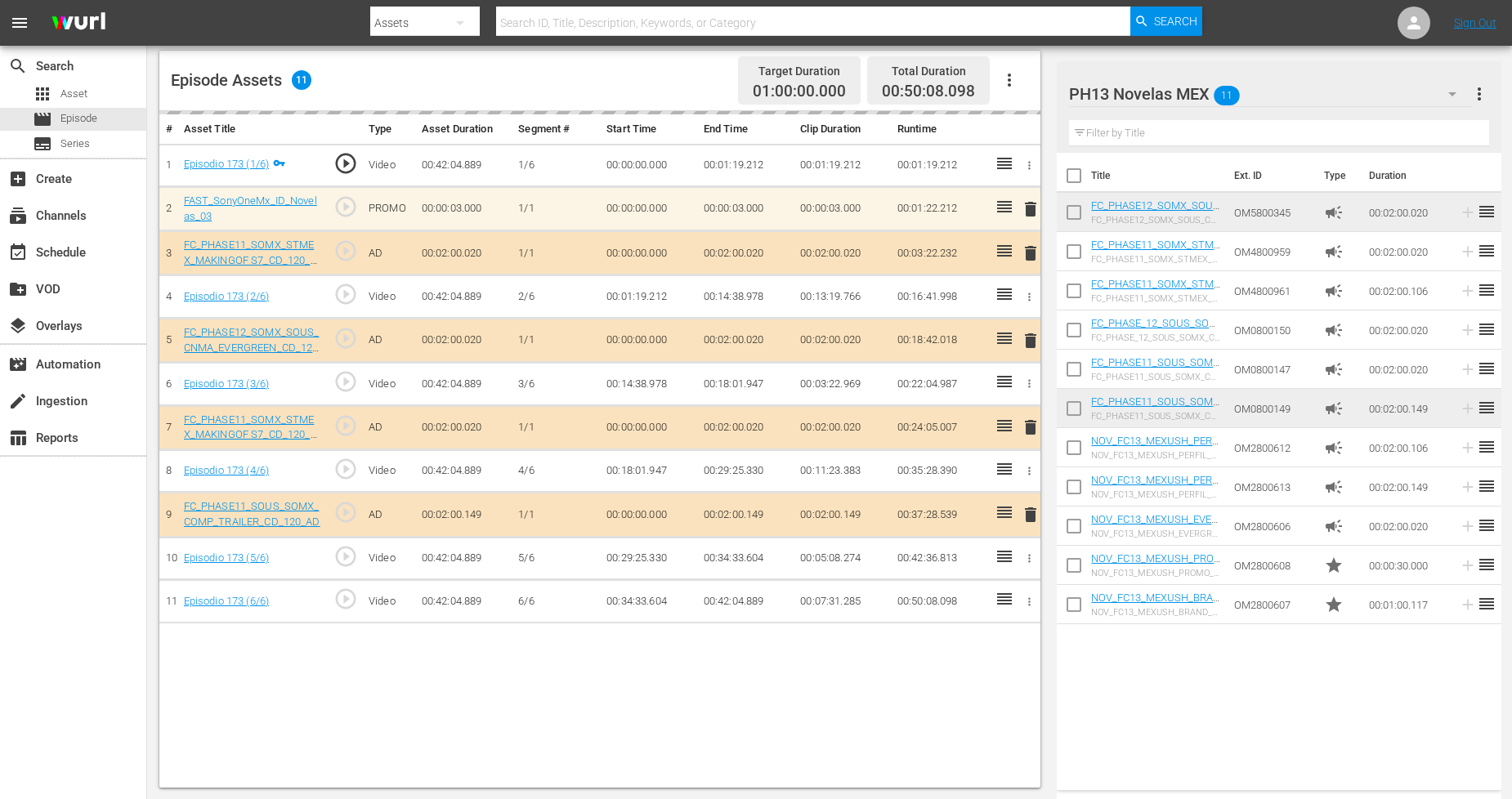
click at [1068, 603] on input "checkbox" at bounding box center [1074, 608] width 35 height 35
checkbox input "true"
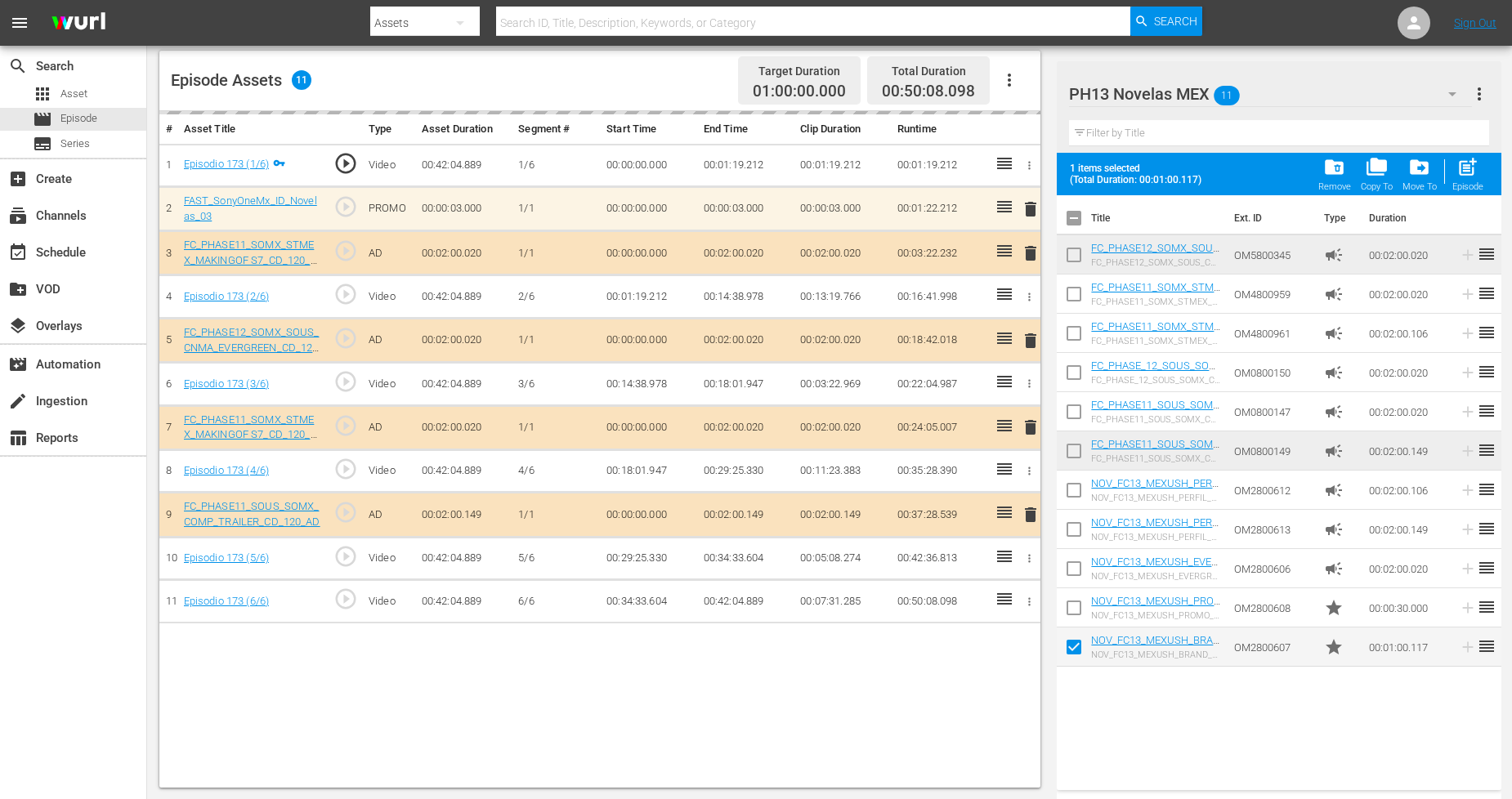
click at [1073, 600] on input "checkbox" at bounding box center [1074, 611] width 35 height 35
click at [1372, 174] on span "post_add" at bounding box center [1467, 167] width 22 height 22
checkbox input "false"
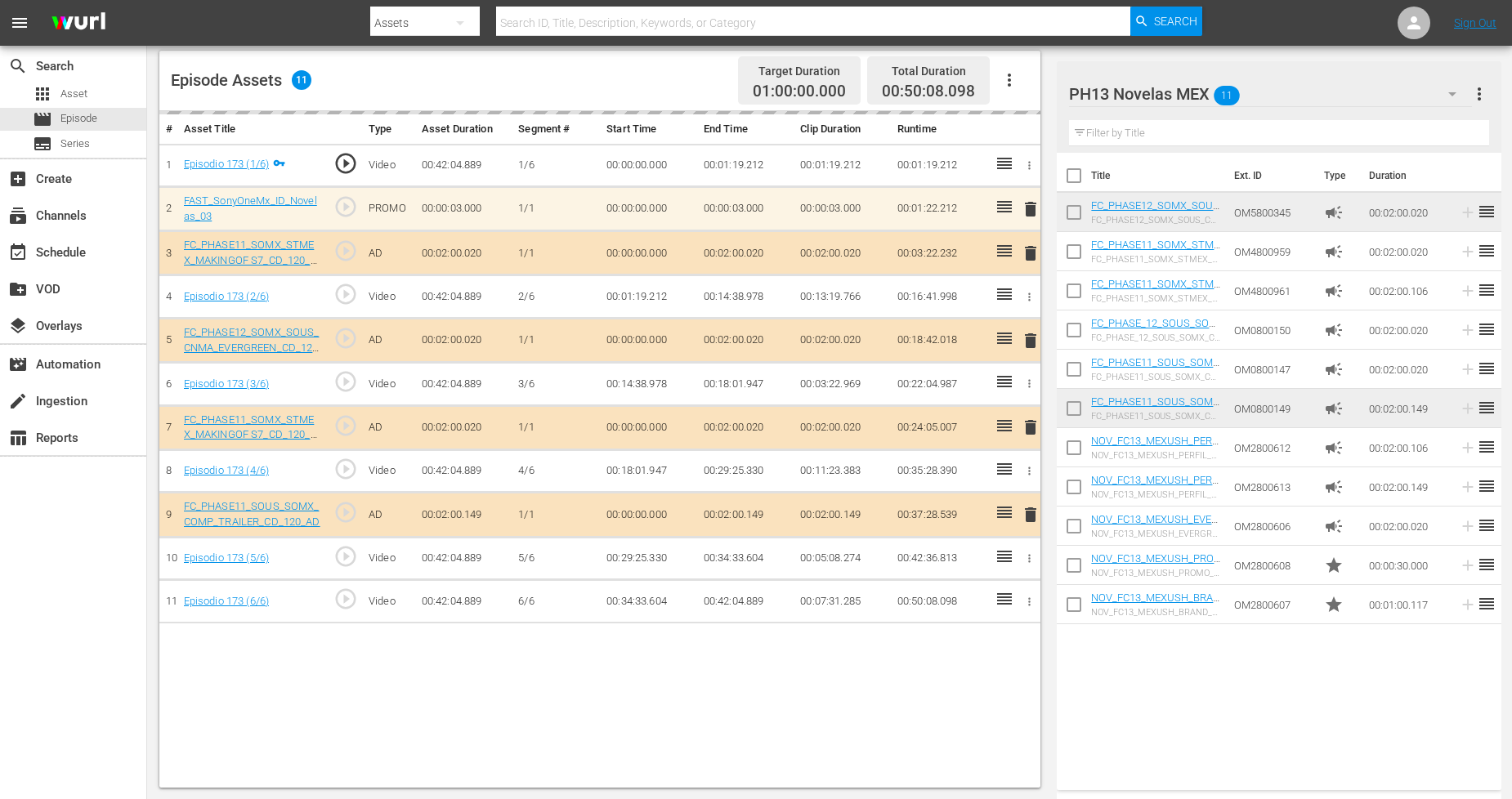
click at [1081, 599] on input "checkbox" at bounding box center [1074, 608] width 35 height 35
checkbox input "true"
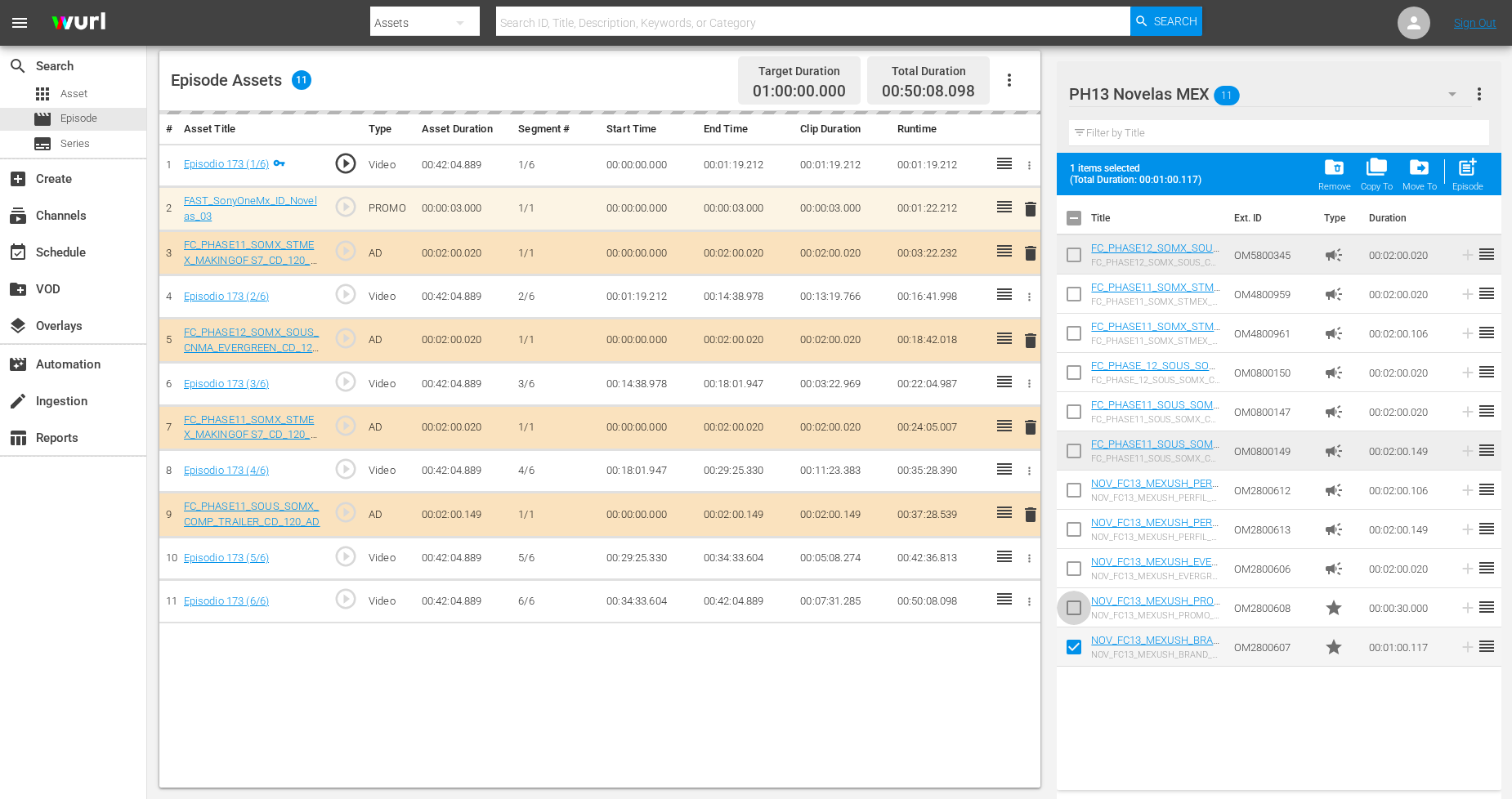
click at [1081, 599] on input "checkbox" at bounding box center [1074, 611] width 35 height 35
click at [1372, 166] on button "post_add Episode" at bounding box center [1467, 173] width 41 height 46
checkbox input "false"
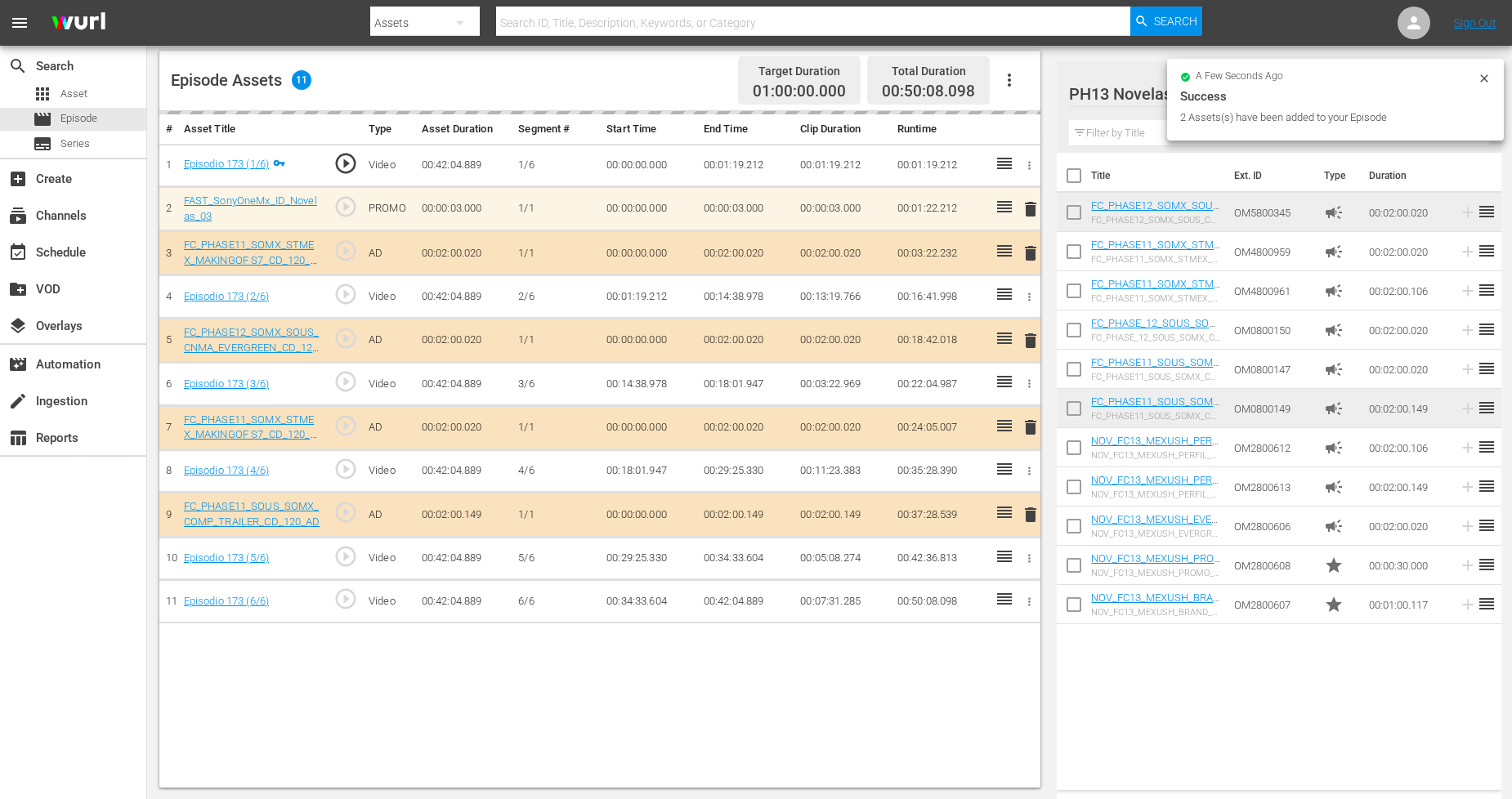
click at [1069, 606] on input "checkbox" at bounding box center [1074, 608] width 35 height 35
checkbox input "true"
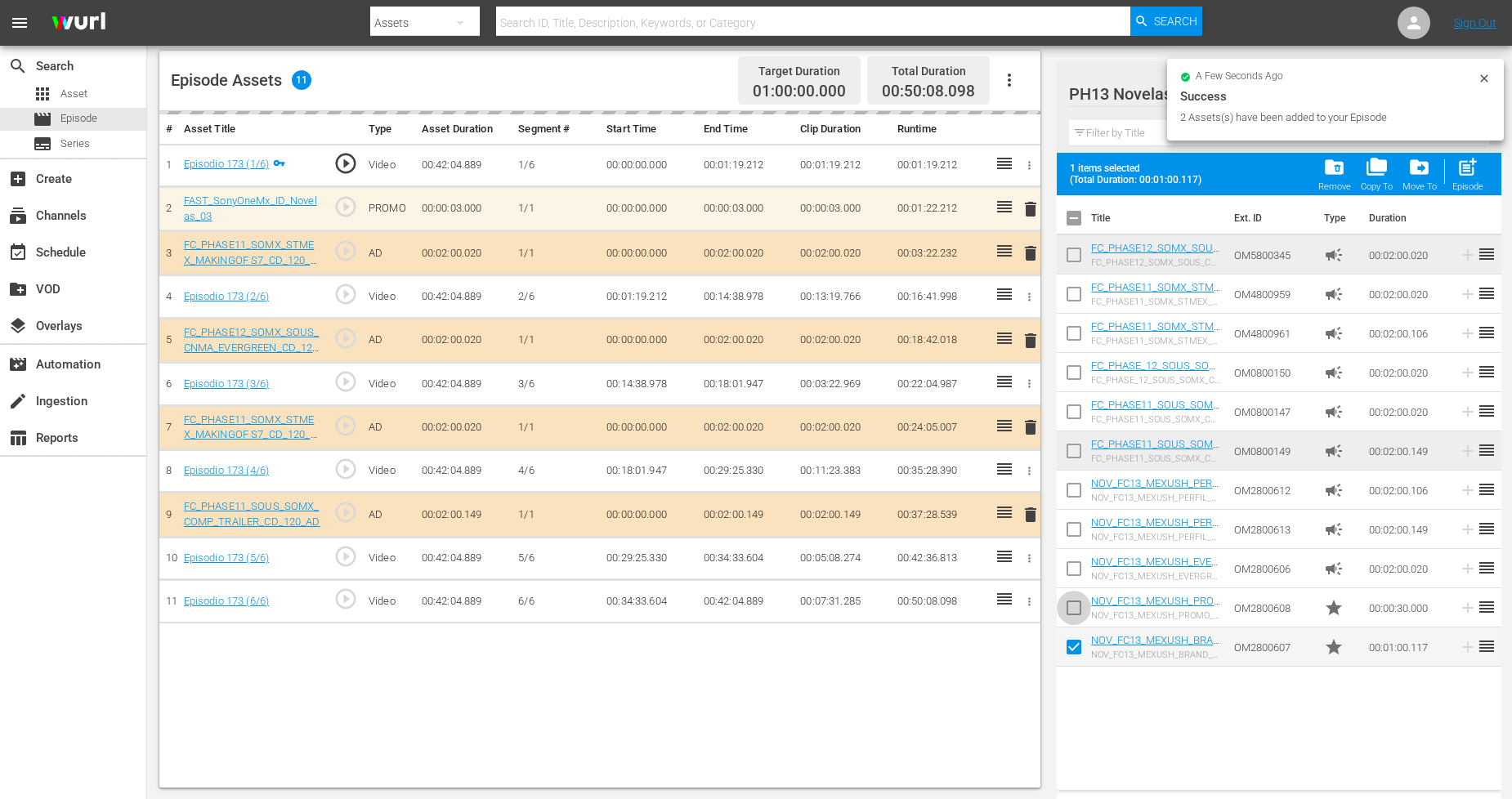
click at [1069, 606] on input "checkbox" at bounding box center [1074, 611] width 35 height 35
drag, startPoint x: 1471, startPoint y: 162, endPoint x: 1464, endPoint y: 167, distance: 8.6
click at [1372, 162] on span "post_add" at bounding box center [1467, 167] width 22 height 22
checkbox input "false"
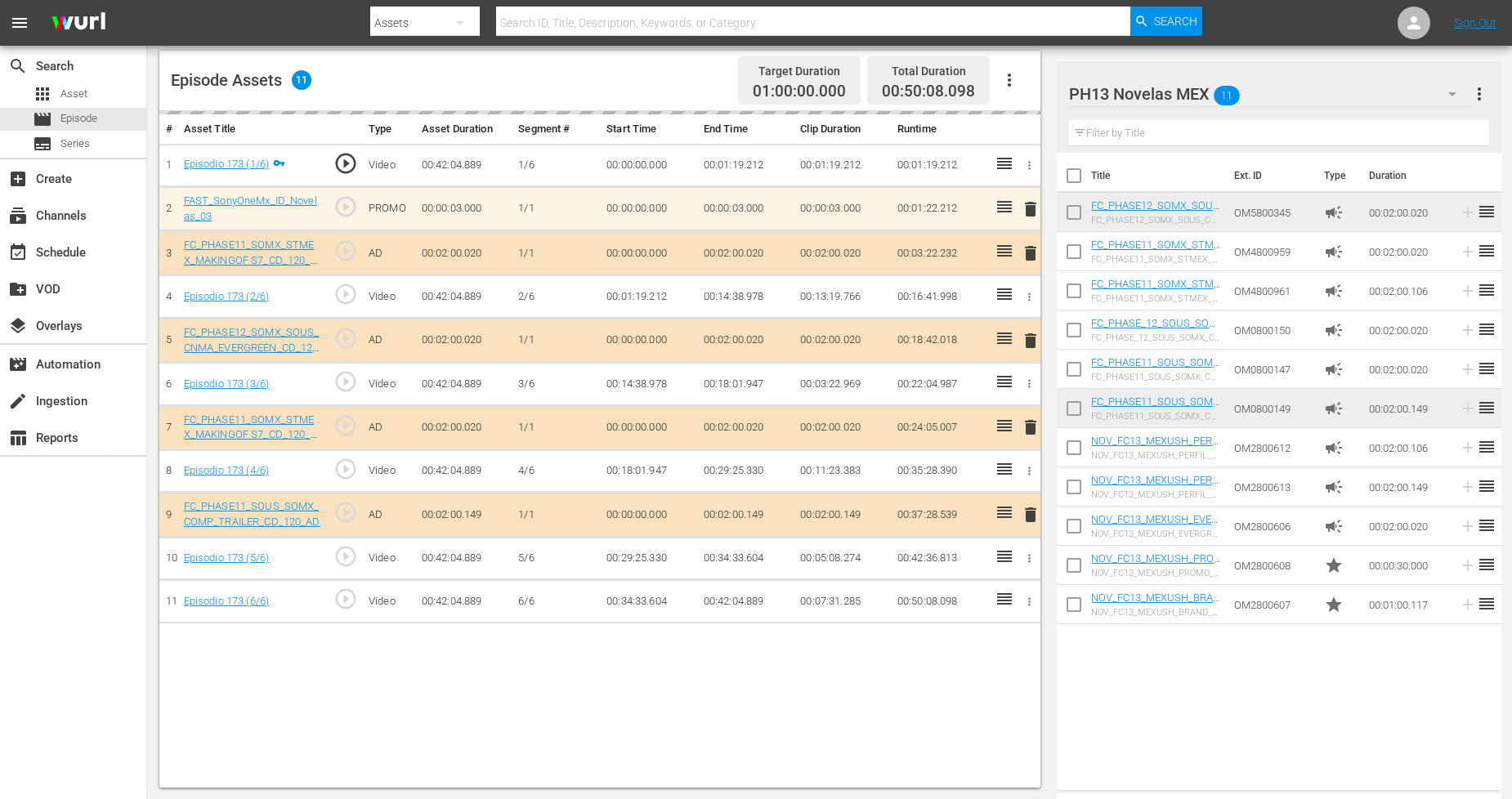
click at [1080, 609] on input "checkbox" at bounding box center [1074, 608] width 35 height 35
checkbox input "true"
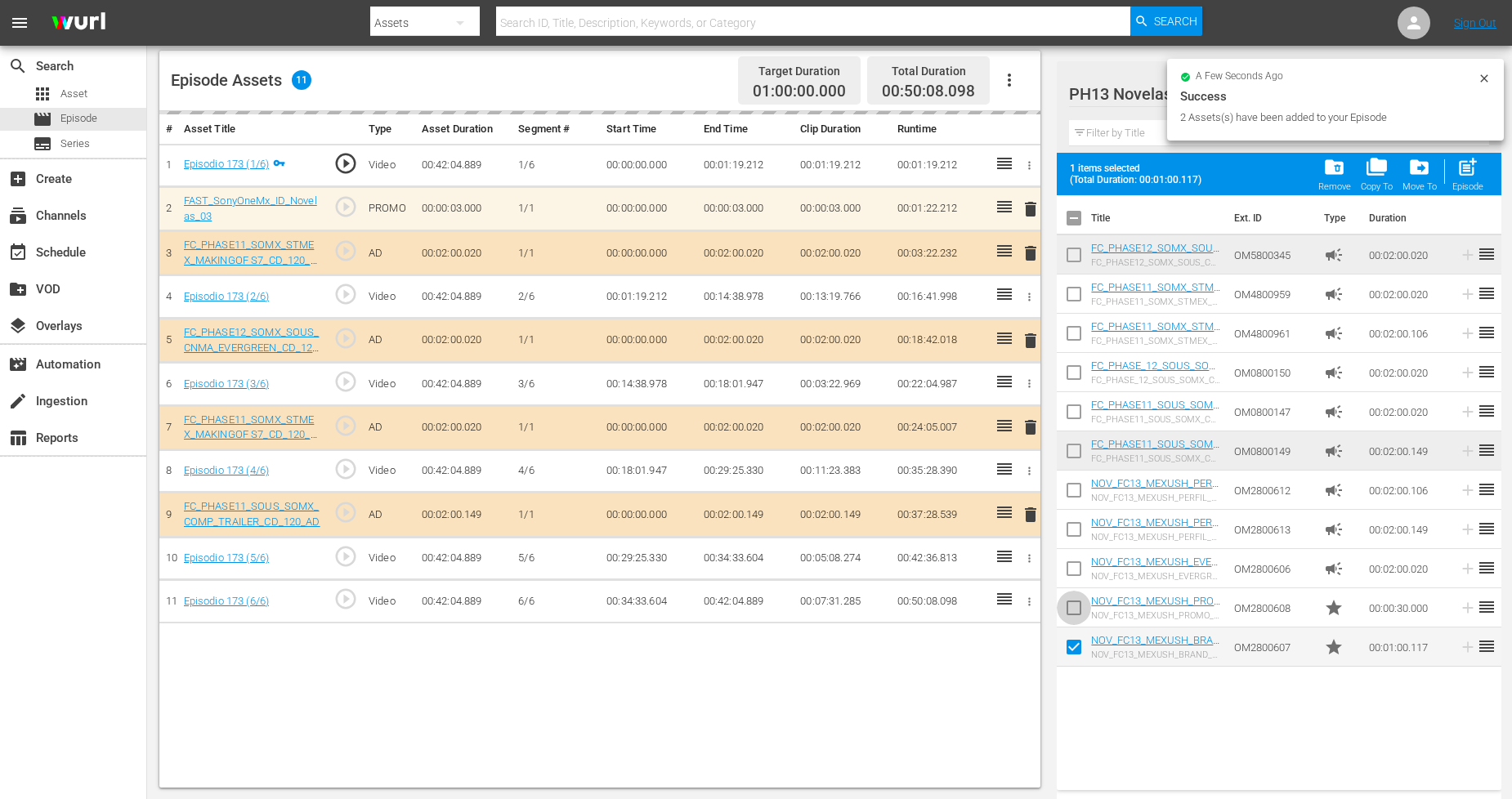
click at [1080, 609] on input "checkbox" at bounding box center [1074, 611] width 35 height 35
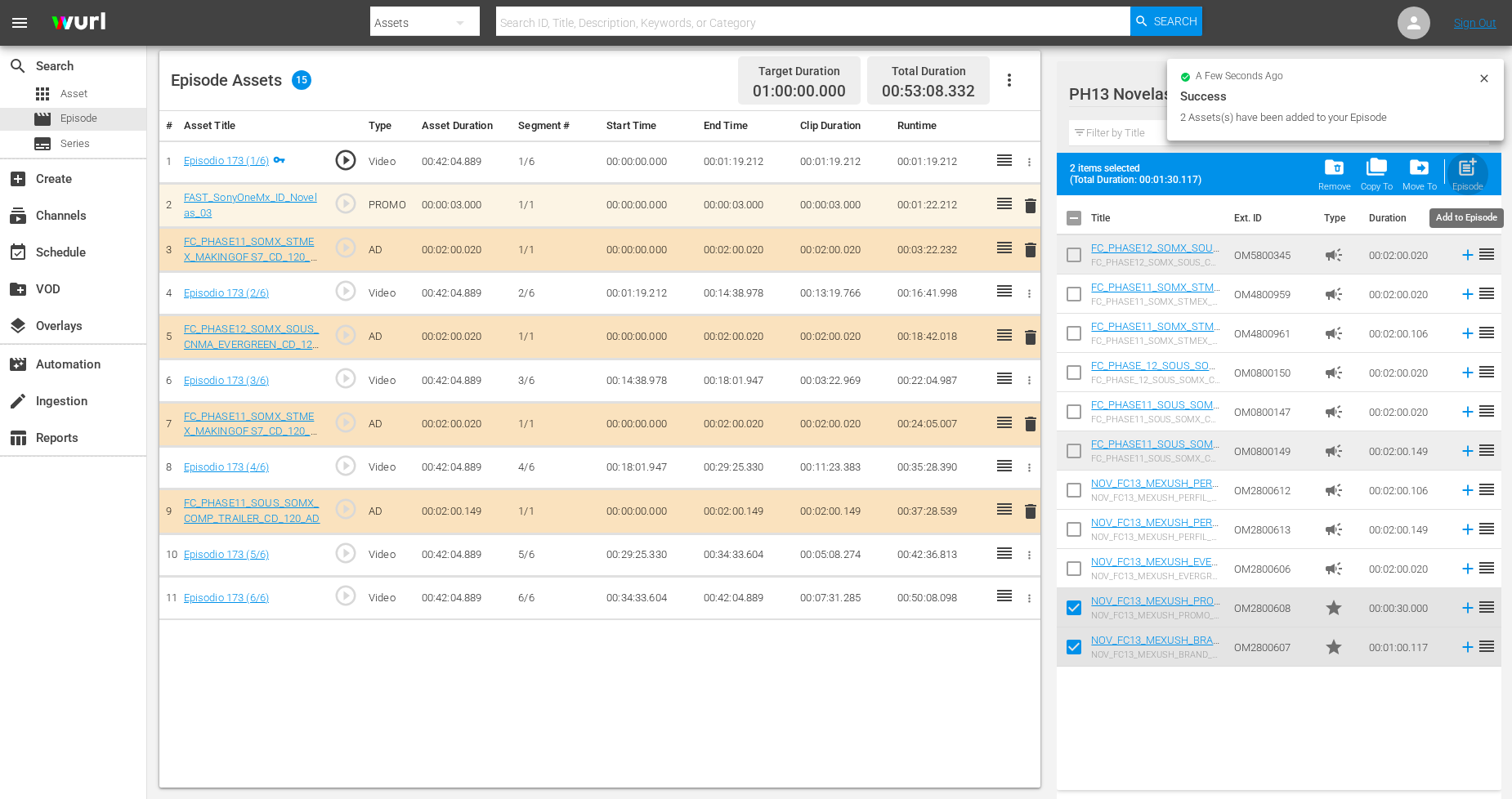
click at [1372, 169] on span "post_add" at bounding box center [1467, 167] width 22 height 22
checkbox input "false"
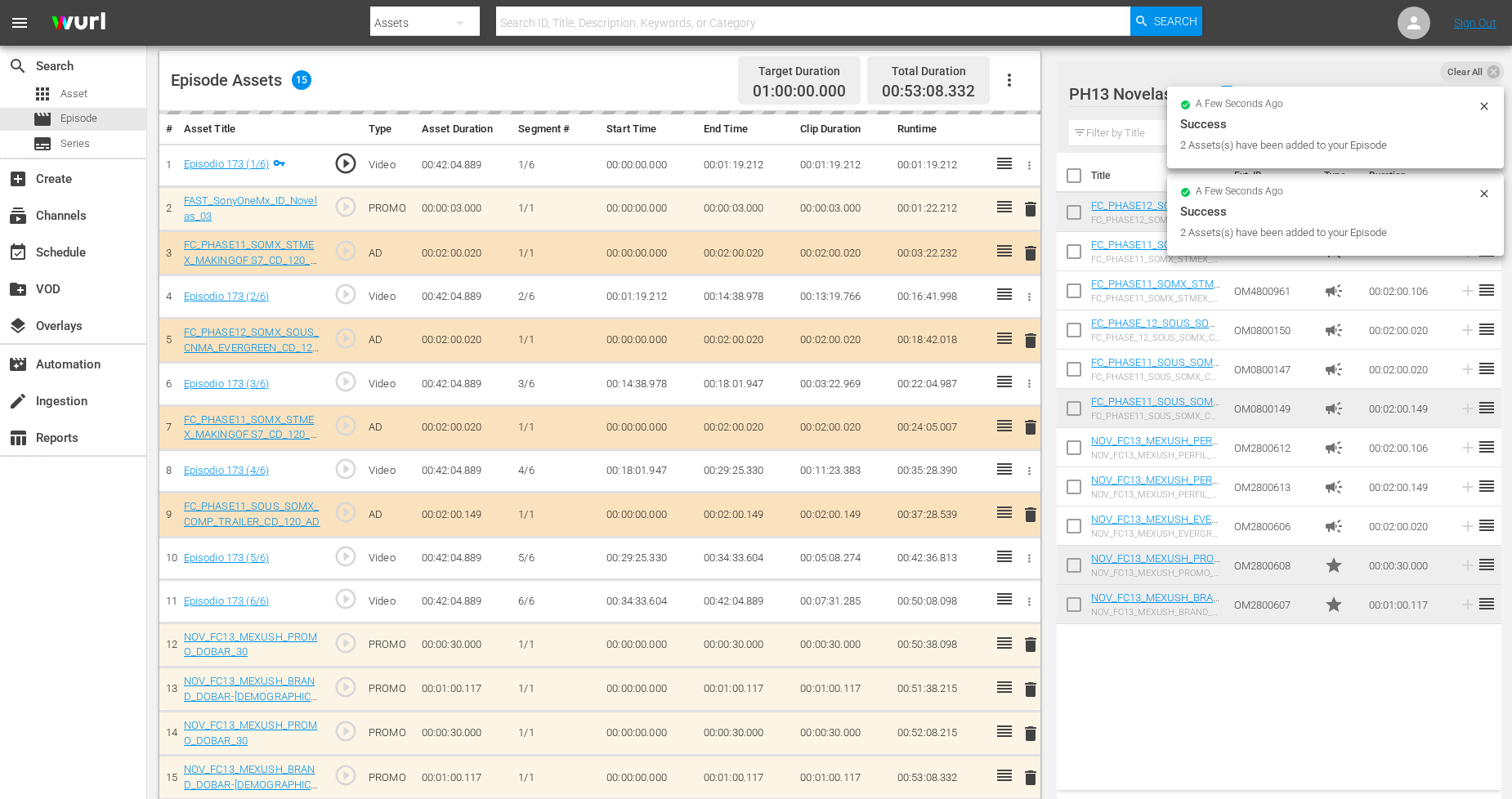
click at [1077, 599] on input "checkbox" at bounding box center [1074, 608] width 35 height 35
checkbox input "true"
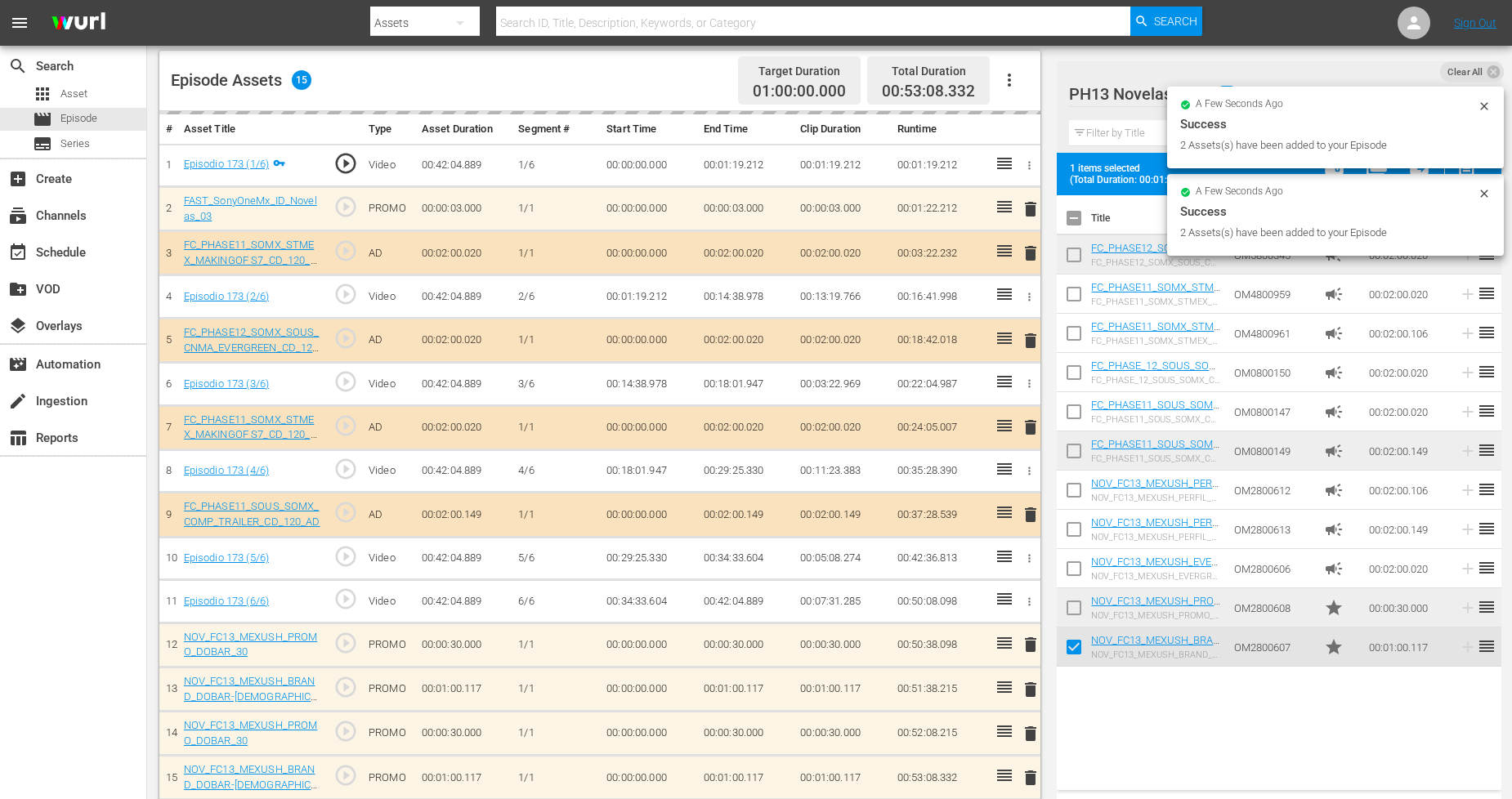
click at [1077, 599] on input "checkbox" at bounding box center [1074, 611] width 35 height 35
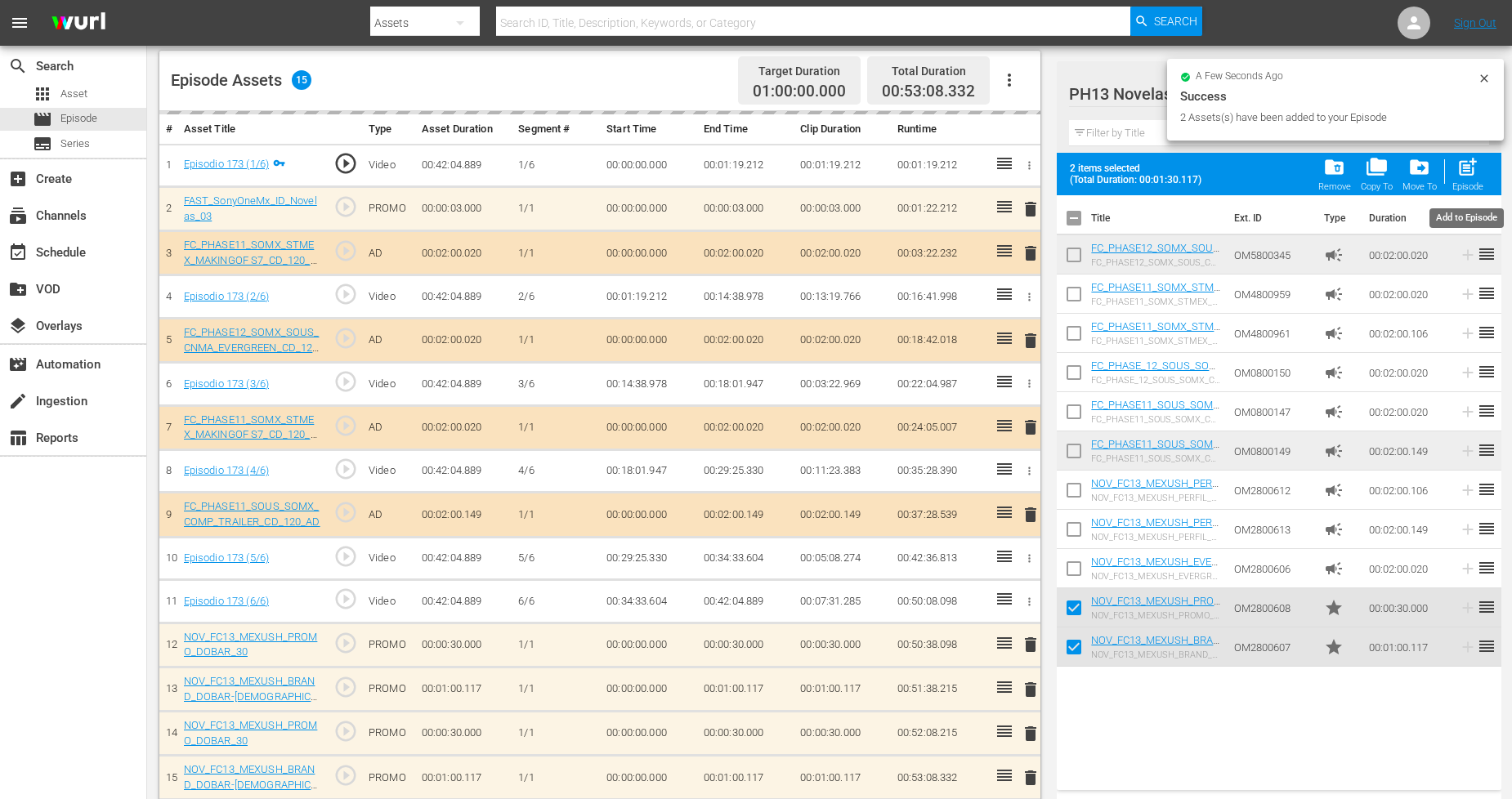
click at [1372, 180] on div "post_add Episode" at bounding box center [1468, 173] width 31 height 36
checkbox input "false"
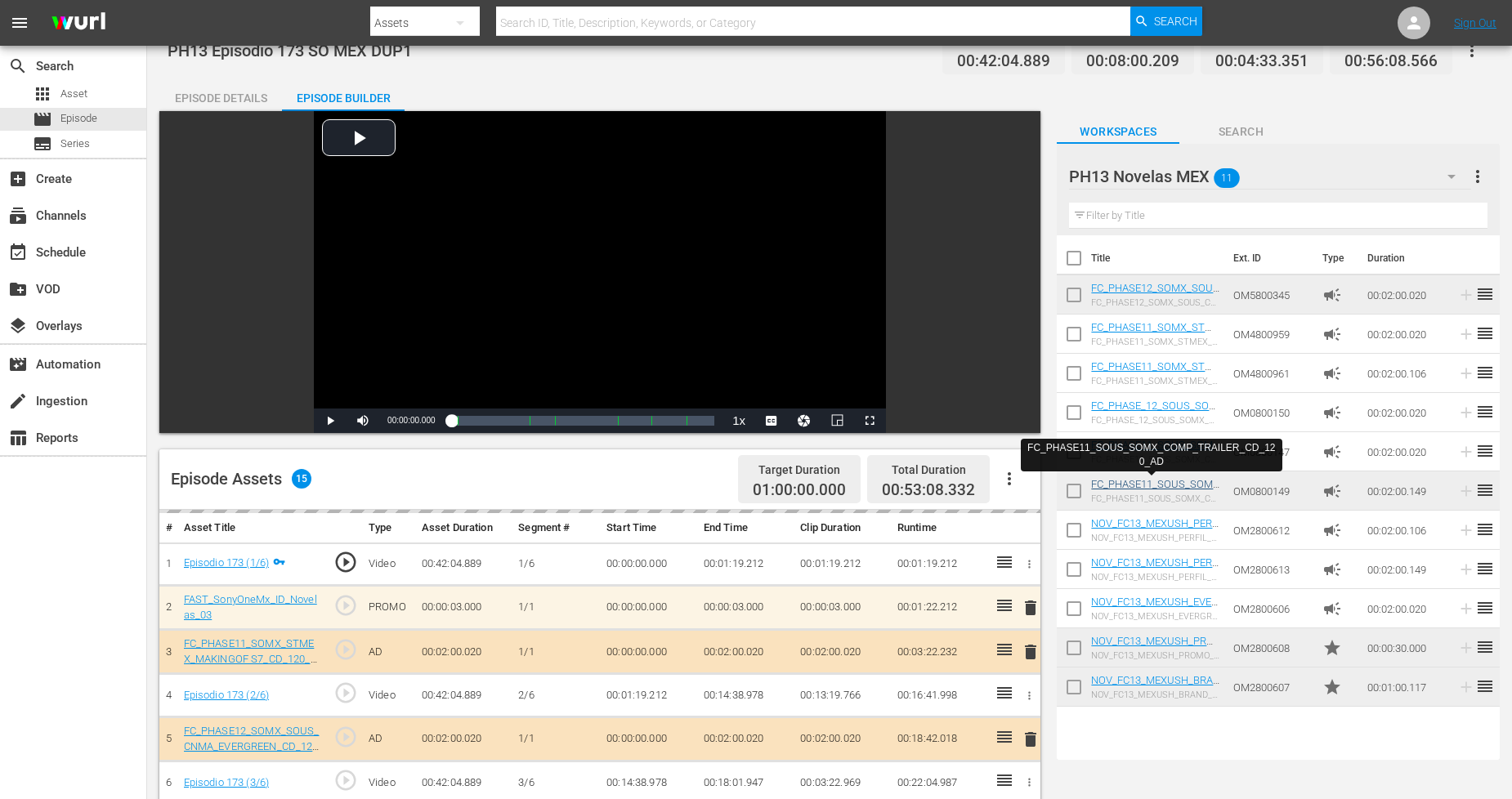
scroll to position [0, 0]
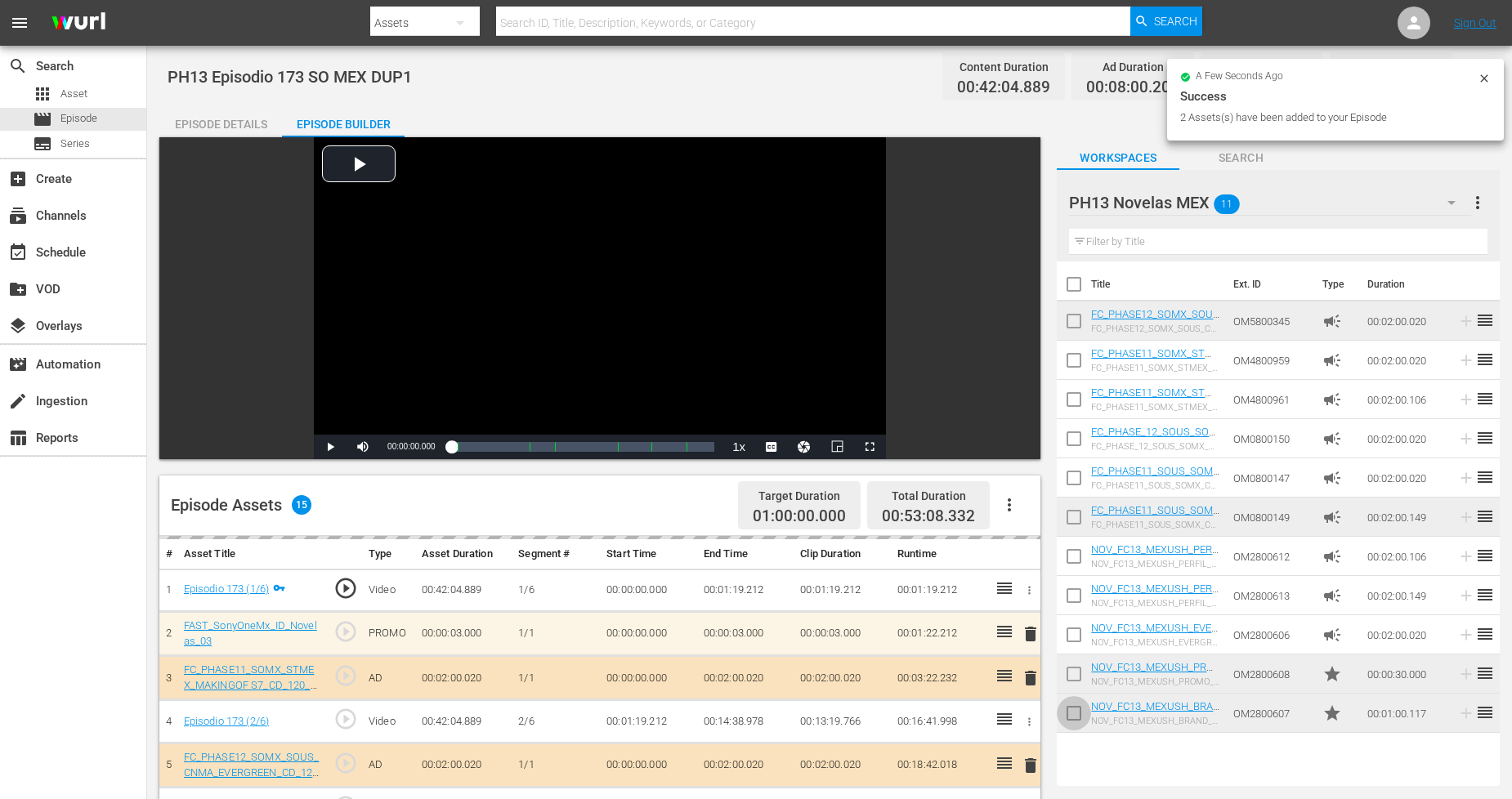
click at [1081, 710] on input "checkbox" at bounding box center [1074, 717] width 35 height 35
checkbox input "true"
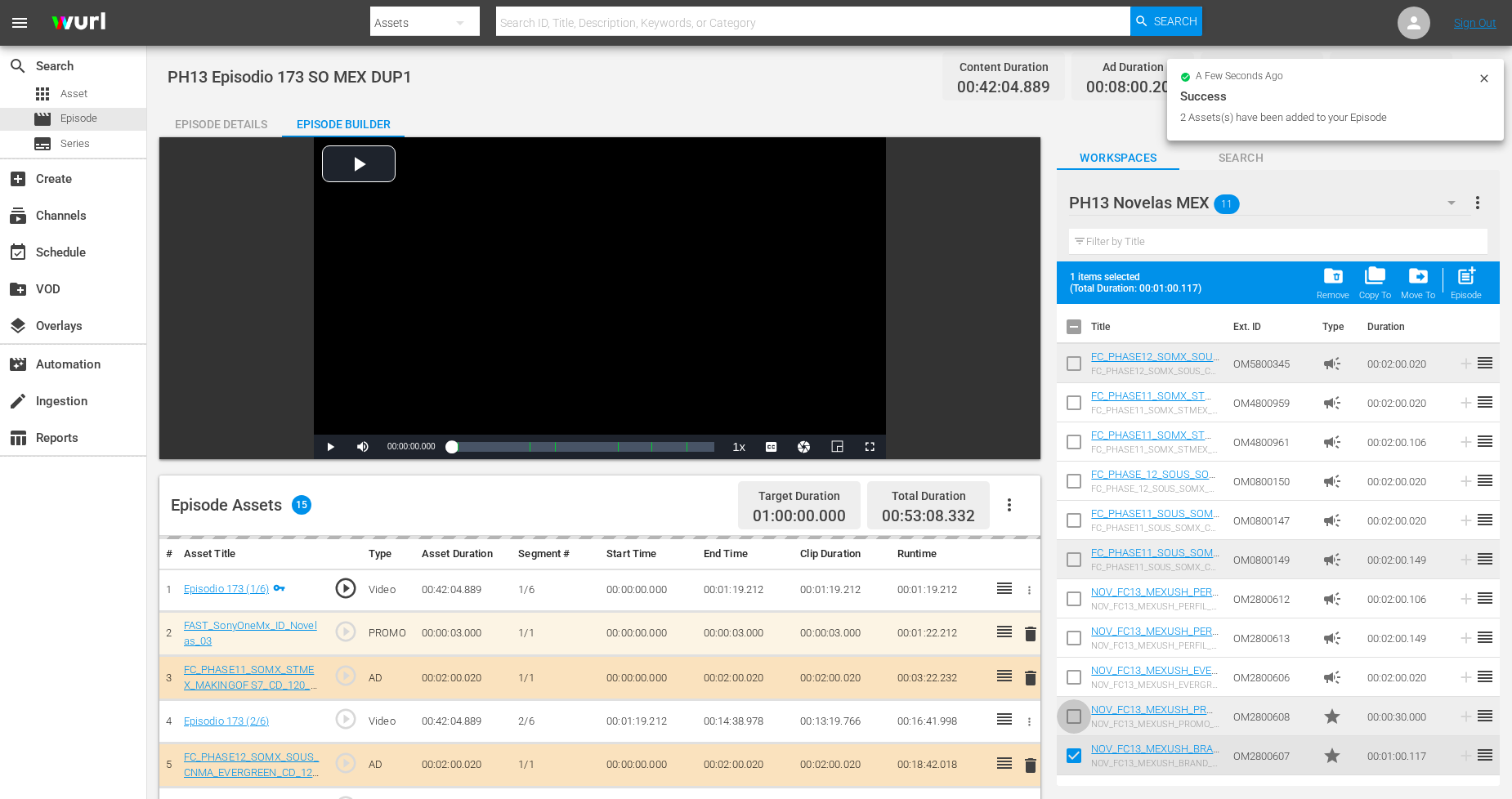
click at [1081, 708] on input "checkbox" at bounding box center [1074, 720] width 35 height 35
click at [1372, 283] on span "post_add" at bounding box center [1466, 276] width 22 height 22
checkbox input "false"
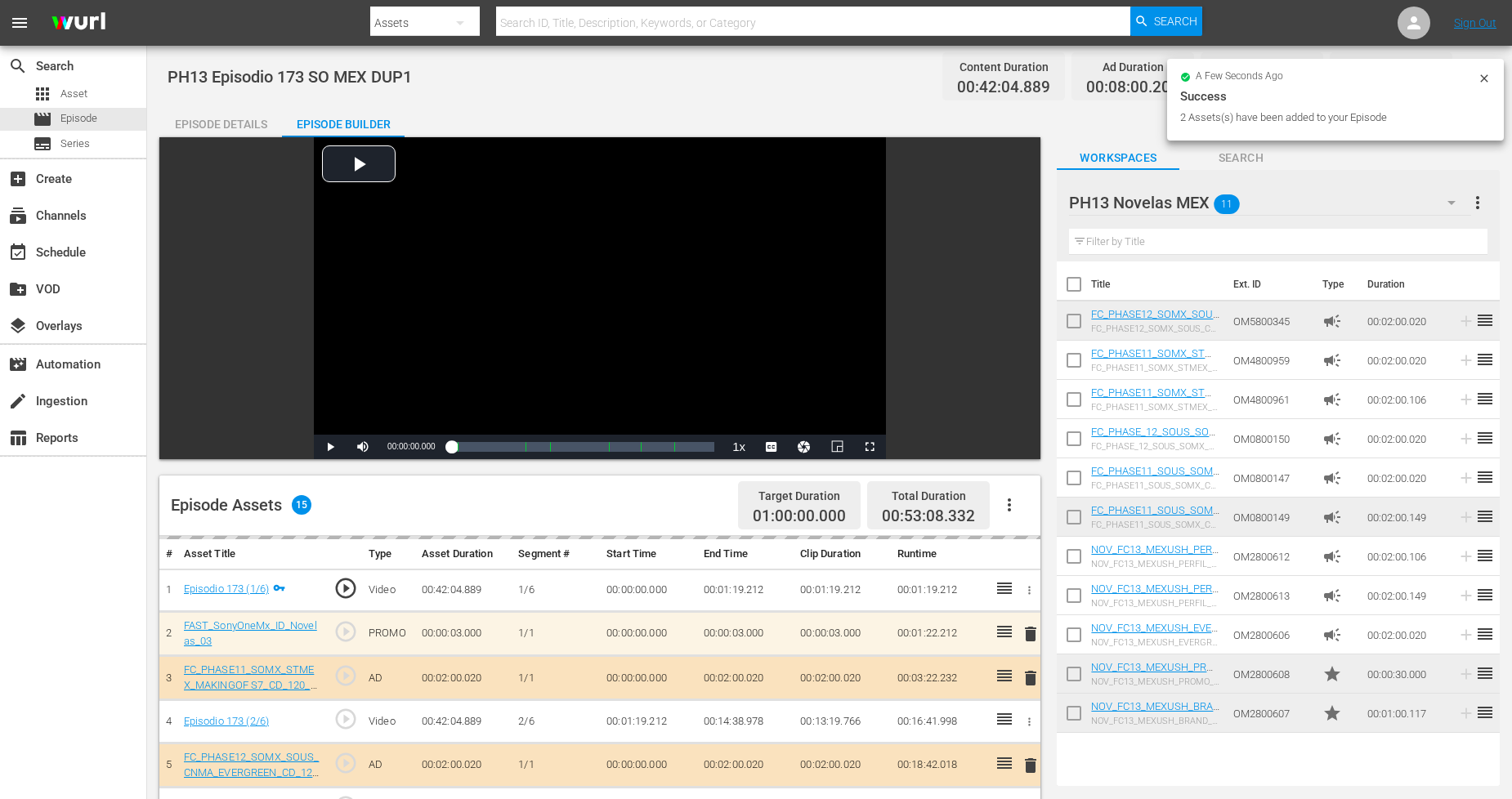
click at [1073, 709] on input "checkbox" at bounding box center [1074, 717] width 35 height 35
checkbox input "true"
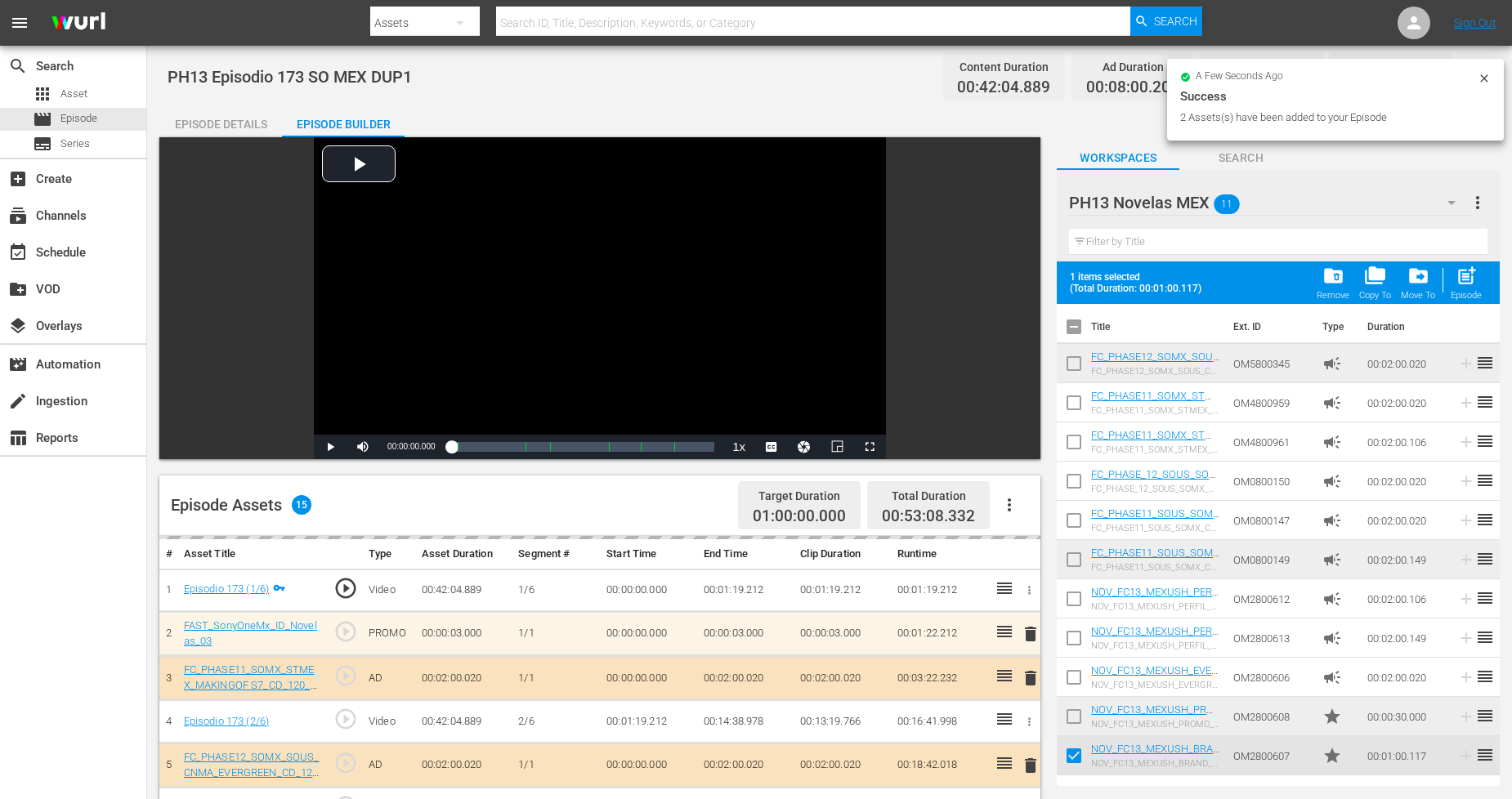
click at [1072, 709] on input "checkbox" at bounding box center [1074, 720] width 35 height 35
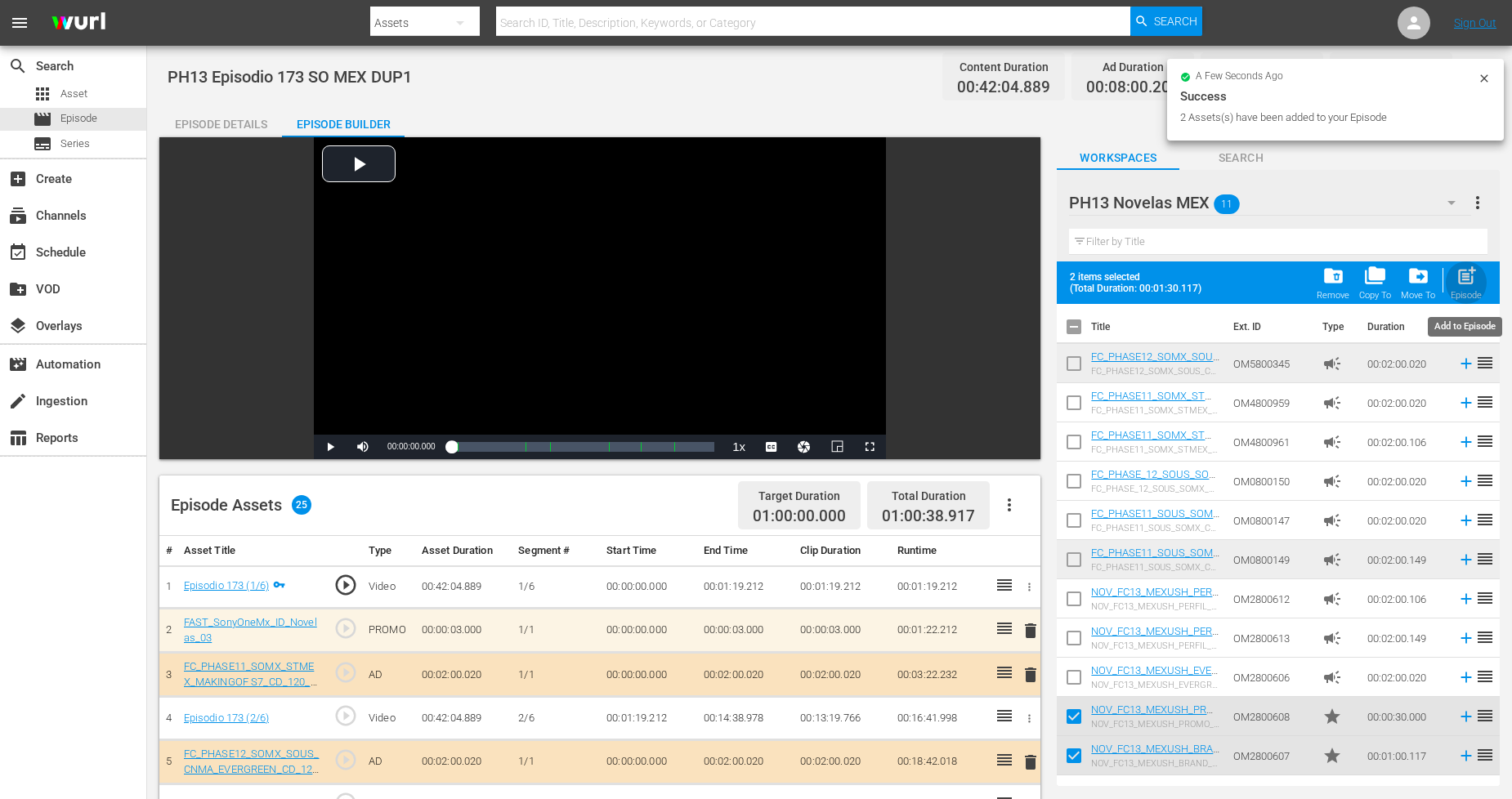
click at [1372, 283] on div "post_add Episode" at bounding box center [1466, 282] width 31 height 36
checkbox input "false"
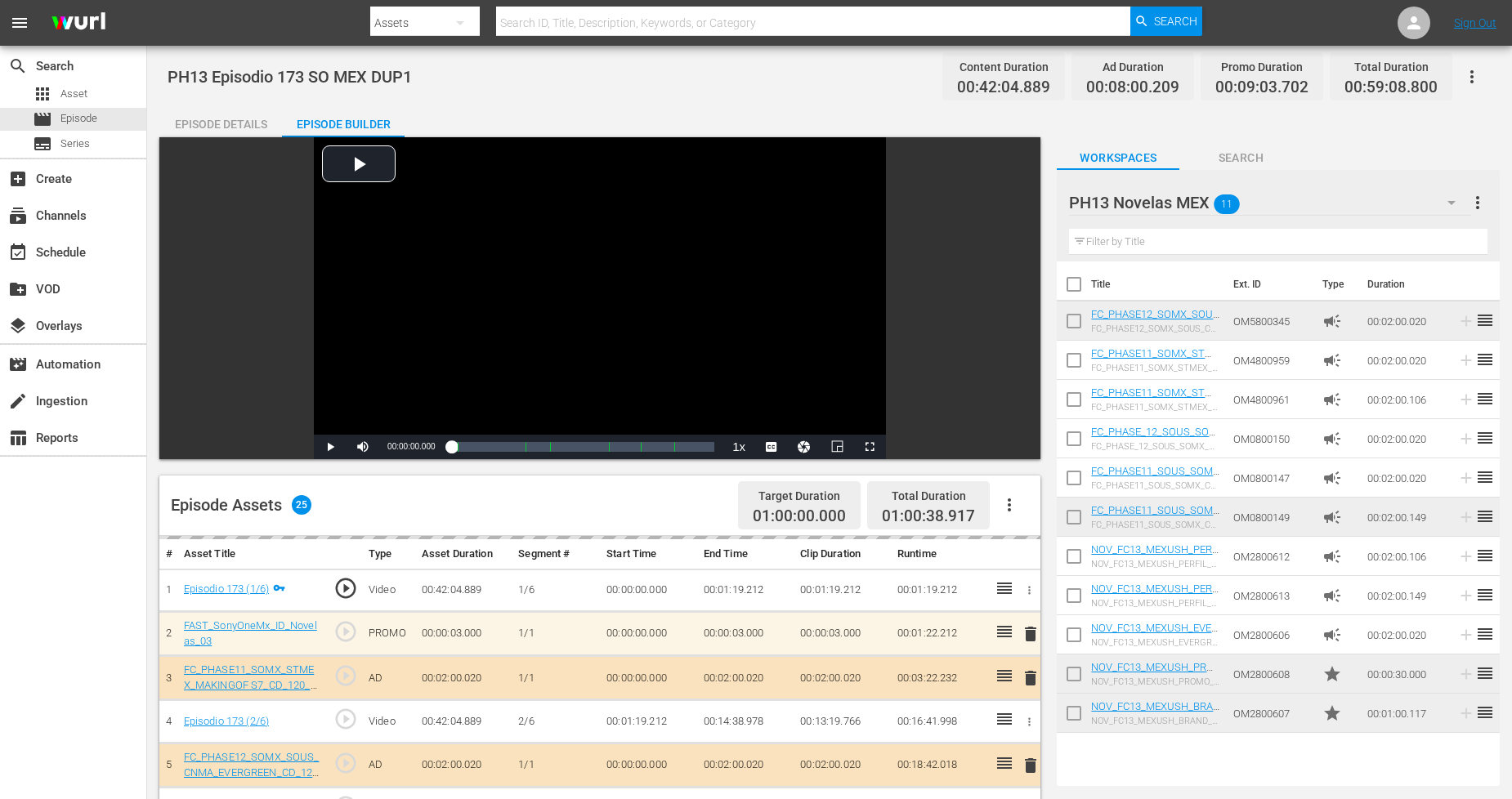
click at [1073, 719] on input "checkbox" at bounding box center [1074, 717] width 35 height 35
checkbox input "true"
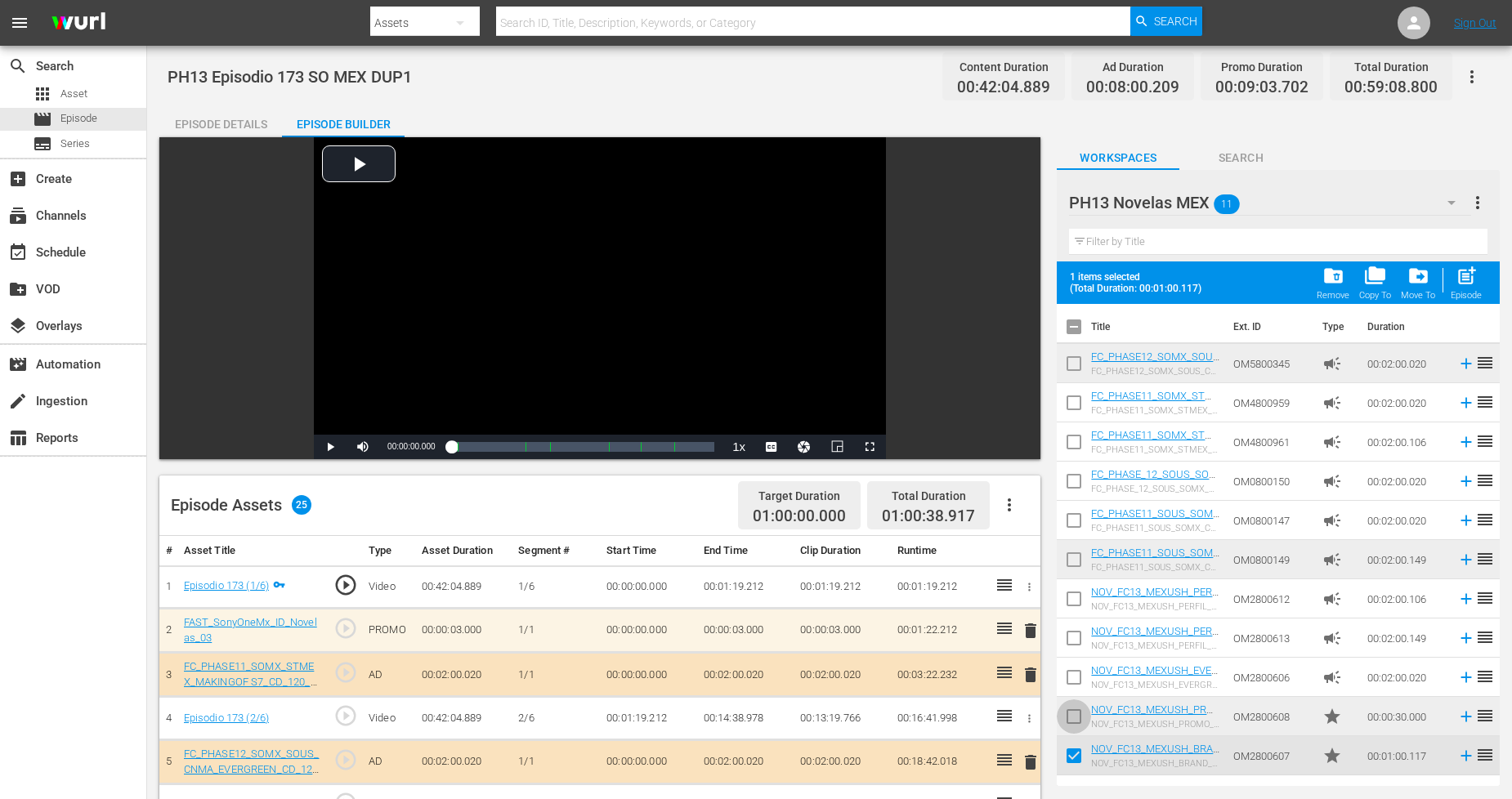
click at [1073, 719] on input "checkbox" at bounding box center [1074, 720] width 35 height 35
click at [1372, 279] on span "post_add" at bounding box center [1466, 276] width 22 height 22
checkbox input "false"
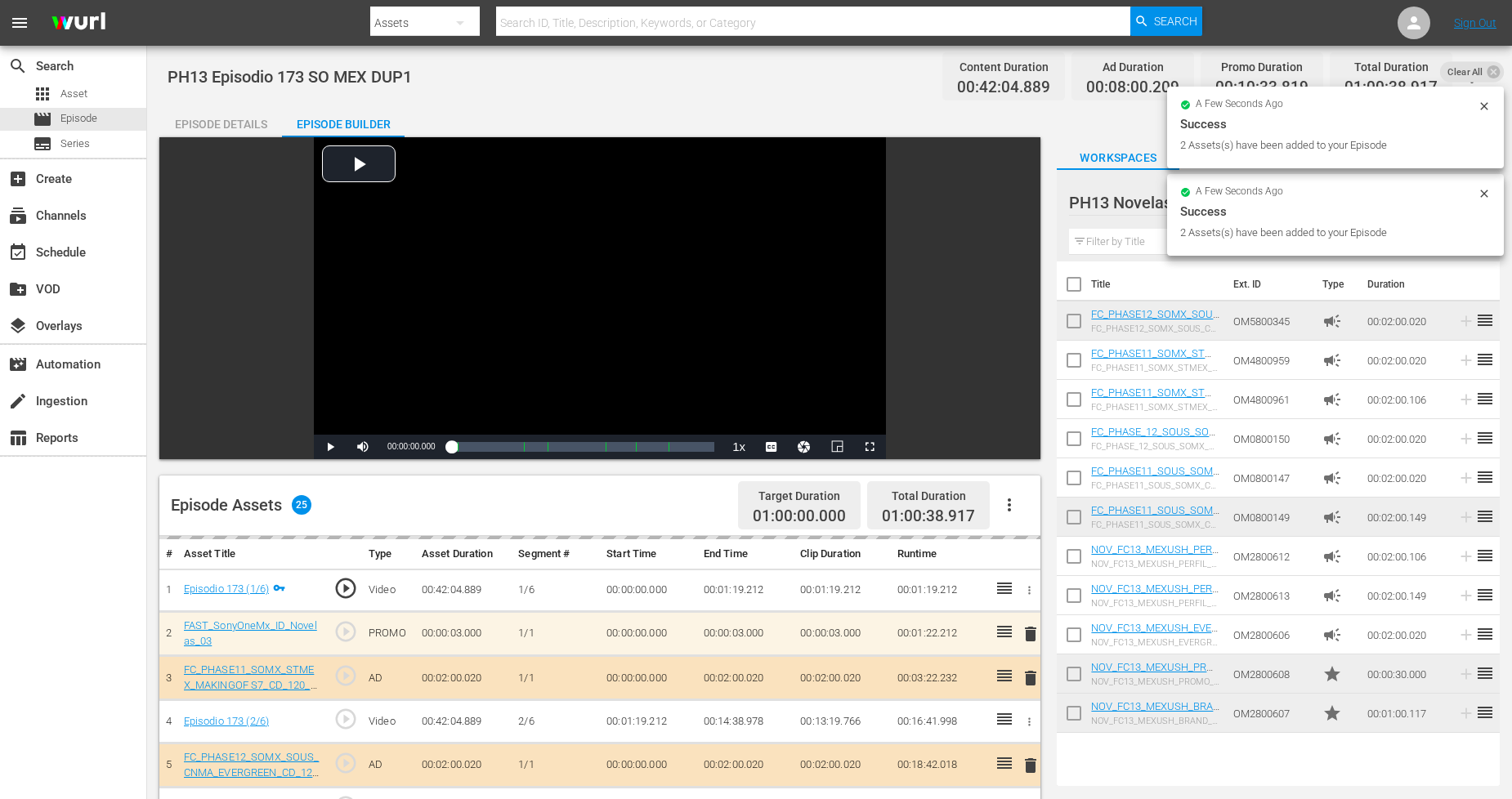
click at [1077, 715] on input "checkbox" at bounding box center [1074, 717] width 35 height 35
checkbox input "true"
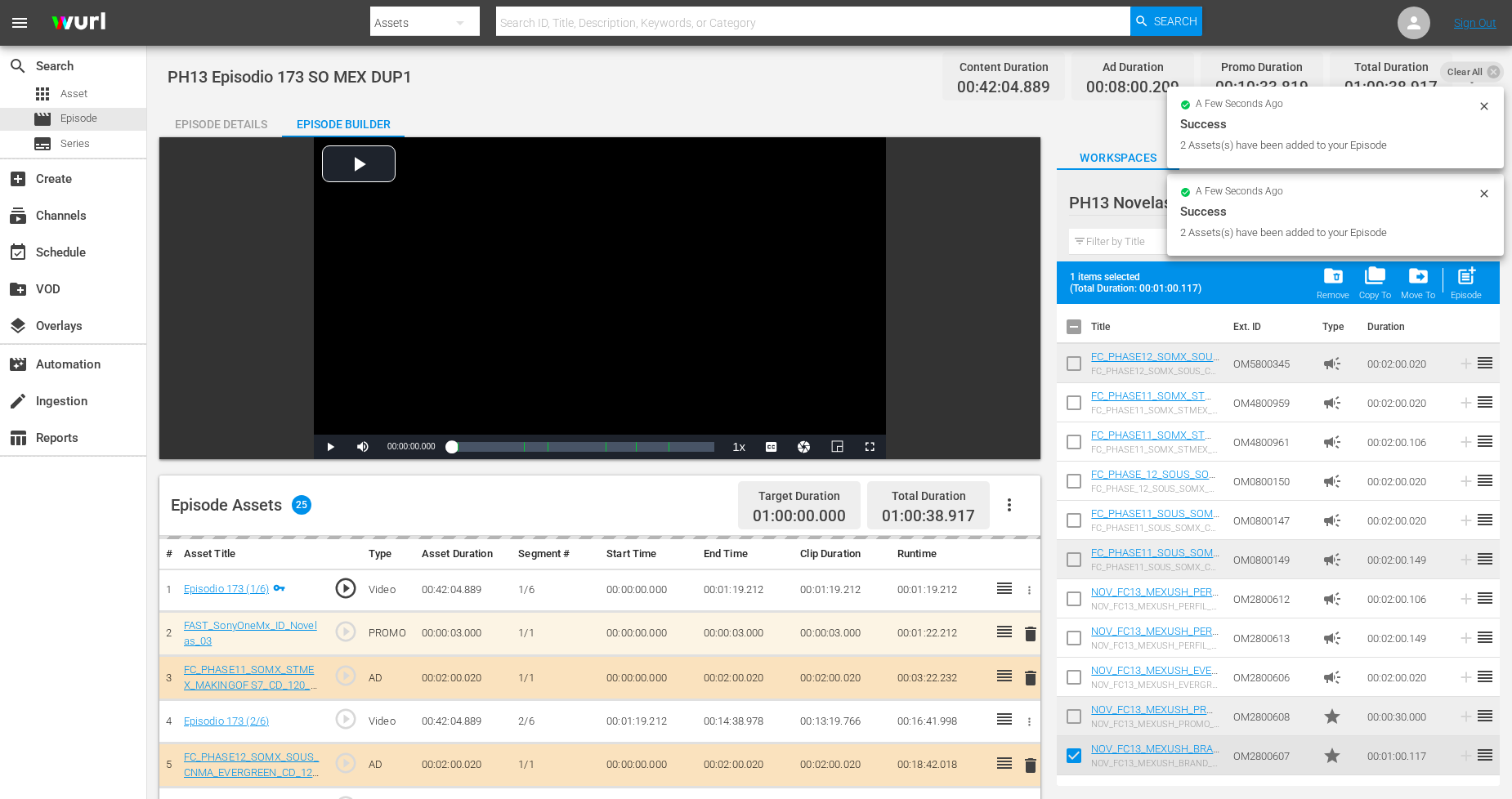
click at [1076, 710] on input "checkbox" at bounding box center [1074, 720] width 35 height 35
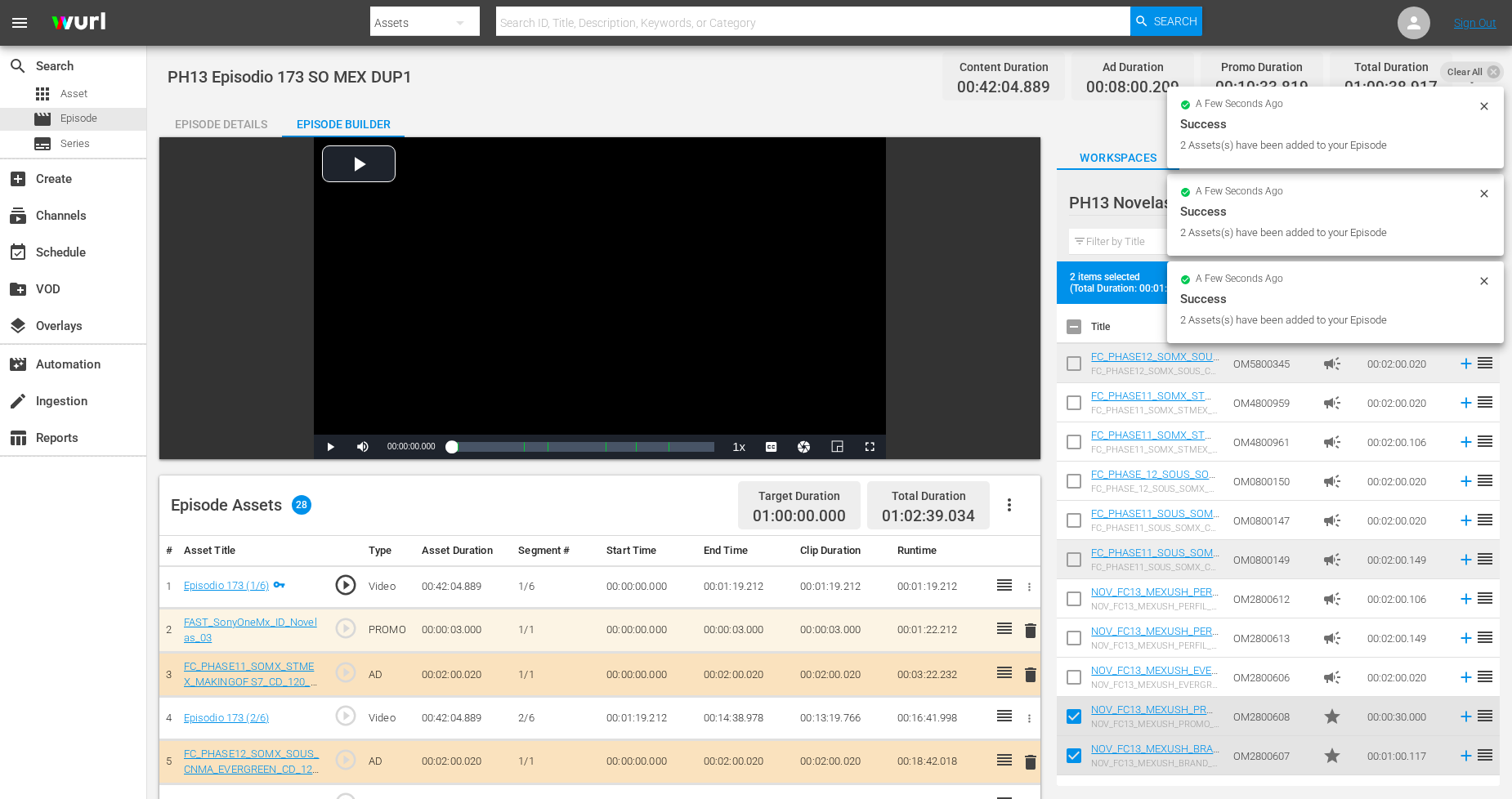
click at [1372, 275] on div "a few seconds ago" at bounding box center [1329, 280] width 298 height 12
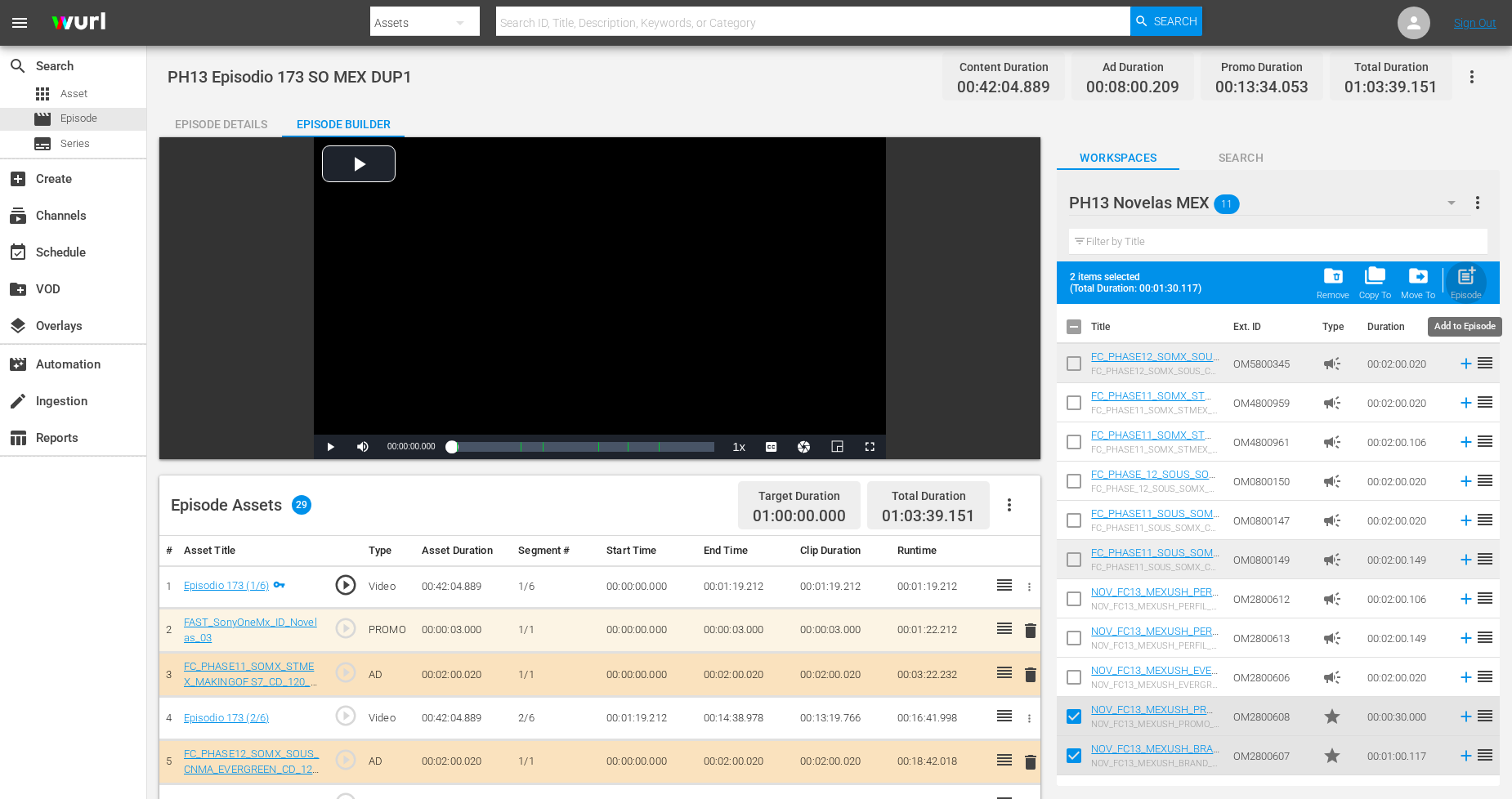
click at [1372, 284] on button "post_add Episode" at bounding box center [1465, 282] width 41 height 46
checkbox input "false"
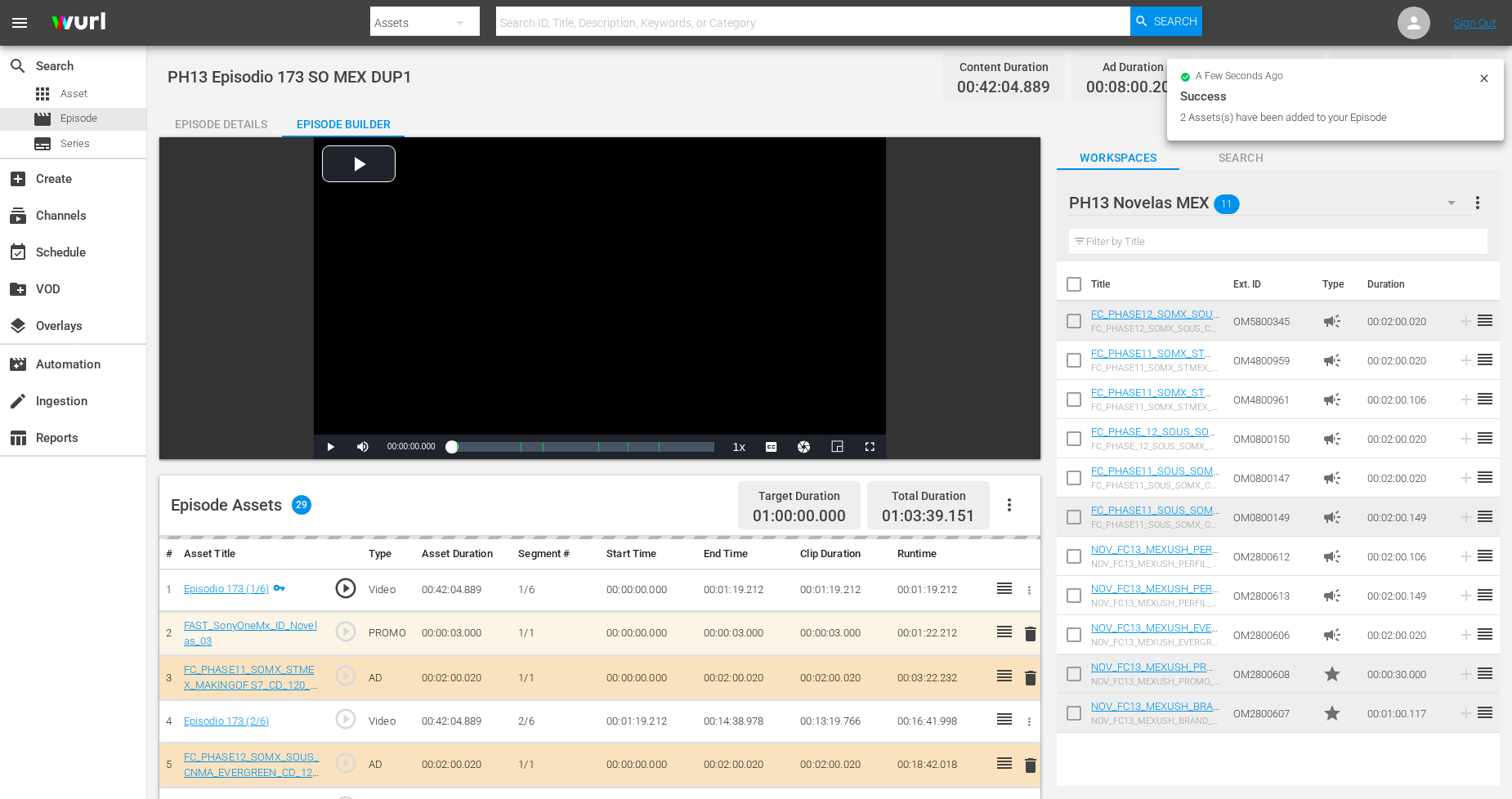
click at [1372, 75] on icon at bounding box center [1484, 79] width 13 height 13
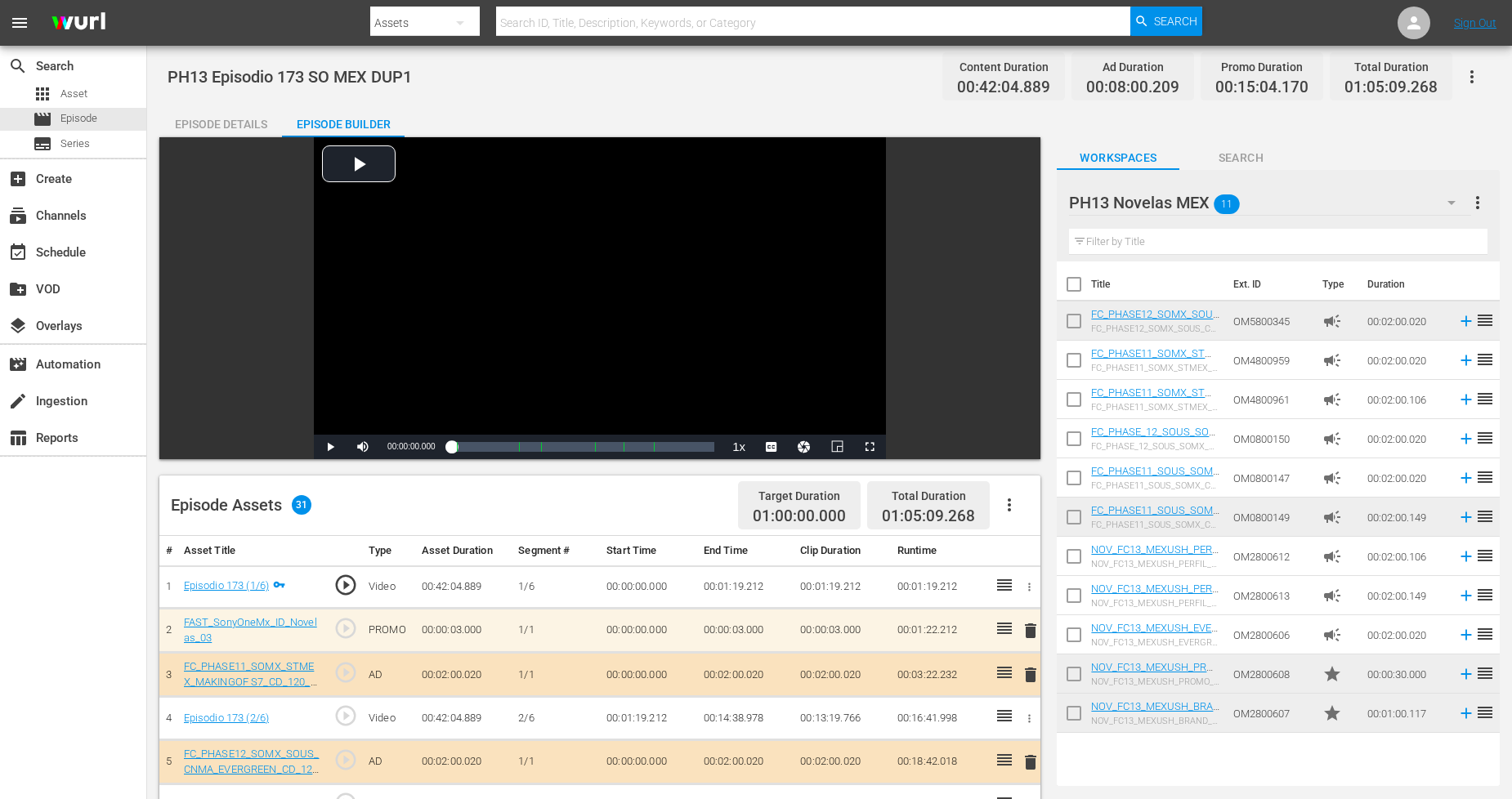
click at [1372, 70] on button "button" at bounding box center [1472, 77] width 39 height 39
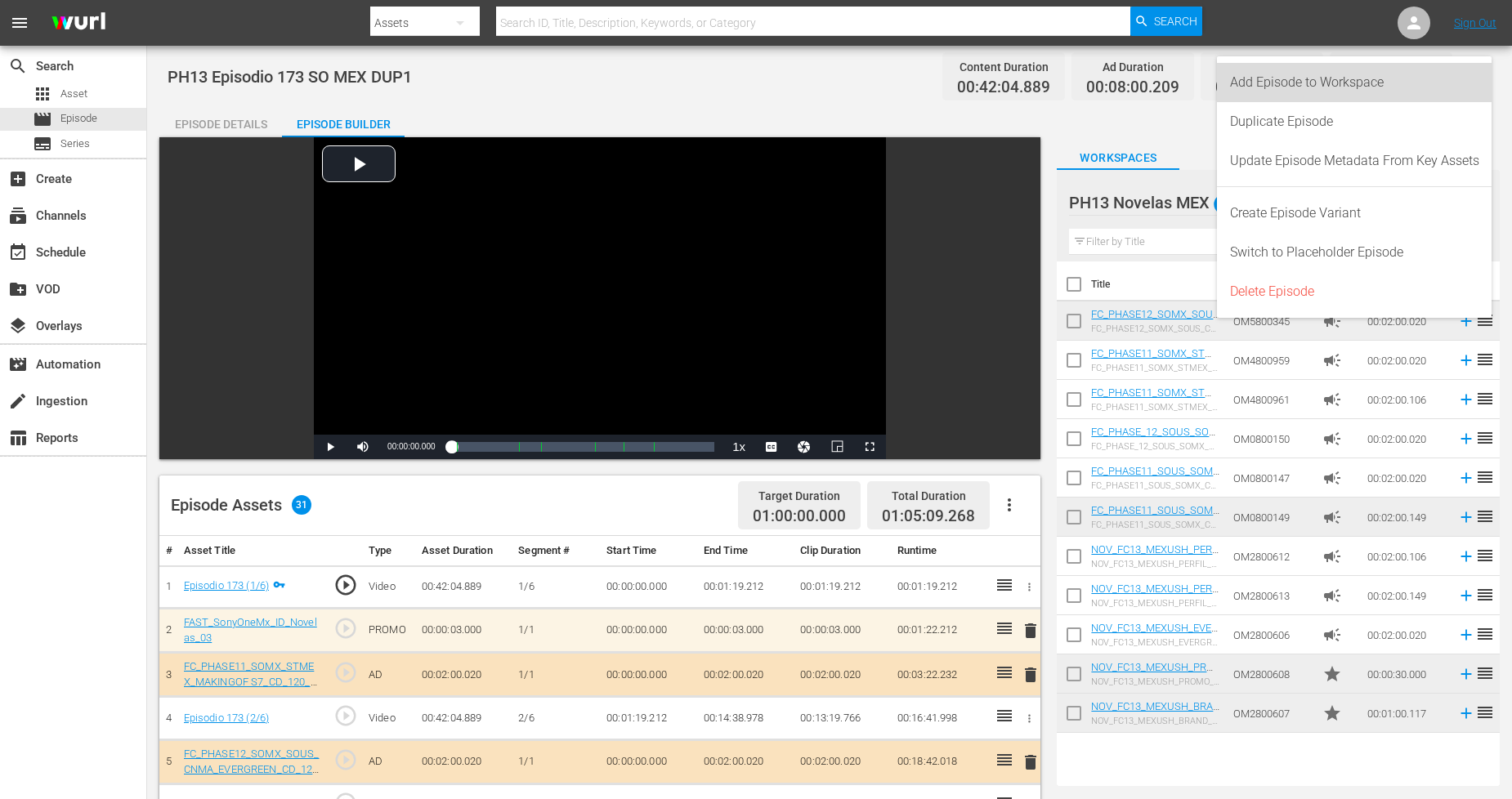
click at [1372, 89] on div "Add Episode to Workspace" at bounding box center [1354, 82] width 249 height 39
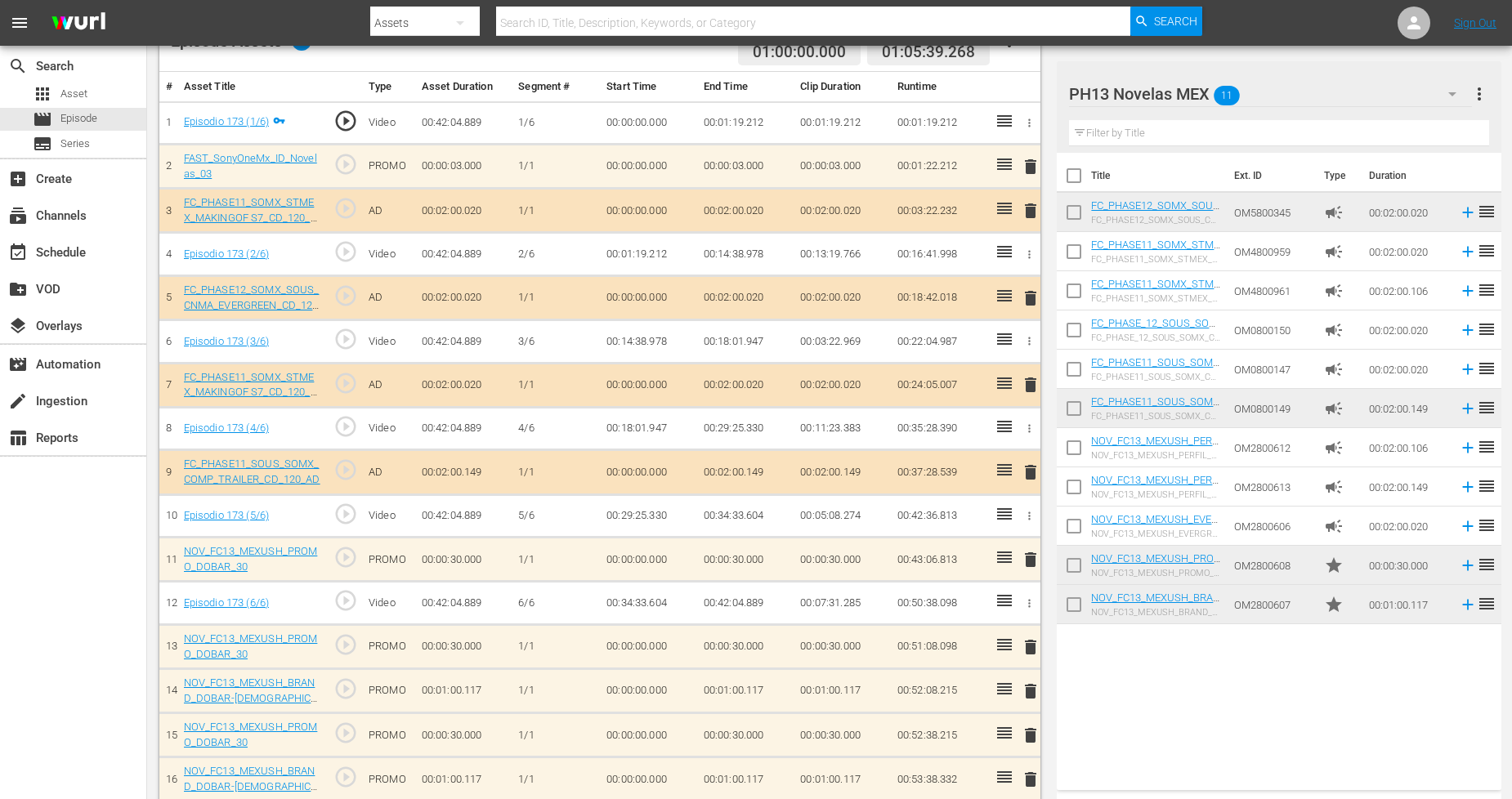
scroll to position [417, 0]
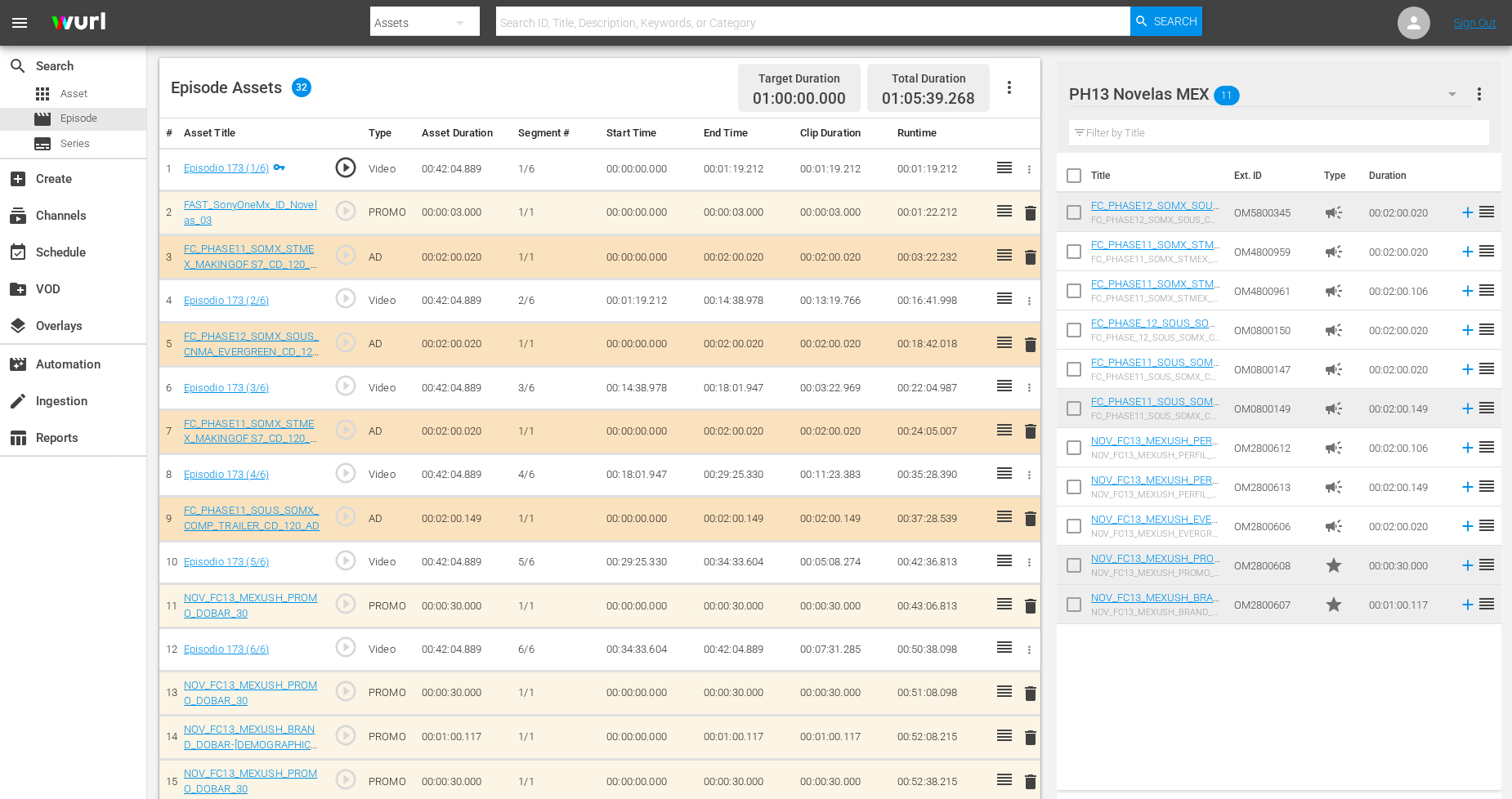
click at [1298, 93] on div "PH13 Novelas MEX 11" at bounding box center [1270, 94] width 403 height 46
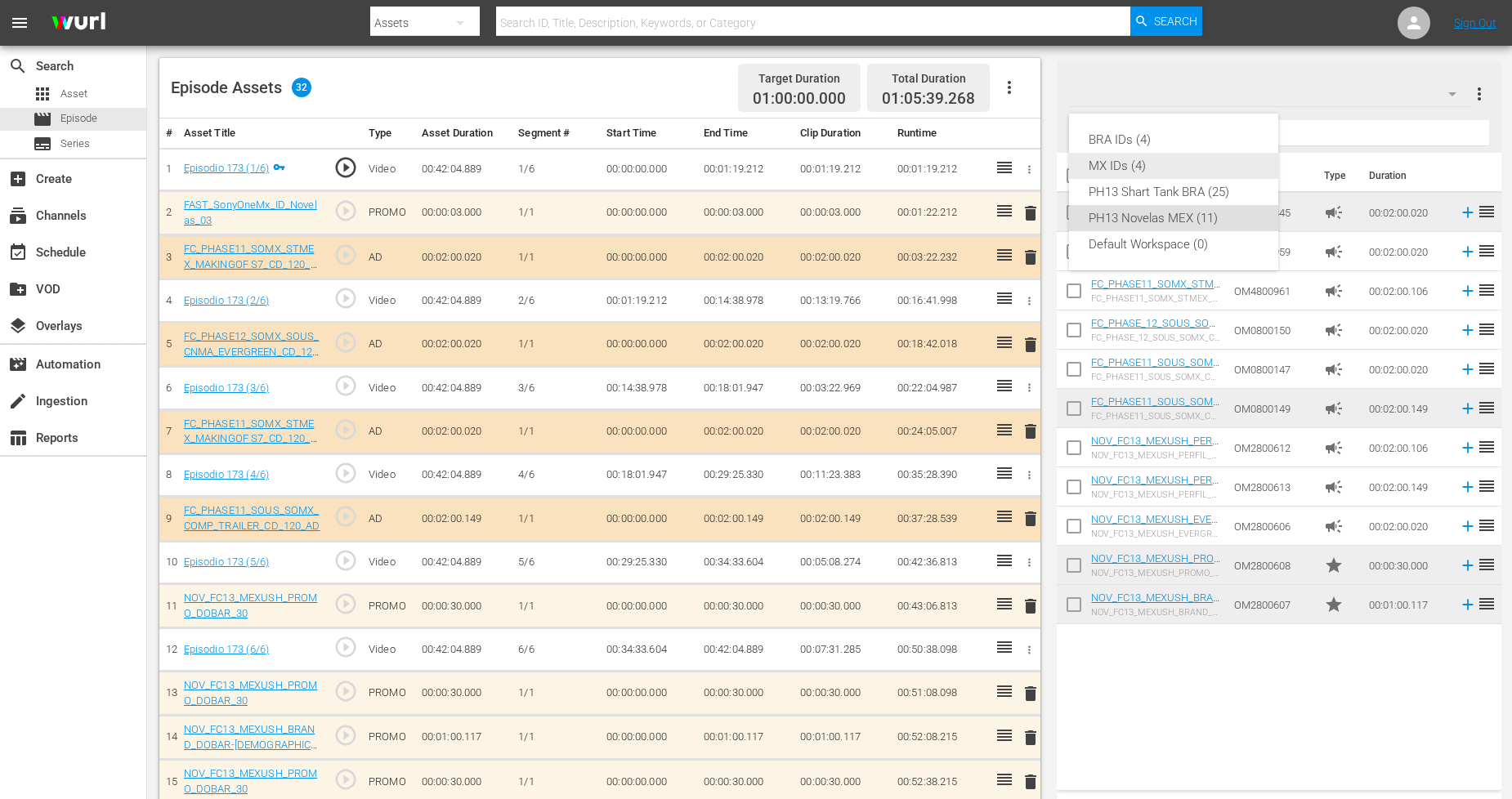
click at [1182, 160] on div "MX IDs (4)" at bounding box center [1174, 165] width 170 height 26
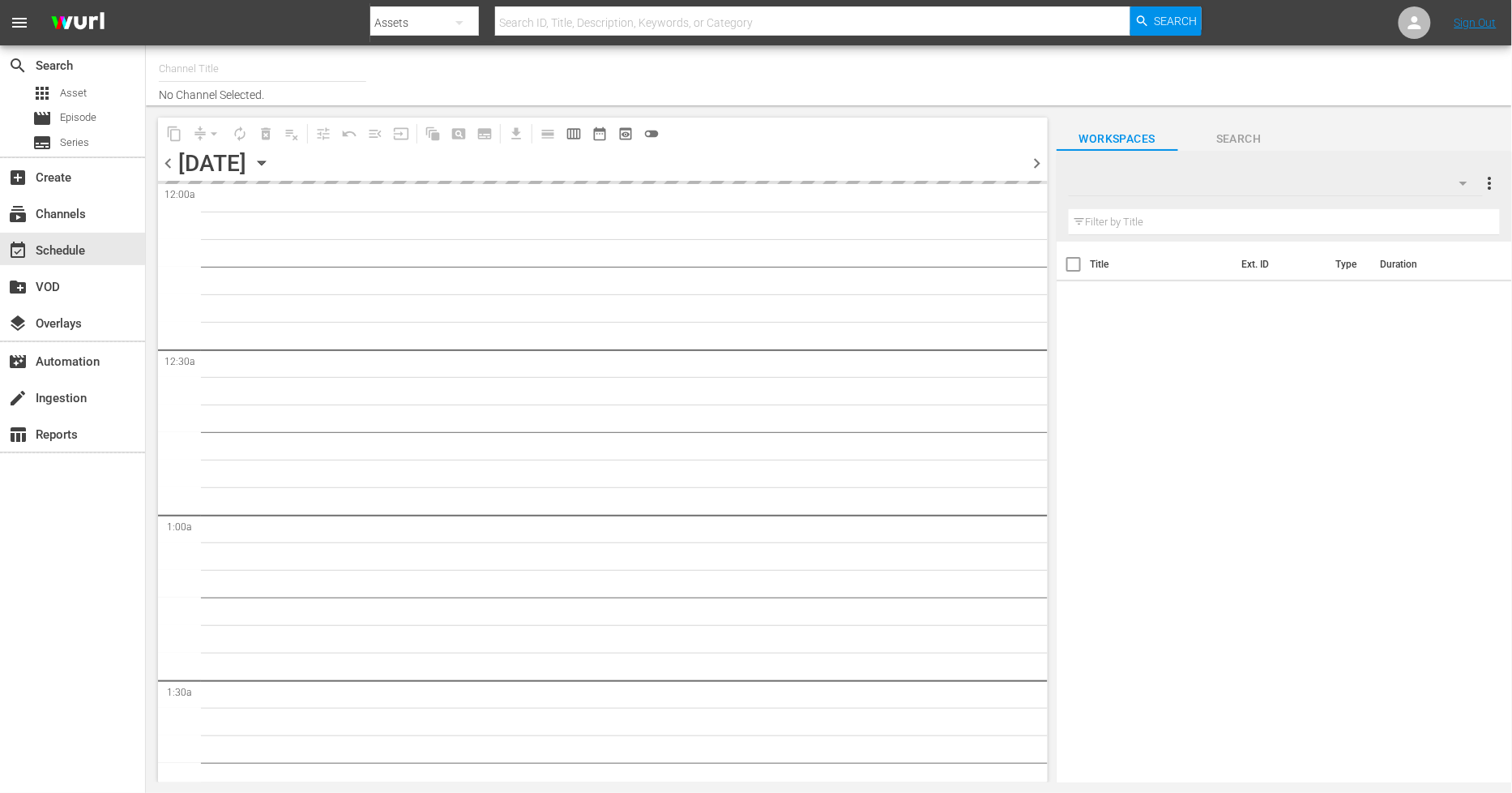
type input "Sony One Novelas (MX) (1001)"
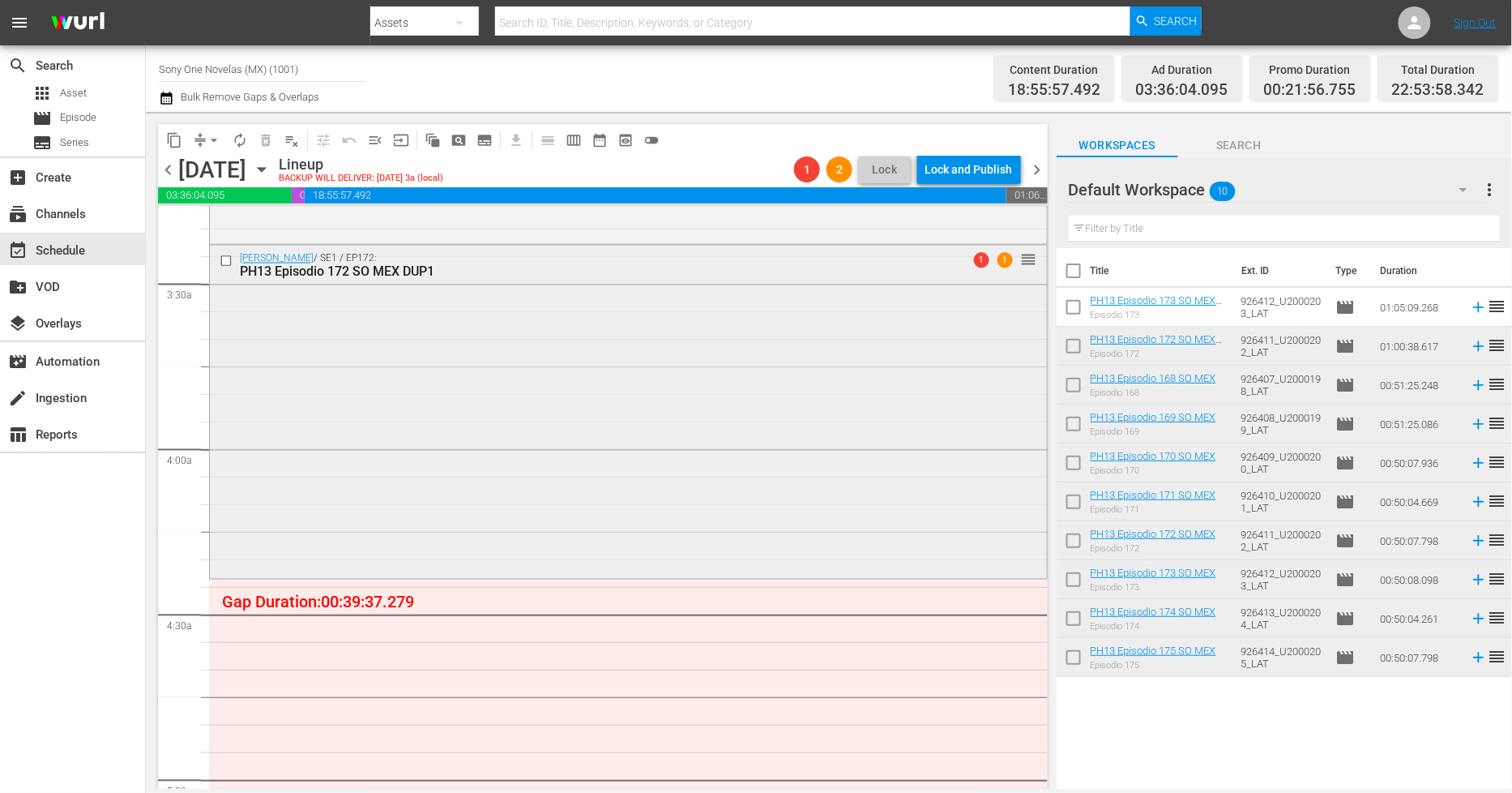
scroll to position [1171, 0]
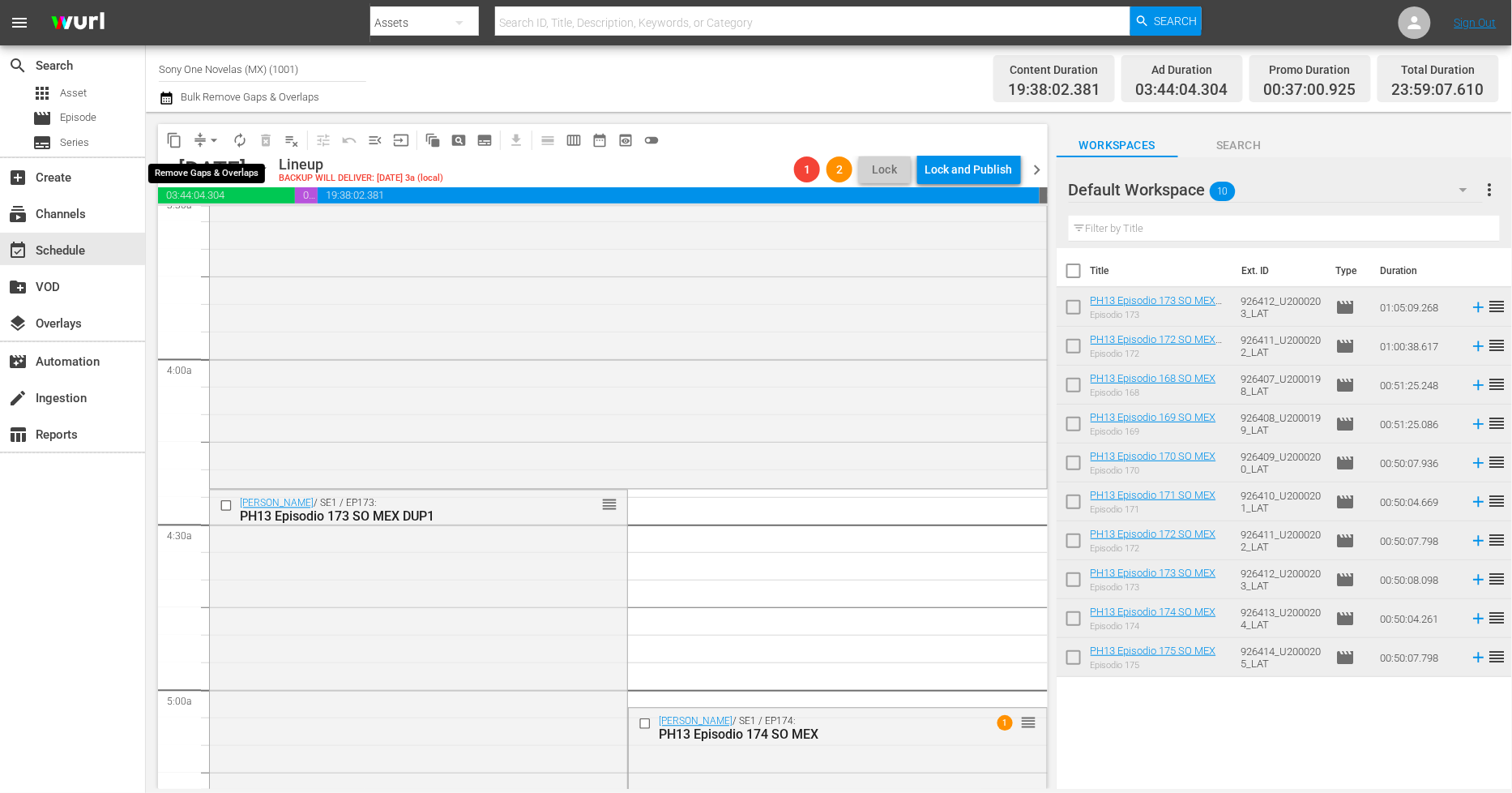
click at [211, 142] on span "arrow_drop_down" at bounding box center [214, 140] width 16 height 16
click at [246, 227] on li "Align to End of Previous Day" at bounding box center [215, 226] width 170 height 27
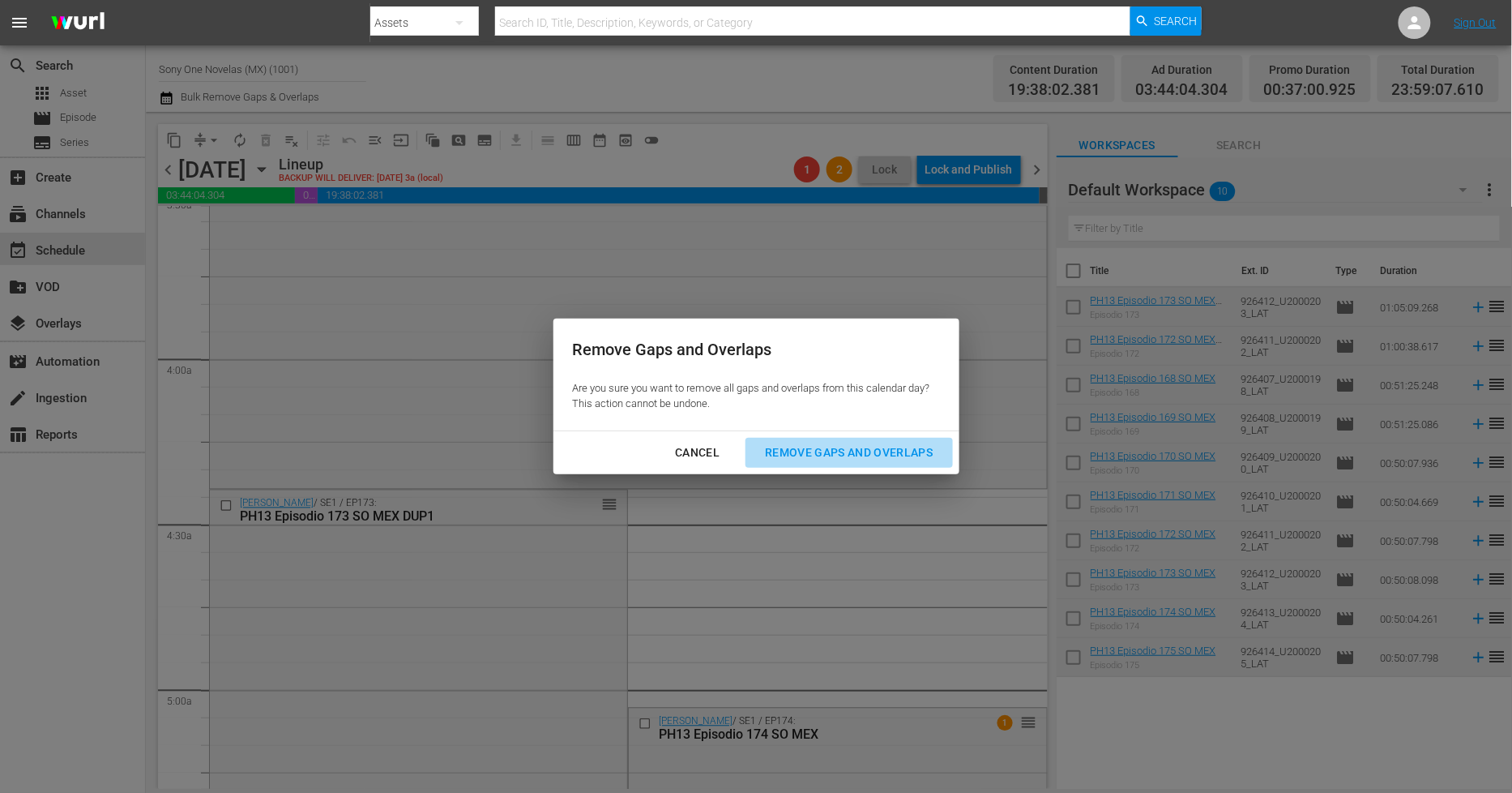
click at [861, 457] on div "Remove Gaps and Overlaps" at bounding box center [849, 452] width 194 height 20
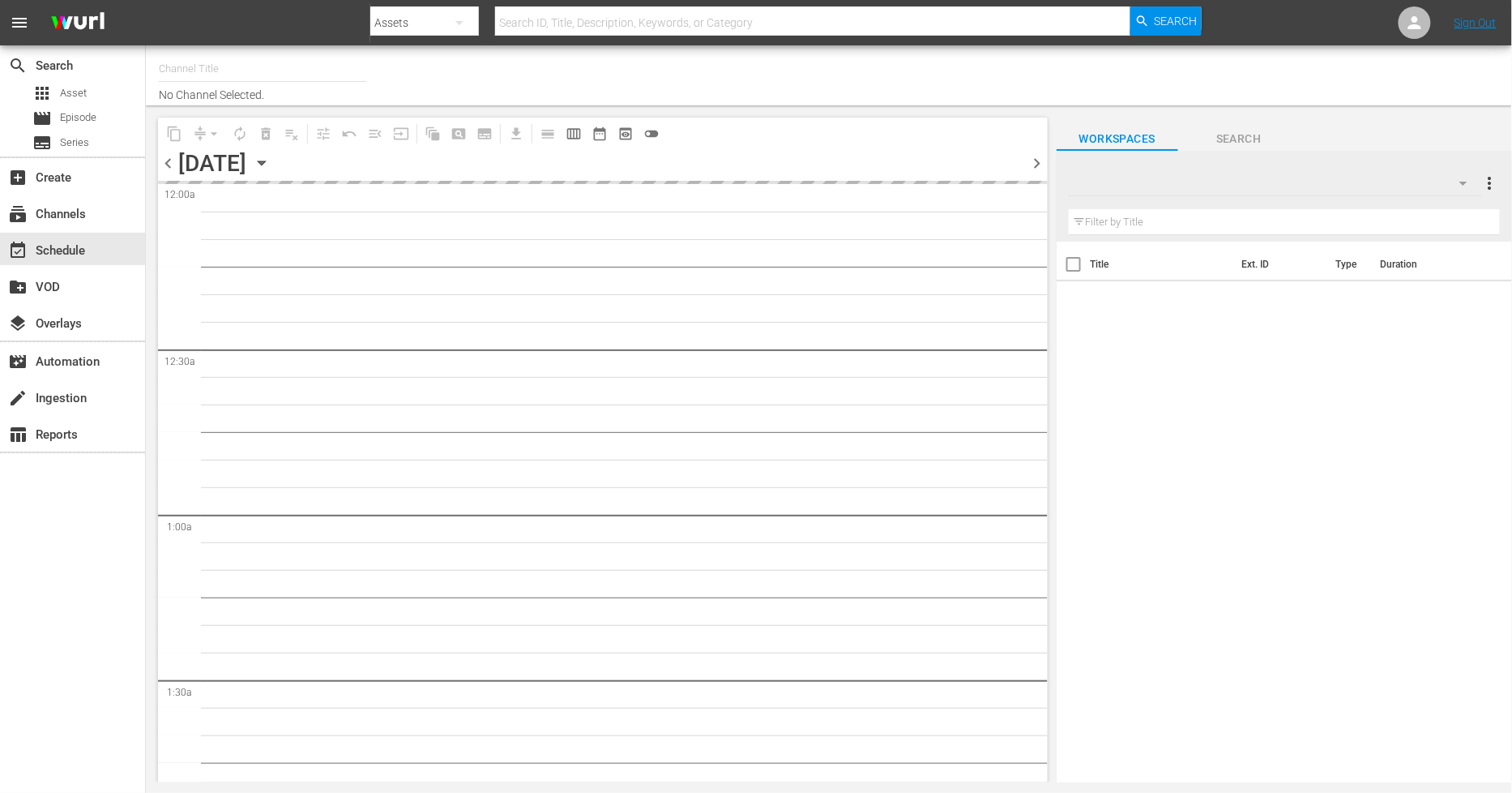
type input "Sony One Novelas (MX) (1001)"
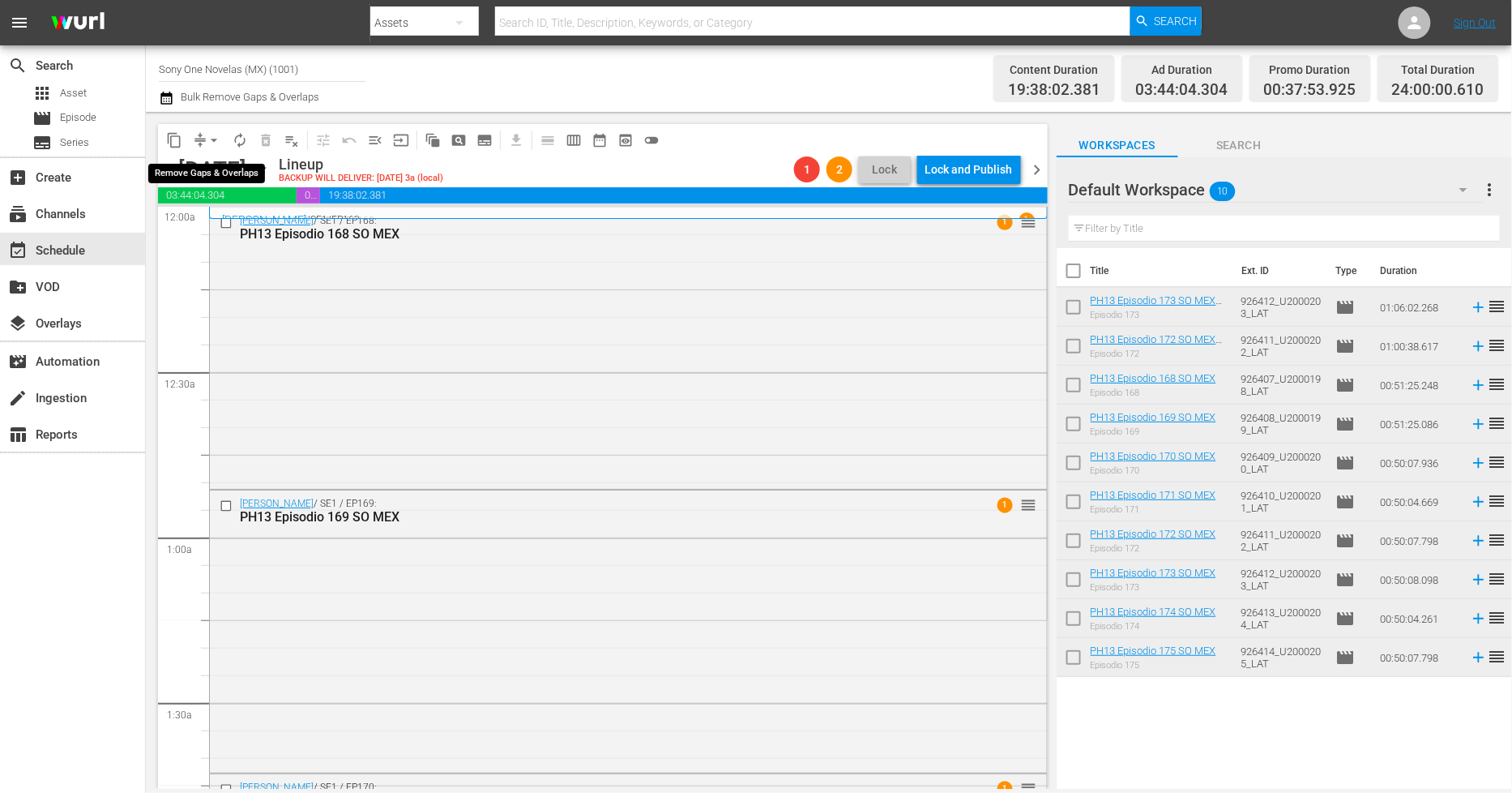
click at [208, 142] on span "arrow_drop_down" at bounding box center [214, 140] width 16 height 16
click at [237, 226] on li "Align to End of Previous Day" at bounding box center [215, 226] width 170 height 27
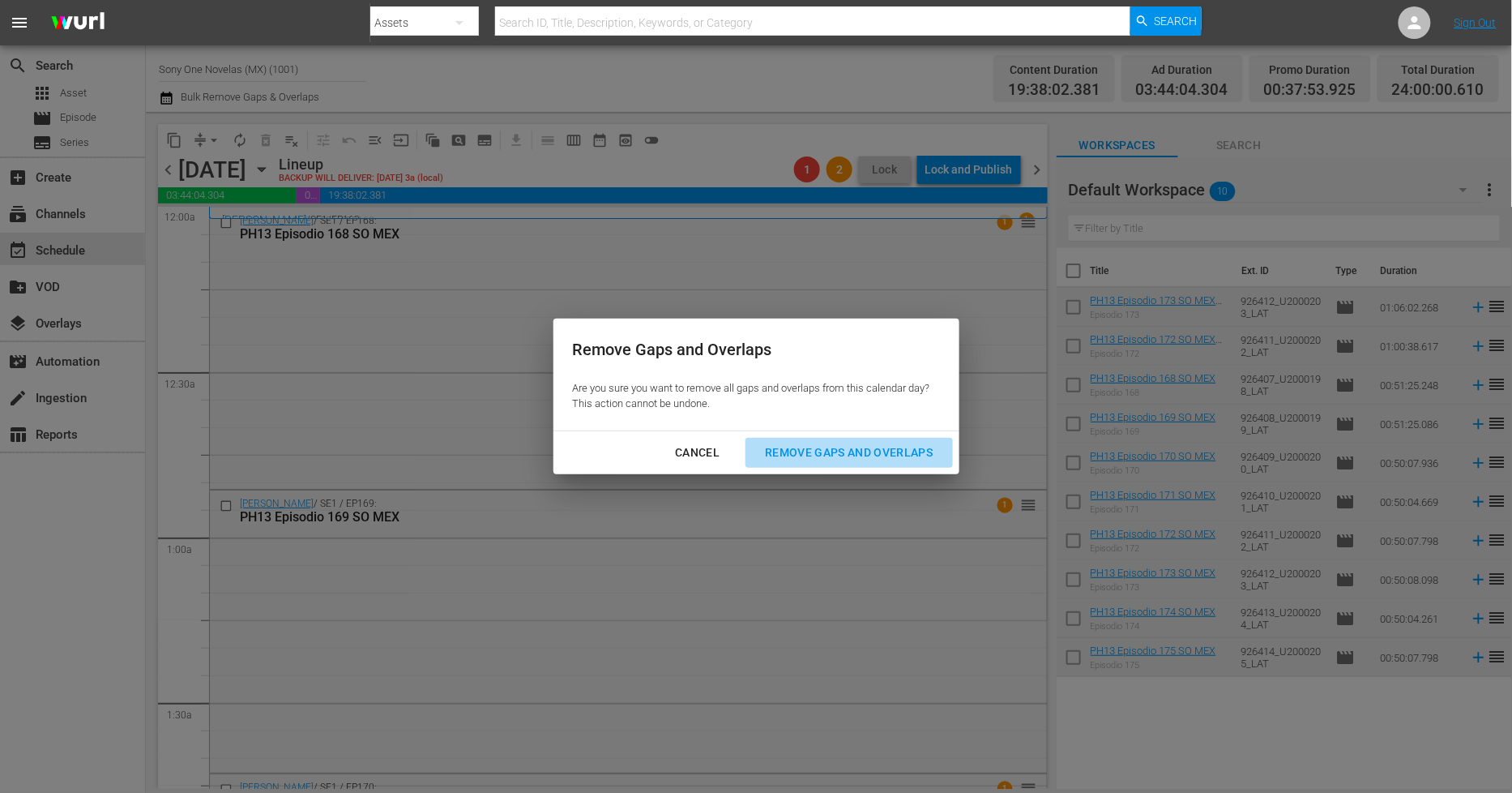
click at [799, 451] on div "Remove Gaps and Overlaps" at bounding box center [849, 452] width 194 height 20
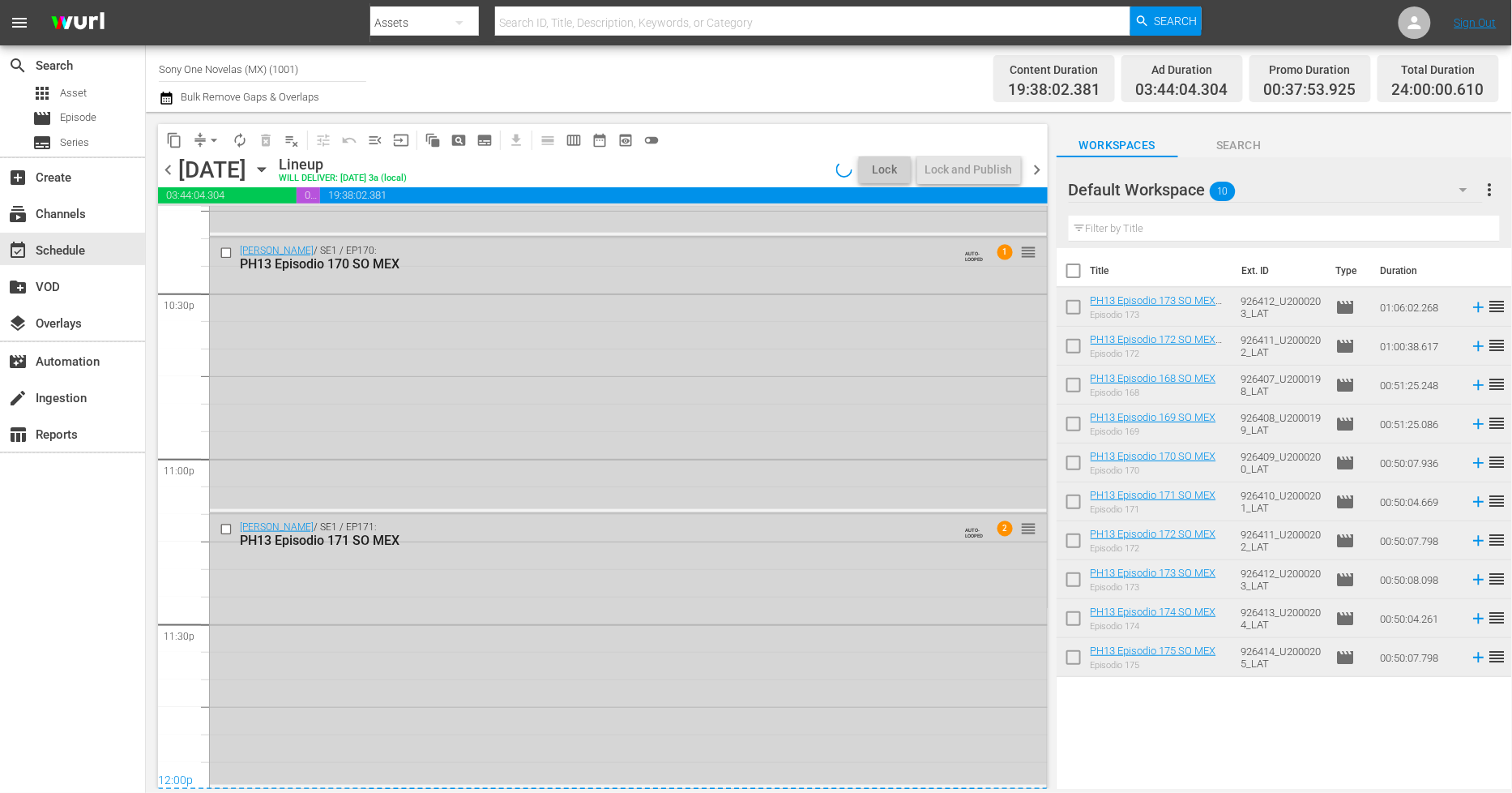
scroll to position [7218, 0]
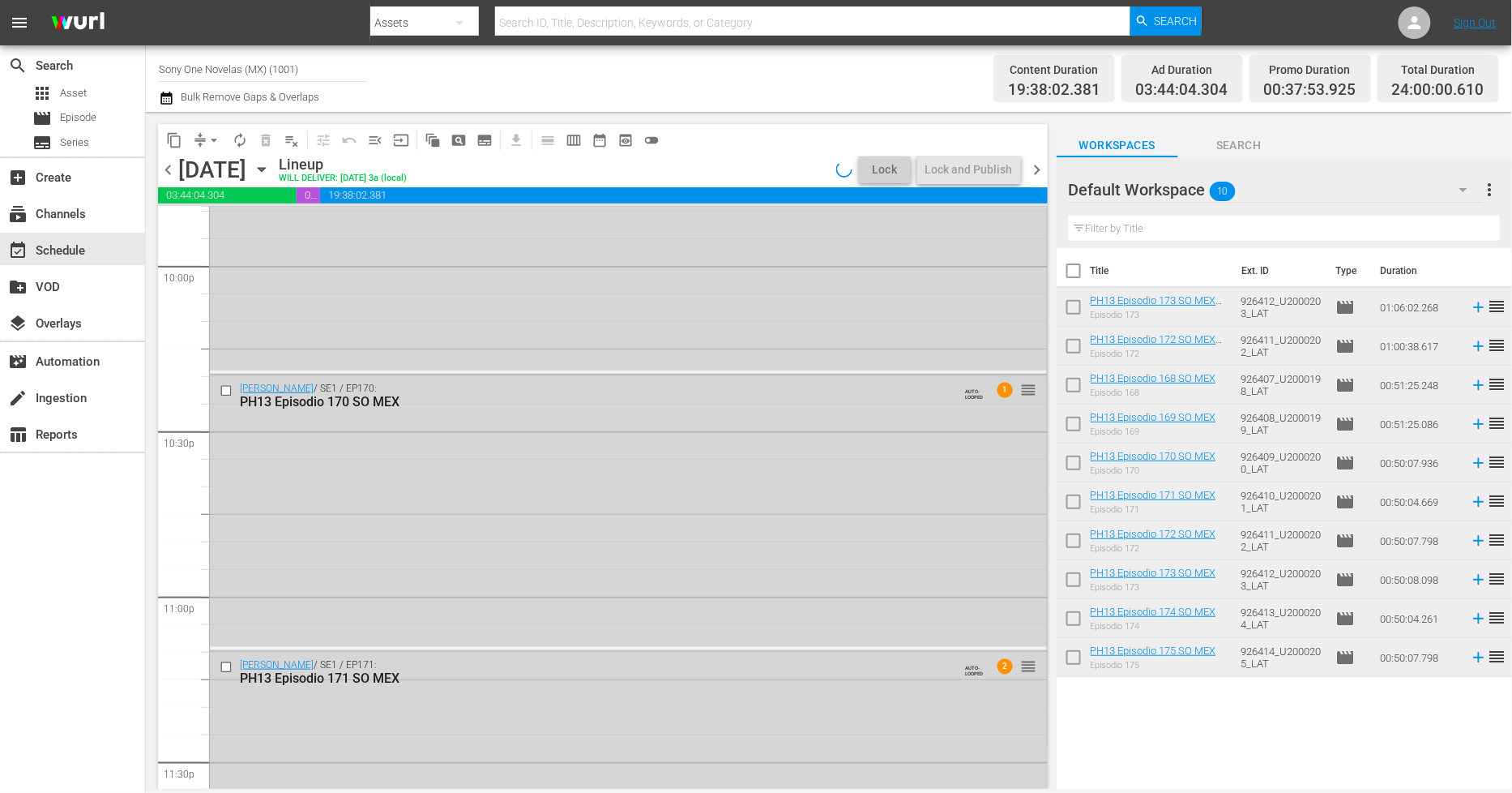
click at [553, 645] on div "Doña Bárbara / SE1 / EP170: PH13 Episodio 170 SO MEX AUTO-LOOPED 1 reorder" at bounding box center [629, 511] width 837 height 272
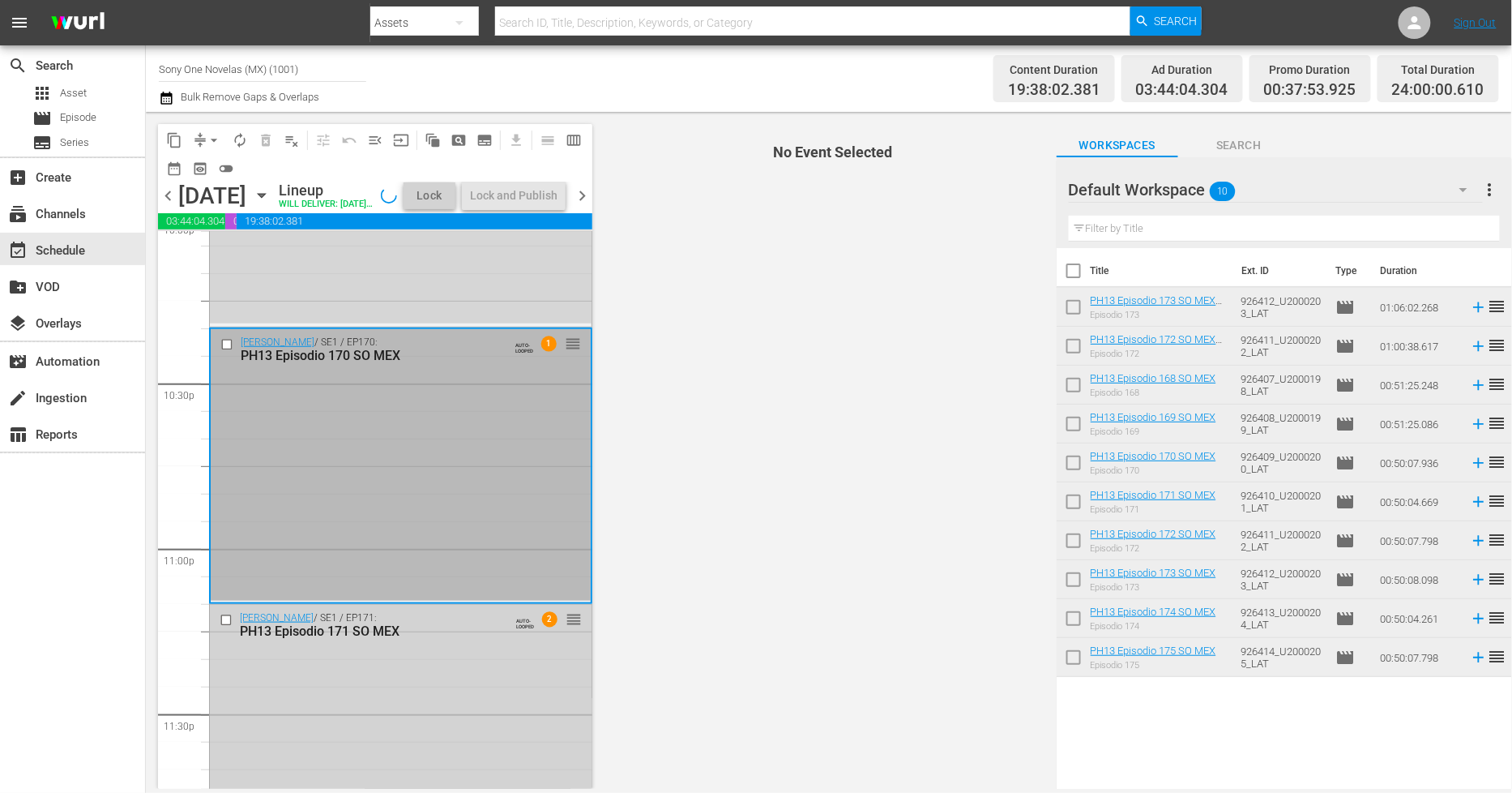
scroll to position [7407, 0]
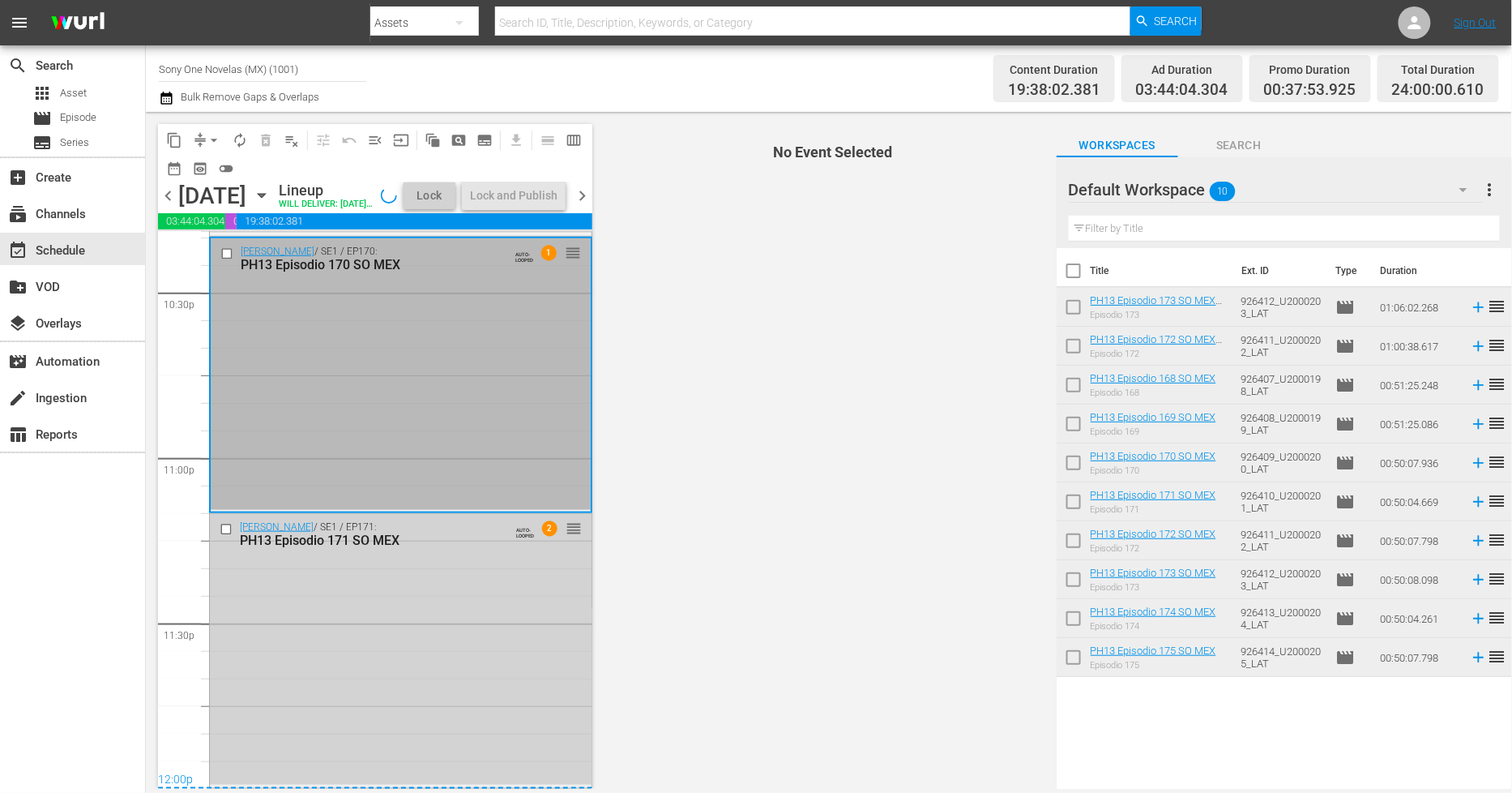
click at [342, 686] on div "Doña Bárbara / SE1 / EP171: PH13 Episodio 171 SO MEX AUTO-LOOPED 2 reorder" at bounding box center [400, 650] width 381 height 272
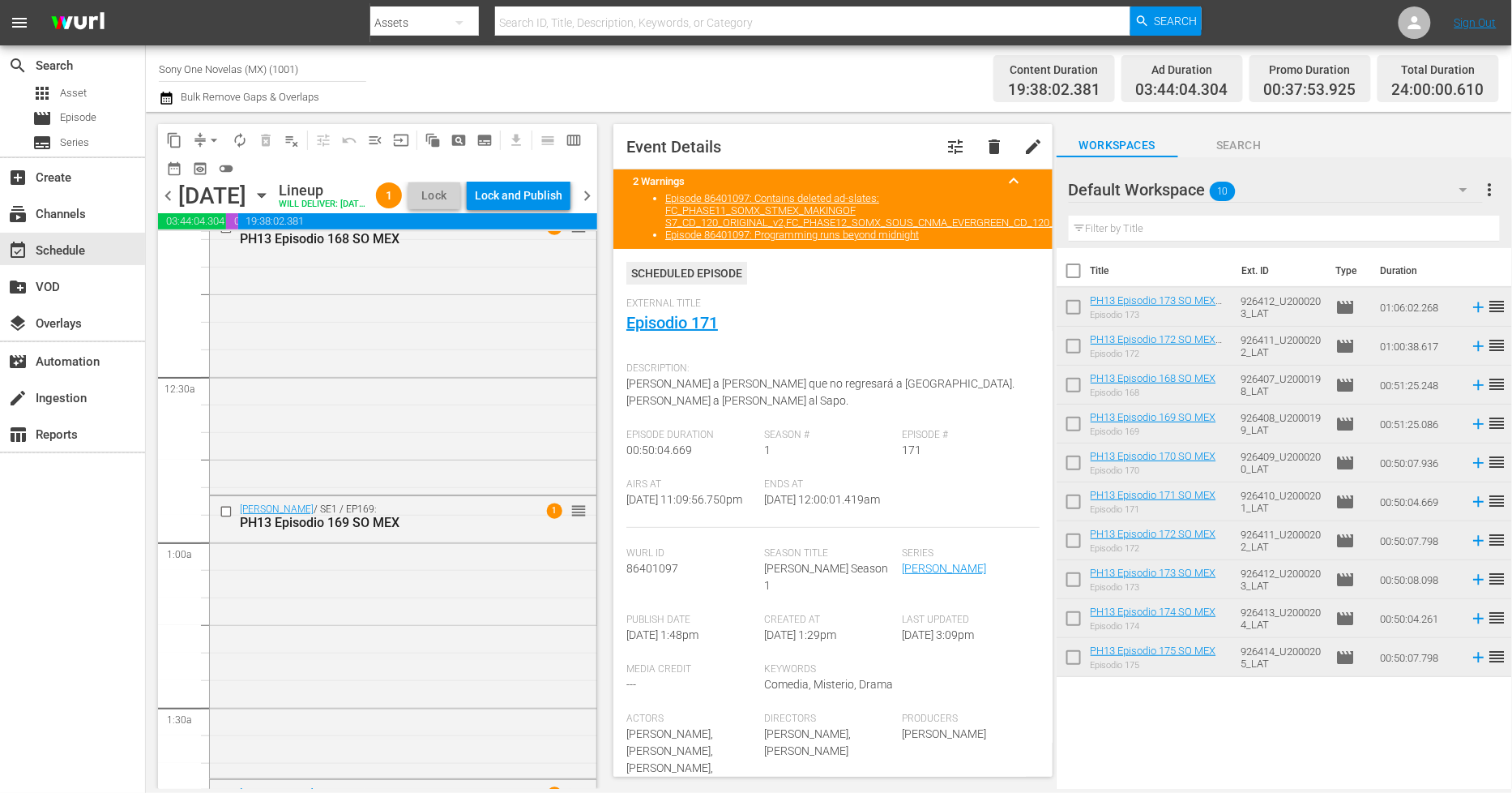
scroll to position [0, 0]
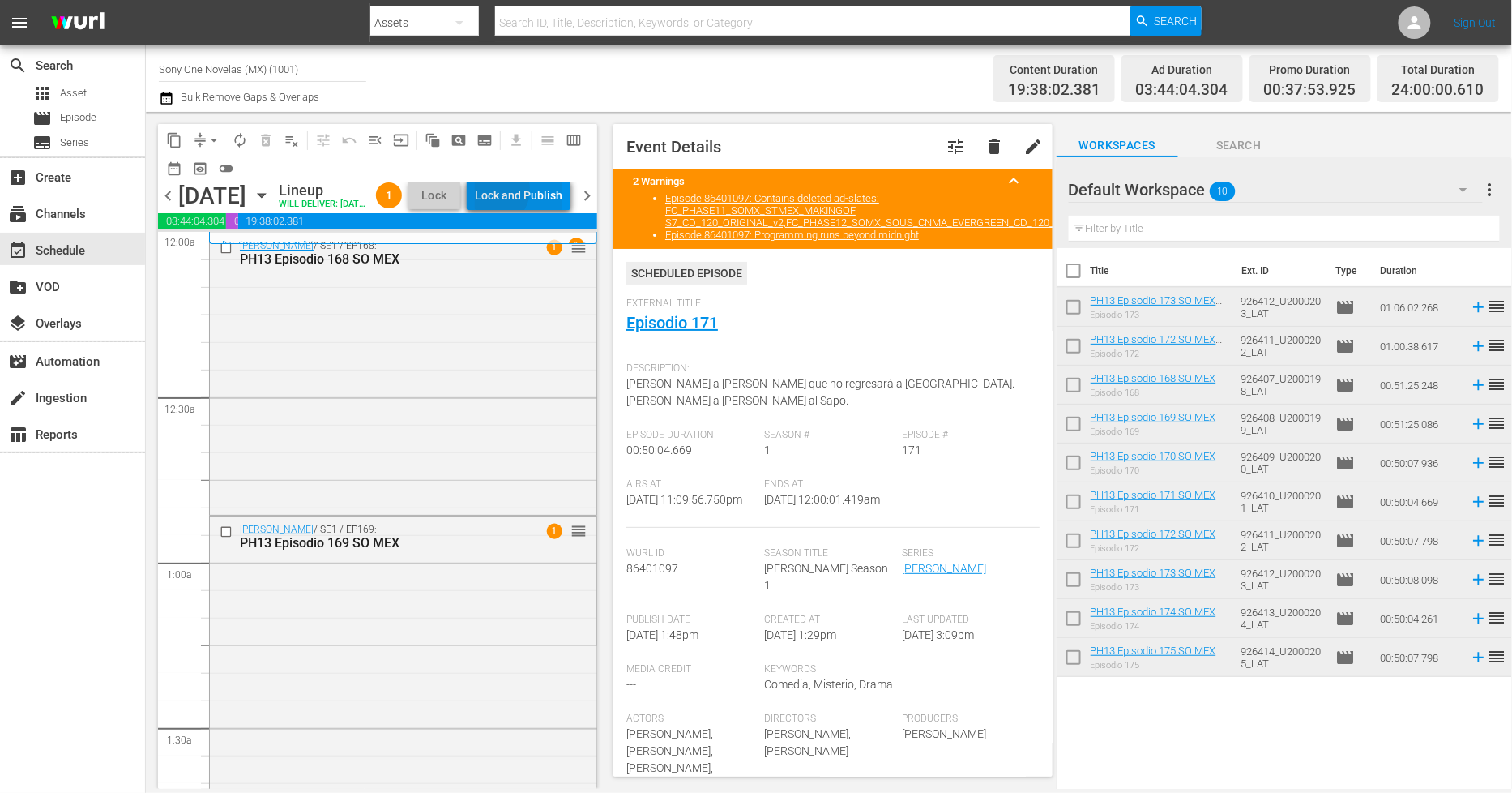
click at [530, 192] on div "Lock and Publish" at bounding box center [518, 195] width 88 height 29
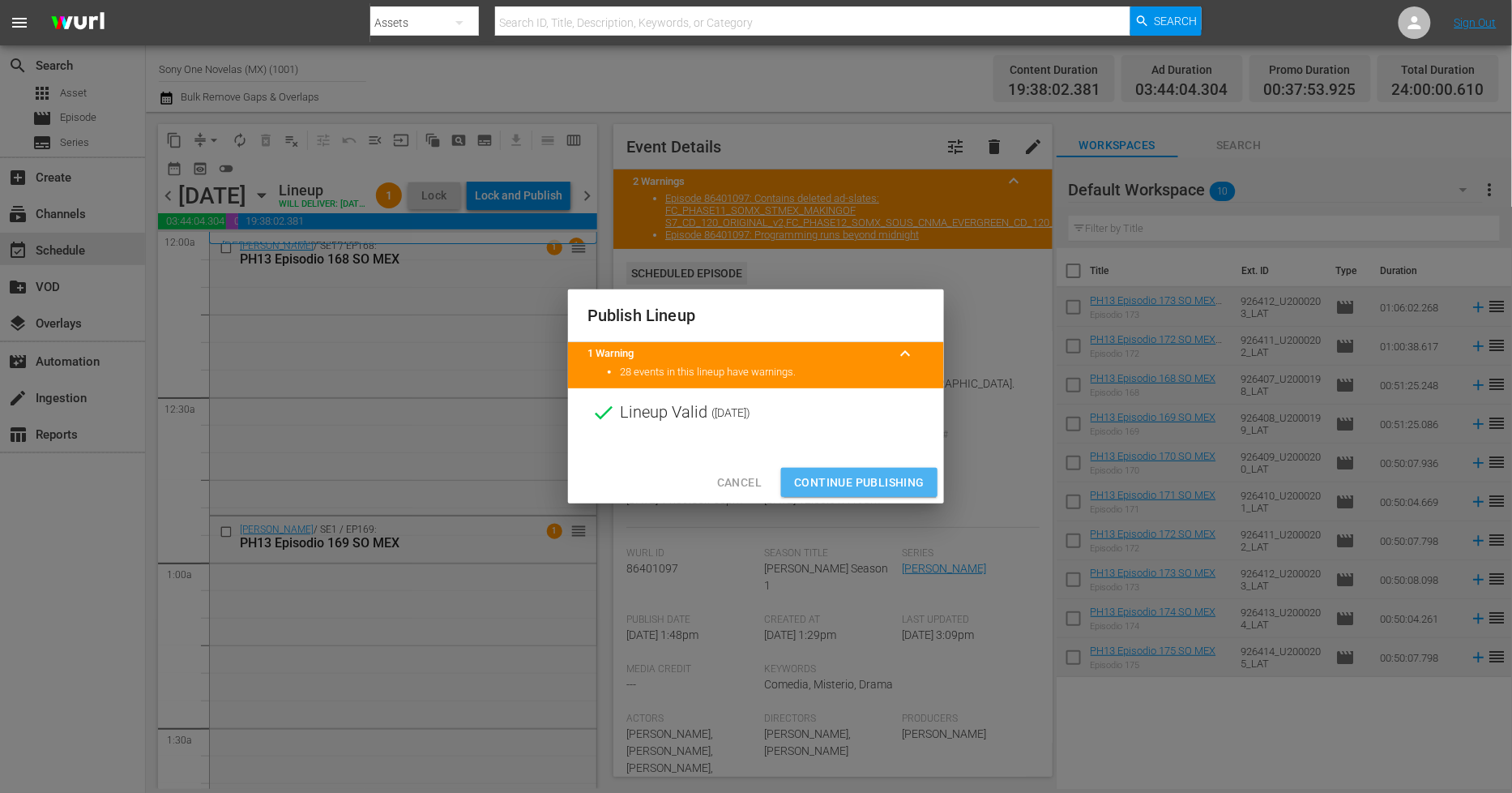
click at [872, 480] on span "Continue Publishing" at bounding box center [860, 483] width 130 height 20
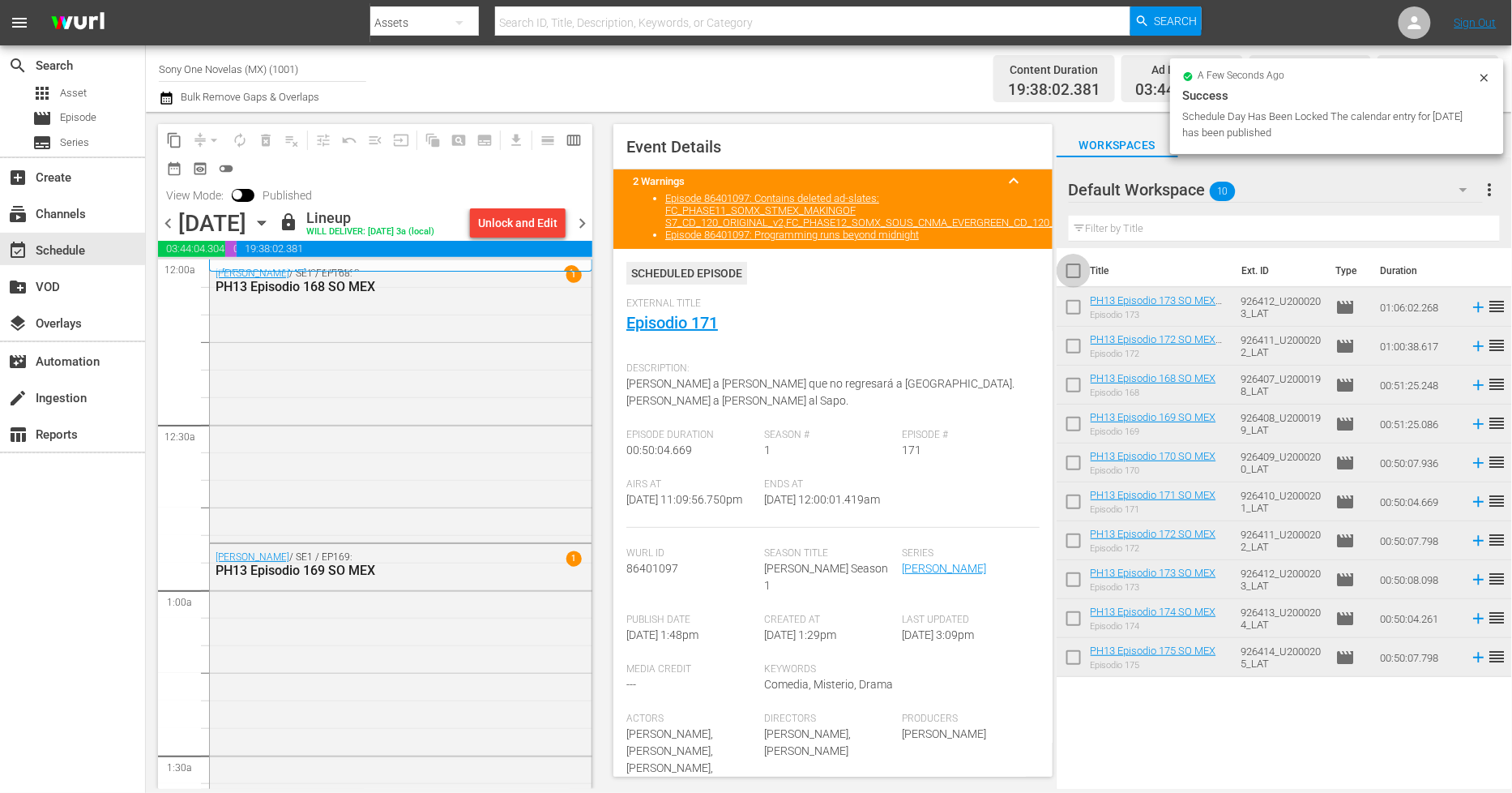
click at [1074, 270] on input "checkbox" at bounding box center [1074, 275] width 34 height 34
checkbox input "true"
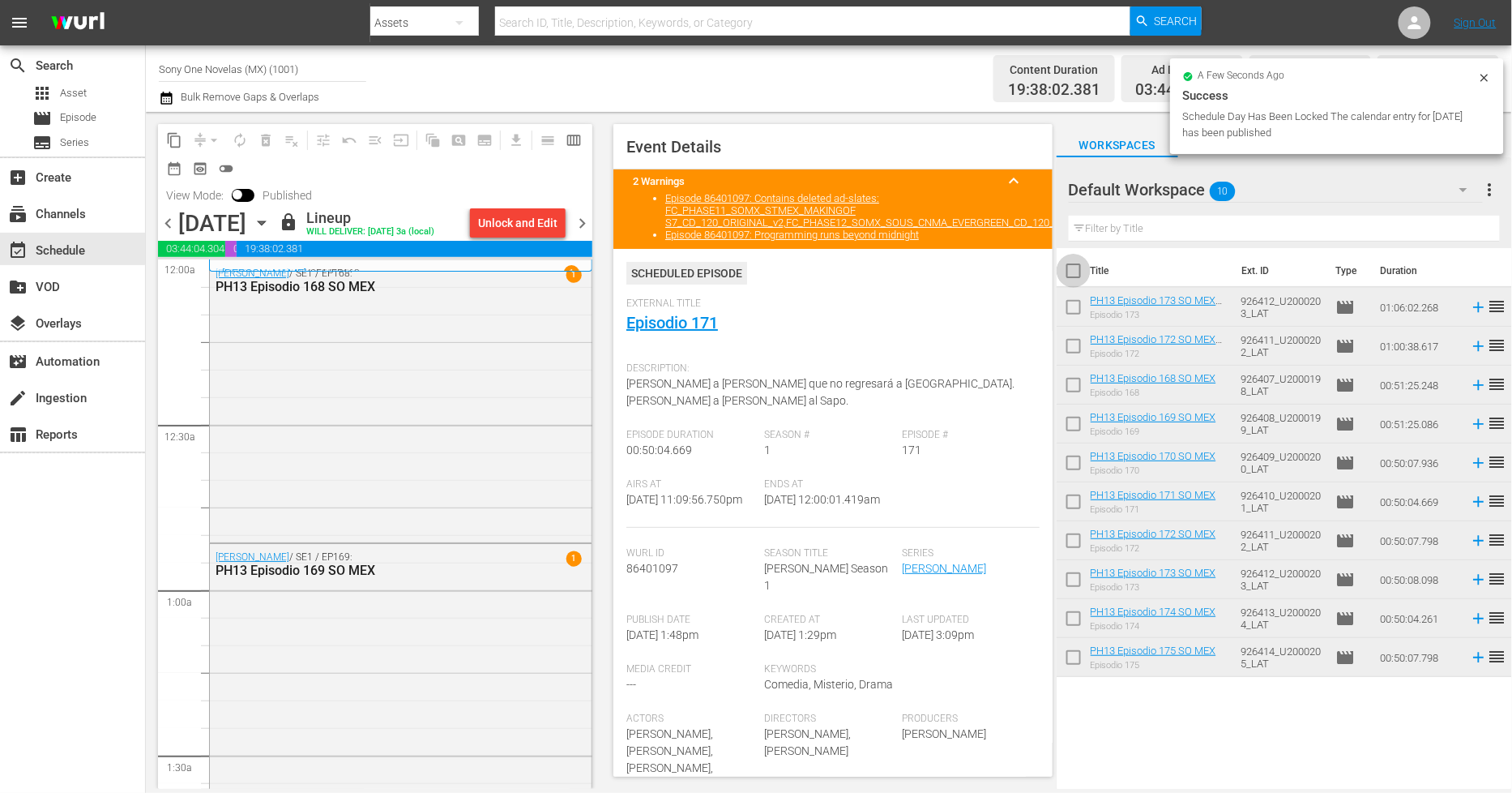
checkbox input "true"
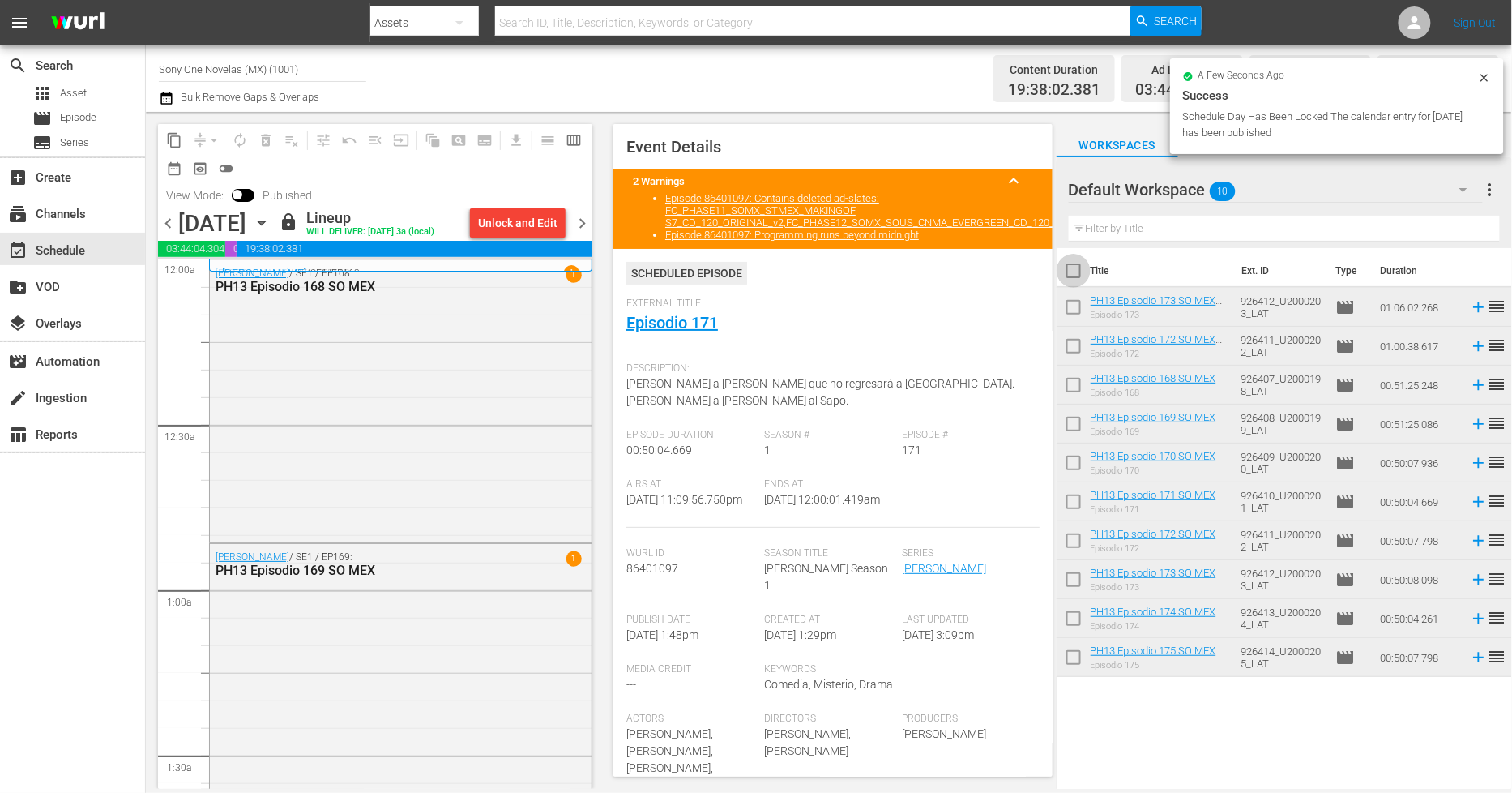
checkbox input "true"
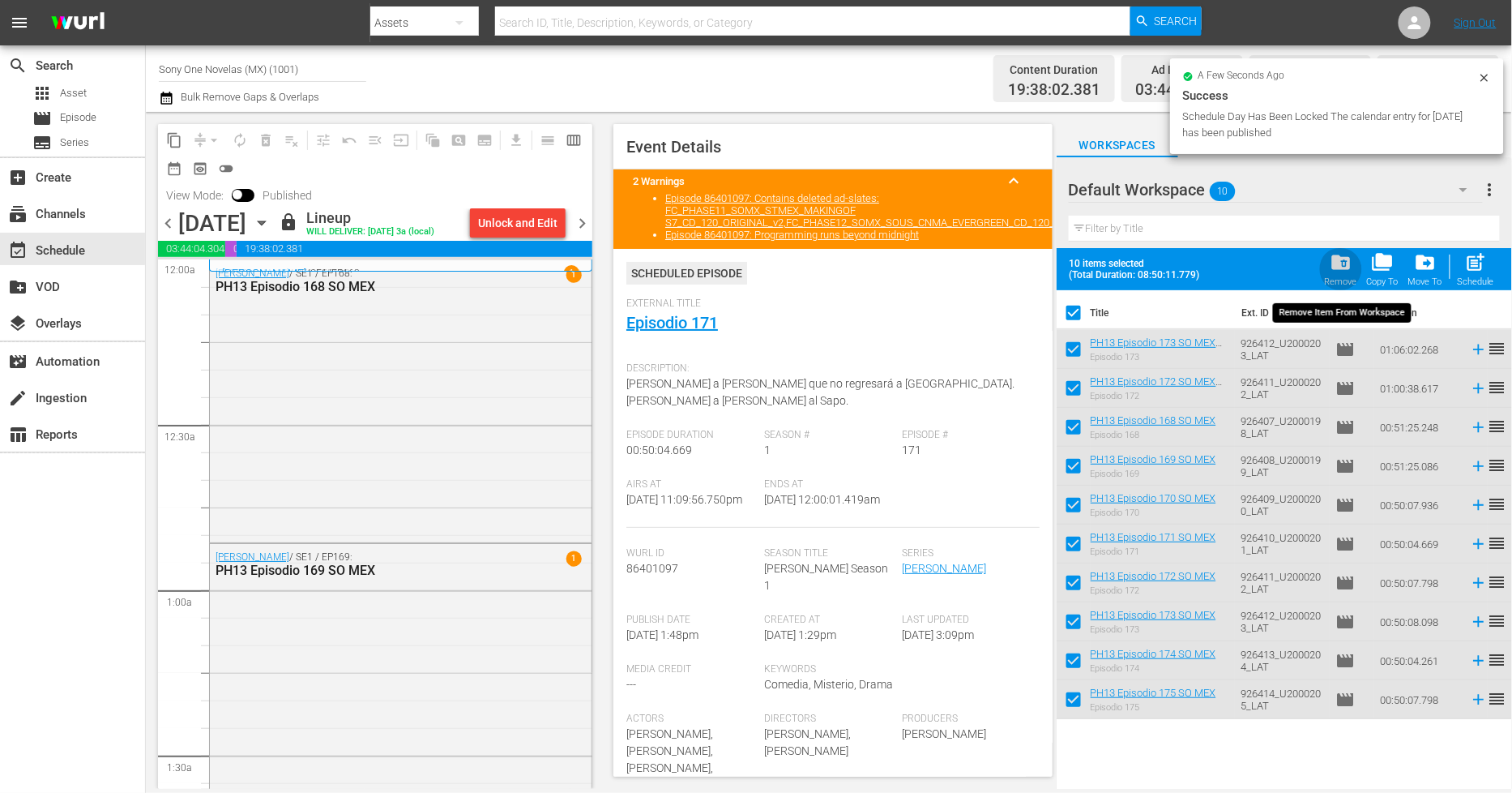
click at [1349, 278] on div "Remove" at bounding box center [1342, 282] width 33 height 11
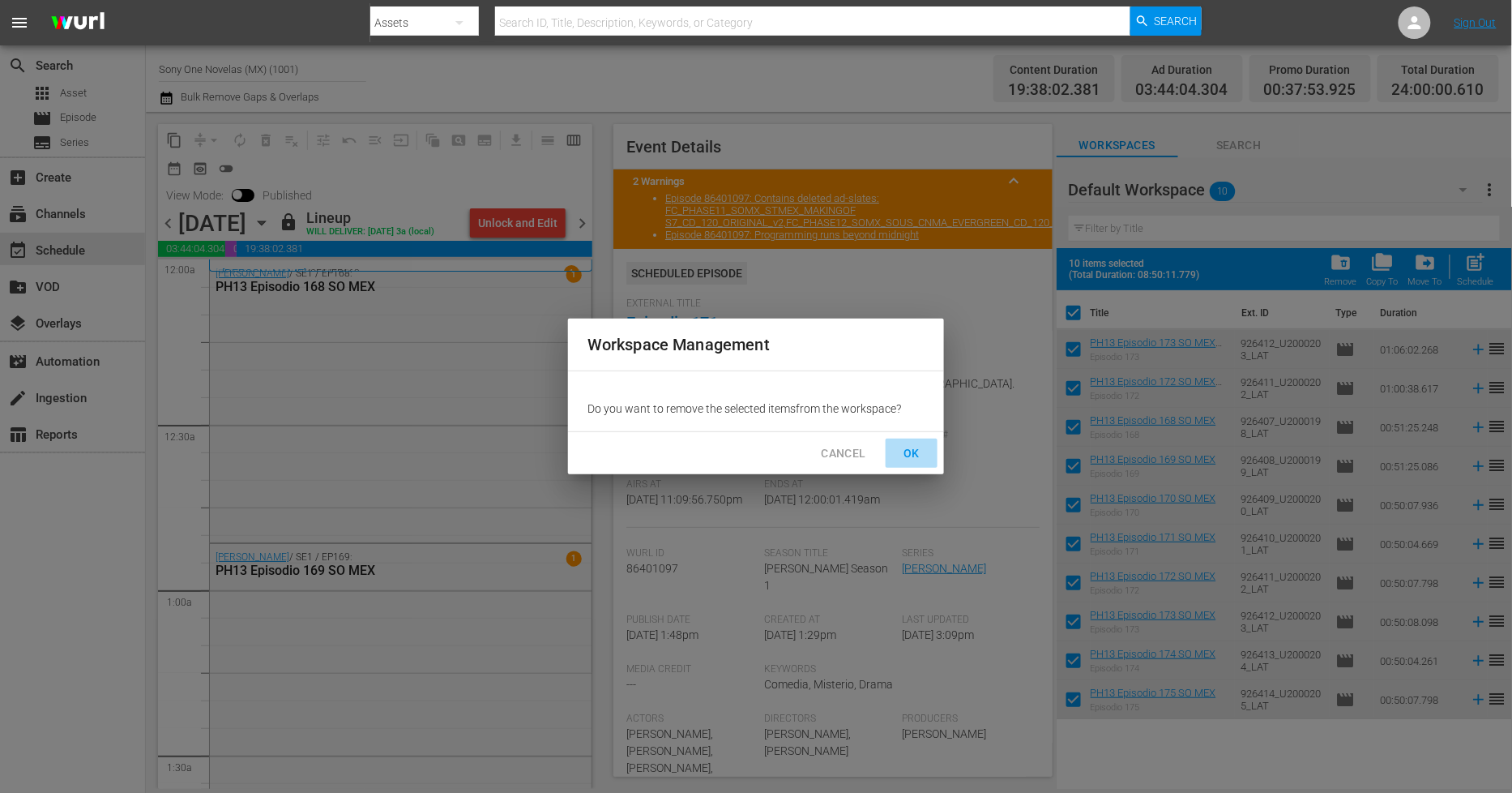
click at [916, 449] on span "OK" at bounding box center [911, 453] width 26 height 20
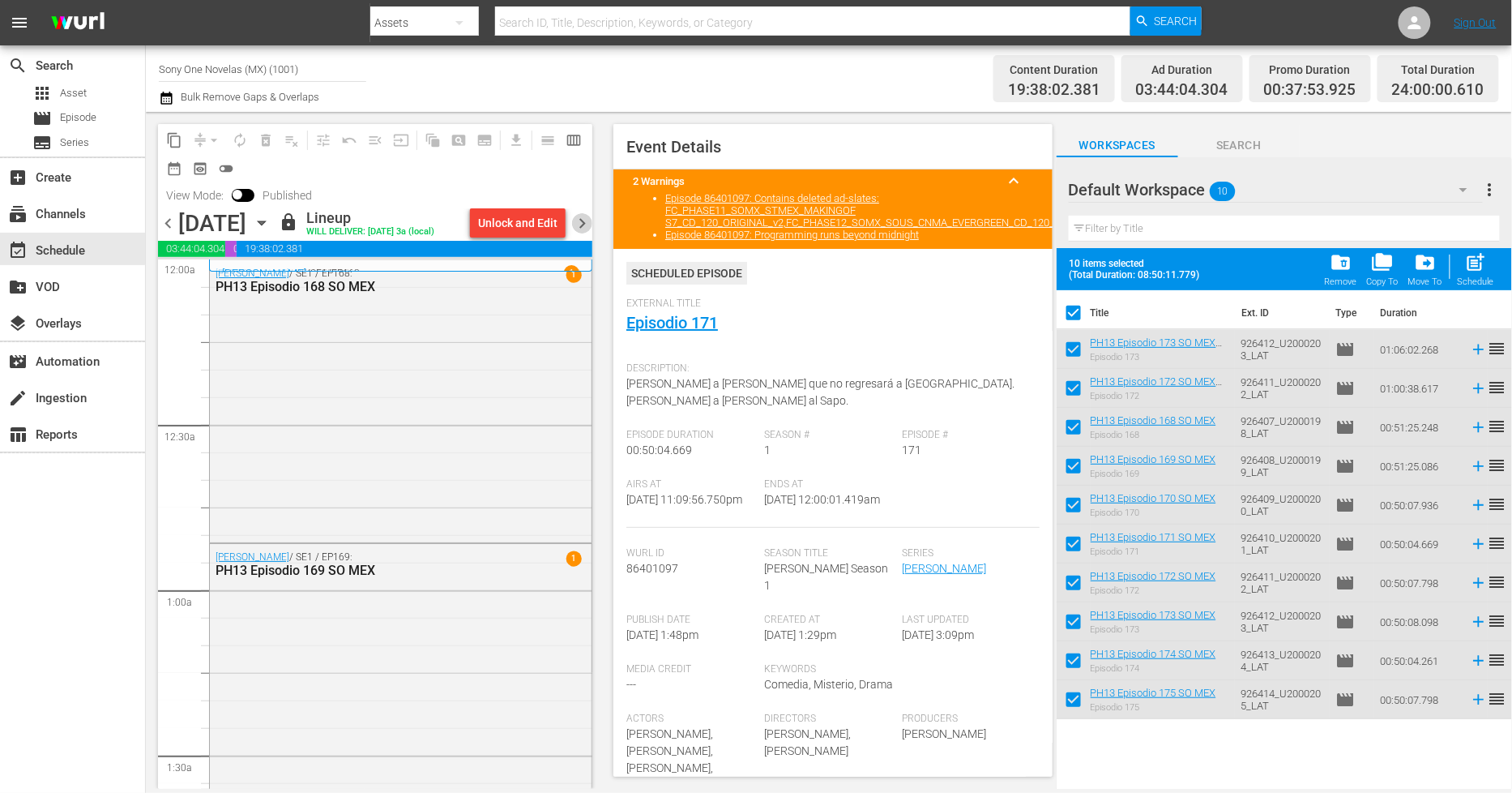
click at [580, 221] on span "chevron_right" at bounding box center [583, 223] width 20 height 20
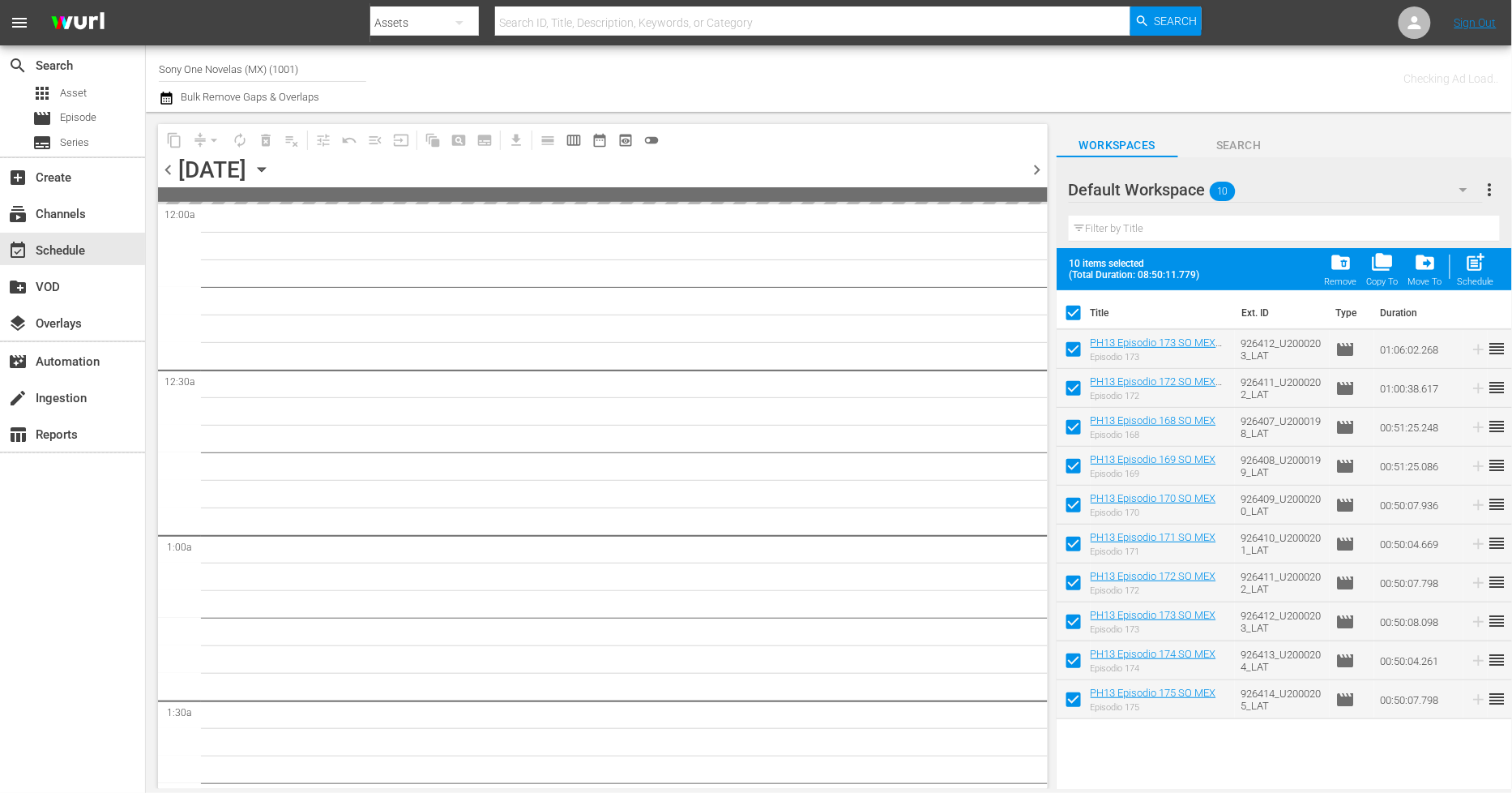
checkbox input "false"
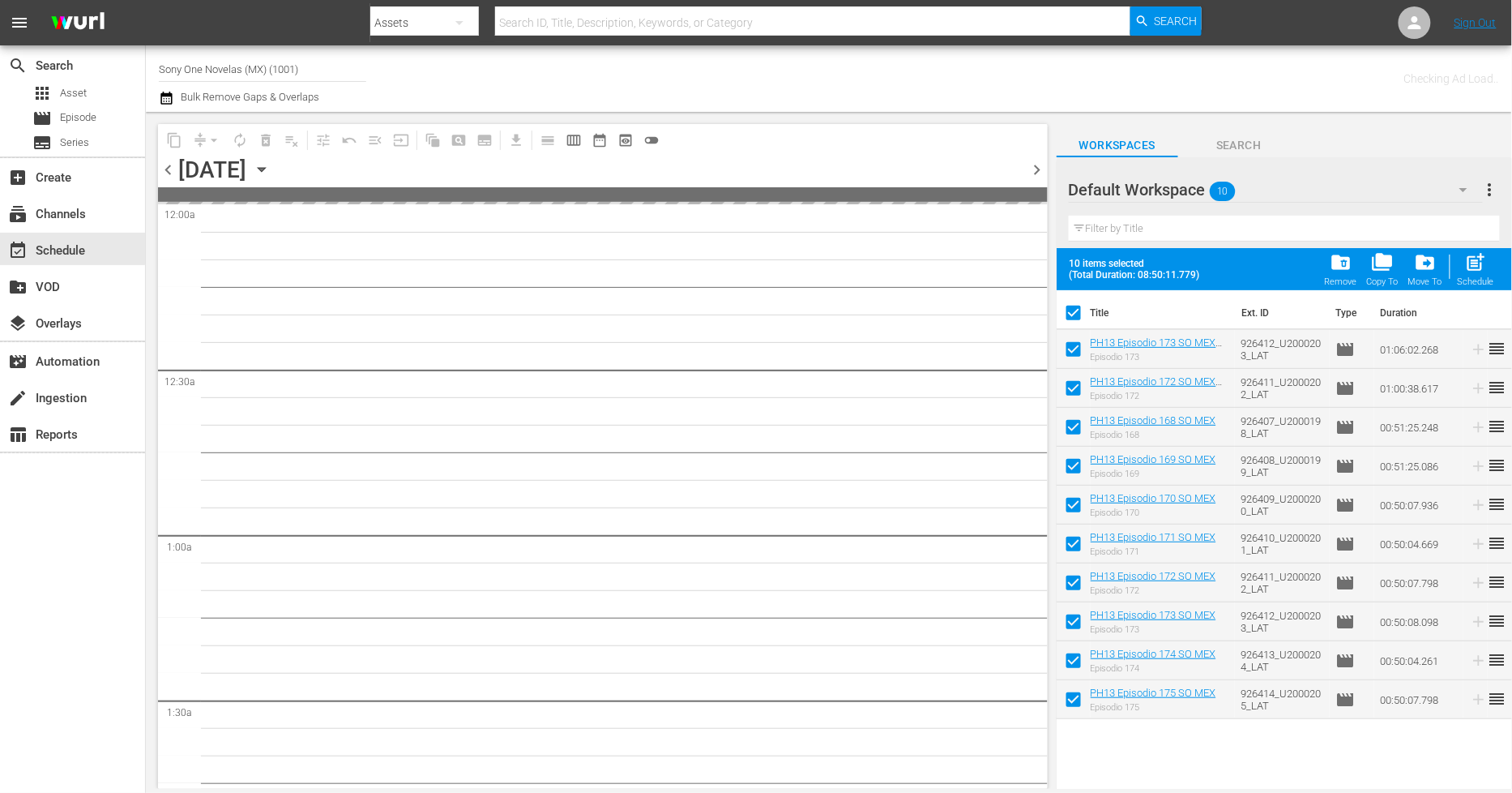
checkbox input "false"
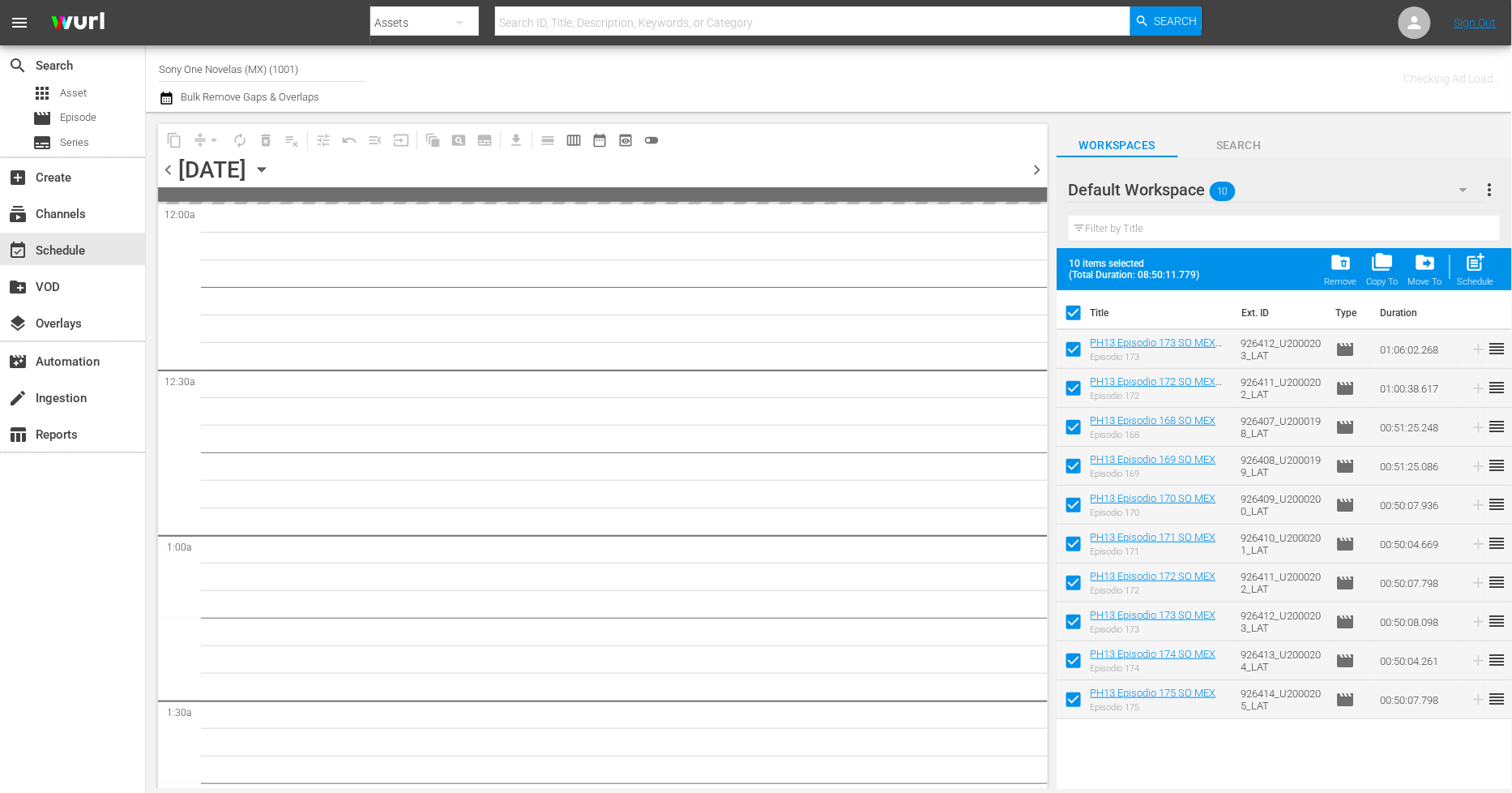
checkbox input "false"
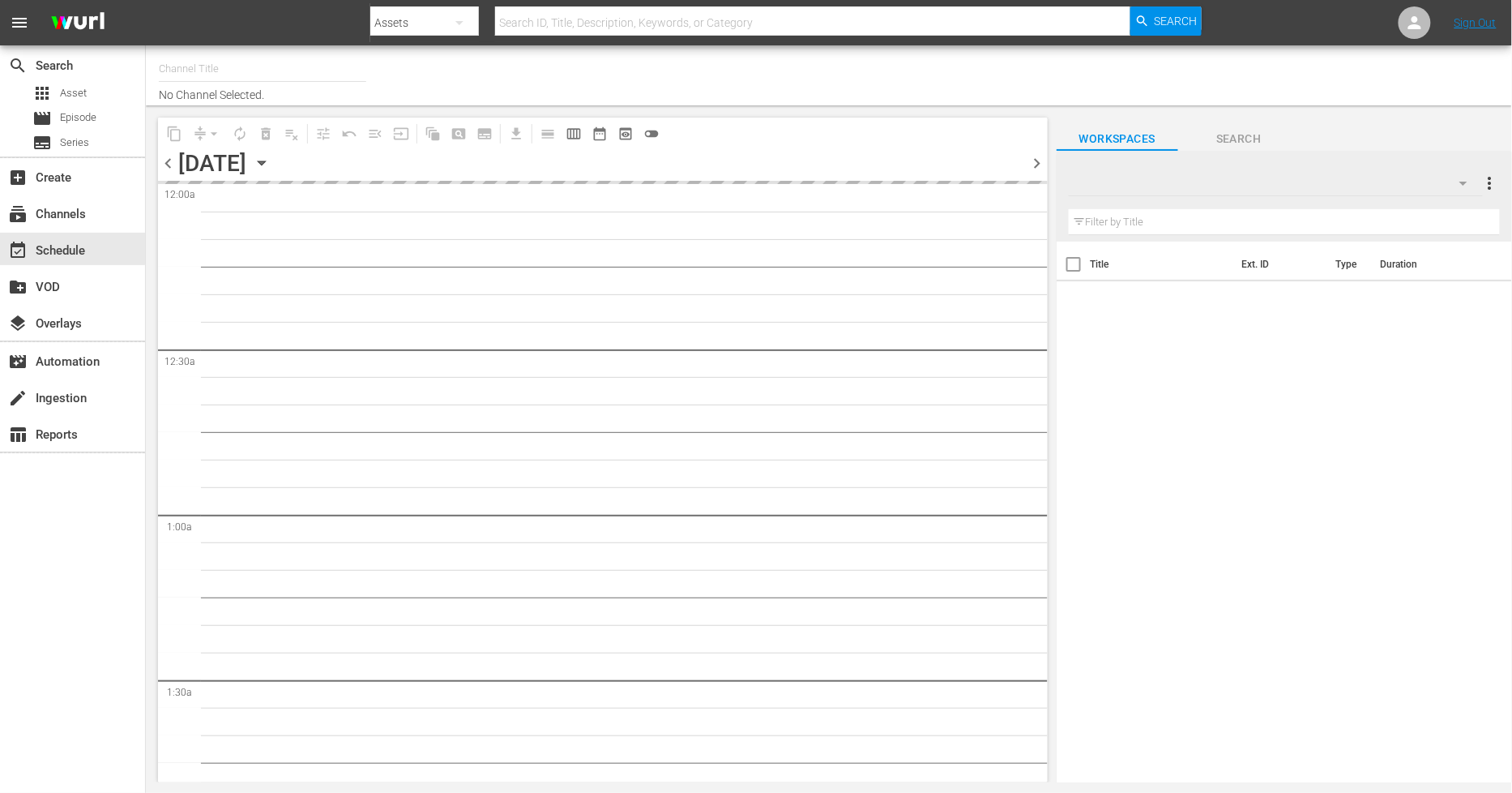
type input "Sony One Novelas (MX) (1001)"
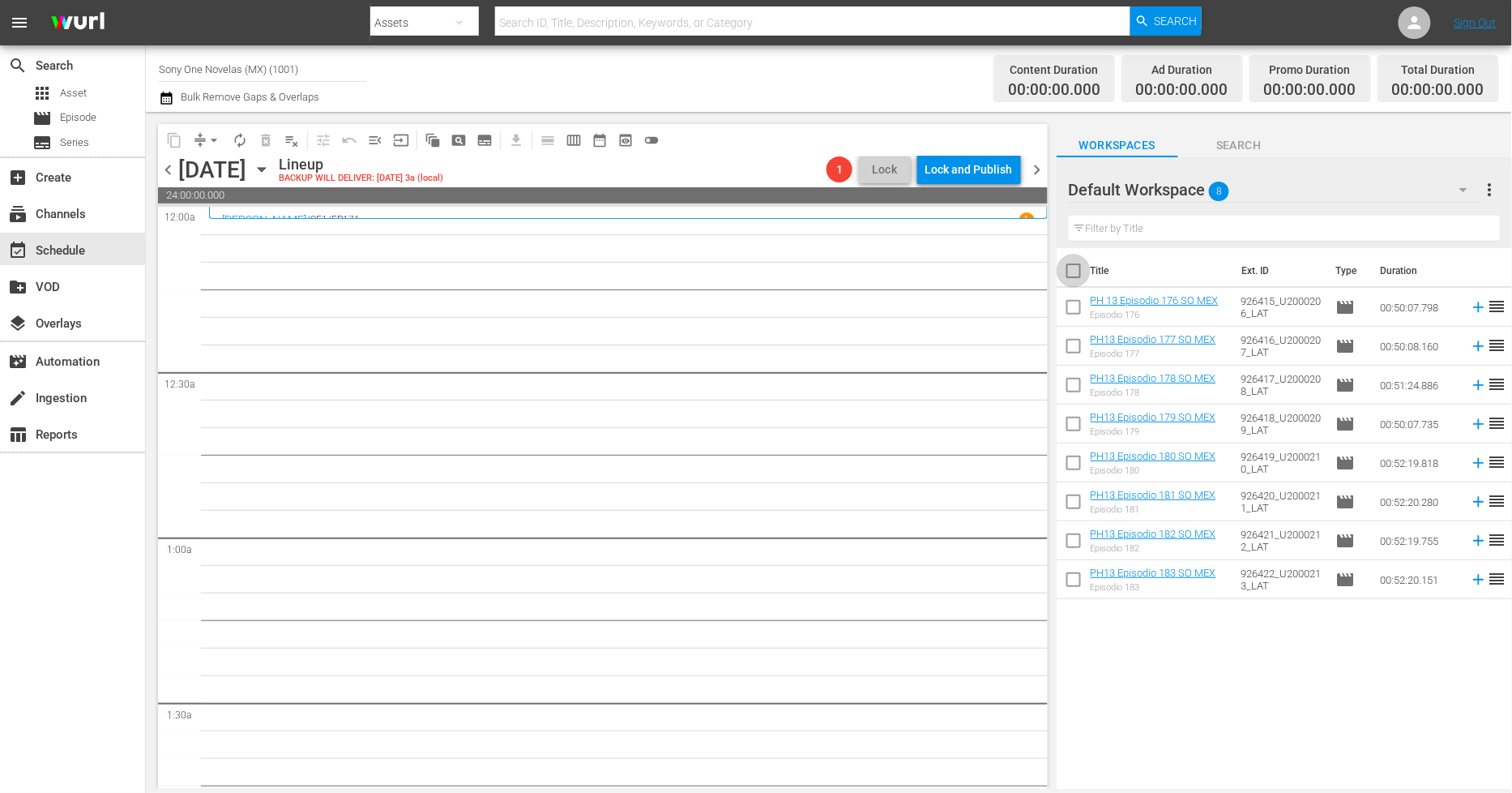
click at [1074, 278] on input "checkbox" at bounding box center [1074, 275] width 34 height 34
checkbox input "true"
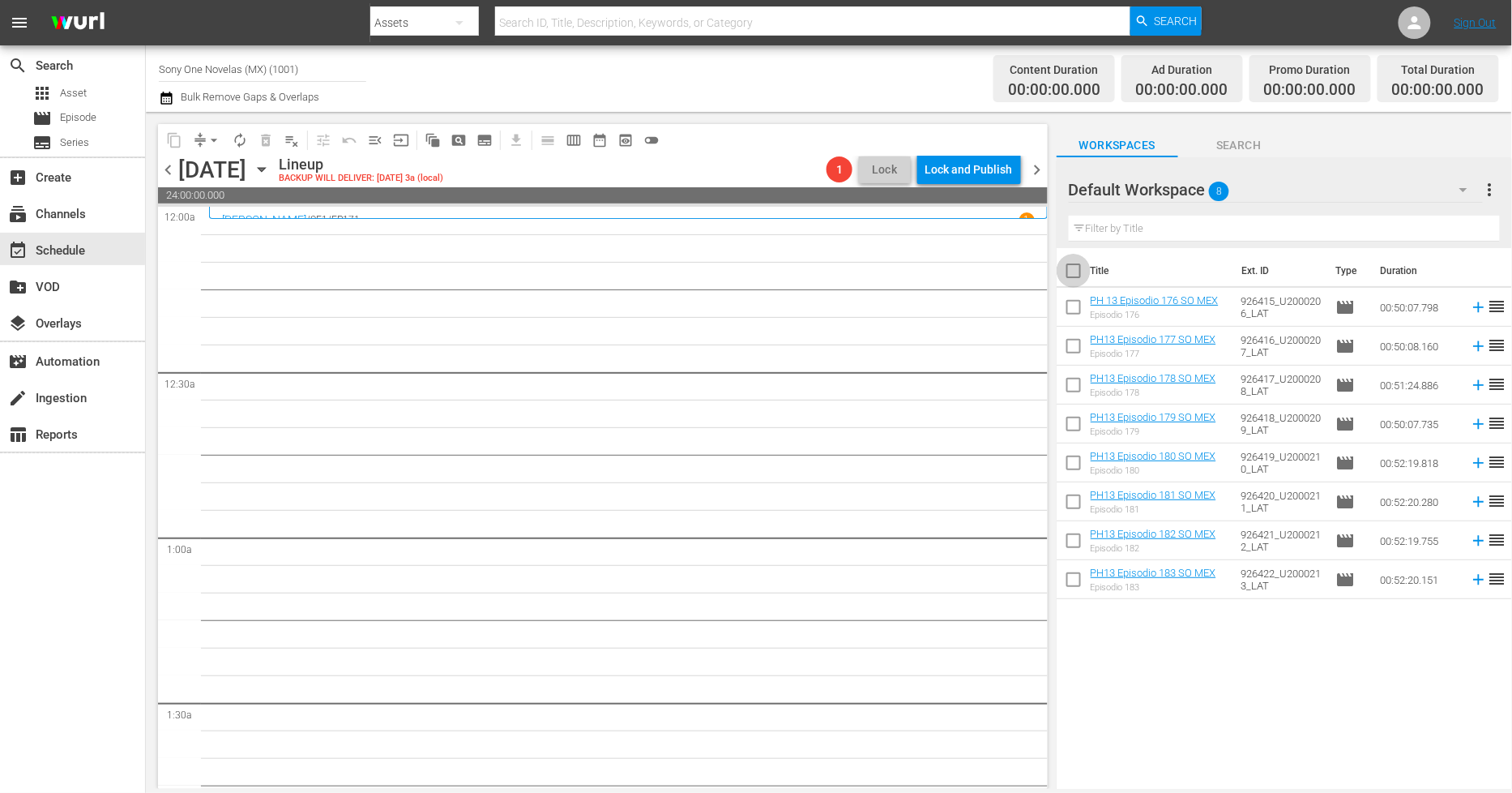
checkbox input "true"
